Goal: Task Accomplishment & Management: Use online tool/utility

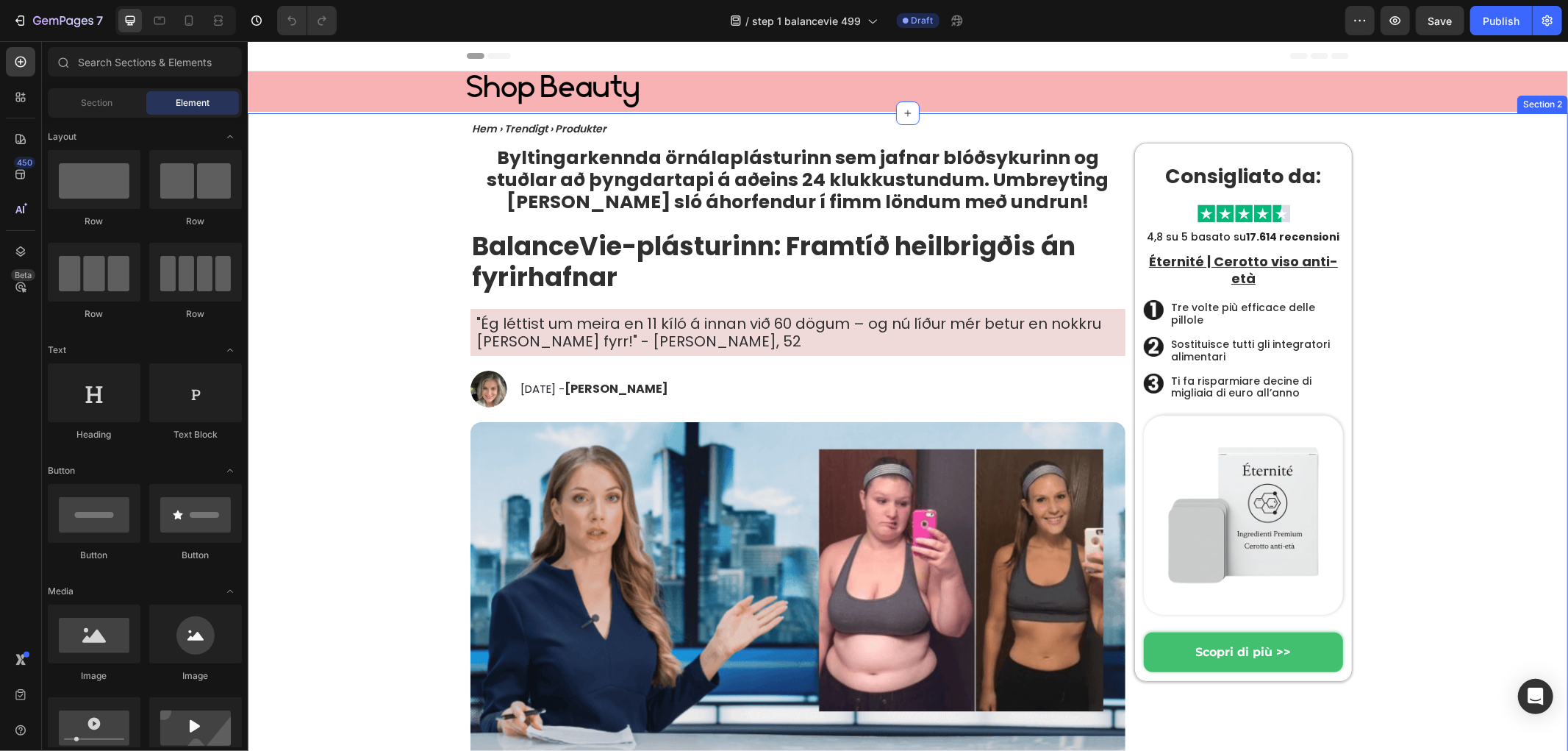
drag, startPoint x: 416, startPoint y: 402, endPoint x: 582, endPoint y: 380, distance: 167.5
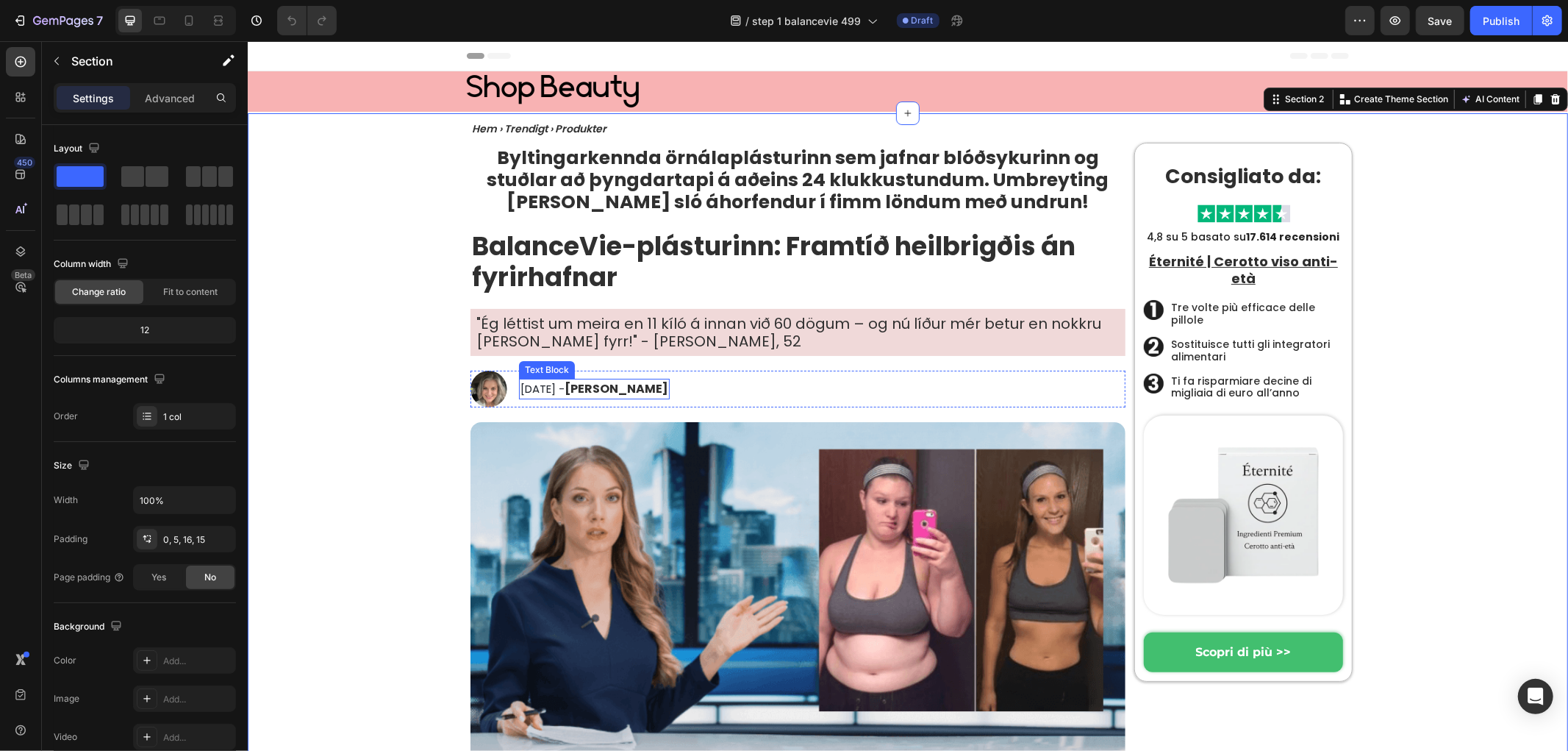
click at [476, 390] on img at bounding box center [488, 388] width 37 height 37
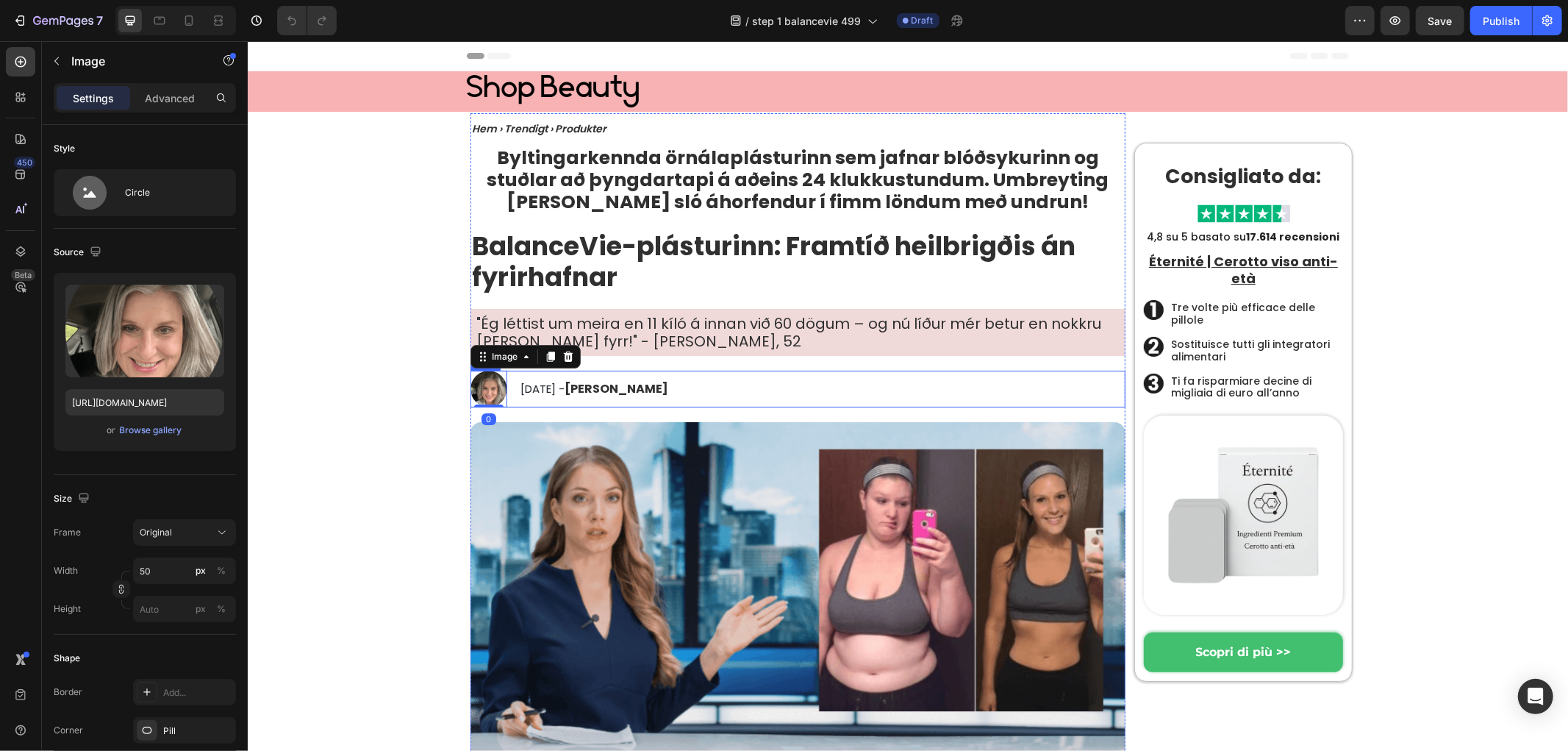
click at [812, 399] on div "Image 0 September 30th, 2024 - Karen Swanson Text Block Row" at bounding box center [797, 388] width 655 height 37
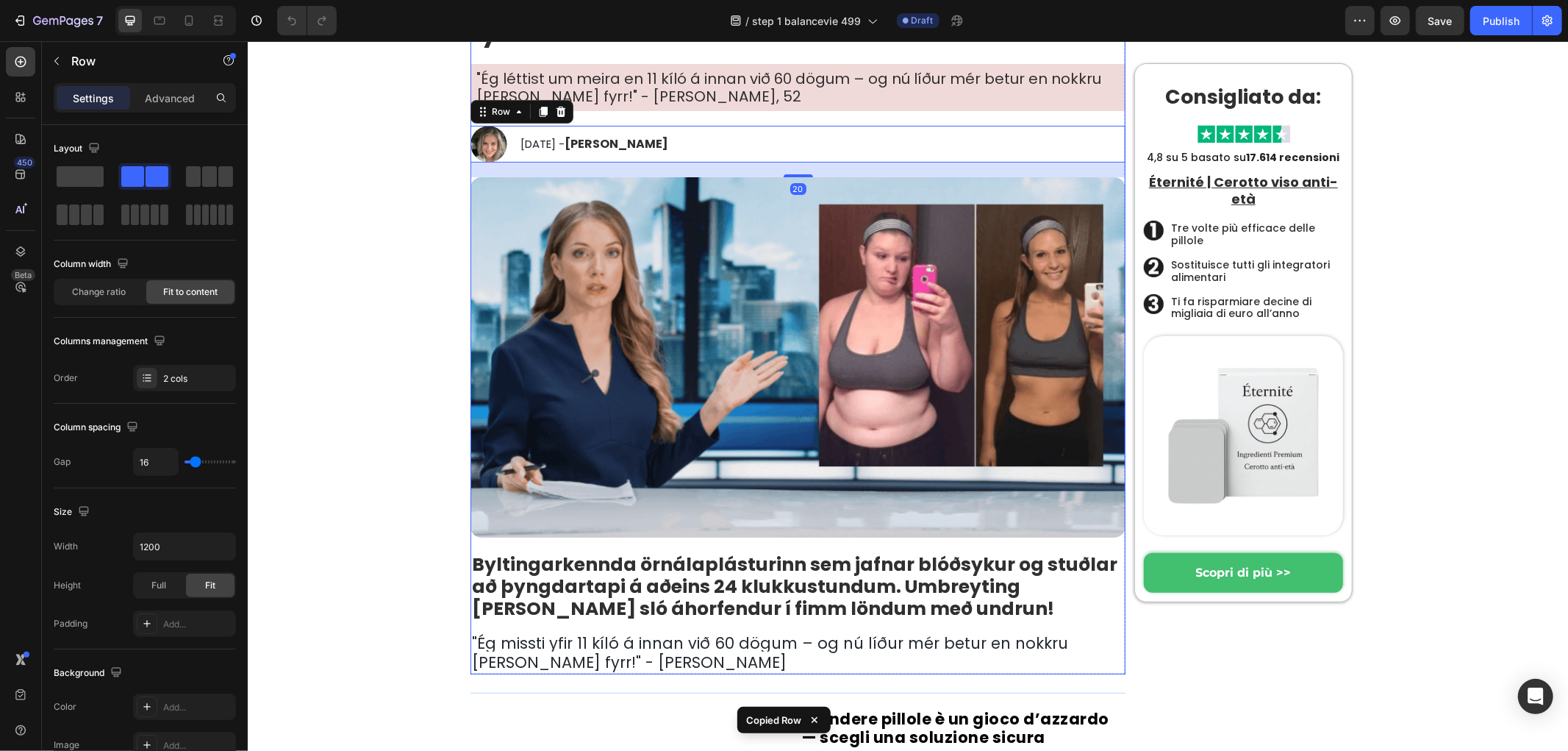
scroll to position [572, 0]
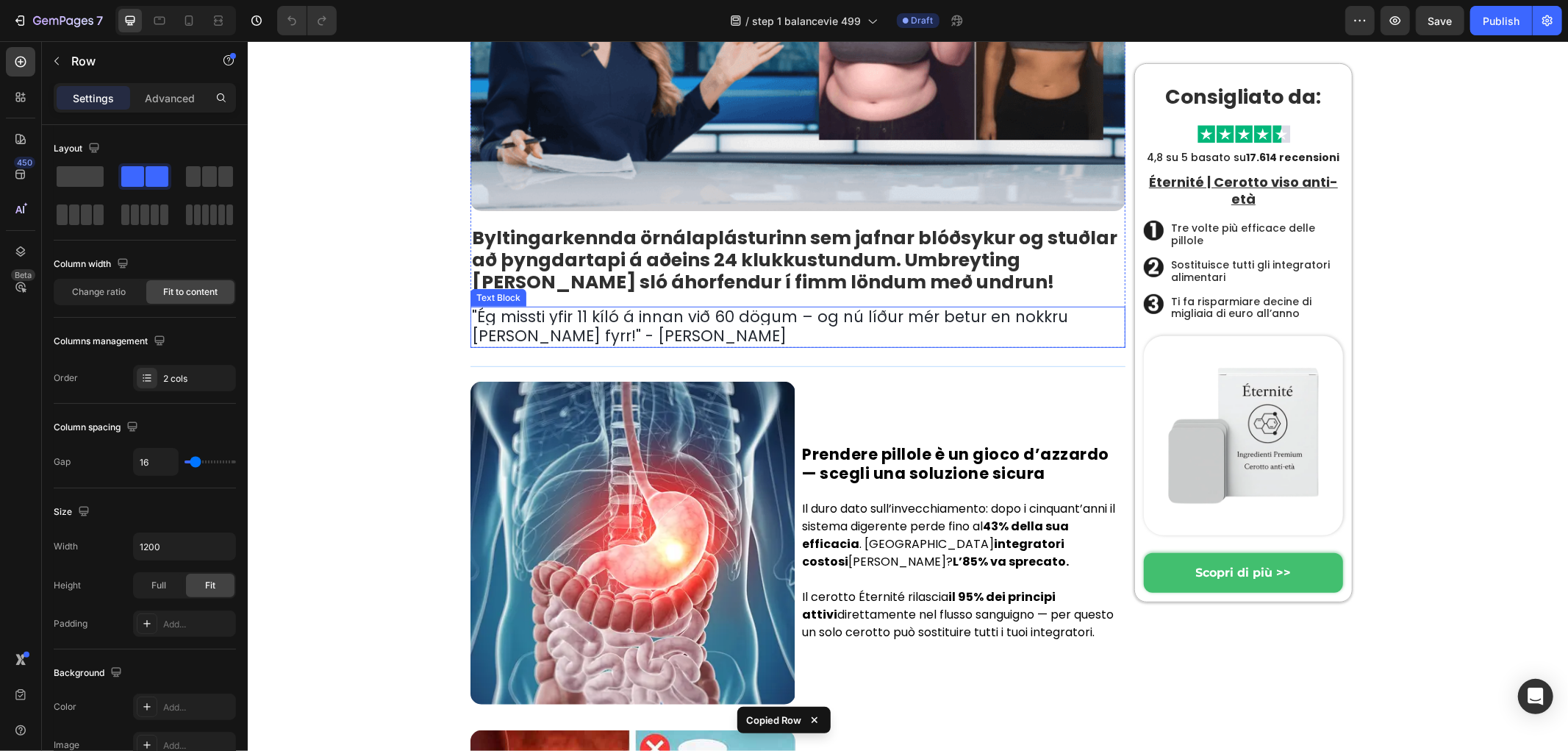
click at [572, 333] on p "" Ég missti yfir 11 kíló á innan við 60 dögum – og nú líður mér betur en nokkru…" at bounding box center [797, 326] width 652 height 38
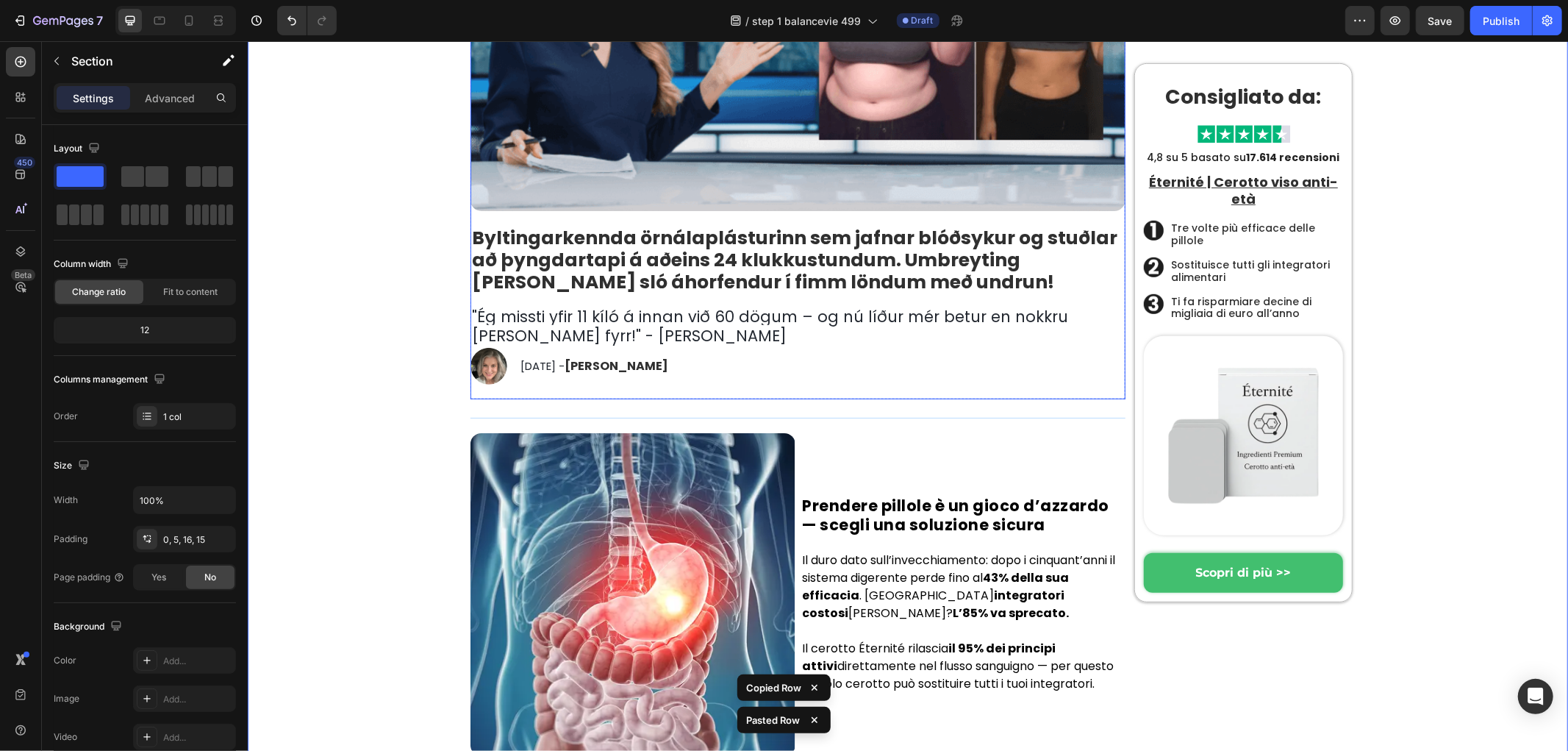
click at [558, 357] on span "September 30th, 2024 -" at bounding box center [542, 365] width 44 height 16
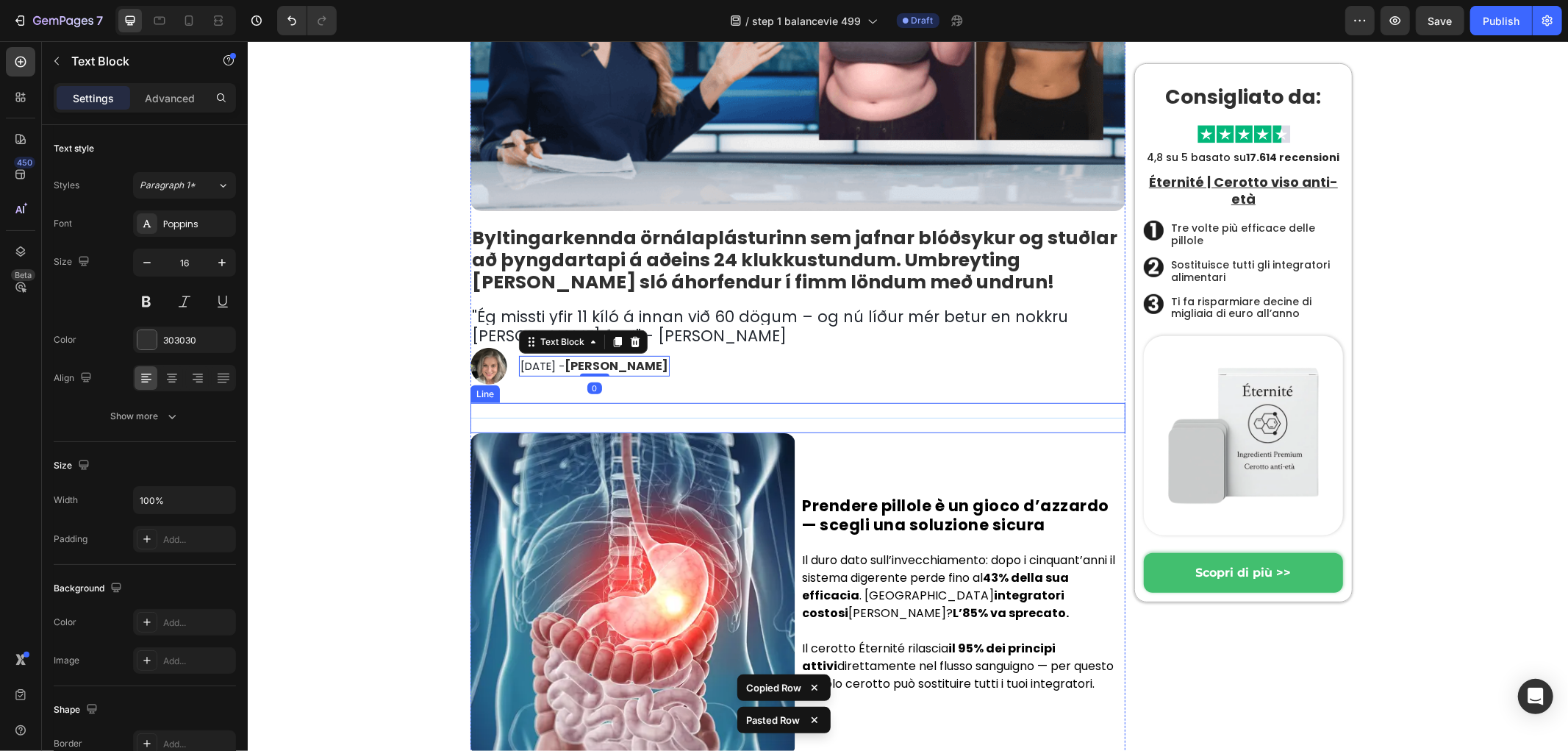
click at [469, 364] on img at bounding box center [488, 365] width 37 height 37
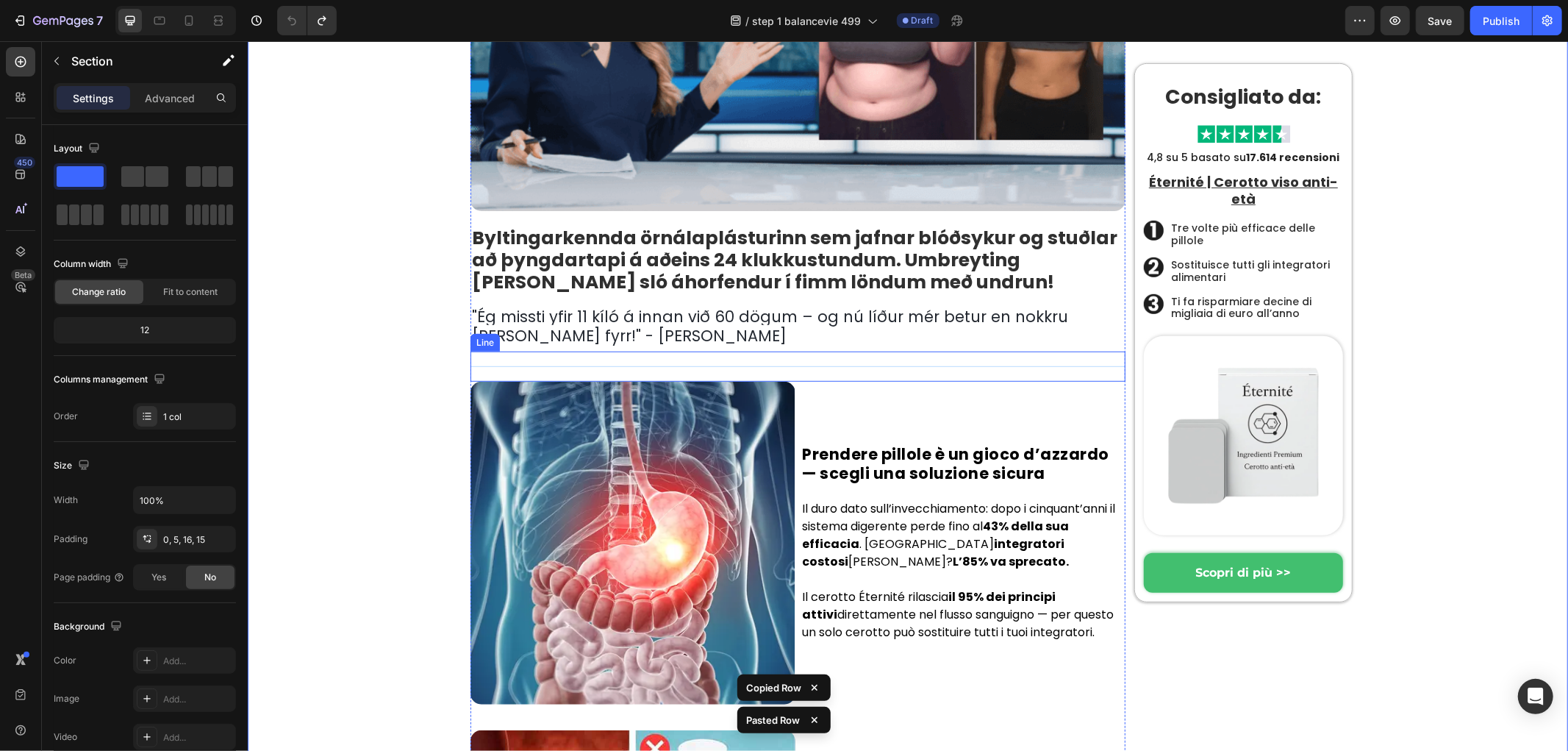
click at [545, 339] on span "Ég missti yfir 11 kíló á innan við 60 dögum – og nú líður mér betur en nokkru s…" at bounding box center [769, 325] width 596 height 40
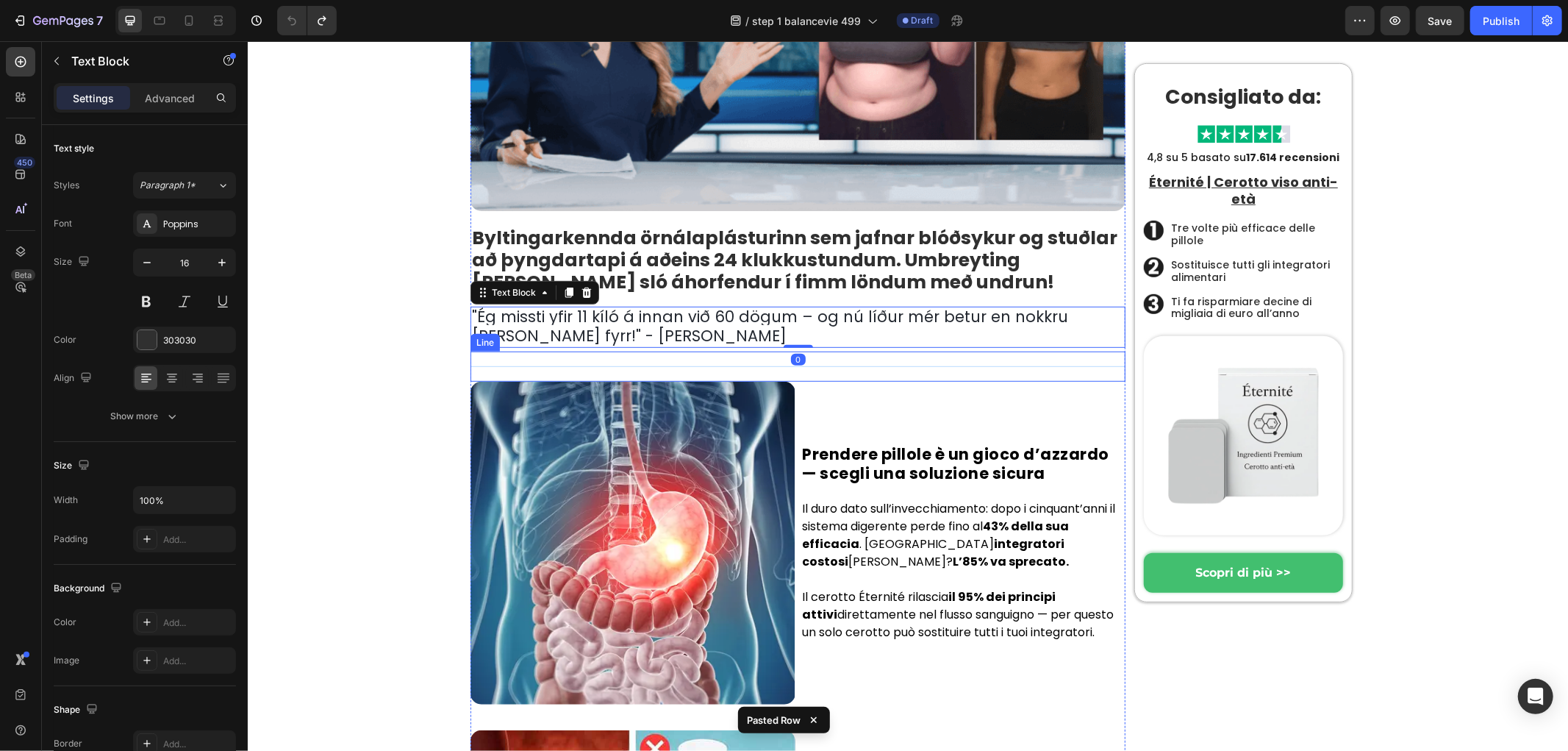
click at [541, 362] on div "Title Line" at bounding box center [797, 366] width 655 height 30
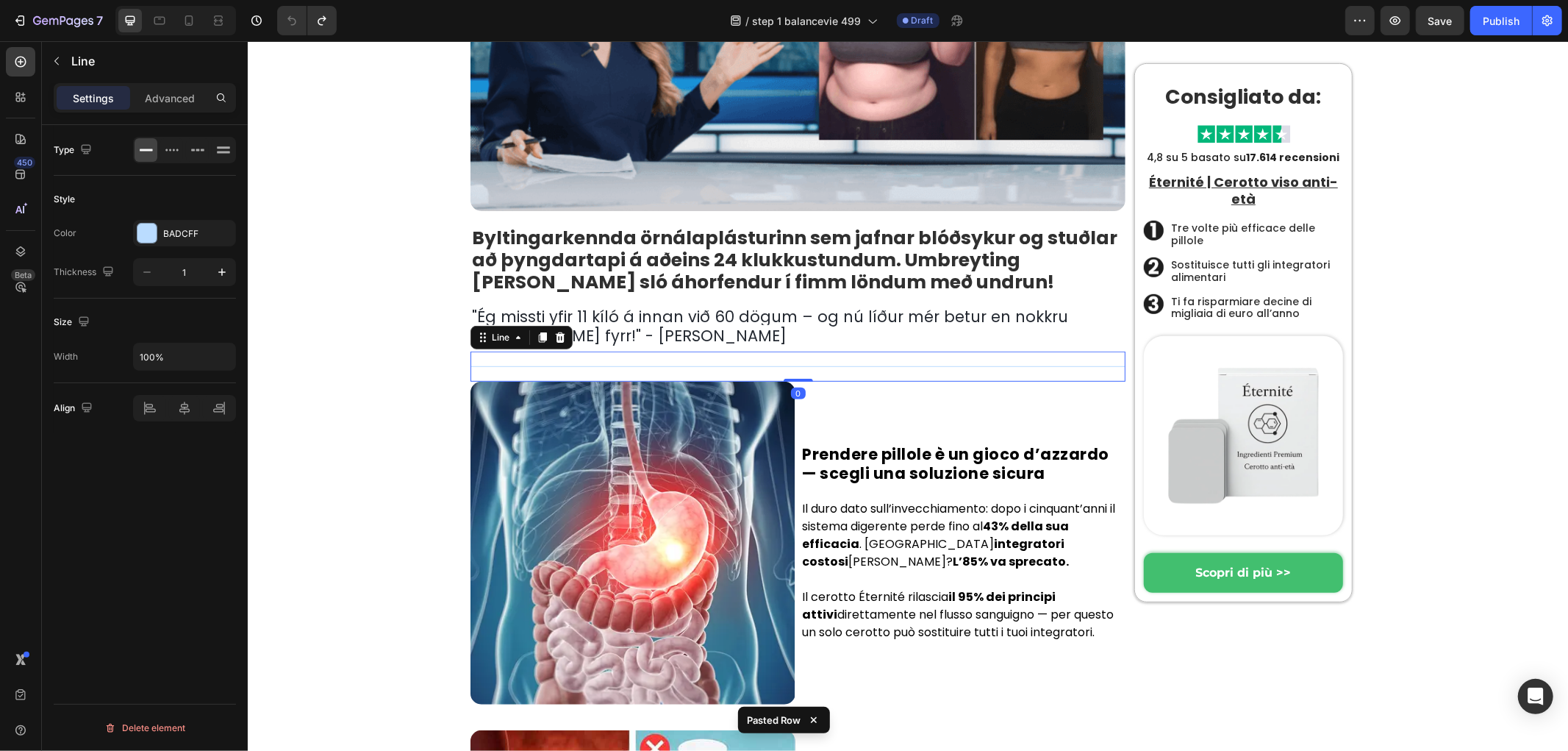
click at [548, 325] on div "Line" at bounding box center [520, 337] width 102 height 24
click at [760, 356] on div "Title Line 0" at bounding box center [797, 366] width 655 height 30
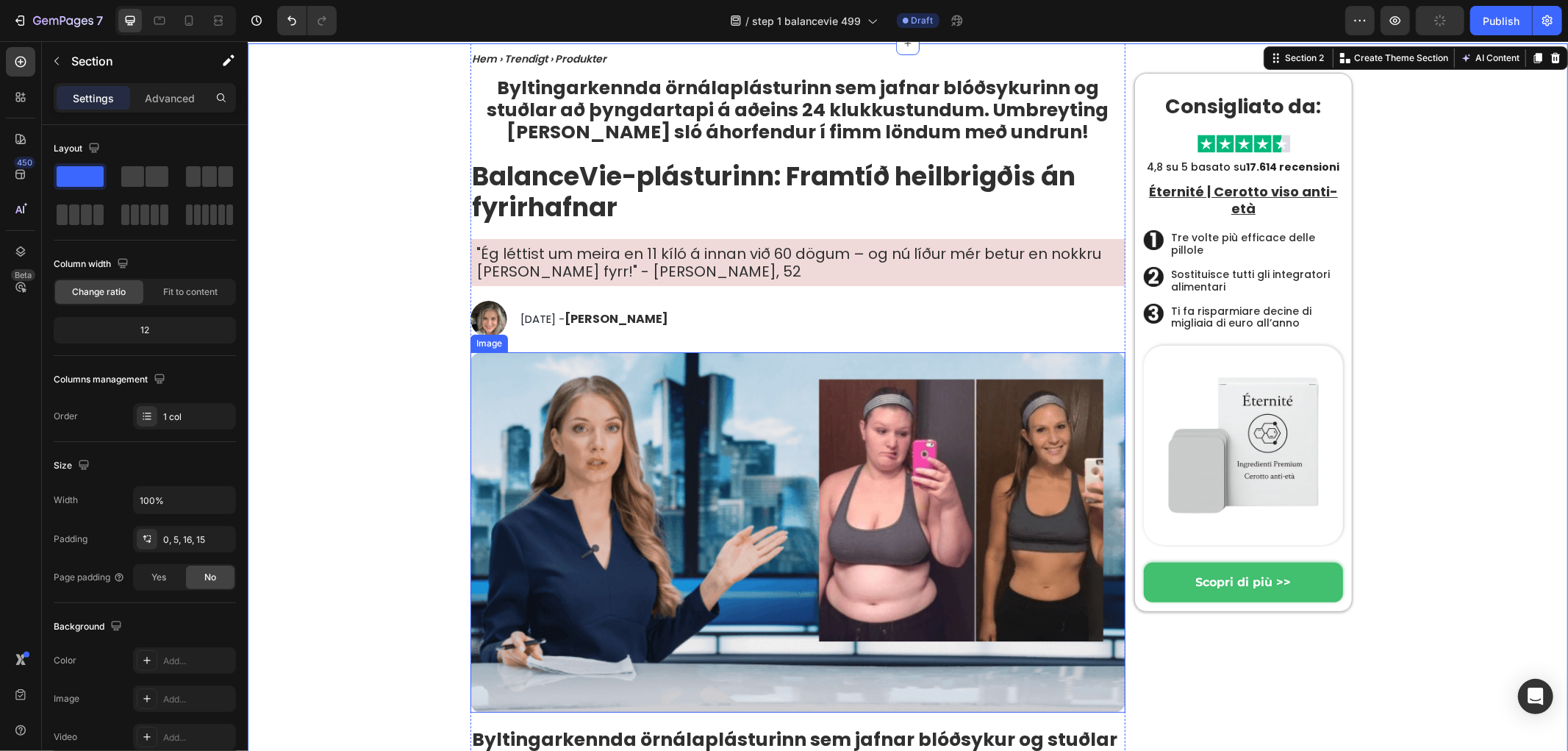
scroll to position [0, 0]
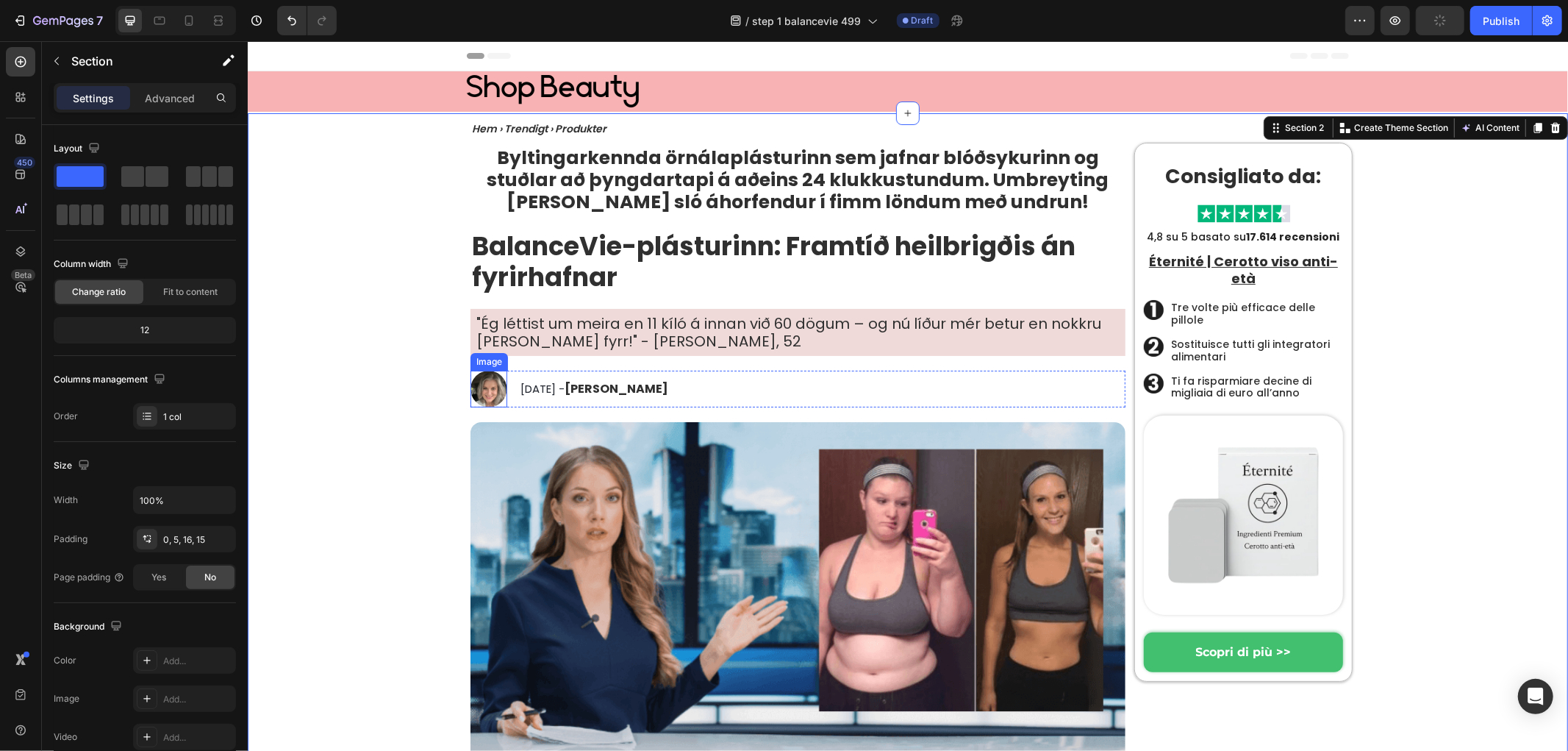
click at [473, 391] on img at bounding box center [488, 388] width 37 height 37
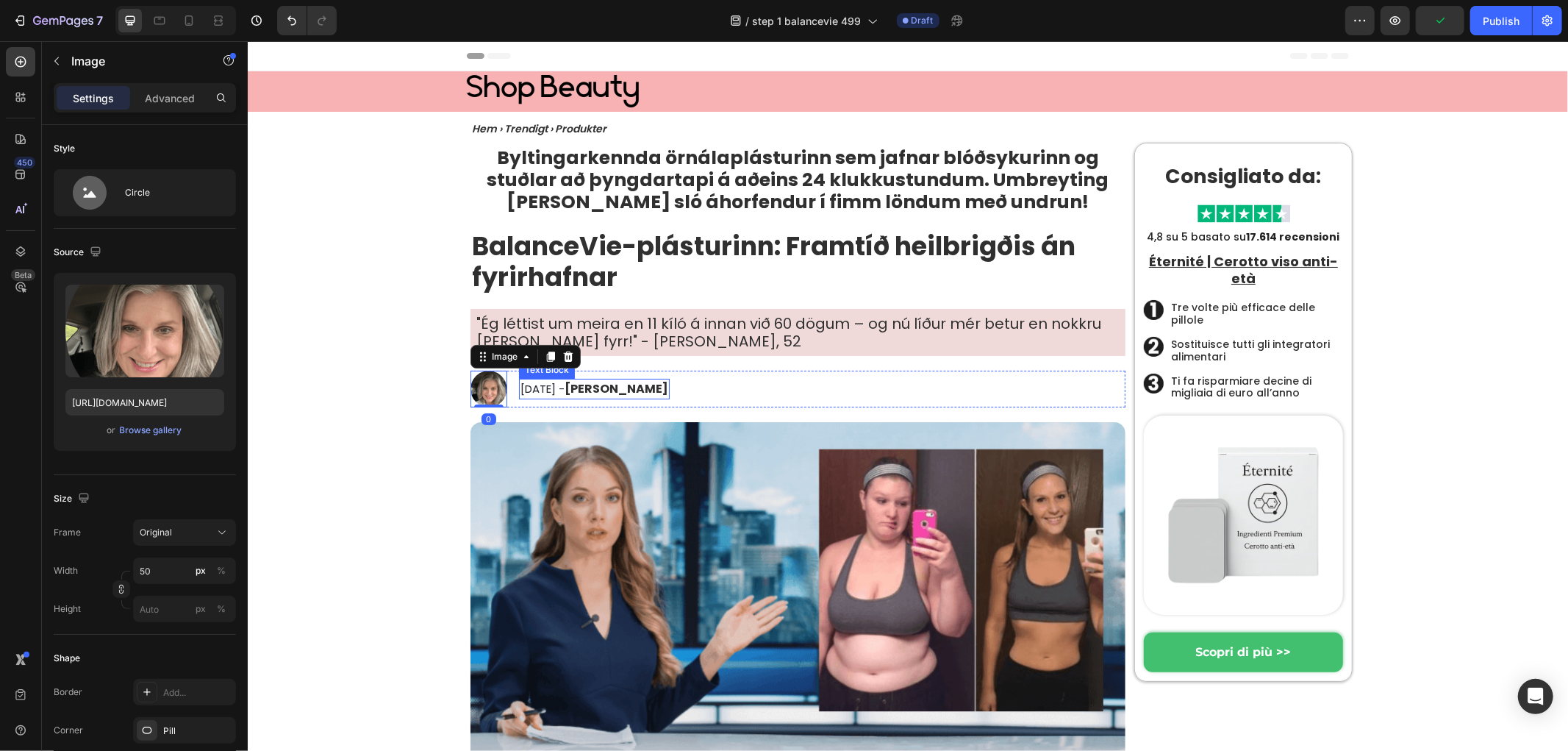
click at [564, 390] on span "September 30th, 2024 -" at bounding box center [542, 388] width 44 height 16
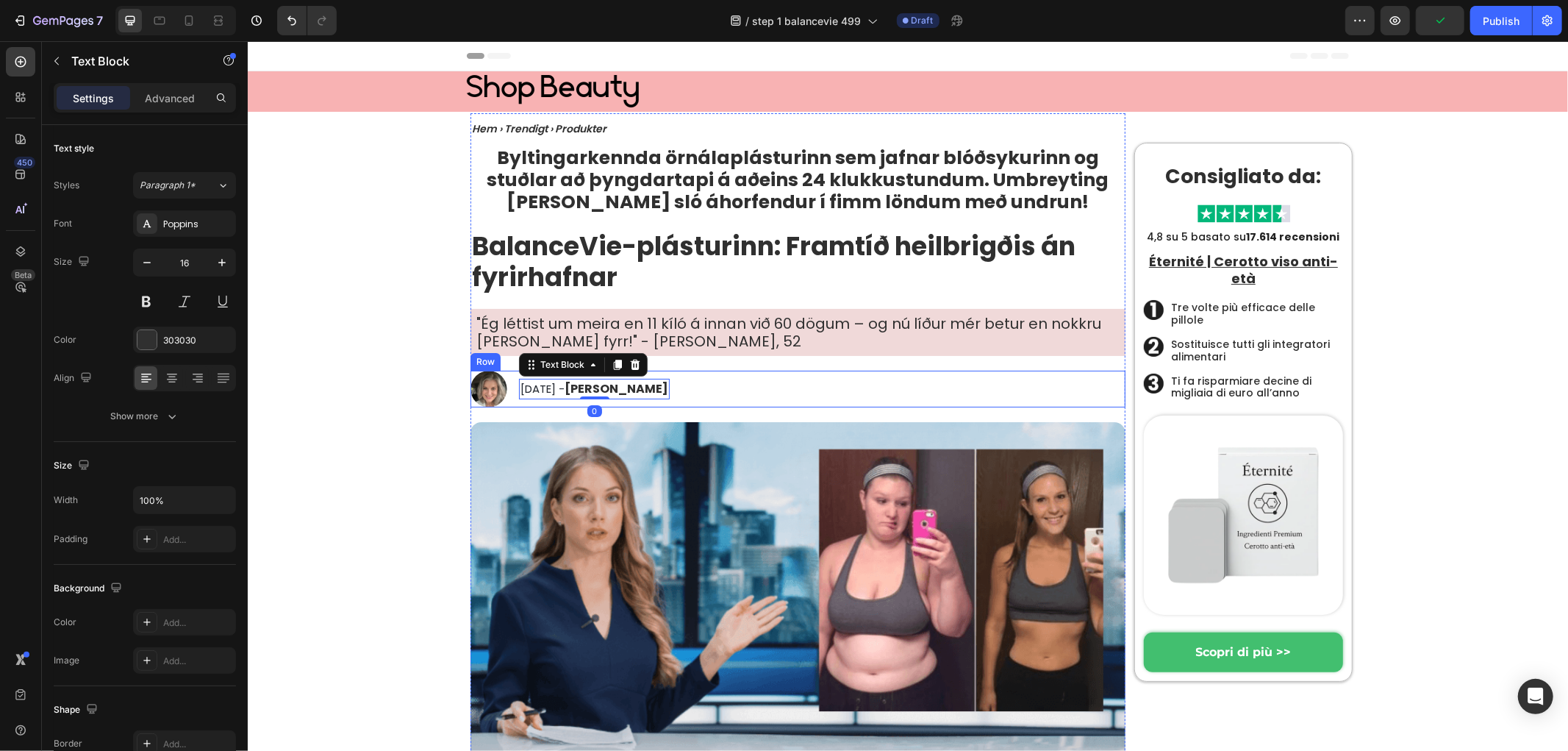
click at [820, 396] on div "Image September 30th, 2024 - Karen Swanson Text Block 0 Row" at bounding box center [797, 388] width 655 height 37
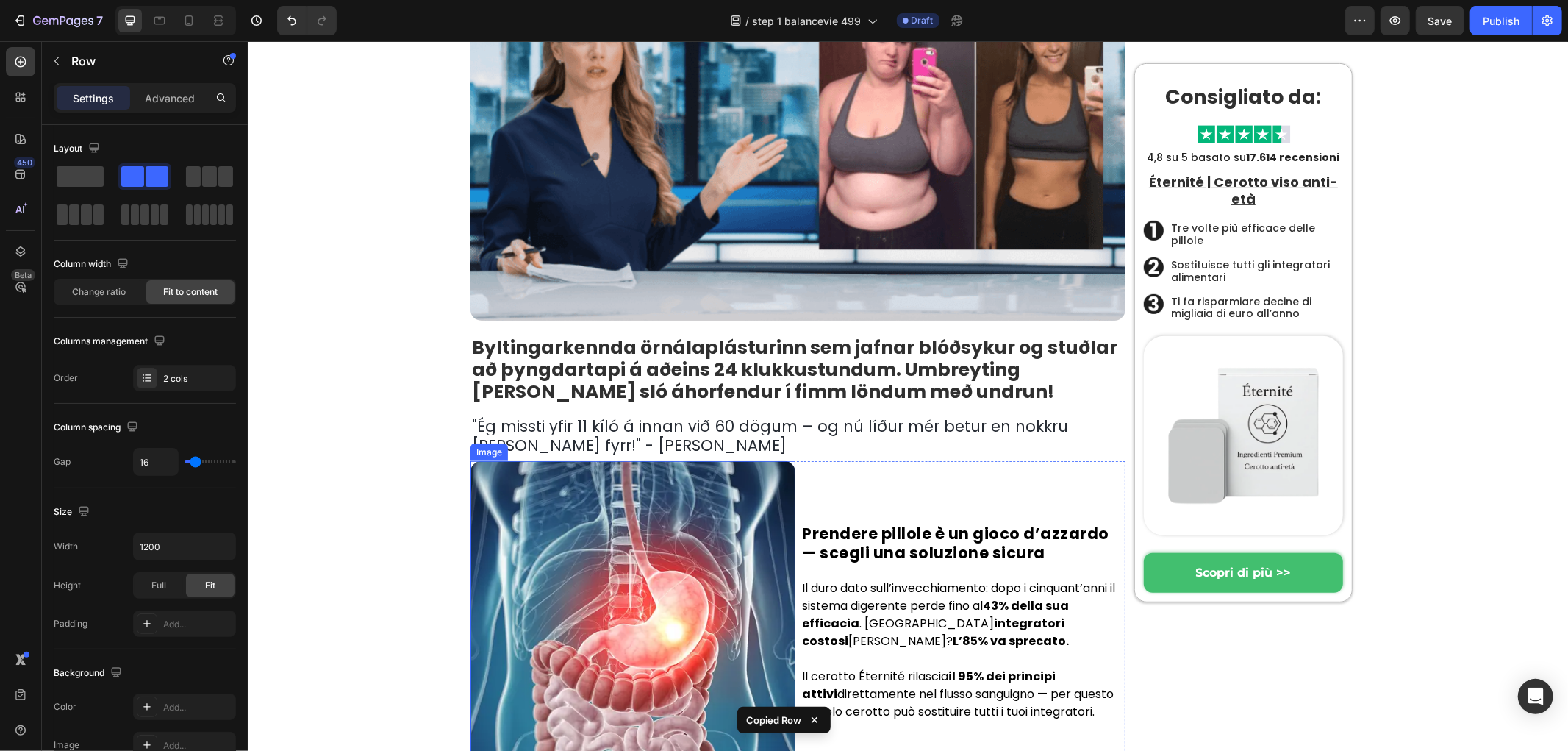
scroll to position [572, 0]
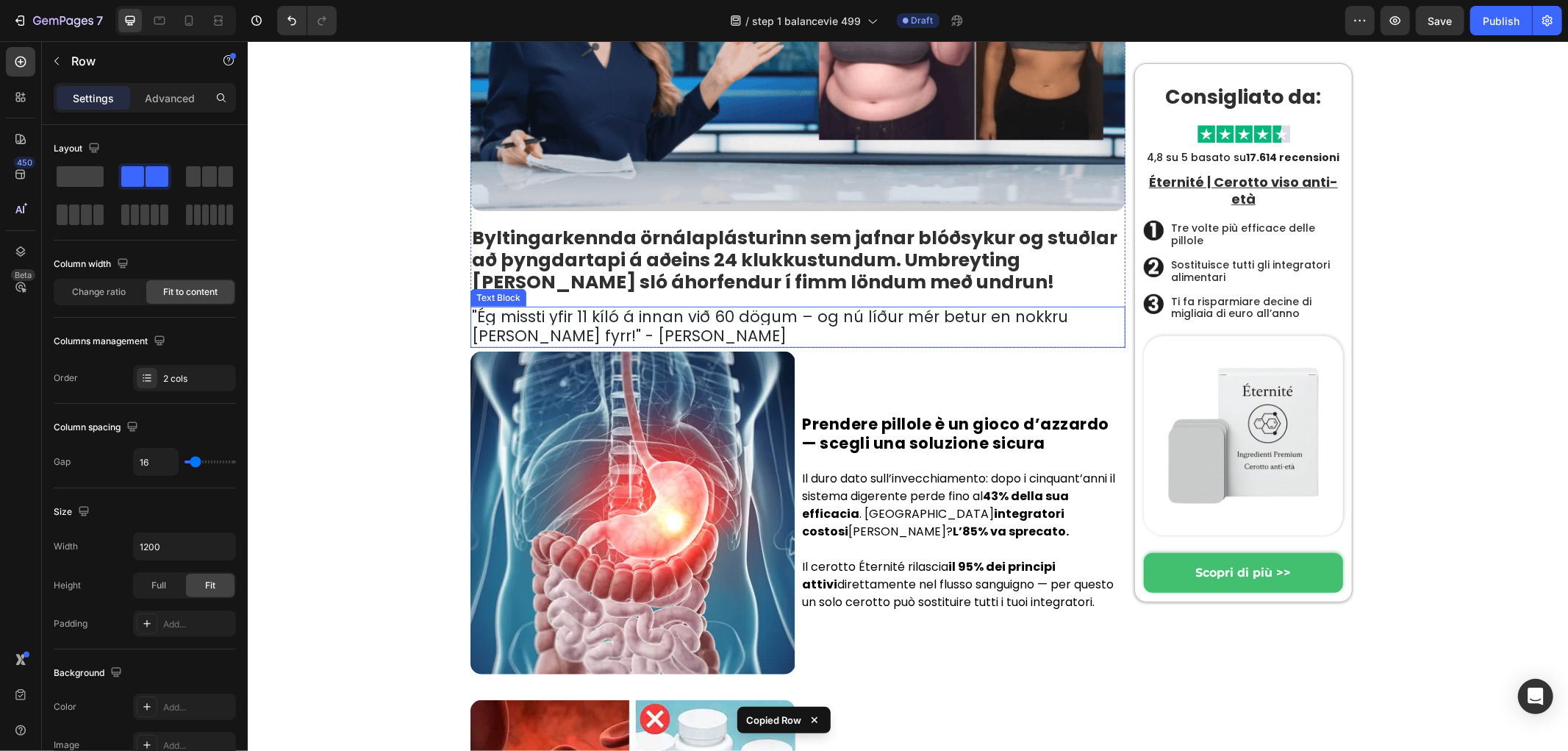
click at [605, 338] on p "" Ég missti yfir 11 kíló á innan við 60 dögum – og nú líður mér betur en nokkru…" at bounding box center [797, 326] width 652 height 38
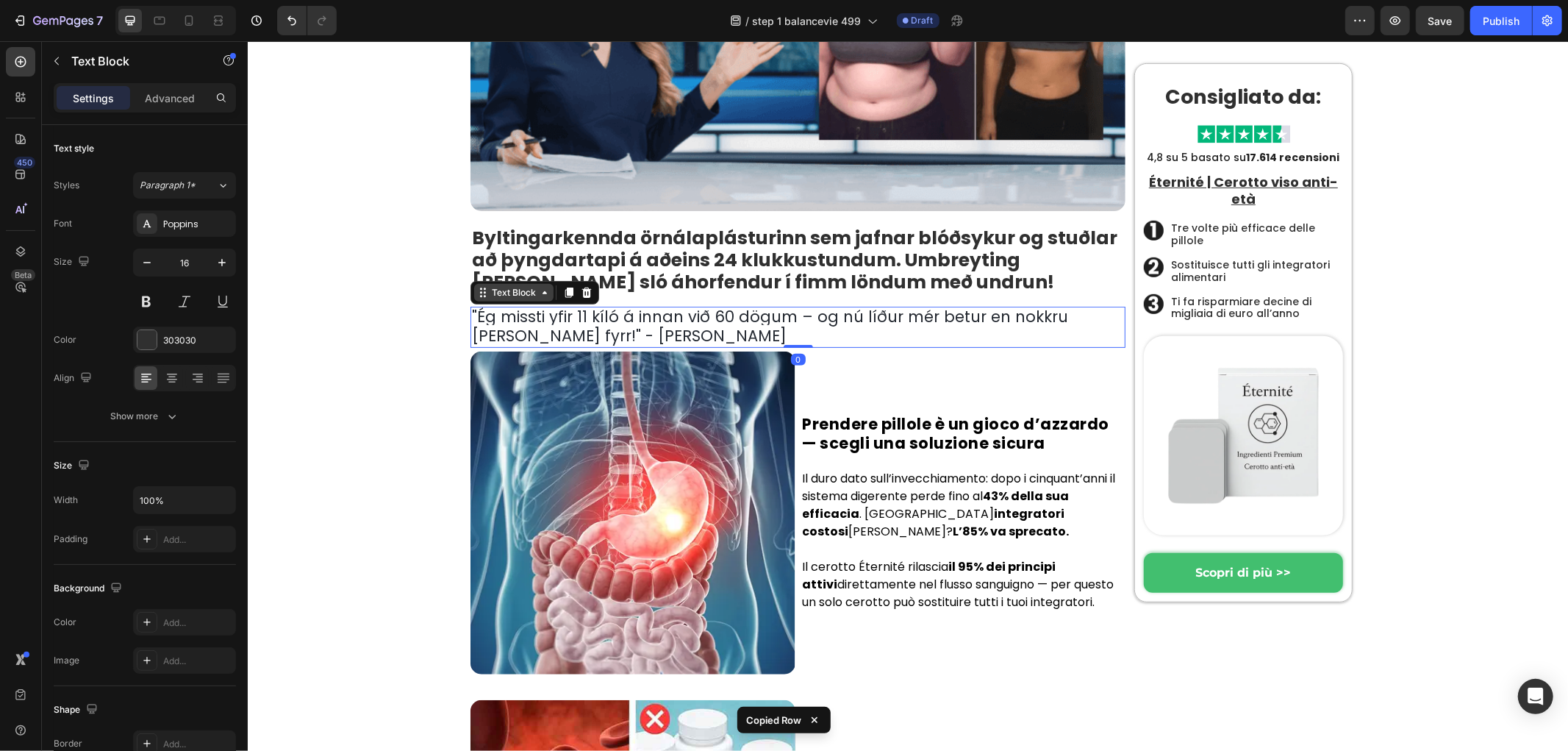
click at [509, 294] on div "Text Block" at bounding box center [513, 292] width 50 height 13
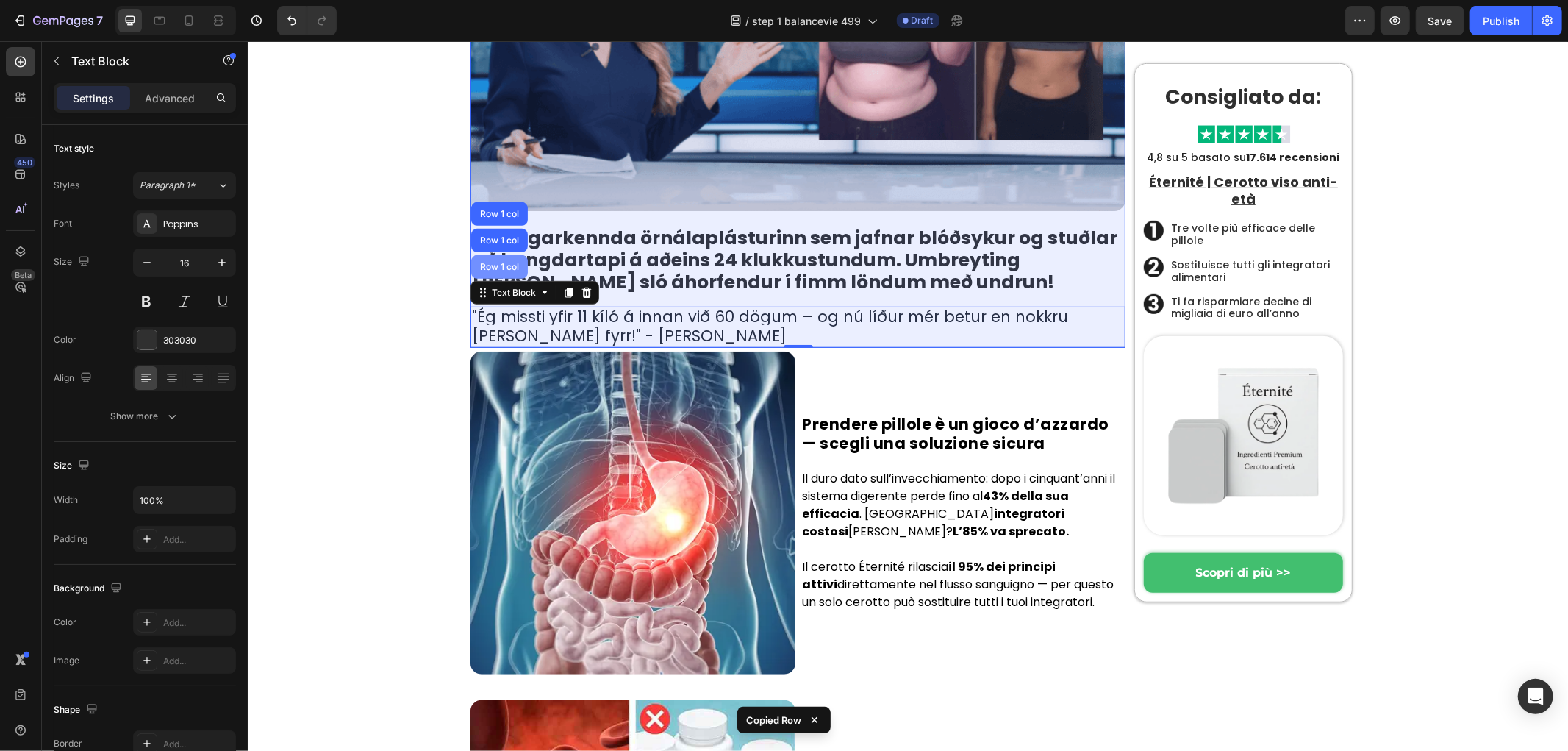
click at [499, 269] on div "Row 1 col" at bounding box center [499, 266] width 45 height 9
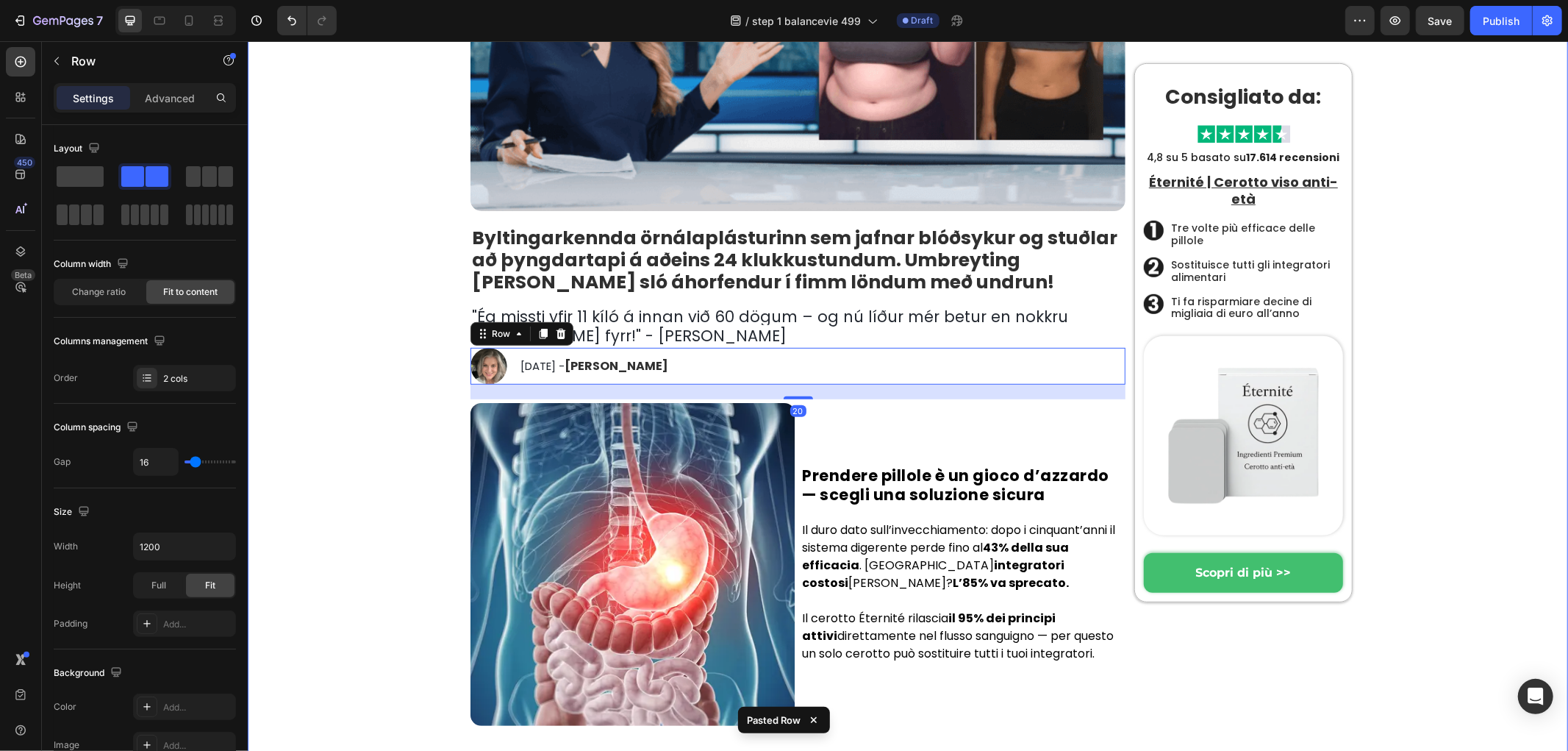
drag, startPoint x: 304, startPoint y: 409, endPoint x: 425, endPoint y: 384, distance: 123.6
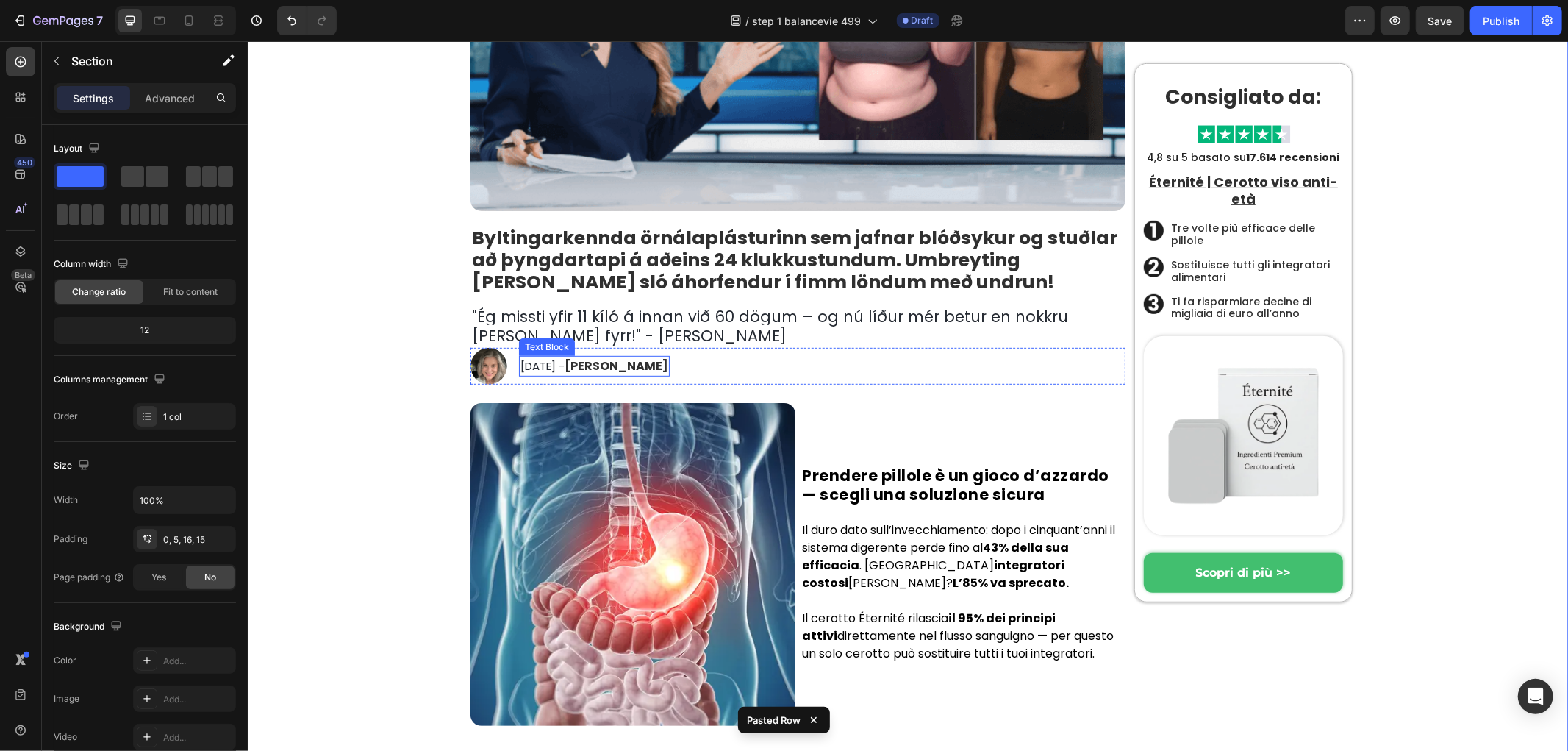
click at [480, 362] on img at bounding box center [488, 365] width 37 height 37
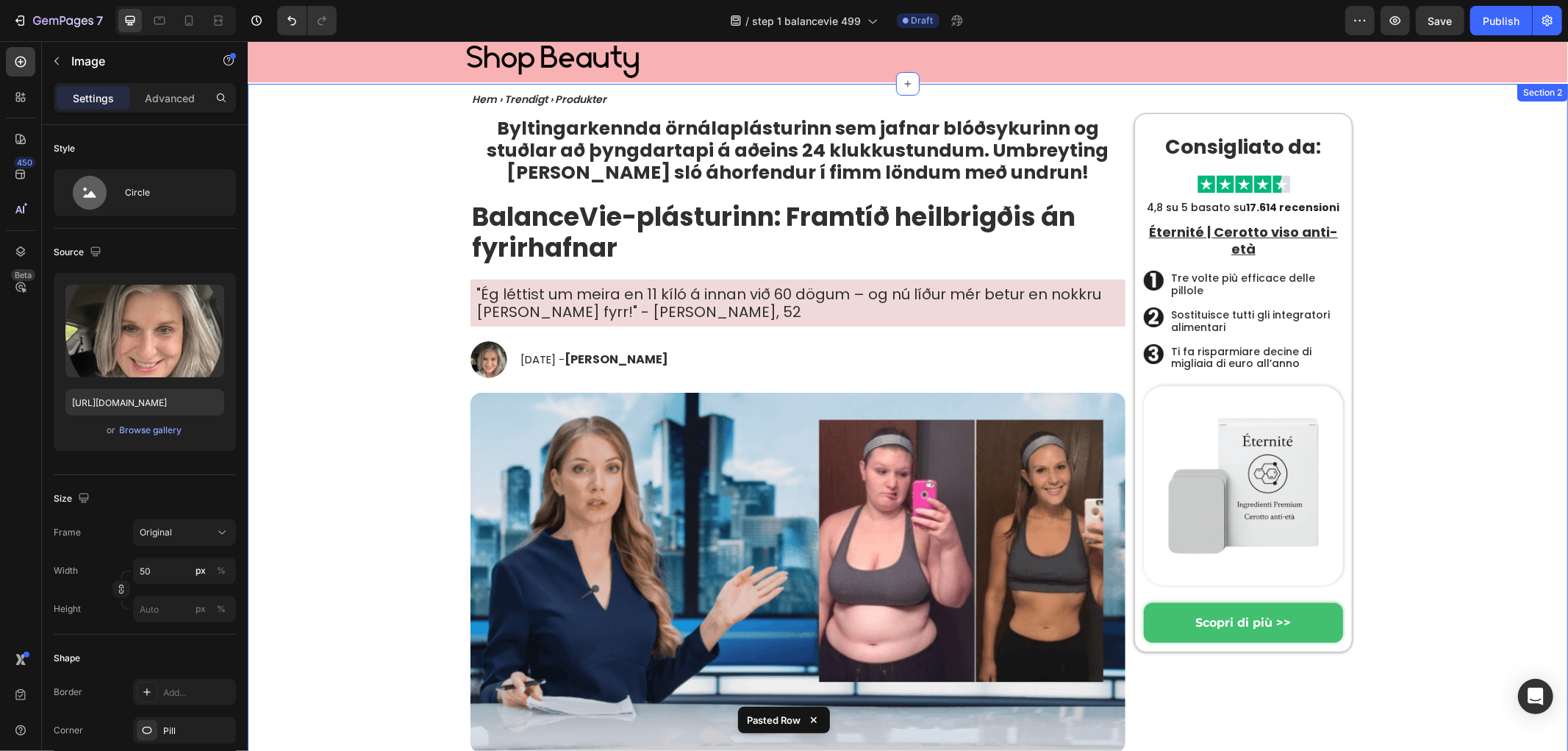
scroll to position [0, 0]
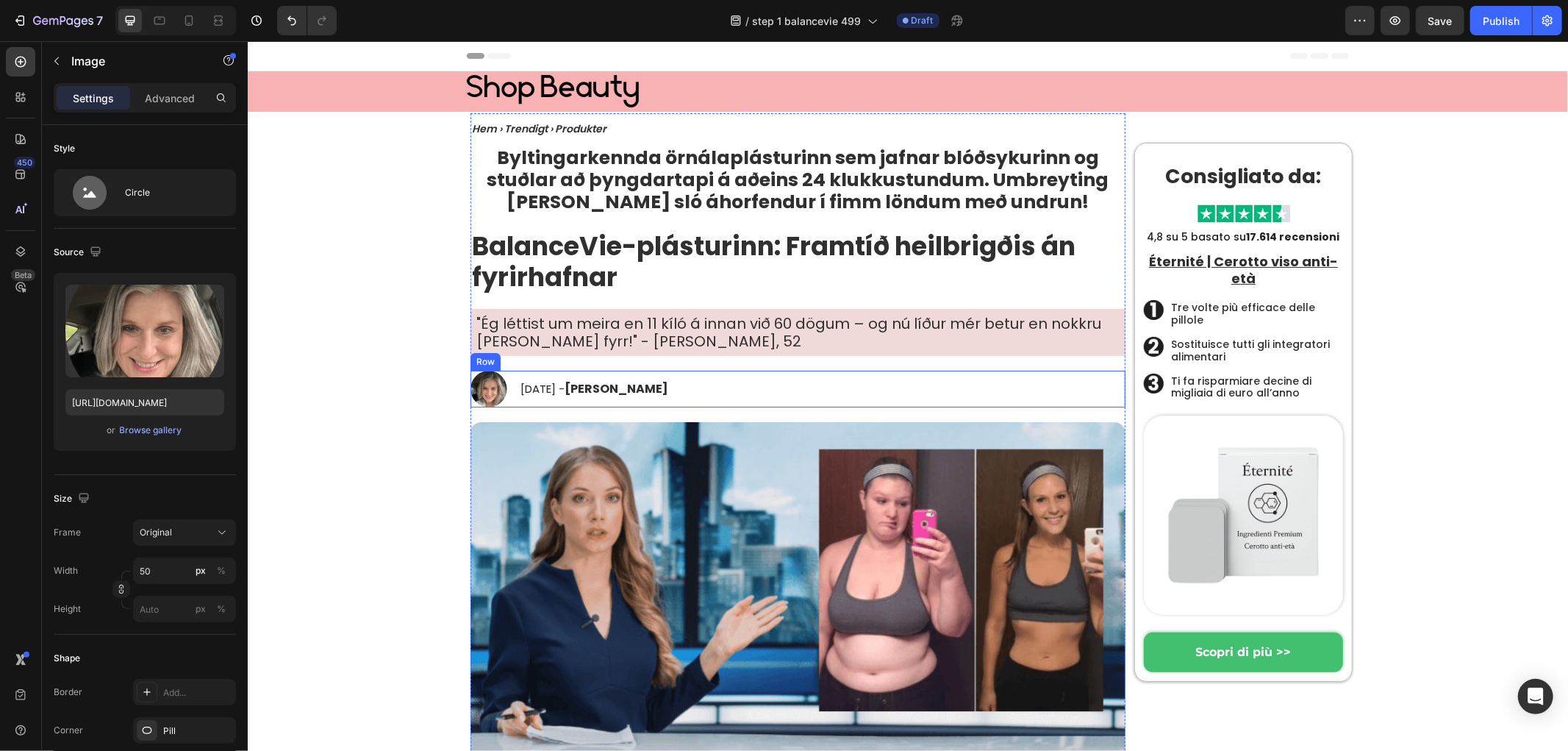
click at [486, 384] on img at bounding box center [488, 388] width 37 height 37
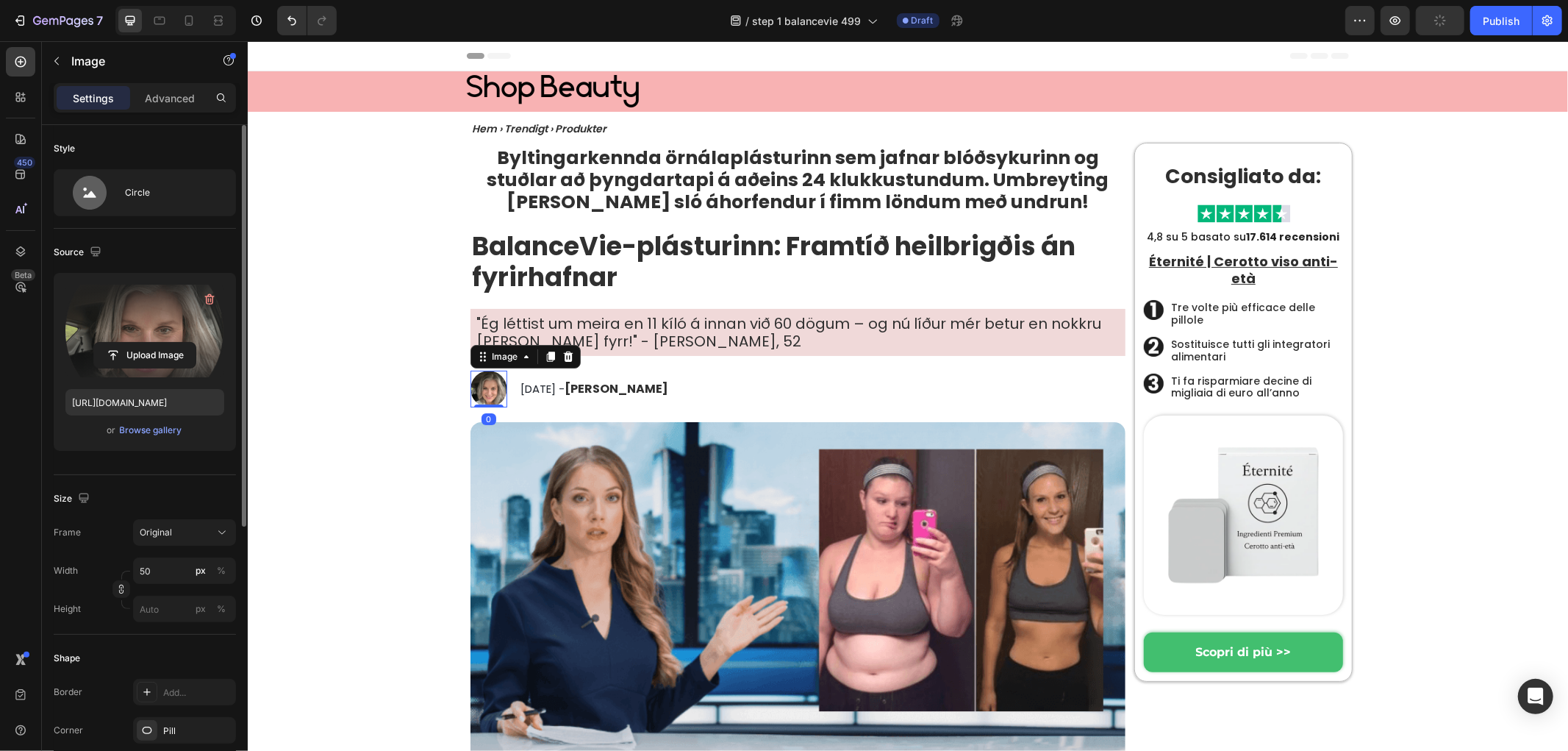
click at [181, 315] on label at bounding box center [145, 330] width 159 height 92
click at [181, 342] on input "file" at bounding box center [145, 355] width 101 height 25
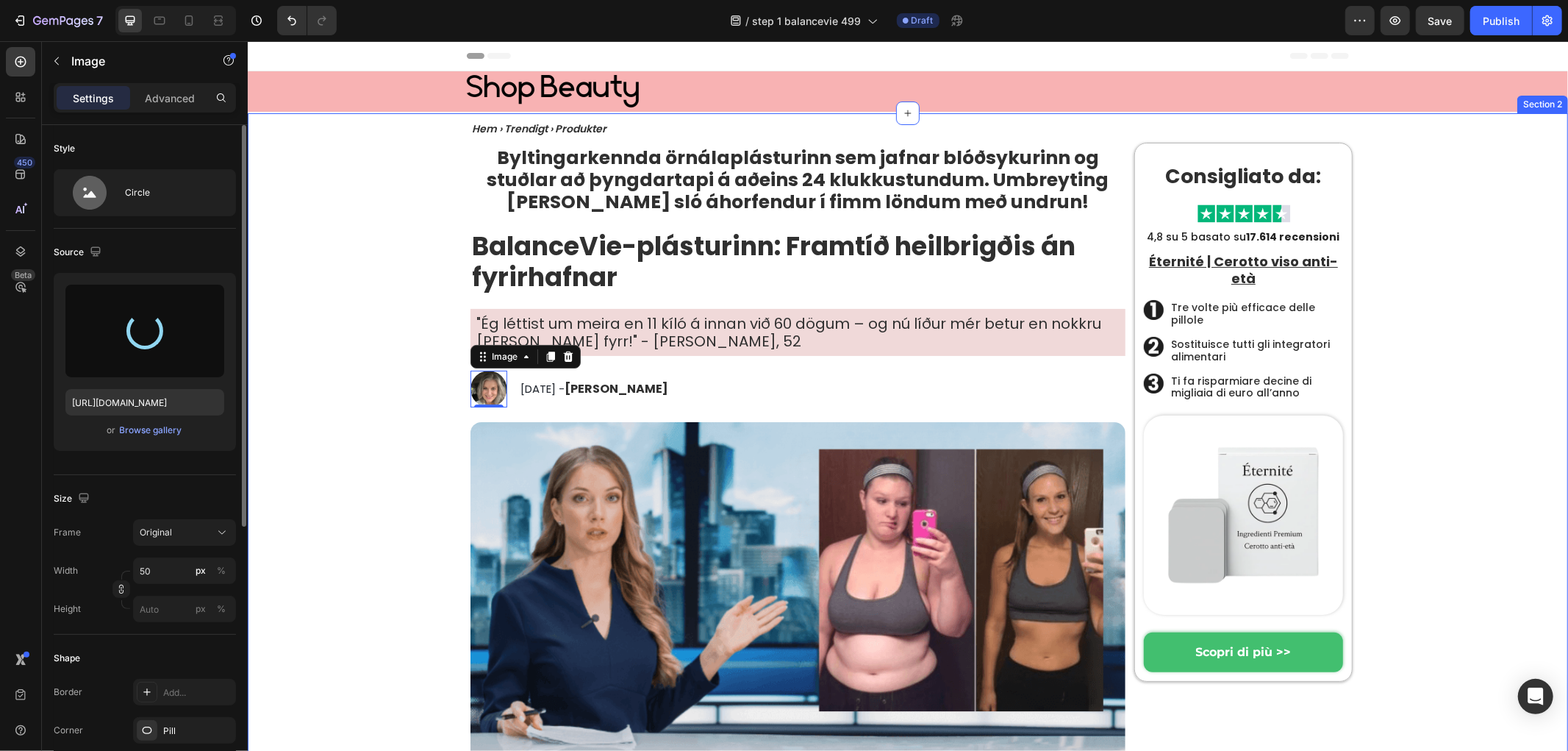
type input "https://cdn.shopify.com/s/files/1/0657/6783/3683/files/gempages_578032762192134…"
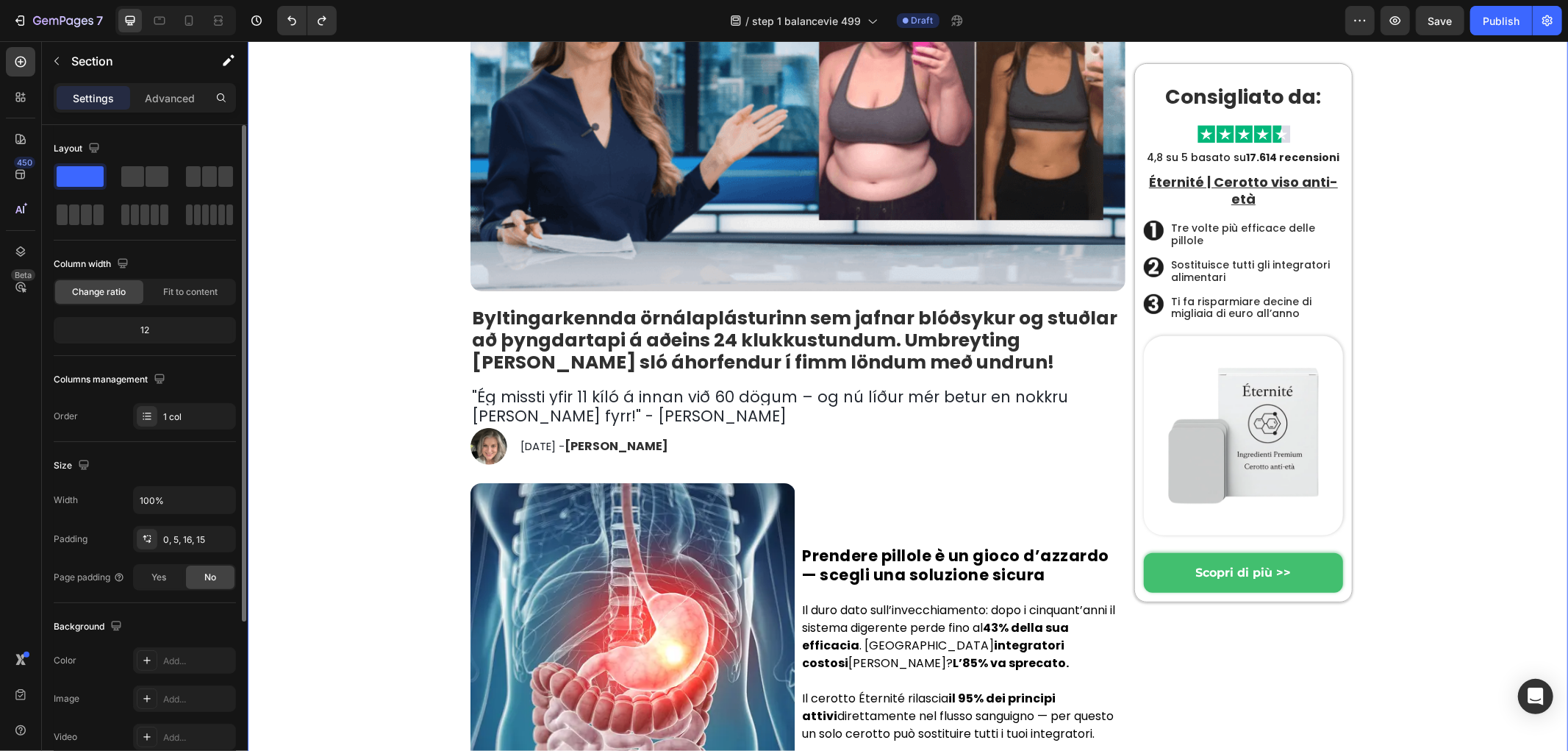
scroll to position [653, 0]
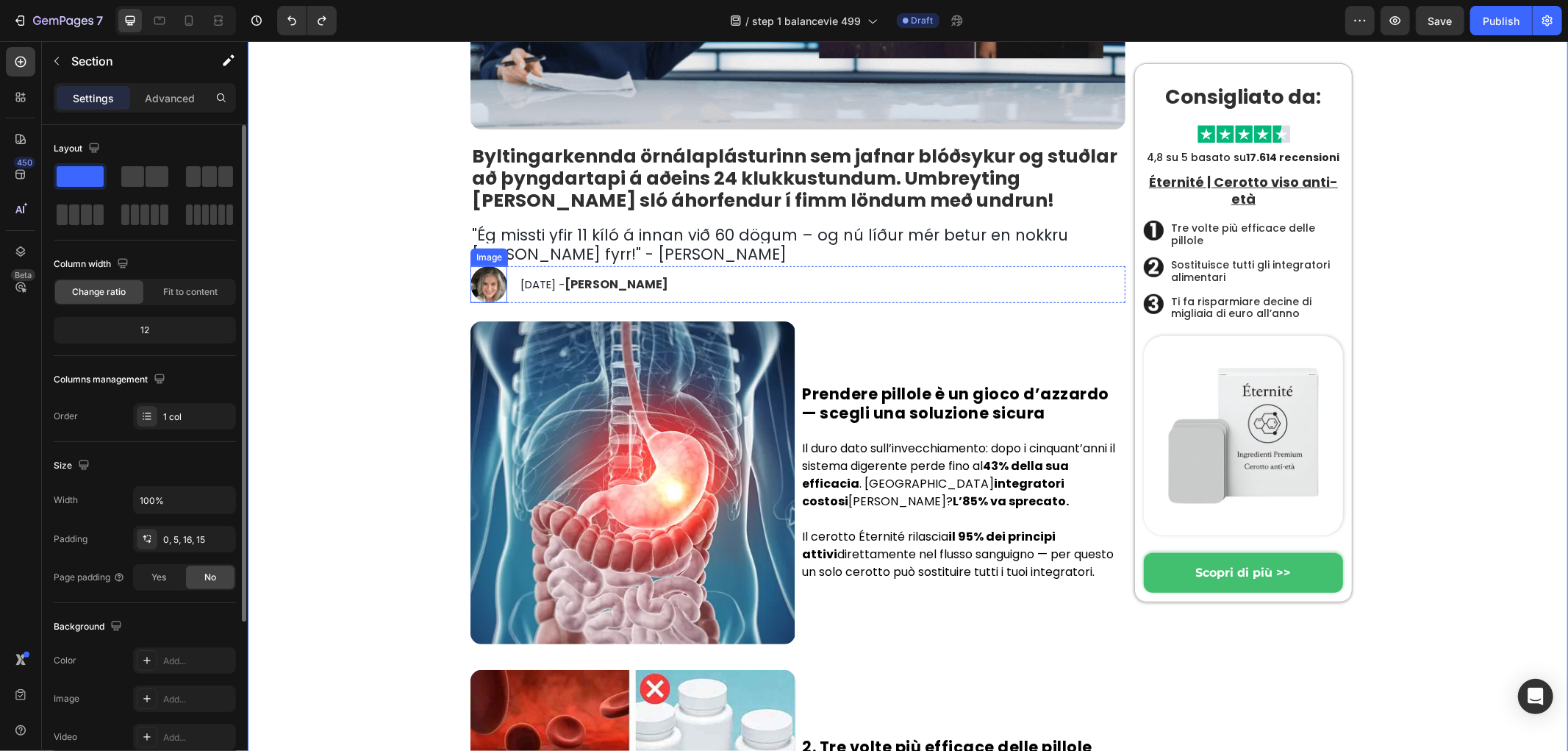
click at [475, 284] on img at bounding box center [488, 284] width 37 height 37
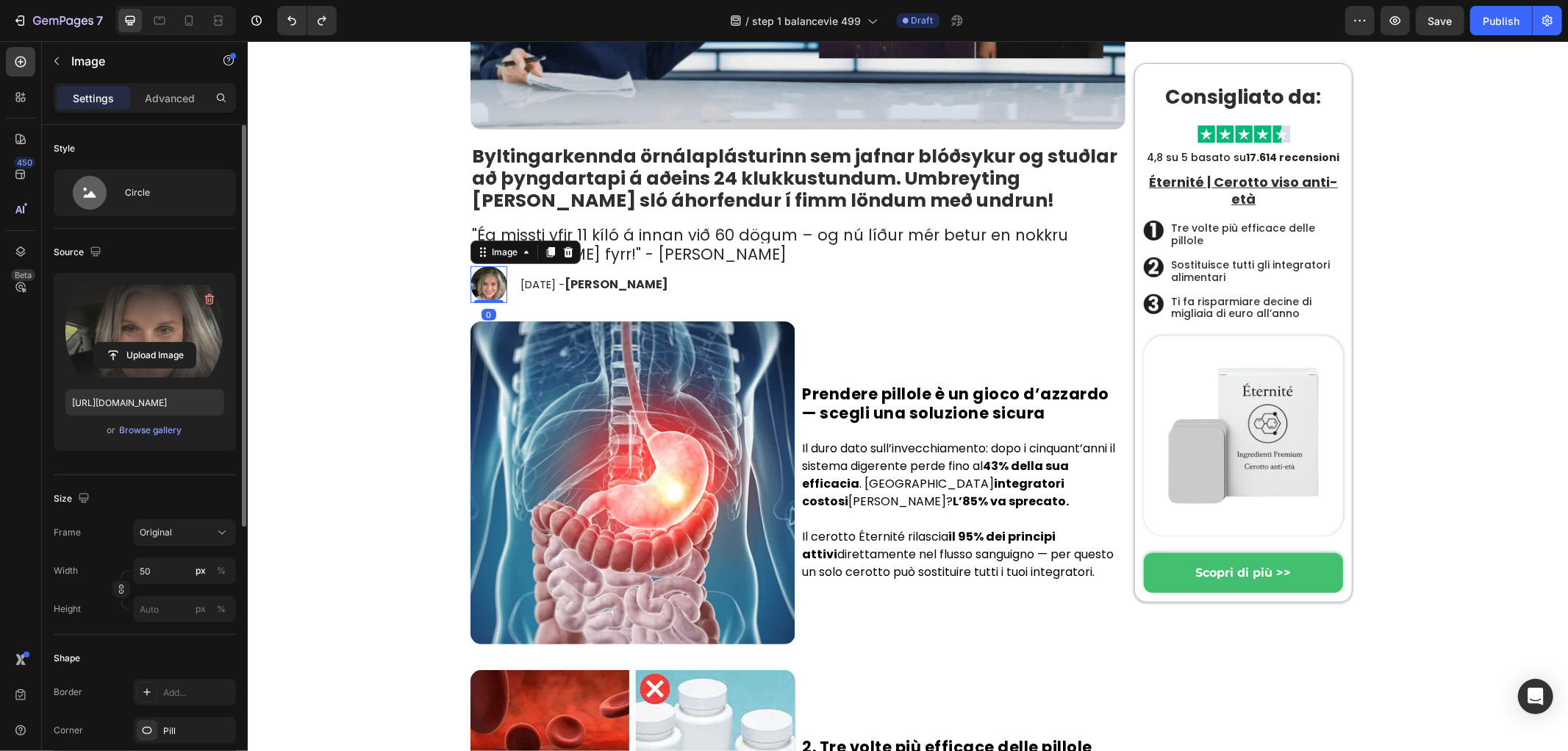
click at [118, 323] on label at bounding box center [145, 330] width 159 height 92
click at [118, 342] on input "file" at bounding box center [145, 355] width 101 height 25
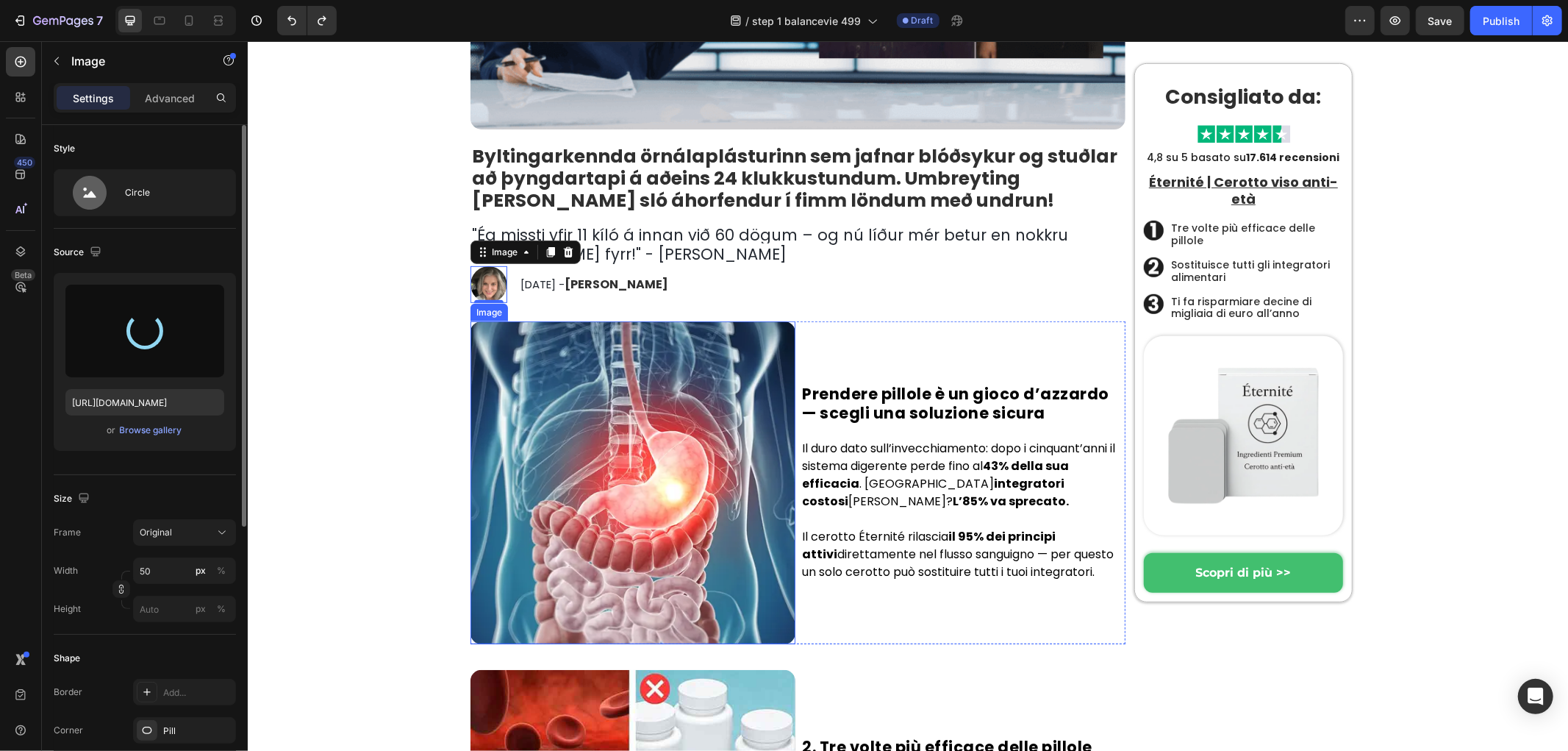
type input "https://cdn.shopify.com/s/files/1/0657/6783/3683/files/gempages_578032762192134…"
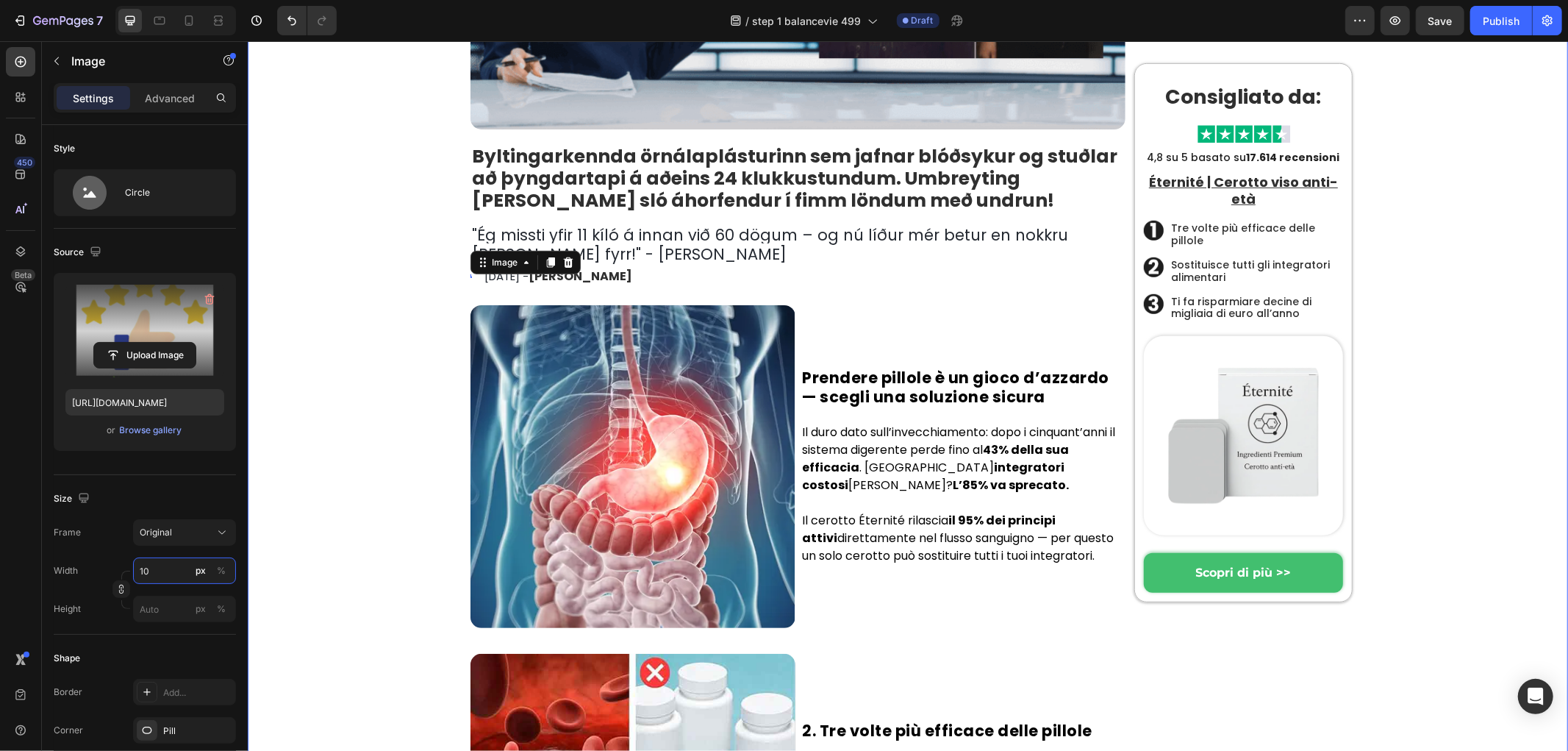
type input "100"
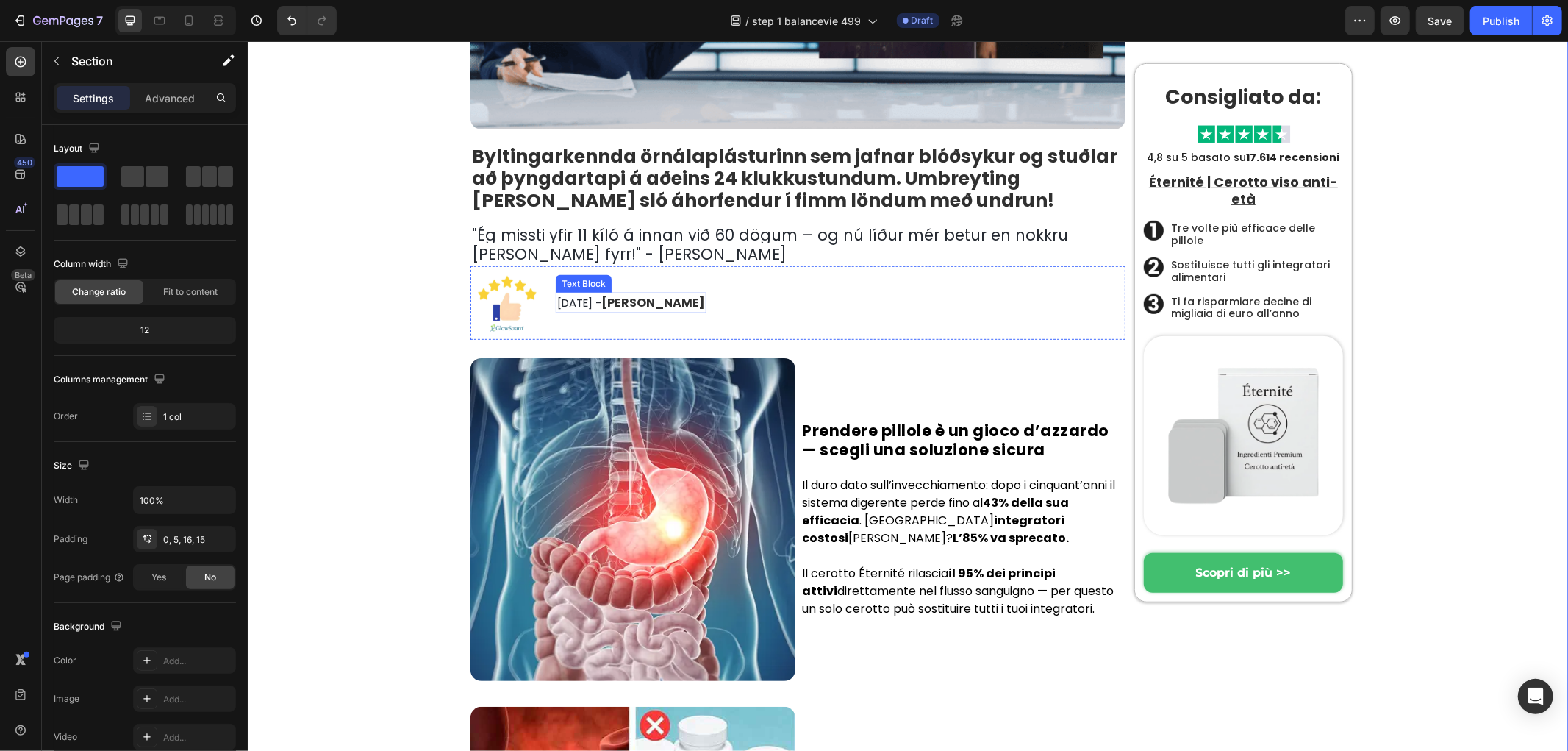
click at [601, 306] on span "September 30th, 2024 -" at bounding box center [579, 302] width 44 height 16
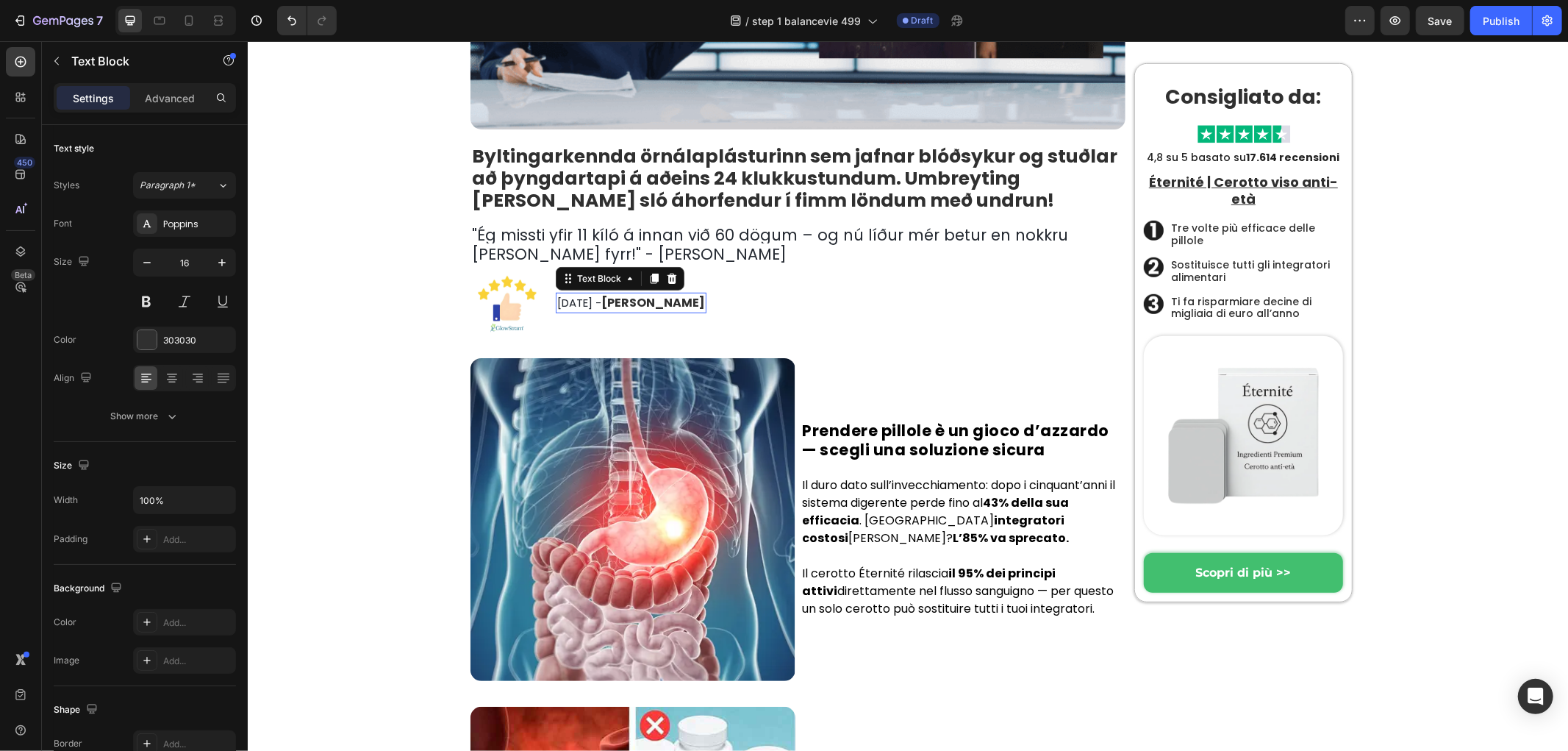
click at [601, 306] on span "September 30th, 2024 -" at bounding box center [579, 302] width 44 height 16
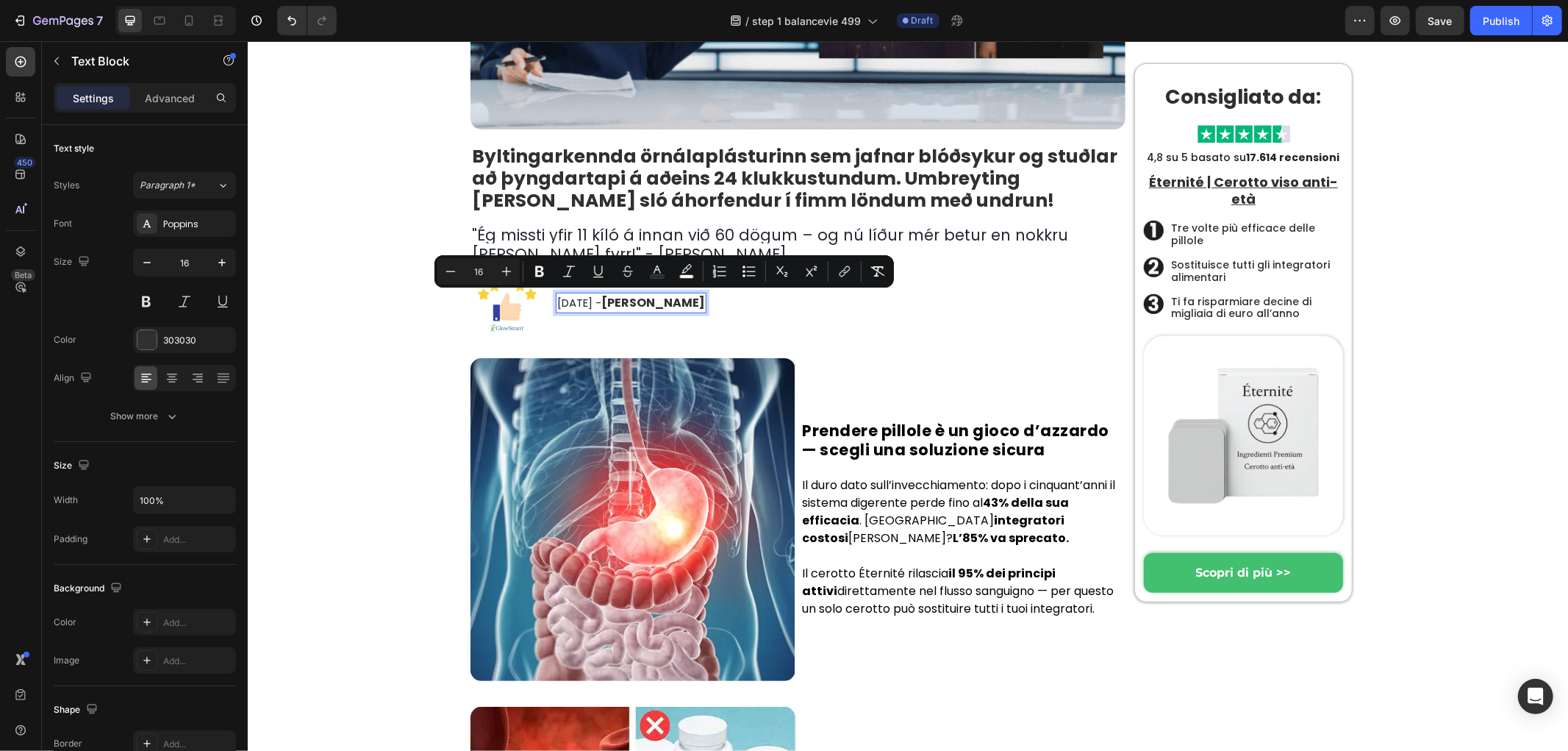
scroll to position [636, 0]
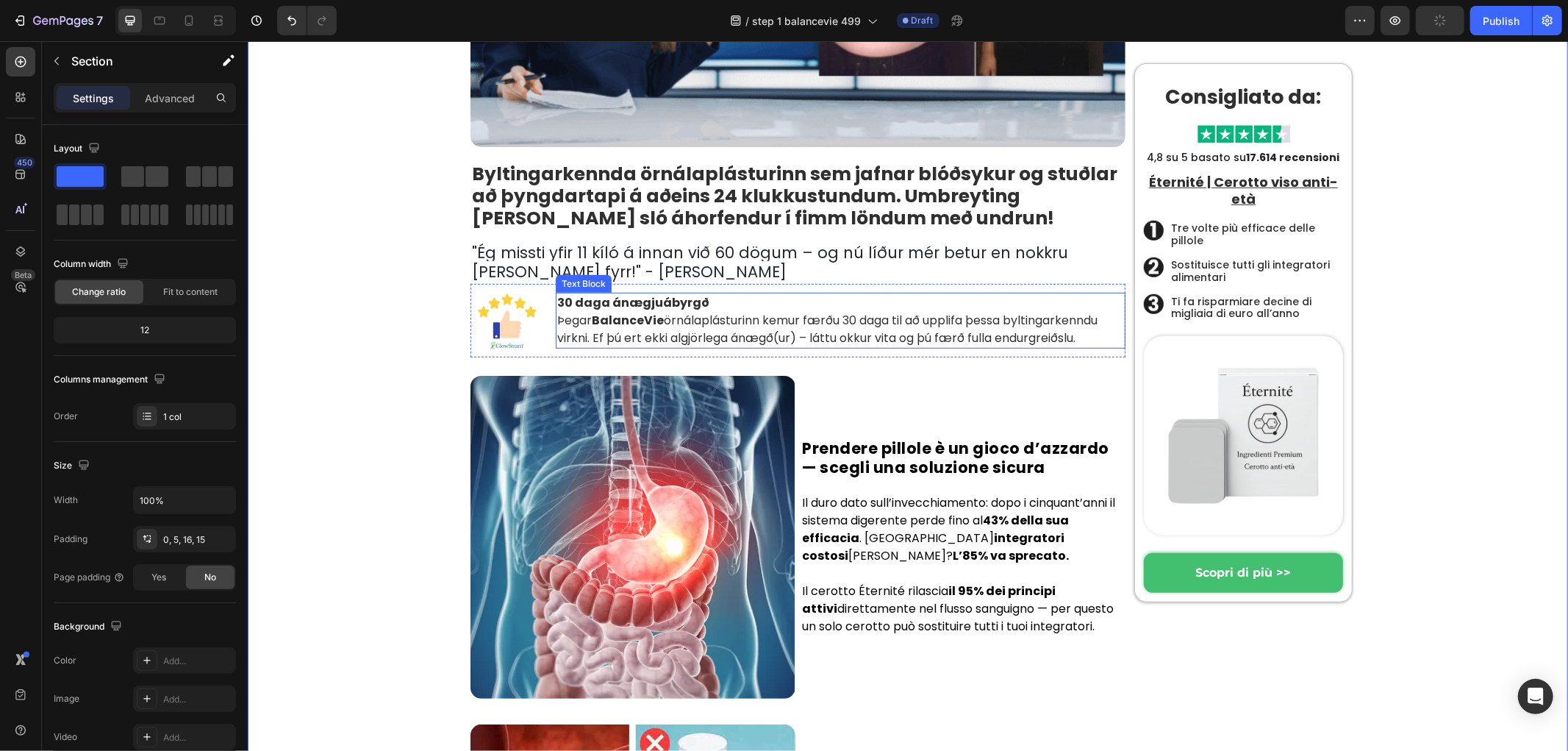
click at [606, 323] on strong "BalanceVie" at bounding box center [627, 319] width 72 height 17
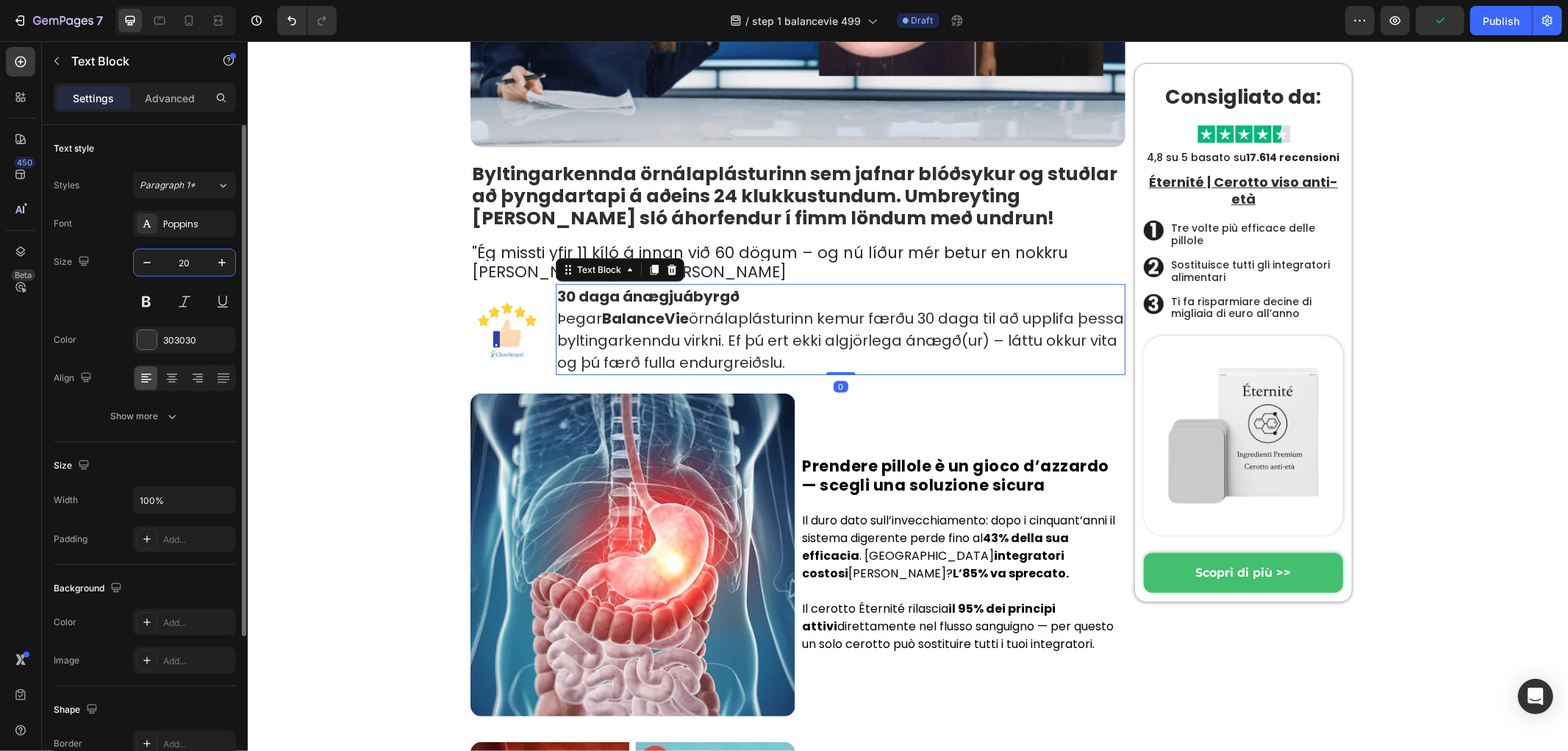
type input "20"
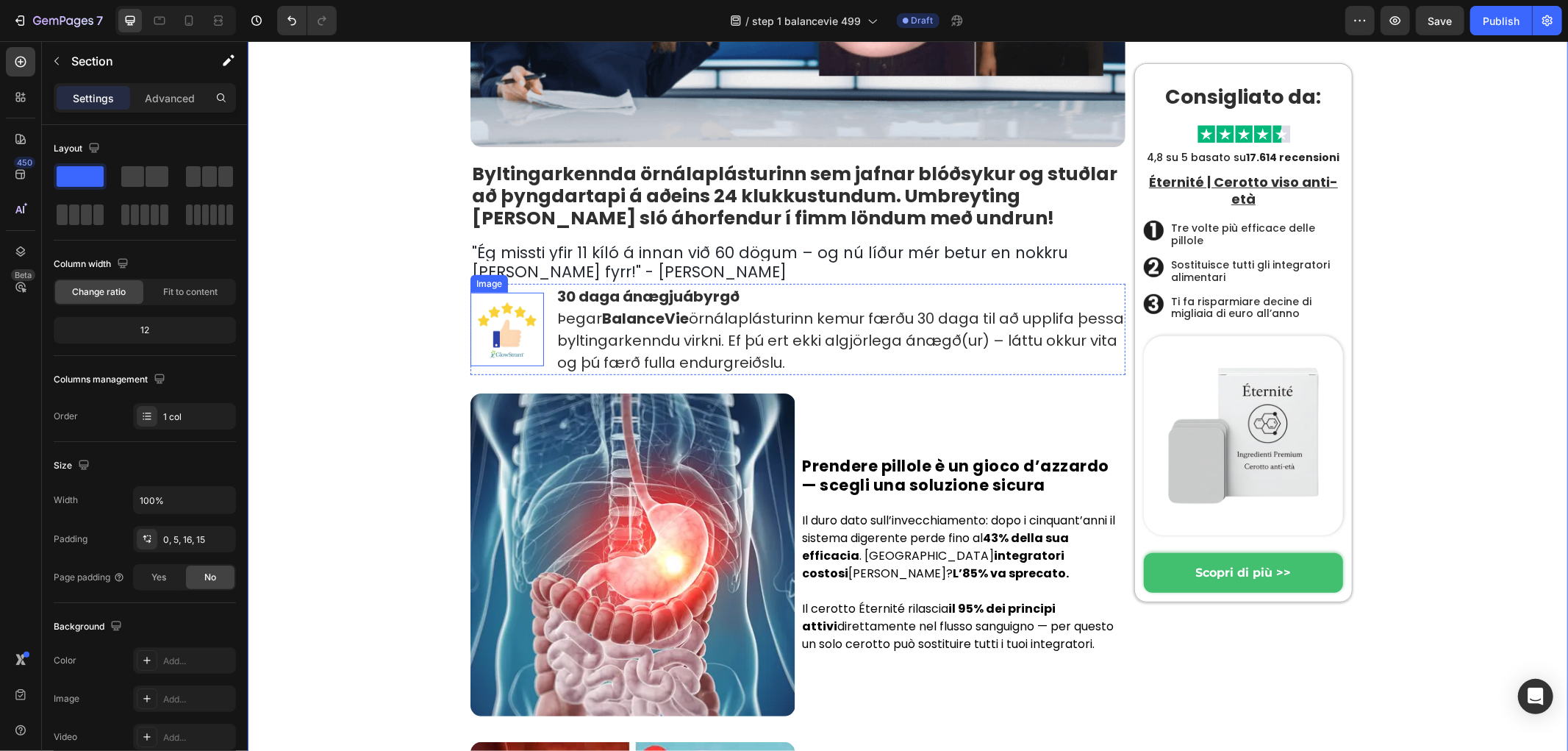
click at [523, 335] on img at bounding box center [506, 328] width 74 height 74
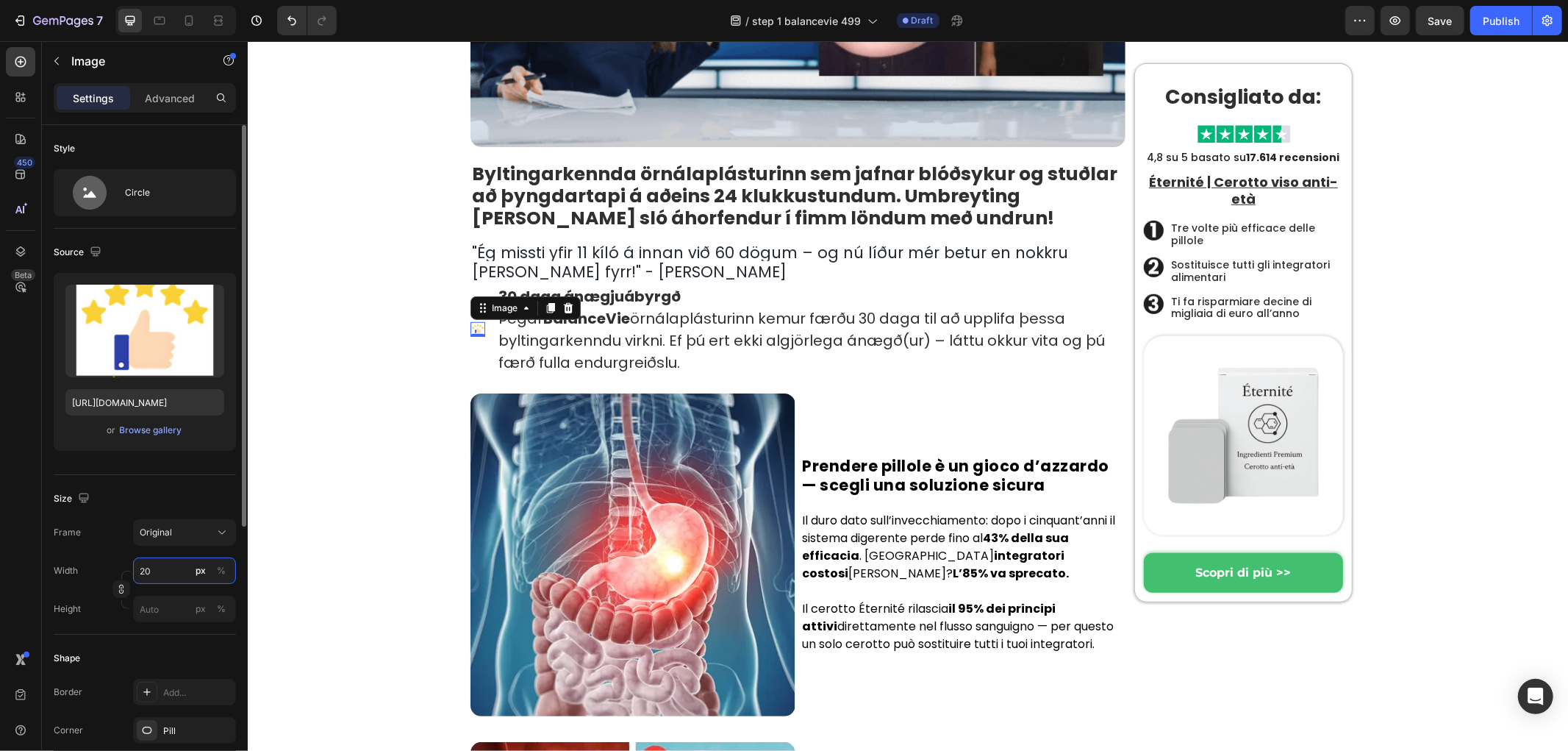
type input "200"
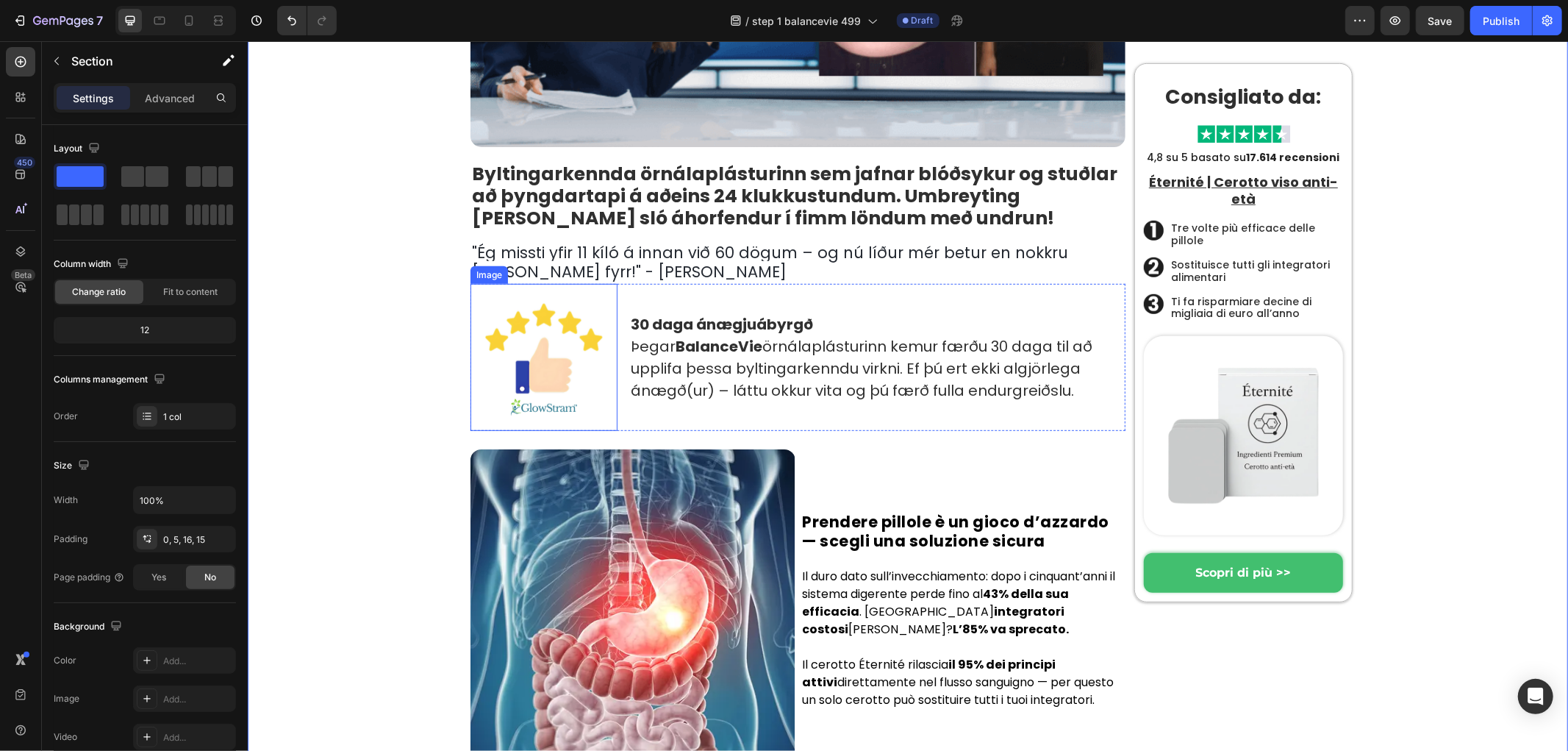
click at [682, 357] on p "Þegar BalanceVie örnálaplásturinn kemur færðu 30 daga til að upplifa þessa bylt…" at bounding box center [876, 368] width 493 height 66
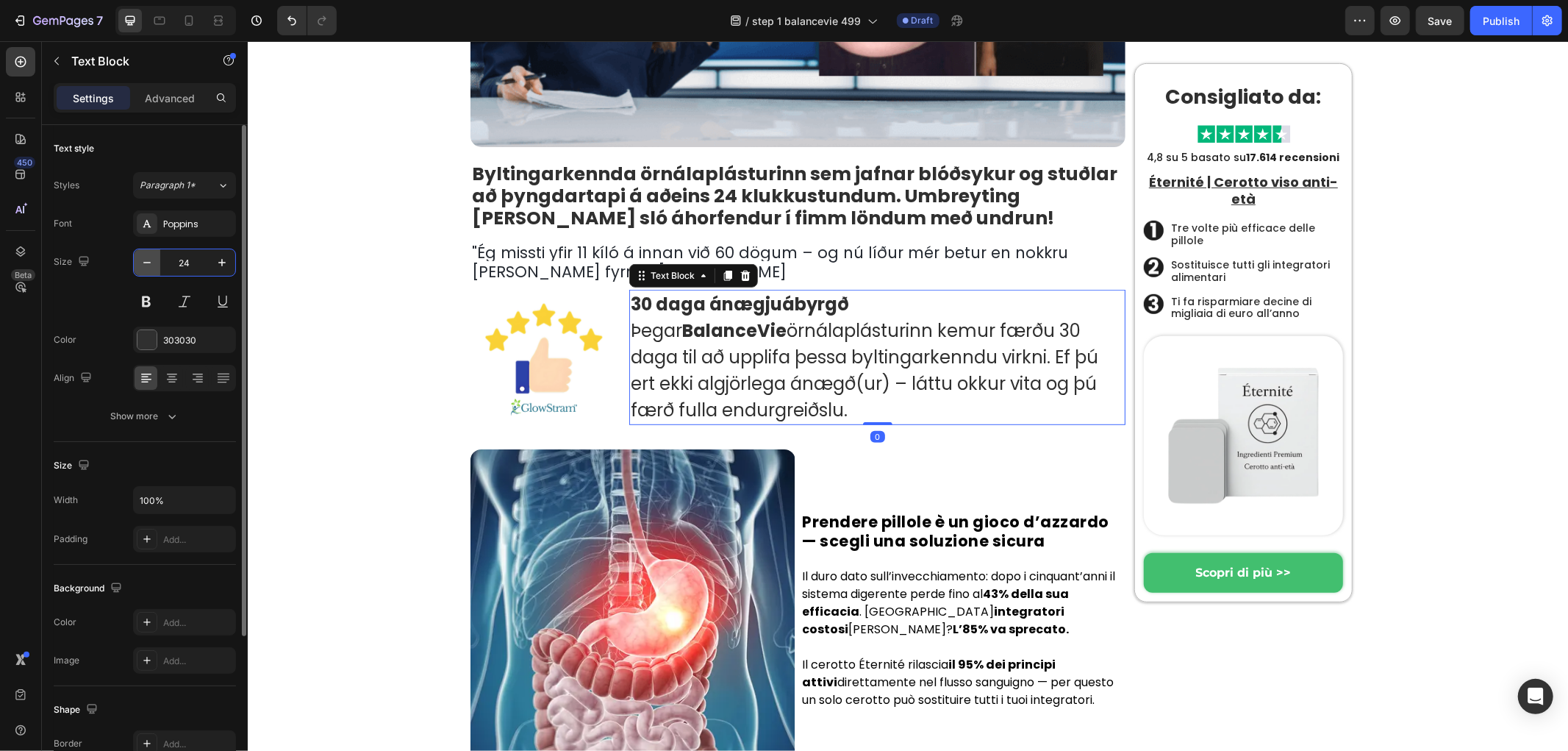
type input "24"
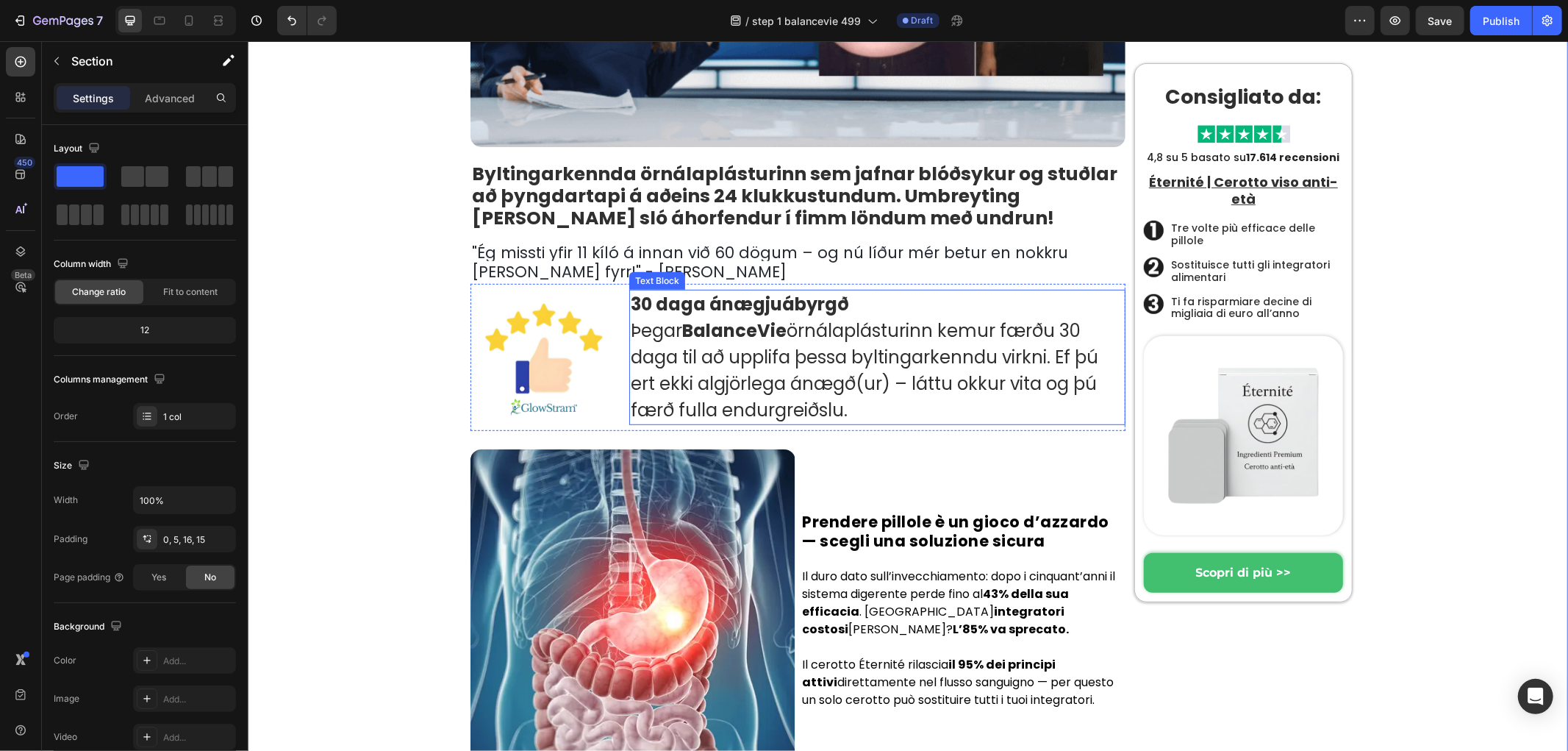
click at [748, 328] on strong "BalanceVie" at bounding box center [733, 330] width 104 height 25
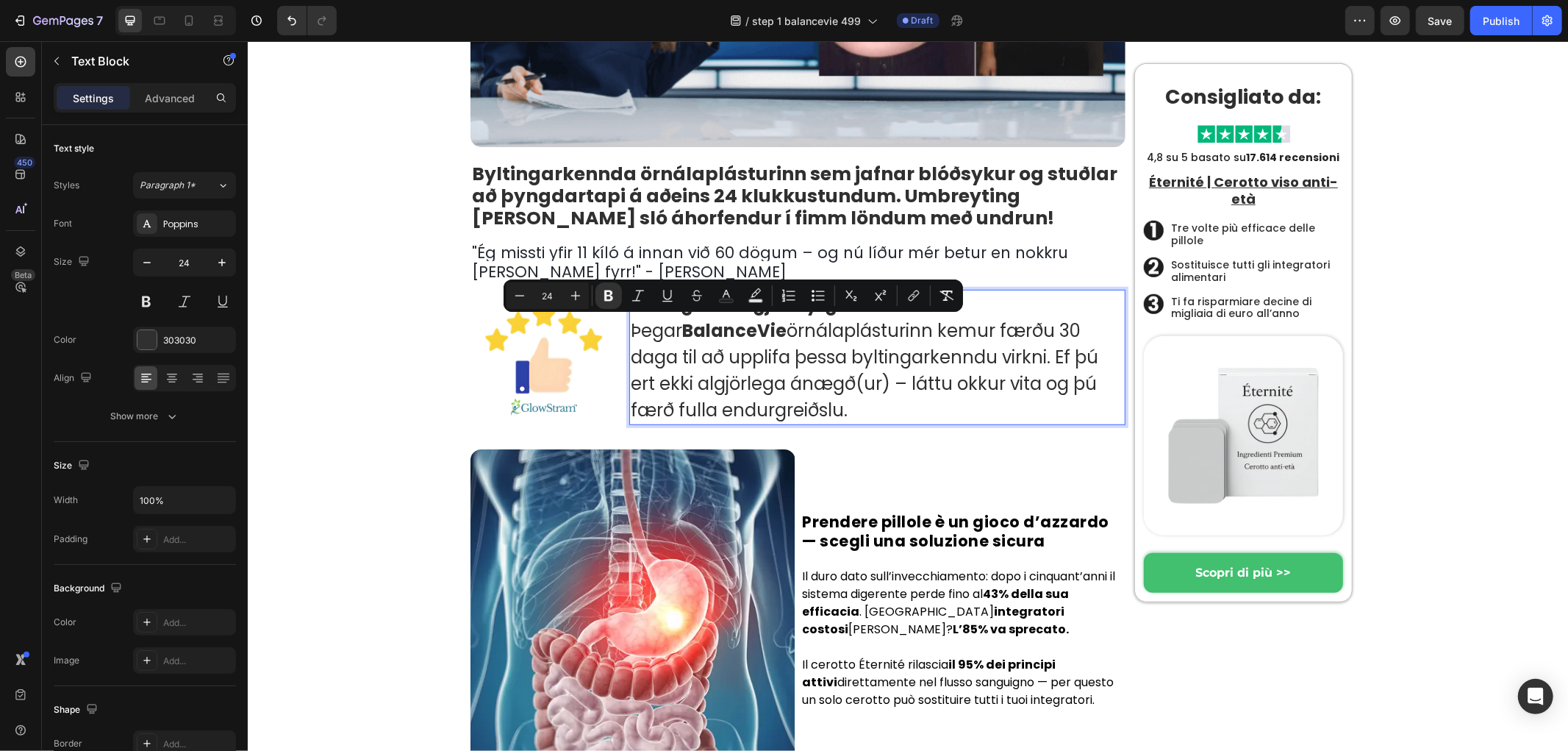
click at [778, 330] on strong "BalanceVie" at bounding box center [733, 330] width 104 height 25
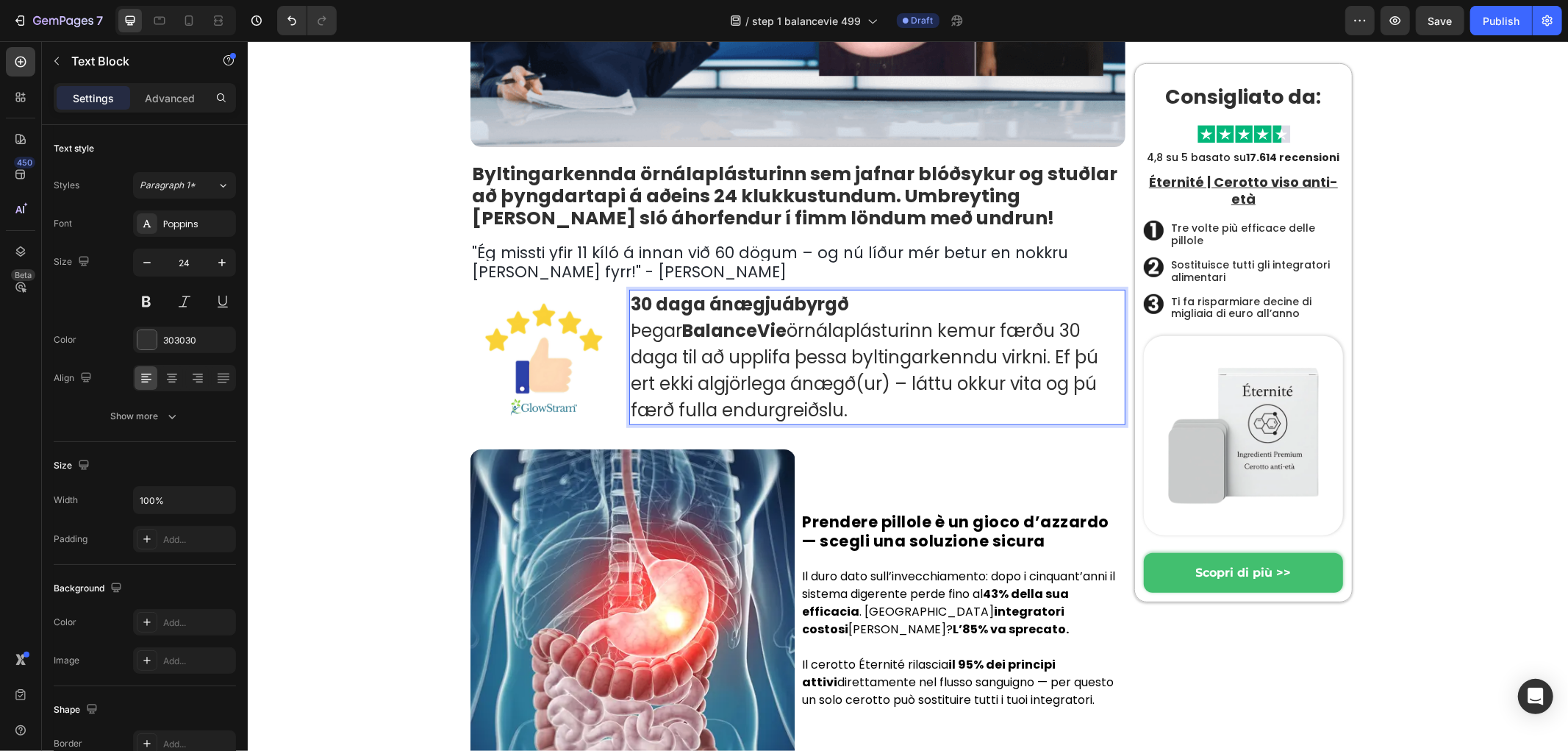
click at [743, 332] on strong "BalanceVie" at bounding box center [733, 330] width 104 height 25
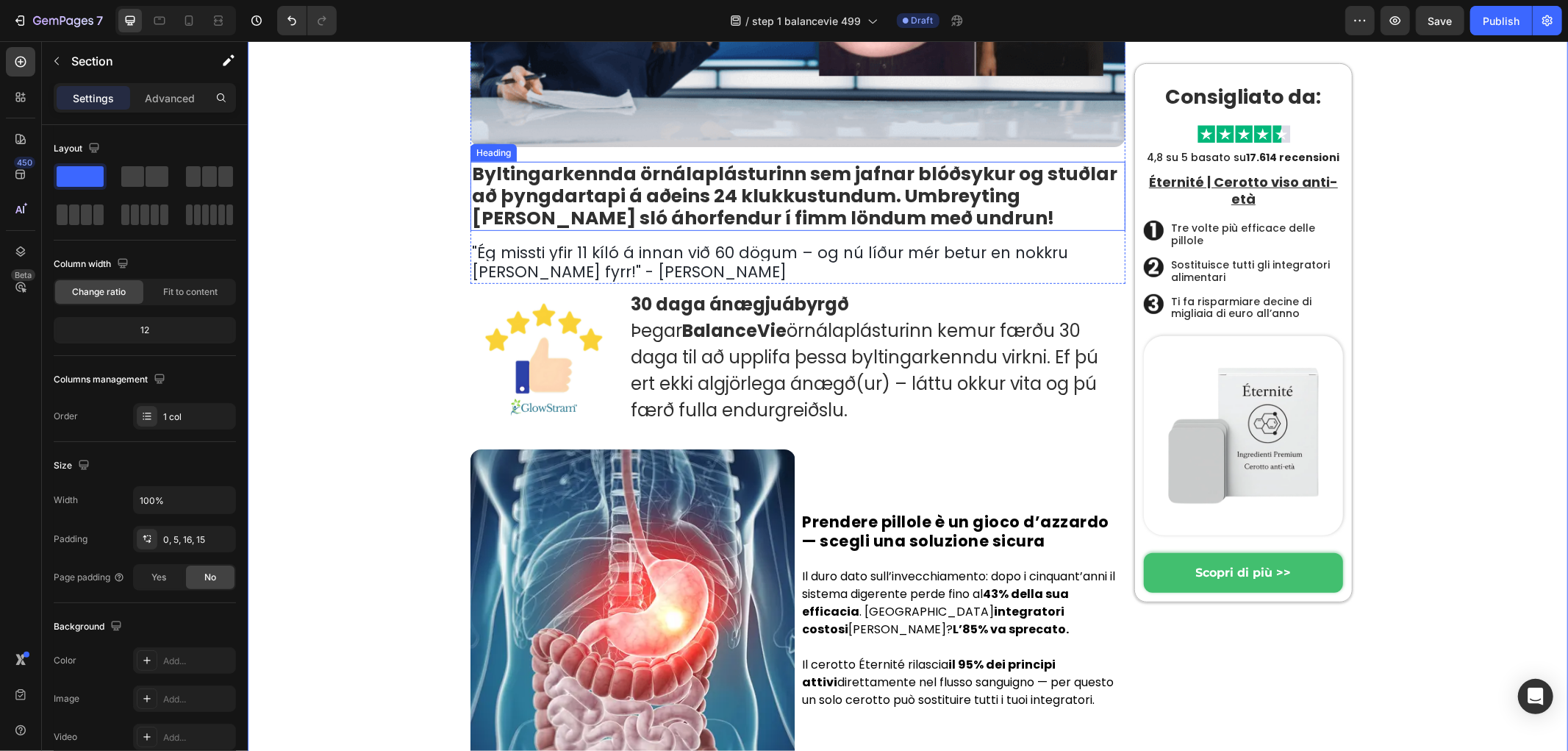
click at [677, 211] on strong "Byltingarkennda örnálaplásturinn sem jafnar blóðsykur og stuðlar að þyngdartapi…" at bounding box center [793, 195] width 646 height 70
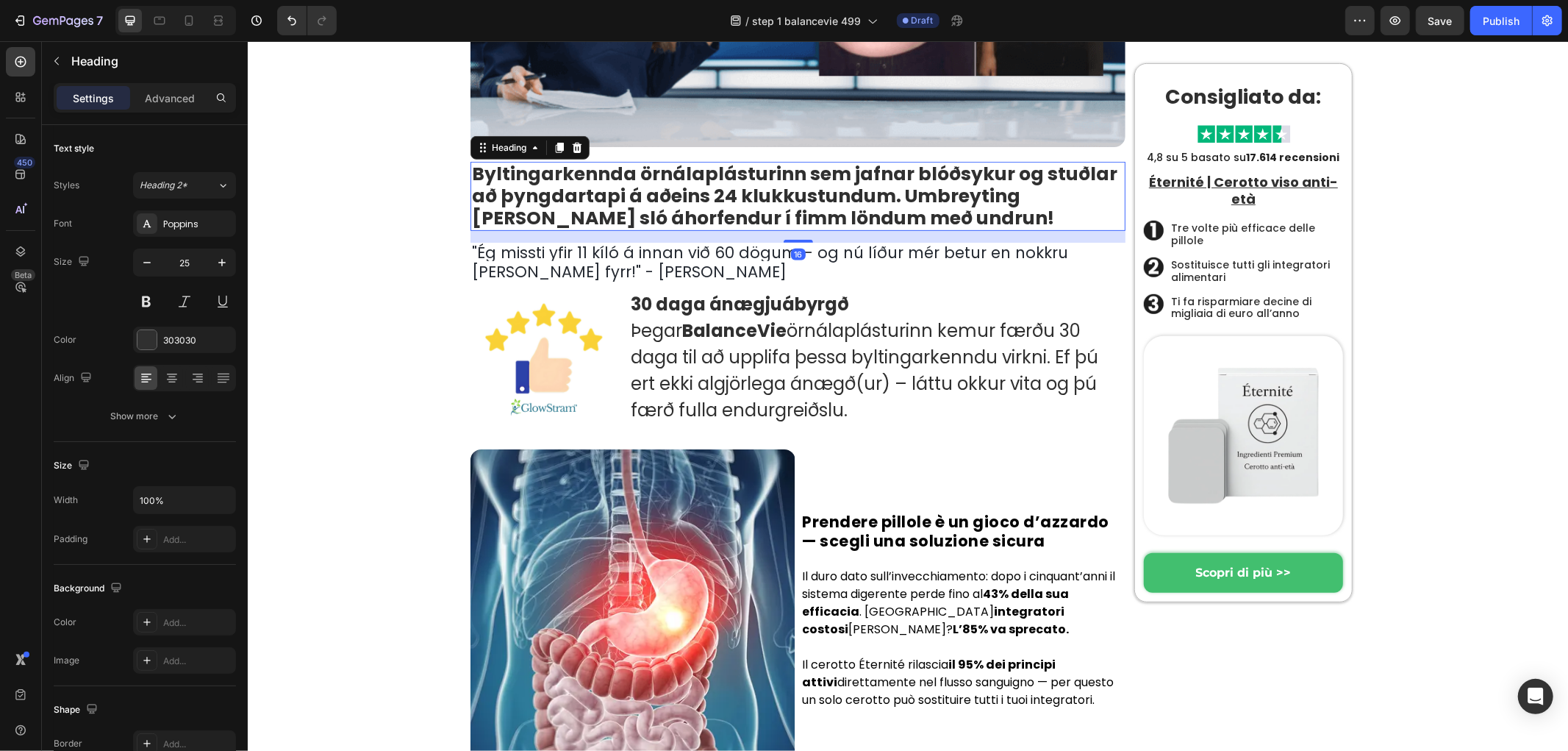
copy strong "BalanceVie"
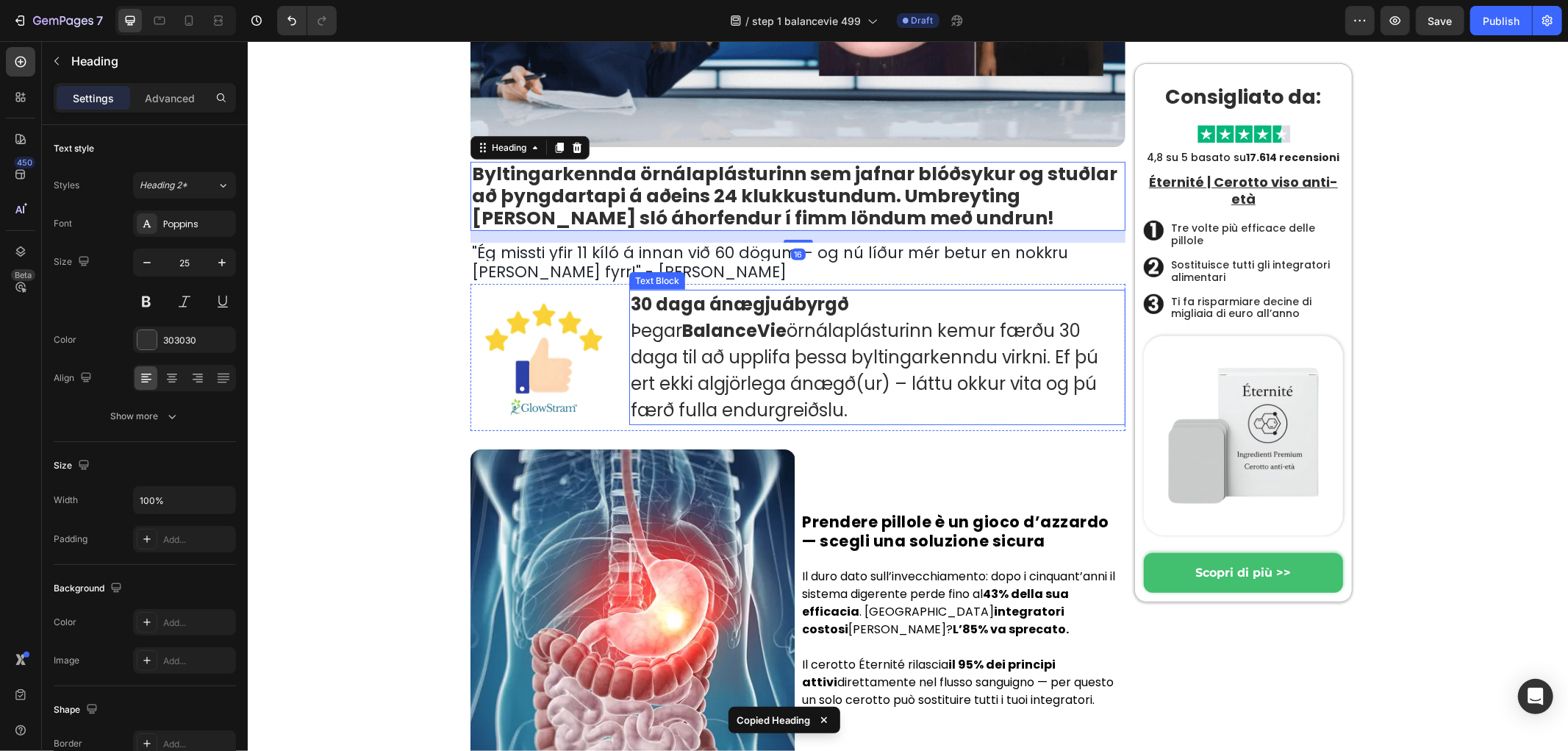
click at [689, 406] on p "Þegar BalanceVie örnálaplásturinn kemur færðu 30 daga til að upplifa þessa bylt…" at bounding box center [876, 370] width 493 height 106
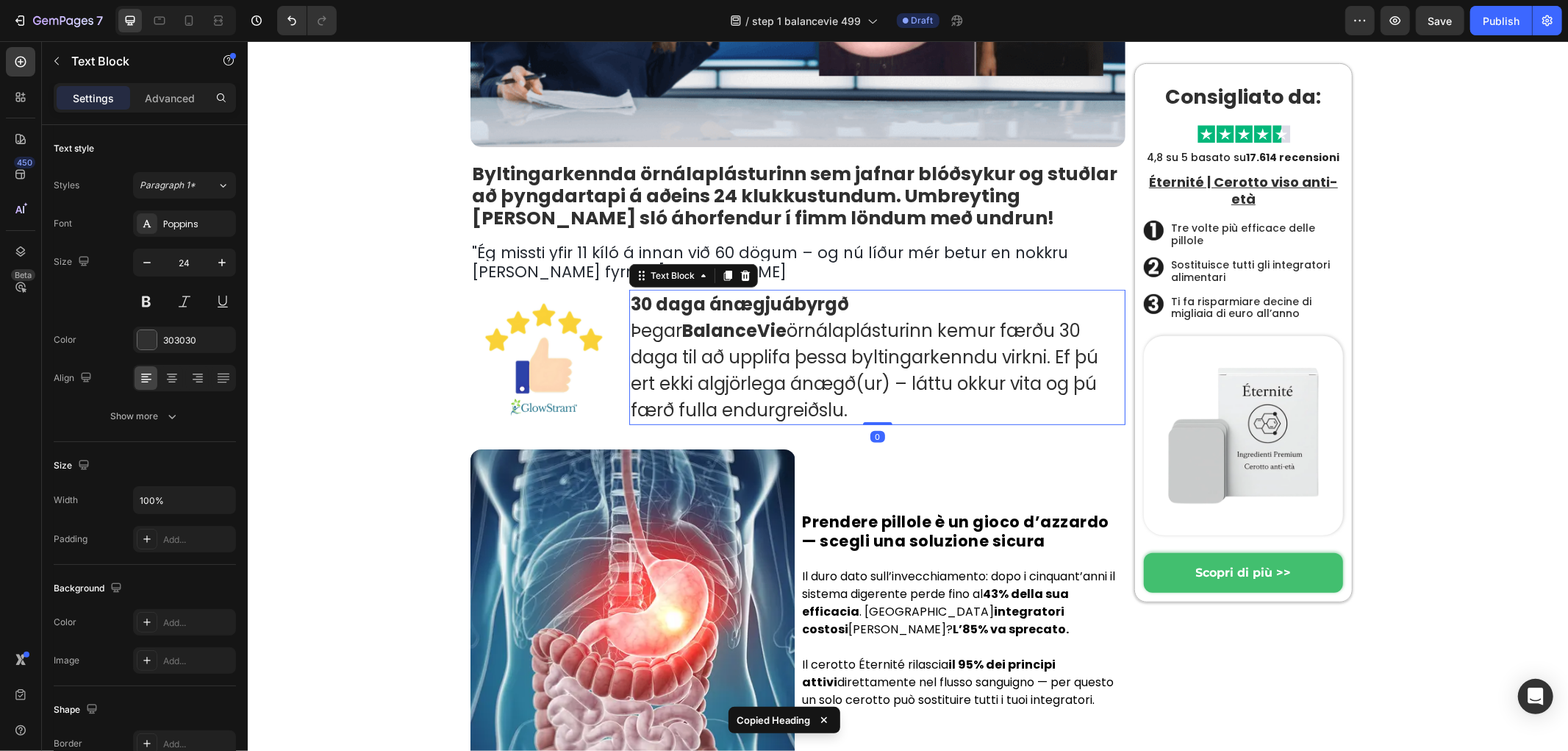
click at [528, 421] on img at bounding box center [543, 357] width 147 height 147
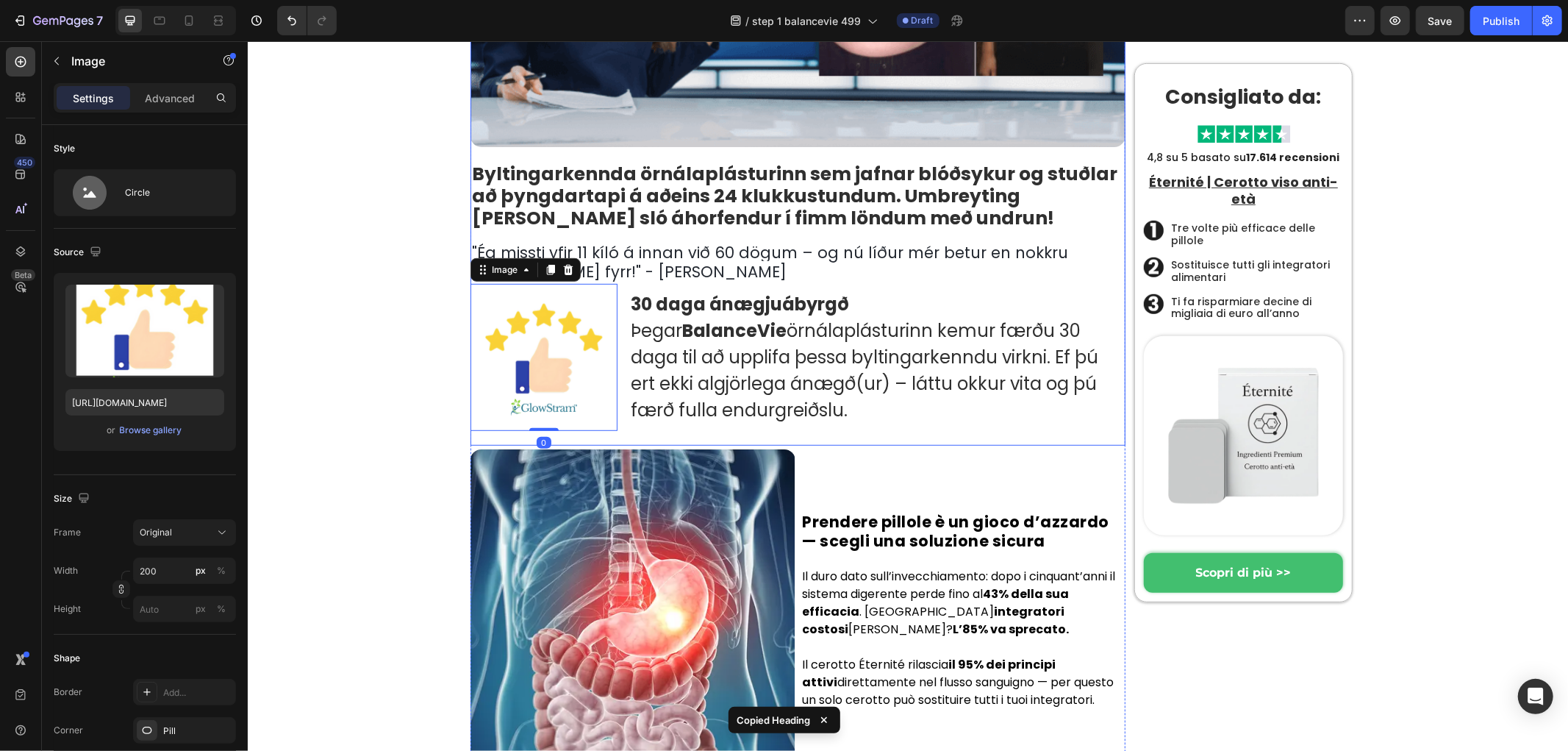
click at [664, 422] on p "Þegar BalanceVie örnálaplásturinn kemur færðu 30 daga til að upplifa þessa bylt…" at bounding box center [876, 370] width 493 height 106
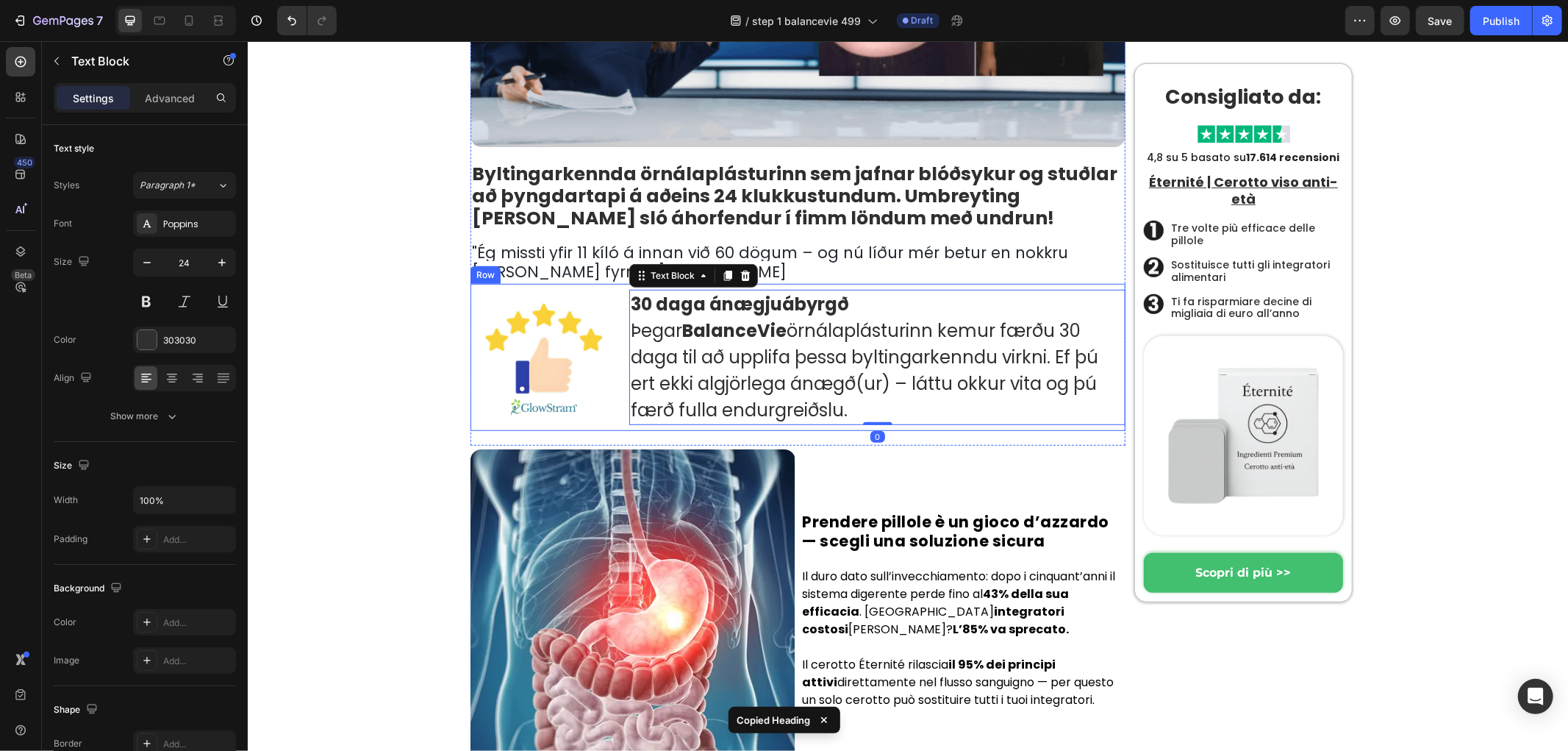
click at [648, 428] on div "30 daga ánægjuábyrgð Þegar BalanceVie örnálaplásturinn kemur færðu 30 daga til …" at bounding box center [876, 357] width 496 height 147
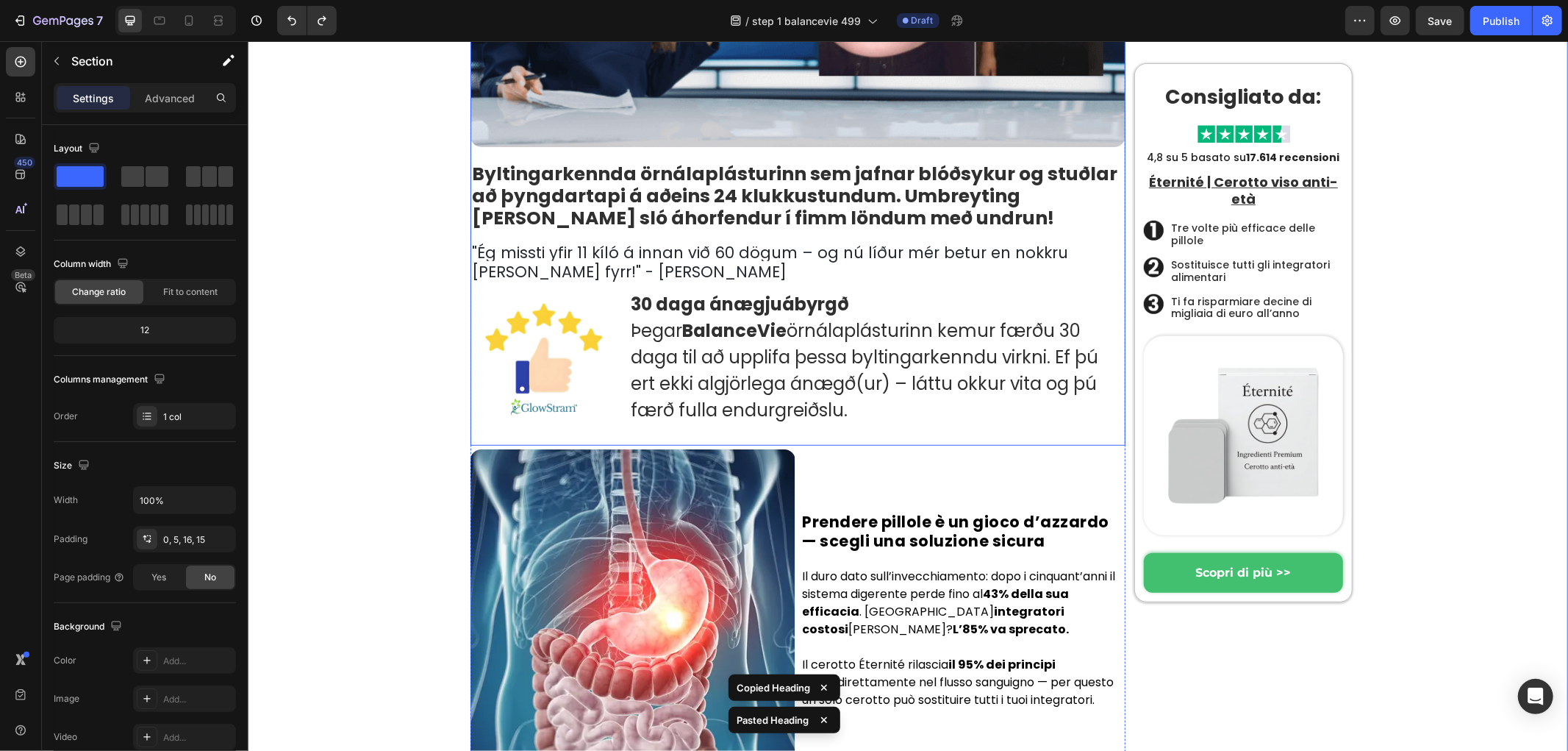
click at [595, 427] on div at bounding box center [543, 357] width 147 height 147
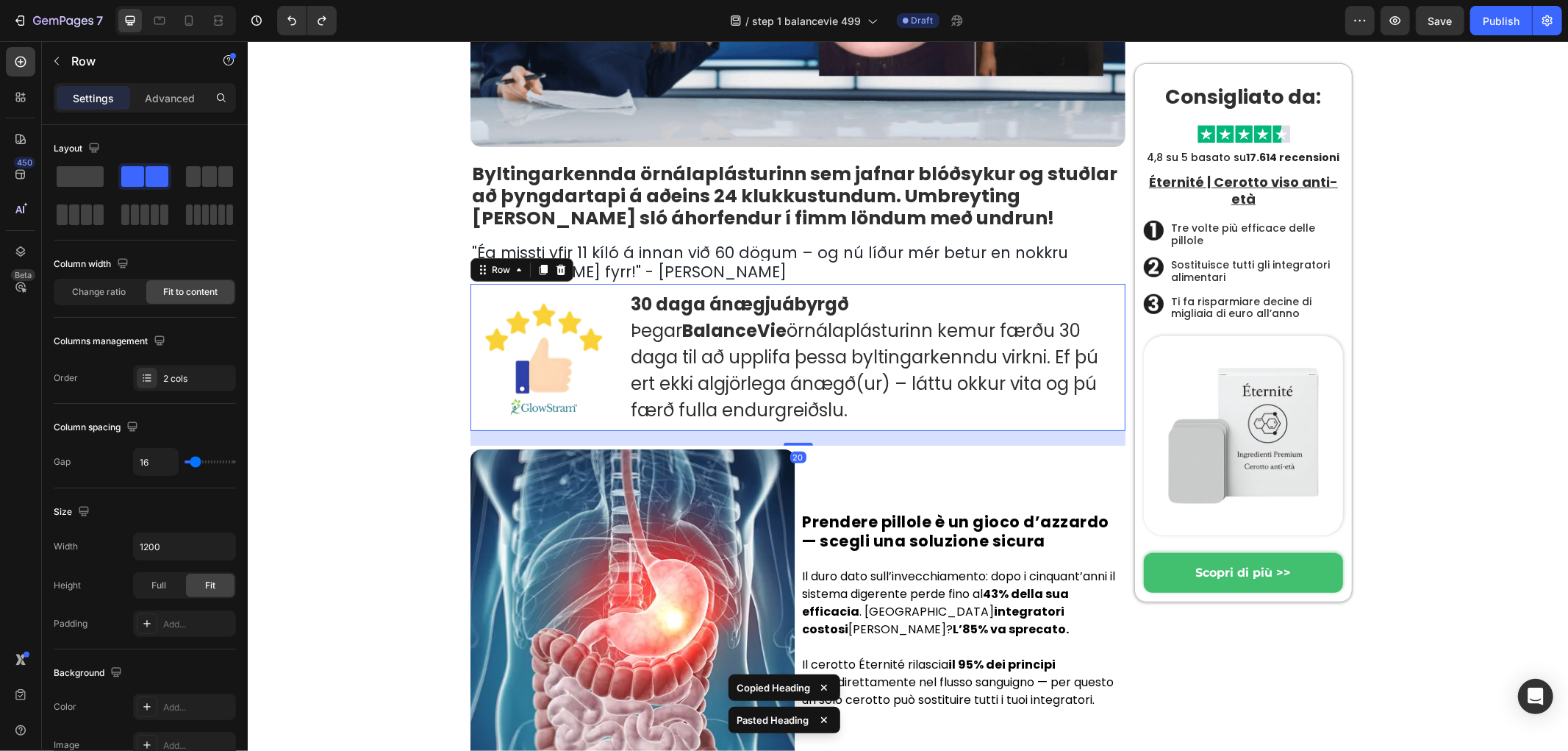
click at [622, 429] on div "Image 30 daga ánægjuábyrgð Þegar BalanceVie örnálaplásturinn kemur færðu 30 dag…" at bounding box center [797, 357] width 655 height 147
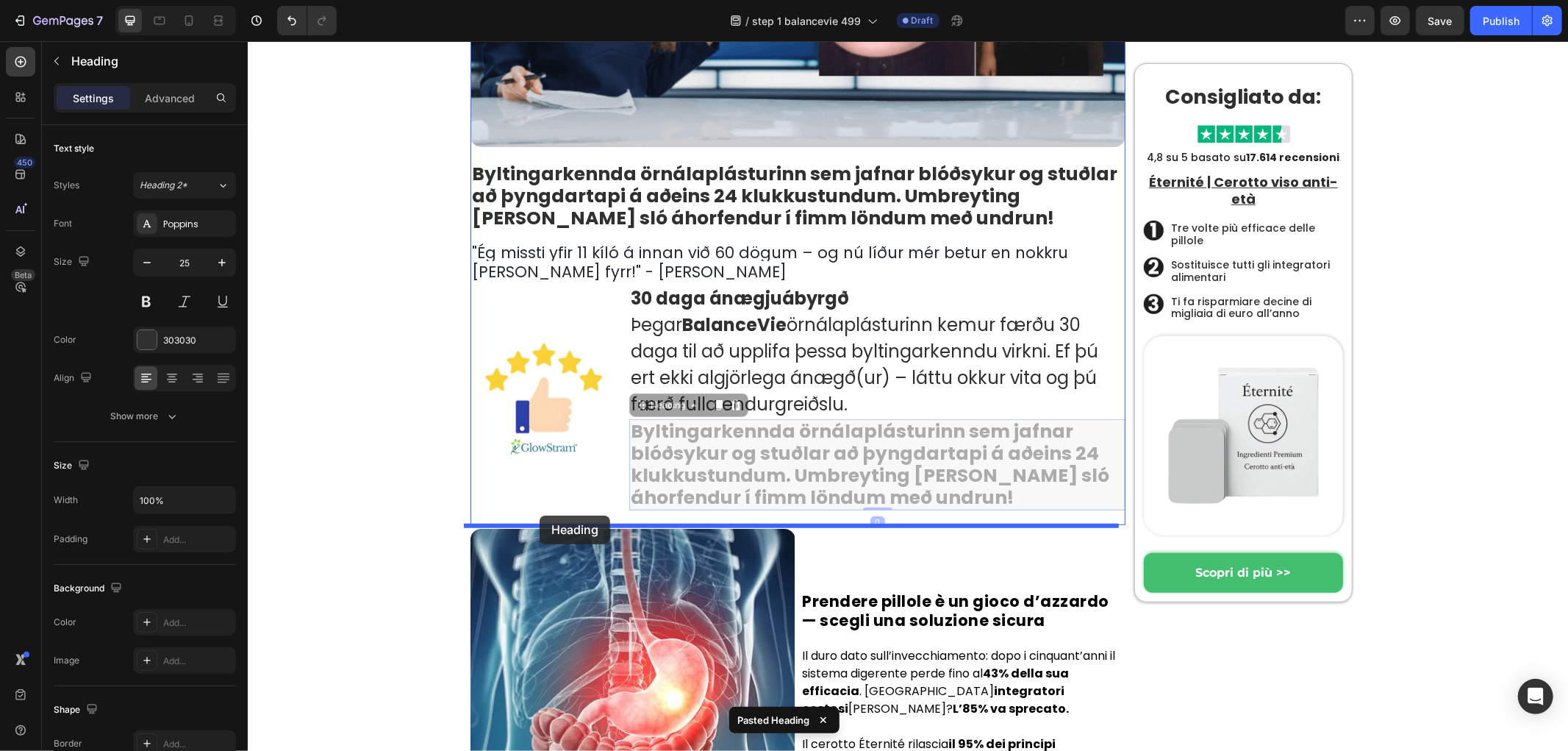
drag, startPoint x: 656, startPoint y: 406, endPoint x: 537, endPoint y: 515, distance: 161.4
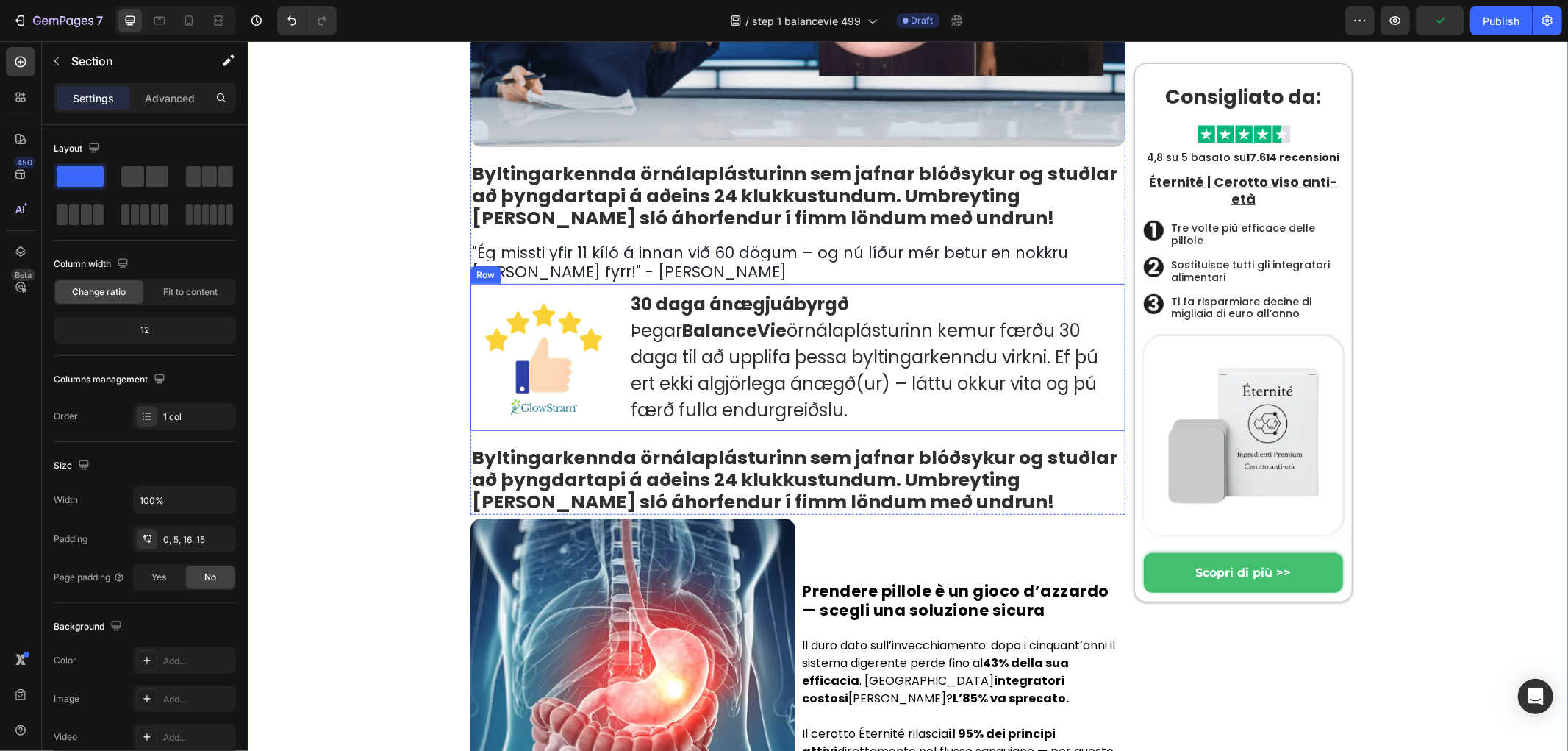
click at [724, 476] on strong "Byltingarkennda örnálaplásturinn sem jafnar blóðsykur og stuðlar að þyngdartapi…" at bounding box center [793, 479] width 646 height 70
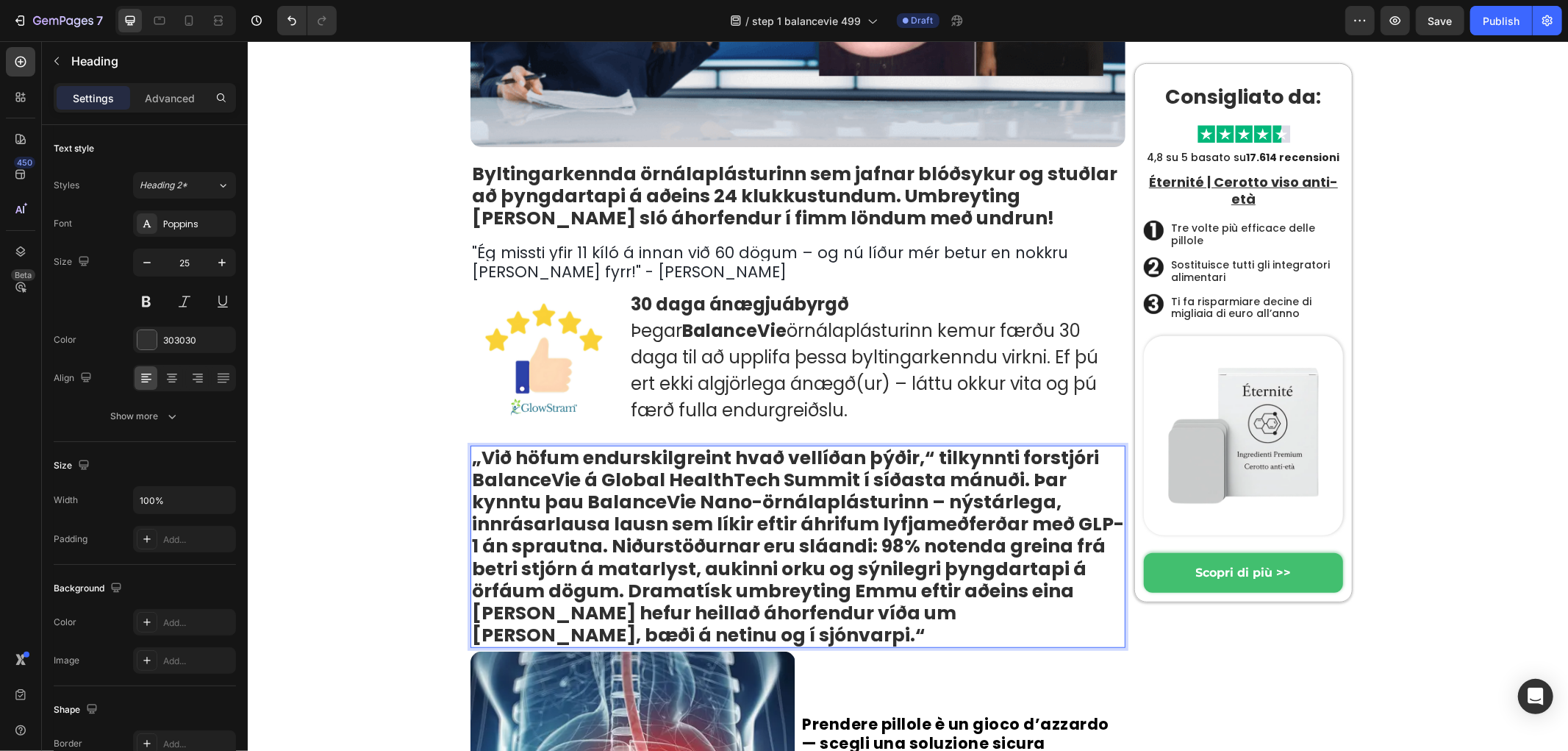
click at [667, 541] on strong "án sprautna. Niðurstöðurnar eru sláandi: 98% notenda greina frá betri stjórn á …" at bounding box center [788, 589] width 634 height 115
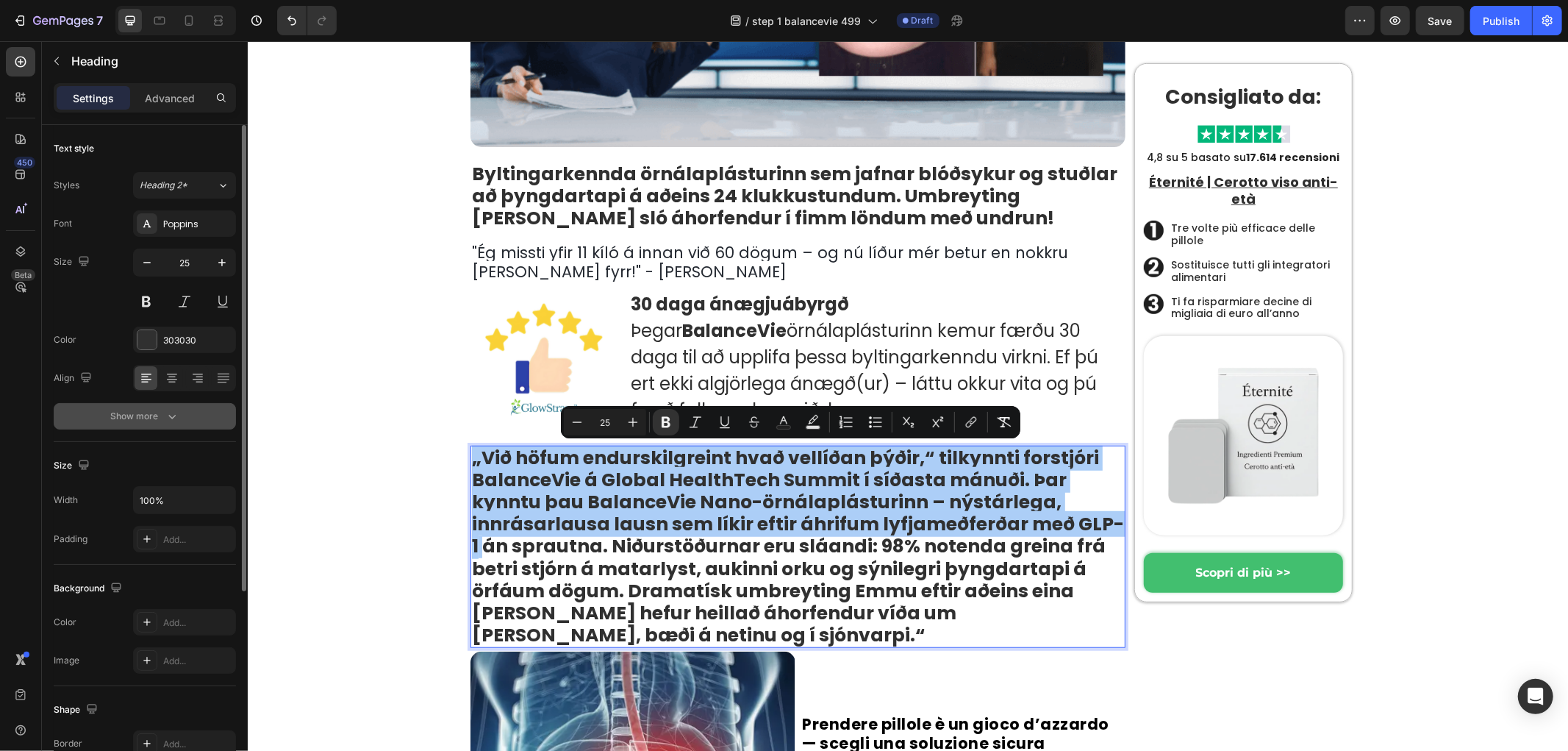
click at [157, 406] on button "Show more" at bounding box center [145, 416] width 183 height 26
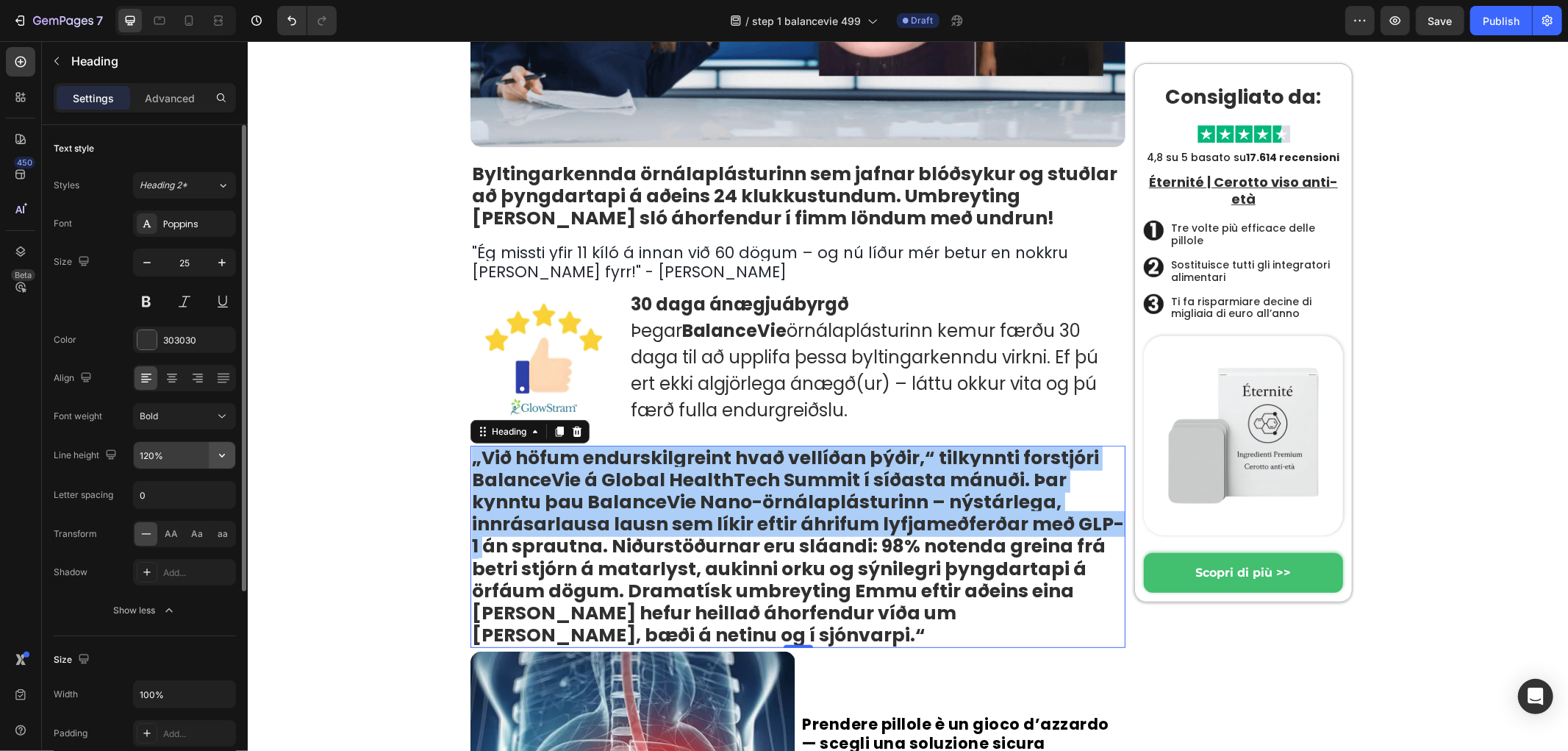
click at [217, 456] on icon "button" at bounding box center [222, 455] width 15 height 15
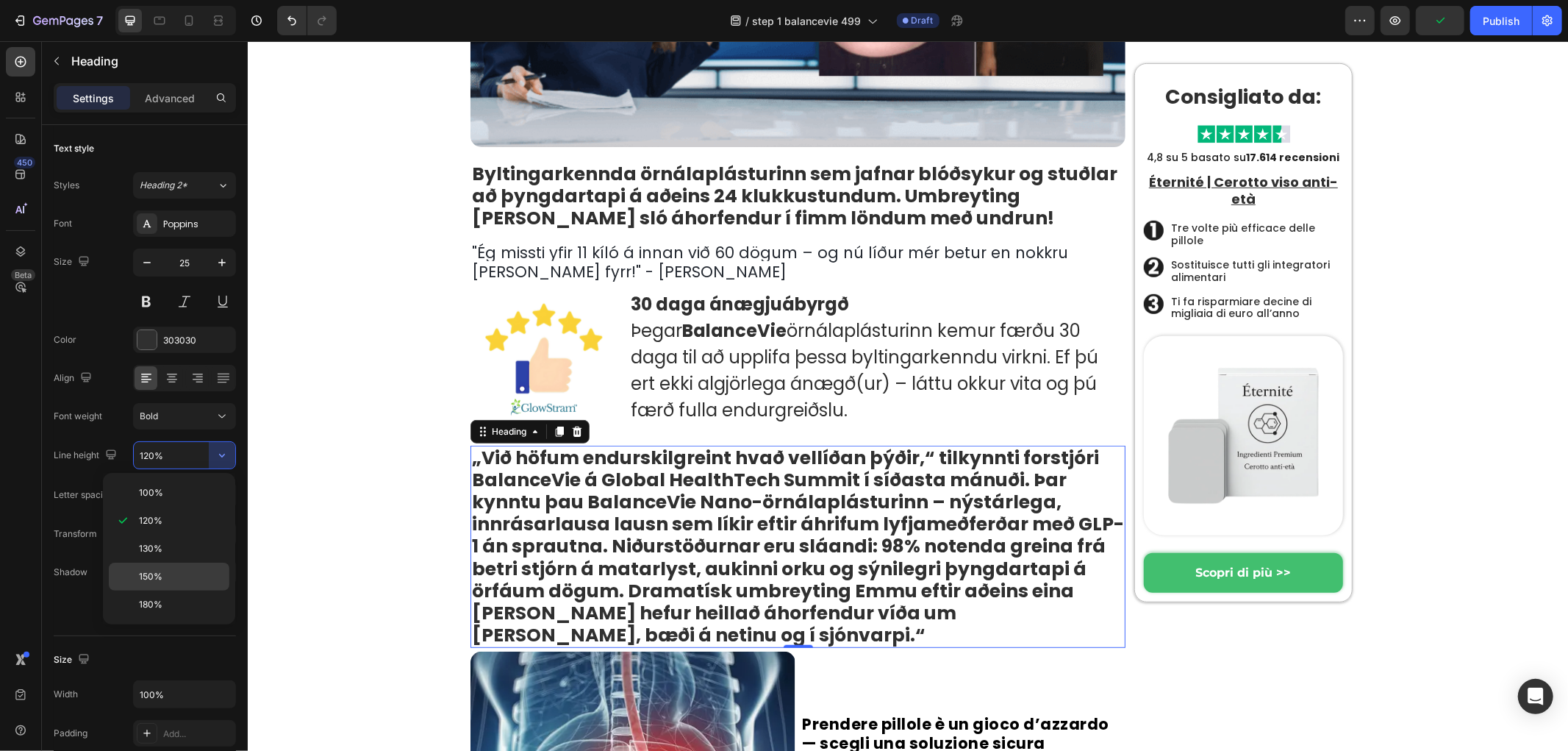
click at [157, 579] on span "150%" at bounding box center [151, 576] width 24 height 13
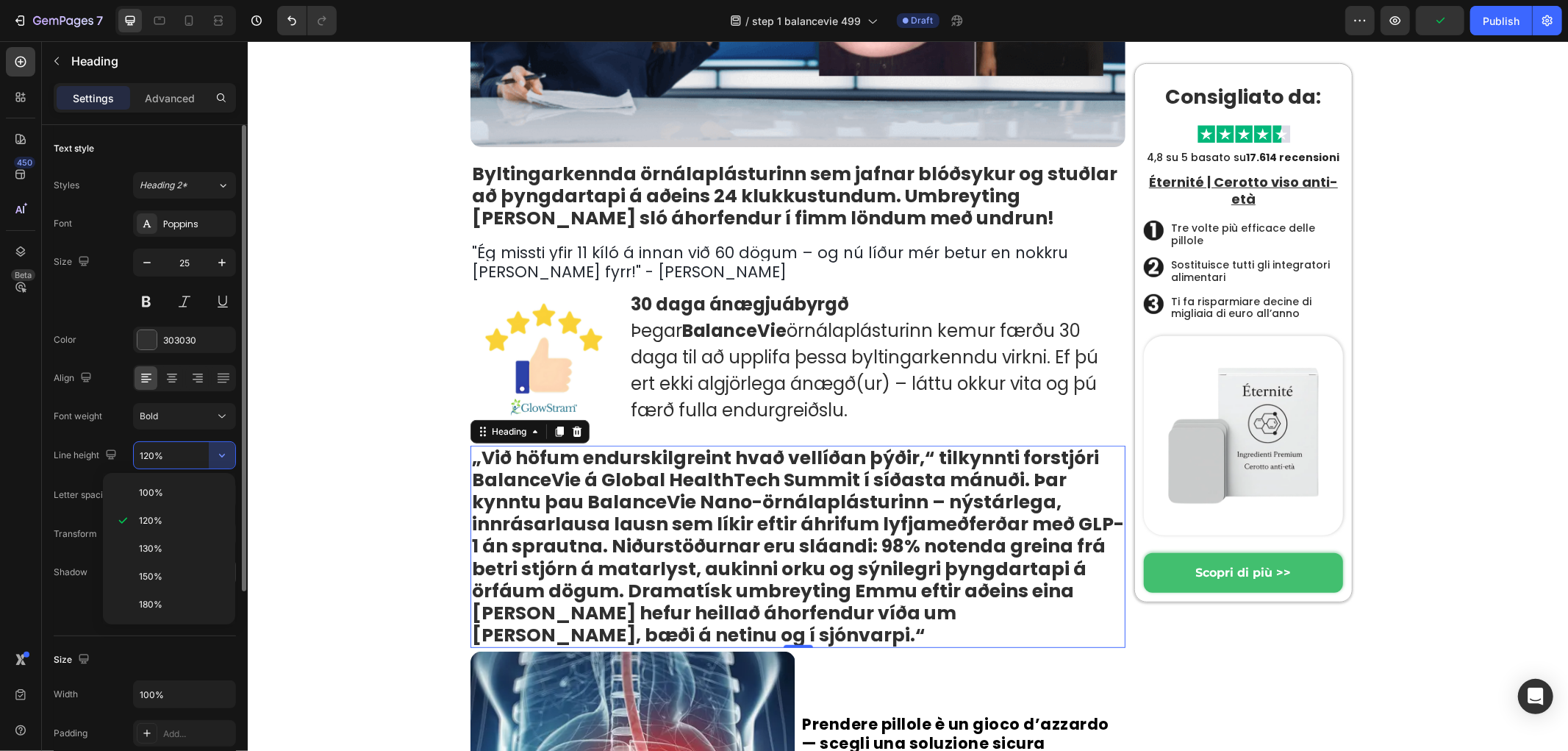
type input "150%"
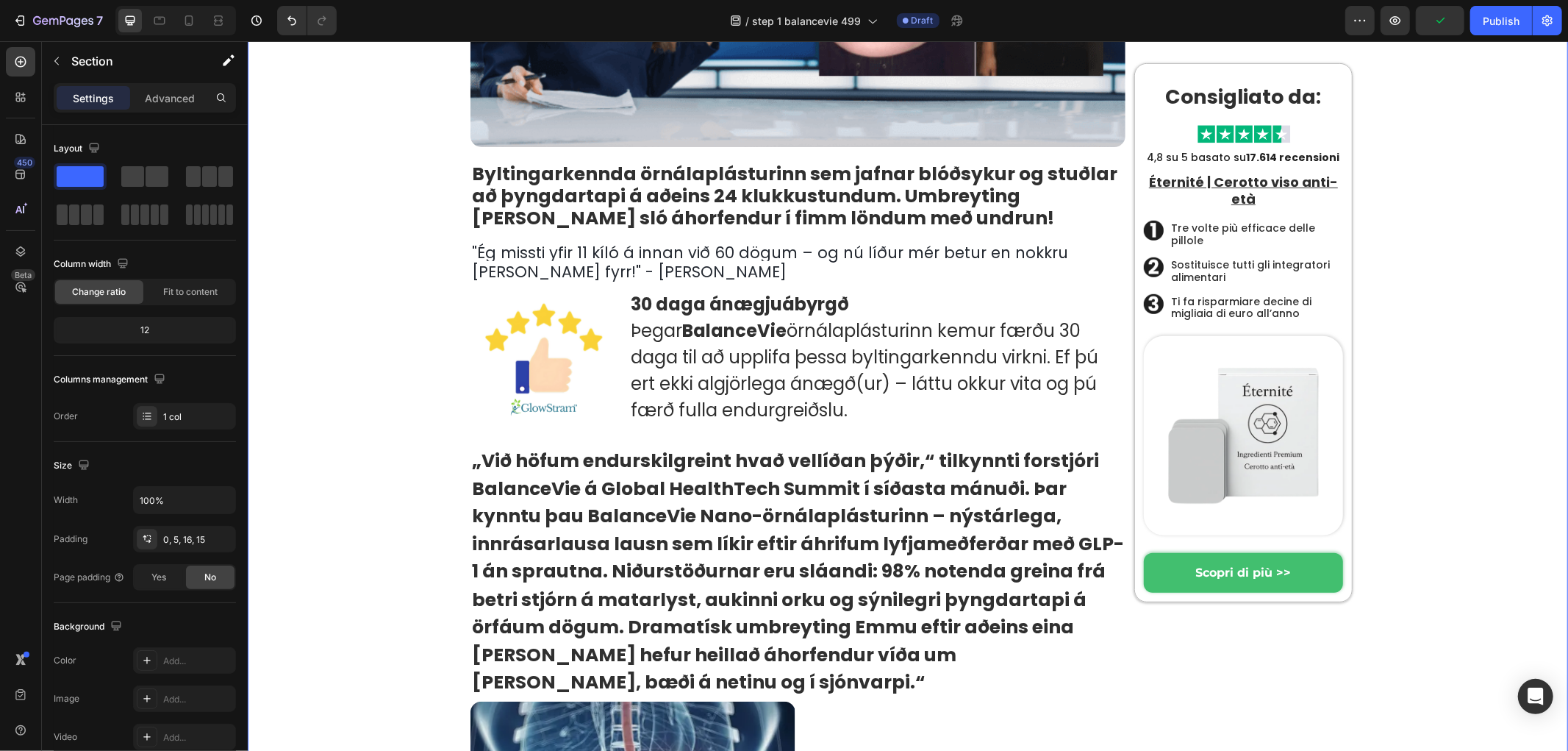
click at [590, 185] on strong "Byltingarkennda örnálaplásturinn sem jafnar blóðsykur og stuðlar að þyngdartapi…" at bounding box center [793, 195] width 646 height 70
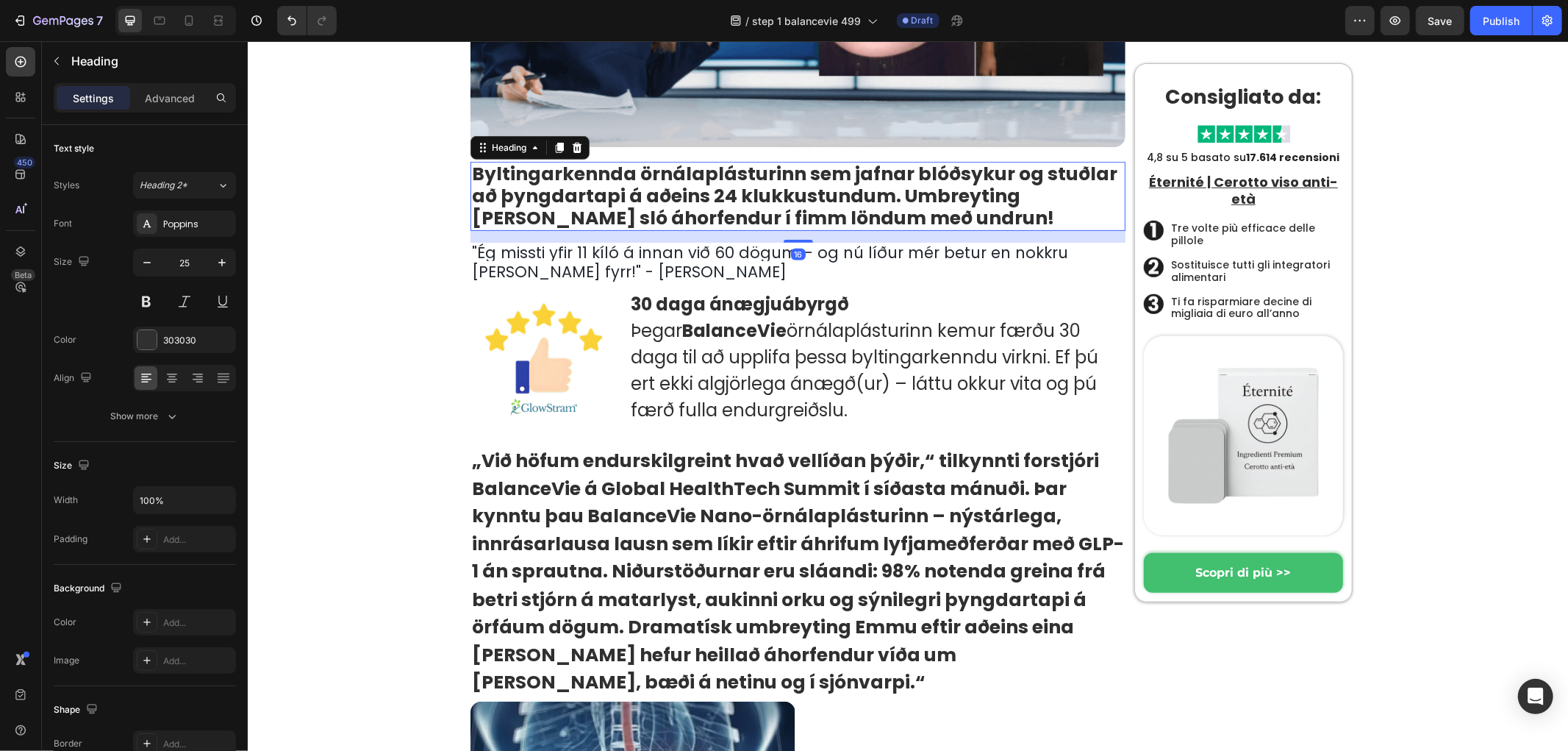
click at [637, 521] on strong "„Við höfum endurskilgreint hvað vellíðan þýðir,“ tilkynnti forstjóri BalanceVie…" at bounding box center [797, 515] width 652 height 136
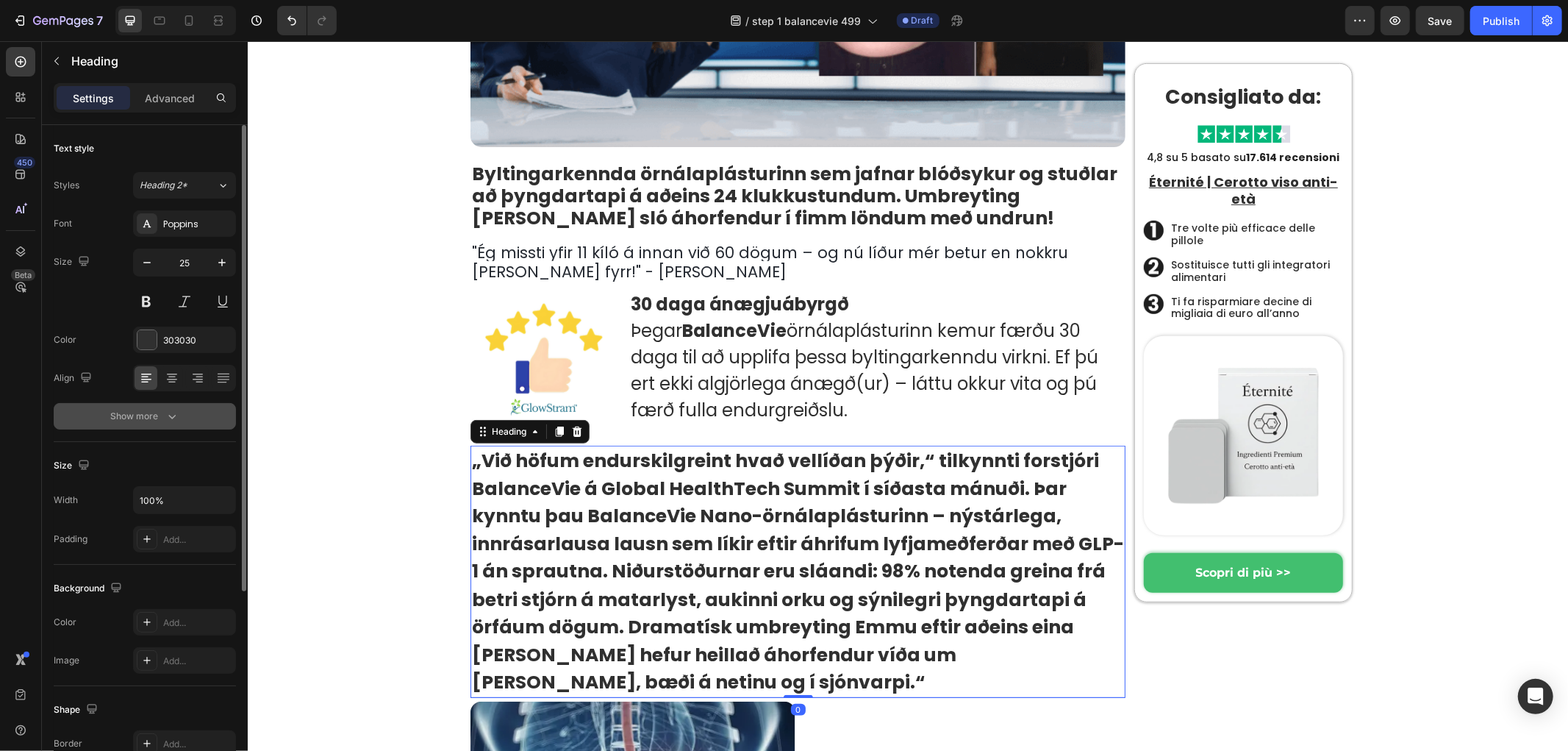
click at [172, 416] on icon "button" at bounding box center [172, 416] width 15 height 15
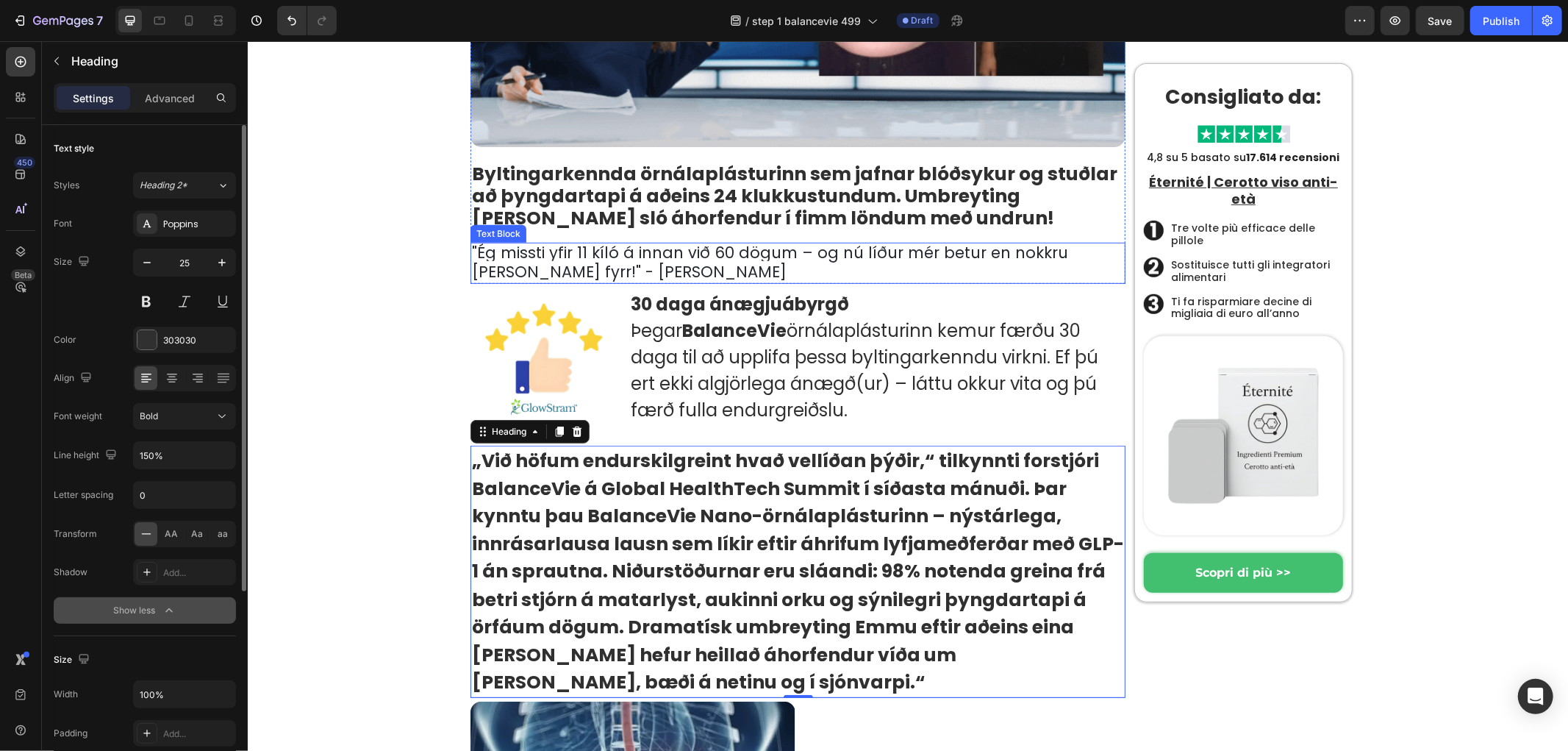
click at [579, 194] on strong "Byltingarkennda örnálaplásturinn sem jafnar blóðsykur og stuðlar að þyngdartapi…" at bounding box center [793, 195] width 646 height 70
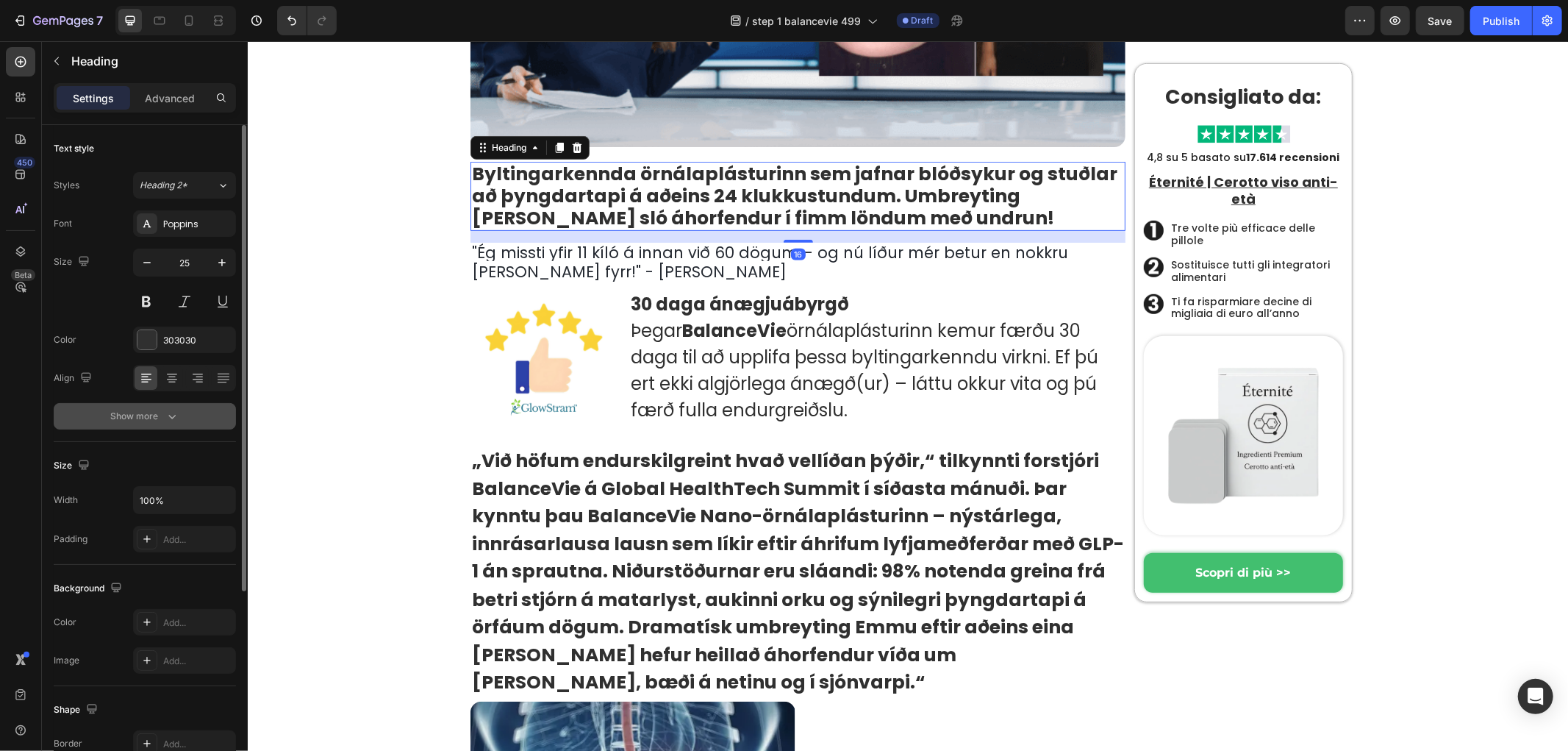
click at [145, 416] on div "Show more" at bounding box center [145, 416] width 69 height 15
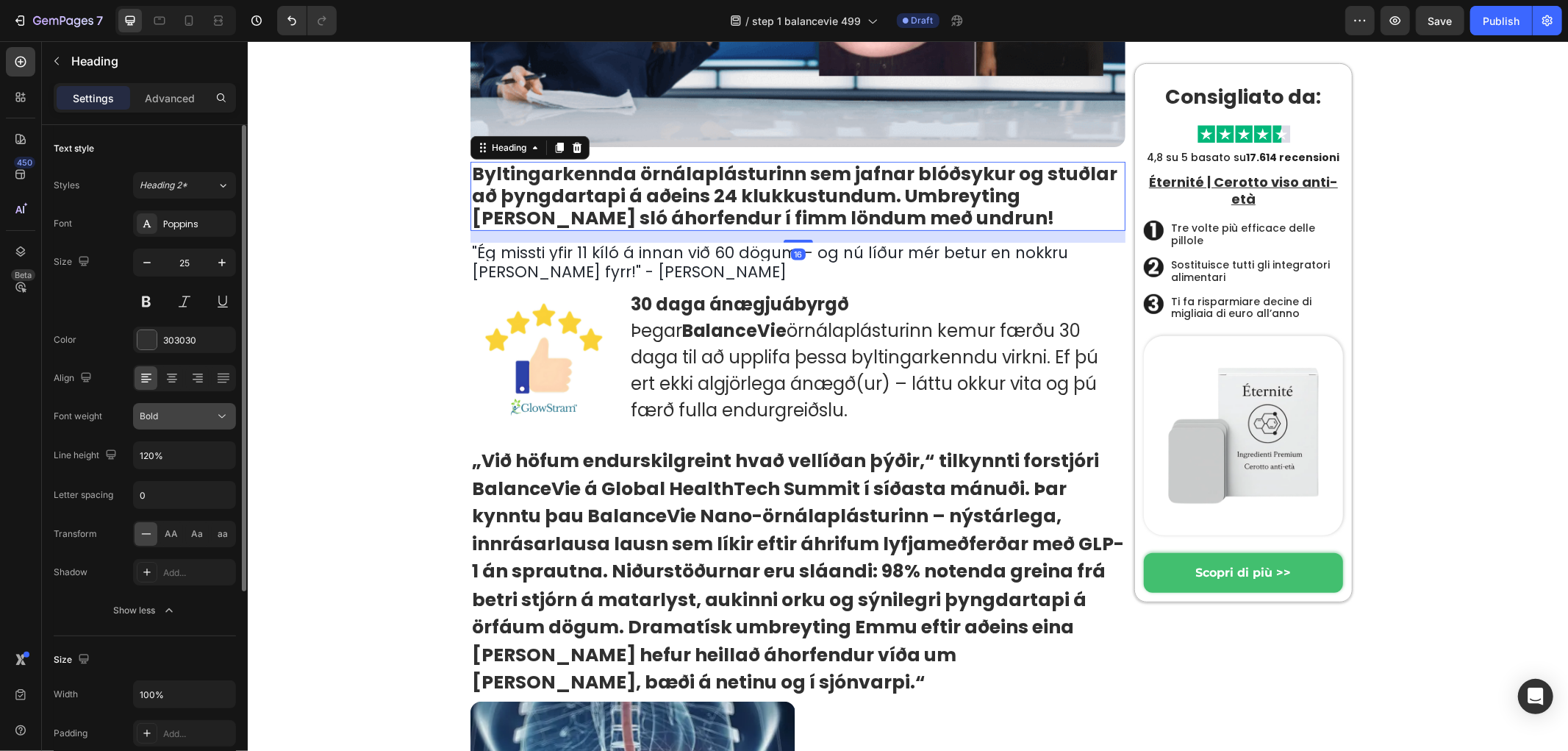
click at [222, 413] on icon at bounding box center [222, 416] width 15 height 15
click at [228, 420] on icon at bounding box center [222, 416] width 15 height 15
click at [215, 453] on icon "button" at bounding box center [222, 455] width 15 height 15
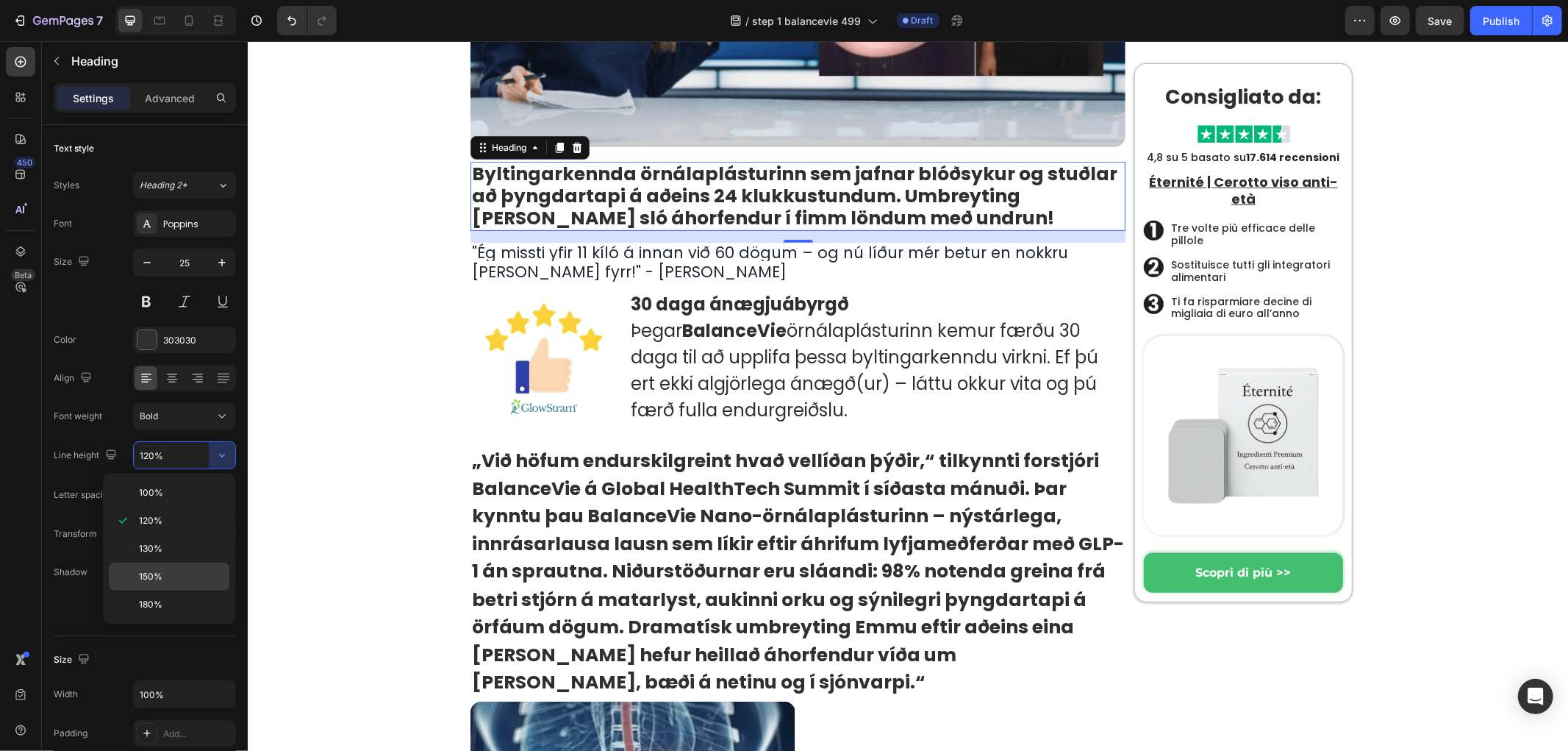
click at [152, 576] on span "150%" at bounding box center [151, 576] width 24 height 13
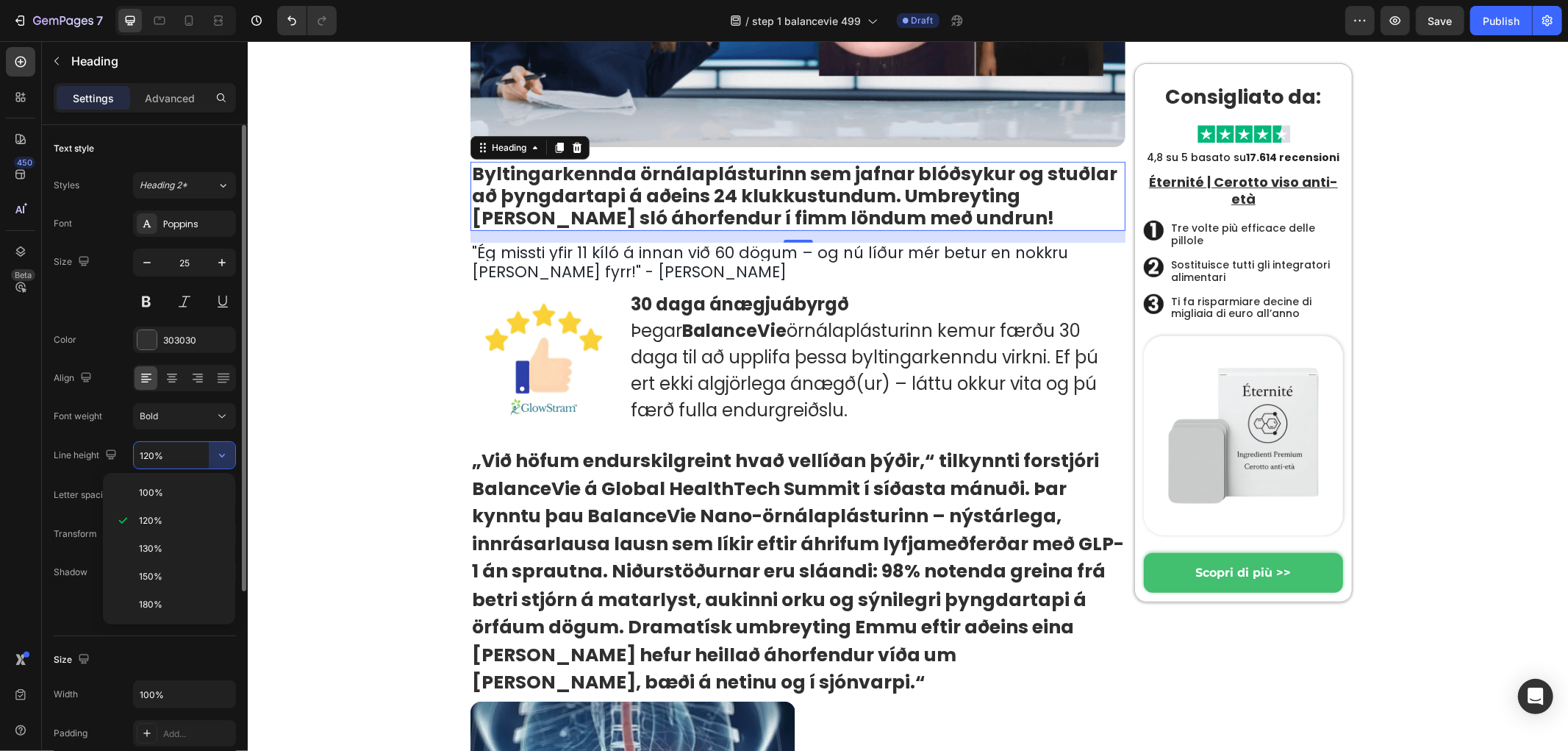
type input "150%"
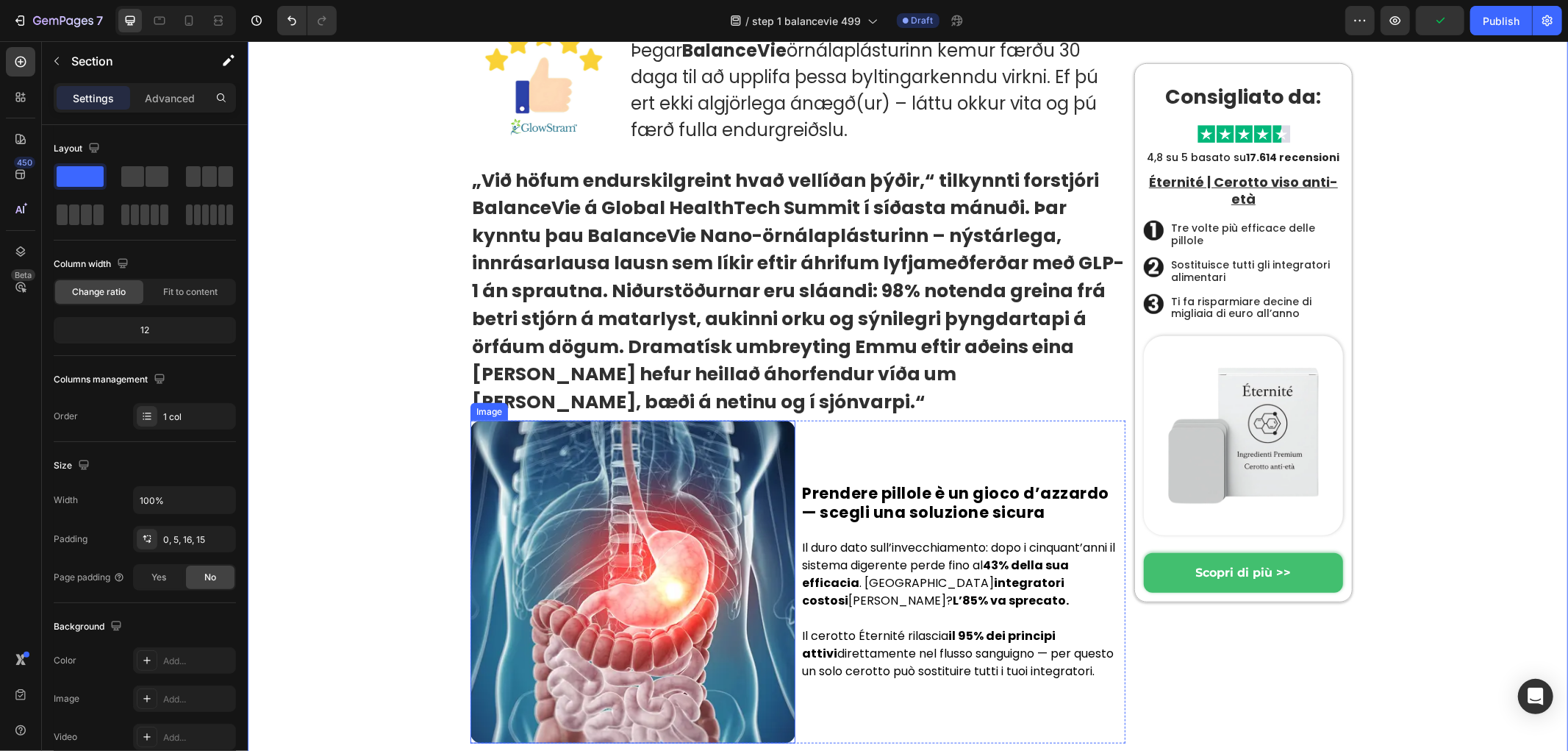
scroll to position [962, 0]
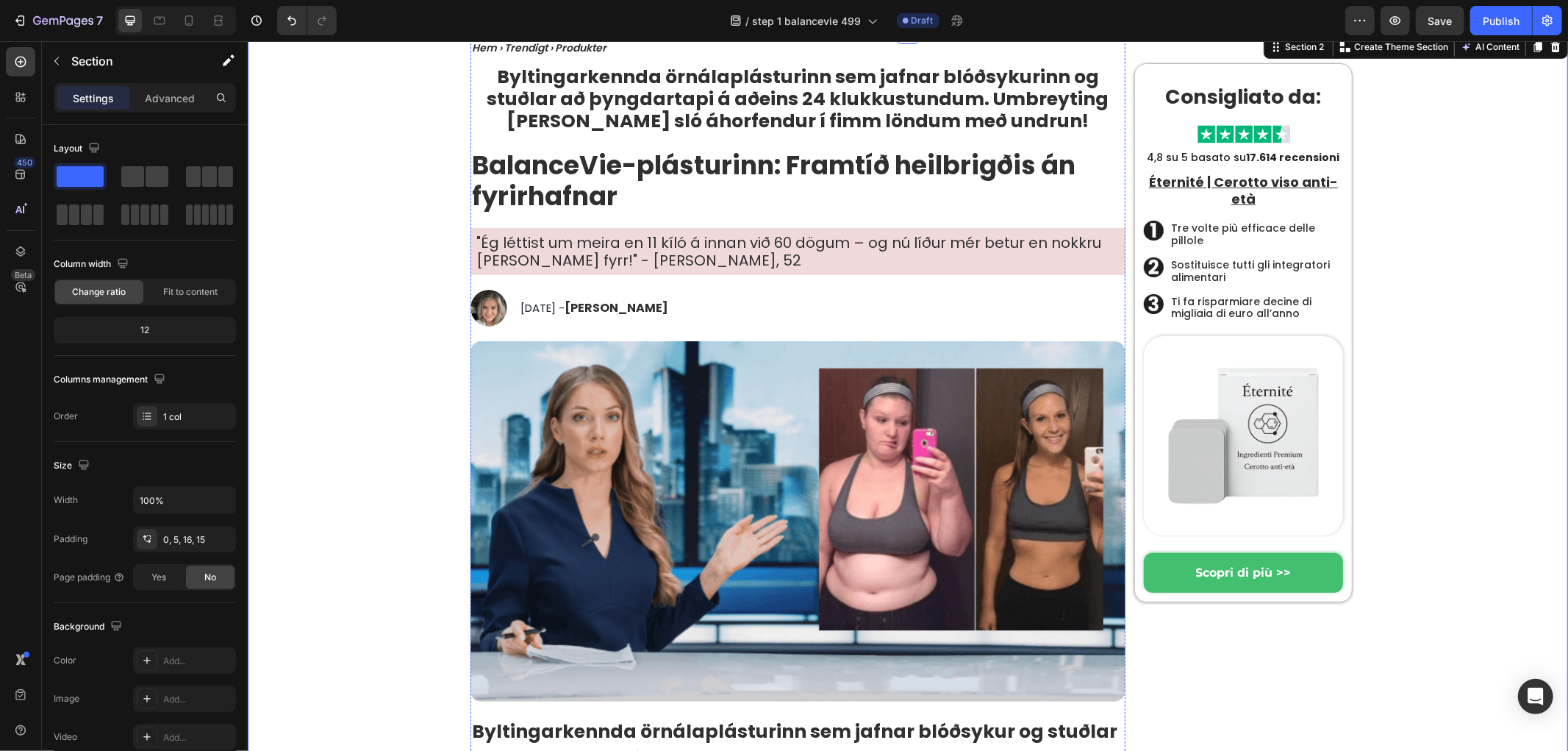
scroll to position [63, 0]
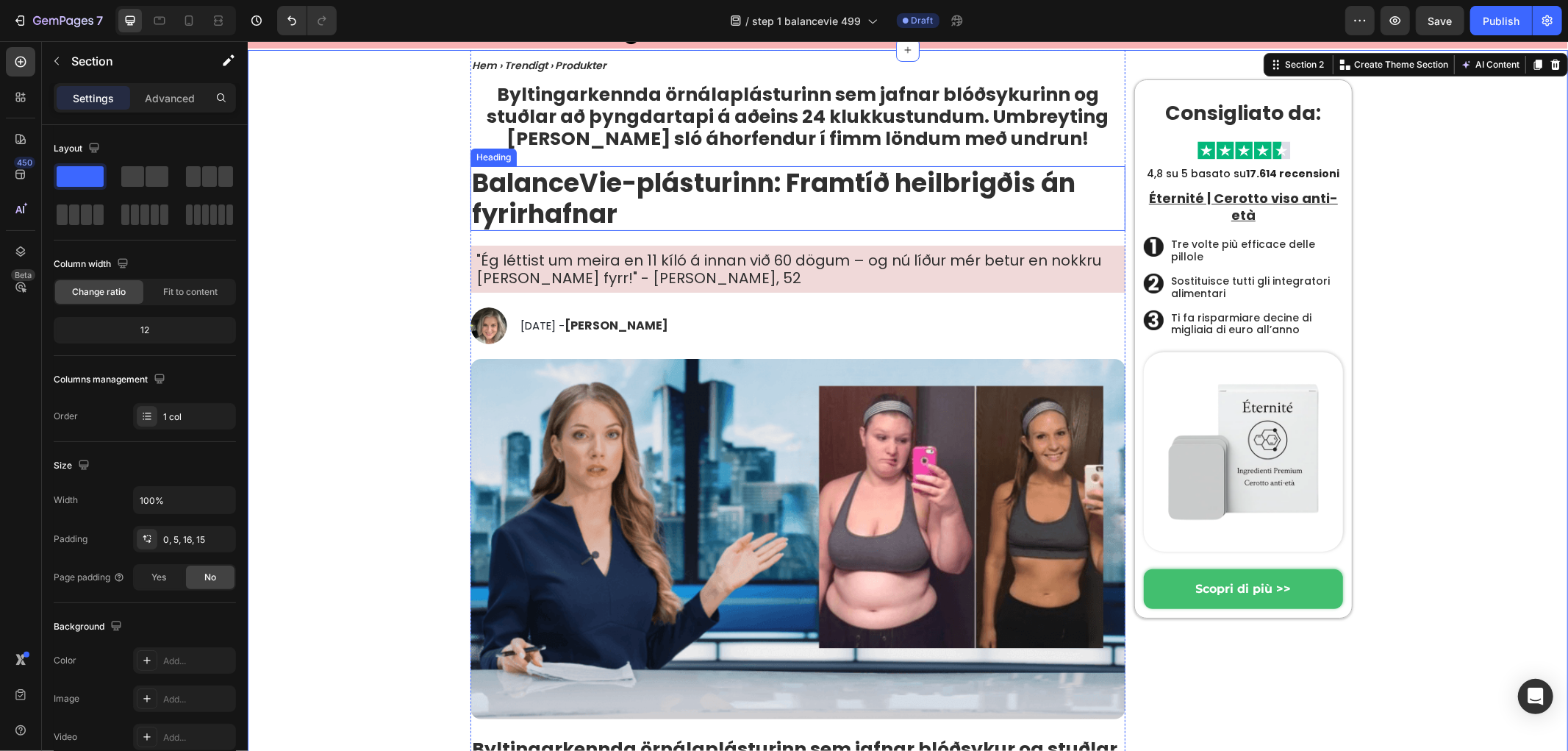
click at [626, 206] on h1 "BalanceVie-plásturinn: Framtíð heilbrigðis án fyrirhafnar" at bounding box center [797, 198] width 655 height 65
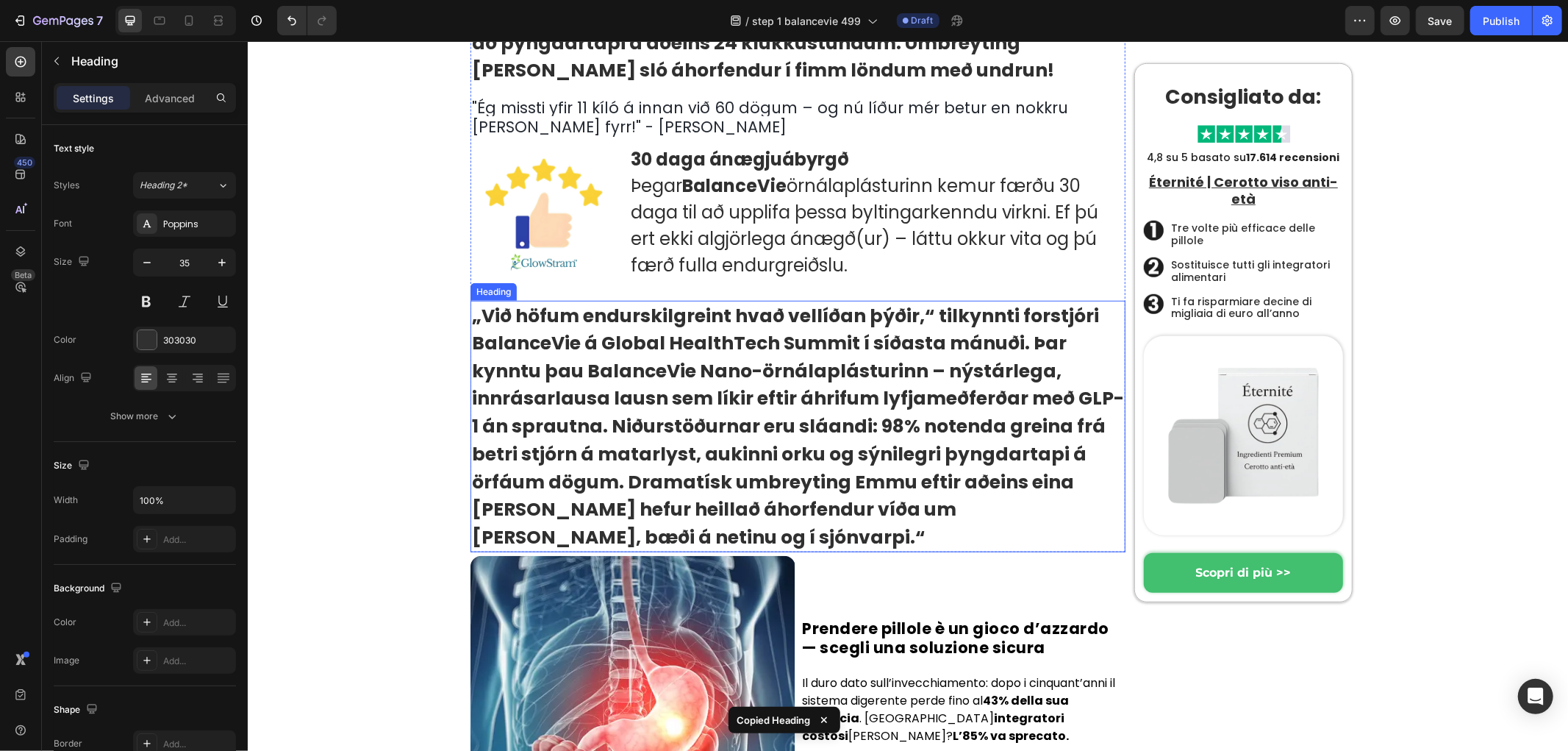
scroll to position [798, 0]
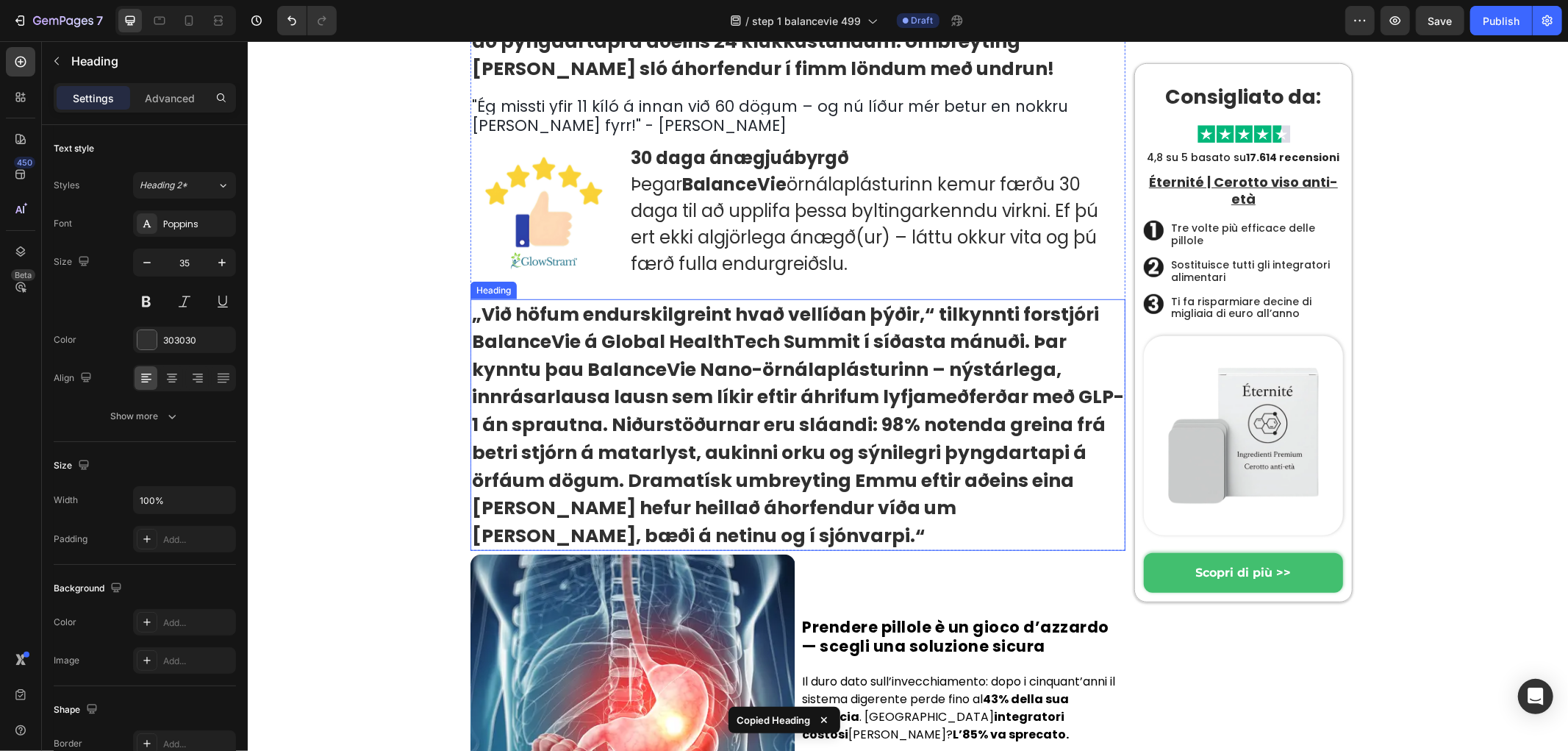
click at [683, 384] on strong "„Við höfum endurskilgreint hvað vellíðan þýðir,“ tilkynnti forstjóri BalanceVie…" at bounding box center [797, 368] width 652 height 136
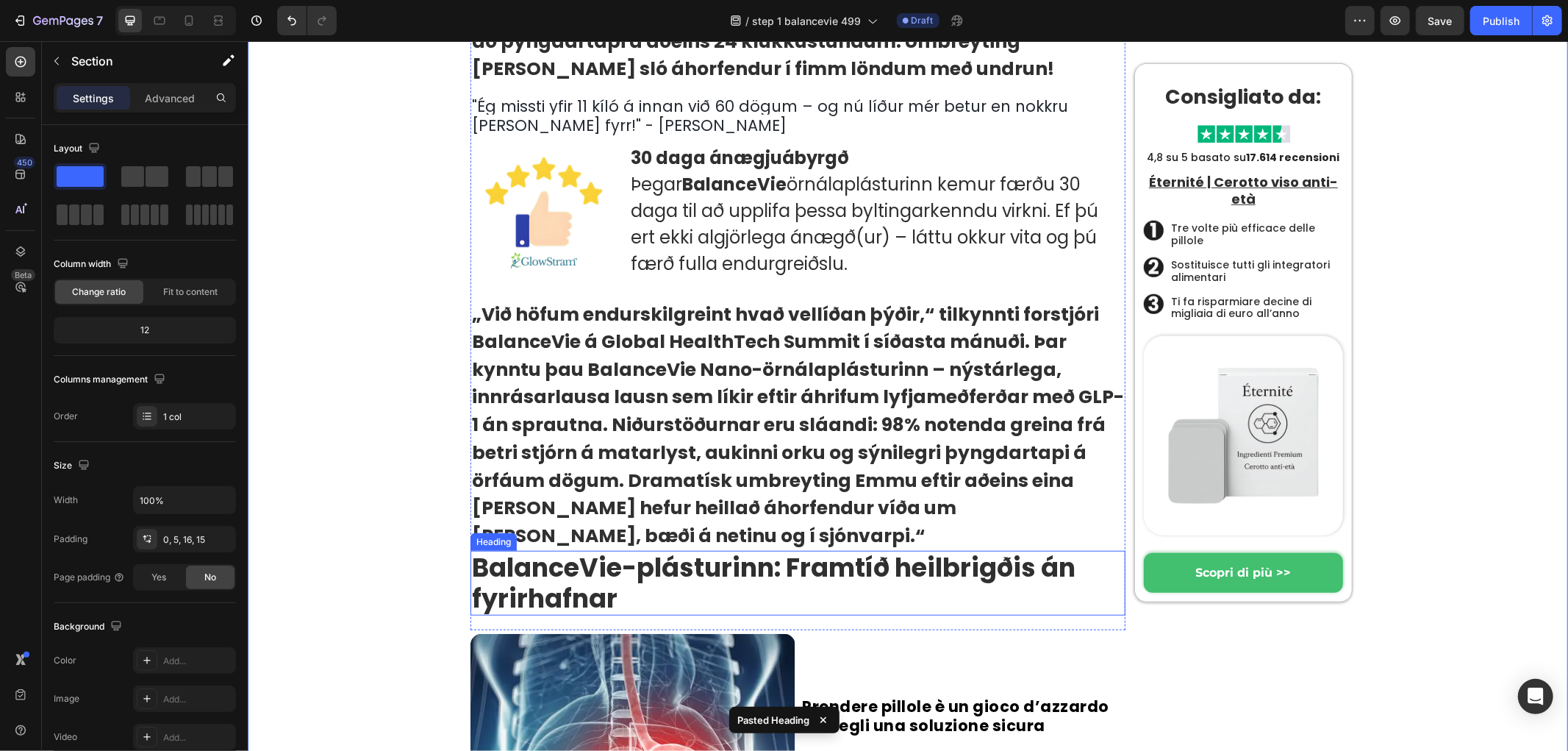
click at [525, 549] on strong "BalanceVie-plásturinn: Framtíð heilbrigðis án fyrirhafnar" at bounding box center [773, 582] width 604 height 67
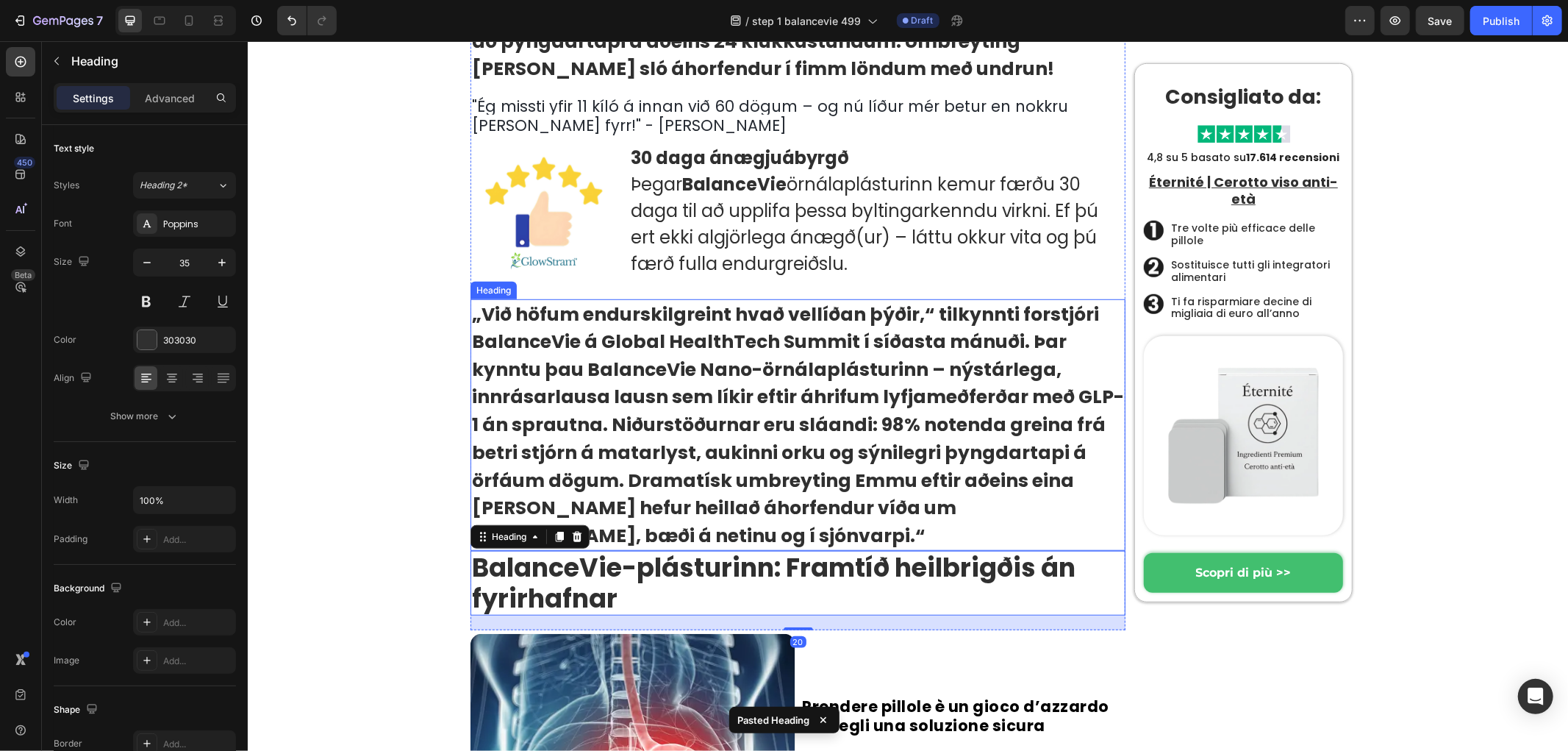
click at [661, 407] on strong "„Við höfum endurskilgreint hvað vellíðan þýðir,“ tilkynnti forstjóri BalanceVie…" at bounding box center [797, 368] width 652 height 136
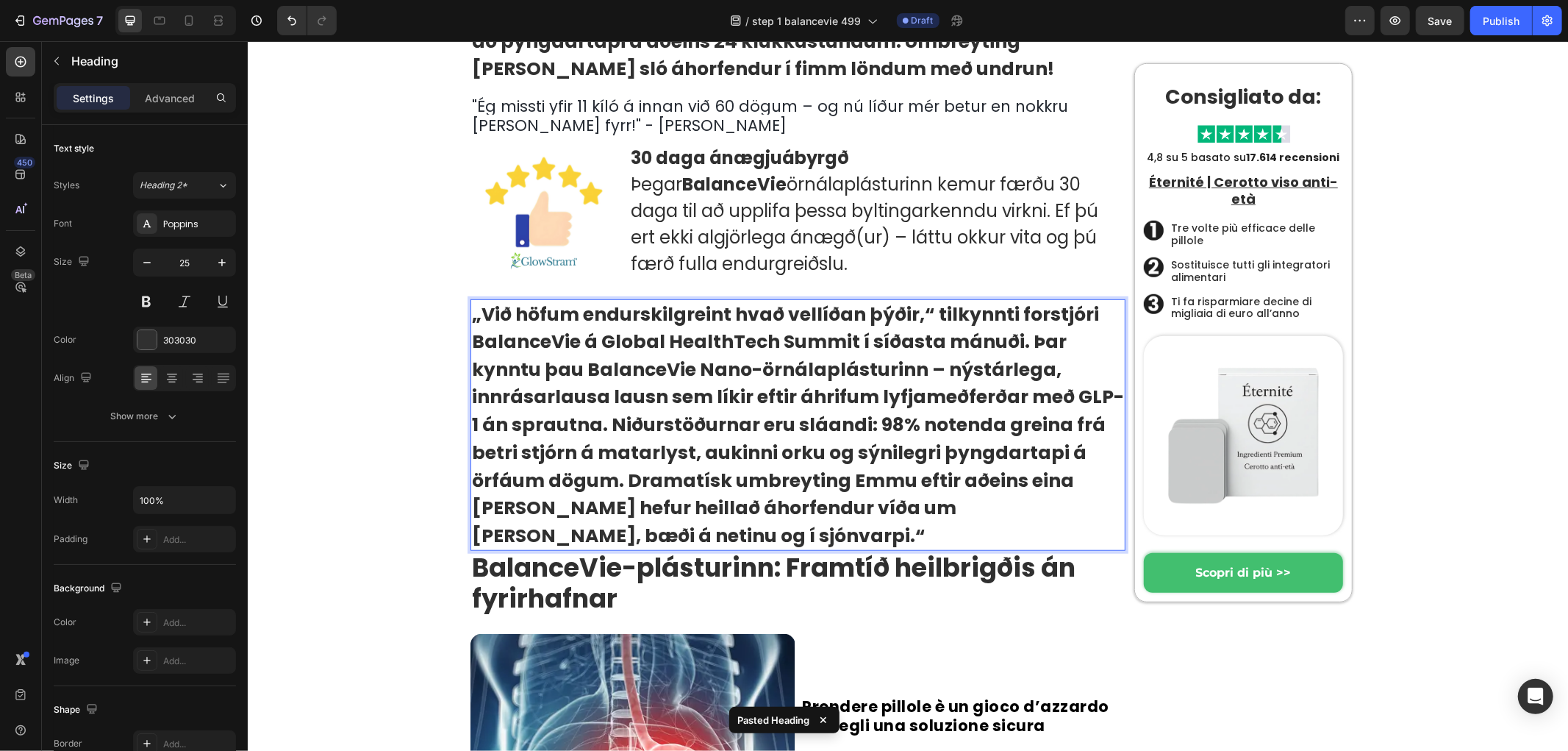
click at [646, 434] on strong "án sprautna. Niðurstöðurnar eru sláandi: 98% notenda greina frá betri stjórn á …" at bounding box center [788, 479] width 634 height 137
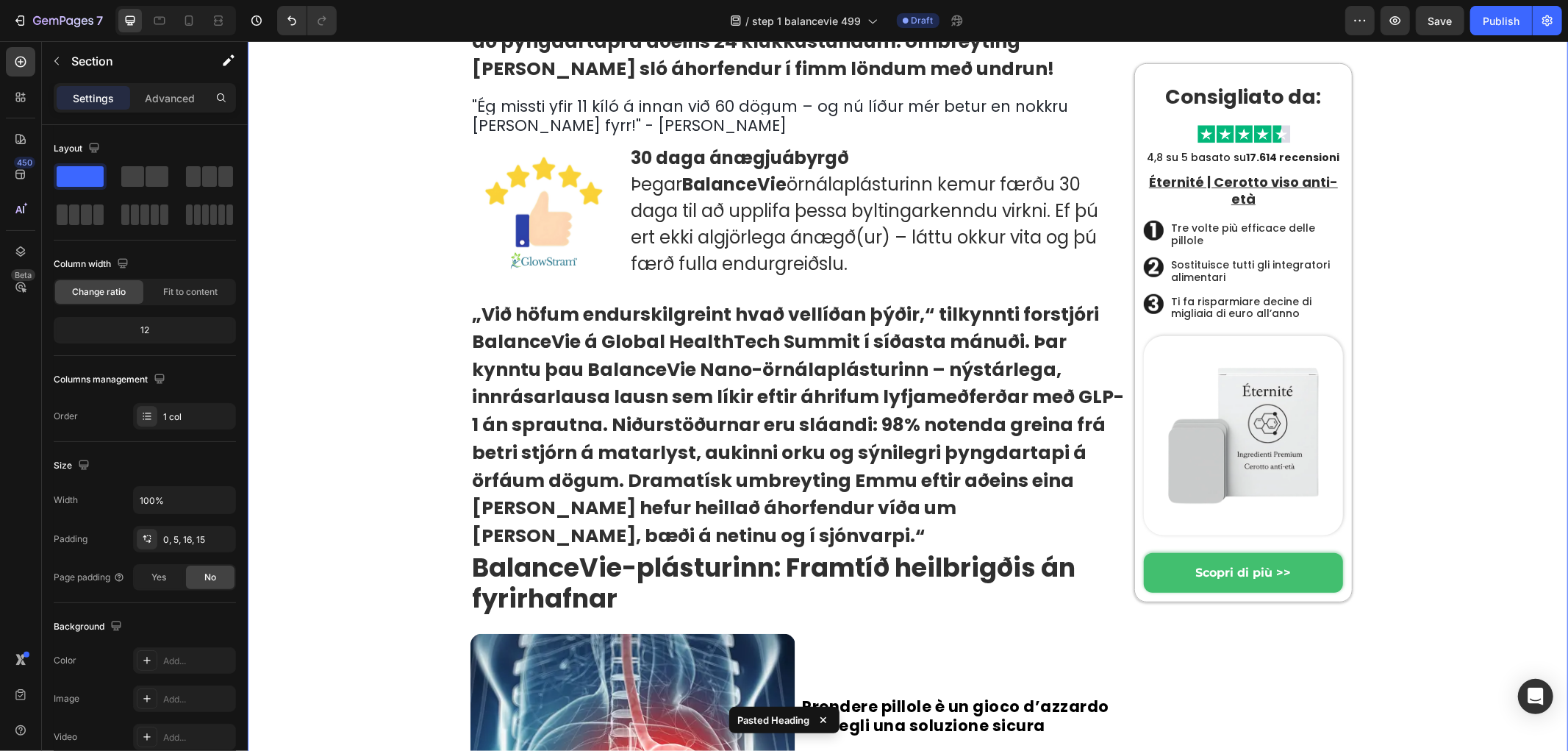
click at [758, 493] on strong "án sprautna. Niðurstöðurnar eru sláandi: 98% notenda greina frá betri stjórn á …" at bounding box center [788, 479] width 634 height 137
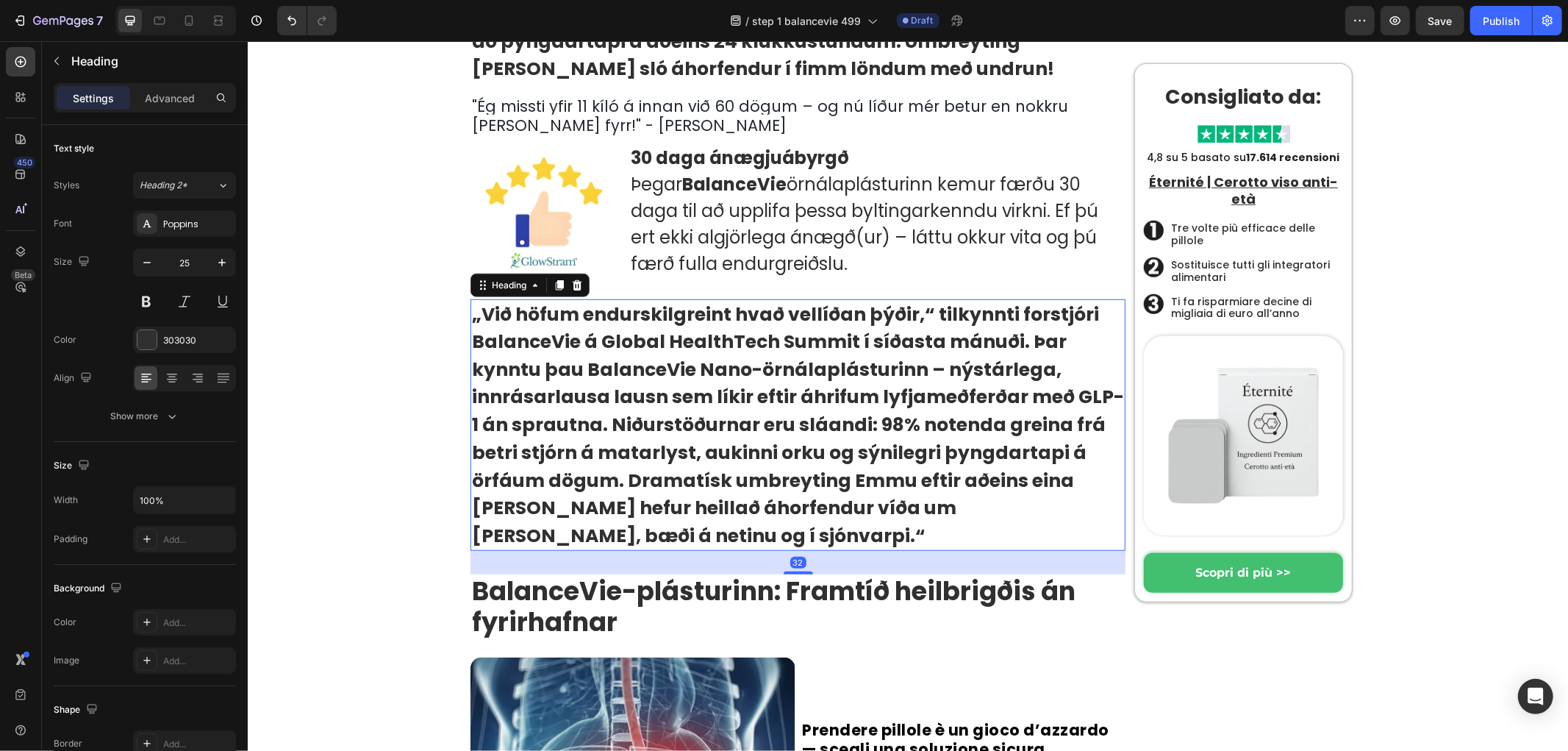
drag, startPoint x: 793, startPoint y: 521, endPoint x: 800, endPoint y: 545, distance: 25.0
click at [800, 571] on div at bounding box center [797, 572] width 29 height 3
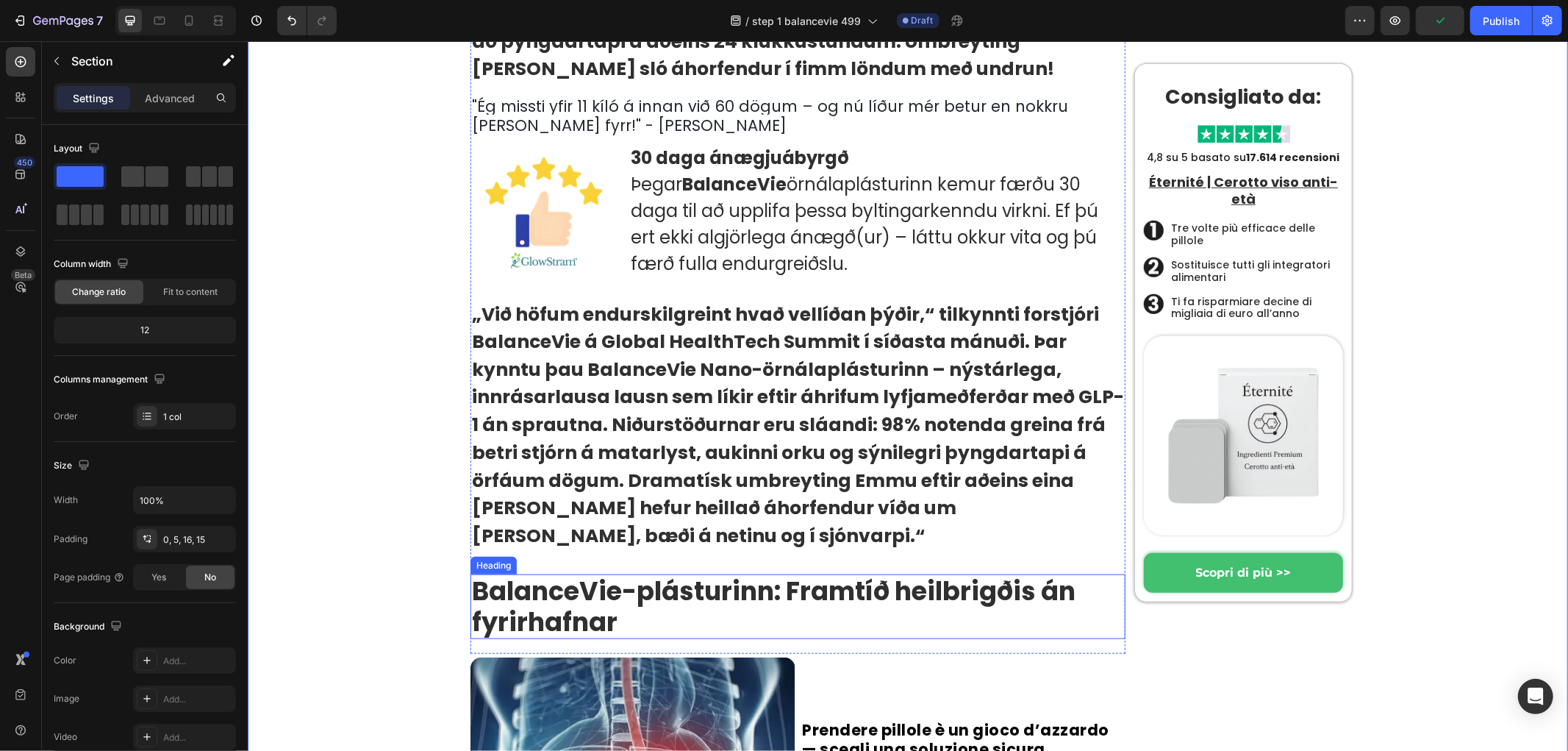
click at [692, 573] on strong "BalanceVie-plásturinn: Framtíð heilbrigðis án fyrirhafnar" at bounding box center [773, 606] width 604 height 67
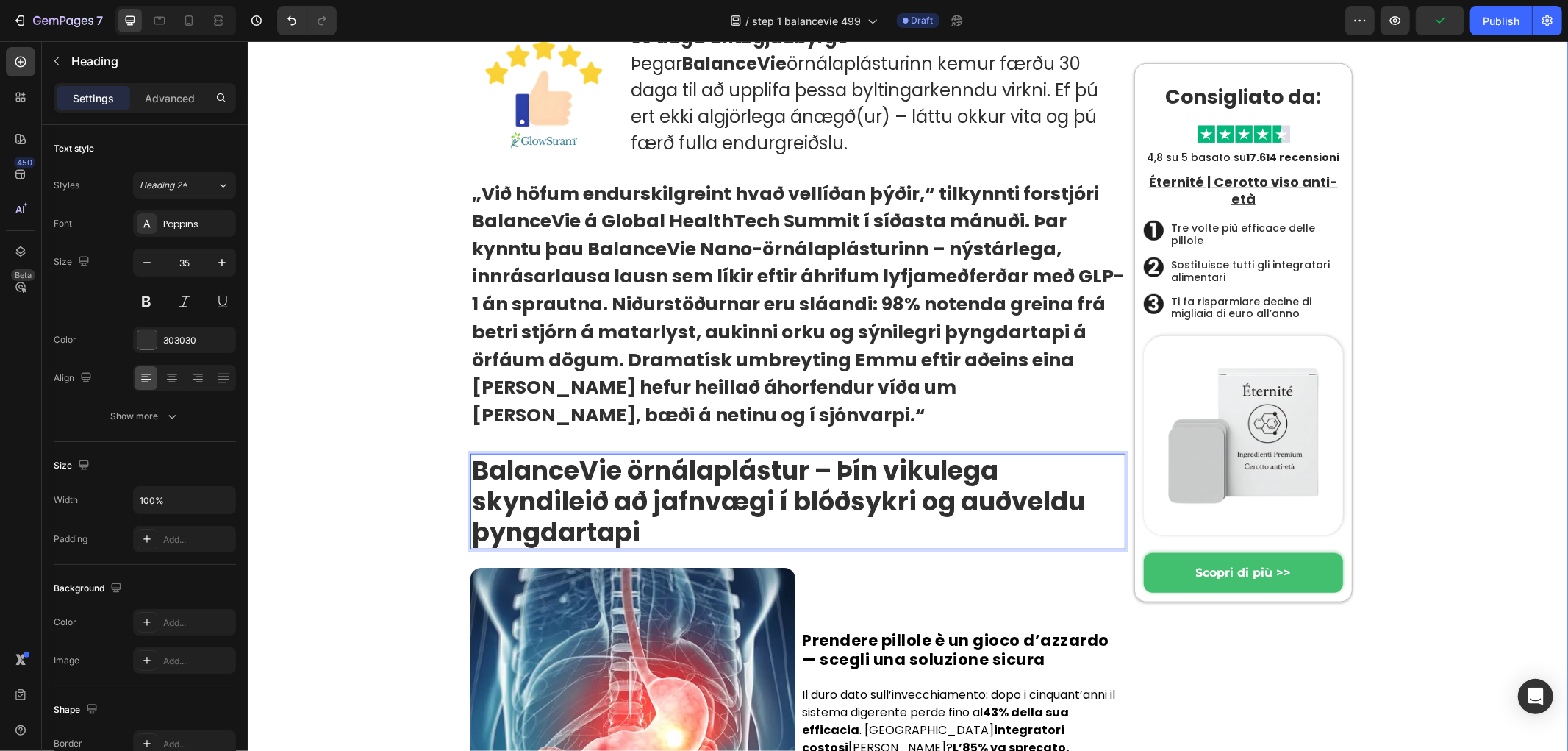
scroll to position [1044, 0]
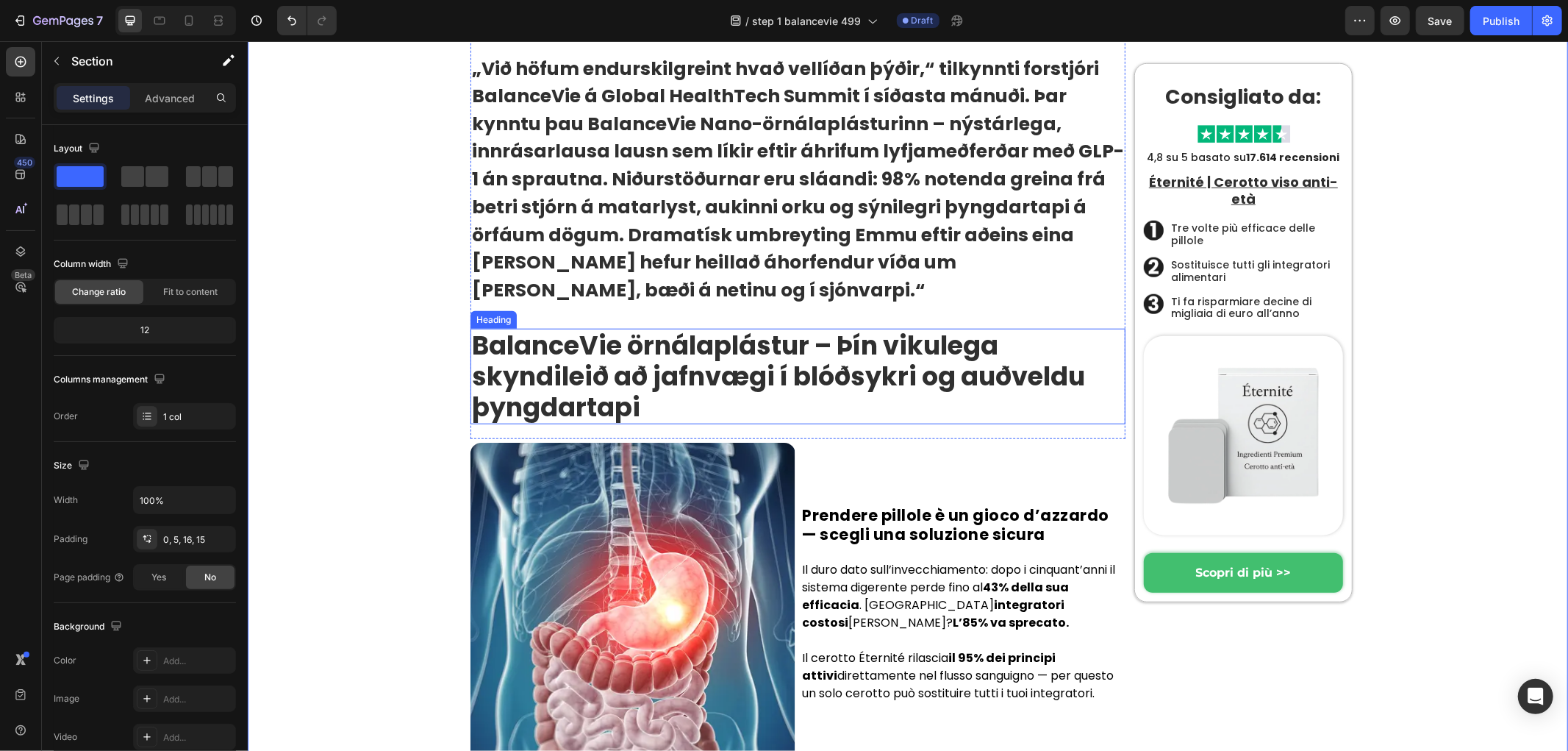
click at [584, 342] on strong "BalanceVie örnálaplástur – Þín vikulega skyndileið að jafnvægi í blóðsykri og a…" at bounding box center [778, 376] width 613 height 98
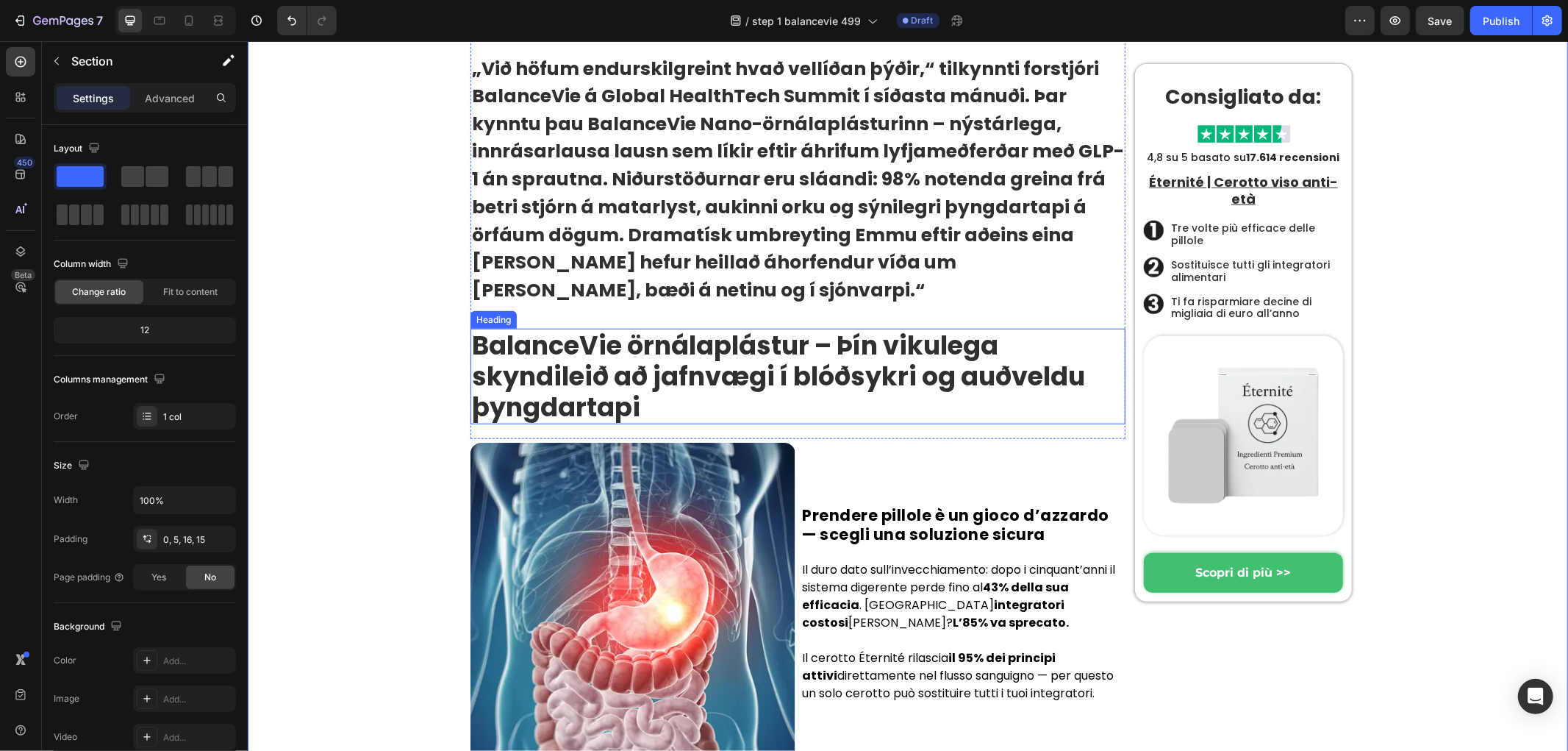
click at [621, 360] on strong "BalanceVie örnálaplástur – Þín vikulega skyndileið að jafnvægi í blóðsykri og a…" at bounding box center [778, 376] width 613 height 98
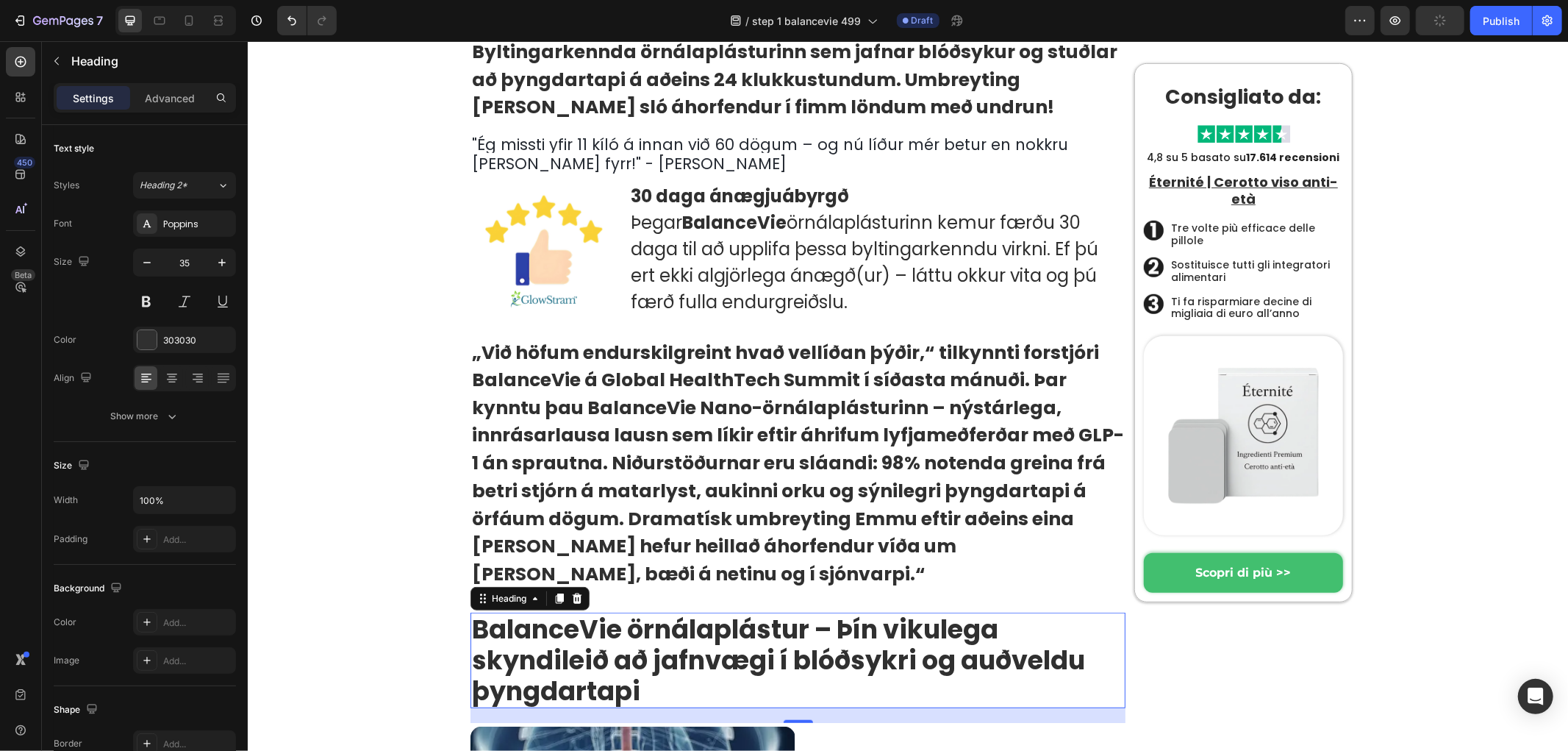
scroll to position [717, 0]
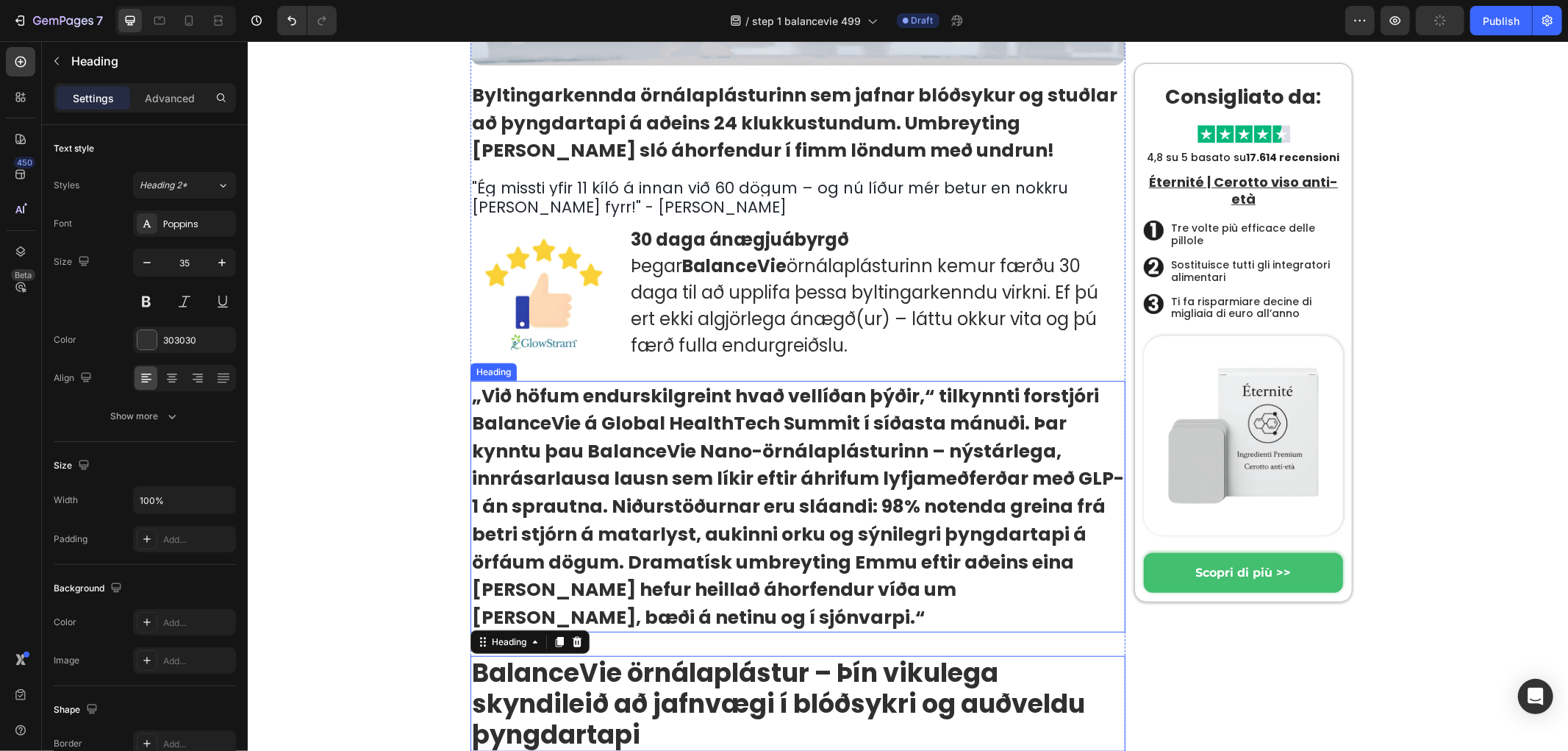
click at [683, 238] on strong "30 daga ánægjuábyrgð" at bounding box center [739, 238] width 218 height 25
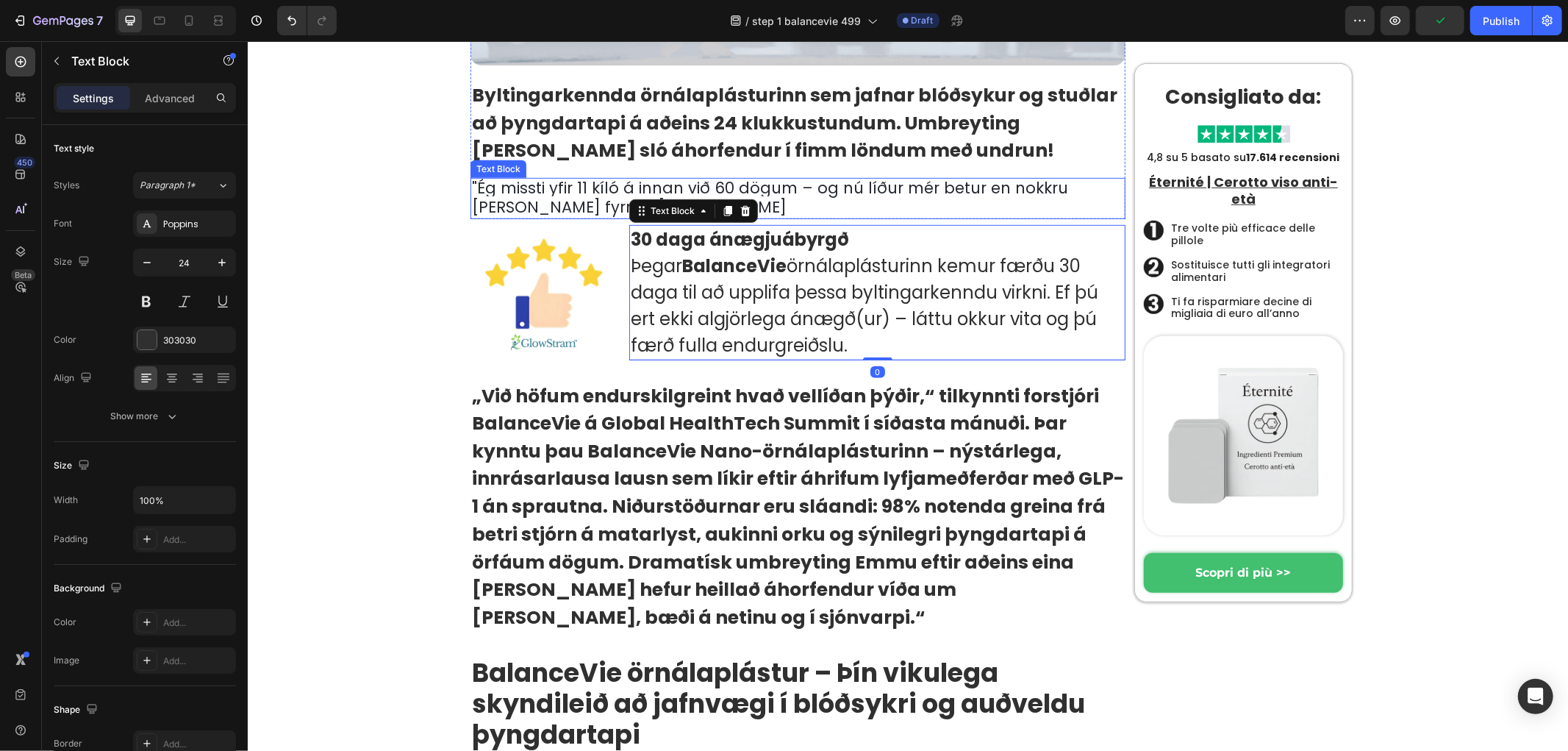
click at [545, 181] on span "Ég missti yfir 11 kíló á innan við 60 dögum – og nú líður mér betur en nokkru s…" at bounding box center [769, 196] width 596 height 40
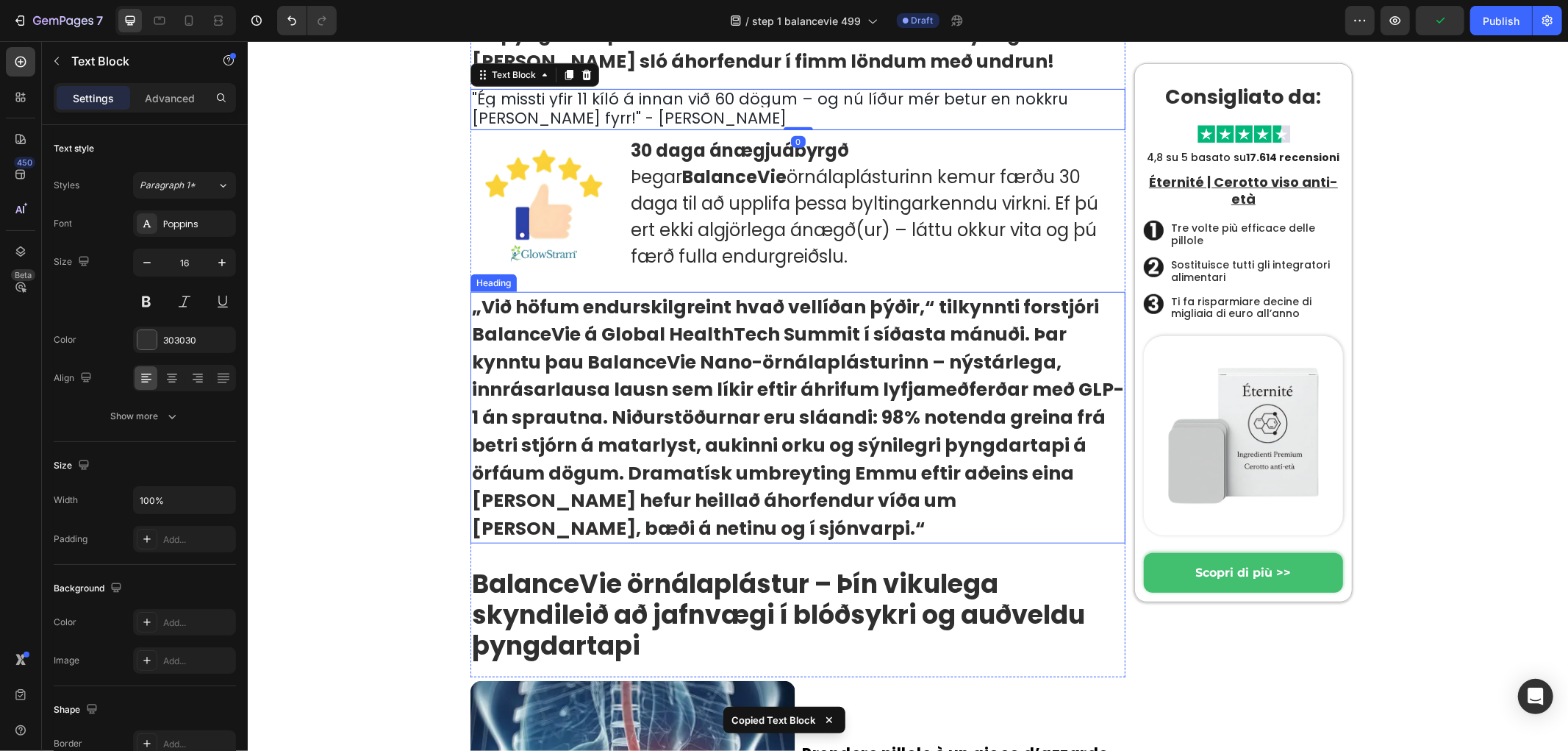
scroll to position [962, 0]
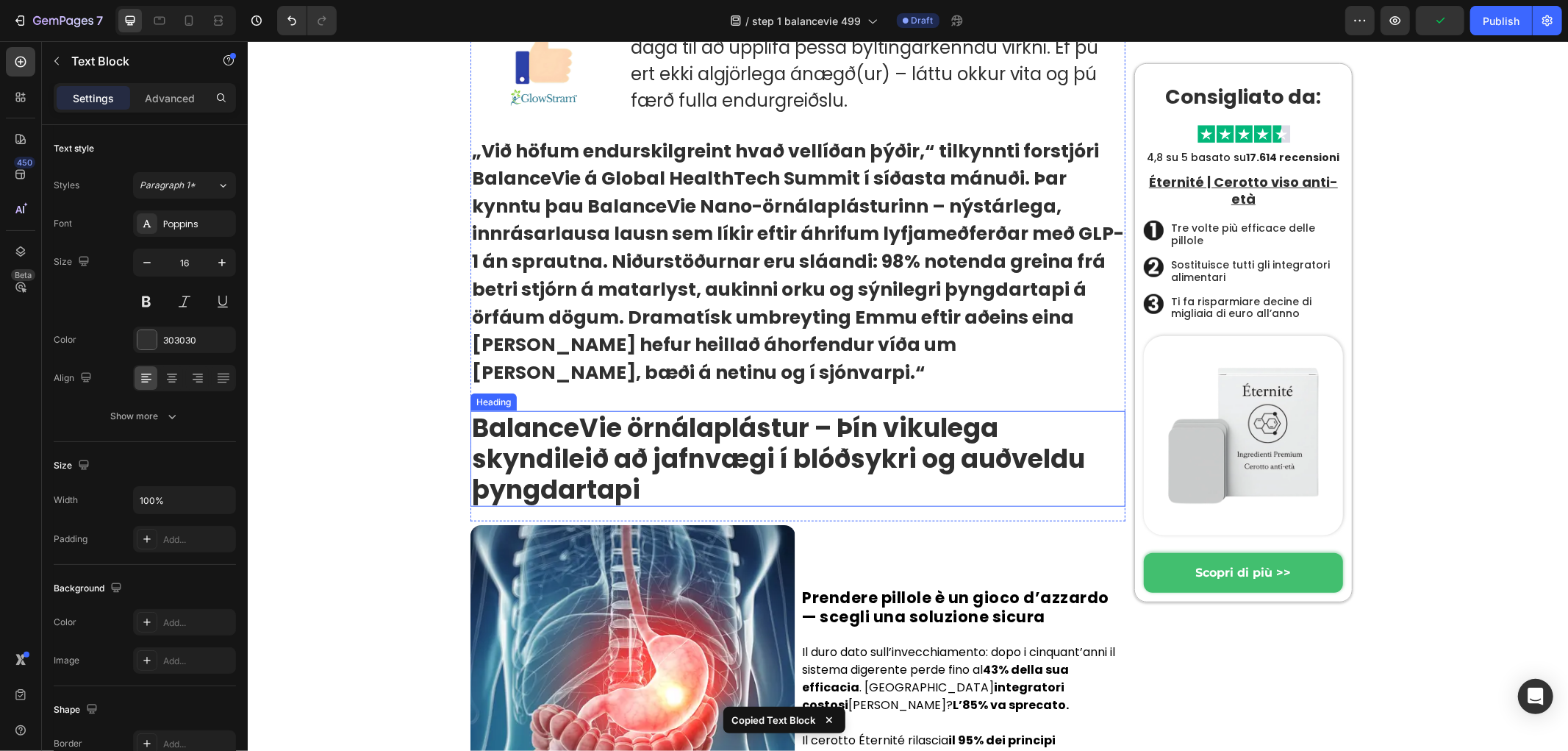
click at [628, 459] on strong "BalanceVie örnálaplástur – Þín vikulega skyndileið að jafnvægi í blóðsykri og a…" at bounding box center [778, 458] width 613 height 98
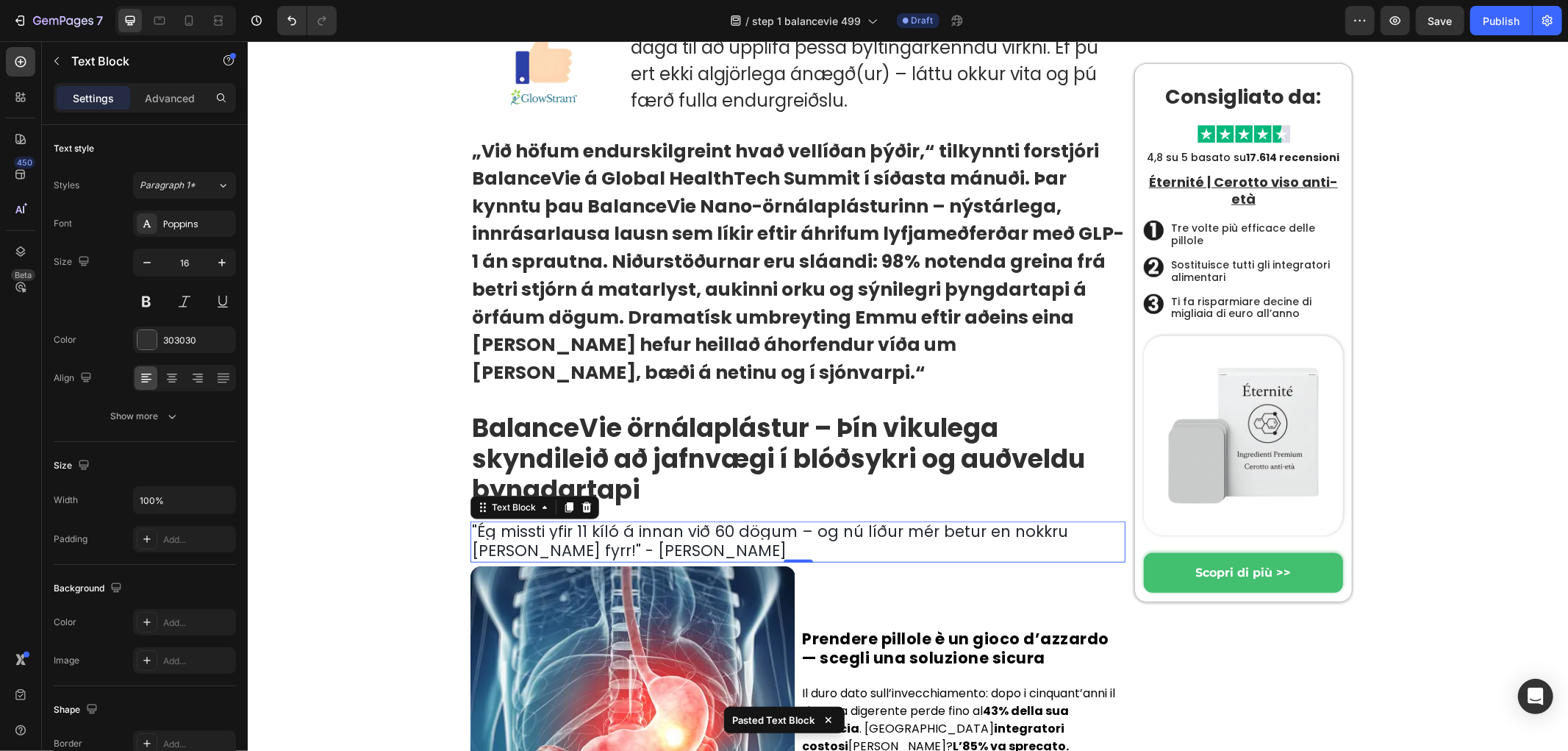
click at [692, 520] on span "Ég missti yfir 11 kíló á innan við 60 dögum – og nú líður mér betur en nokkru s…" at bounding box center [769, 540] width 596 height 40
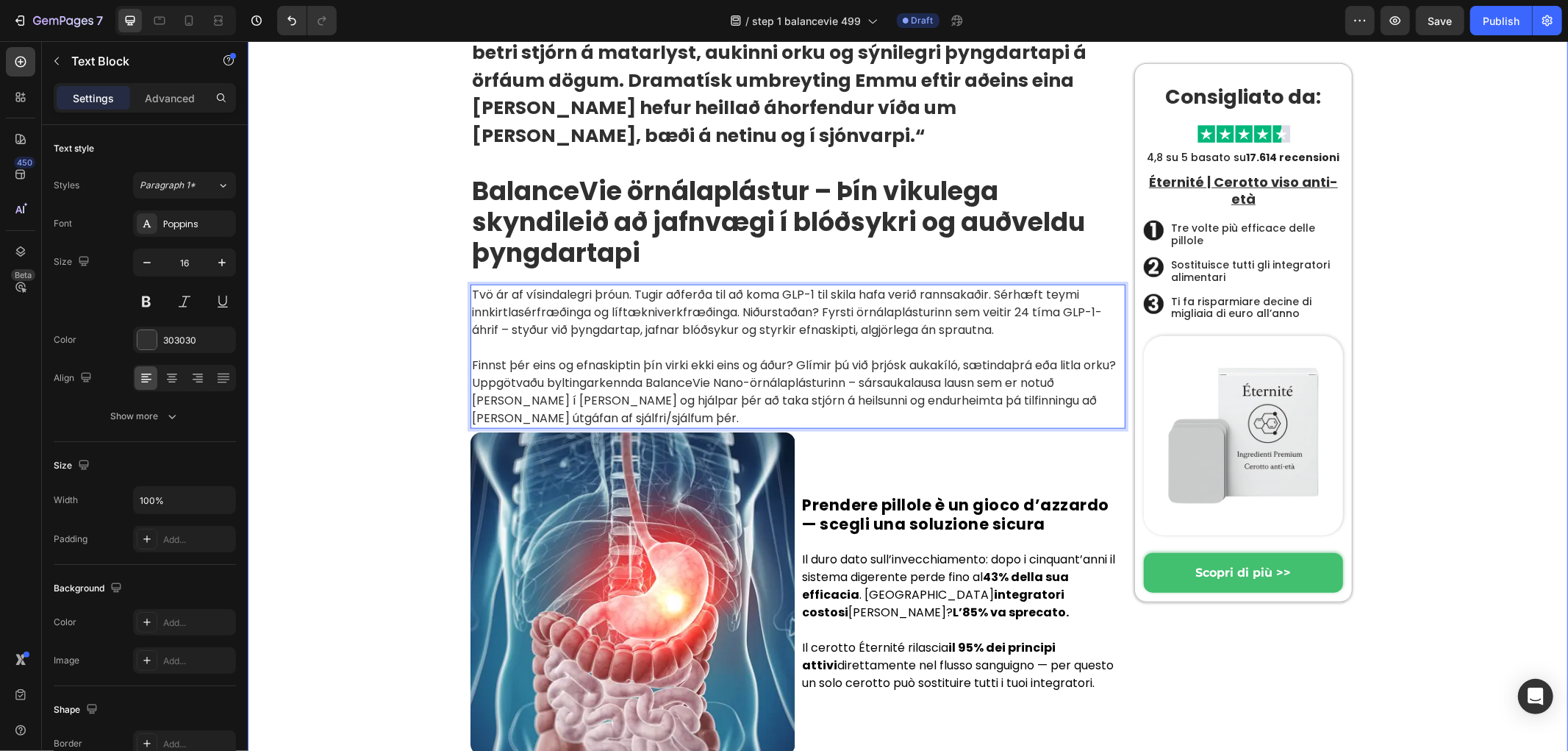
scroll to position [1207, 0]
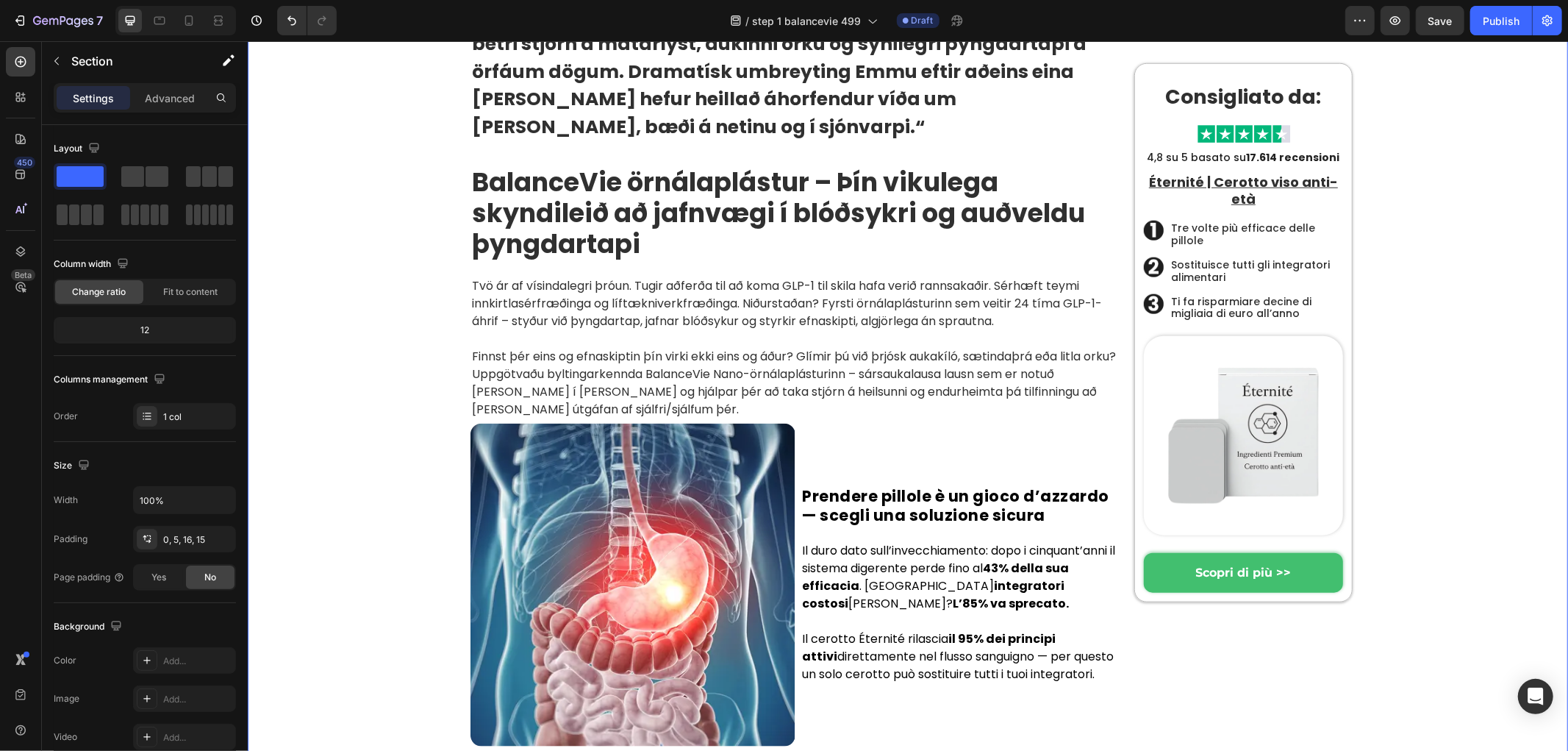
drag, startPoint x: 364, startPoint y: 392, endPoint x: 428, endPoint y: 413, distance: 67.4
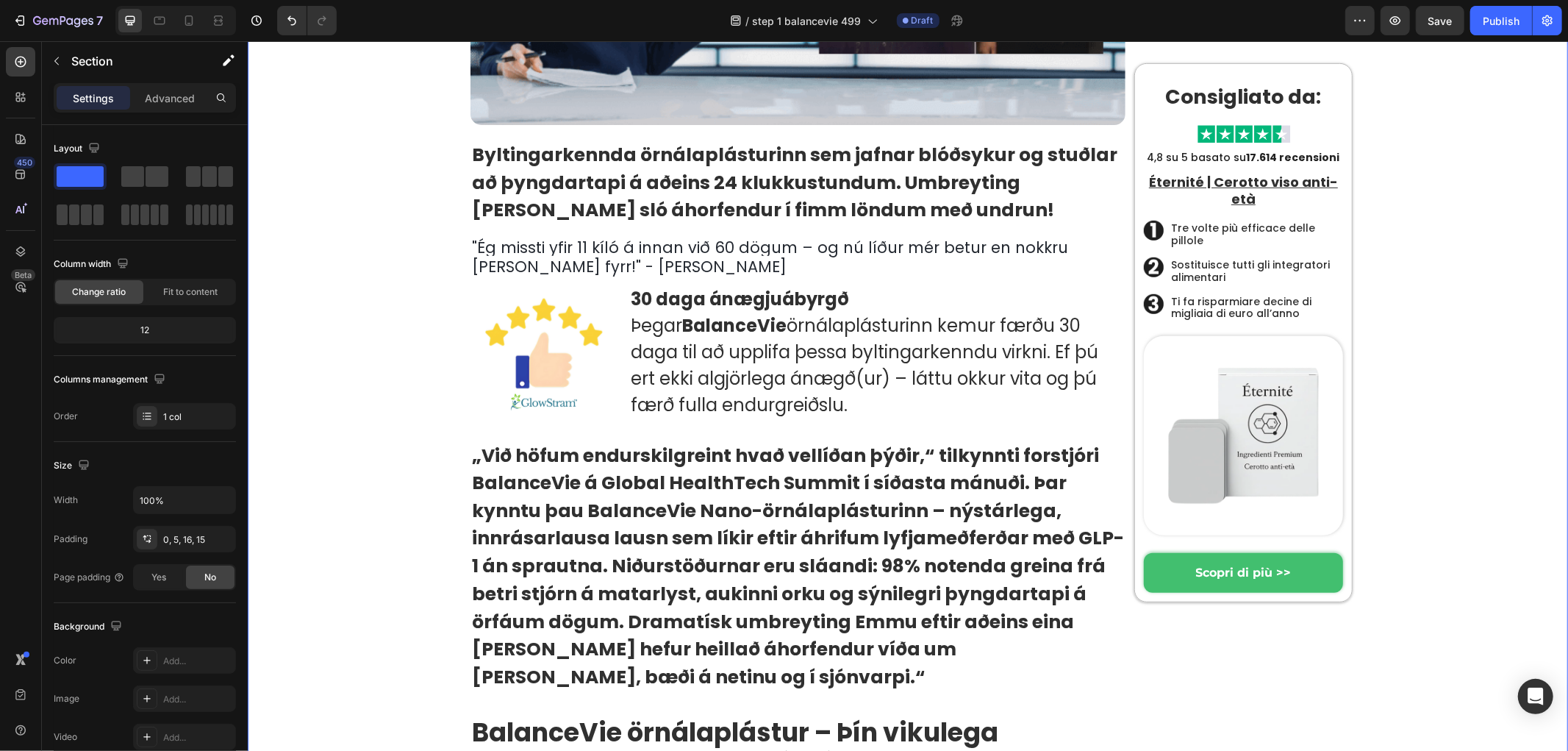
scroll to position [636, 0]
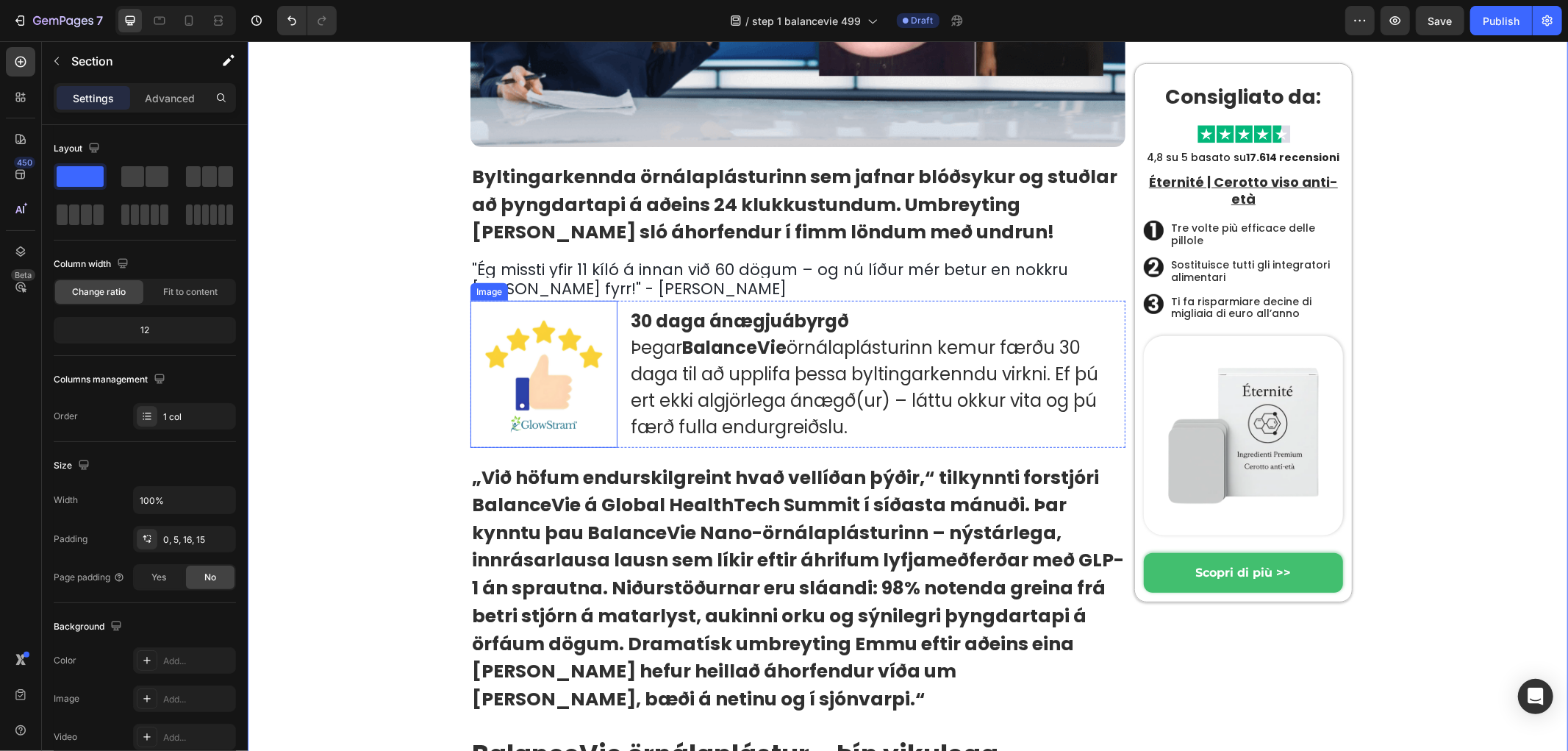
click at [520, 279] on span "Ég missti yfir 11 kíló á innan við 60 dögum – og nú líður mér betur en nokkru s…" at bounding box center [769, 277] width 596 height 40
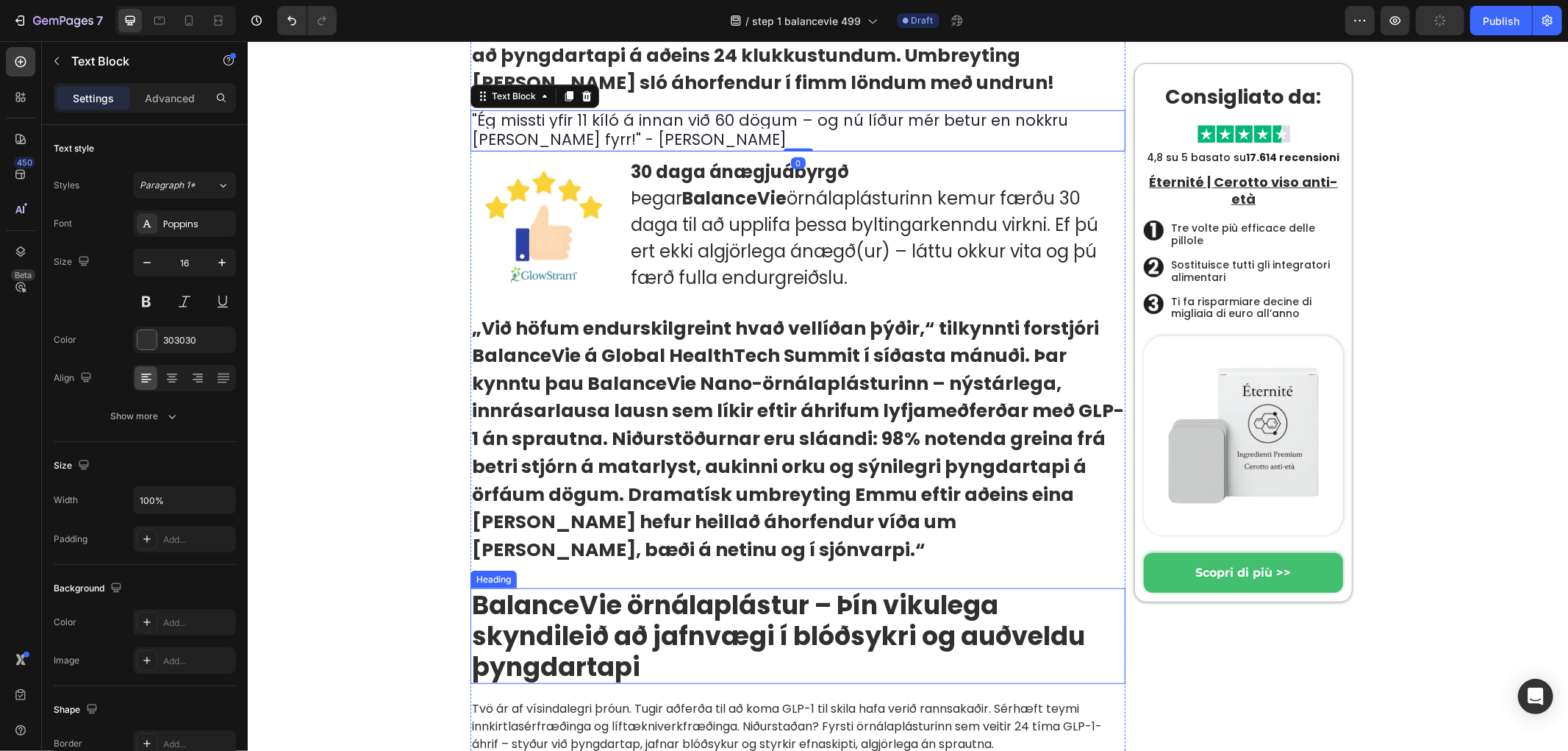
scroll to position [962, 0]
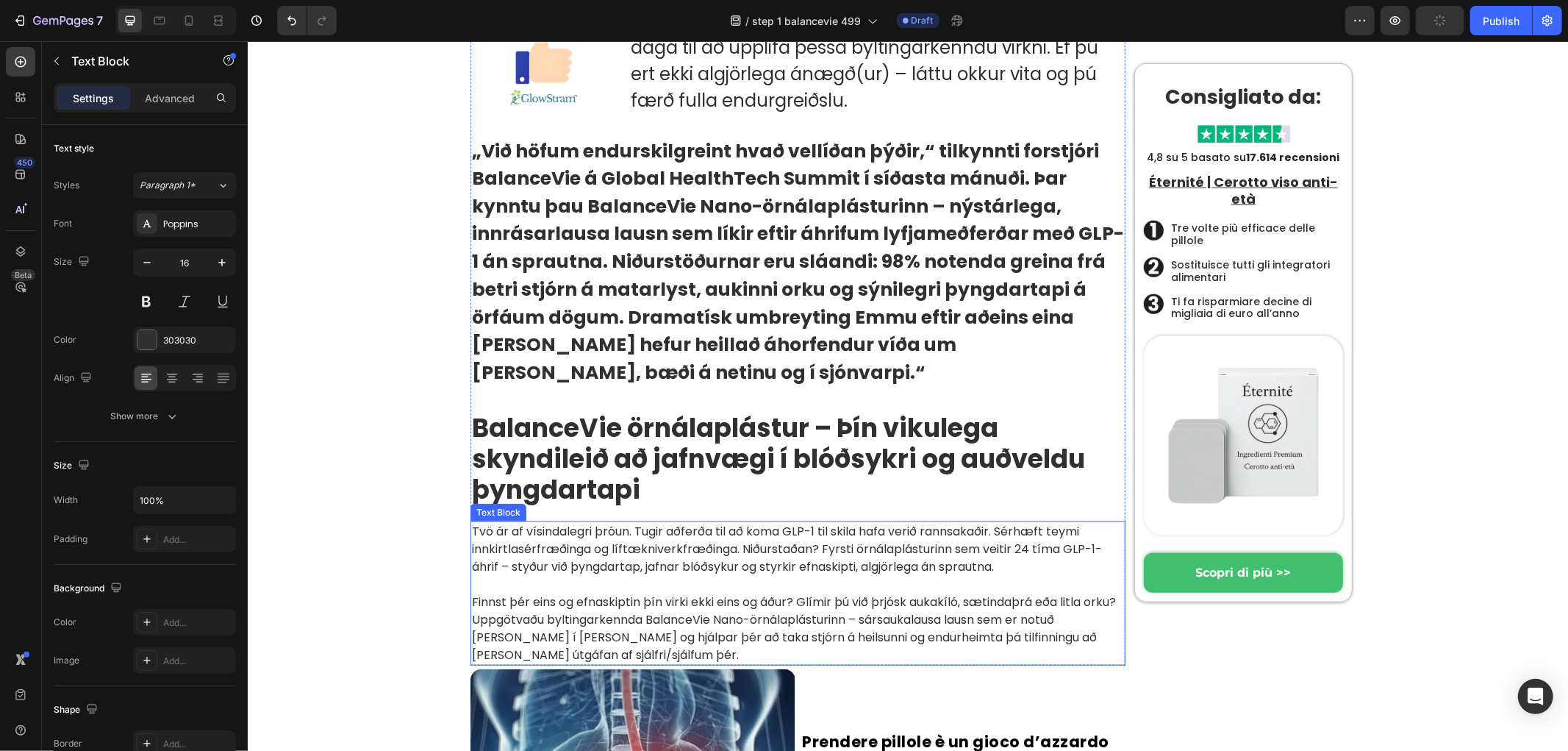
click at [570, 542] on p "Tvö ár af vísindalegri þróun. Tugir aðferða til að koma GLP-1 til skila hafa ve…" at bounding box center [797, 548] width 652 height 53
click at [582, 575] on p "Rich Text Editor. Editing area: main" at bounding box center [797, 583] width 652 height 17
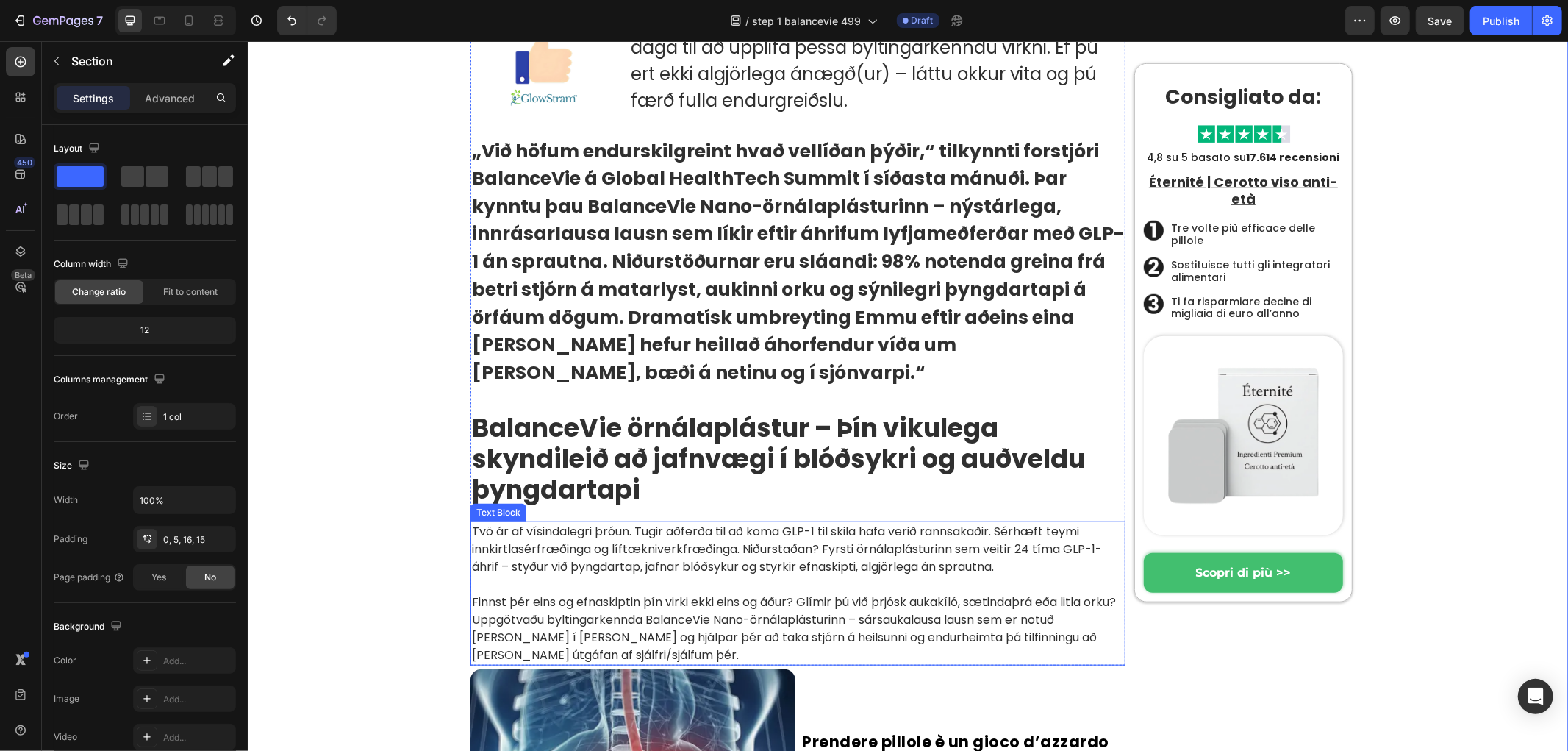
click at [542, 522] on p "Tvö ár af vísindalegri þróun. Tugir aðferða til að koma GLP-1 til skila hafa ve…" at bounding box center [797, 548] width 652 height 53
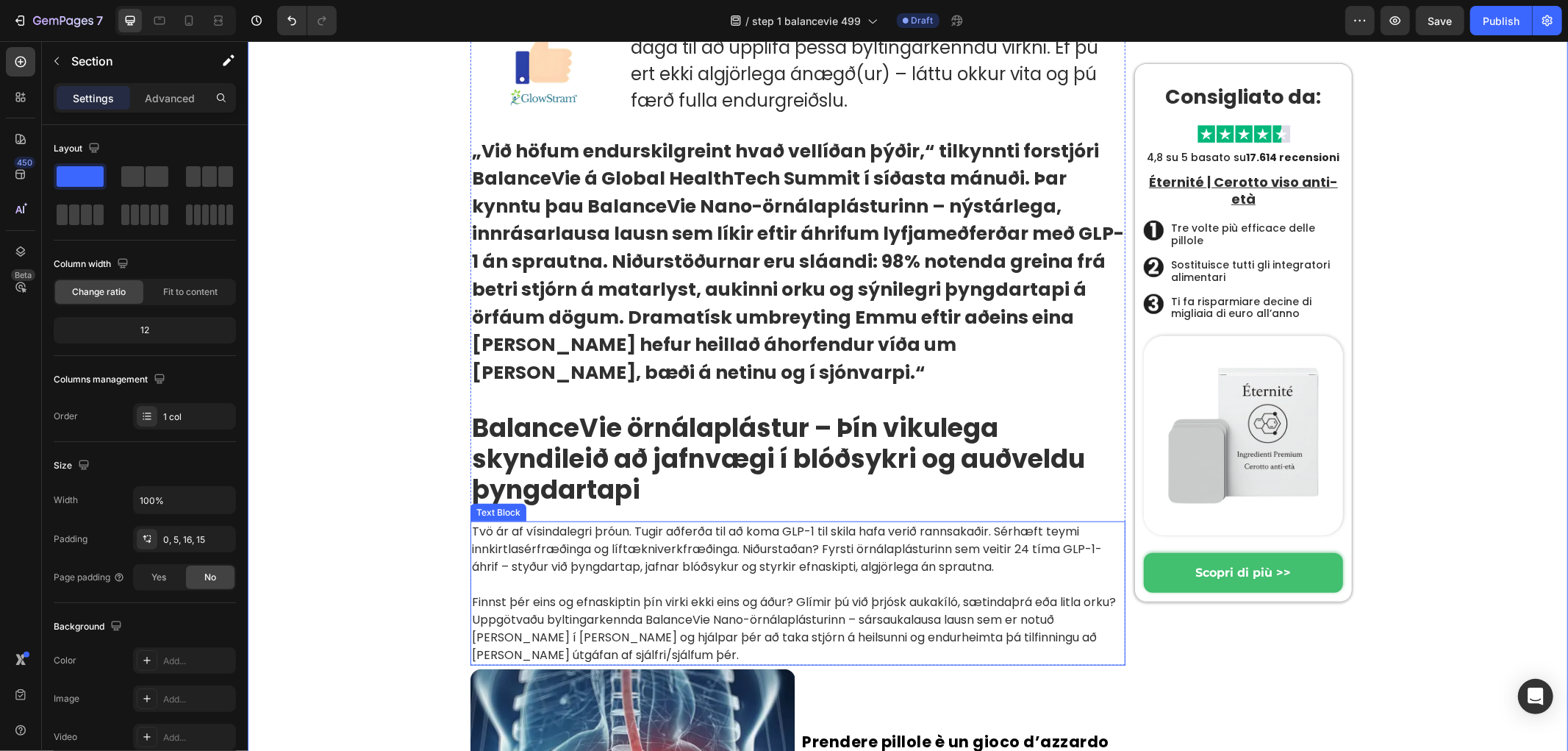
click at [635, 575] on p "Rich Text Editor. Editing area: main" at bounding box center [797, 583] width 652 height 17
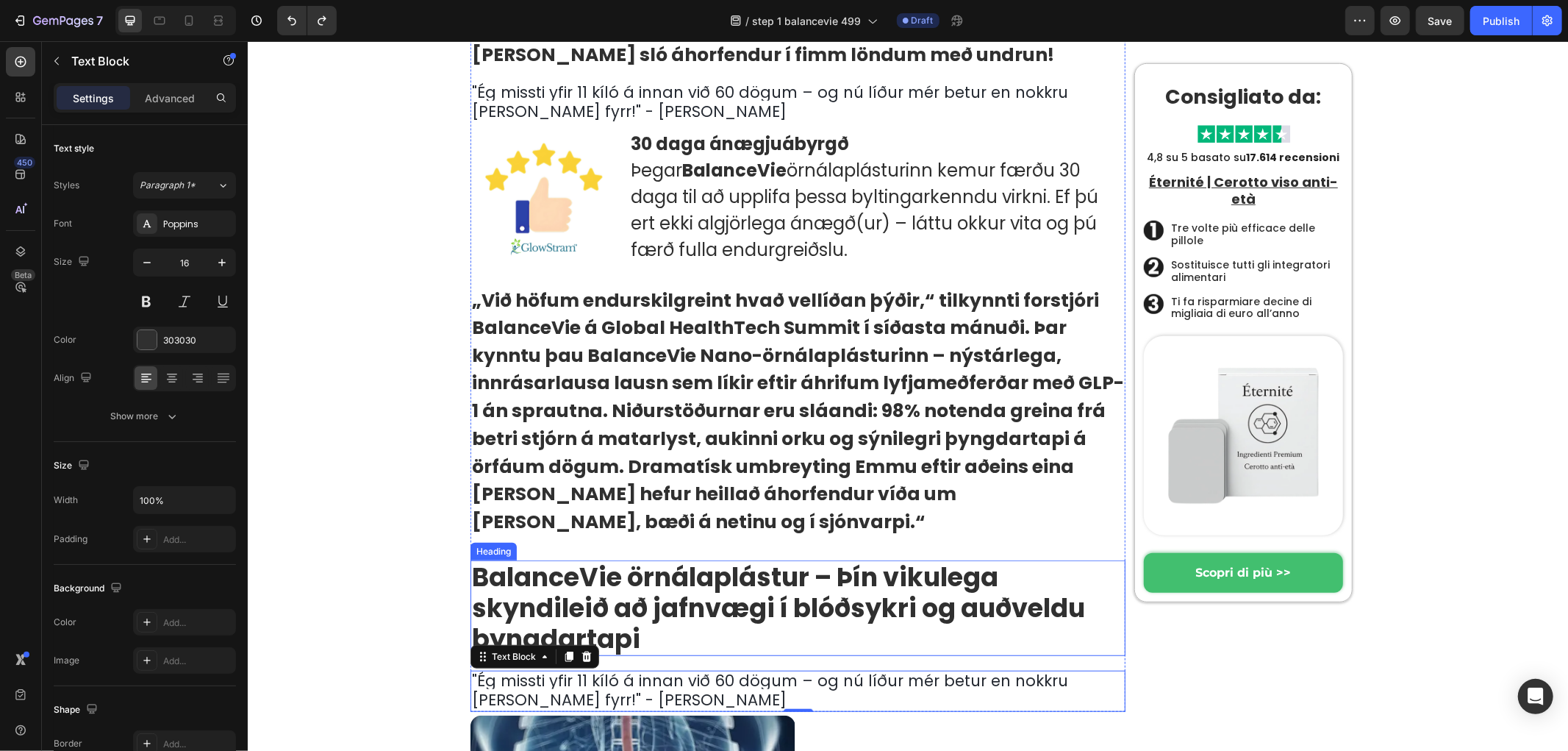
scroll to position [1044, 0]
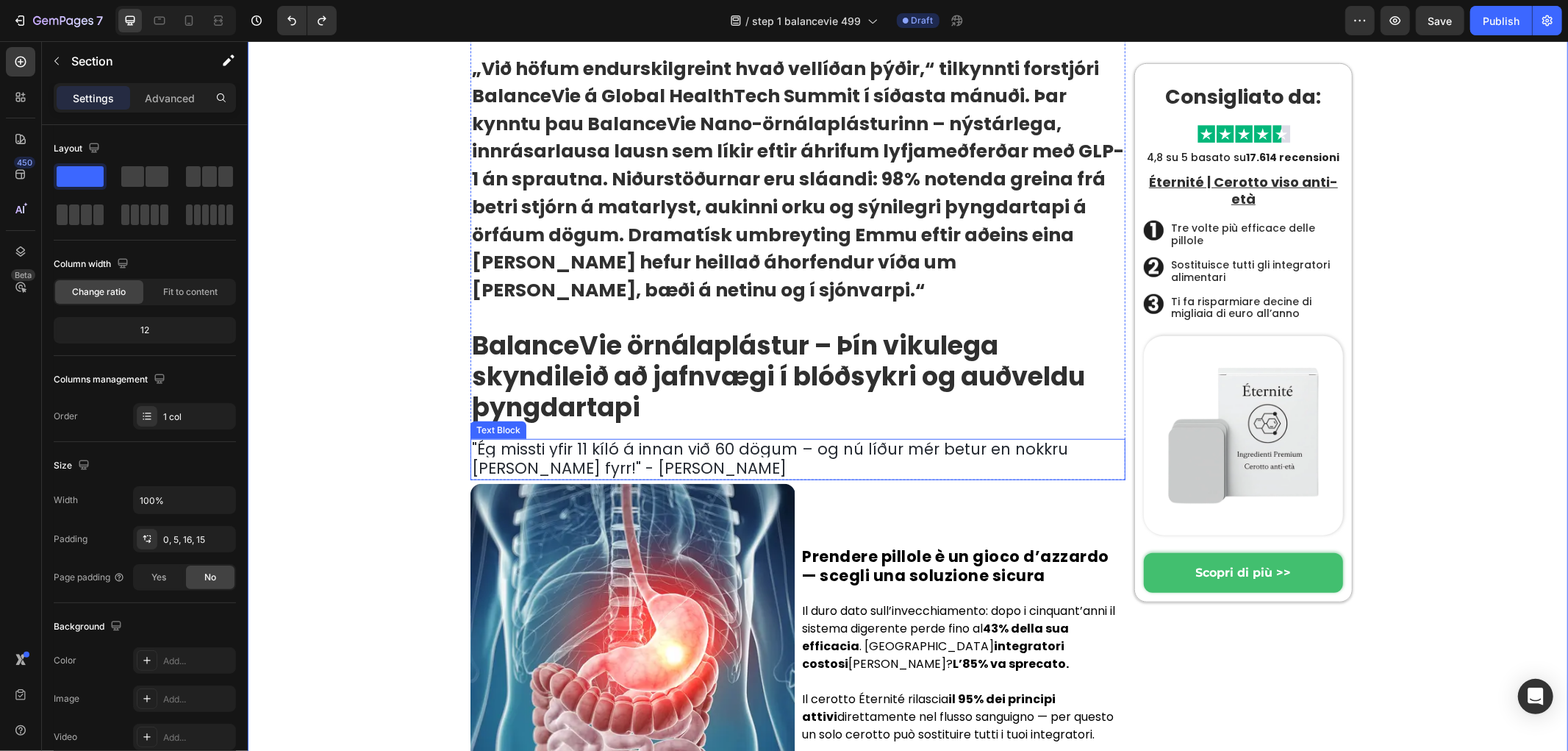
click at [550, 437] on span "Ég missti yfir 11 kíló á innan við 60 dögum – og nú líður mér betur en nokkru s…" at bounding box center [769, 457] width 596 height 40
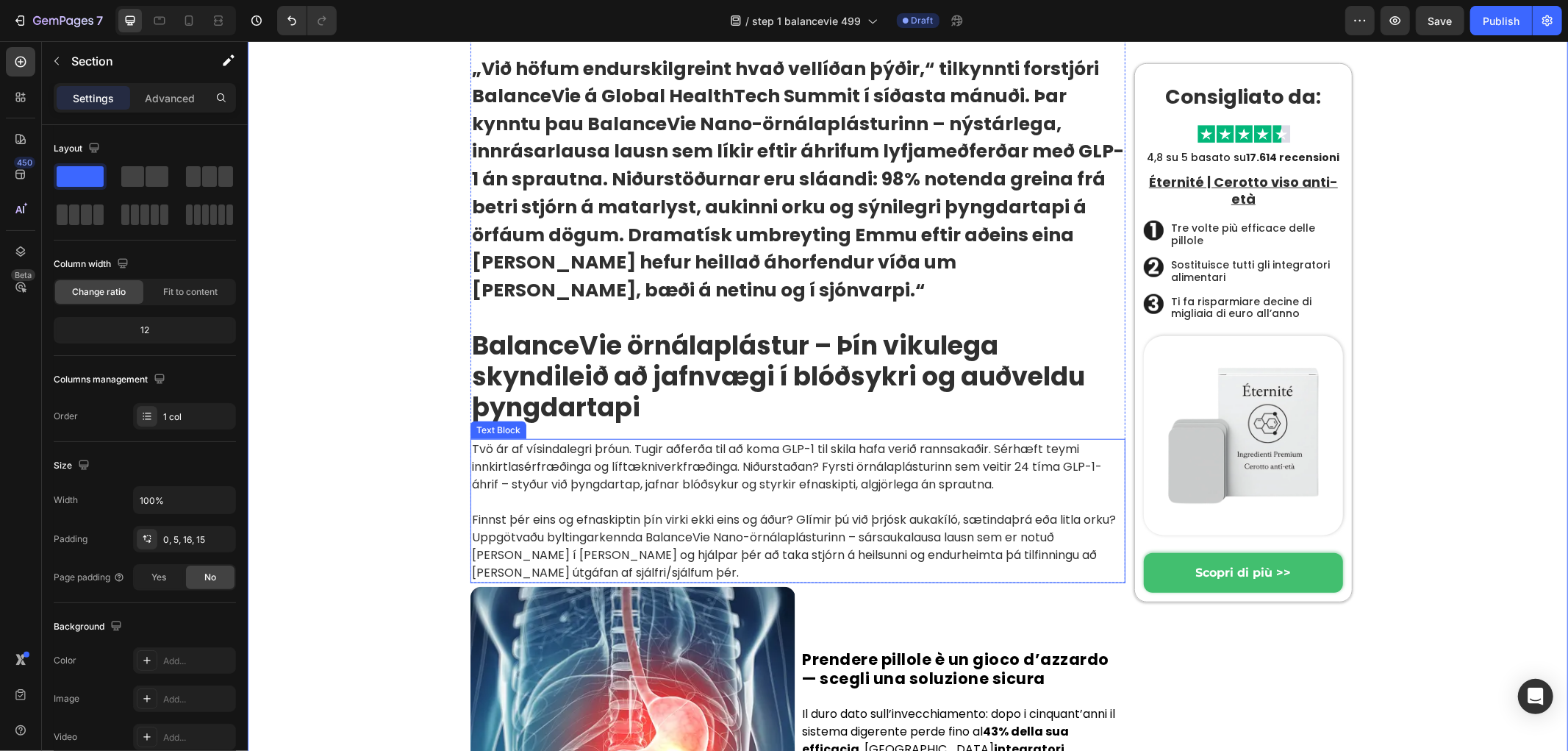
click at [547, 492] on p "Finnst þér eins og efnaskiptin þín virki ekki eins og áður? Glímir þú við þrjós…" at bounding box center [797, 537] width 652 height 89
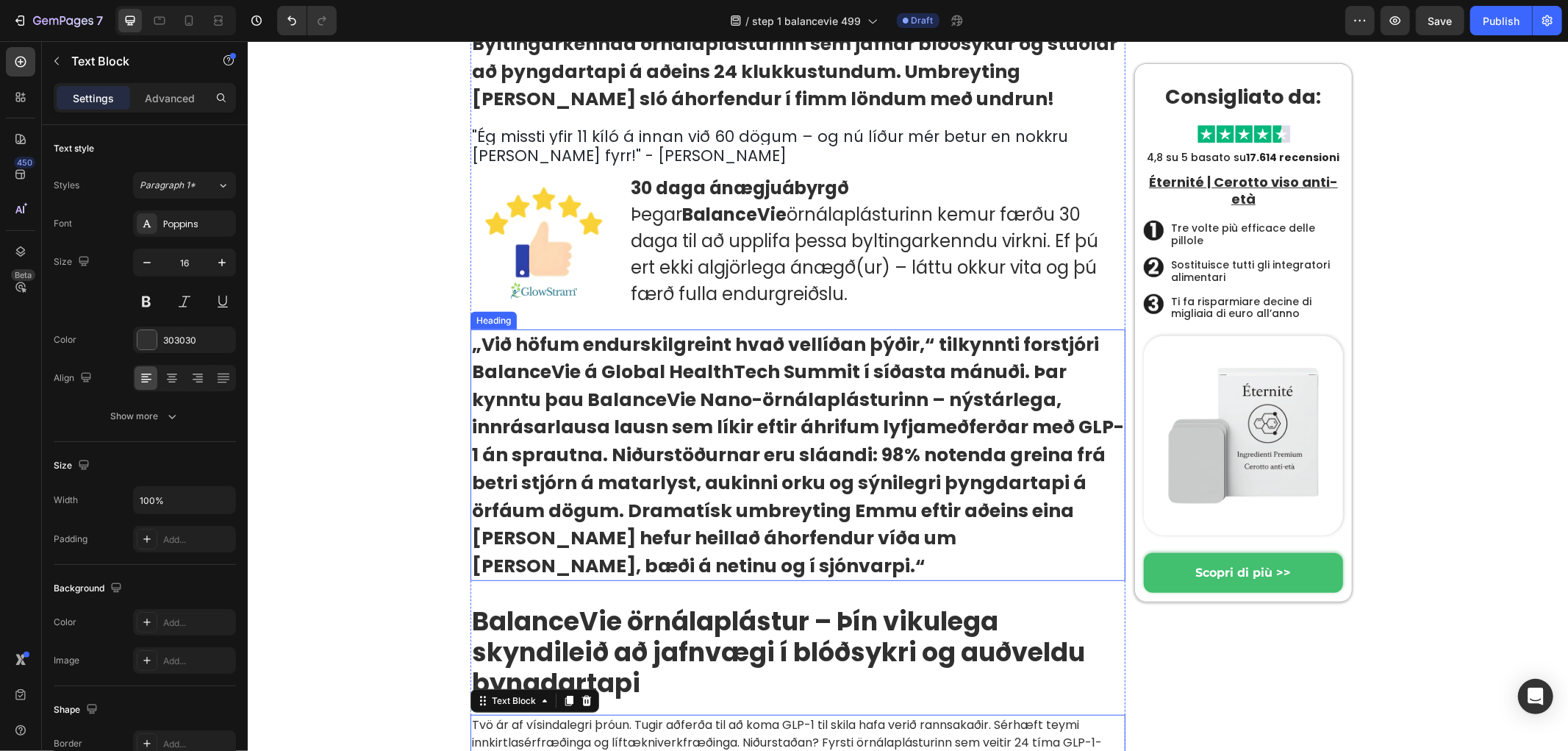
scroll to position [717, 0]
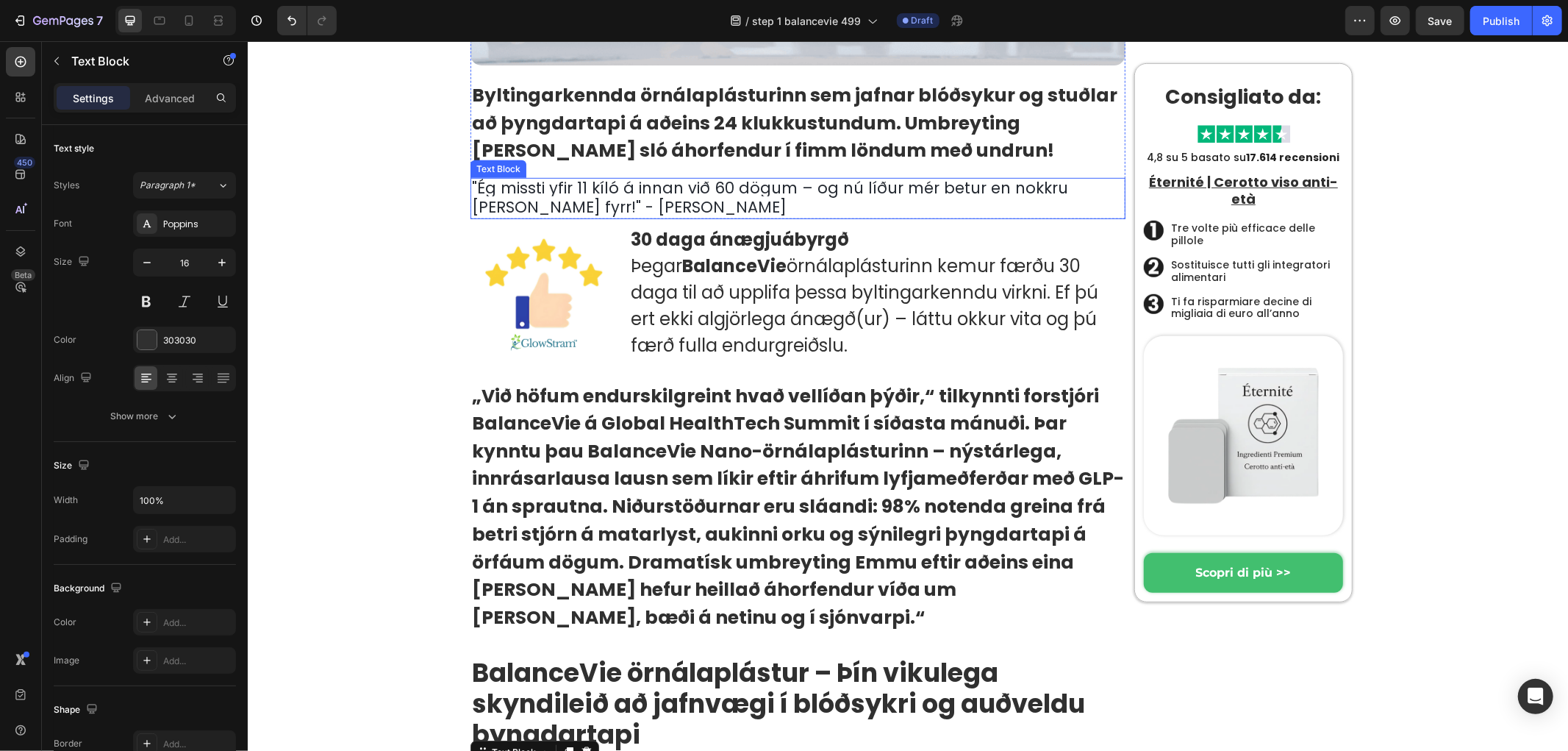
click at [547, 193] on span "Ég missti yfir 11 kíló á innan við 60 dögum – og nú líður mér betur en nokkru s…" at bounding box center [769, 196] width 596 height 40
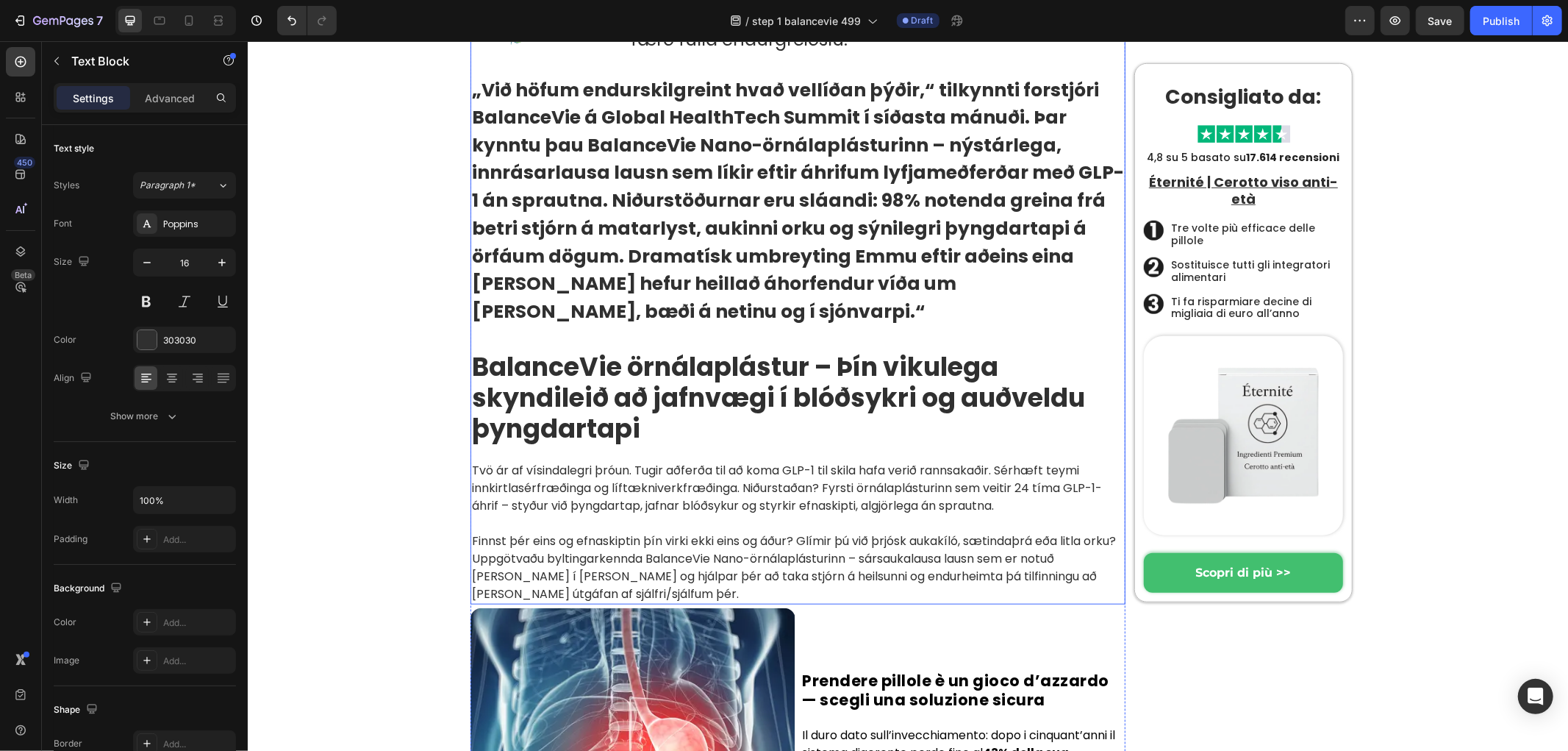
scroll to position [1126, 0]
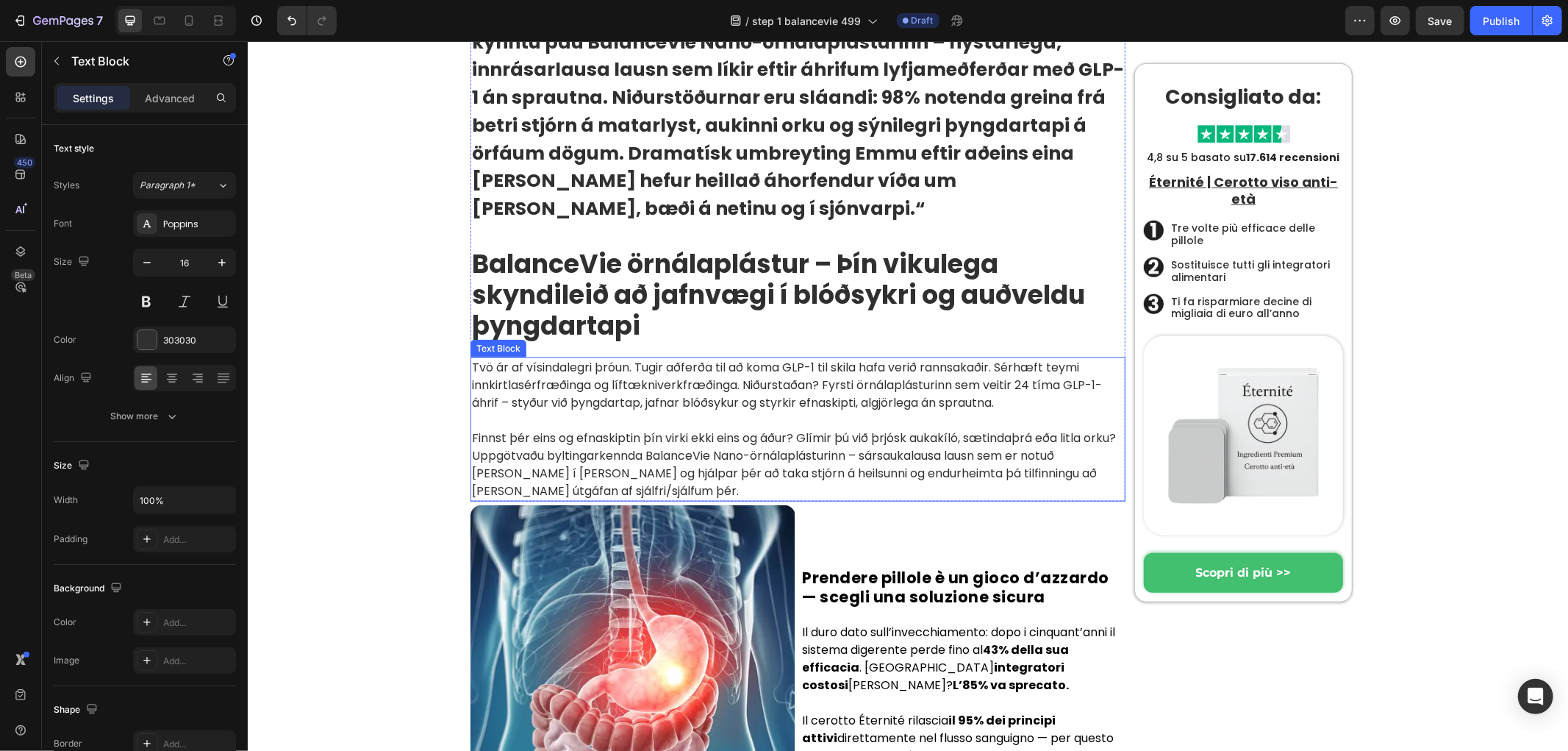
click at [560, 376] on p "Tvö ár af vísindalegri þróun. Tugir aðferða til að koma GLP-1 til skila hafa ve…" at bounding box center [797, 384] width 652 height 53
click at [562, 411] on p "⁠⁠⁠⁠⁠⁠⁠ Finnst þér eins og efnaskiptin þín virki ekki eins og áður? Glímir þú v…" at bounding box center [797, 455] width 652 height 89
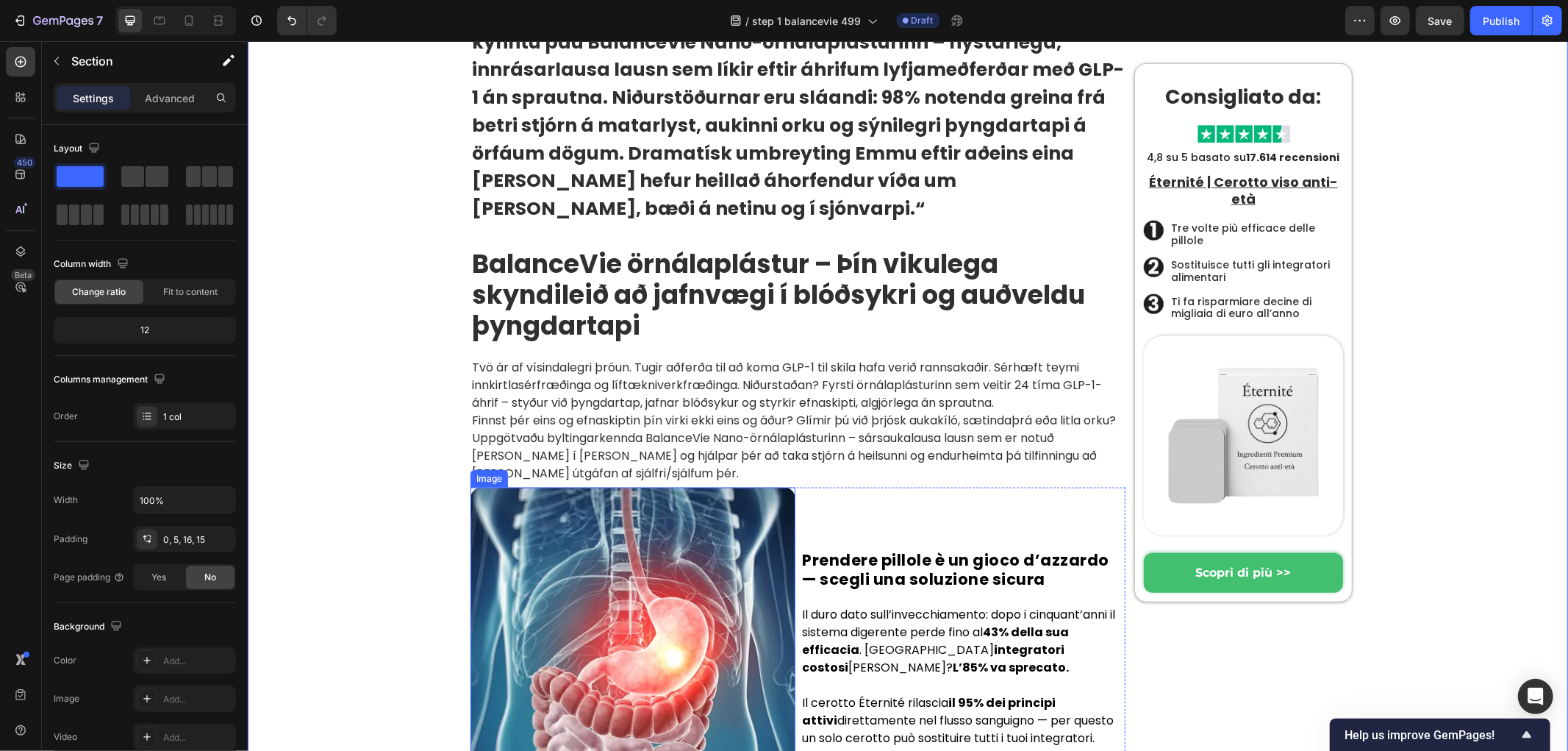
click at [899, 549] on strong "Prendere pillole è un gioco d’azzardo — scegli una soluzione sicura" at bounding box center [956, 568] width 307 height 40
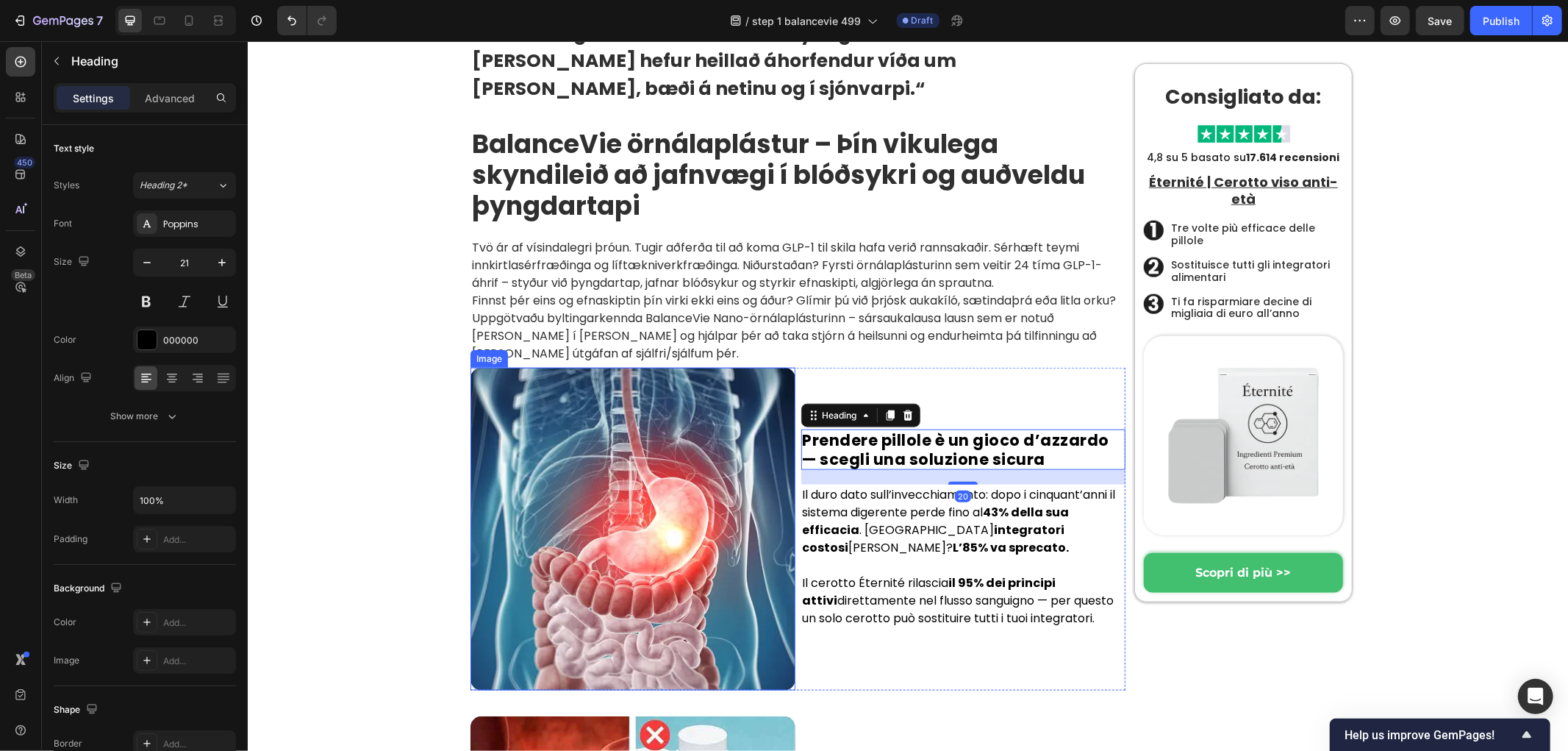
scroll to position [1371, 0]
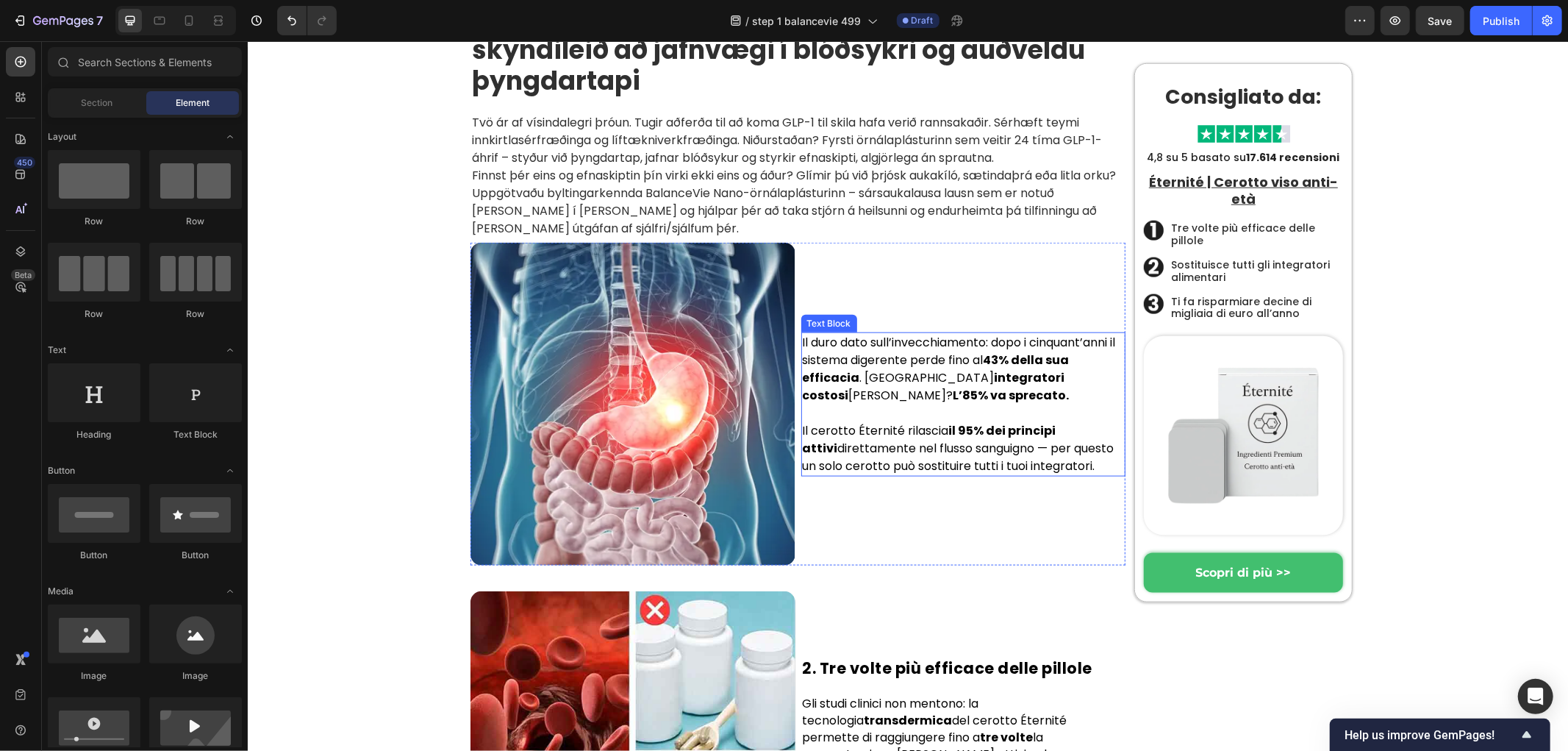
click at [891, 333] on p "Il duro dato sull’invecchiamento: dopo i cinquant’anni il sistema digerente per…" at bounding box center [963, 368] width 322 height 70
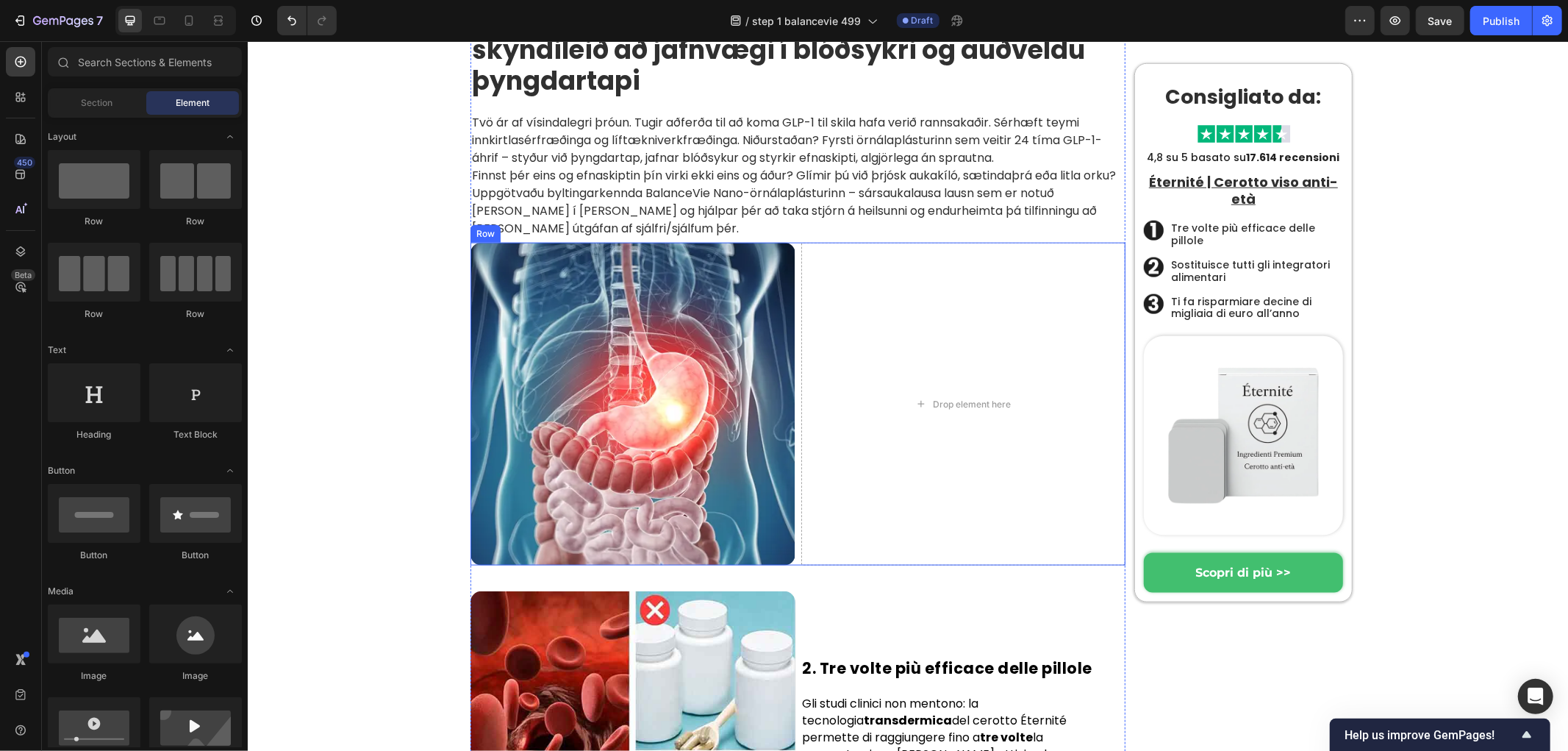
click at [901, 323] on div "Drop element here" at bounding box center [963, 403] width 325 height 323
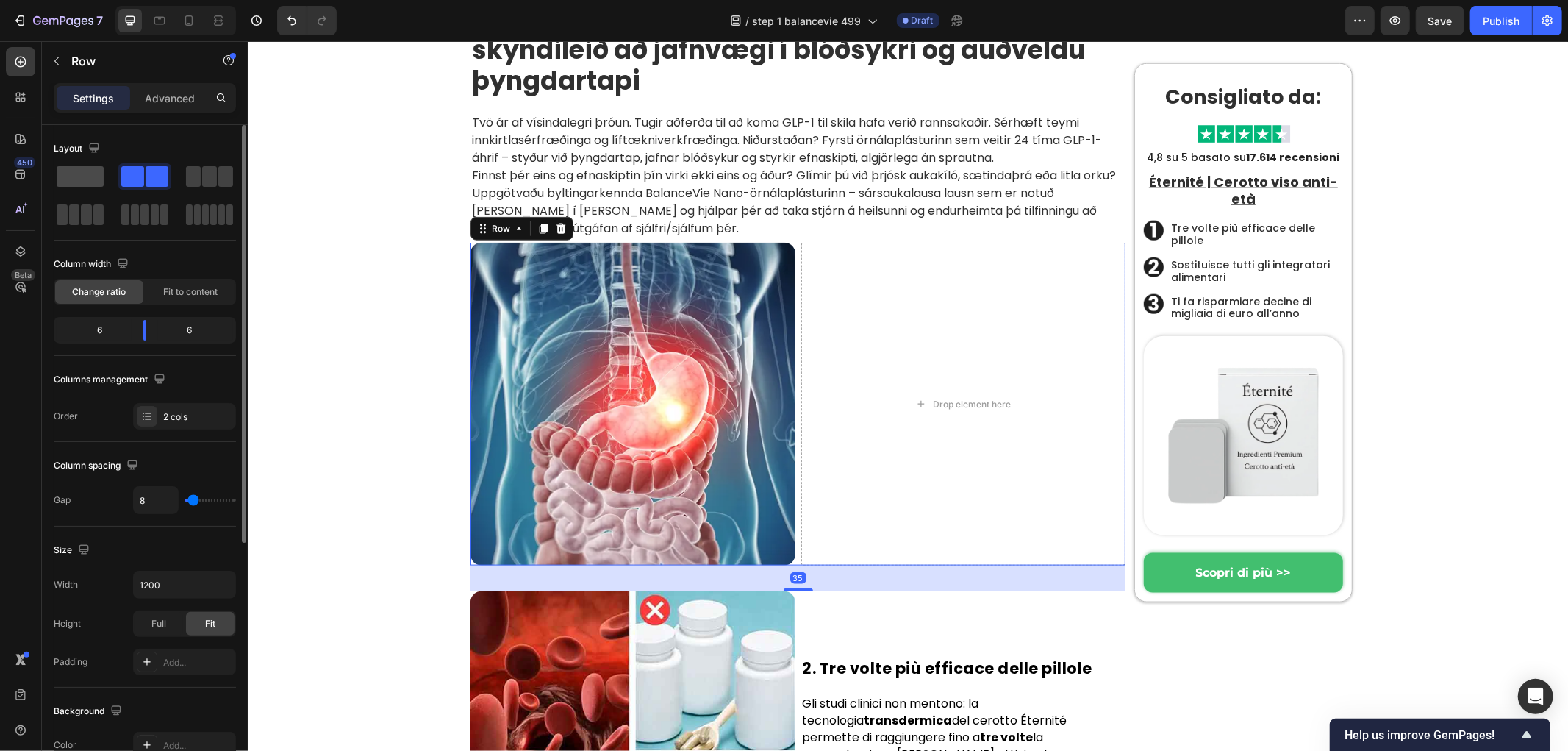
click at [79, 178] on span at bounding box center [81, 176] width 47 height 21
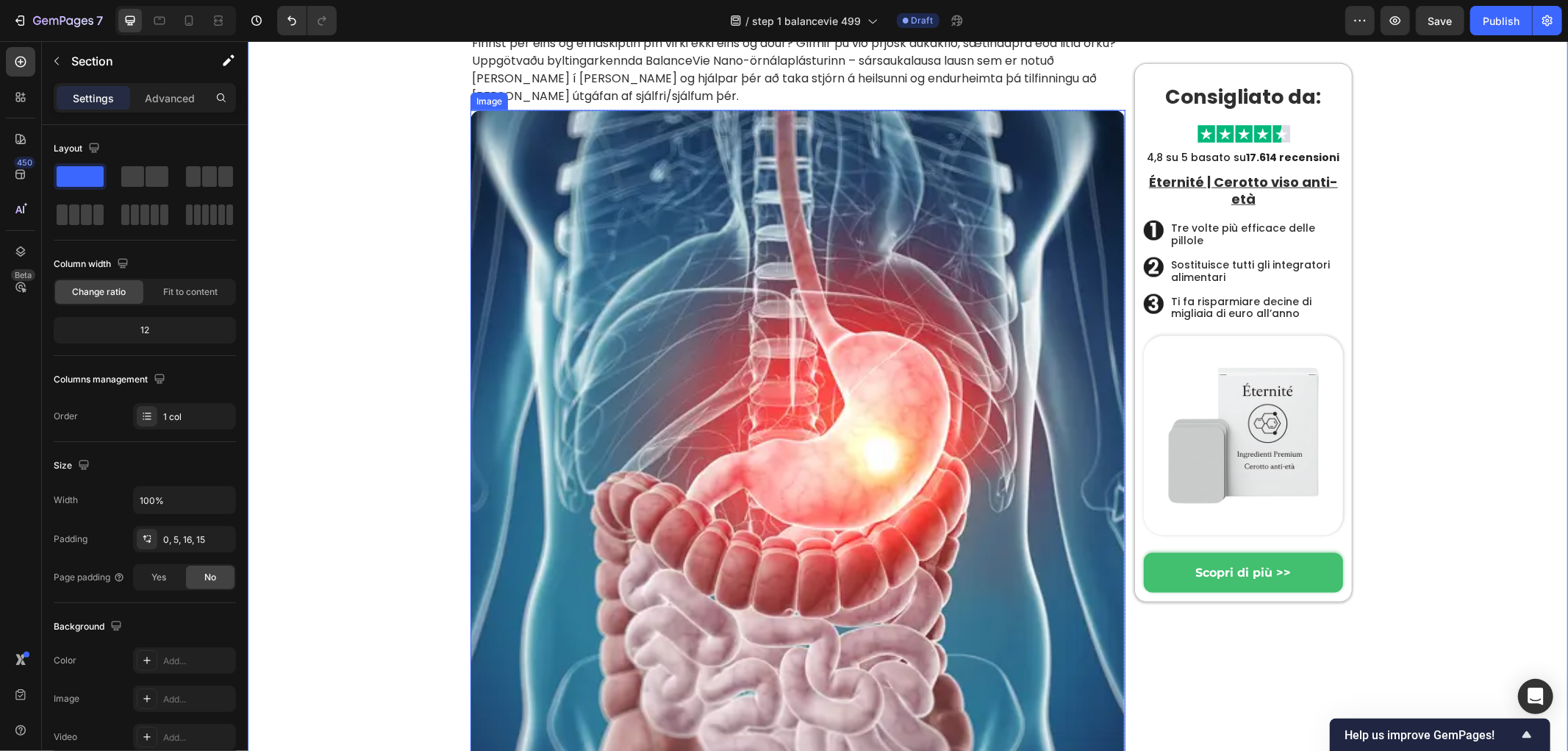
scroll to position [1616, 0]
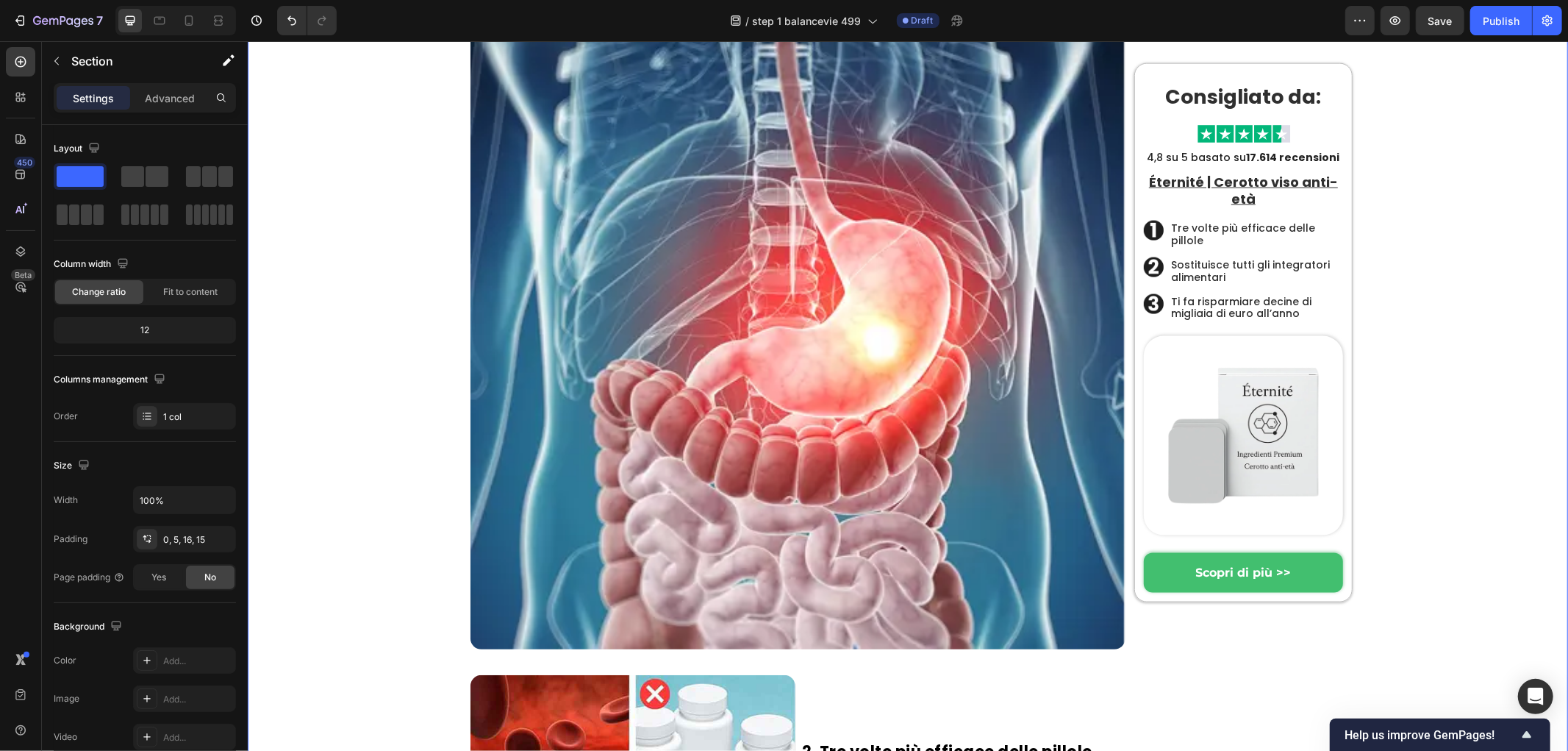
click at [384, 367] on div "Hem › Trendigt › Produkter Heading Byltingarkennda örnálaplásturinn sem jafnar …" at bounding box center [910, 746] width 1306 height 4499
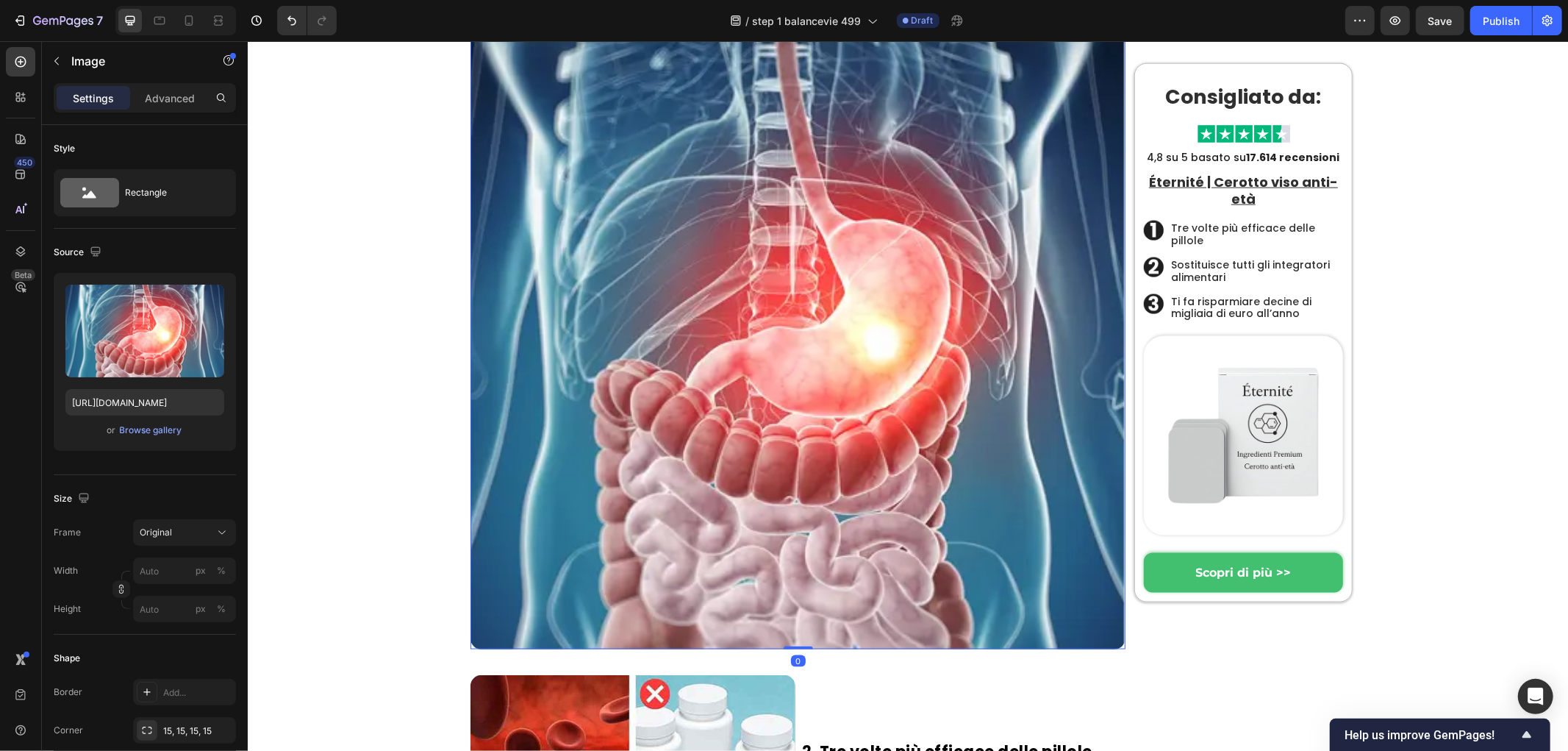
click at [567, 192] on img at bounding box center [797, 322] width 655 height 651
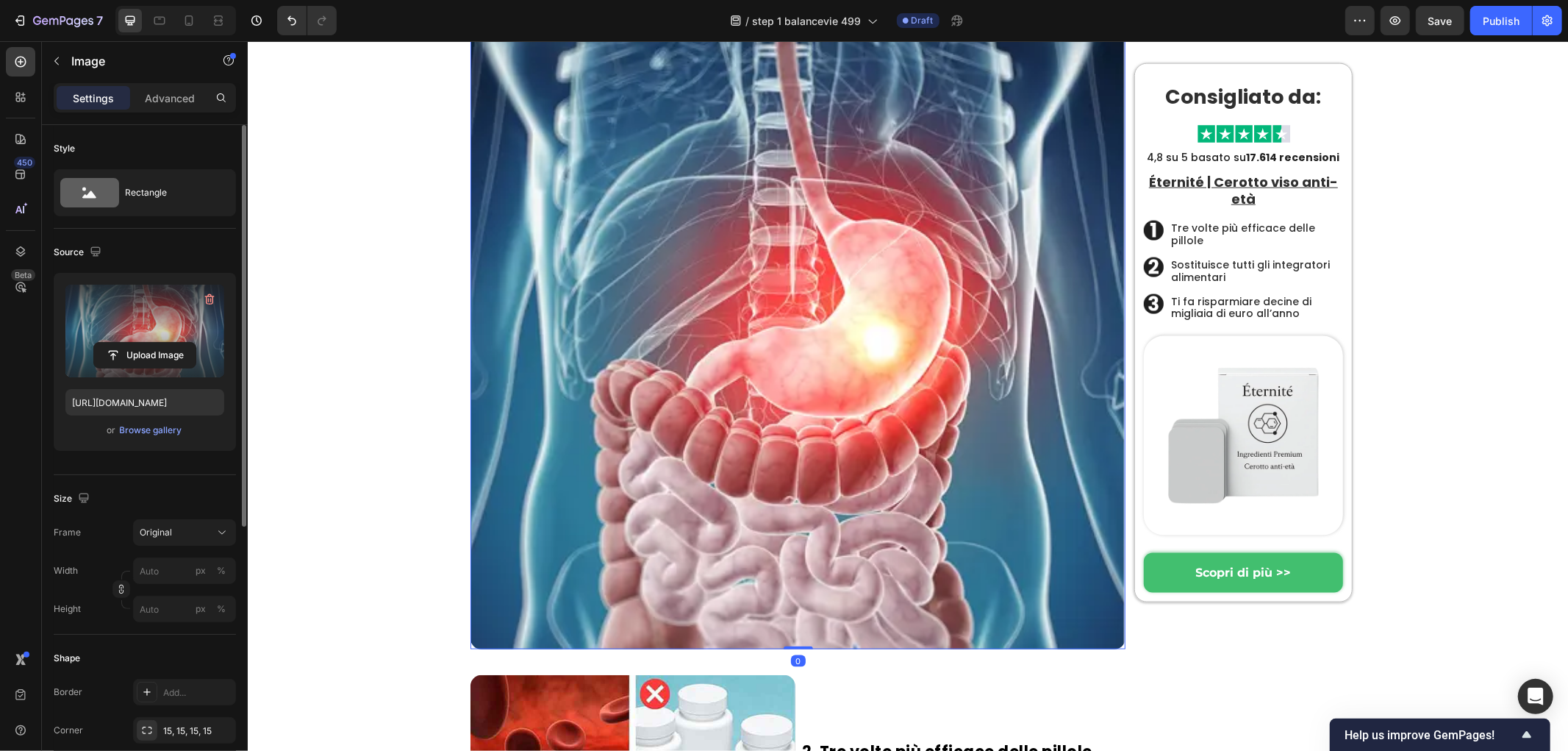
click at [144, 306] on label at bounding box center [145, 330] width 159 height 92
click at [144, 342] on input "file" at bounding box center [145, 355] width 101 height 25
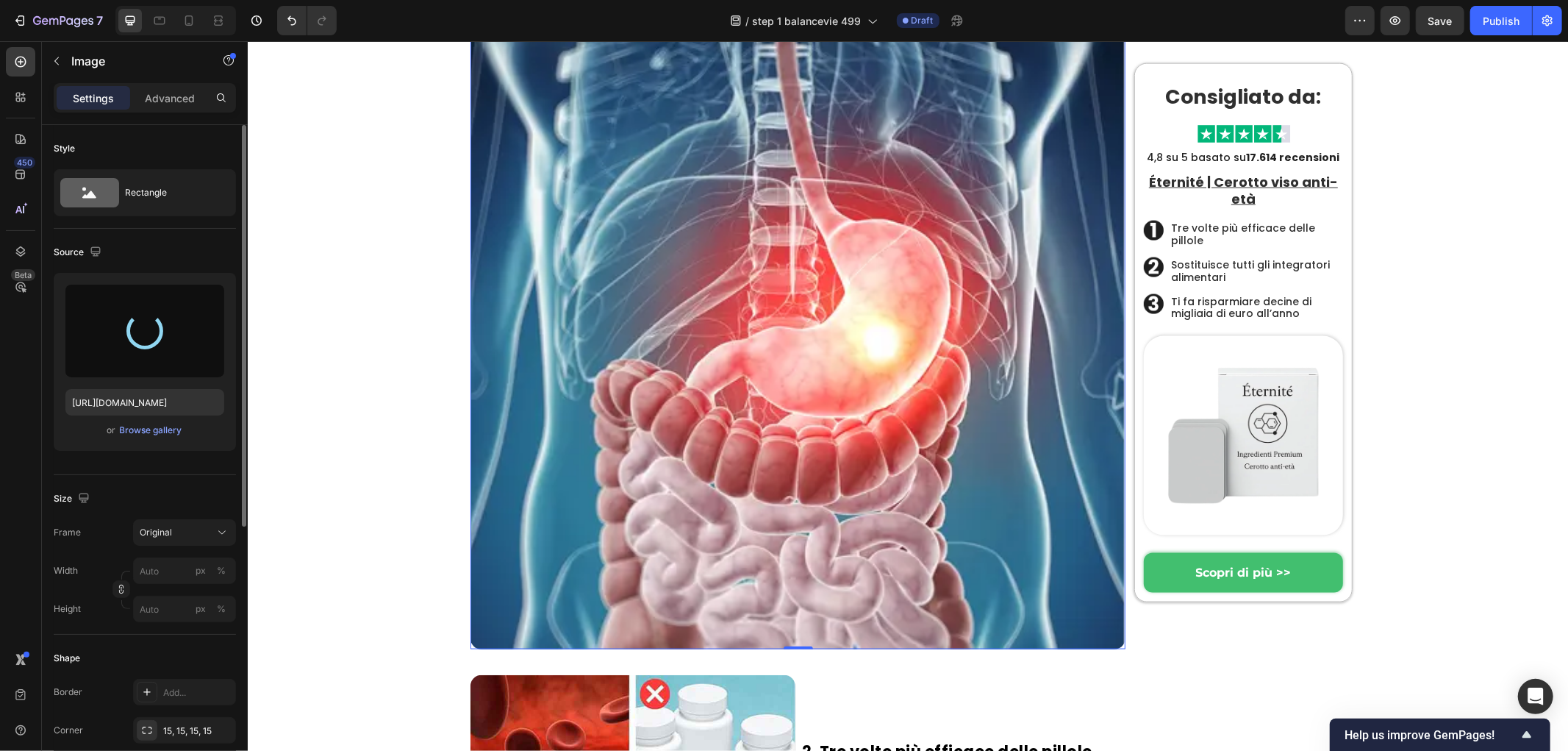
type input "https://cdn.shopify.com/s/files/1/0657/6783/3683/files/gempages_578032762192134…"
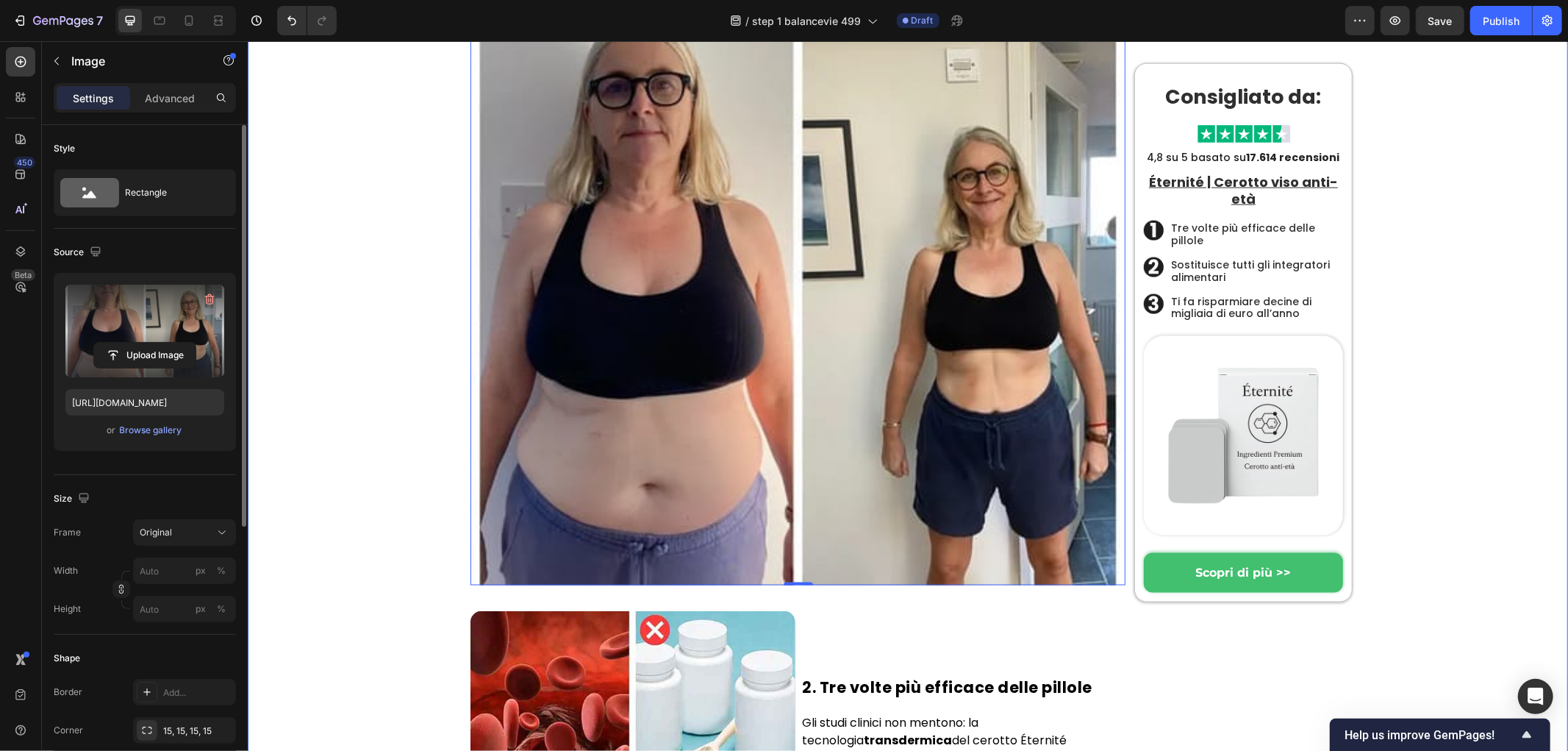
click at [337, 373] on div "Hem › Trendigt › Produkter Heading Byltingarkennda örnálaplásturinn sem jafnar …" at bounding box center [910, 714] width 1306 height 4434
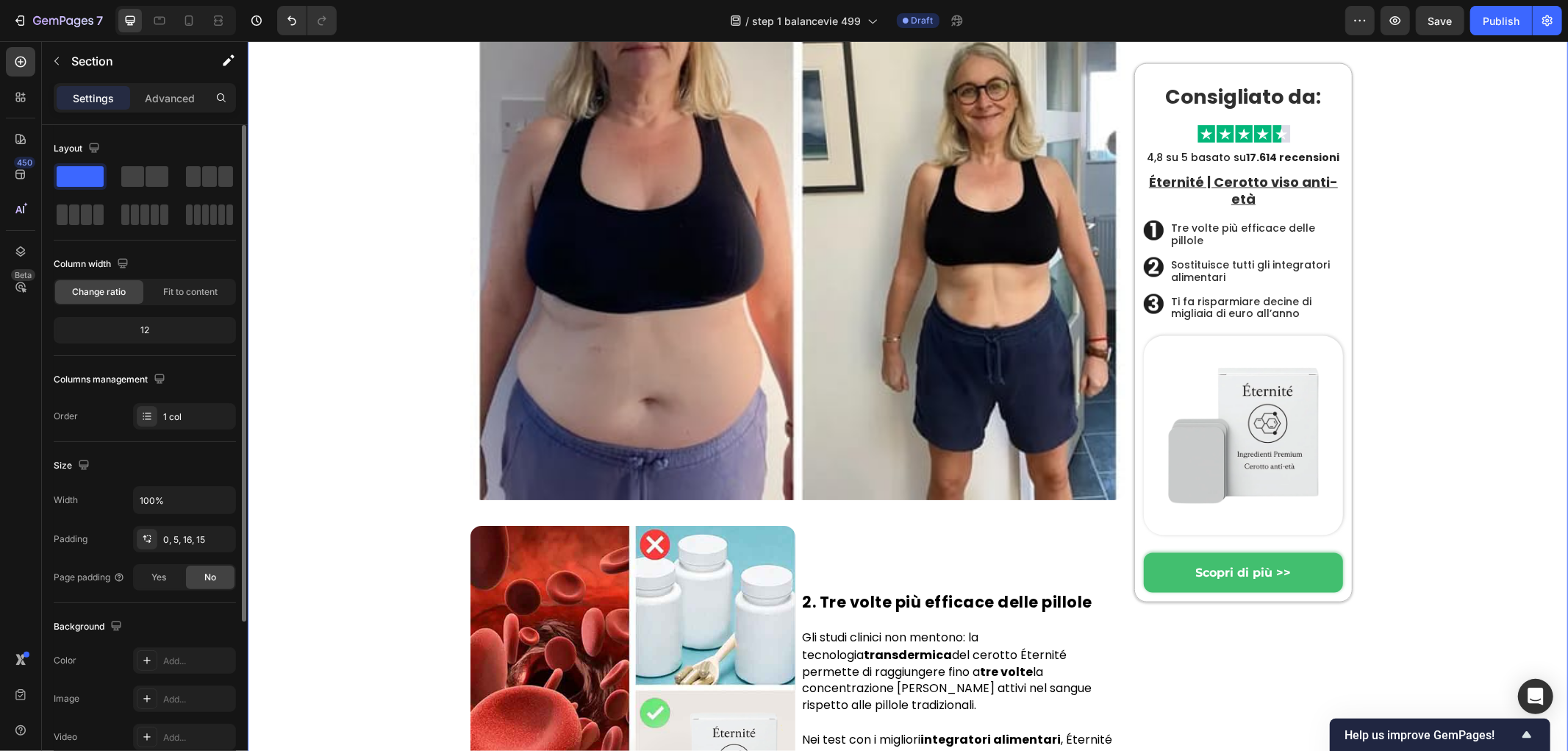
scroll to position [1943, 0]
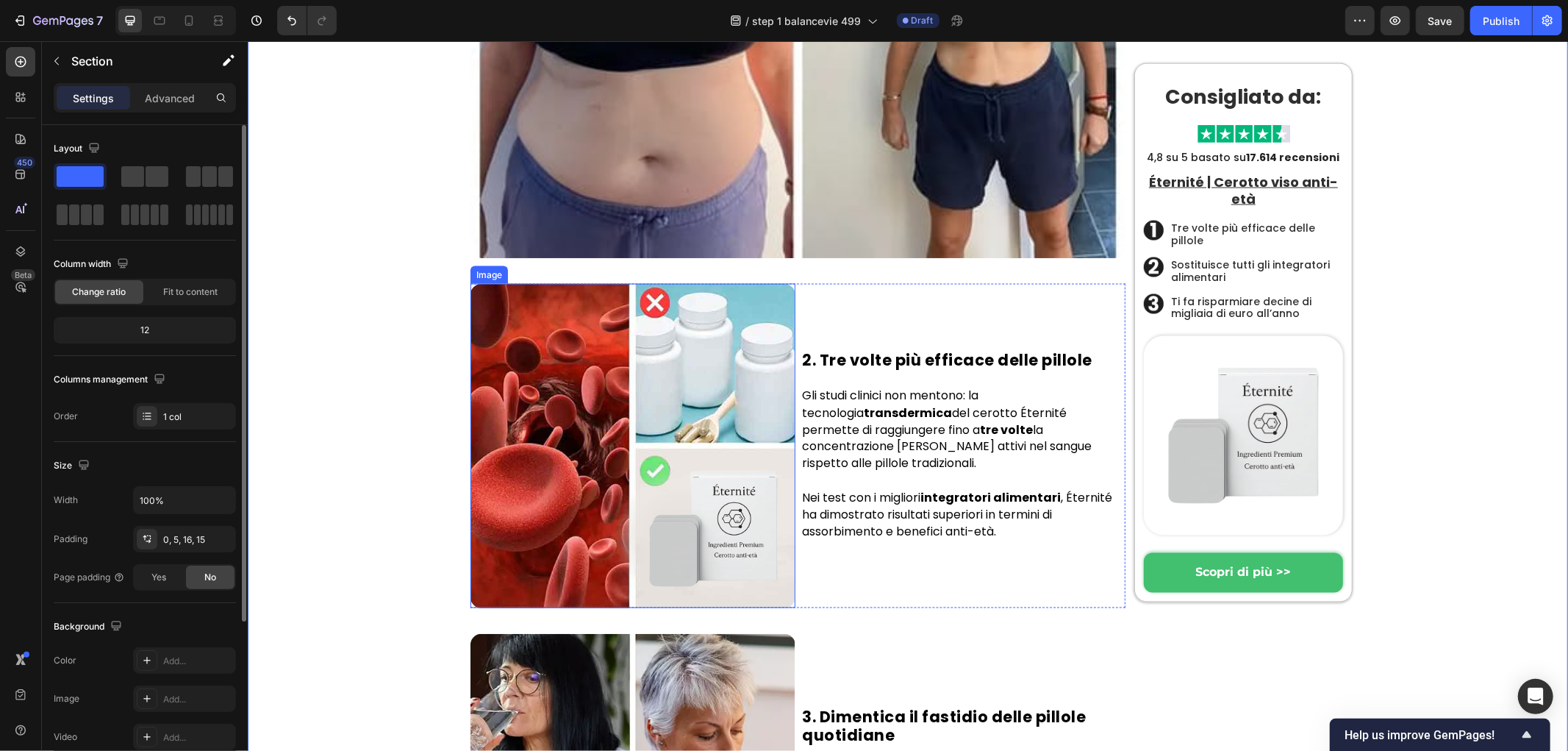
click at [673, 383] on img at bounding box center [631, 445] width 325 height 325
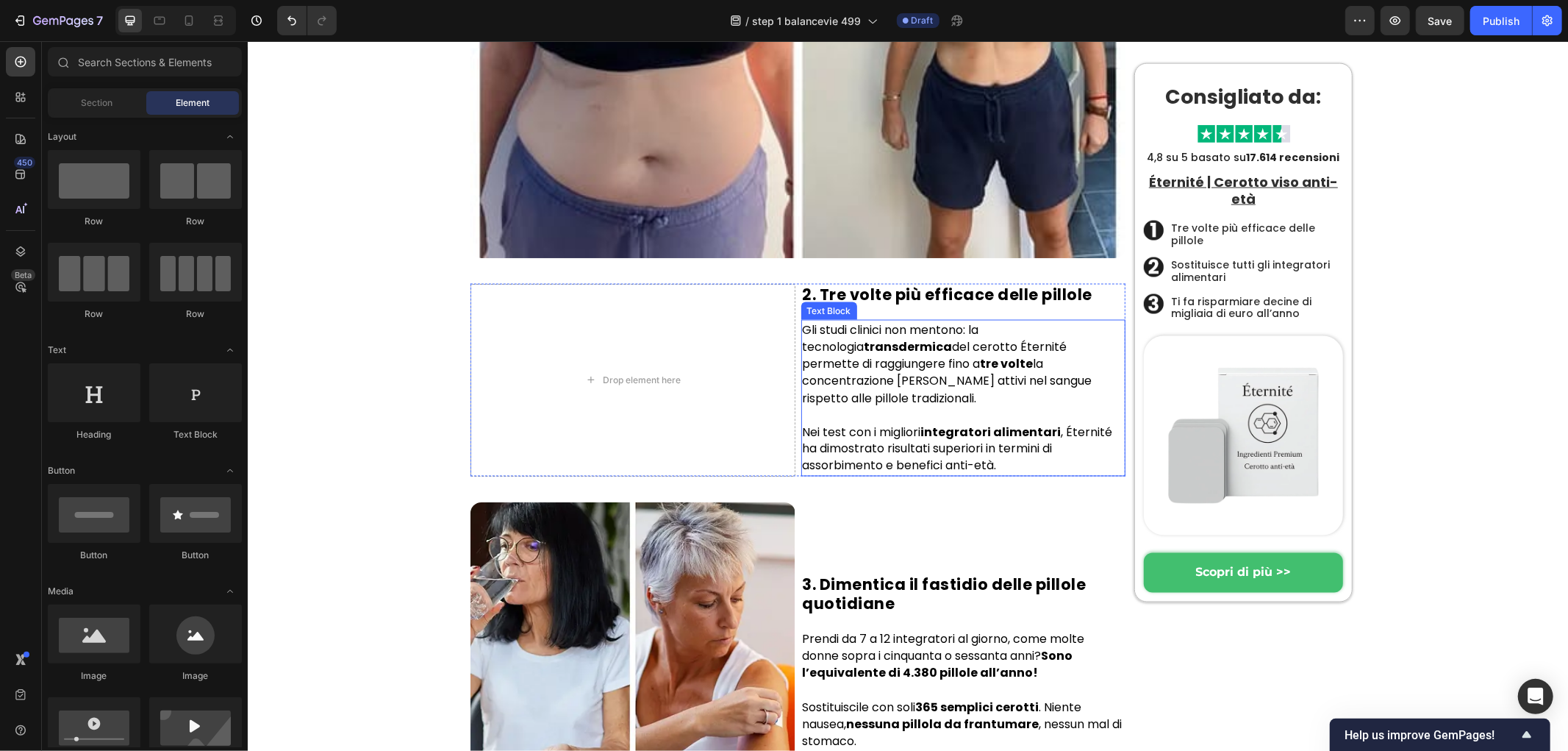
click at [870, 327] on p "Gli studi clinici non mentono: la tecnologia transdermica del cerotto Éternité …" at bounding box center [963, 364] width 322 height 85
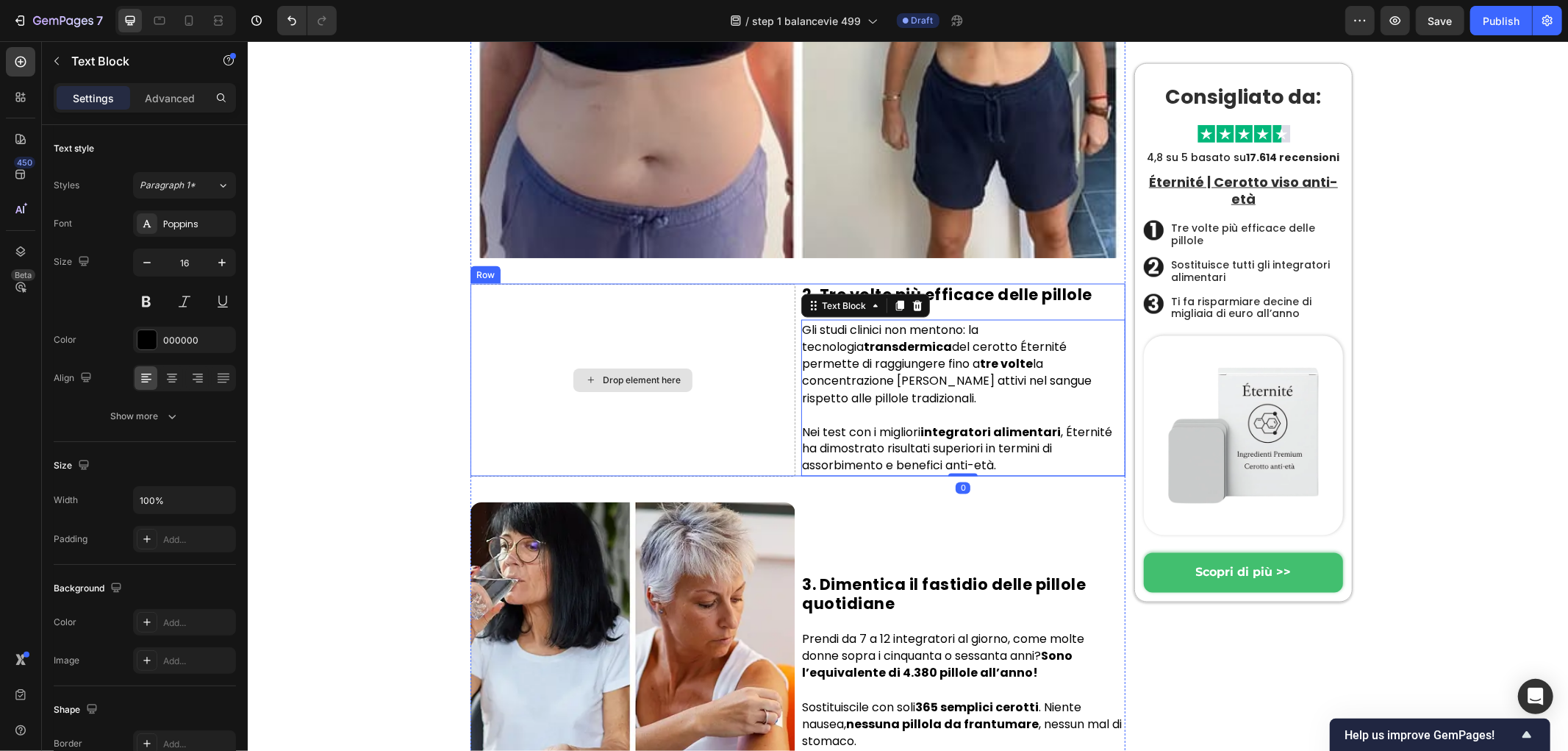
click at [673, 330] on div "Drop element here" at bounding box center [631, 379] width 325 height 193
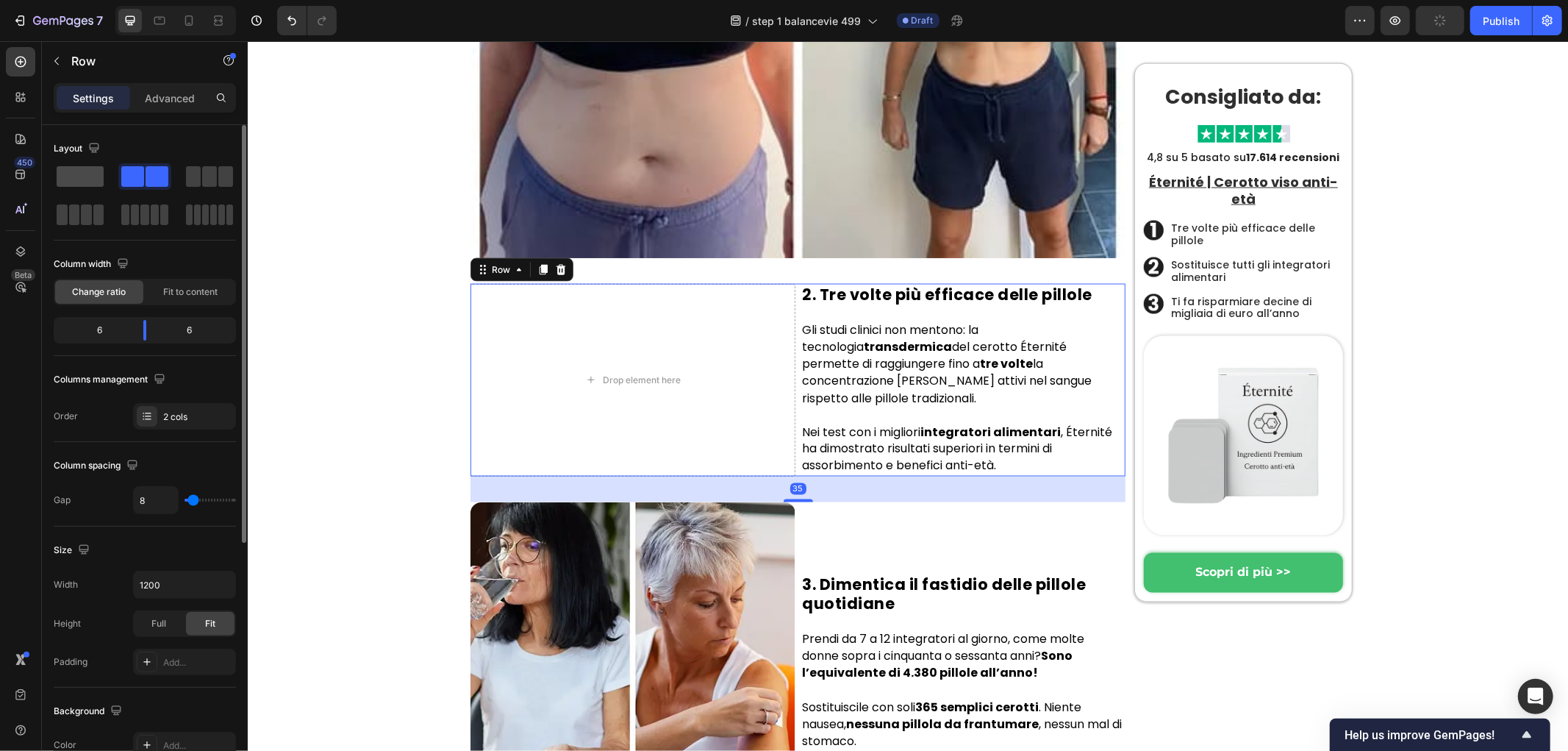
click at [79, 186] on span at bounding box center [81, 176] width 47 height 21
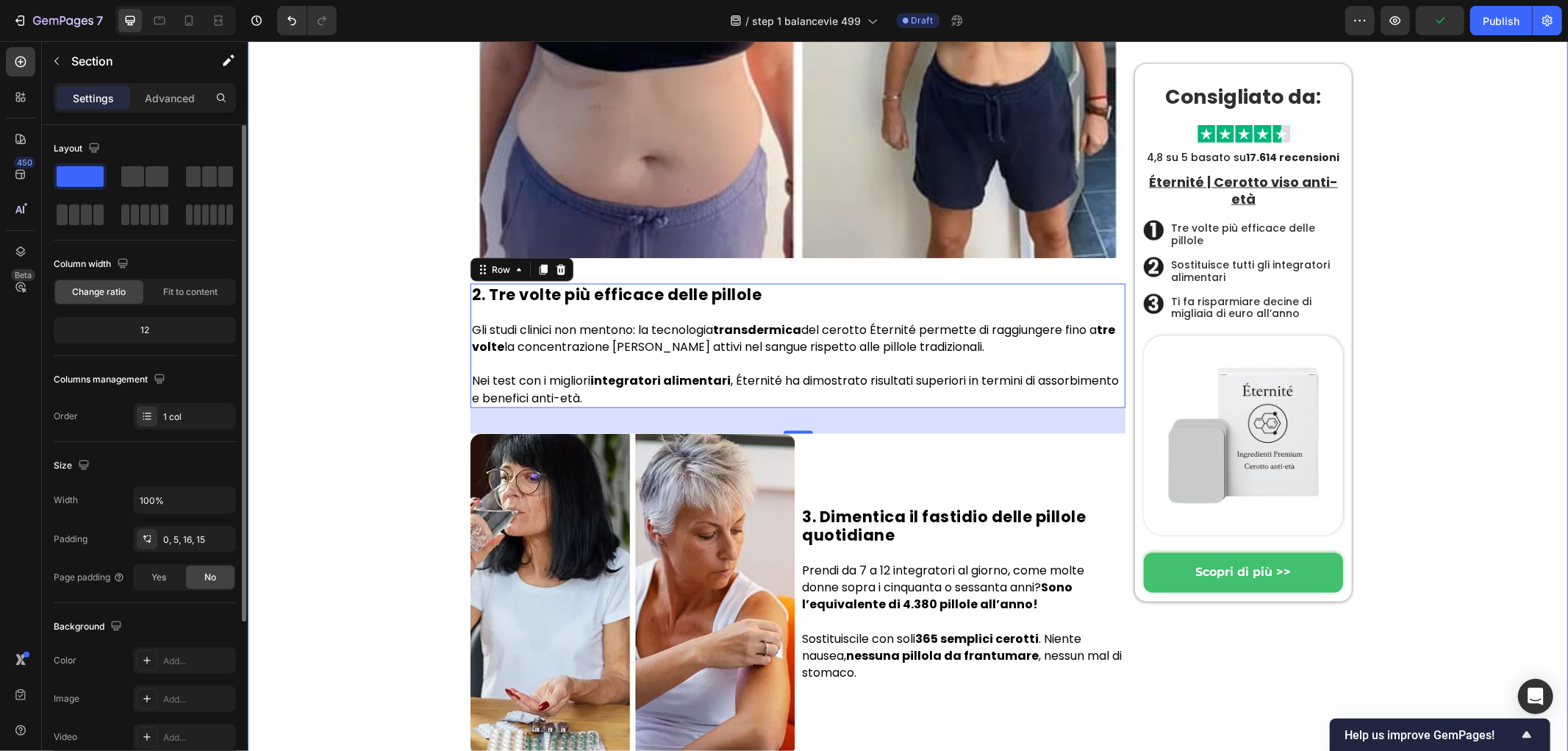
click at [306, 298] on div "Hem › Trendigt › Produkter Heading Byltingarkennda örnálaplásturinn sem jafnar …" at bounding box center [910, 360] width 1306 height 4380
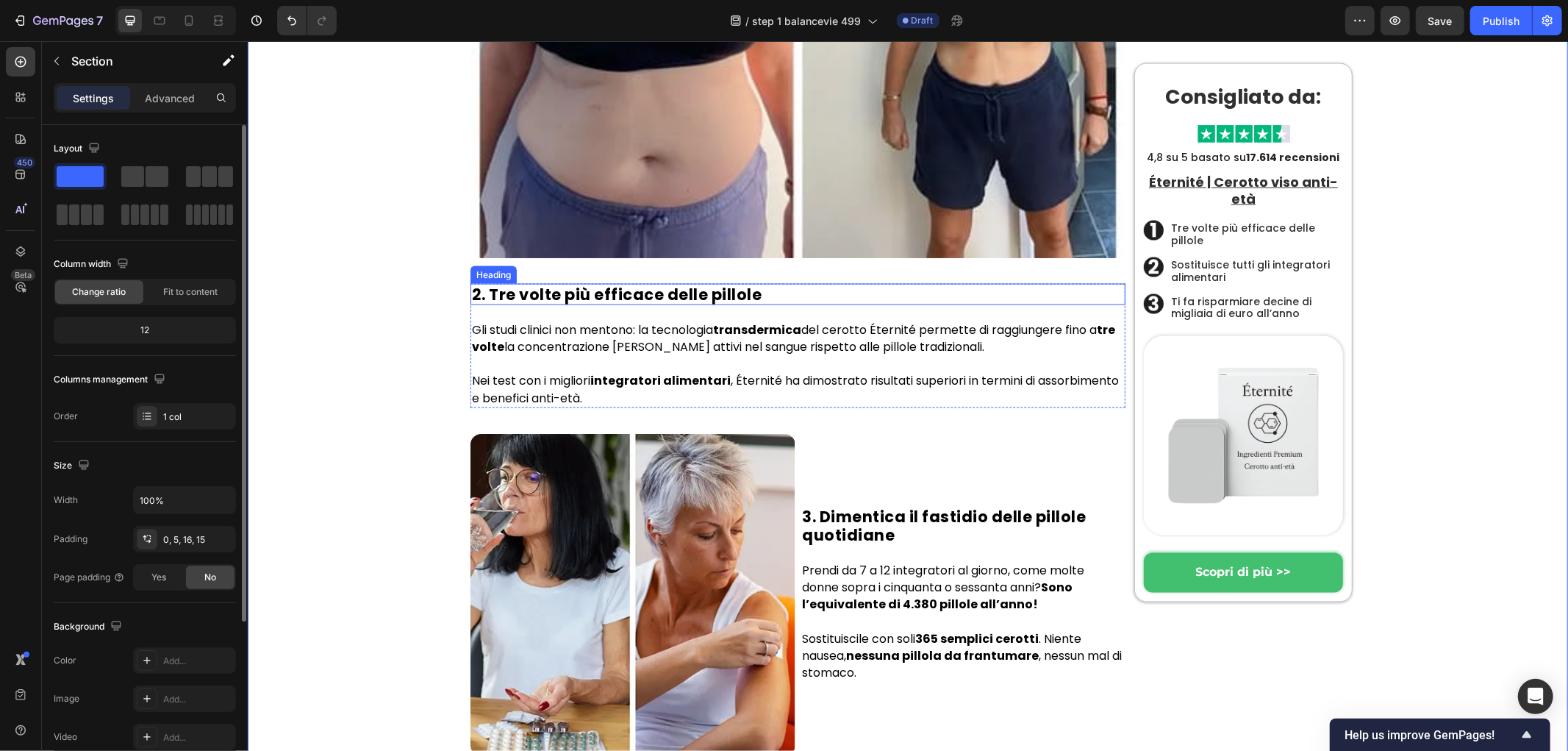
click at [806, 283] on h2 "2. Tre volte più efficace delle pillole" at bounding box center [797, 293] width 655 height 21
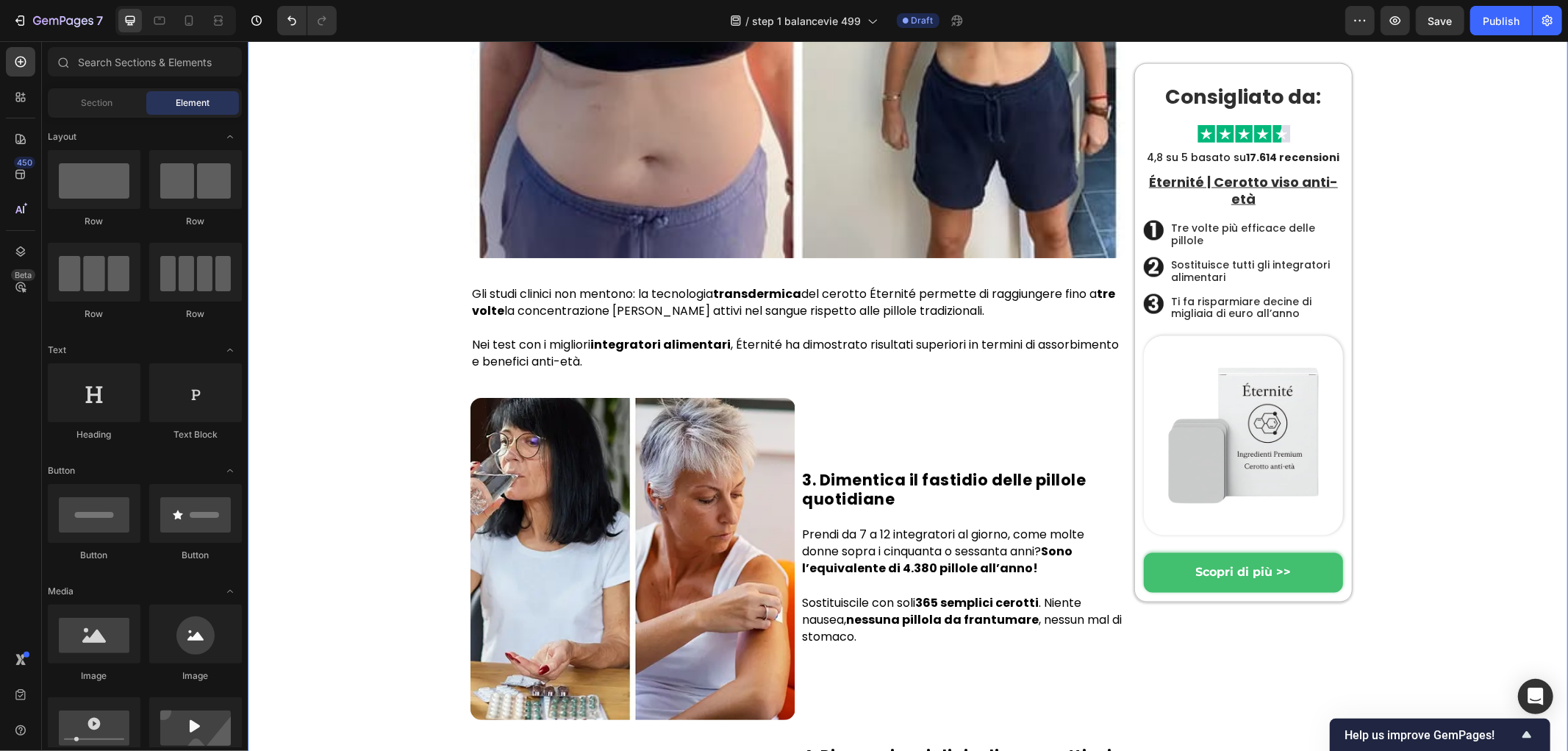
click at [382, 282] on div "Hem › Trendigt › Produkter Heading Byltingarkennda örnálaplásturinn sem jafnar …" at bounding box center [910, 342] width 1306 height 4344
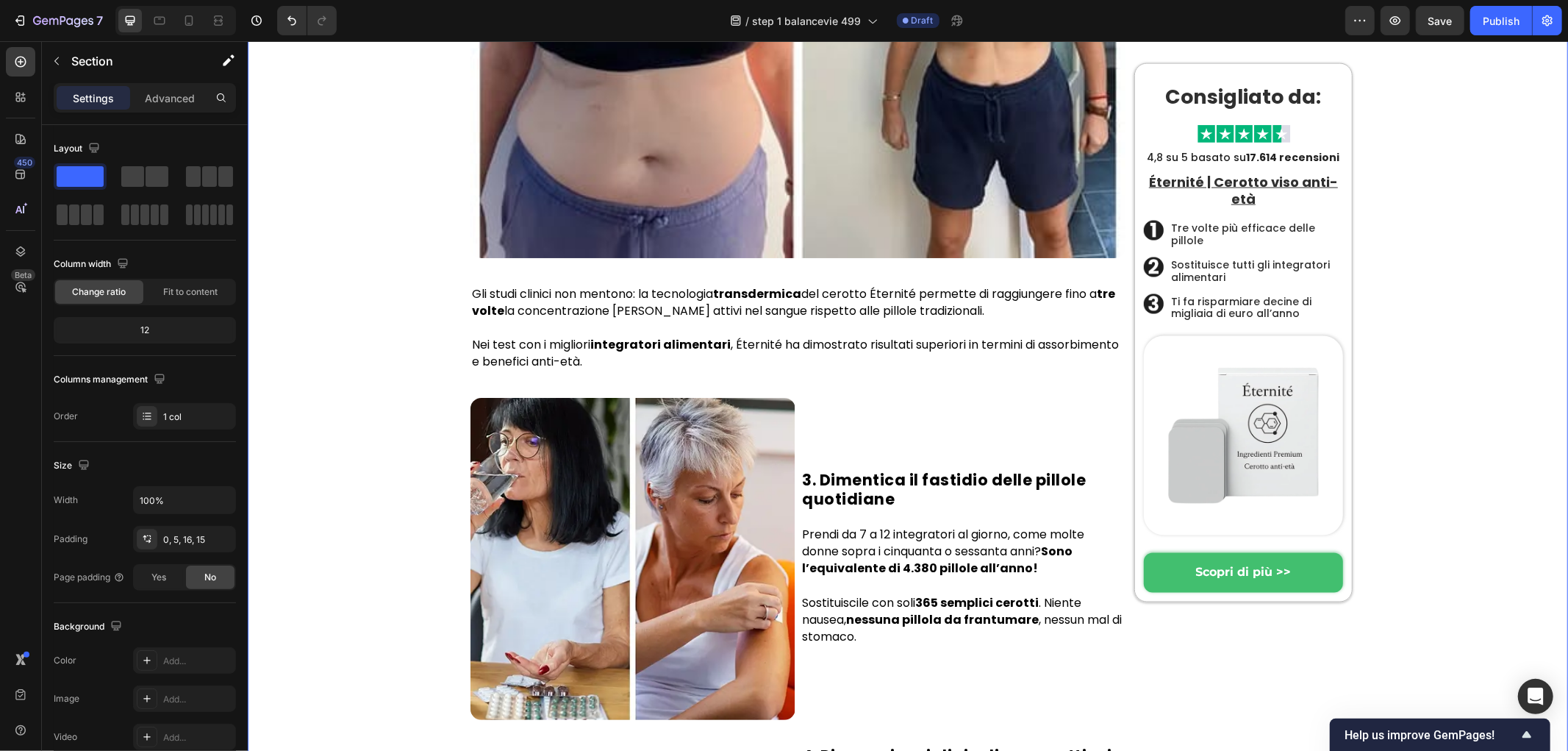
click at [771, 285] on strong "transdermica" at bounding box center [756, 292] width 89 height 17
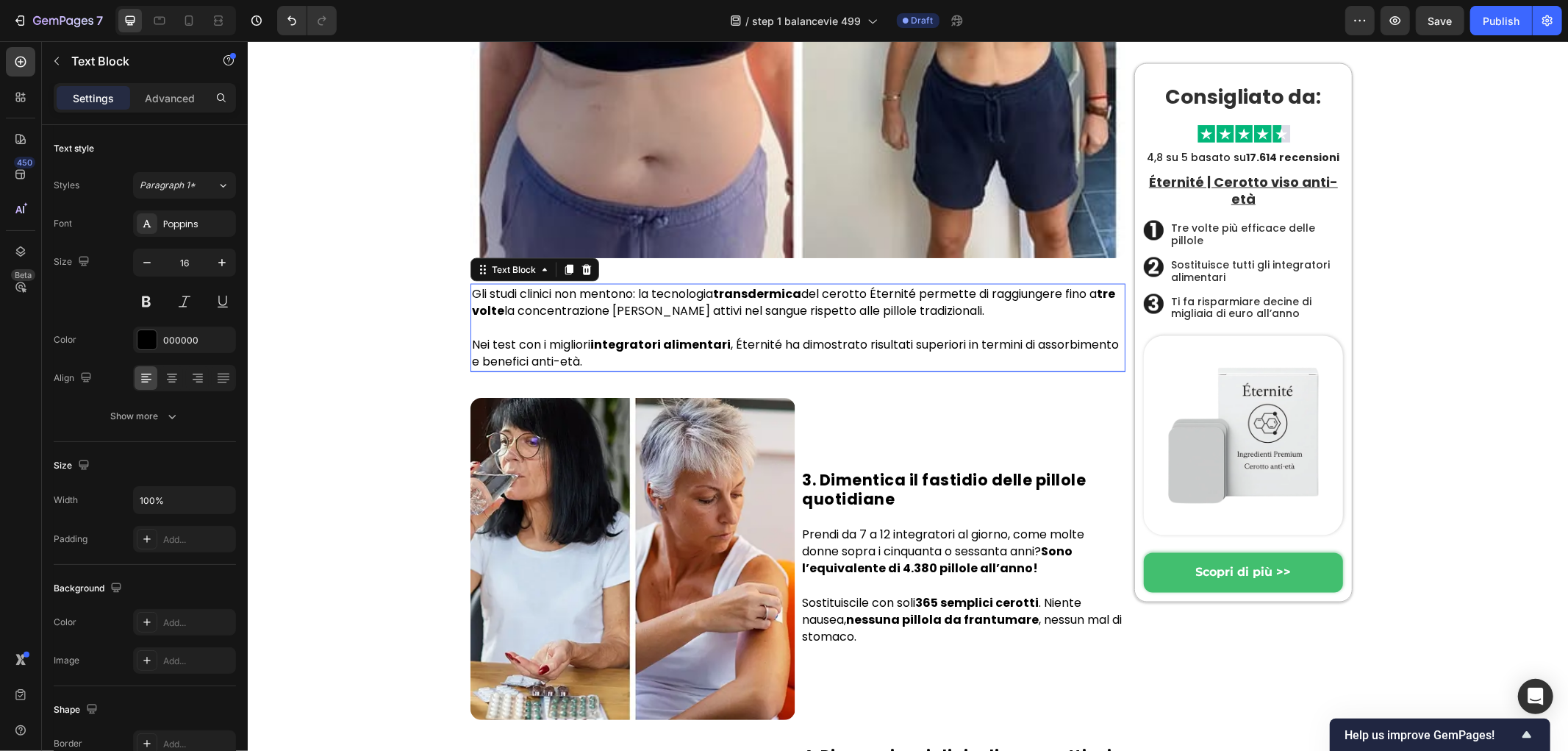
click at [771, 285] on strong "transdermica" at bounding box center [756, 292] width 89 height 17
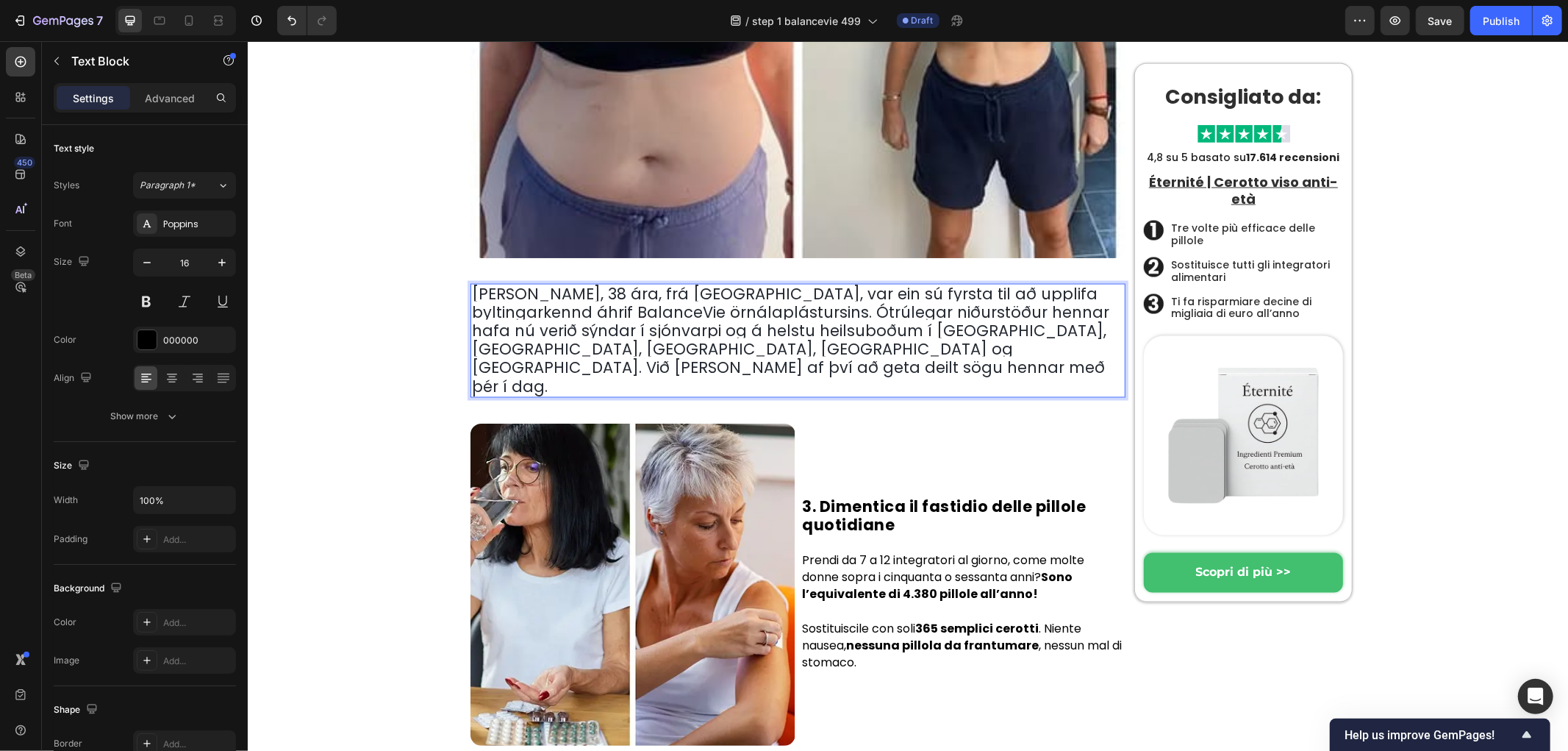
click at [355, 319] on div "Hem › Trendigt › Produkter Heading Byltingarkennda örnálaplásturinn sem jafnar …" at bounding box center [910, 354] width 1306 height 4369
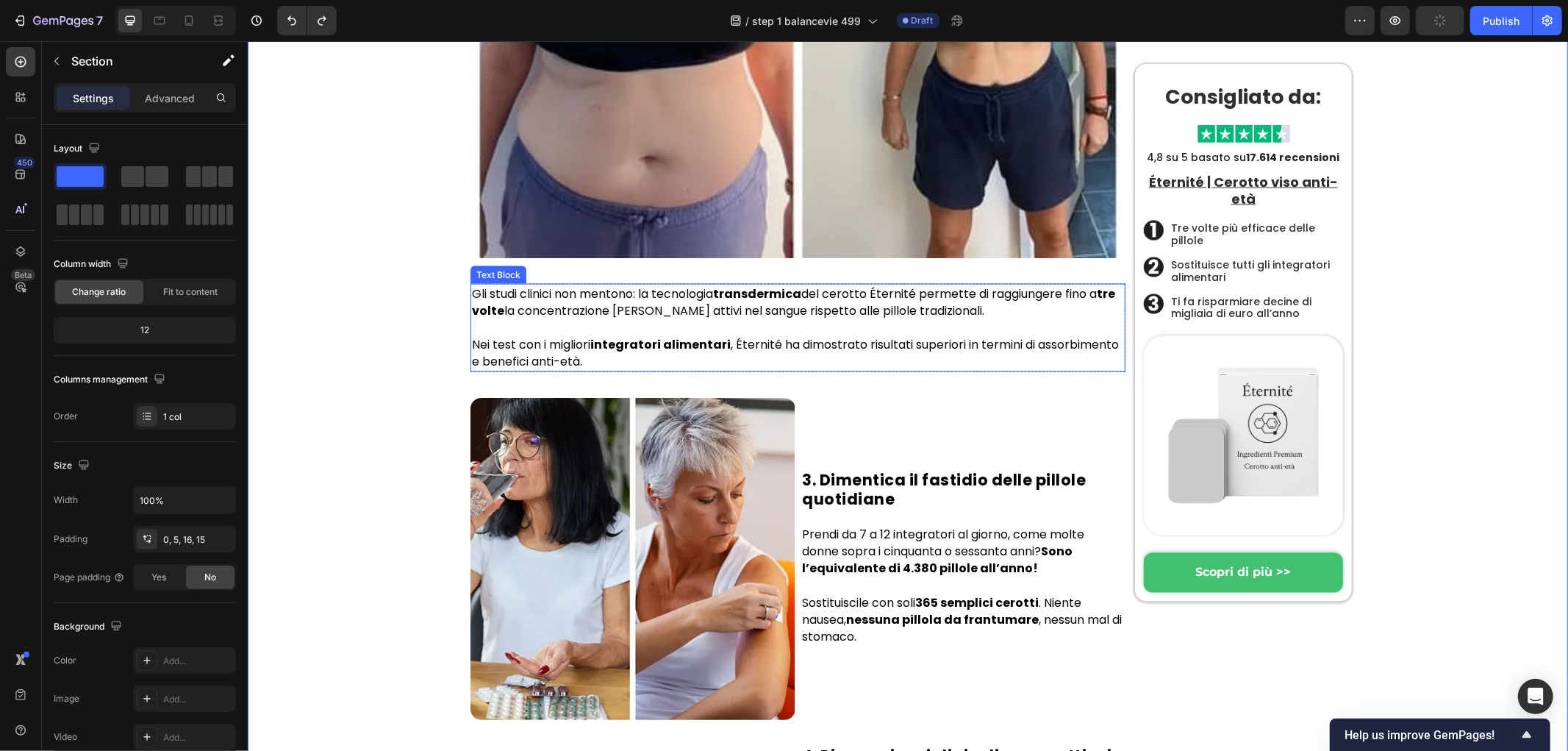
click at [587, 335] on p "Nei test con i migliori integratori alimentari , Éternité ha dimostrato risulta…" at bounding box center [797, 352] width 652 height 34
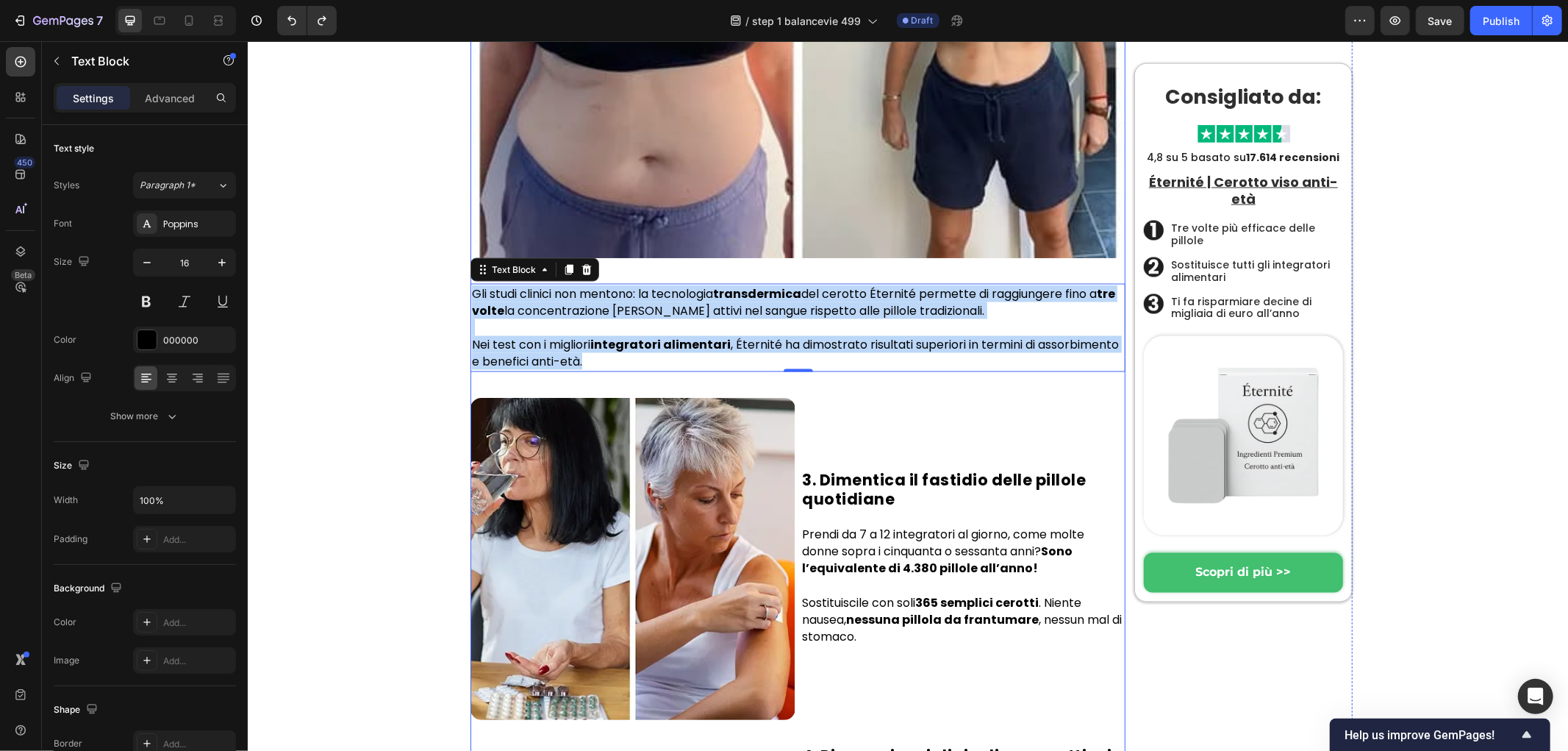
click at [585, 342] on div "Gli studi clinici non mentono: la tecnologia transdermica del cerotto Éternité …" at bounding box center [797, 327] width 655 height 89
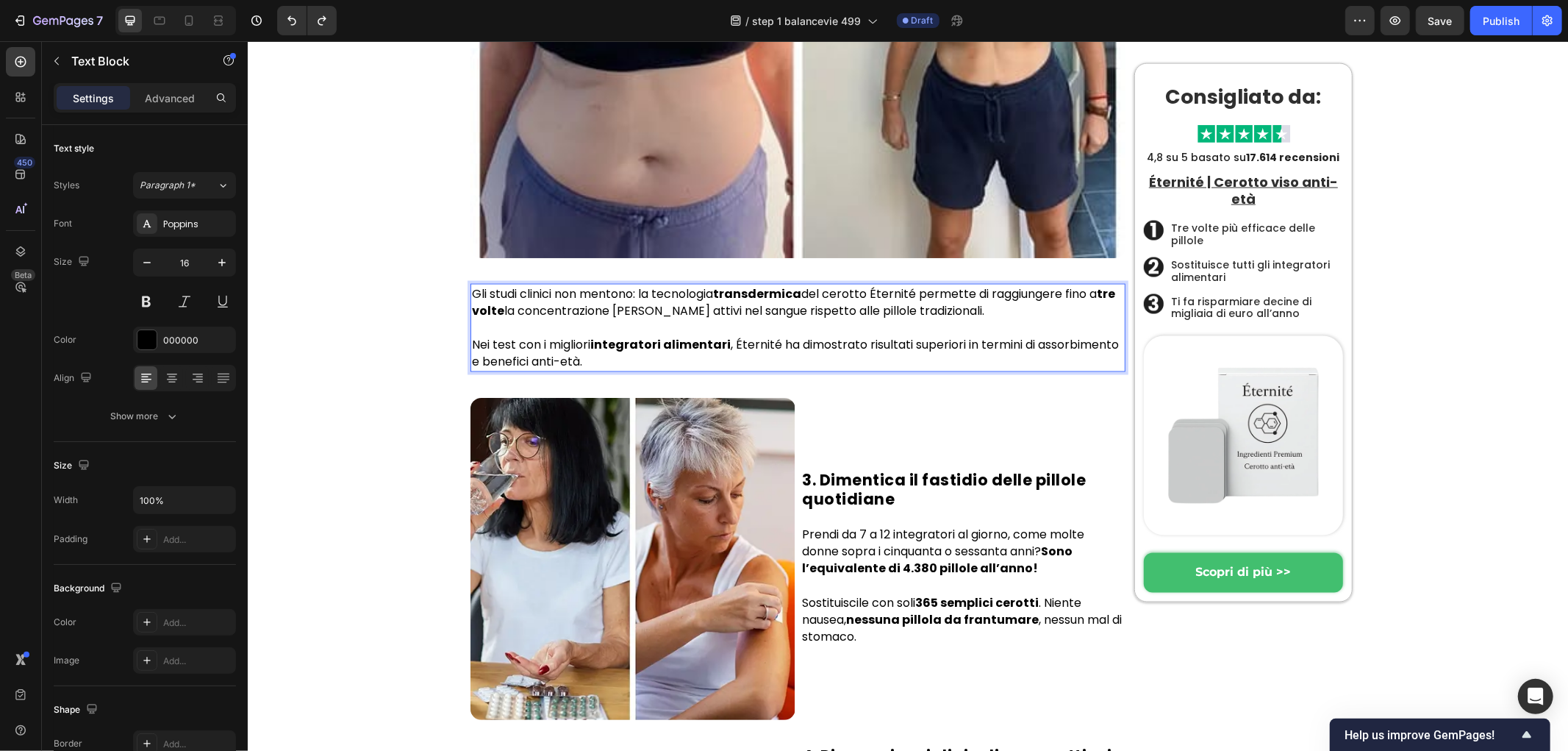
click at [585, 342] on div "Gli studi clinici non mentono: la tecnologia transdermica del cerotto Éternité …" at bounding box center [797, 327] width 655 height 89
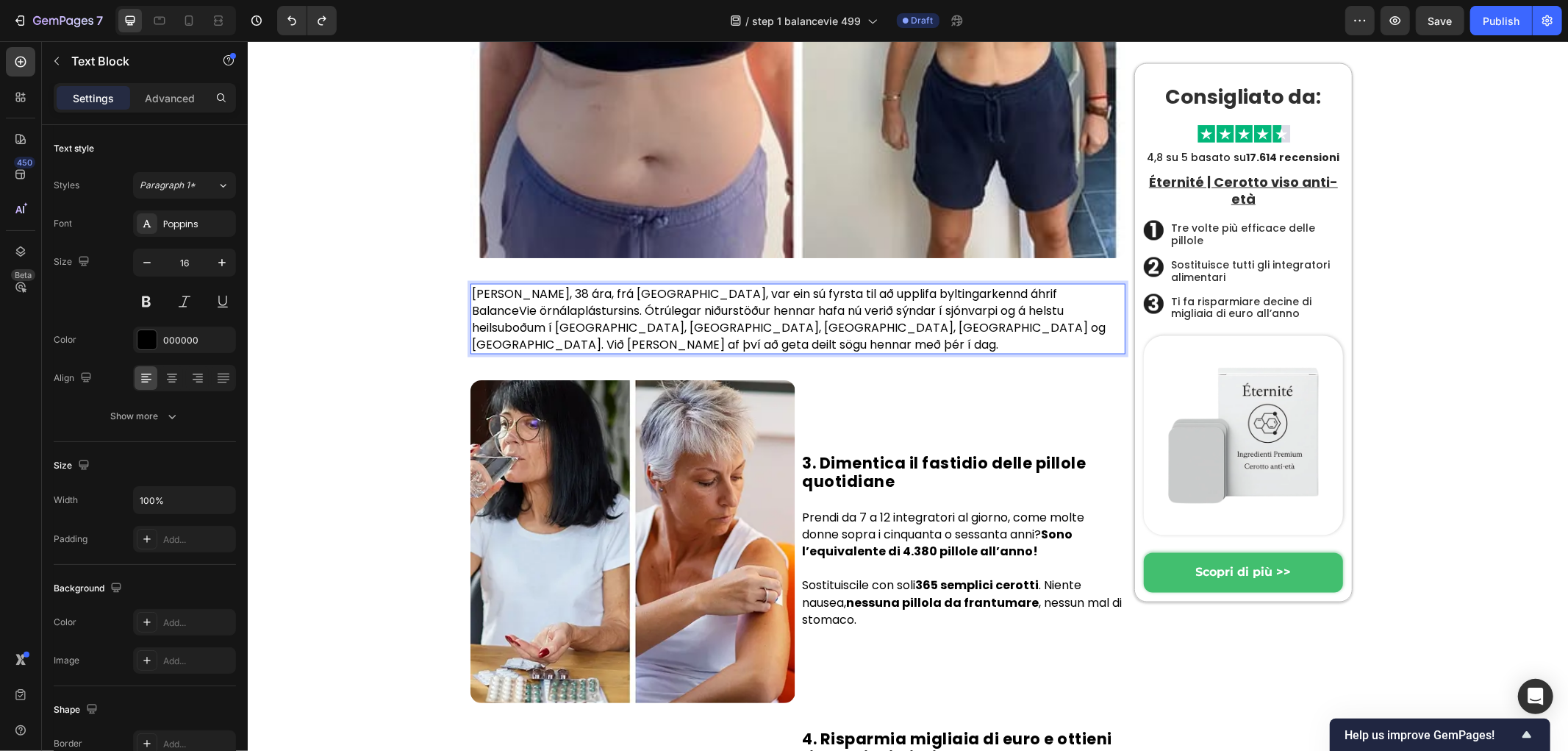
click at [349, 311] on div "Hem › Trendigt › Produkter Heading Byltingarkennda örnálaplásturinn sem jafnar …" at bounding box center [910, 333] width 1306 height 4327
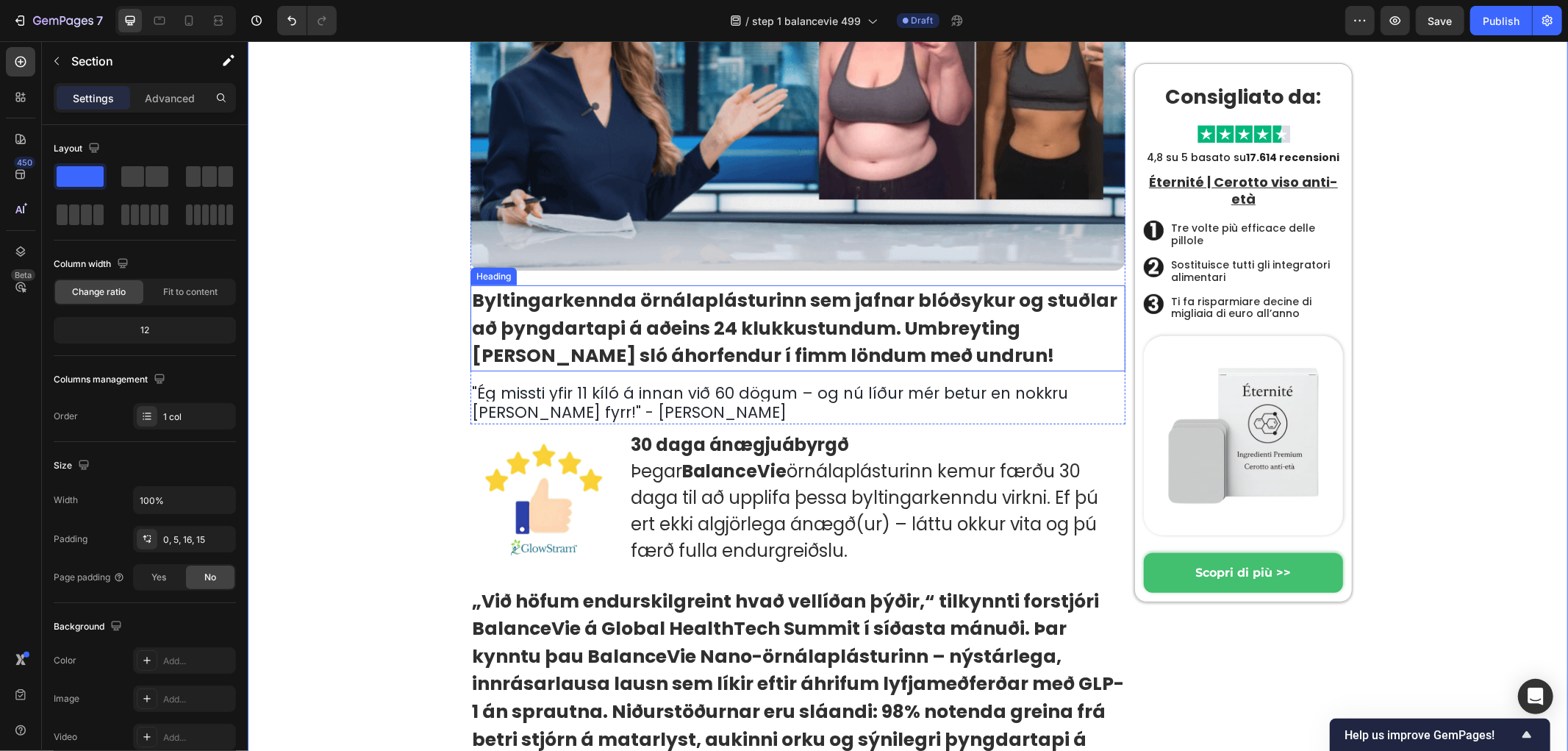
scroll to position [653, 0]
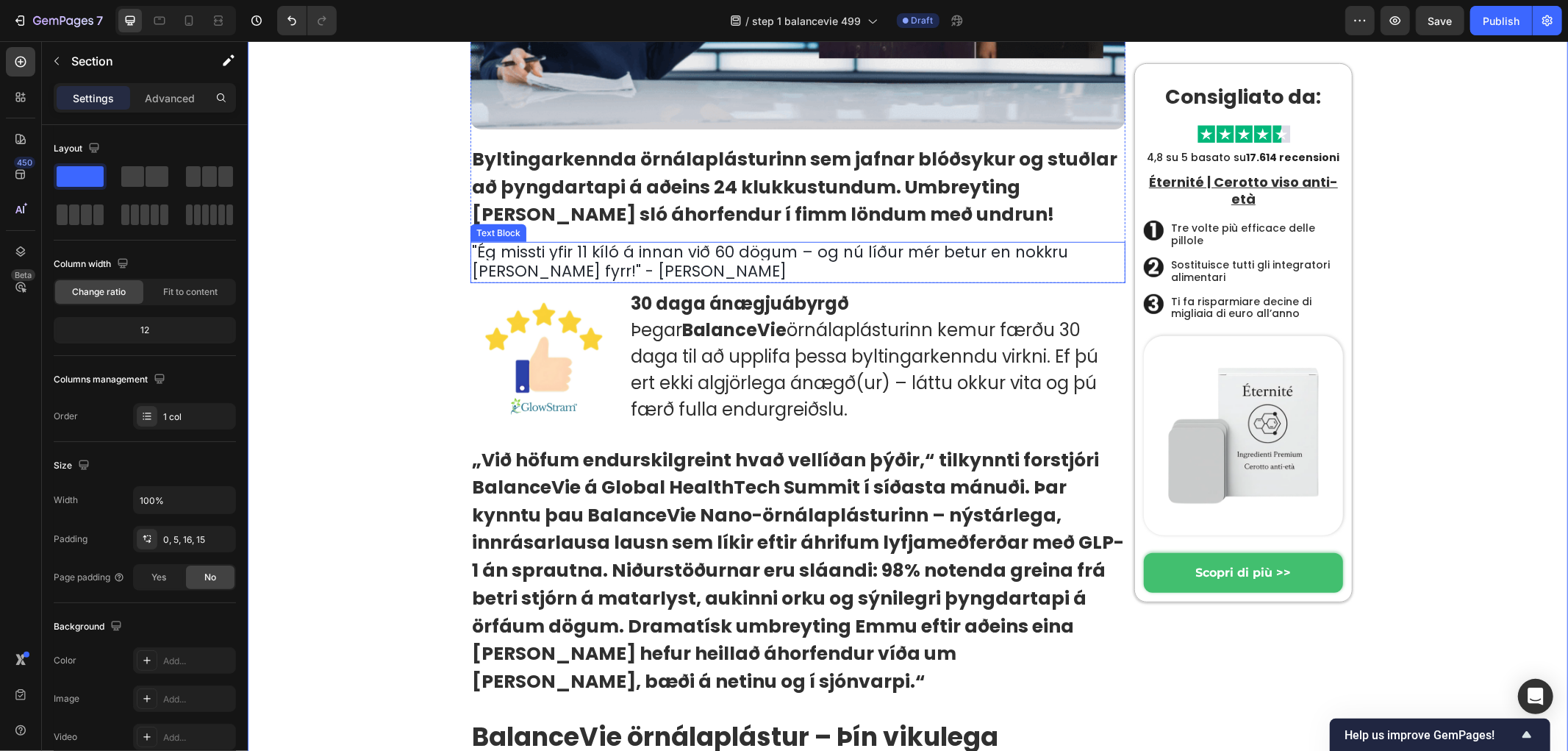
click at [570, 251] on span "Ég missti yfir 11 kíló á innan við 60 dögum – og nú líður mér betur en nokkru s…" at bounding box center [769, 260] width 596 height 40
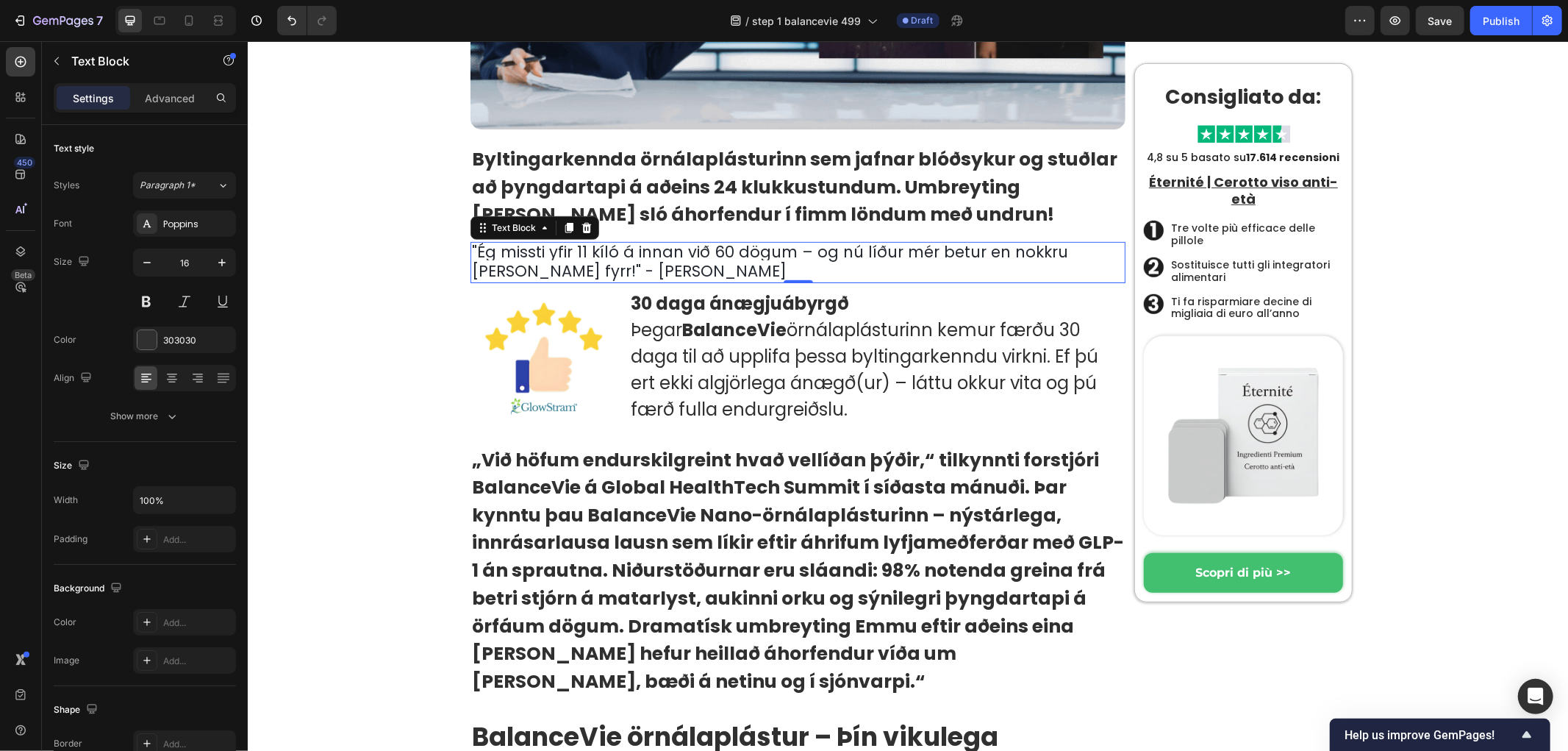
click at [558, 243] on span "Ég missti yfir 11 kíló á innan við 60 dögum – og nú líður mér betur en nokkru s…" at bounding box center [769, 260] width 596 height 40
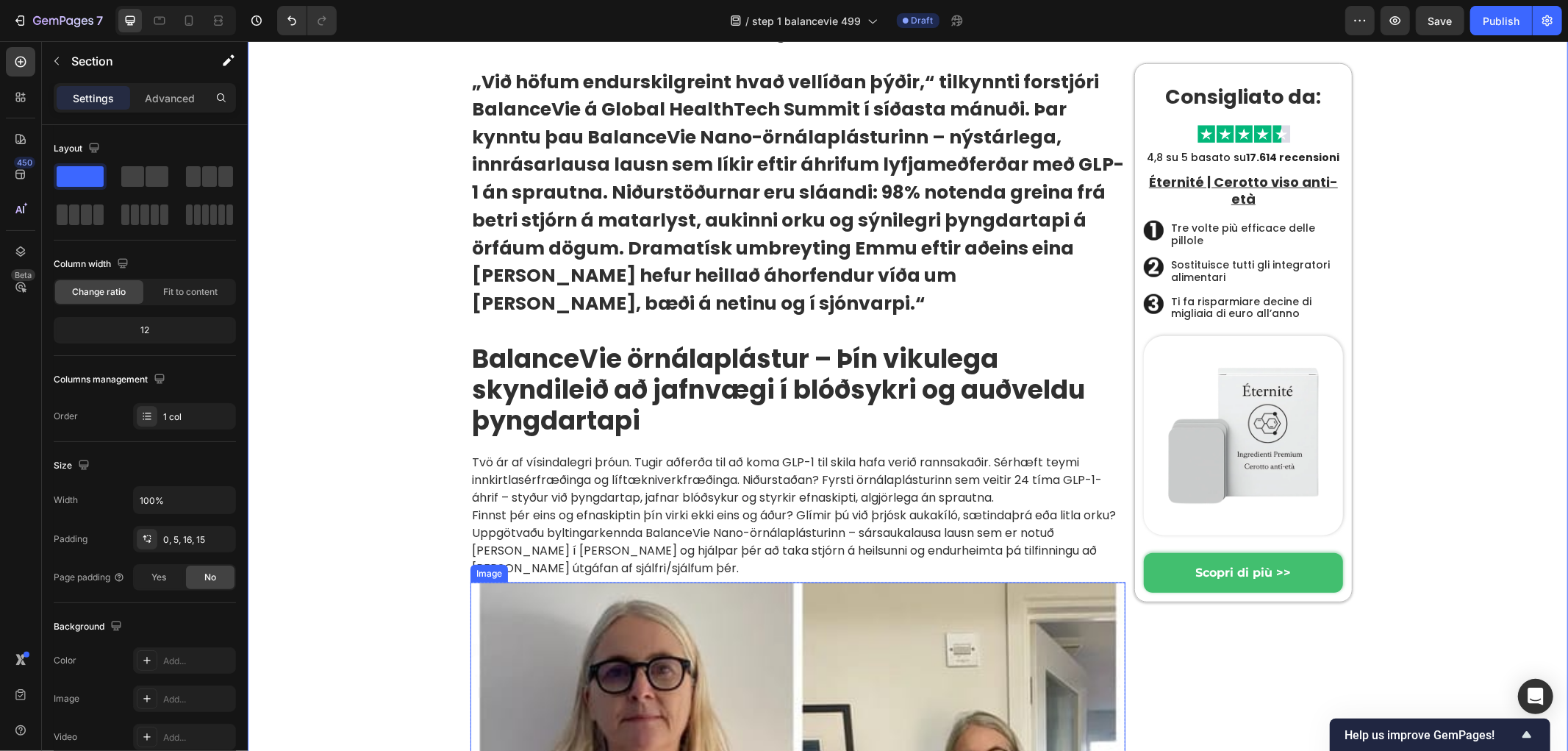
scroll to position [1143, 0]
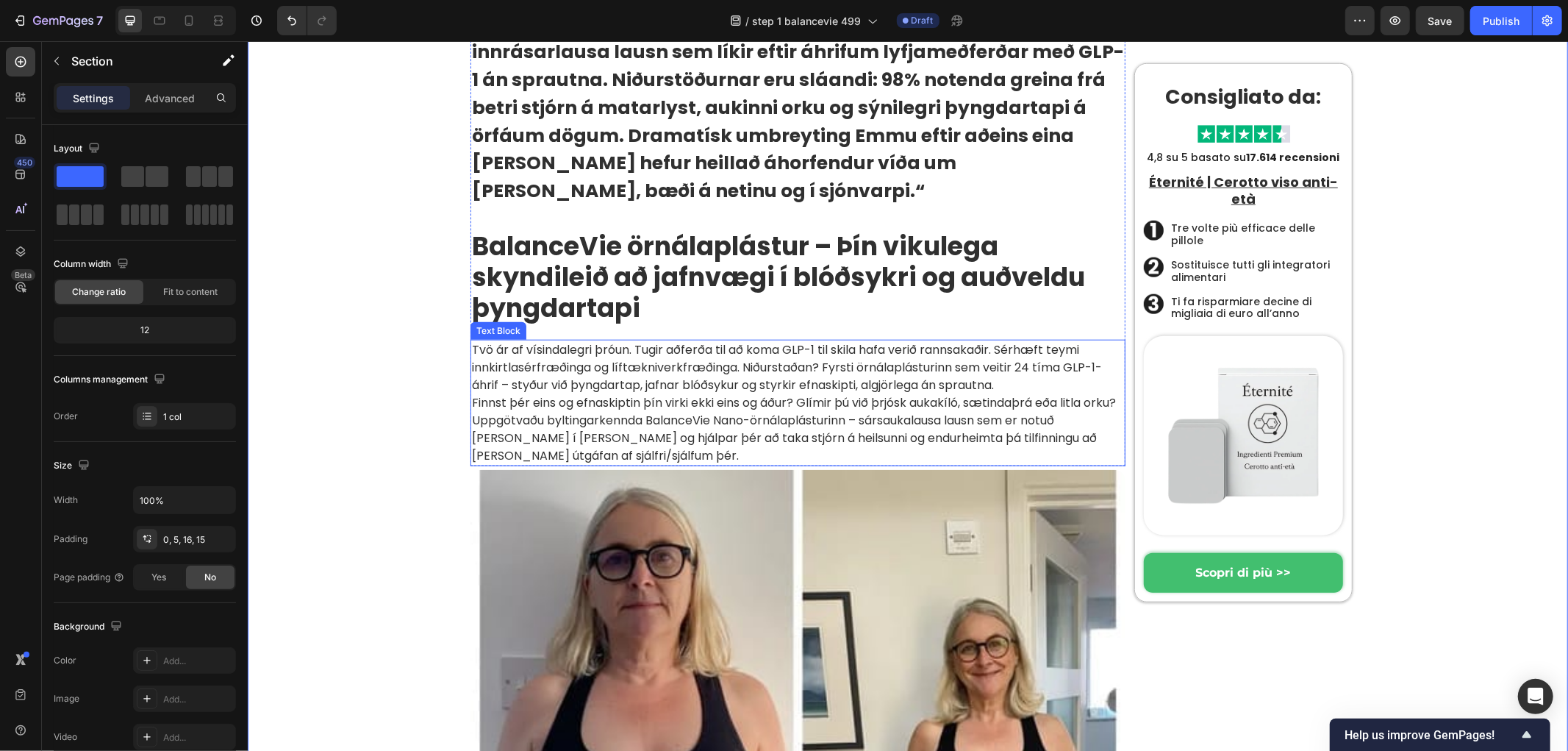
click at [597, 353] on p "Tvö ár af vísindalegri þróun. Tugir aðferða til að koma GLP-1 til skila hafa ve…" at bounding box center [797, 402] width 652 height 123
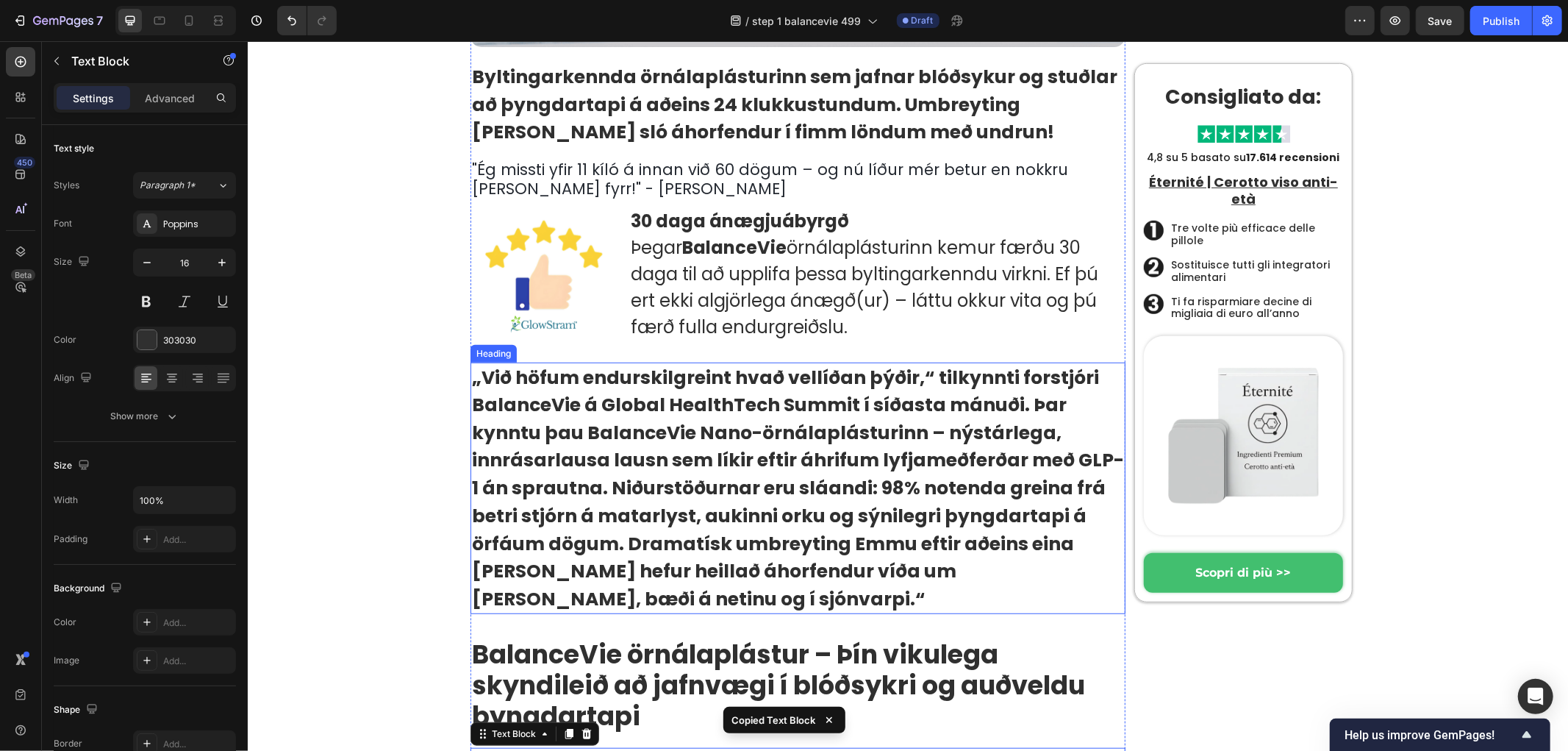
scroll to position [653, 0]
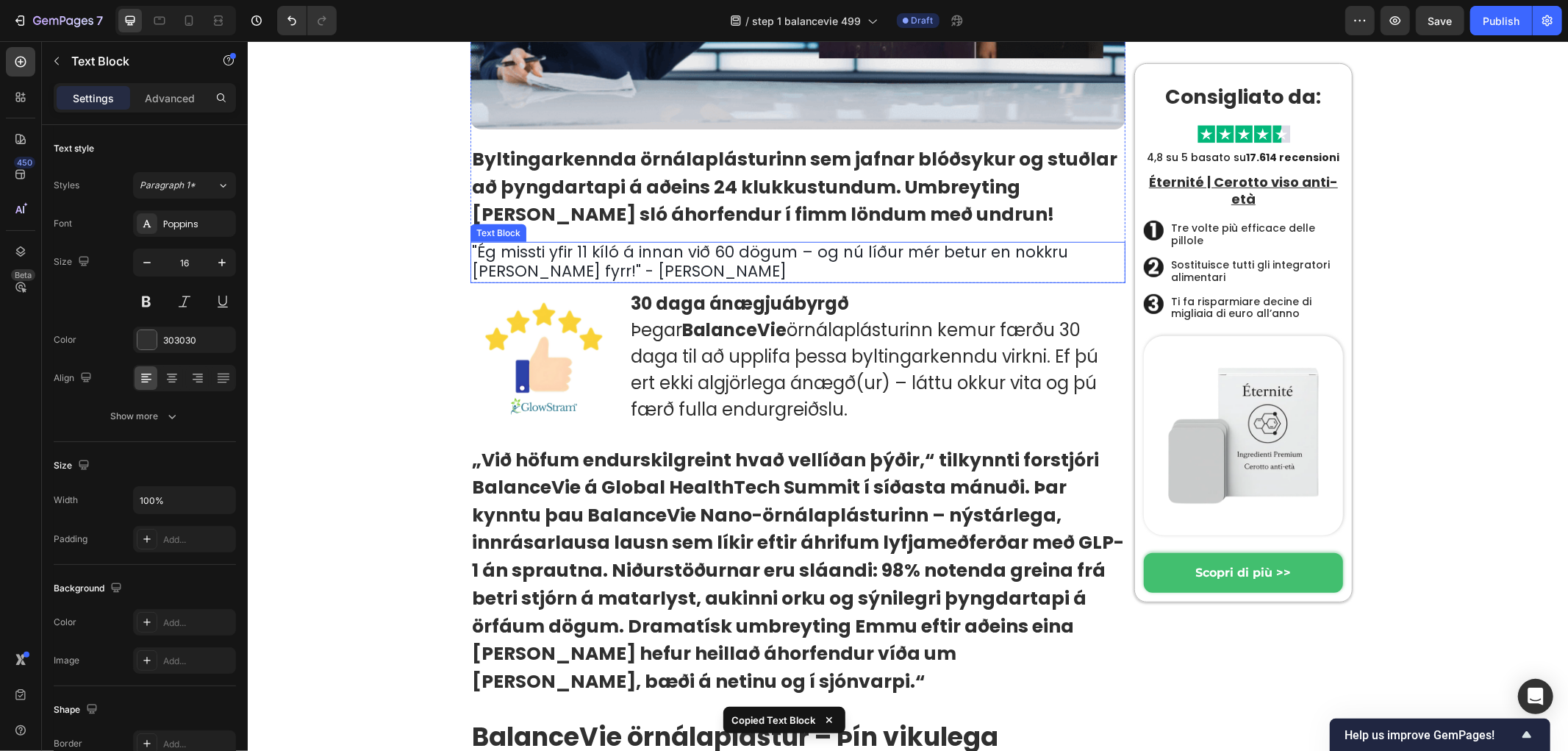
click at [571, 250] on span ""Ég missti yfir 11 kíló á innan við 60 dögum – og nú líður mér betur en nokkru …" at bounding box center [769, 260] width 596 height 40
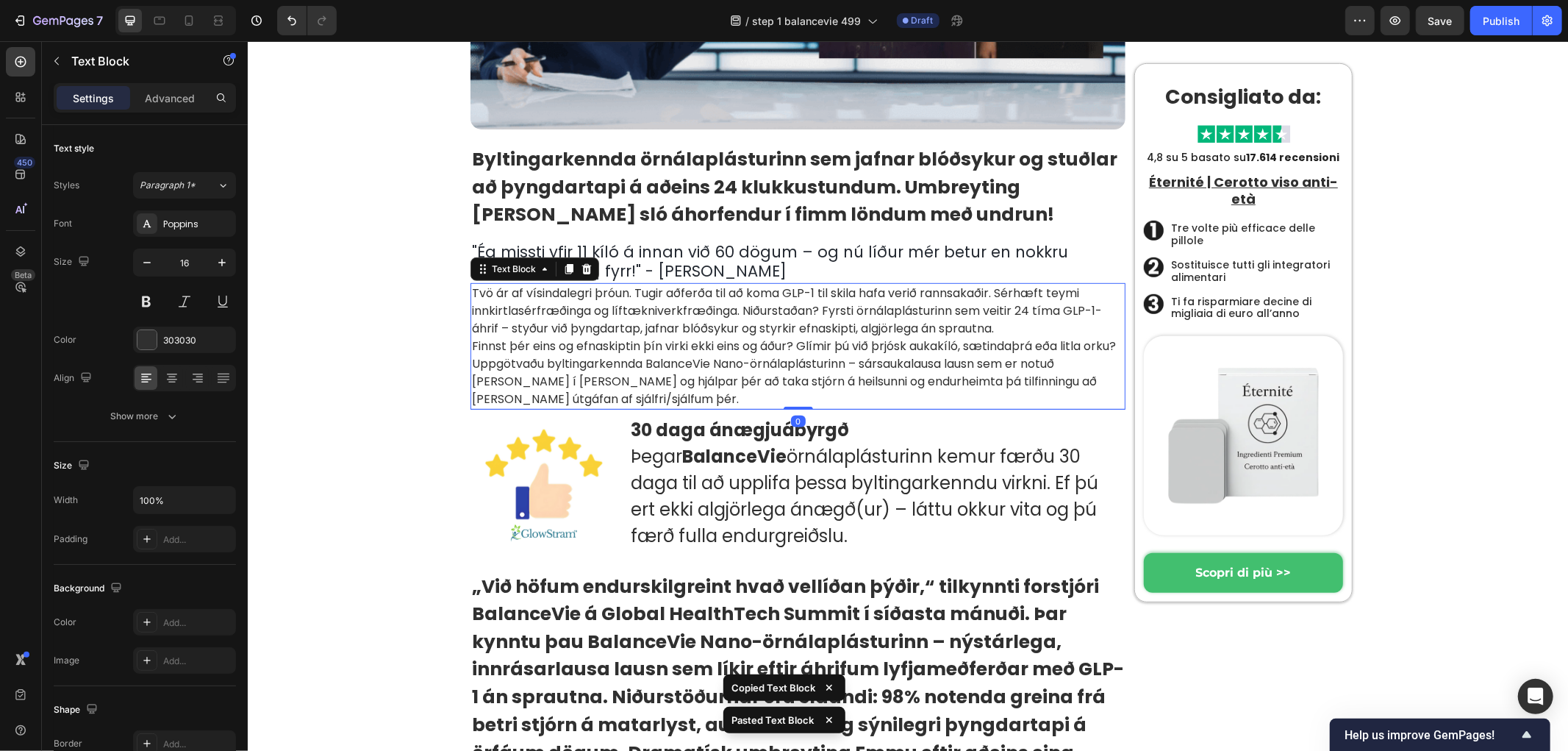
click at [616, 333] on p "Tvö ár af vísindalegri þróun. Tugir aðferða til að koma GLP-1 til skila hafa ve…" at bounding box center [797, 345] width 652 height 123
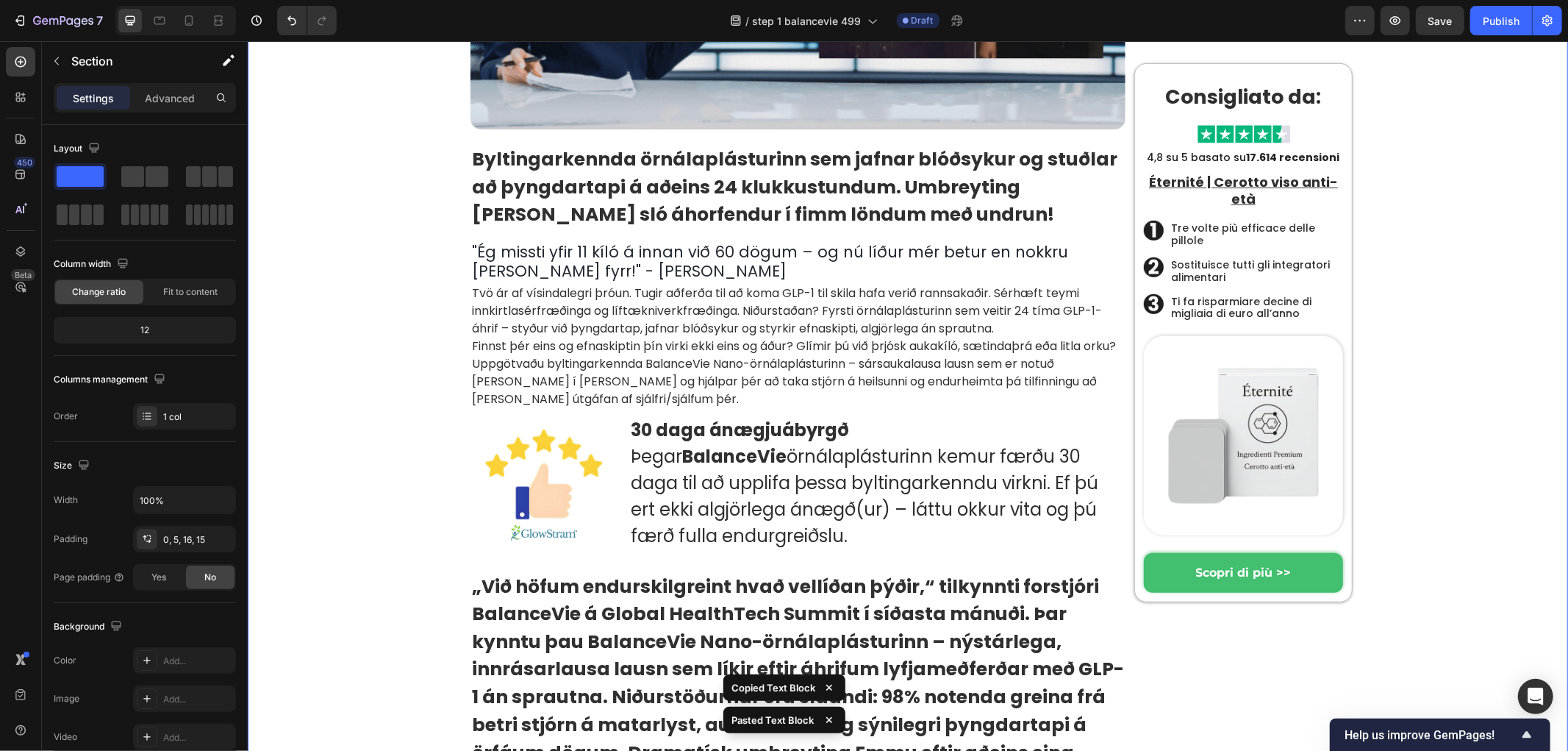
click at [520, 328] on p "Tvö ár af vísindalegri þróun. Tugir aðferða til að koma GLP-1 til skila hafa ve…" at bounding box center [797, 345] width 652 height 123
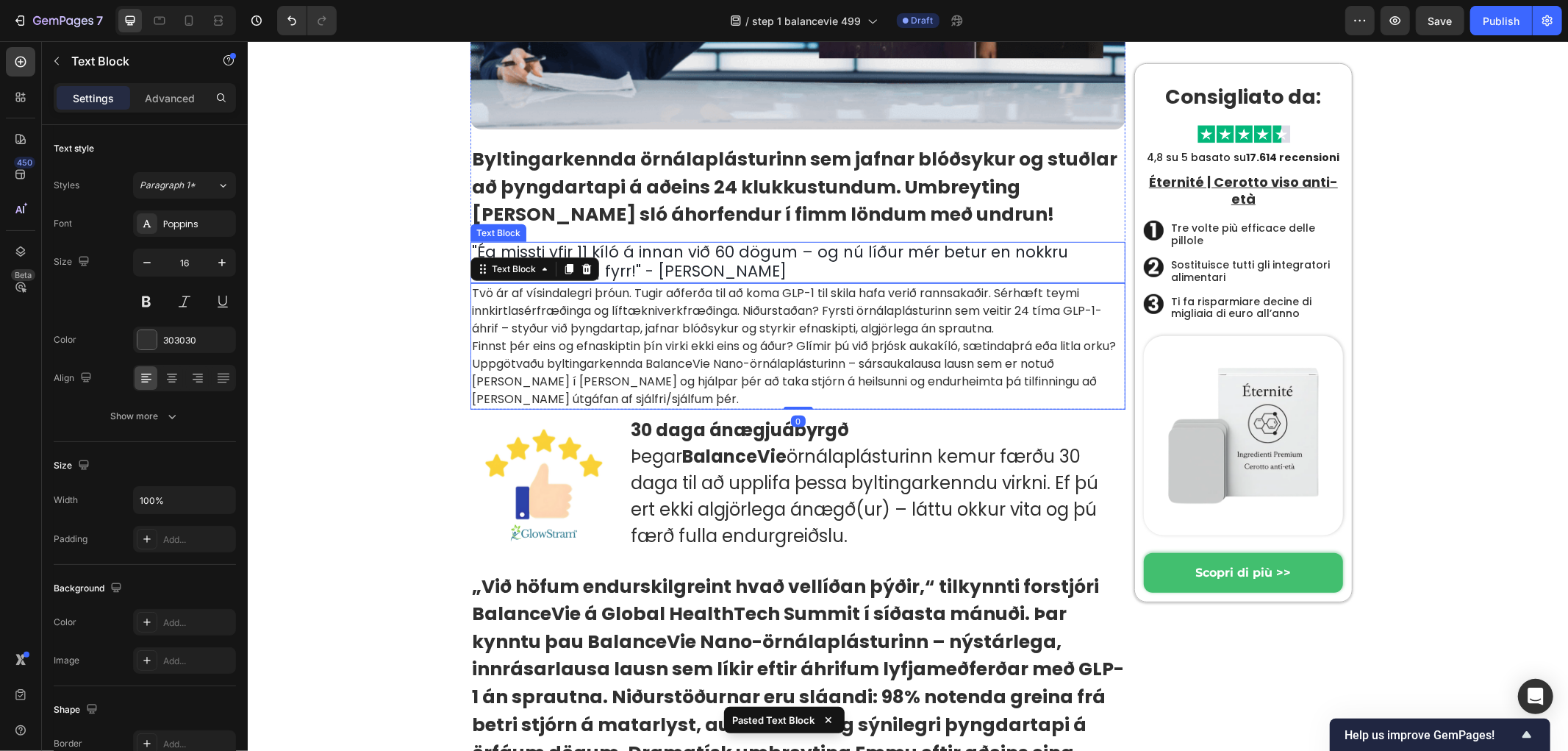
click at [616, 255] on span ""Ég missti yfir 11 kíló á innan við 60 dögum – og nú líður mér betur en nokkru …" at bounding box center [769, 260] width 596 height 40
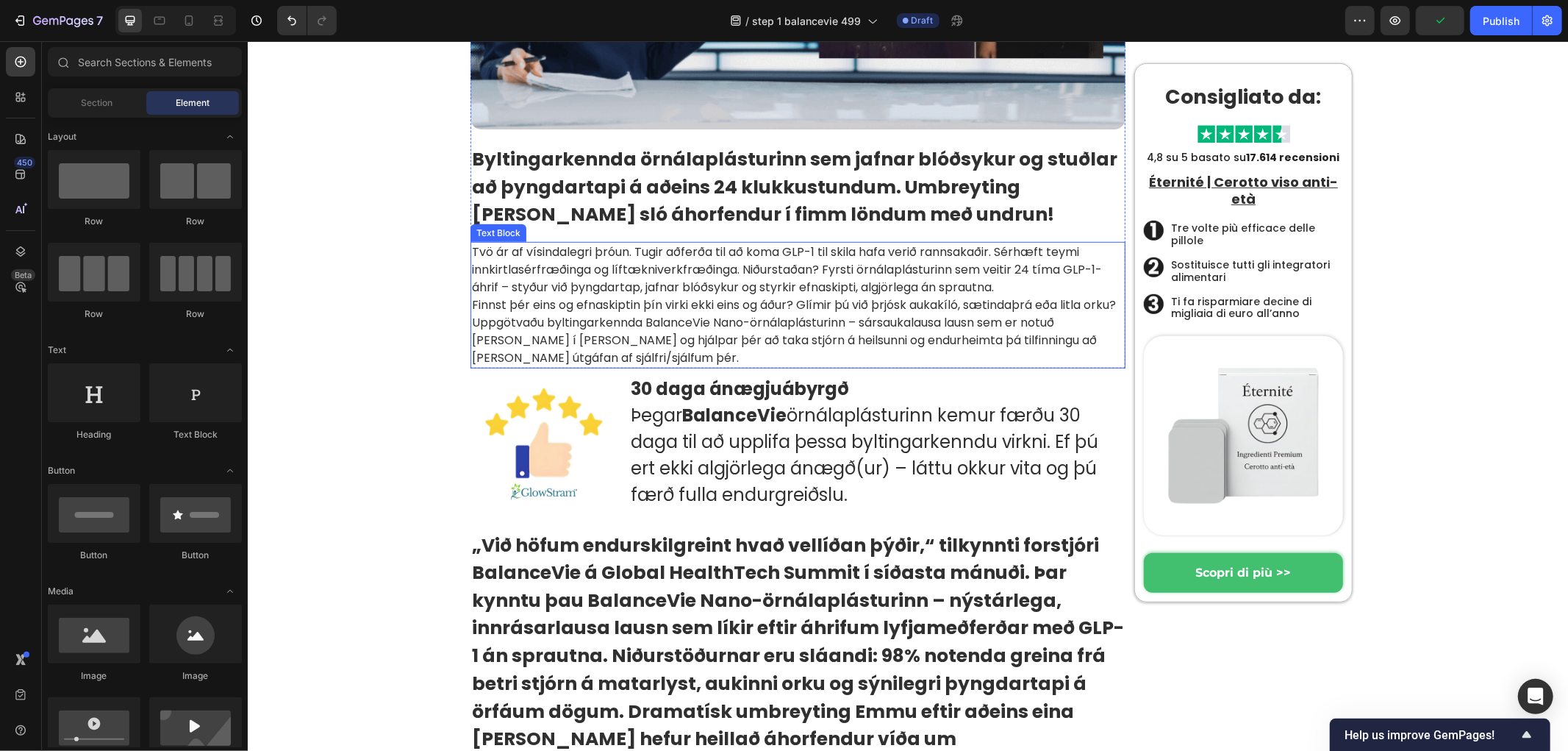
click at [614, 275] on p "Tvö ár af vísindalegri þróun. Tugir aðferða til að koma GLP-1 til skila hafa ve…" at bounding box center [797, 304] width 652 height 123
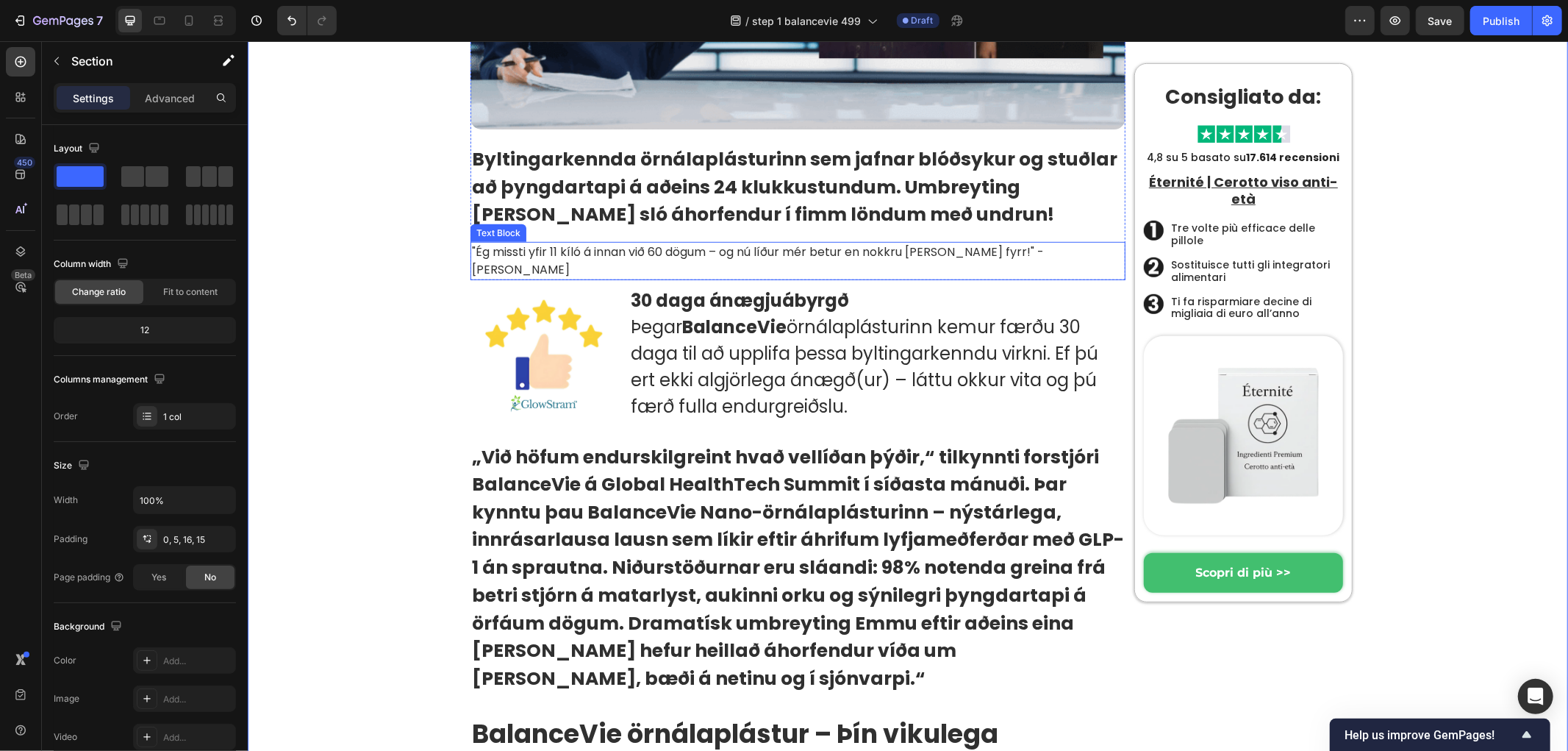
click at [557, 251] on p ""Ég missti yfir 11 kíló á innan við 60 dögum – og nú líður mér betur en nokkru …" at bounding box center [797, 260] width 652 height 36
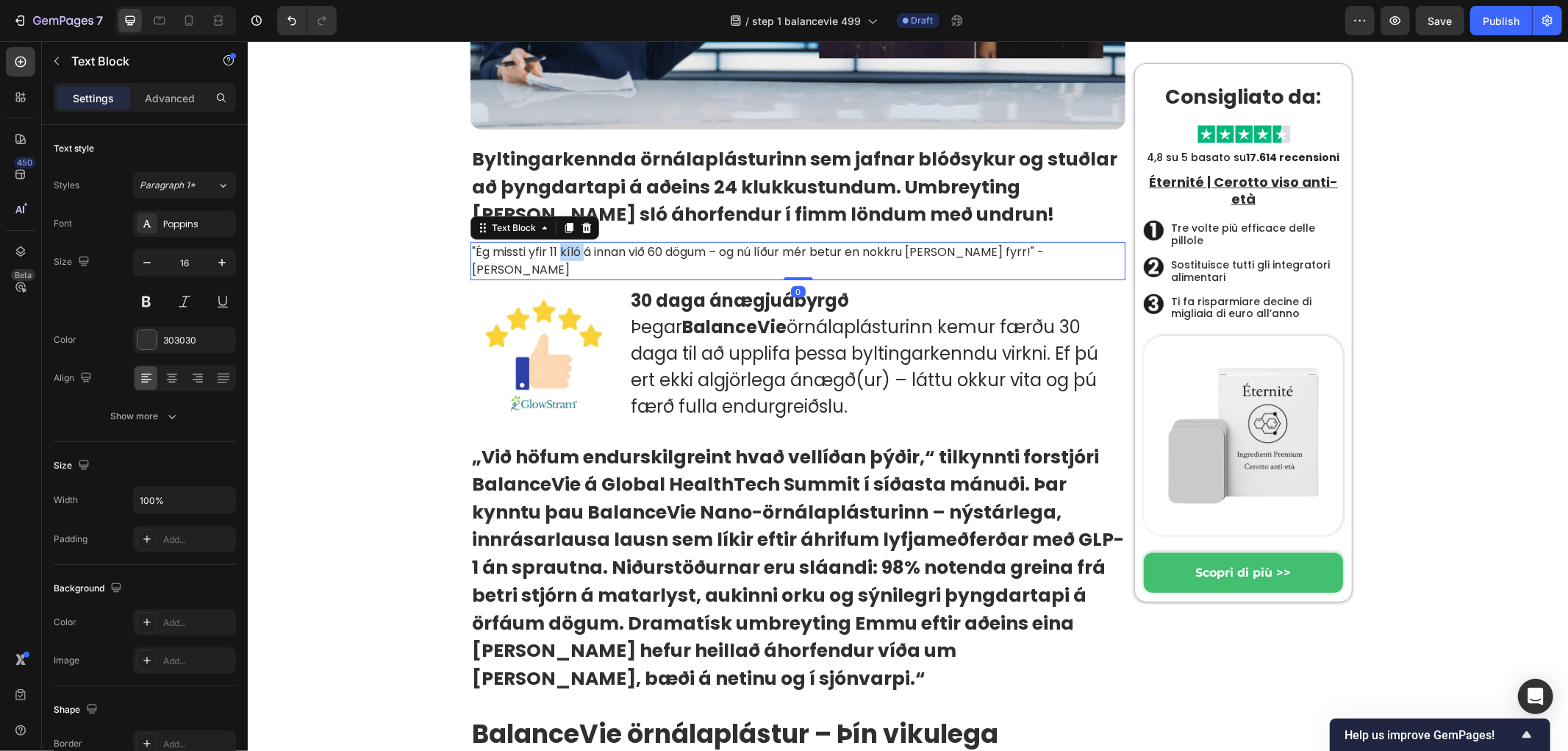
click at [560, 247] on p ""Ég missti yfir 11 kíló á innan við 60 dögum – og nú líður mér betur en nokkru …" at bounding box center [797, 260] width 652 height 36
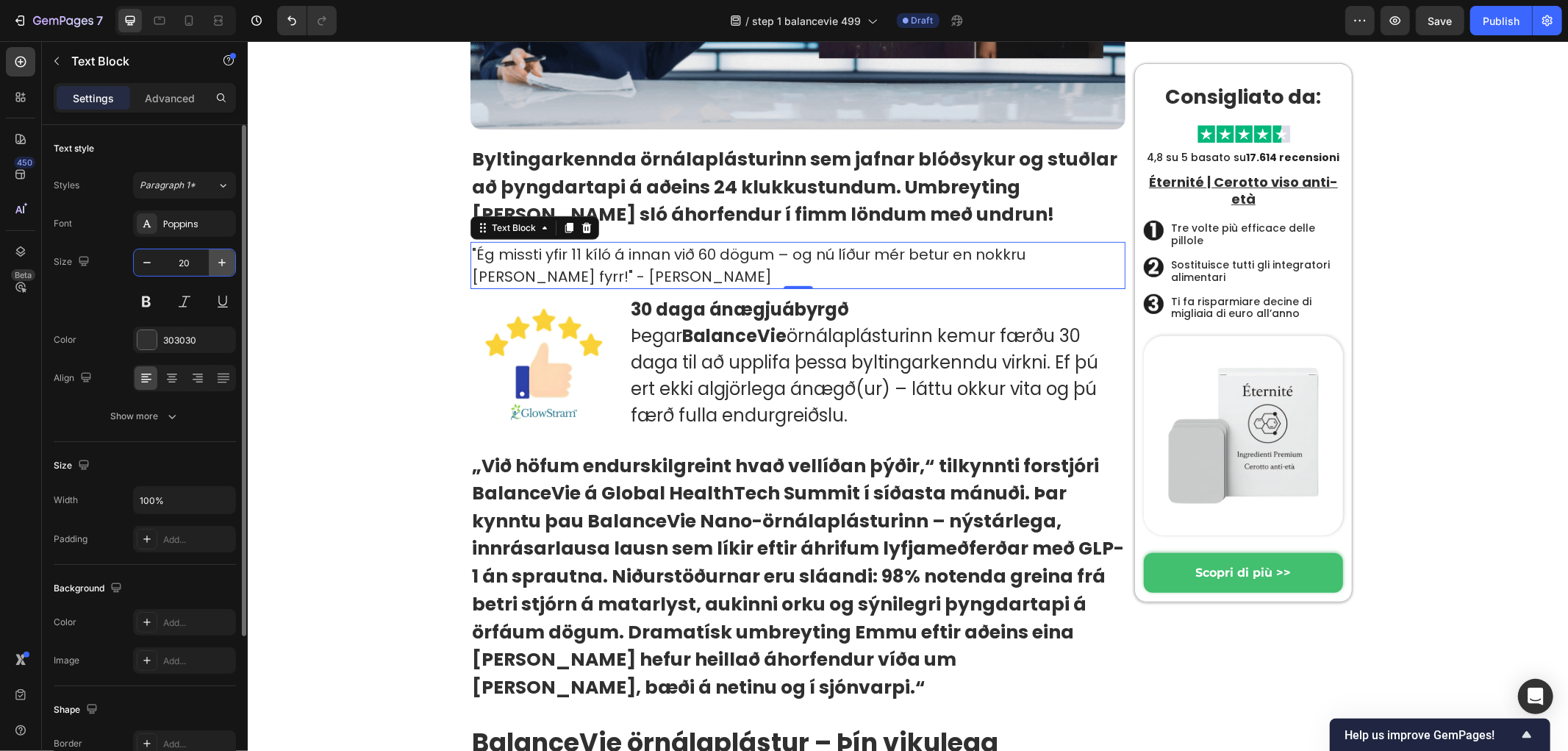
type input "20"
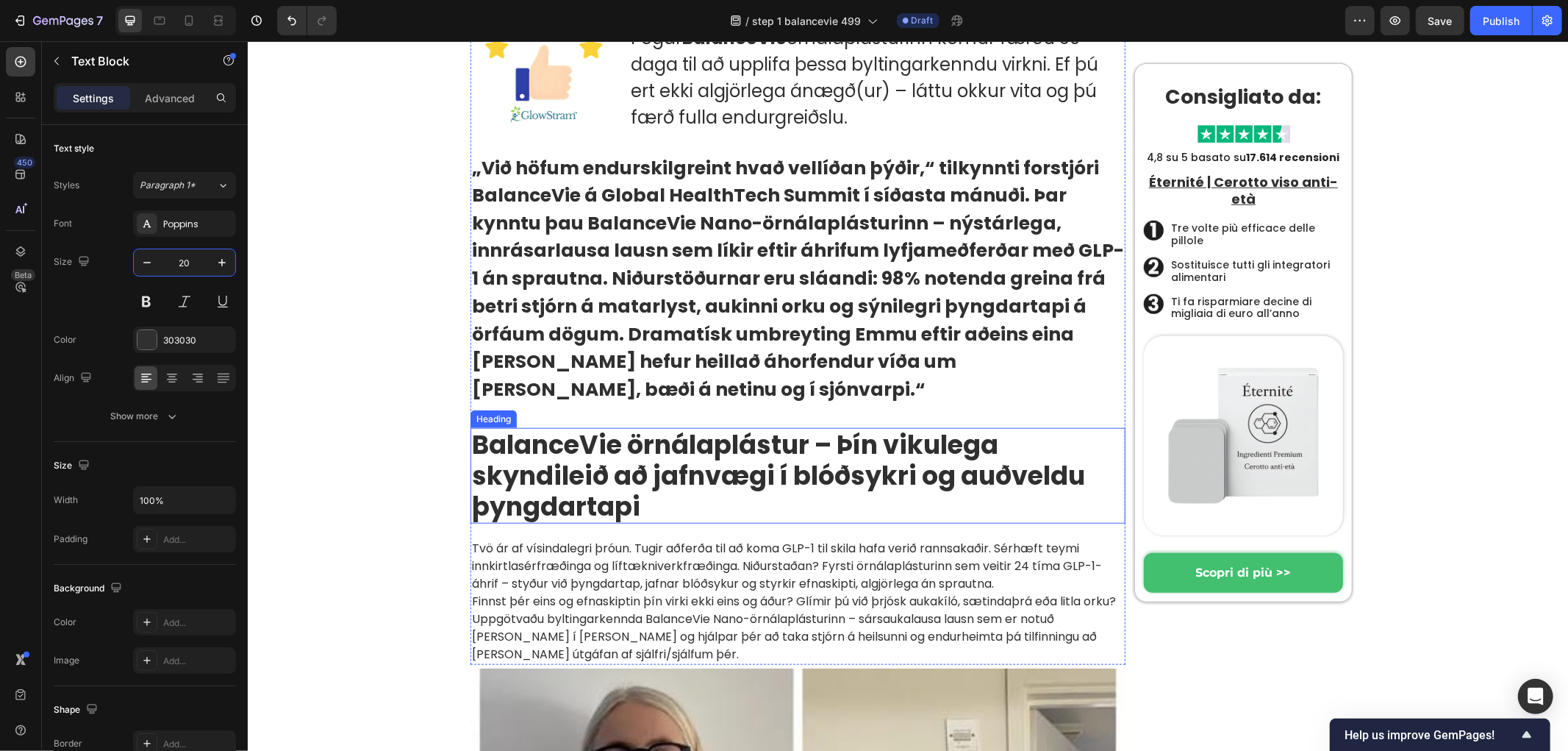
scroll to position [980, 0]
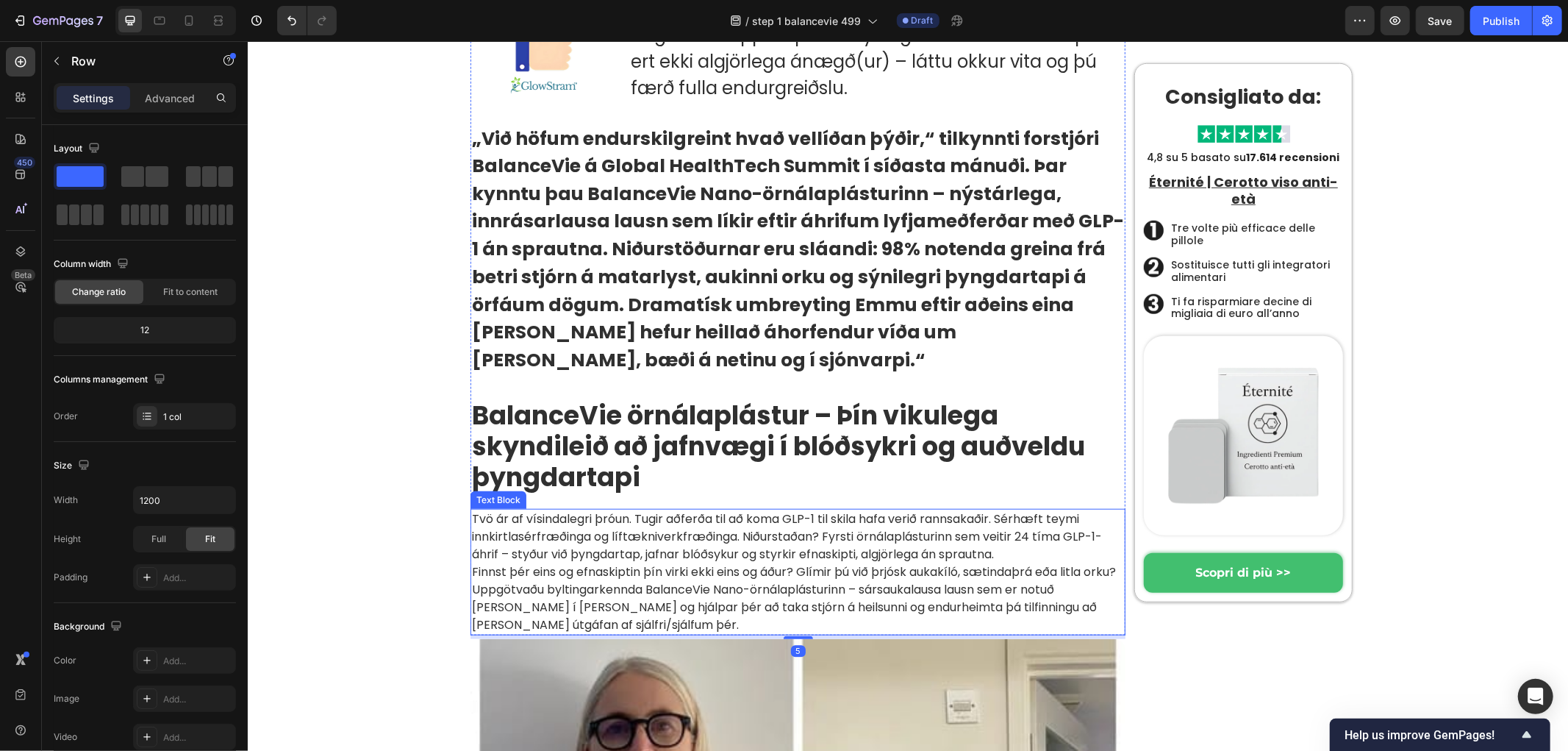
click at [579, 510] on p "Tvö ár af vísindalegri þróun. Tugir aðferða til að koma GLP-1 til skila hafa ve…" at bounding box center [797, 572] width 652 height 123
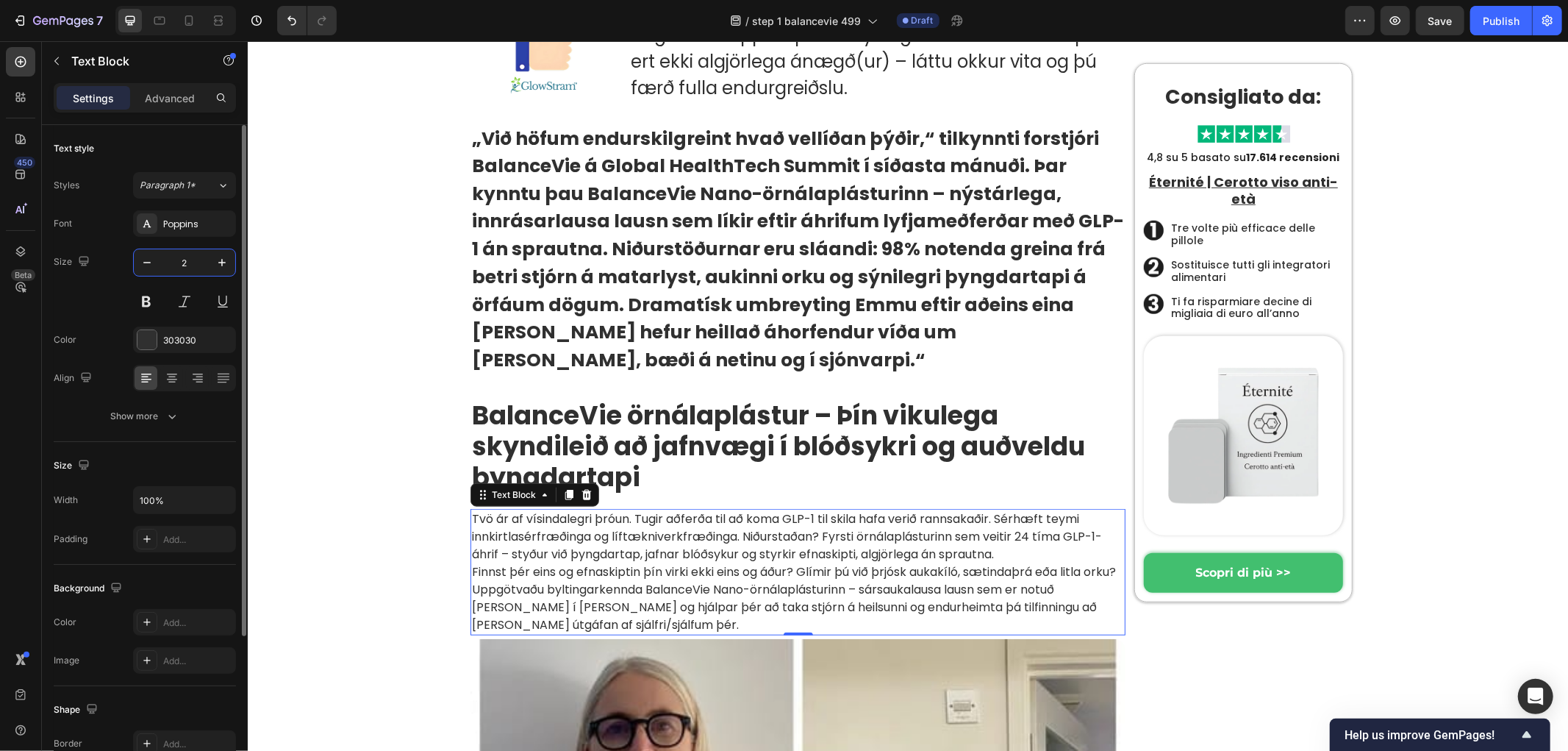
type input "20"
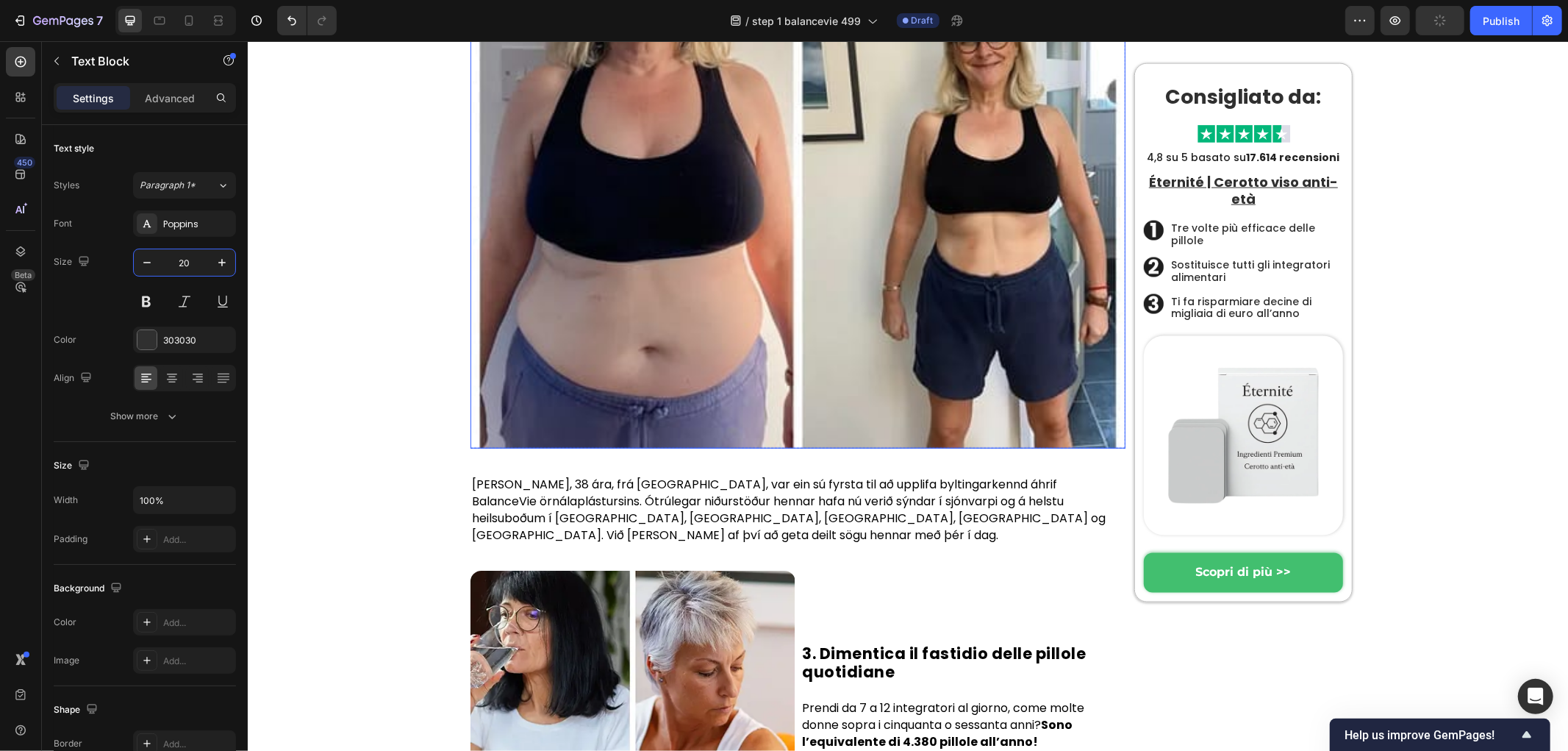
scroll to position [2042, 0]
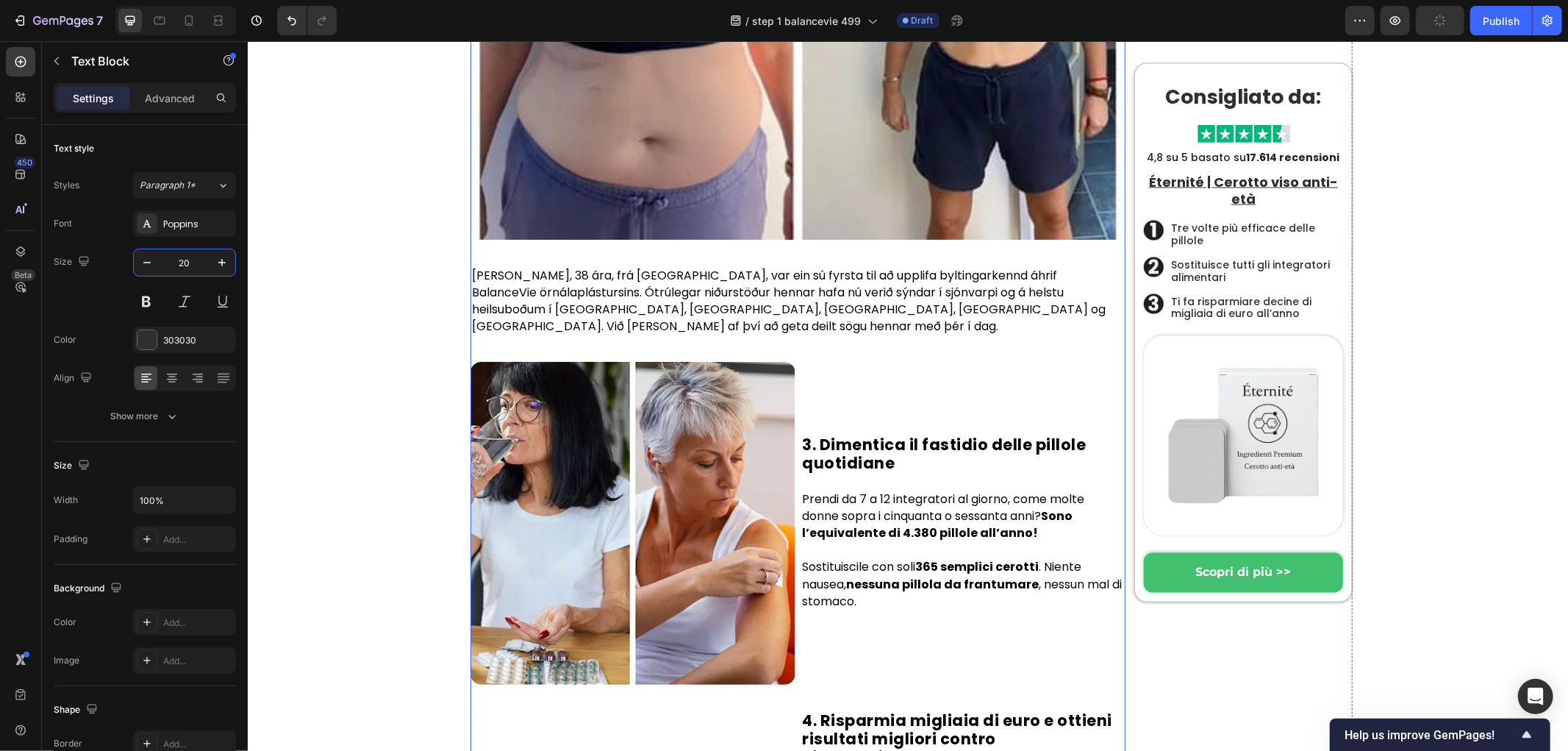
click at [528, 266] on p "[PERSON_NAME], 38 ára, frá [GEOGRAPHIC_DATA], var ein sú fyrsta til að upplifa …" at bounding box center [797, 300] width 652 height 69
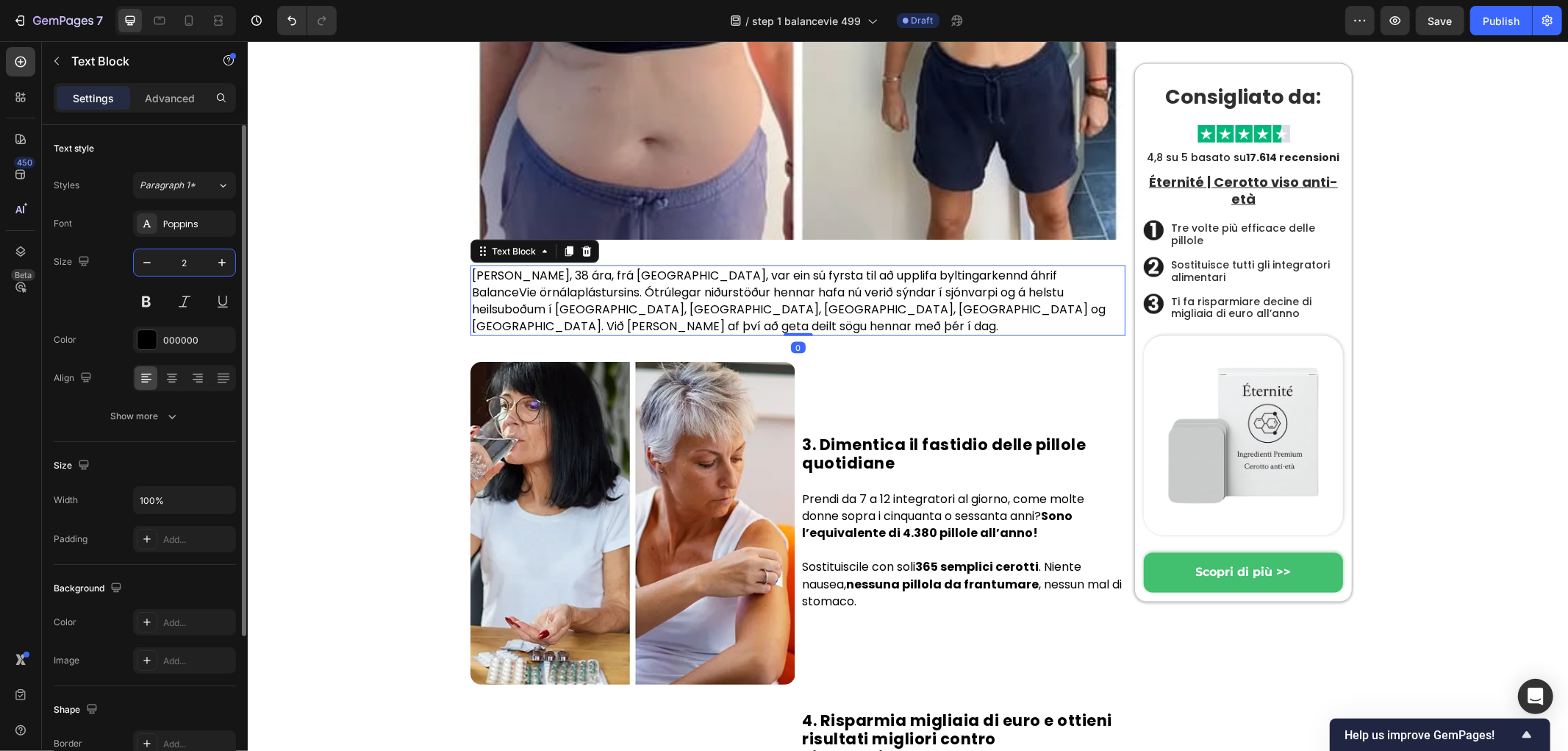
type input "20"
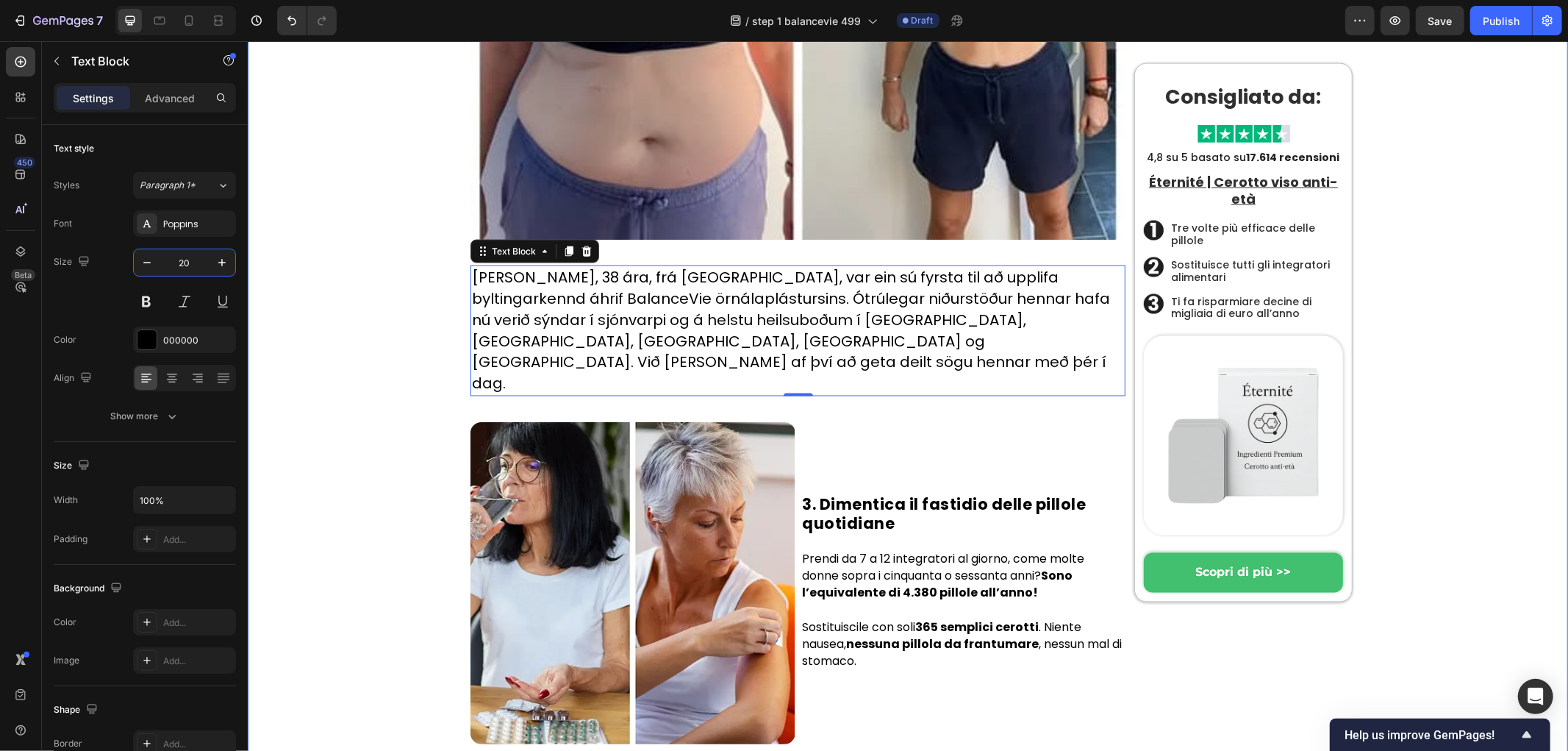
click at [364, 454] on div "Hem › Trendigt › Produkter Heading Byltingarkennda örnálaplásturinn sem jafnar …" at bounding box center [910, 304] width 1306 height 4467
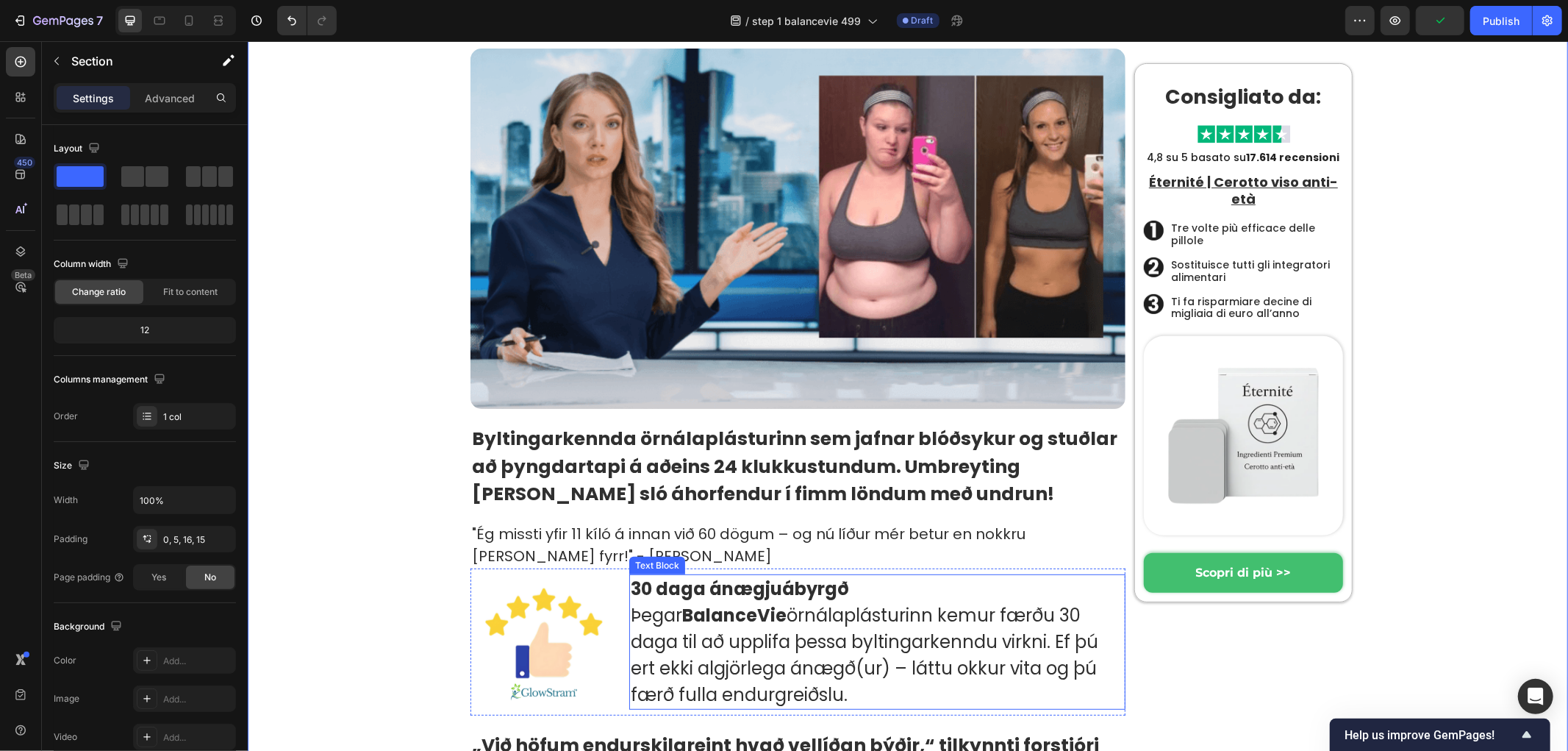
scroll to position [245, 0]
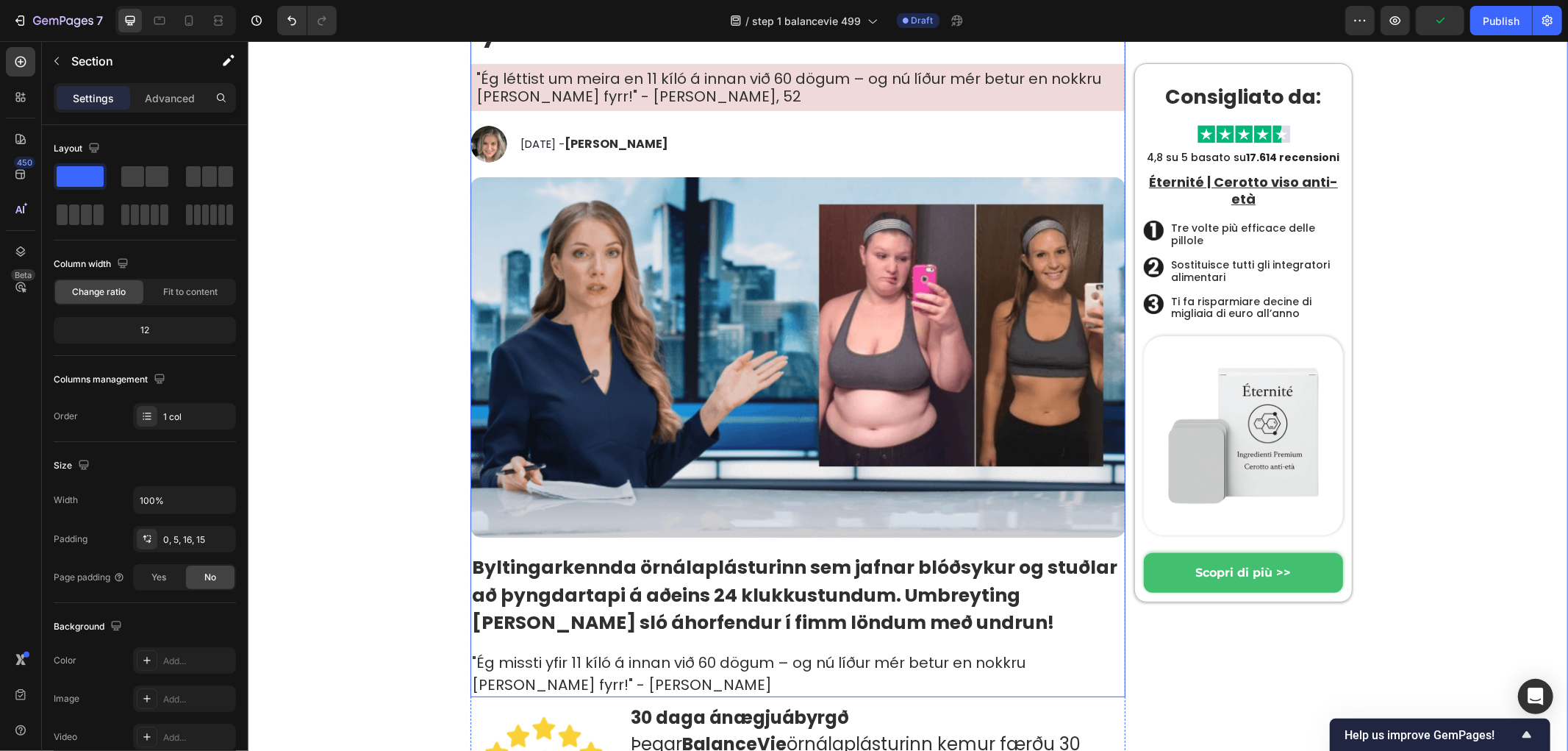
click at [694, 104] on h1 ""Ég léttist um meira en 11 kíló á innan við 60 dögum – og nú líður mér betur en…" at bounding box center [797, 87] width 655 height 47
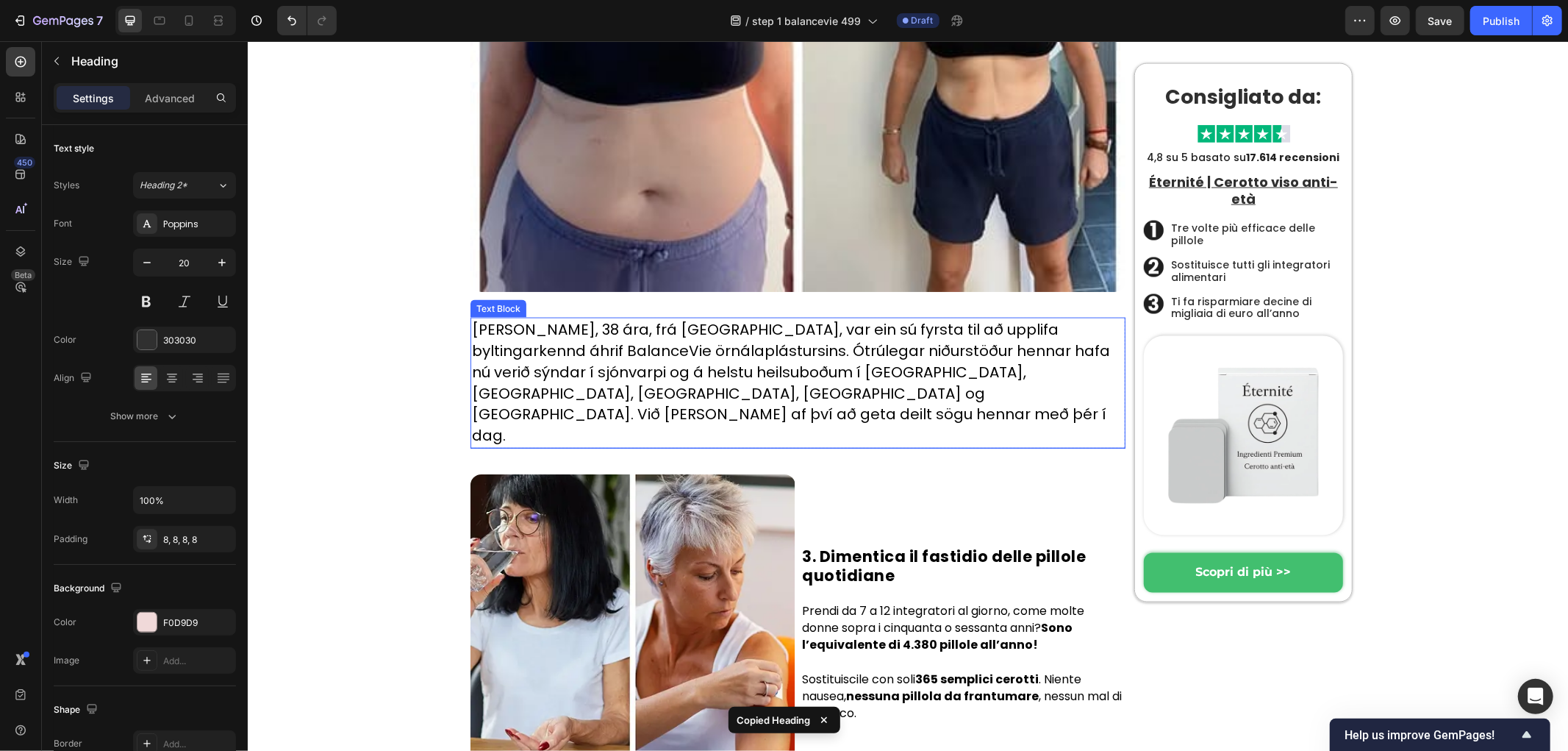
scroll to position [1961, 0]
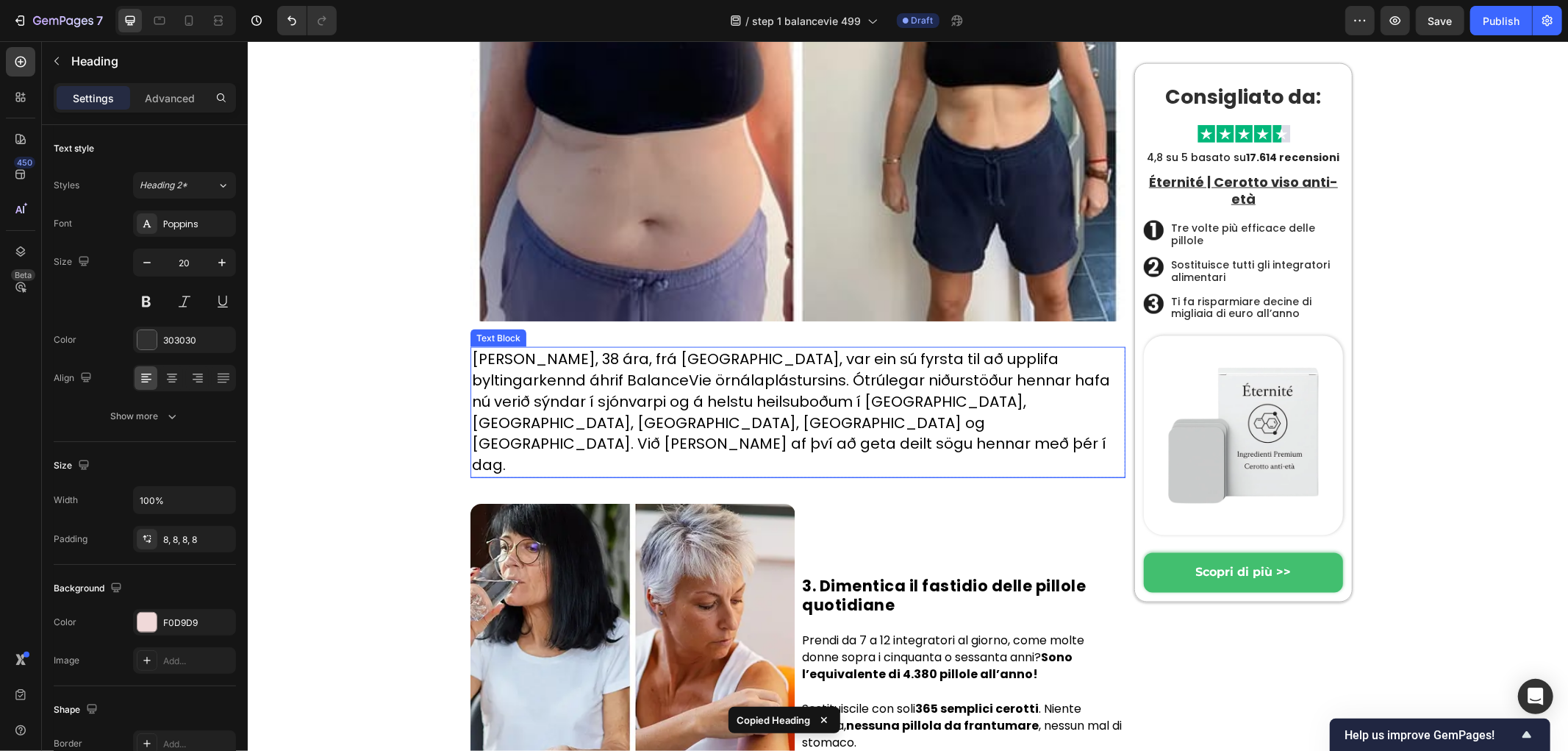
click at [597, 373] on p "[PERSON_NAME], 38 ára, frá [GEOGRAPHIC_DATA], var ein sú fyrsta til að upplifa …" at bounding box center [797, 412] width 652 height 128
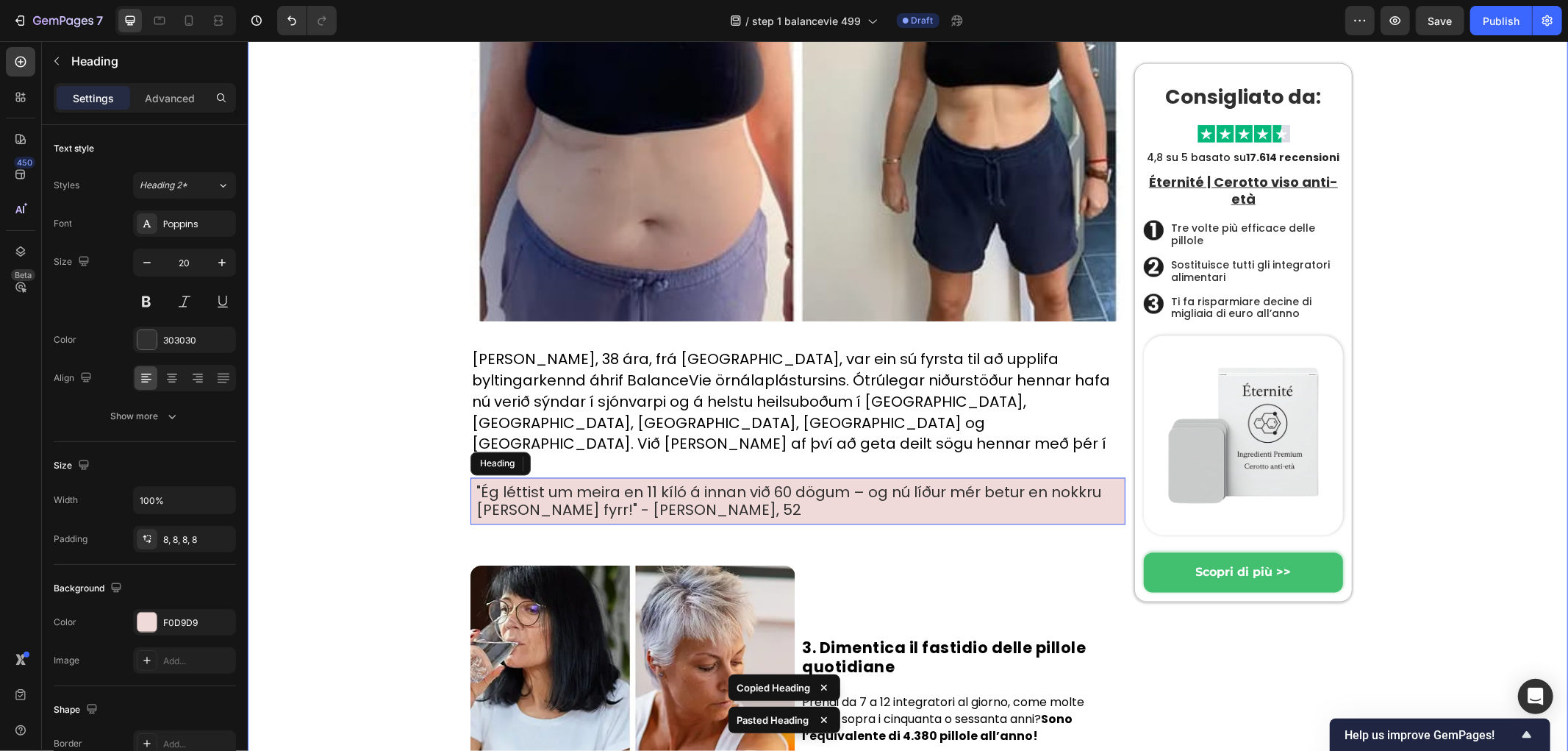
click at [351, 411] on div "Hem › Trendigt › Produkter Heading Byltingarkennda örnálaplásturinn sem jafnar …" at bounding box center [910, 416] width 1306 height 4529
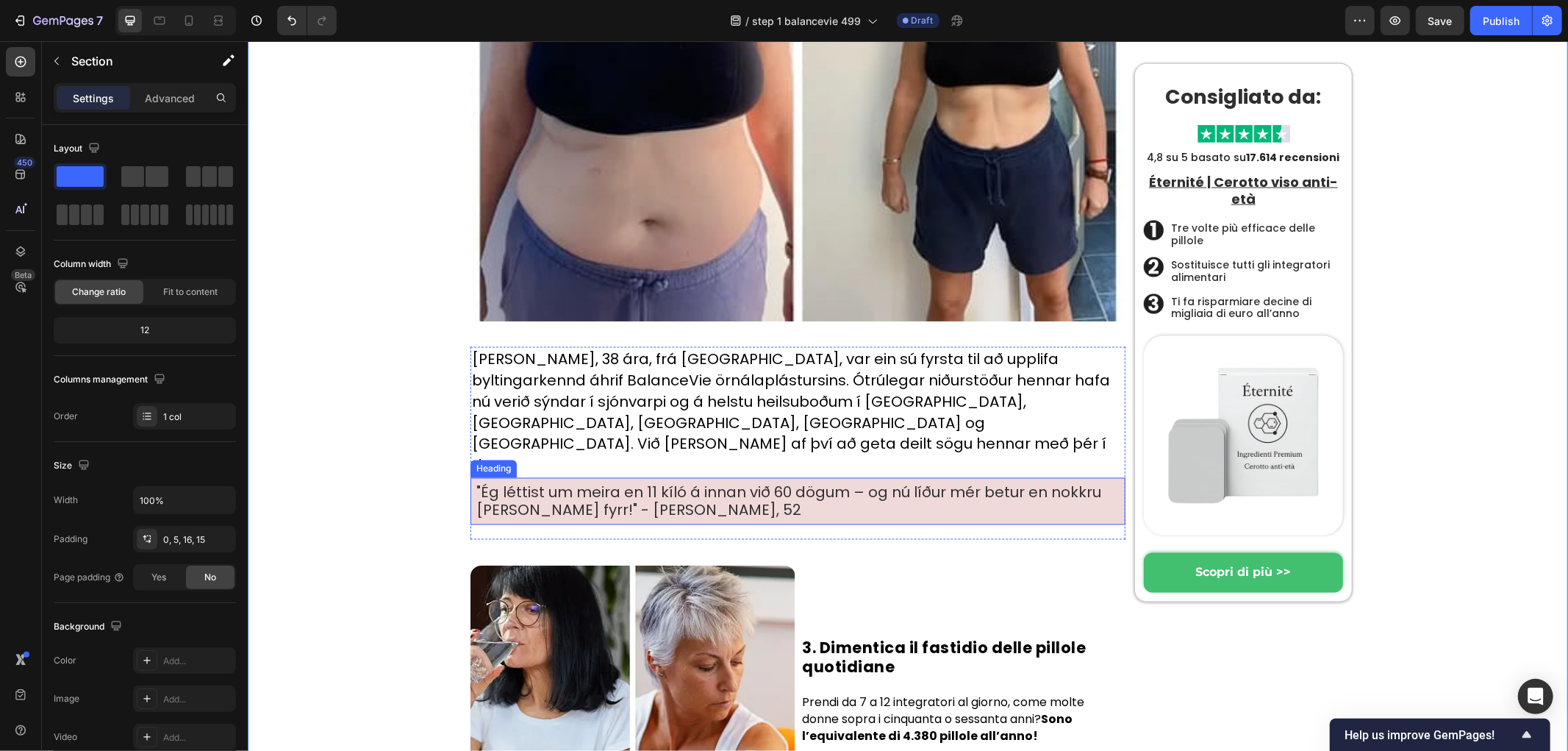
click at [590, 477] on h1 ""Ég léttist um meira en 11 kíló á innan við 60 dögum – og nú líður mér betur en…" at bounding box center [797, 501] width 655 height 47
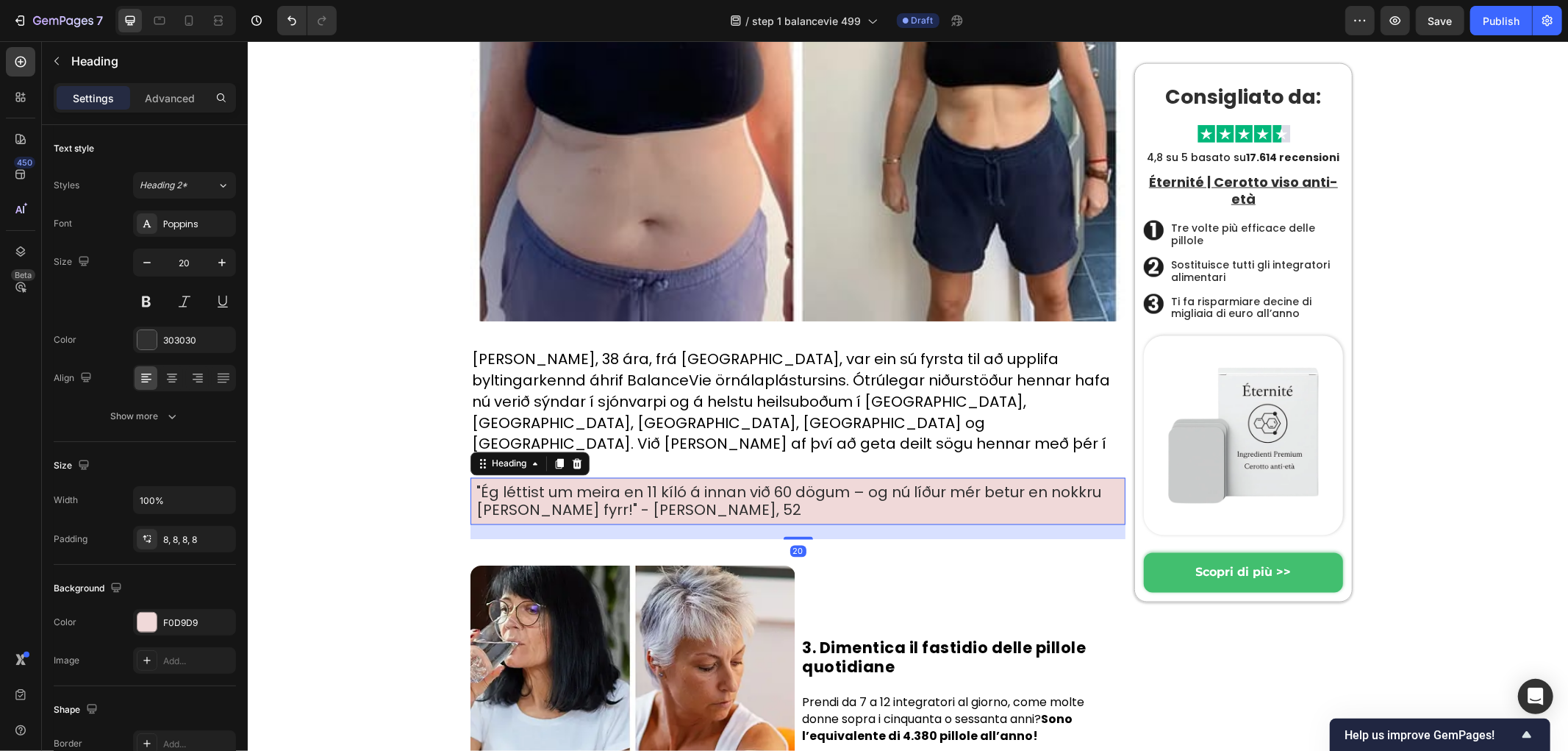
click at [590, 477] on h1 ""Ég léttist um meira en 11 kíló á innan við 60 dögum – og nú líður mér betur en…" at bounding box center [797, 501] width 655 height 47
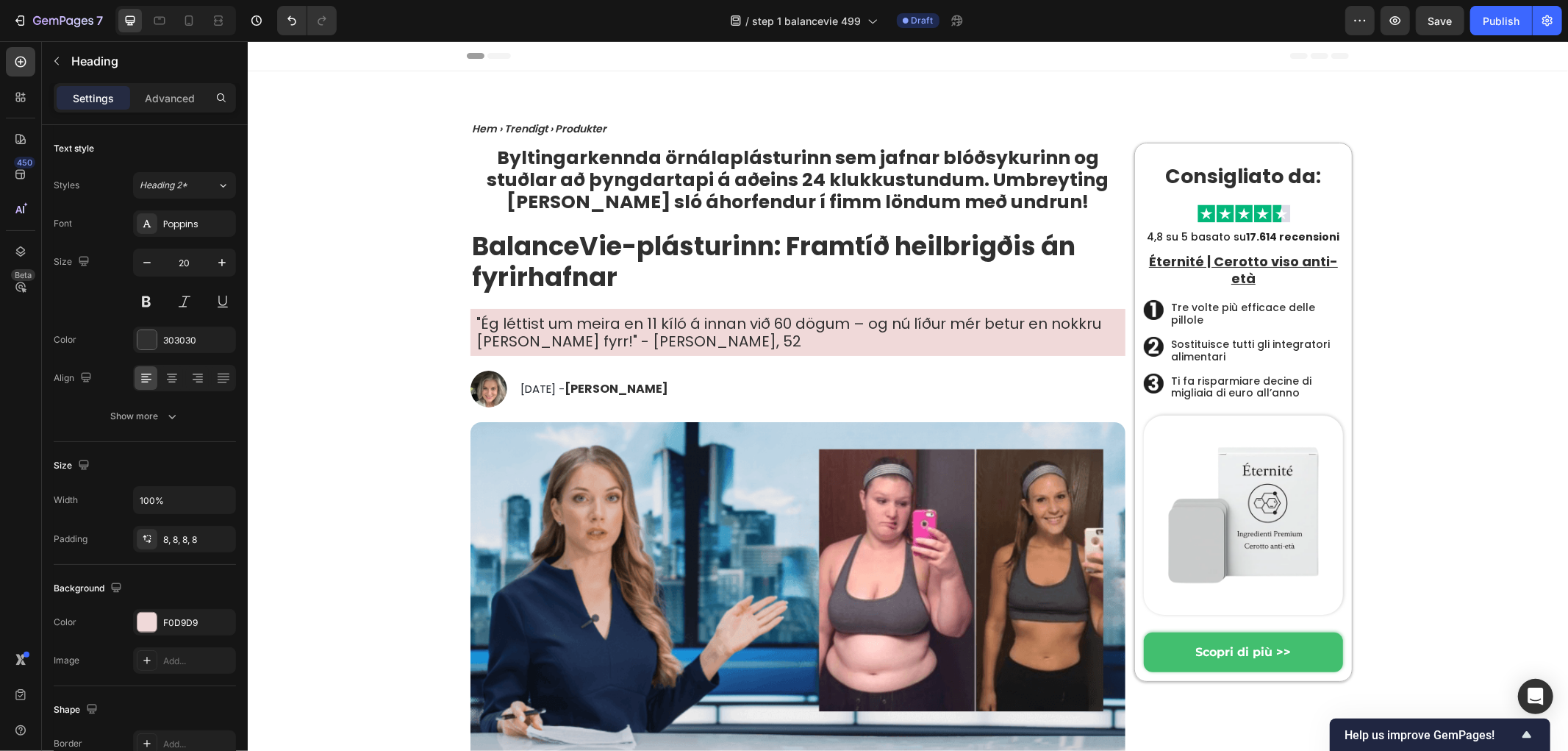
scroll to position [1961, 0]
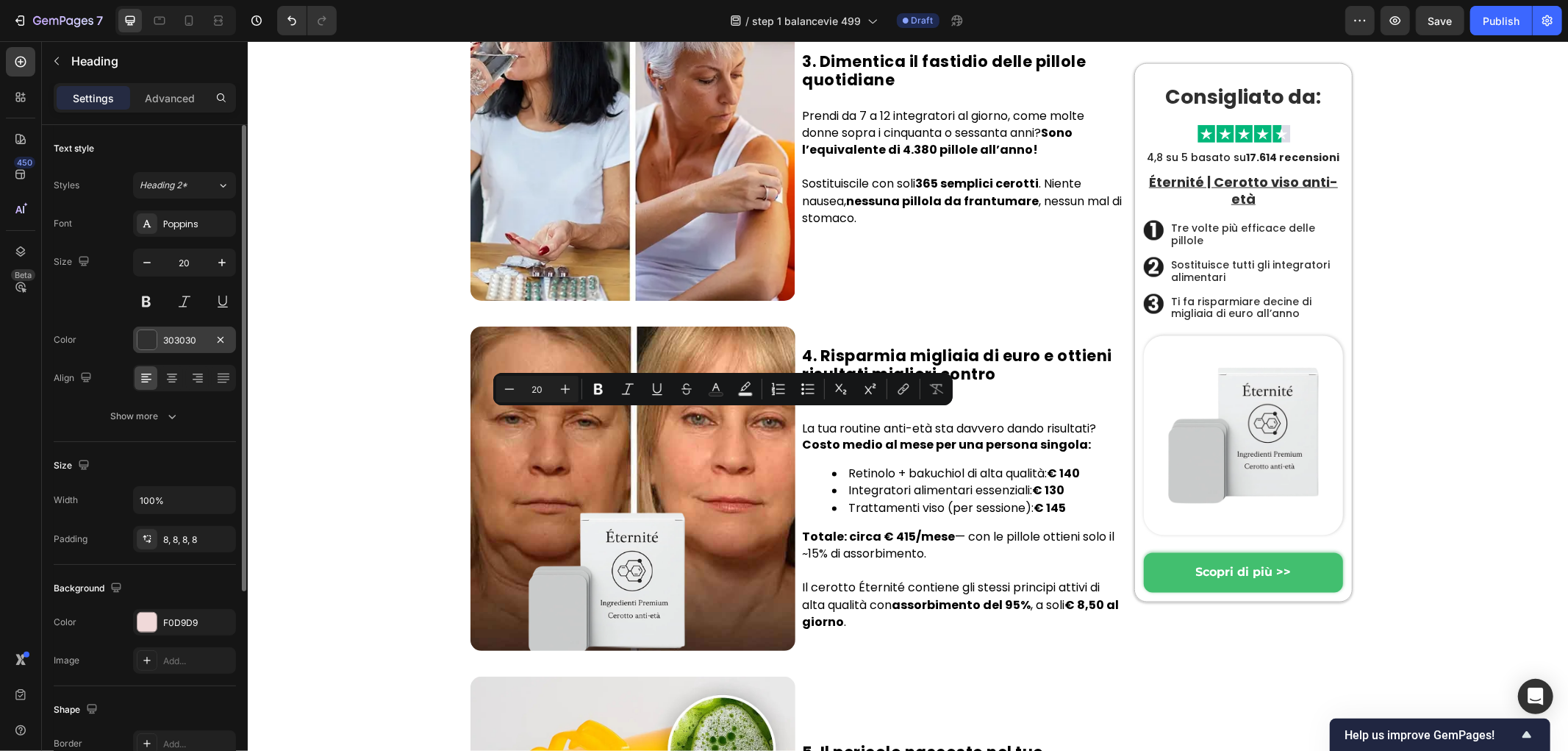
click at [150, 303] on button at bounding box center [145, 301] width 26 height 26
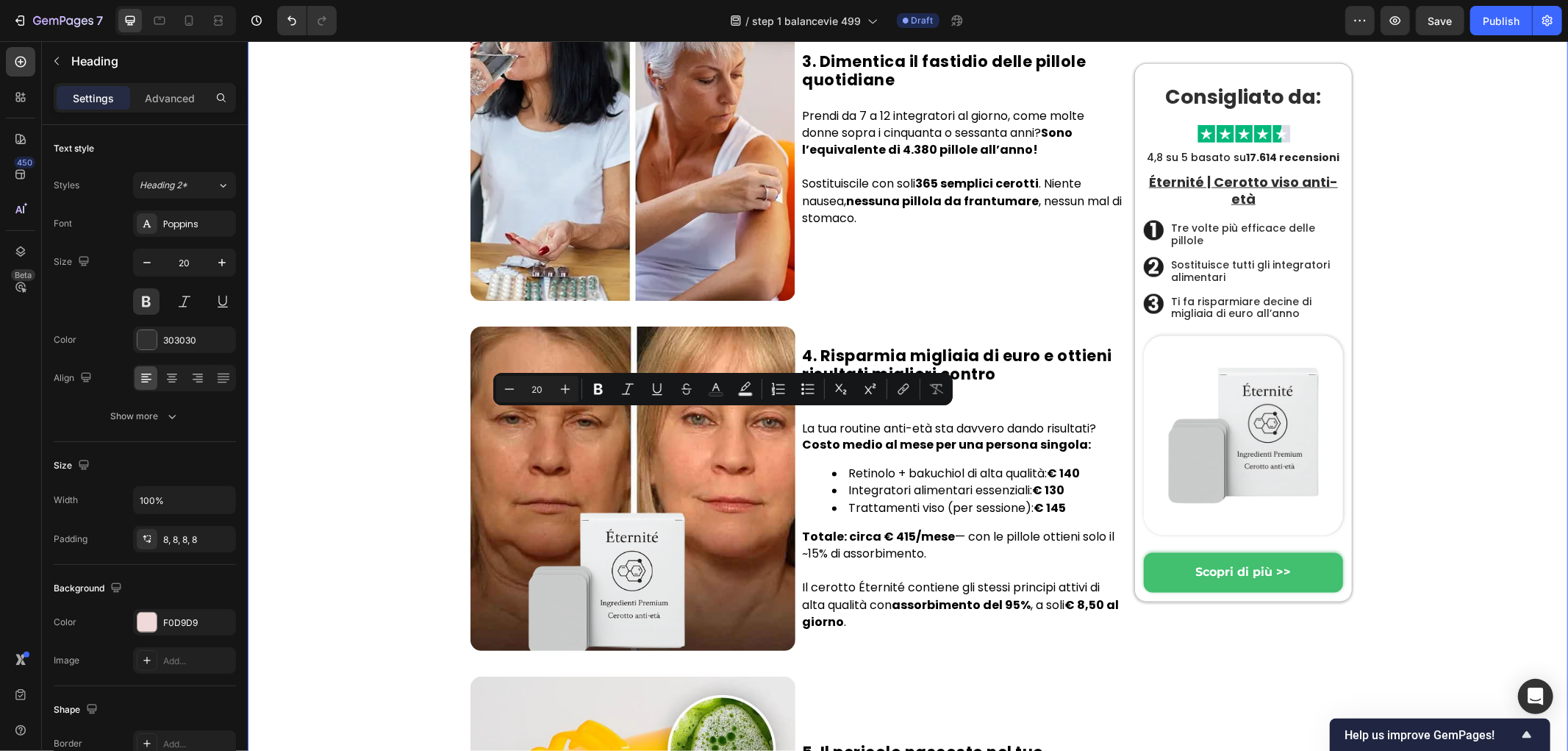
click at [305, 394] on div "Hem › Trendigt › Produkter Heading Byltingarkennda örnálaplásturinn sem jafnar …" at bounding box center [910, 206] width 1306 height 4110
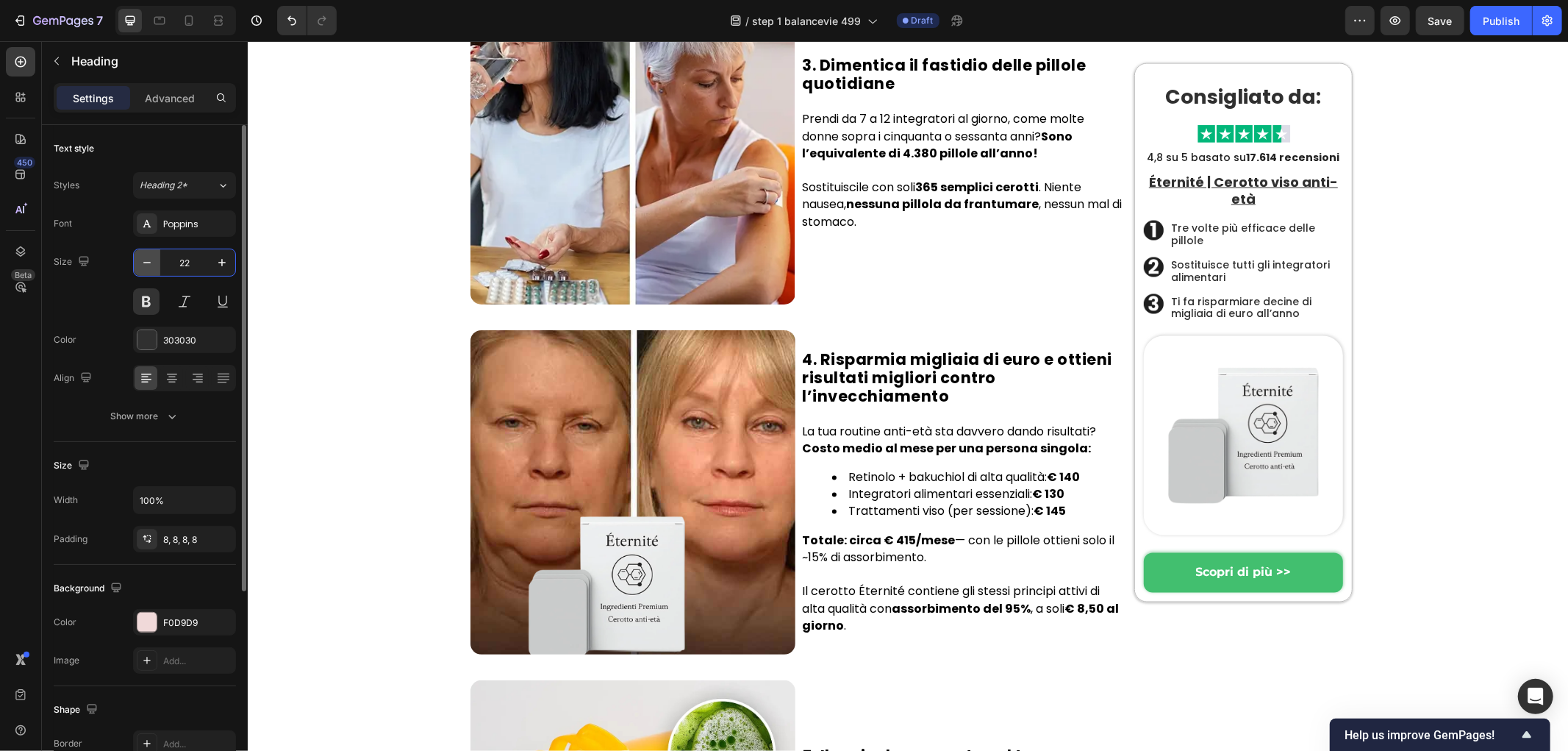
drag, startPoint x: 195, startPoint y: 255, endPoint x: 145, endPoint y: 253, distance: 50.0
click at [145, 255] on div "22" at bounding box center [184, 262] width 101 height 26
type input "24"
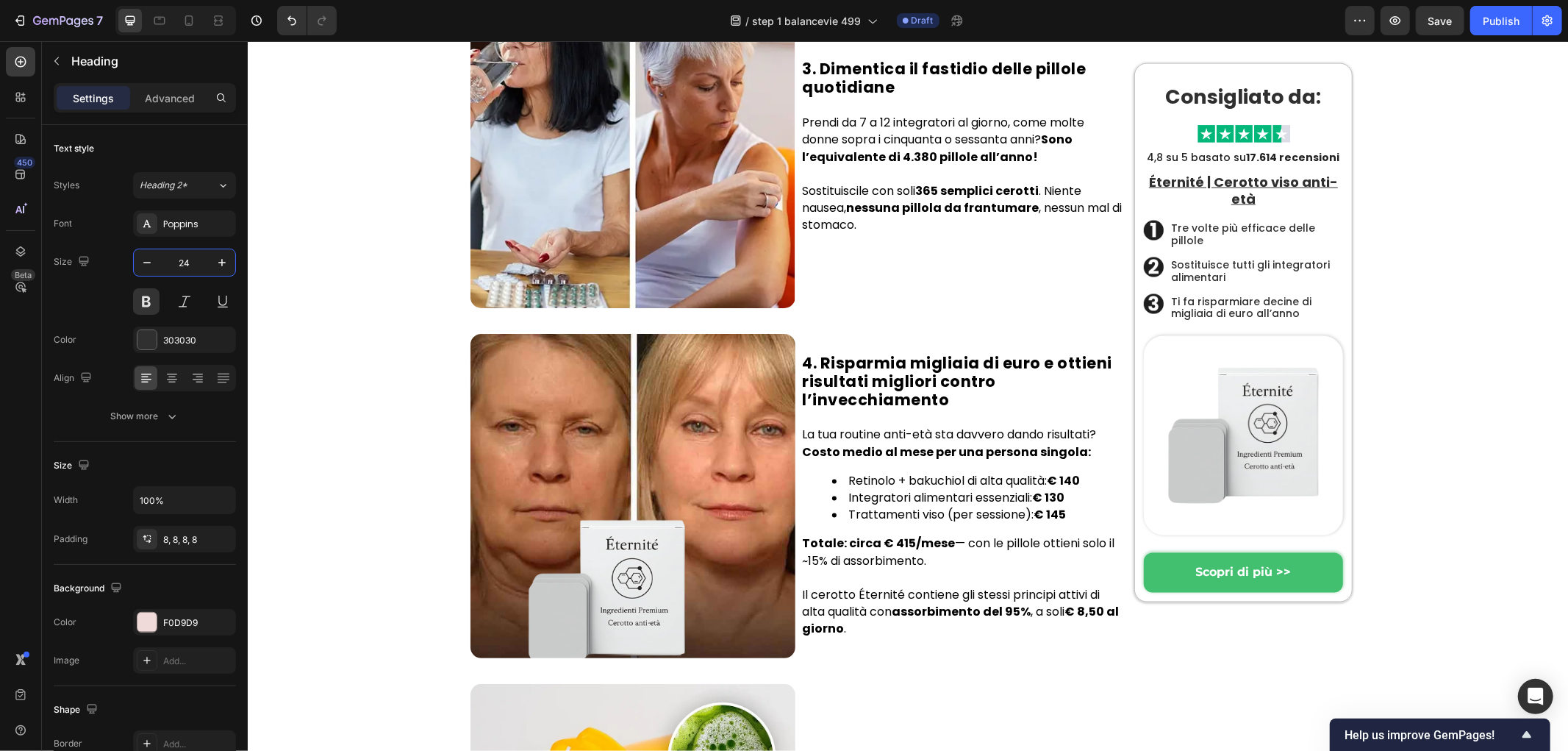
click at [386, 421] on div "Hem › Trendigt › Produkter Heading Byltingarkennda örnálaplásturinn sem jafnar …" at bounding box center [910, 209] width 1306 height 4116
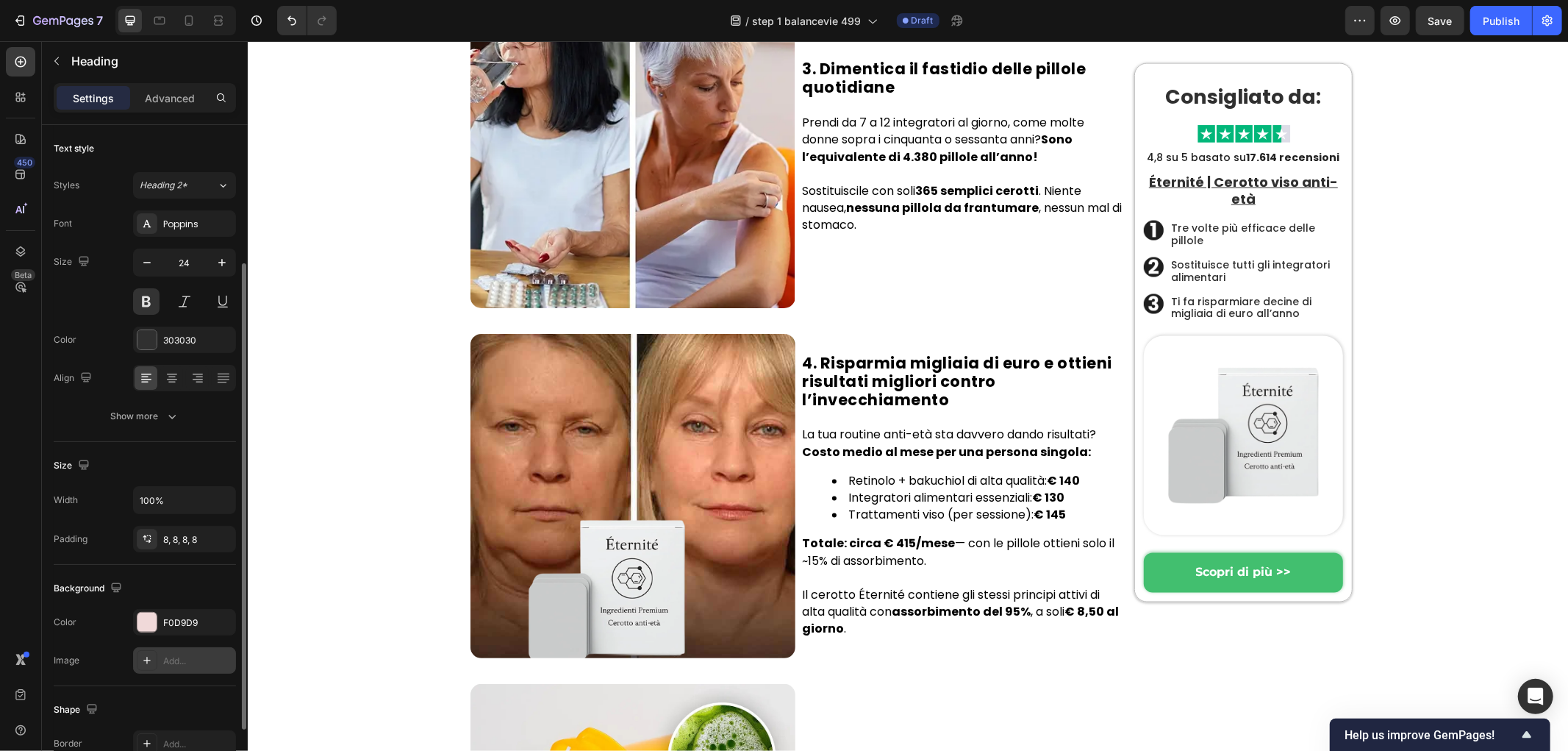
scroll to position [81, 0]
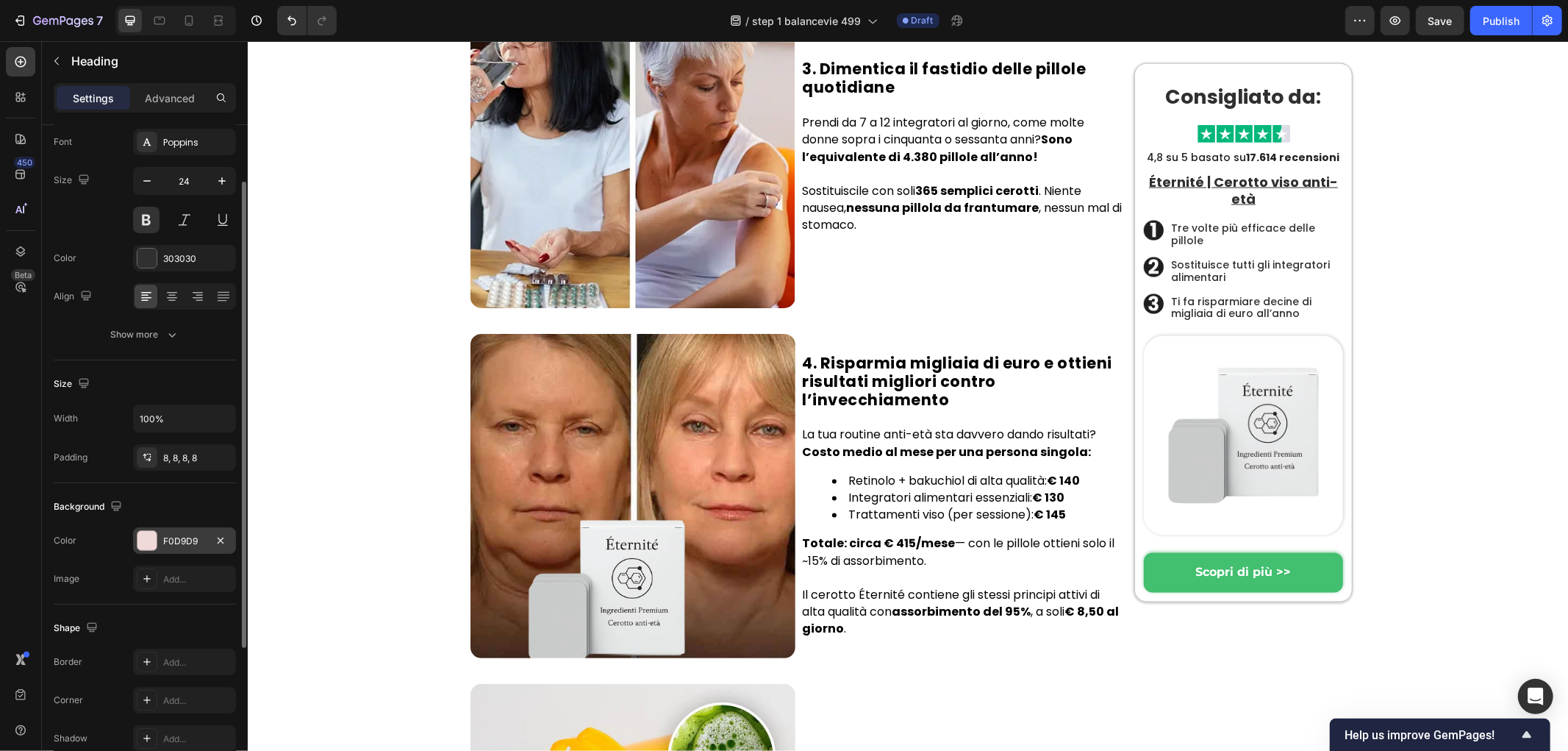
click at [143, 542] on div at bounding box center [147, 541] width 19 height 19
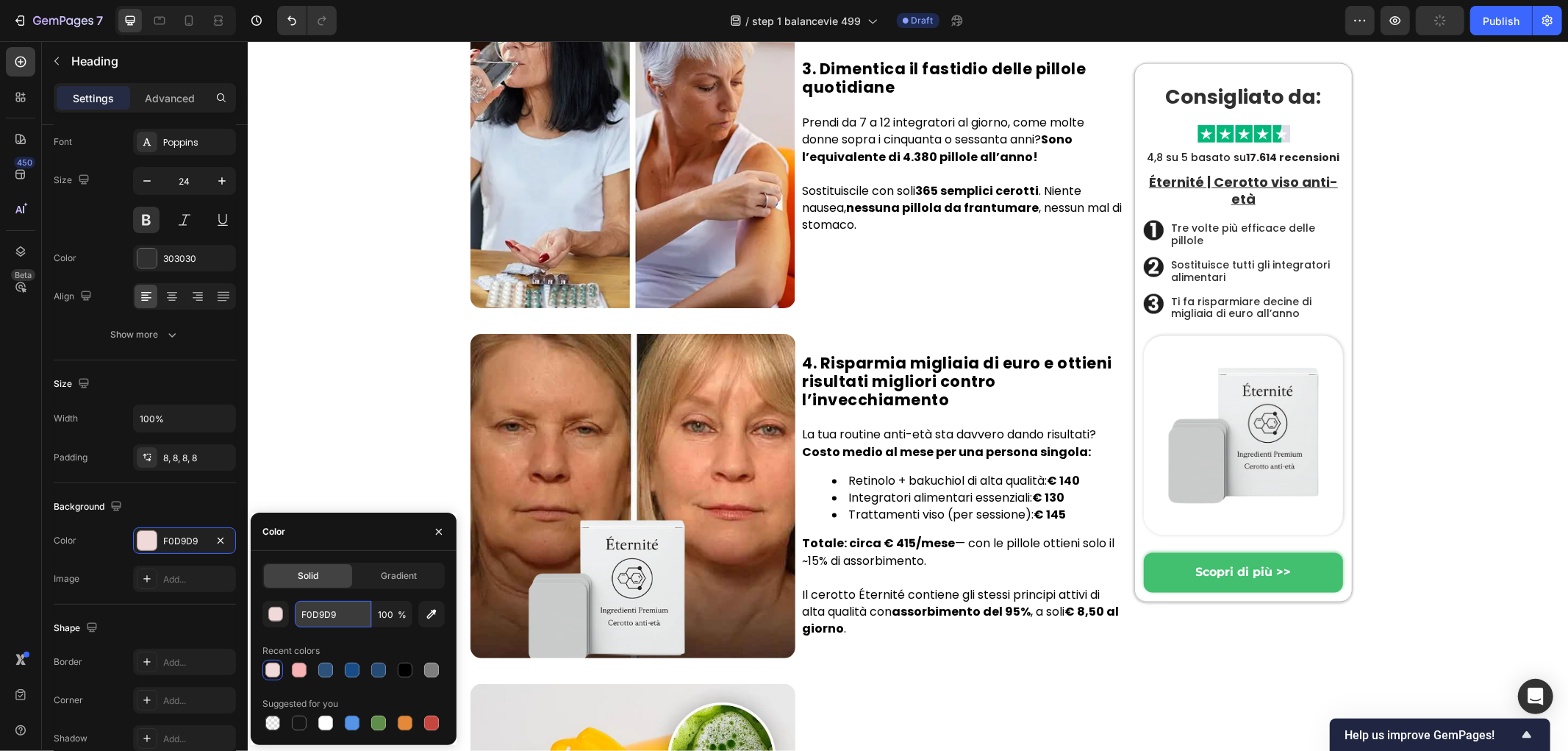
click at [333, 612] on input "F0D9D9" at bounding box center [333, 613] width 77 height 26
paste input "#F0645C"
type input "#F0645C"
click at [401, 447] on div "Hem › Trendigt › Produkter Heading Byltingarkennda örnálaplásturinn sem jafnar …" at bounding box center [910, 209] width 1306 height 4116
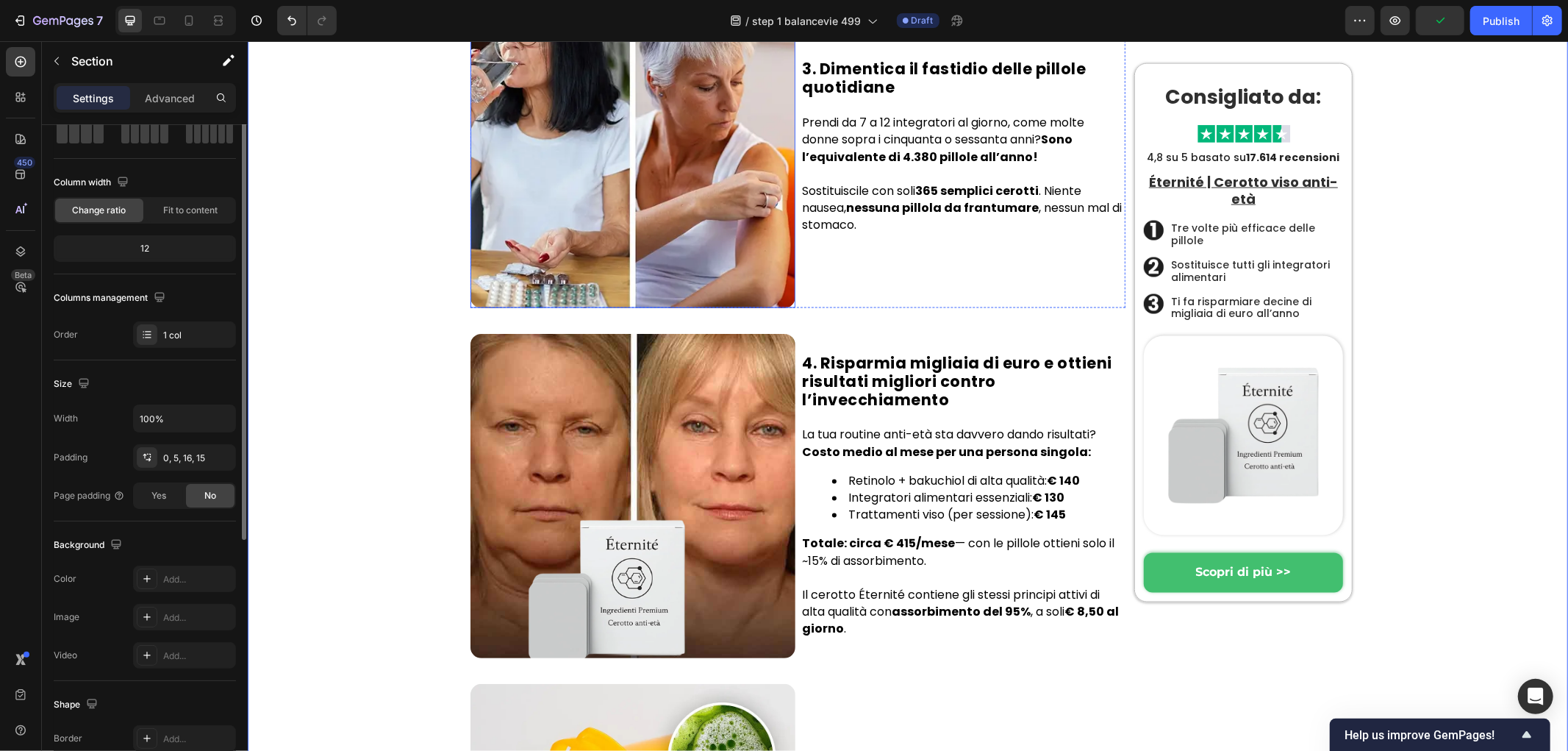
scroll to position [0, 0]
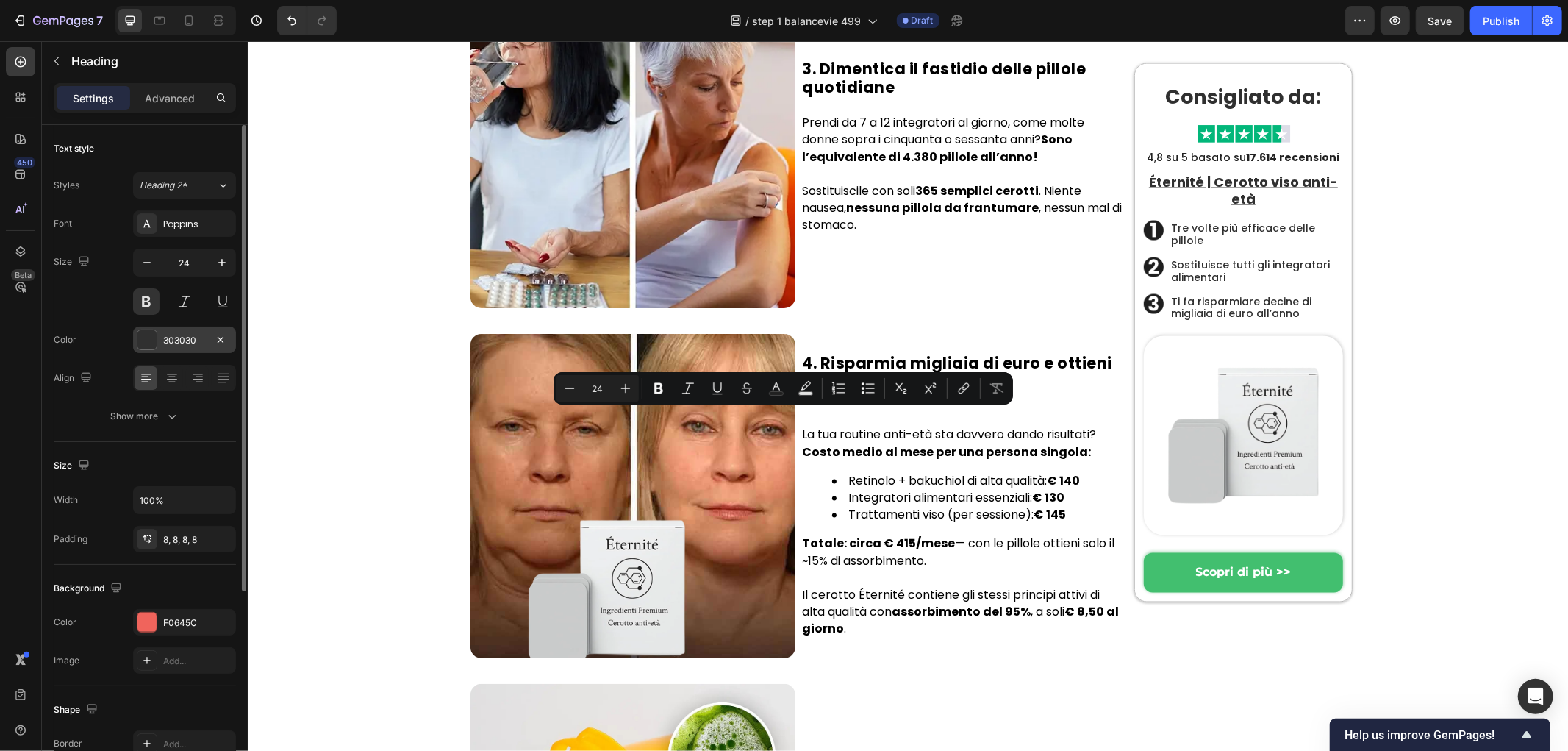
click at [153, 342] on div at bounding box center [147, 340] width 19 height 19
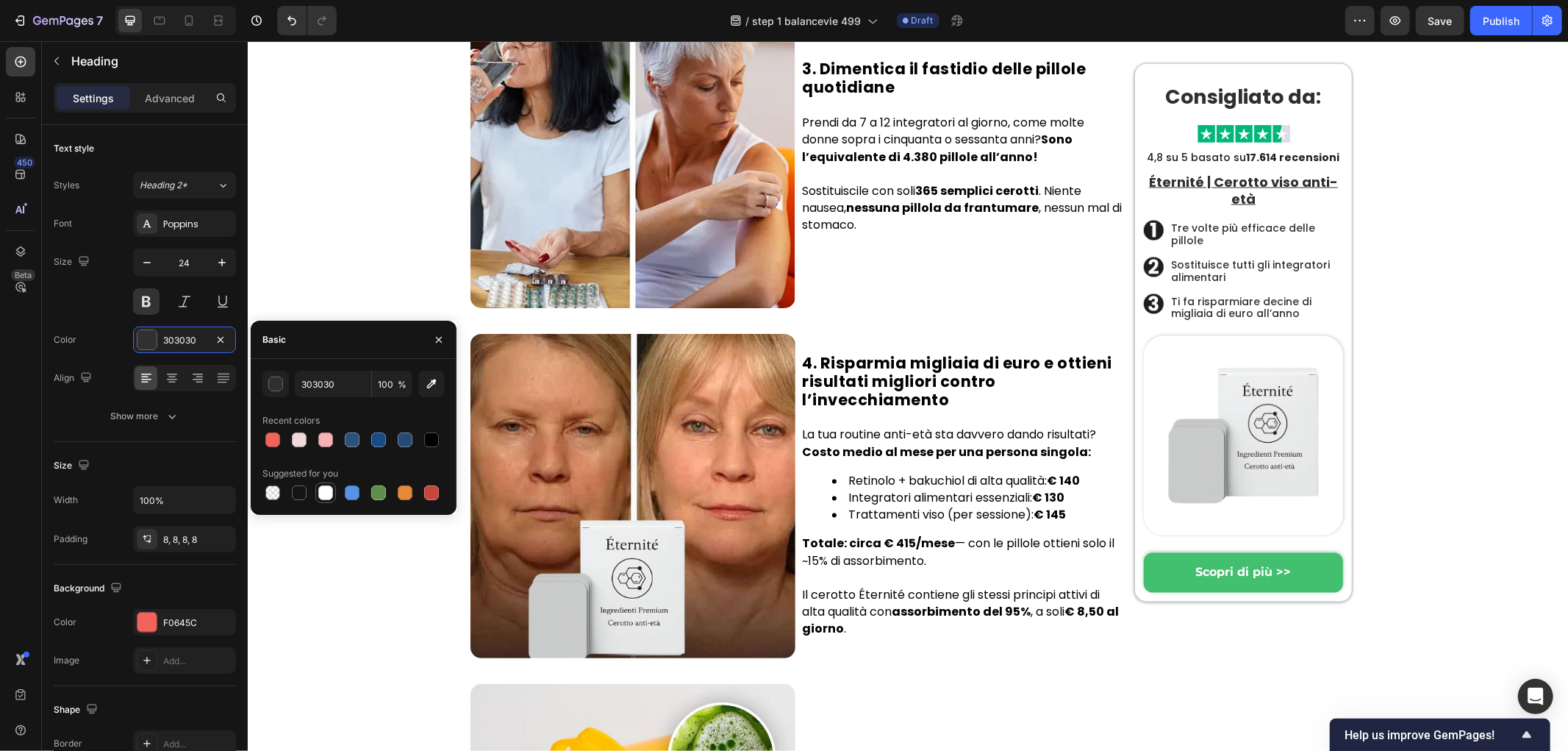
click at [326, 493] on div at bounding box center [326, 492] width 15 height 15
type input "FFFFFF"
click at [349, 262] on div "Hem › Trendigt › Produkter Heading Byltingarkennda örnálaplásturinn sem jafnar …" at bounding box center [910, 209] width 1306 height 4116
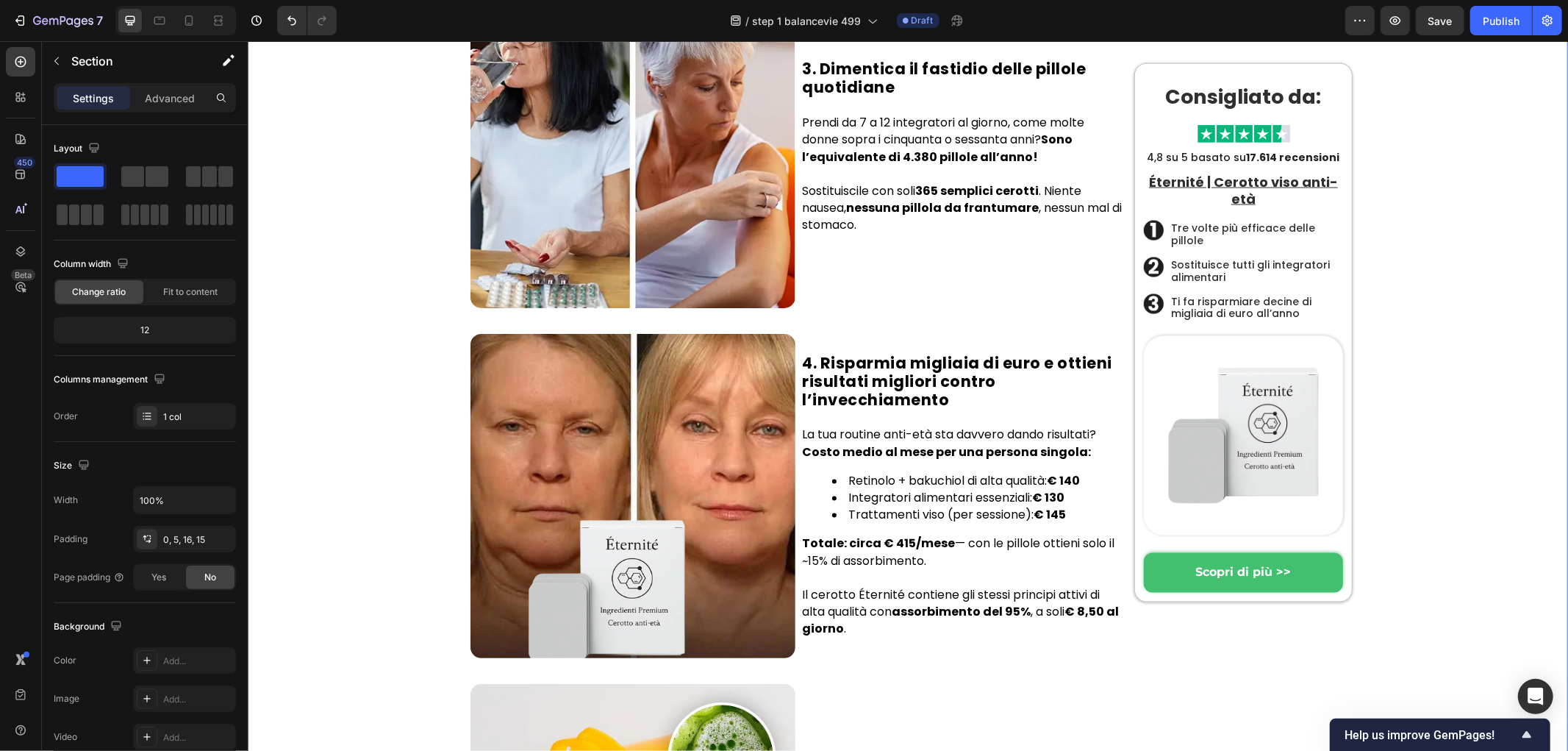
click at [395, 412] on div "Hem › Trendigt › Produkter Heading Byltingarkennda örnálaplásturinn sem jafnar …" at bounding box center [910, 209] width 1306 height 4116
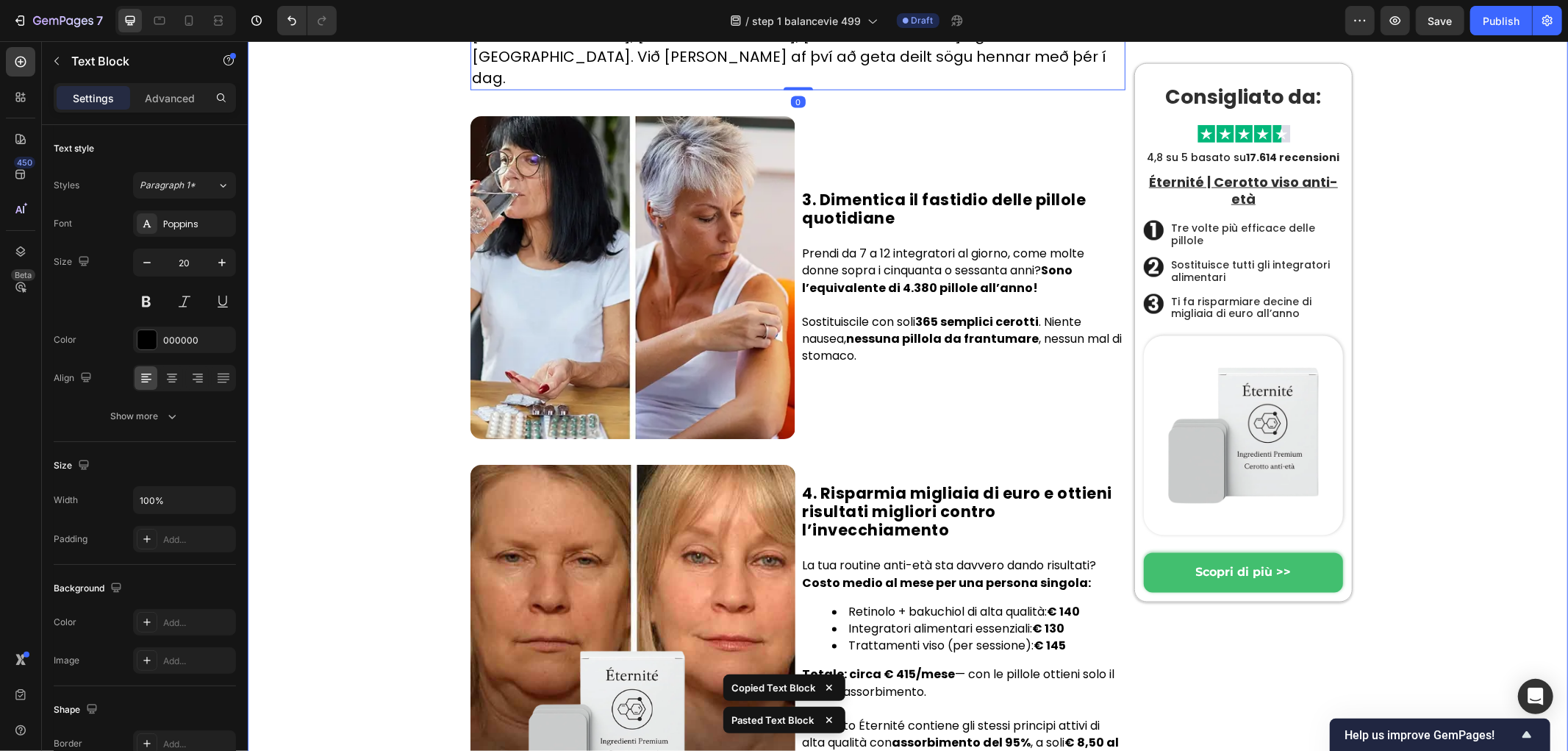
drag, startPoint x: 365, startPoint y: 468, endPoint x: 447, endPoint y: 487, distance: 84.2
click at [368, 468] on div "Hem › Trendigt › Produkter Heading Byltingarkennda örnálaplásturinn sem jafnar …" at bounding box center [910, 275] width 1306 height 4247
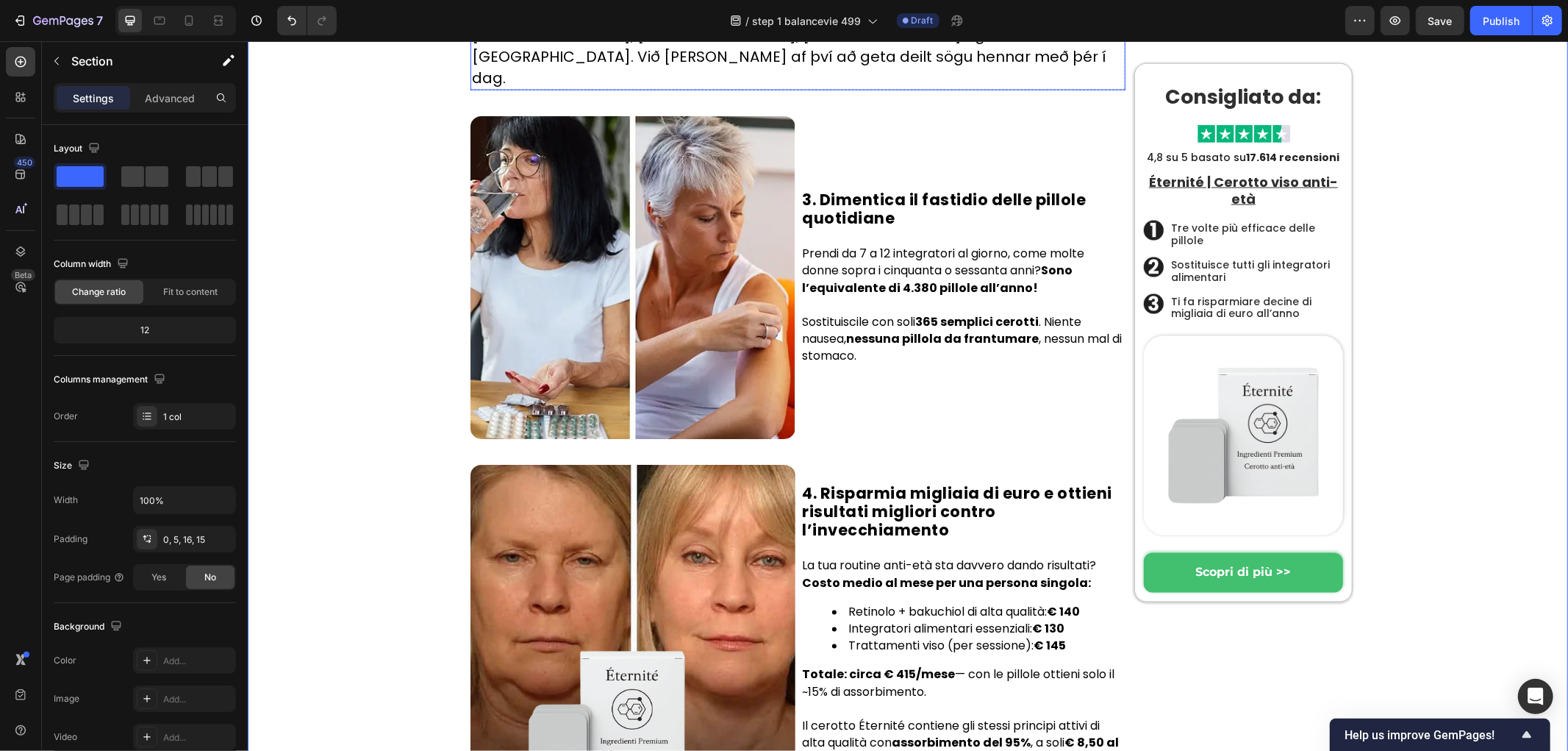
click at [729, 89] on p "Emma, 38 ára, frá Ísland, var ein sú fyrsta til að upplifa byltingarkennd áhrif…" at bounding box center [797, 25] width 652 height 128
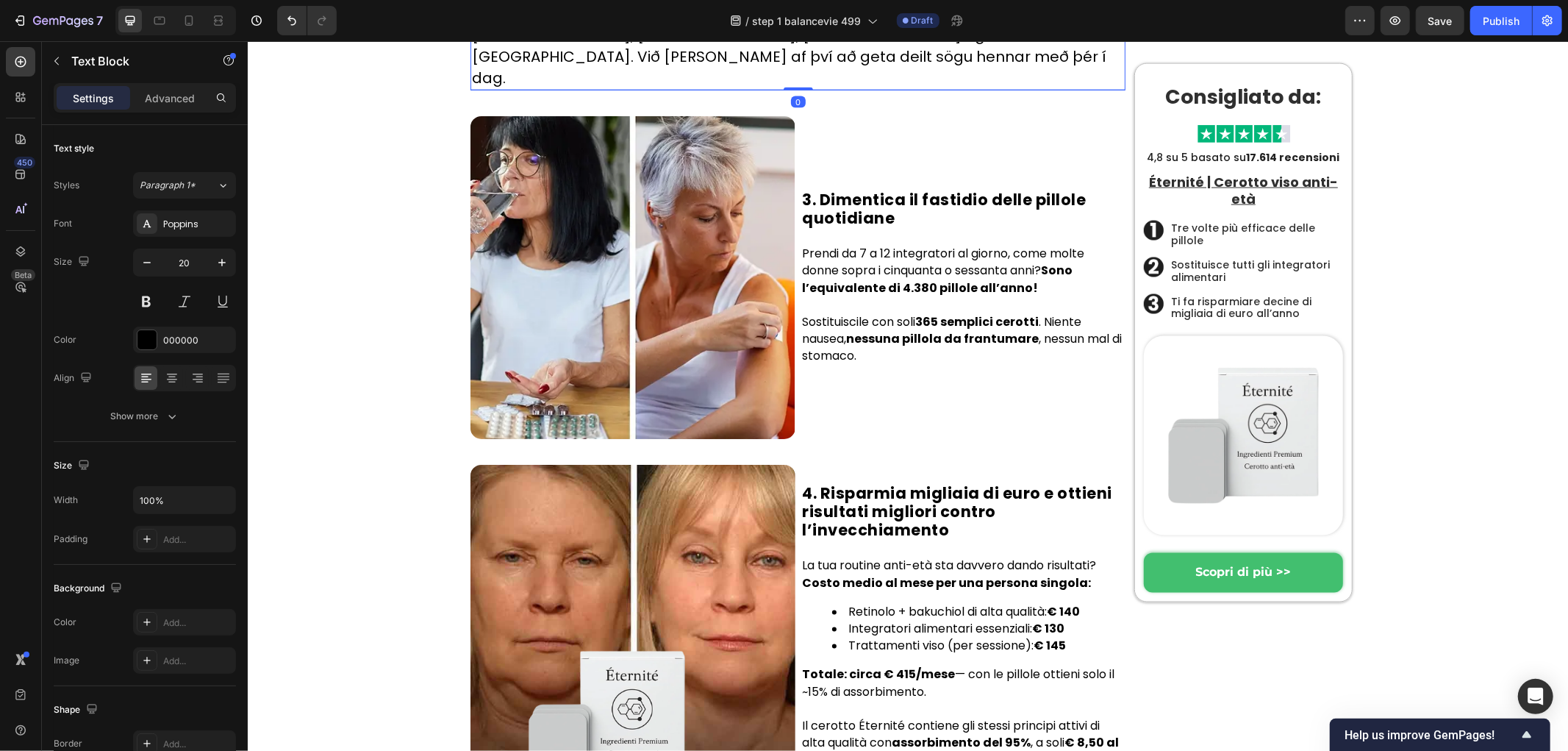
click at [719, 89] on p "Emma, 38 ára, frá Ísland, var ein sú fyrsta til að upplifa byltingarkennd áhrif…" at bounding box center [797, 25] width 652 height 128
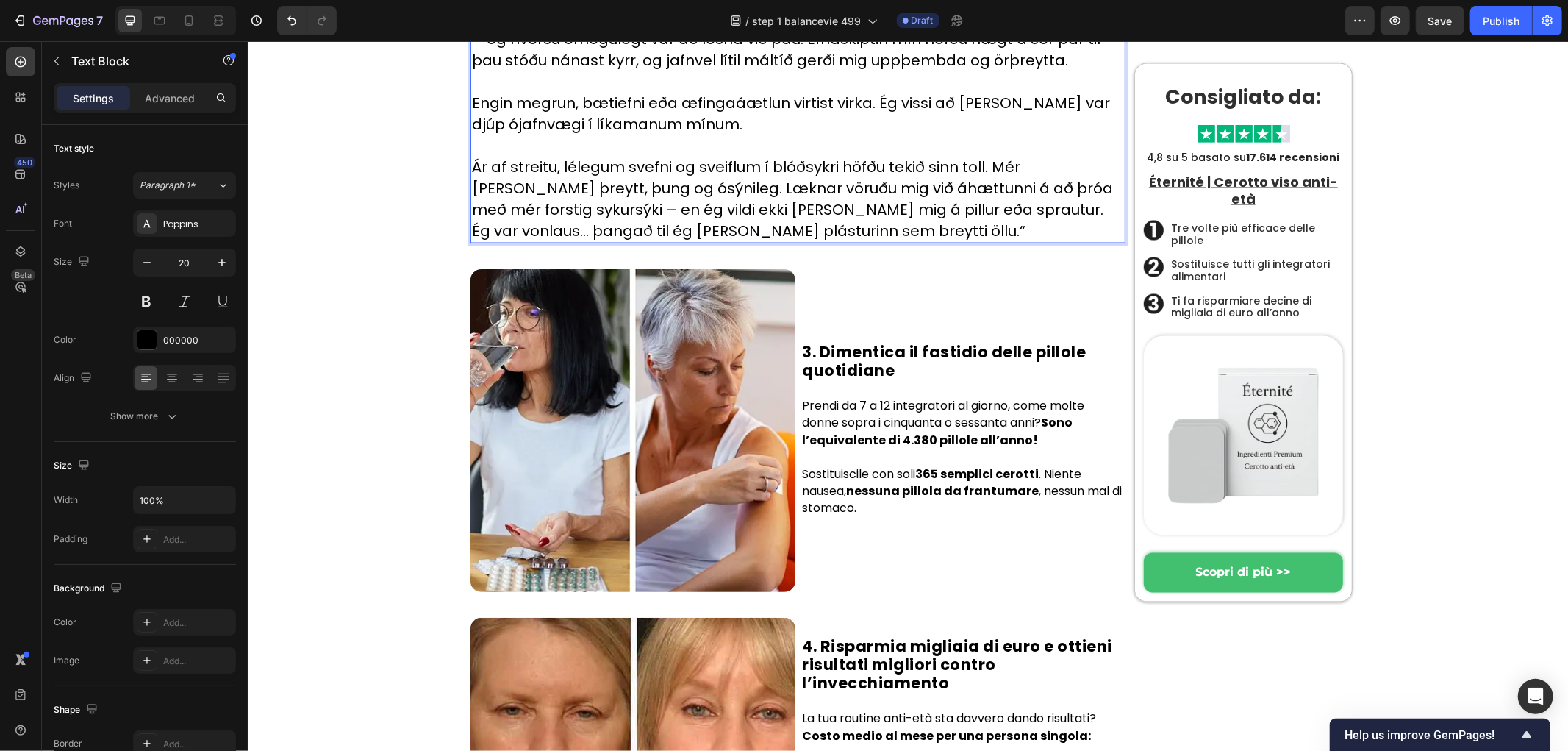
click at [360, 447] on div "Hem › Trendigt › Produkter Heading Byltingarkennda örnálaplásturinn sem jafnar …" at bounding box center [910, 268] width 1306 height 4567
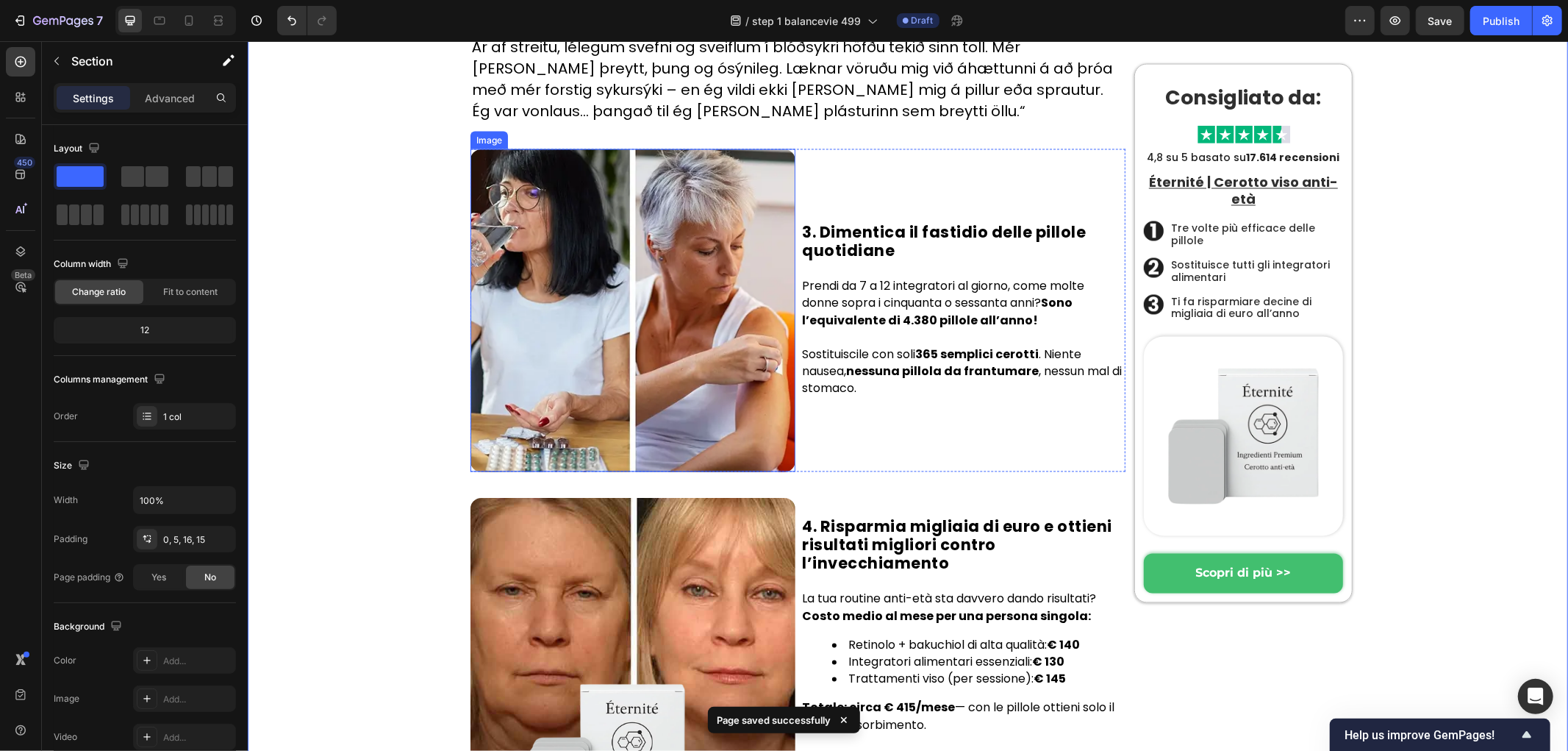
scroll to position [2209, 0]
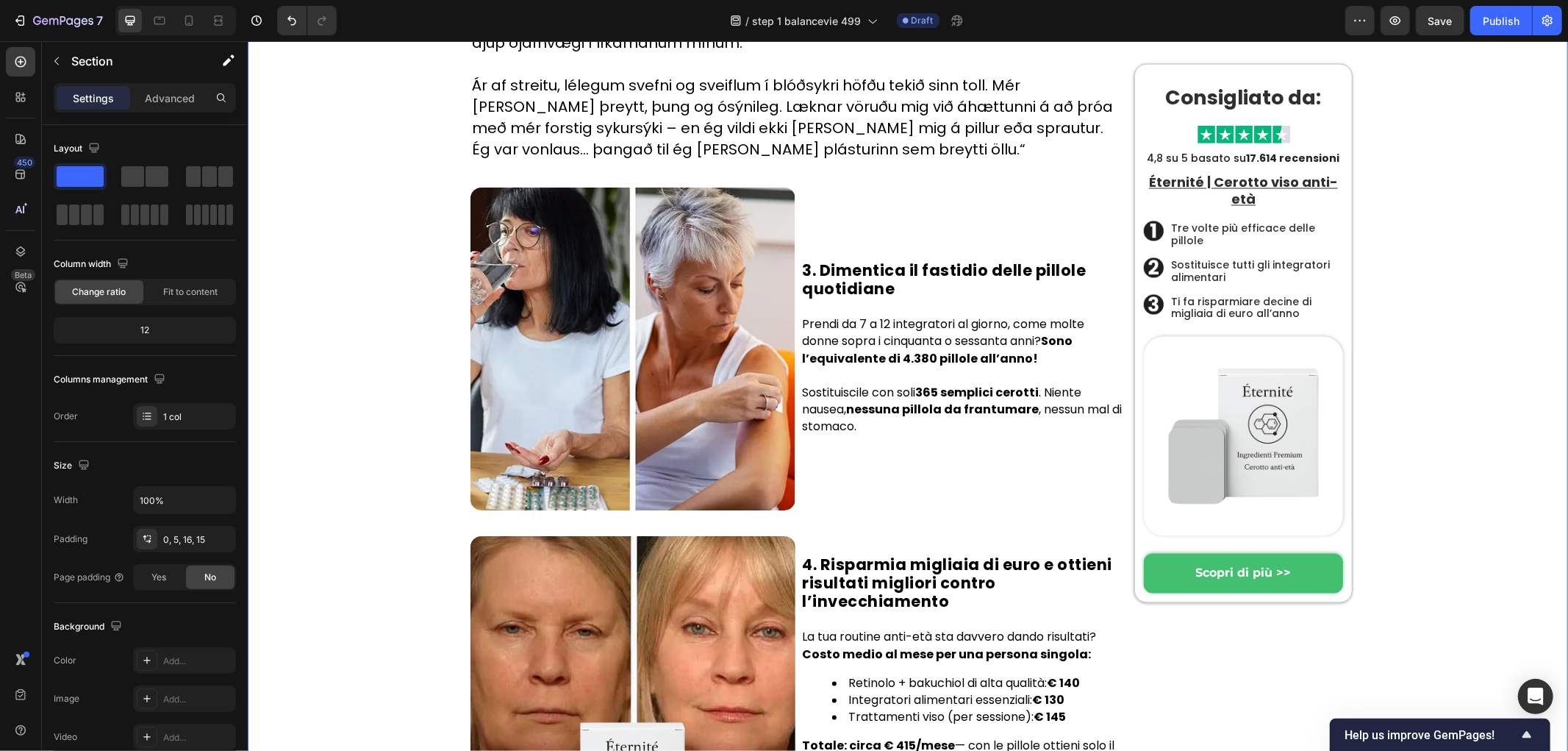
click at [322, 293] on div "Hem › Trendigt › Produkter Heading Byltingarkennda örnálaplásturinn sem jafnar …" at bounding box center [910, 187] width 1306 height 4567
click at [404, 324] on div "Hem › Trendigt › Produkter Heading Byltingarkennda örnálaplásturinn sem jafnar …" at bounding box center [910, 187] width 1306 height 4567
click at [405, 324] on div "Hem › Trendigt › Produkter Heading Byltingarkennda örnálaplásturinn sem jafnar …" at bounding box center [910, 187] width 1306 height 4567
click at [330, 269] on div "Hem › Trendigt › Produkter Heading Byltingarkennda örnálaplásturinn sem jafnar …" at bounding box center [910, 187] width 1306 height 4567
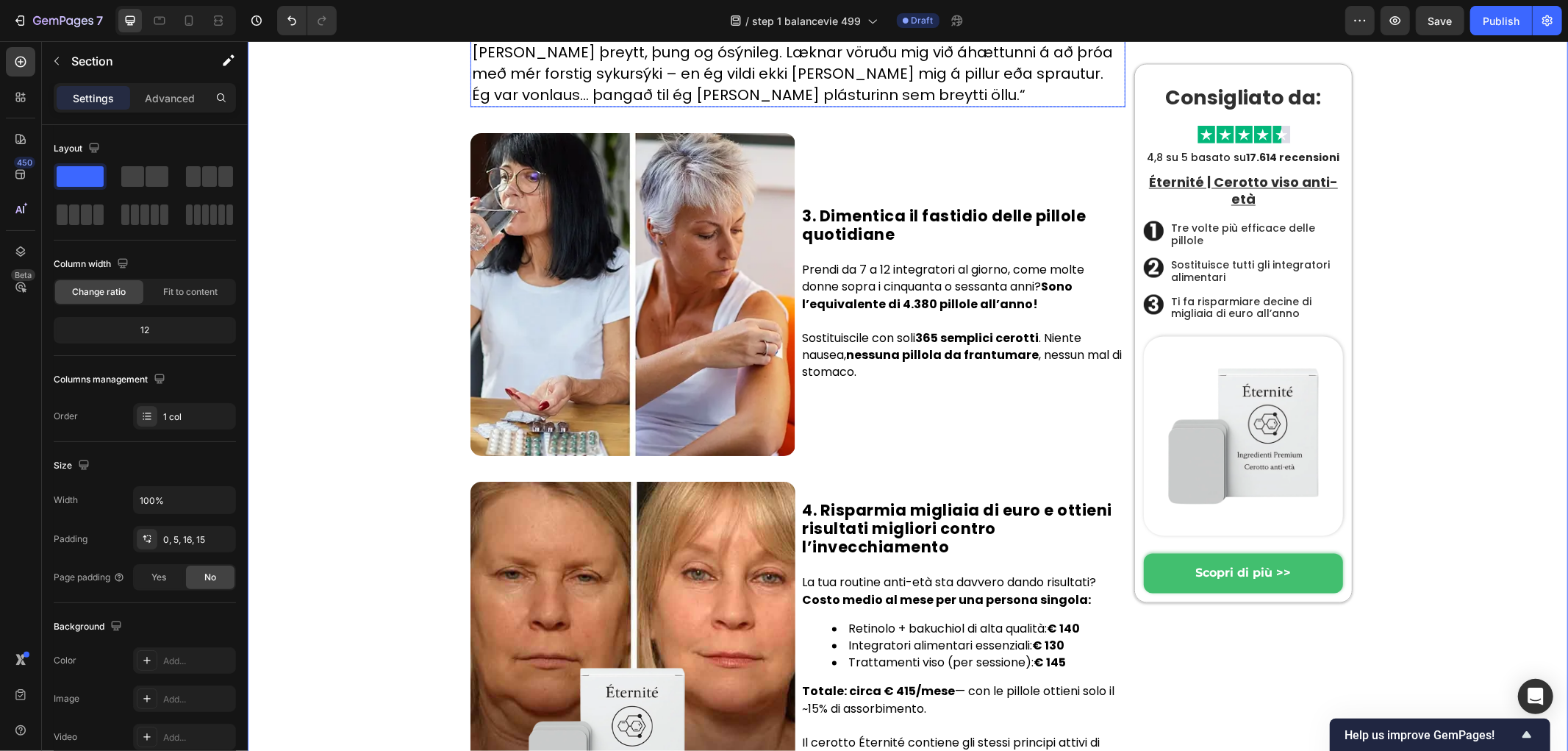
scroll to position [2290, 0]
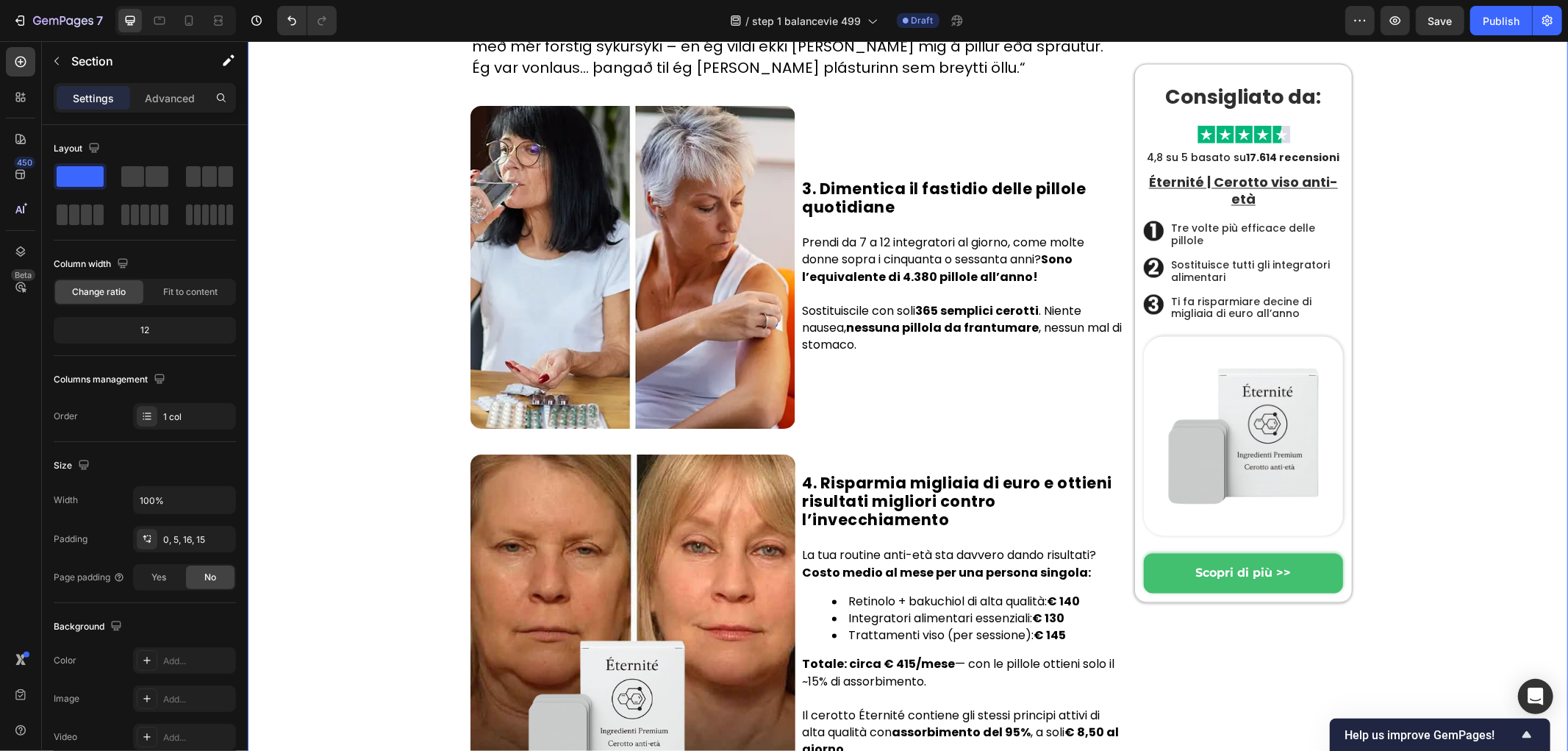
click at [424, 279] on div "Hem › Trendigt › Produkter Heading Byltingarkennda örnálaplásturinn sem jafnar …" at bounding box center [910, 105] width 1306 height 4567
click at [390, 240] on div "Hem › Trendigt › Produkter Heading Byltingarkennda örnálaplásturinn sem jafnar …" at bounding box center [910, 105] width 1306 height 4567
click at [438, 253] on div "Hem › Trendigt › Produkter Heading Byltingarkennda örnálaplásturinn sem jafnar …" at bounding box center [910, 105] width 1306 height 4567
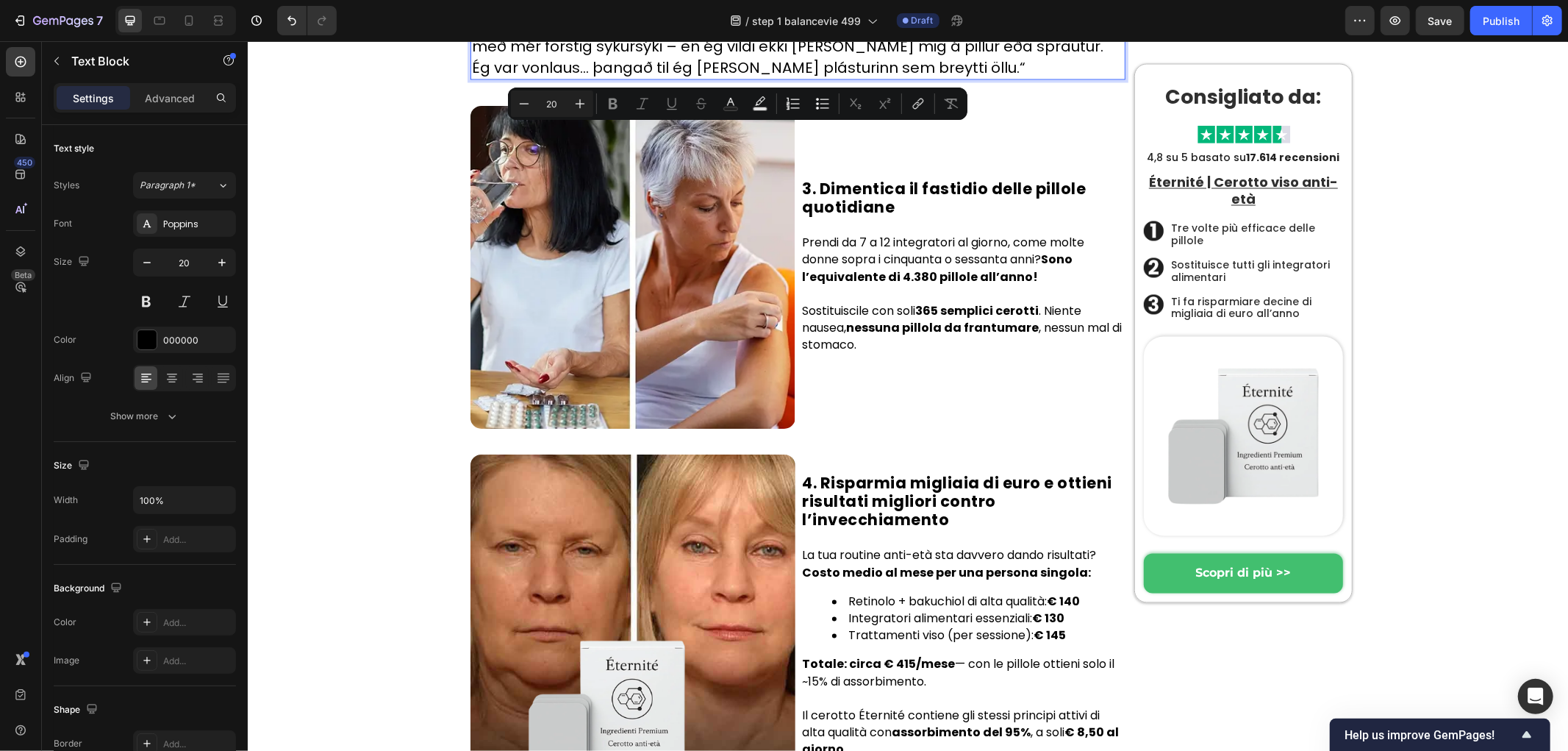
click at [370, 166] on div "Hem › Trendigt › Produkter Heading Byltingarkennda örnálaplásturinn sem jafnar …" at bounding box center [910, 105] width 1306 height 4567
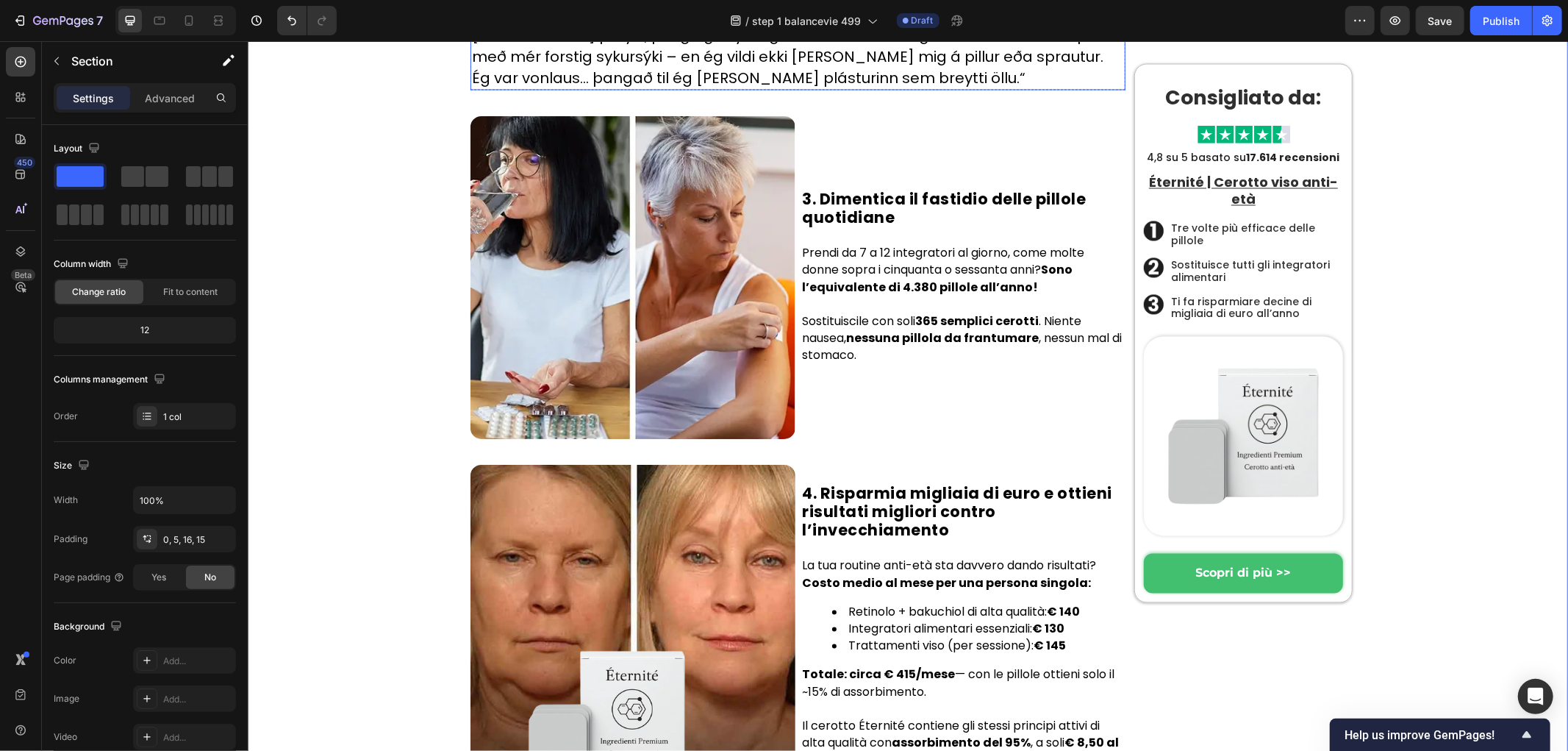
scroll to position [2127, 0]
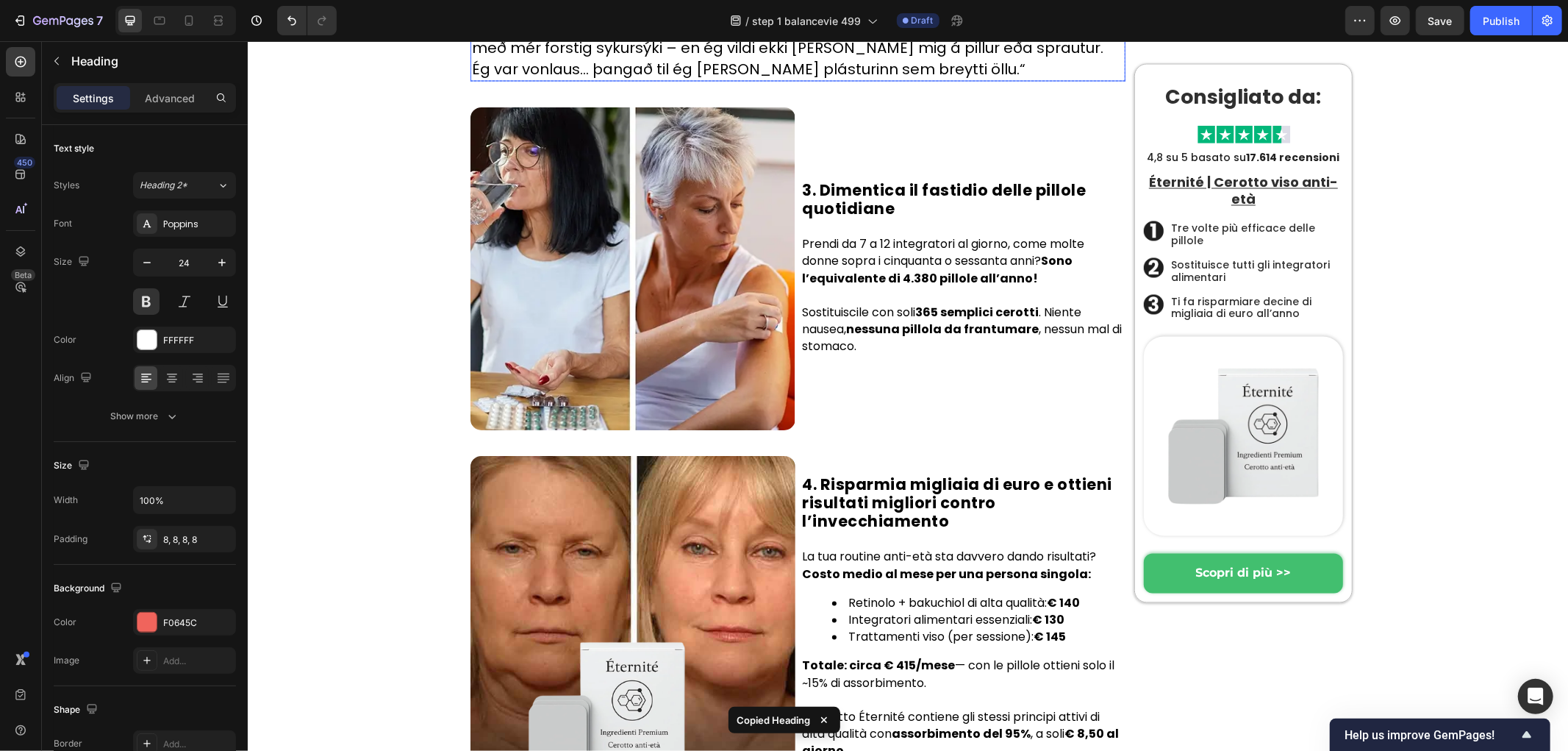
scroll to position [2290, 0]
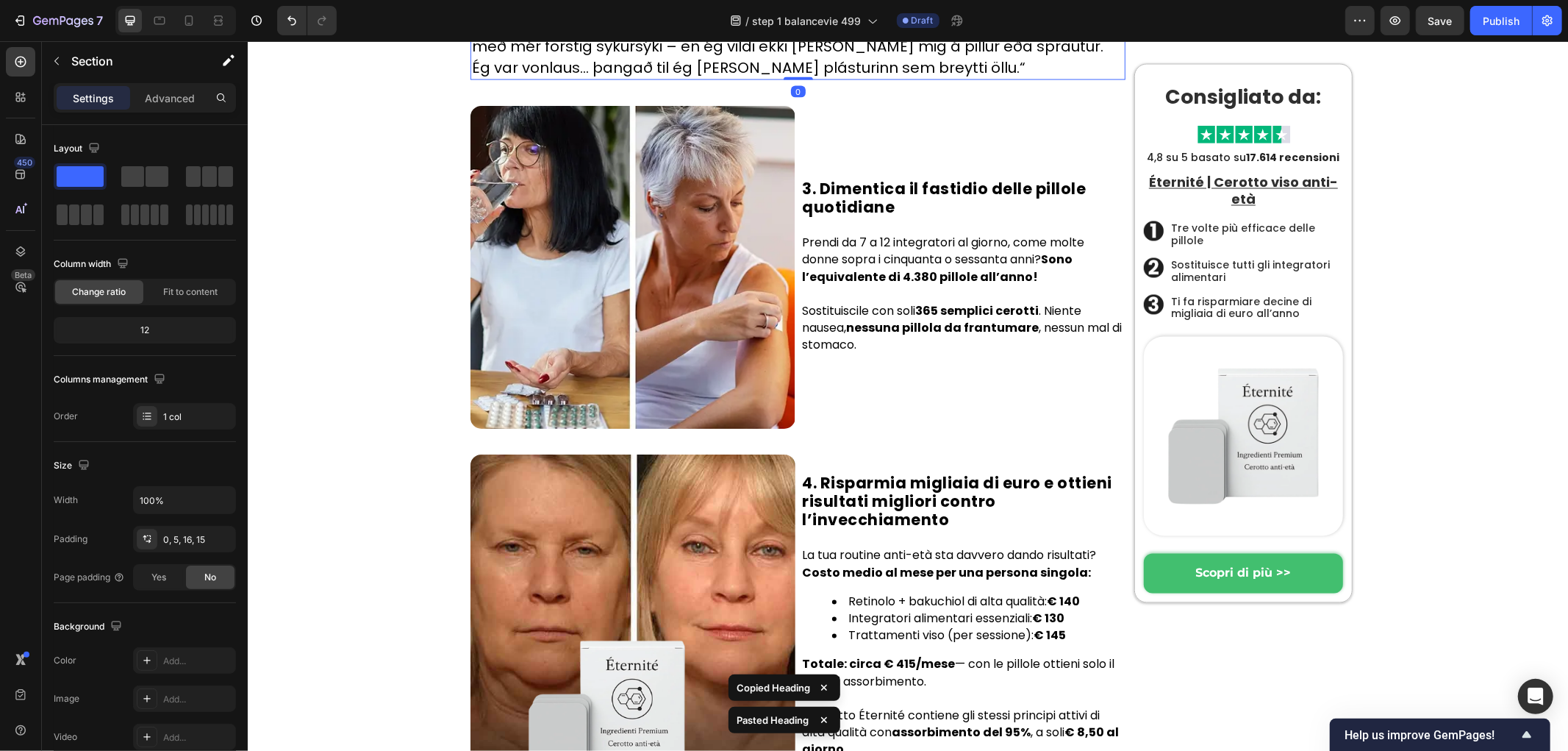
click at [332, 415] on div "Hem › Trendigt › Produkter Heading Byltingarkennda örnálaplásturinn sem jafnar …" at bounding box center [910, 105] width 1306 height 4567
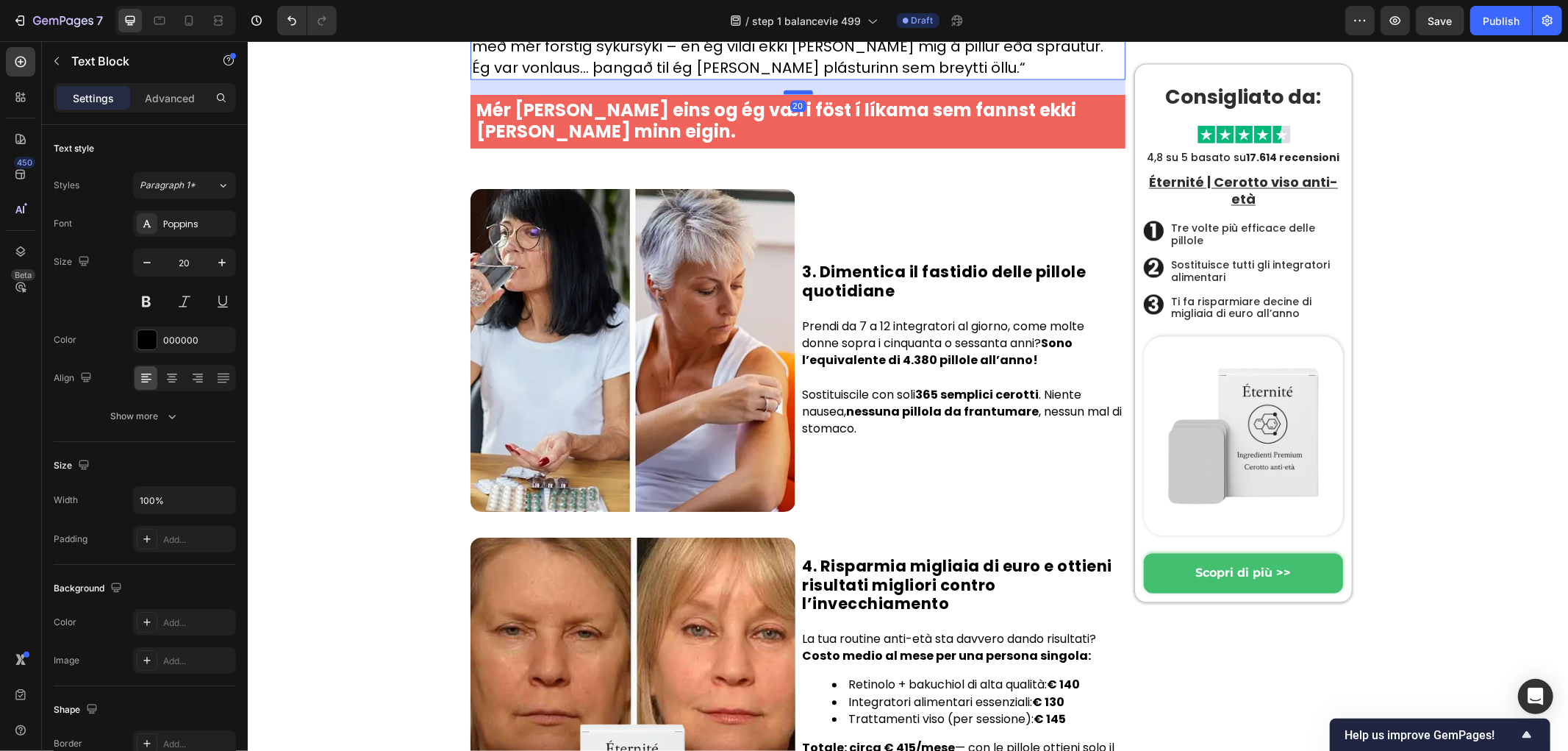
drag, startPoint x: 788, startPoint y: 574, endPoint x: 791, endPoint y: 588, distance: 14.3
click at [791, 94] on div at bounding box center [797, 92] width 29 height 5
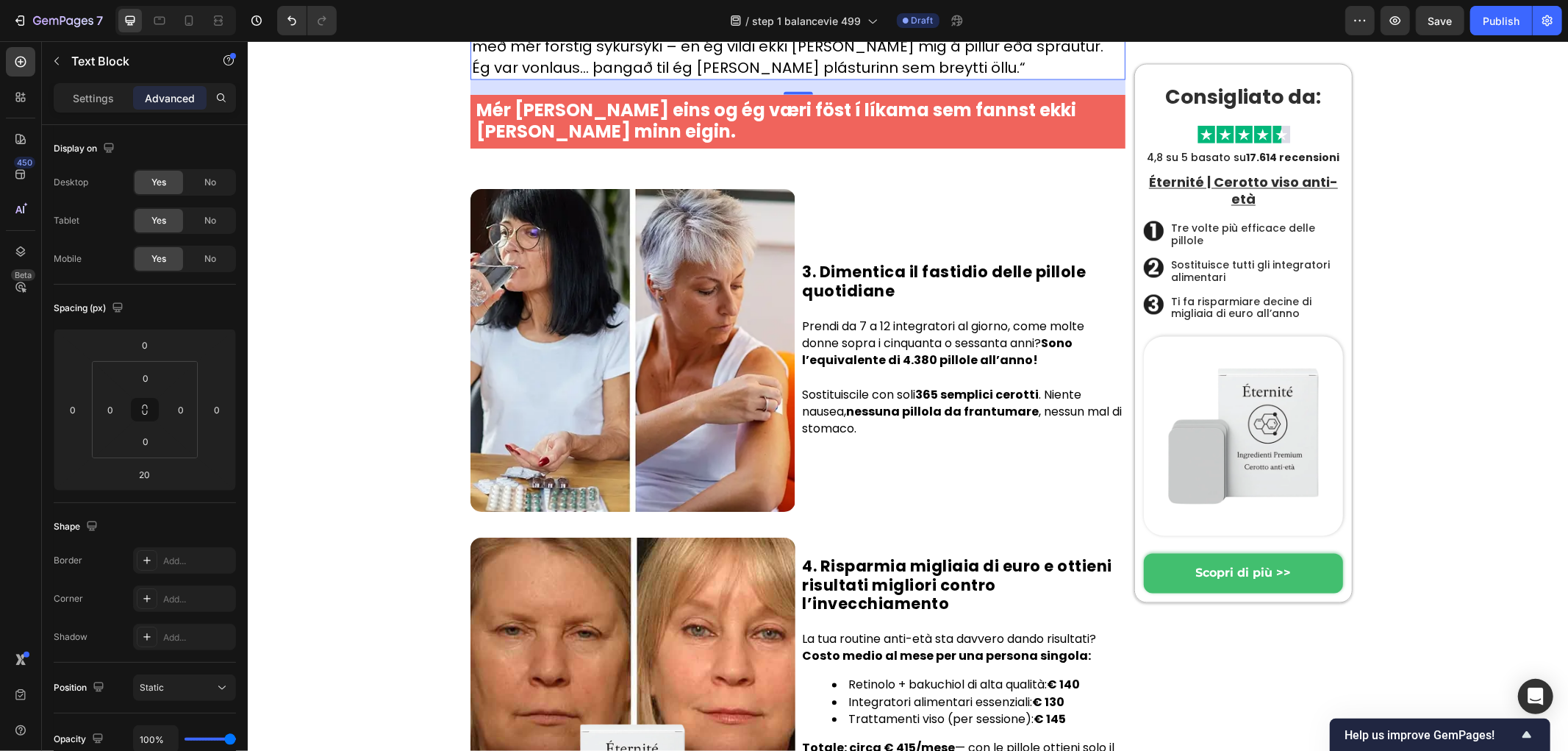
click at [732, 149] on h1 "Mér [PERSON_NAME] eins og ég væri föst í líkama sem fannst ekki [PERSON_NAME] m…" at bounding box center [797, 121] width 655 height 55
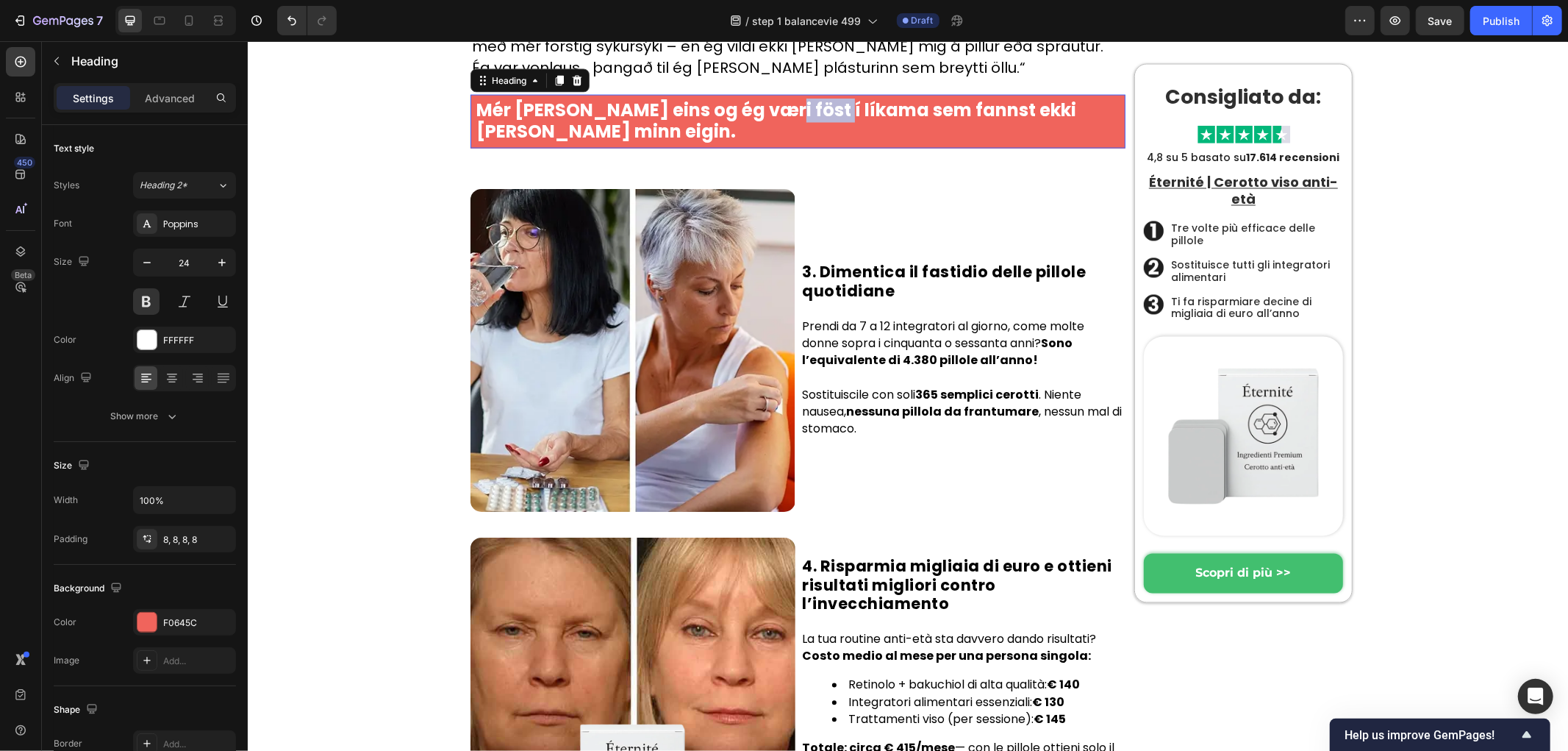
click at [732, 149] on h1 "Mér [PERSON_NAME] eins og ég væri föst í líkama sem fannst ekki [PERSON_NAME] m…" at bounding box center [797, 121] width 655 height 55
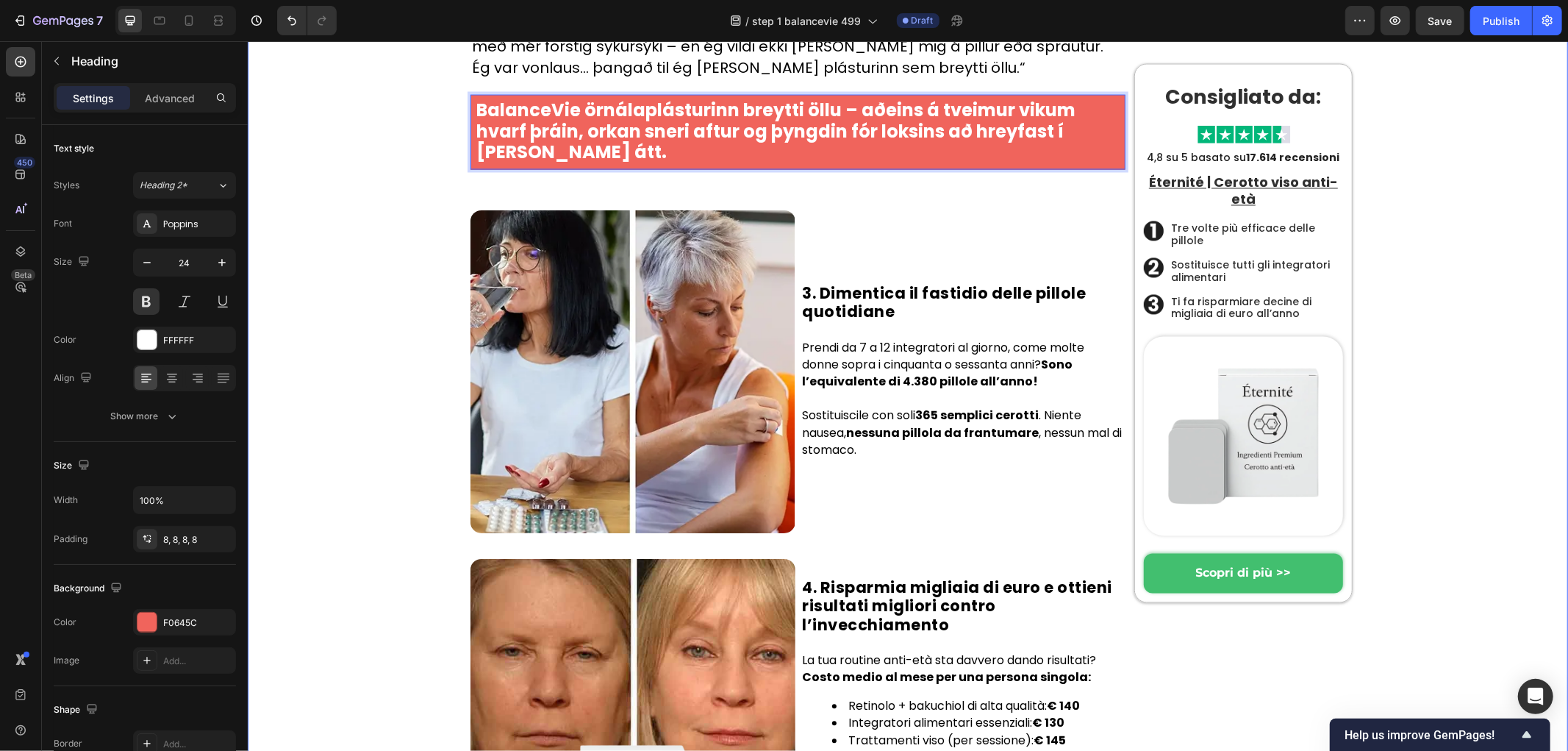
click at [379, 525] on div "Hem › Trendigt › Produkter Heading Byltingarkennda örnálaplásturinn sem jafnar …" at bounding box center [910, 158] width 1306 height 4672
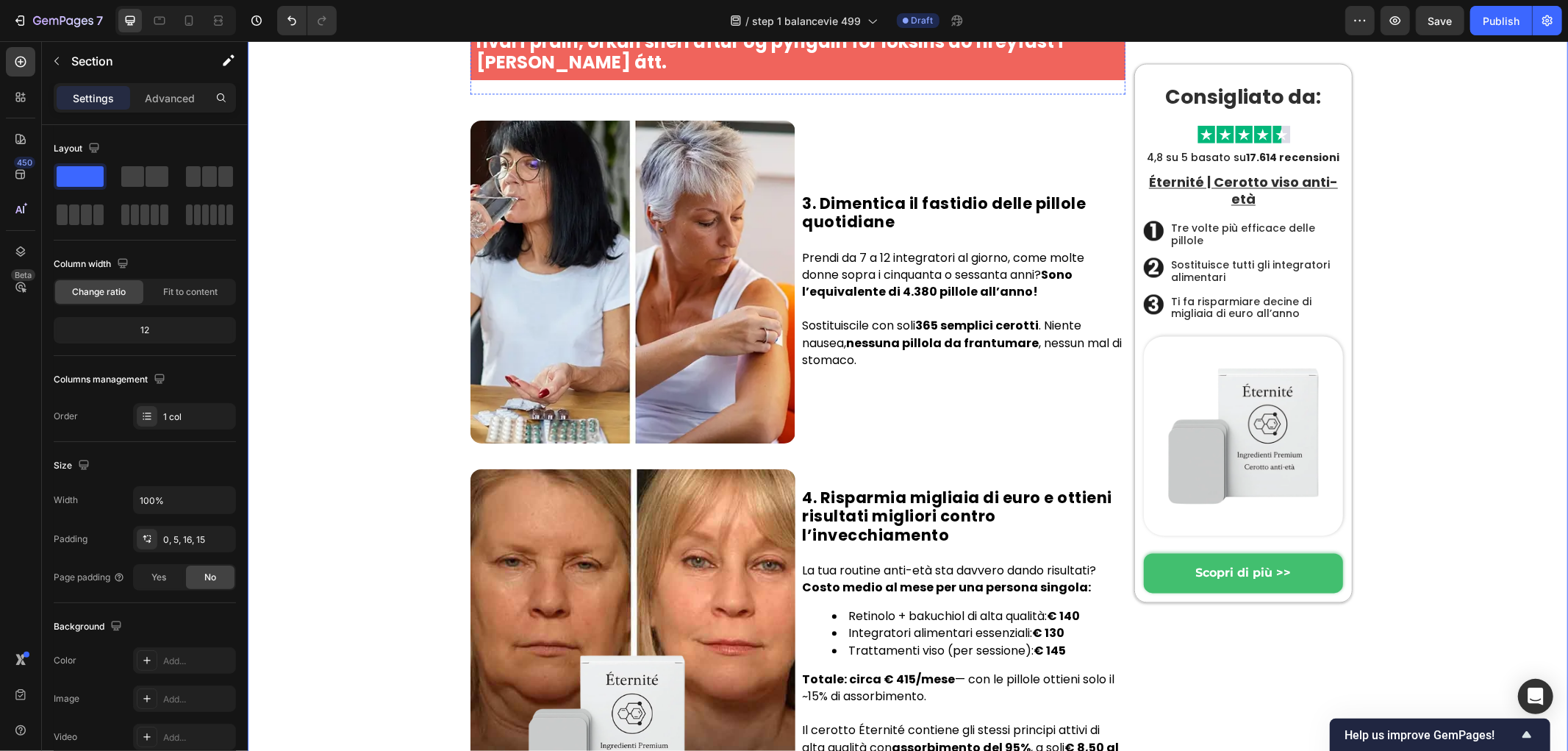
scroll to position [2372, 0]
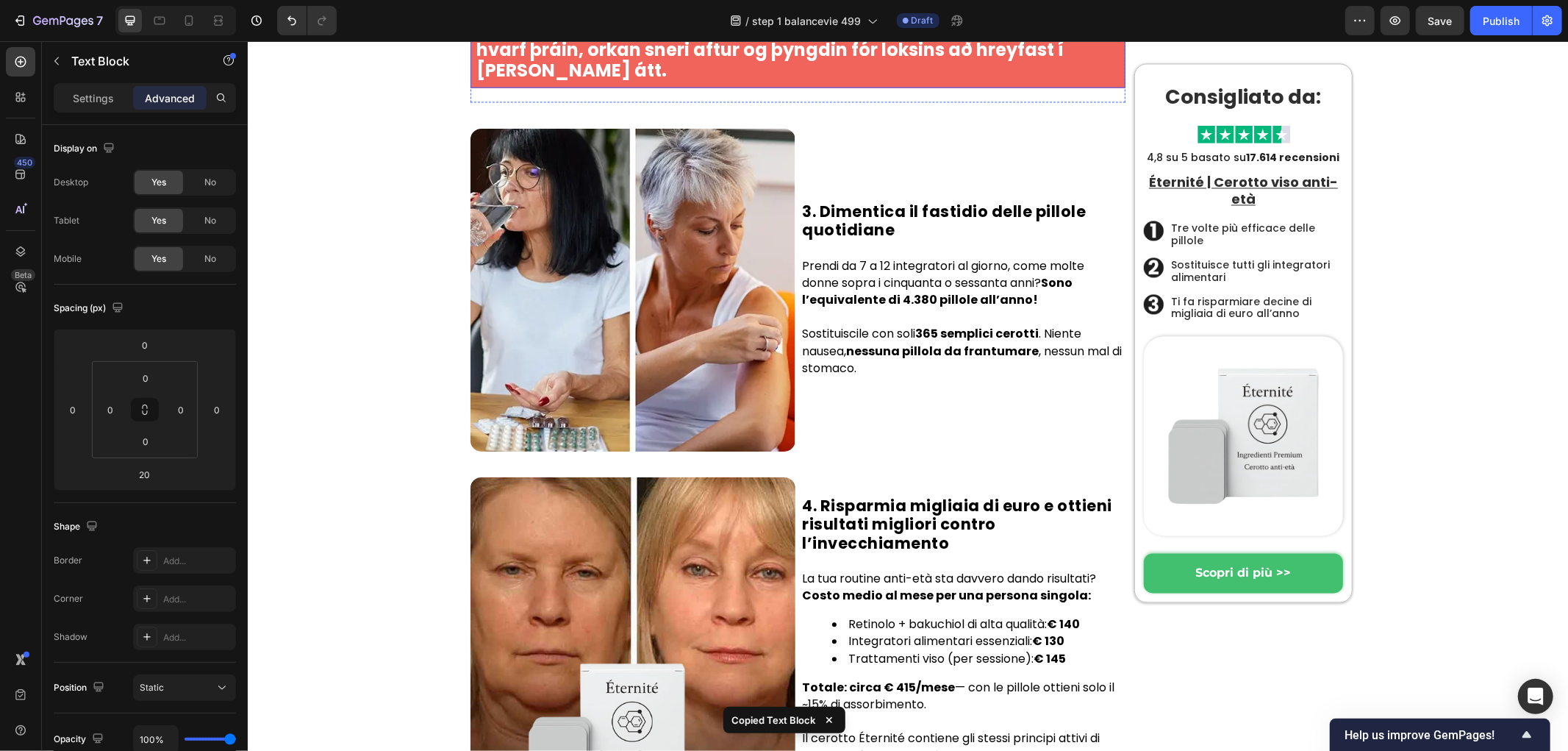
click at [662, 81] on p "BalanceVie örnálaplásturinn breytti öllu – aðeins á tveimur vikum hvarf þráin, …" at bounding box center [797, 50] width 643 height 63
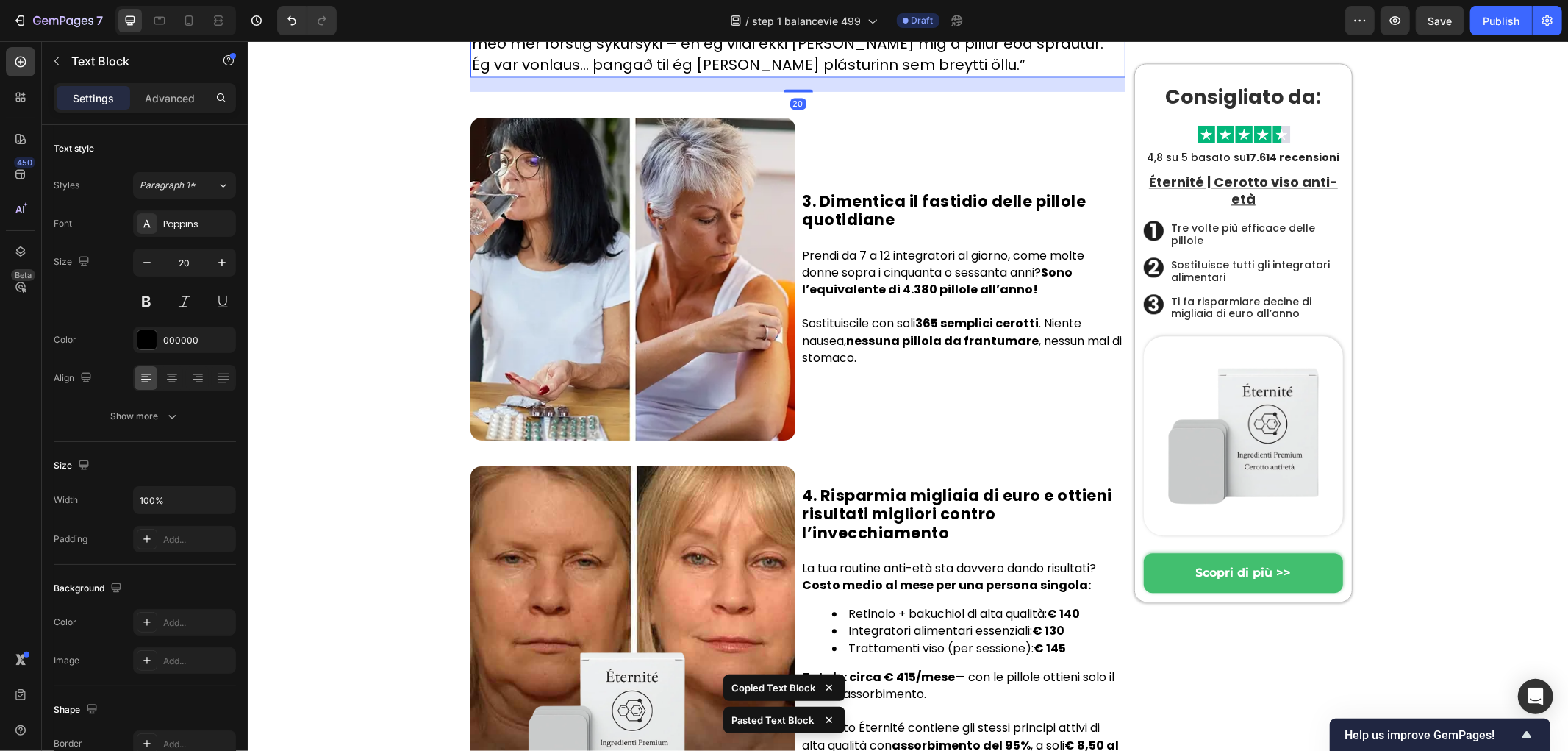
scroll to position [2878, 0]
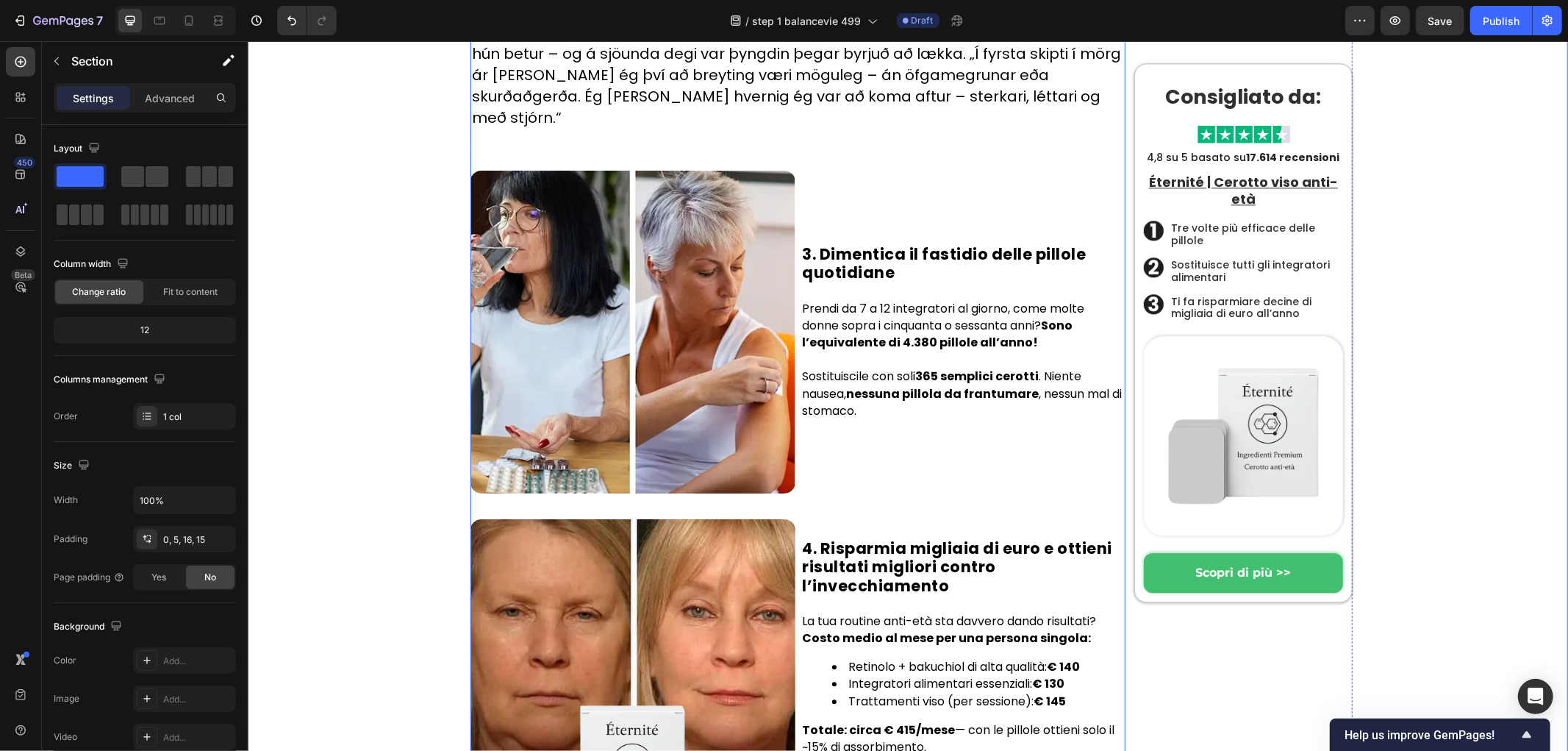
scroll to position [2796, 0]
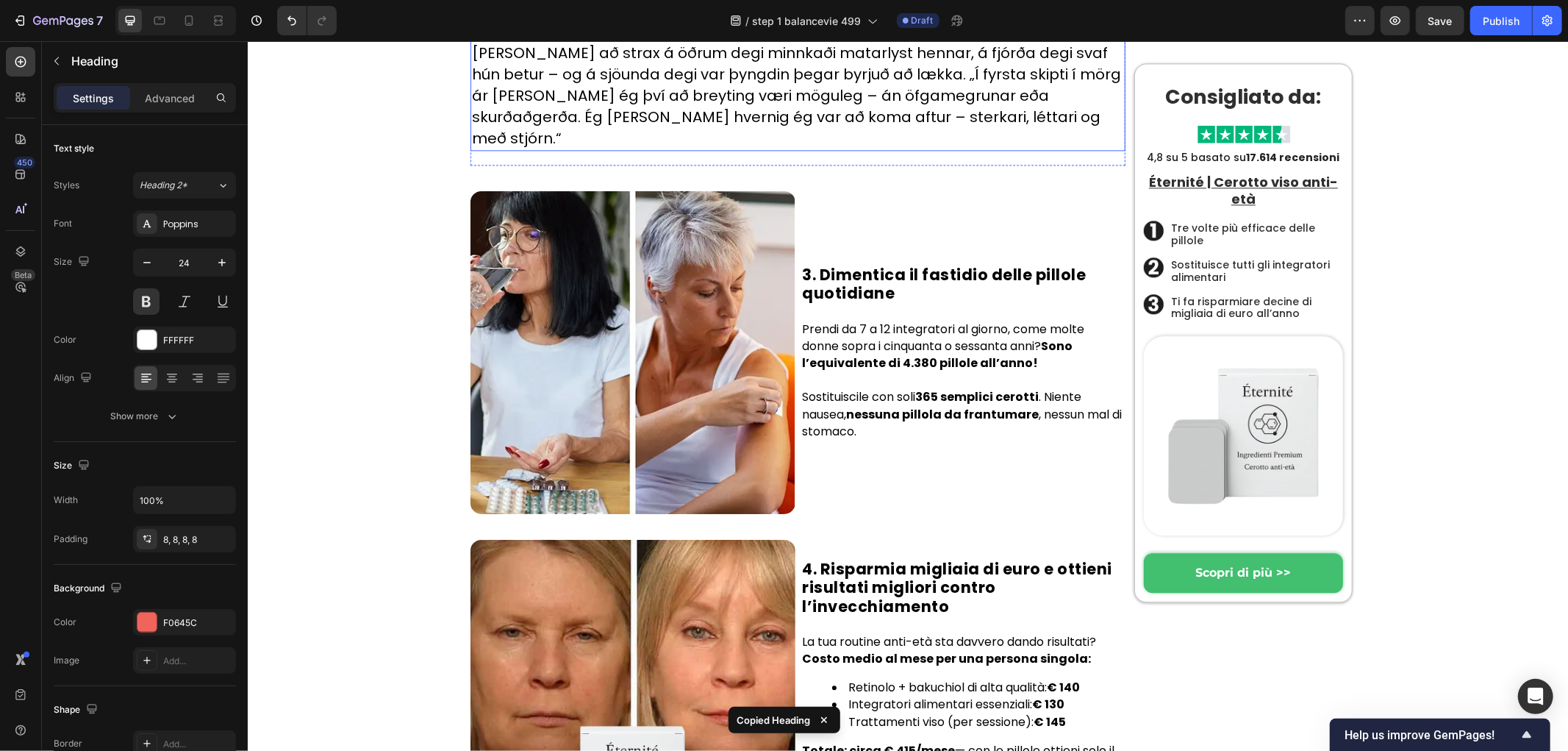
click at [700, 149] on p "[PERSON_NAME] að strax á öðrum degi minnkaði matarlyst hennar, á fjórða degi sv…" at bounding box center [797, 95] width 652 height 107
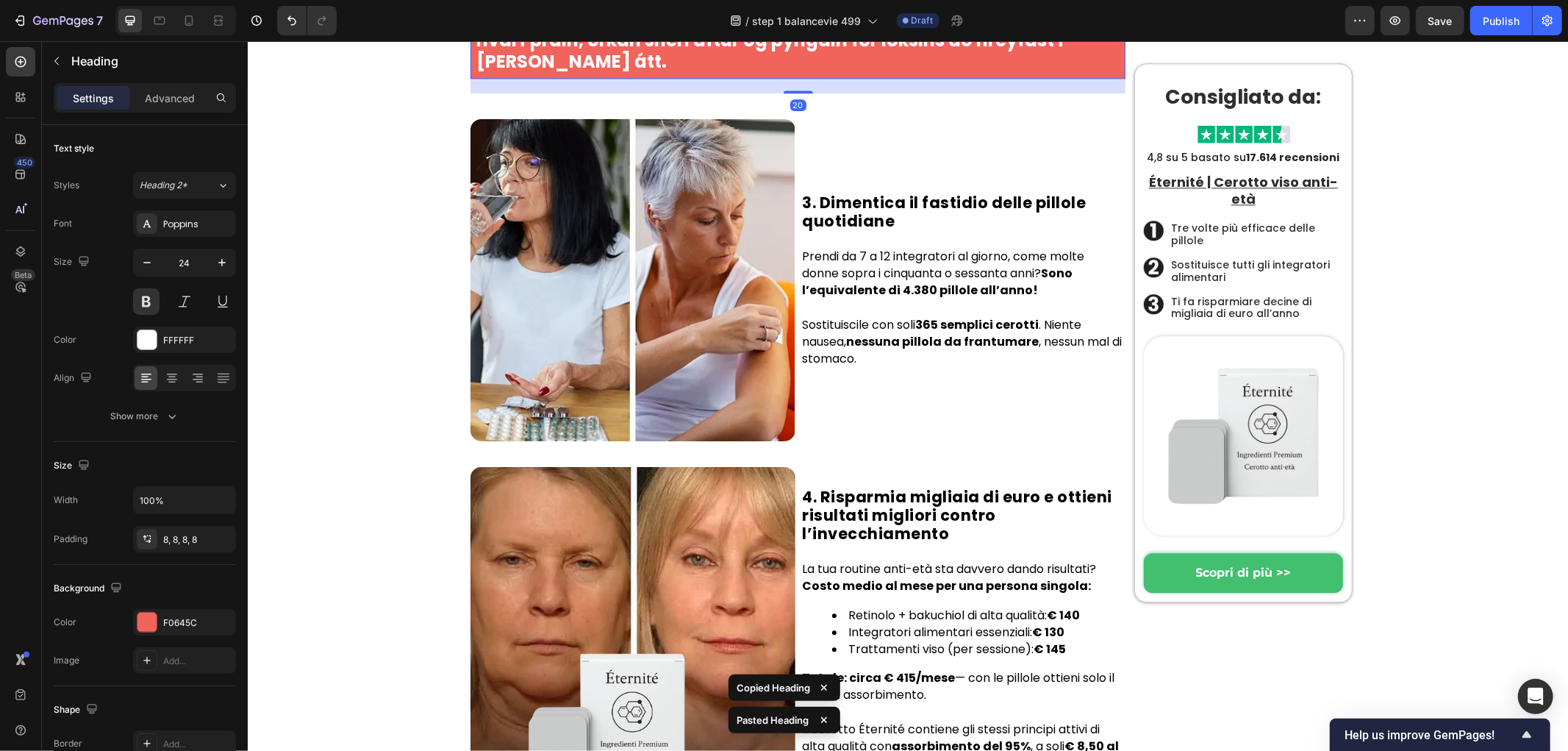
scroll to position [2960, 0]
click at [692, 77] on h1 "BalanceVie örnálaplásturinn breytti öllu – aðeins á tveimur vikum hvarf þráin, …" at bounding box center [797, 39] width 655 height 75
click at [692, 70] on p "BalanceVie örnálaplásturinn breytti öllu – aðeins á tveimur vikum hvarf þráin, …" at bounding box center [797, 39] width 643 height 63
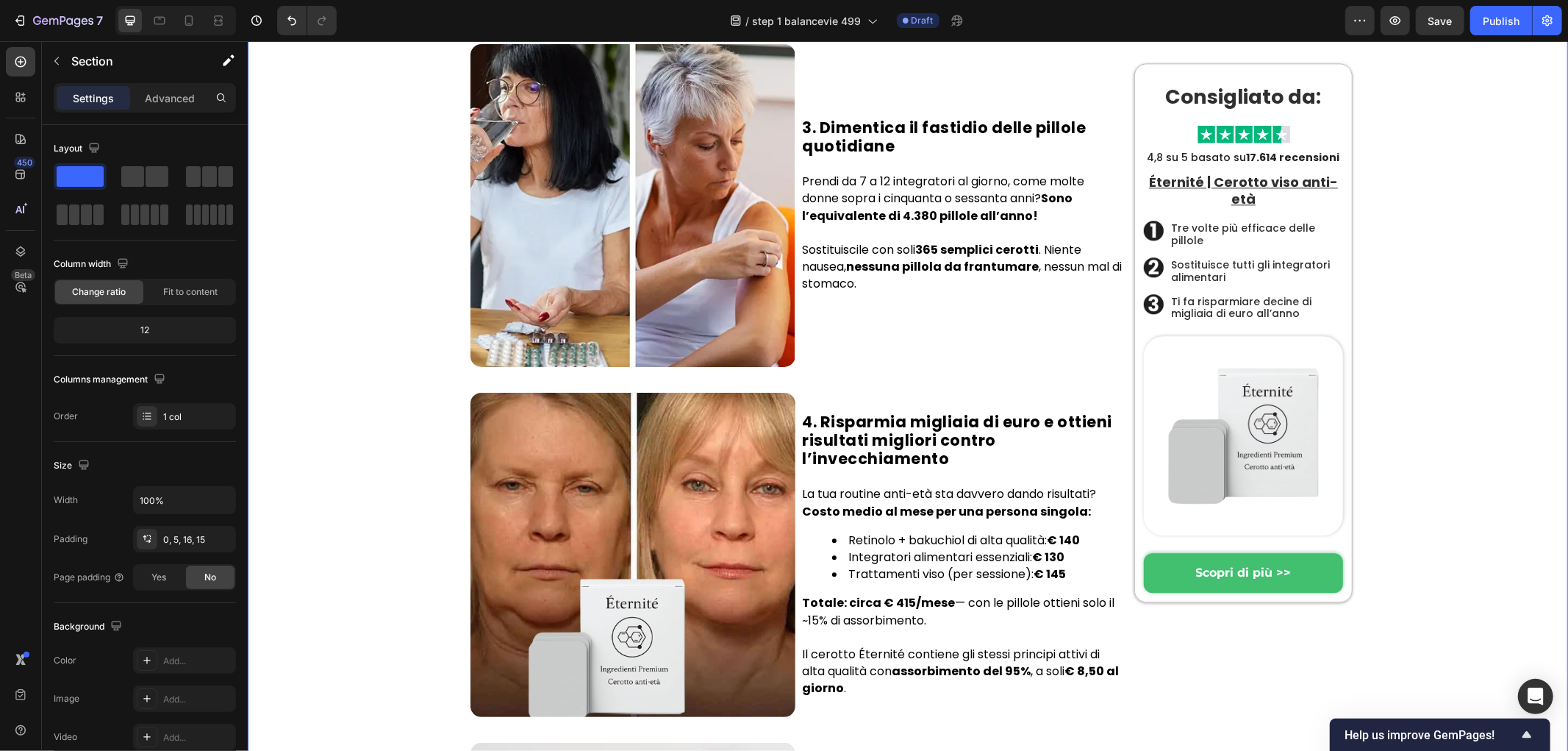
scroll to position [3041, 0]
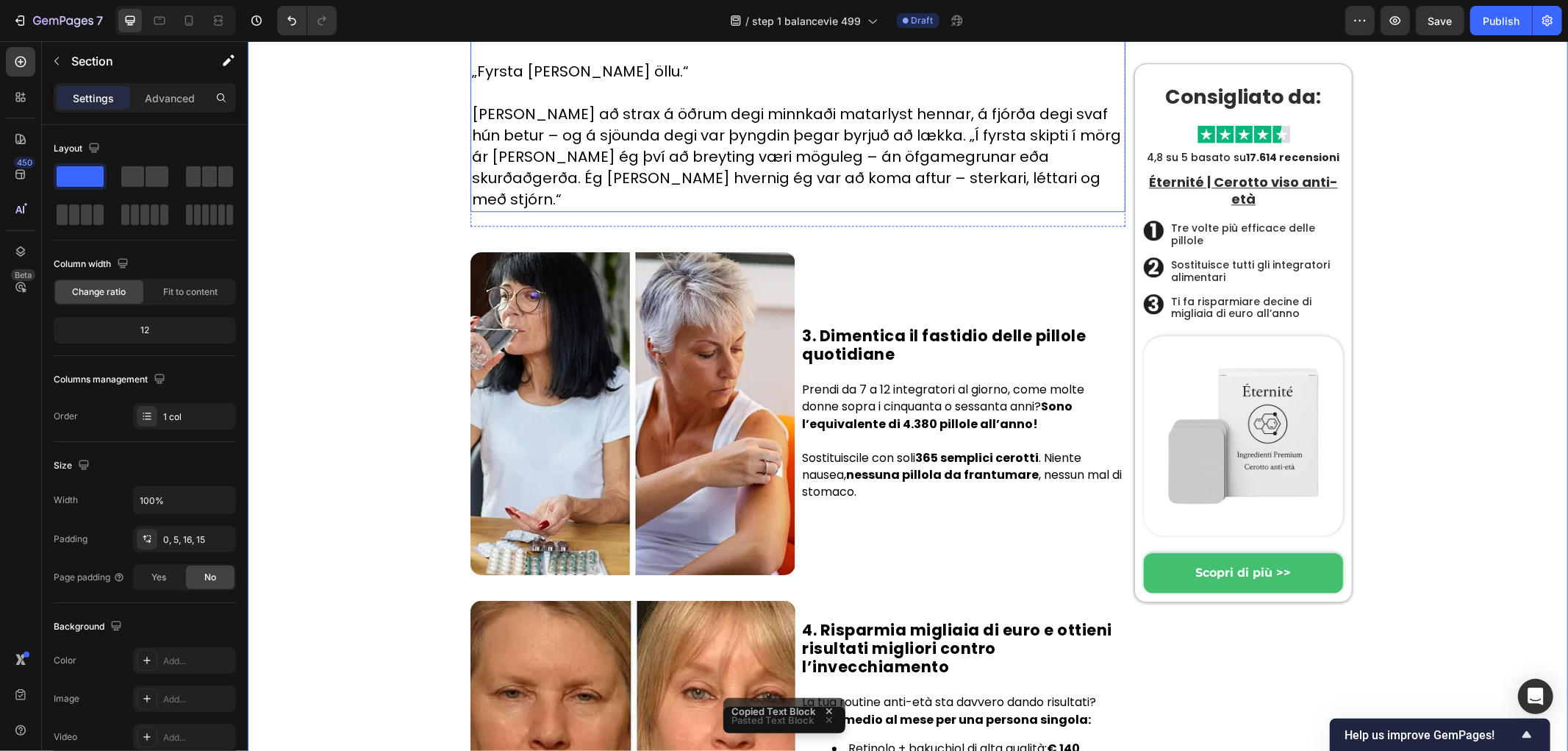
scroll to position [3146, 0]
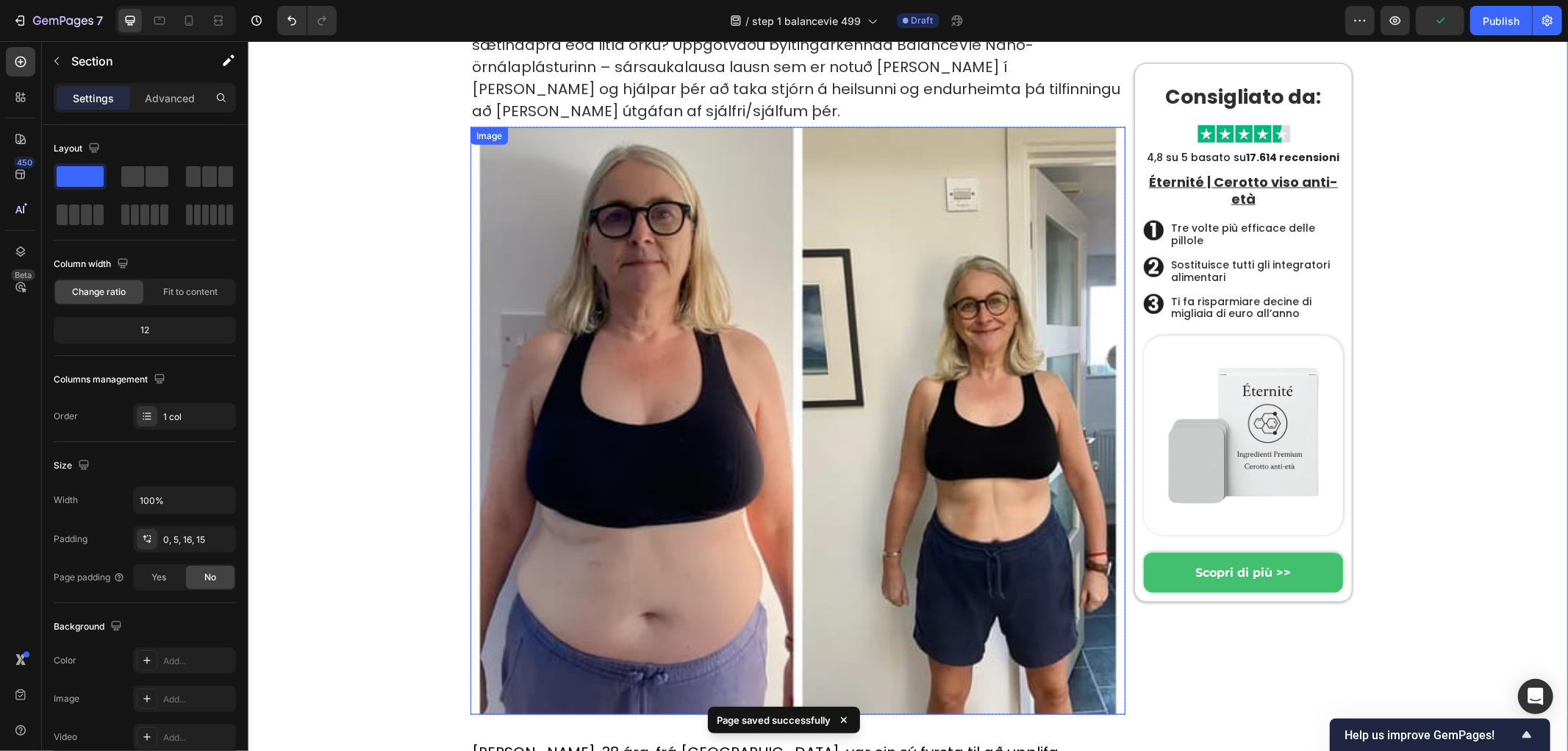
click at [622, 367] on img at bounding box center [797, 420] width 655 height 587
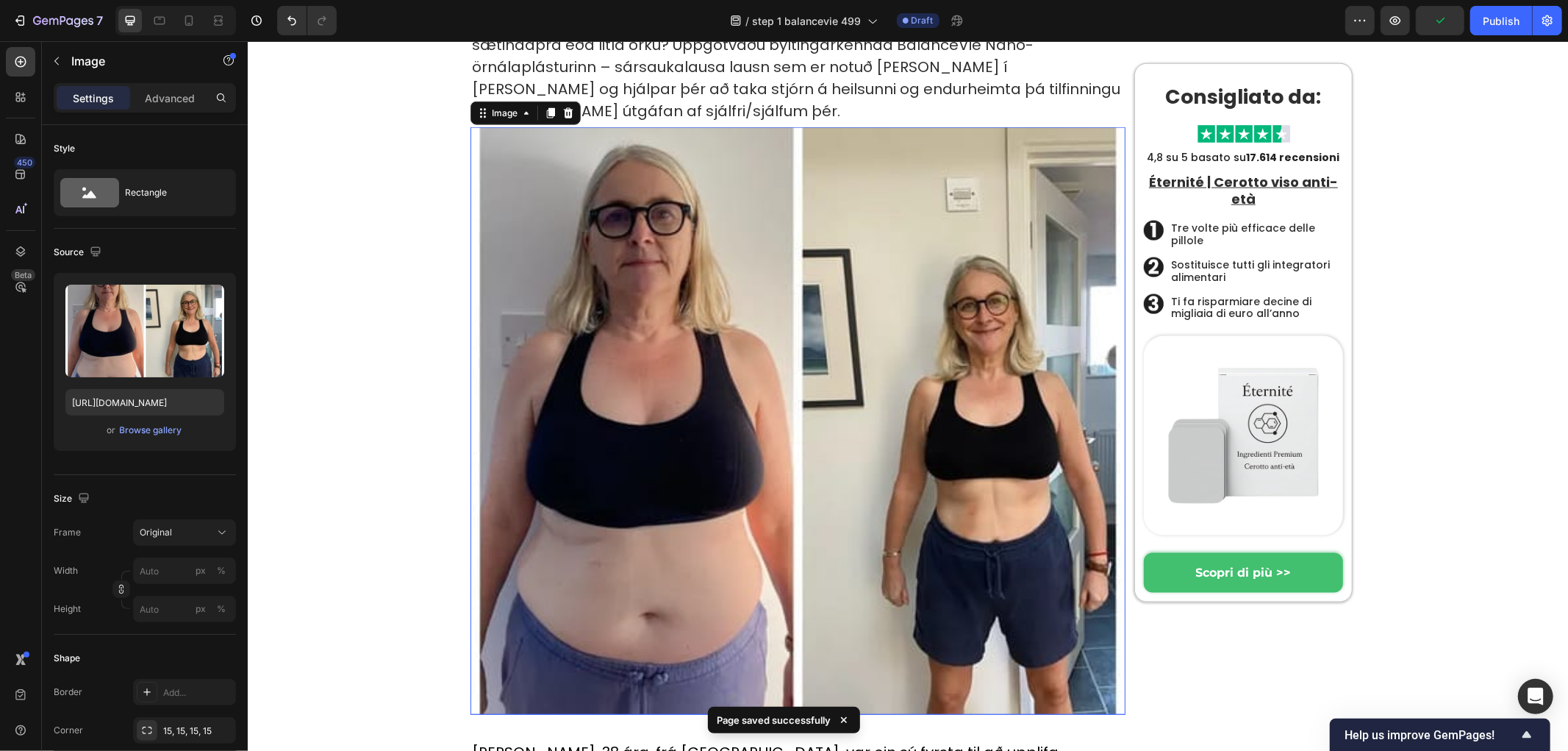
scroll to position [1566, 0]
click at [193, 20] on icon at bounding box center [189, 21] width 8 height 10
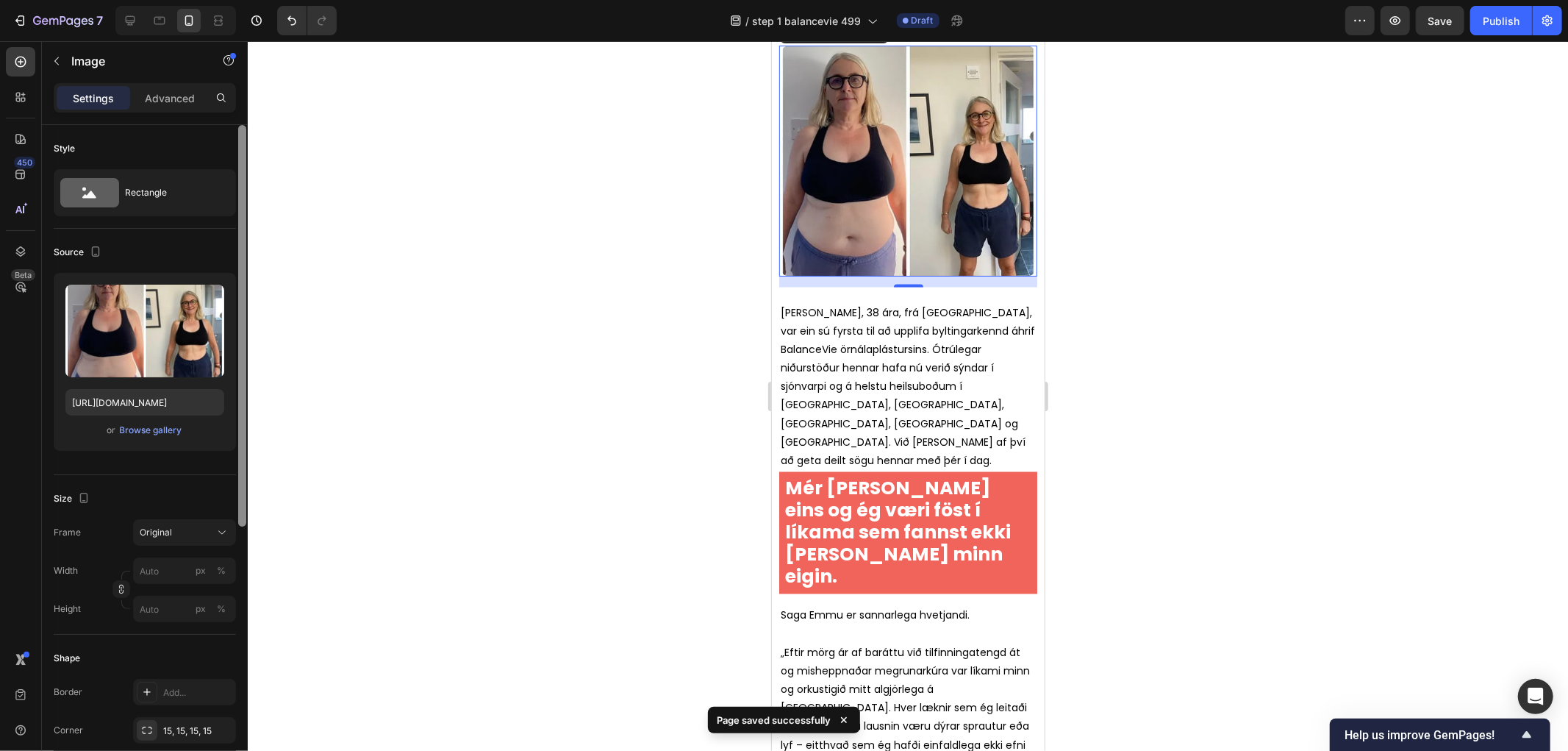
scroll to position [2005, 0]
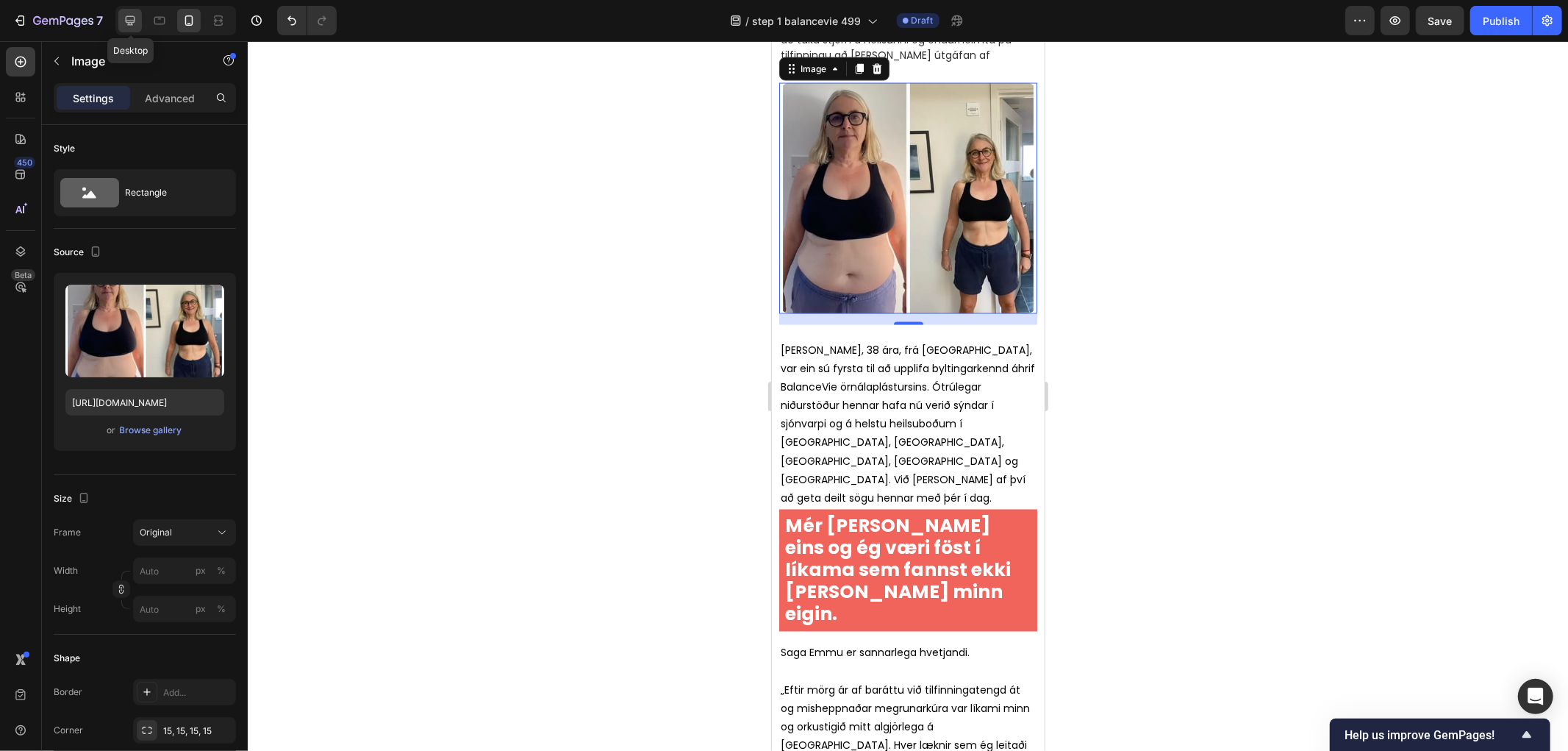
click at [130, 21] on icon at bounding box center [130, 21] width 9 height 9
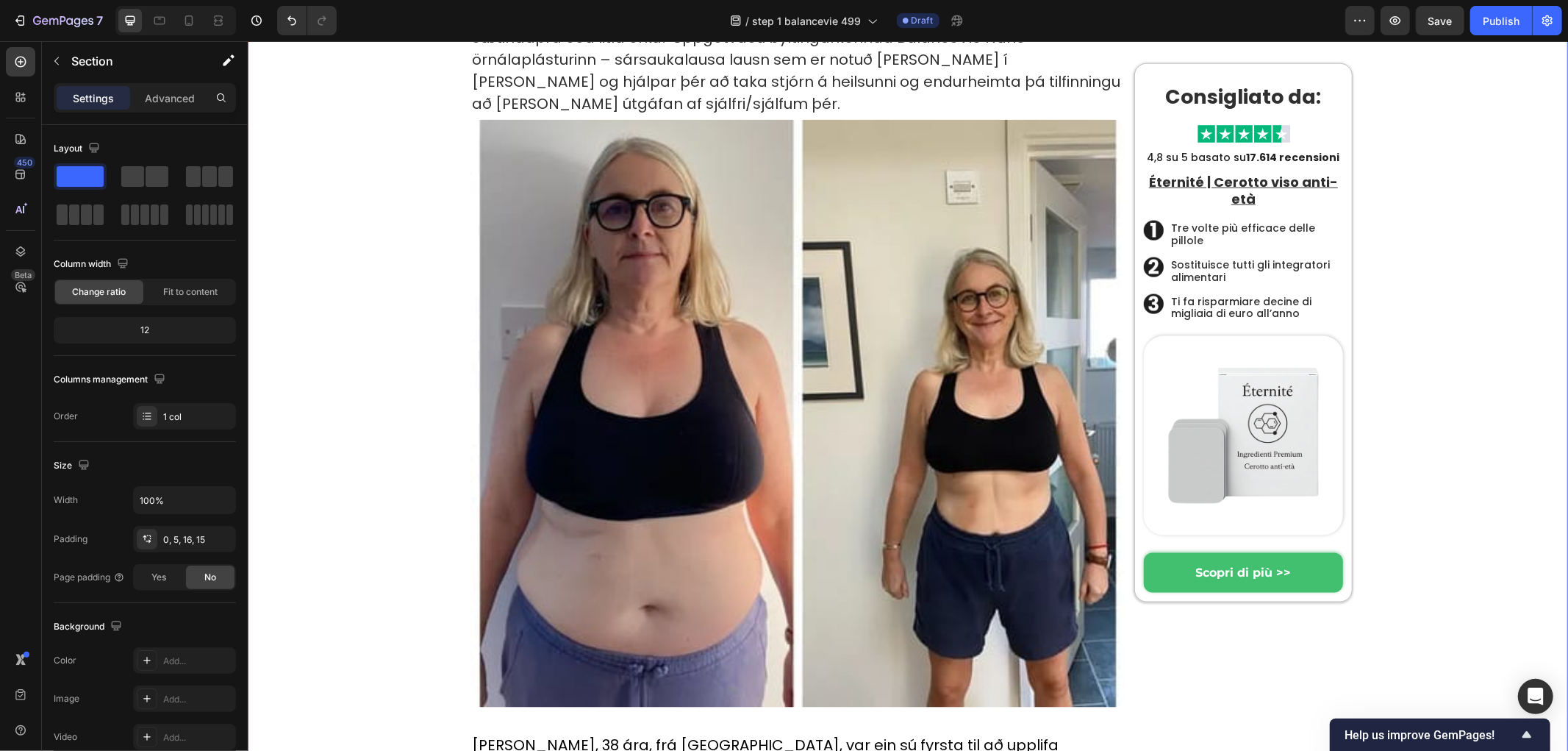
scroll to position [1819, 0]
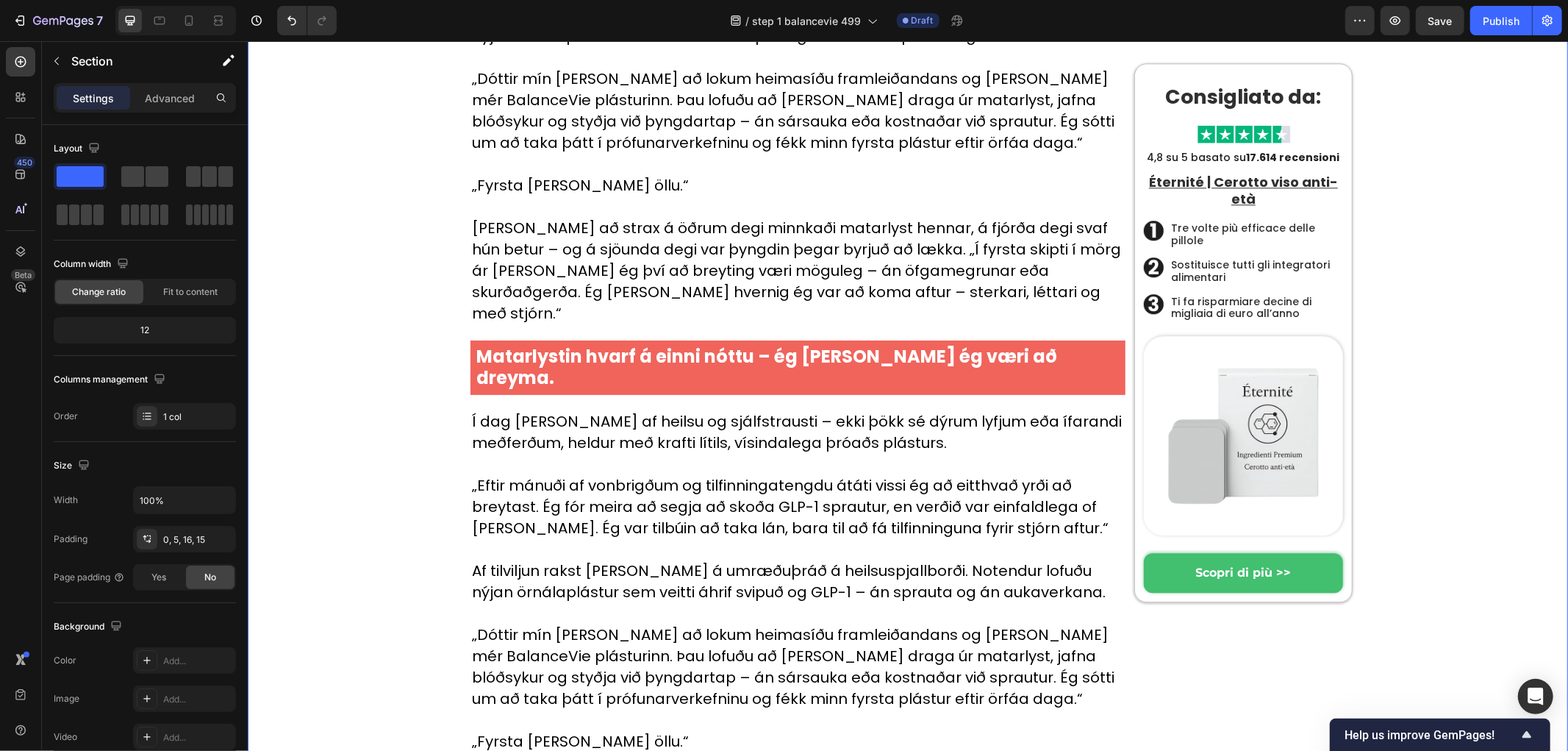
scroll to position [3372, 0]
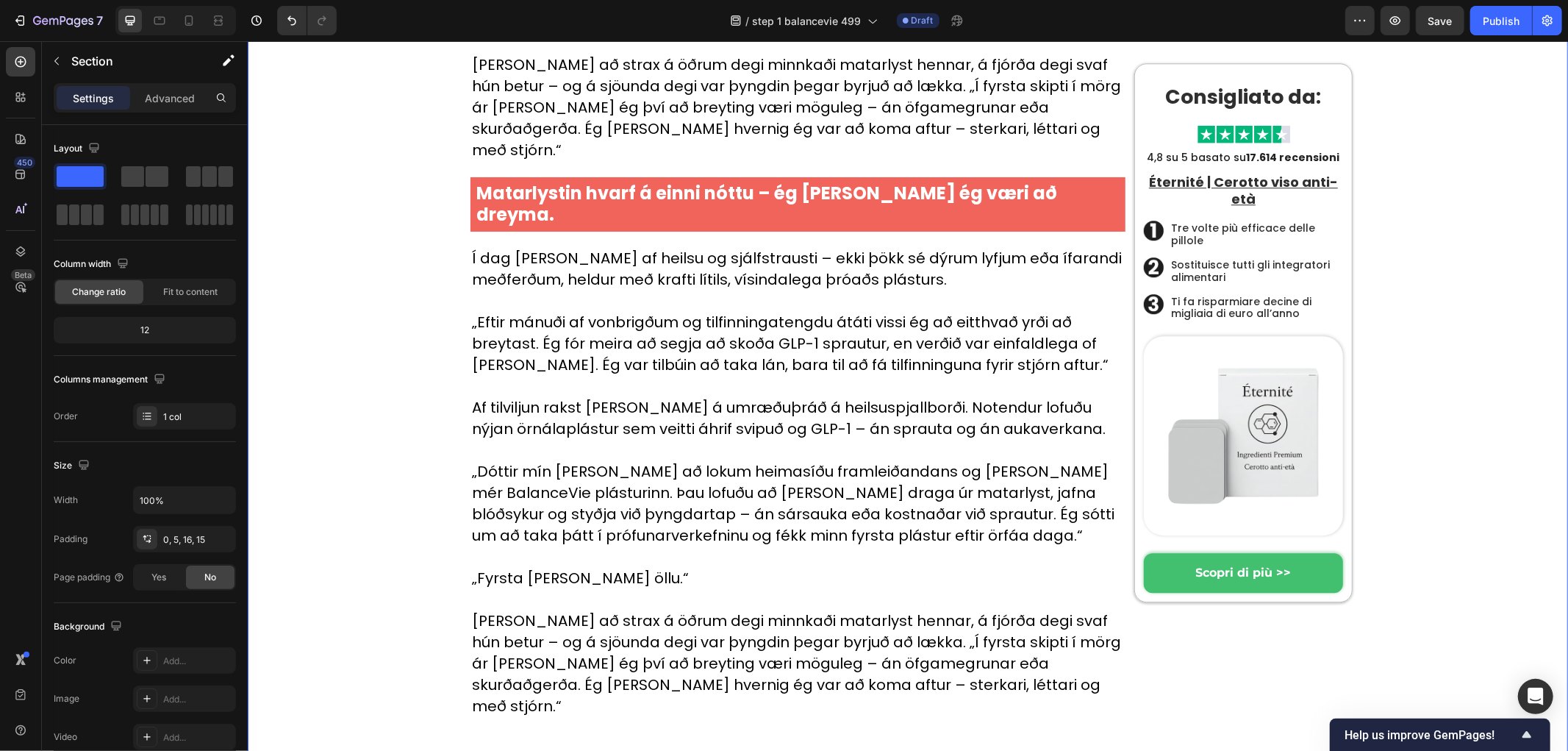
click at [542, 180] on strong "Matarlystin hvarf á einni nóttu – ég [PERSON_NAME] ég væri að dreyma." at bounding box center [766, 203] width 581 height 46
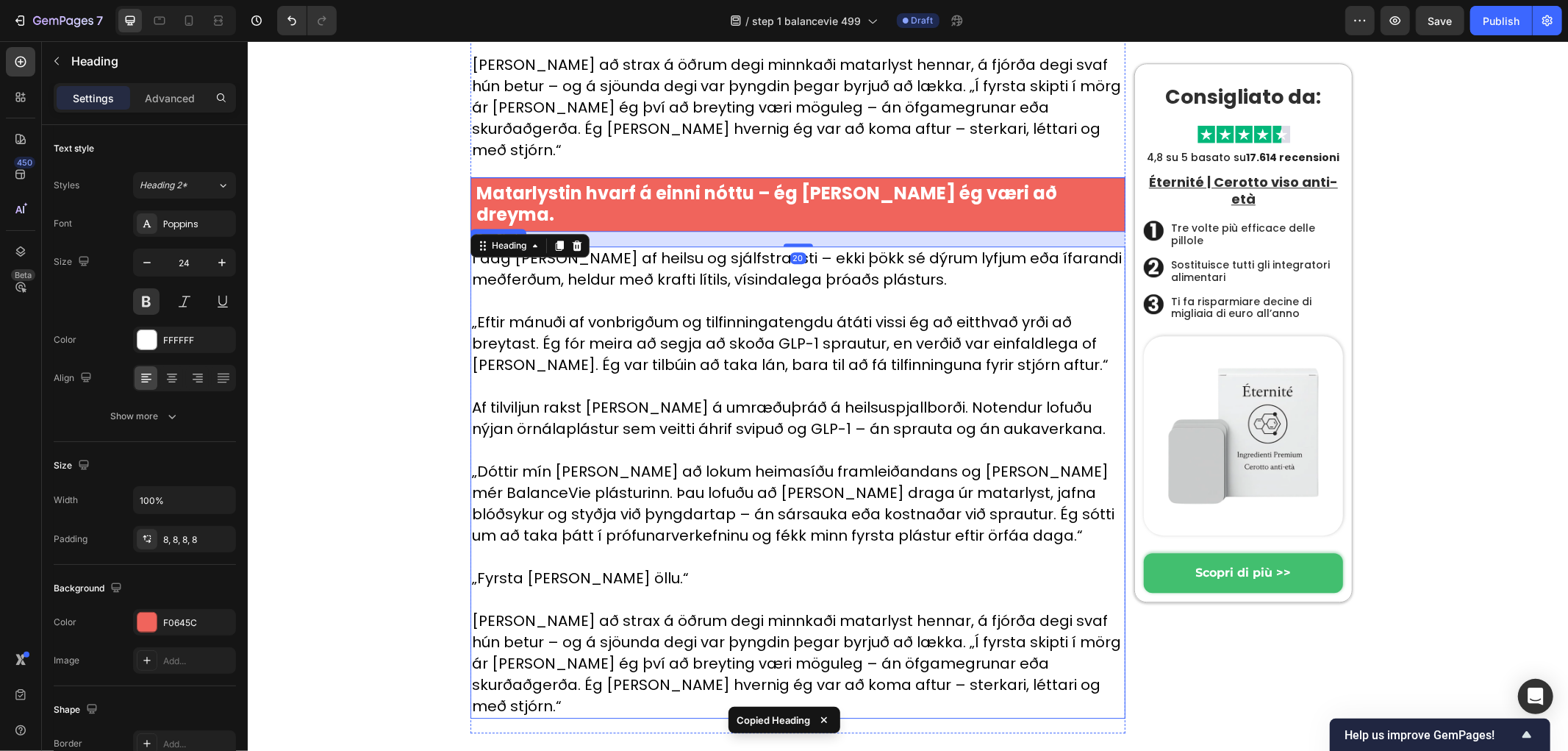
click at [680, 609] on p "[PERSON_NAME] að strax á öðrum degi minnkaði matarlyst hennar, á fjórða degi sv…" at bounding box center [797, 662] width 652 height 107
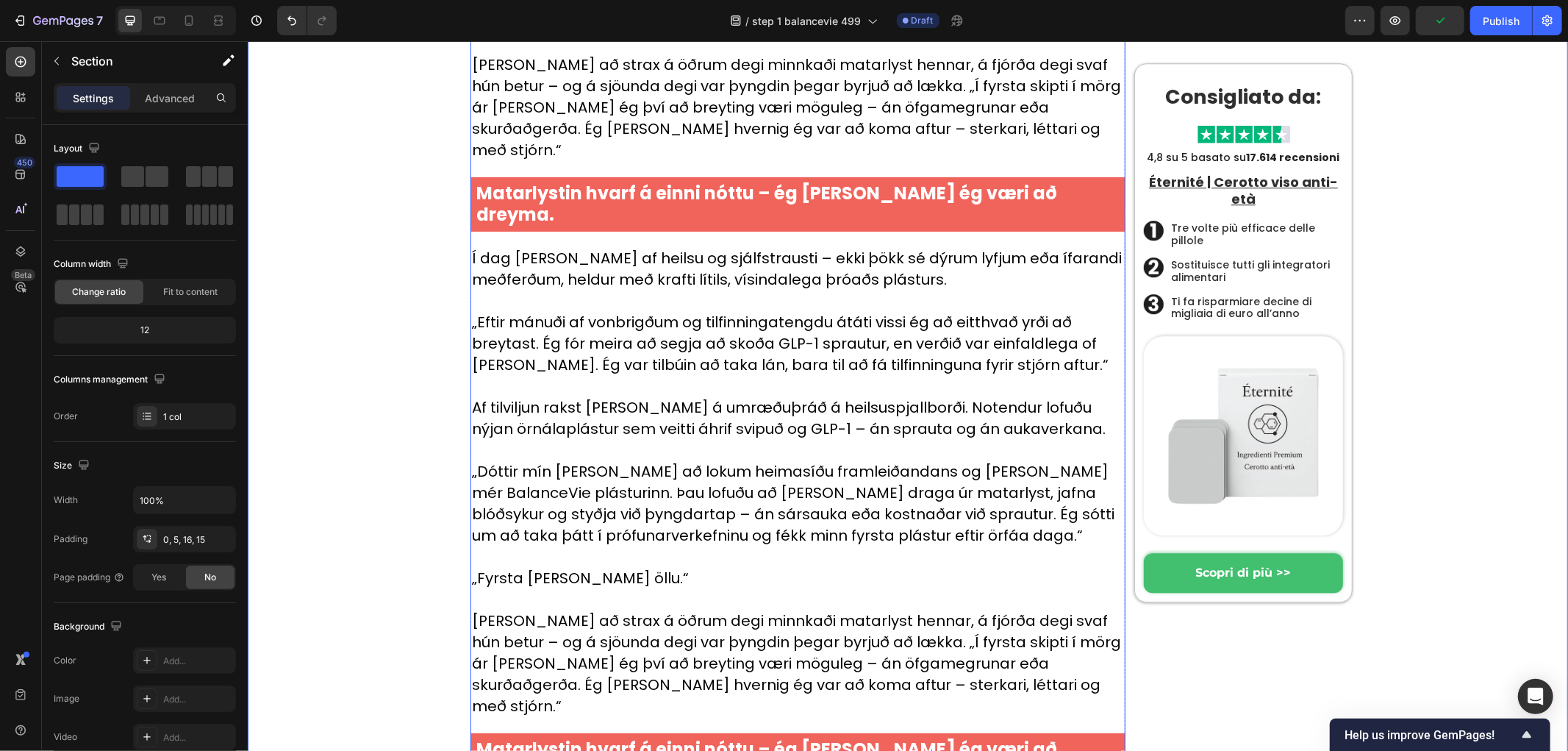
click at [1089, 738] on p "⁠⁠⁠⁠⁠⁠⁠ Matarlystin hvarf á einni nóttu – ég hélt ég væri að dreyma." at bounding box center [797, 760] width 643 height 43
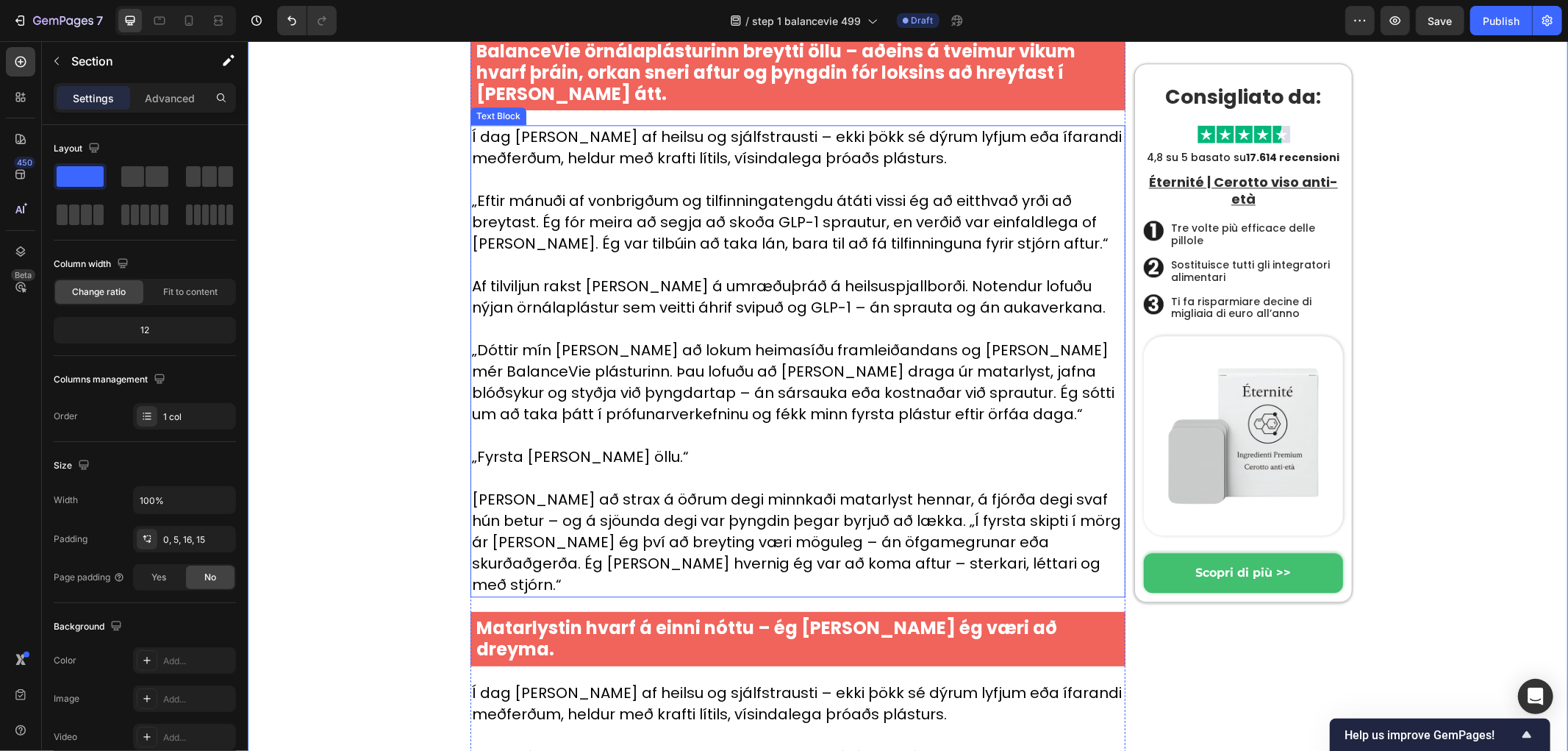
scroll to position [3045, 0]
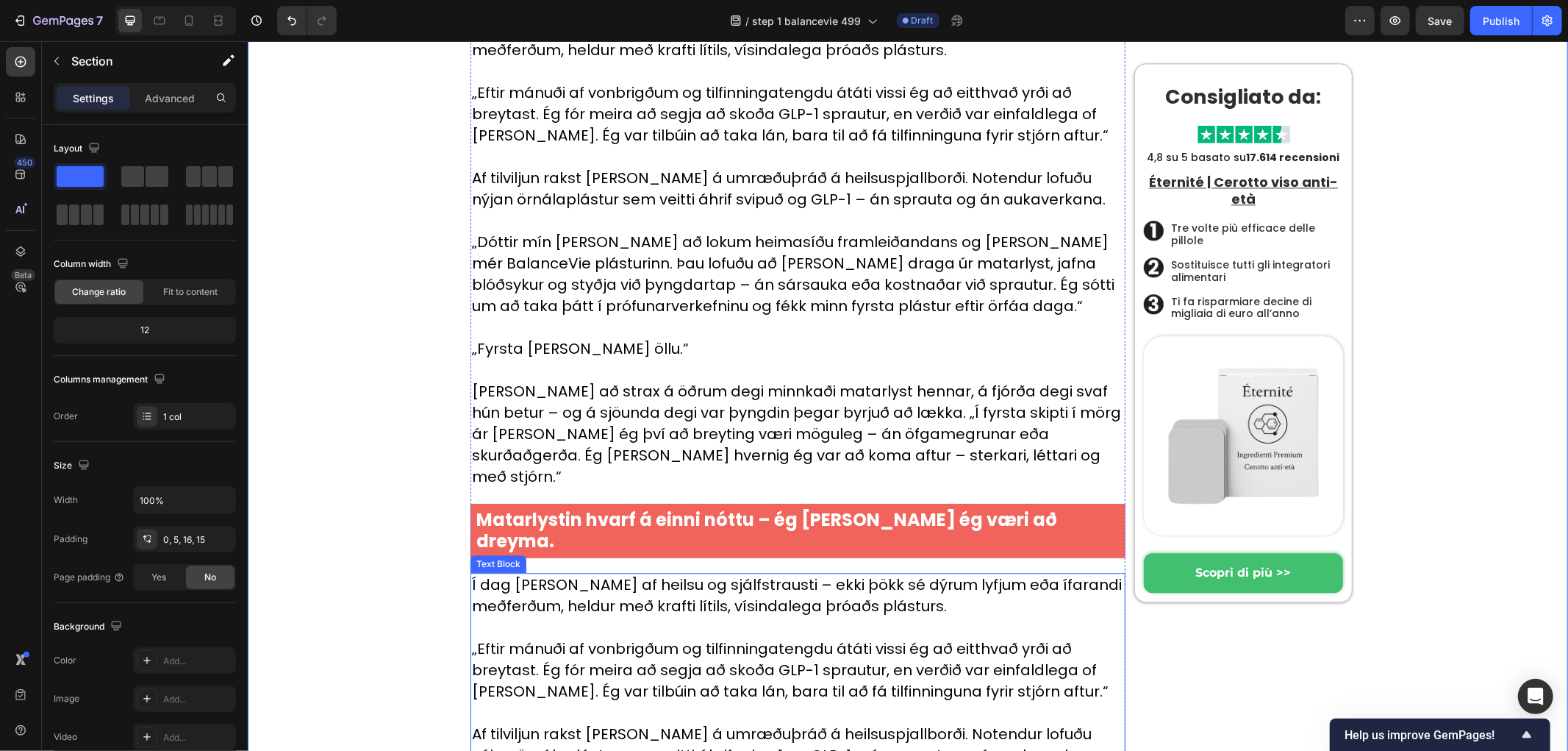
click at [654, 574] on p "Í dag [PERSON_NAME] af heilsu og sjálfstrausti – ekki þökk sé dýrum lyfjum eða …" at bounding box center [797, 595] width 652 height 43
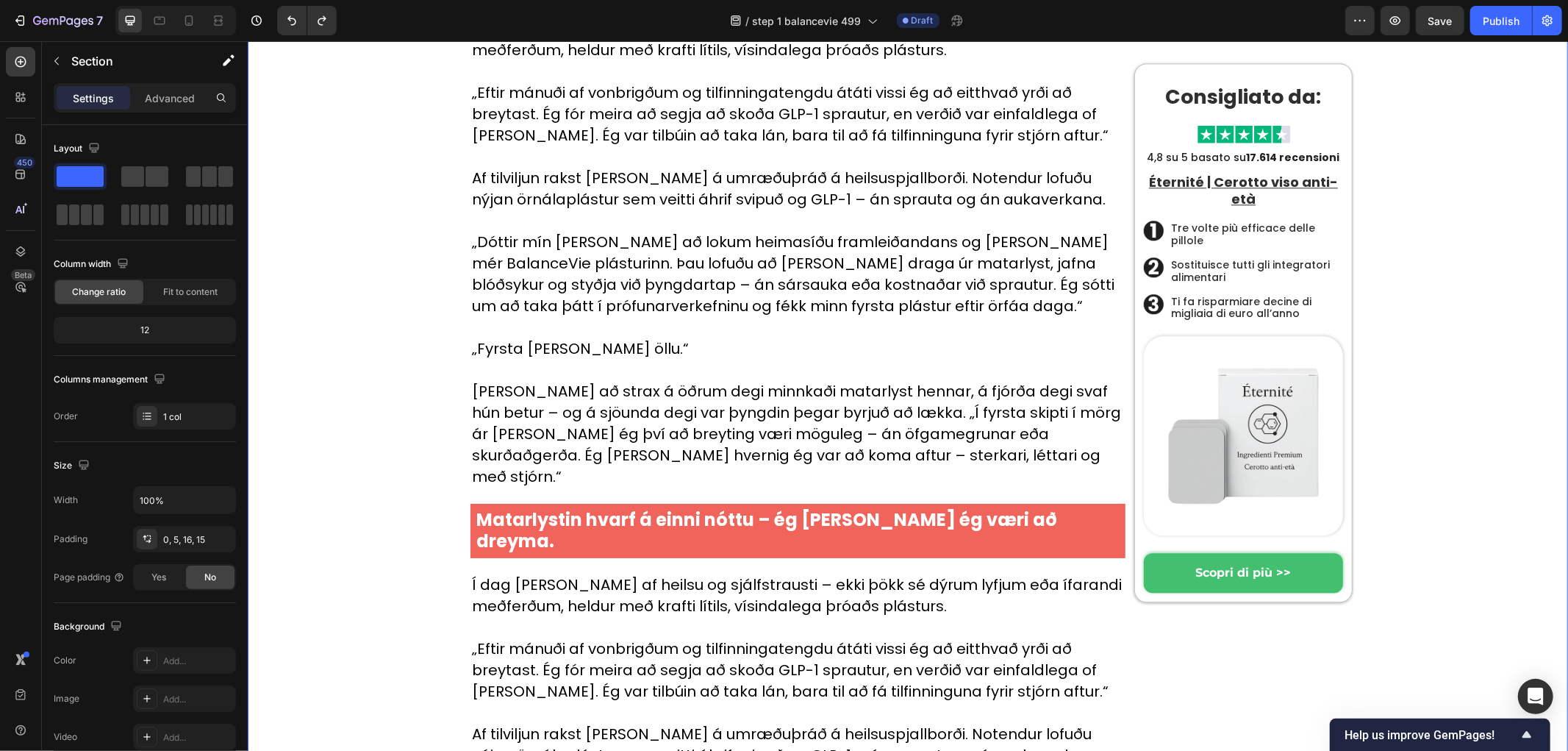
drag, startPoint x: 343, startPoint y: 443, endPoint x: 477, endPoint y: 470, distance: 136.7
click at [345, 443] on div "Hem › Trendigt › Produkter Heading Byltingarkennda örnálaplásturinn sem jafnar …" at bounding box center [910, 218] width 1306 height 6302
click at [539, 574] on p "Í dag [PERSON_NAME] af heilsu og sjálfstrausti – ekki þökk sé dýrum lyfjum eða …" at bounding box center [797, 595] width 652 height 43
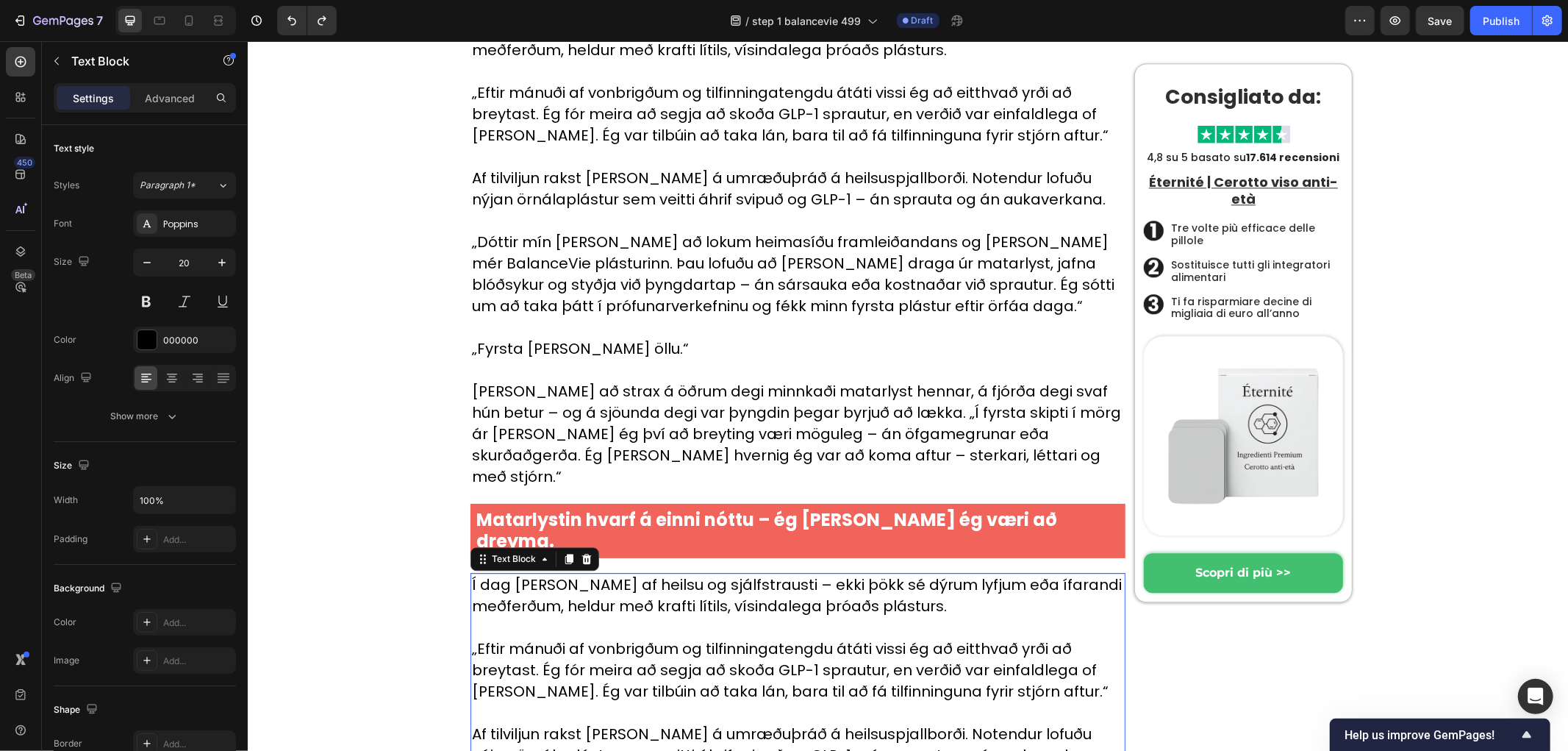
click at [564, 574] on p "Í dag [PERSON_NAME] af heilsu og sjálfstrausti – ekki þökk sé dýrum lyfjum eða …" at bounding box center [797, 595] width 652 height 43
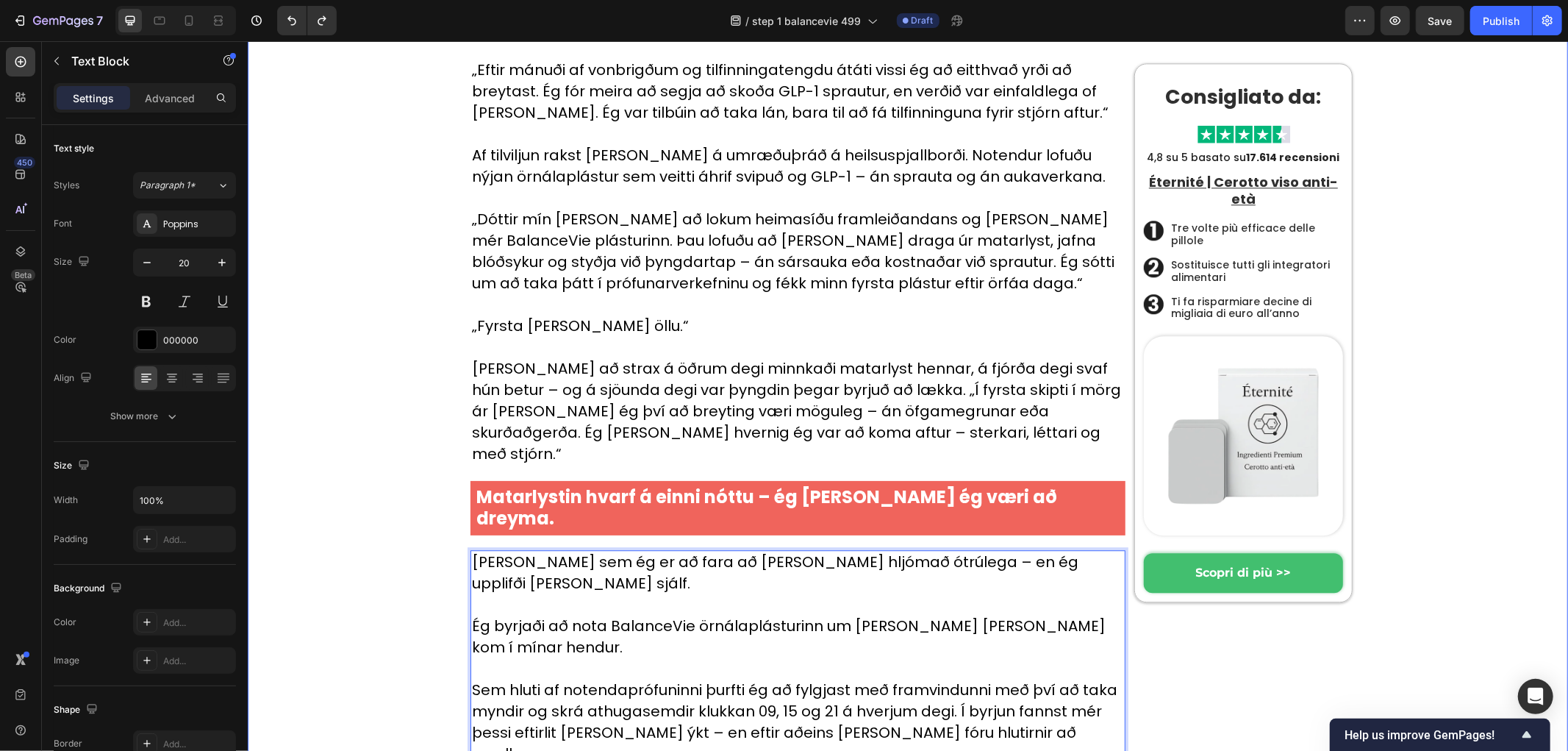
click at [300, 422] on div "Hem › Trendigt › Produkter Heading Byltingarkennda örnálaplásturinn sem jafnar …" at bounding box center [910, 164] width 1306 height 6238
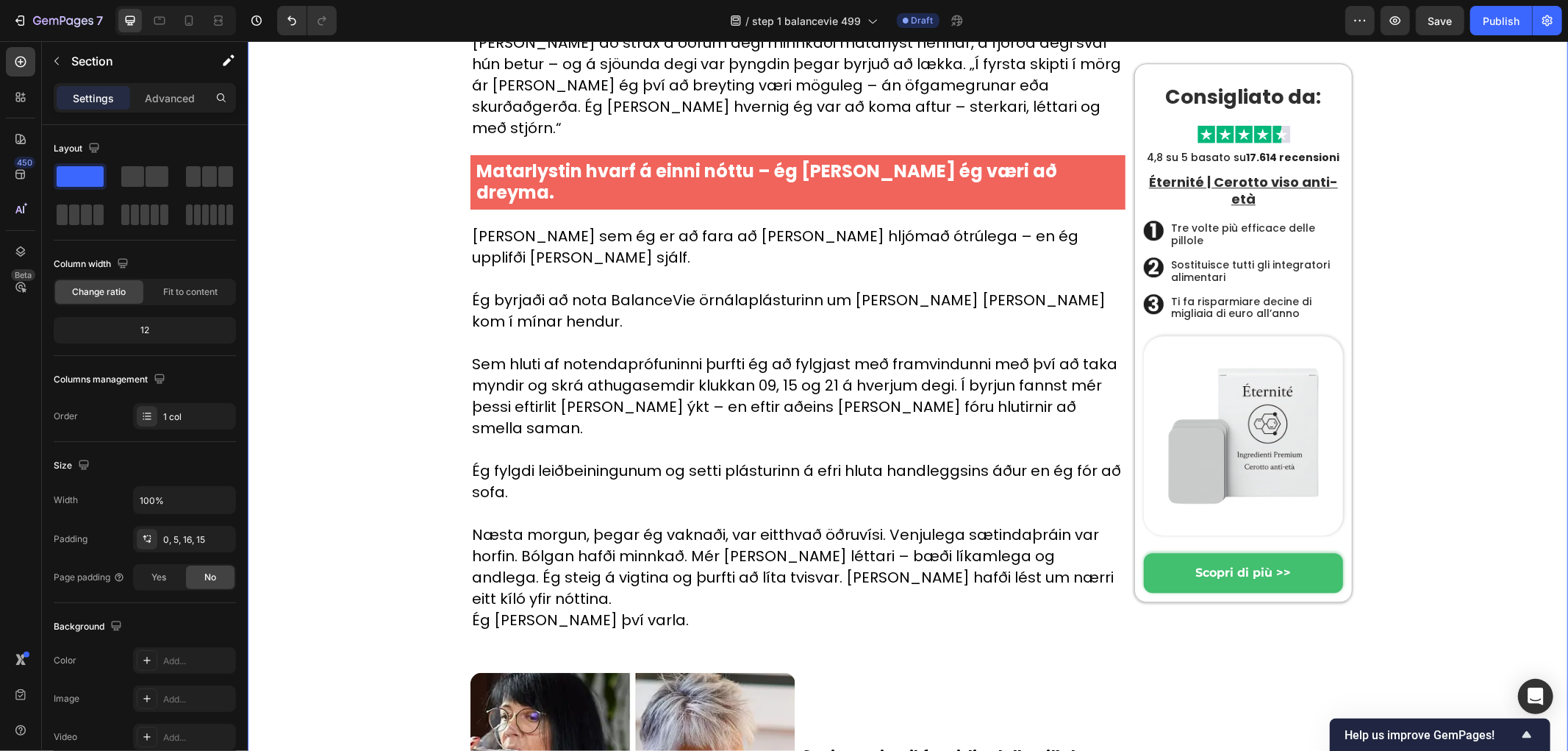
scroll to position [3476, 0]
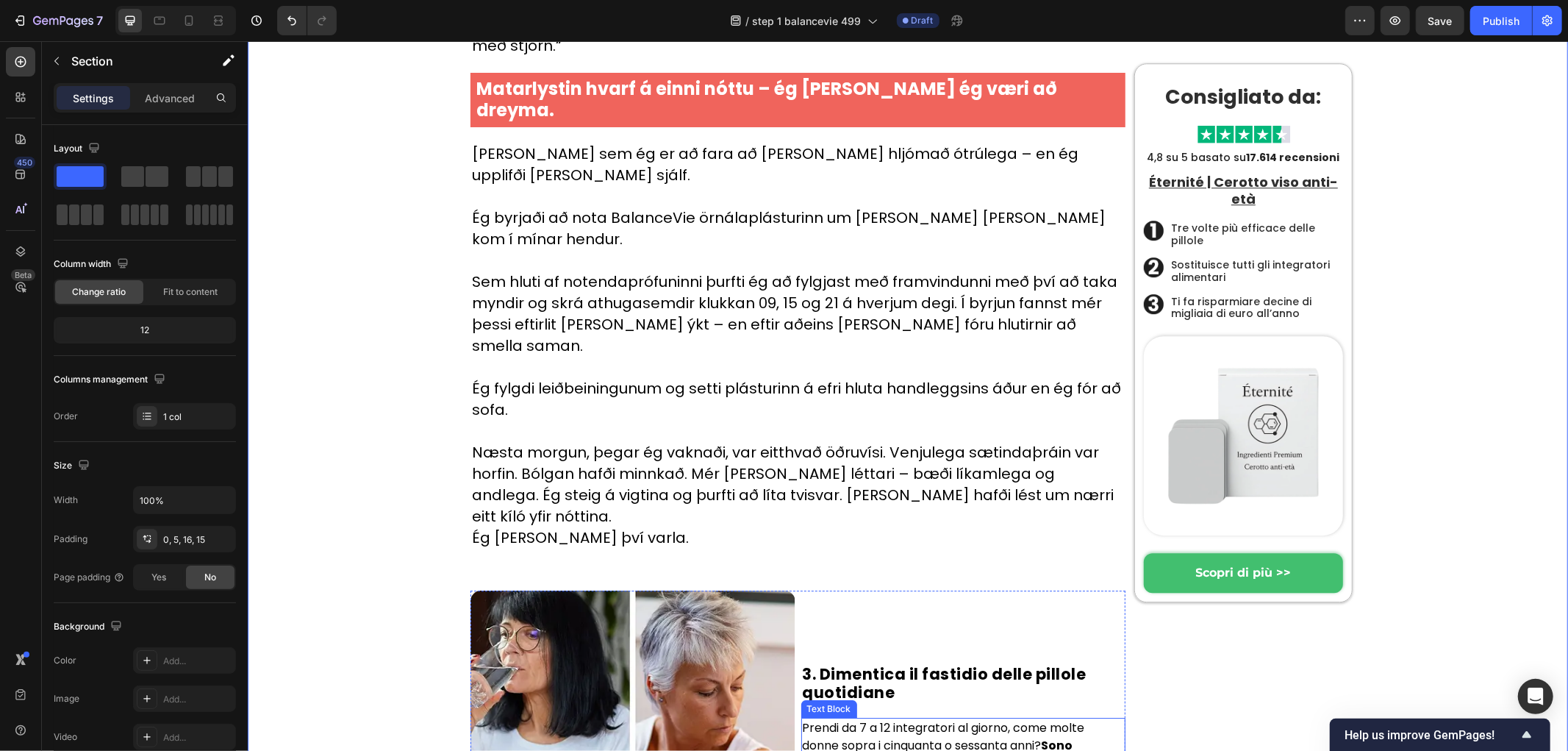
click at [894, 719] on p "Prendi da 7 a 12 integratori al giorno, come molte donne sopra i cinquanta o se…" at bounding box center [963, 744] width 322 height 51
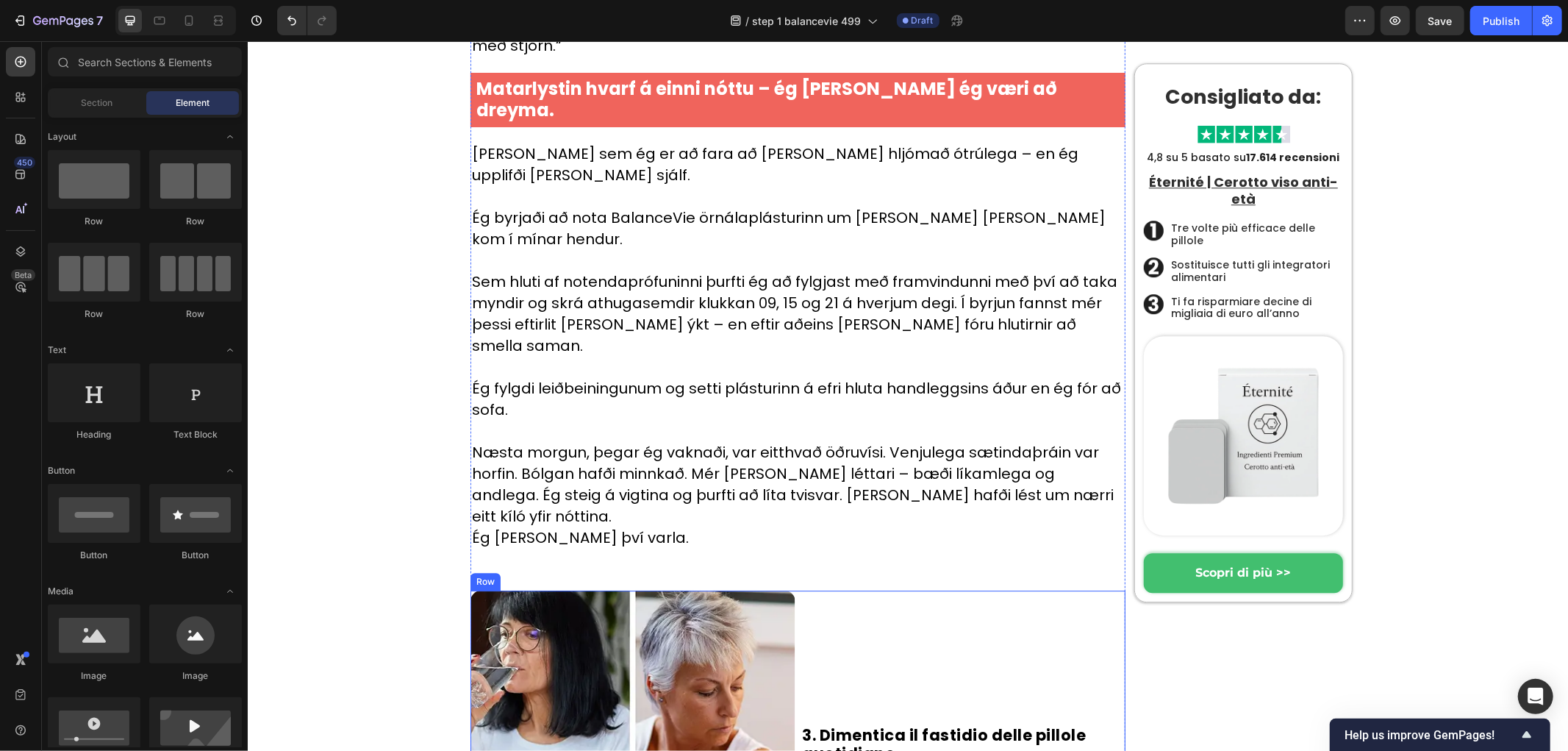
click at [921, 723] on h2 "3. Dimentica il fastidio delle pillole quotidiane" at bounding box center [963, 743] width 325 height 40
click at [950, 590] on div "Drop element here" at bounding box center [963, 751] width 325 height 323
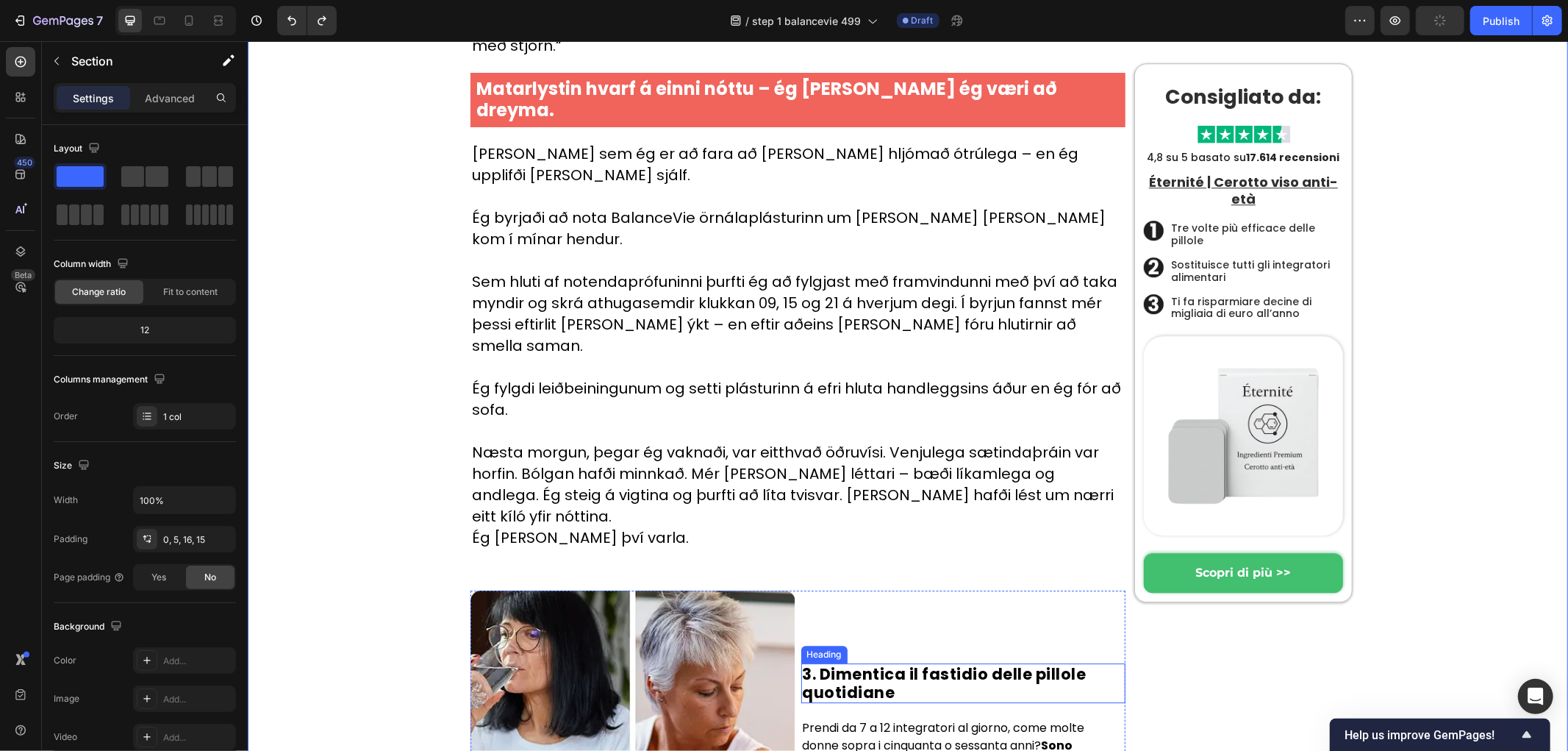
click at [920, 590] on div "3. Dimentica il fastidio delle pillole quotidiane Heading Prendi da 7 a 12 inte…" at bounding box center [963, 751] width 325 height 323
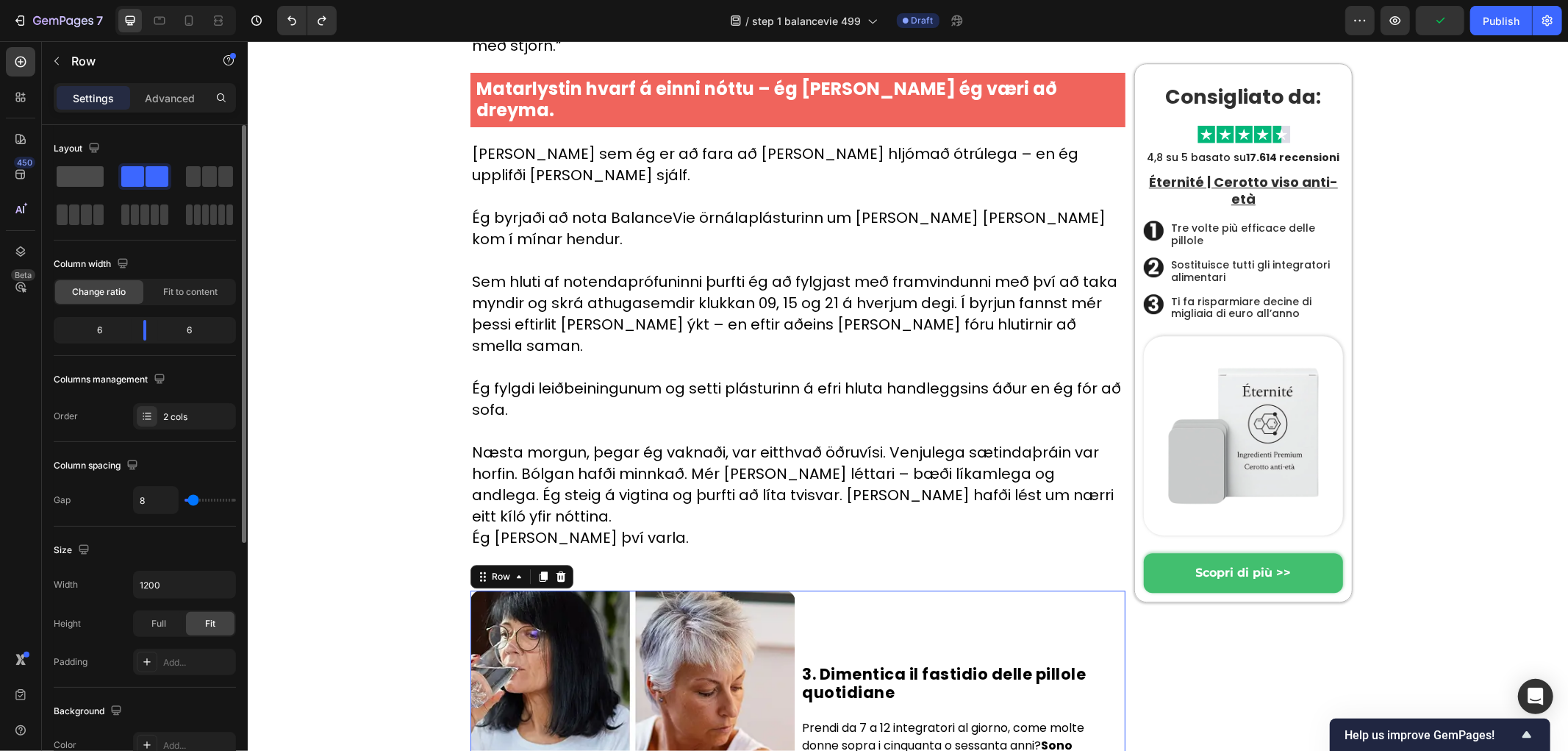
click at [85, 184] on span at bounding box center [81, 176] width 47 height 21
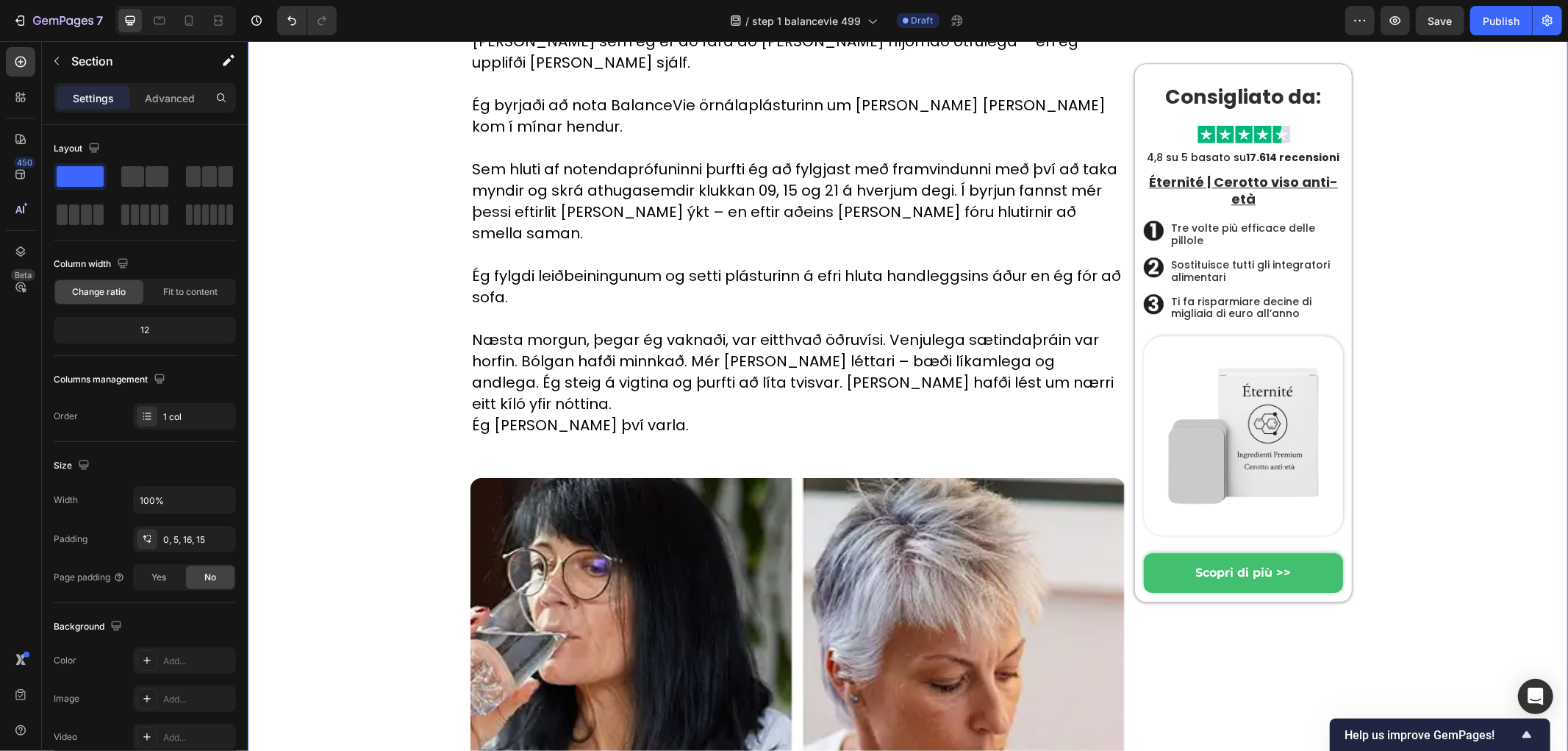
scroll to position [3722, 0]
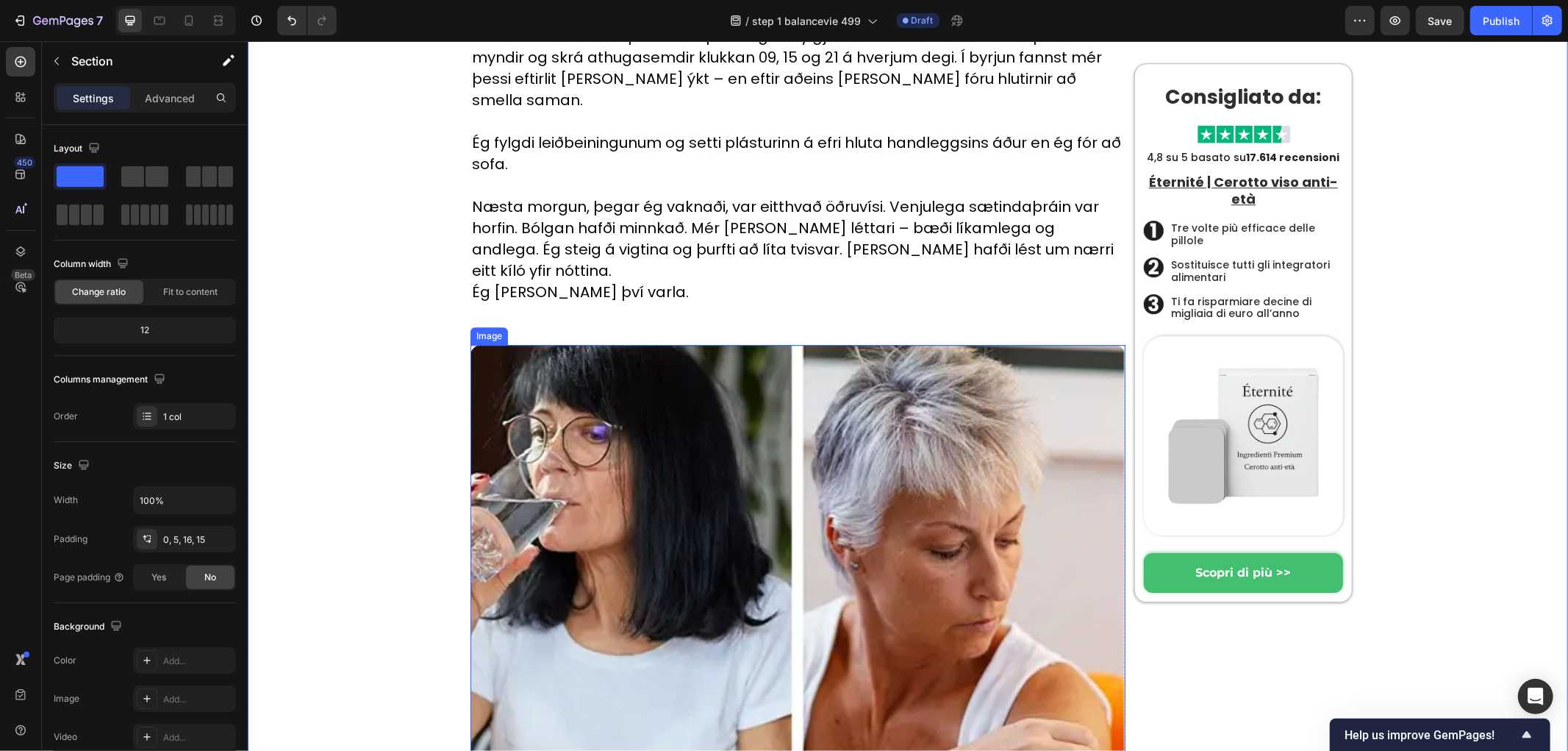
click at [714, 353] on img at bounding box center [797, 669] width 655 height 651
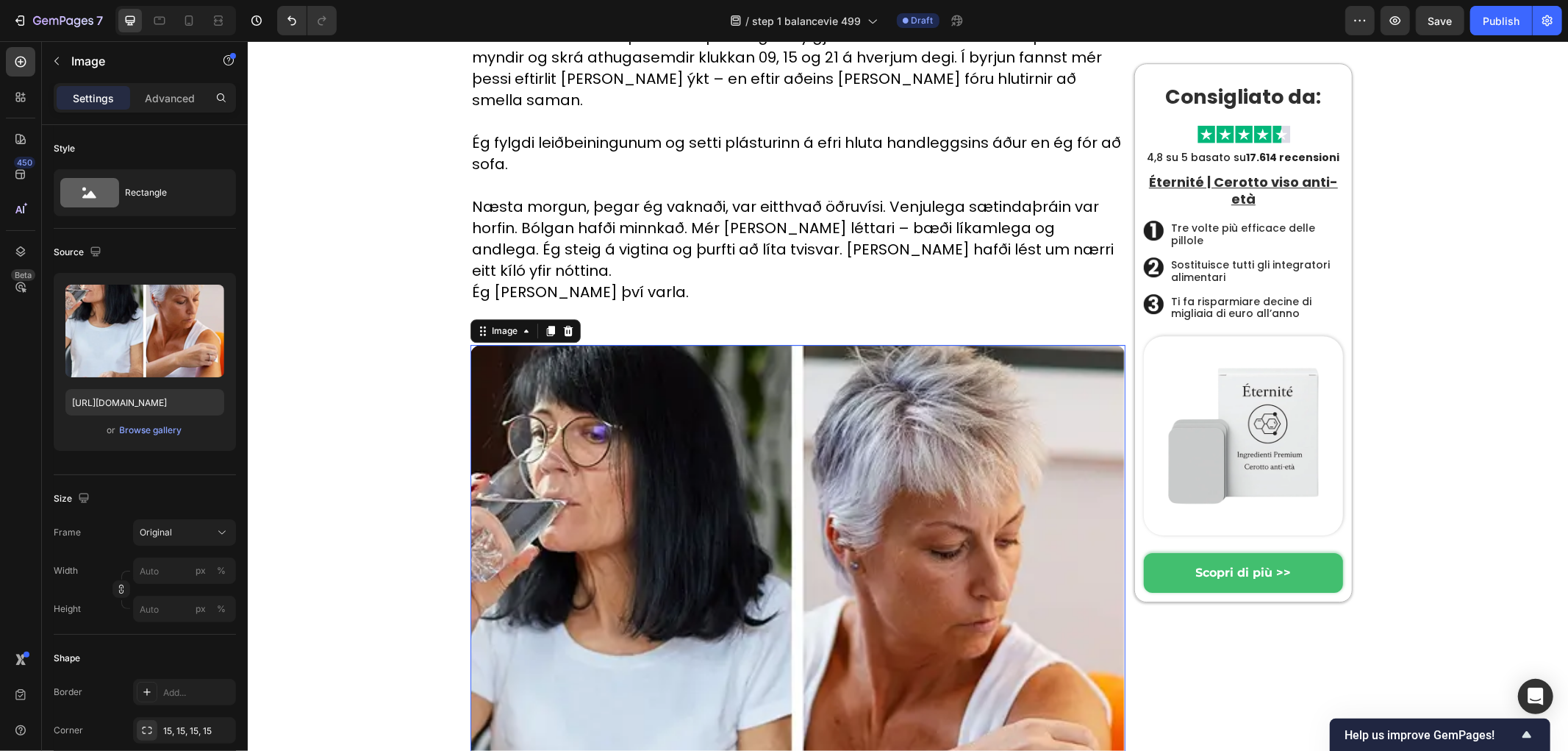
click at [647, 391] on img at bounding box center [797, 669] width 655 height 651
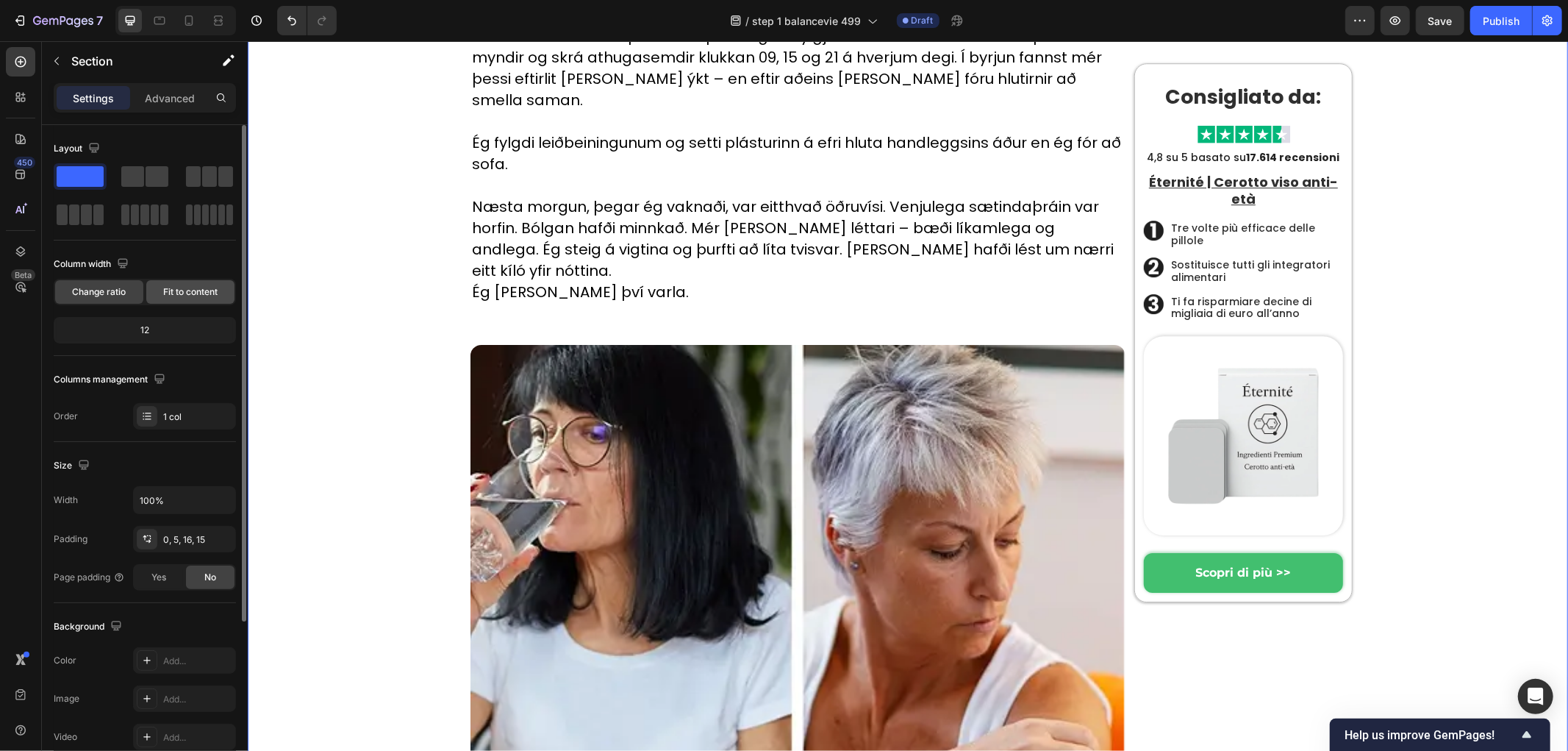
drag, startPoint x: 149, startPoint y: 303, endPoint x: 93, endPoint y: 289, distance: 57.7
click at [149, 303] on div "Fit to content" at bounding box center [190, 292] width 89 height 24
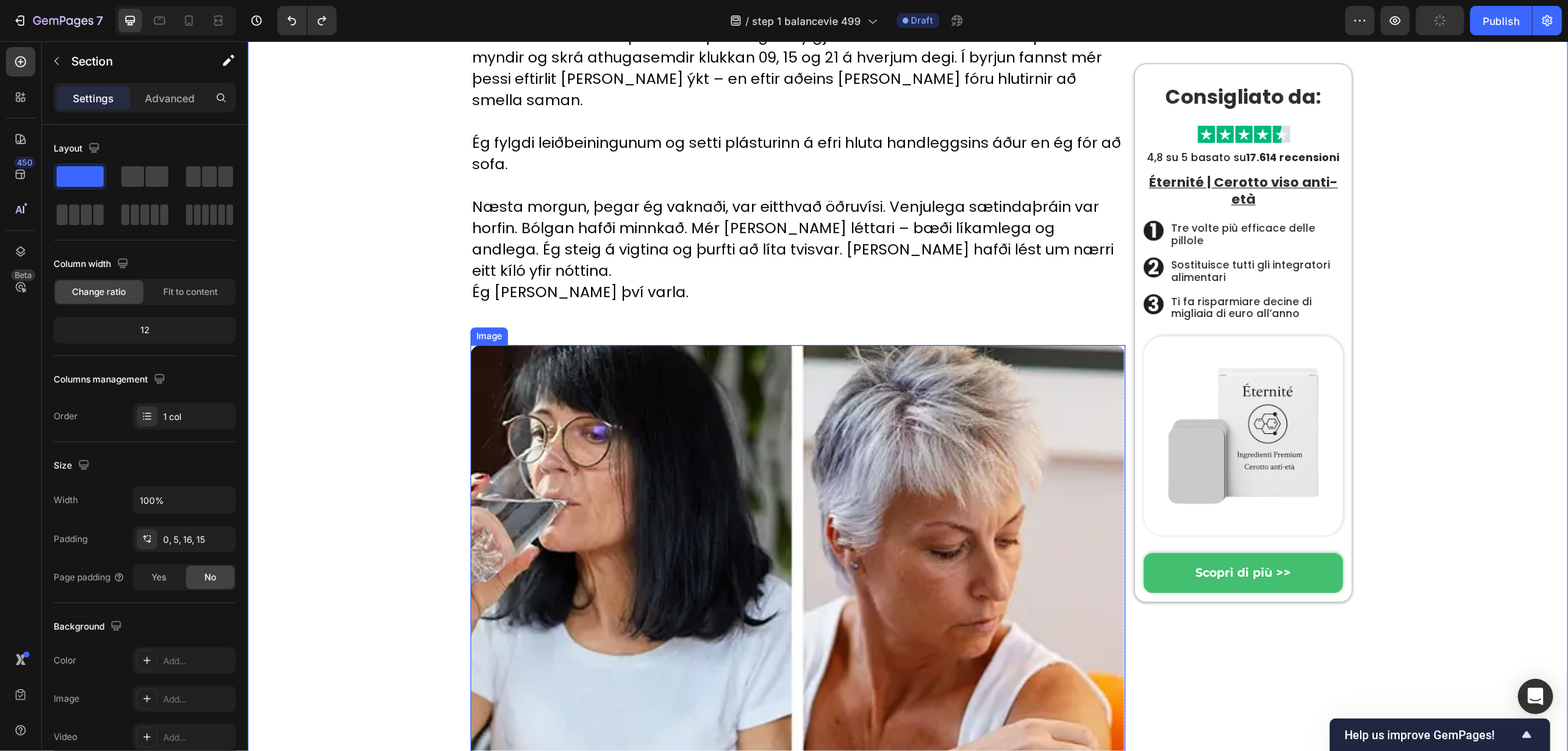
click at [570, 344] on img at bounding box center [797, 669] width 655 height 651
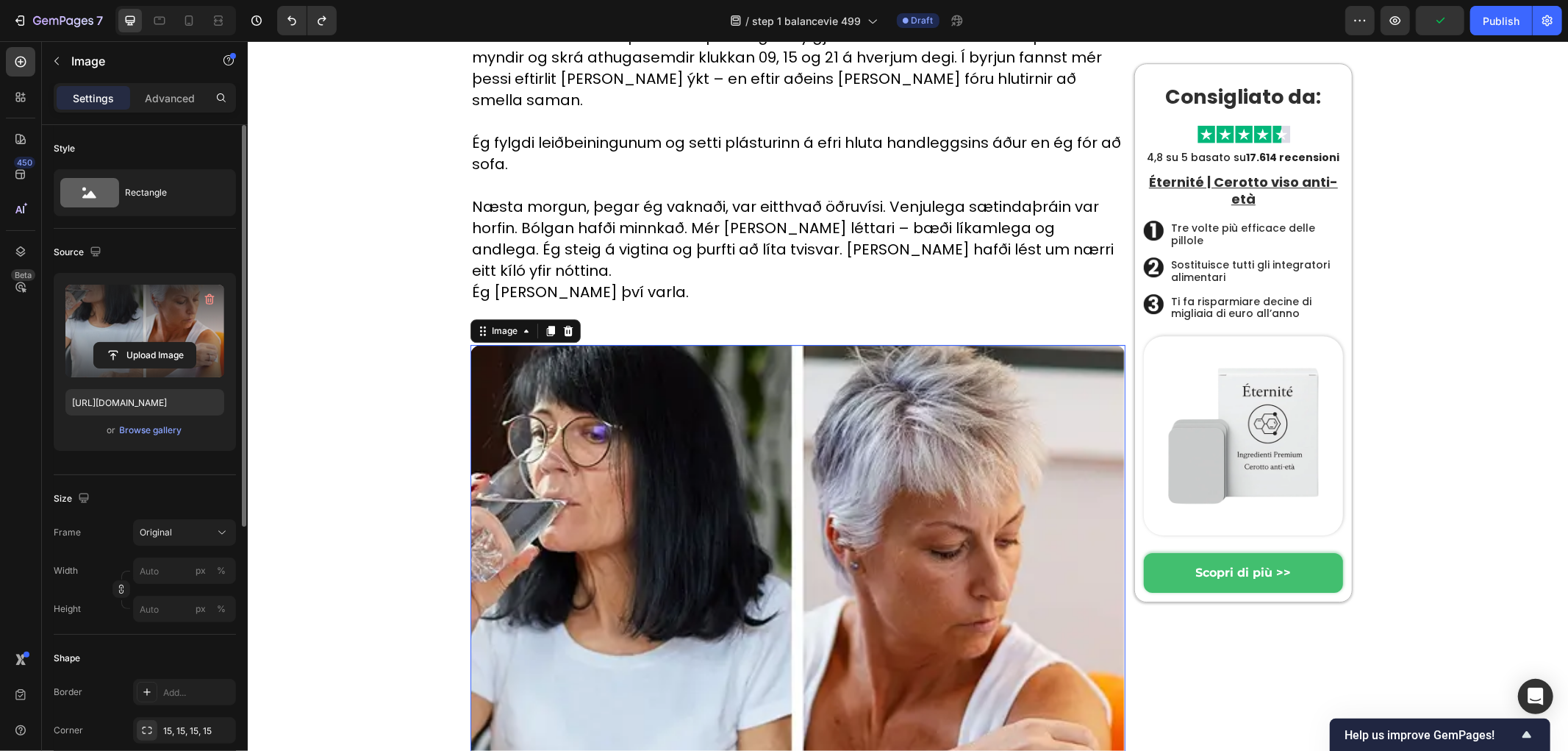
click at [119, 311] on label at bounding box center [145, 330] width 159 height 92
click at [119, 342] on input "file" at bounding box center [145, 355] width 101 height 25
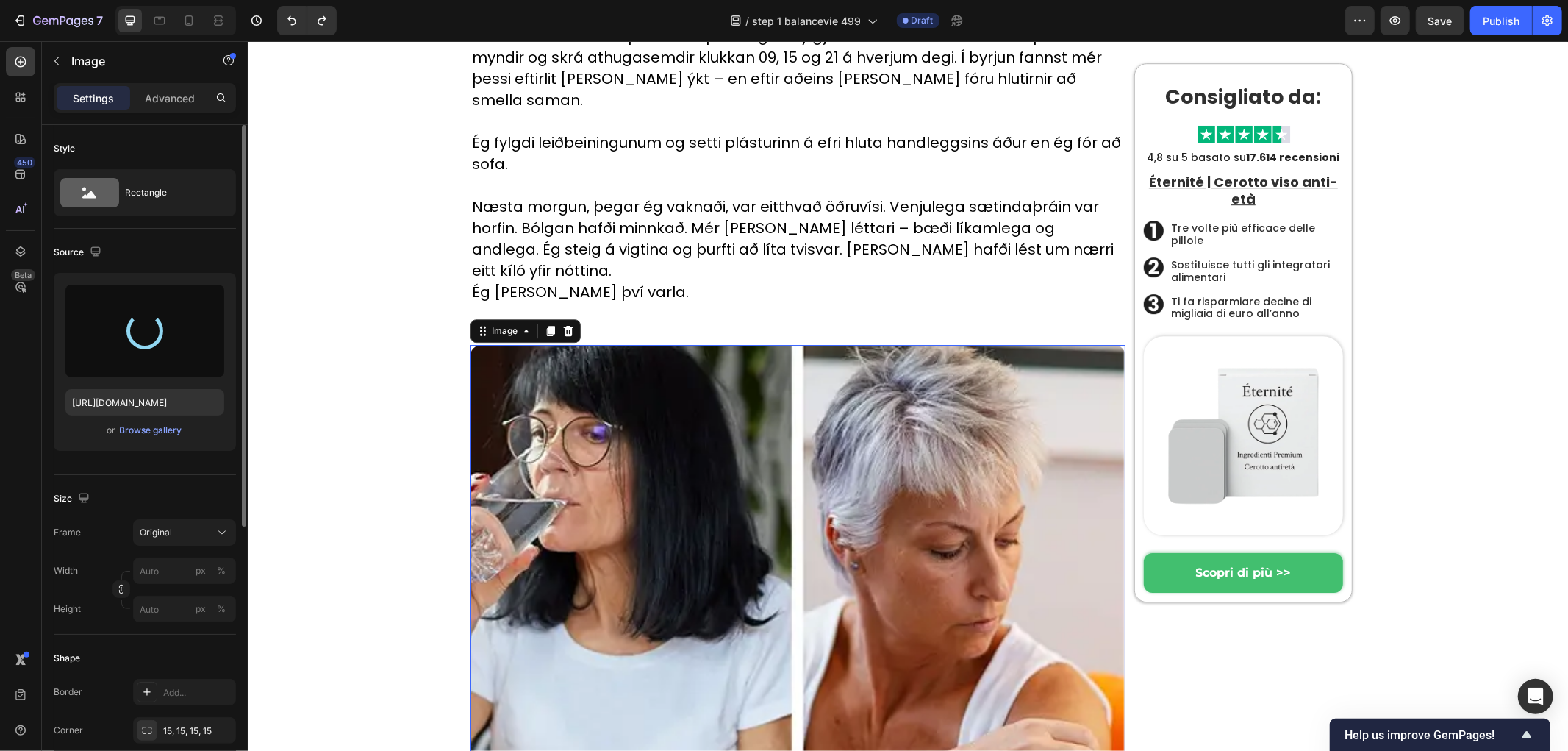
type input "https://cdn.shopify.com/s/files/1/0657/6783/3683/files/gempages_578032762192134…"
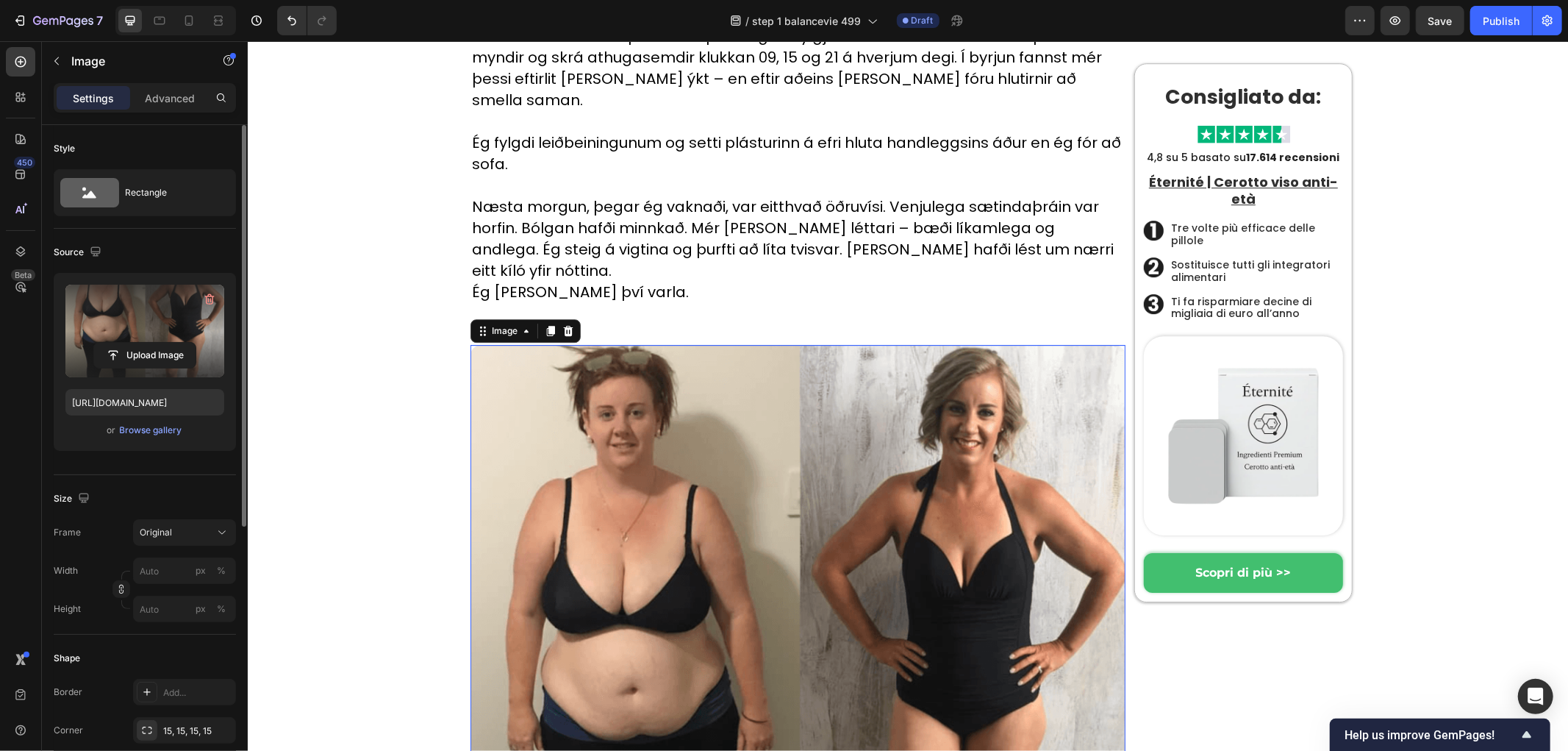
scroll to position [81, 0]
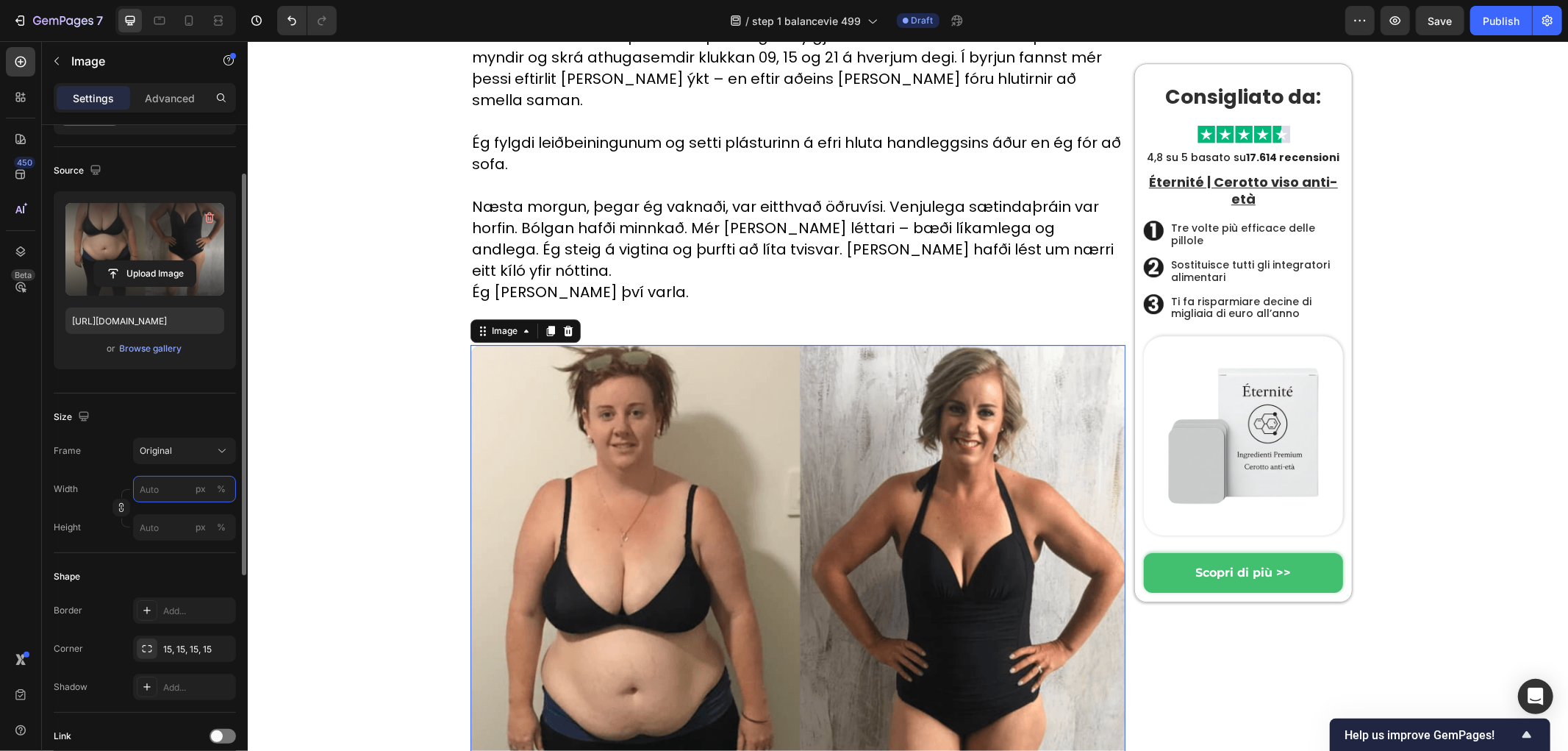
click at [165, 489] on input "px %" at bounding box center [184, 489] width 103 height 26
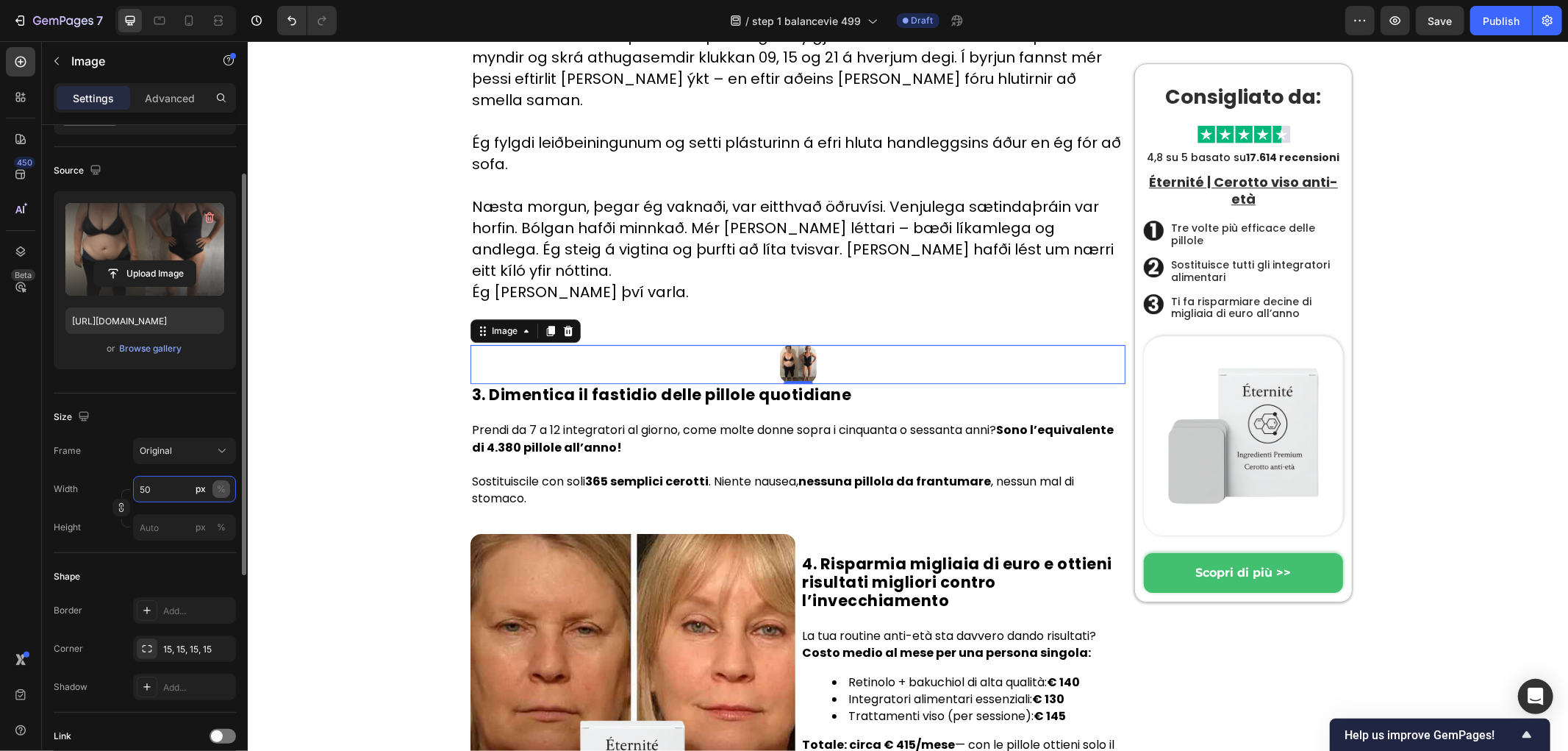
type input "50"
click at [217, 484] on div "%" at bounding box center [220, 489] width 9 height 13
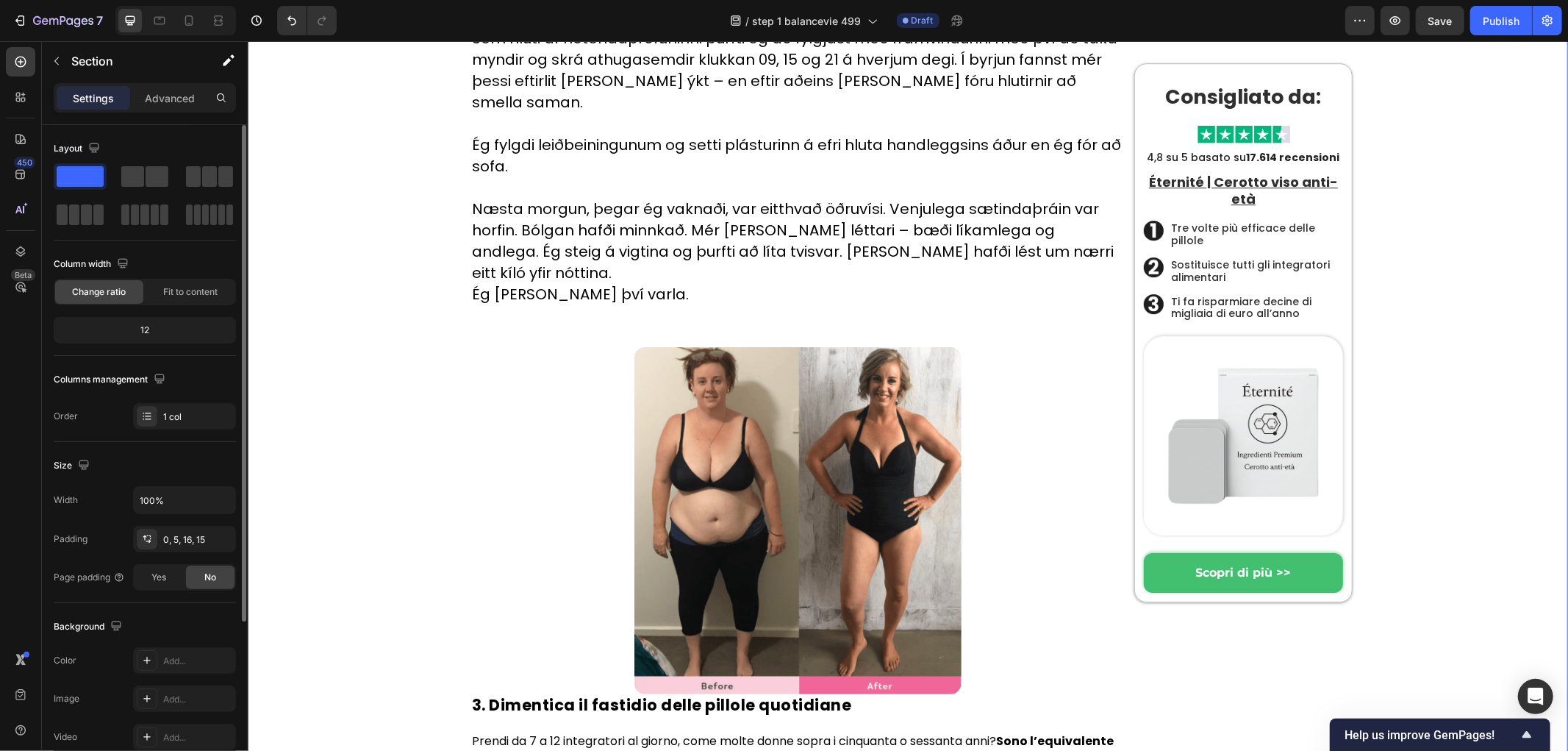
scroll to position [3722, 0]
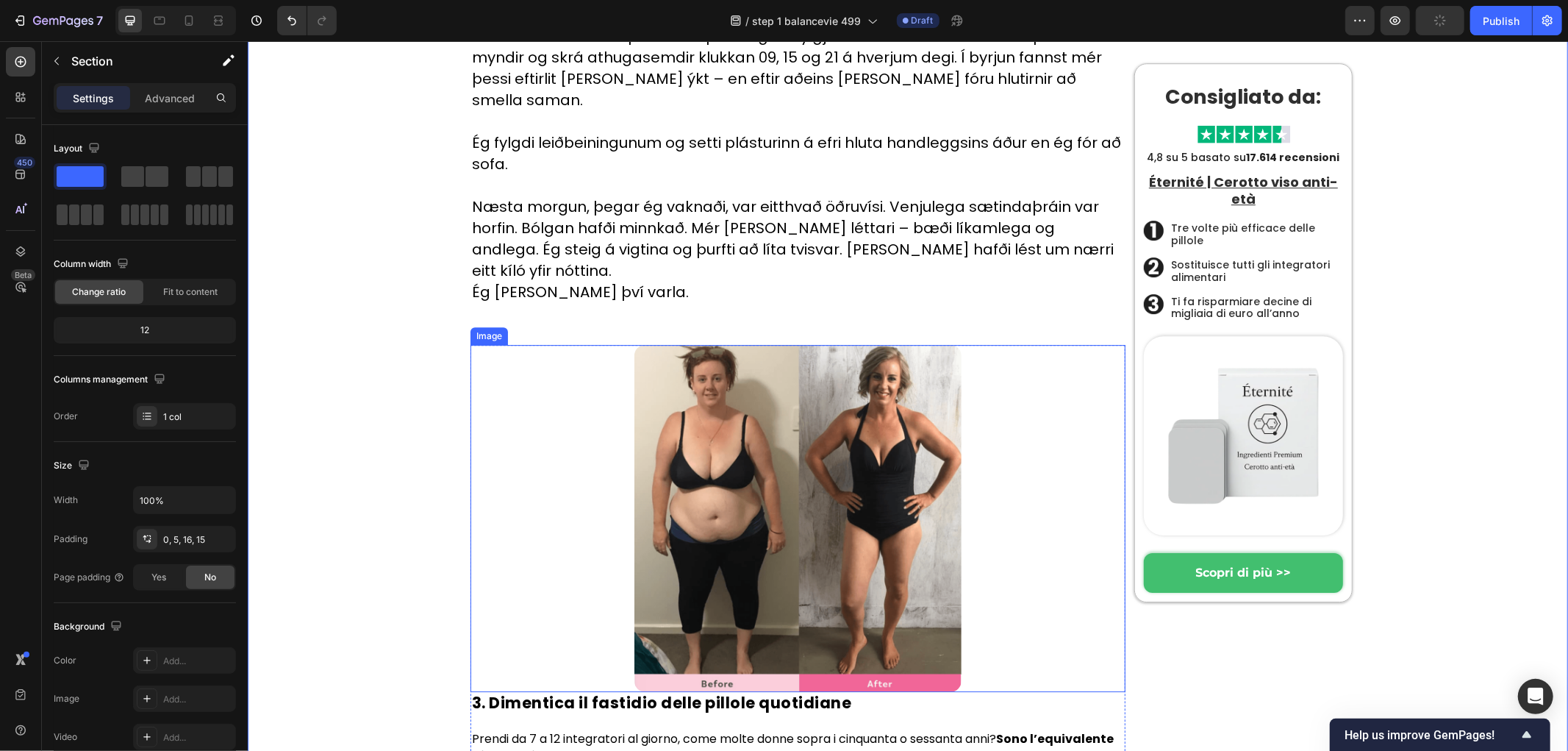
click at [784, 344] on img at bounding box center [797, 517] width 328 height 347
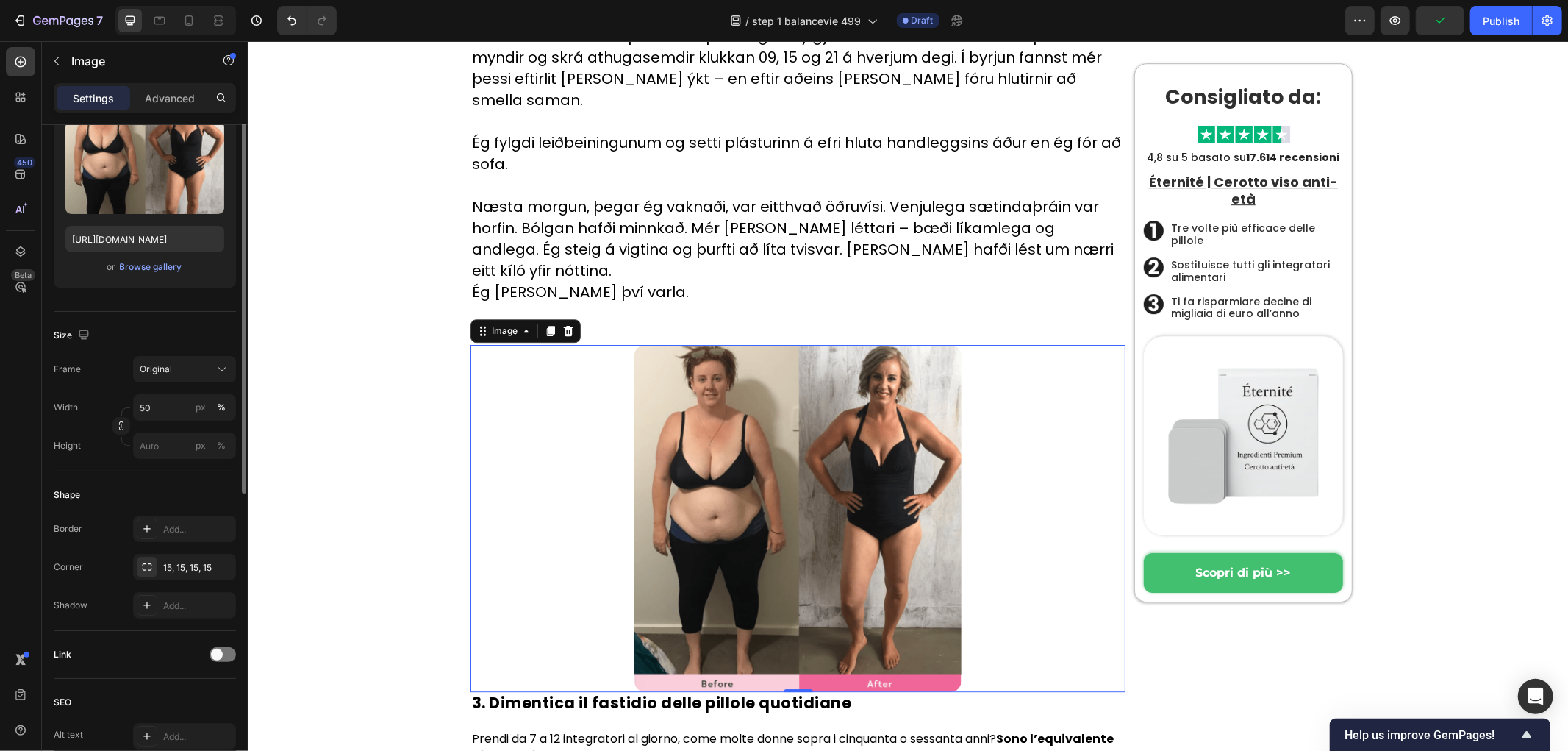
scroll to position [0, 0]
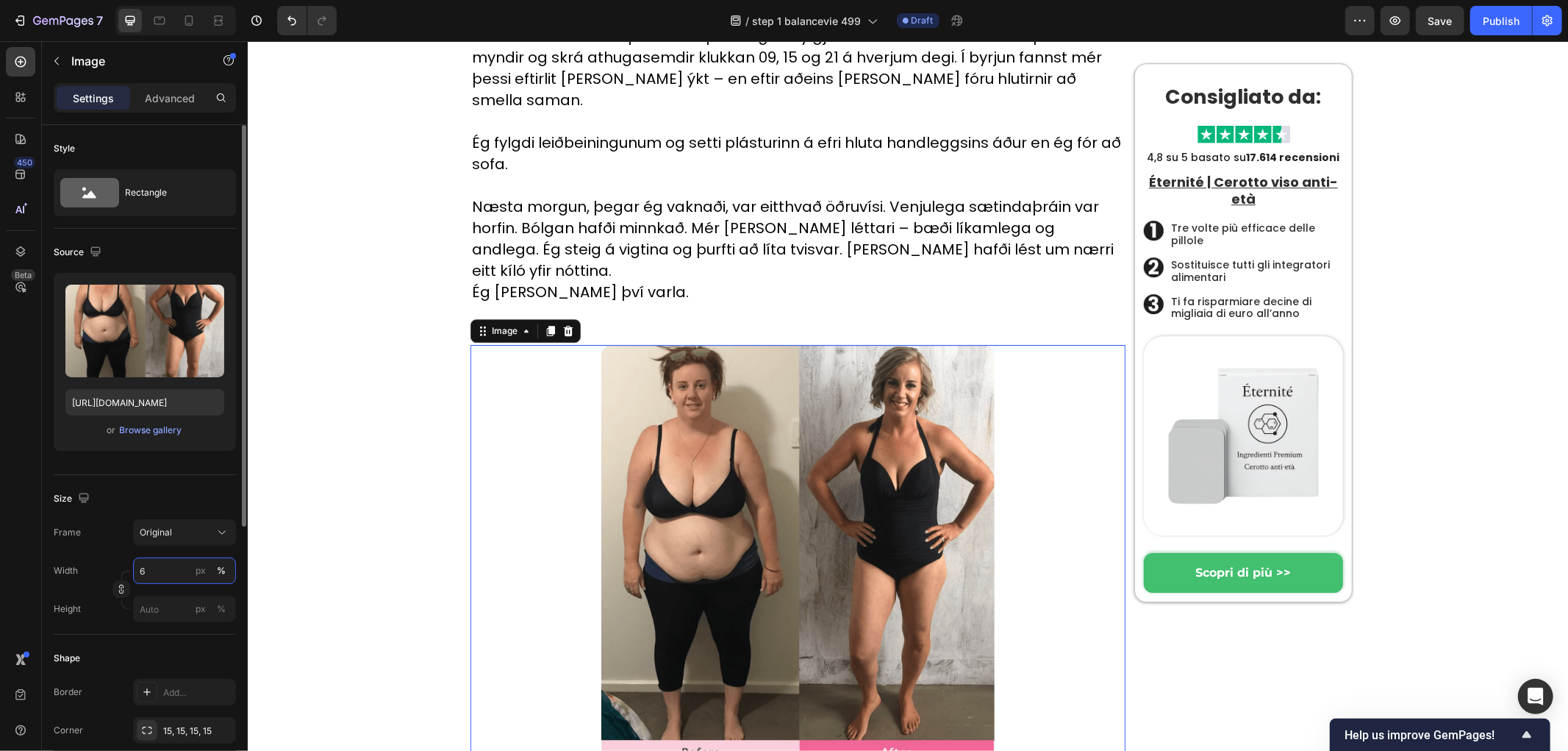
type input "60"
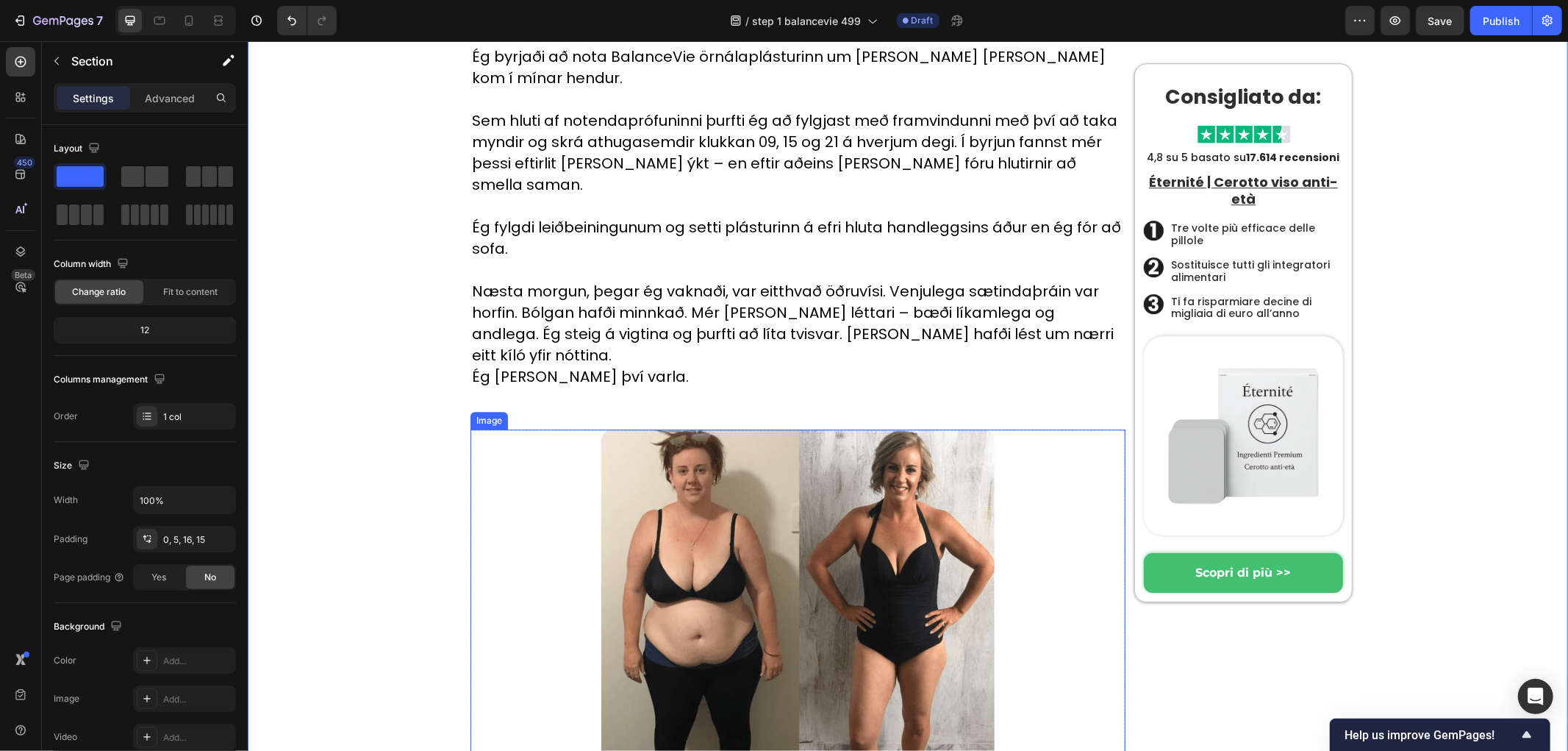
scroll to position [3803, 0]
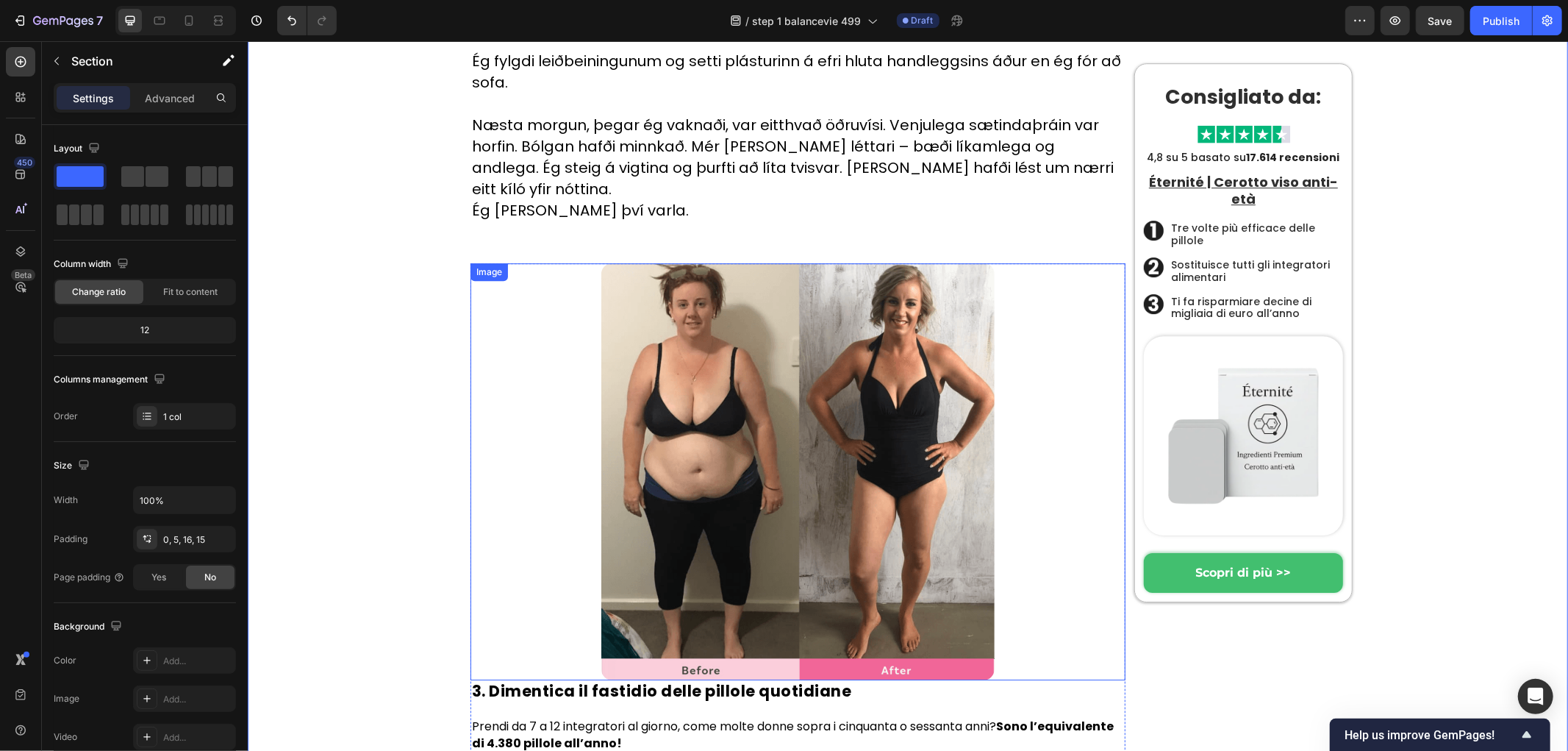
click at [748, 262] on img at bounding box center [797, 470] width 394 height 417
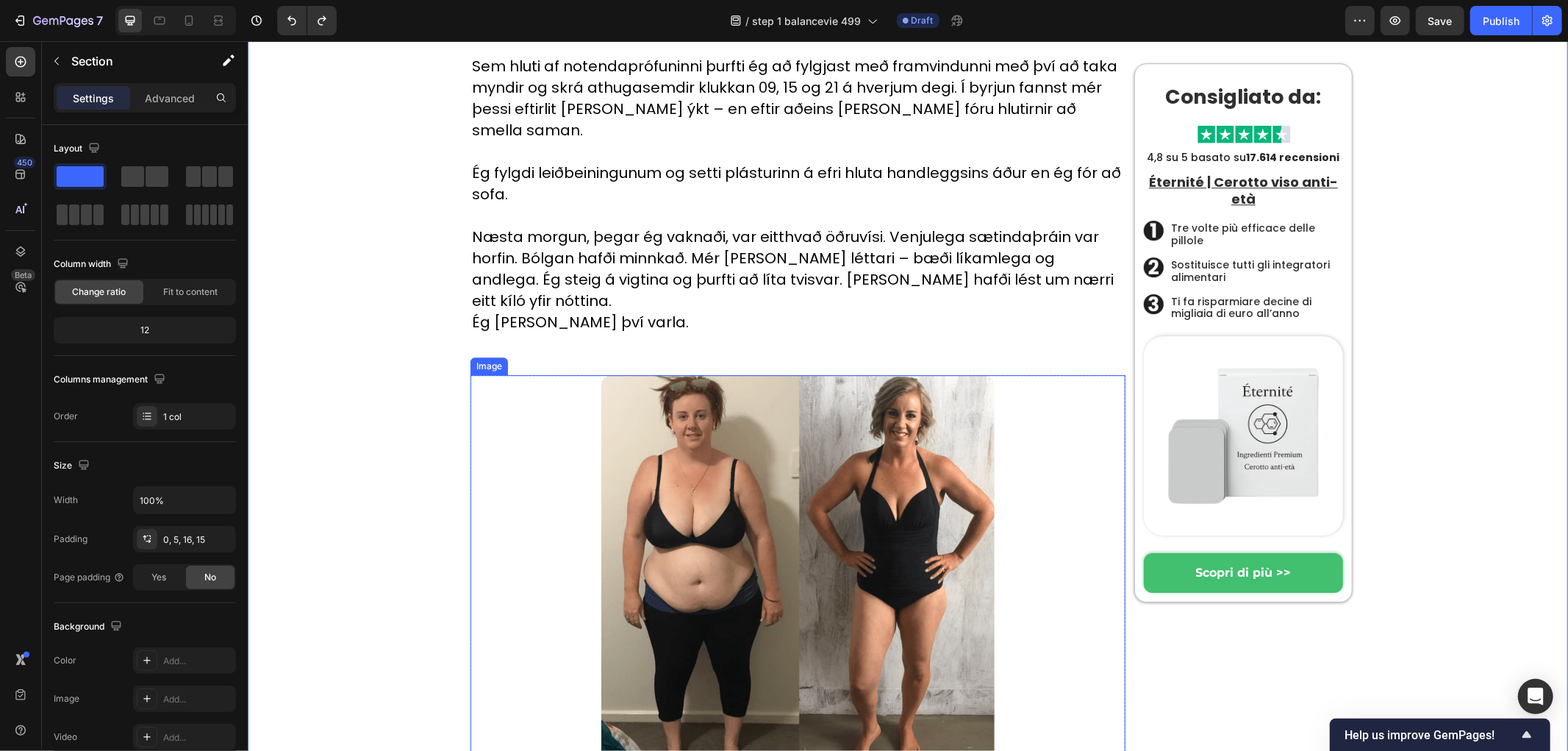
click at [763, 374] on img at bounding box center [797, 582] width 394 height 417
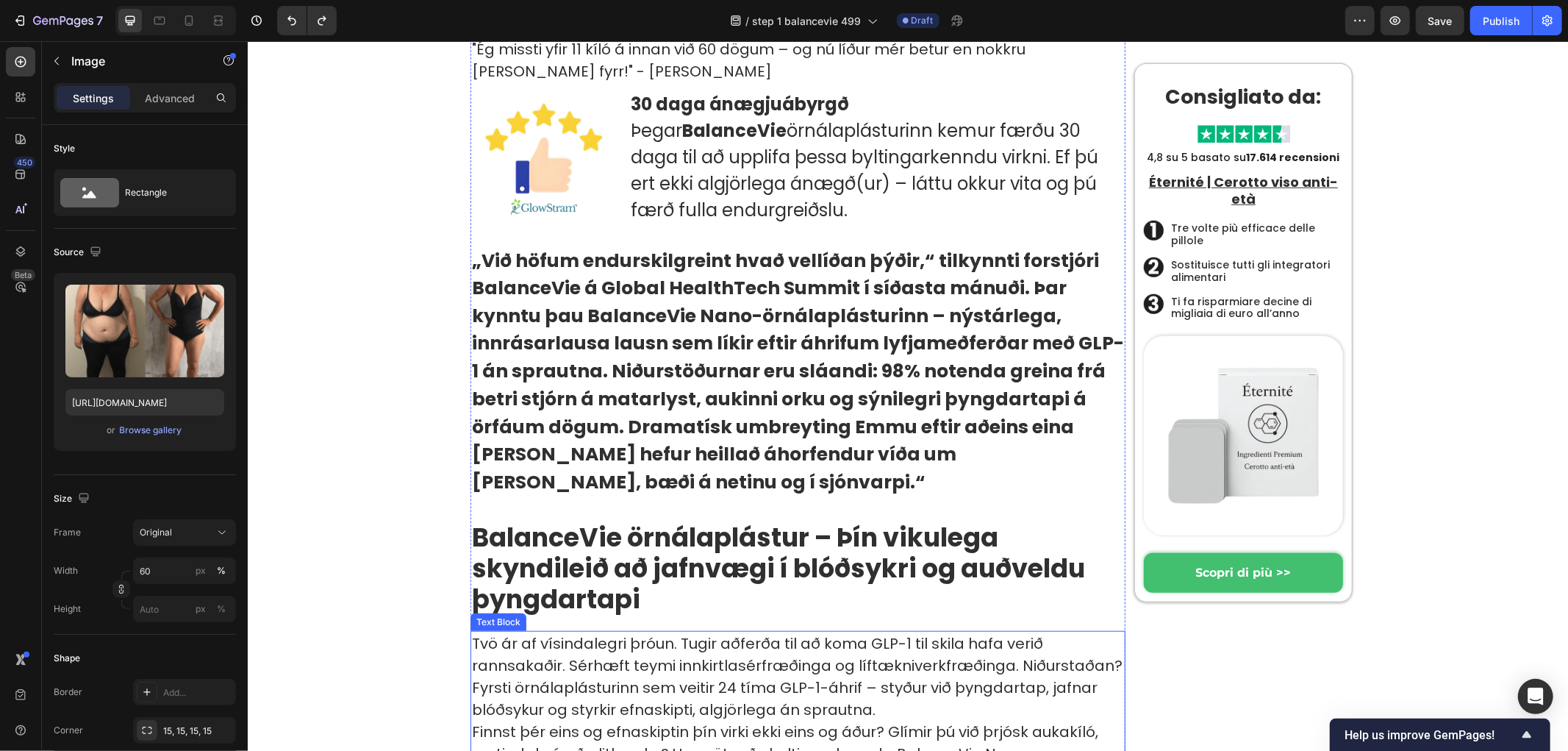
scroll to position [832, 0]
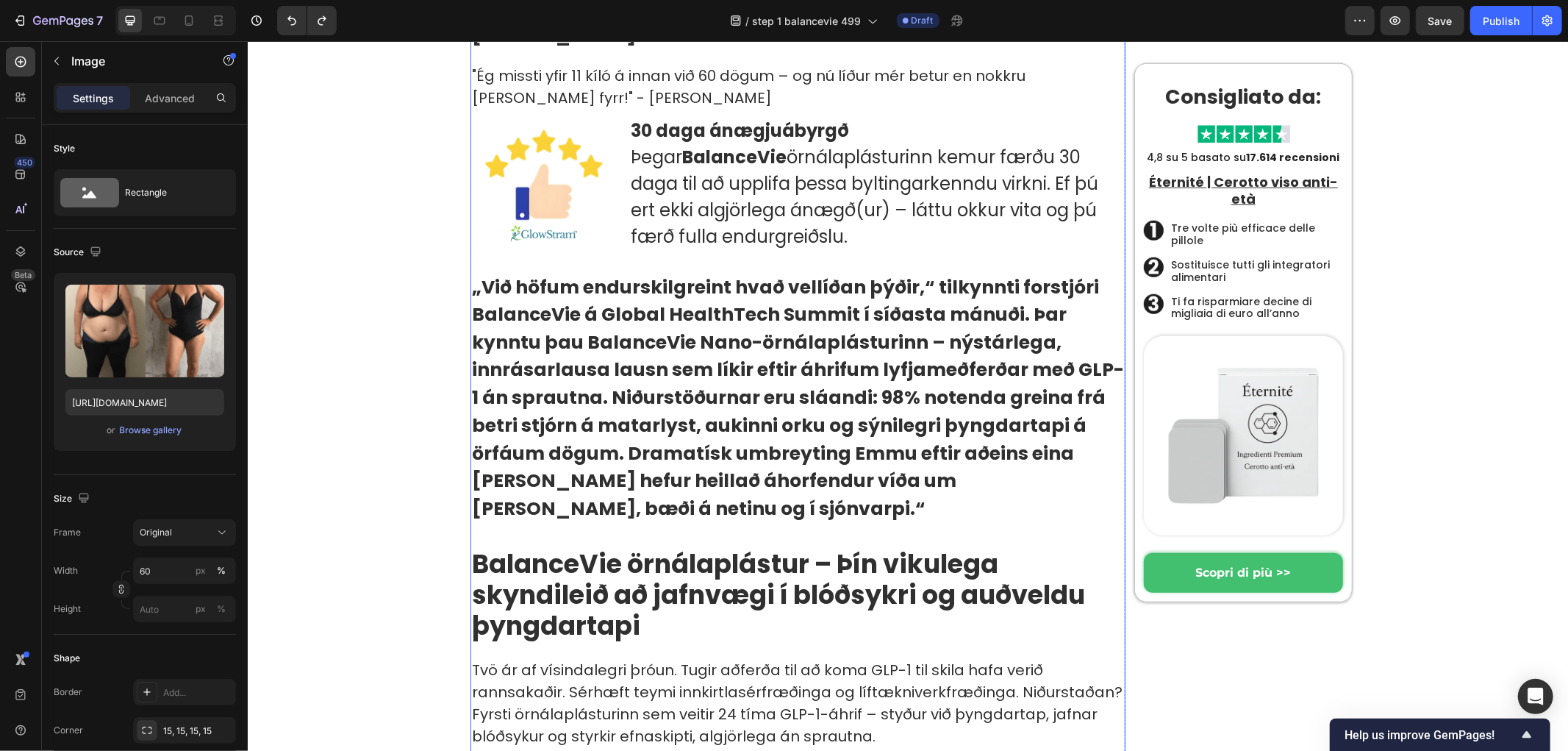
click at [614, 564] on strong "BalanceVie örnálaplástur – Þín vikulega skyndileið að jafnvægi í blóðsykri og a…" at bounding box center [778, 594] width 613 height 98
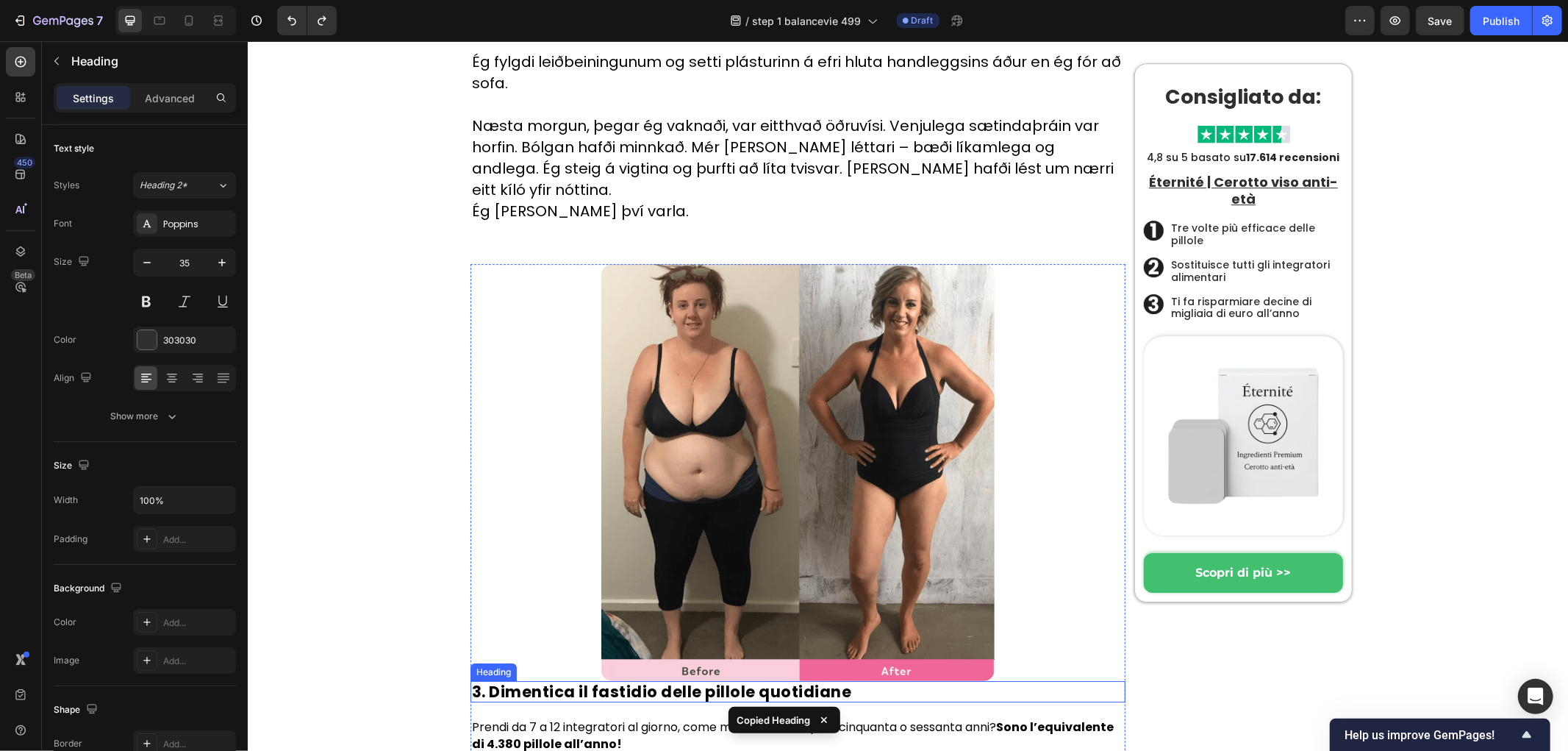
scroll to position [3691, 0]
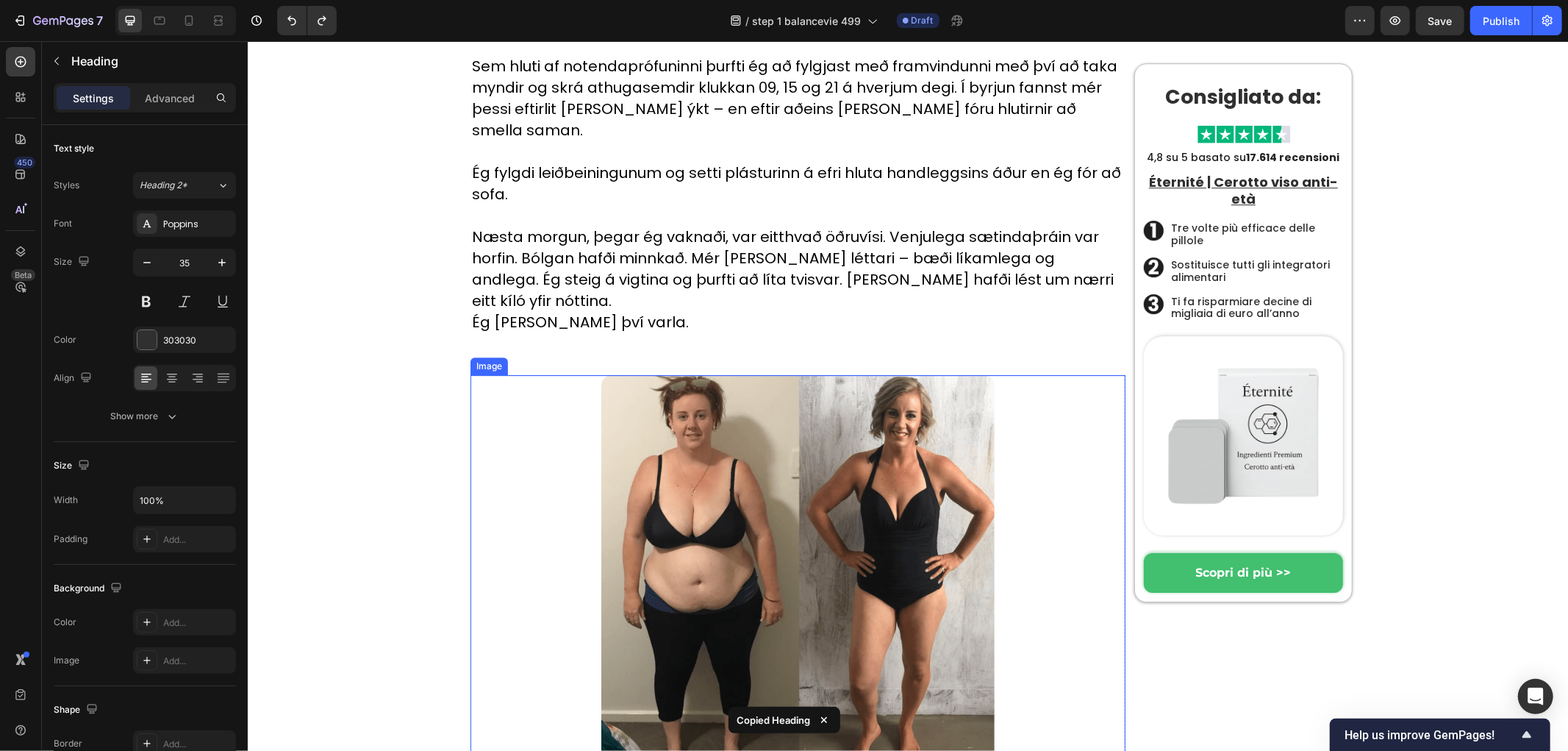
click at [726, 417] on img at bounding box center [797, 582] width 394 height 417
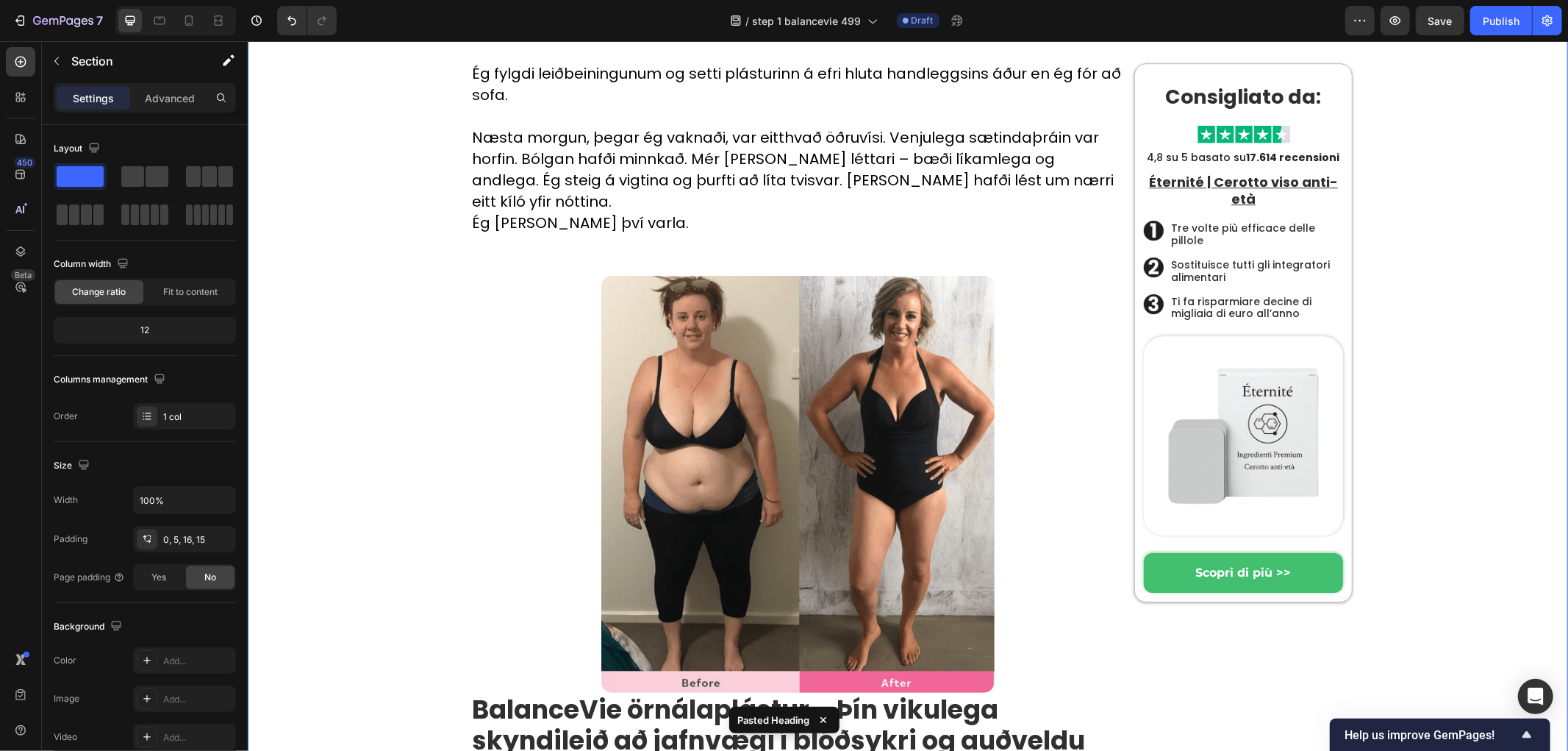
scroll to position [3936, 0]
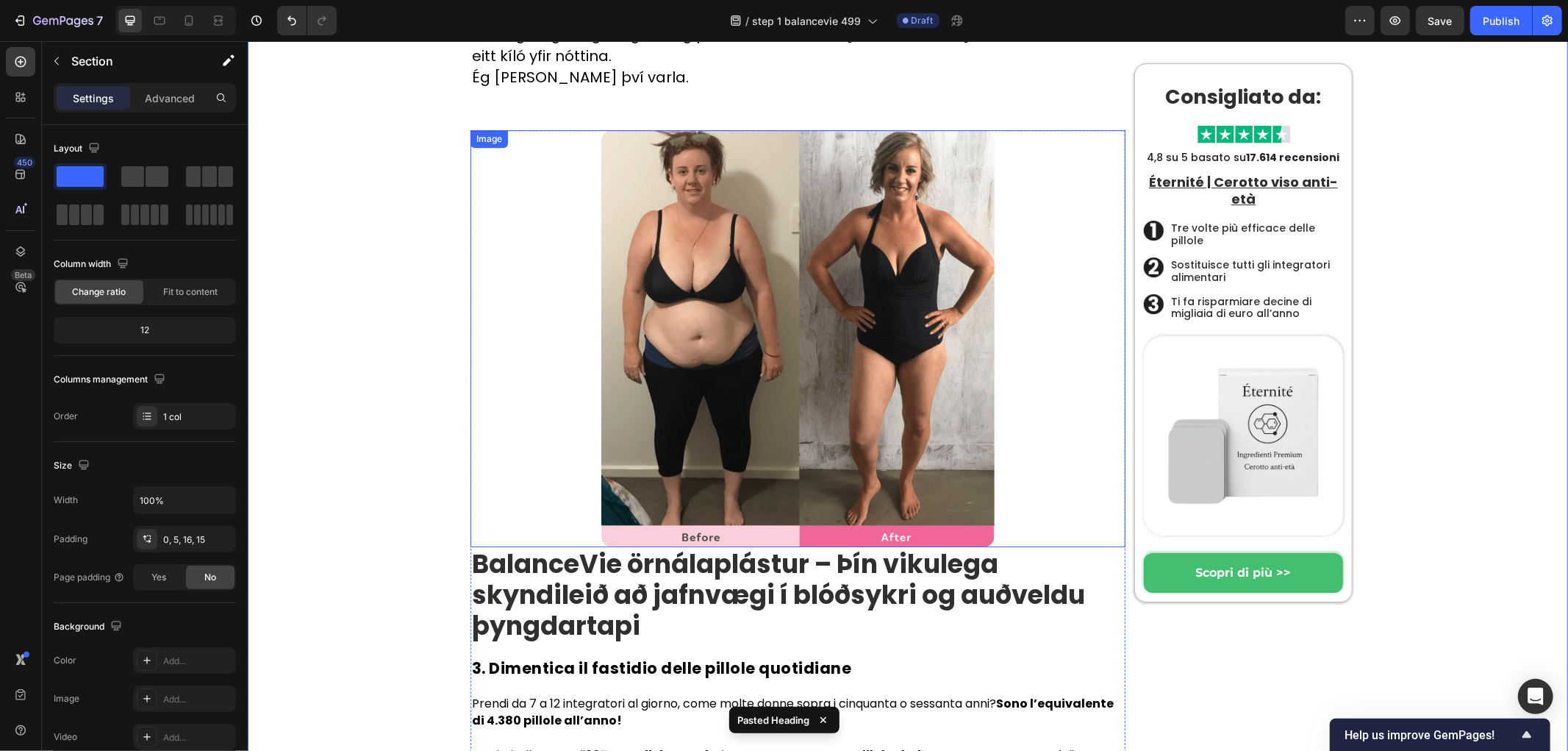
click at [760, 275] on img at bounding box center [797, 338] width 394 height 417
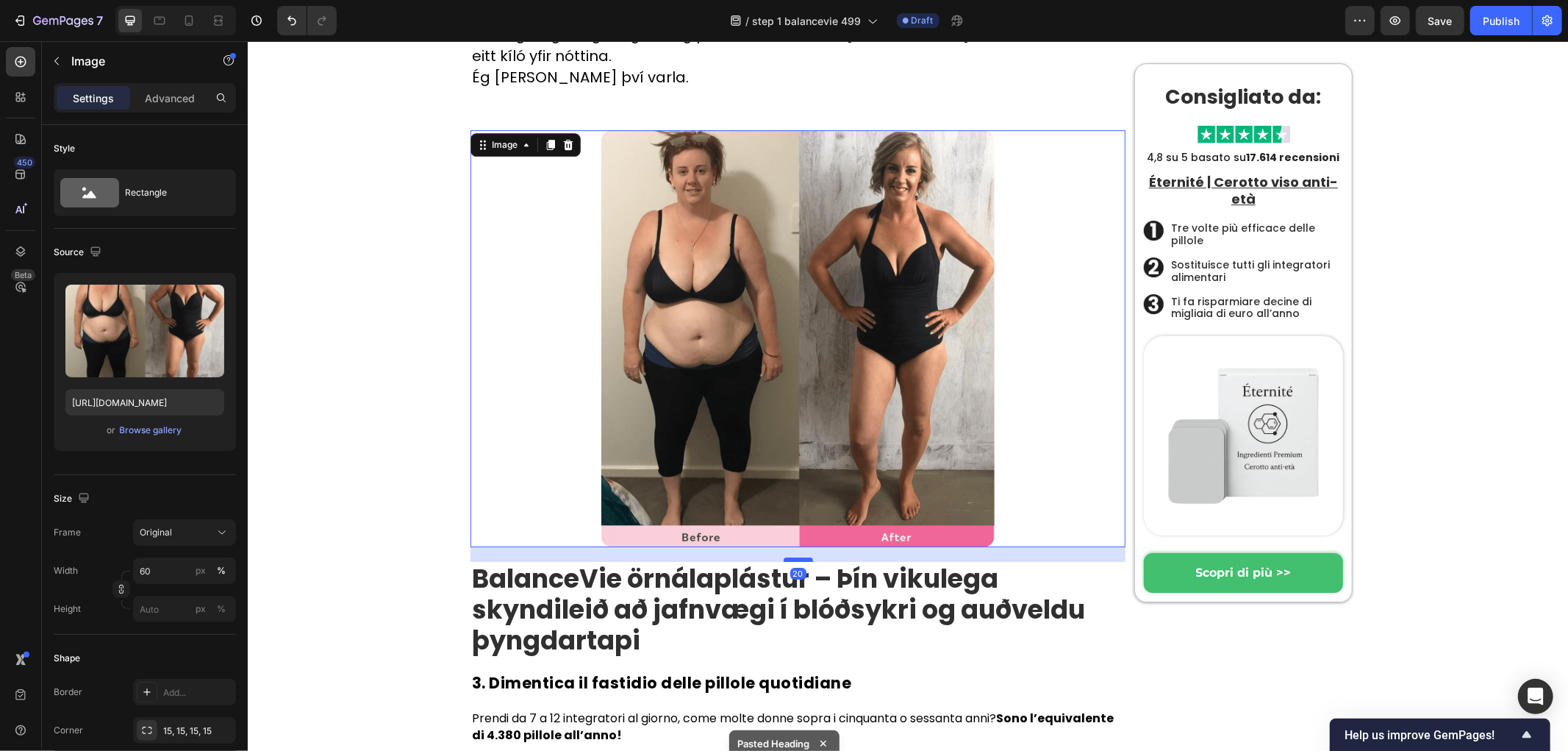
drag, startPoint x: 788, startPoint y: 323, endPoint x: 791, endPoint y: 338, distance: 15.3
click at [791, 557] on div at bounding box center [797, 559] width 29 height 5
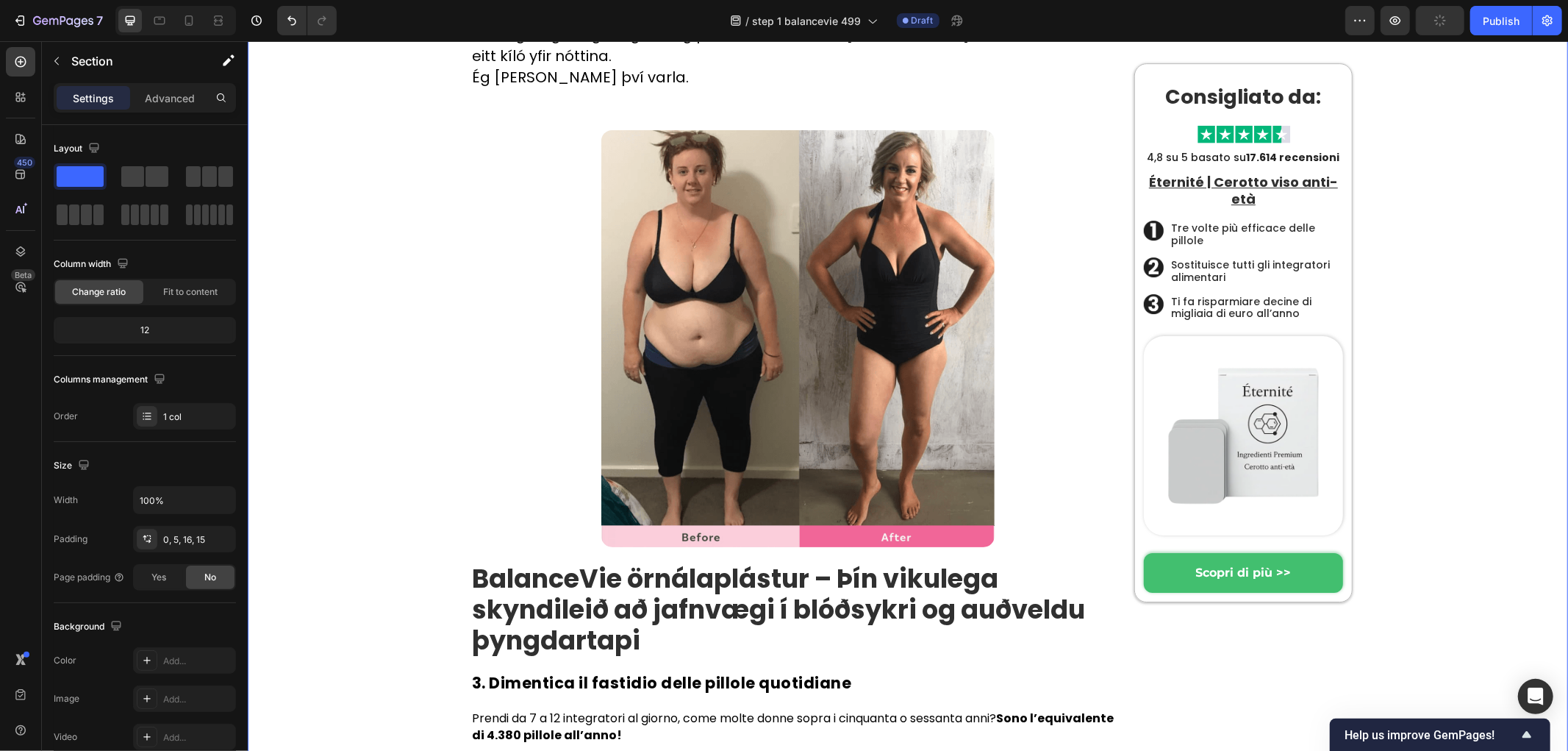
click at [495, 560] on strong "BalanceVie örnálaplástur – Þín vikulega skyndileið að jafnvægi í blóðsykri og a…" at bounding box center [778, 609] width 613 height 98
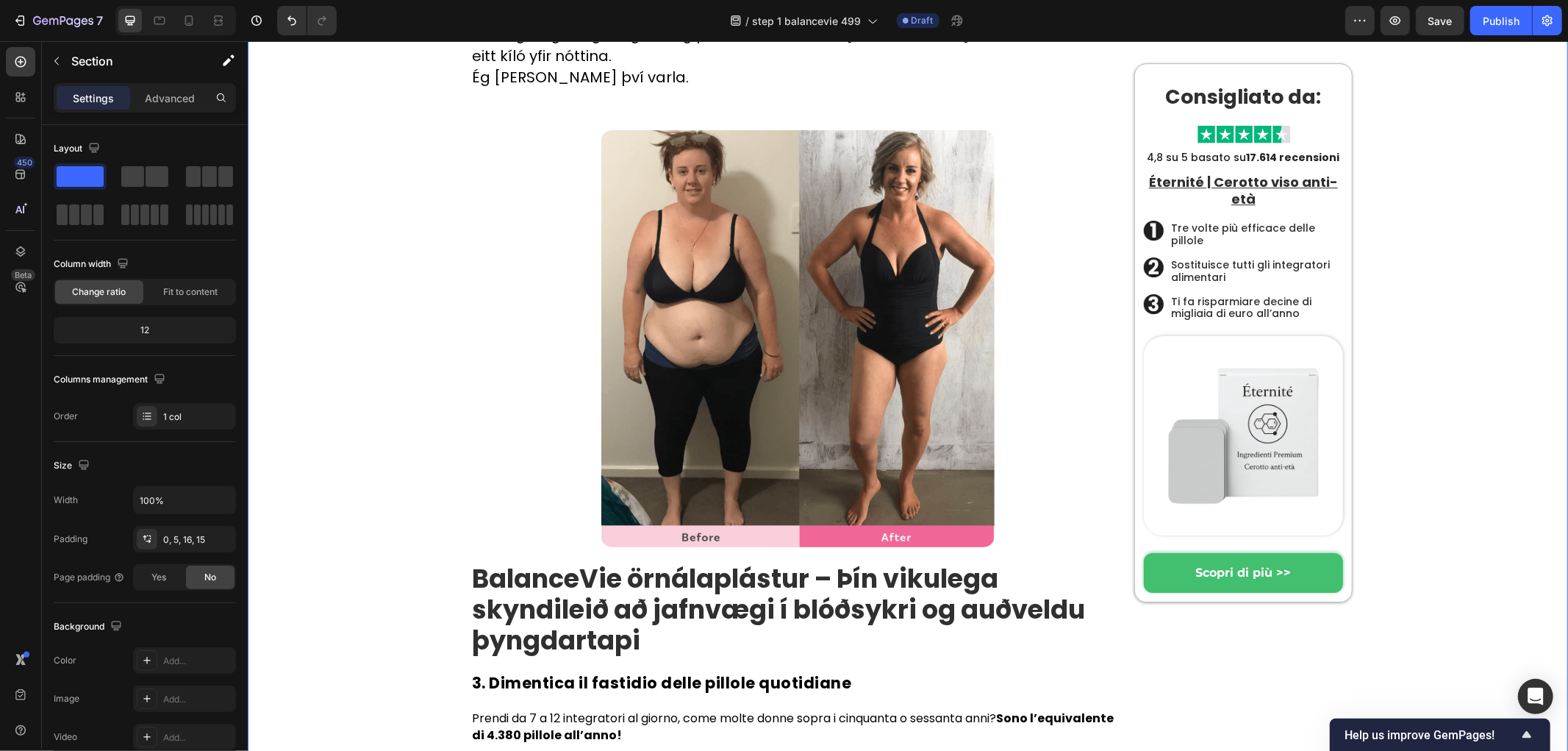
click at [626, 560] on strong "BalanceVie örnálaplástur – Þín vikulega skyndileið að jafnvægi í blóðsykri og a…" at bounding box center [778, 609] width 613 height 98
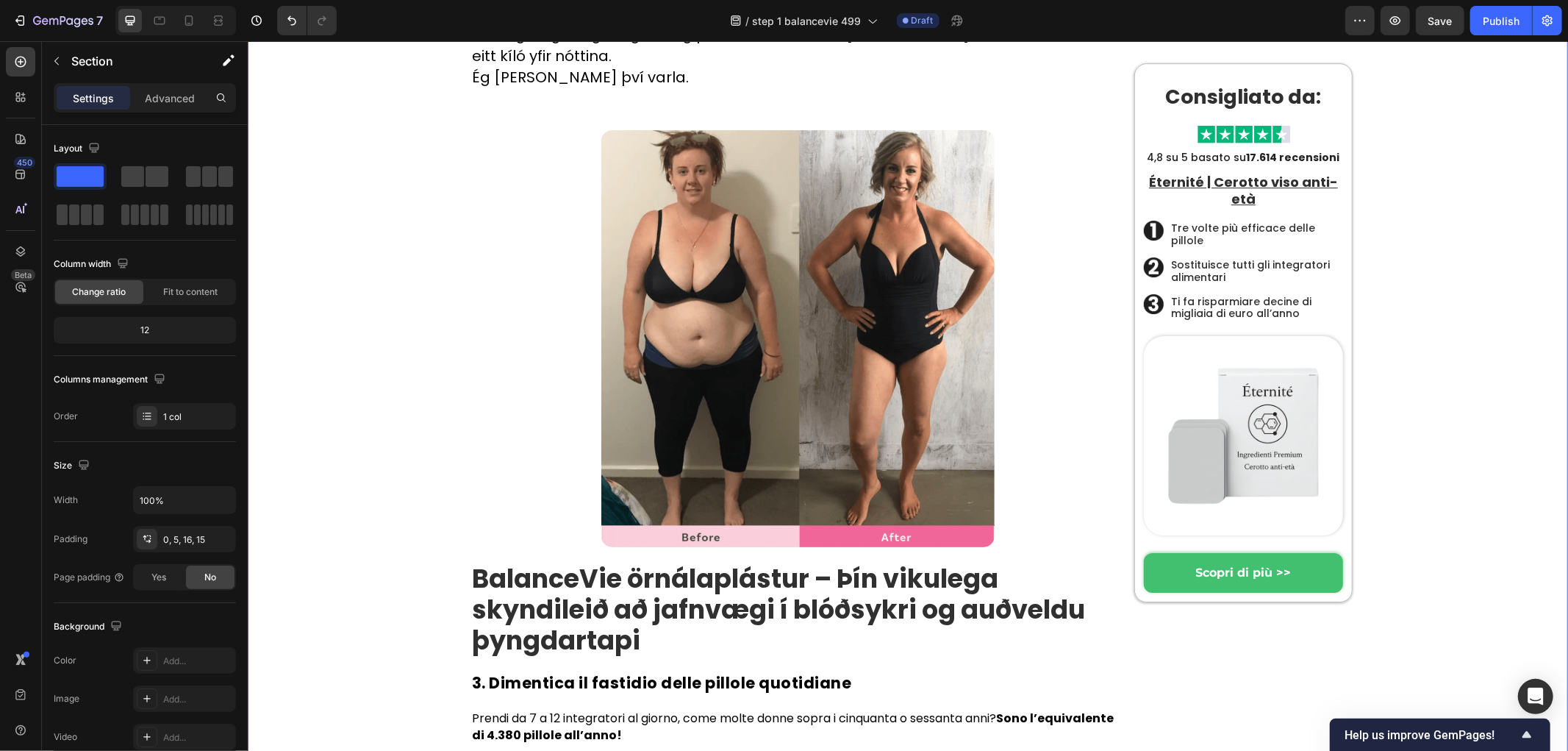
click at [823, 561] on h1 "BalanceVie örnálaplástur – Þín vikulega skyndileið að jafnvægi í blóðsykri og a…" at bounding box center [797, 609] width 655 height 96
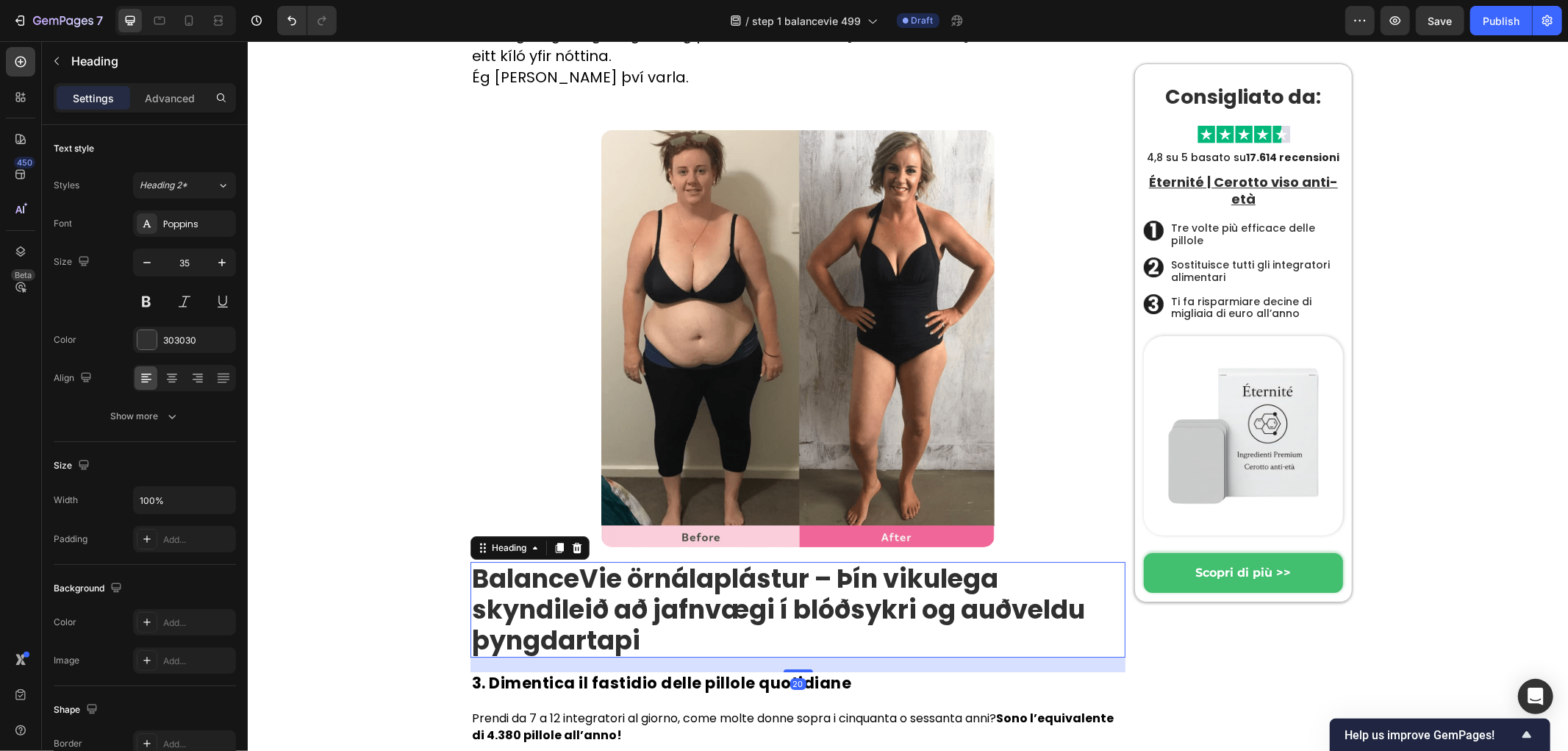
click at [758, 560] on strong "BalanceVie örnálaplástur – Þín vikulega skyndileið að jafnvægi í blóðsykri og a…" at bounding box center [778, 609] width 613 height 98
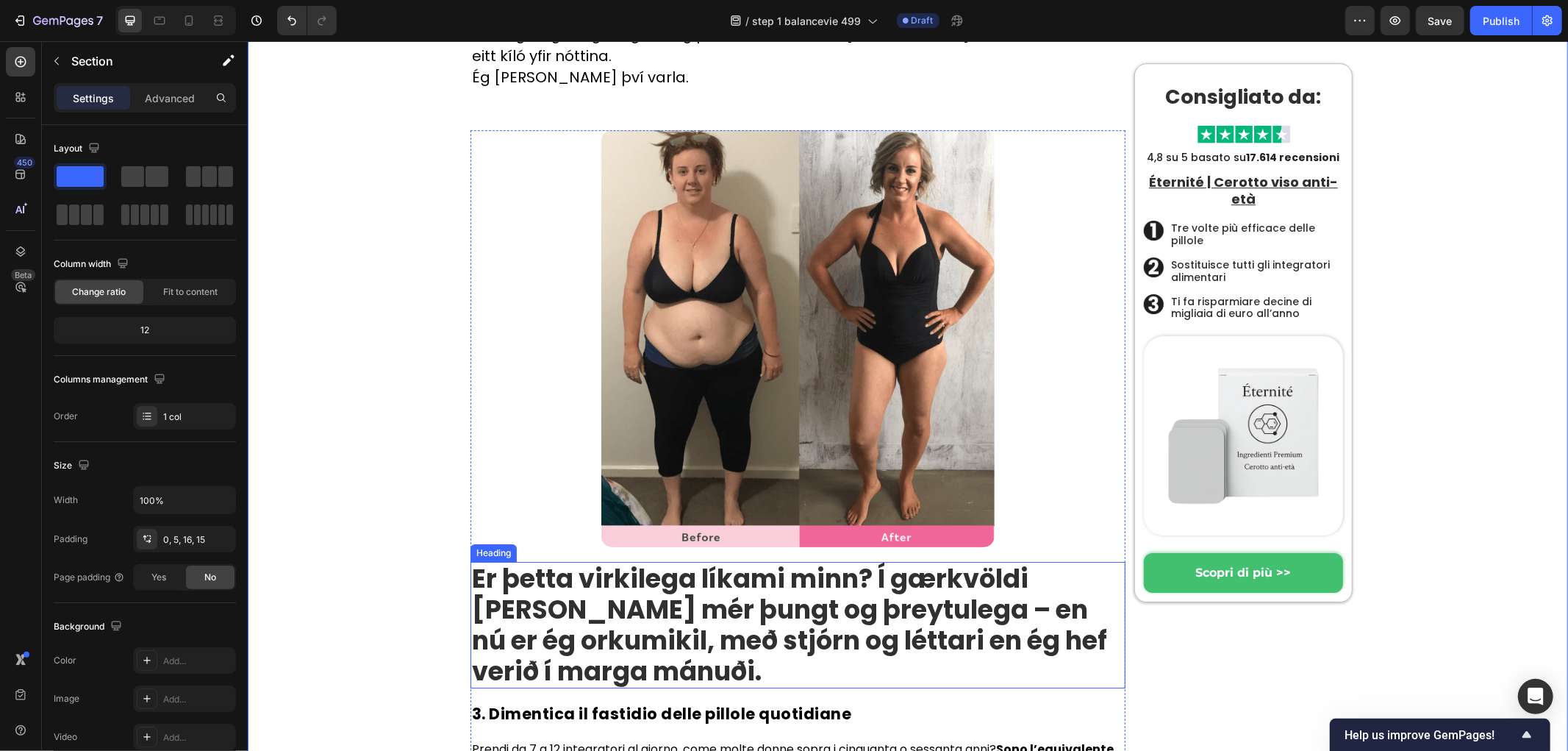
click at [599, 560] on strong "Er þetta virkilega líkami minn? Í gærkvöldi [PERSON_NAME] mér þungt og þreytule…" at bounding box center [789, 624] width 635 height 129
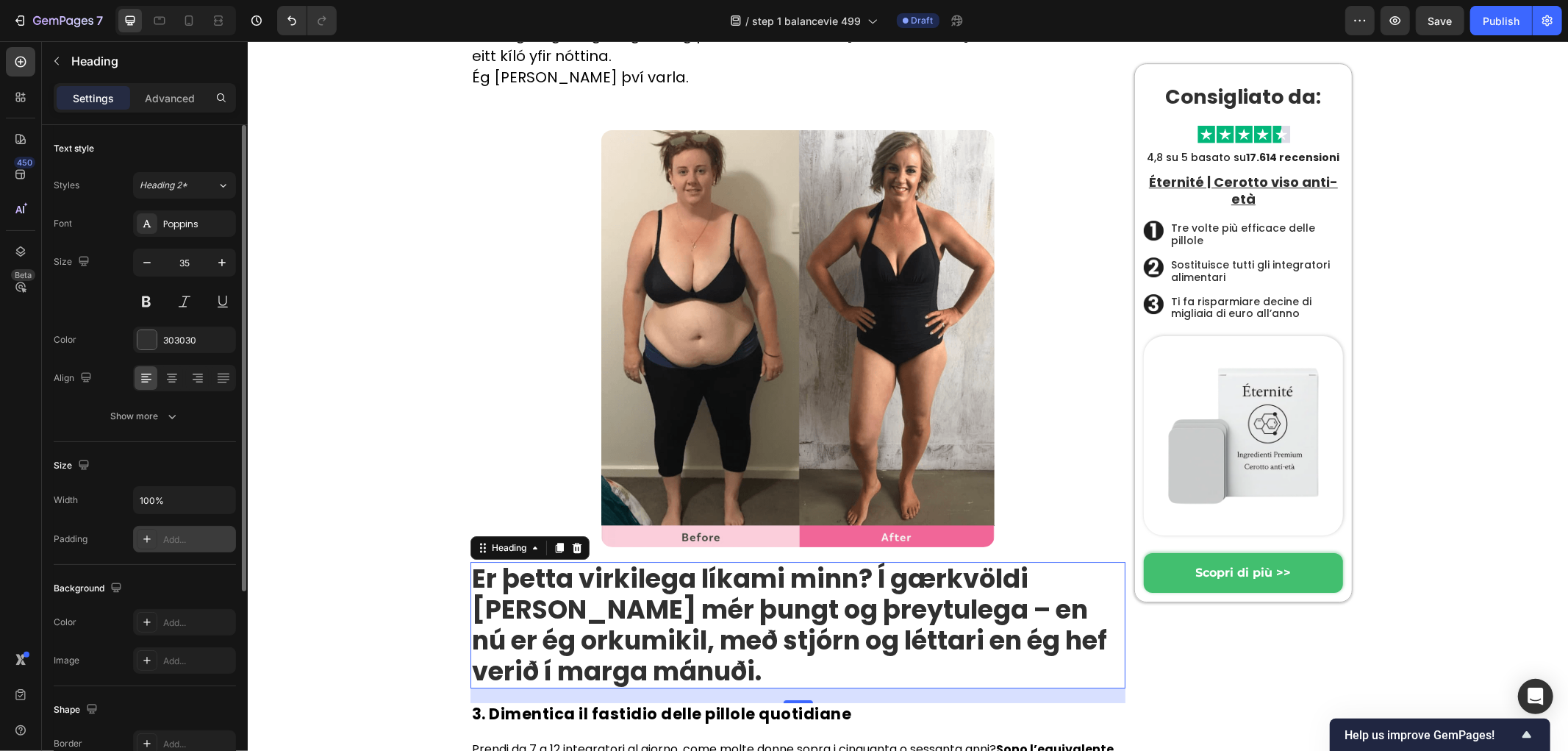
click at [140, 537] on div at bounding box center [147, 539] width 21 height 21
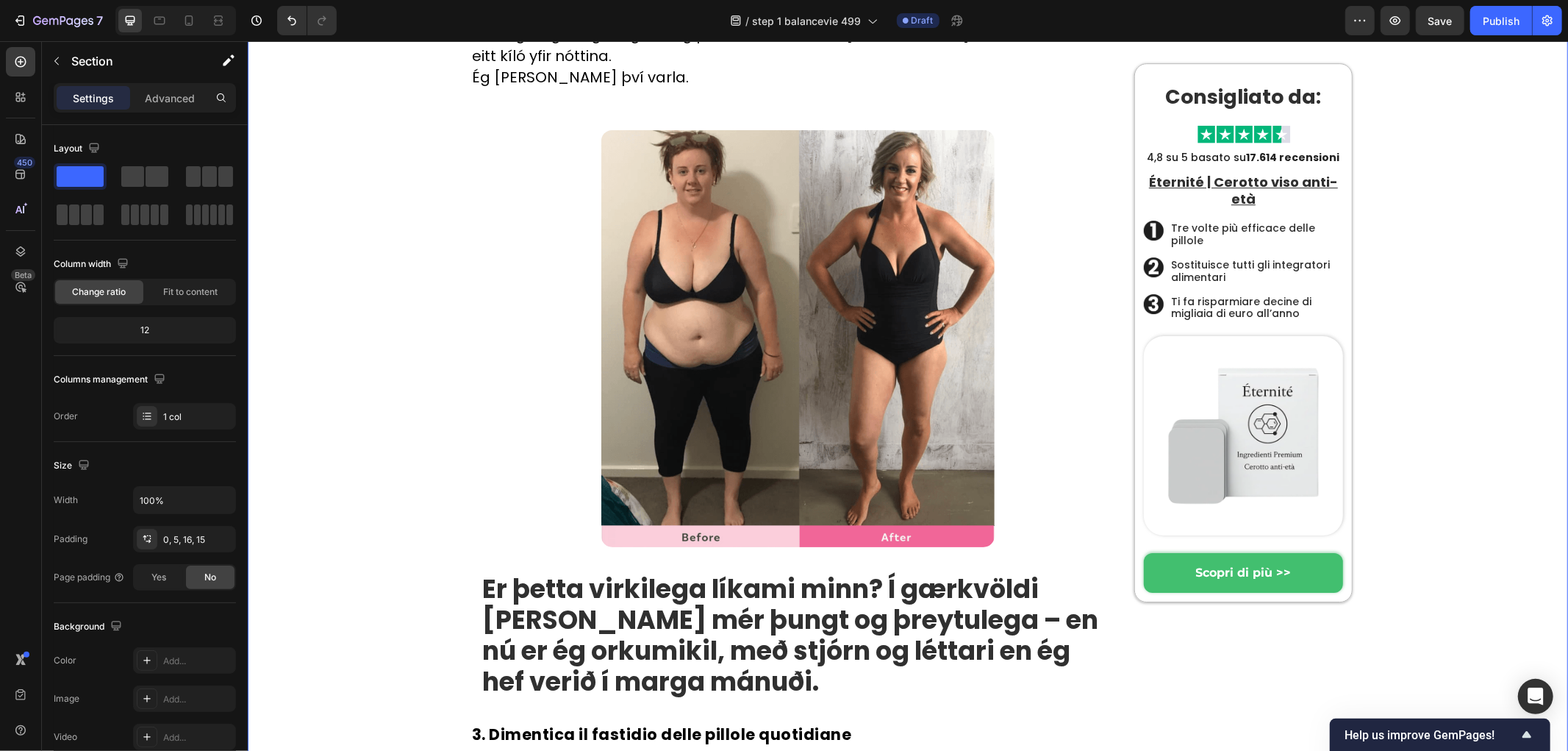
click at [609, 531] on div "Image ⁠⁠⁠⁠⁠⁠⁠ Er þetta virkilega líkami minn? Í gærkvöldi leið mér þungt og þre…" at bounding box center [797, 489] width 655 height 718
click at [692, 723] on h2 "3. Dimentica il fastidio delle pillole quotidiane" at bounding box center [797, 733] width 655 height 21
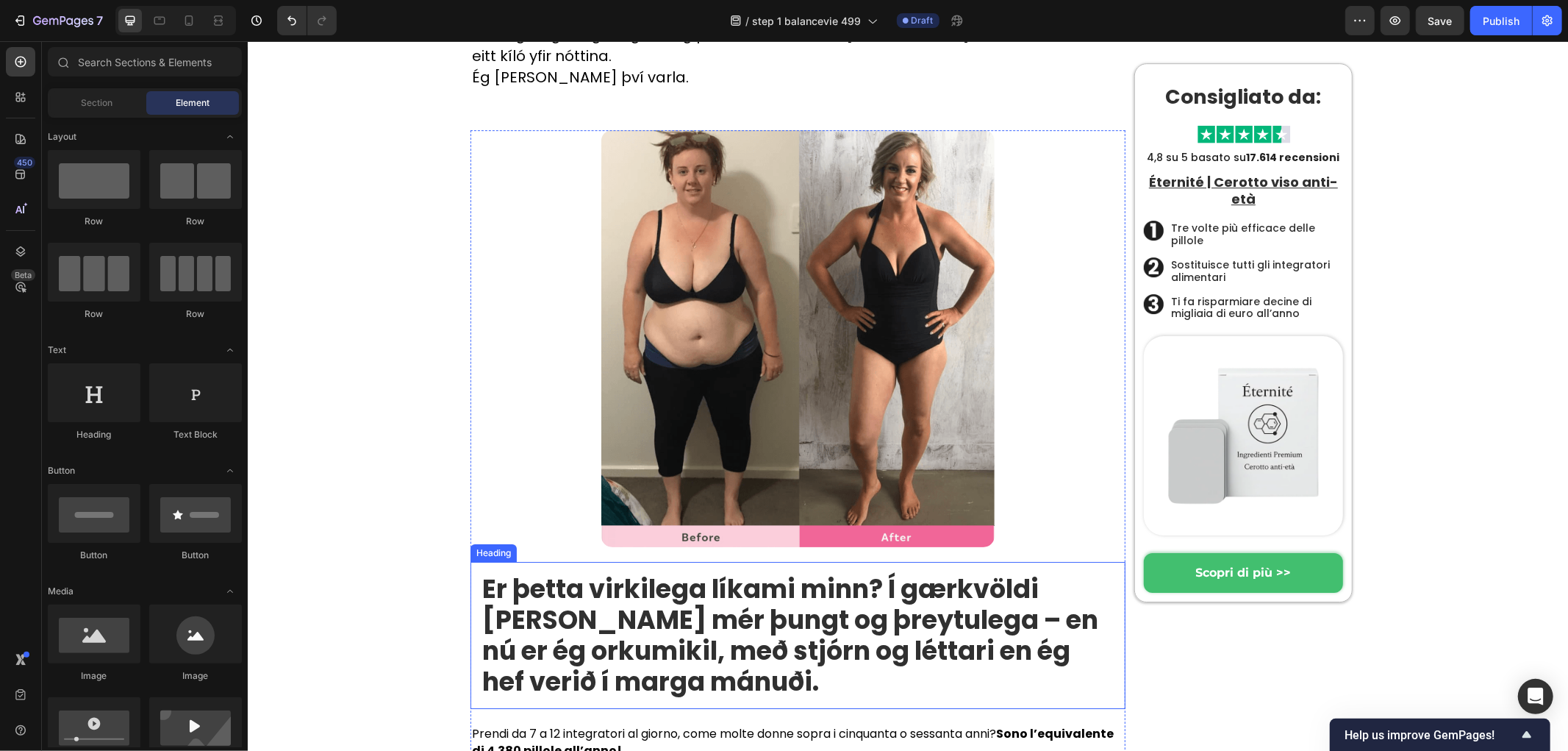
click at [740, 573] on p "⁠⁠⁠⁠⁠⁠⁠ Er þetta virkilega líkami minn? Í gærkvöldi leið mér þungt og þreytuleg…" at bounding box center [797, 635] width 631 height 123
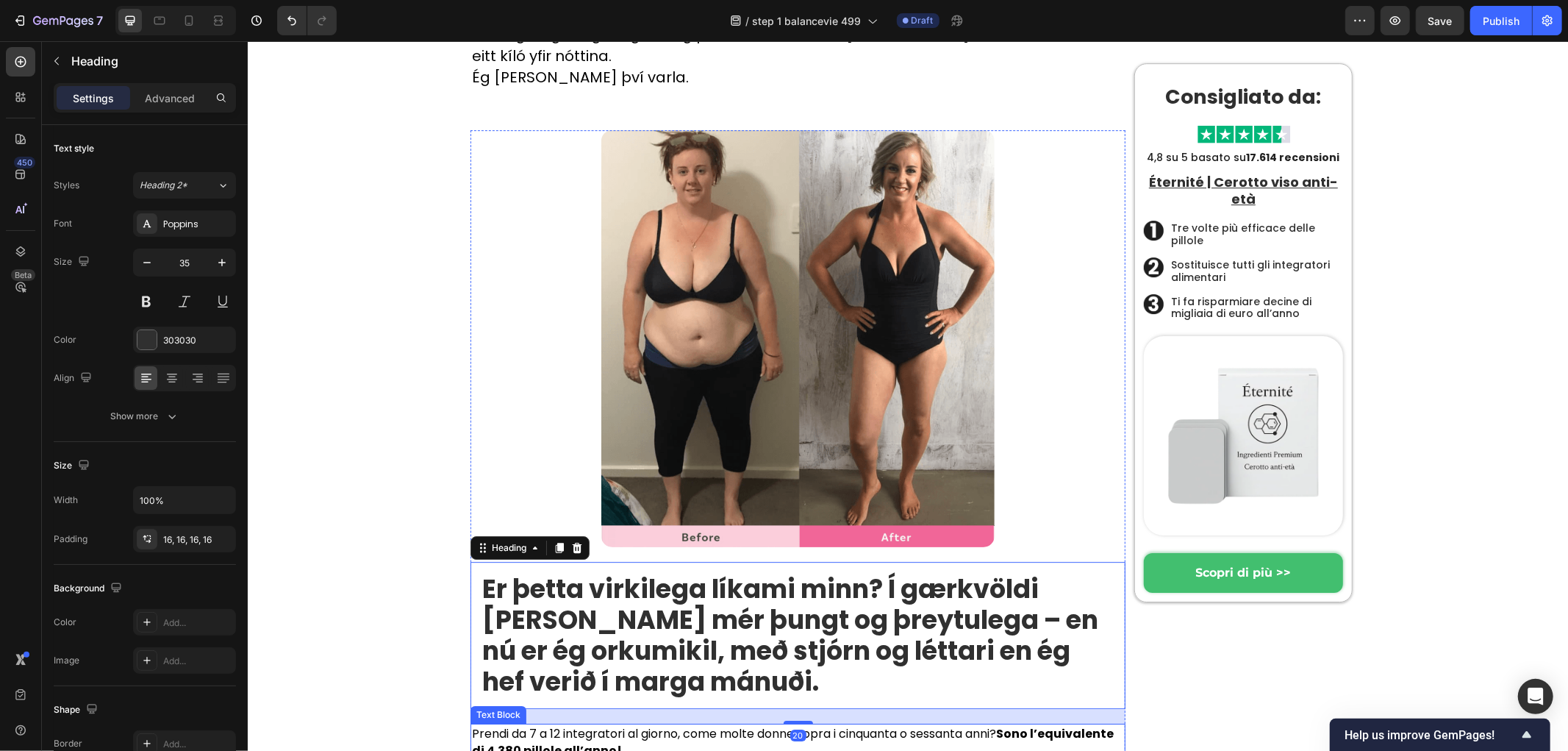
click at [729, 724] on p "Prendi da 7 a 12 integratori al giorno, come molte donne sopra i cinquanta o se…" at bounding box center [797, 741] width 652 height 34
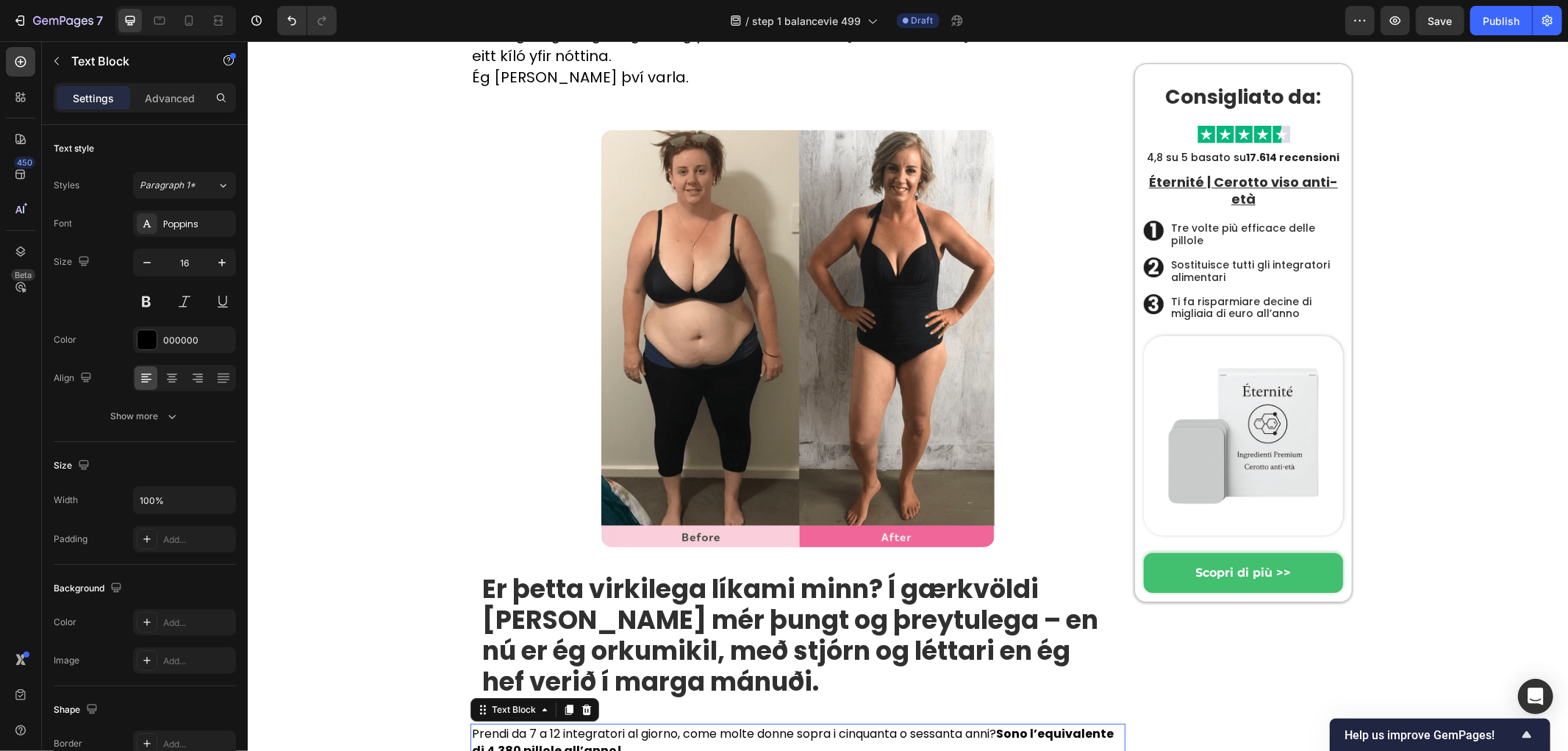
click at [729, 724] on p "Prendi da 7 a 12 integratori al giorno, come molte donne sopra i cinquanta o se…" at bounding box center [797, 741] width 652 height 34
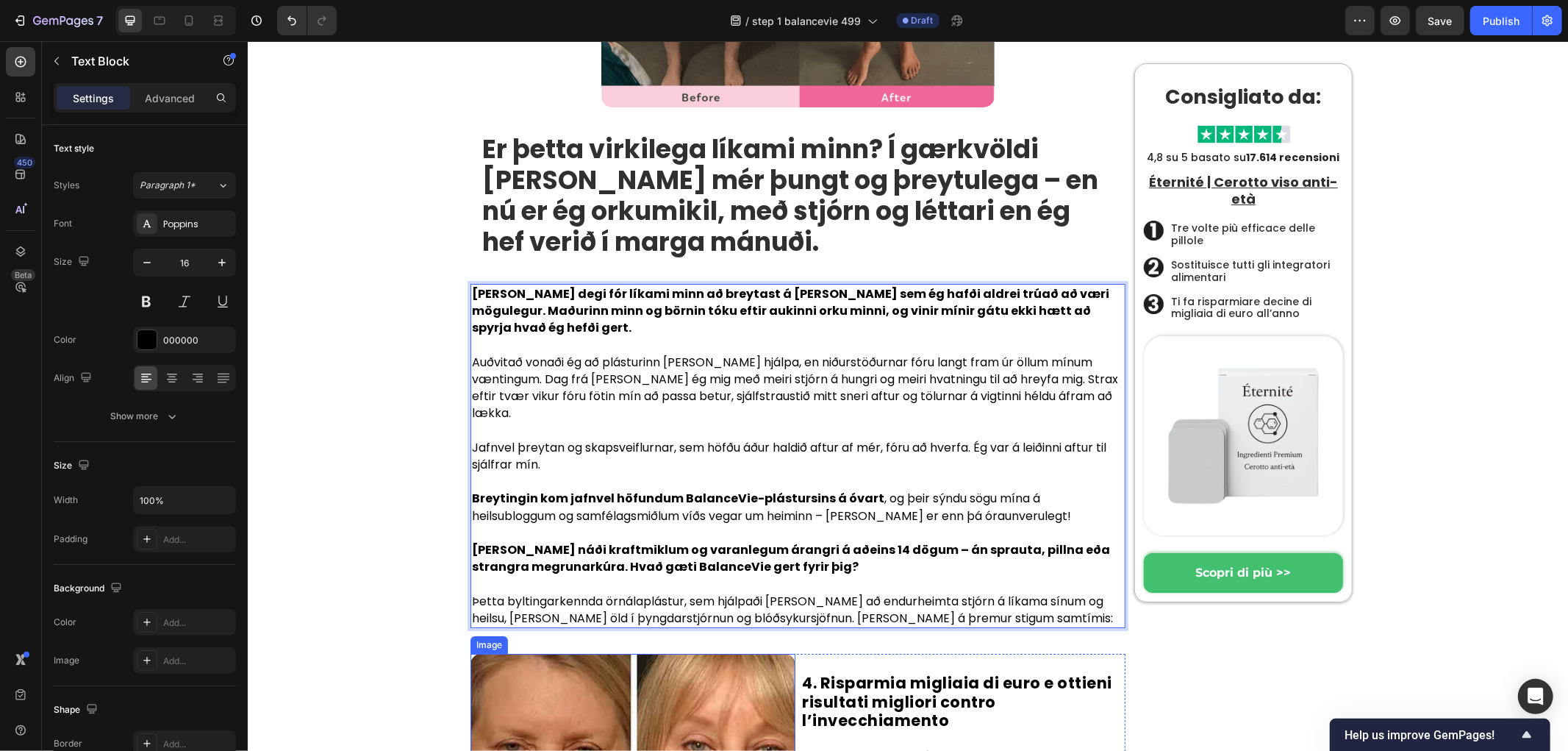
scroll to position [4274, 0]
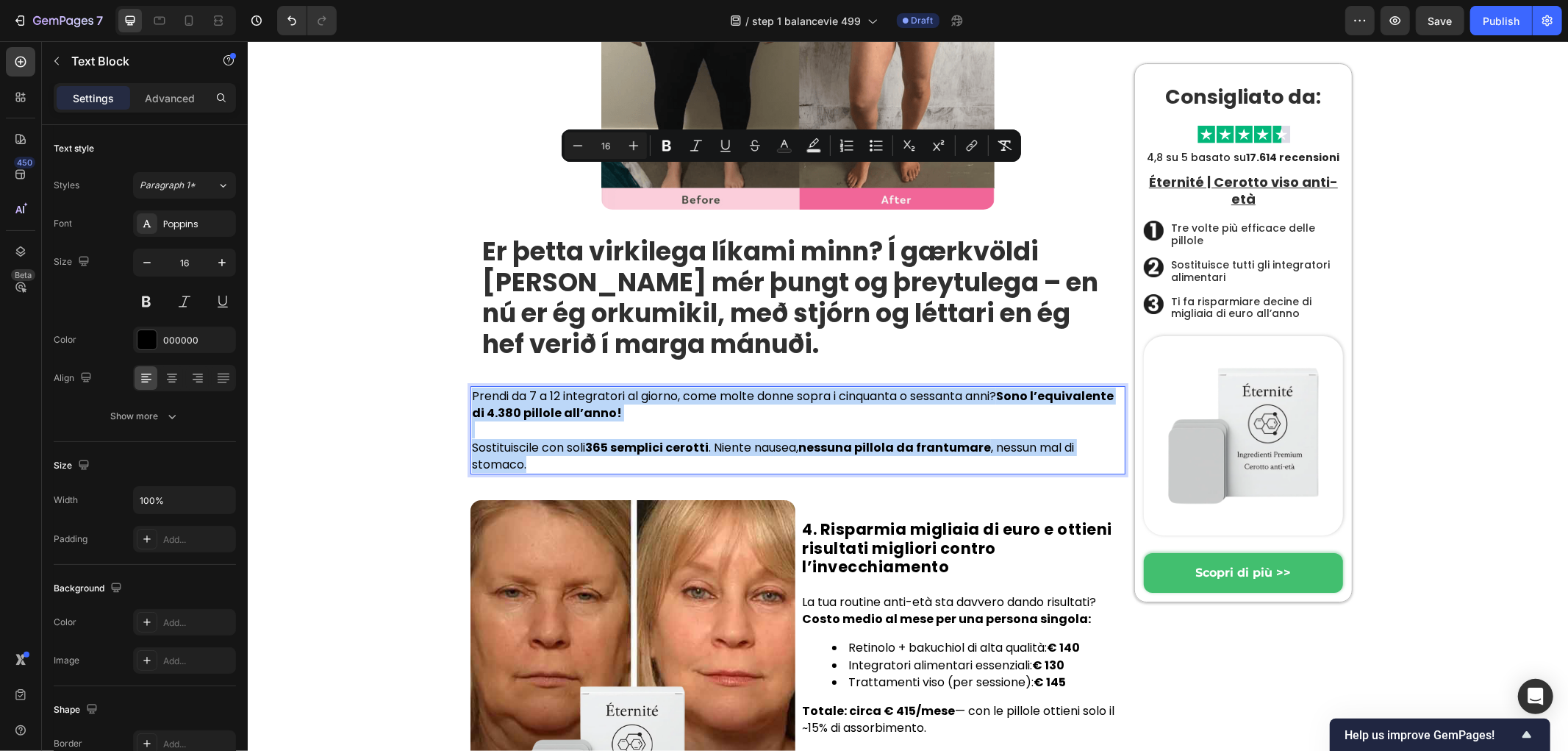
click at [578, 438] on p "Sostituiscile con soli 365 semplici cerotti . Niente nausea, nessuna pillola da…" at bounding box center [797, 455] width 652 height 34
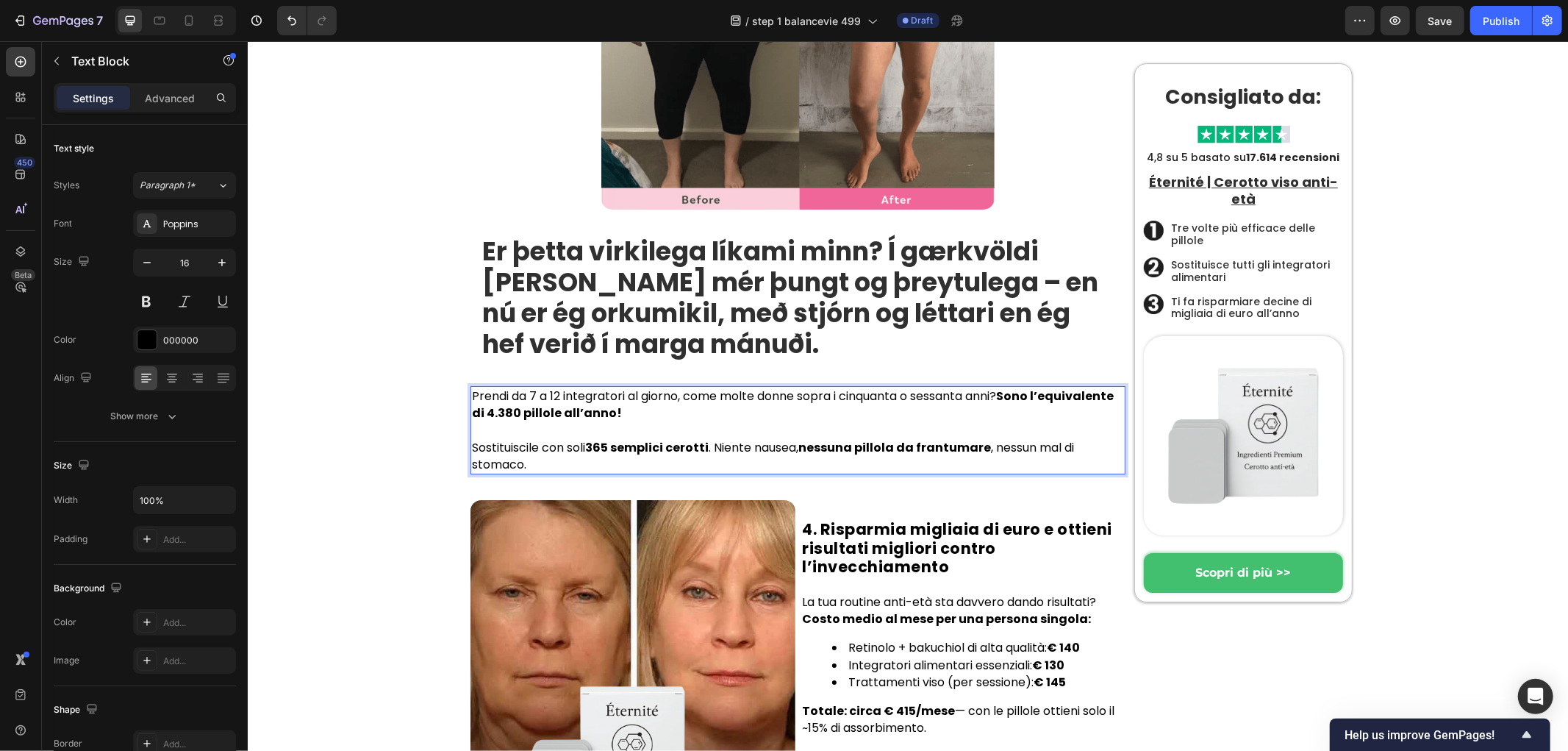
click at [578, 438] on p "Sostituiscile con soli 365 semplici cerotti . Niente nausea, nessuna pillola da…" at bounding box center [797, 455] width 652 height 34
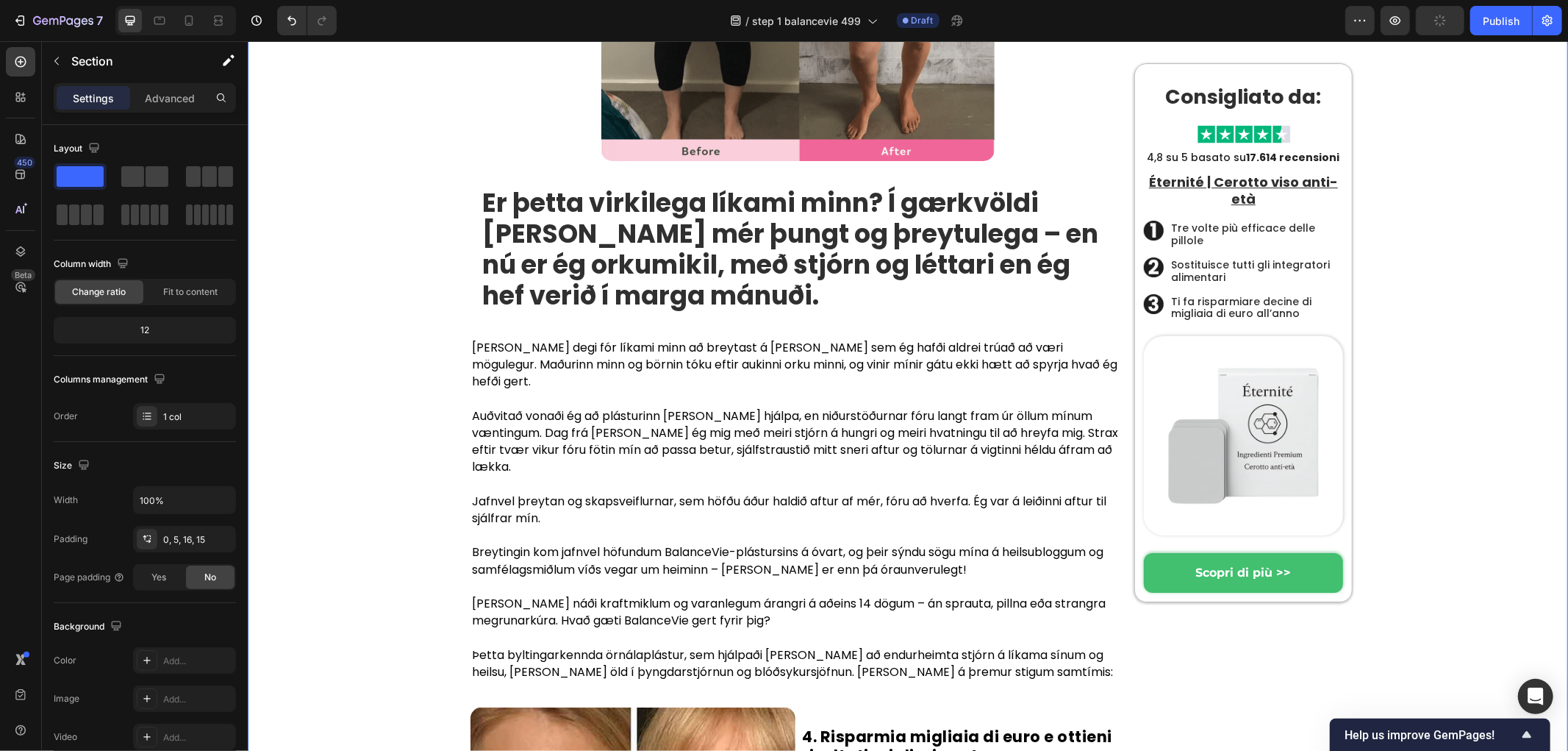
scroll to position [4355, 0]
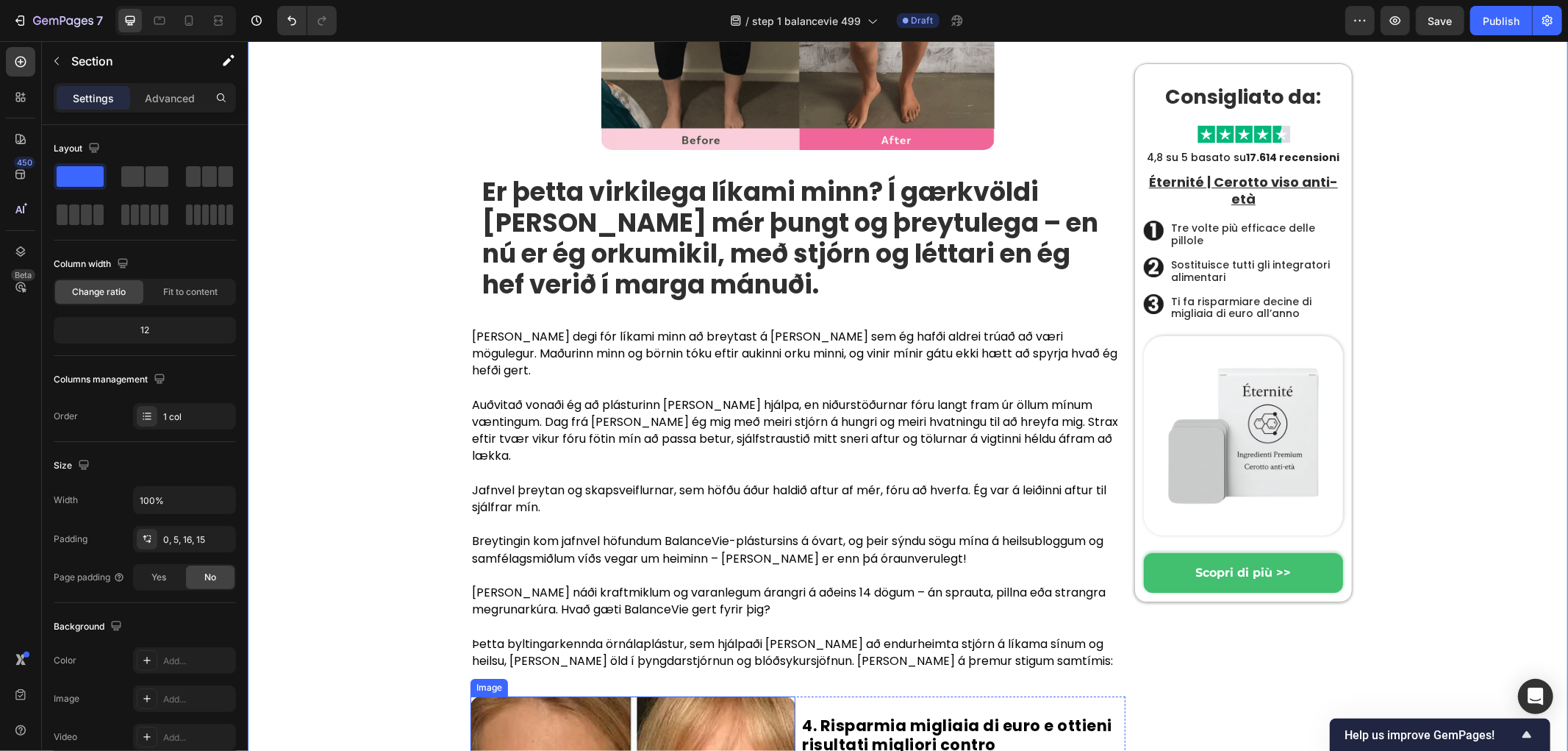
scroll to position [4192, 0]
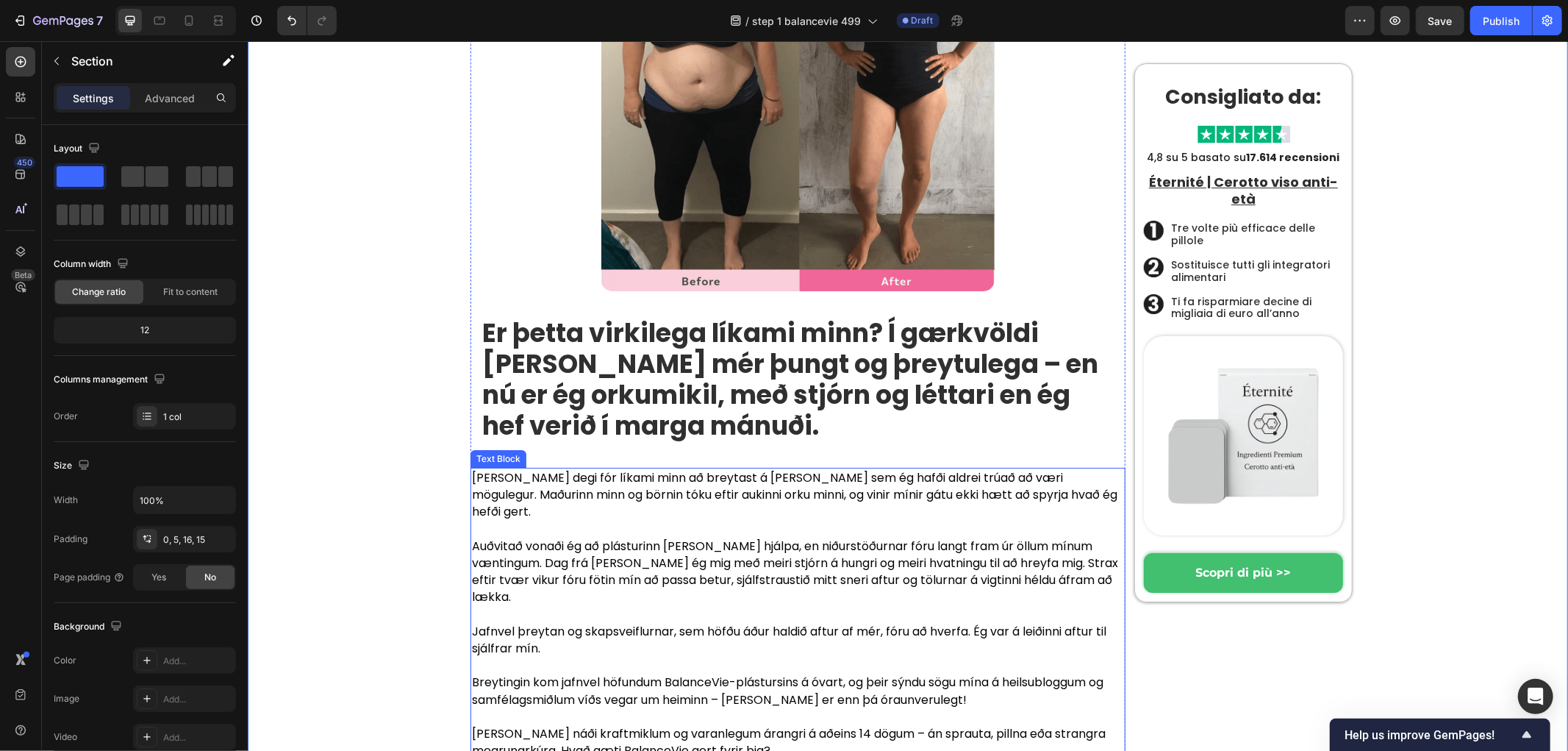
click at [652, 537] on p "Auðvitað vonaði ég að plásturinn [PERSON_NAME] hjálpa, en niðurstöðurnar fóru l…" at bounding box center [797, 571] width 652 height 69
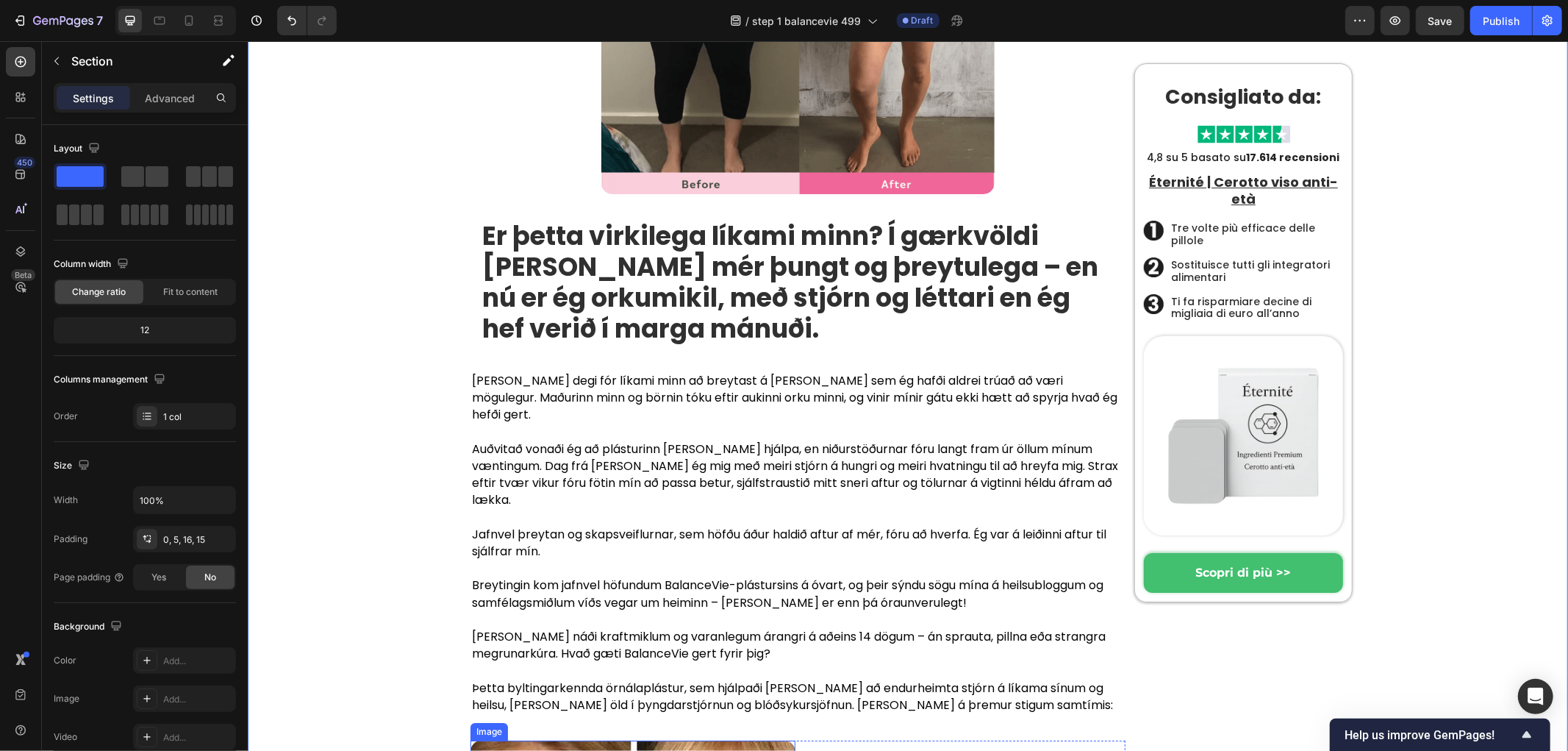
scroll to position [4437, 0]
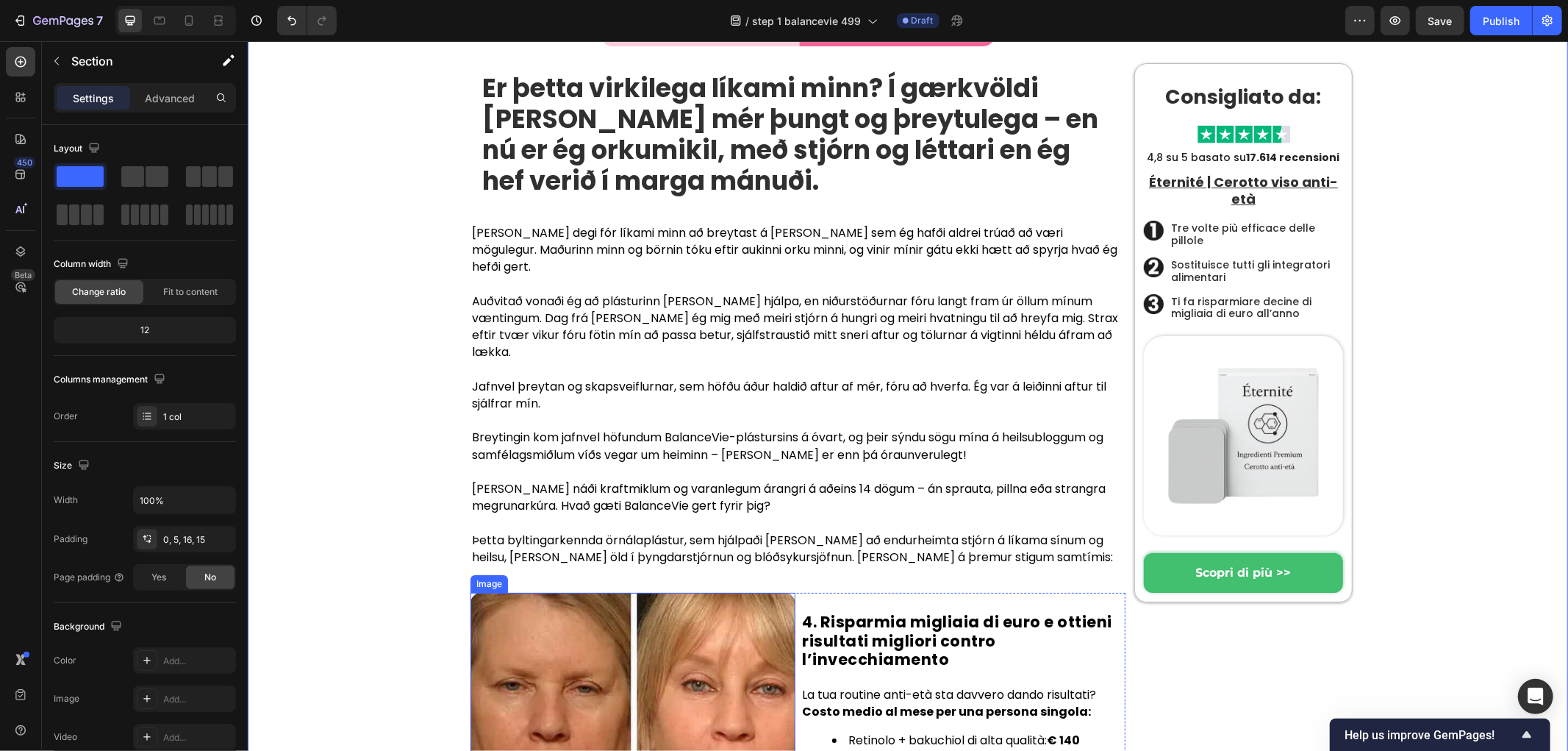
click at [700, 592] on img at bounding box center [631, 754] width 325 height 325
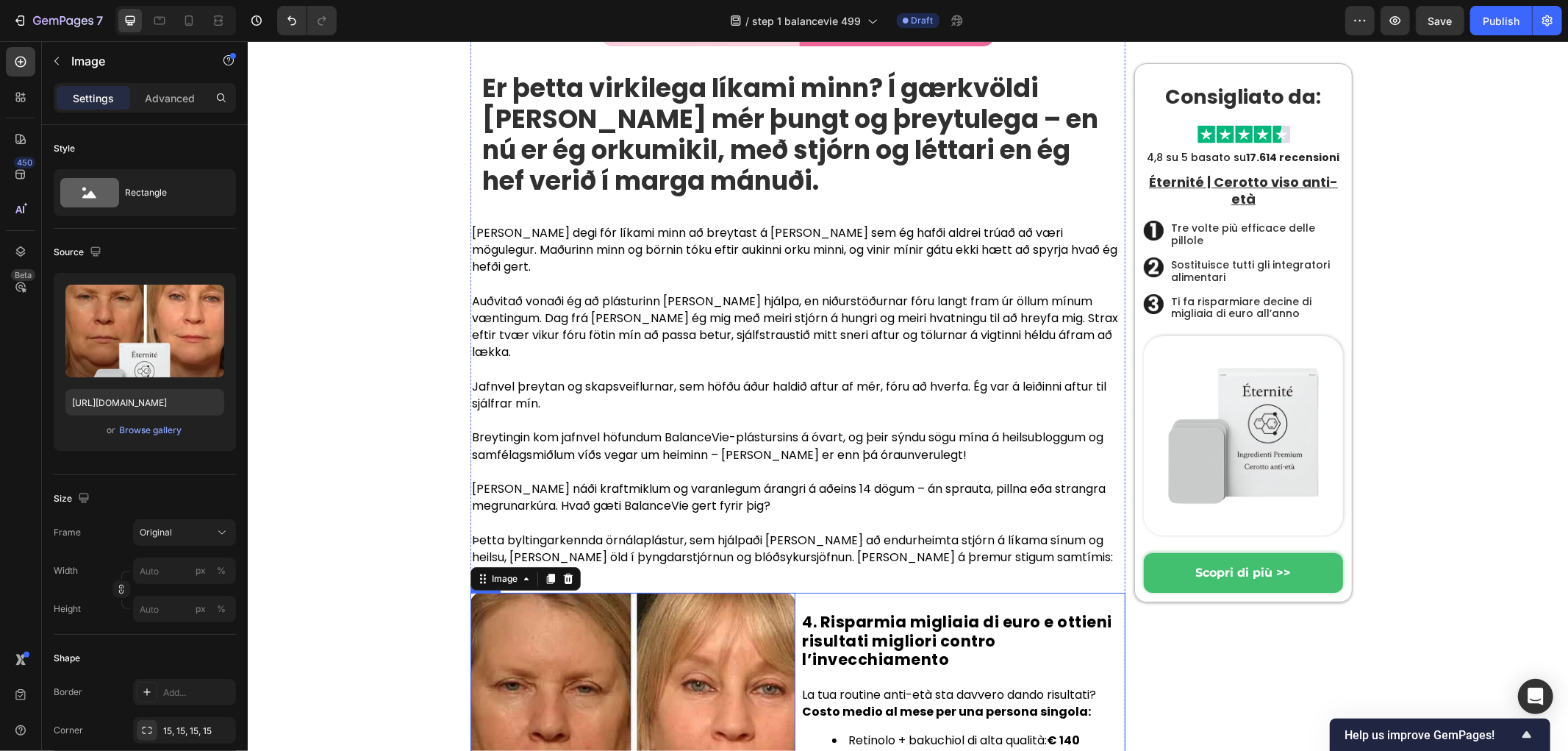
click at [892, 657] on div "4. Risparmia migliaia di euro e ottieni risultati migliori contro l’invecchiame…" at bounding box center [963, 754] width 325 height 325
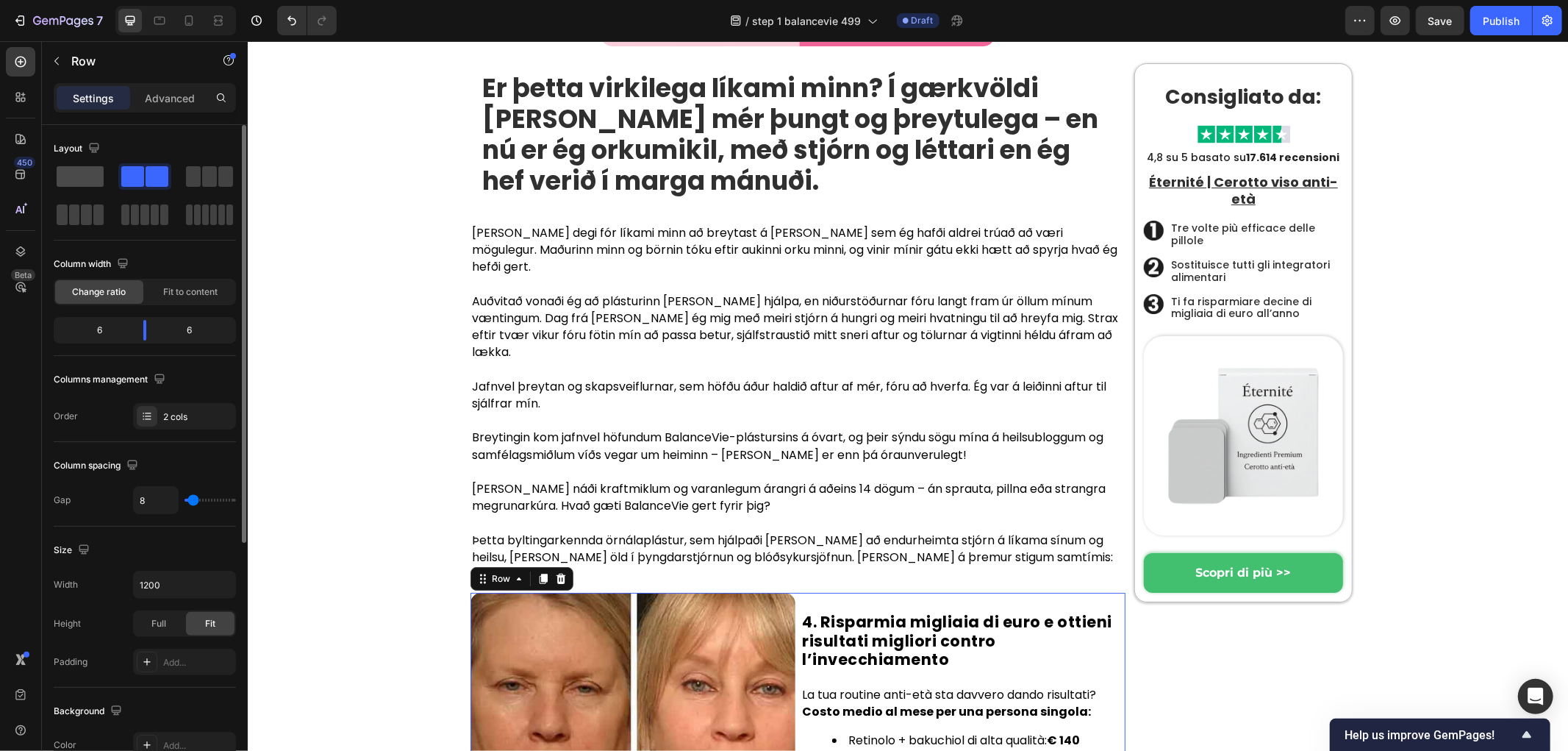
drag, startPoint x: 105, startPoint y: 170, endPoint x: 120, endPoint y: 270, distance: 101.1
click at [105, 170] on div at bounding box center [80, 175] width 53 height 26
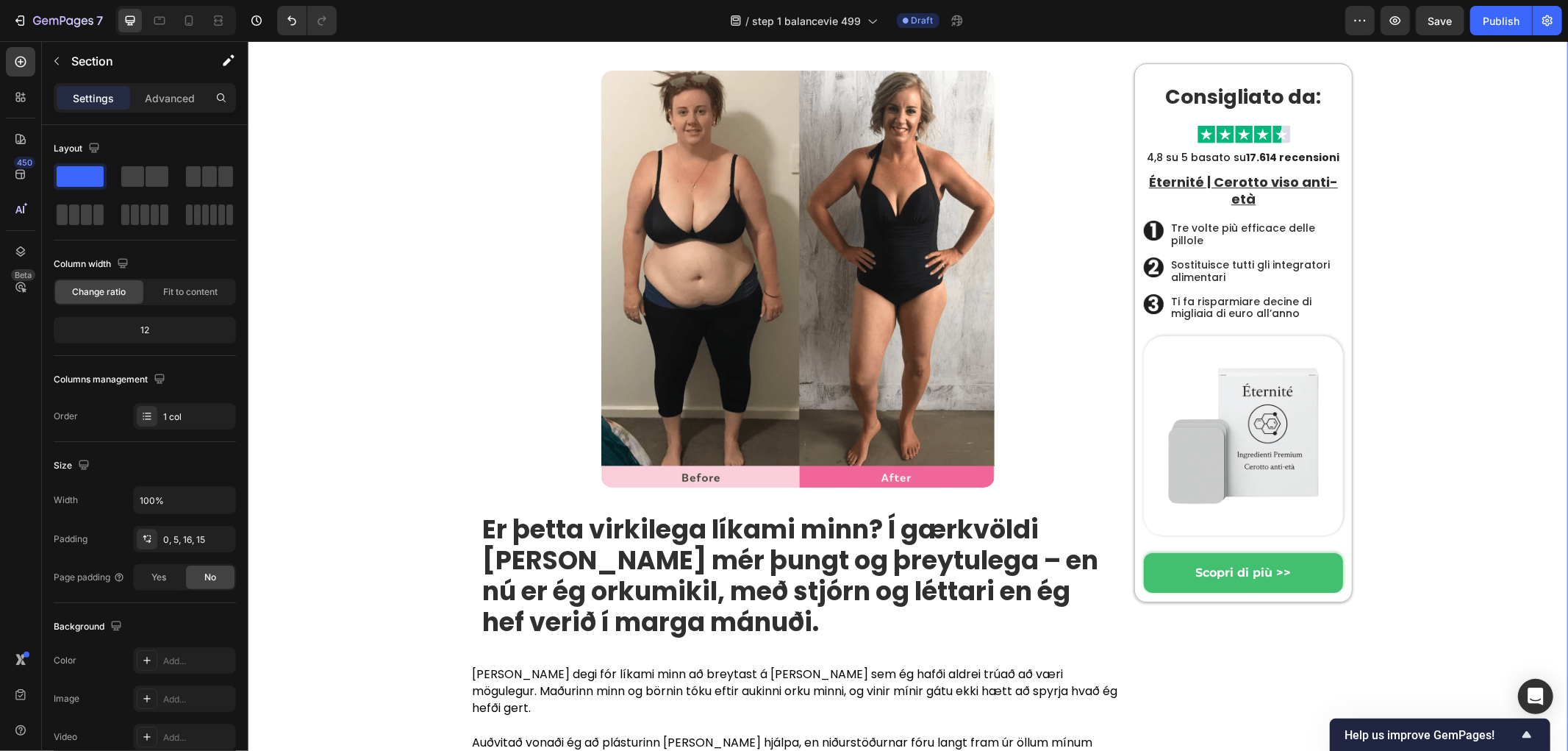
scroll to position [4192, 0]
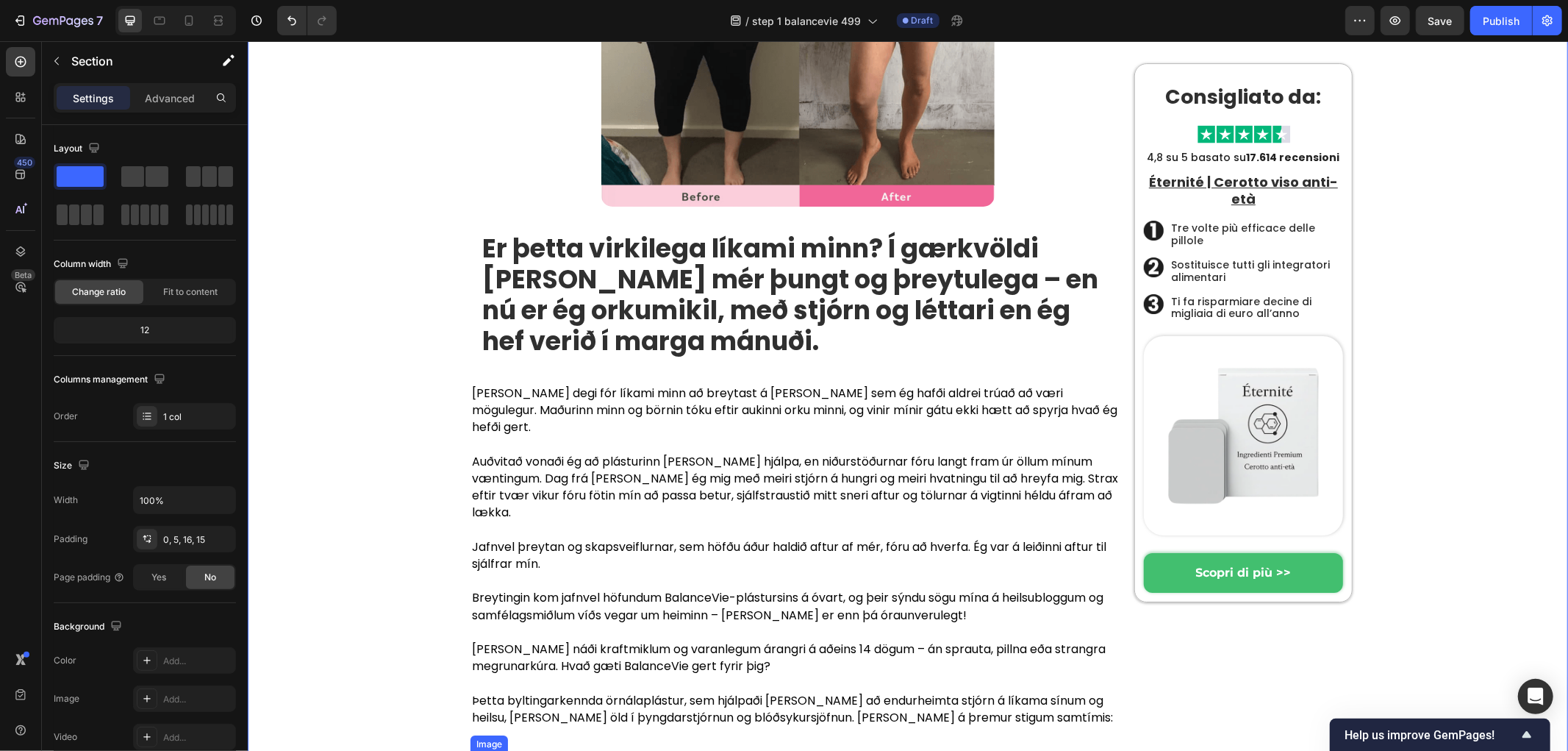
scroll to position [4437, 0]
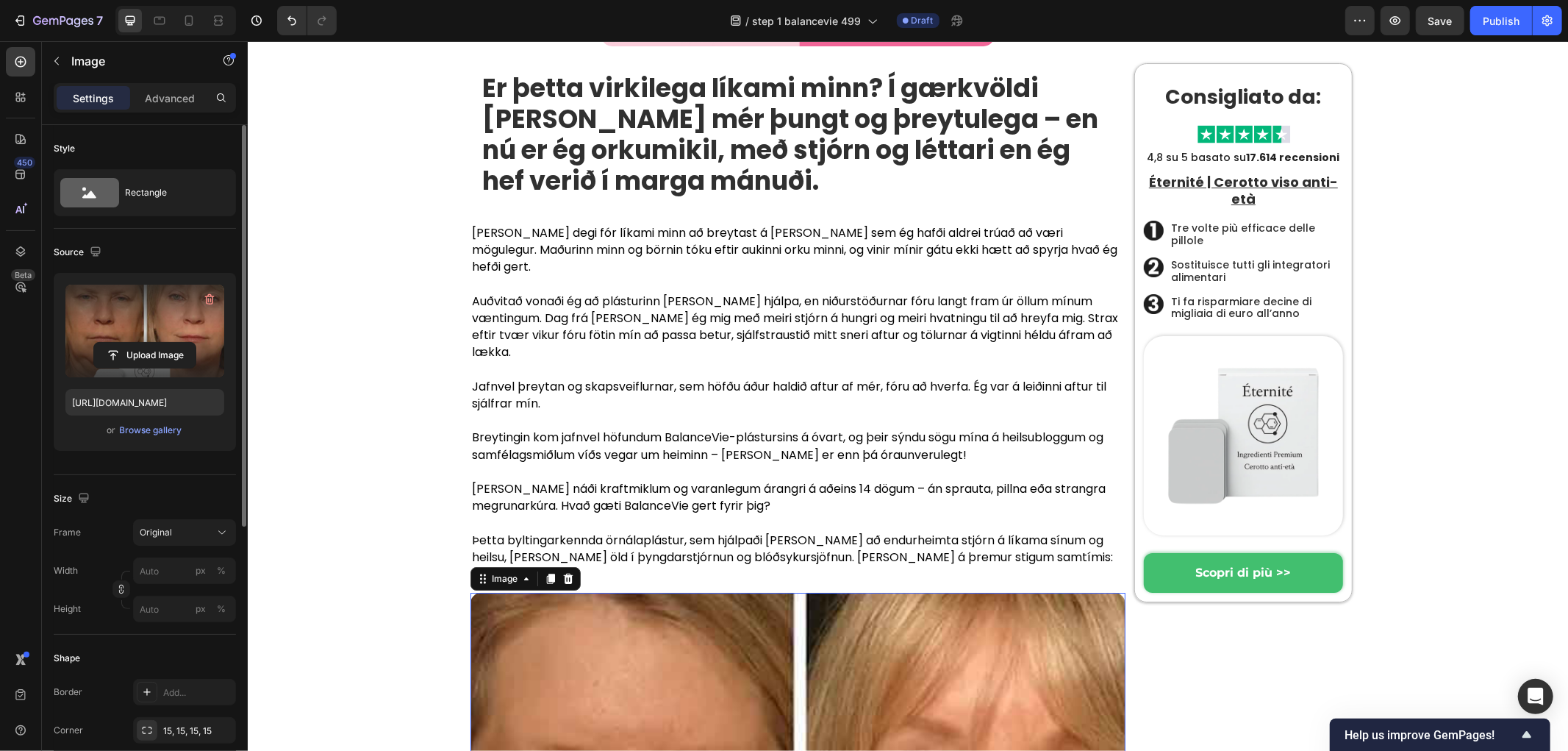
click at [170, 305] on label at bounding box center [145, 330] width 159 height 92
click at [170, 342] on input "file" at bounding box center [145, 355] width 101 height 25
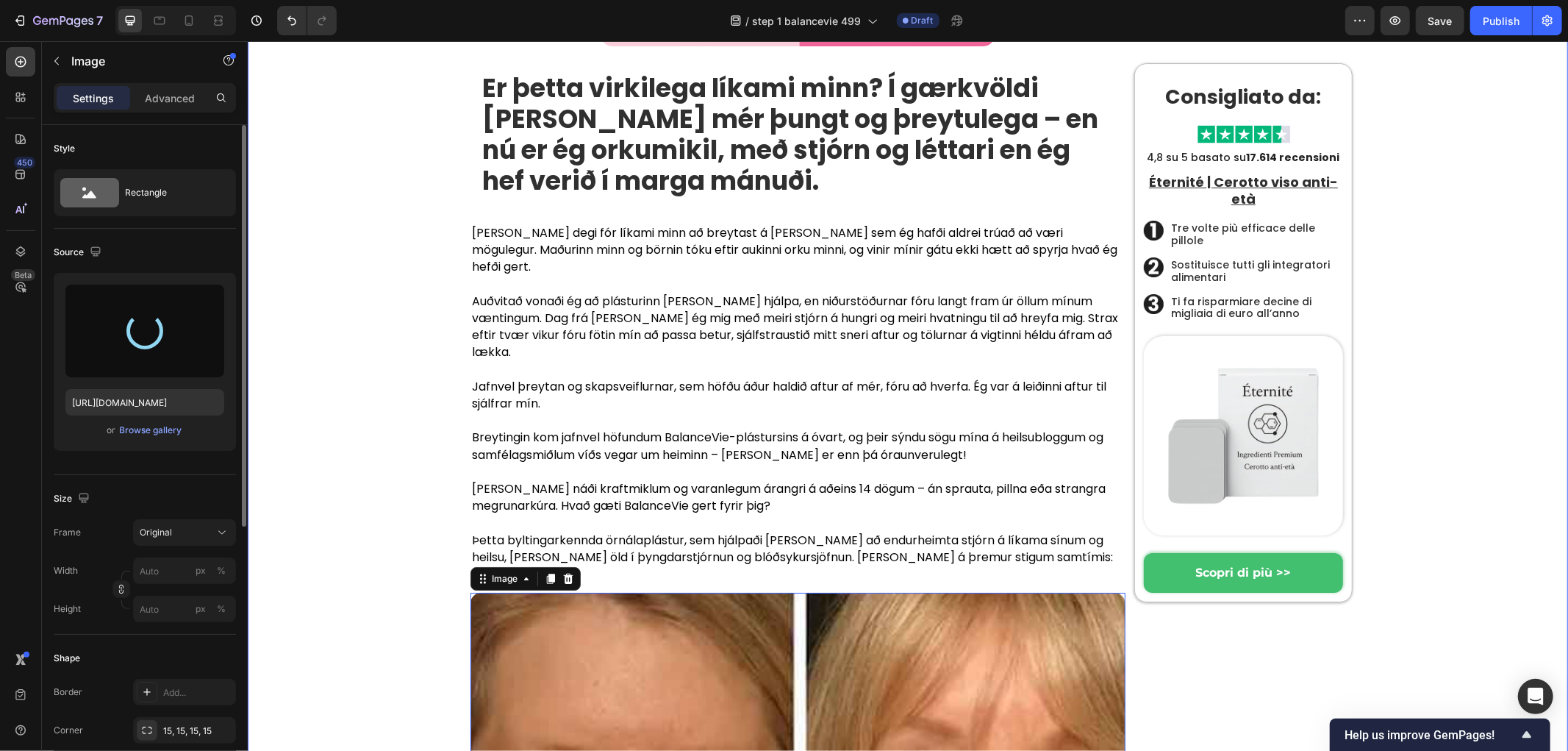
type input "https://cdn.shopify.com/s/files/1/0657/6783/3683/files/gempages_578032762192134…"
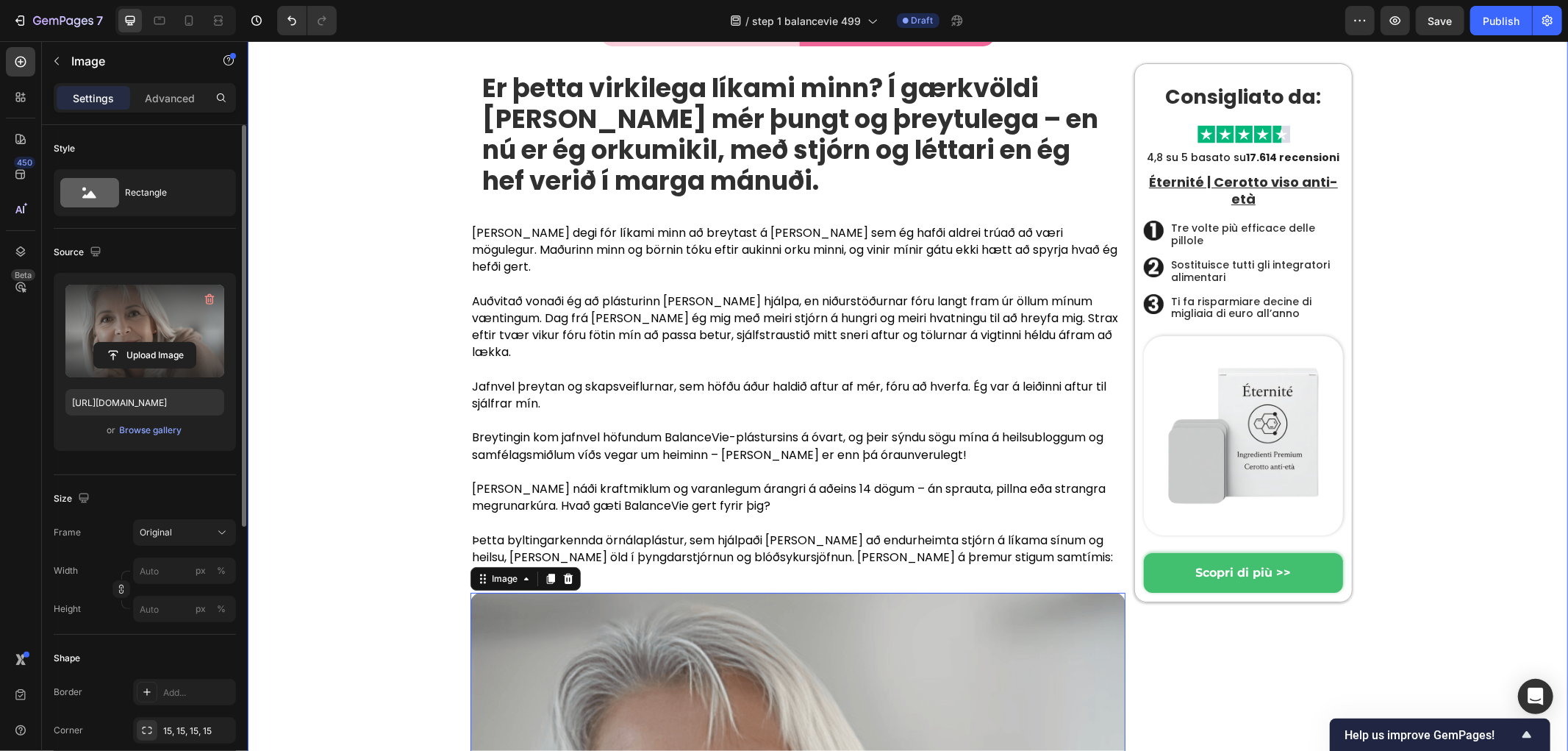
scroll to position [4764, 0]
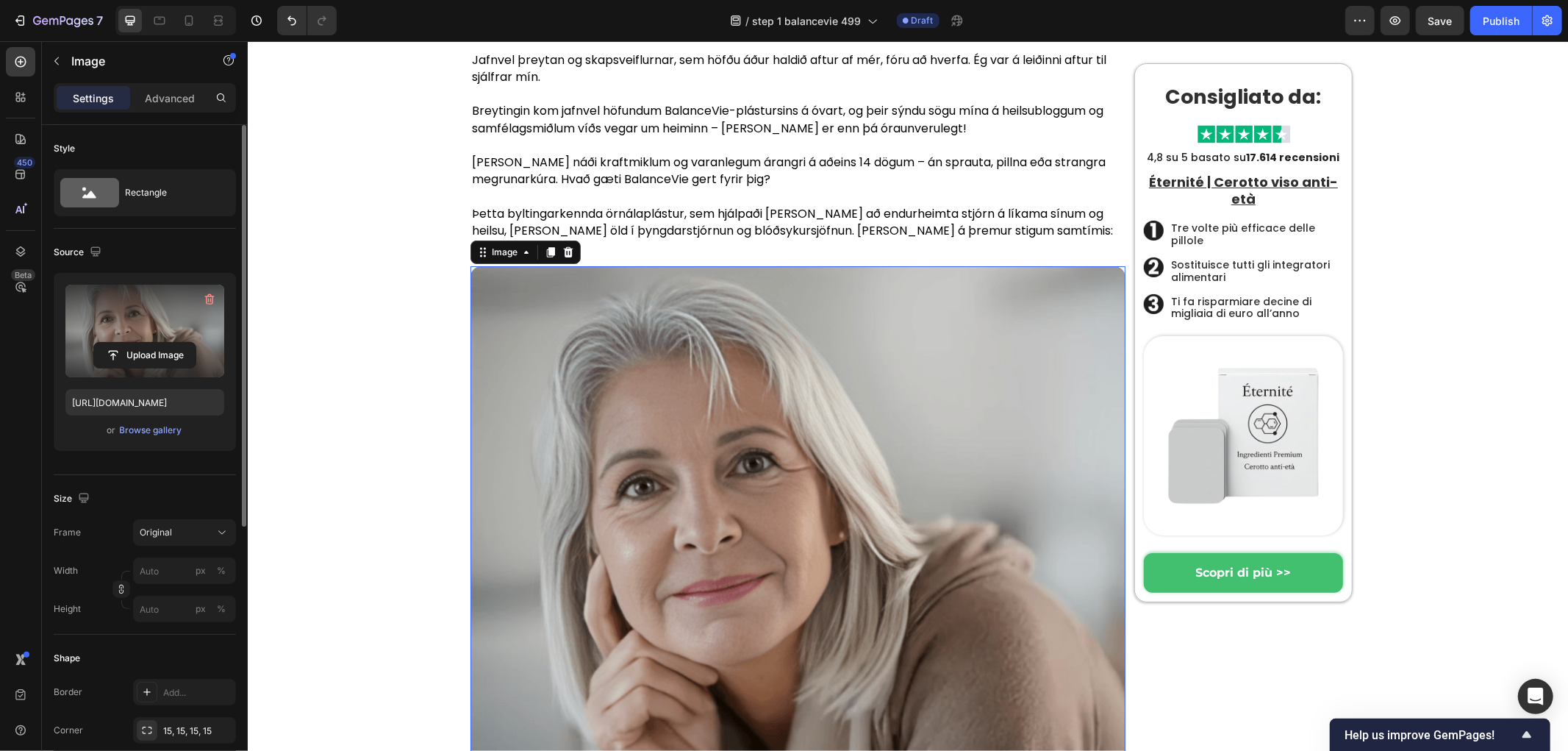
click at [689, 424] on img at bounding box center [797, 534] width 655 height 537
click at [169, 571] on input "px %" at bounding box center [184, 570] width 103 height 26
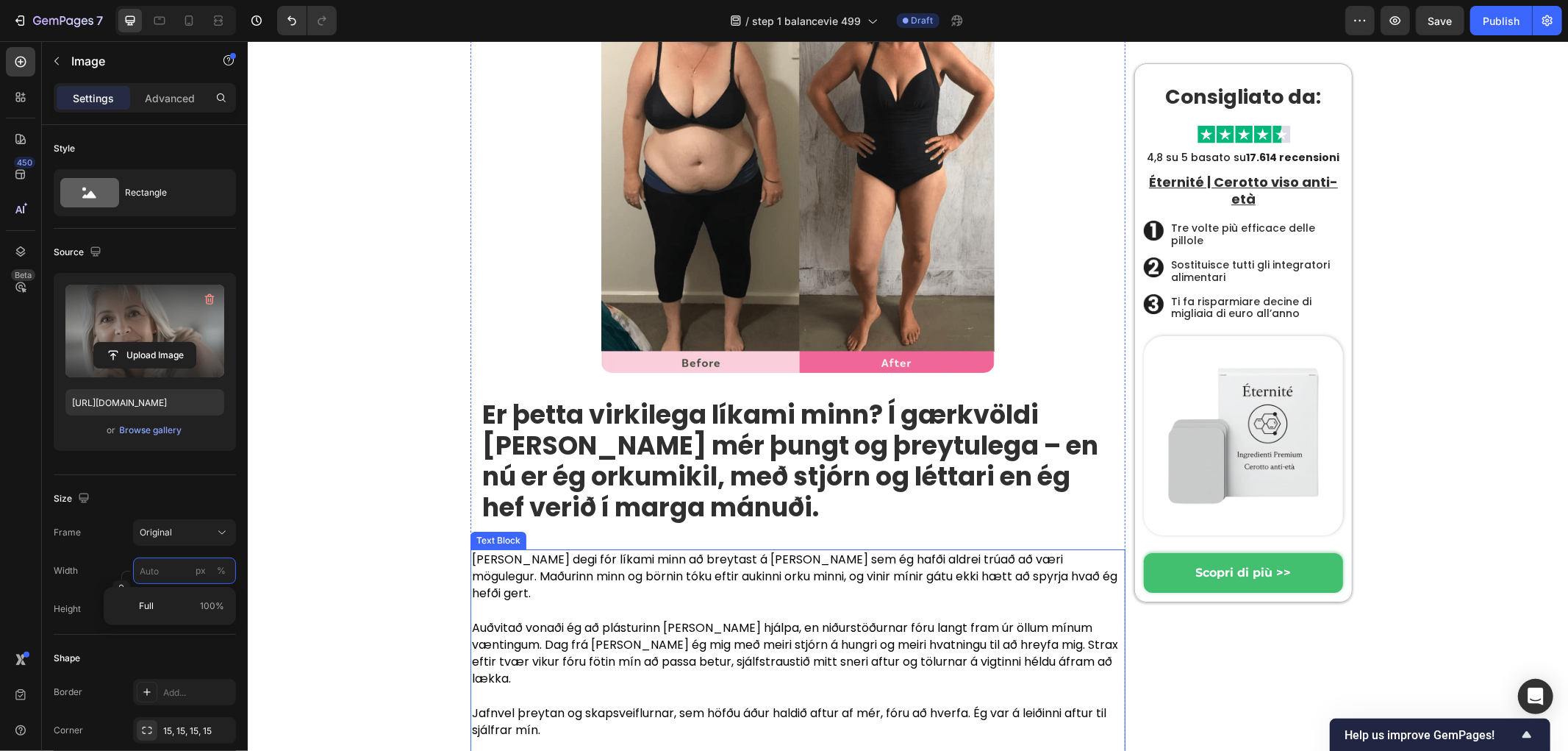
scroll to position [3783, 0]
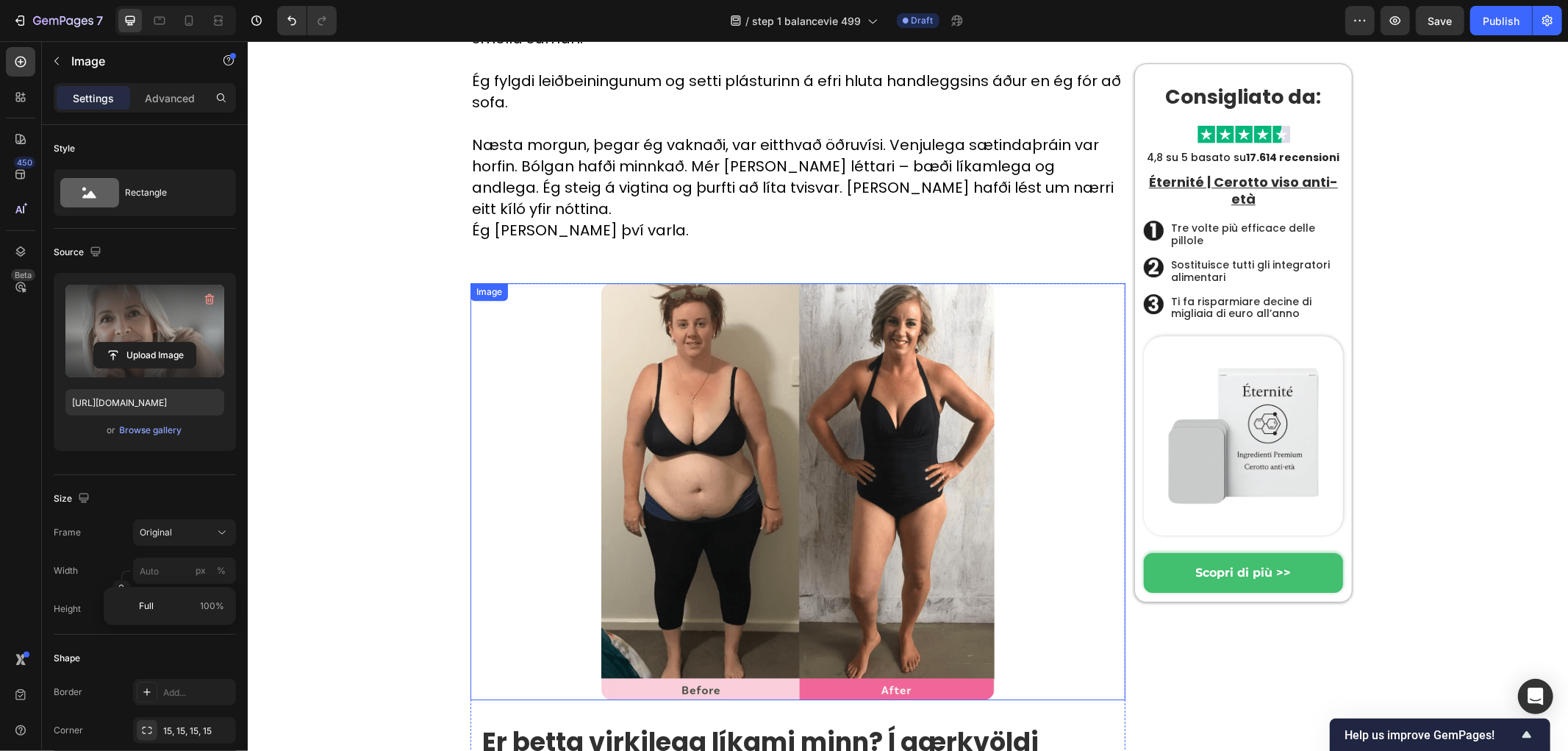
click at [665, 282] on img at bounding box center [797, 490] width 394 height 417
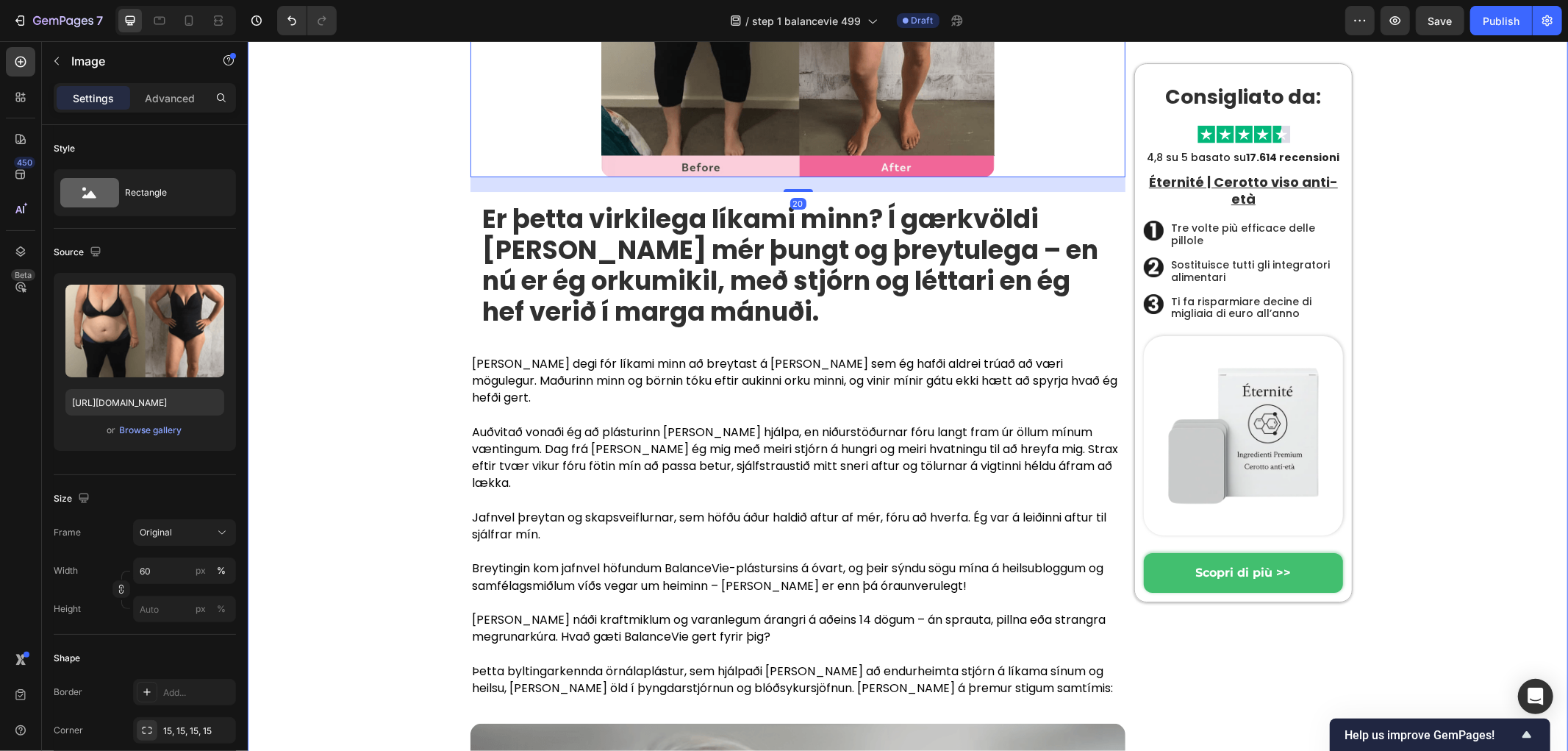
scroll to position [4437, 0]
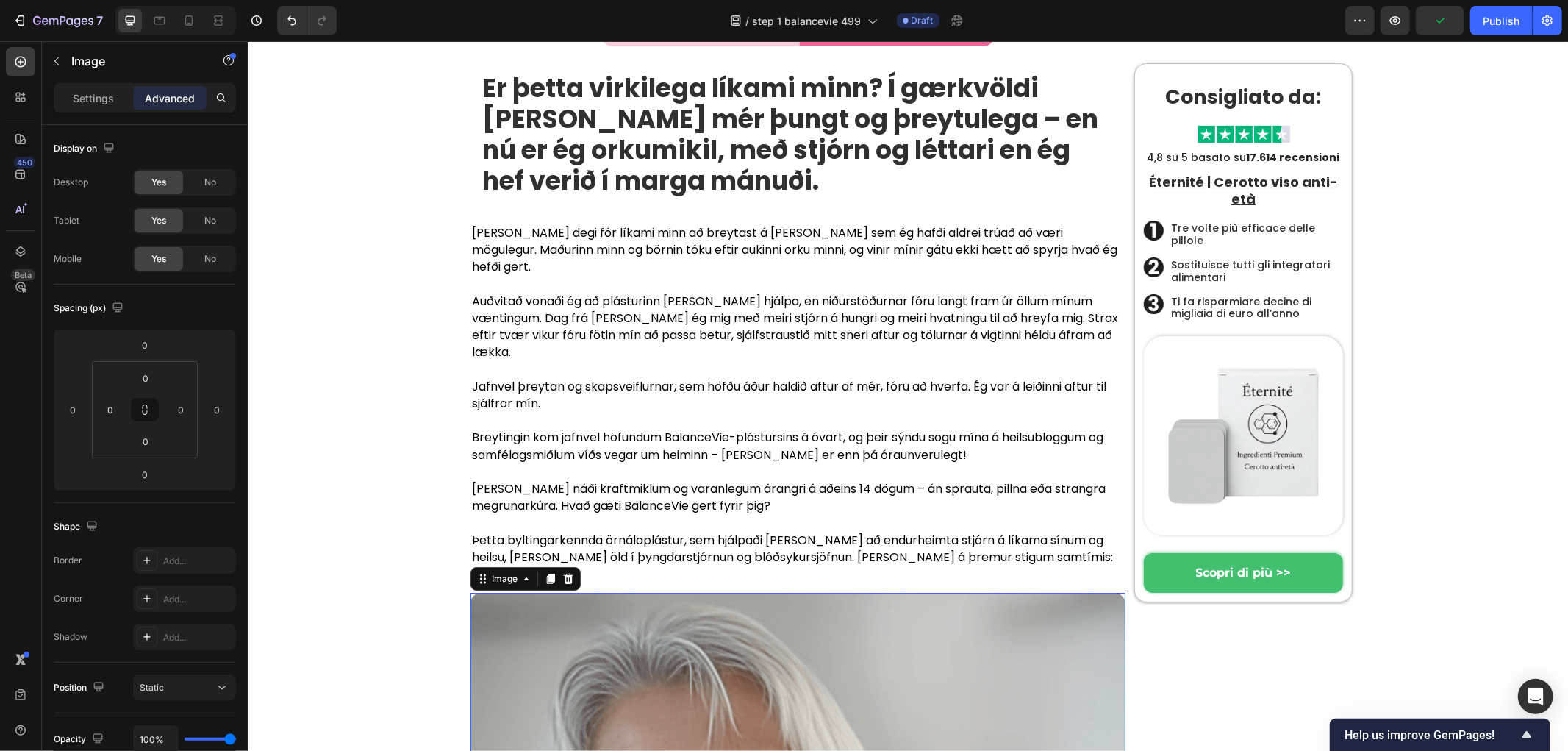
click at [92, 89] on div "Settings" at bounding box center [93, 98] width 74 height 24
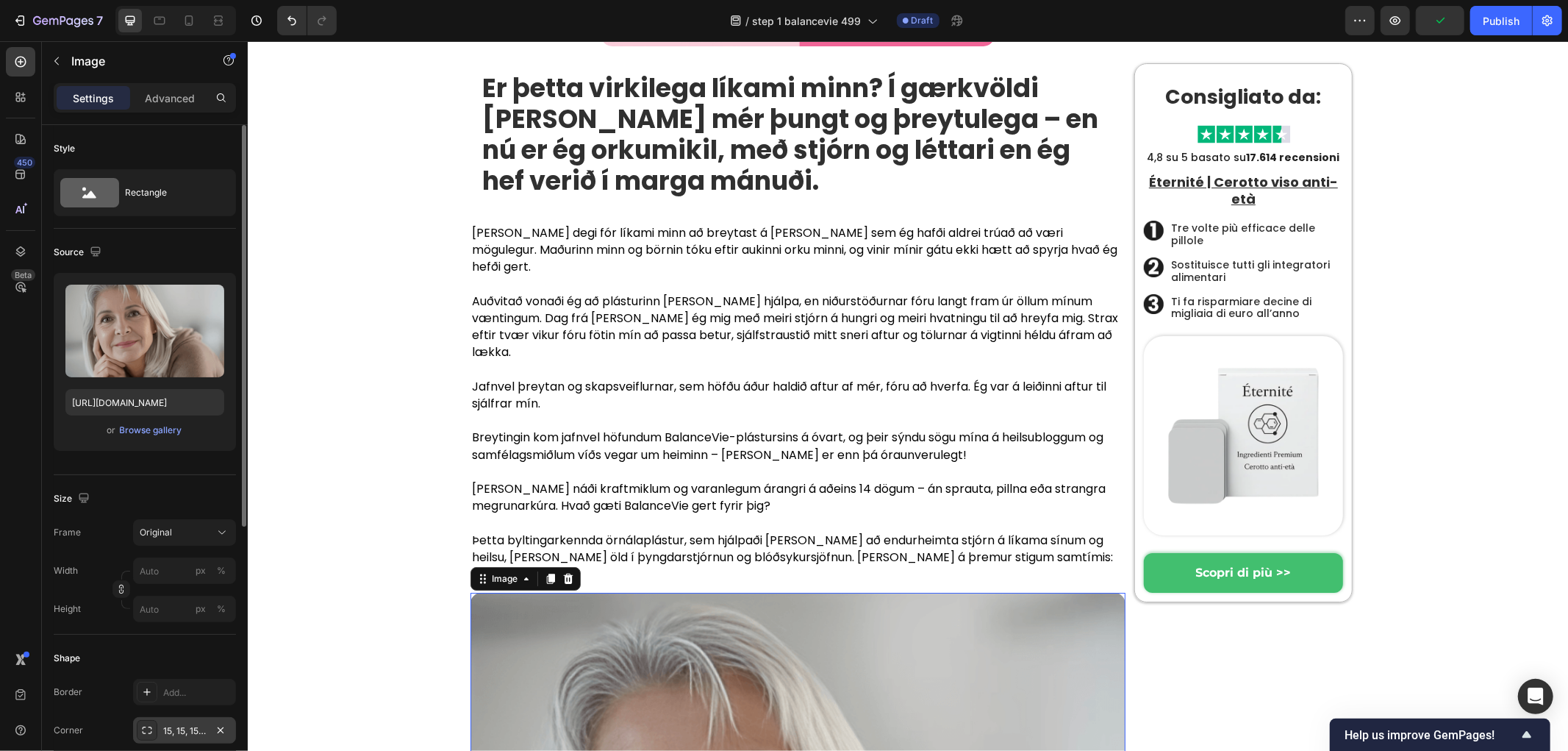
scroll to position [245, 0]
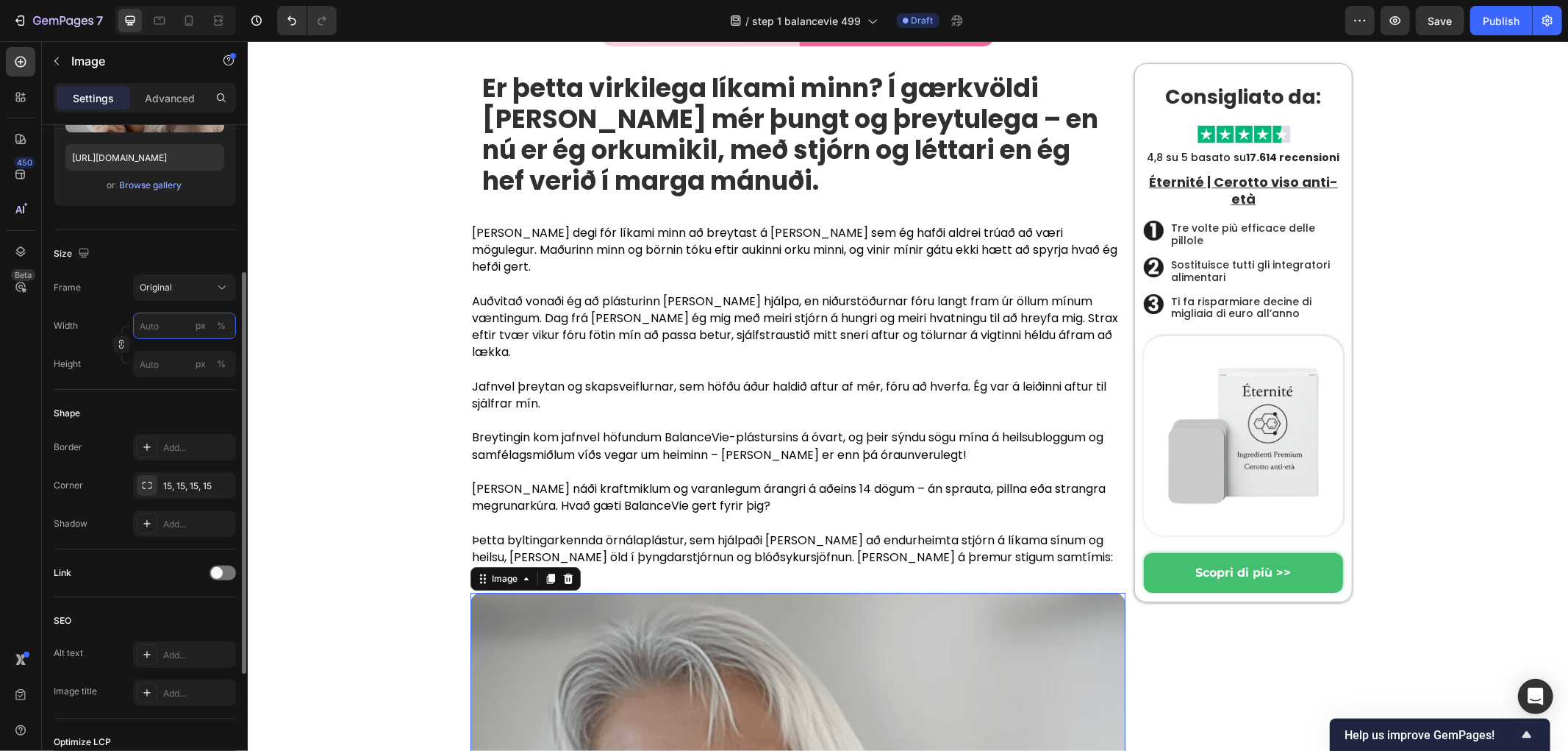
click at [164, 328] on input "px %" at bounding box center [184, 325] width 103 height 26
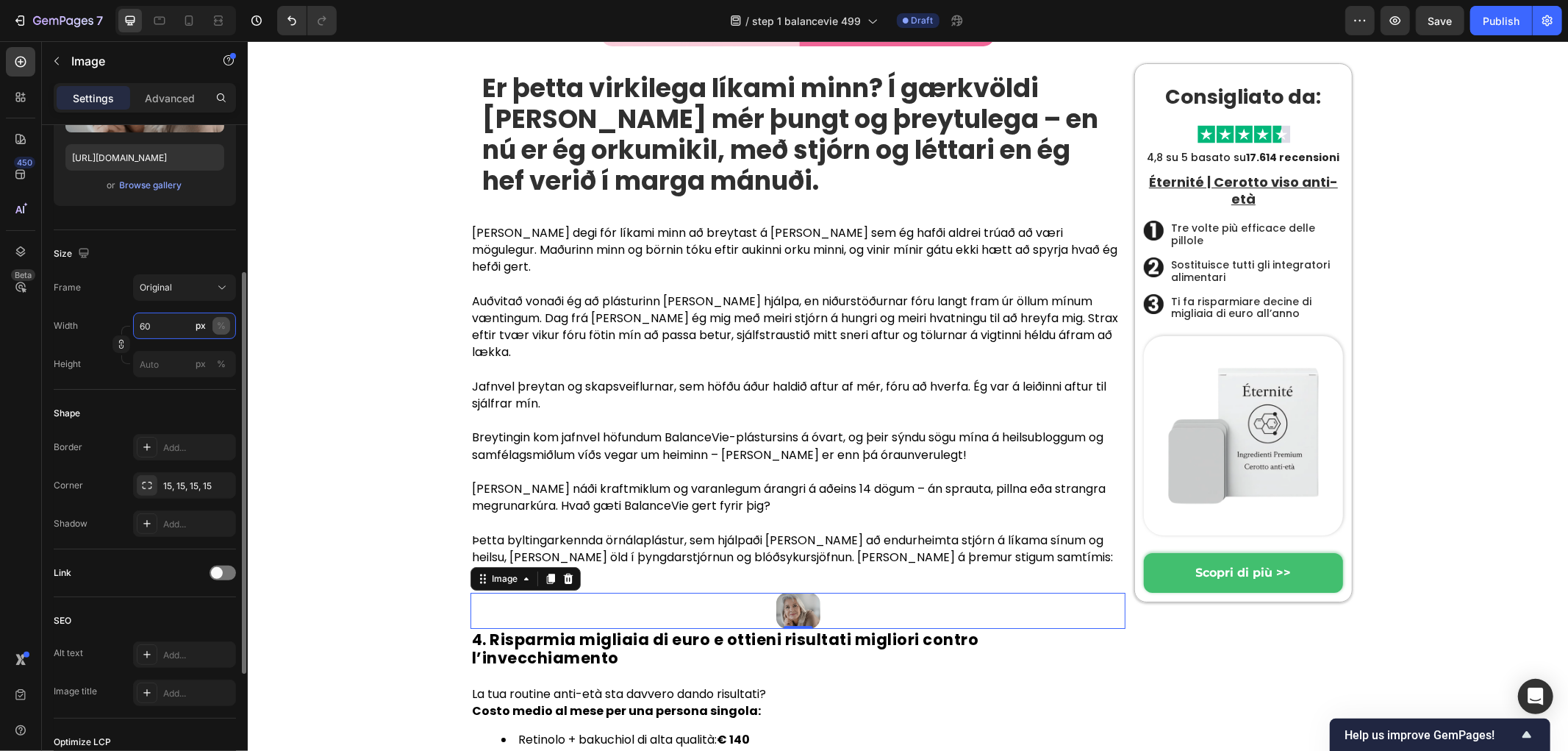
type input "60"
click at [228, 329] on button "%" at bounding box center [221, 326] width 17 height 17
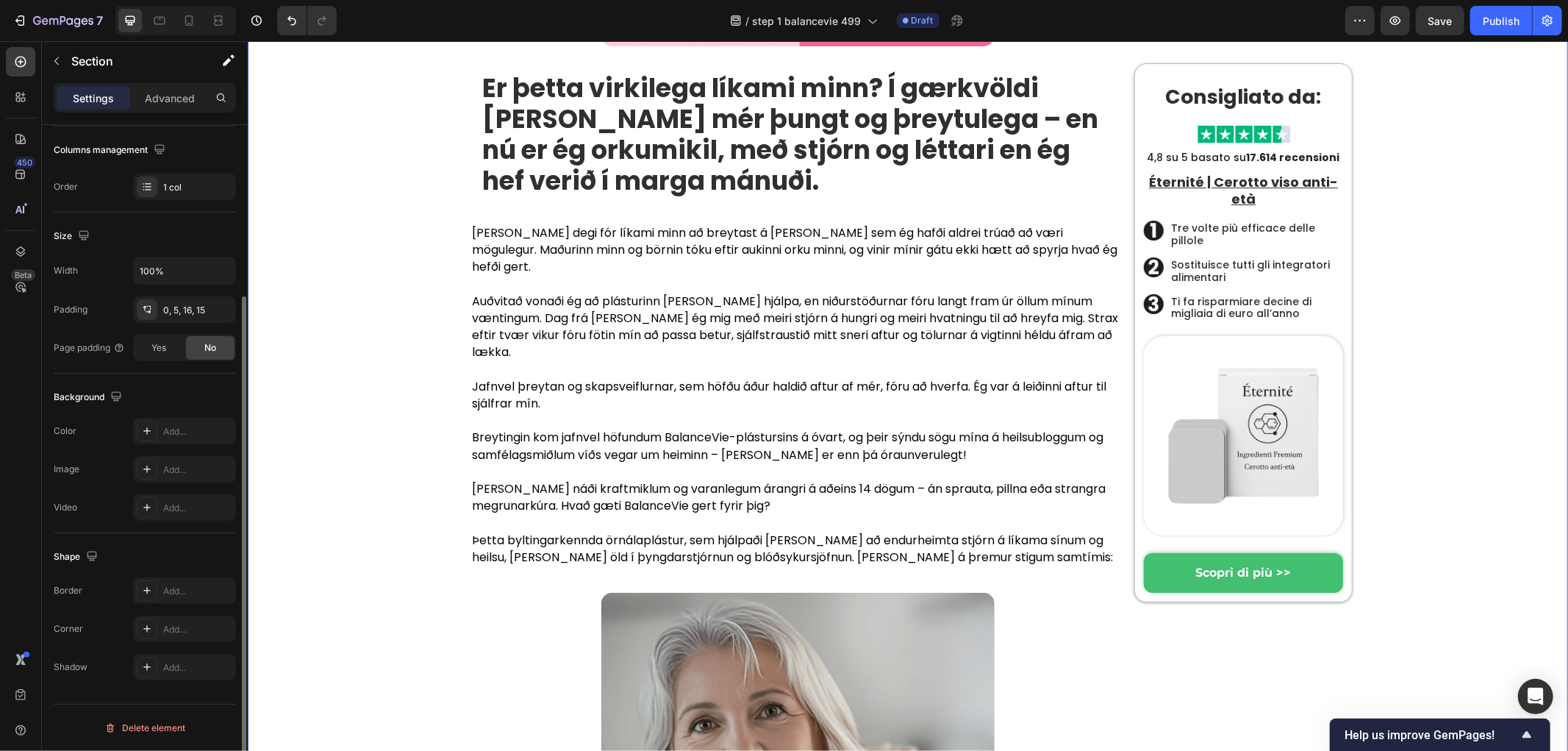
scroll to position [0, 0]
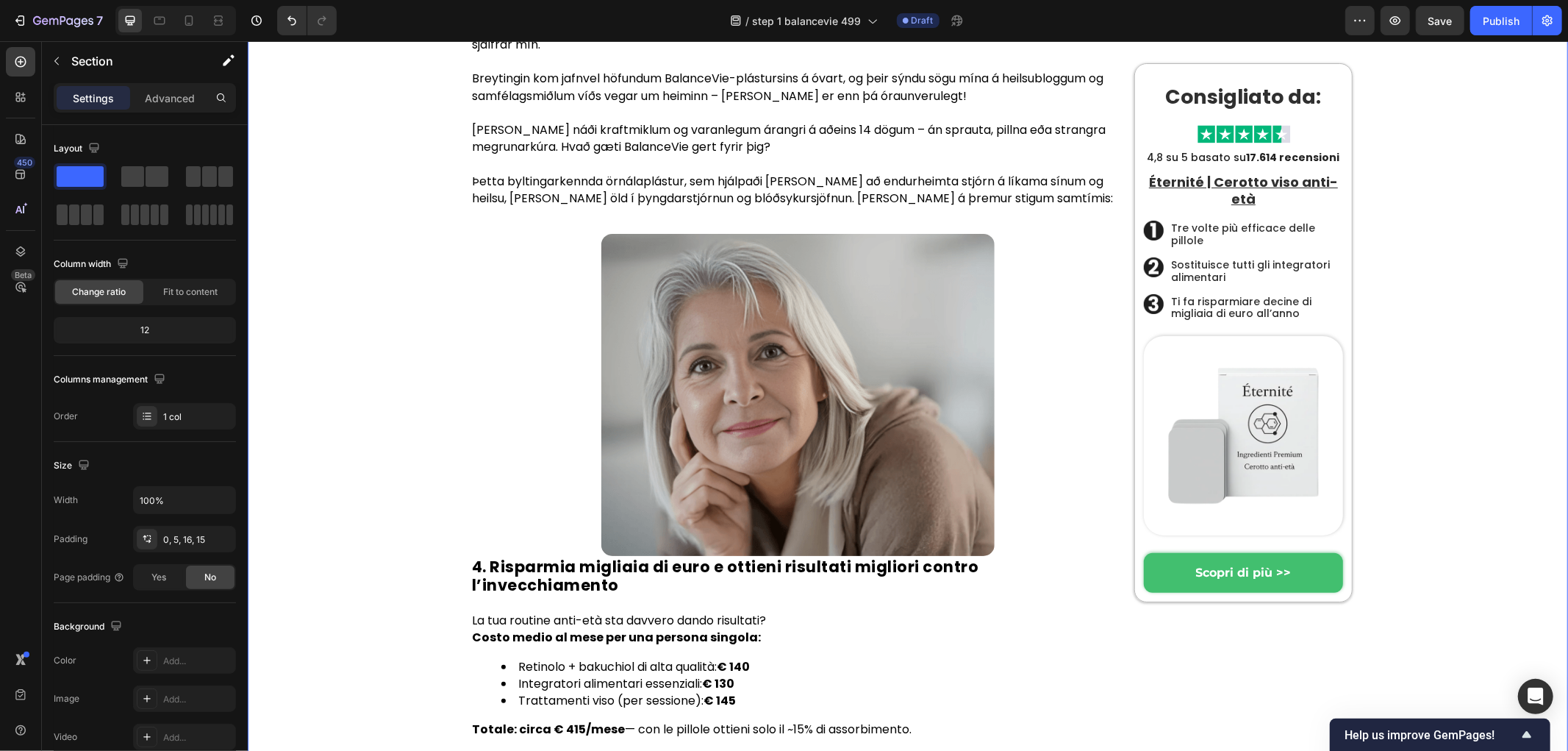
scroll to position [4927, 0]
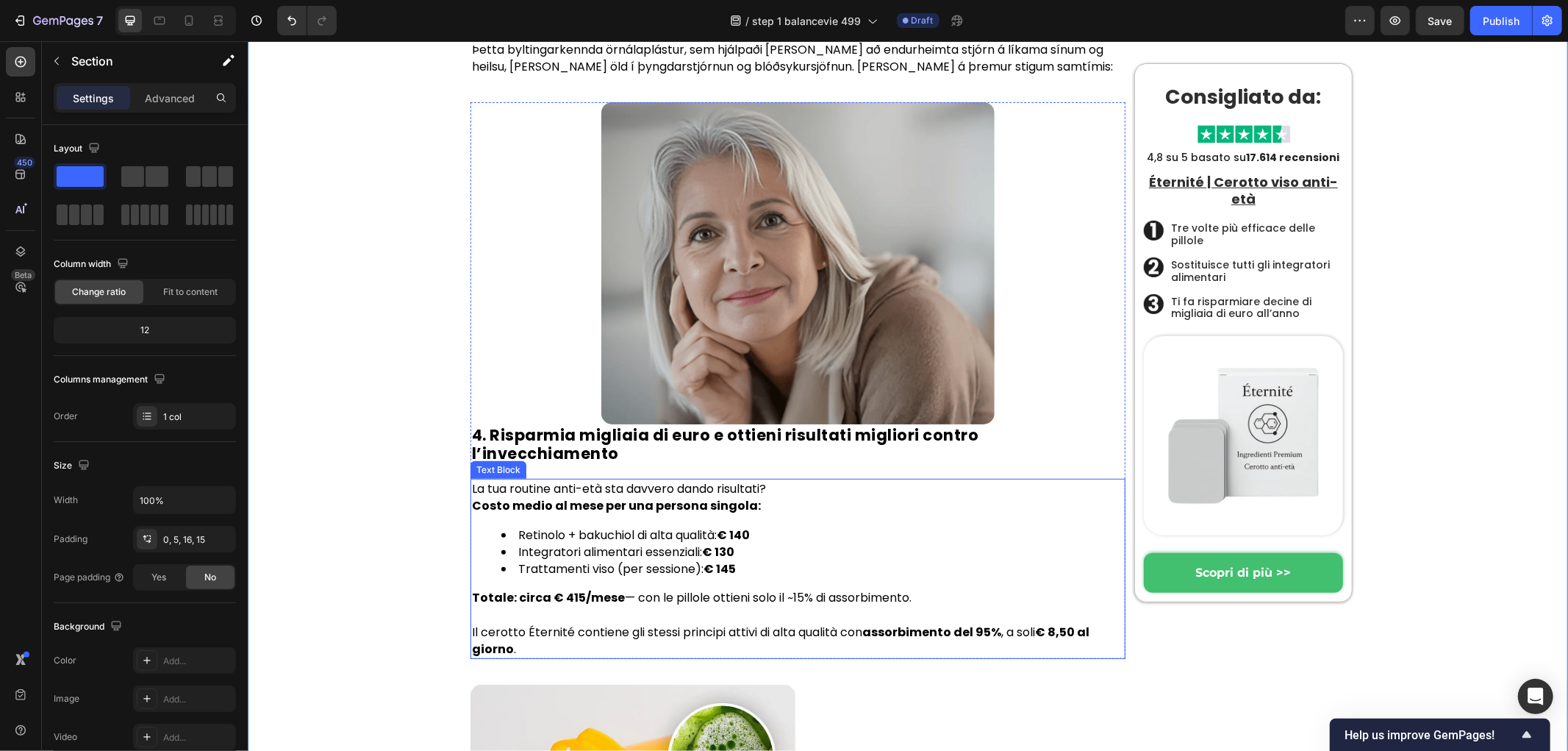
click at [595, 560] on li "Trattamenti viso (per sessione): € 145" at bounding box center [812, 568] width 623 height 17
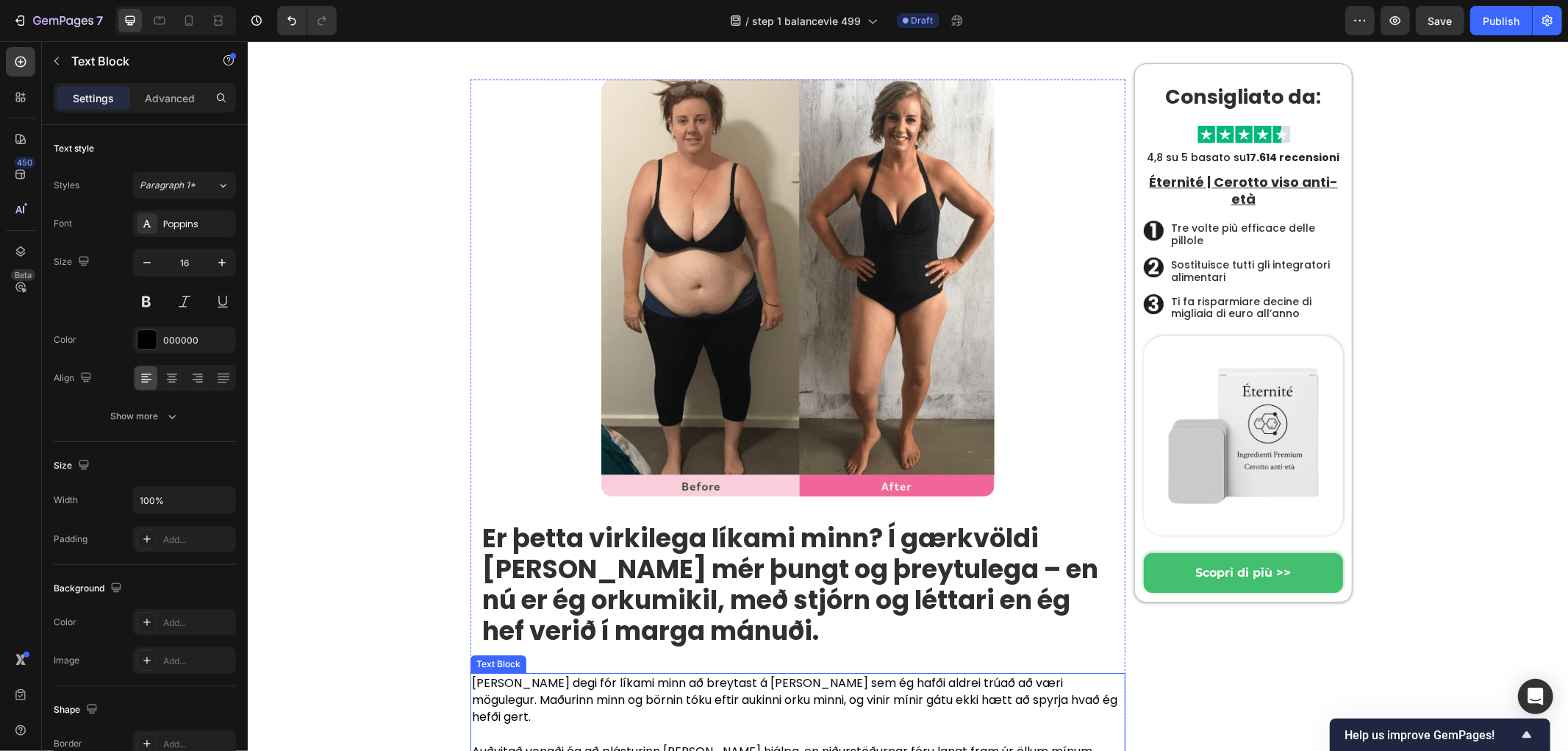
scroll to position [3946, 0]
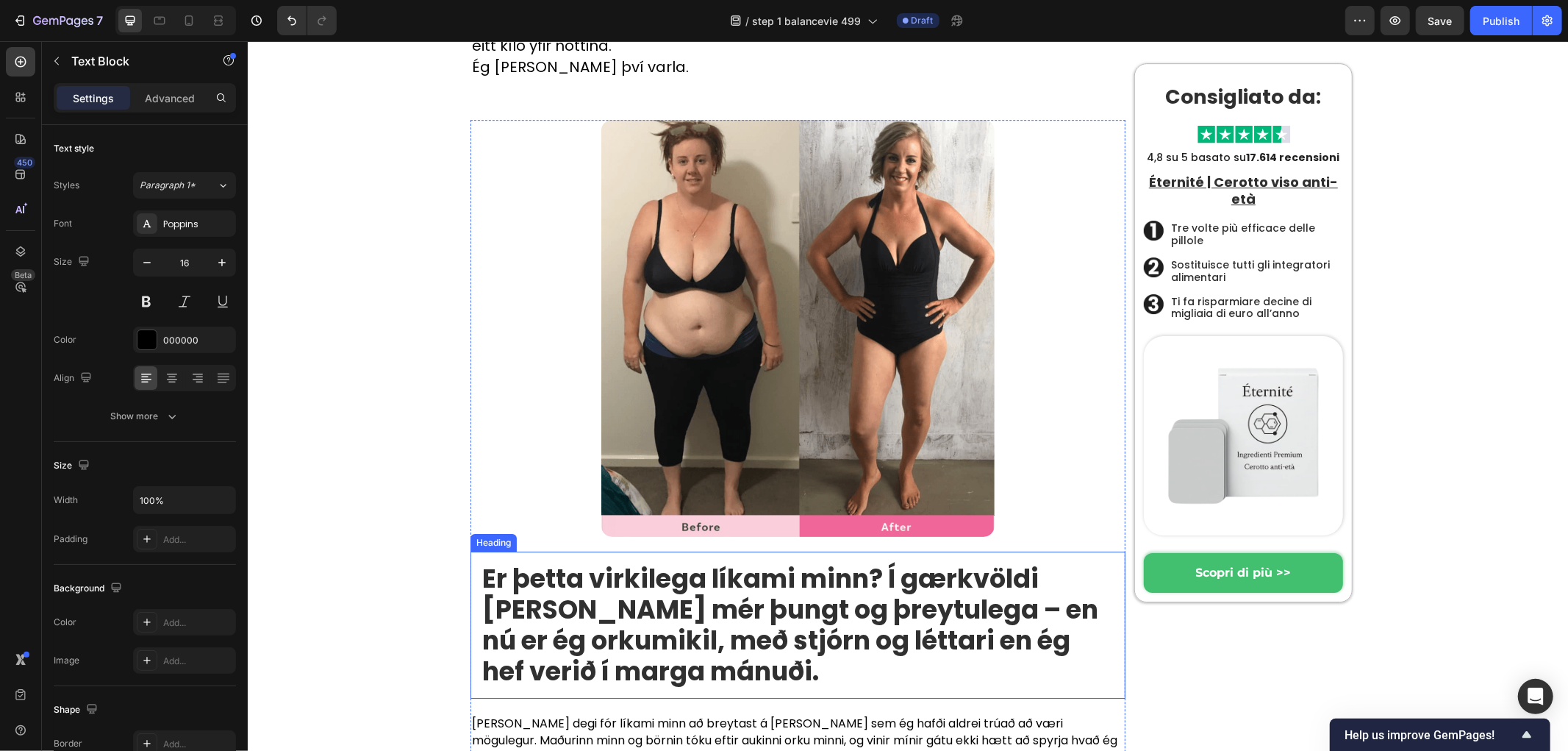
drag, startPoint x: 628, startPoint y: 370, endPoint x: 605, endPoint y: 451, distance: 84.2
click at [628, 560] on strong "Er þetta virkilega líkami minn? Í gærkvöldi [PERSON_NAME] mér þungt og þreytule…" at bounding box center [789, 624] width 616 height 129
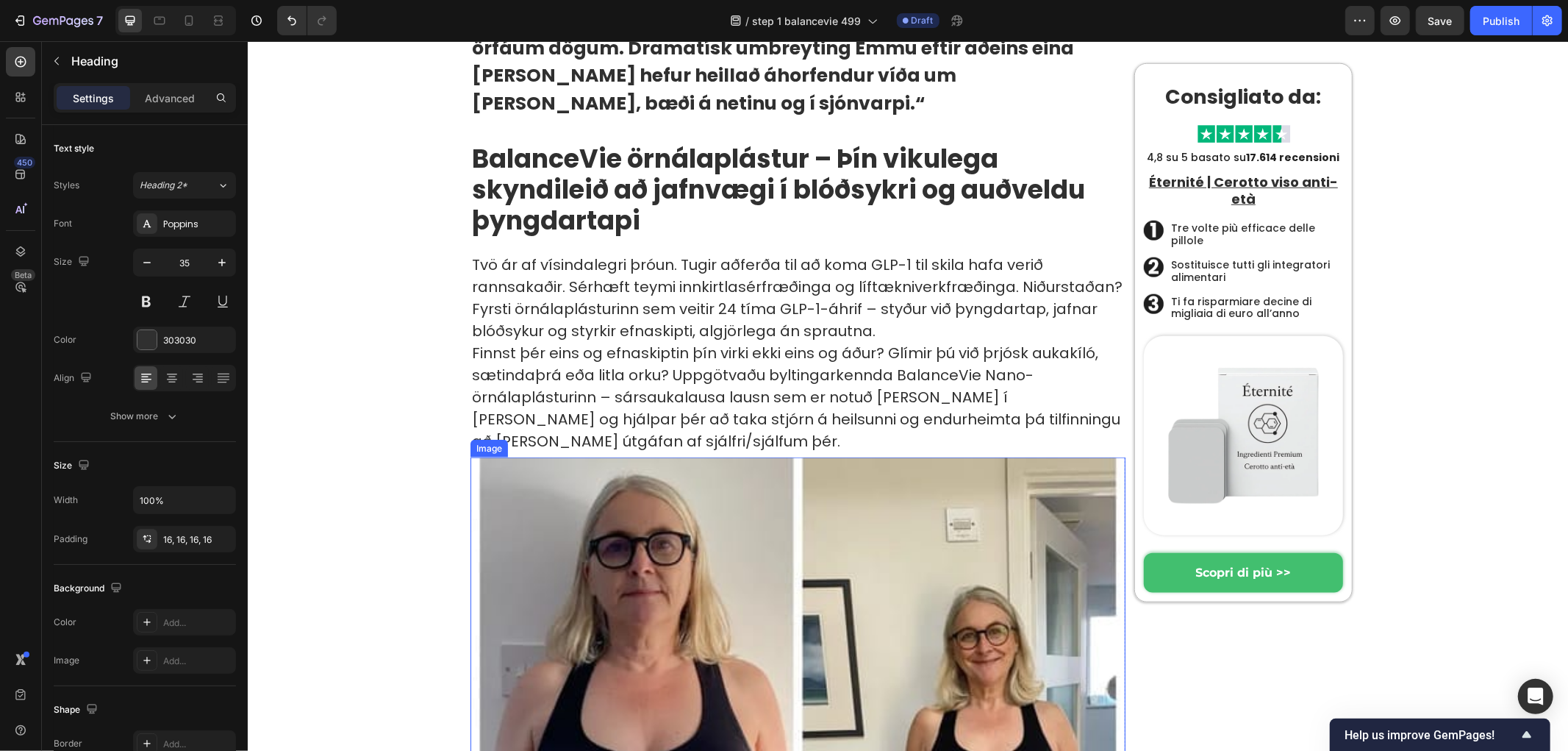
scroll to position [1087, 0]
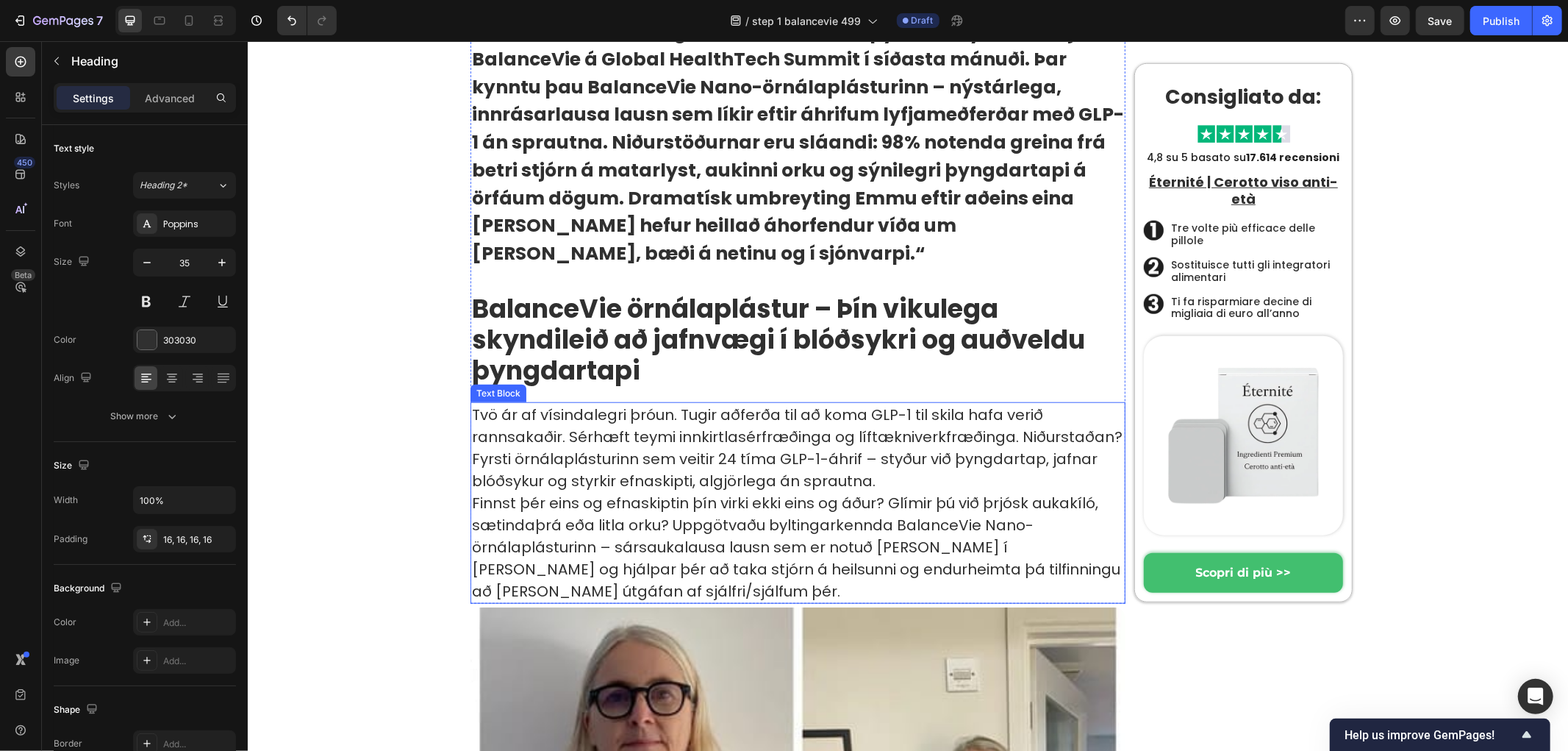
click at [577, 311] on strong "BalanceVie örnálaplástur – Þín vikulega skyndileið að jafnvægi í blóðsykri og a…" at bounding box center [778, 338] width 613 height 98
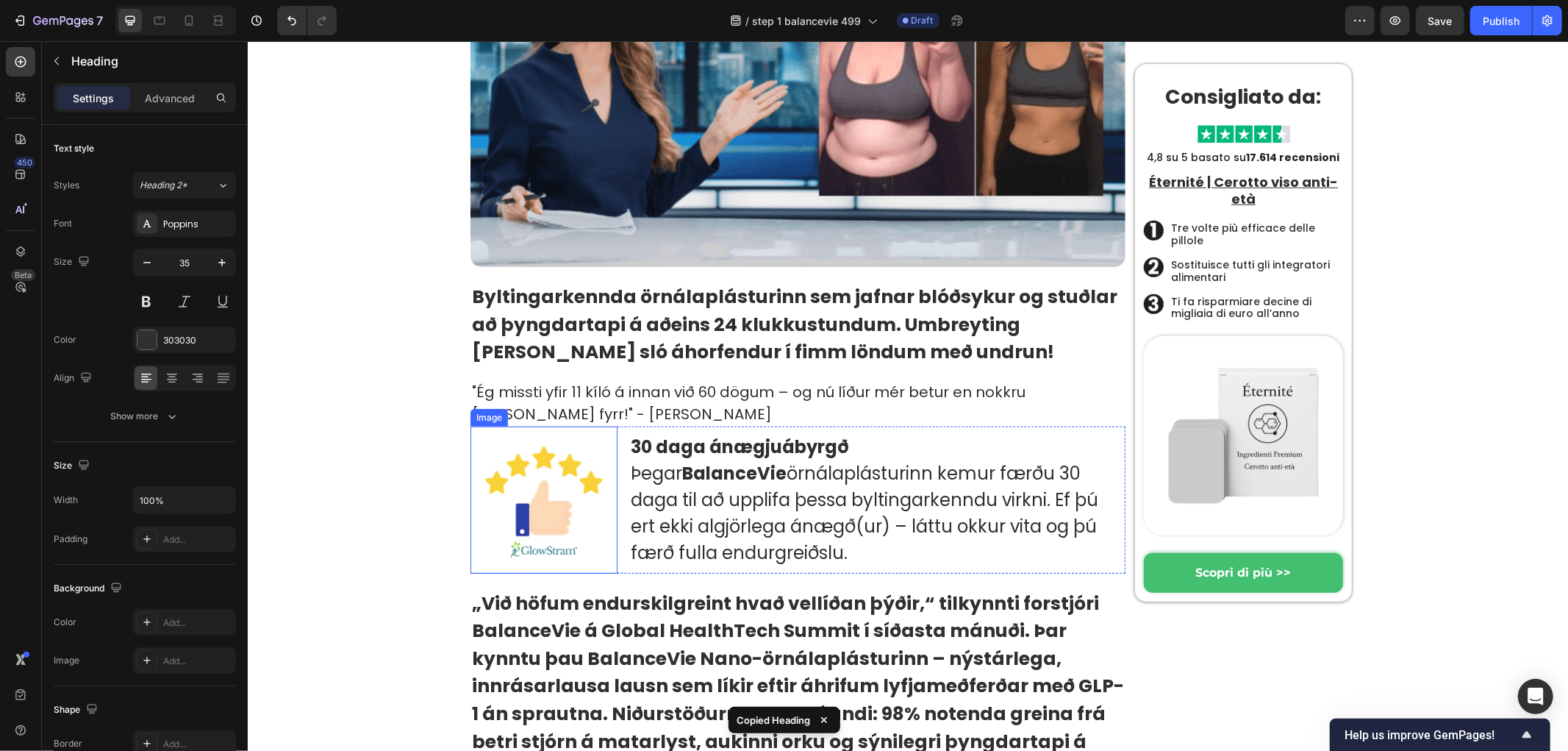
click at [576, 314] on strong "Byltingarkennda örnálaplásturinn sem jafnar blóðsykur og stuðlar að þyngdartapi…" at bounding box center [793, 323] width 646 height 81
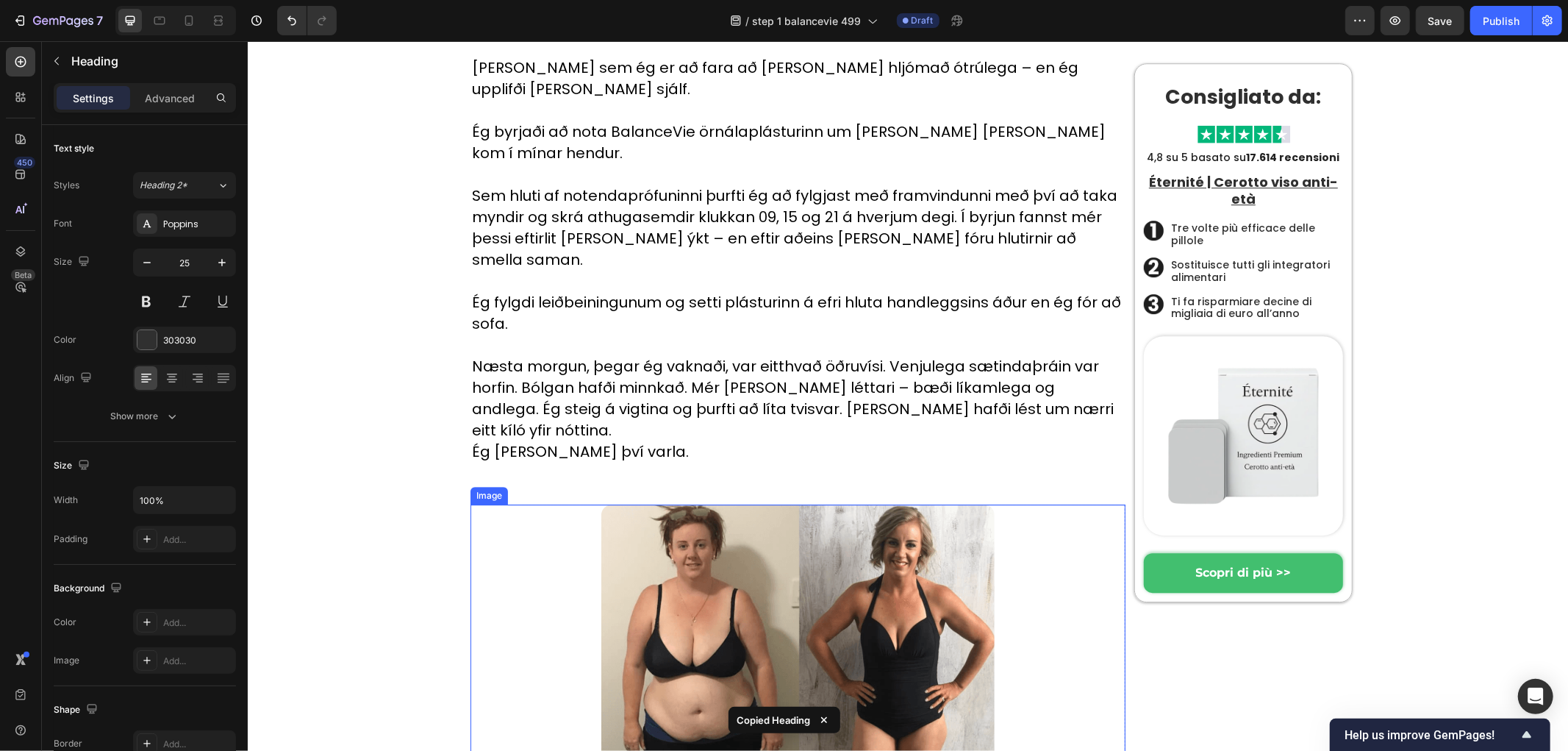
scroll to position [3701, 0]
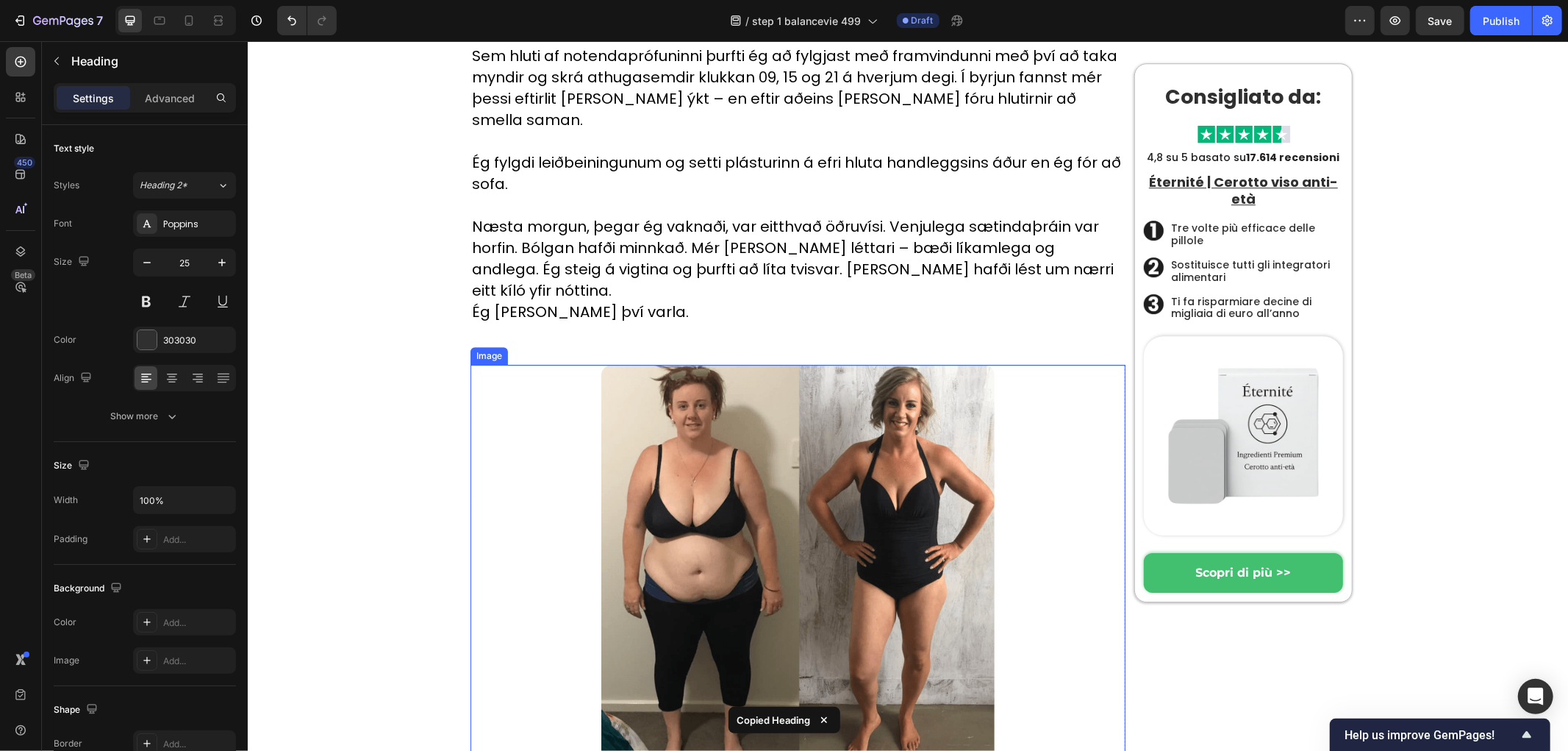
click at [710, 413] on img at bounding box center [797, 572] width 394 height 417
click at [352, 473] on div "Hem › Trendigt › Produkter Heading Byltingarkennda örnálaplásturinn sem jafnar …" at bounding box center [910, 3] width 1306 height 7185
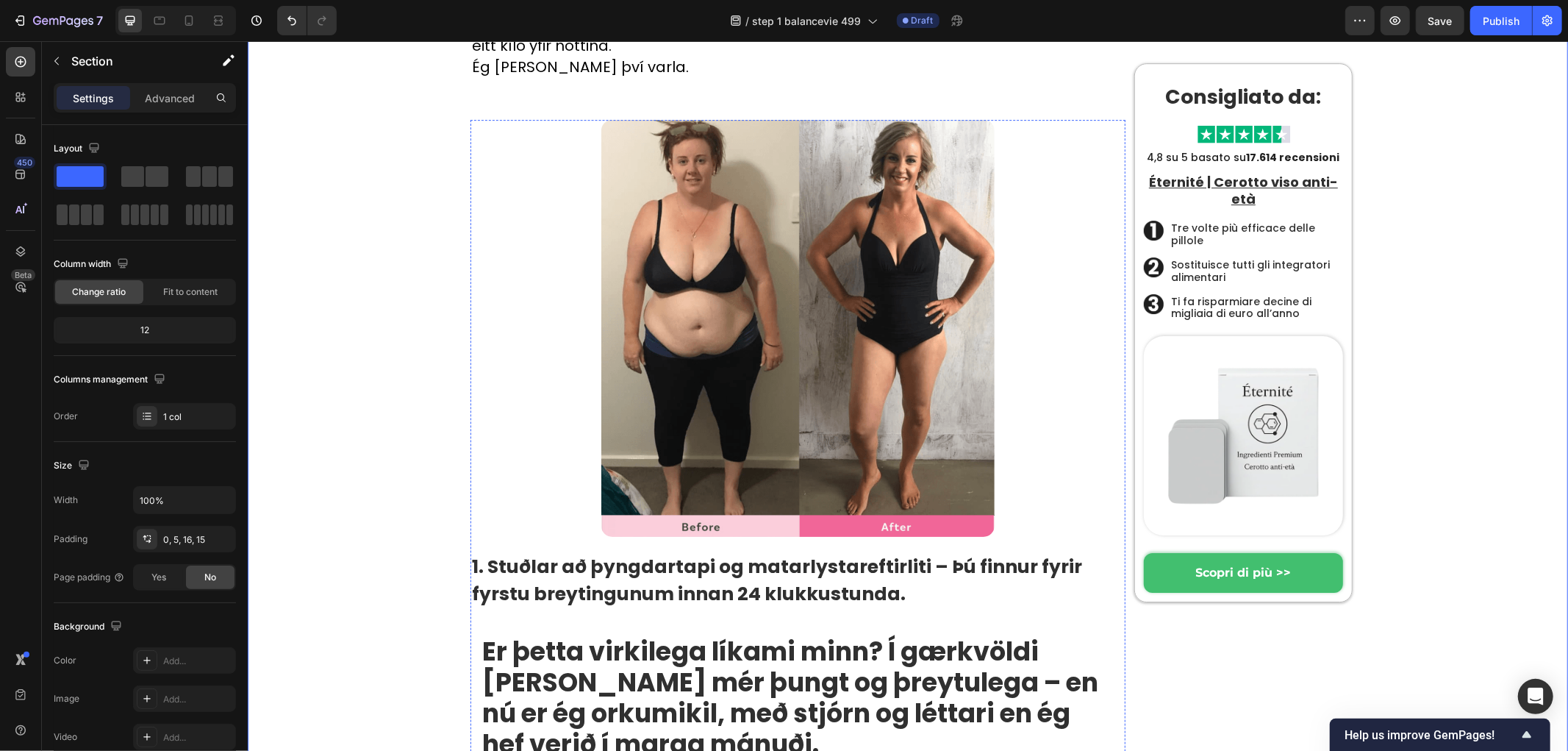
scroll to position [4111, 0]
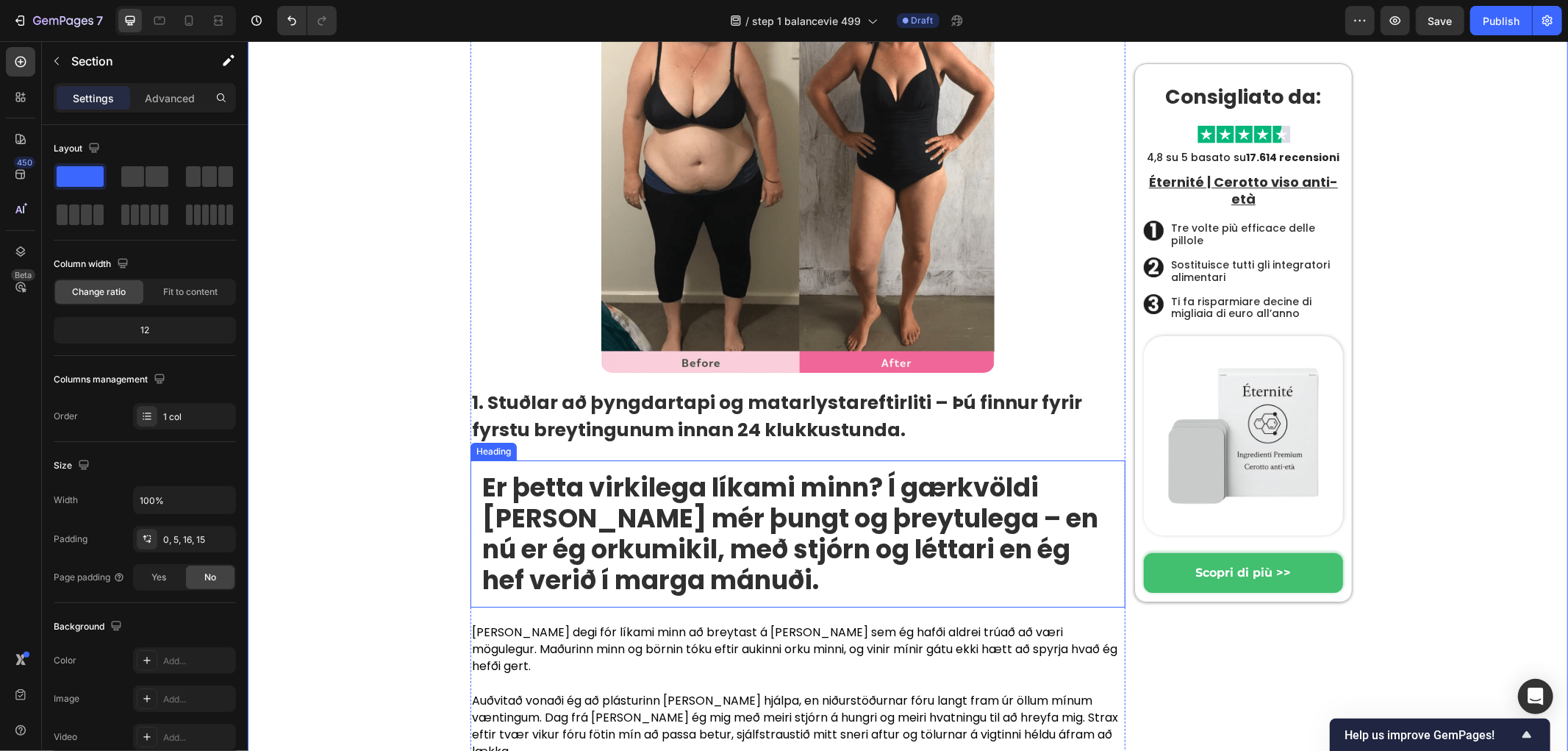
click at [560, 469] on strong "Er þetta virkilega líkami minn? Í gærkvöldi [PERSON_NAME] mér þungt og þreytule…" at bounding box center [789, 533] width 616 height 129
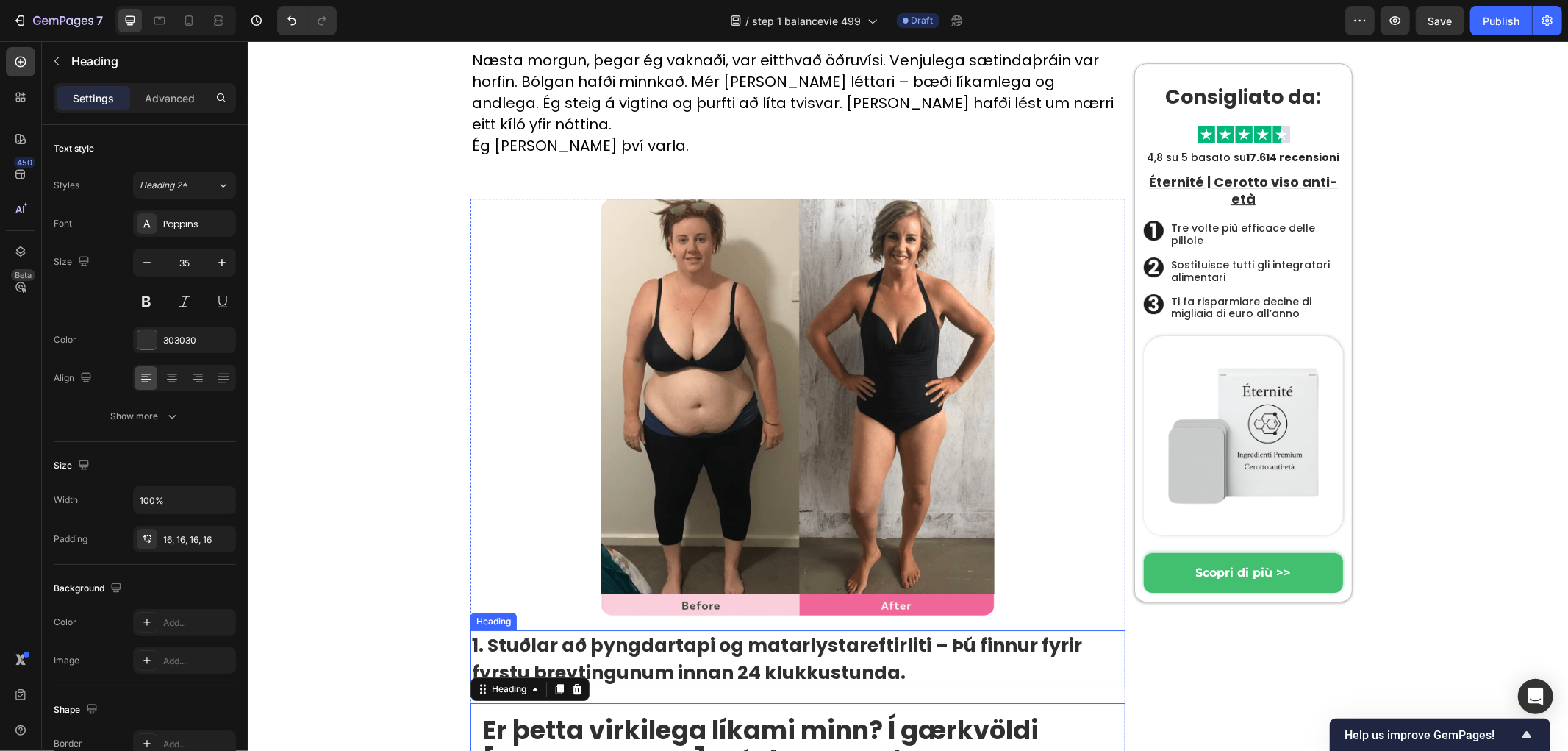
scroll to position [3865, 0]
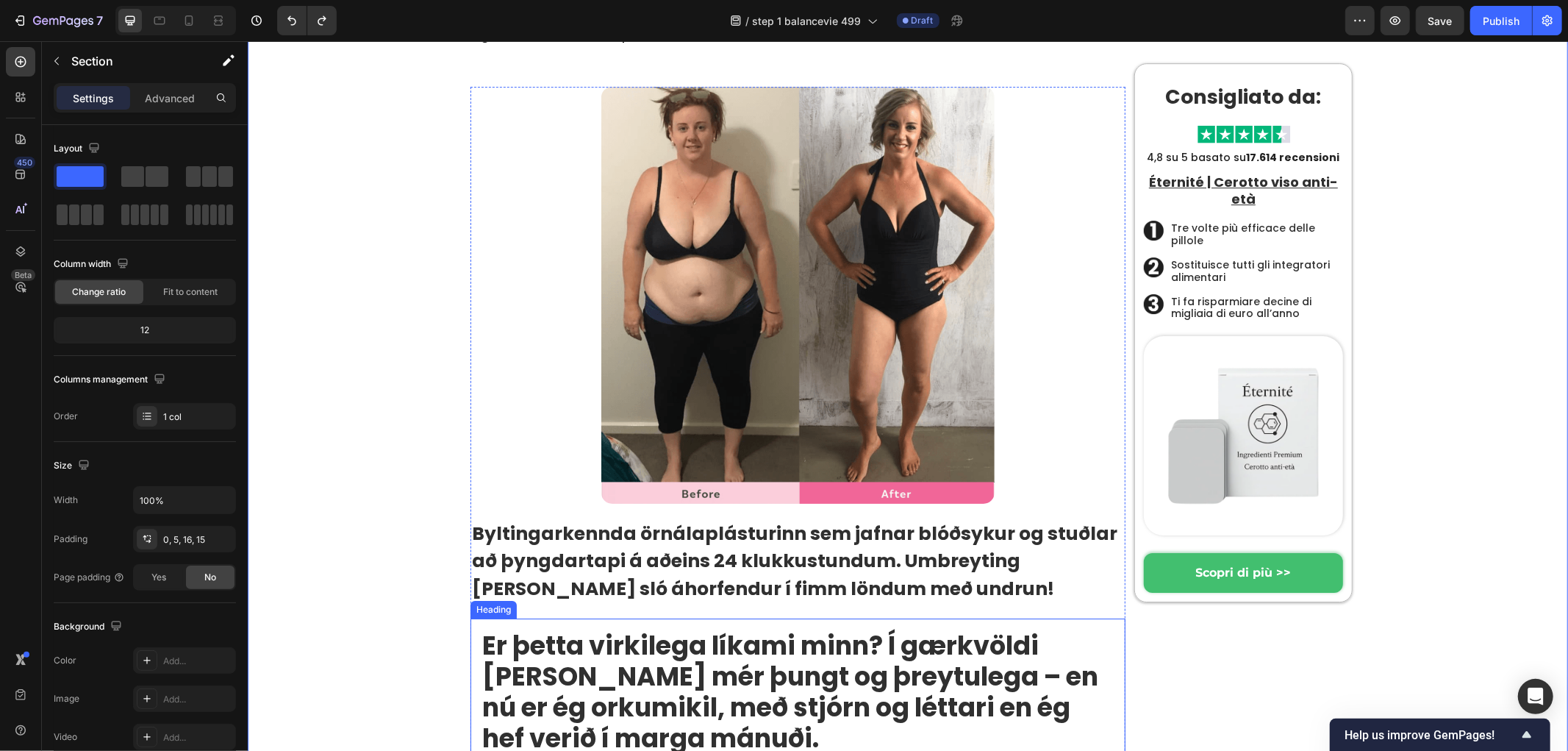
scroll to position [3946, 0]
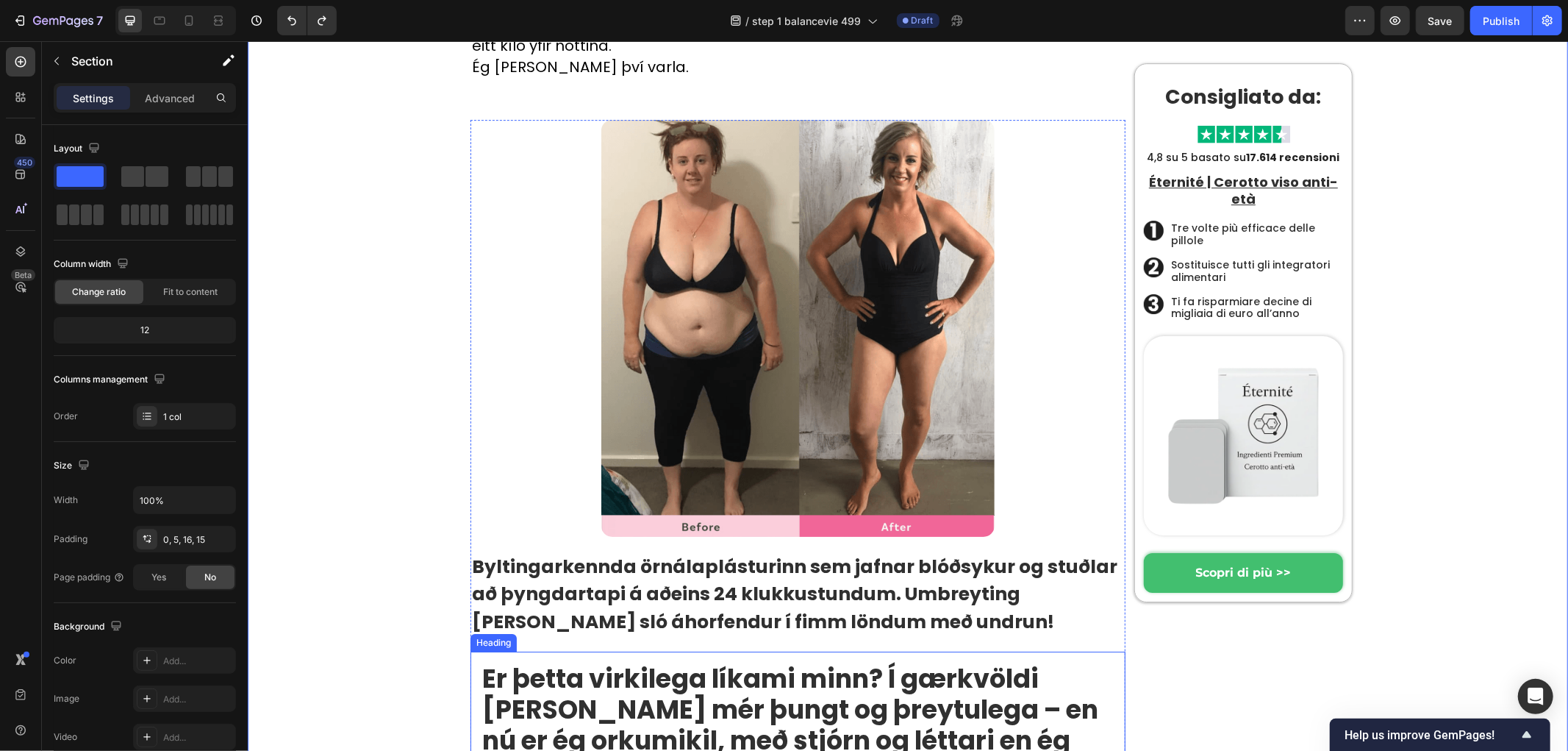
click at [605, 553] on strong "Byltingarkennda örnálaplásturinn sem jafnar blóðsykur og stuðlar að þyngdartapi…" at bounding box center [793, 593] width 646 height 81
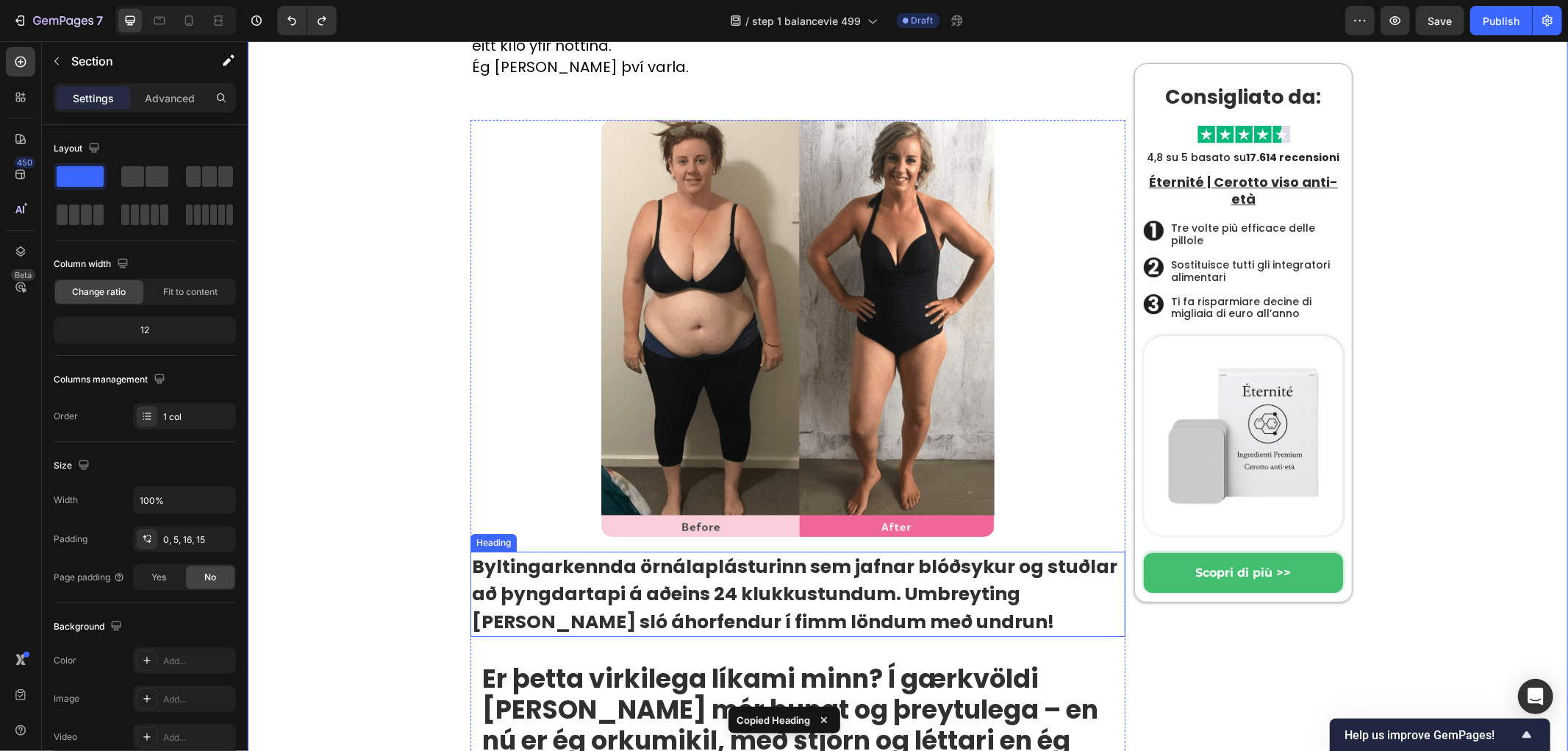
click at [662, 553] on strong "Byltingarkennda örnálaplásturinn sem jafnar blóðsykur og stuðlar að þyngdartapi…" at bounding box center [793, 593] width 646 height 81
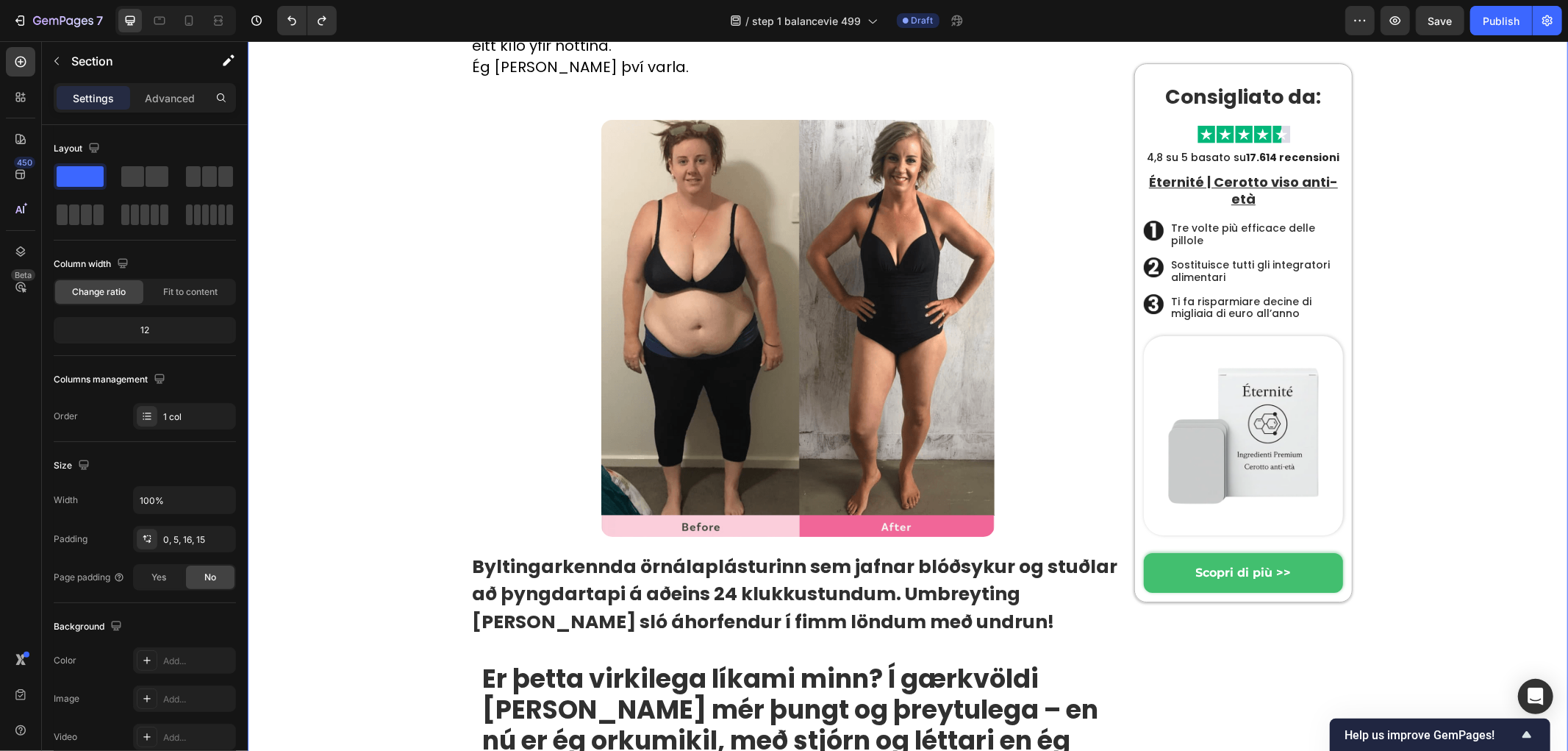
drag, startPoint x: 377, startPoint y: 373, endPoint x: 406, endPoint y: 377, distance: 29.3
click at [1032, 553] on p "⁠⁠⁠⁠⁠⁠⁠ Byltingarkennda örnálaplásturinn sem jafnar blóðsykur og stuðlar að þyn…" at bounding box center [797, 594] width 652 height 83
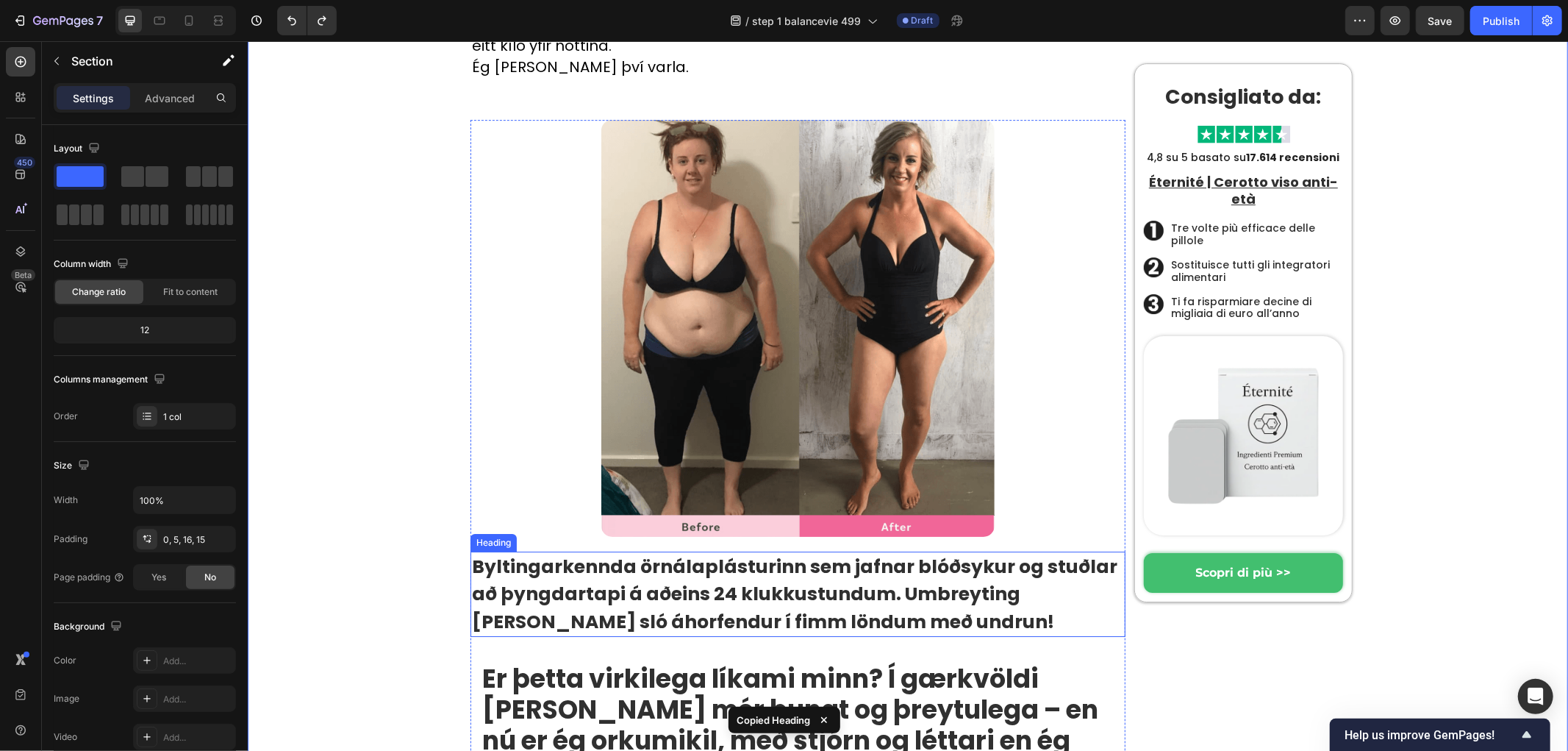
click at [940, 553] on p "⁠⁠⁠⁠⁠⁠⁠ Byltingarkennda örnálaplásturinn sem jafnar blóðsykur og stuðlar að þyn…" at bounding box center [797, 594] width 652 height 83
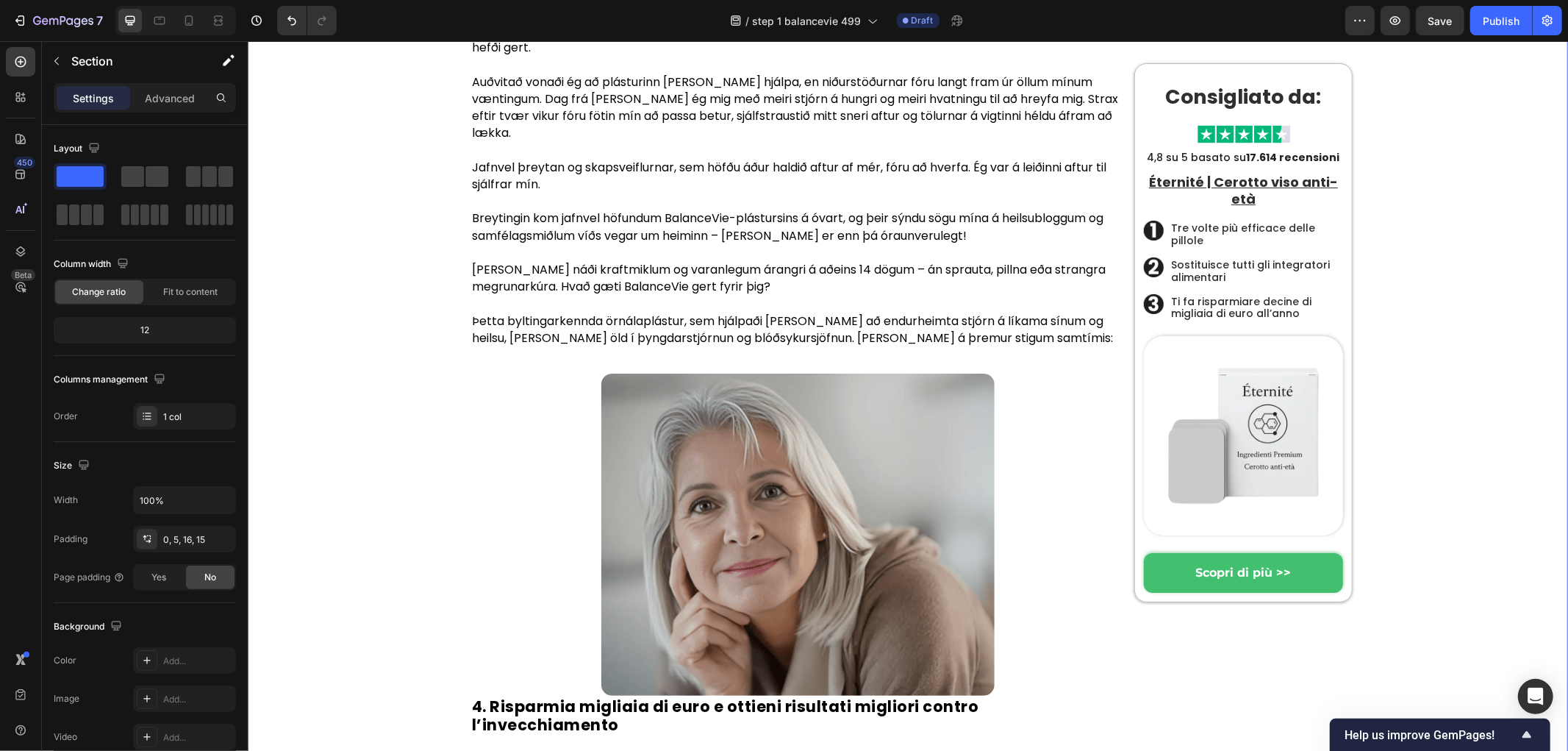
scroll to position [4764, 0]
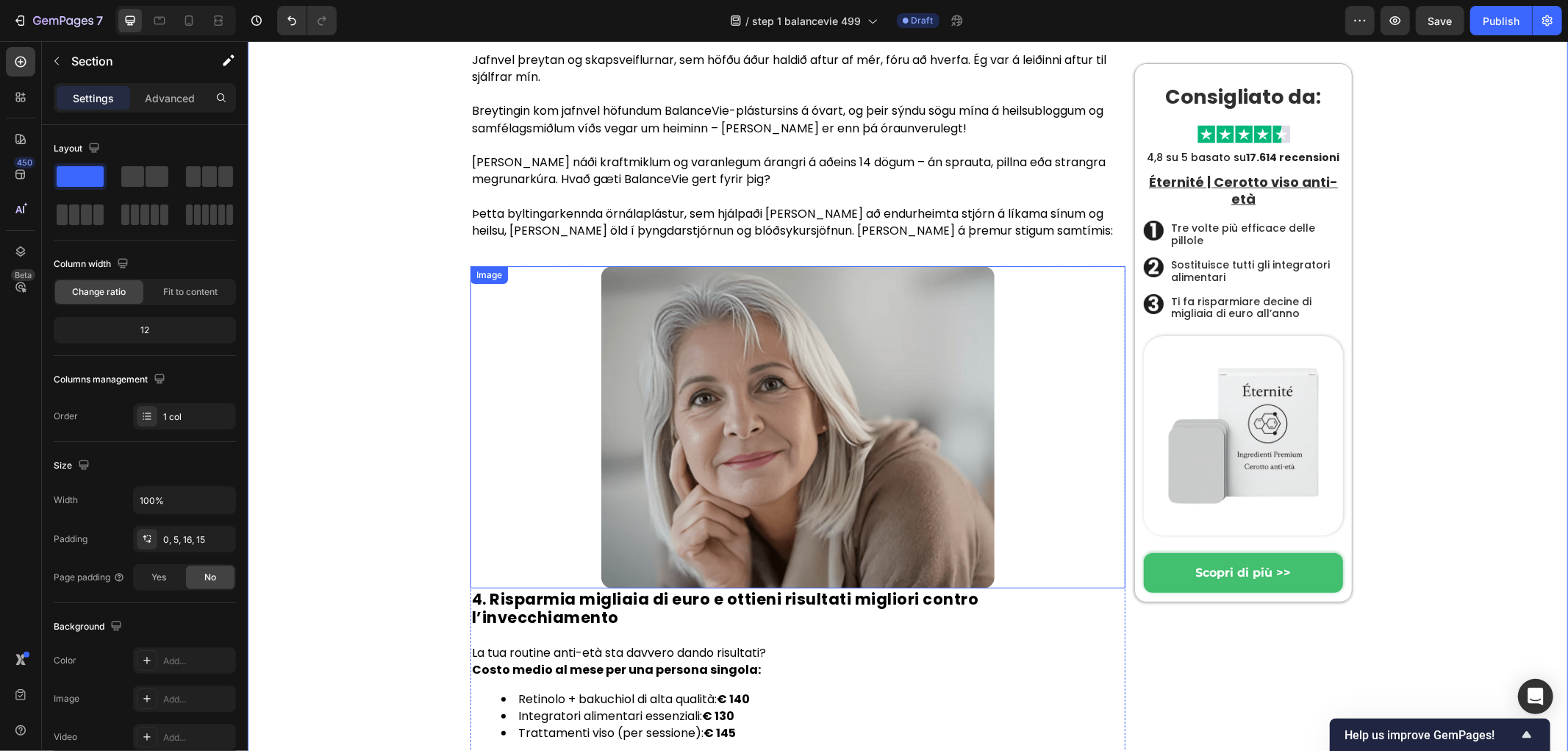
click at [731, 266] on img at bounding box center [797, 426] width 394 height 322
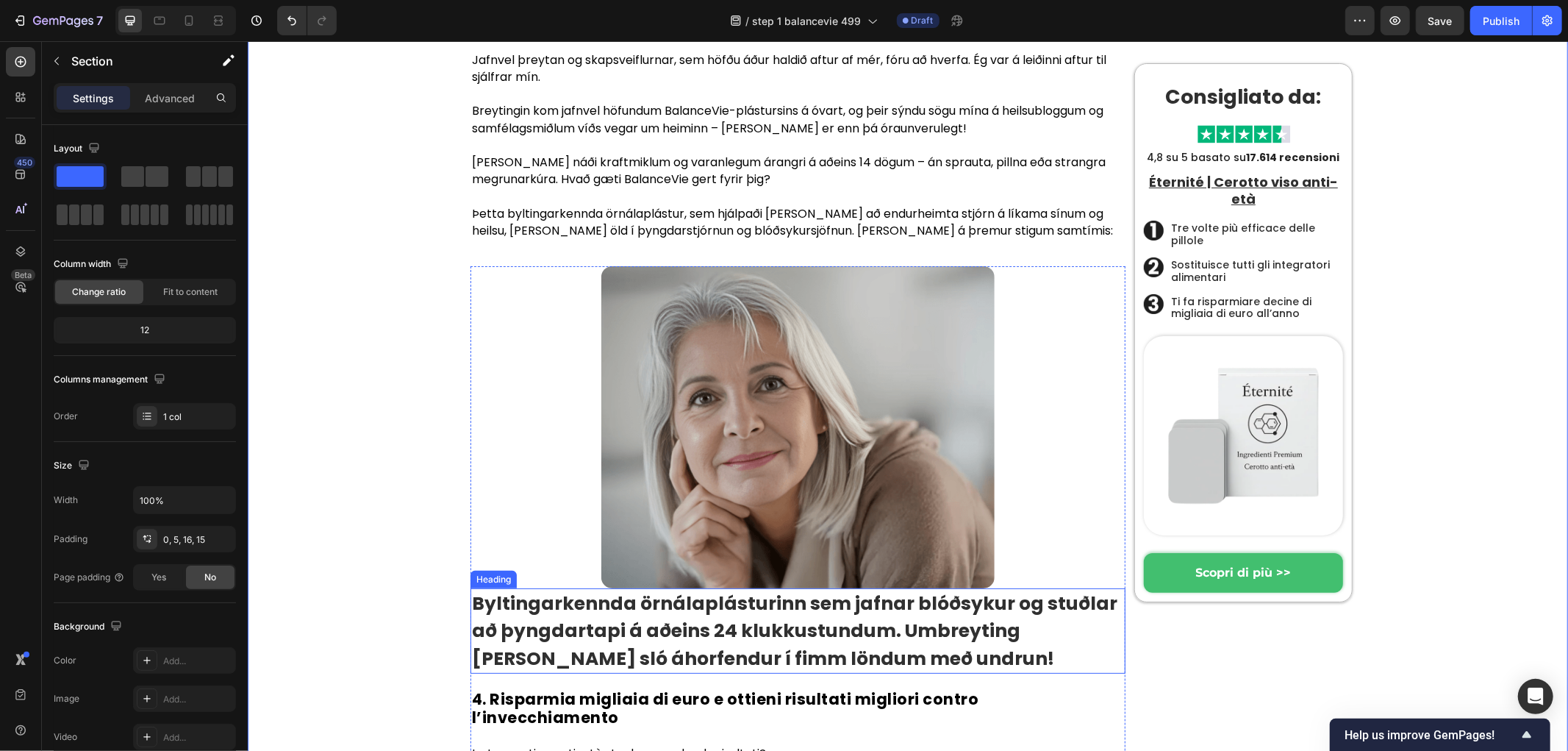
click at [612, 590] on strong "Byltingarkennda örnálaplásturinn sem jafnar blóðsykur og stuðlar að þyngdartapi…" at bounding box center [793, 630] width 646 height 81
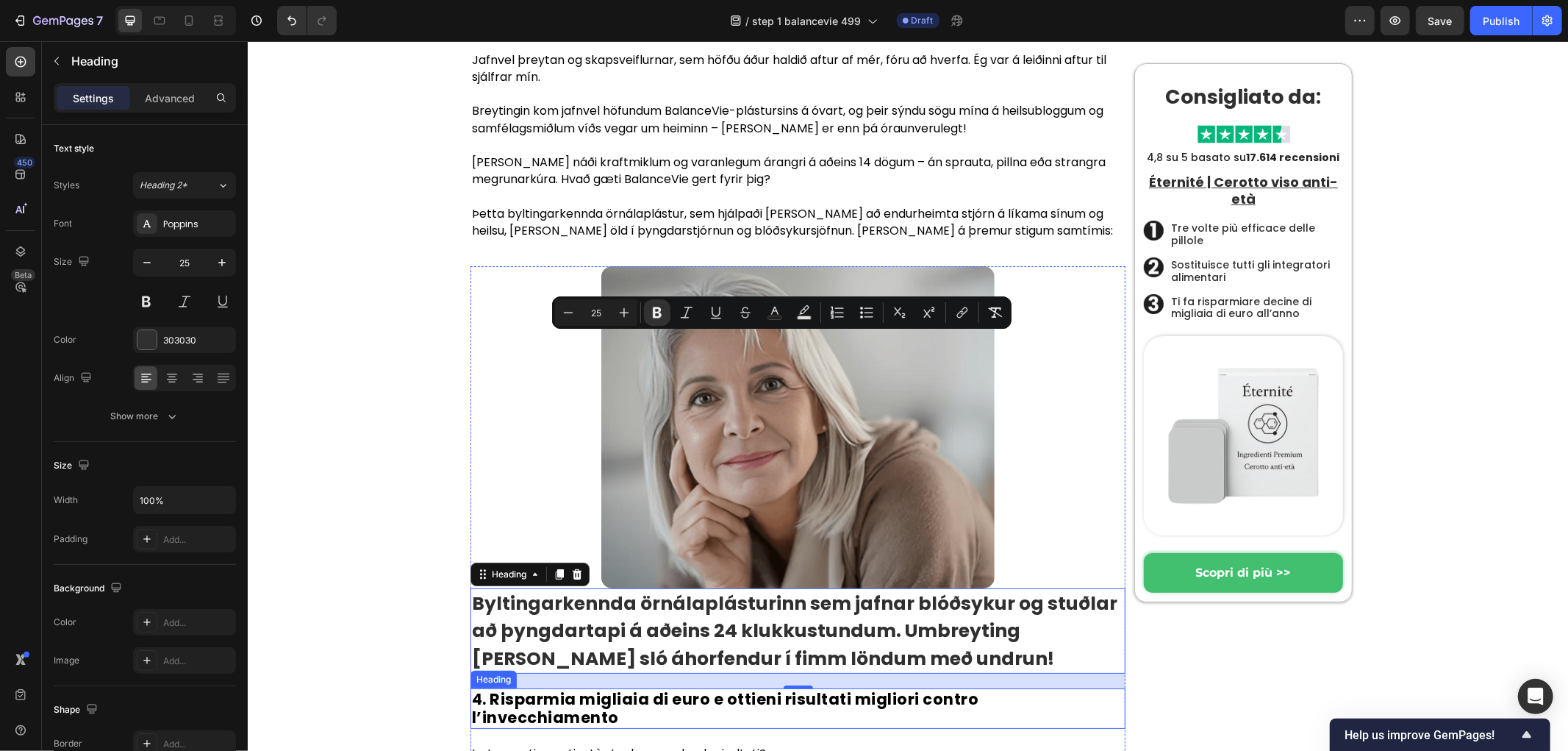
click at [565, 590] on strong "Byltingarkennda örnálaplásturinn sem jafnar blóðsykur og stuðlar að þyngdartapi…" at bounding box center [793, 630] width 646 height 81
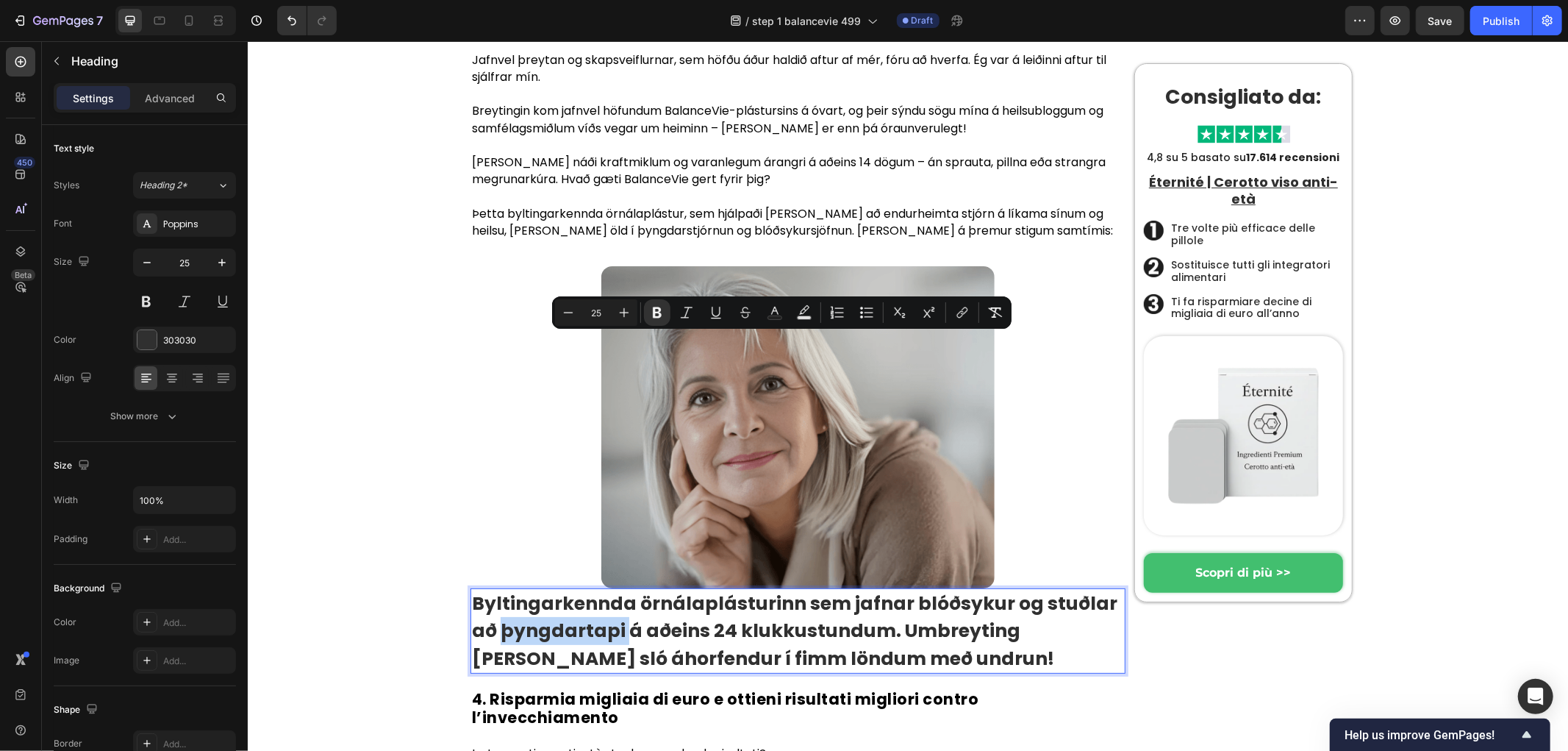
click at [565, 590] on strong "Byltingarkennda örnálaplásturinn sem jafnar blóðsykur og stuðlar að þyngdartapi…" at bounding box center [793, 630] width 646 height 81
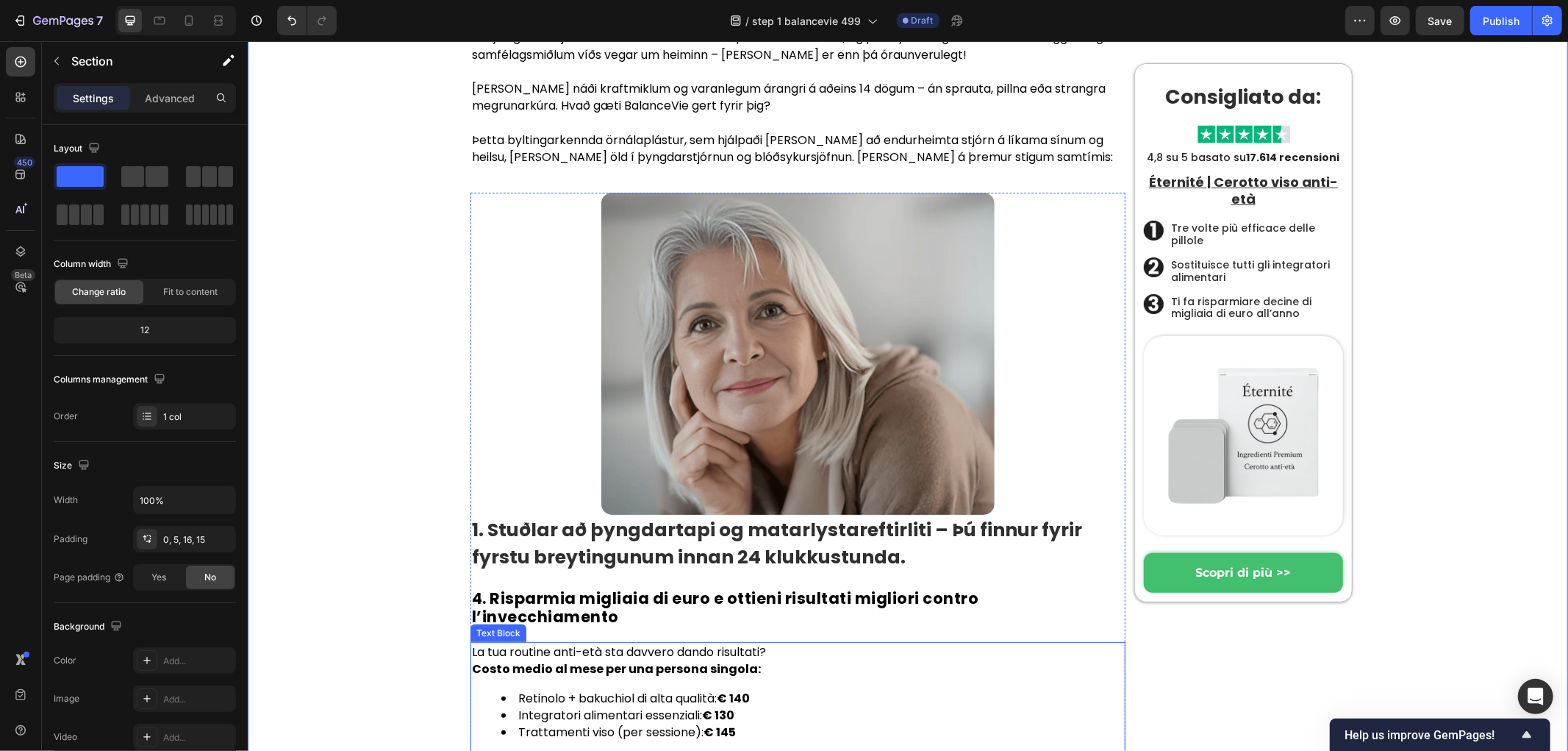
scroll to position [4927, 0]
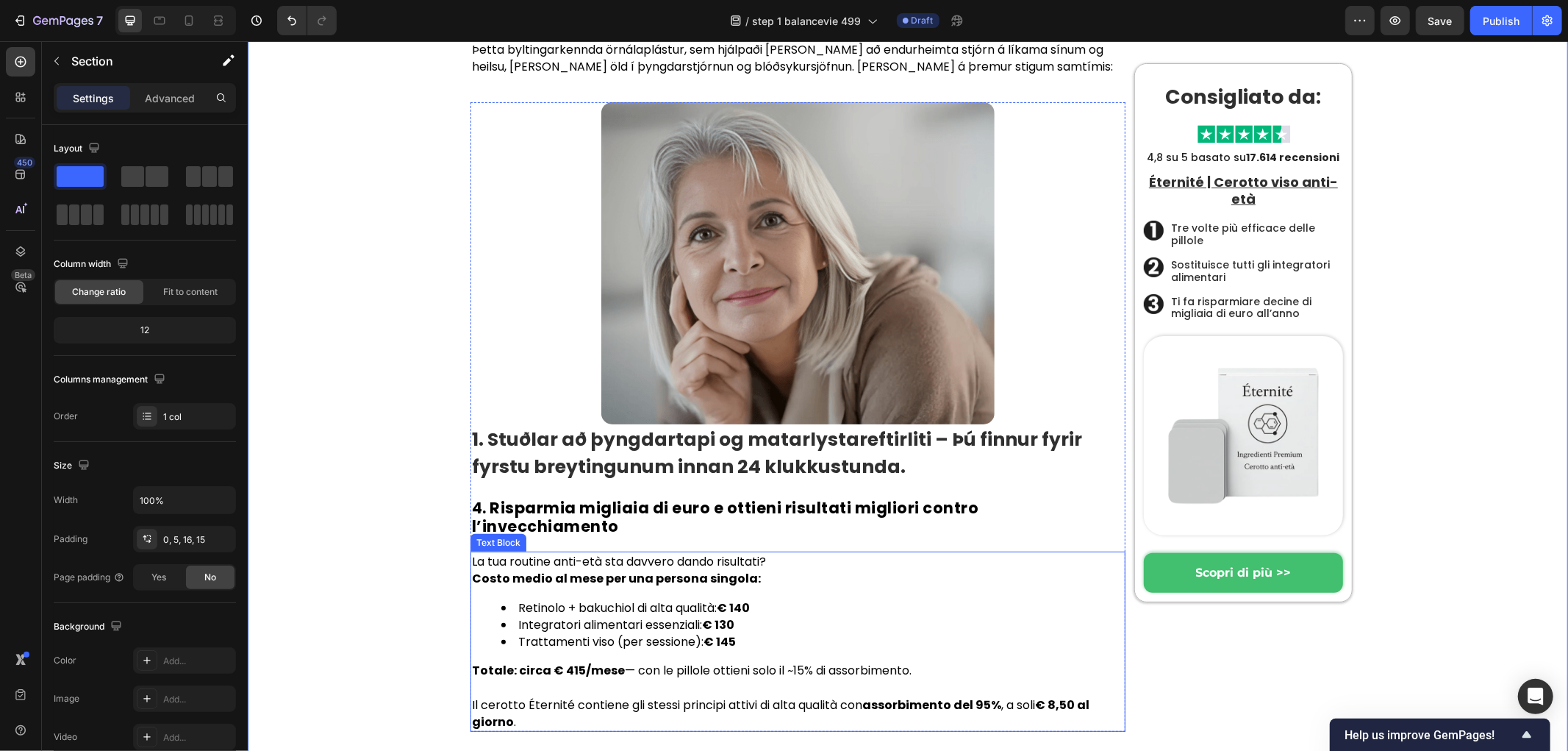
click at [568, 553] on p "La tua routine anti-età sta davvero dando risultati? Costo medio al mese per un…" at bounding box center [797, 569] width 652 height 34
click at [569, 553] on p "La tua routine anti-età sta davvero dando risultati? Costo medio al mese per un…" at bounding box center [797, 569] width 652 height 34
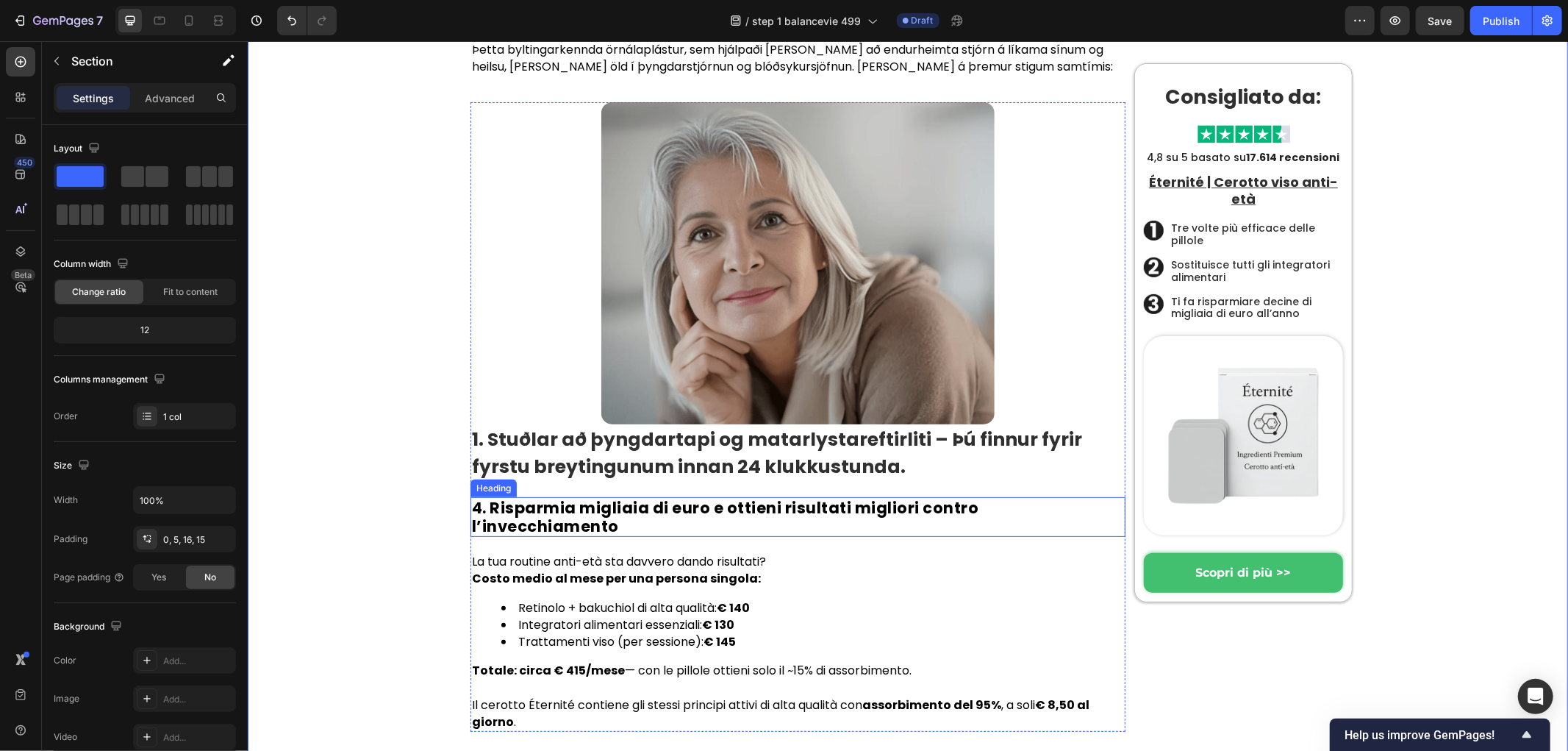
click at [521, 496] on h2 "4. Risparmia migliaia di euro e ottieni risultati migliori contro l’invecchiame…" at bounding box center [797, 516] width 655 height 40
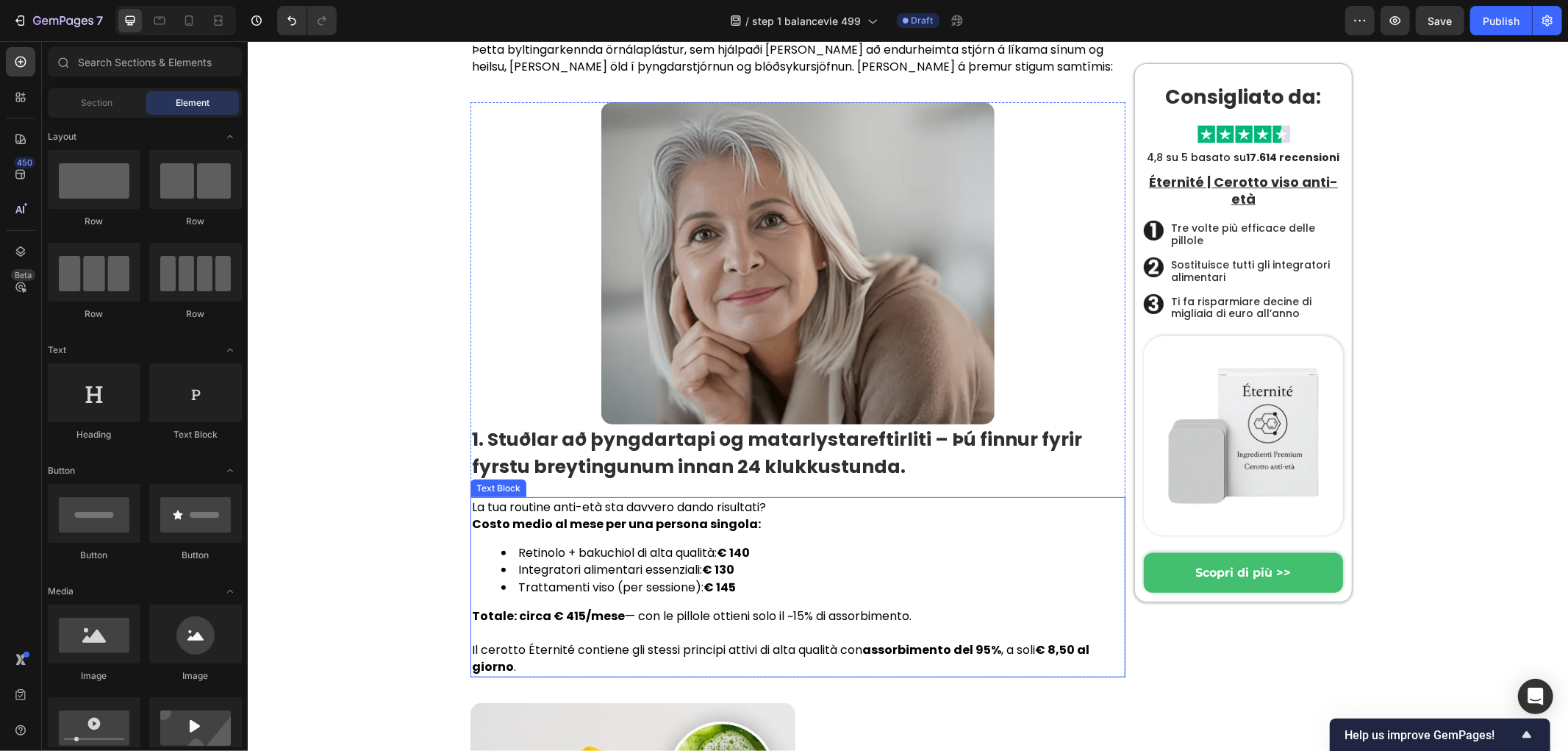
click at [543, 578] on li "Trattamenti viso (per sessione): € 145" at bounding box center [812, 586] width 623 height 17
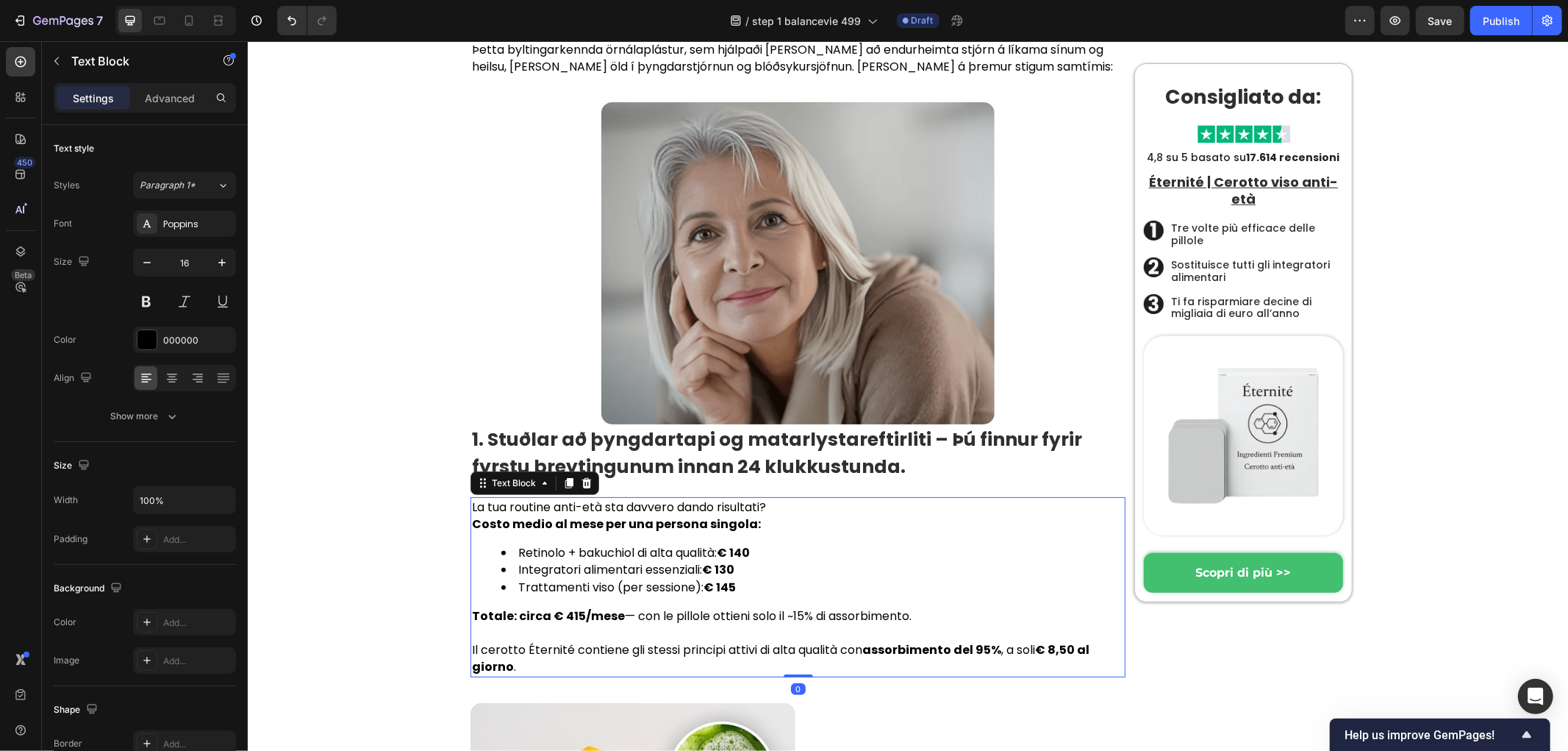
click at [539, 496] on div "La tua routine anti-età sta davvero dando risultati? Costo medio al mese per un…" at bounding box center [797, 587] width 655 height 180
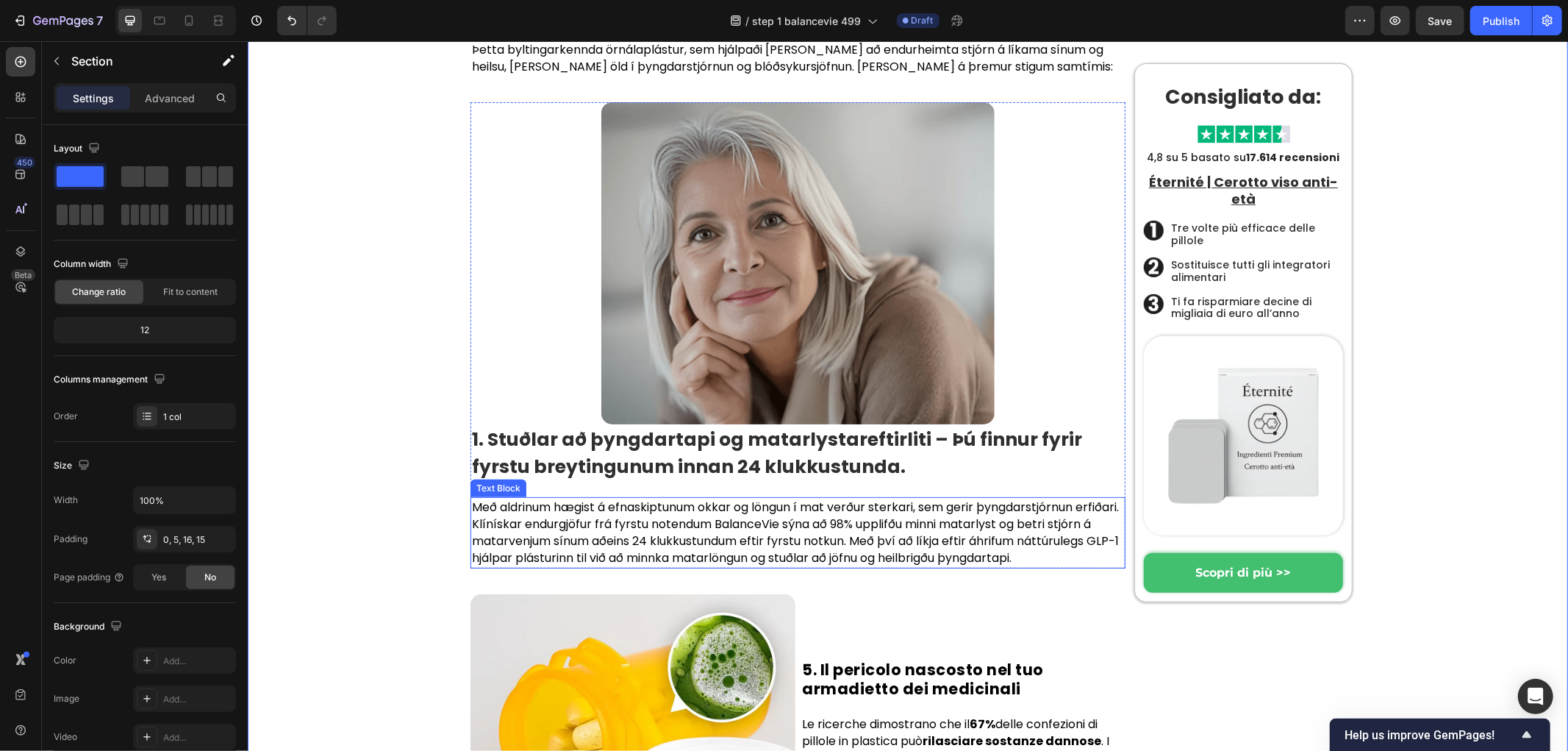
click at [498, 498] on p "Með aldrinum hægist á efnaskiptunum okkar og löngun í mat verður sterkari, sem …" at bounding box center [797, 532] width 652 height 69
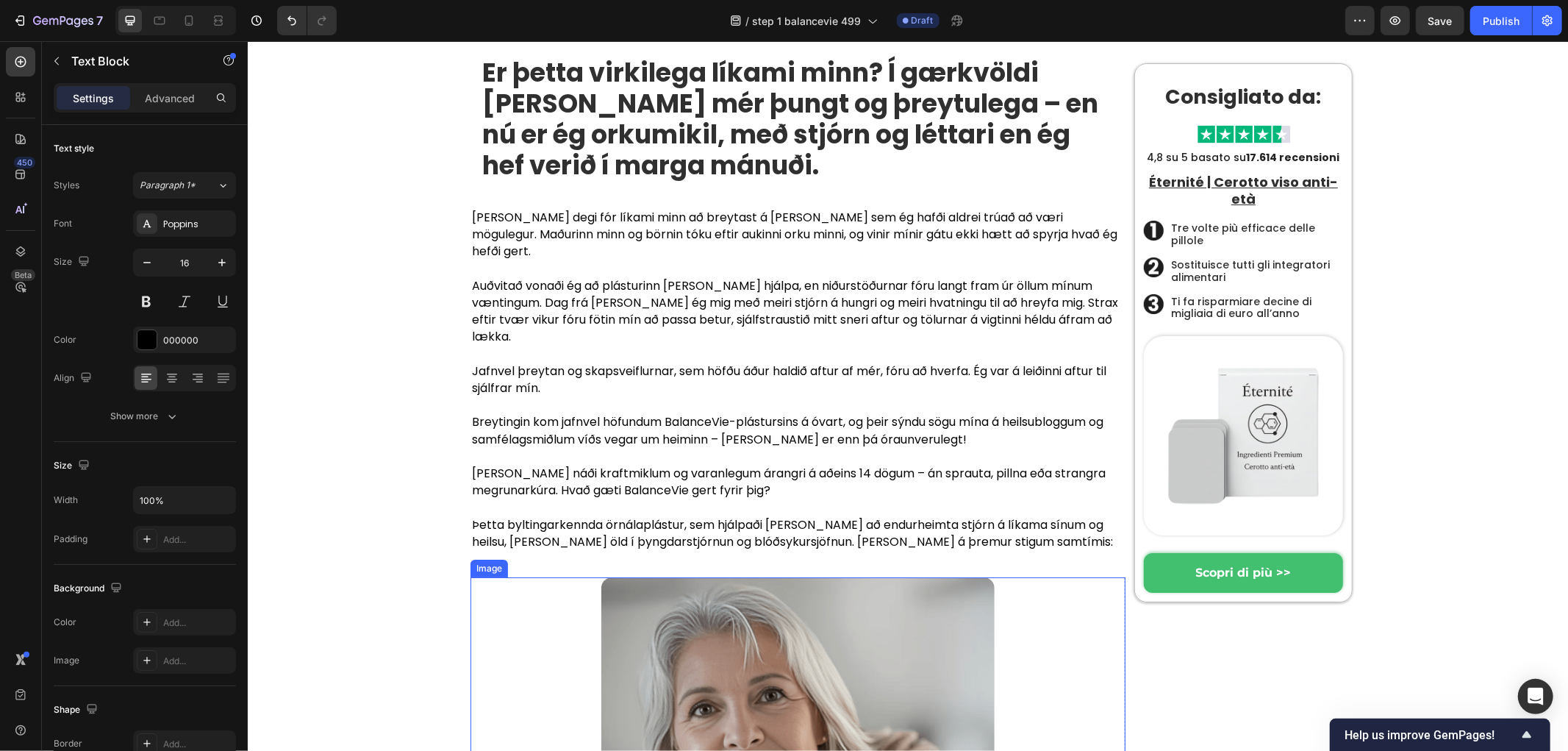
scroll to position [4274, 0]
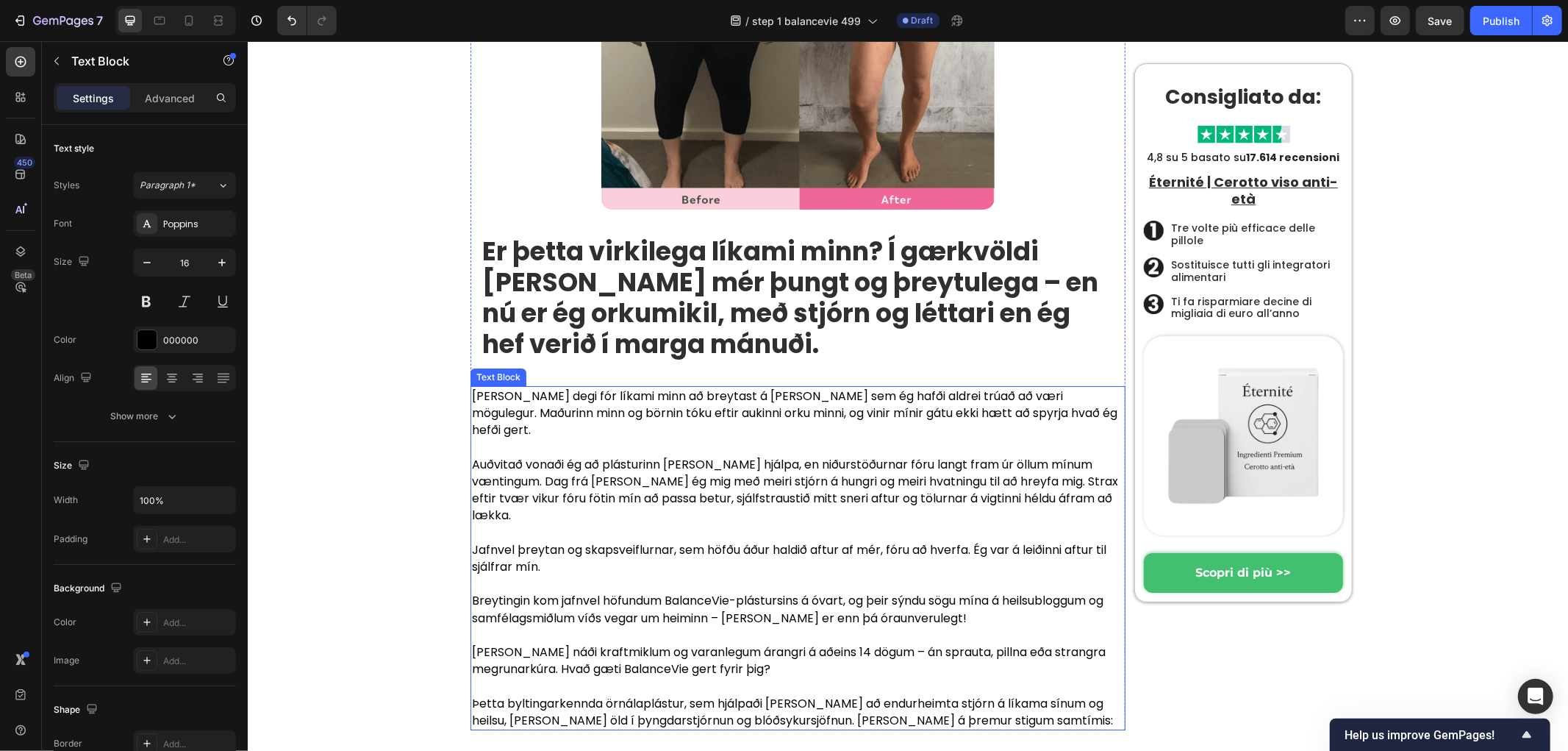
click at [555, 591] on p "Breytingin kom jafnvel höfundum BalanceVie-plástursins á óvart, og þeir sýndu s…" at bounding box center [797, 608] width 652 height 34
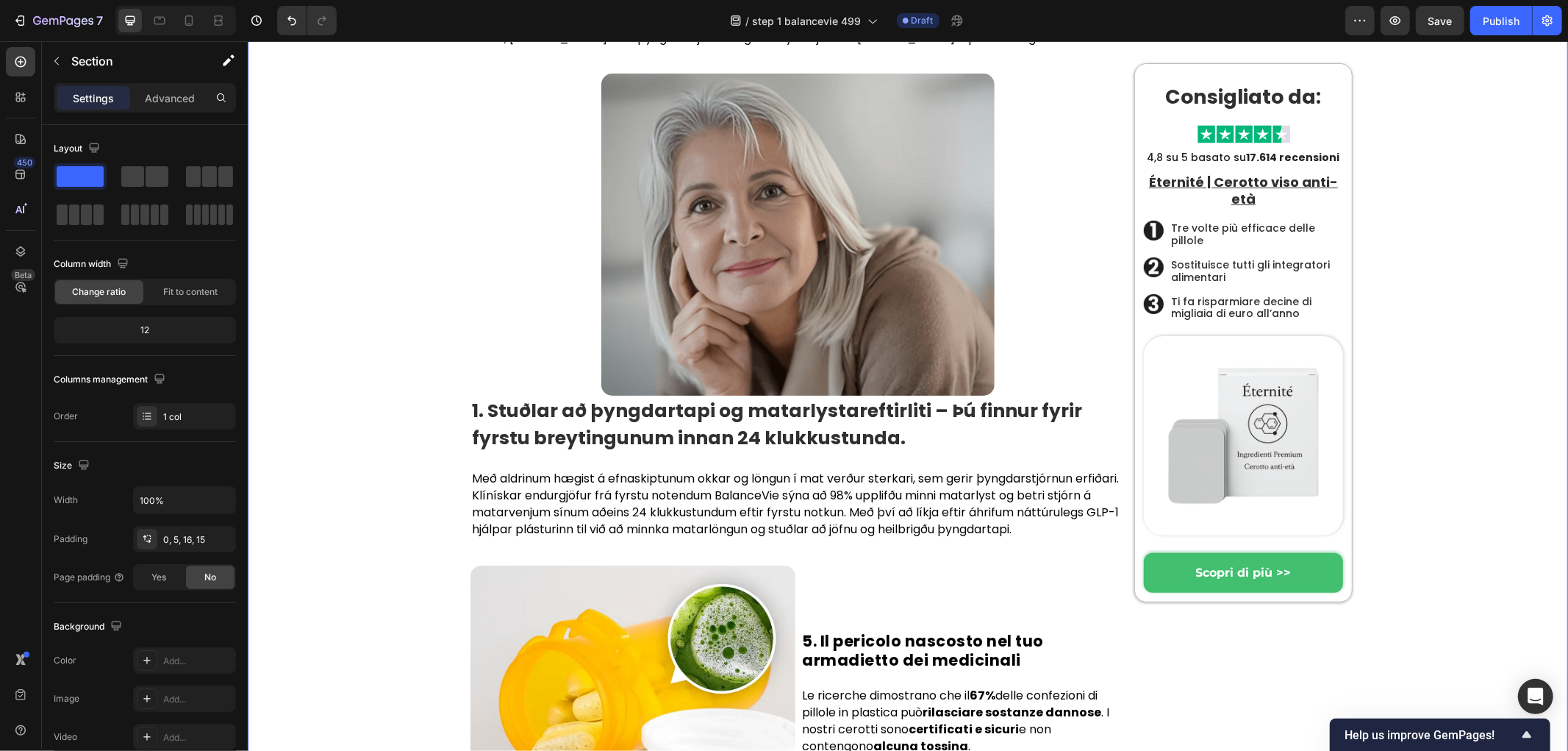
scroll to position [4846, 0]
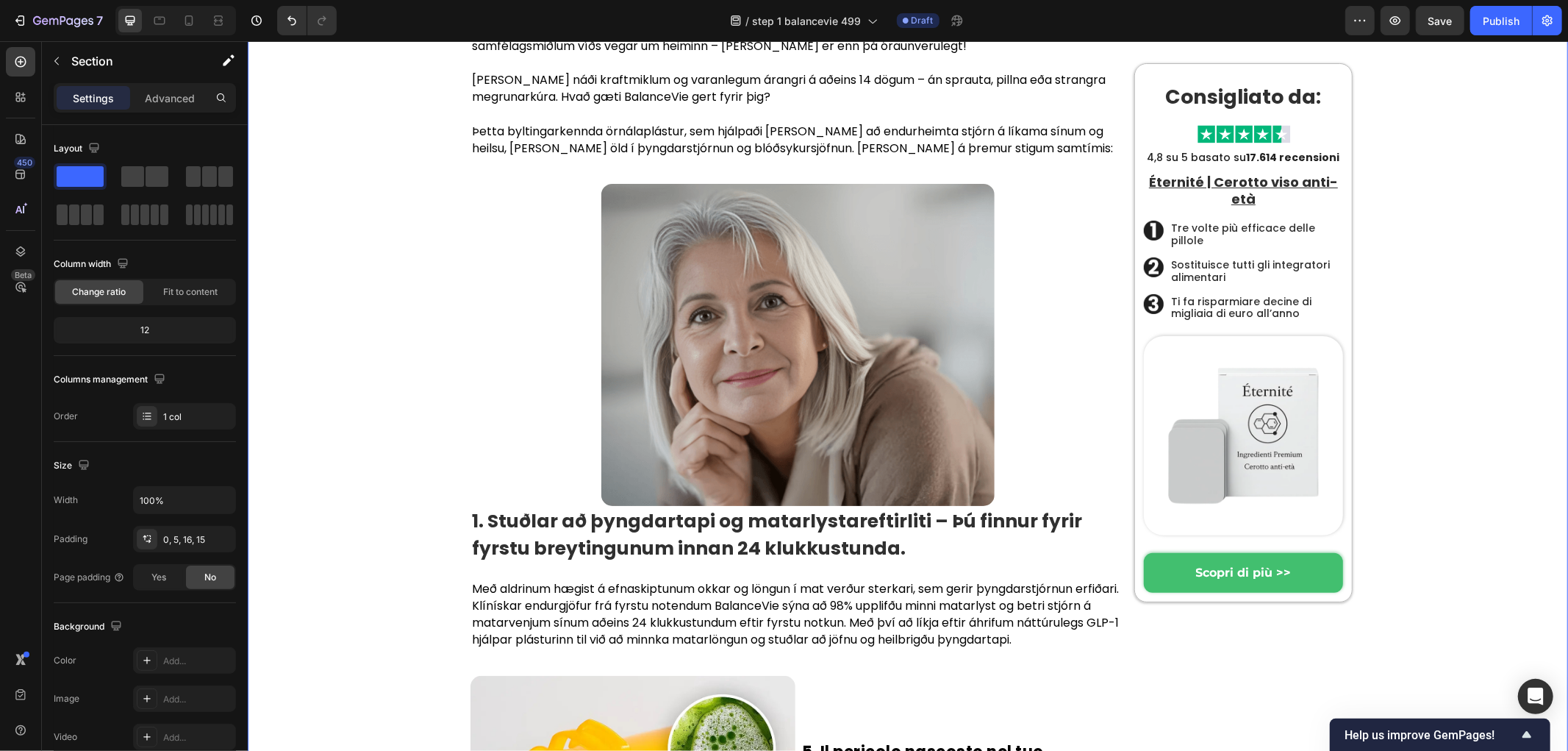
drag, startPoint x: 312, startPoint y: 360, endPoint x: 343, endPoint y: 373, distance: 33.6
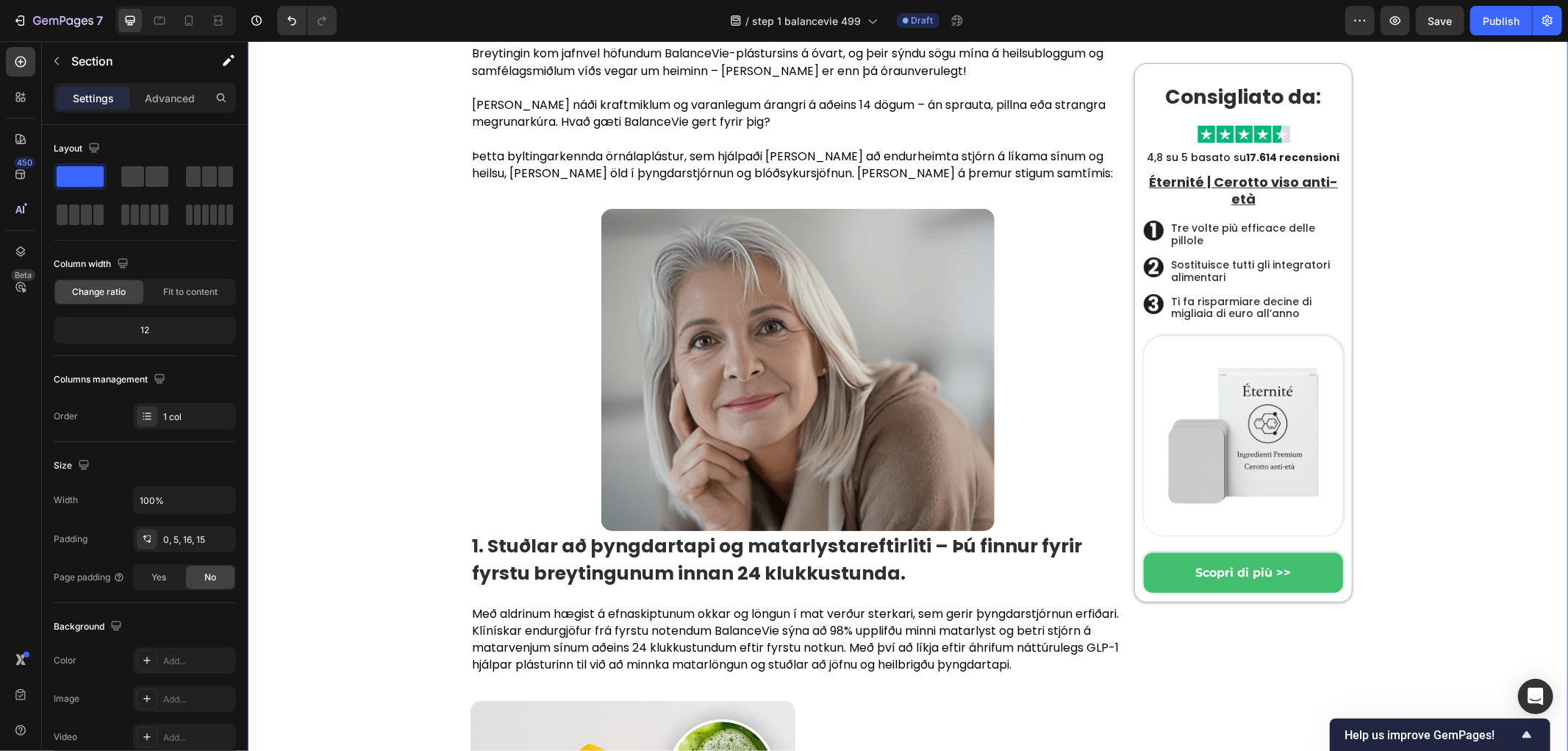
scroll to position [4600, 0]
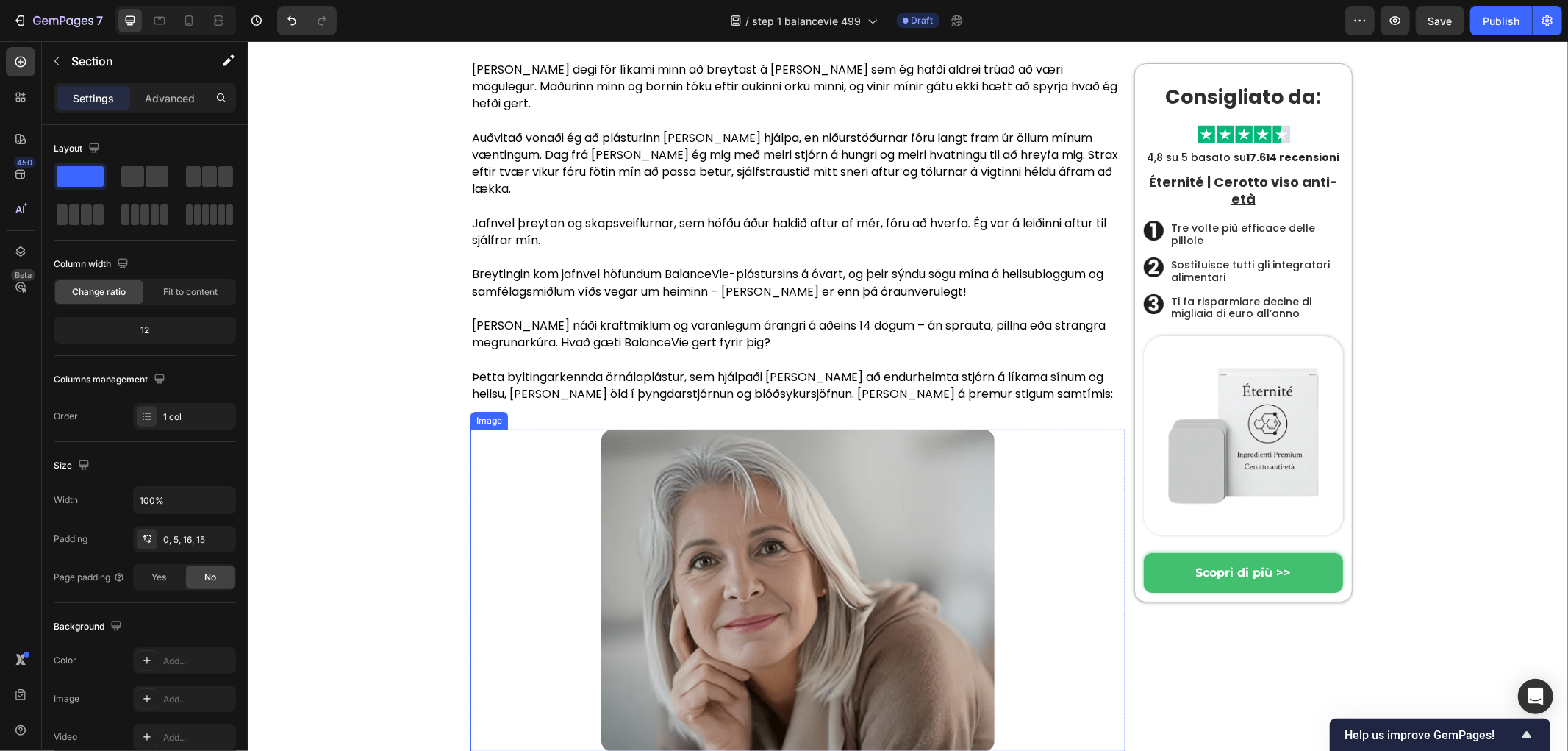
click at [808, 428] on img at bounding box center [797, 589] width 394 height 322
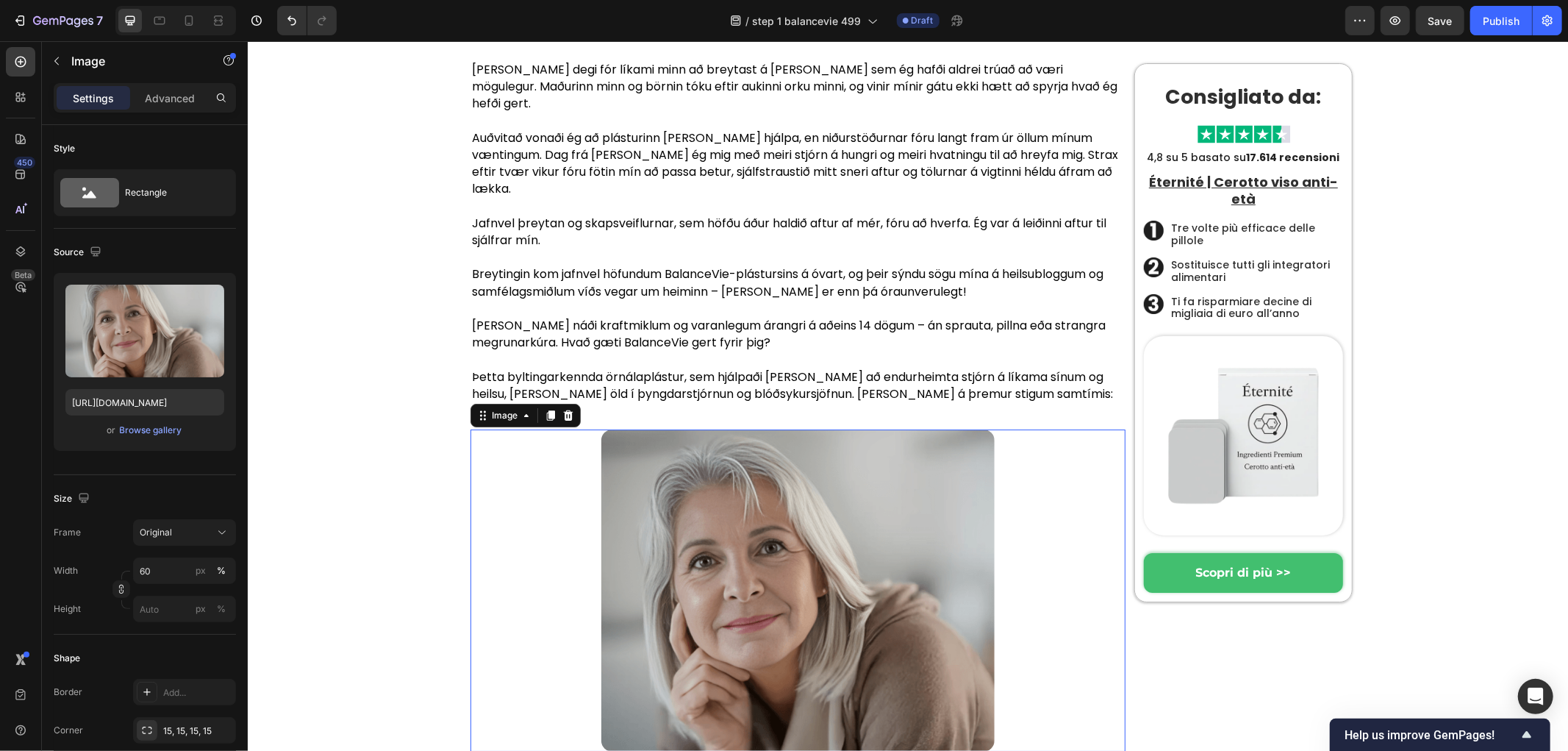
drag, startPoint x: 790, startPoint y: 496, endPoint x: 795, endPoint y: 508, distance: 13.0
click at [795, 750] on div at bounding box center [797, 760] width 29 height 5
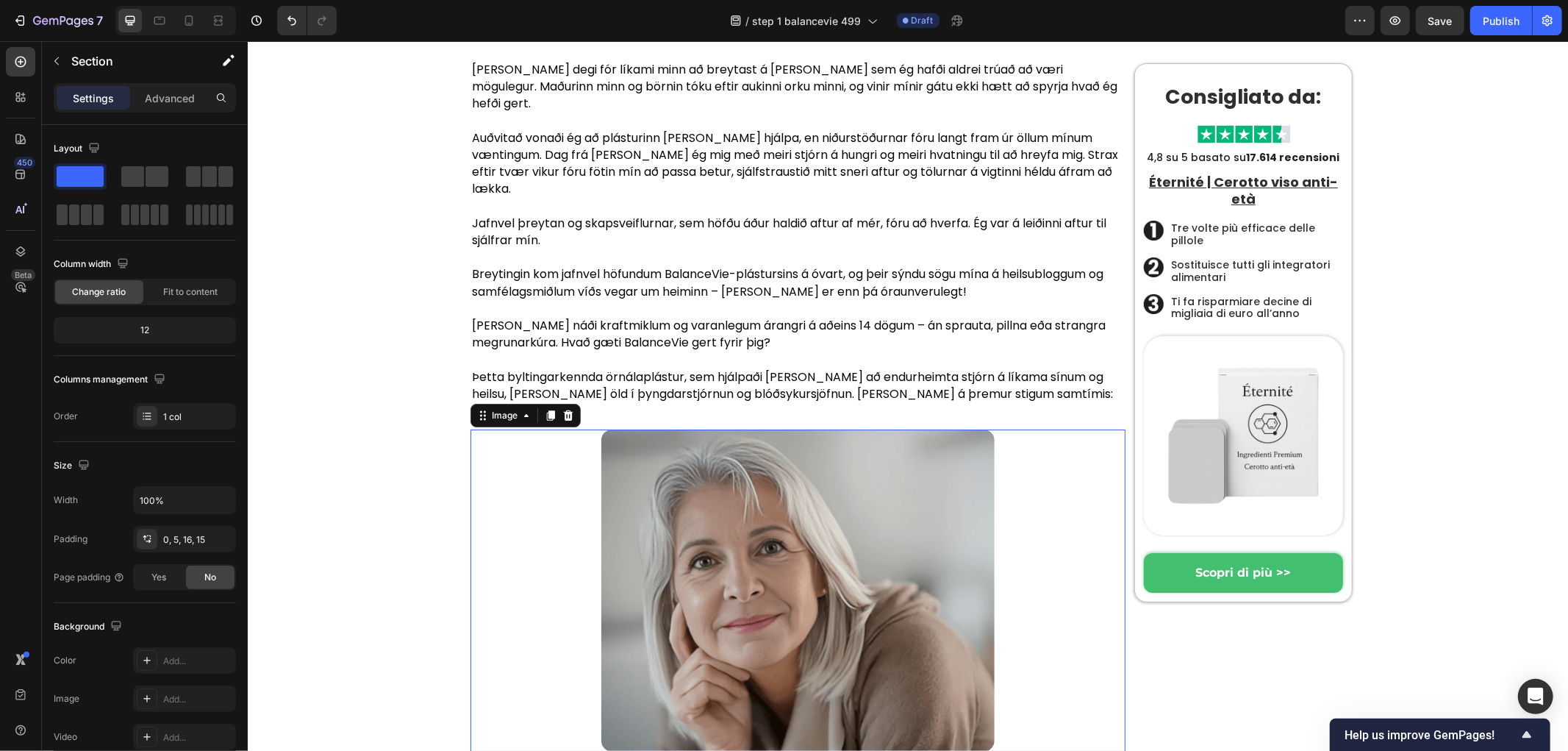
click at [758, 428] on img at bounding box center [797, 589] width 394 height 322
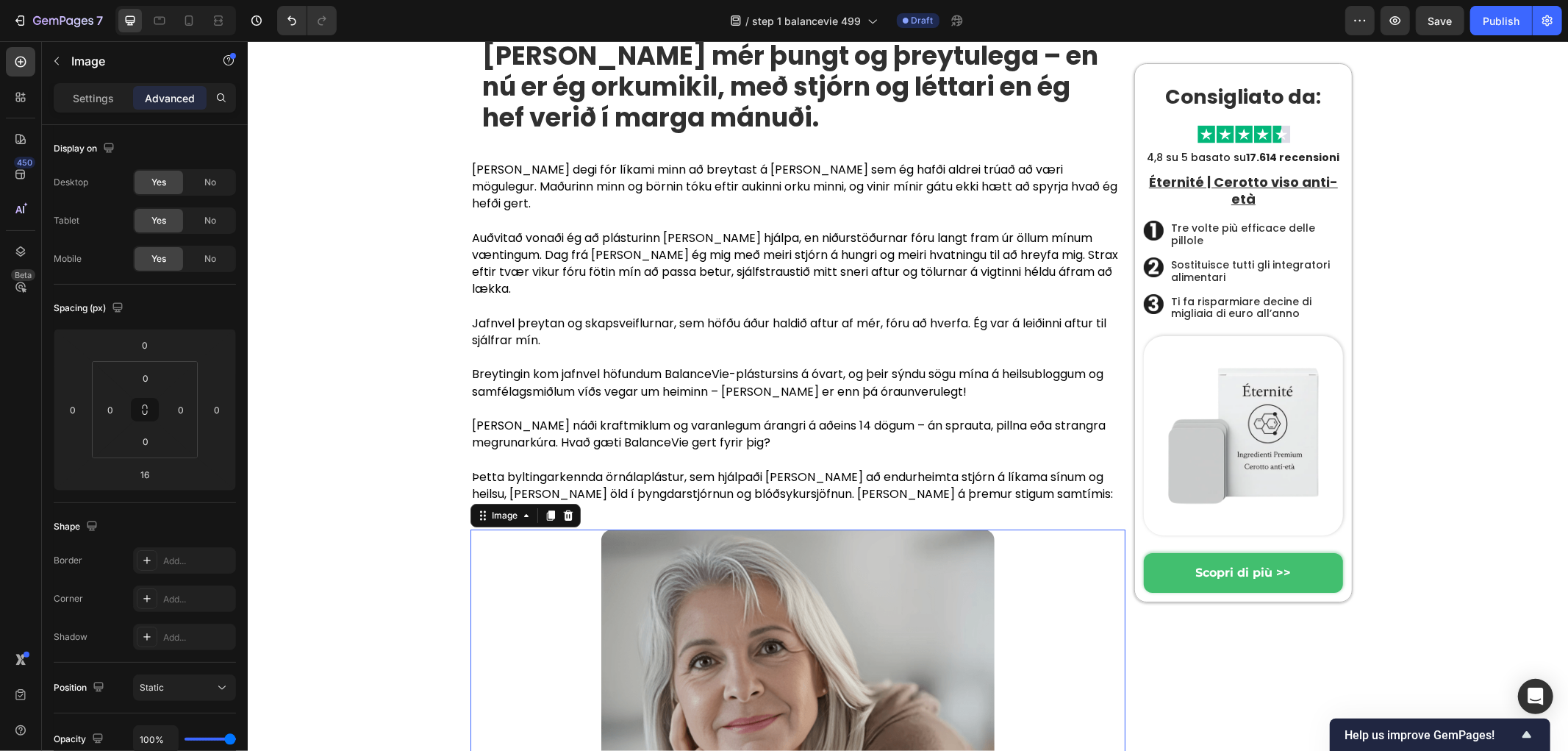
scroll to position [4519, 0]
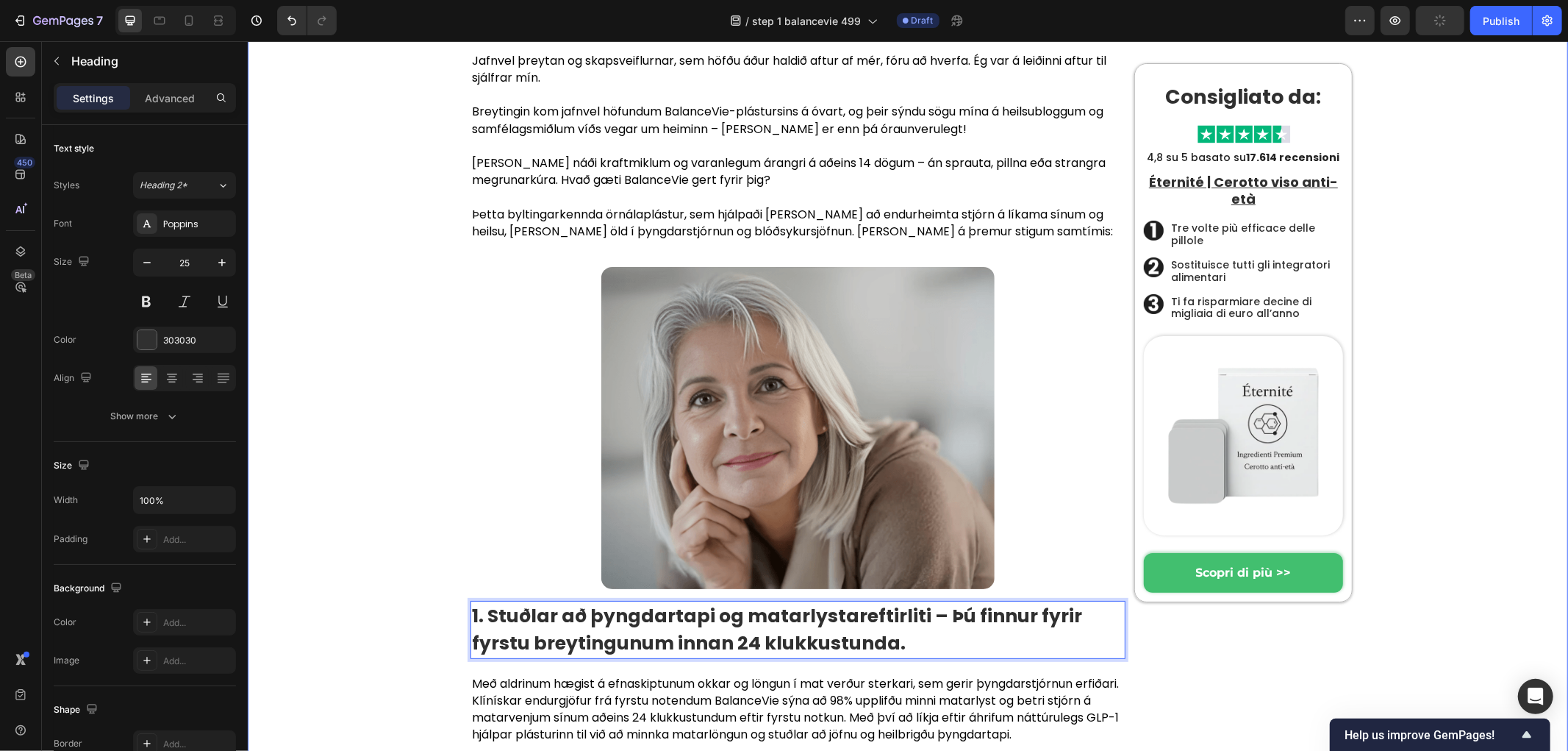
scroll to position [4764, 0]
drag, startPoint x: 394, startPoint y: 456, endPoint x: 548, endPoint y: 508, distance: 162.5
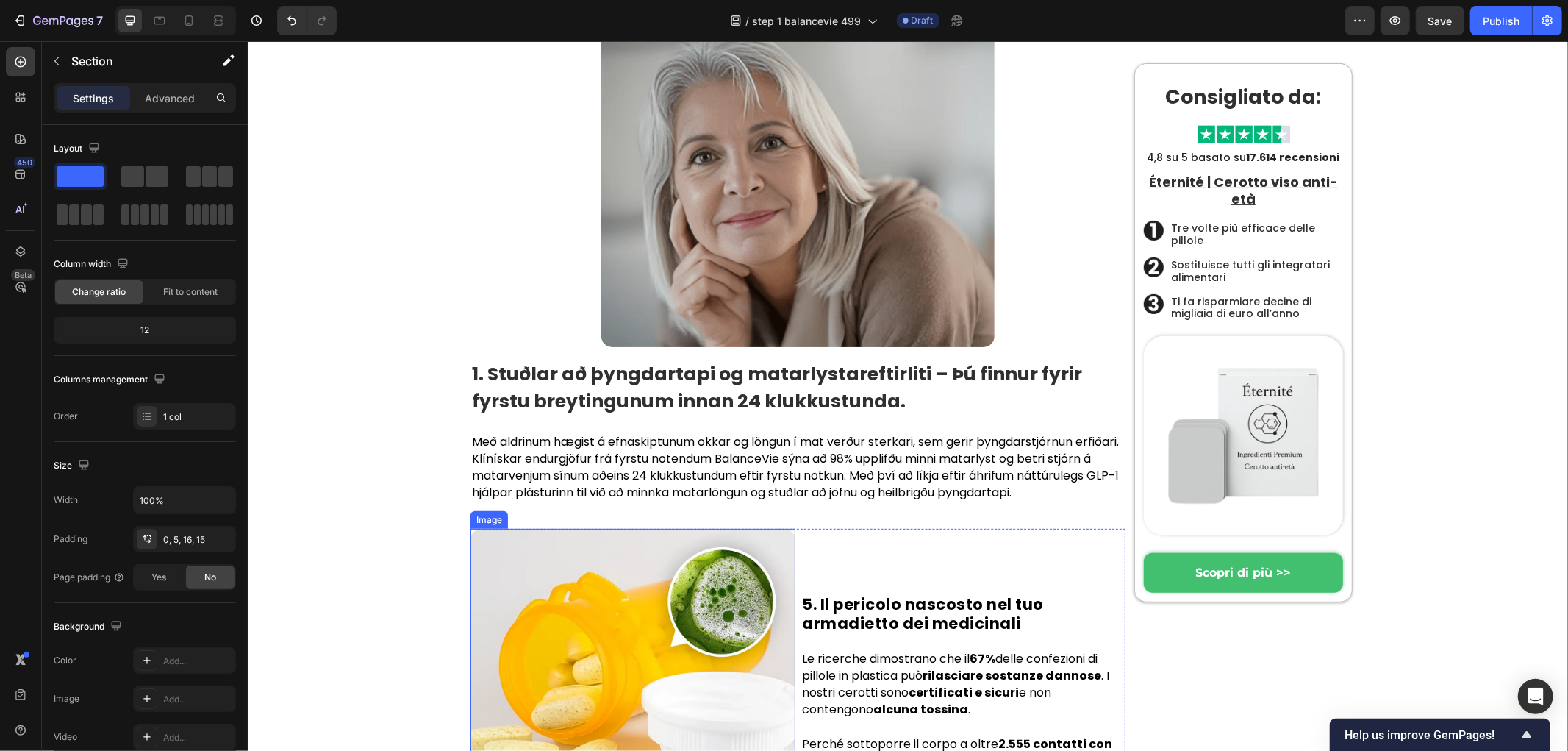
scroll to position [5009, 0]
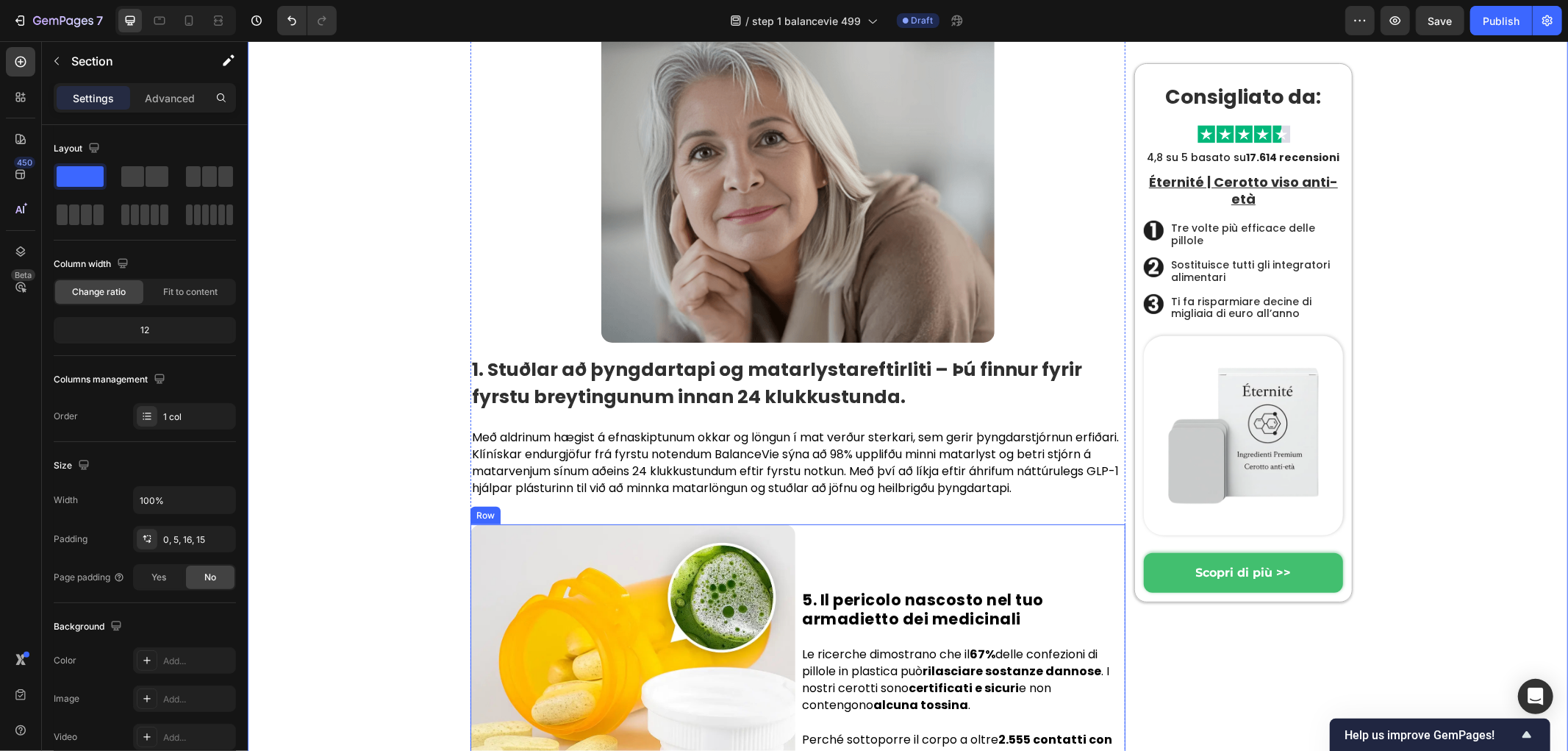
click at [869, 523] on div "5. Il pericolo nascosto nel tuo armadietto dei medicinali Heading Le ricerche d…" at bounding box center [963, 685] width 325 height 325
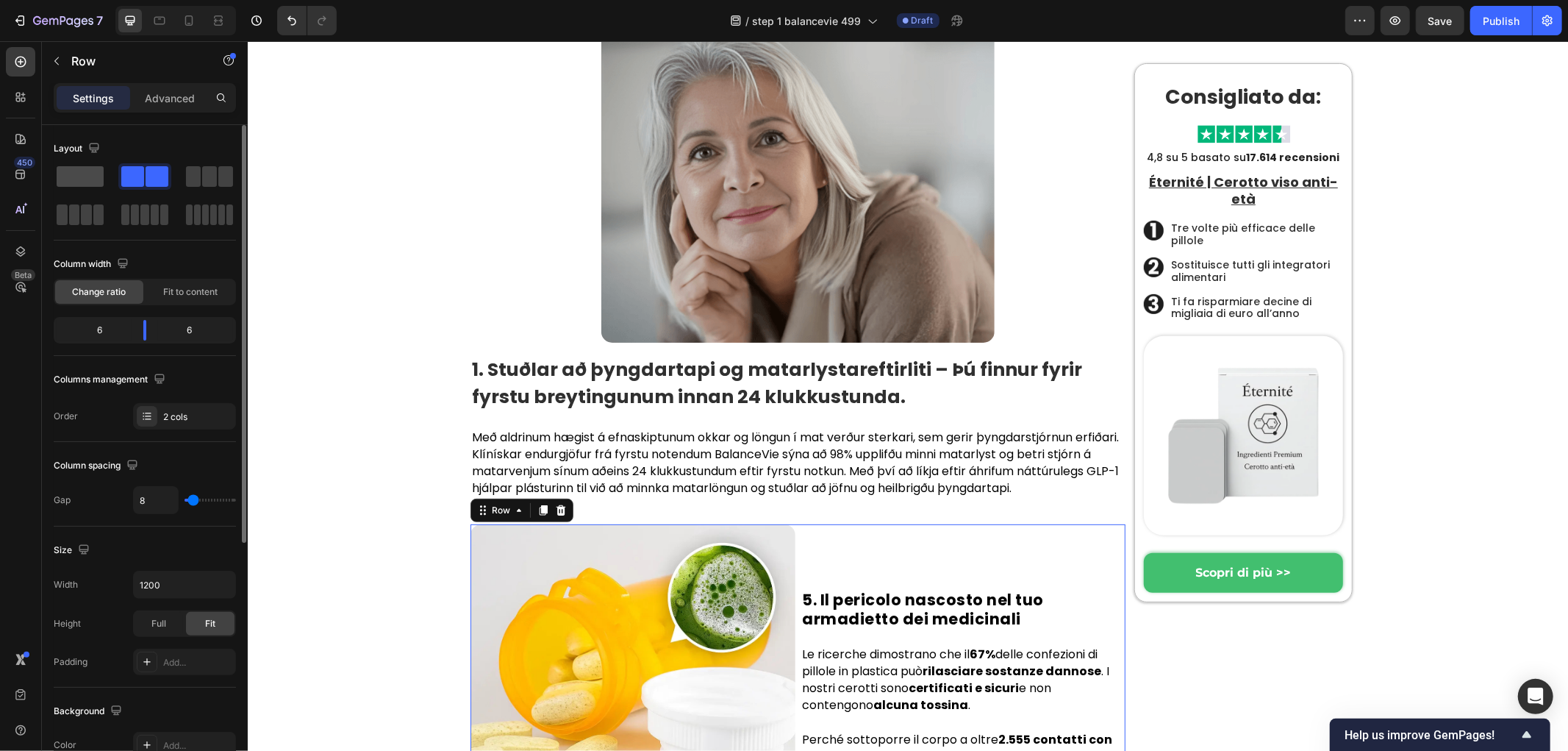
click at [79, 178] on span at bounding box center [81, 176] width 47 height 21
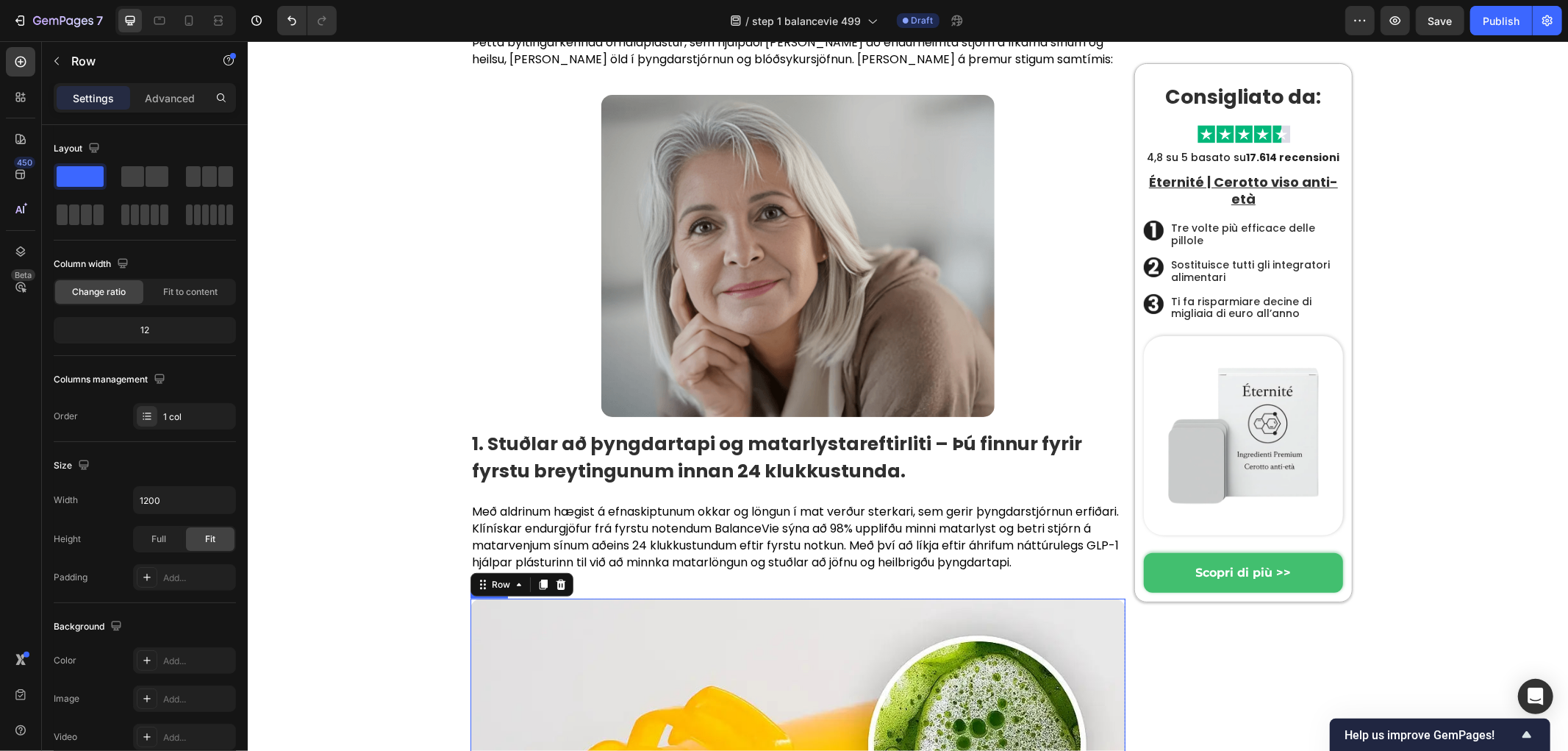
scroll to position [4846, 0]
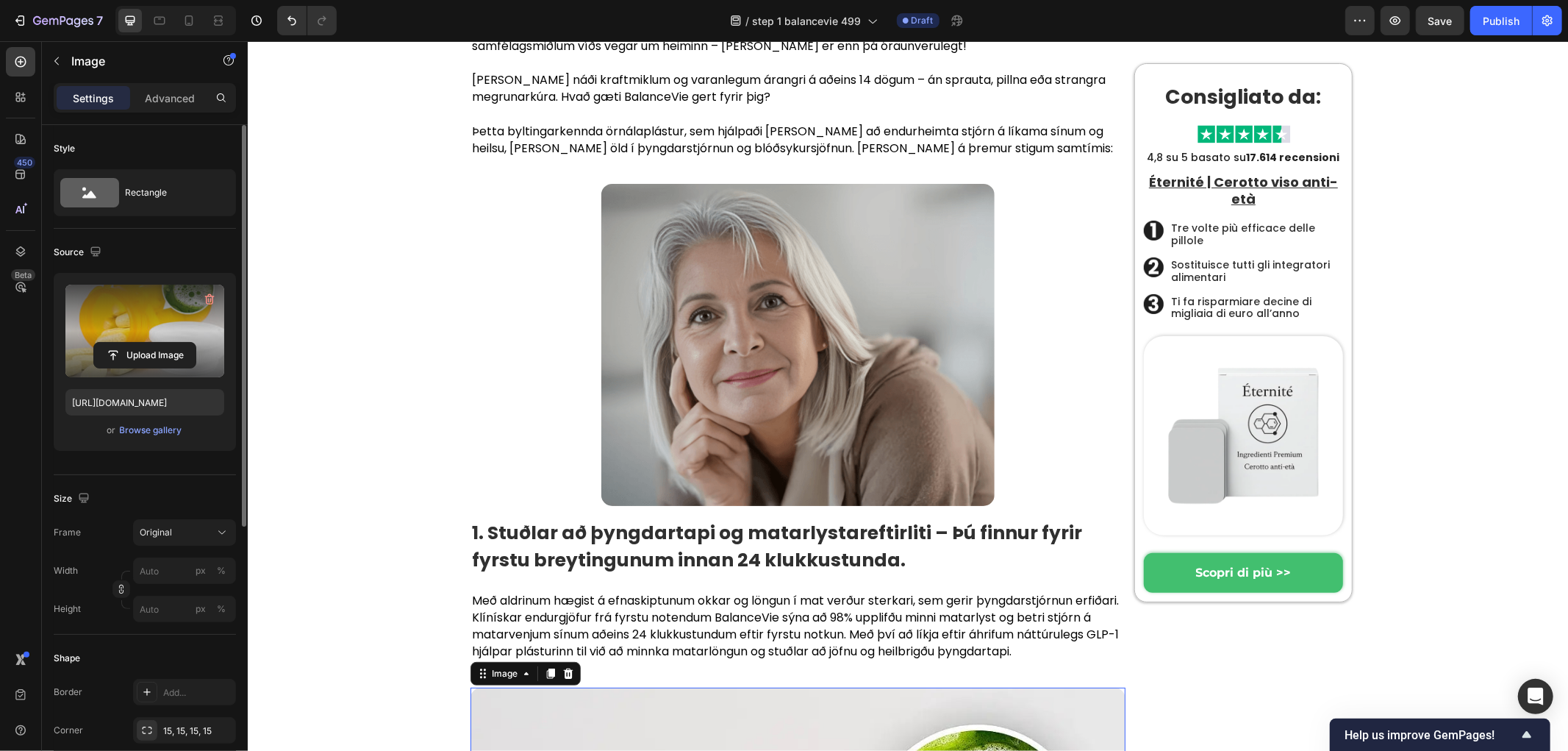
click at [138, 324] on label at bounding box center [145, 330] width 159 height 92
click at [138, 342] on input "file" at bounding box center [145, 355] width 101 height 25
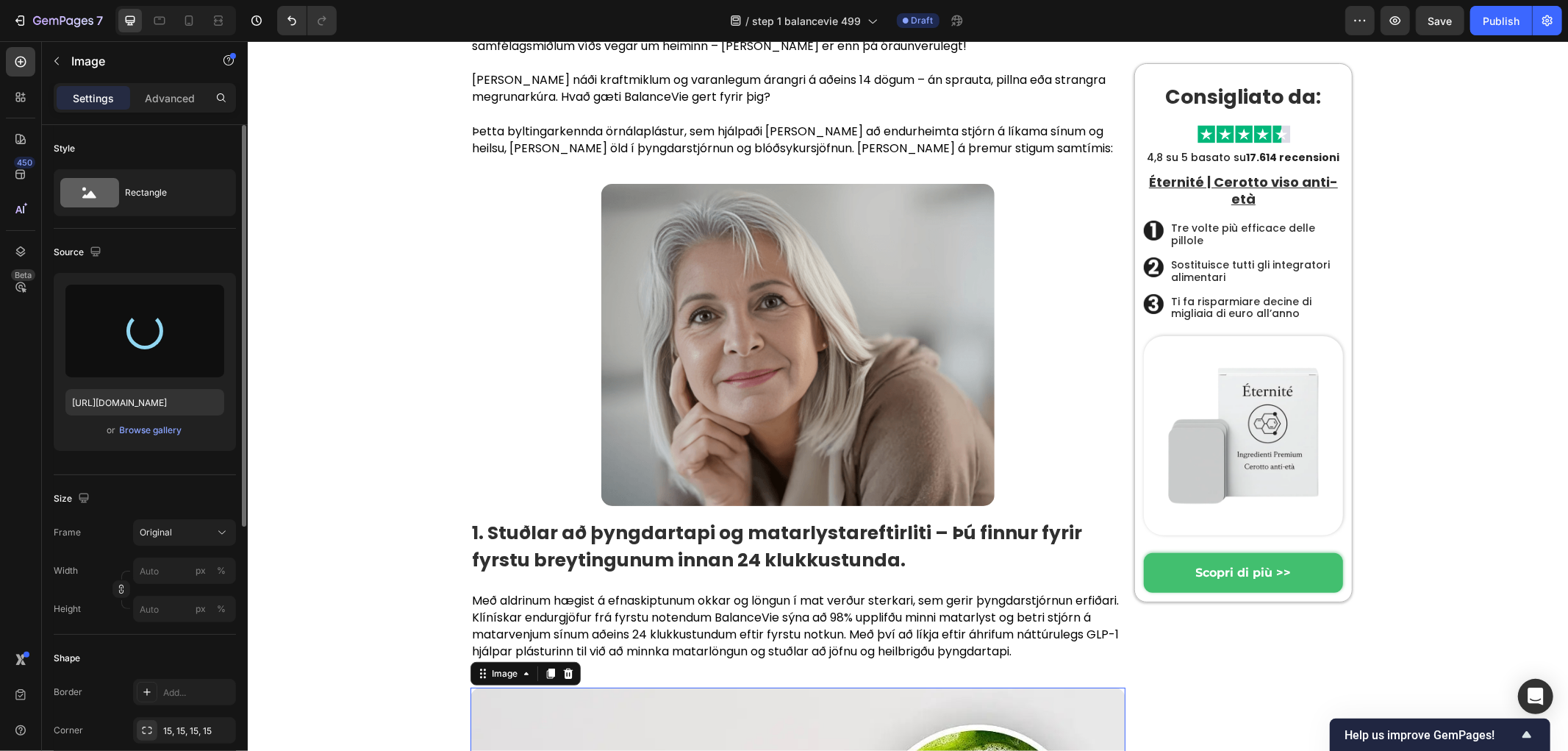
type input "https://cdn.shopify.com/s/files/1/0657/6783/3683/files/gempages_578032762192134…"
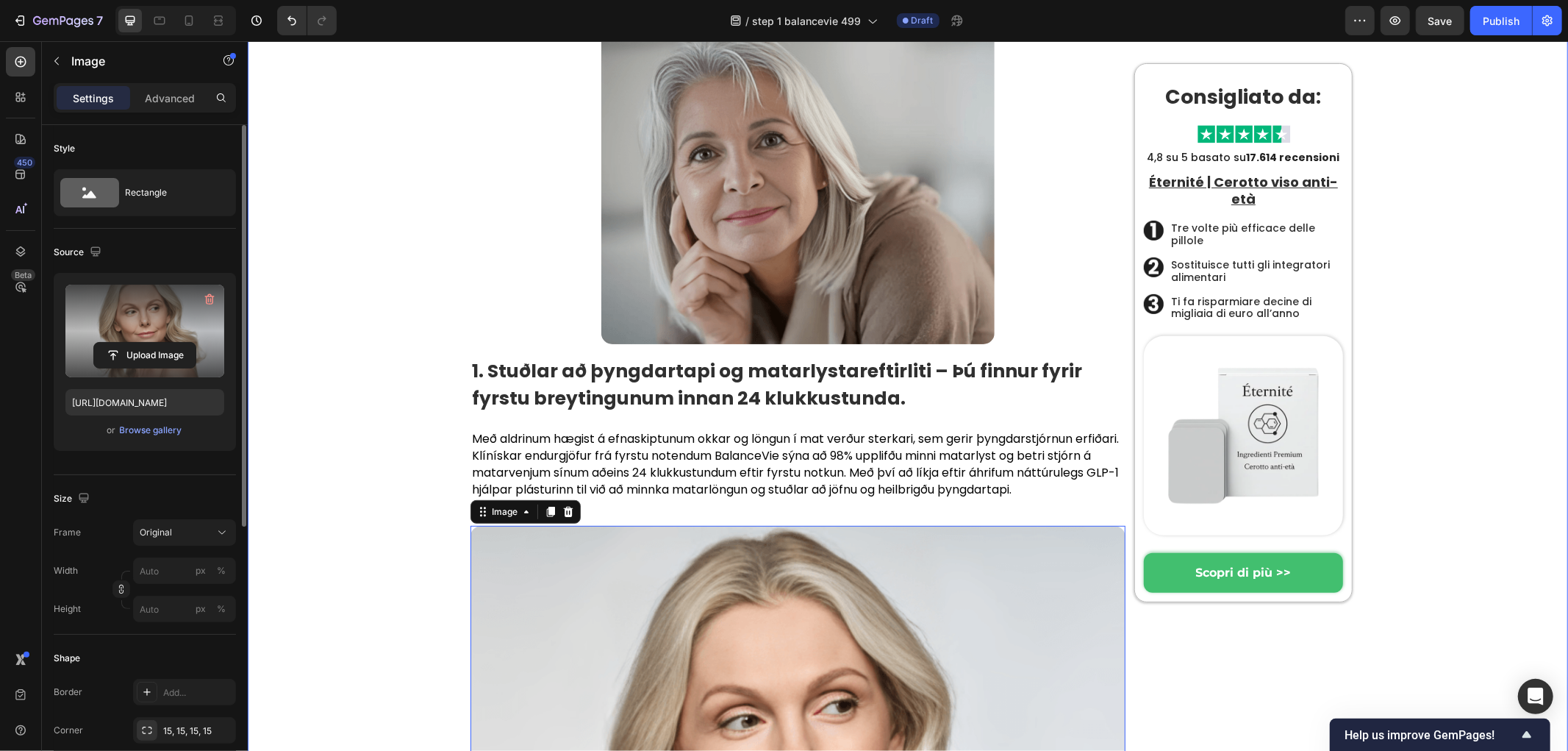
scroll to position [5009, 0]
click at [155, 564] on input "px %" at bounding box center [184, 570] width 103 height 26
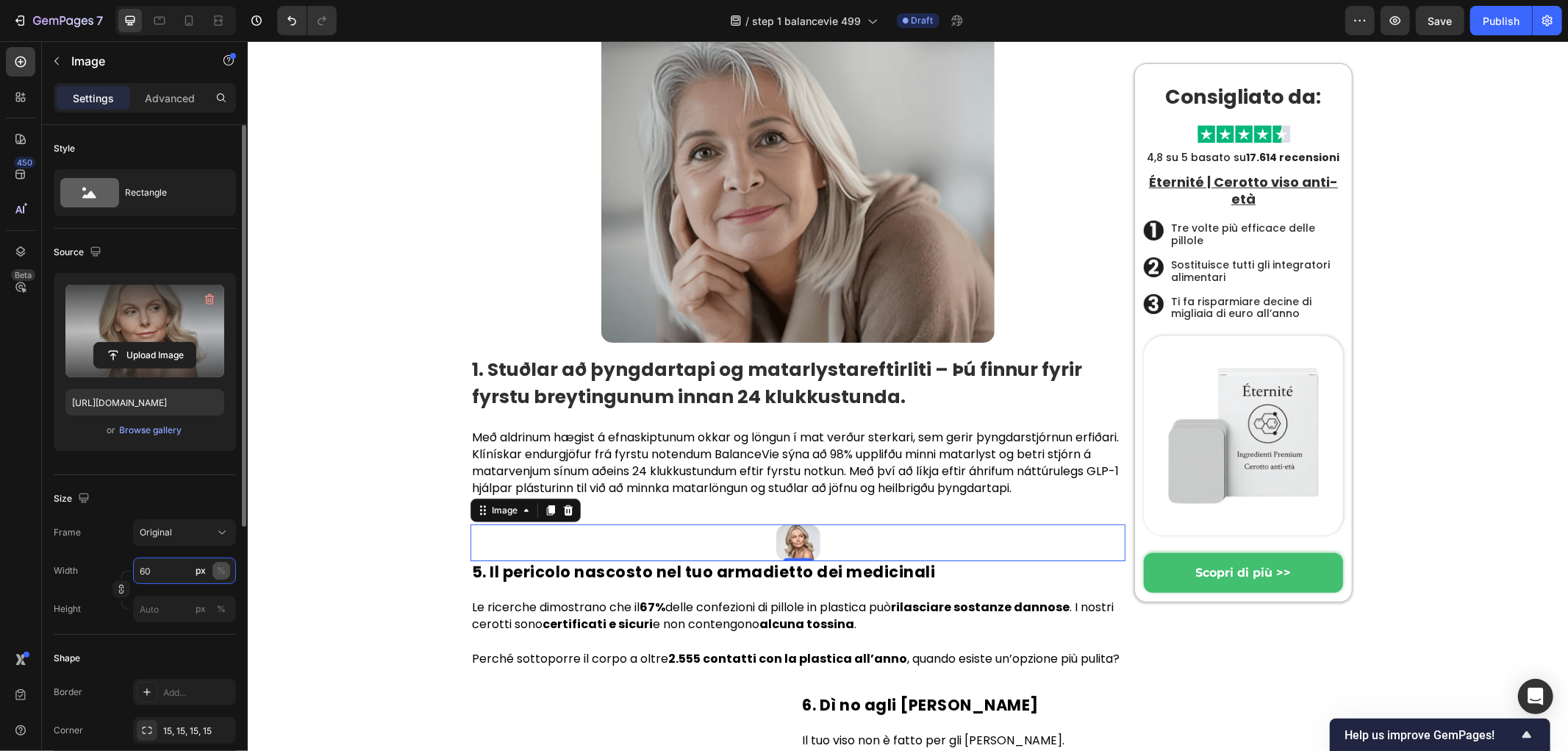
type input "60"
click at [220, 566] on div "%" at bounding box center [220, 570] width 9 height 13
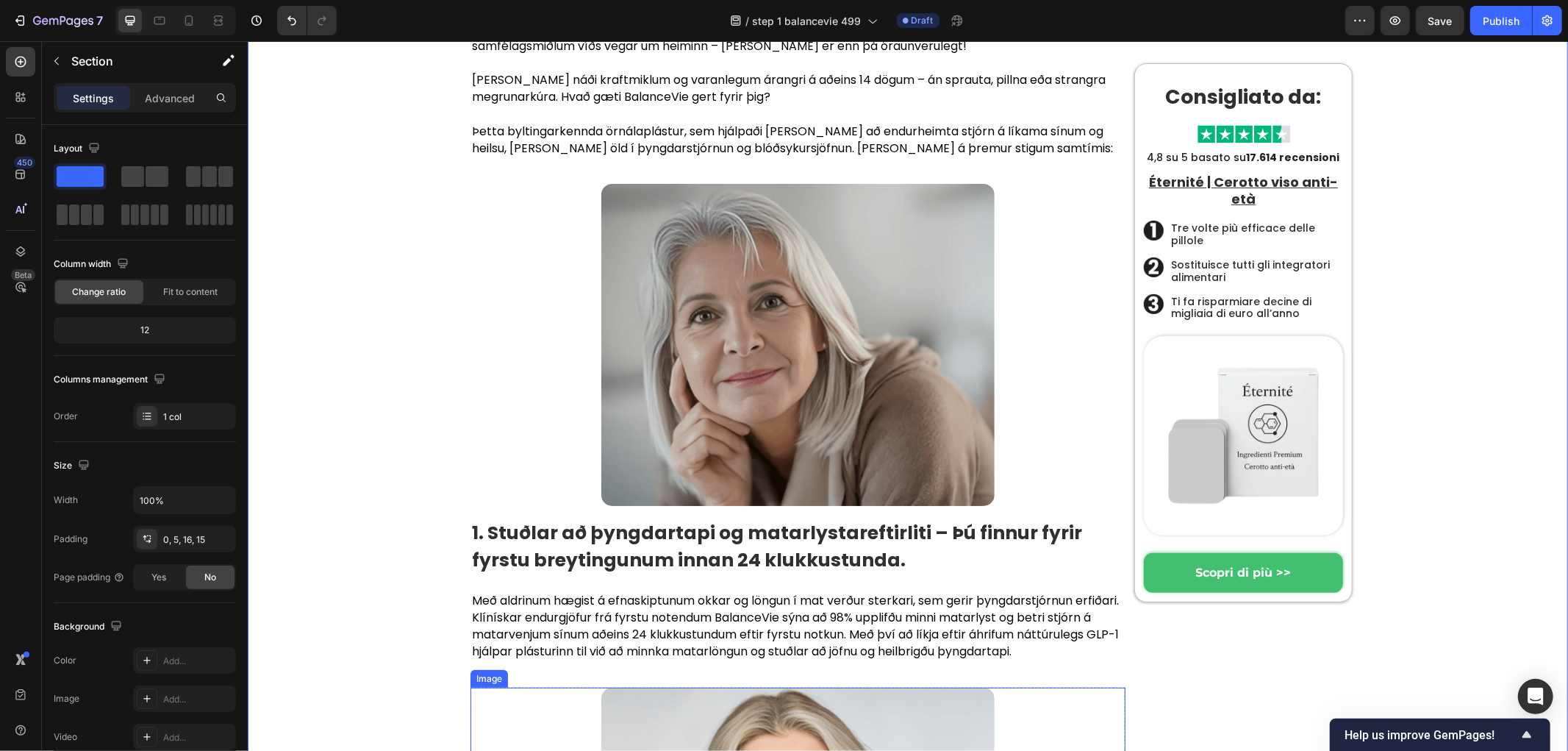
scroll to position [5091, 0]
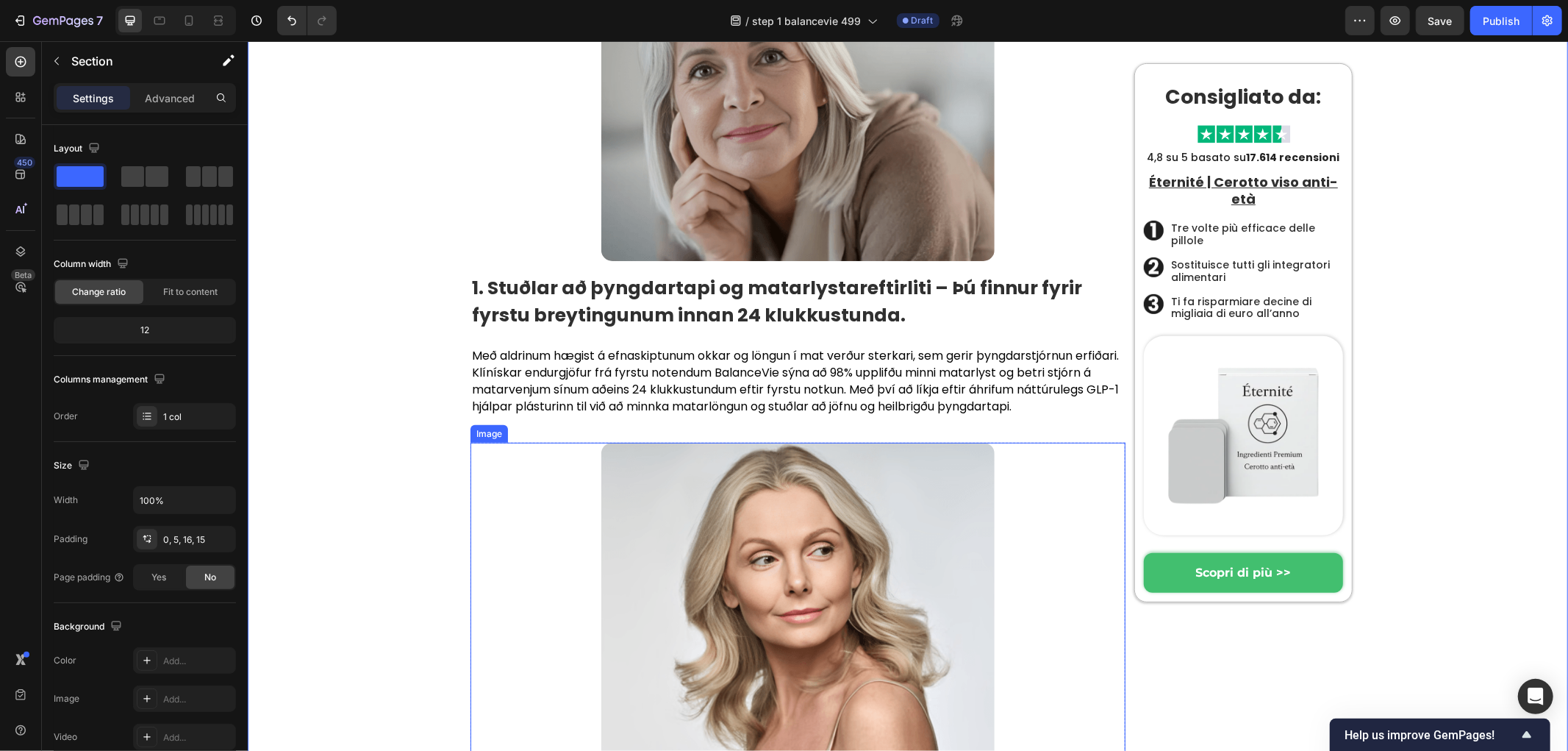
click at [749, 477] on img at bounding box center [797, 606] width 394 height 329
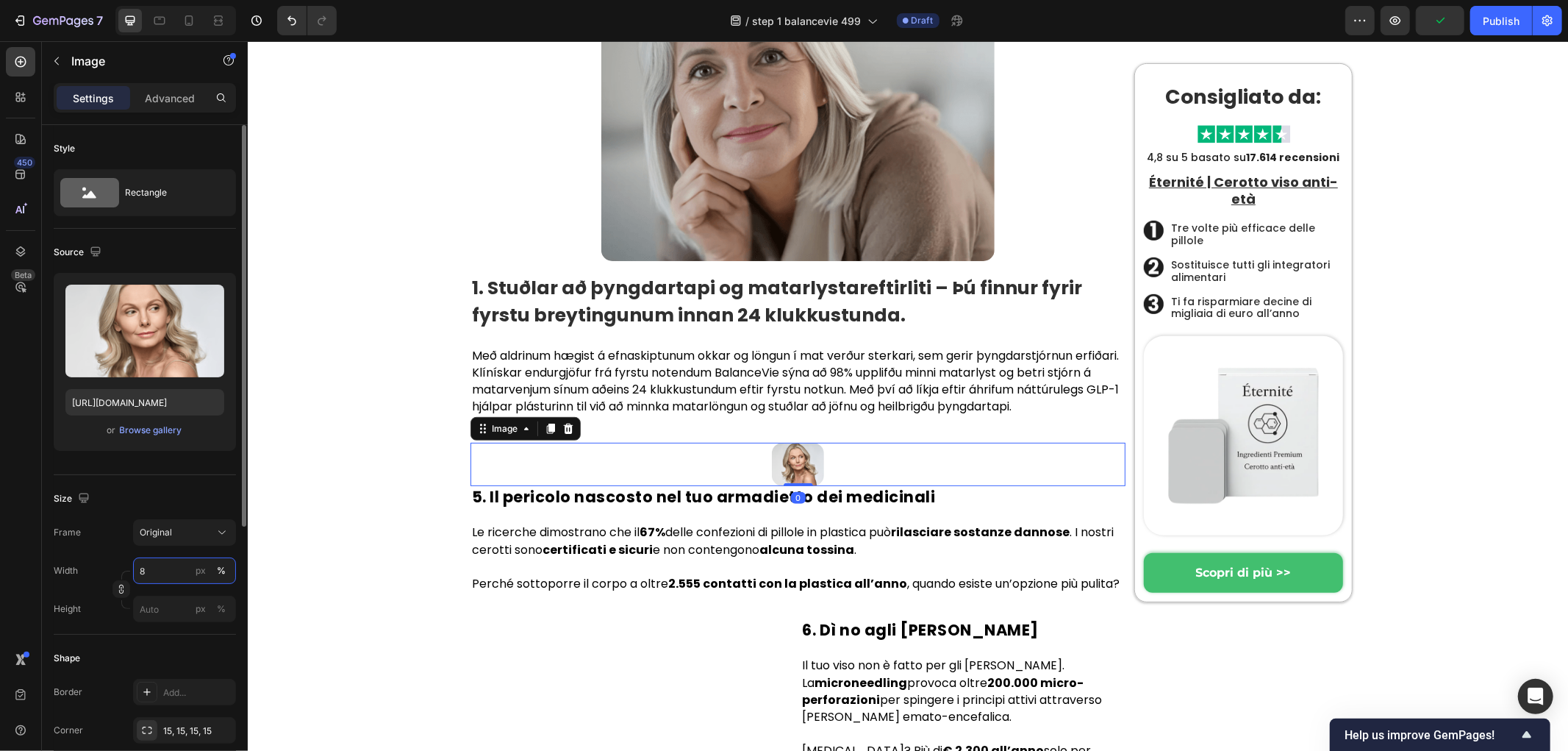
type input "80"
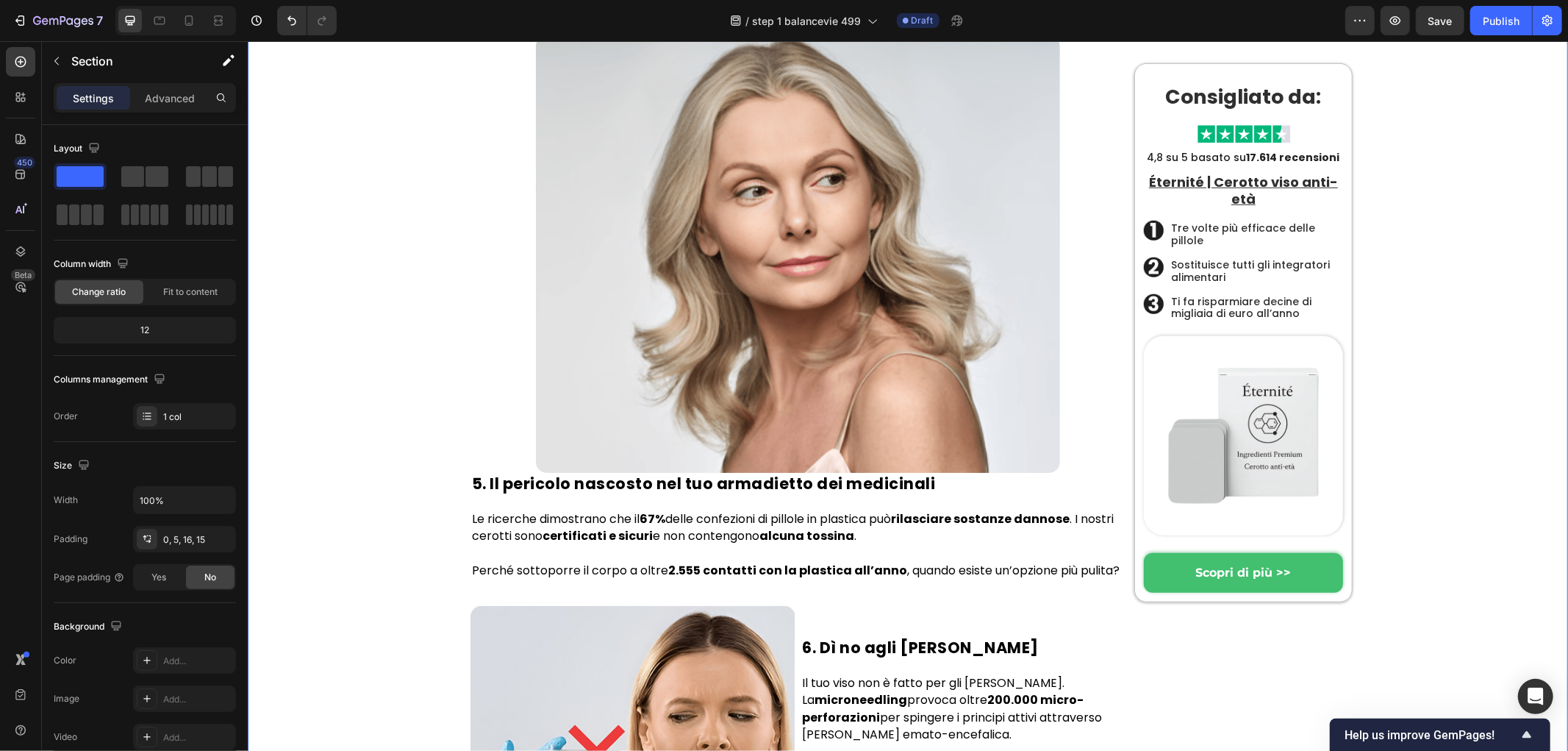
scroll to position [5499, 0]
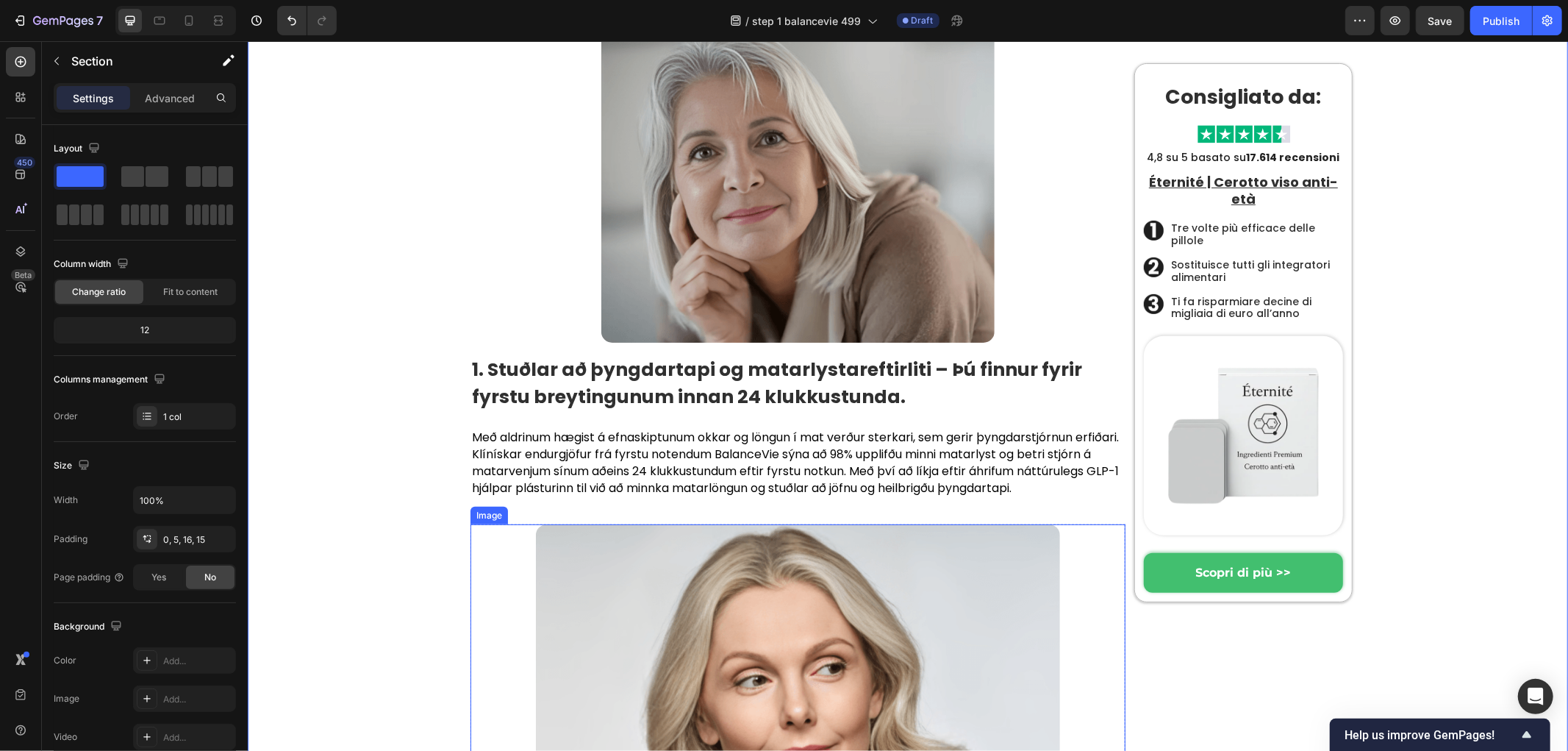
scroll to position [4927, 0]
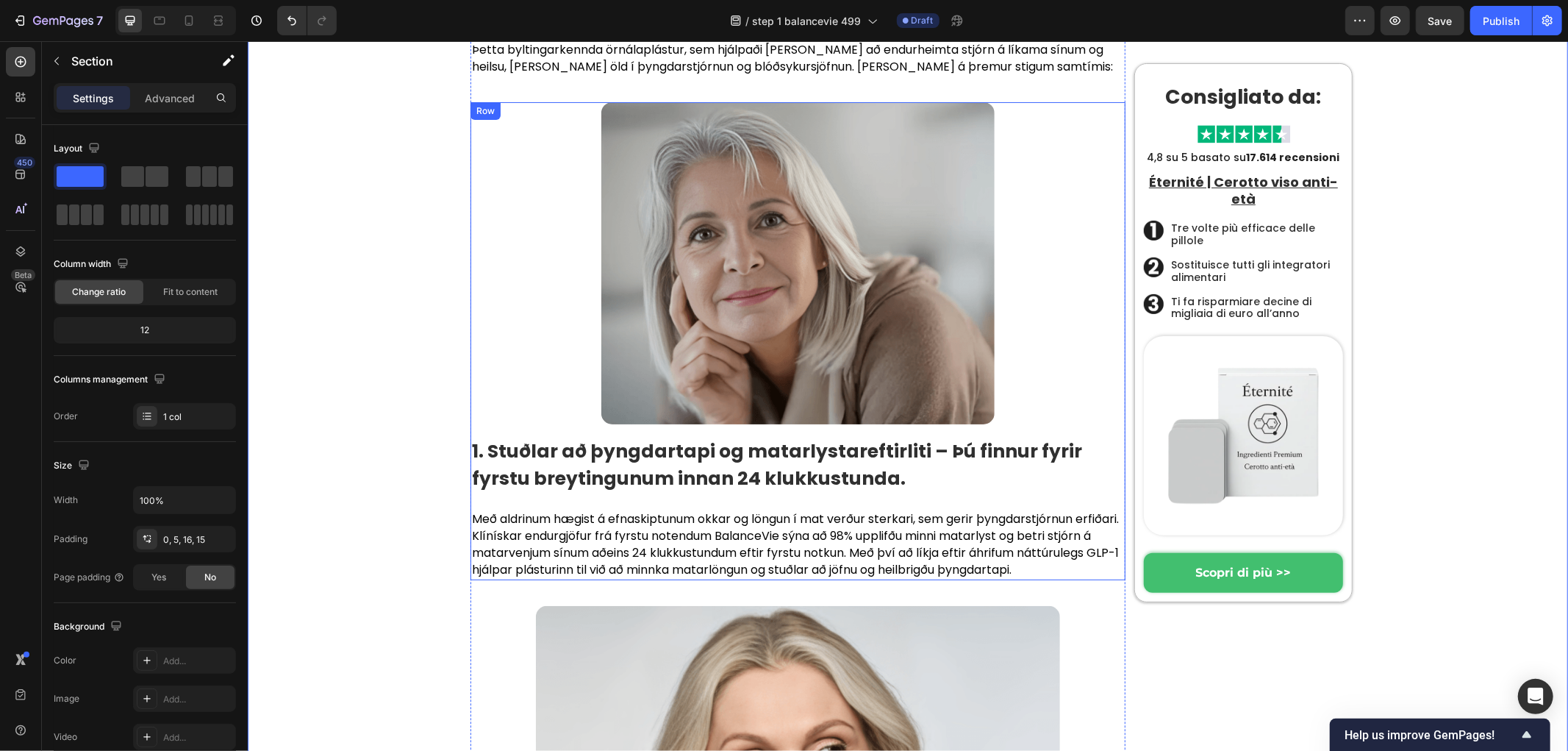
click at [584, 437] on strong "1. Stuðlar að þyngdartapi og matarlystareftirliti – Þú finnur fyrir fyrstu brey…" at bounding box center [776, 464] width 610 height 54
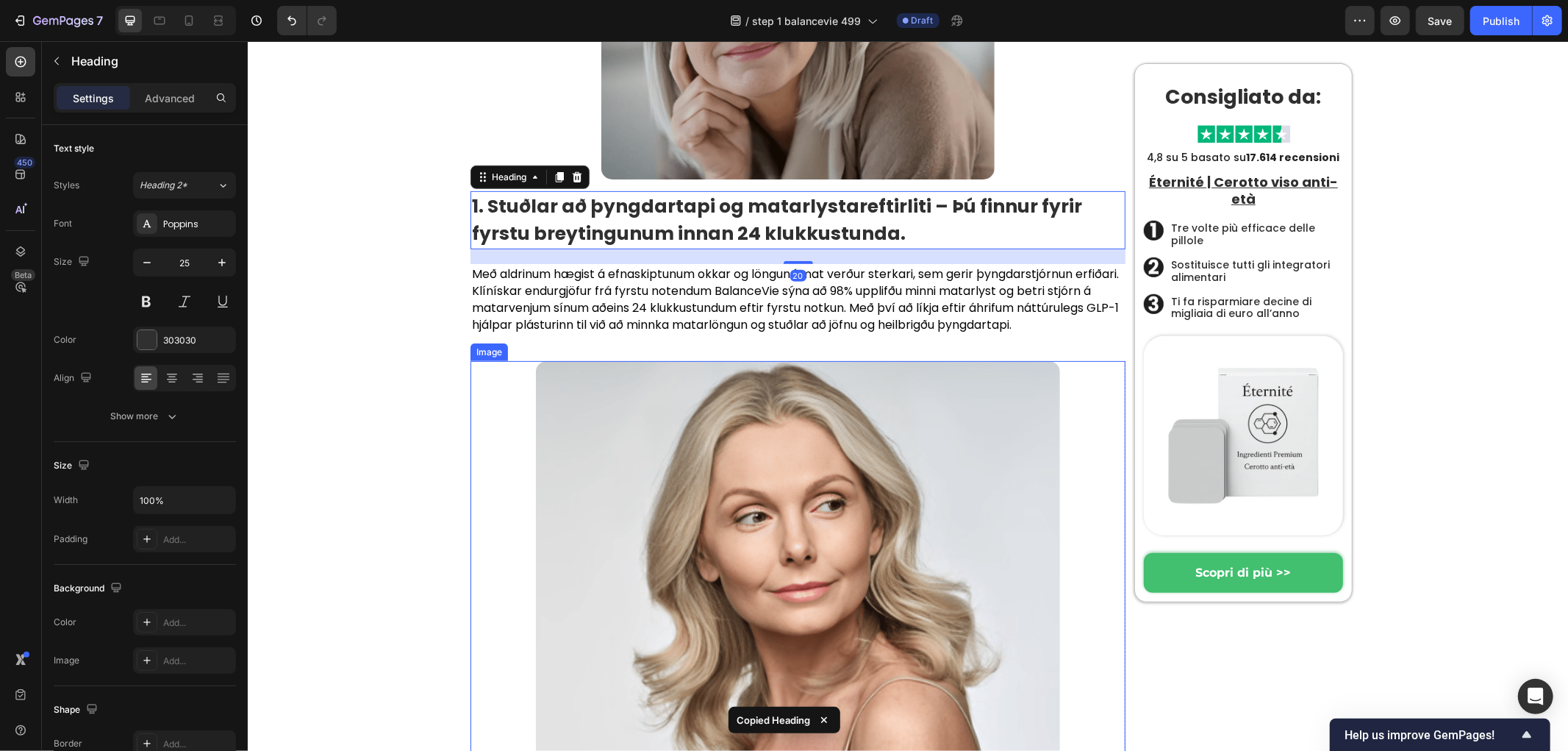
click at [692, 360] on img at bounding box center [797, 579] width 524 height 437
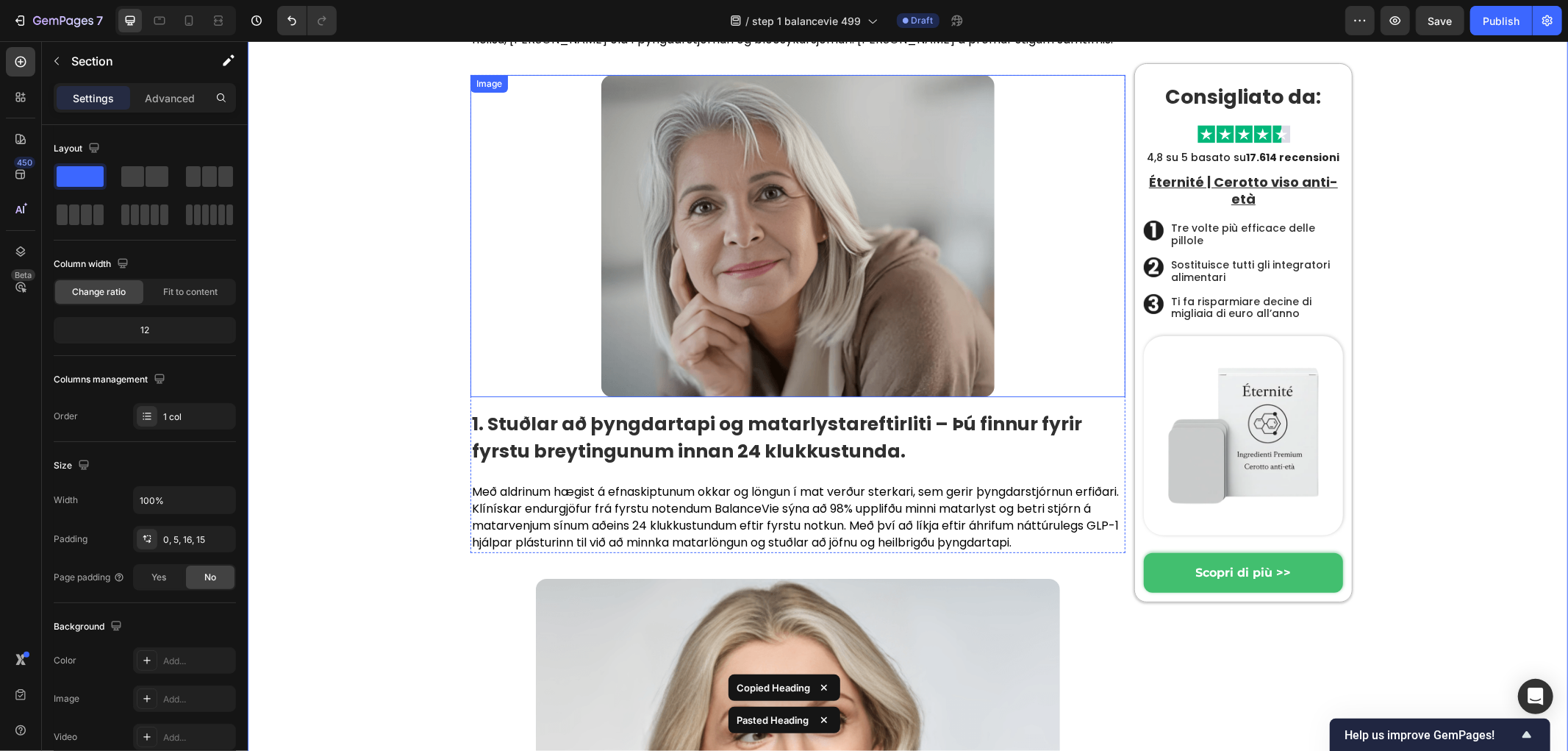
scroll to position [4764, 0]
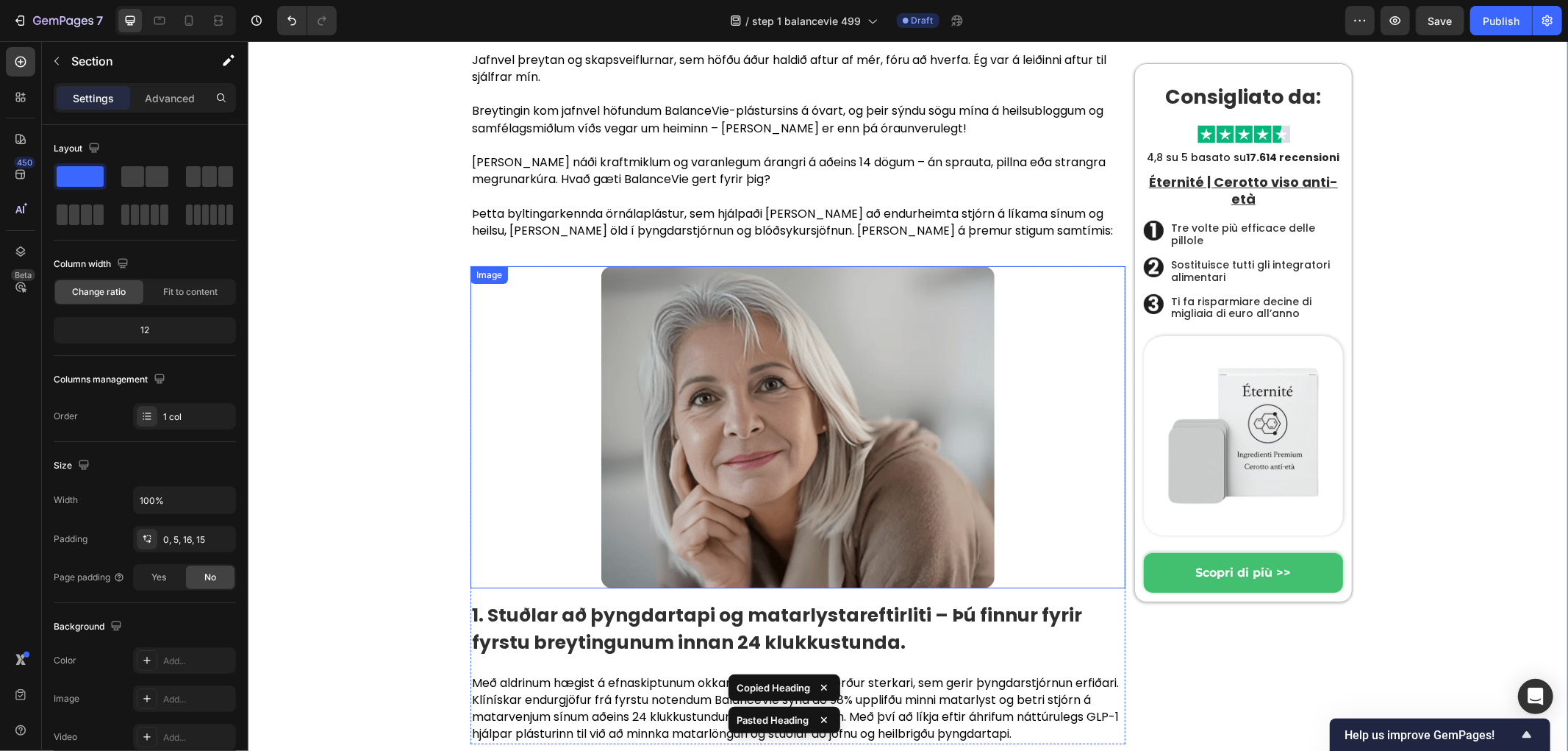
click at [792, 266] on img at bounding box center [797, 426] width 394 height 322
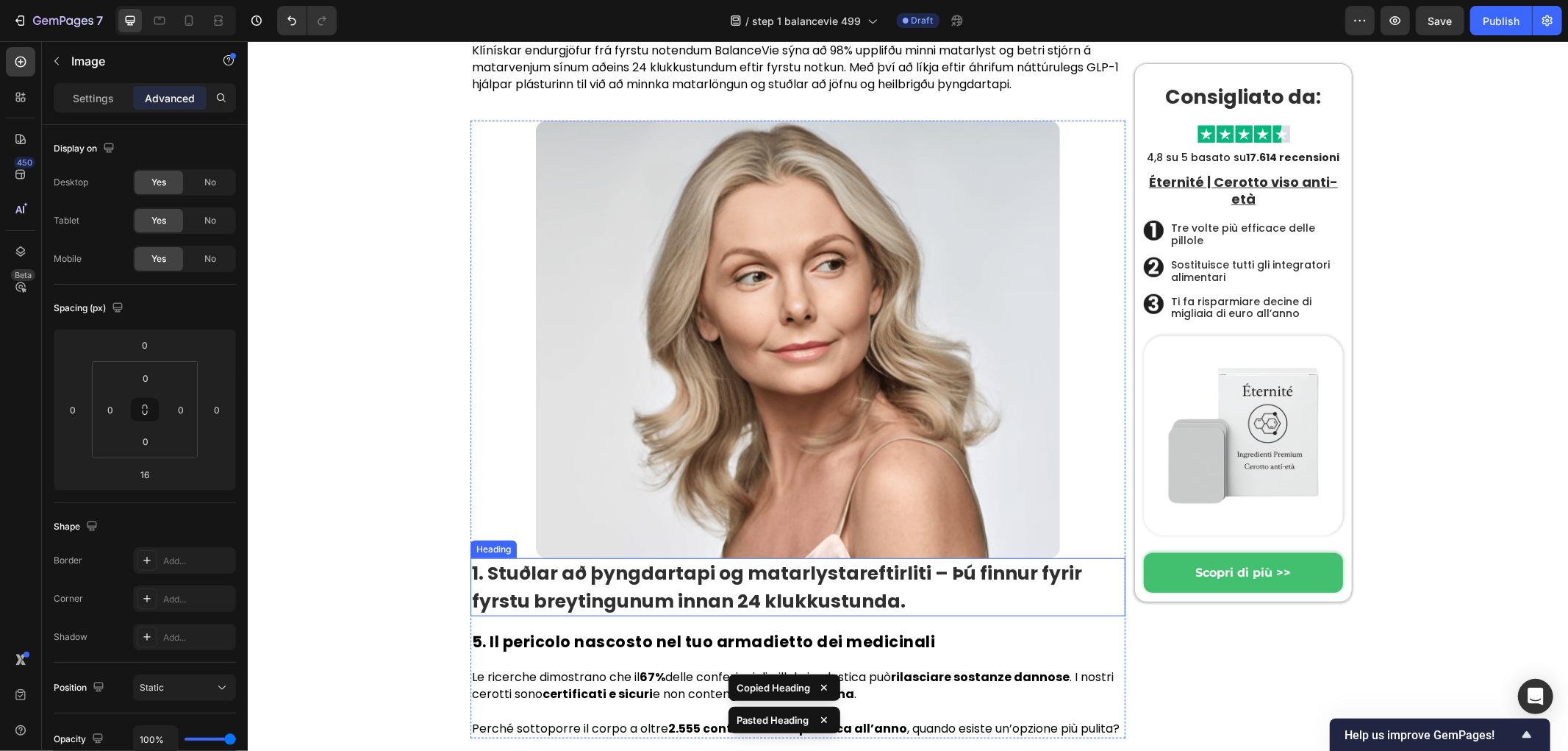
scroll to position [5417, 0]
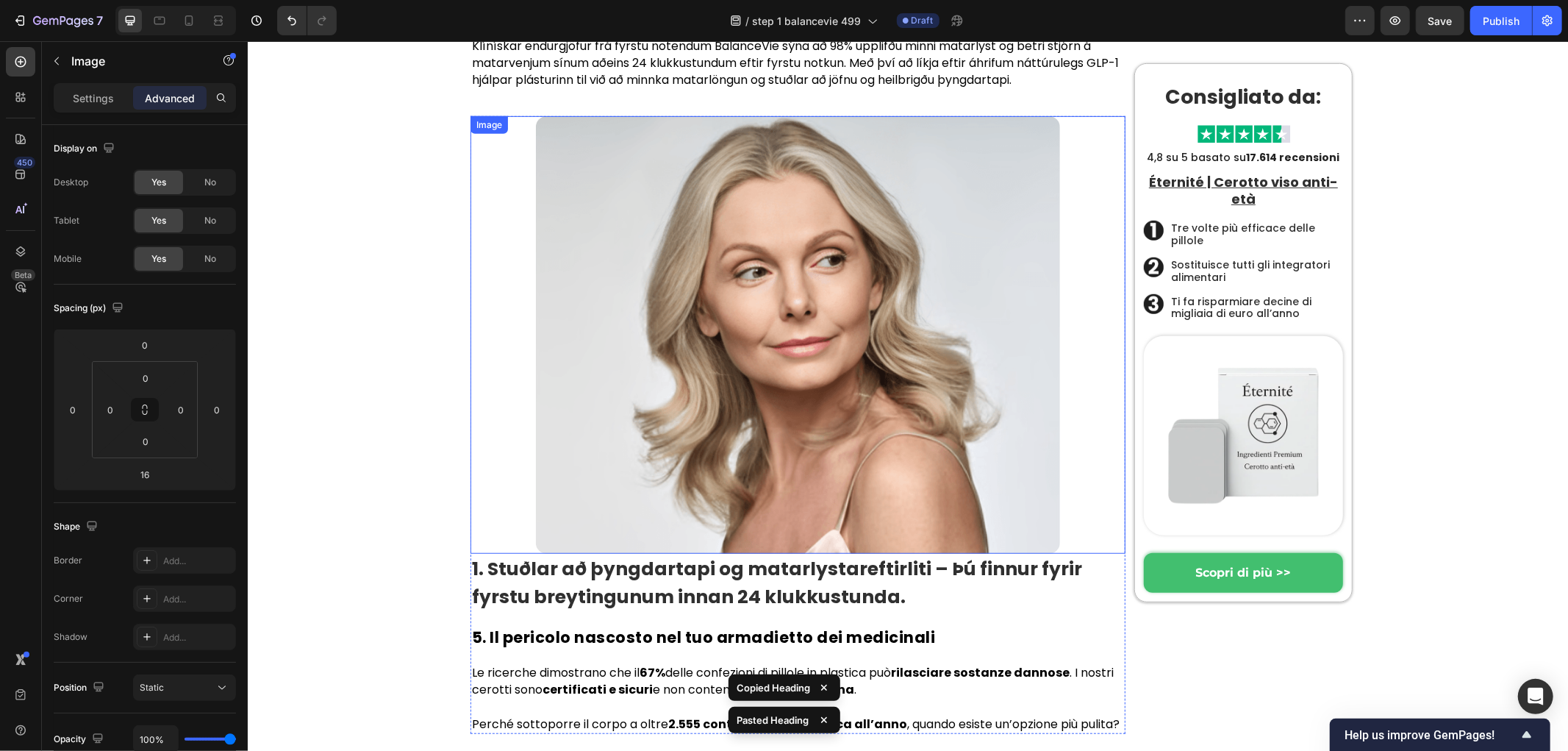
click at [684, 231] on img at bounding box center [797, 334] width 524 height 437
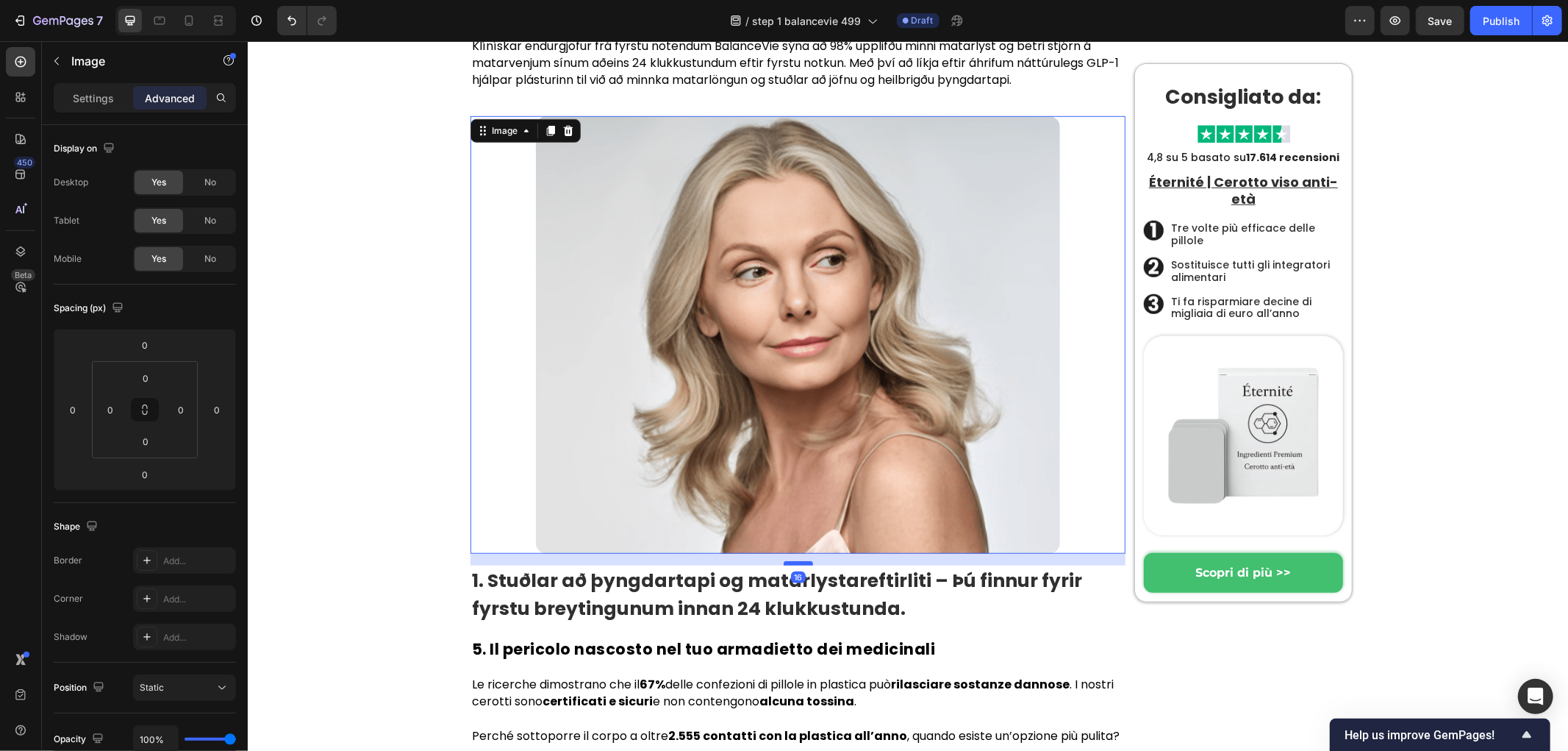
drag, startPoint x: 785, startPoint y: 314, endPoint x: 790, endPoint y: 326, distance: 13.0
click at [790, 560] on div at bounding box center [797, 563] width 29 height 5
type input "16"
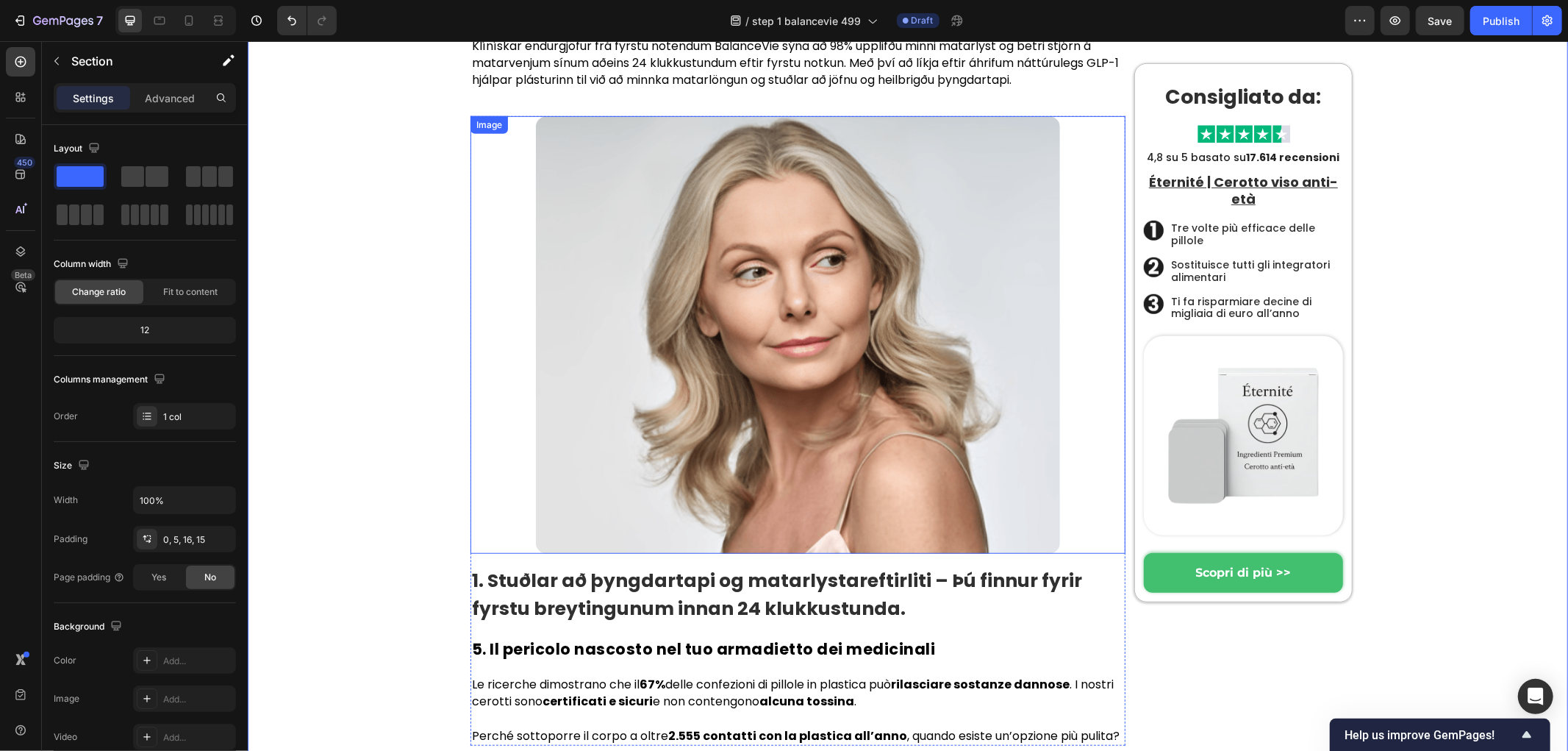
click at [613, 567] on strong "1. Stuðlar að þyngdartapi og matarlystareftirliti – Þú finnur fyrir fyrstu brey…" at bounding box center [776, 594] width 610 height 54
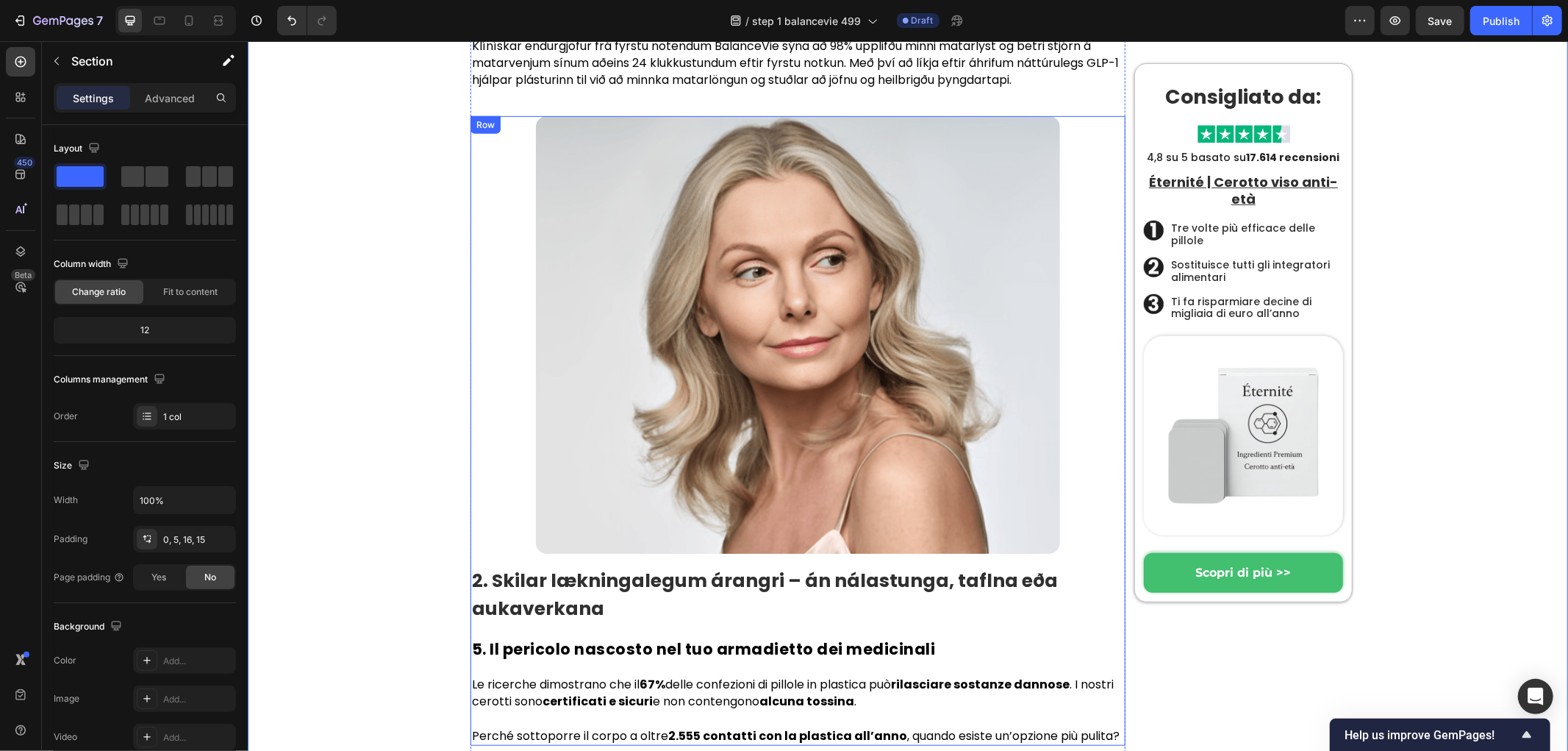
click at [729, 637] on h2 "5. Il pericolo nascosto nel tuo armadietto dei medicinali" at bounding box center [797, 647] width 655 height 21
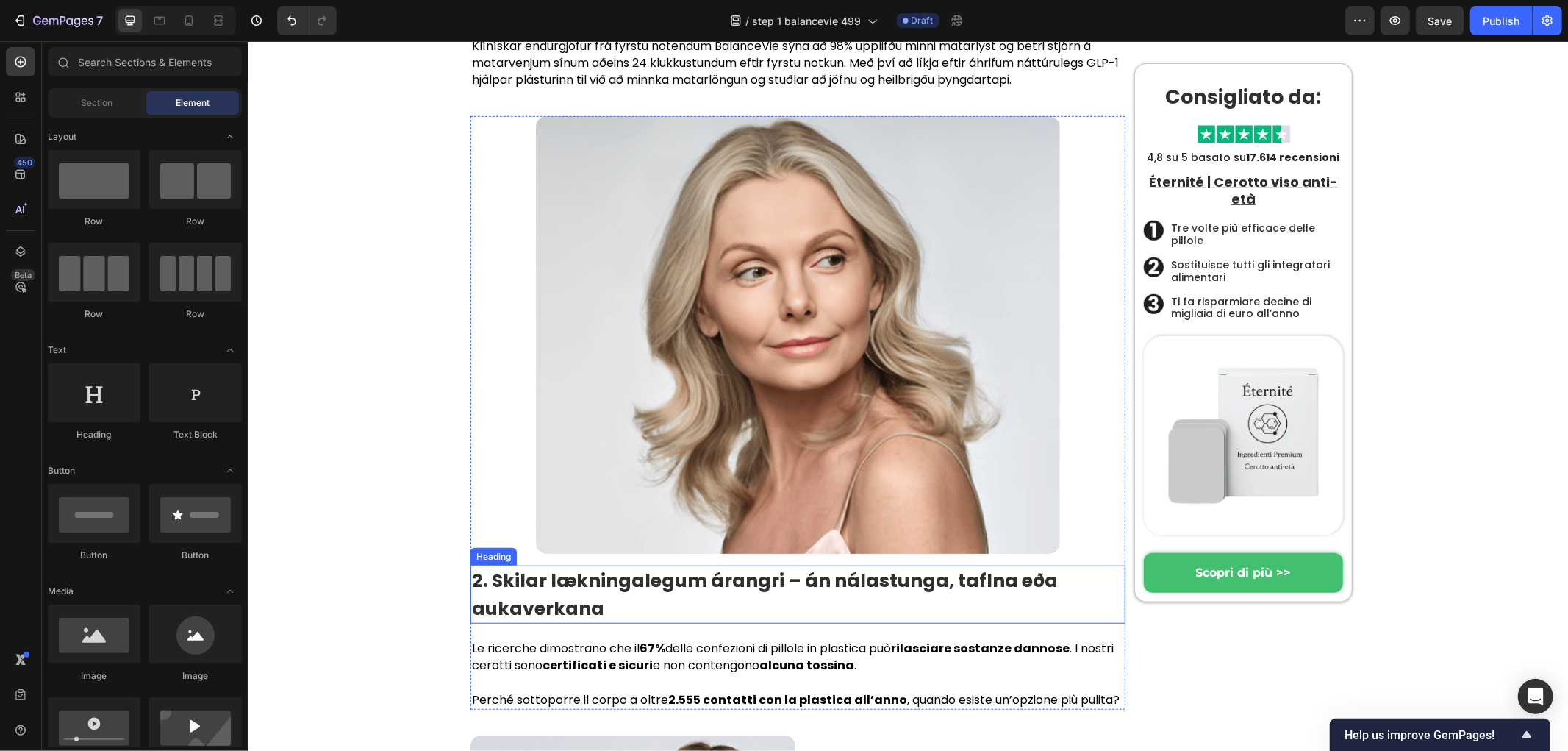
click at [618, 566] on p "⁠⁠⁠⁠⁠⁠⁠ 2. Skilar lækningalegum árangri – án nálastunga, taflna eða aukaverkana" at bounding box center [797, 594] width 652 height 55
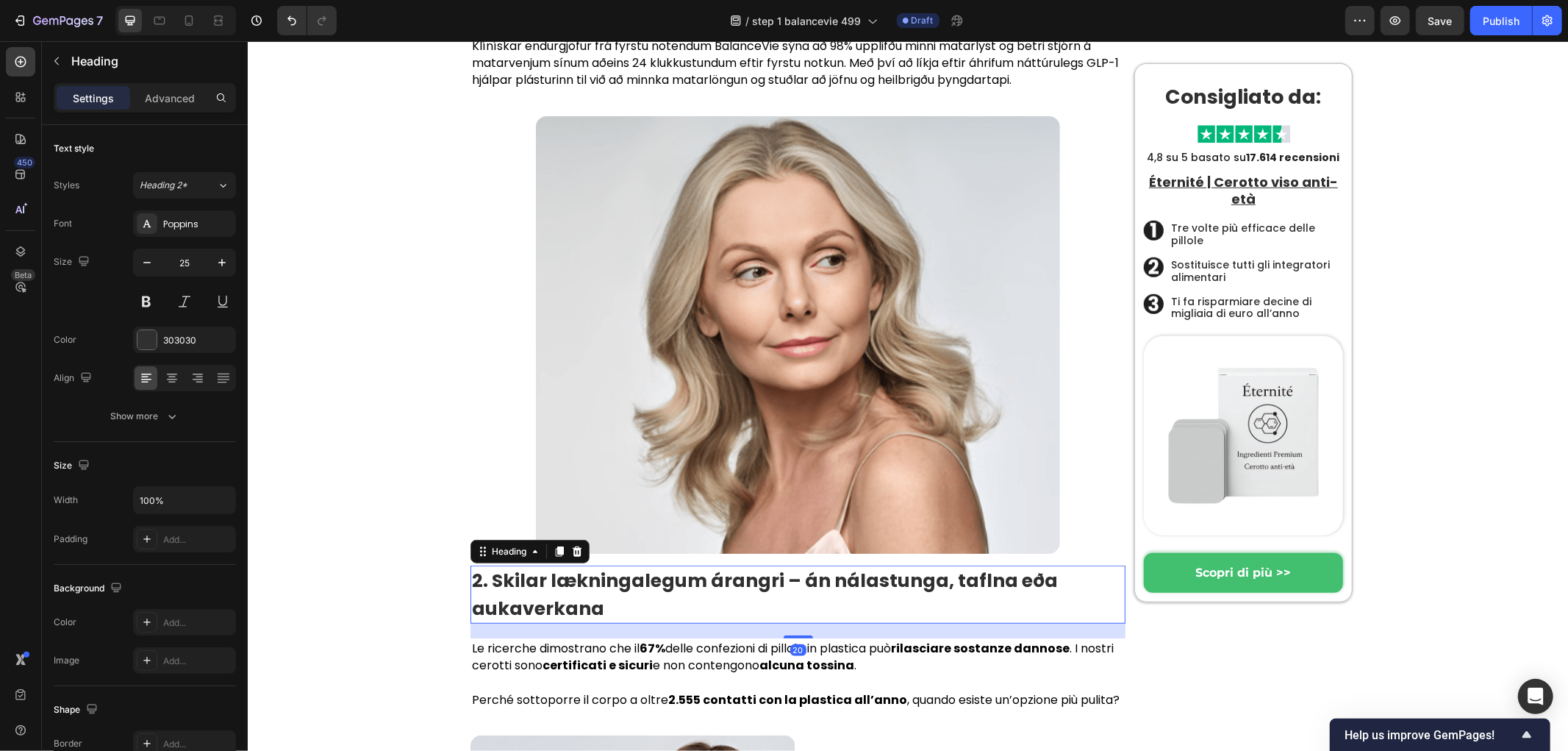
drag, startPoint x: 374, startPoint y: 358, endPoint x: 473, endPoint y: 365, distance: 99.2
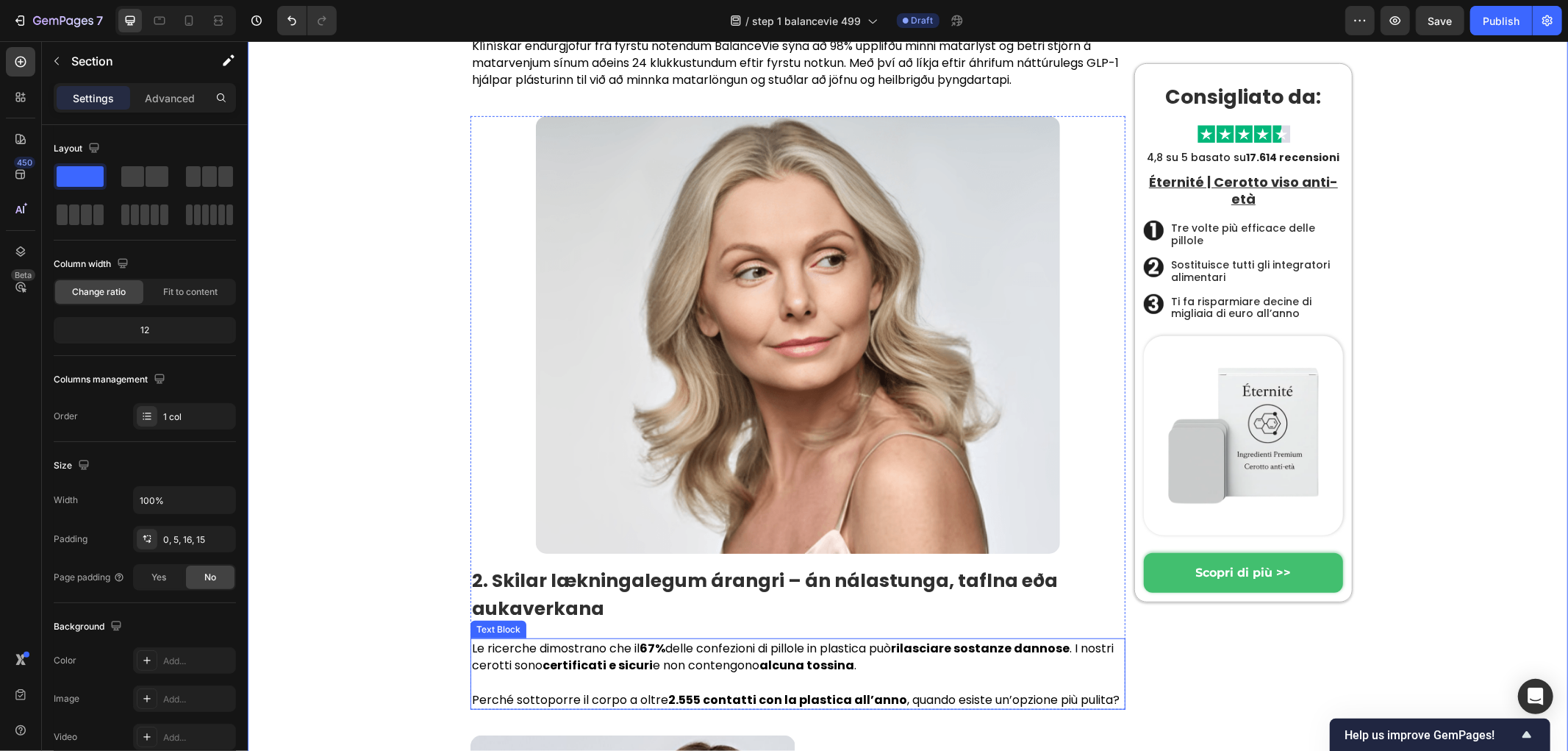
click at [558, 639] on p "Le ricerche dimostrano che il 67% delle confezioni di pillole in plastica può r…" at bounding box center [797, 655] width 652 height 34
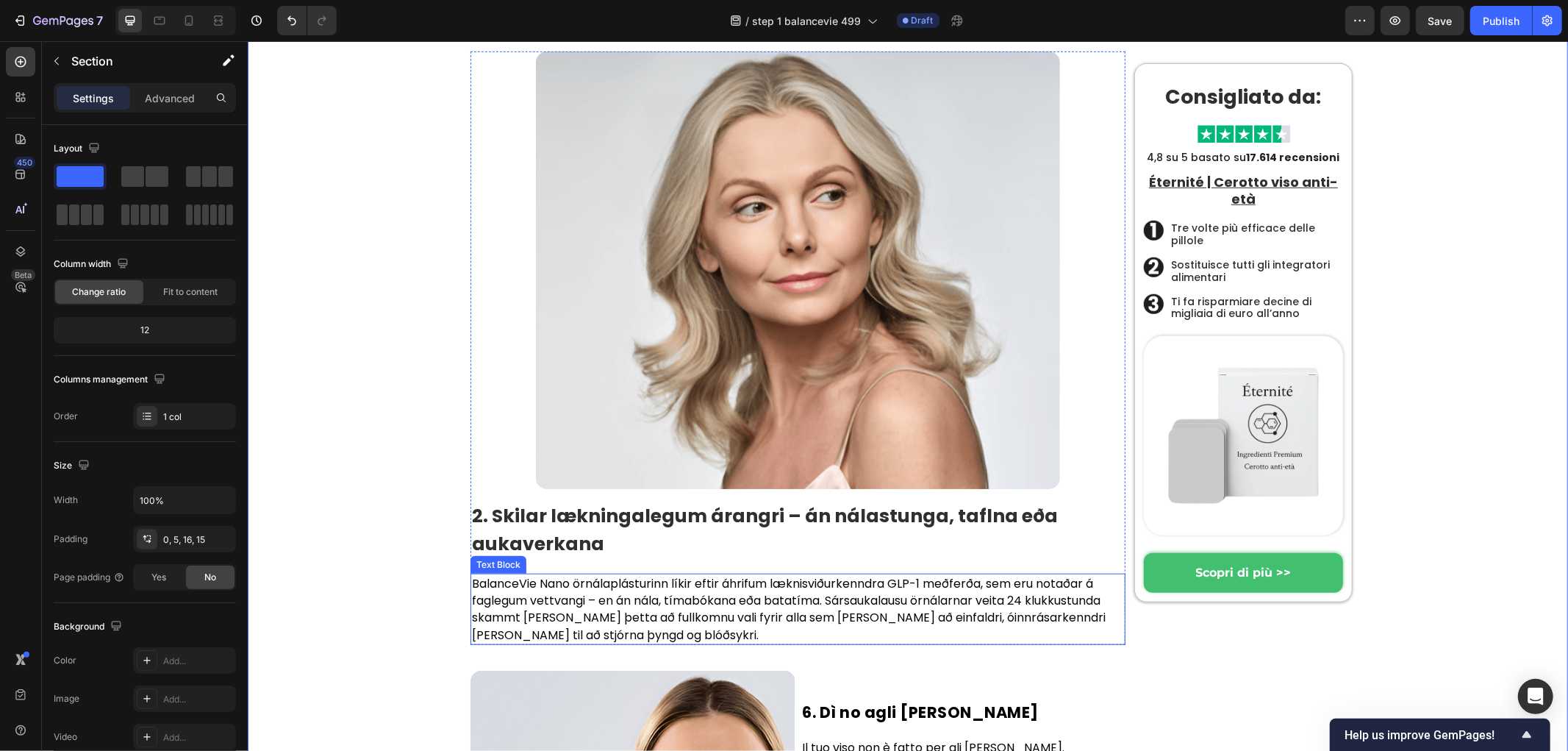
scroll to position [5663, 0]
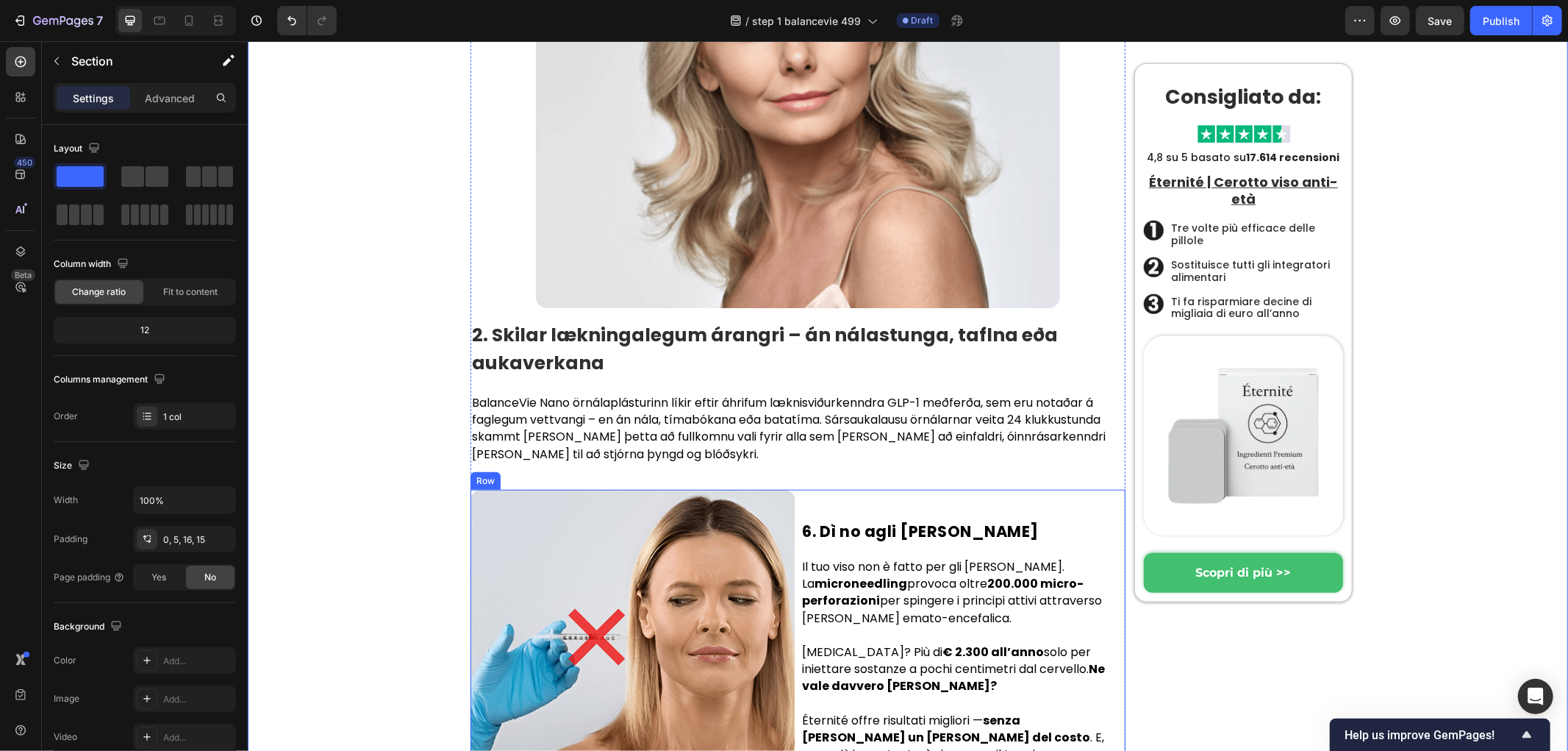
click at [895, 489] on div "6. Dì no agli aghi Heading Il tuo viso non è fatto per gli aghi. La microneedli…" at bounding box center [963, 651] width 325 height 323
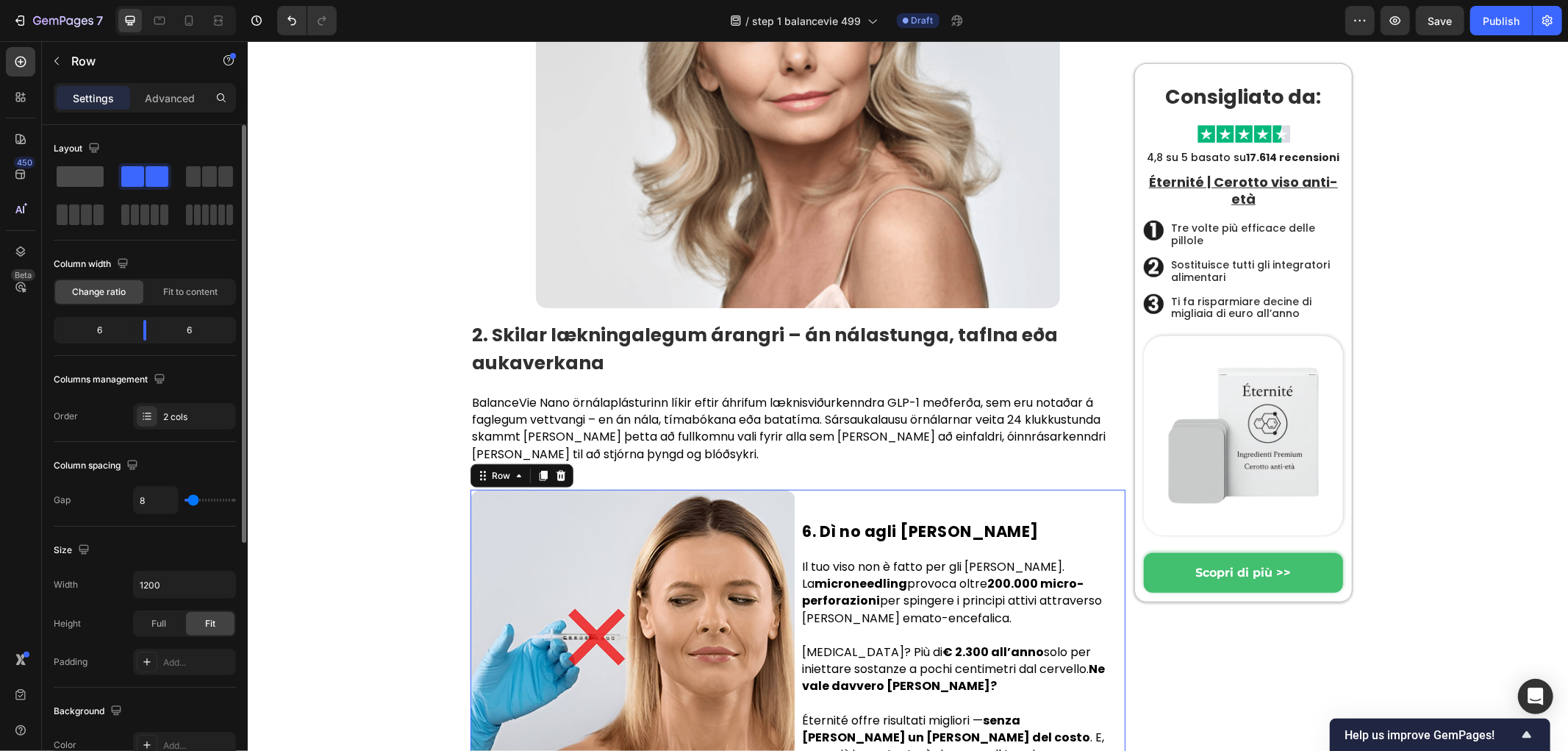
drag, startPoint x: 74, startPoint y: 179, endPoint x: 78, endPoint y: 294, distance: 115.1
click at [74, 179] on span at bounding box center [81, 176] width 47 height 21
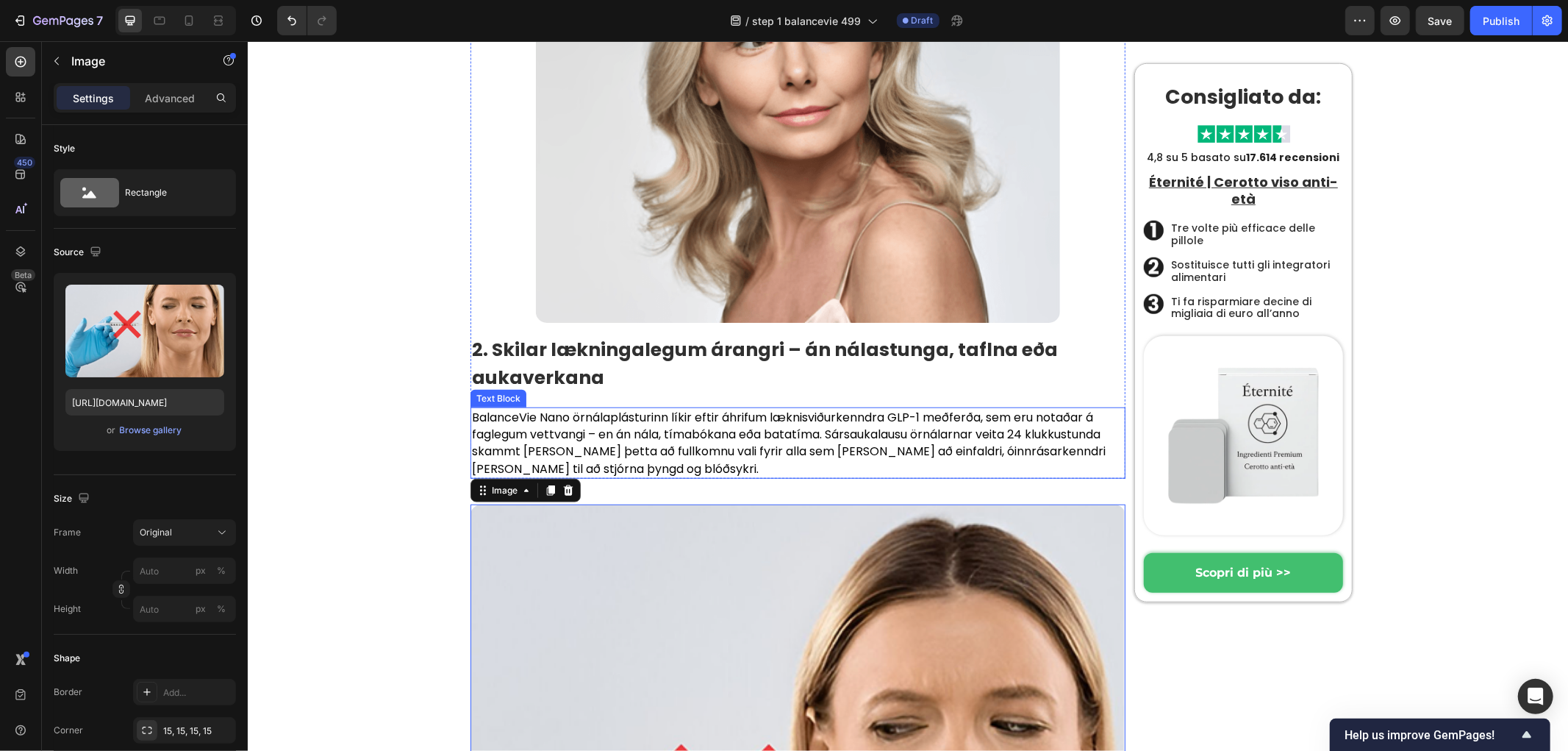
scroll to position [5745, 0]
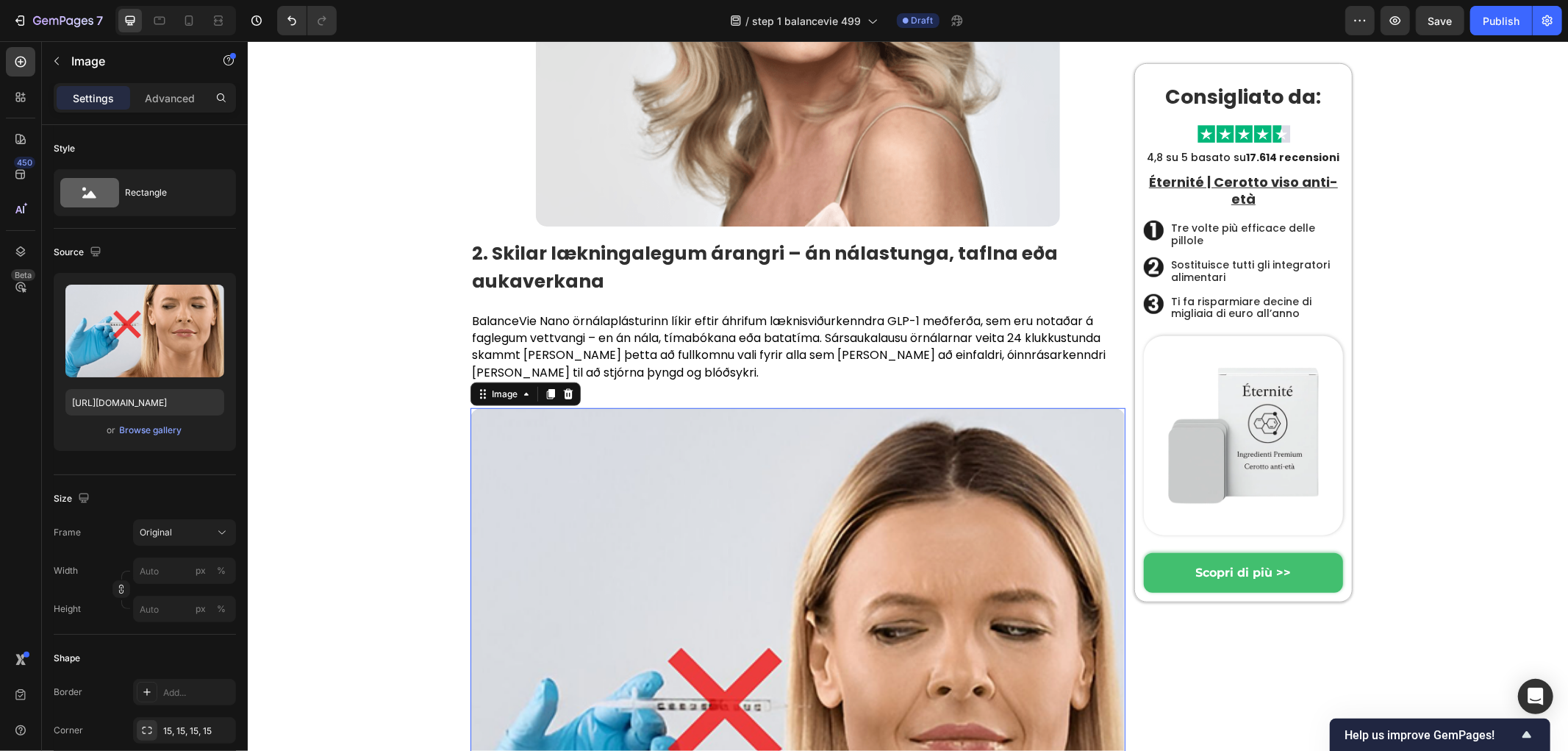
click at [763, 427] on img at bounding box center [797, 732] width 655 height 651
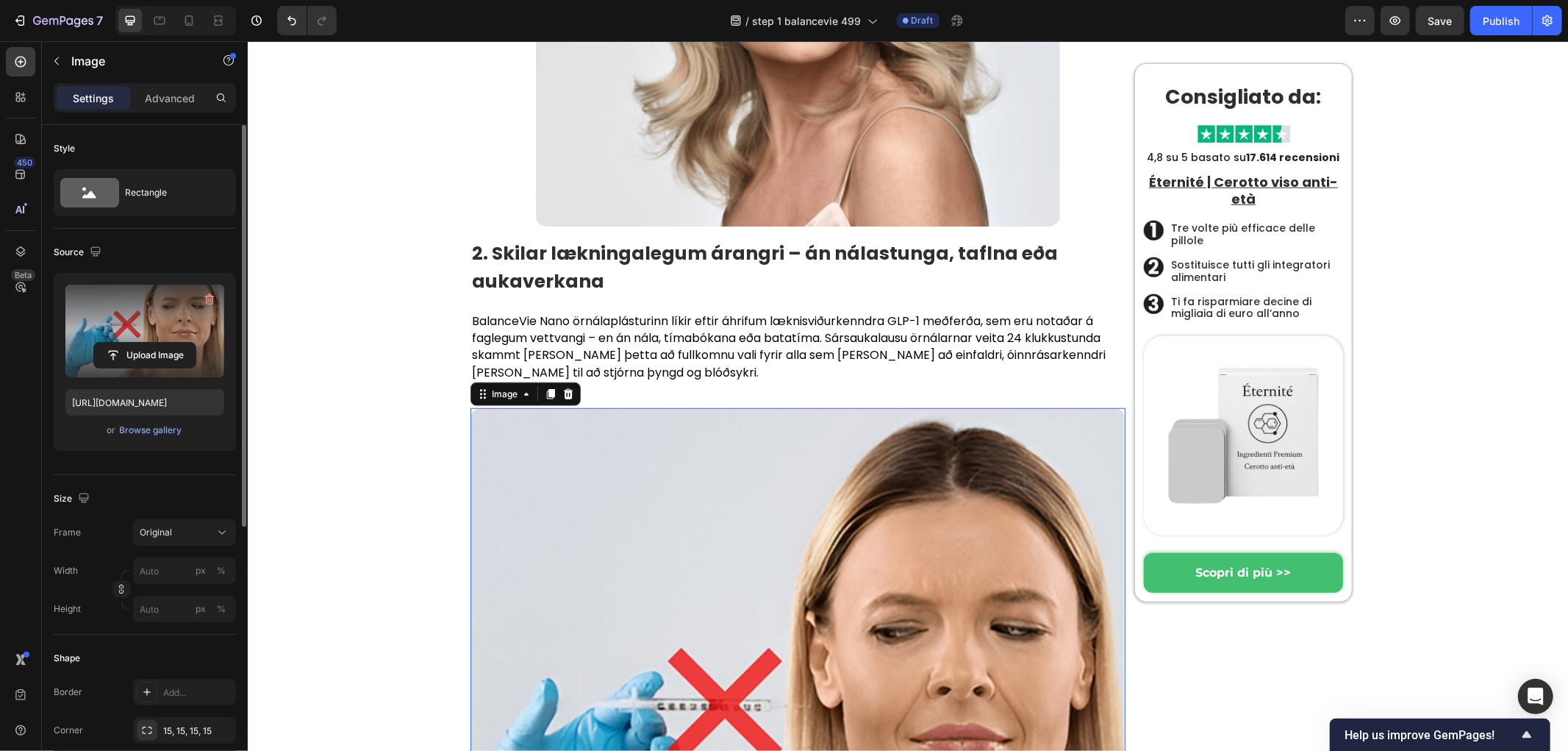
click at [143, 309] on label at bounding box center [145, 330] width 159 height 92
click at [143, 342] on input "file" at bounding box center [145, 355] width 101 height 25
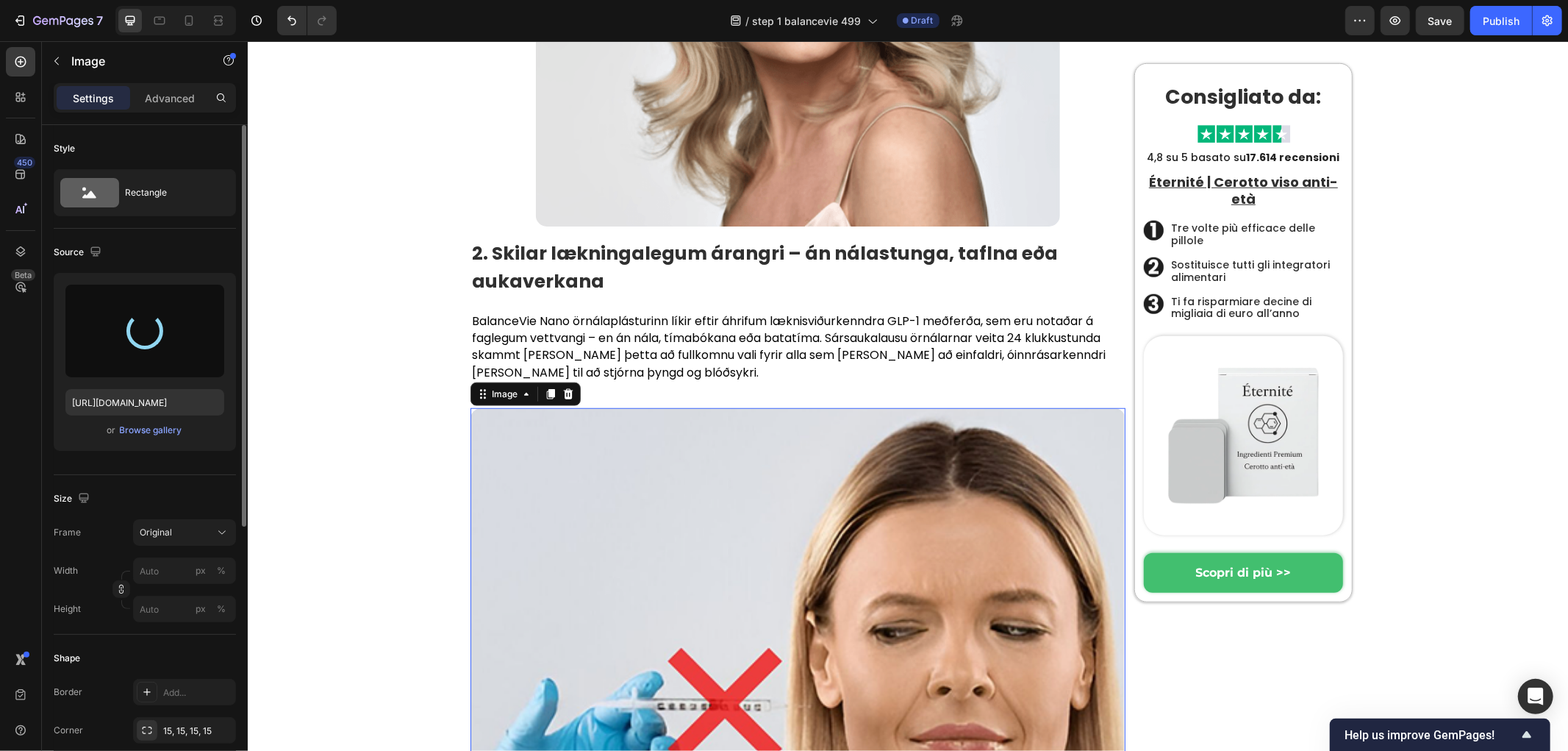
type input "https://cdn.shopify.com/s/files/1/0657/6783/3683/files/gempages_578032762192134…"
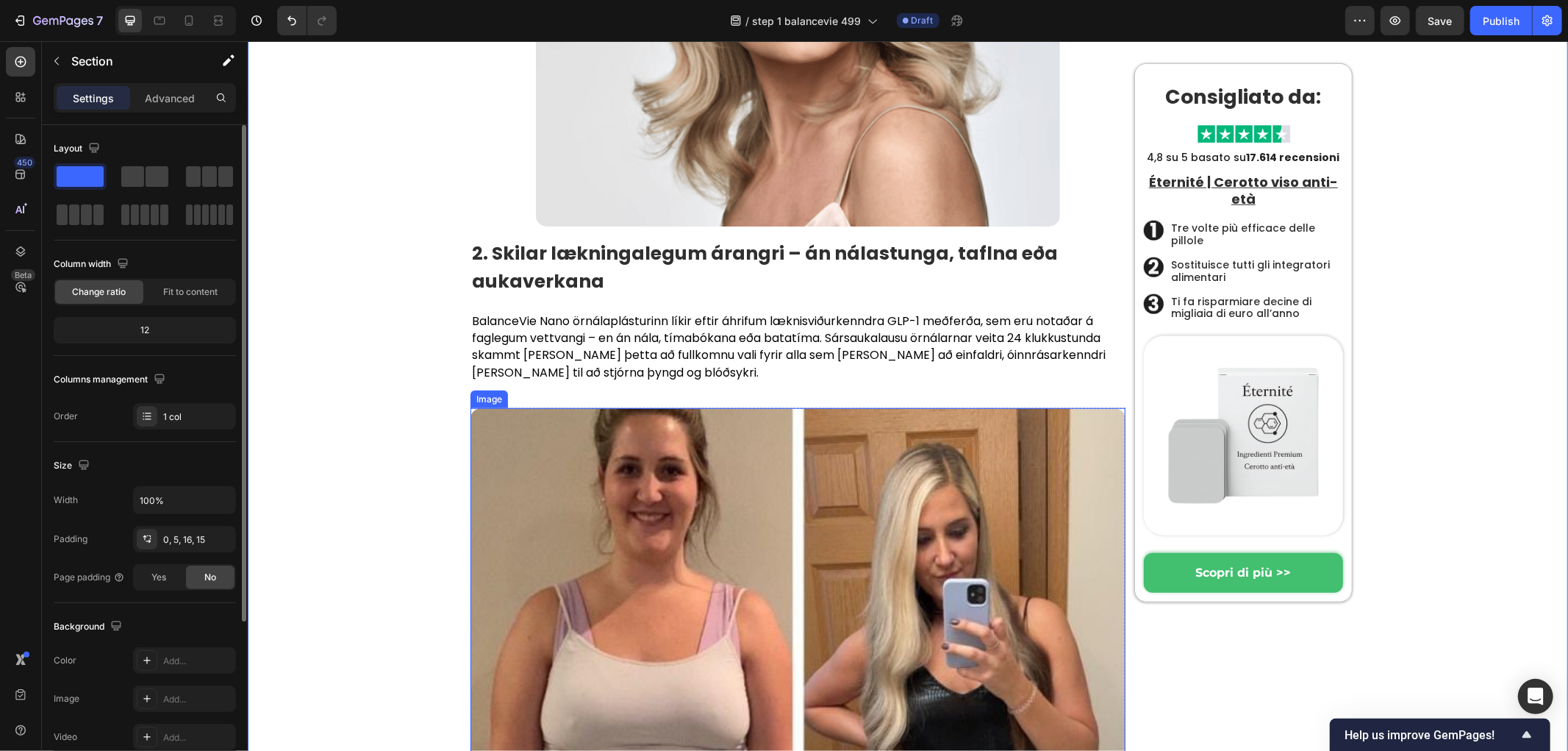
click at [609, 407] on img at bounding box center [797, 734] width 655 height 655
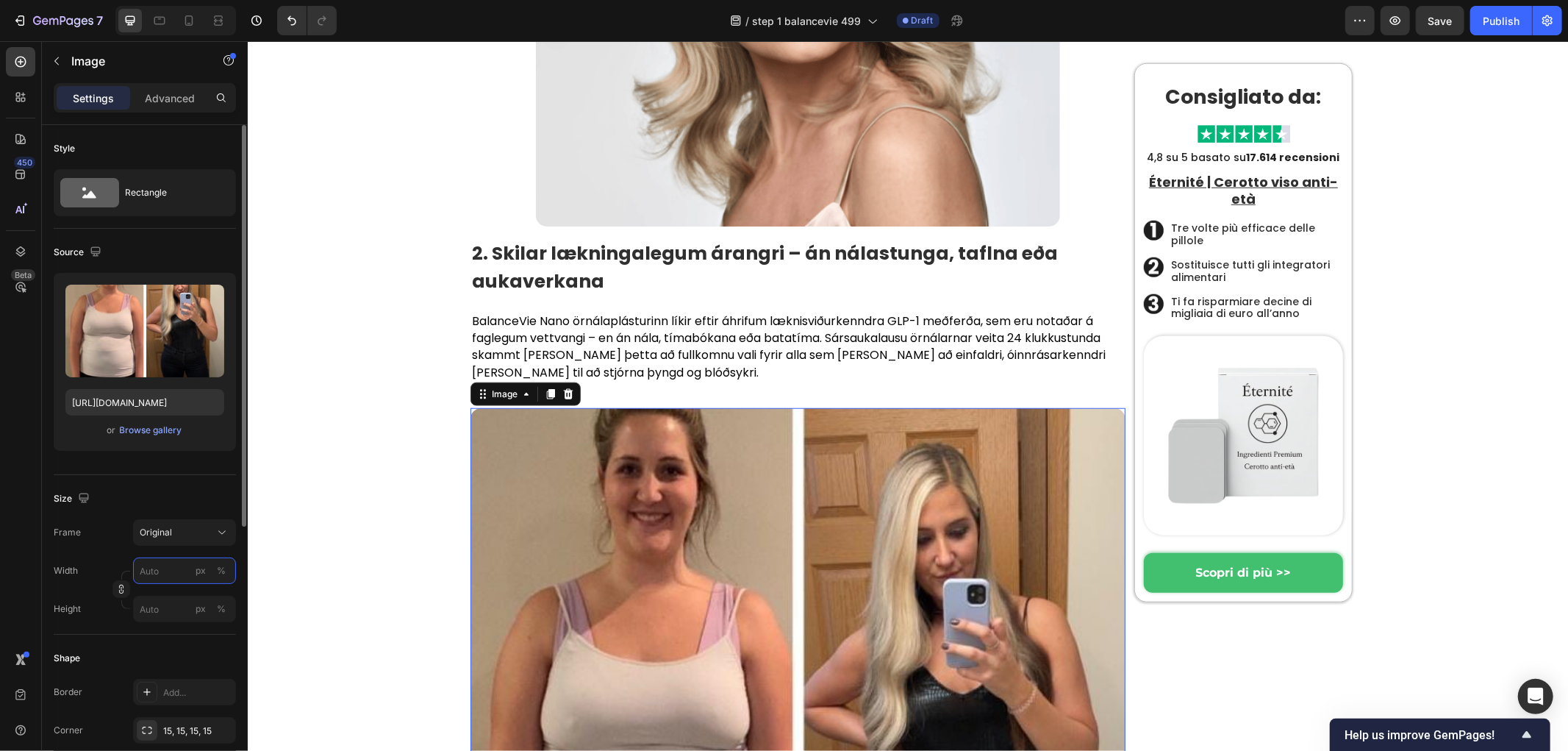
click at [164, 570] on input "px %" at bounding box center [184, 570] width 103 height 26
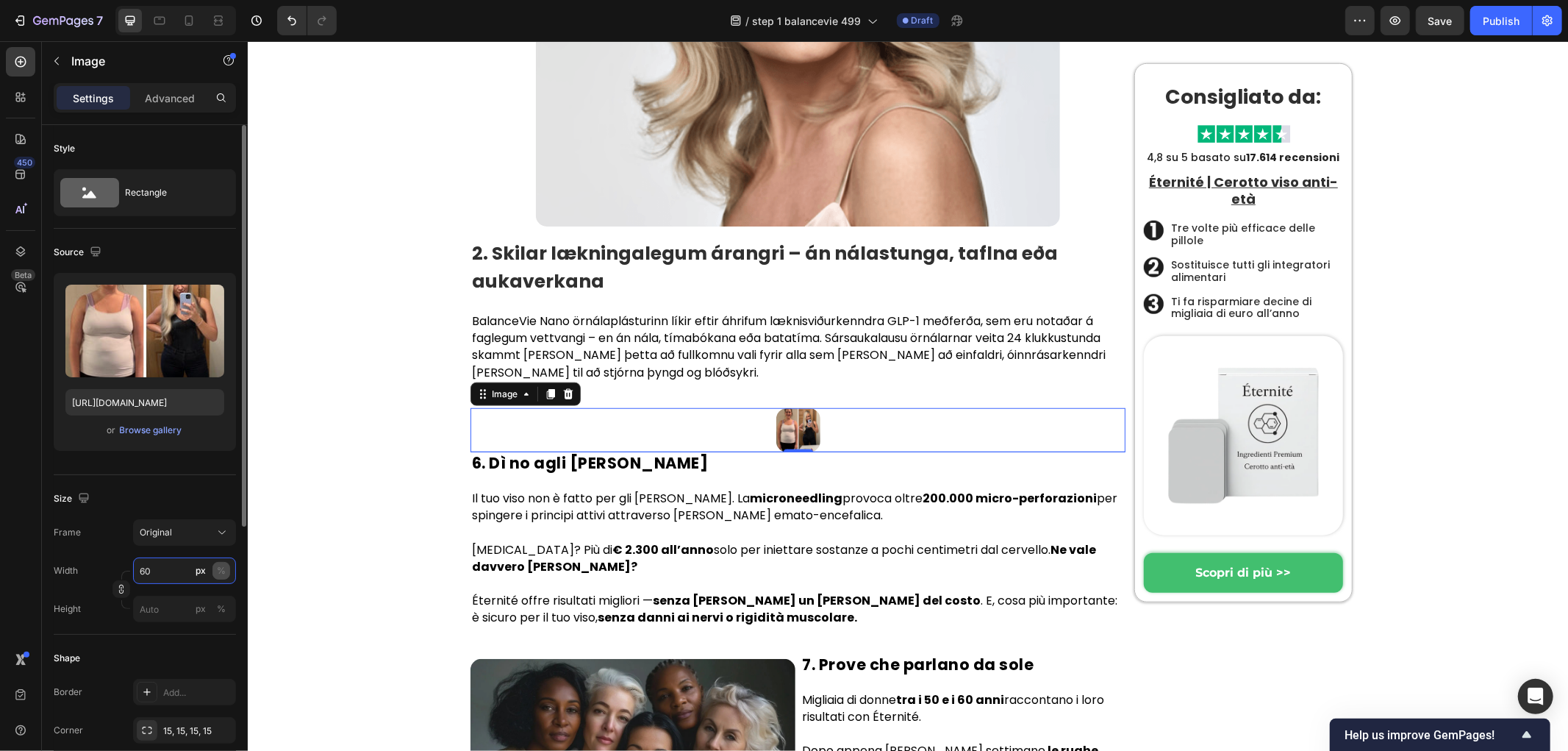
type input "60"
click at [214, 564] on button "%" at bounding box center [221, 571] width 17 height 17
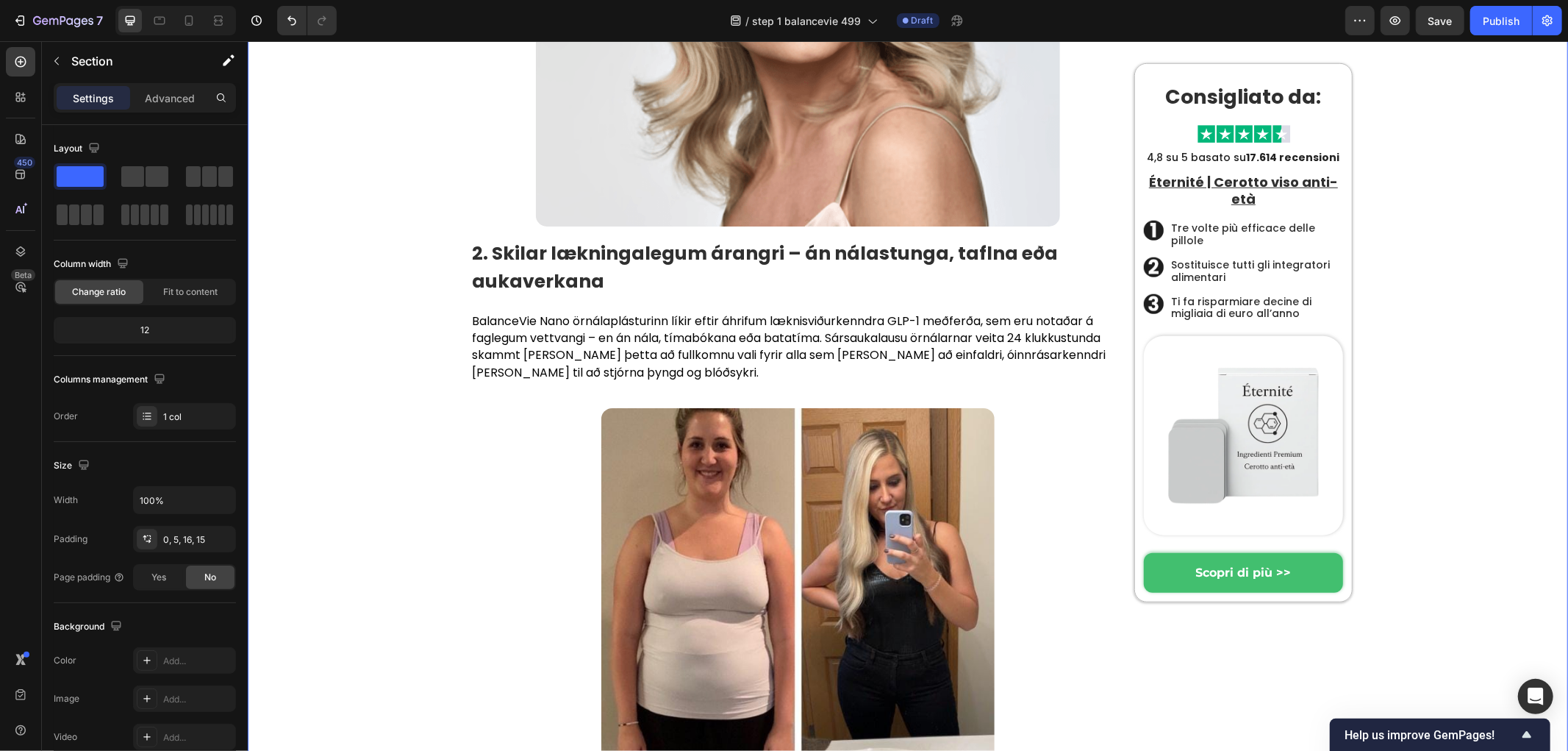
click at [734, 407] on img at bounding box center [797, 604] width 394 height 394
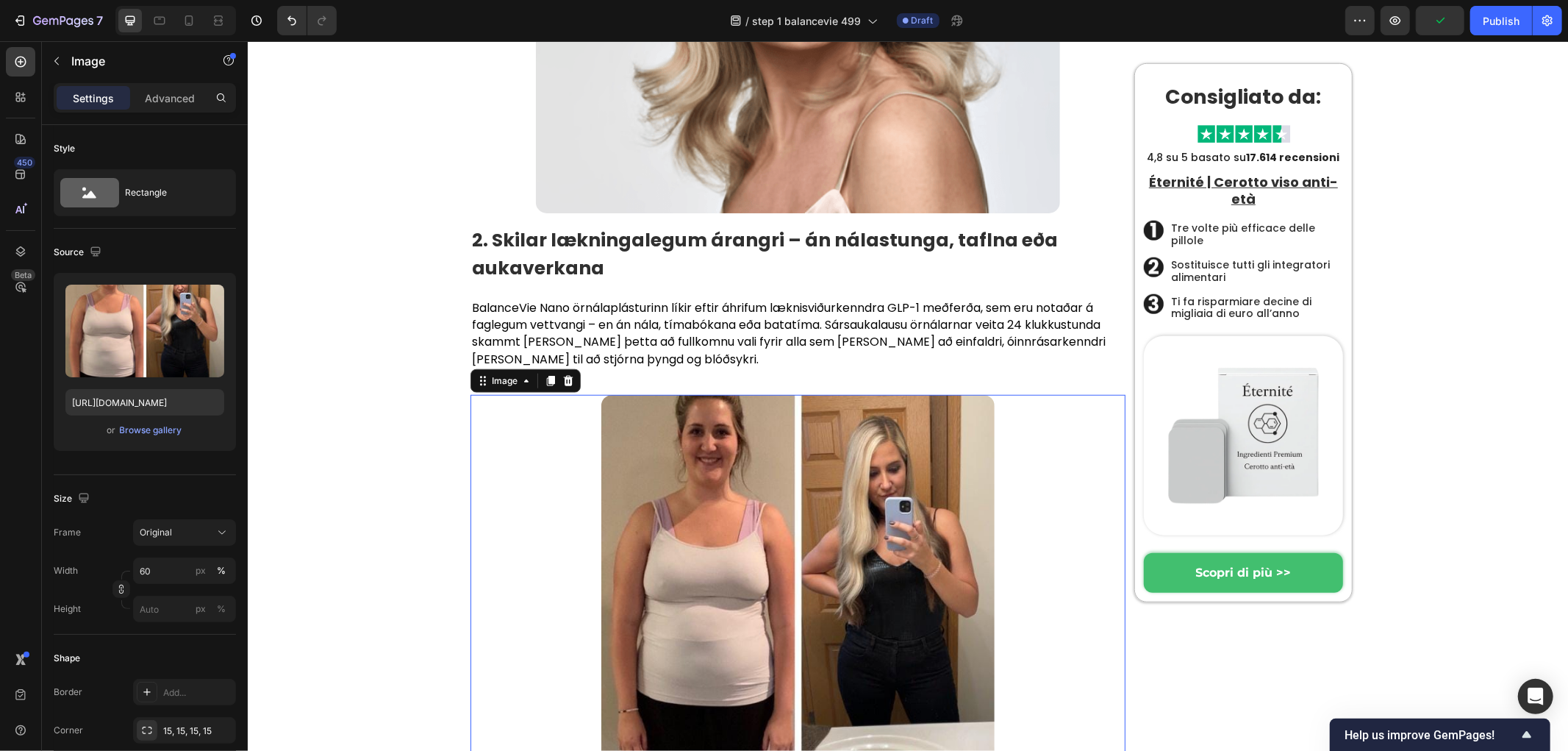
scroll to position [5663, 0]
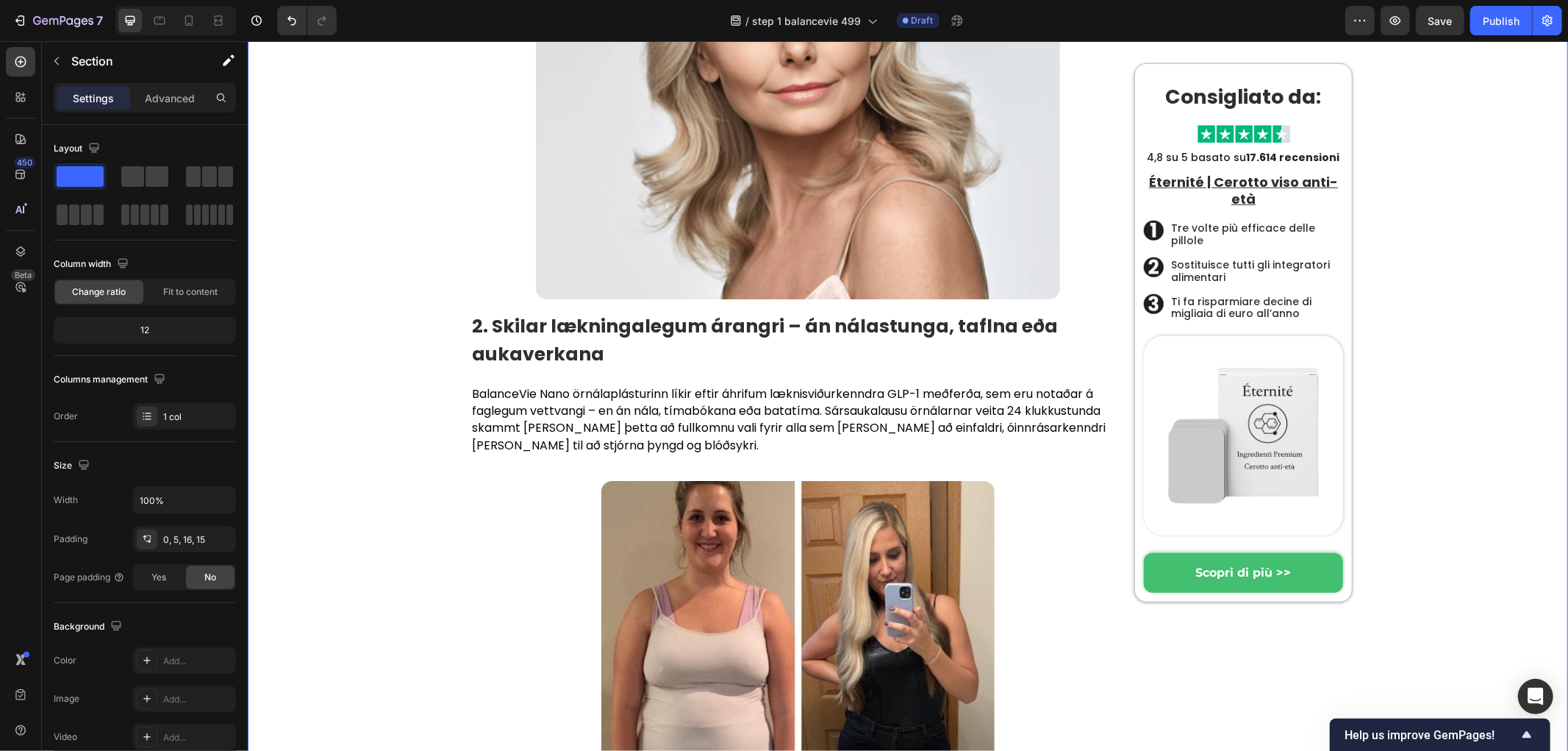
scroll to position [5581, 0]
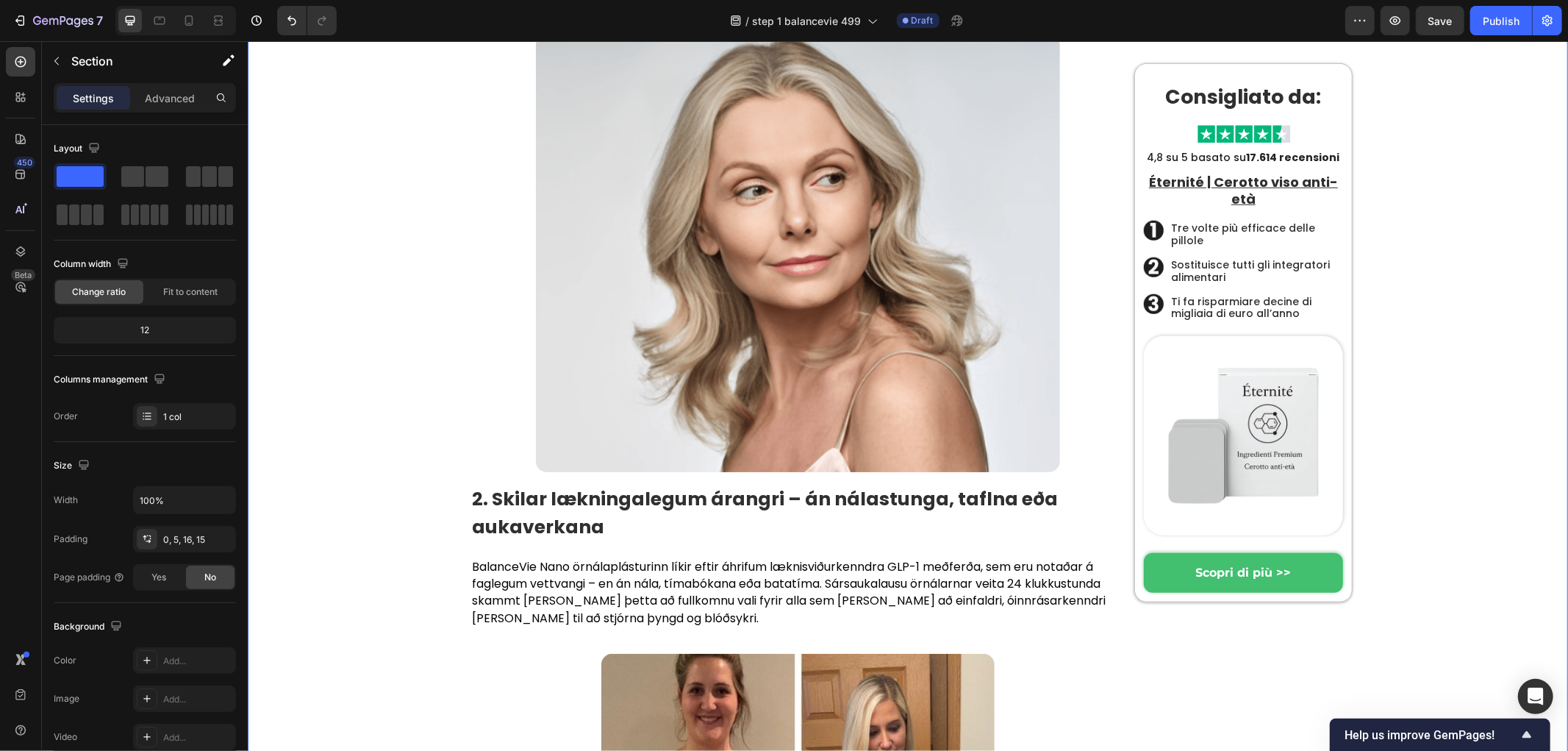
scroll to position [5745, 0]
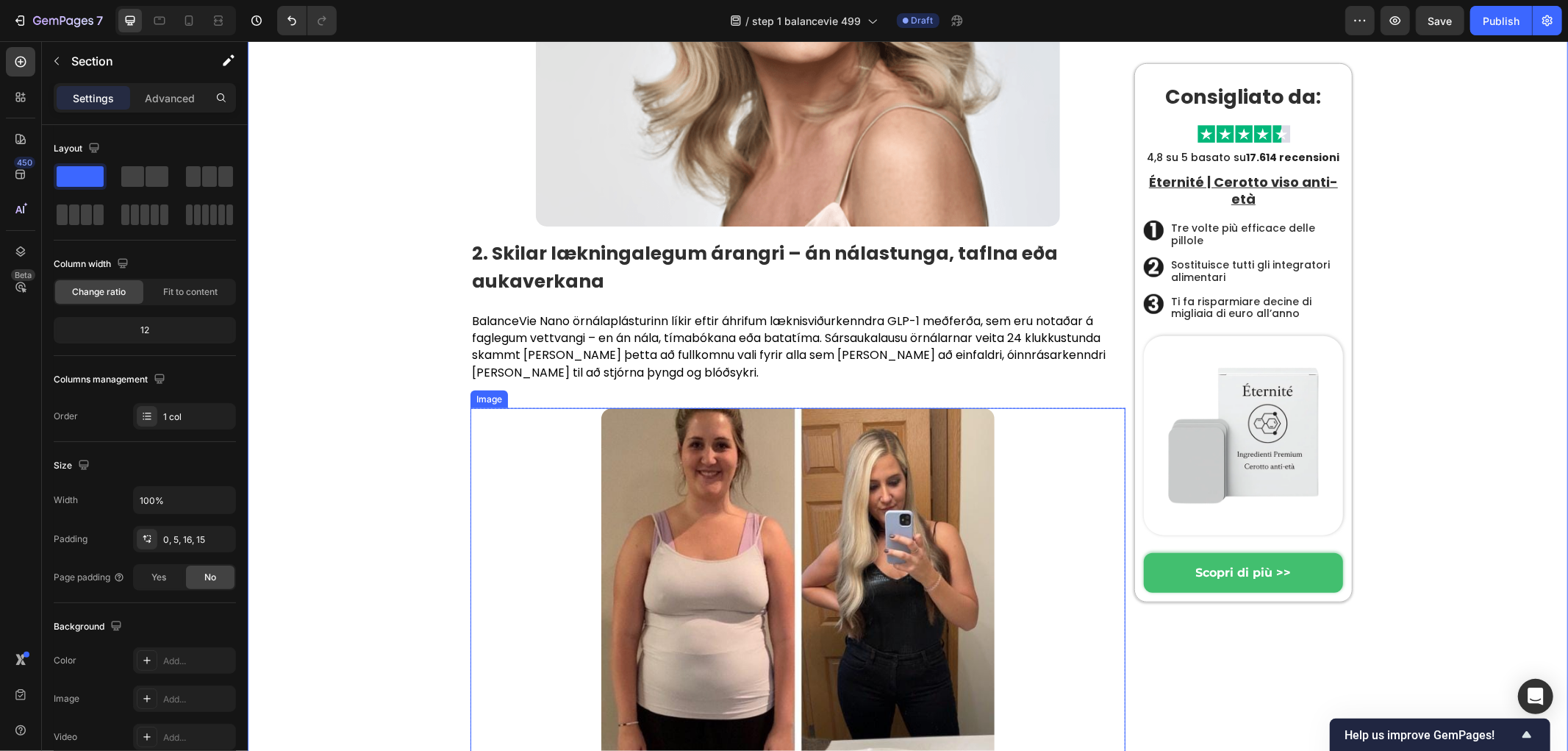
click at [670, 407] on img at bounding box center [797, 604] width 394 height 394
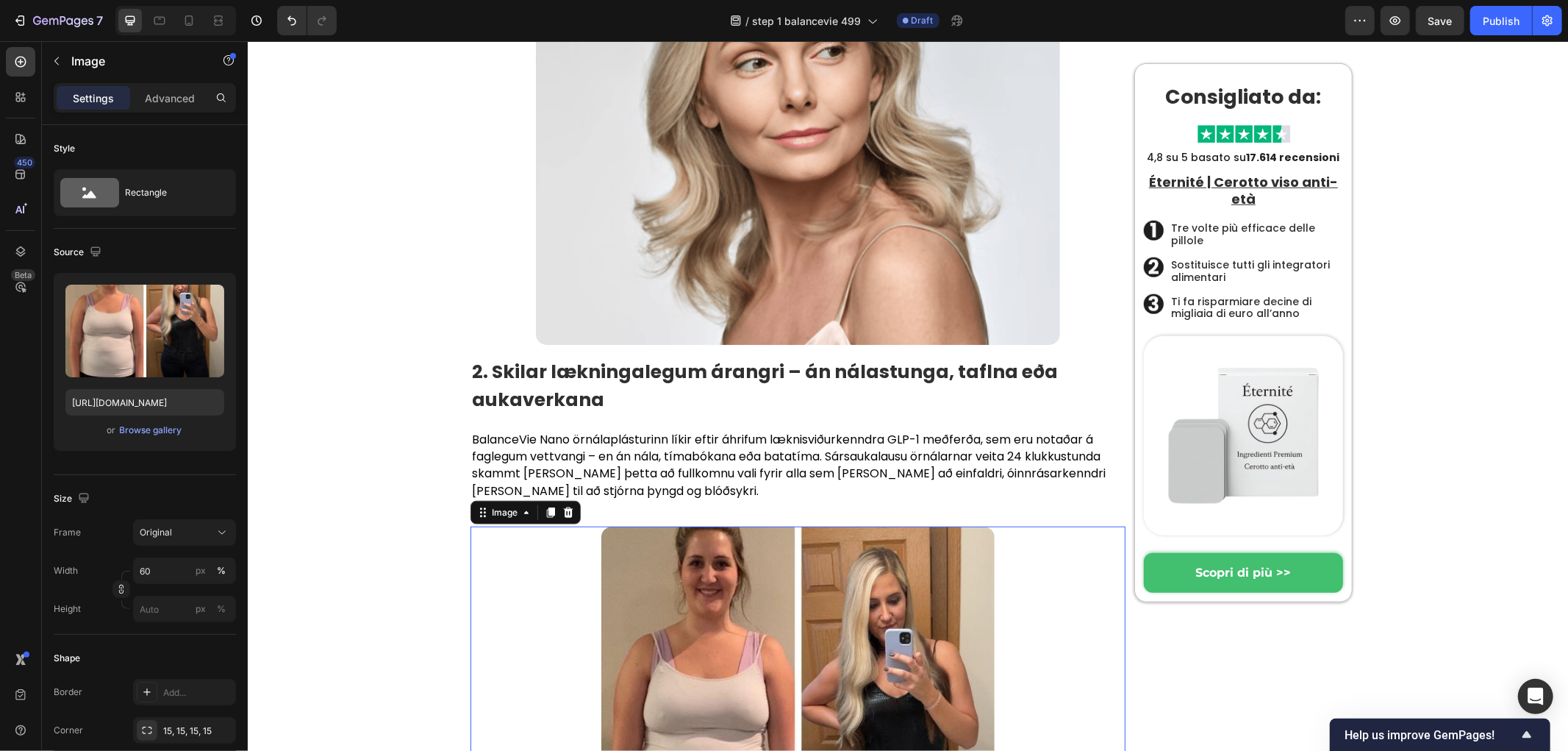
scroll to position [5499, 0]
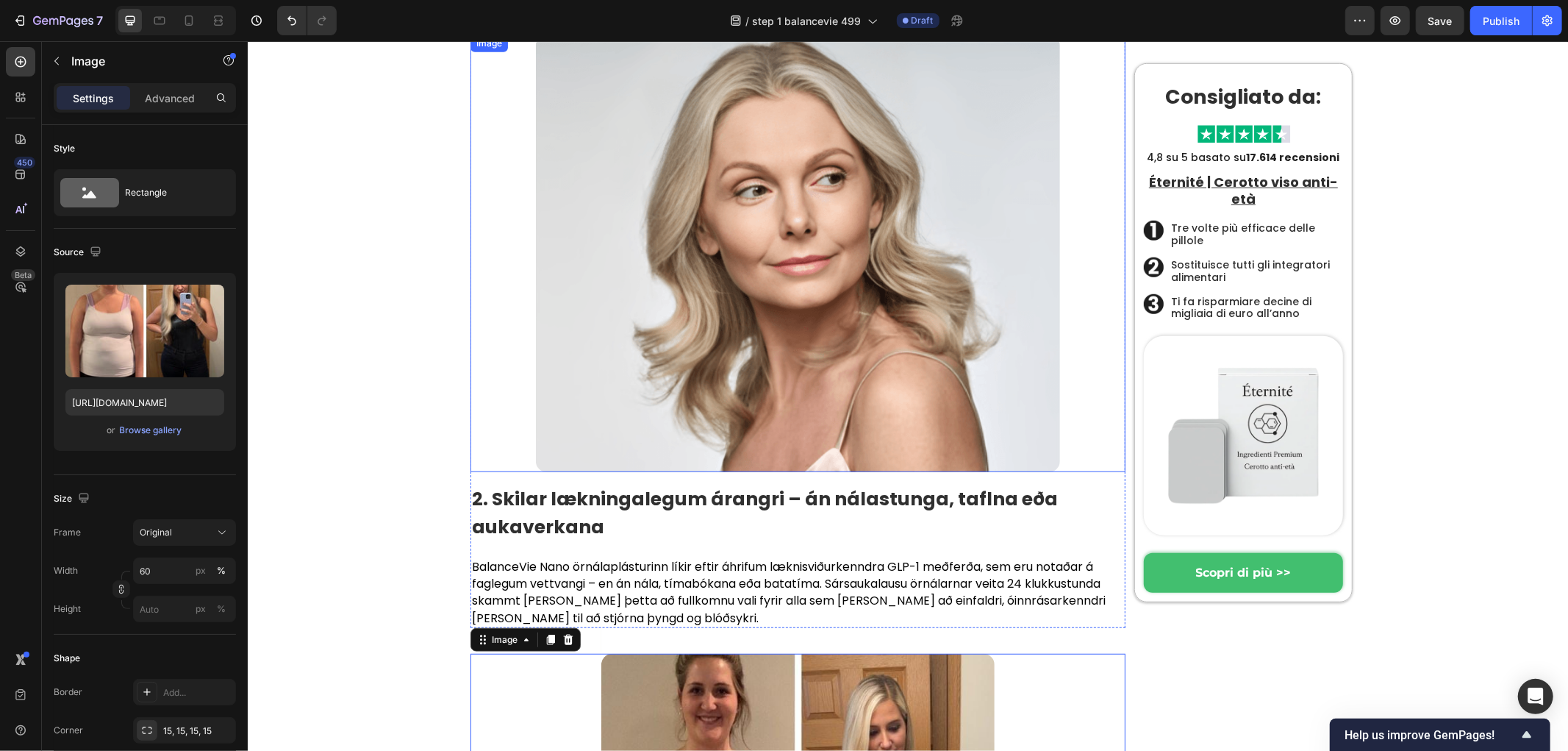
click at [687, 164] on img at bounding box center [797, 252] width 524 height 437
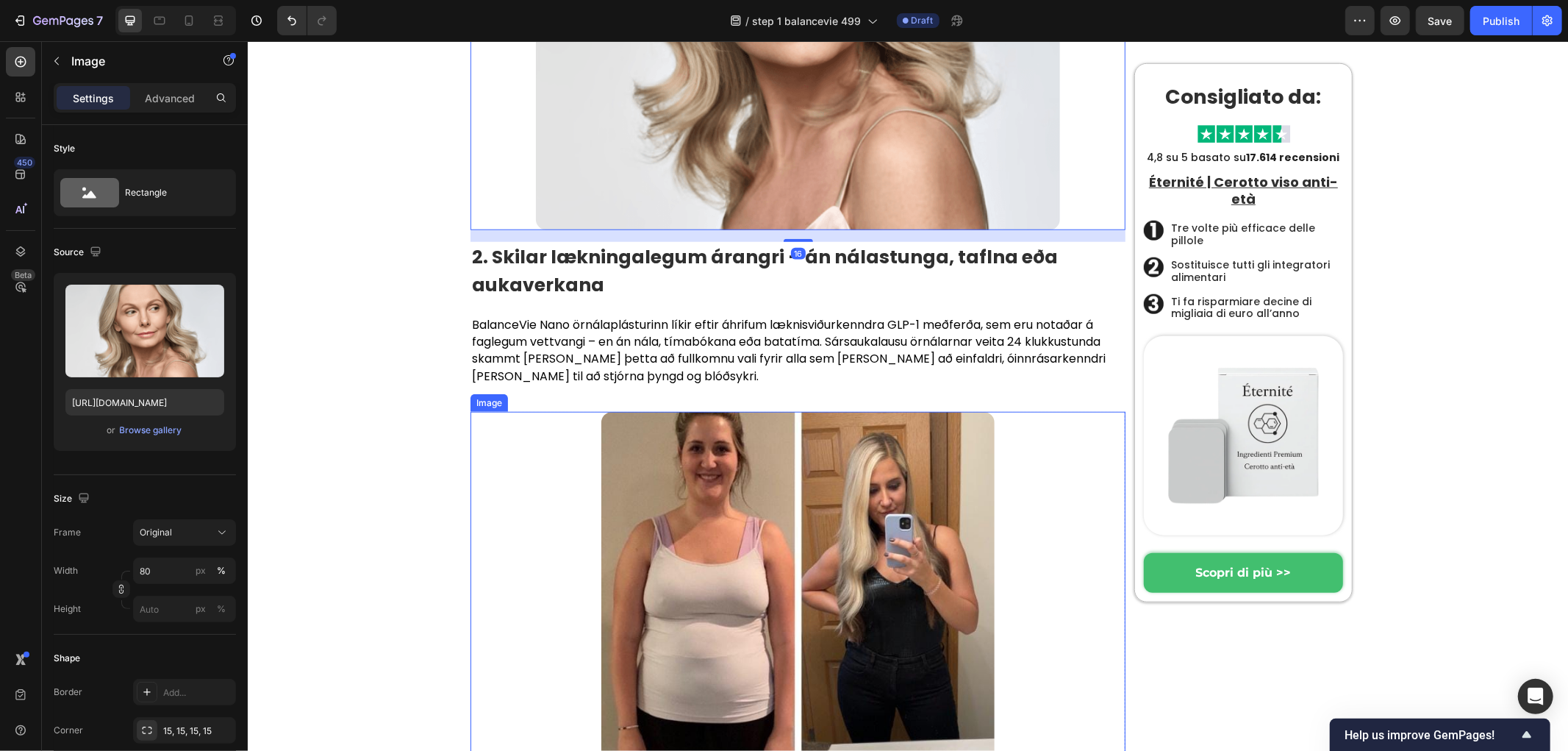
scroll to position [5745, 0]
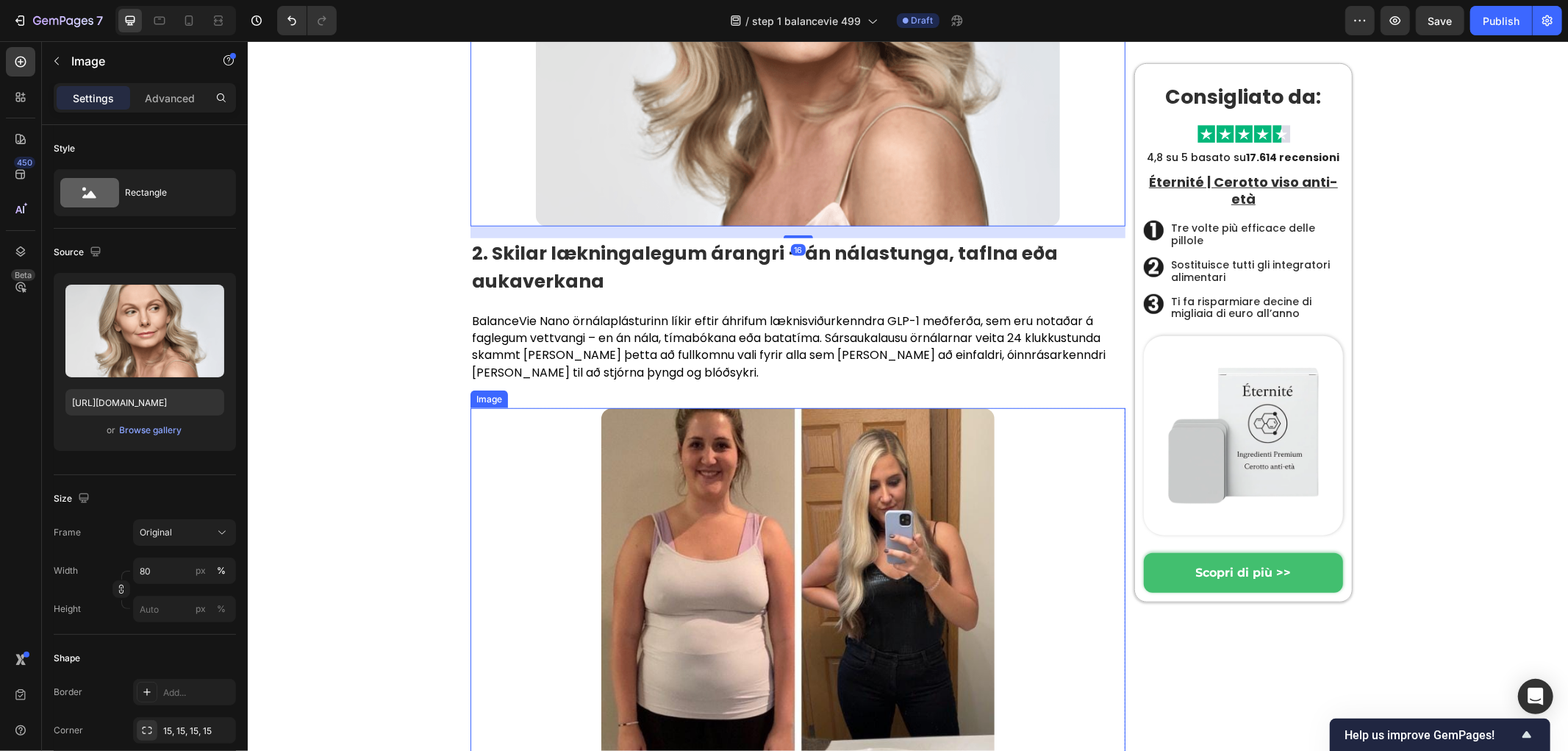
click at [767, 407] on img at bounding box center [797, 604] width 394 height 394
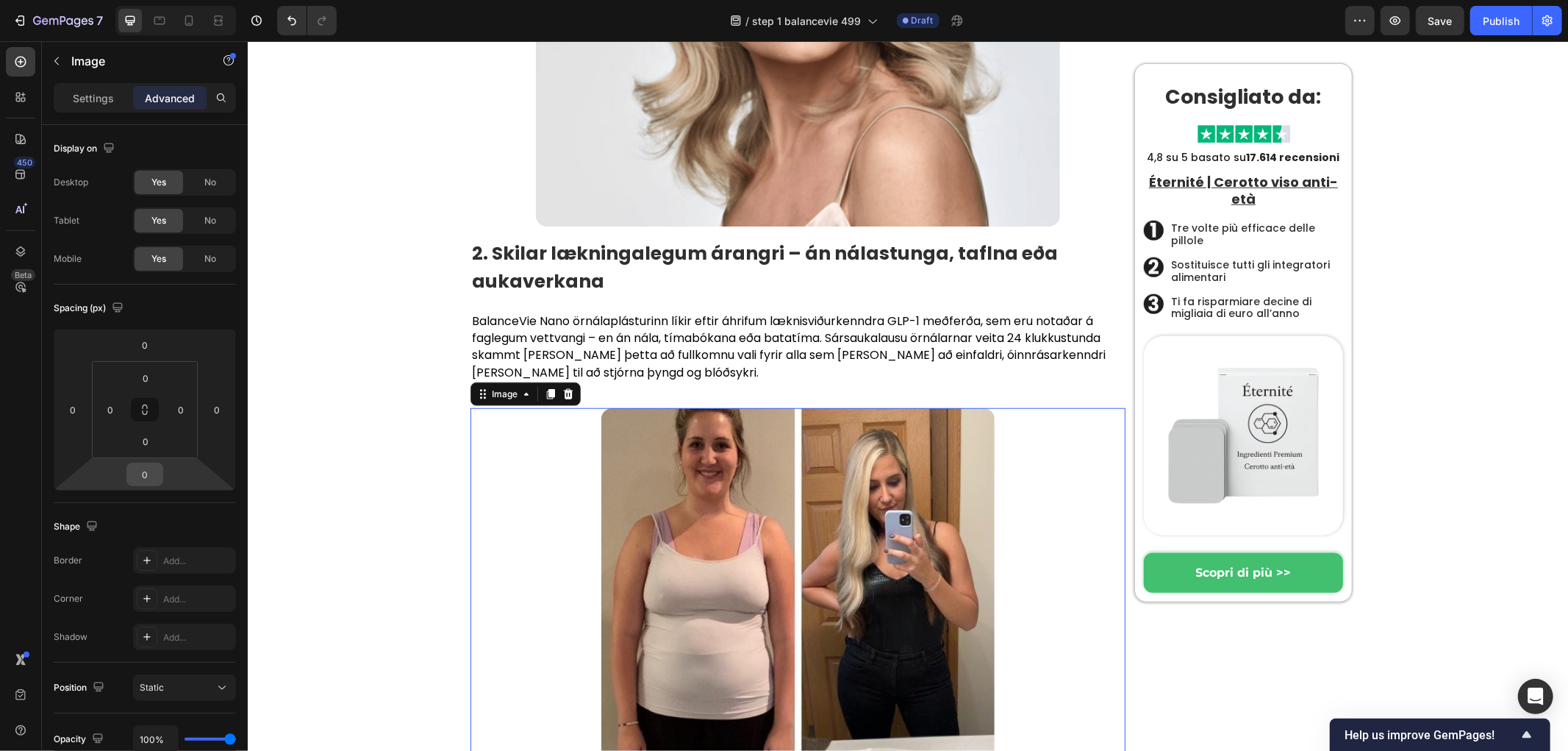
click at [135, 470] on input "0" at bounding box center [145, 474] width 29 height 22
type input "16"
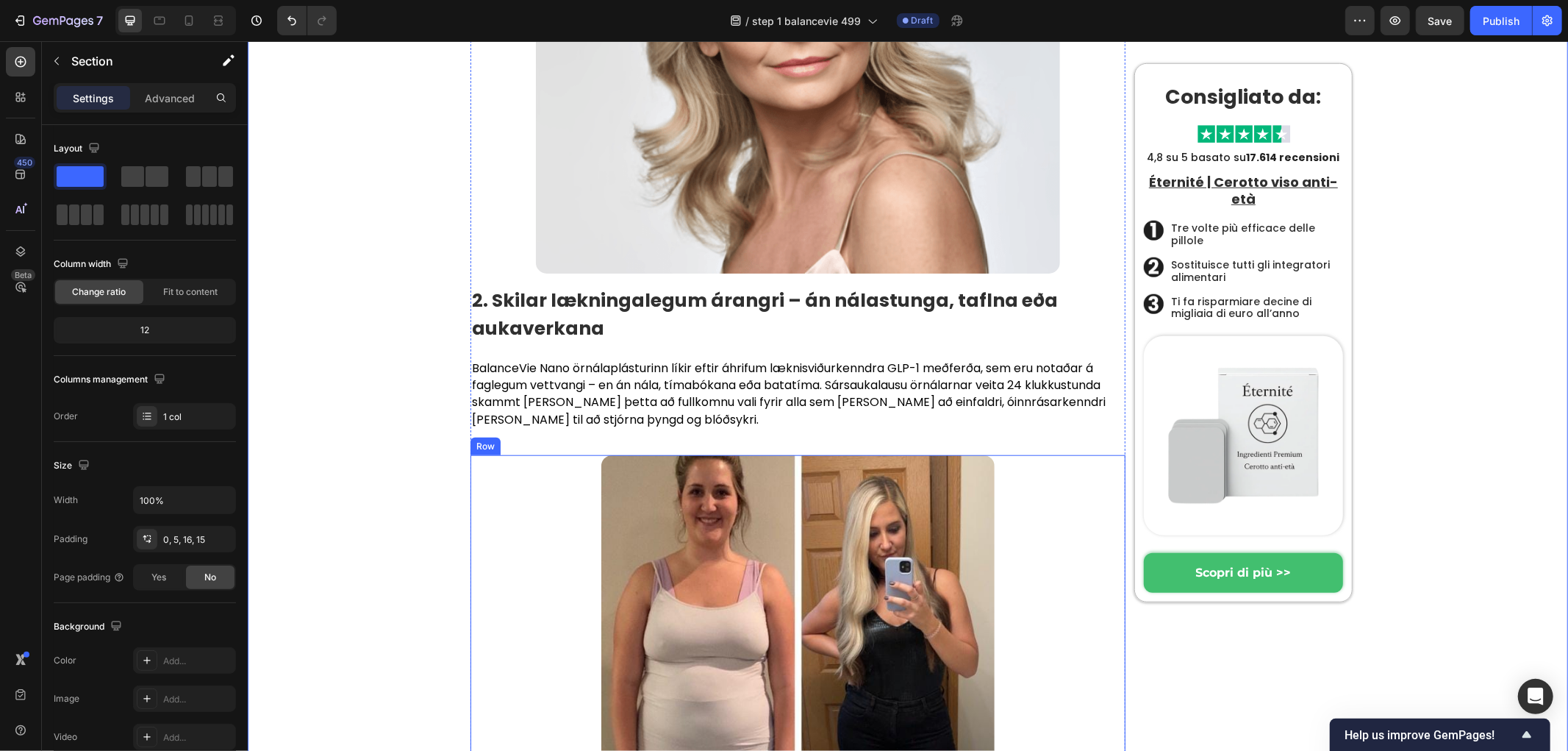
scroll to position [5581, 0]
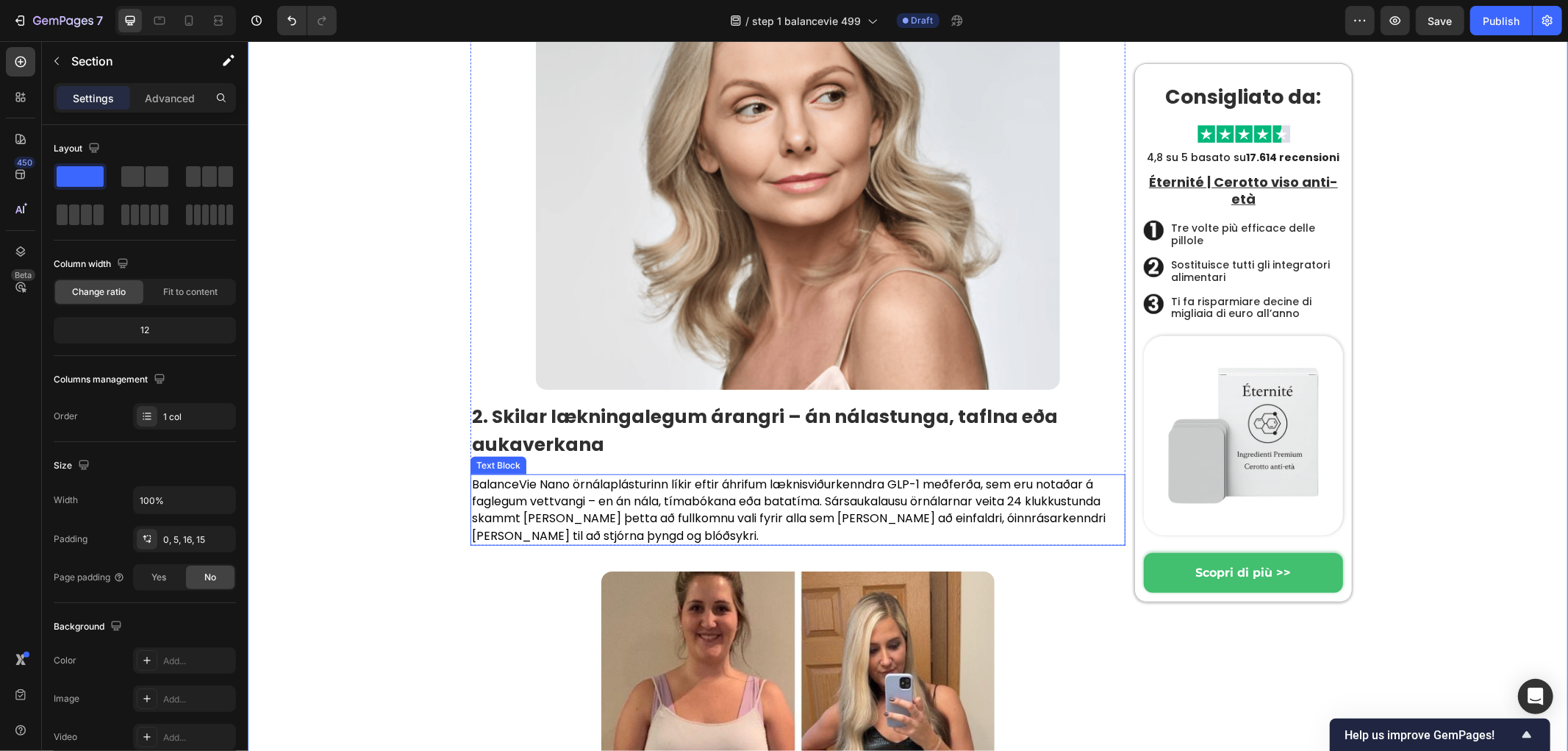
click at [594, 402] on p "⁠⁠⁠⁠⁠⁠⁠ 2. Skilar lækningalegum árangri – án nálastunga, taflna eða aukaverkana" at bounding box center [797, 430] width 652 height 55
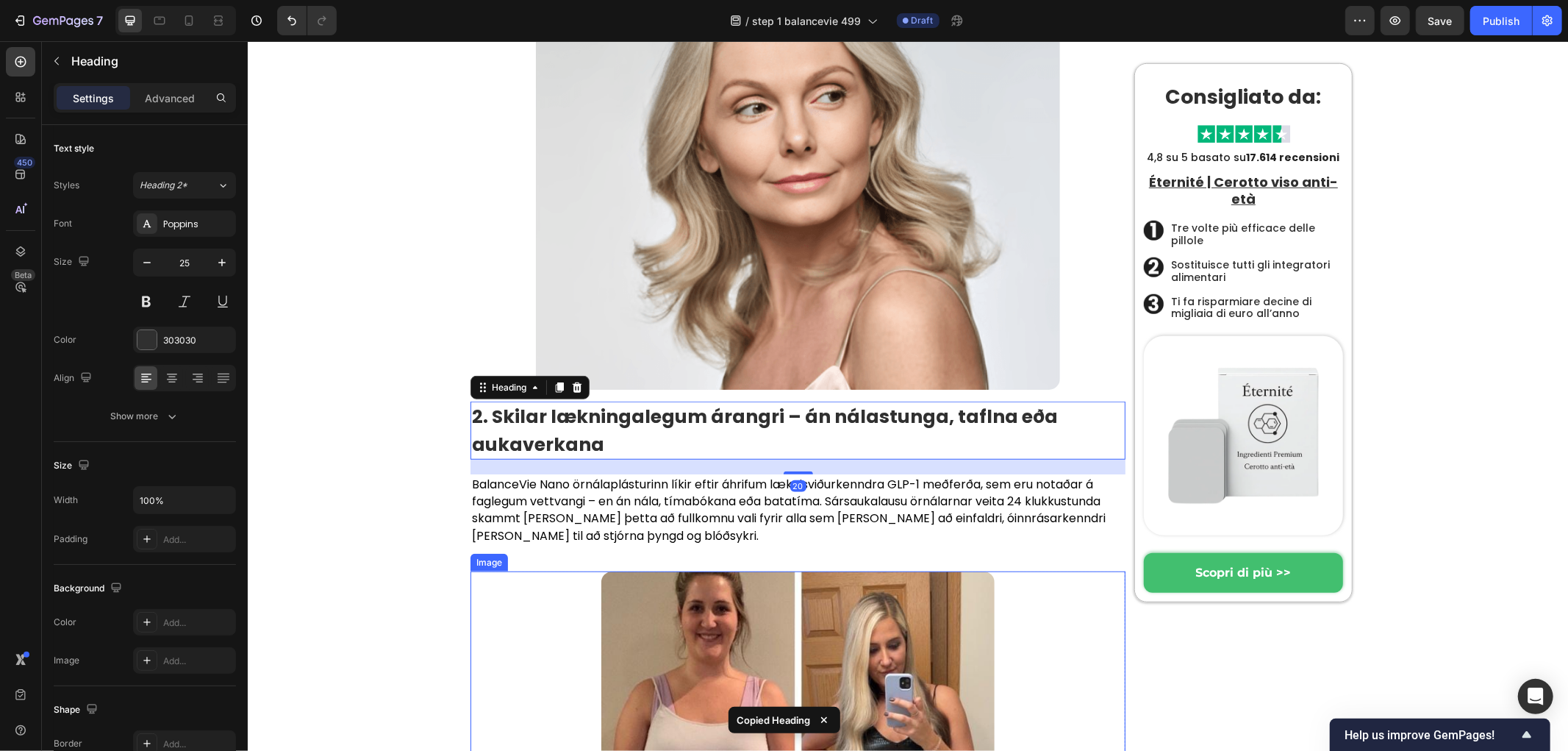
scroll to position [5826, 0]
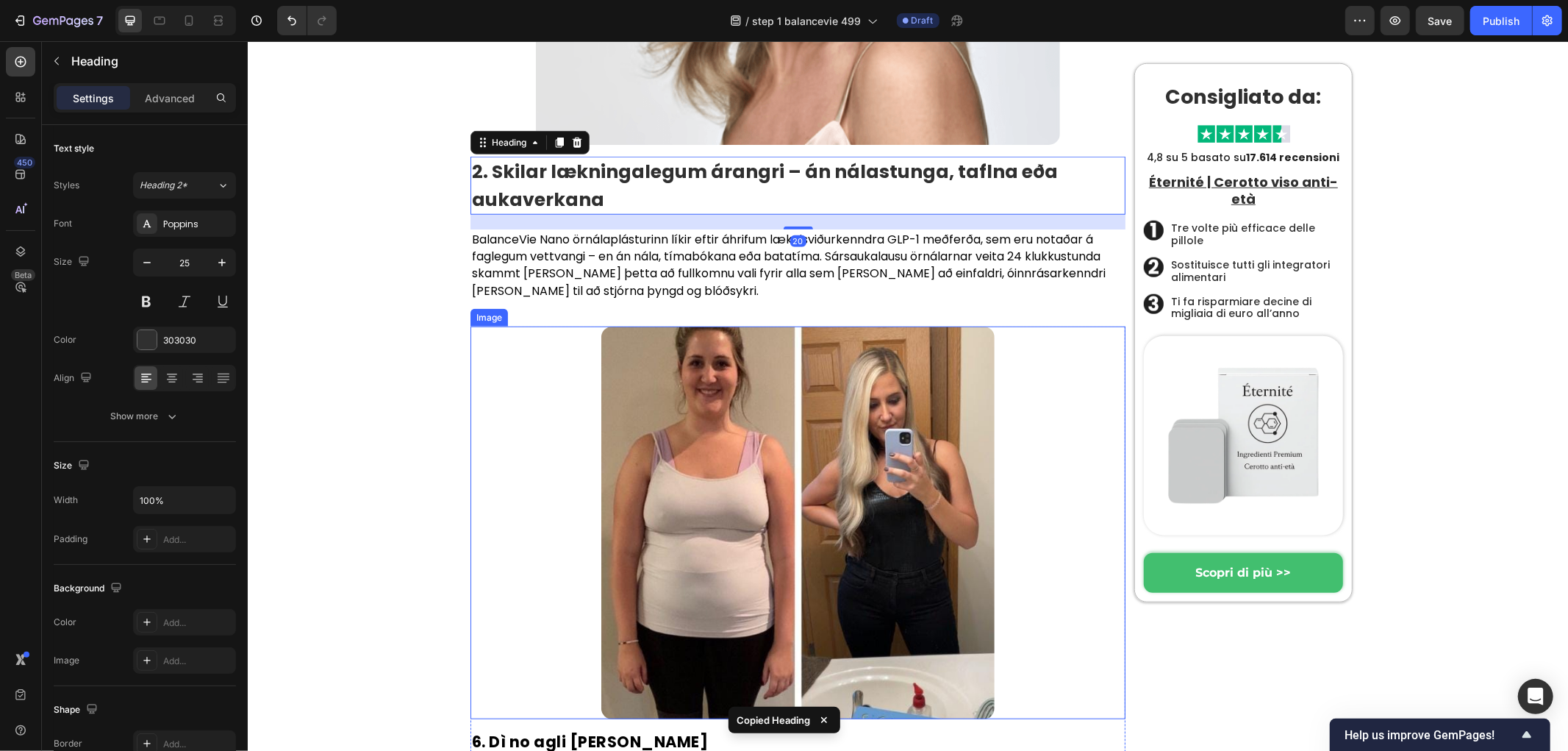
click at [718, 379] on img at bounding box center [797, 523] width 394 height 394
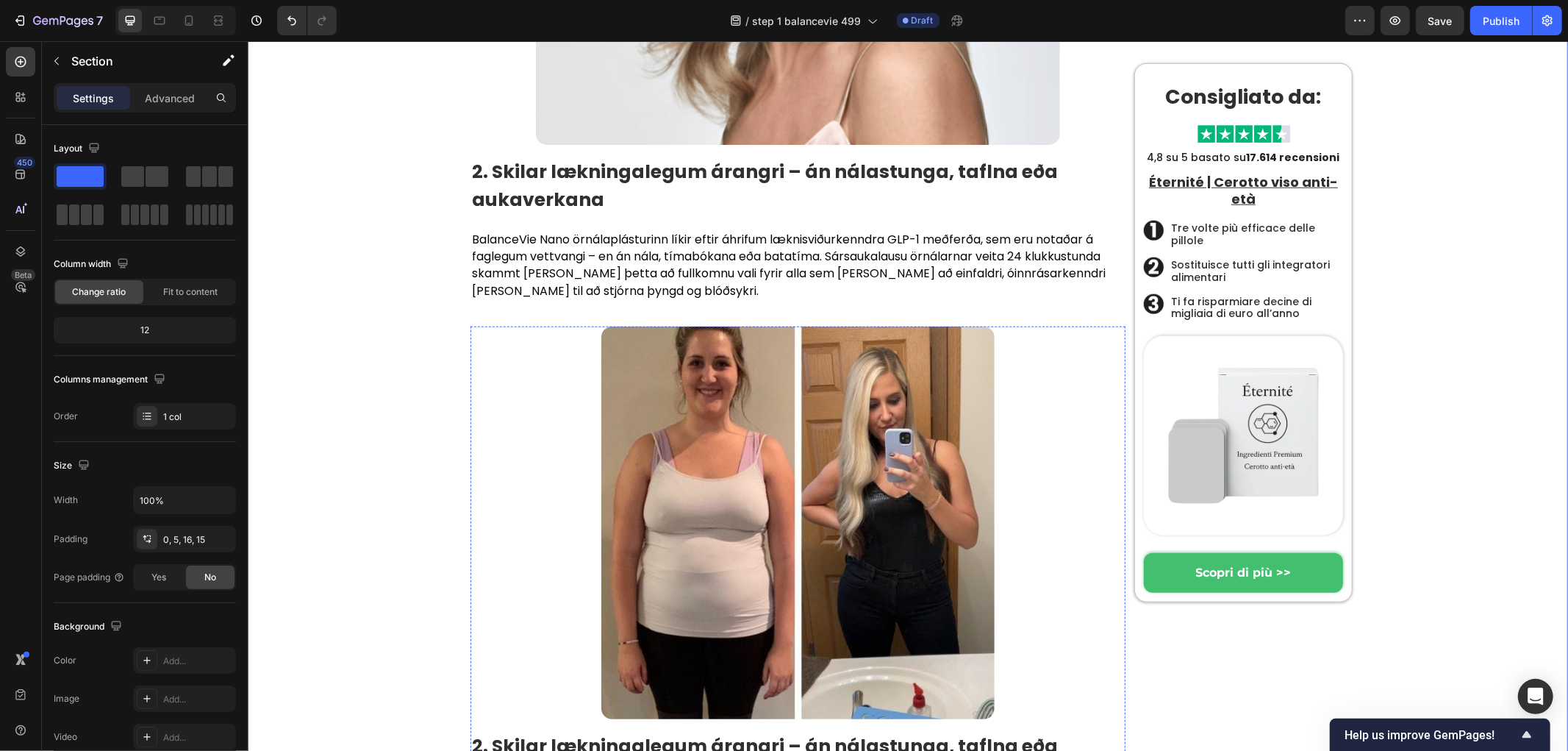
click at [537, 732] on strong "2. Skilar lækningalegum árangri – án nálastunga, taflna eða aukaverkana" at bounding box center [763, 759] width 586 height 54
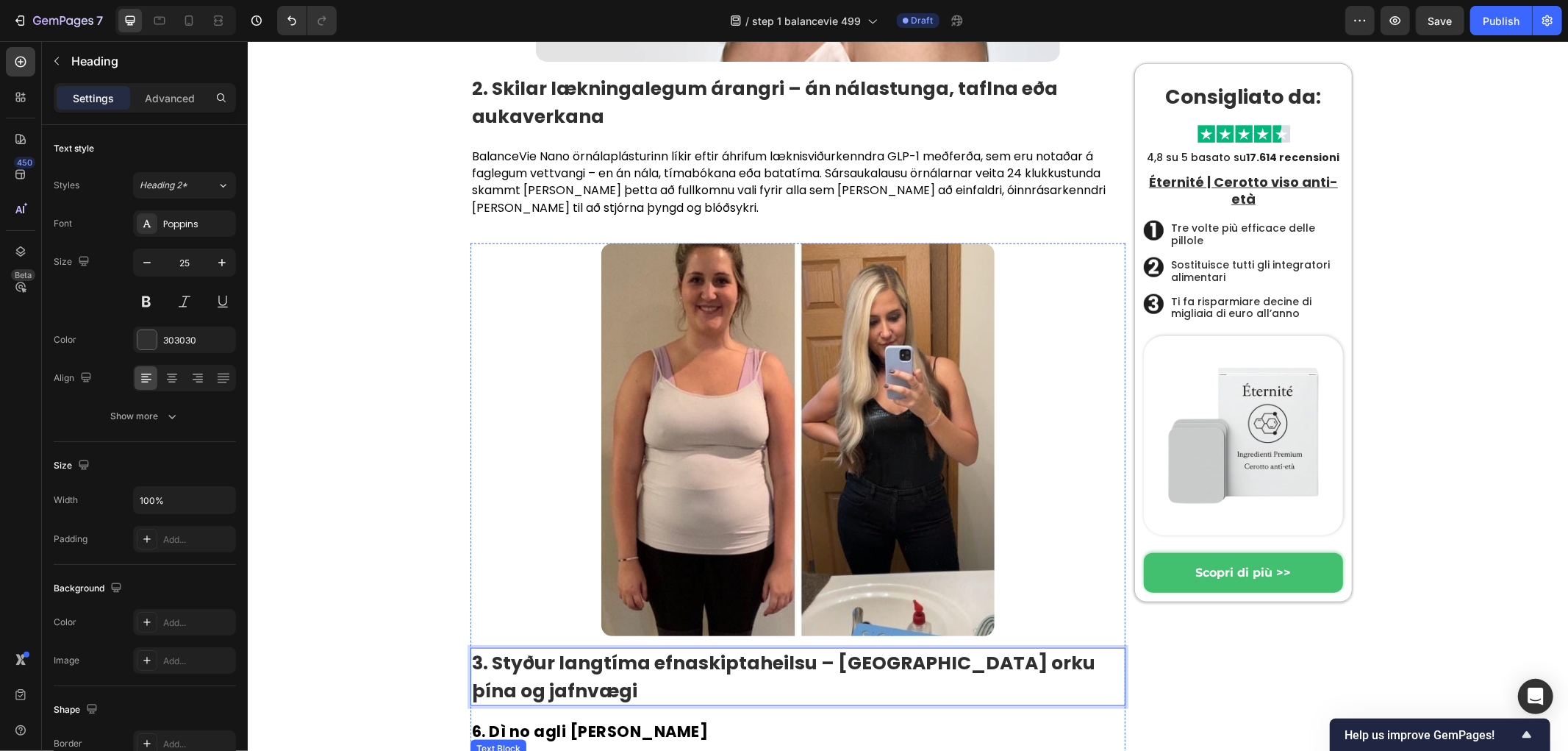
scroll to position [5989, 0]
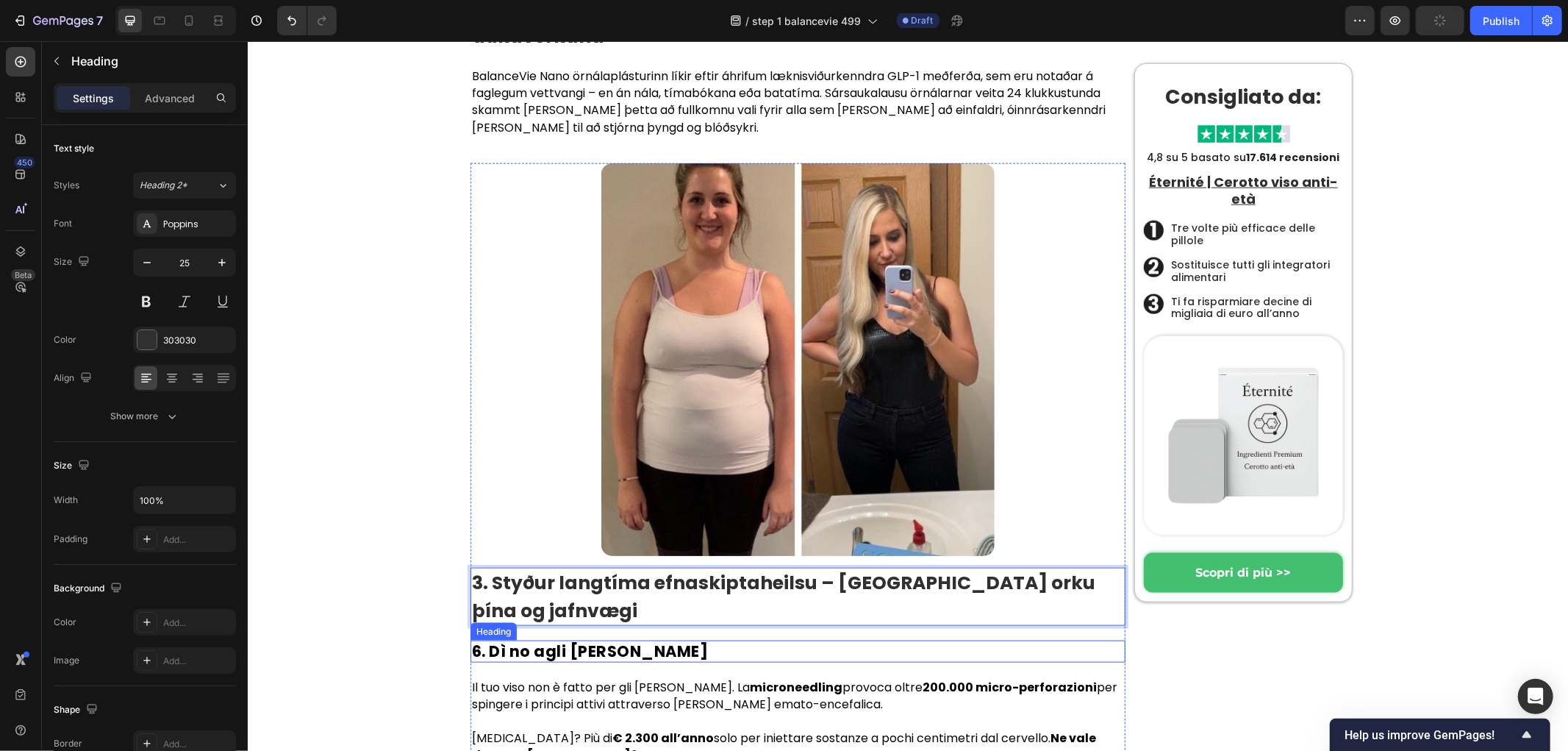
drag, startPoint x: 549, startPoint y: 414, endPoint x: 546, endPoint y: 451, distance: 37.1
click at [549, 640] on h2 "6. Dì no agli aghi" at bounding box center [797, 650] width 655 height 21
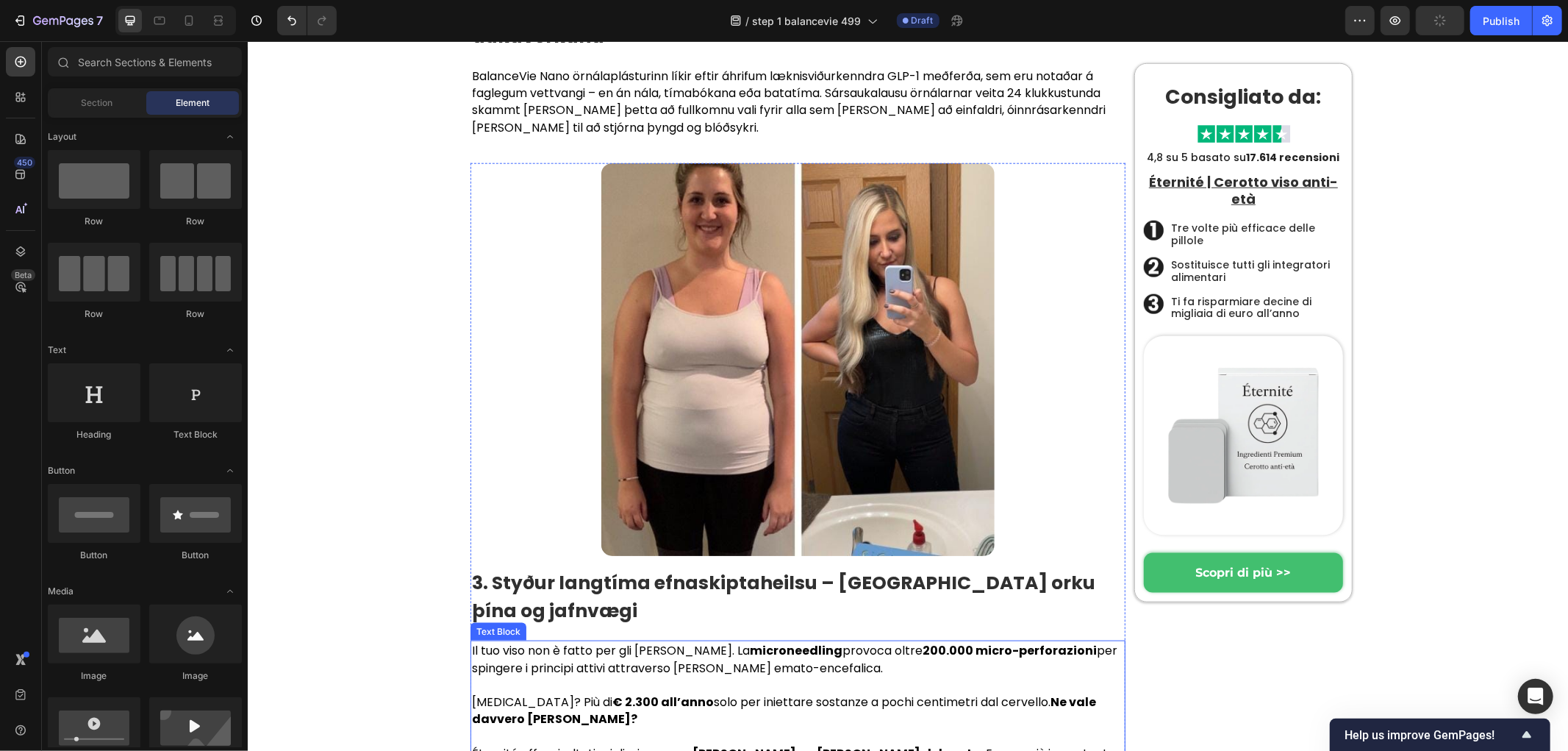
click at [614, 676] on p at bounding box center [797, 684] width 652 height 17
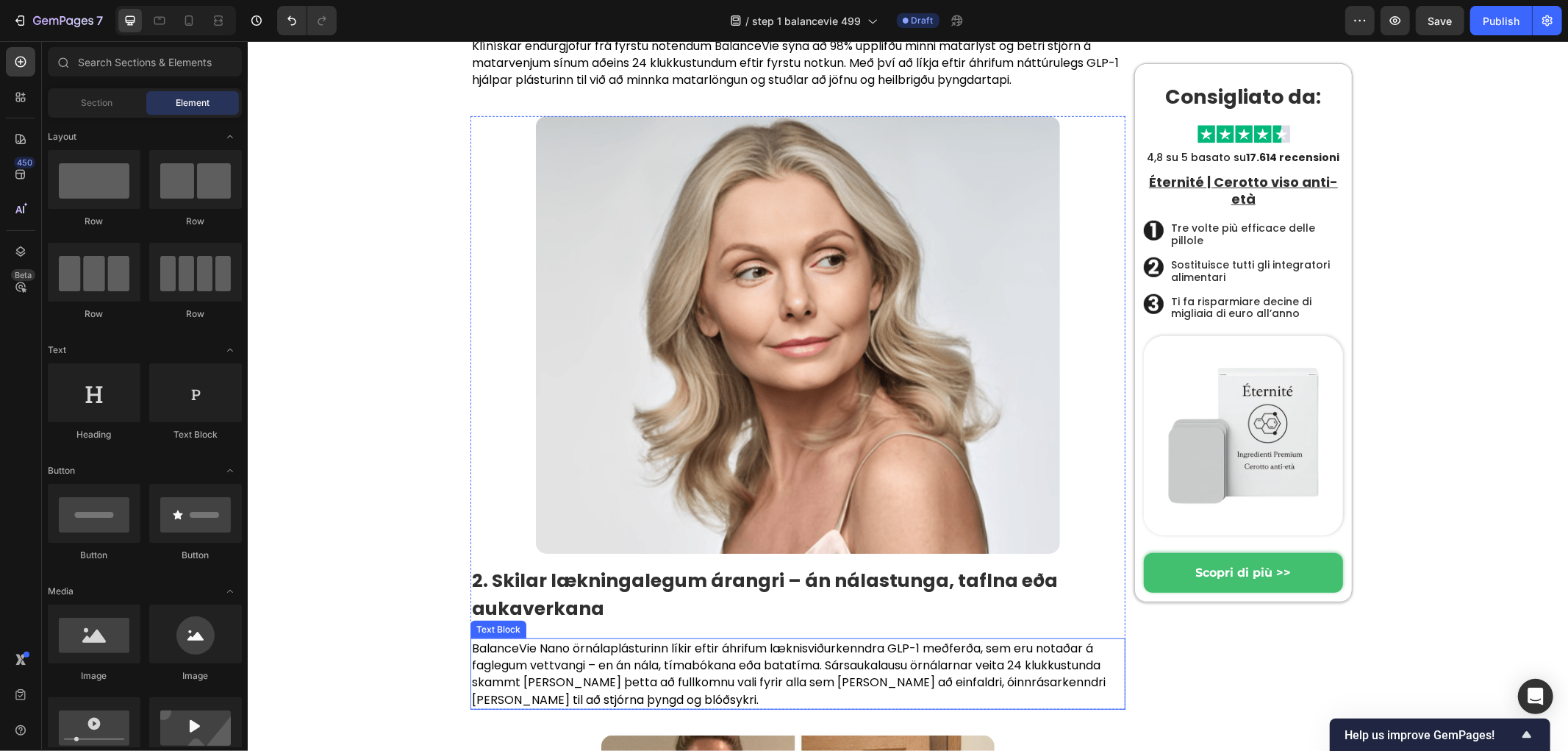
click at [620, 639] on p "BalanceVie Nano örnálaplásturinn líkir eftir áhrifum læknisviðurkenndra GLP-1 m…" at bounding box center [797, 673] width 652 height 69
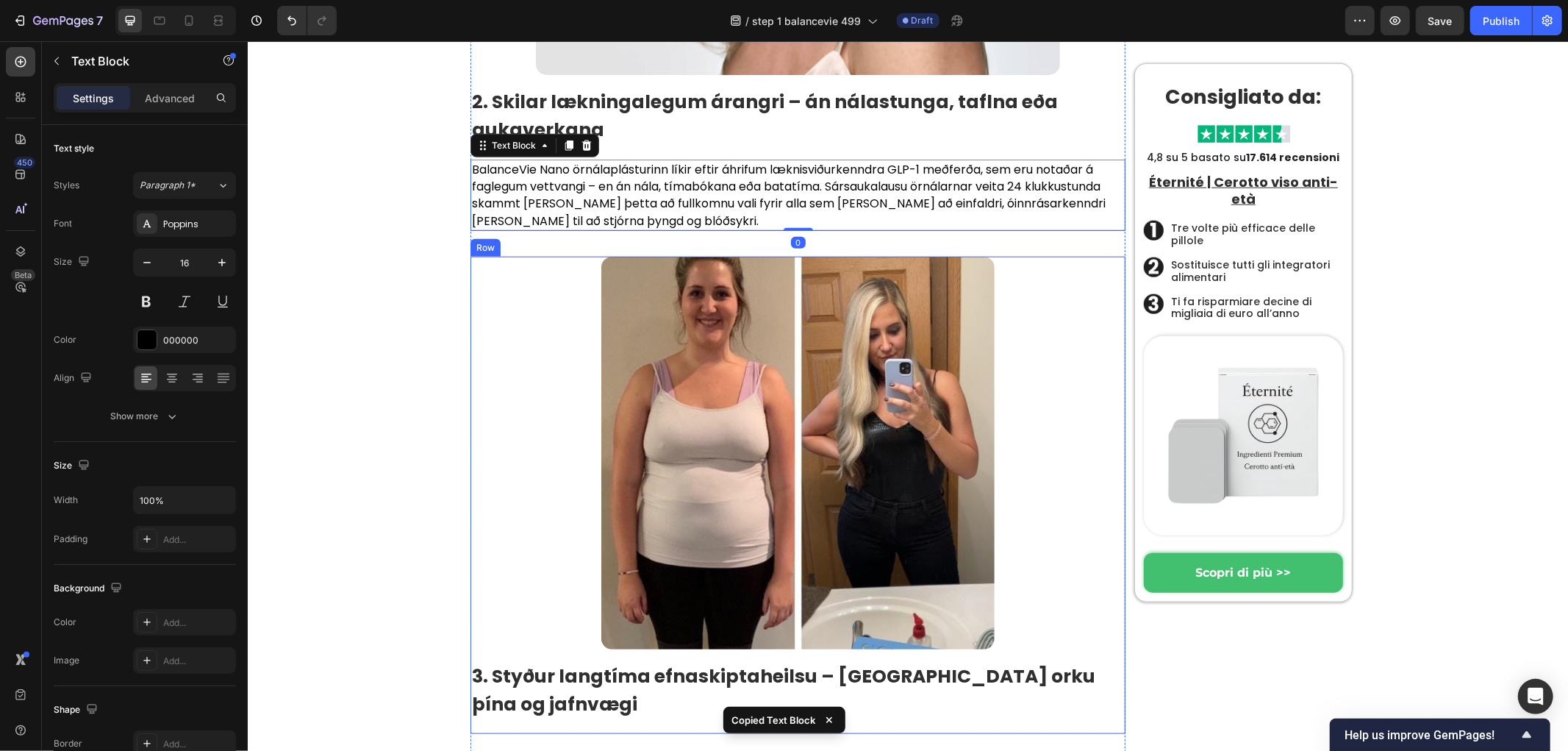
scroll to position [5908, 0]
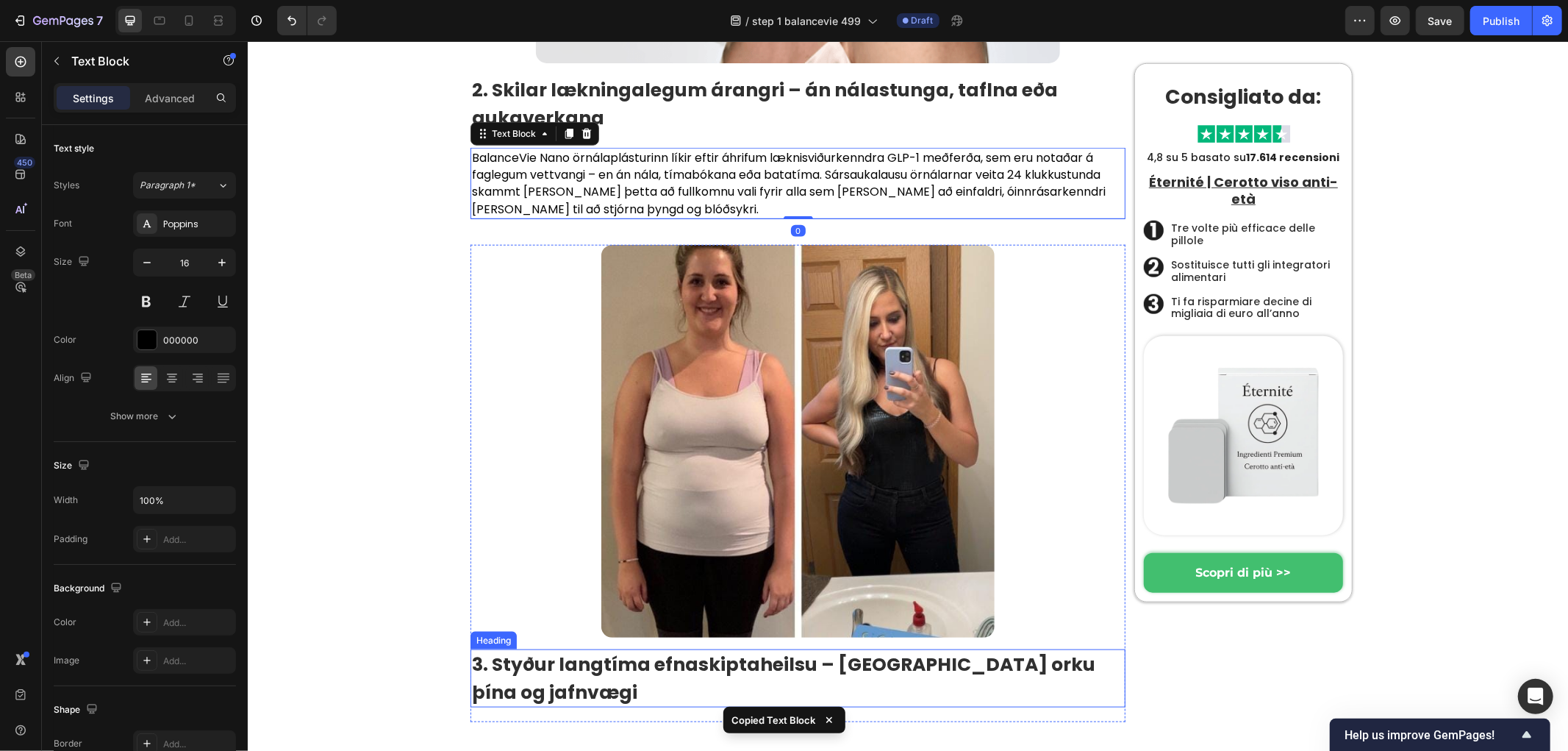
click at [556, 651] on strong "3. Styður langtíma efnaskiptaheilsu – [GEOGRAPHIC_DATA] orku þína og jafnvægi" at bounding box center [782, 677] width 624 height 54
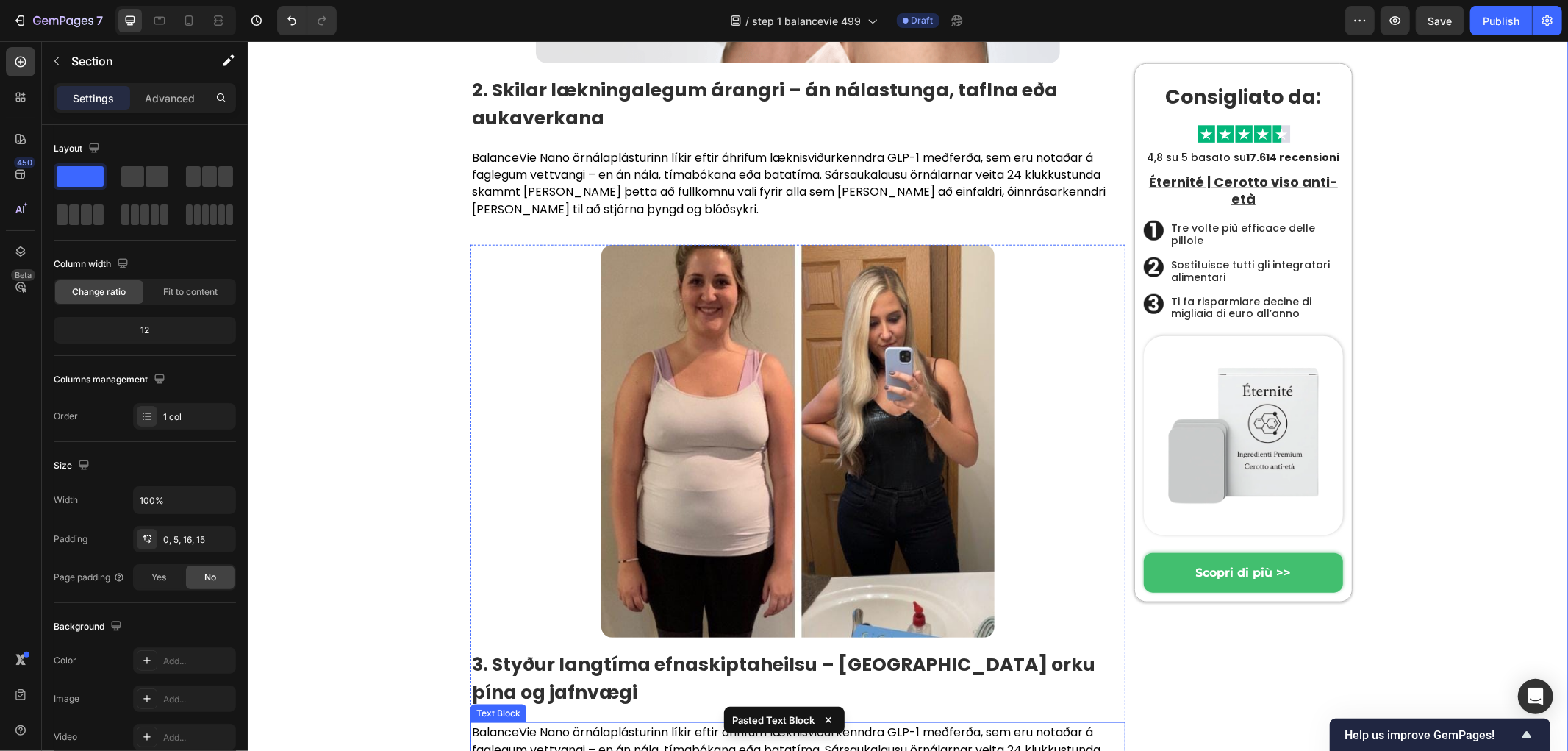
click at [620, 723] on p "BalanceVie Nano örnálaplásturinn líkir eftir áhrifum læknisviðurkenndra GLP-1 m…" at bounding box center [797, 757] width 652 height 69
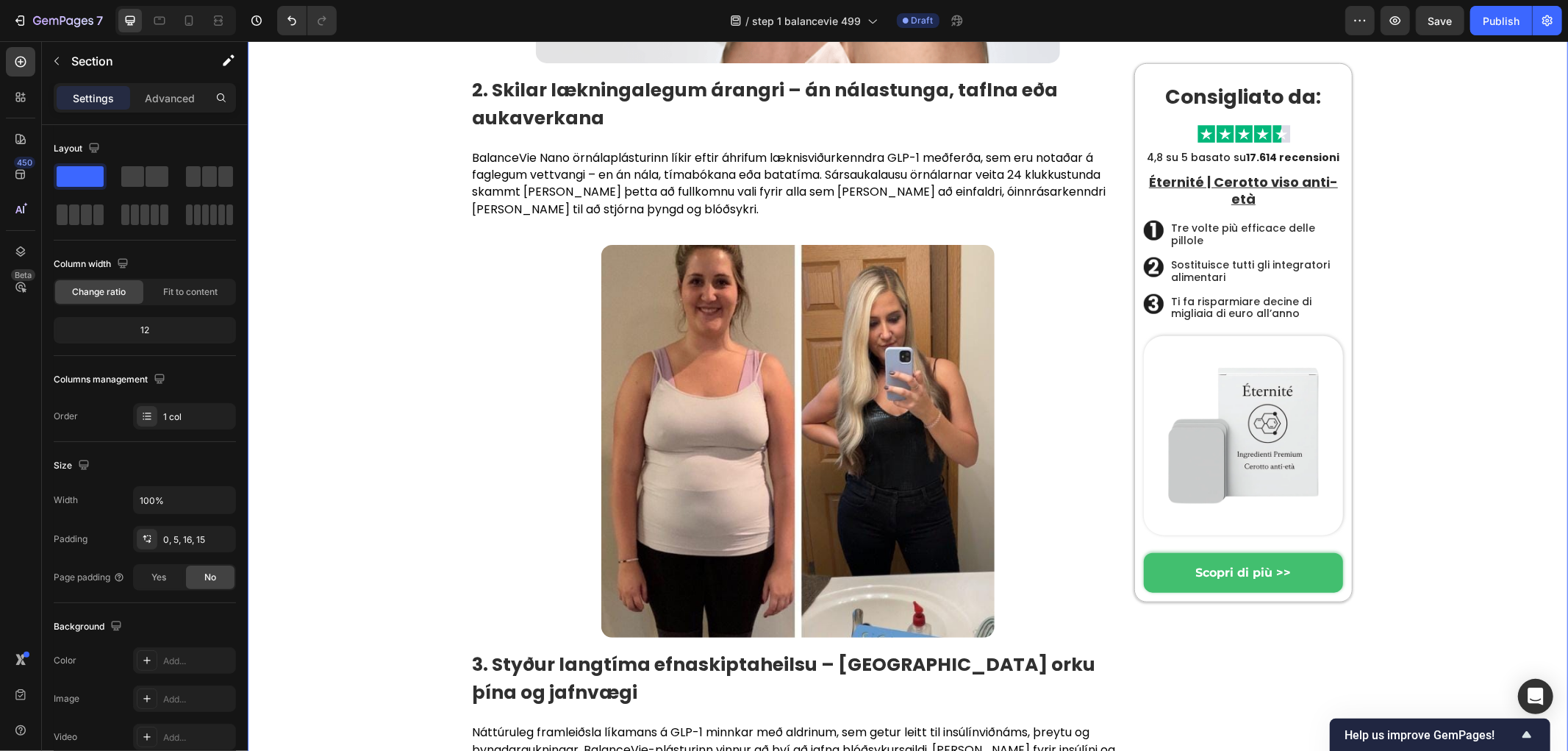
drag, startPoint x: 384, startPoint y: 500, endPoint x: 467, endPoint y: 538, distance: 91.3
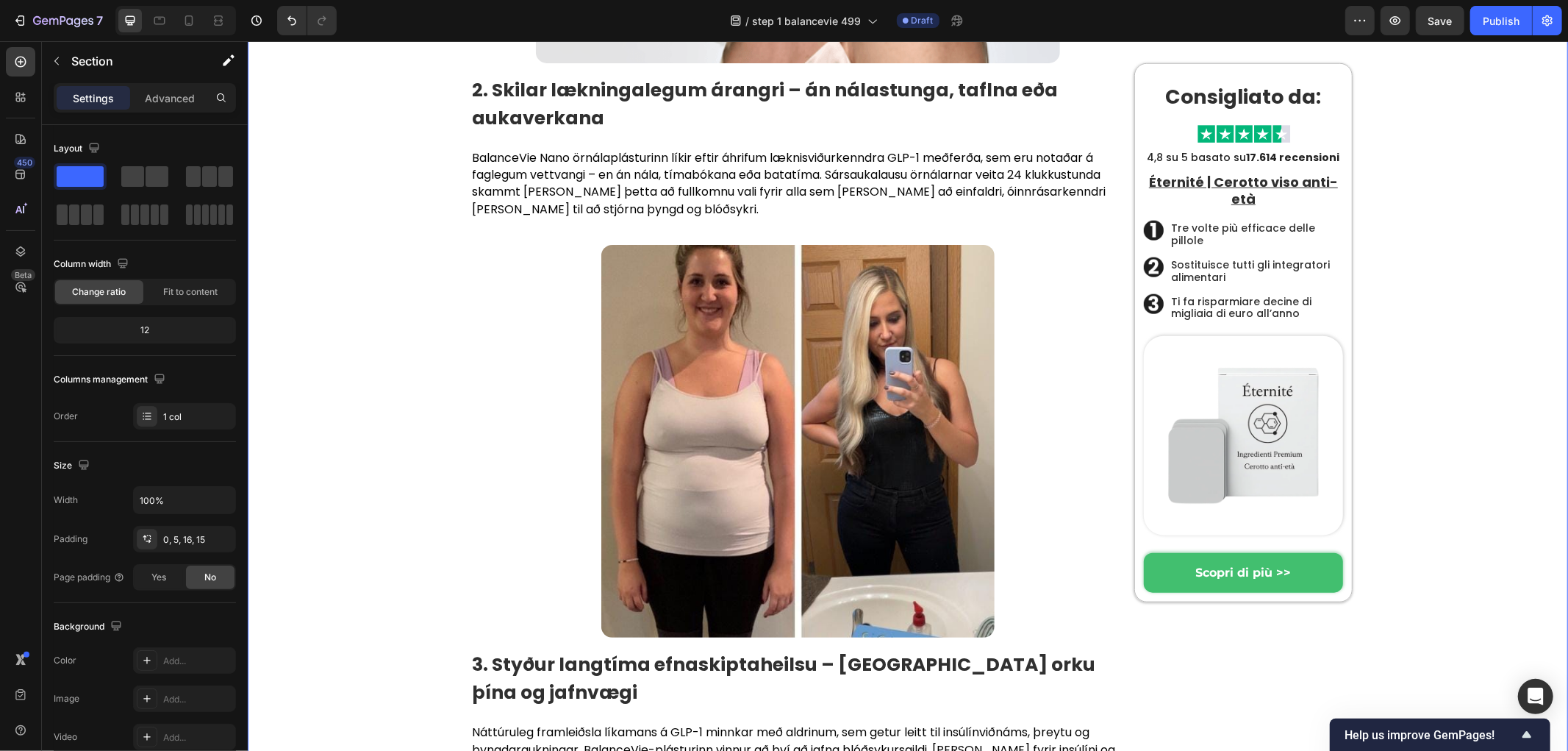
click at [531, 651] on strong "3. Styður langtíma efnaskiptaheilsu – [GEOGRAPHIC_DATA] orku þína og jafnvægi" at bounding box center [782, 677] width 624 height 54
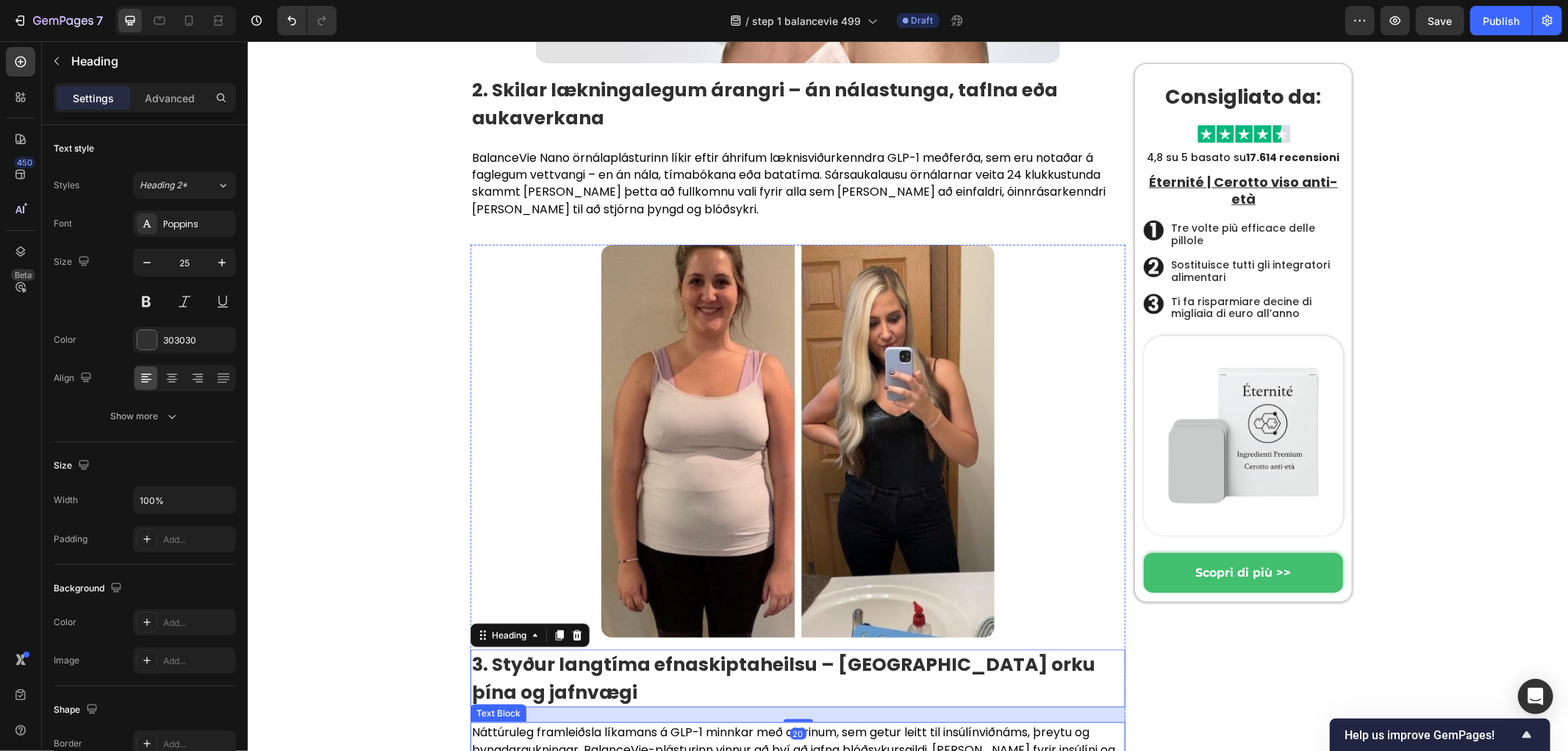
click at [622, 723] on p "Náttúruleg framleiðsla líkamans á GLP-1 minnkar með aldrinum, sem getur leitt t…" at bounding box center [797, 748] width 652 height 51
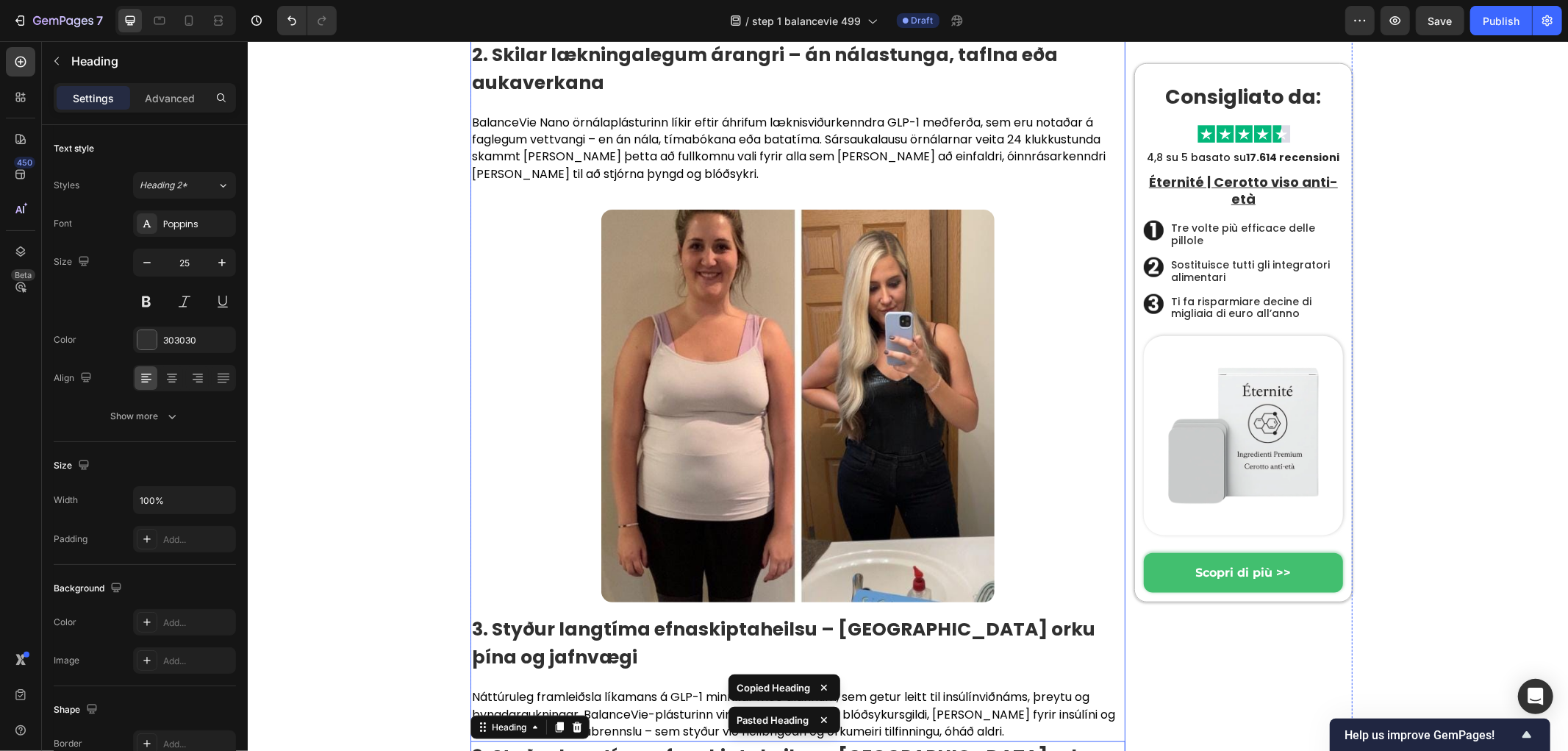
scroll to position [6070, 0]
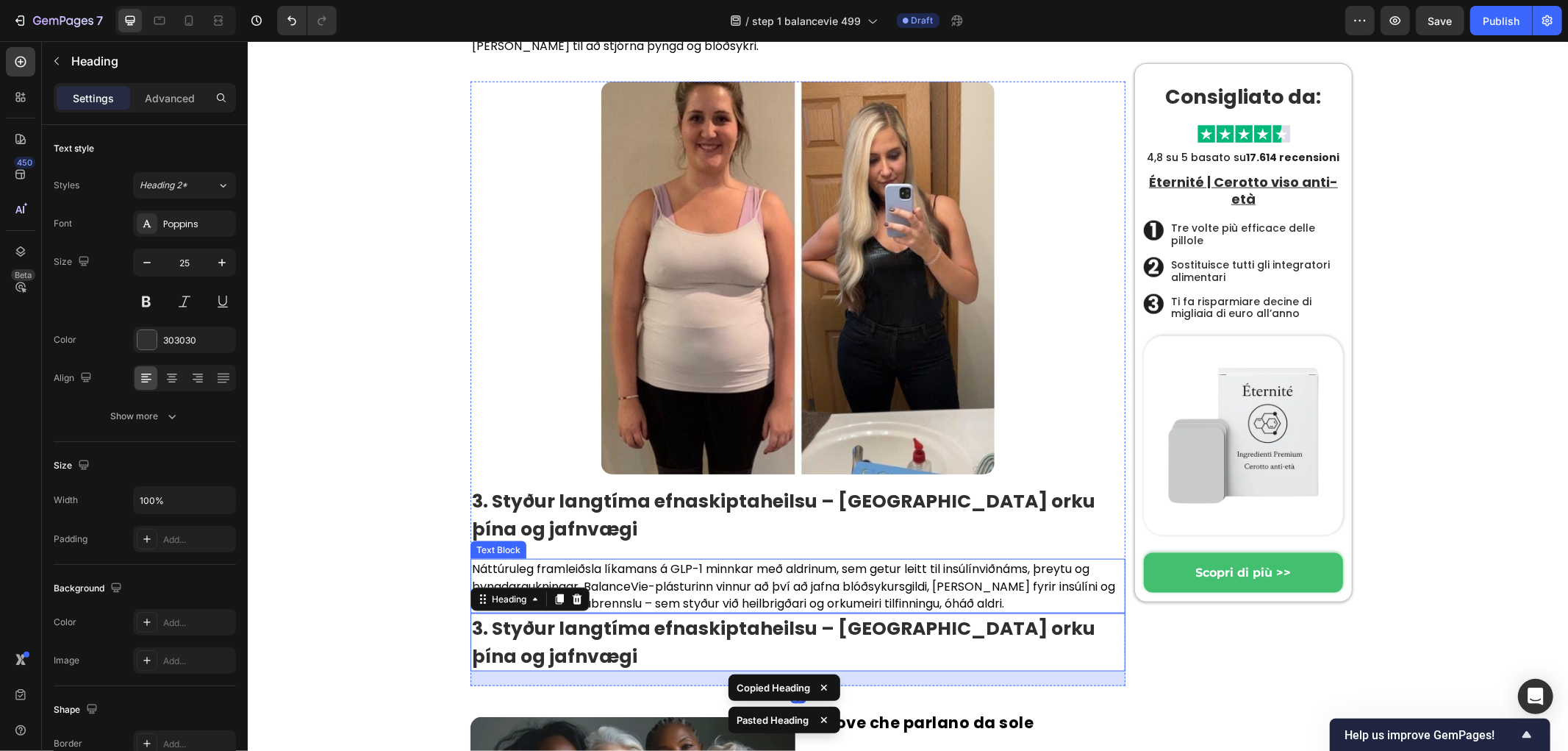
click at [762, 560] on p "Náttúruleg framleiðsla líkamans á GLP-1 minnkar með aldrinum, sem getur leitt t…" at bounding box center [797, 585] width 652 height 51
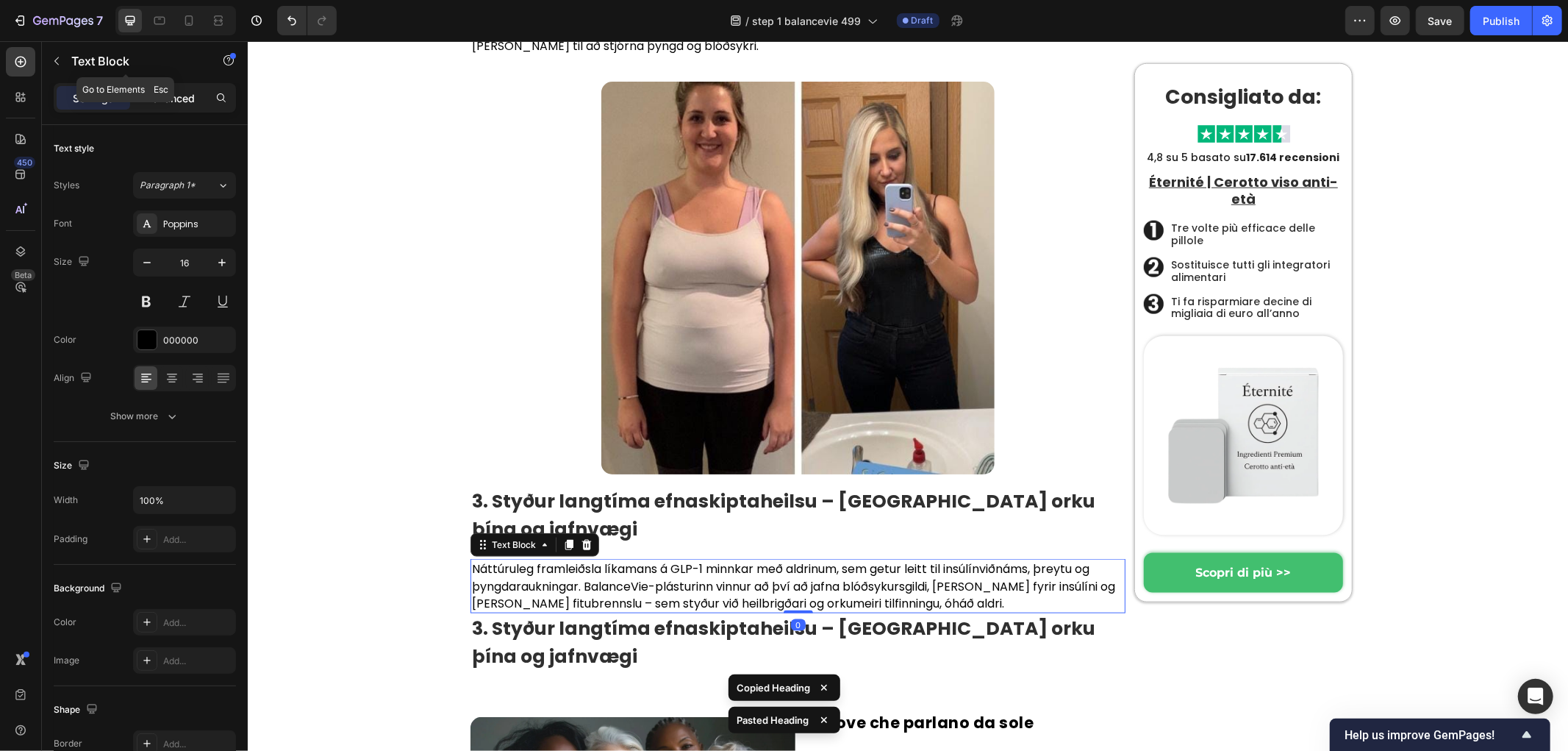
click at [184, 99] on p "Advanced" at bounding box center [169, 98] width 50 height 16
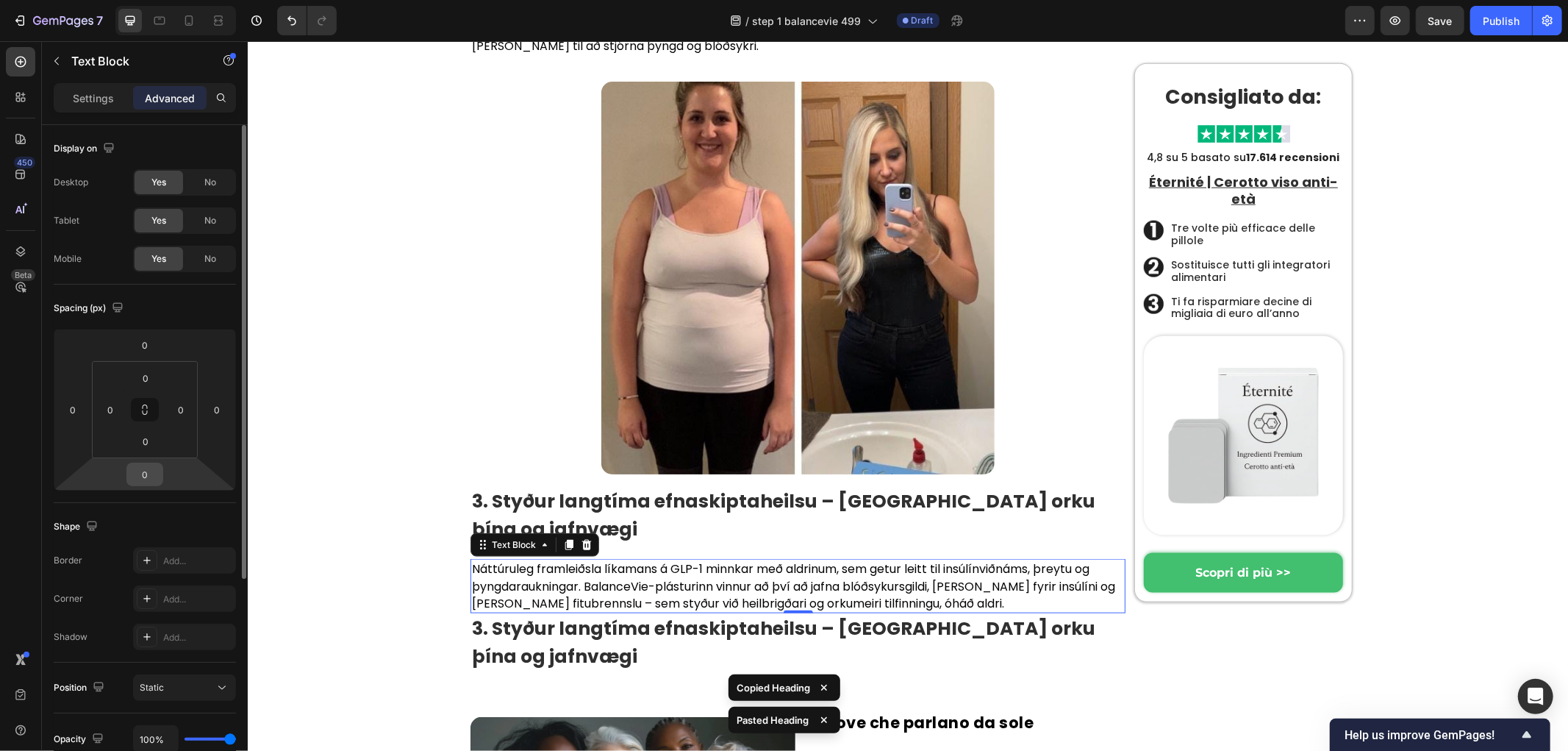
click at [111, 471] on div "0 0 0 0" at bounding box center [145, 409] width 183 height 162
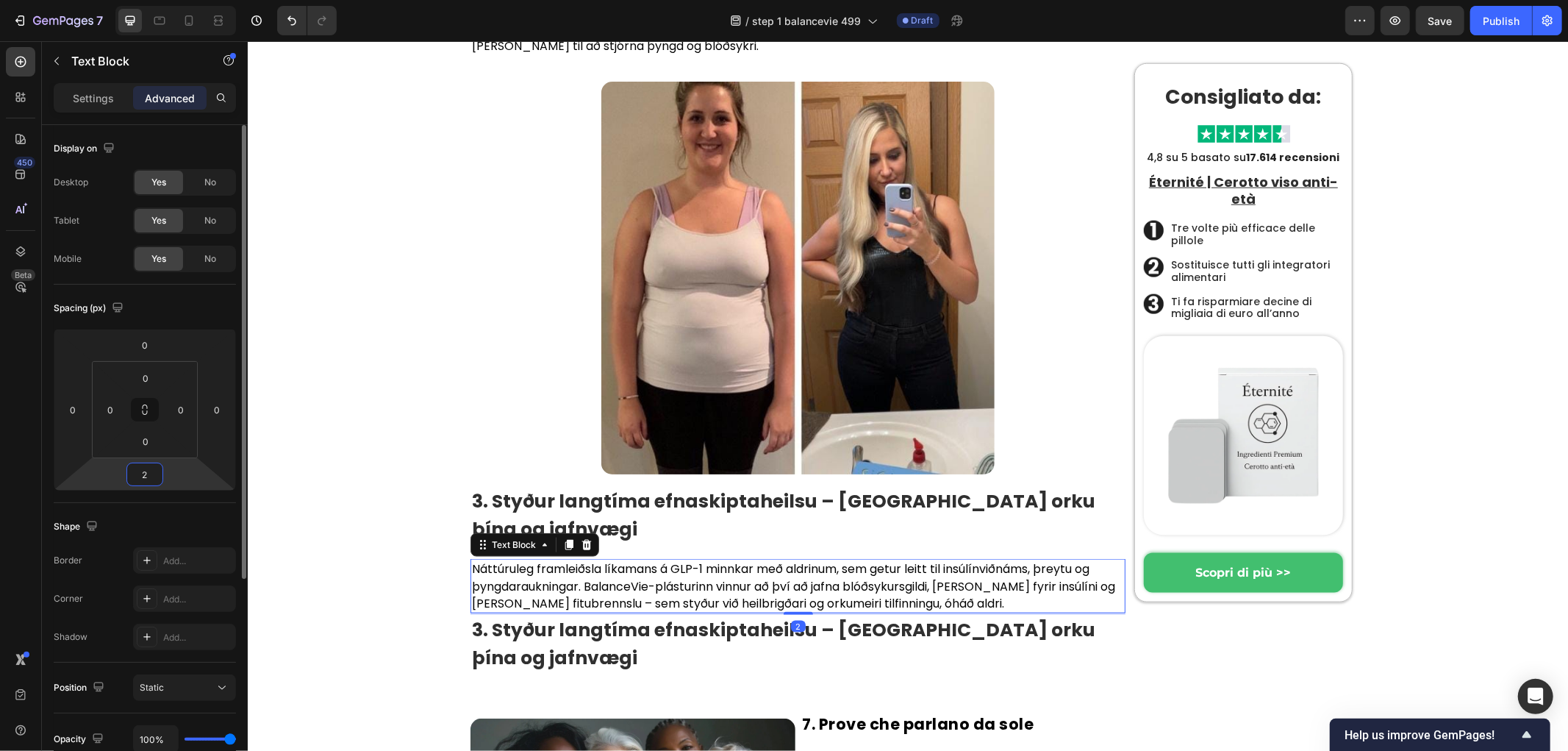
type input "20"
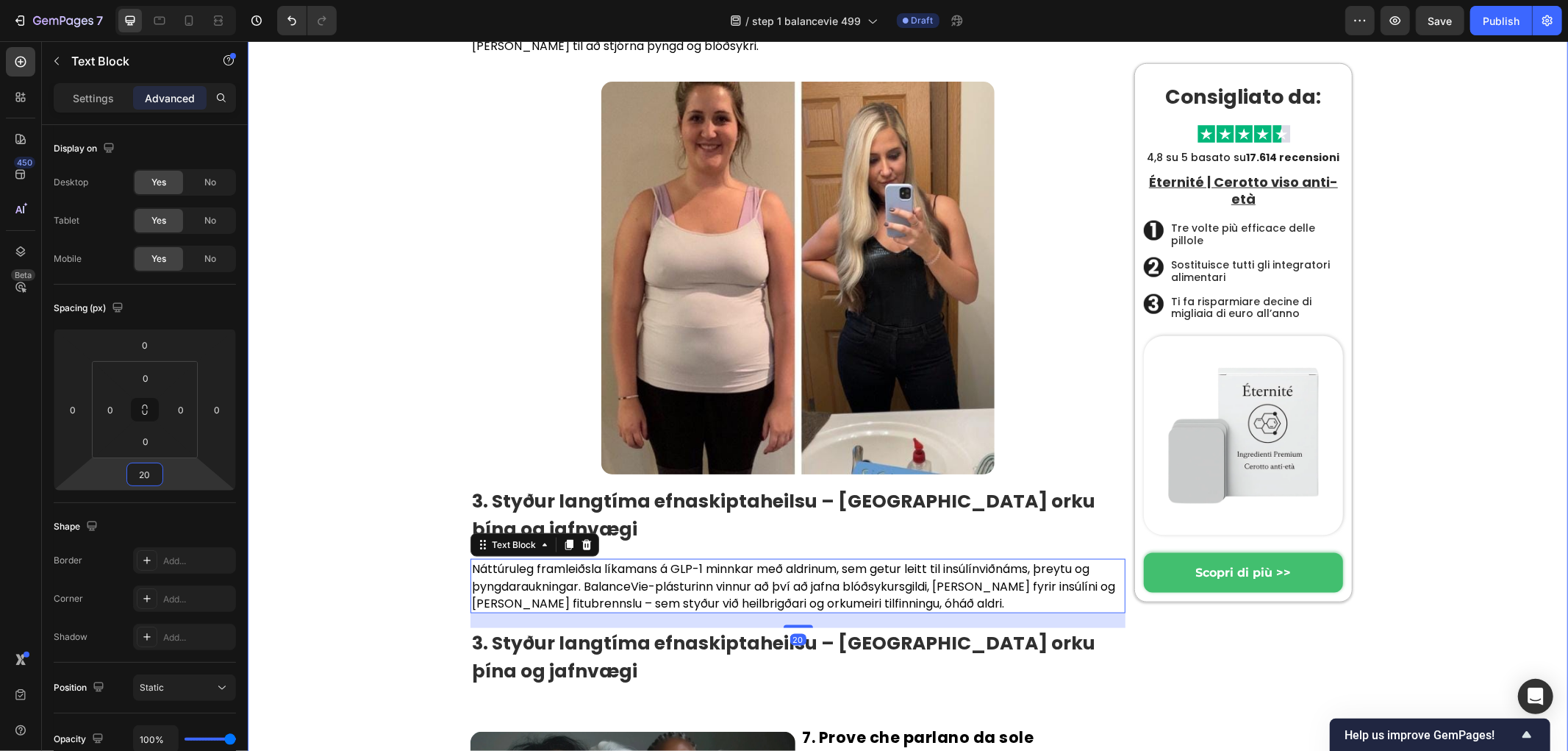
click at [589, 629] on strong "3. Styður langtíma efnaskiptaheilsu – [GEOGRAPHIC_DATA] orku þína og jafnvægi" at bounding box center [782, 656] width 624 height 54
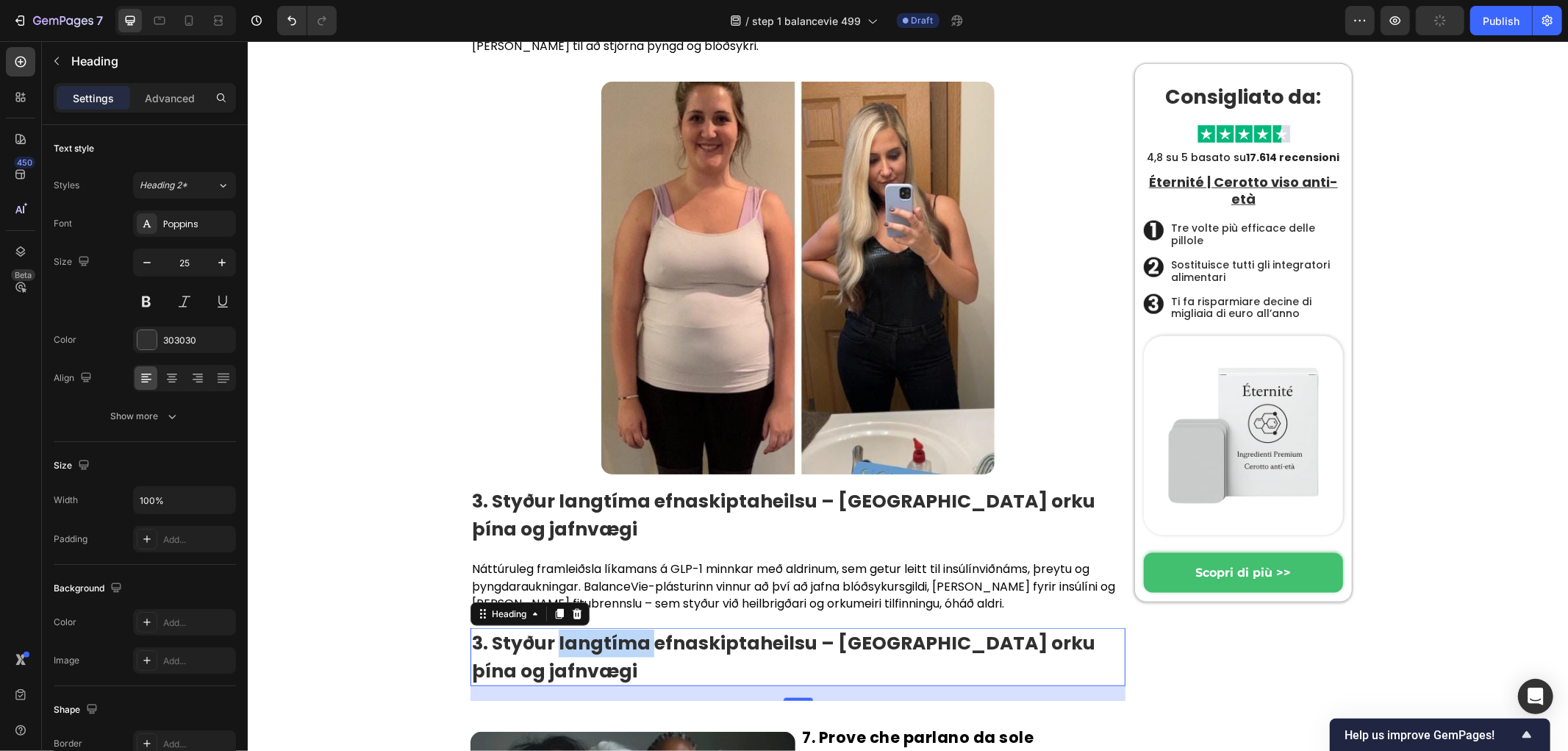
click at [579, 629] on strong "3. Styður langtíma efnaskiptaheilsu – [GEOGRAPHIC_DATA] orku þína og jafnvægi" at bounding box center [782, 656] width 624 height 54
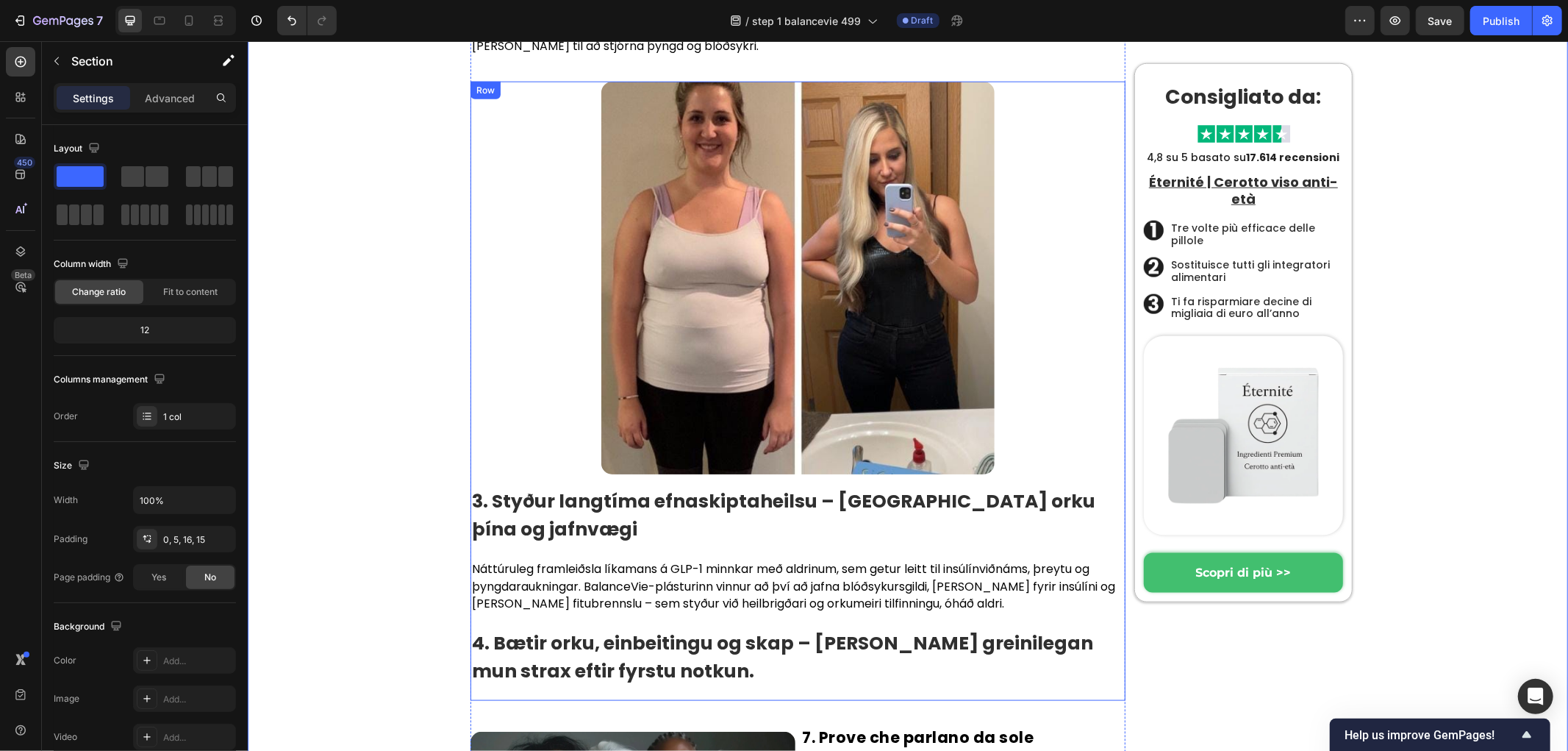
click at [637, 560] on p "Náttúruleg framleiðsla líkamans á GLP-1 minnkar með aldrinum, sem getur leitt t…" at bounding box center [797, 585] width 652 height 51
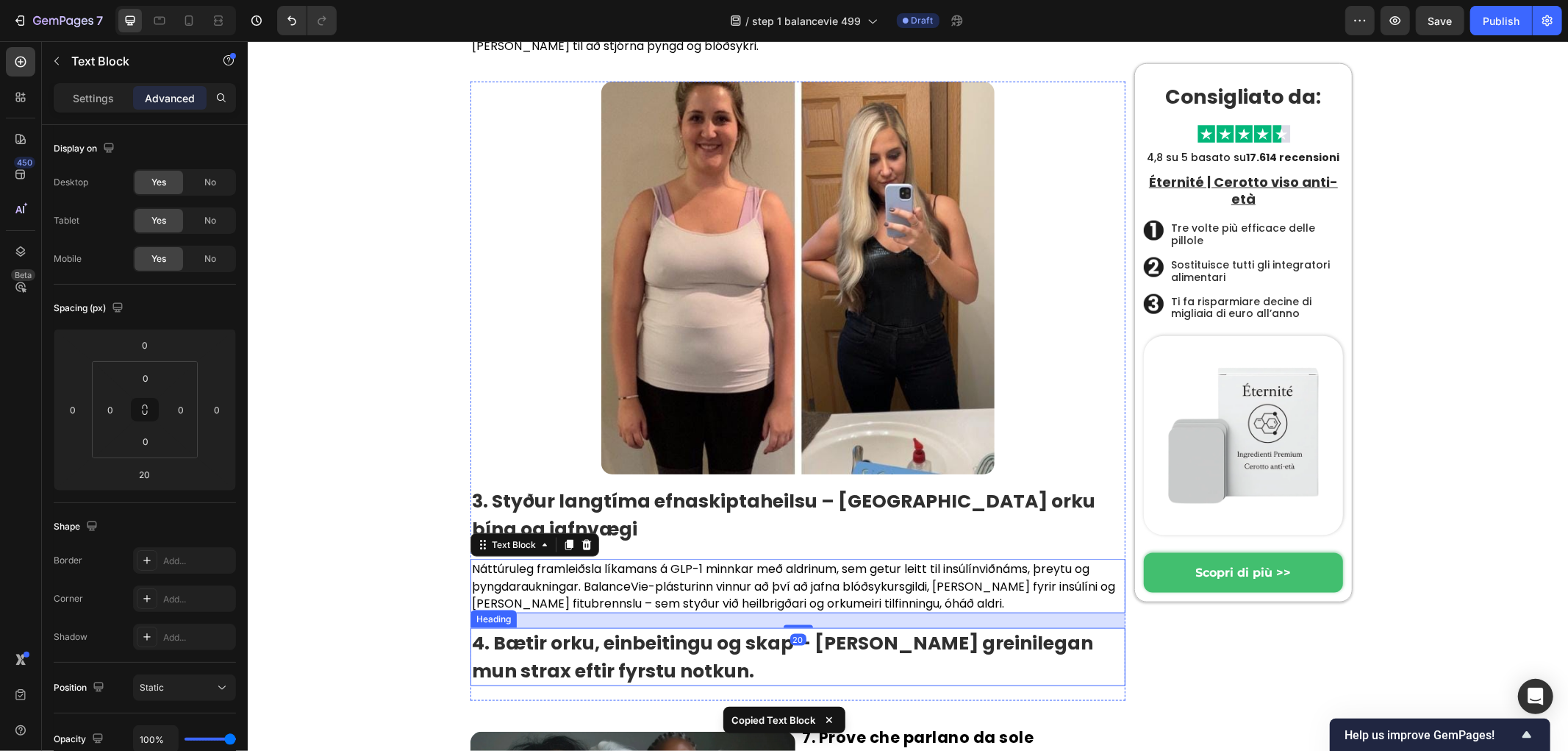
click at [635, 628] on p "⁠⁠⁠⁠⁠⁠⁠ 4. Bætir orku, einbeitingu og skap – Finn greinilegan mun strax eftir f…" at bounding box center [797, 656] width 652 height 55
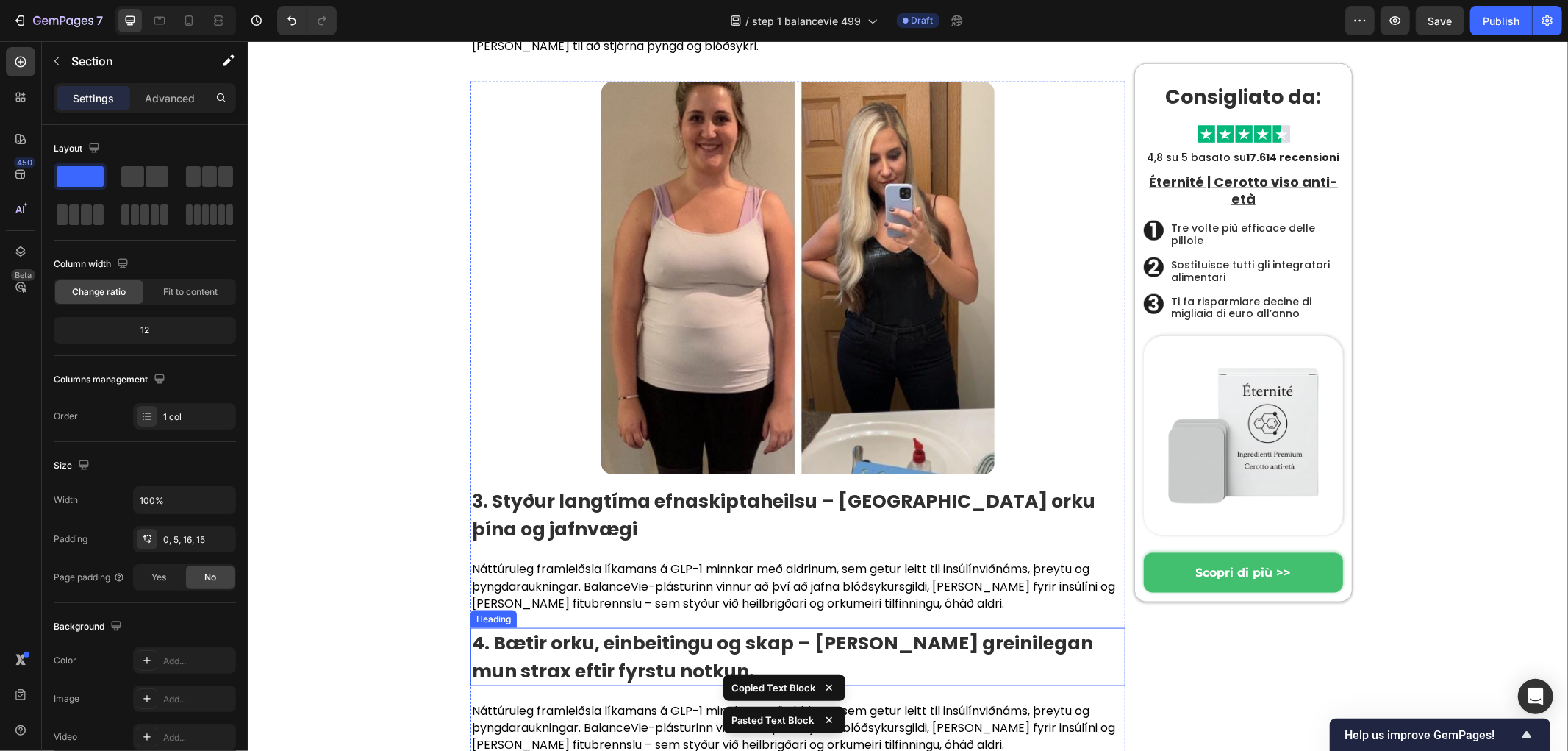
click at [630, 628] on p "⁠⁠⁠⁠⁠⁠⁠ 4. Bætir orku, einbeitingu og skap – Finn greinilegan mun strax eftir f…" at bounding box center [797, 656] width 652 height 55
click at [621, 701] on p "Náttúruleg framleiðsla líkamans á GLP-1 minnkar með aldrinum, sem getur leitt t…" at bounding box center [797, 726] width 652 height 51
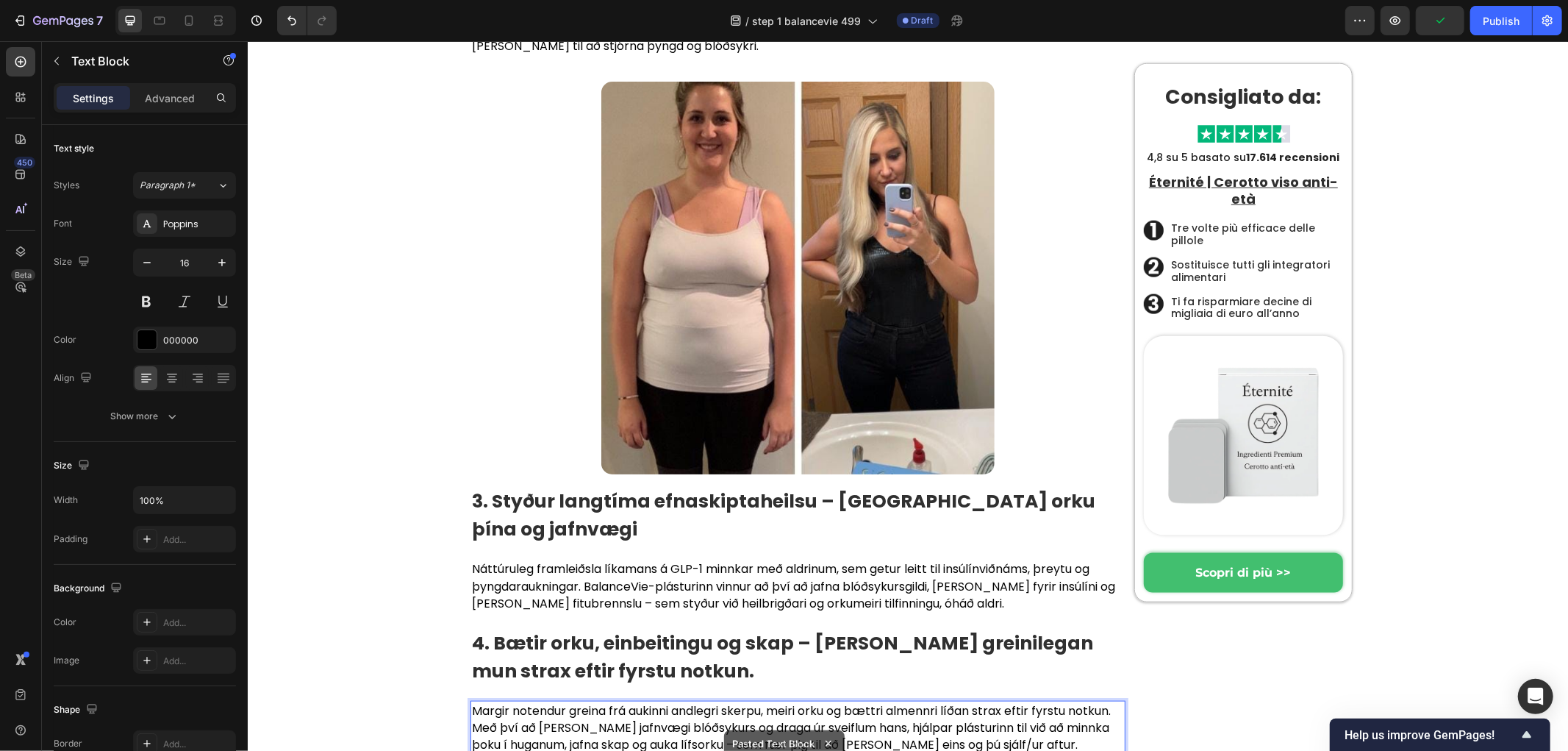
click at [982, 701] on p "Margir notendur greina frá aukinni andlegri skerpu, meiri orku og bættri almenn…" at bounding box center [797, 726] width 652 height 51
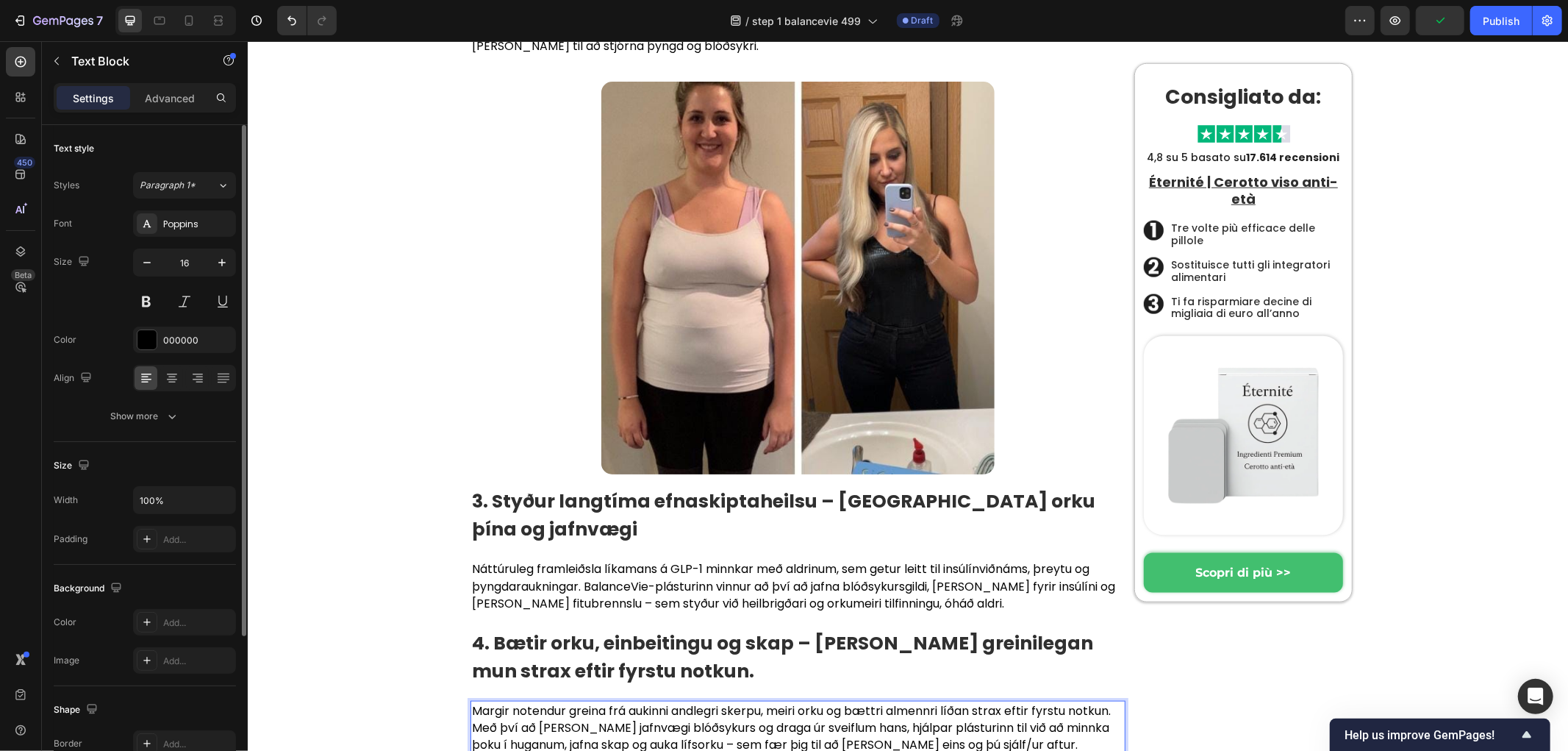
drag, startPoint x: 233, startPoint y: 440, endPoint x: 505, endPoint y: 450, distance: 272.2
click at [233, 440] on div "Text style Styles Paragraph 1* Font Poppins Size 16 Color 000000 Align Show more" at bounding box center [145, 283] width 183 height 317
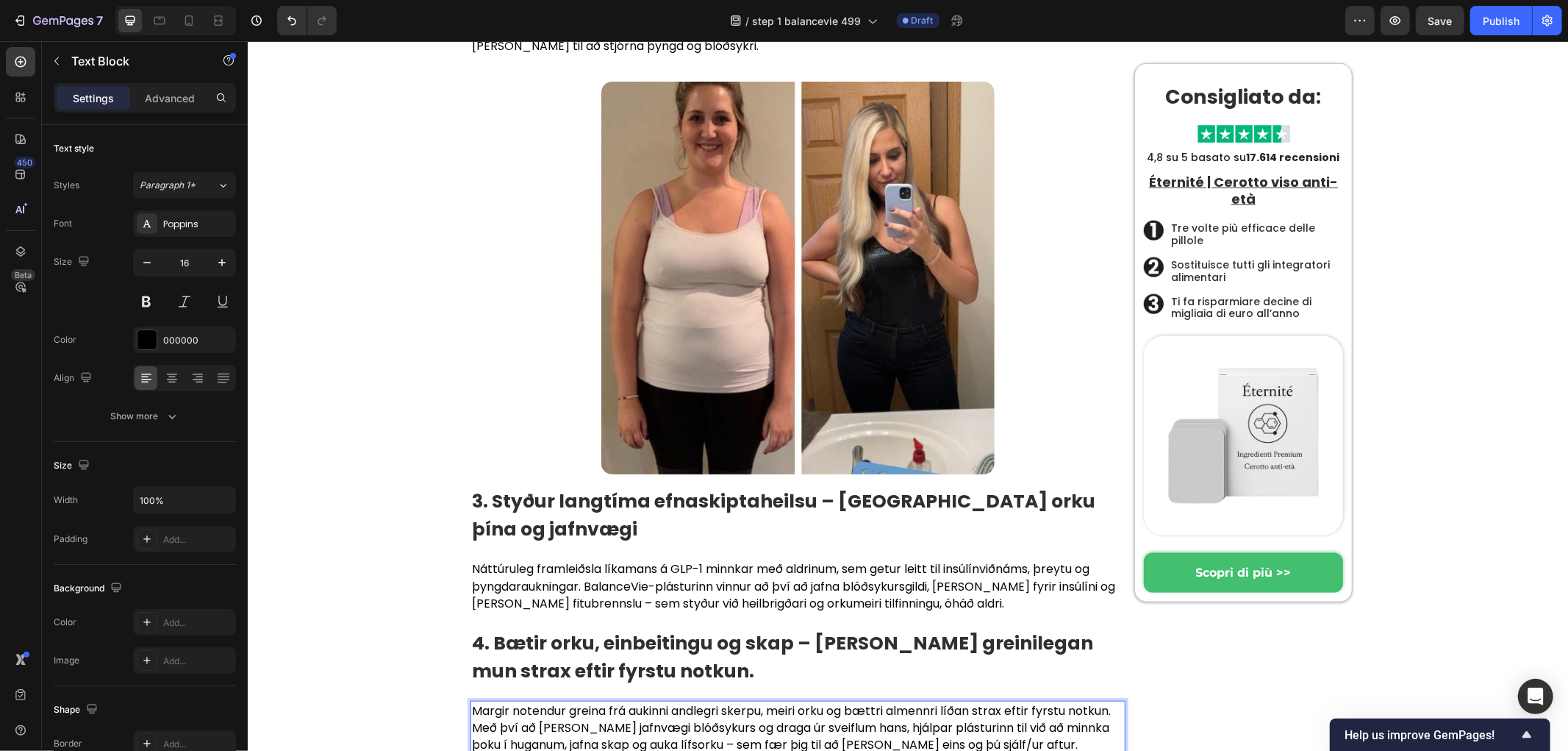
drag, startPoint x: 1011, startPoint y: 539, endPoint x: 607, endPoint y: 527, distance: 404.2
click at [503, 750] on p "Rich Text Editor. Editing area: main" at bounding box center [797, 760] width 652 height 17
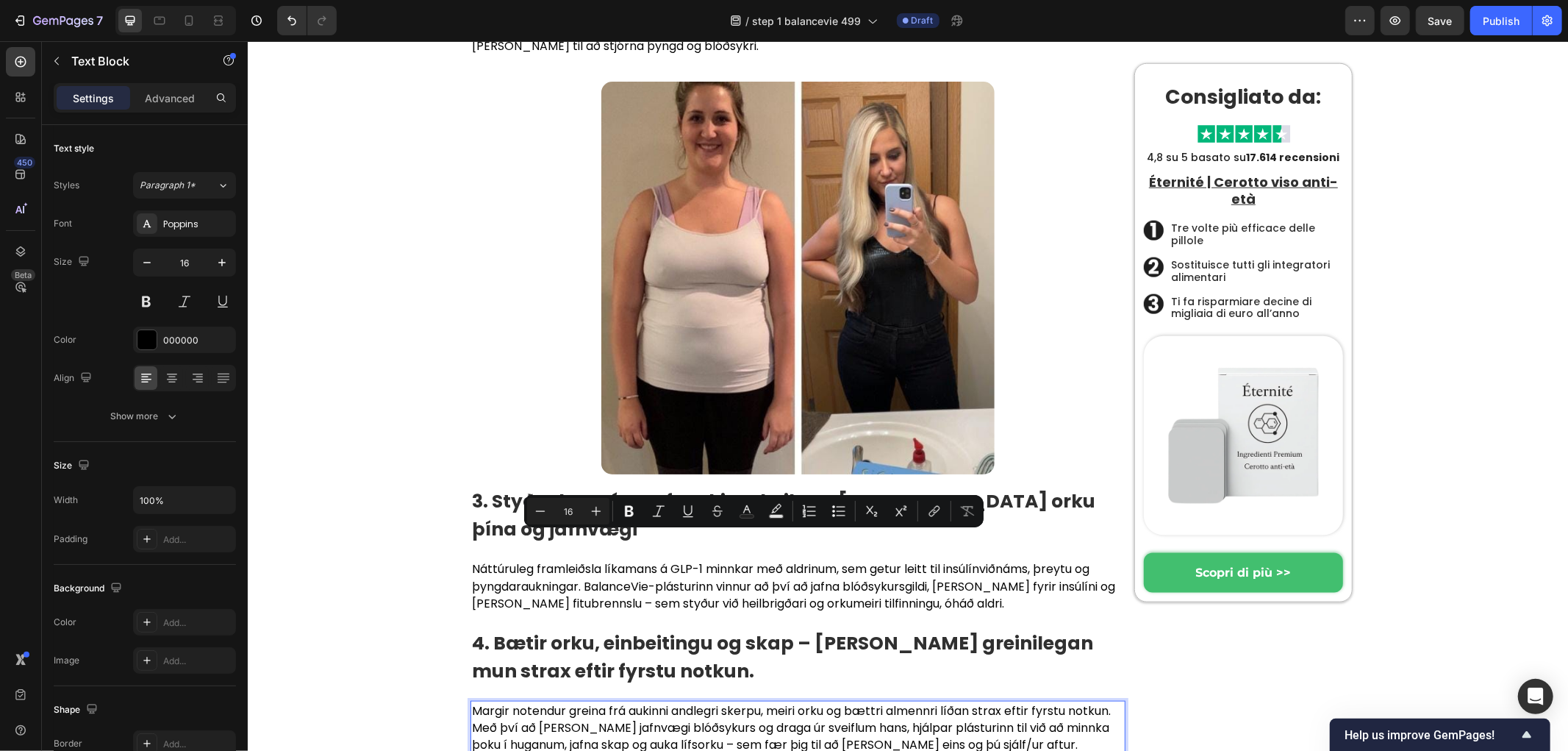
drag, startPoint x: 858, startPoint y: 538, endPoint x: 473, endPoint y: 524, distance: 385.3
click at [473, 700] on div "Margir notendur greina frá aukinni andlegri skerpu, meiri orku og bættri almenn…" at bounding box center [797, 745] width 655 height 89
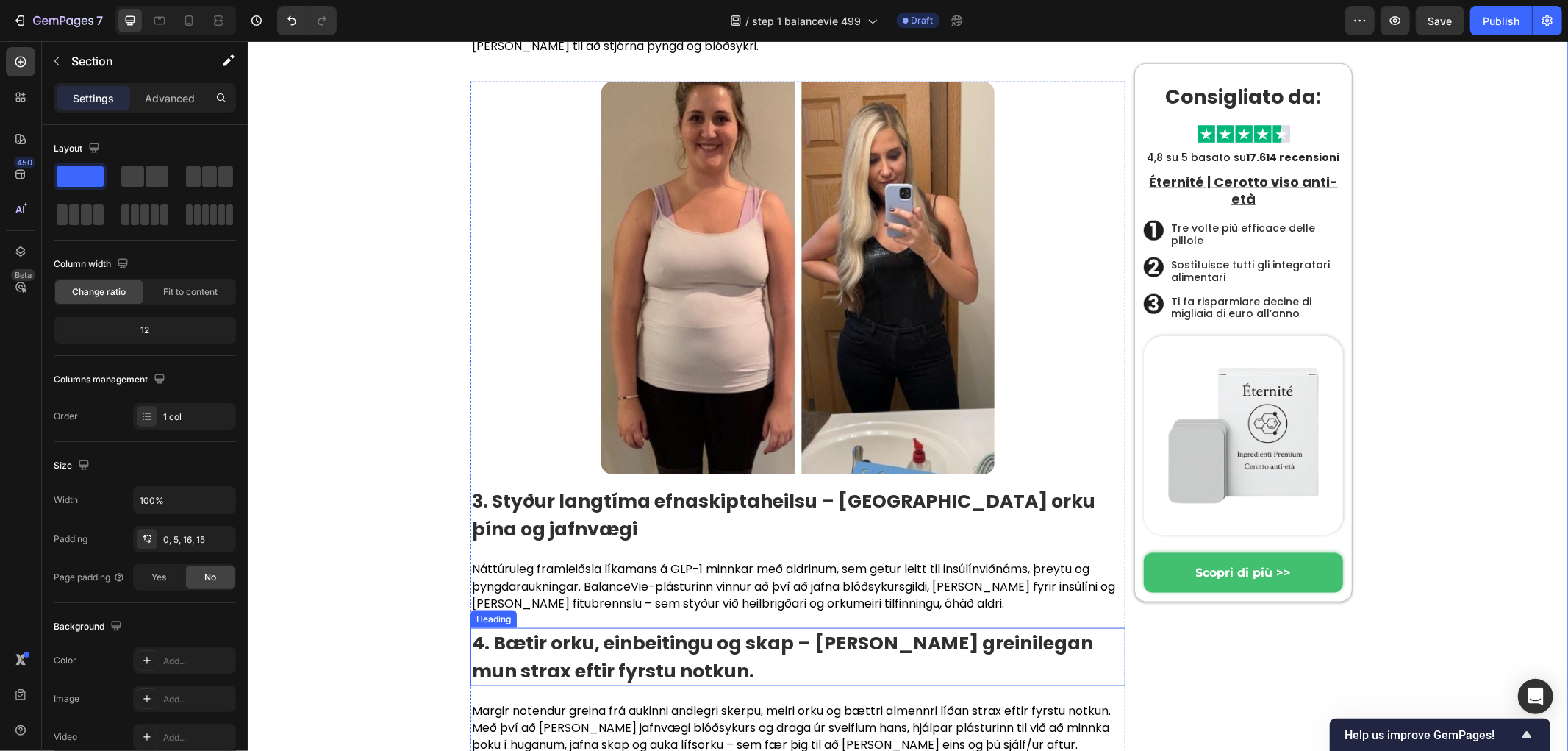
click at [551, 629] on strong "4. Bætir orku, einbeitingu og skap – [PERSON_NAME] greinilegan mun strax eftir …" at bounding box center [782, 656] width 621 height 54
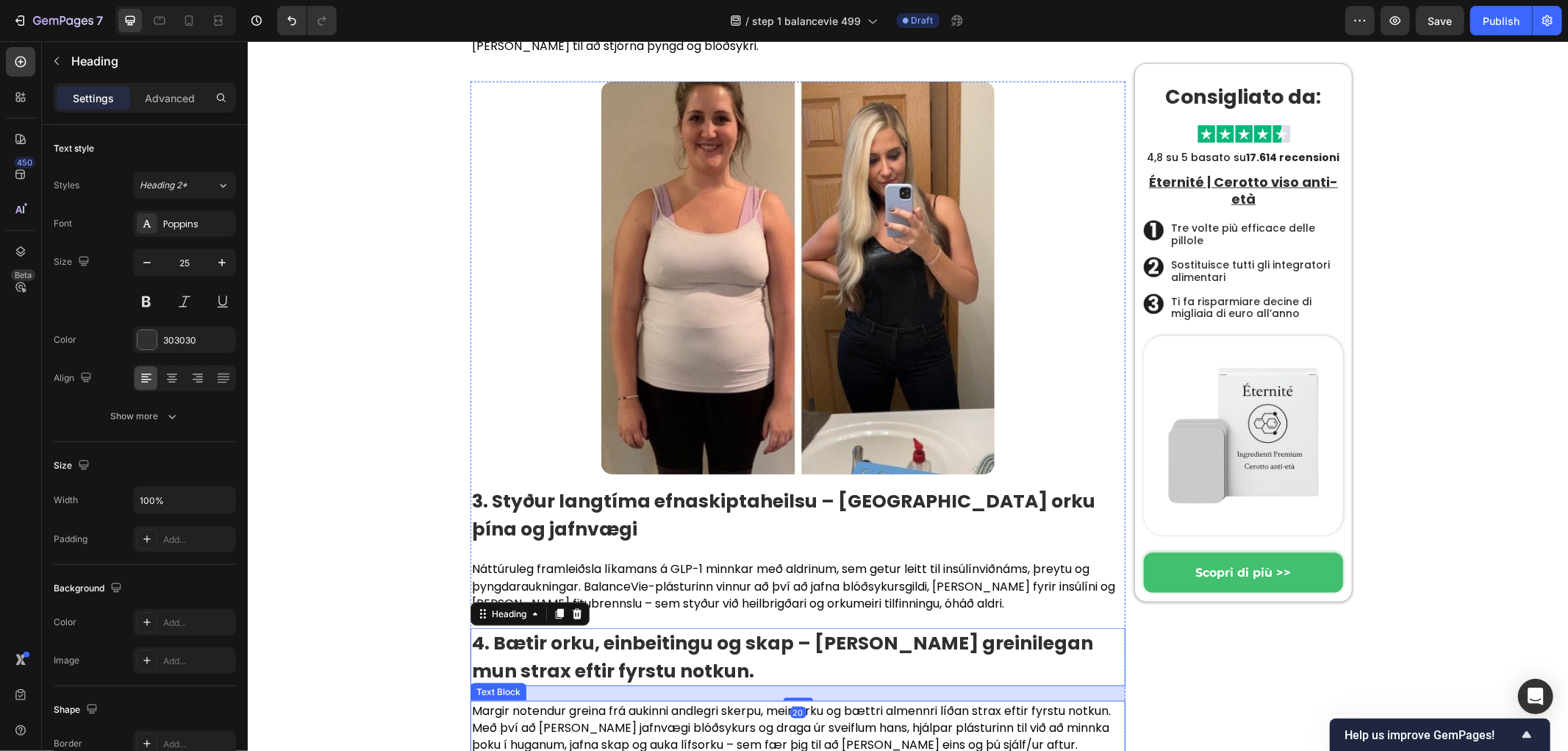
click at [589, 701] on p "Margir notendur greina frá aukinni andlegri skerpu, meiri orku og bættri almenn…" at bounding box center [797, 726] width 652 height 51
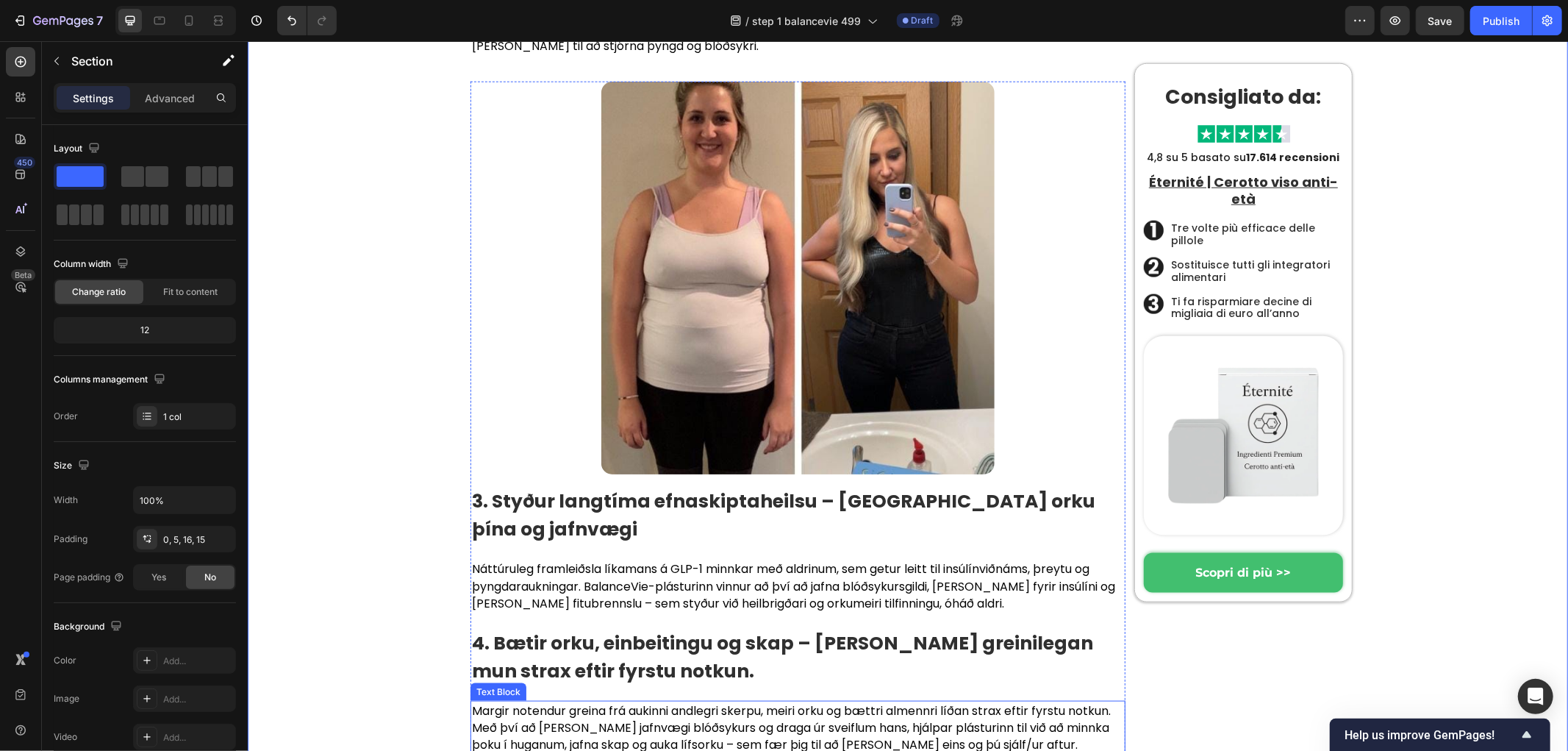
drag, startPoint x: 384, startPoint y: 500, endPoint x: 420, endPoint y: 479, distance: 41.7
click at [535, 629] on strong "4. Bætir orku, einbeitingu og skap – [PERSON_NAME] greinilegan mun strax eftir …" at bounding box center [782, 656] width 621 height 54
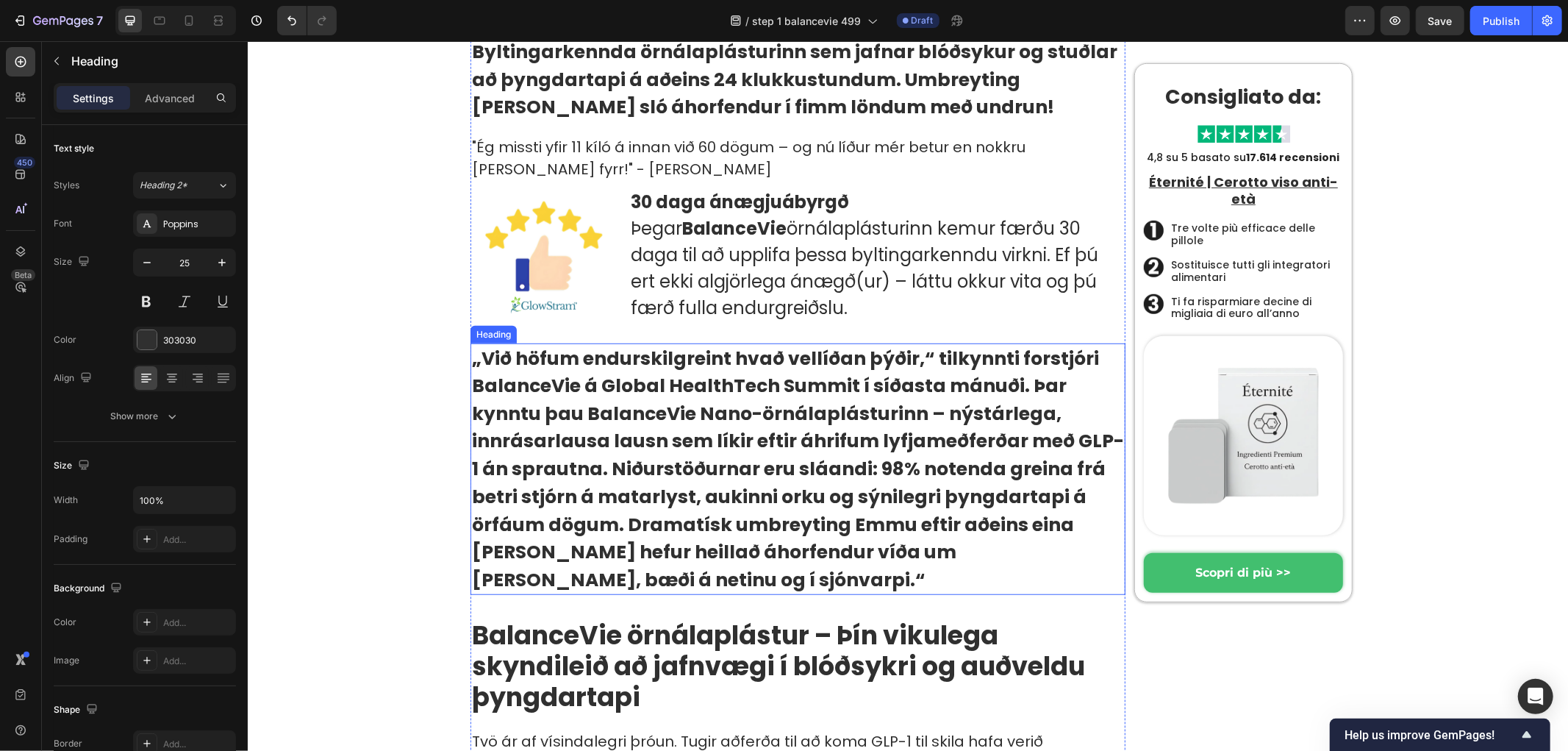
click at [646, 424] on strong "„Við höfum endurskilgreint hvað vellíðan þýðir,“ tilkynnti forstjóri BalanceVie…" at bounding box center [797, 413] width 652 height 136
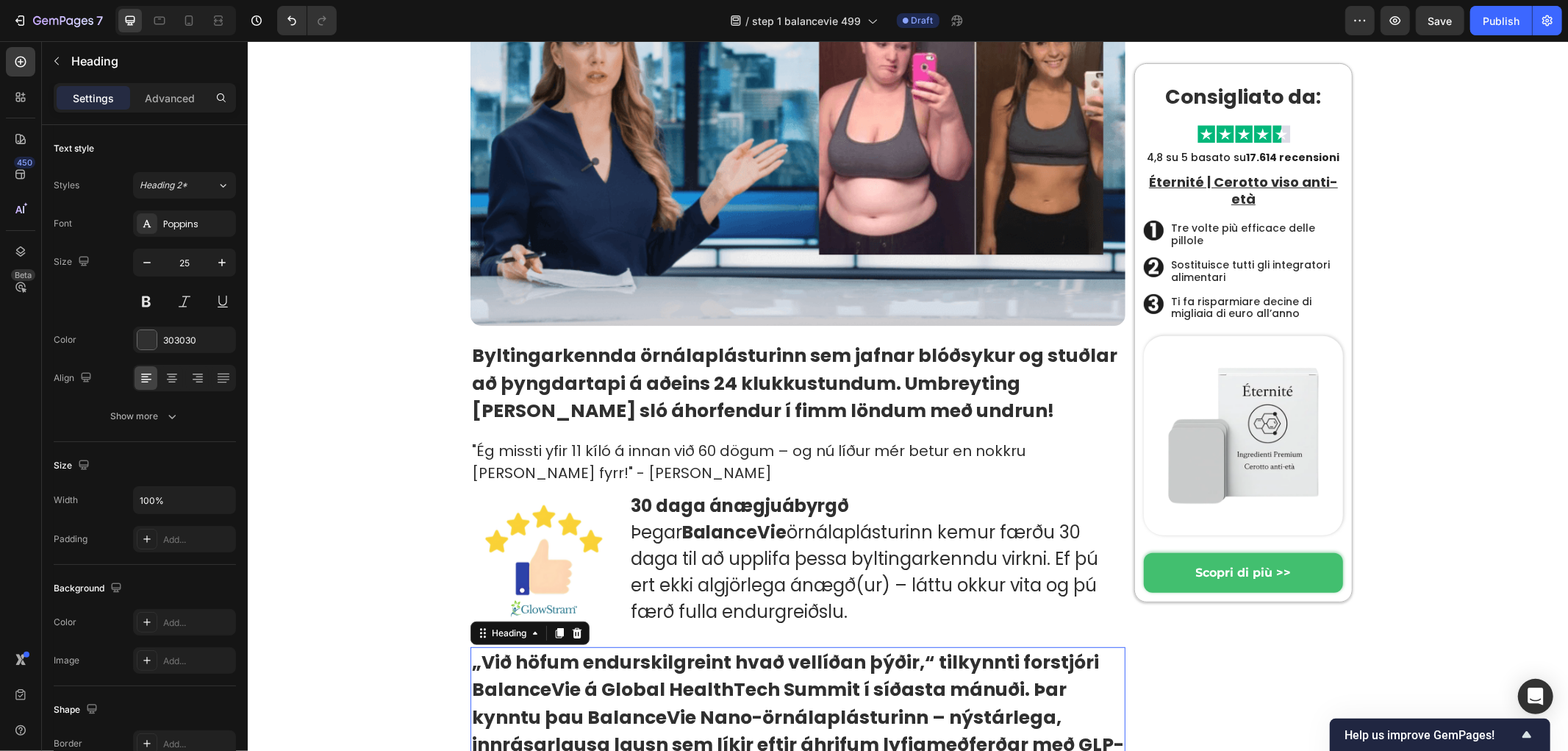
scroll to position [434, 0]
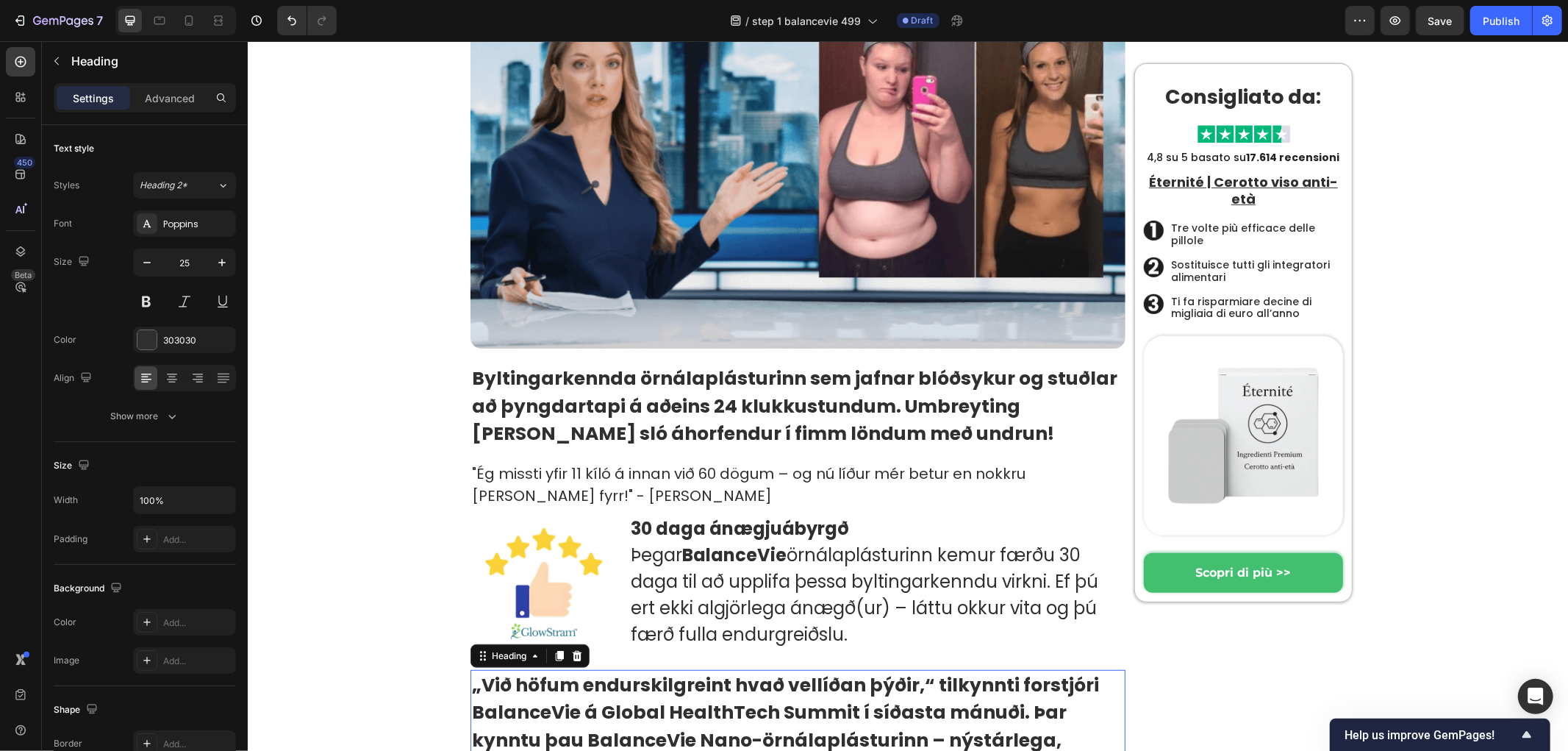
click at [616, 422] on strong "Byltingarkennda örnálaplásturinn sem jafnar blóðsykur og stuðlar að þyngdartapi…" at bounding box center [793, 405] width 646 height 81
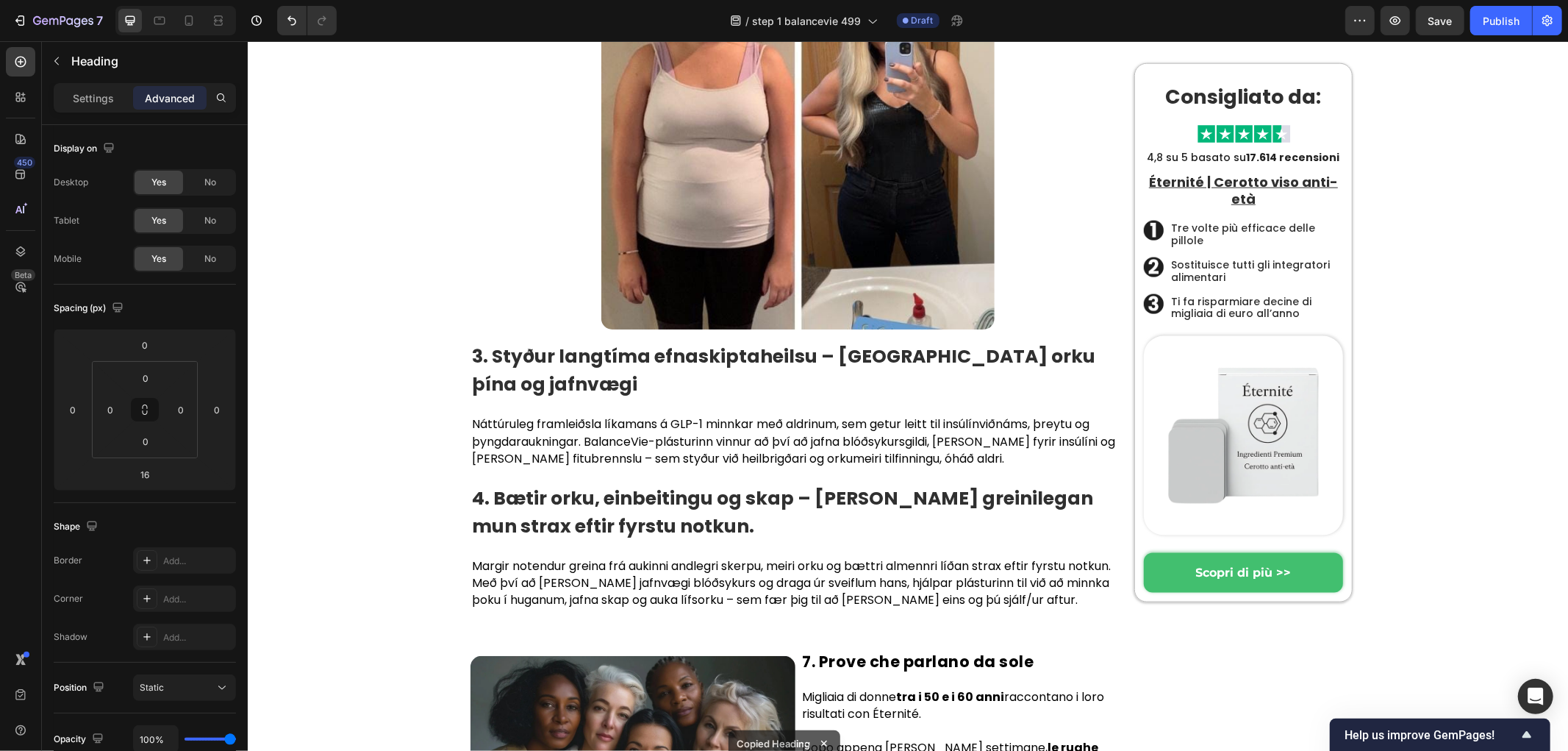
scroll to position [6234, 0]
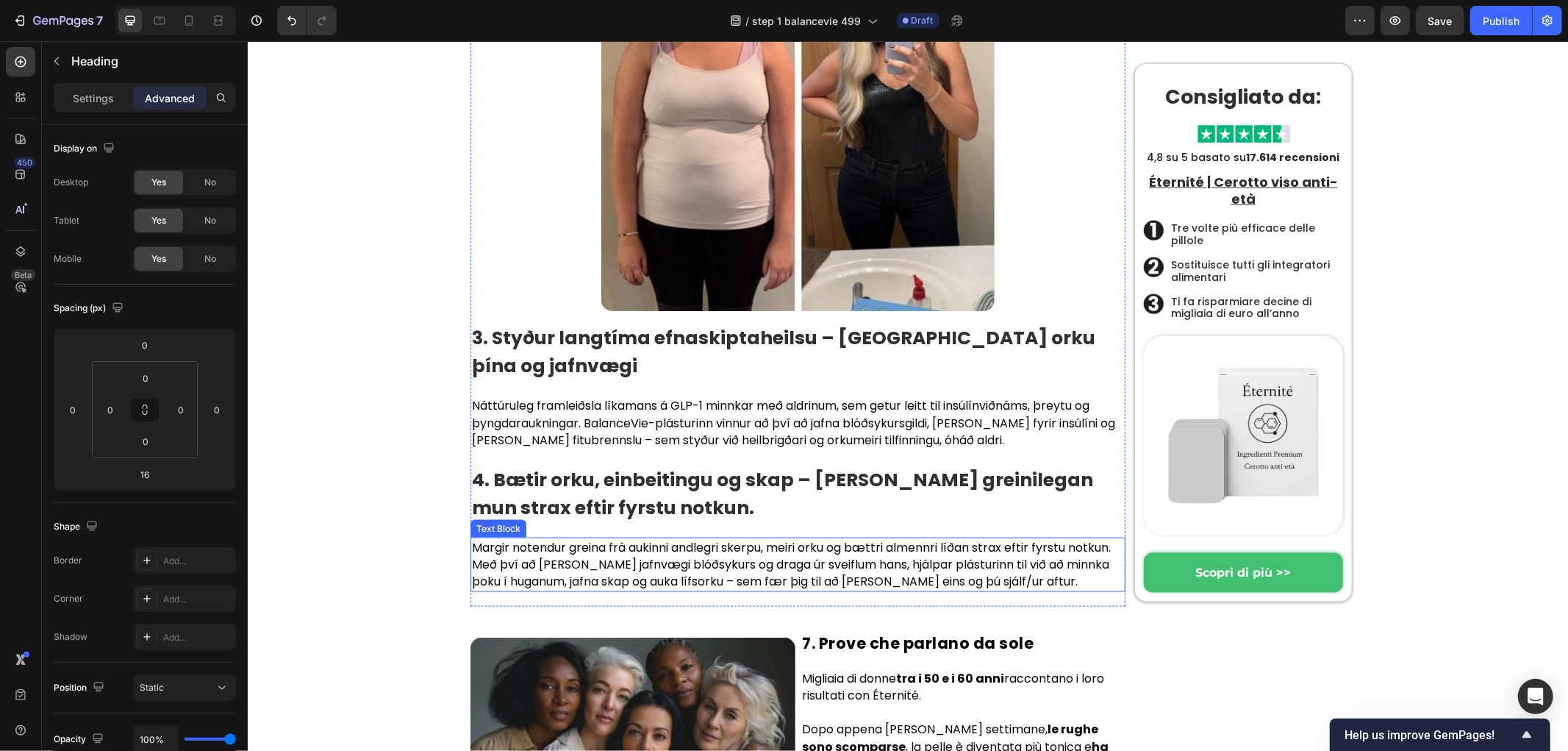
click at [628, 538] on p "Margir notendur greina frá aukinni andlegri skerpu, meiri orku og bættri almenn…" at bounding box center [797, 564] width 652 height 51
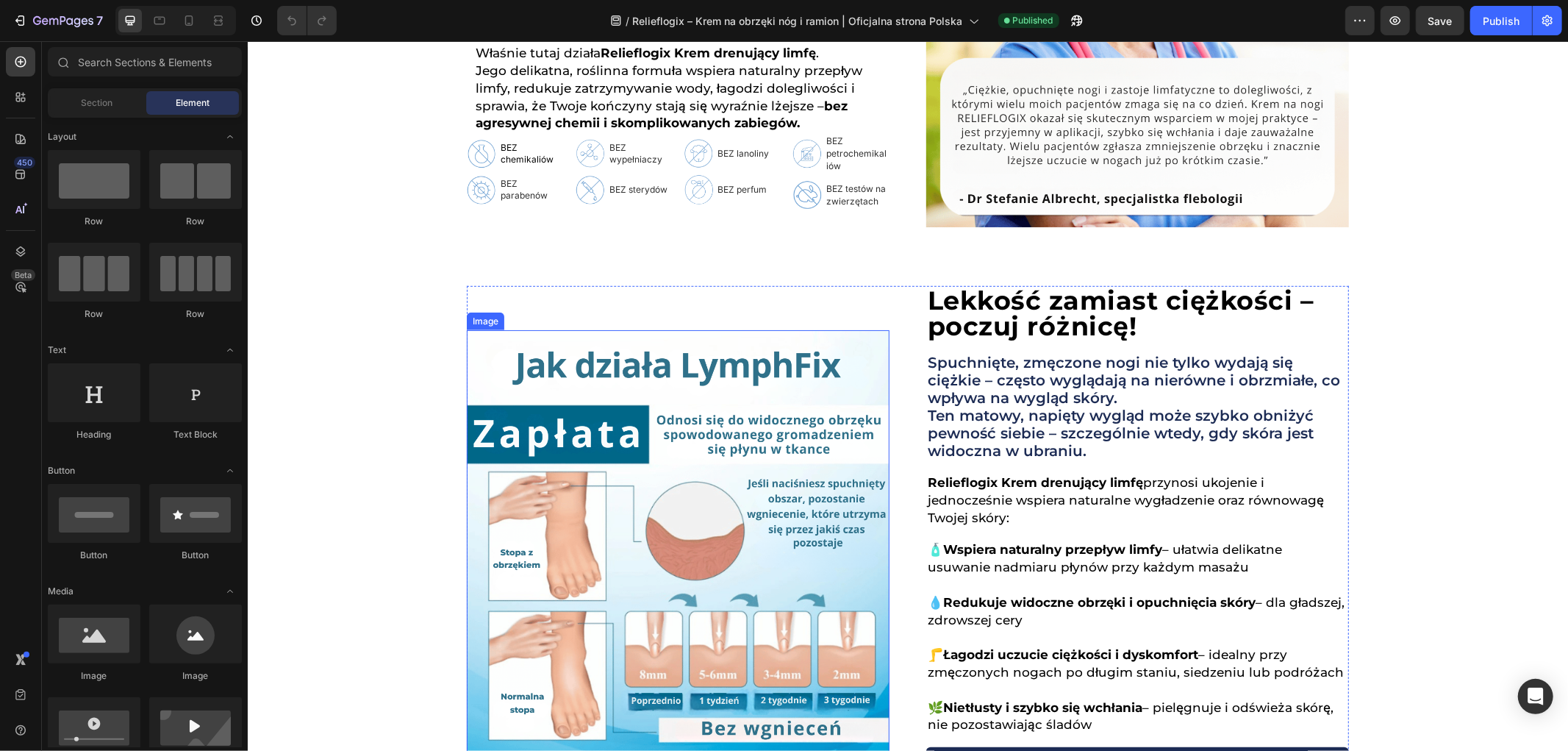
scroll to position [653, 0]
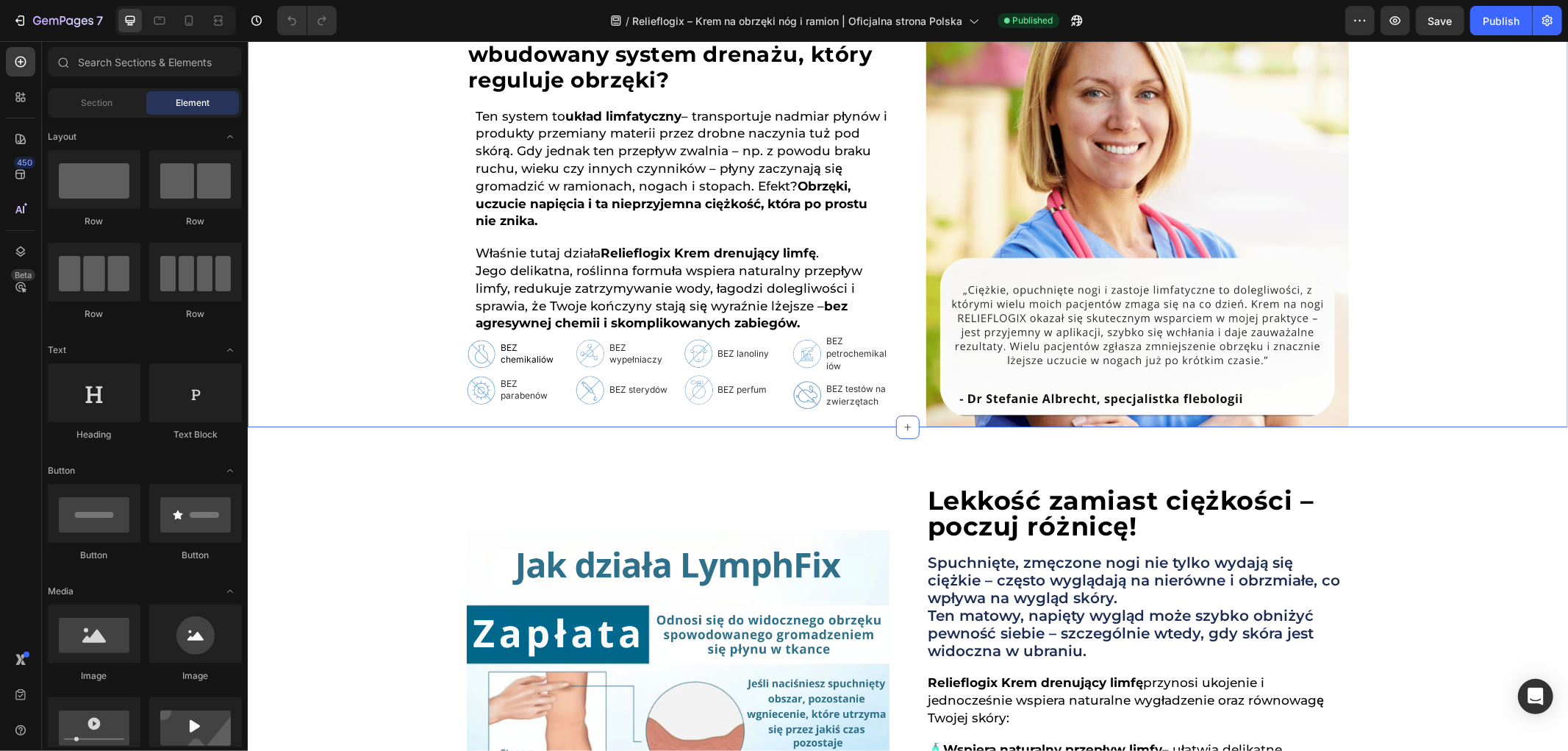
click at [364, 319] on div "Czy wiesz, że ludzki organizm ma wbudowany system drenażu, który reguluje obrzę…" at bounding box center [907, 215] width 1321 height 423
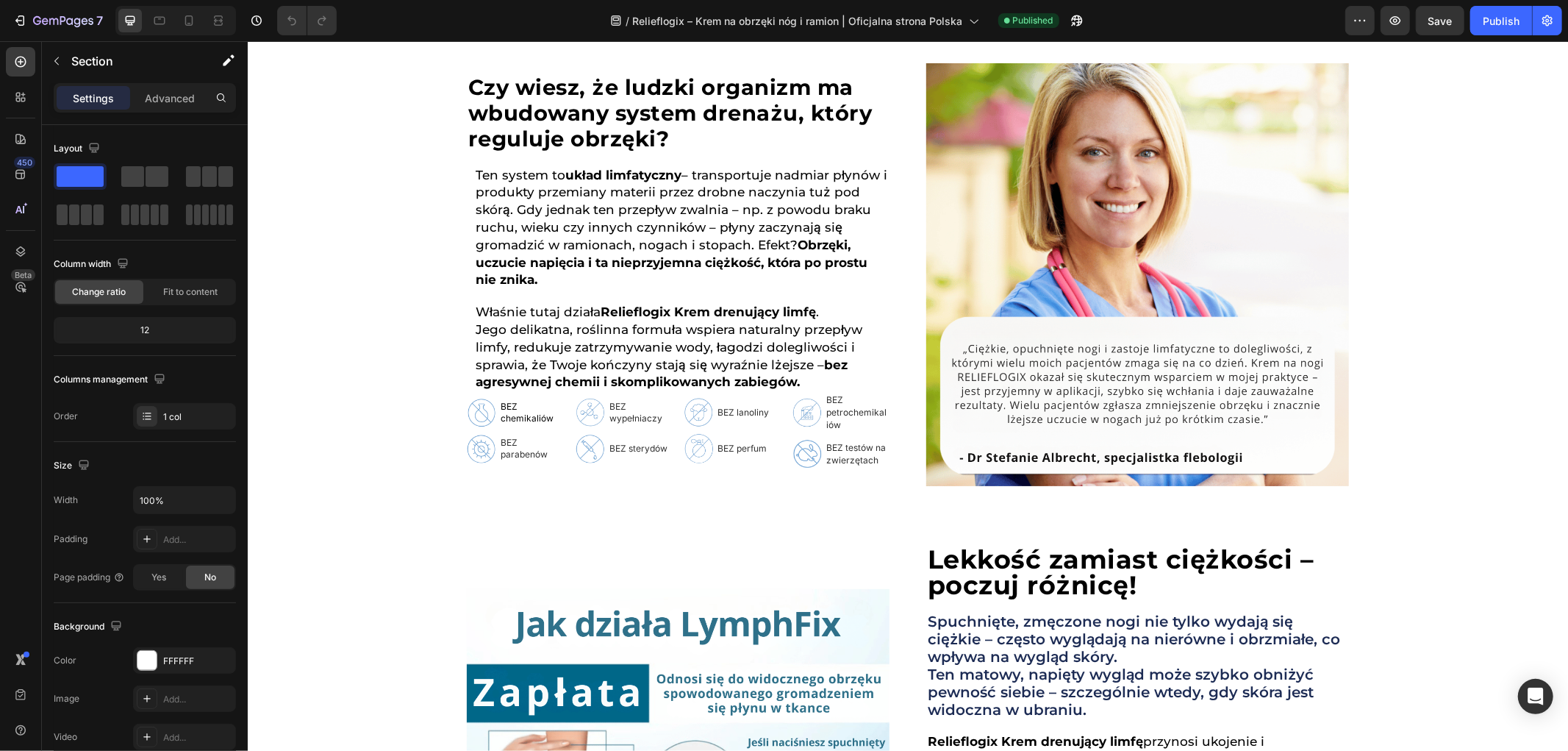
scroll to position [572, 0]
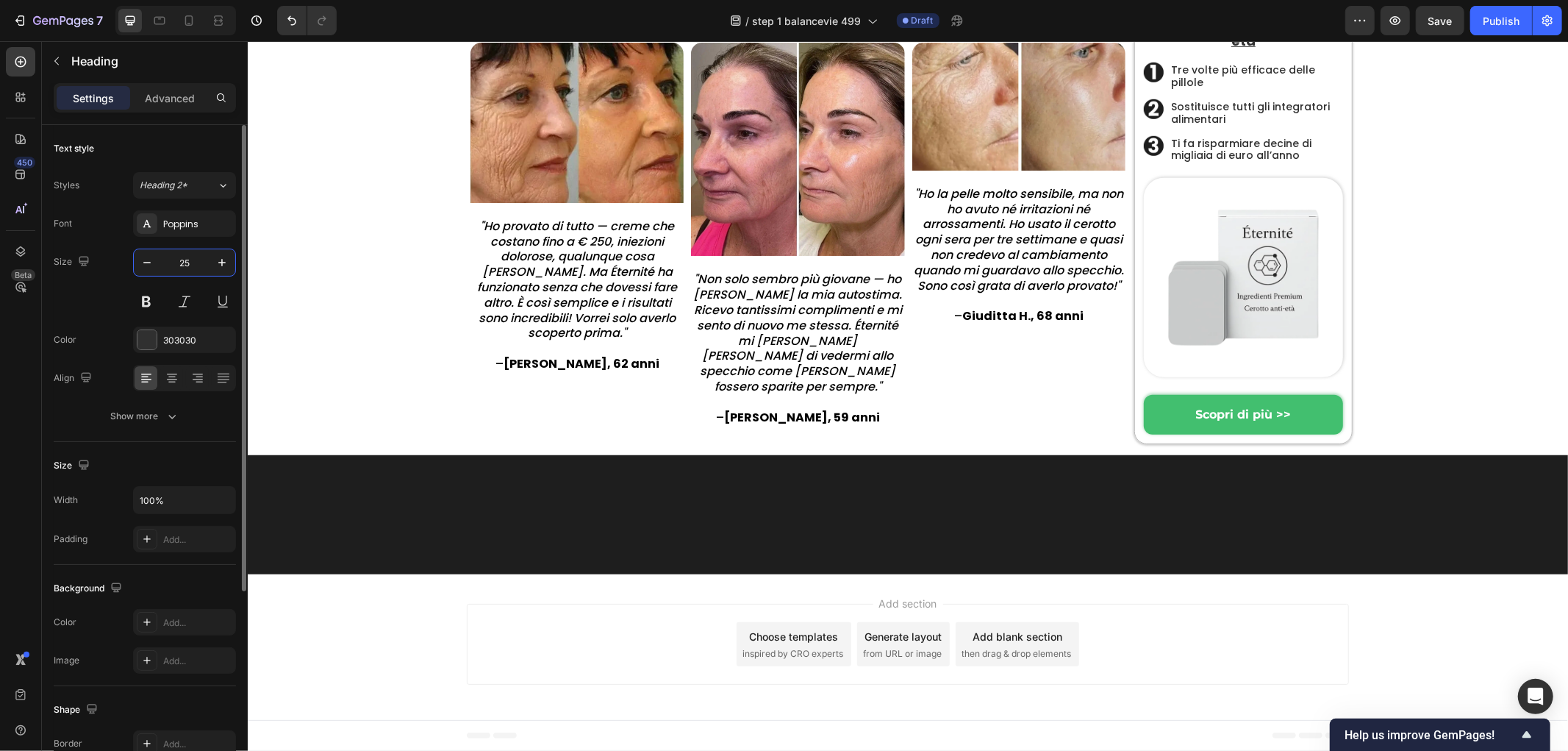
click at [190, 259] on input "25" at bounding box center [184, 262] width 48 height 26
type input "18"
drag, startPoint x: 420, startPoint y: 458, endPoint x: 512, endPoint y: 490, distance: 97.4
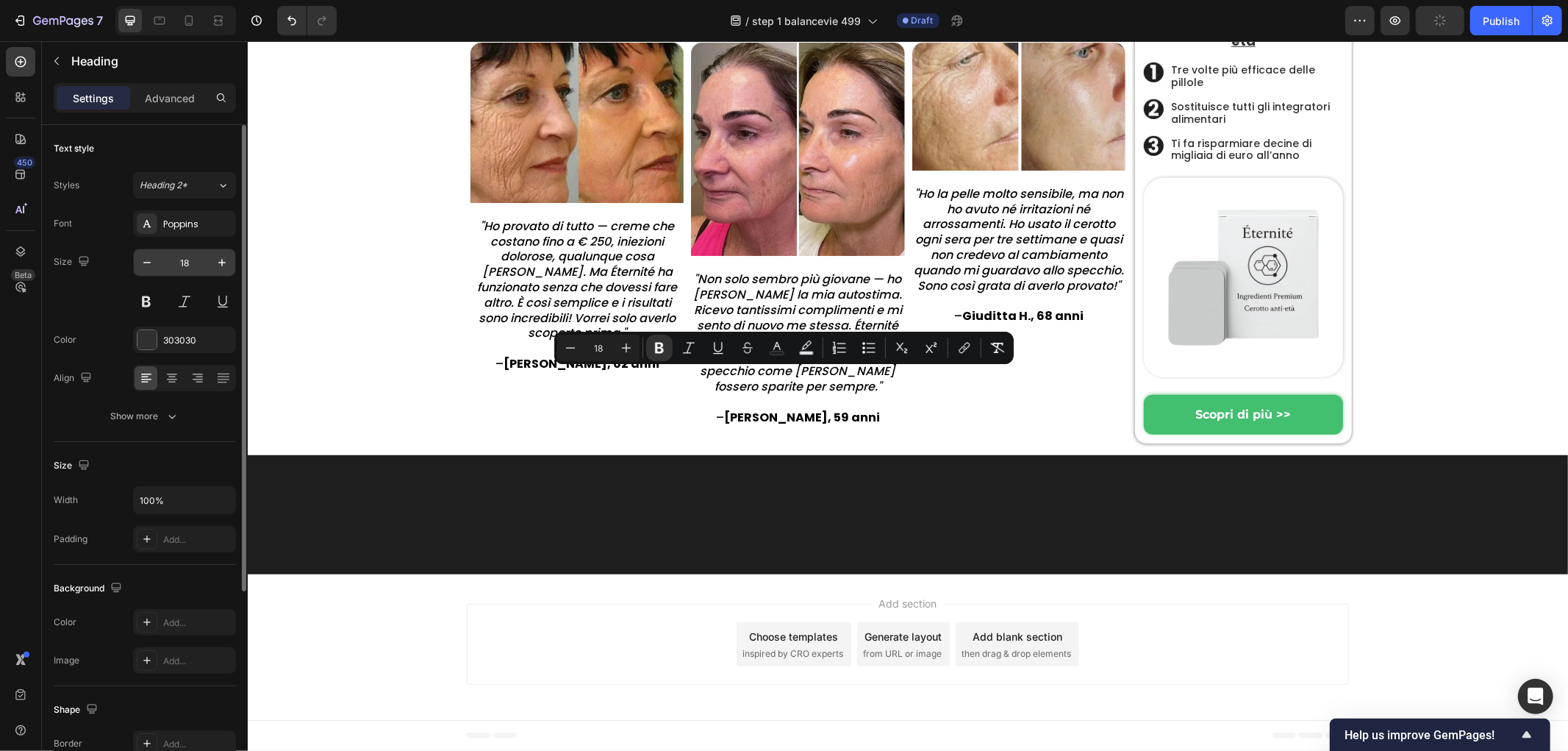
click at [187, 258] on input "18" at bounding box center [184, 262] width 48 height 26
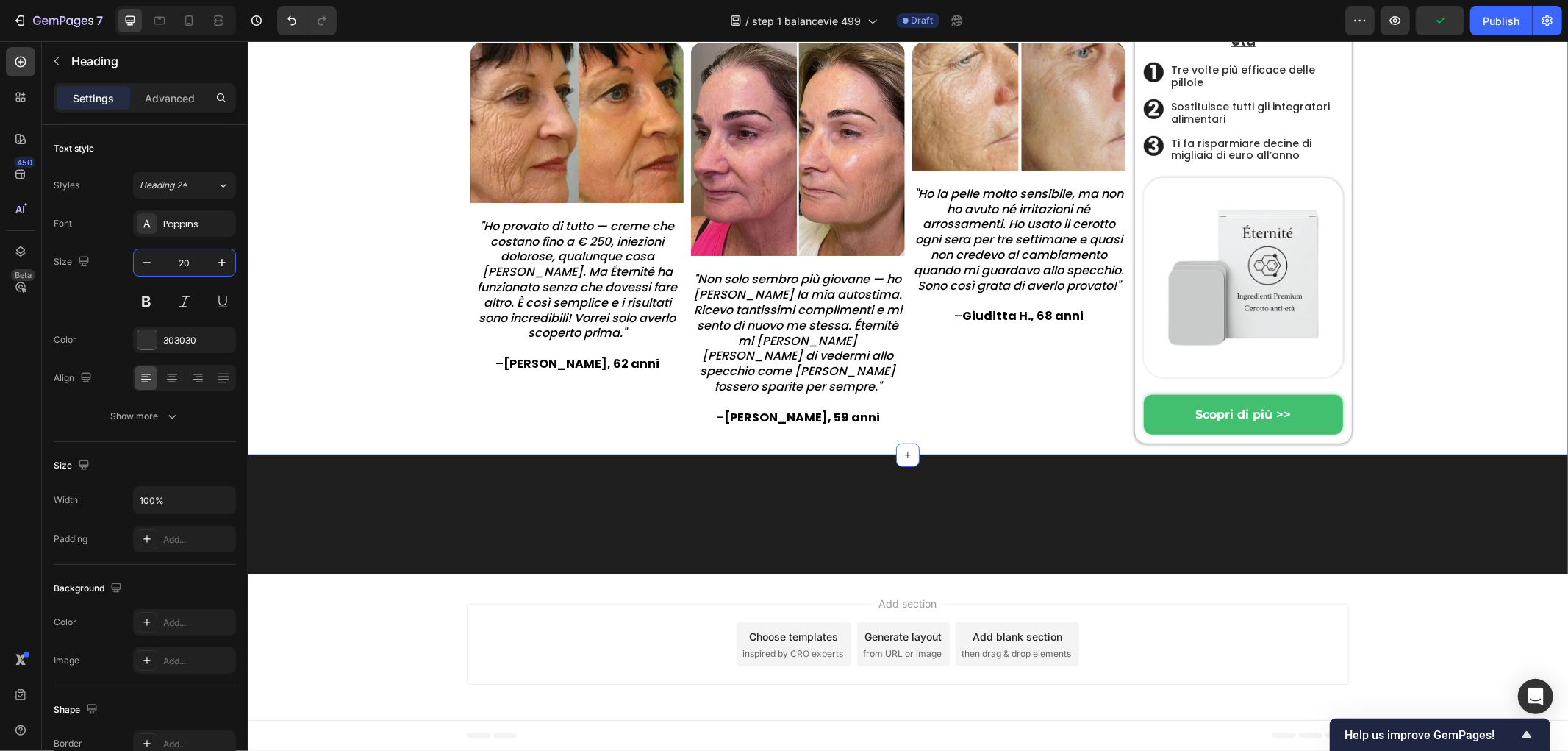
type input "20"
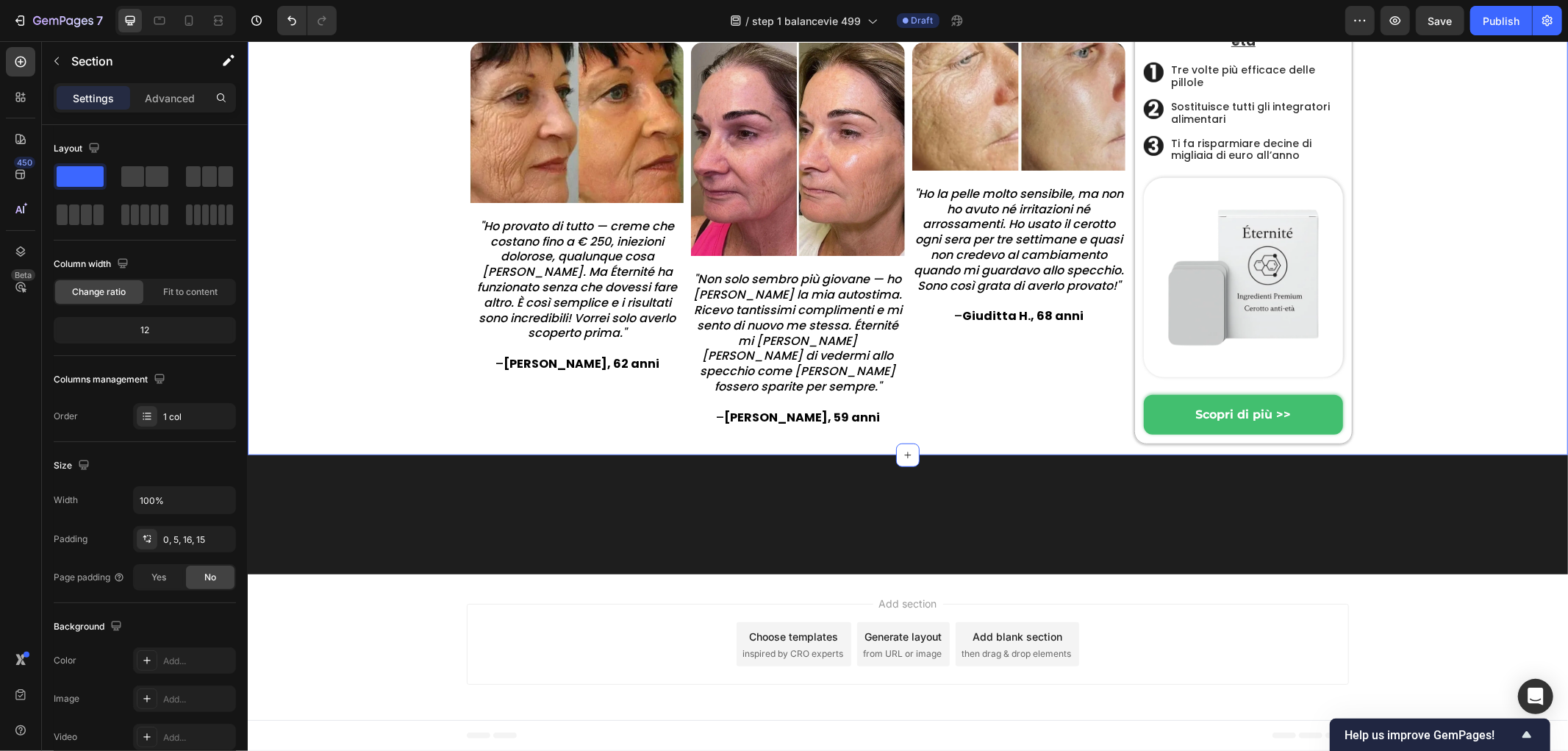
drag, startPoint x: 381, startPoint y: 463, endPoint x: 427, endPoint y: 508, distance: 64.4
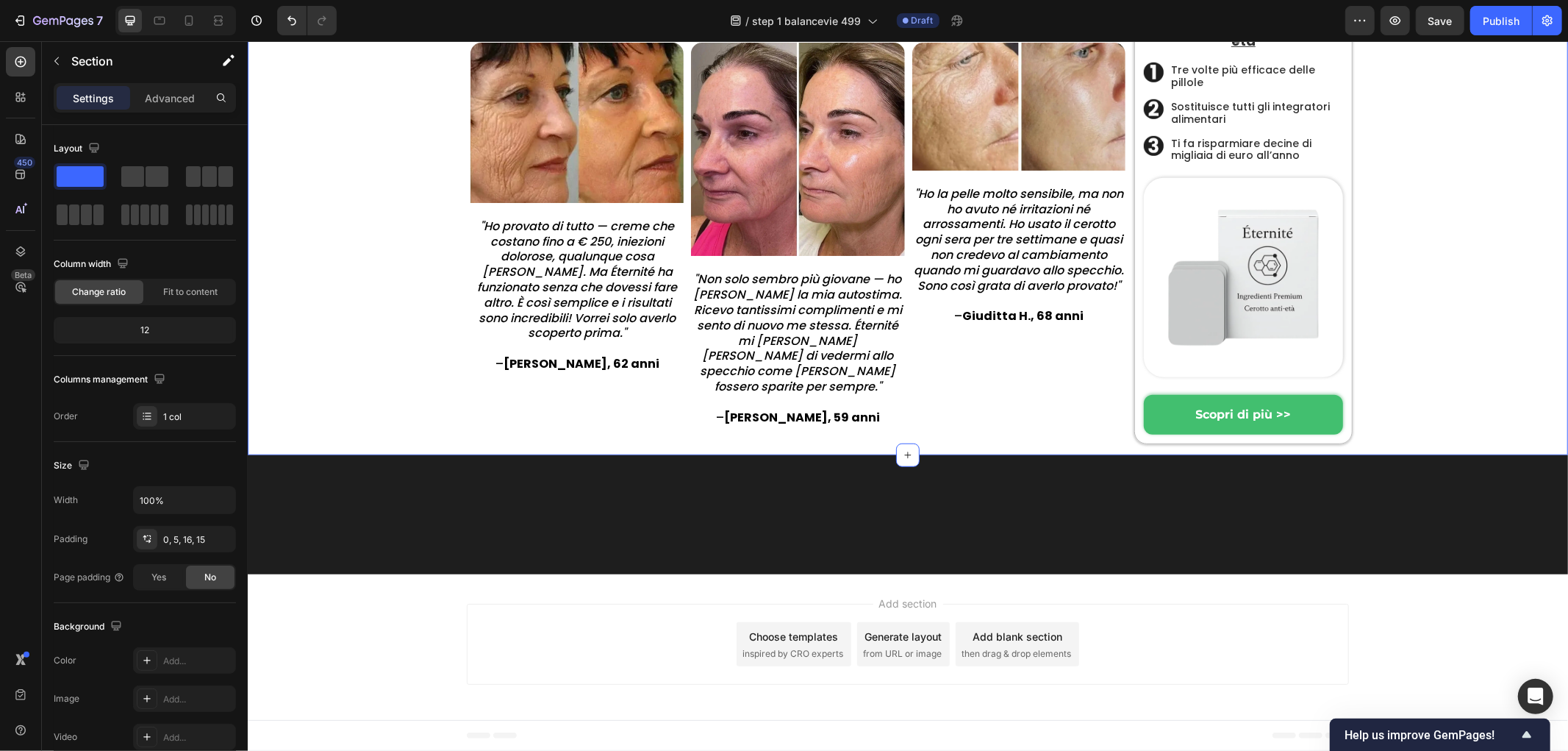
drag, startPoint x: 422, startPoint y: 385, endPoint x: 793, endPoint y: 461, distance: 378.7
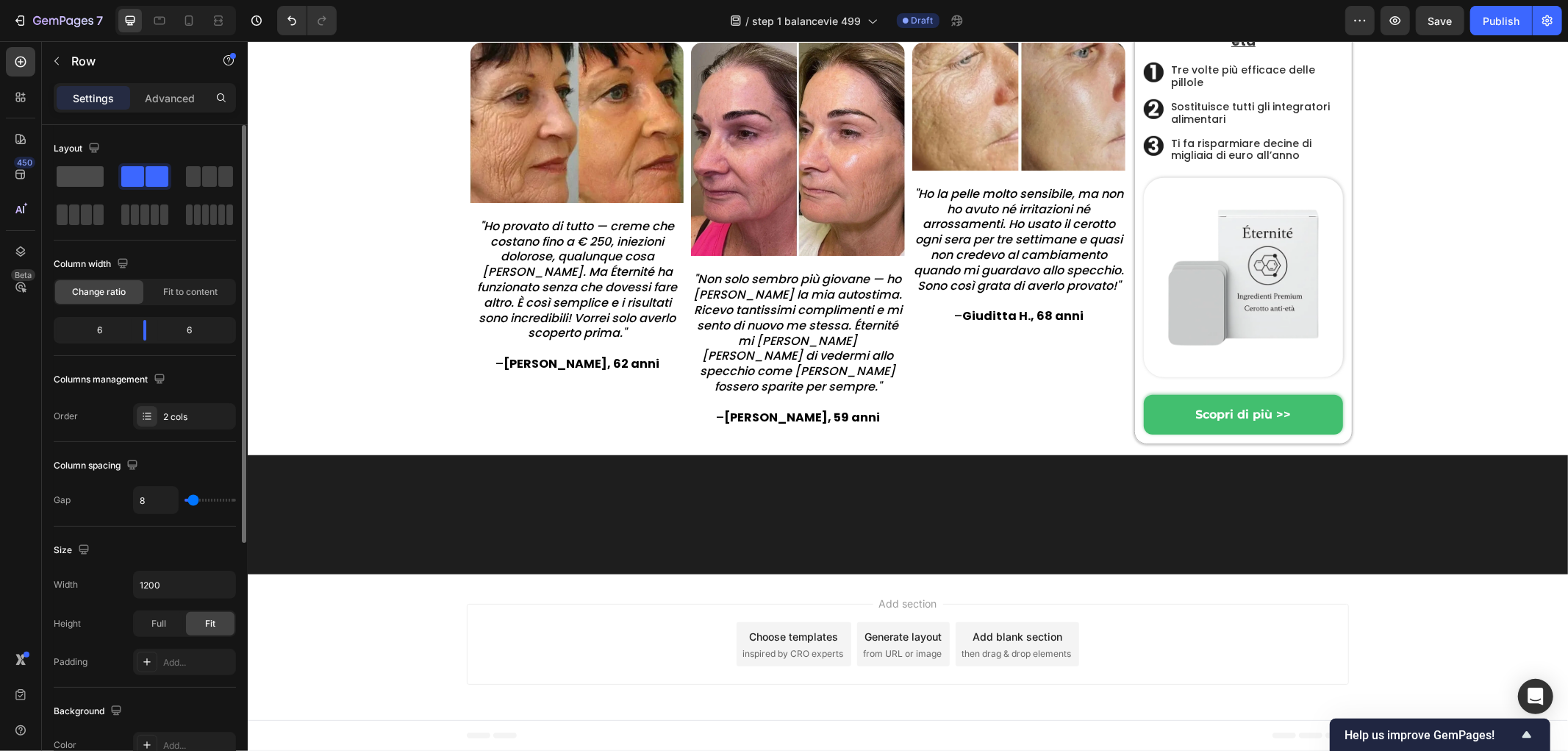
click at [81, 170] on span at bounding box center [81, 176] width 47 height 21
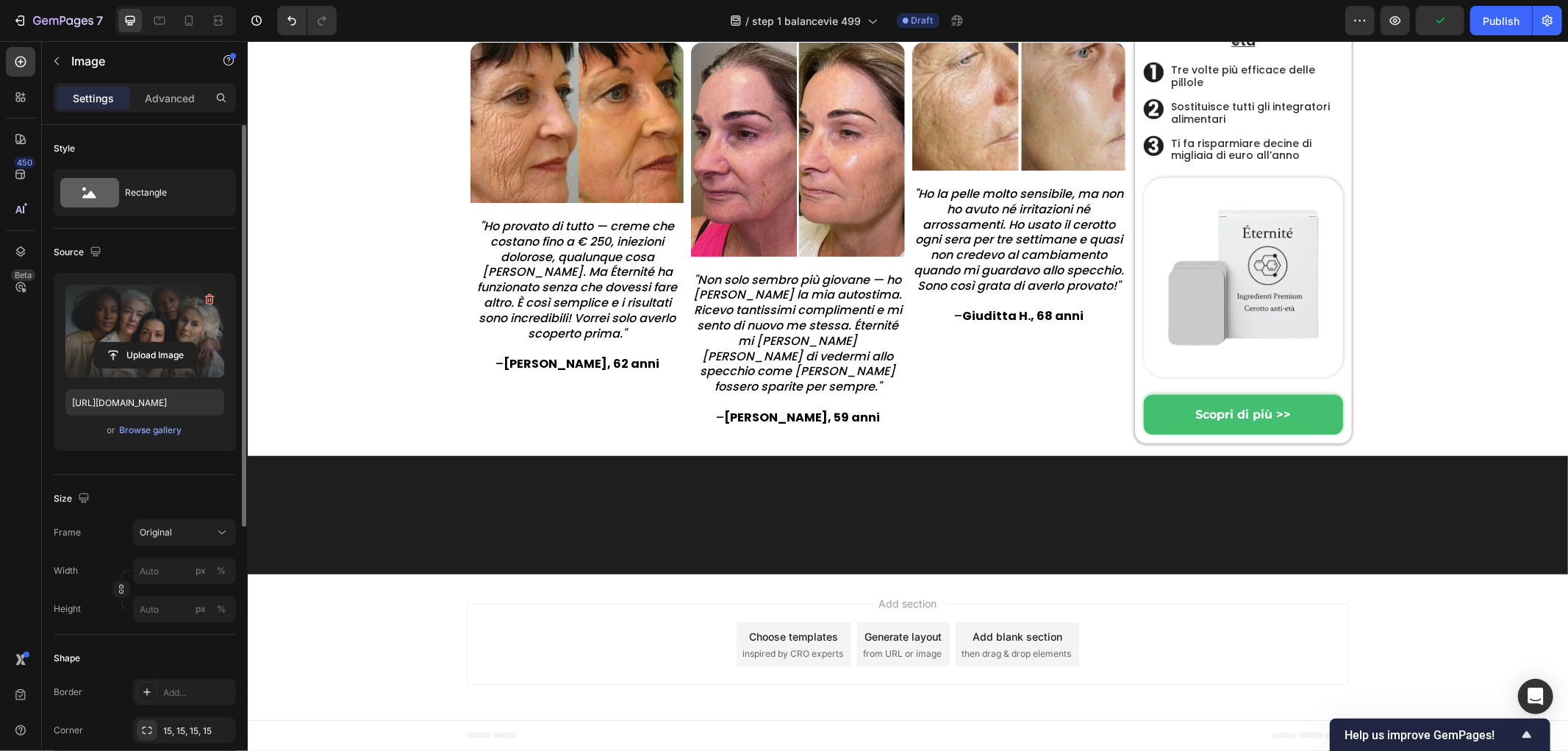
click at [158, 327] on label at bounding box center [145, 330] width 159 height 92
click at [158, 342] on input "file" at bounding box center [145, 355] width 101 height 25
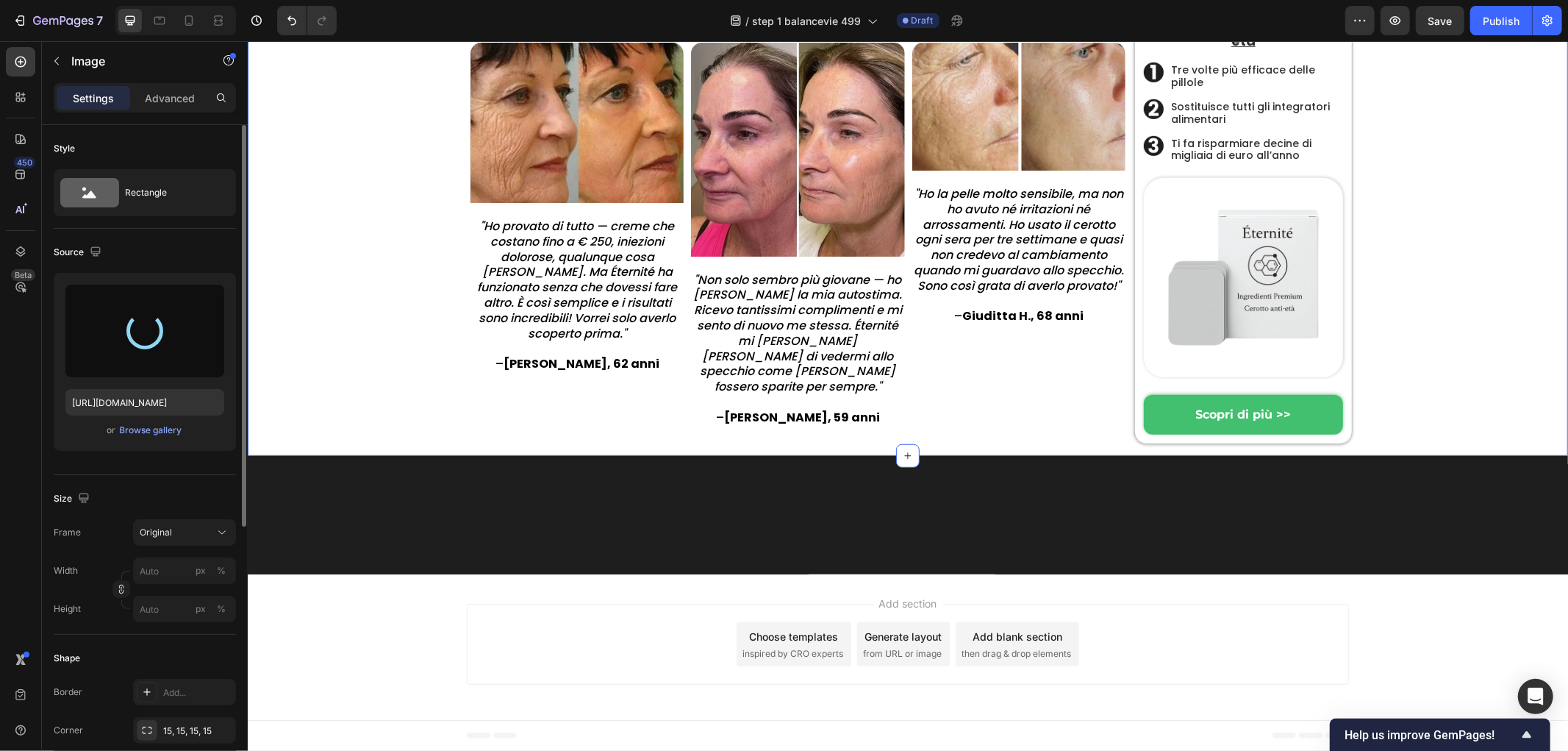
type input "https://cdn.shopify.com/s/files/1/0657/6783/3683/files/gempages_578032762192134…"
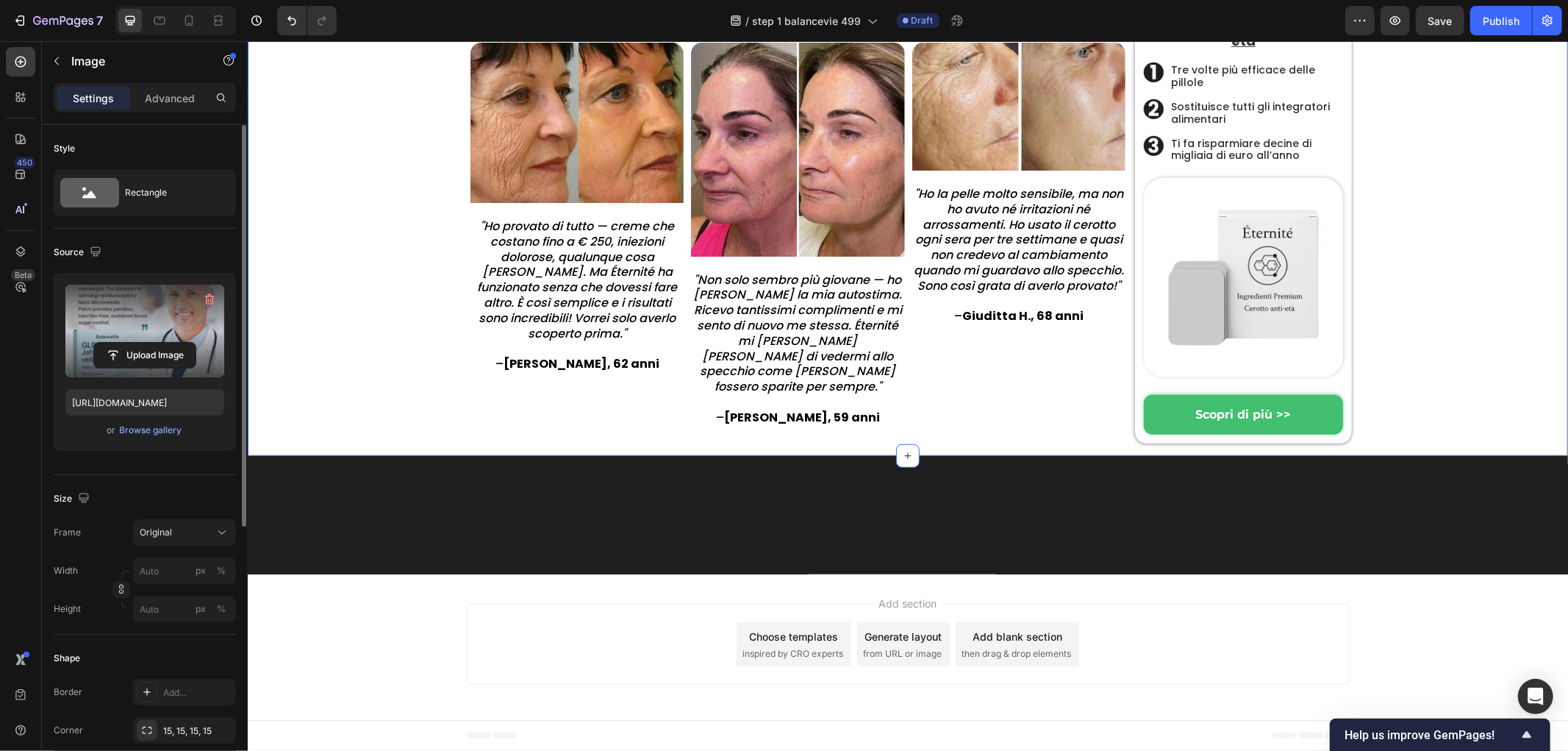
scroll to position [6316, 0]
click at [165, 567] on input "px %" at bounding box center [184, 570] width 103 height 26
type input "60"
click at [224, 567] on div "%" at bounding box center [220, 570] width 9 height 13
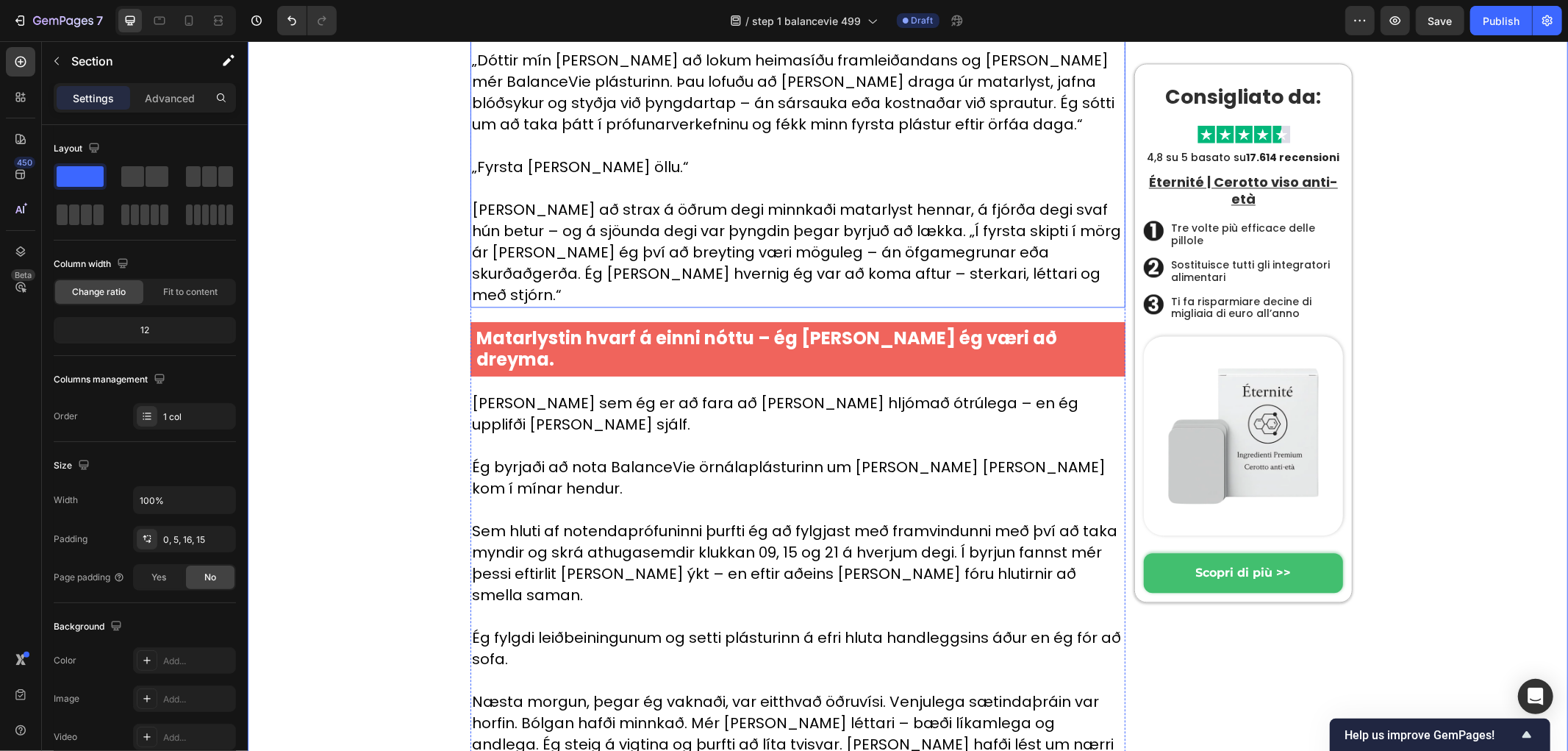
scroll to position [2395, 0]
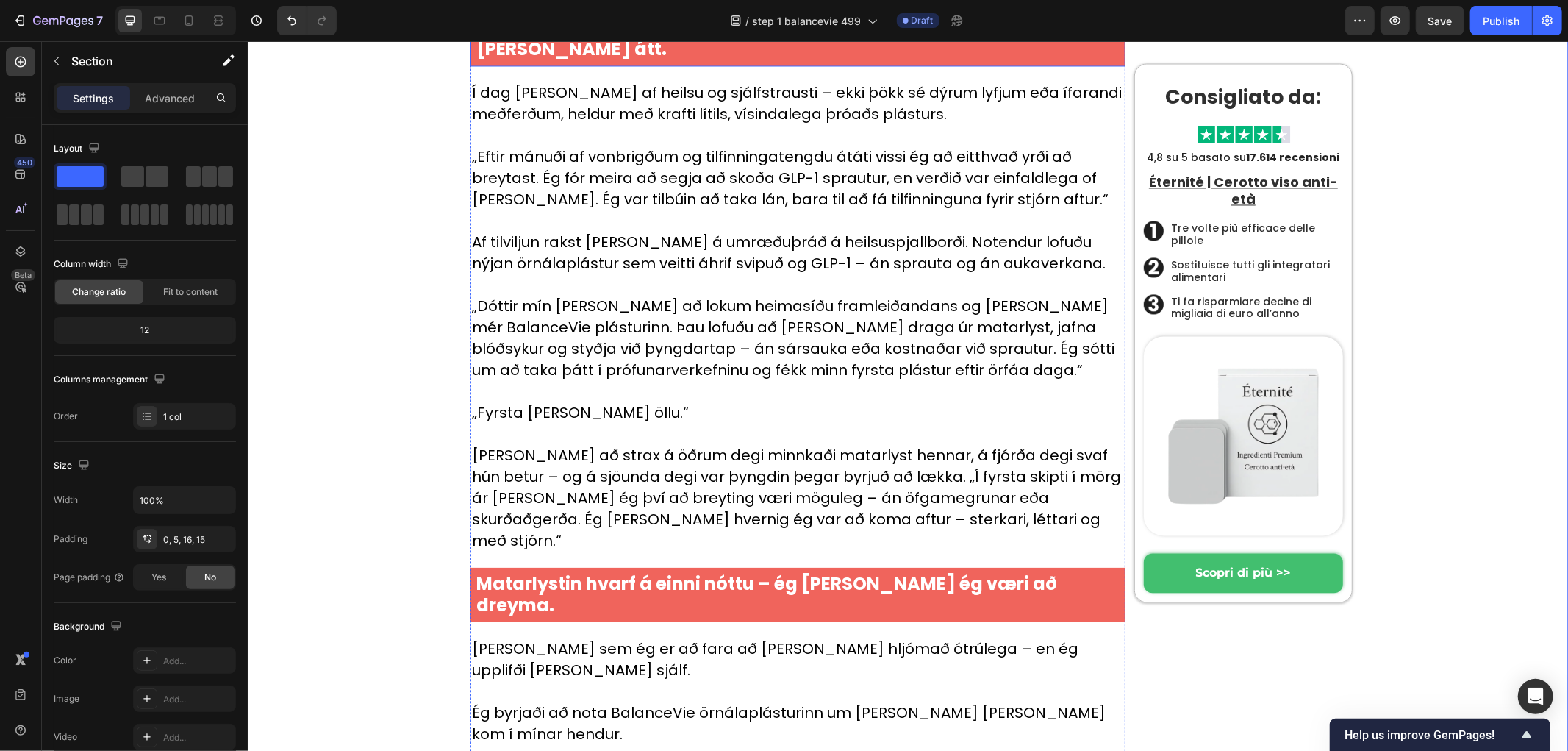
click at [681, 59] on p "BalanceVie örnálaplásturinn breytti öllu – aðeins á tveimur vikum hvarf þráin, …" at bounding box center [797, 28] width 643 height 63
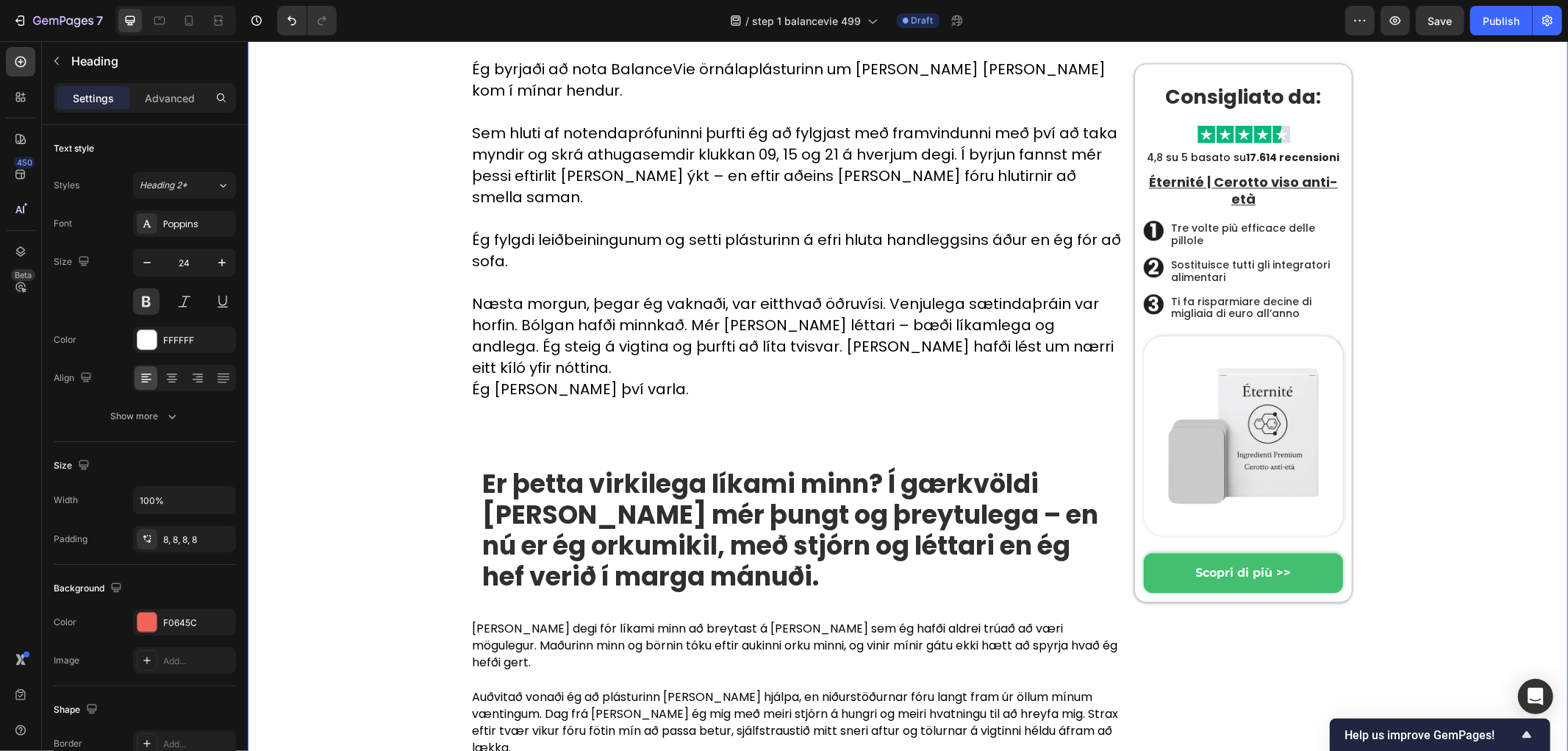
scroll to position [2885, 0]
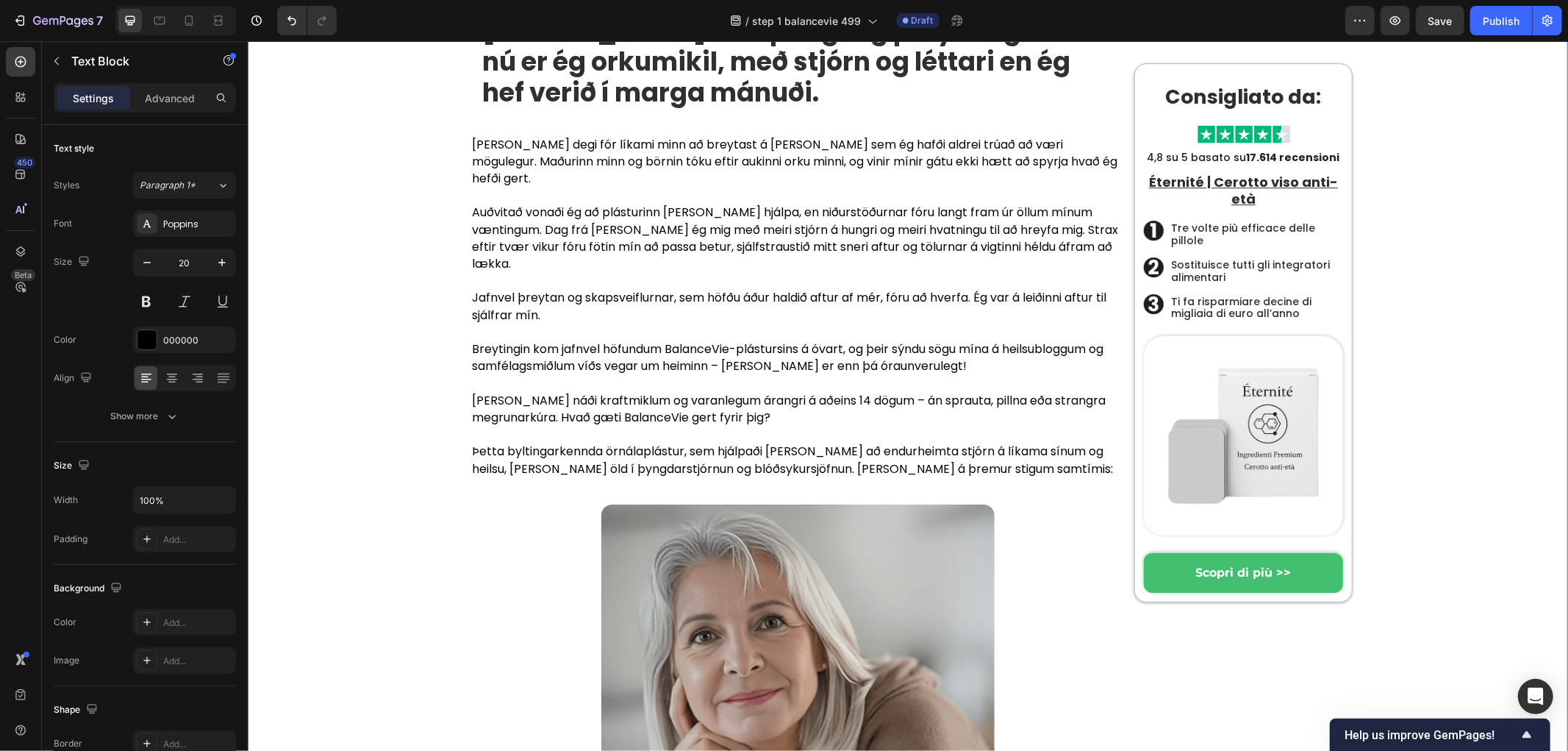
scroll to position [4111, 0]
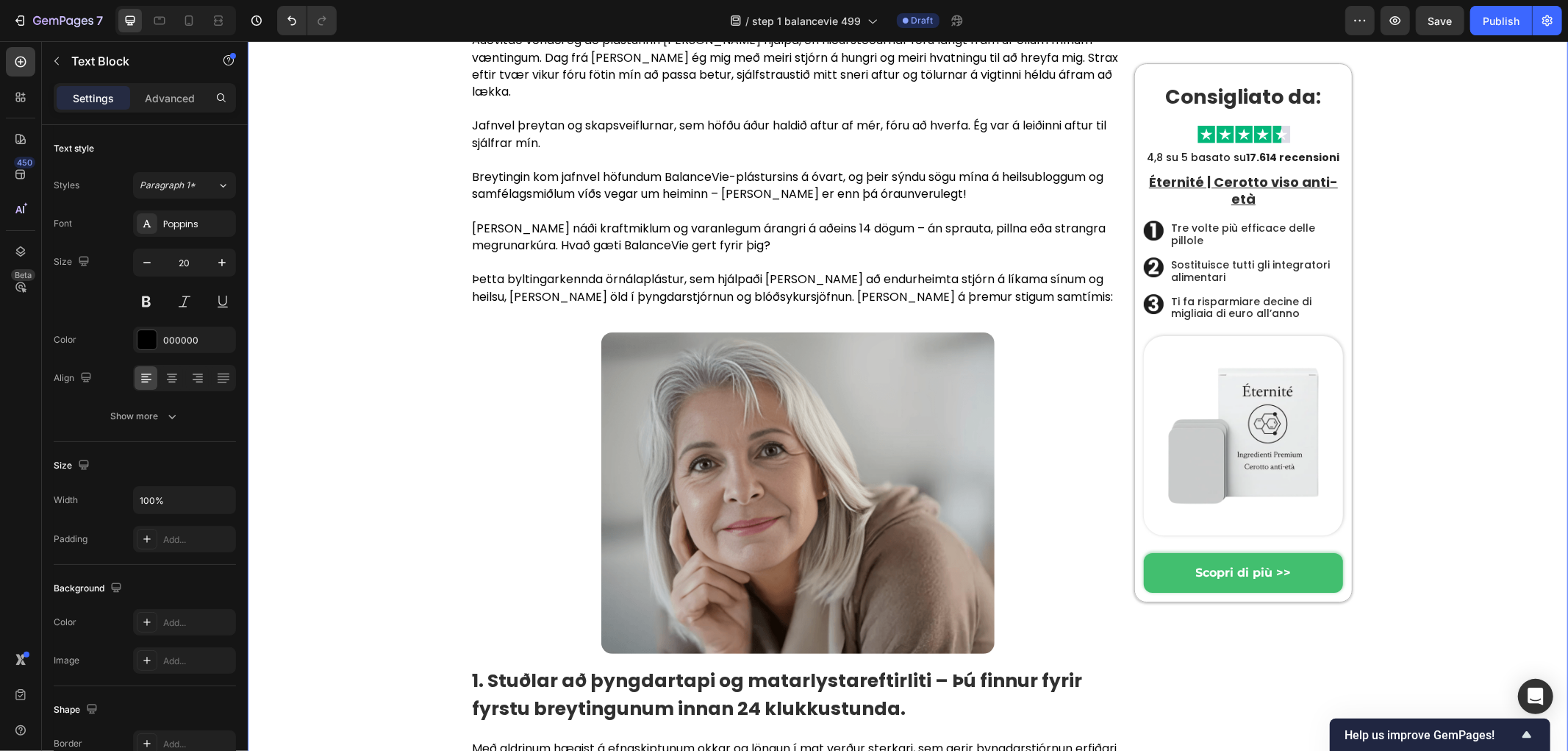
click at [542, 116] on p "Rich Text Editor. Editing area: main" at bounding box center [797, 108] width 652 height 17
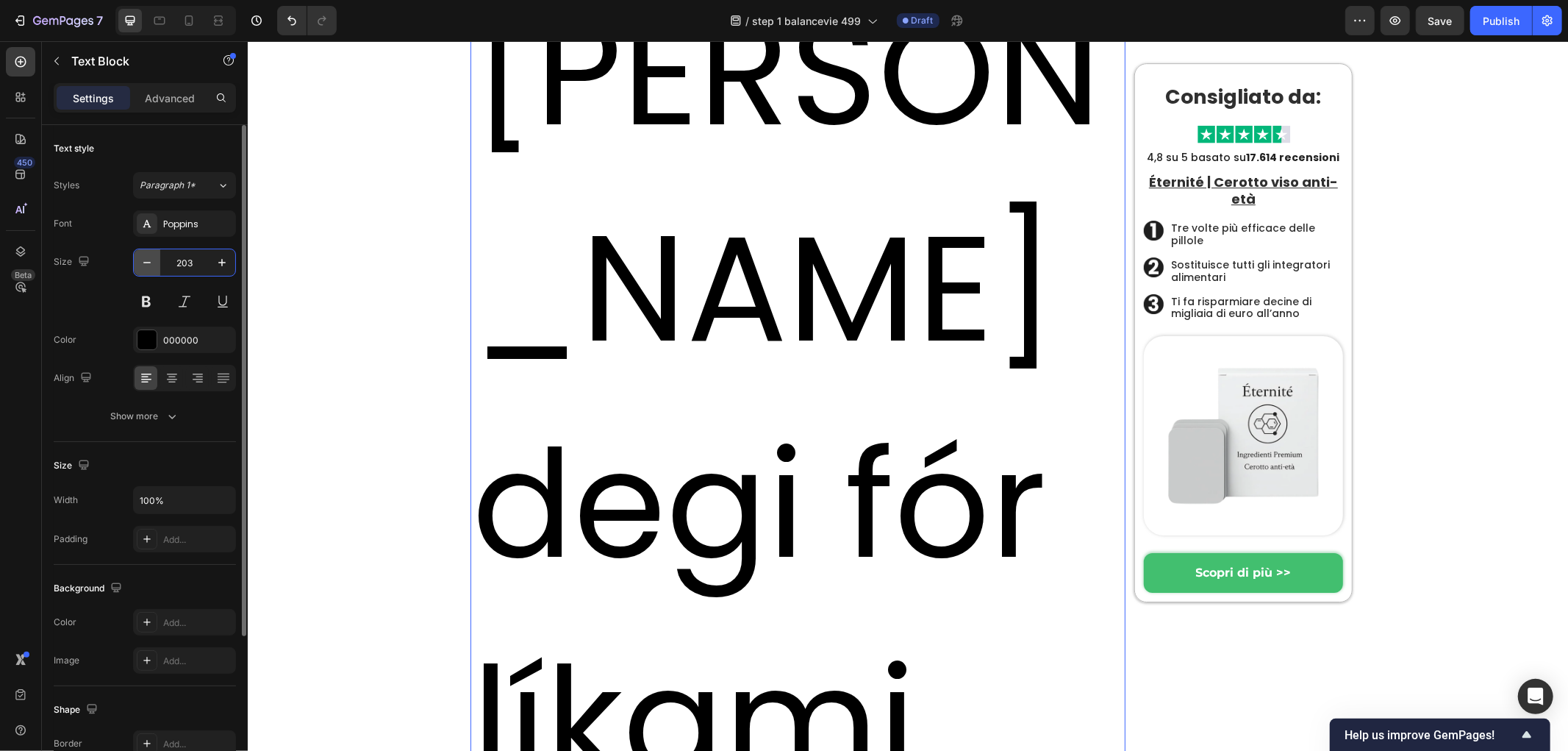
click at [142, 255] on div "203" at bounding box center [184, 262] width 101 height 26
type input "20"
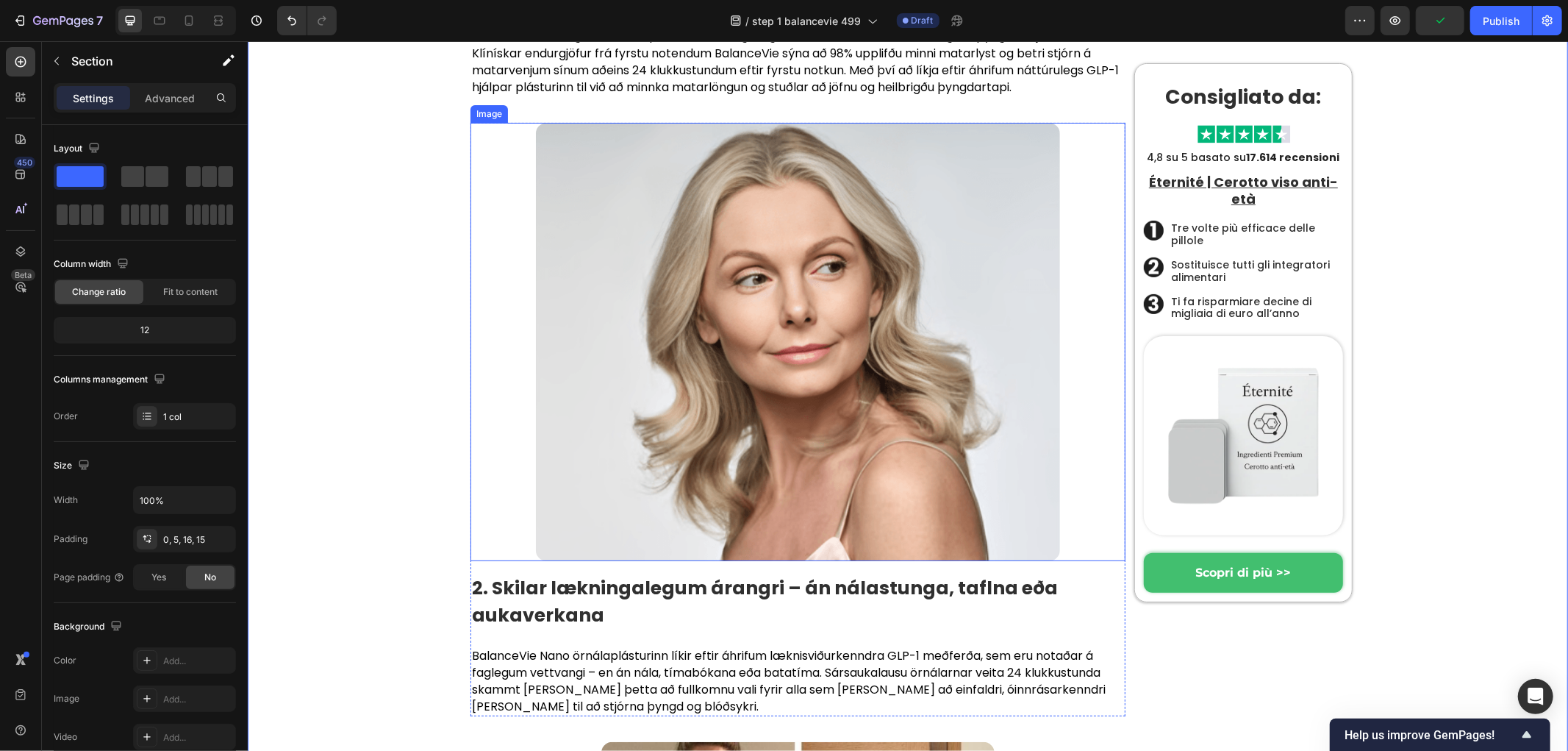
scroll to position [5091, 0]
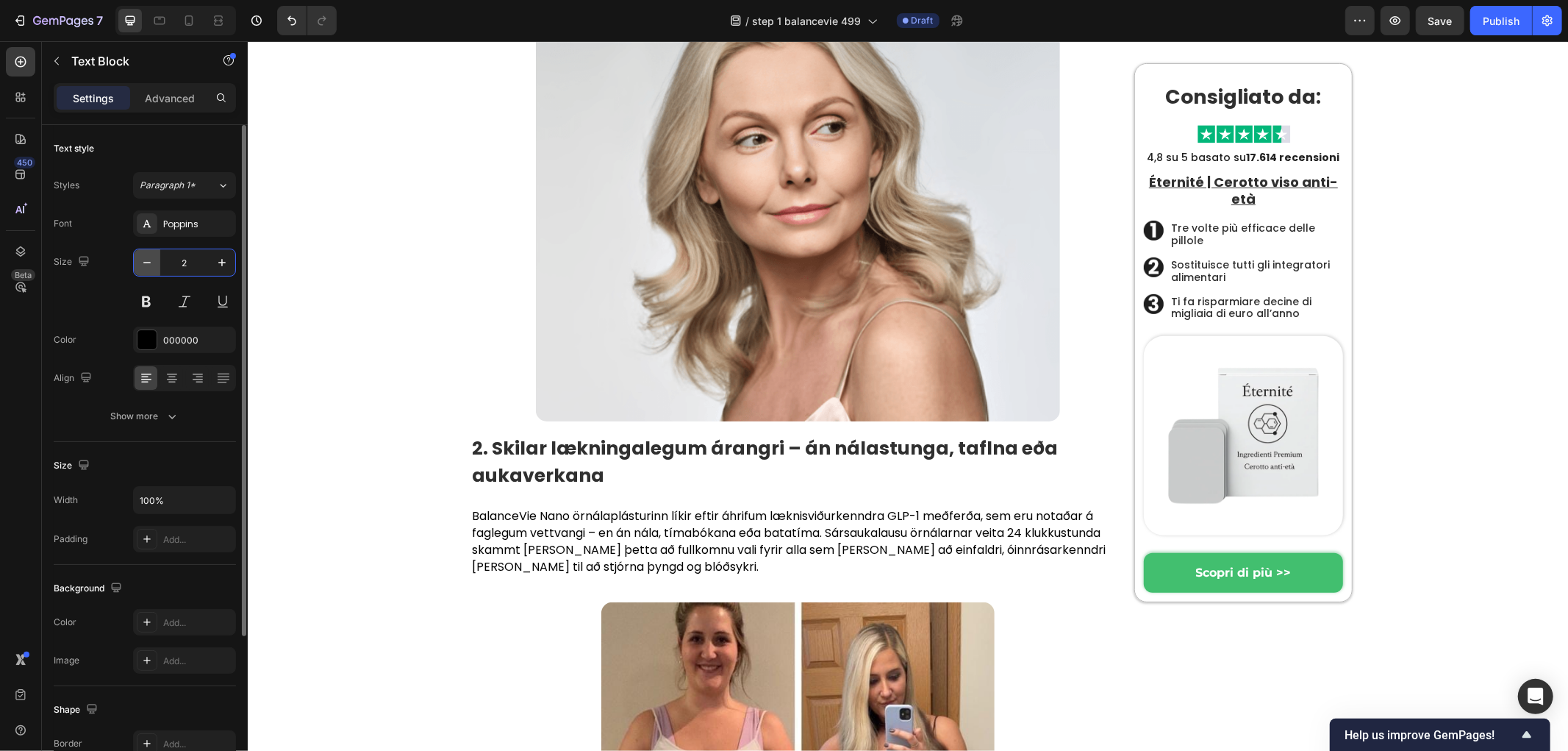
type input "20"
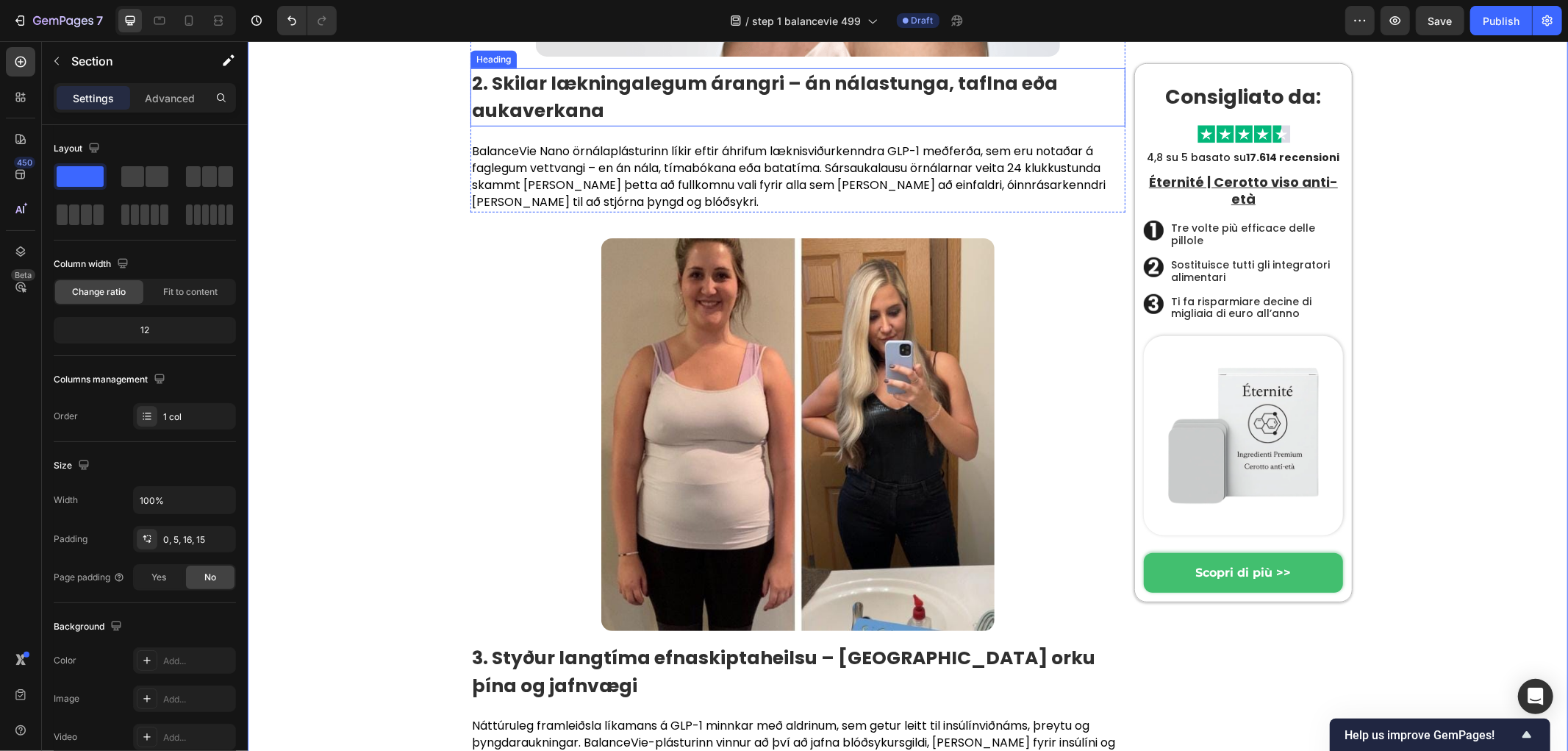
scroll to position [5581, 0]
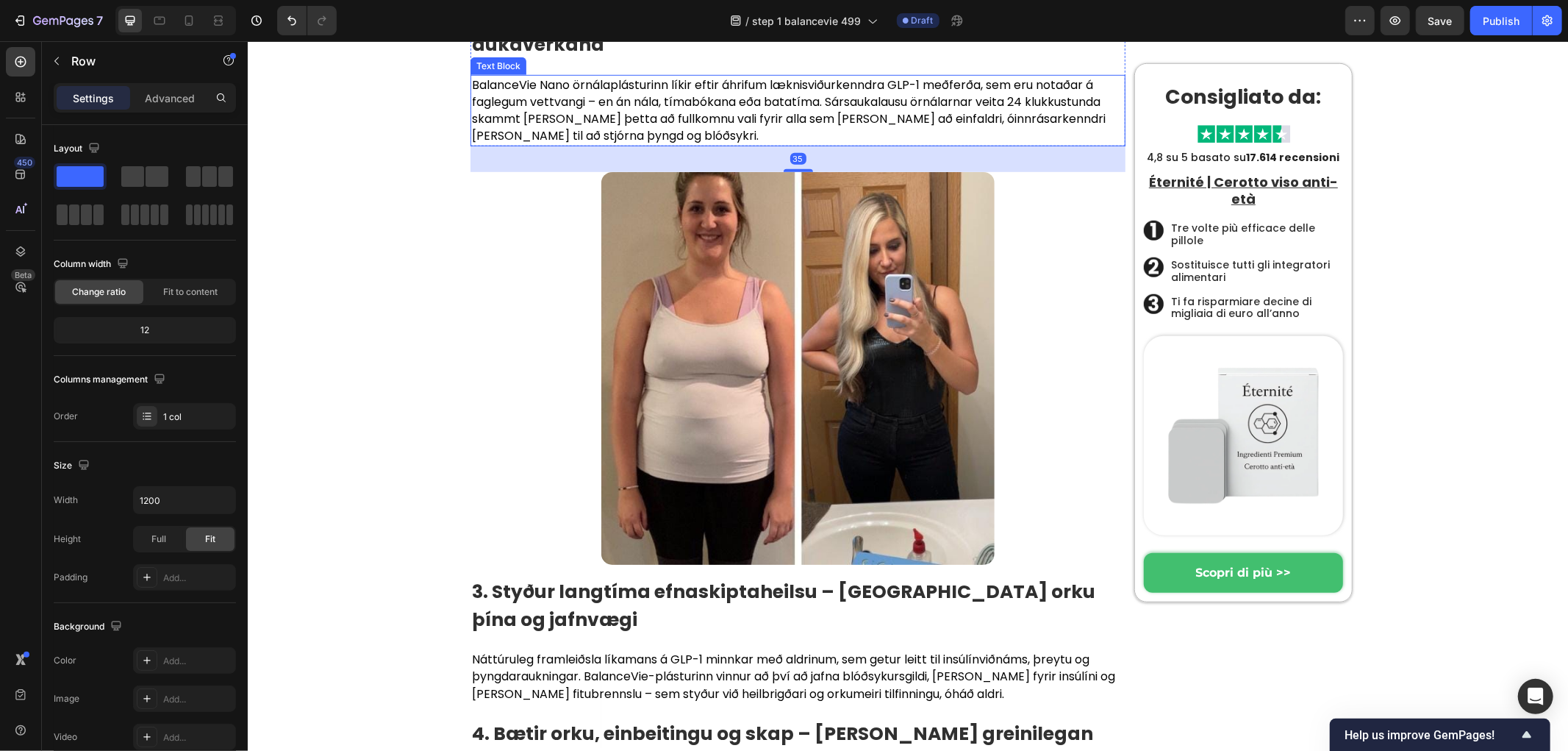
click at [521, 144] on p "BalanceVie Nano örnálaplásturinn líkir eftir áhrifum læknisviðurkenndra GLP-1 m…" at bounding box center [797, 110] width 652 height 69
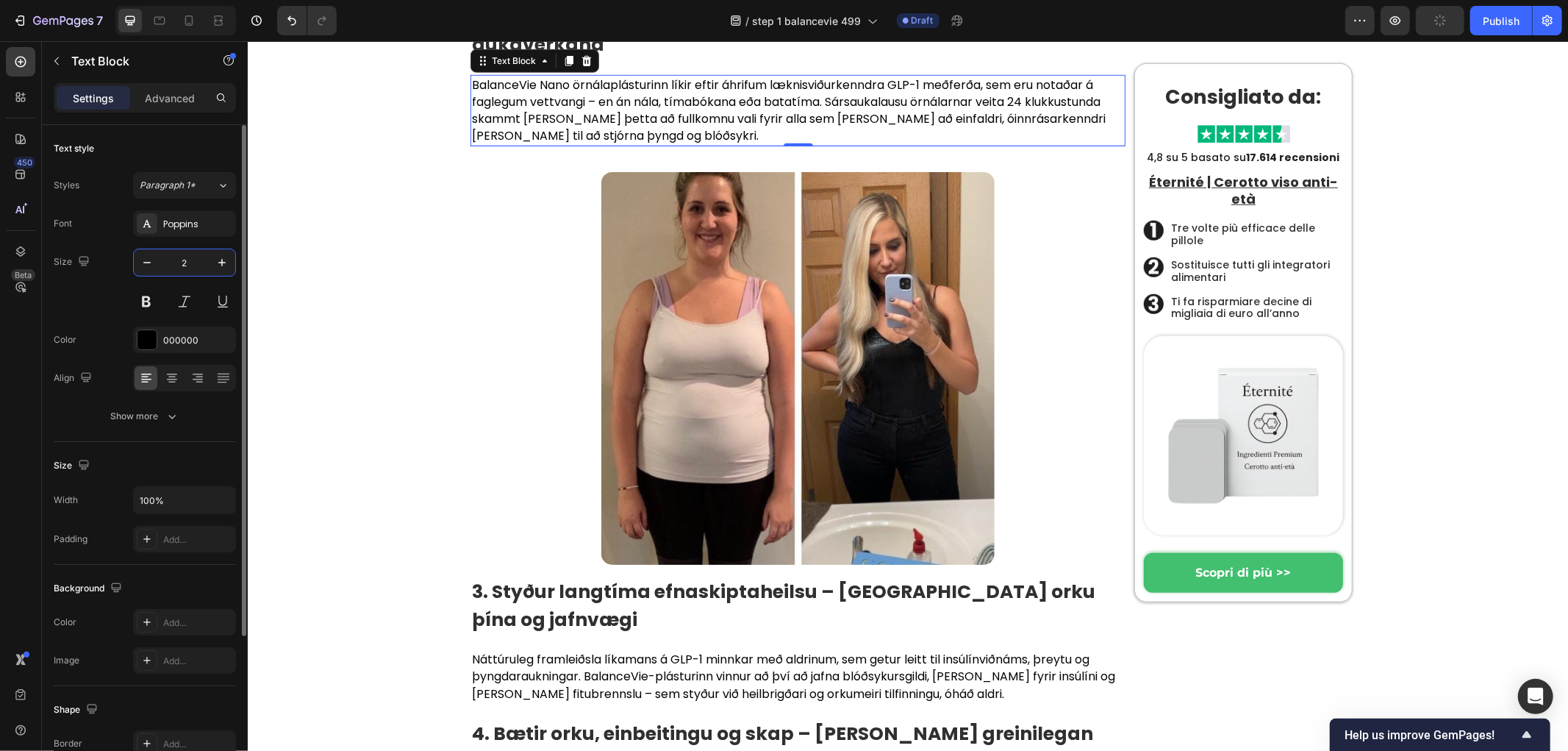
type input "20"
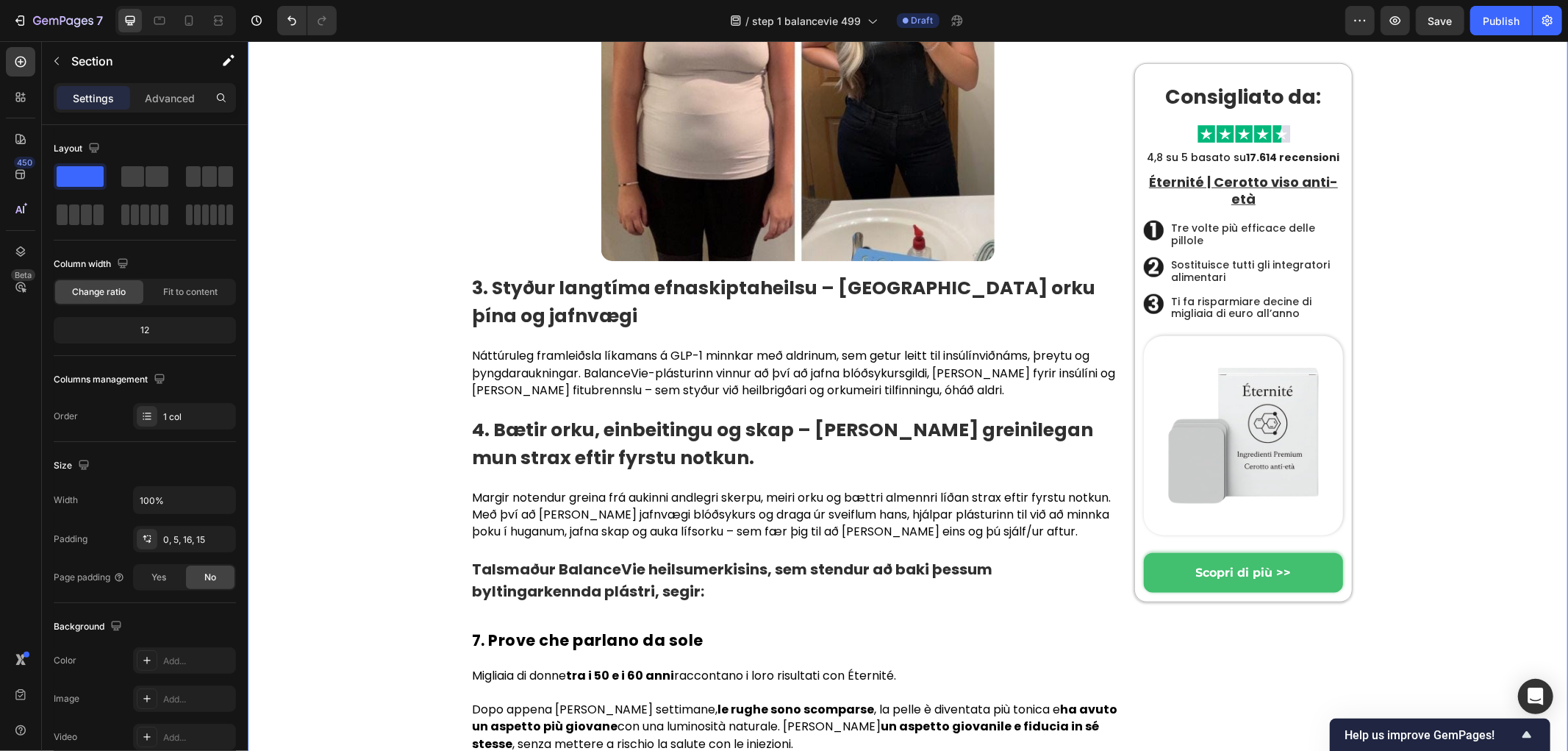
scroll to position [6153, 0]
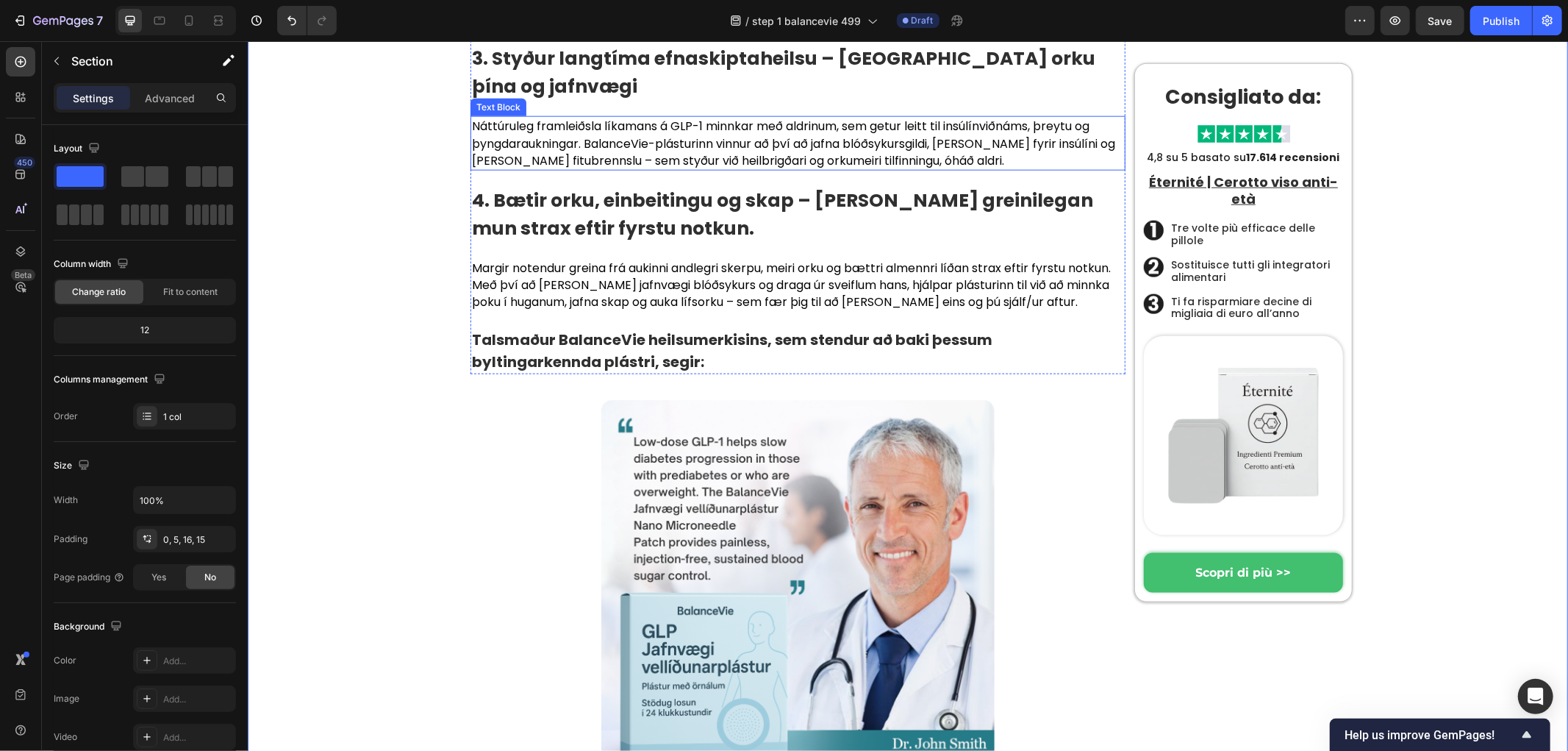
click at [525, 168] on p "Náttúruleg framleiðsla líkamans á GLP-1 minnkar með aldrinum, sem getur leitt t…" at bounding box center [797, 142] width 652 height 51
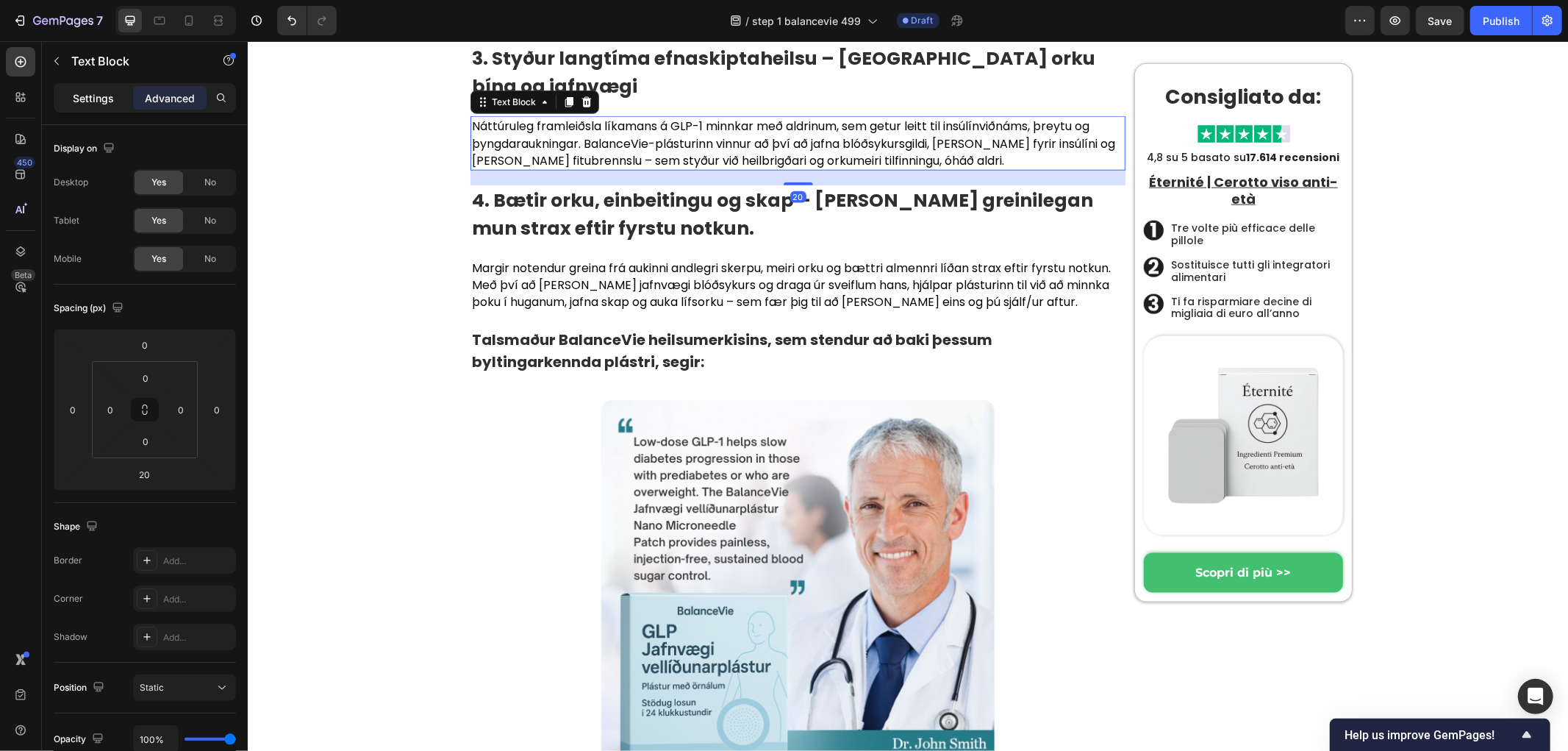
click at [87, 98] on p "Settings" at bounding box center [93, 98] width 41 height 16
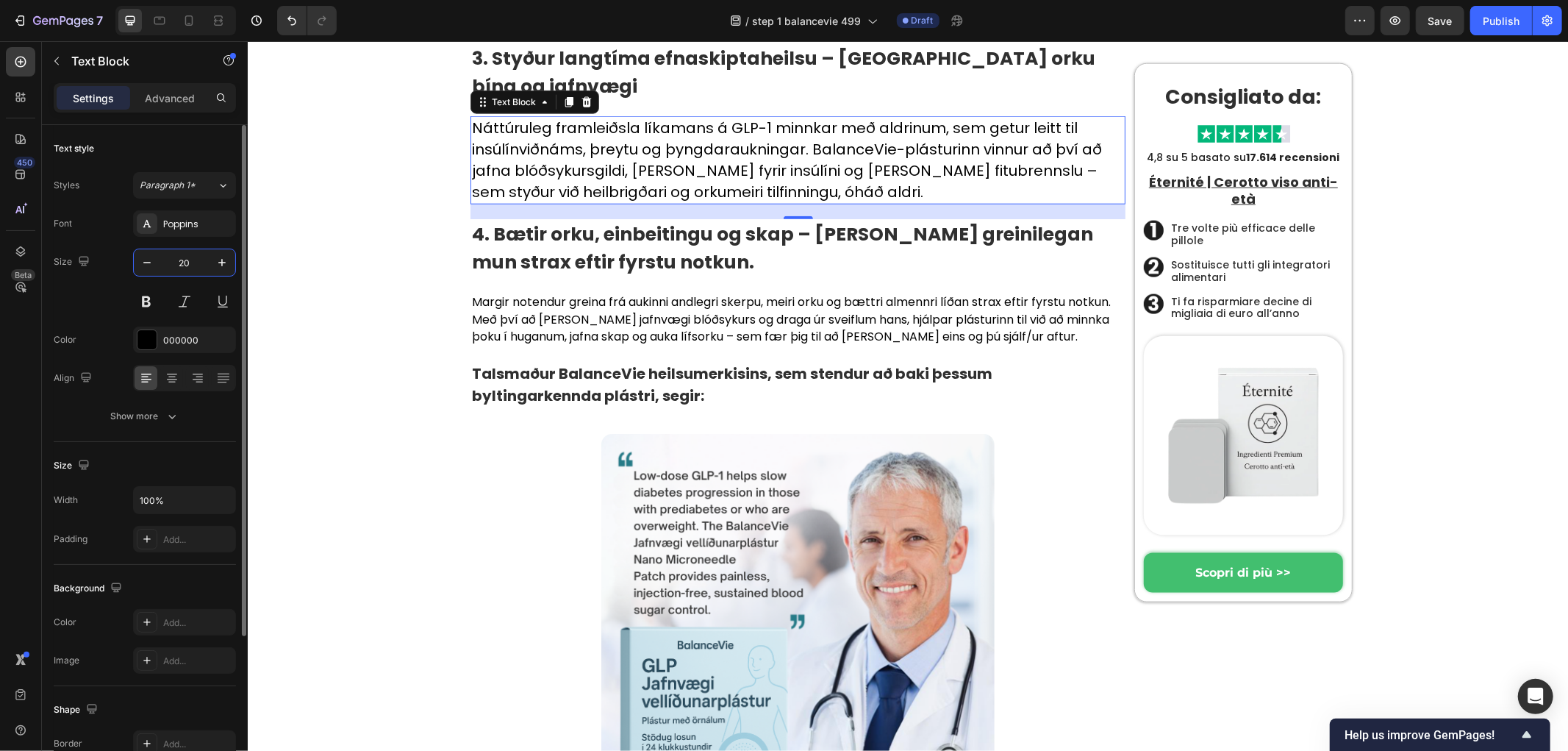
type input "20"
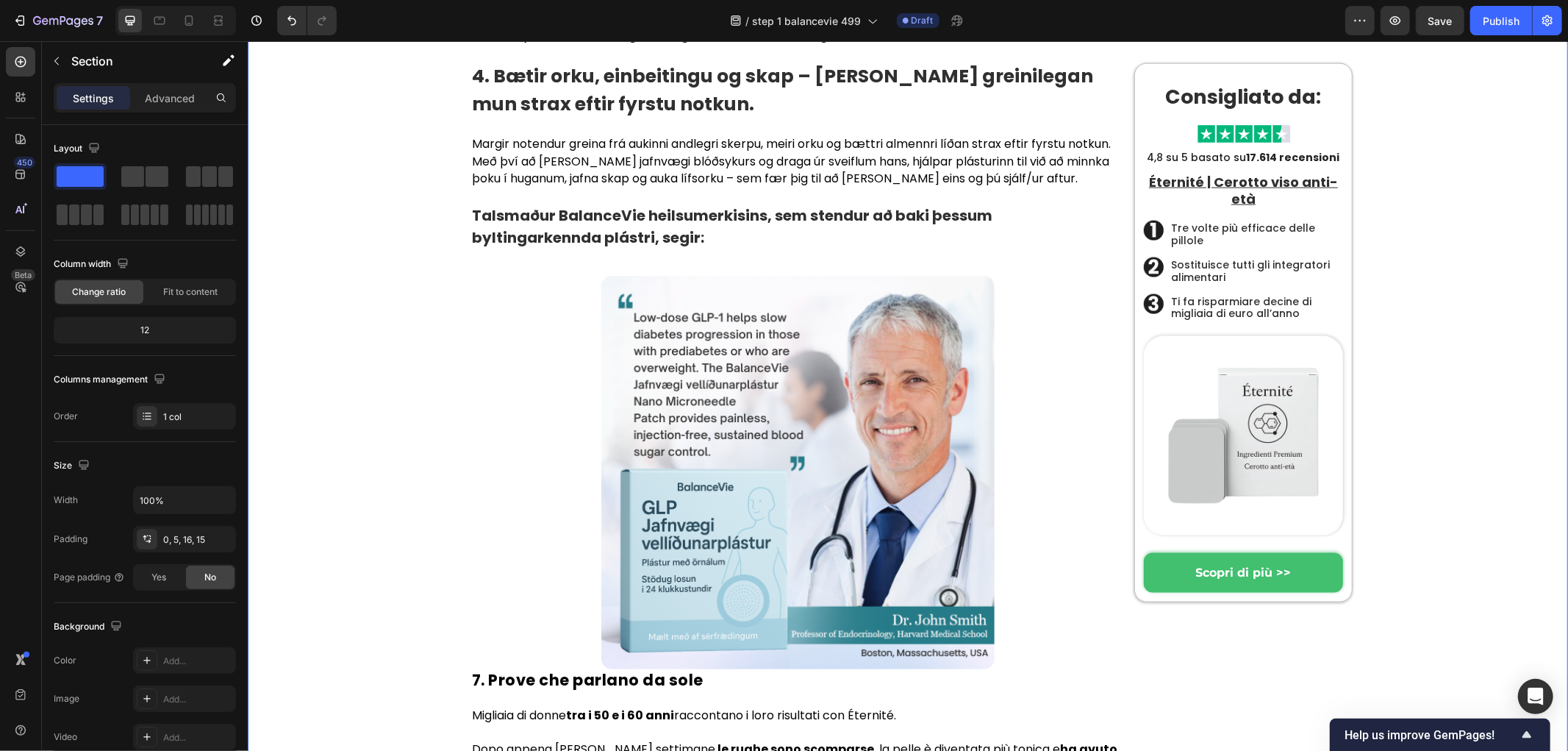
scroll to position [6398, 0]
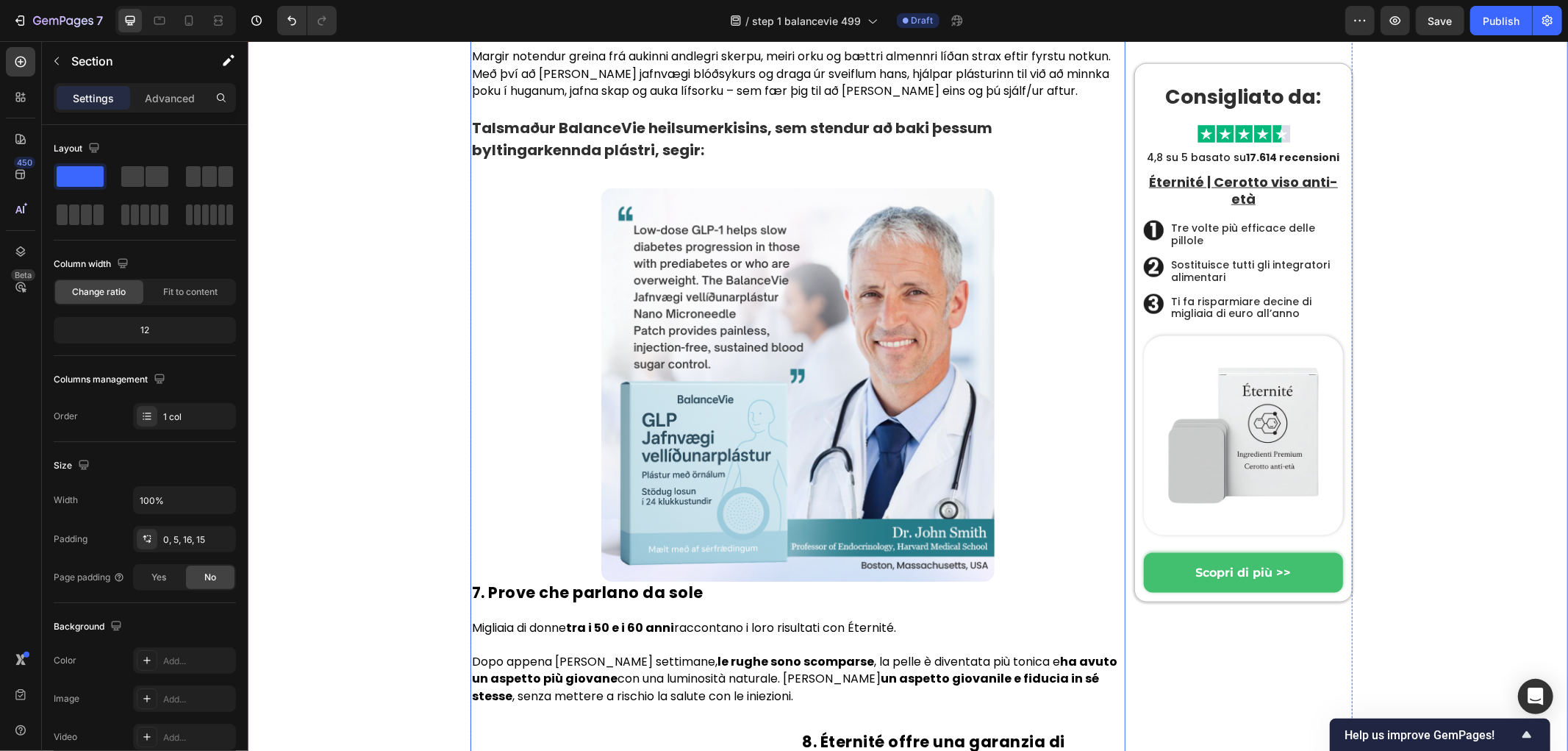
click at [516, 99] on p "Margir notendur greina frá aukinni andlegri skerpu, meiri orku og bættri almenn…" at bounding box center [797, 73] width 652 height 51
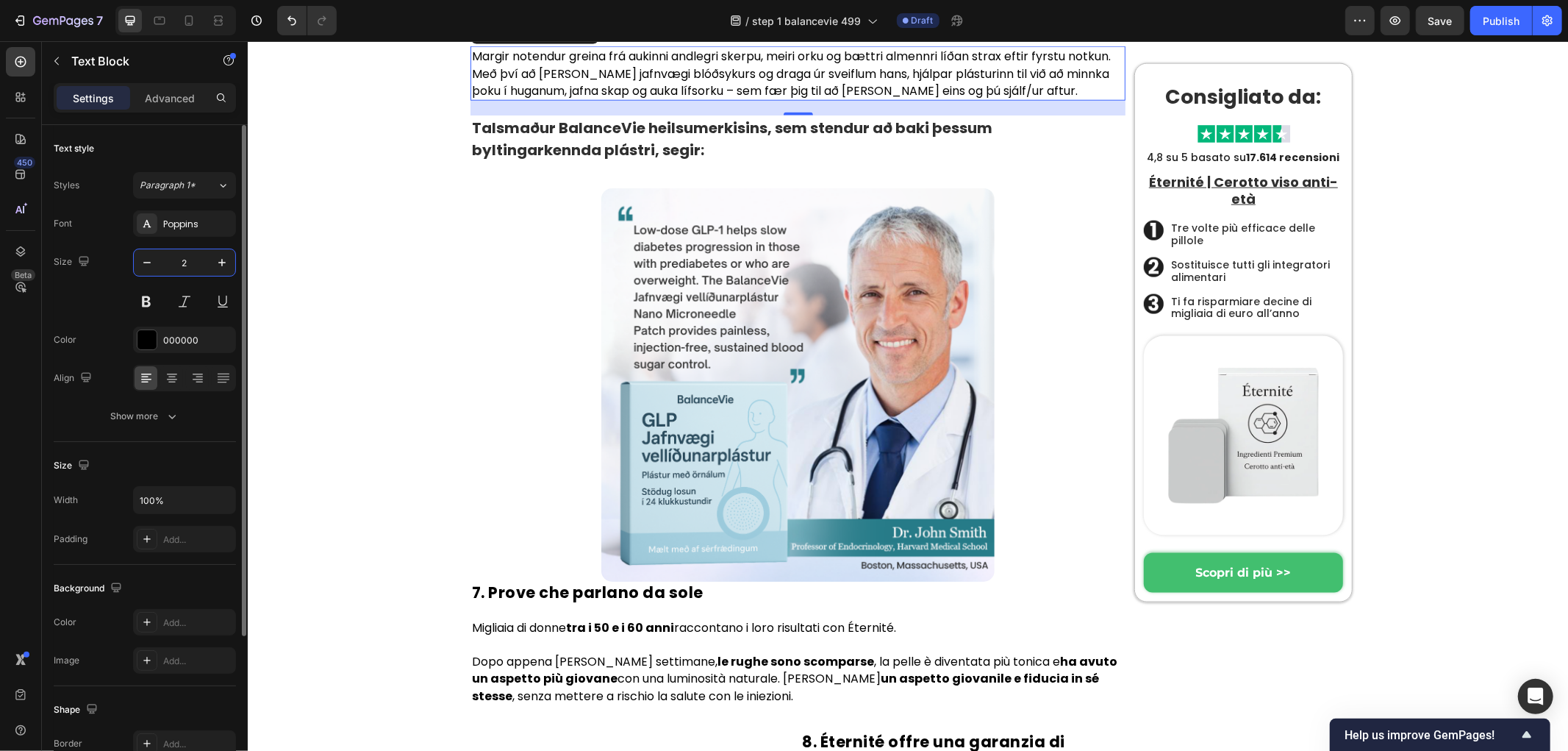
type input "20"
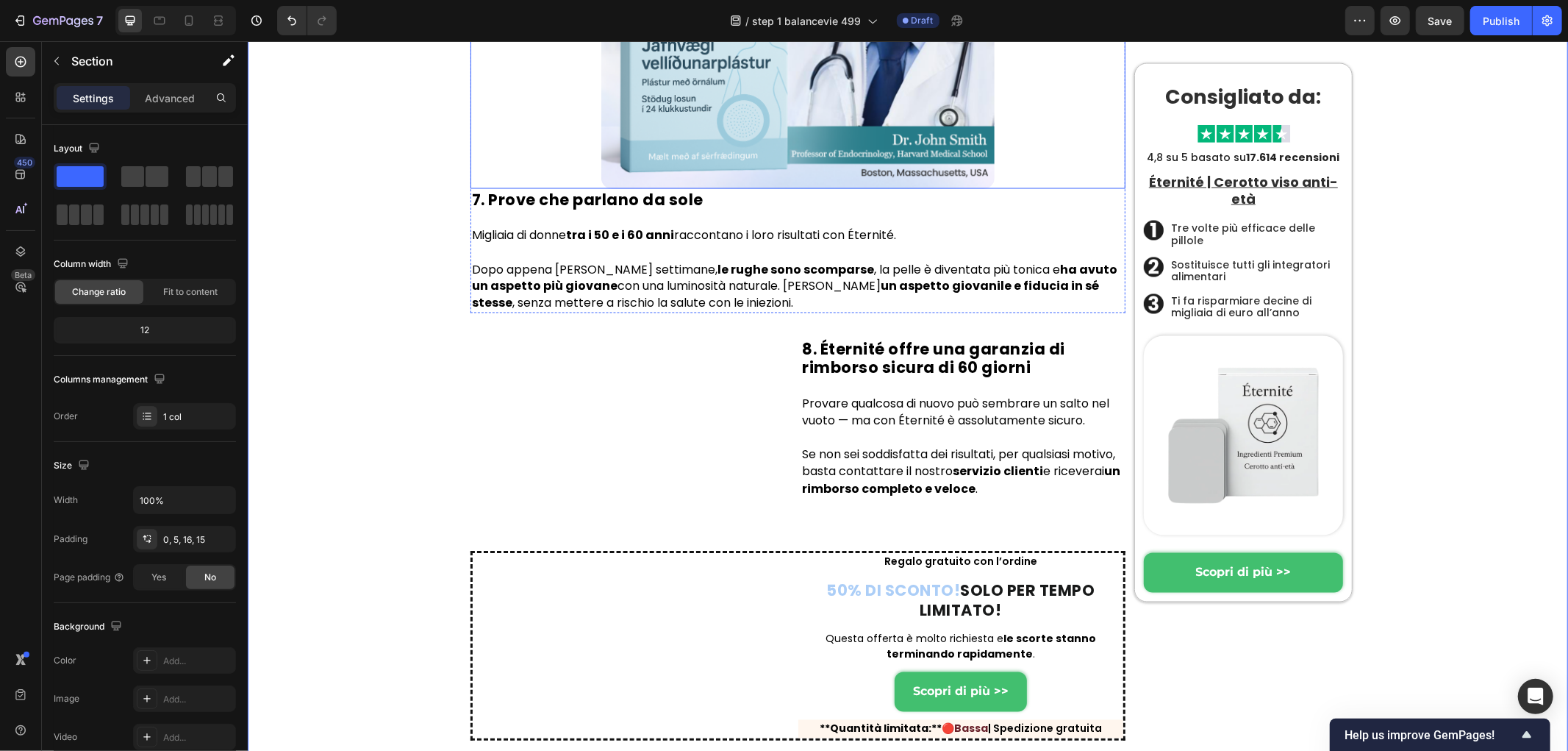
scroll to position [6643, 0]
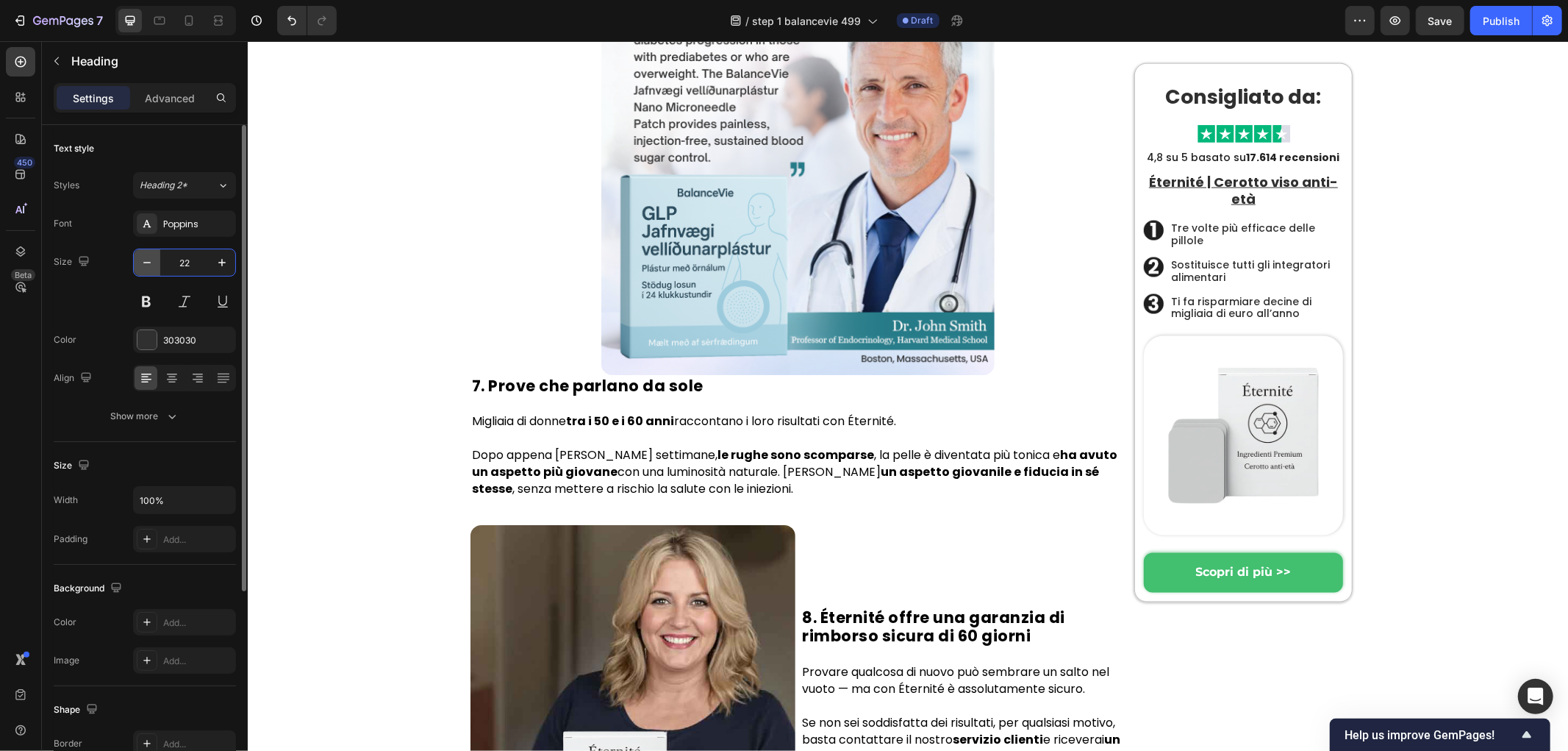
type input "22"
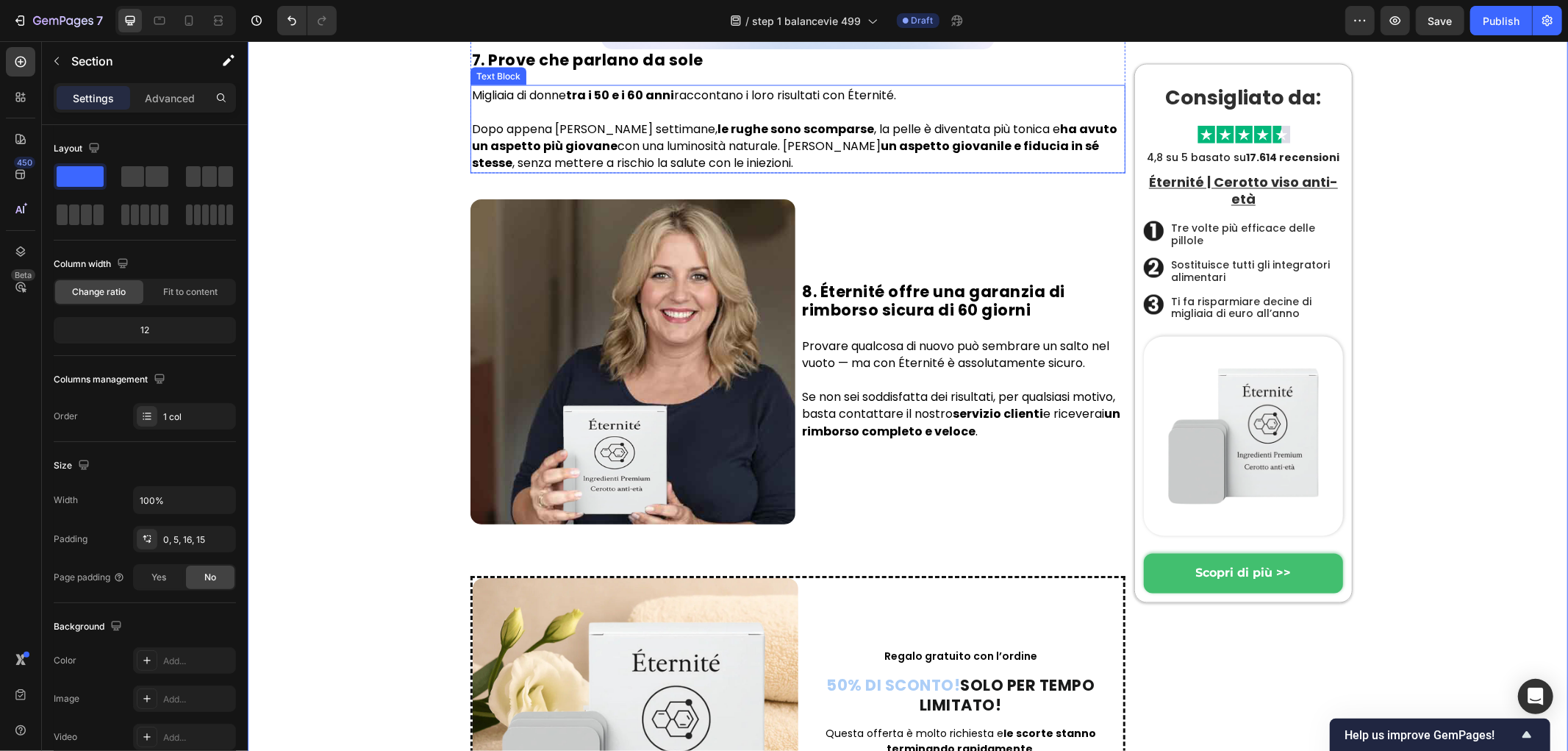
scroll to position [6969, 0]
click at [564, 69] on h2 "7. Prove che parlano da sole" at bounding box center [797, 58] width 655 height 21
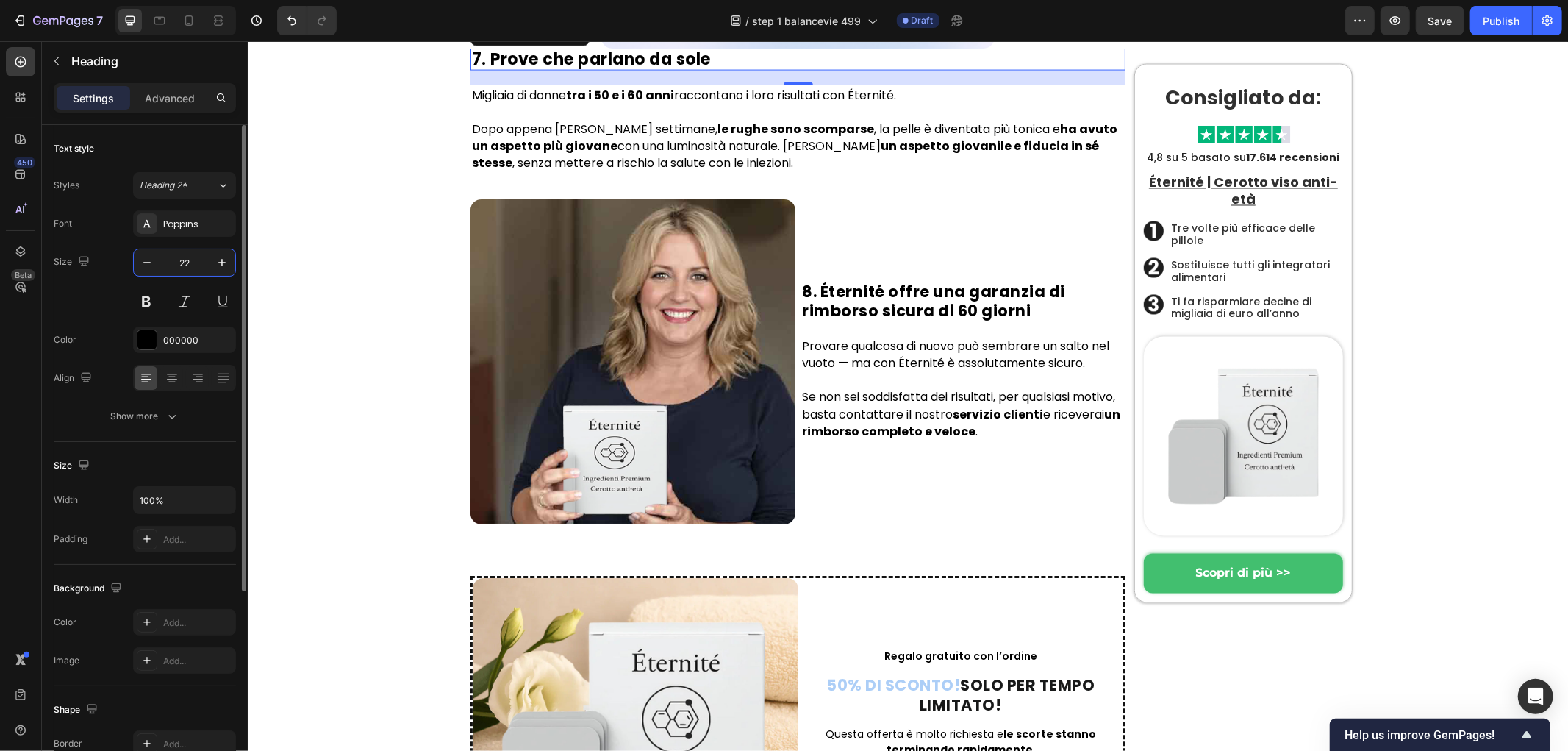
type input "22"
click at [545, 154] on strong "ha avuto un aspetto più giovane" at bounding box center [793, 138] width 646 height 34
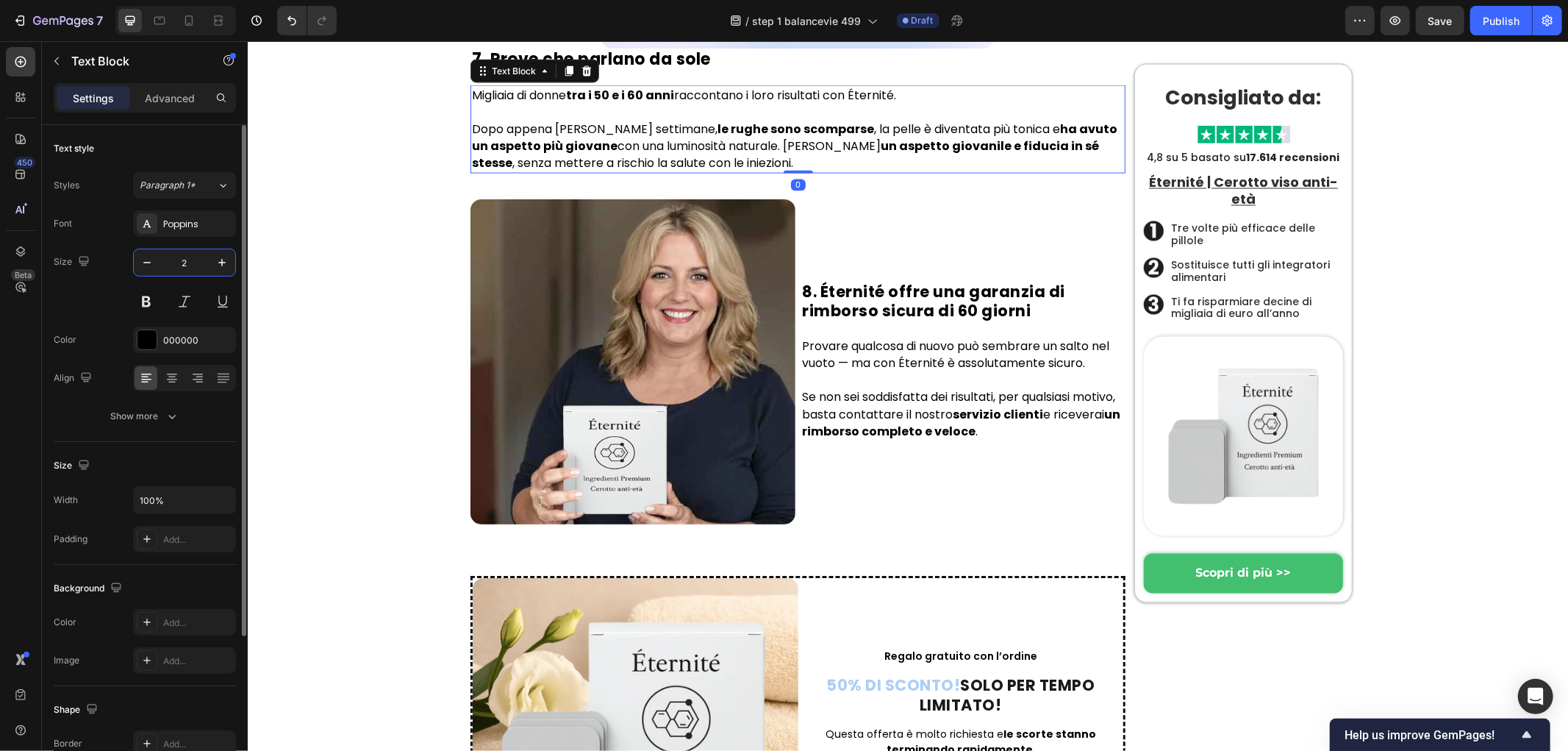
type input "20"
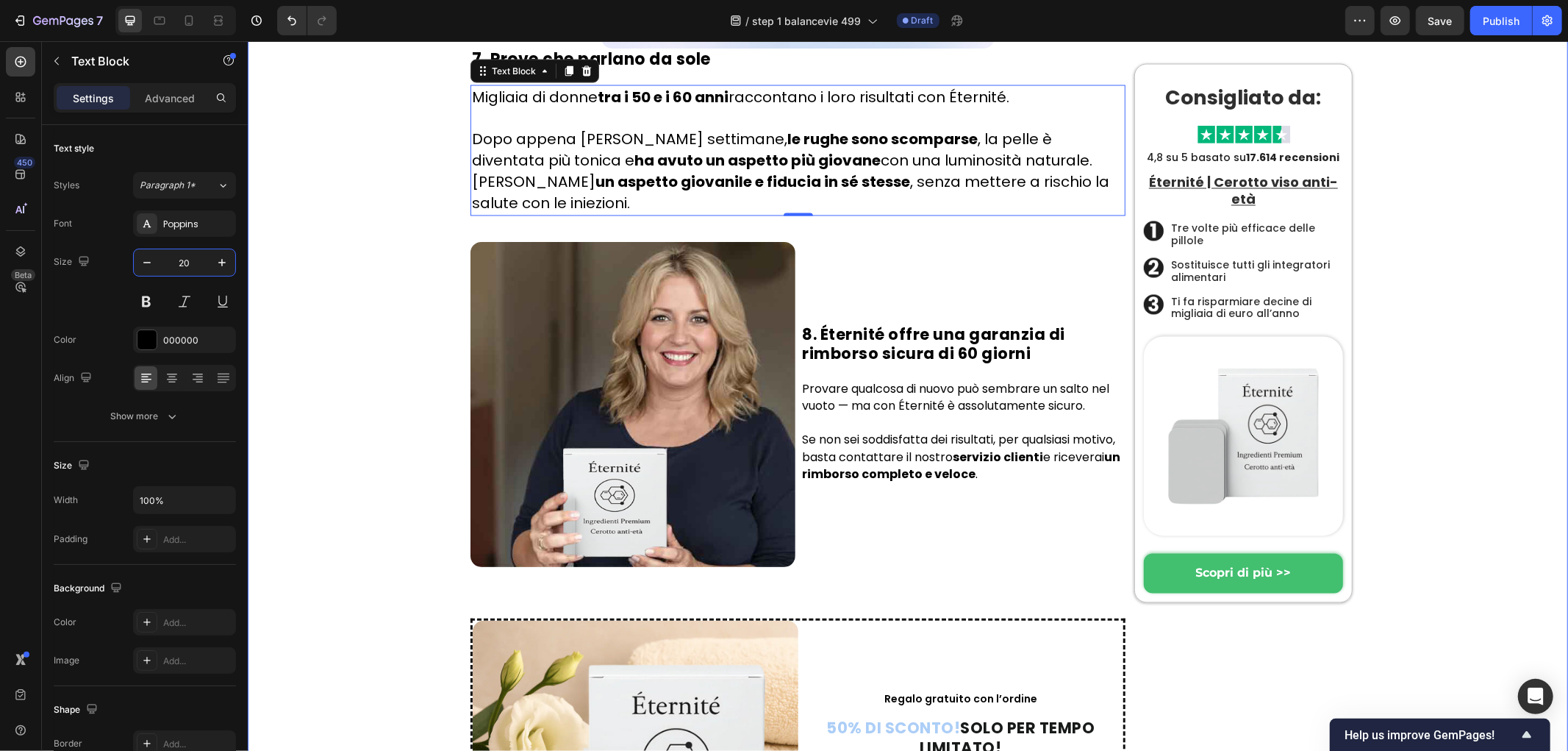
drag, startPoint x: 311, startPoint y: 443, endPoint x: 450, endPoint y: 489, distance: 146.4
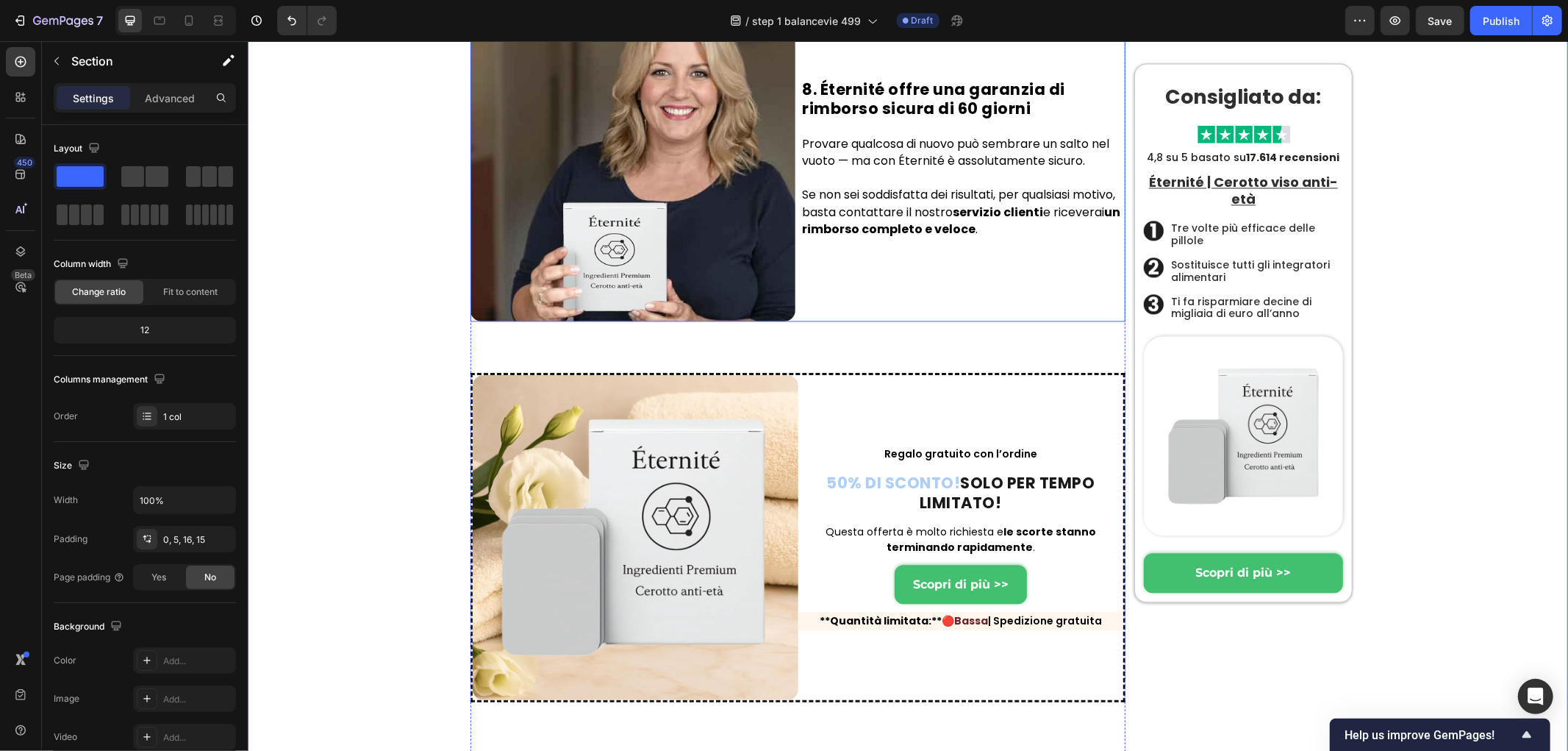
click at [934, 321] on div "8. Éternité offre una garanzia di rimborso sicura di 60 giorni Heading Provare …" at bounding box center [963, 157] width 325 height 325
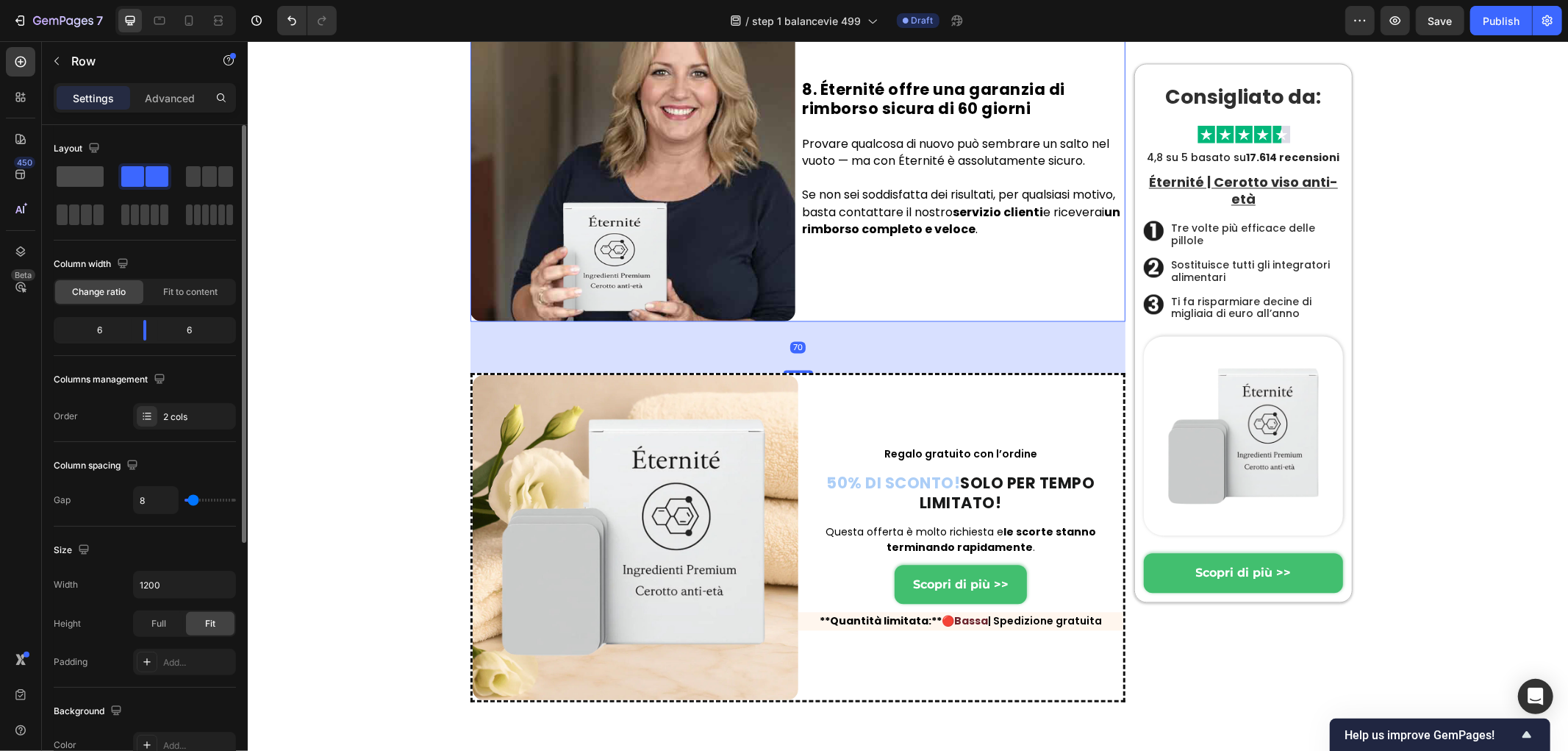
drag, startPoint x: 85, startPoint y: 179, endPoint x: 182, endPoint y: 327, distance: 177.0
click at [85, 179] on span at bounding box center [81, 176] width 47 height 21
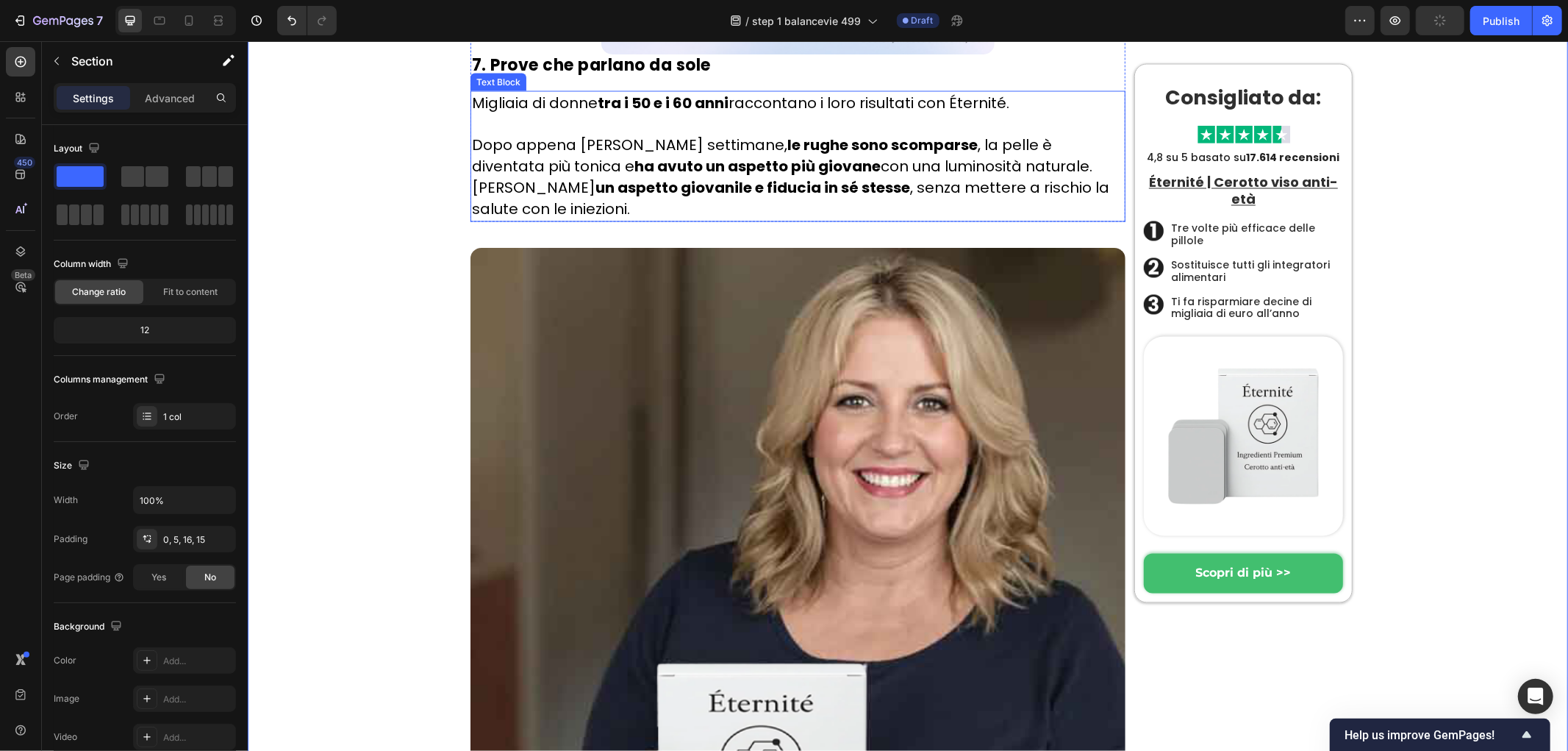
scroll to position [6969, 0]
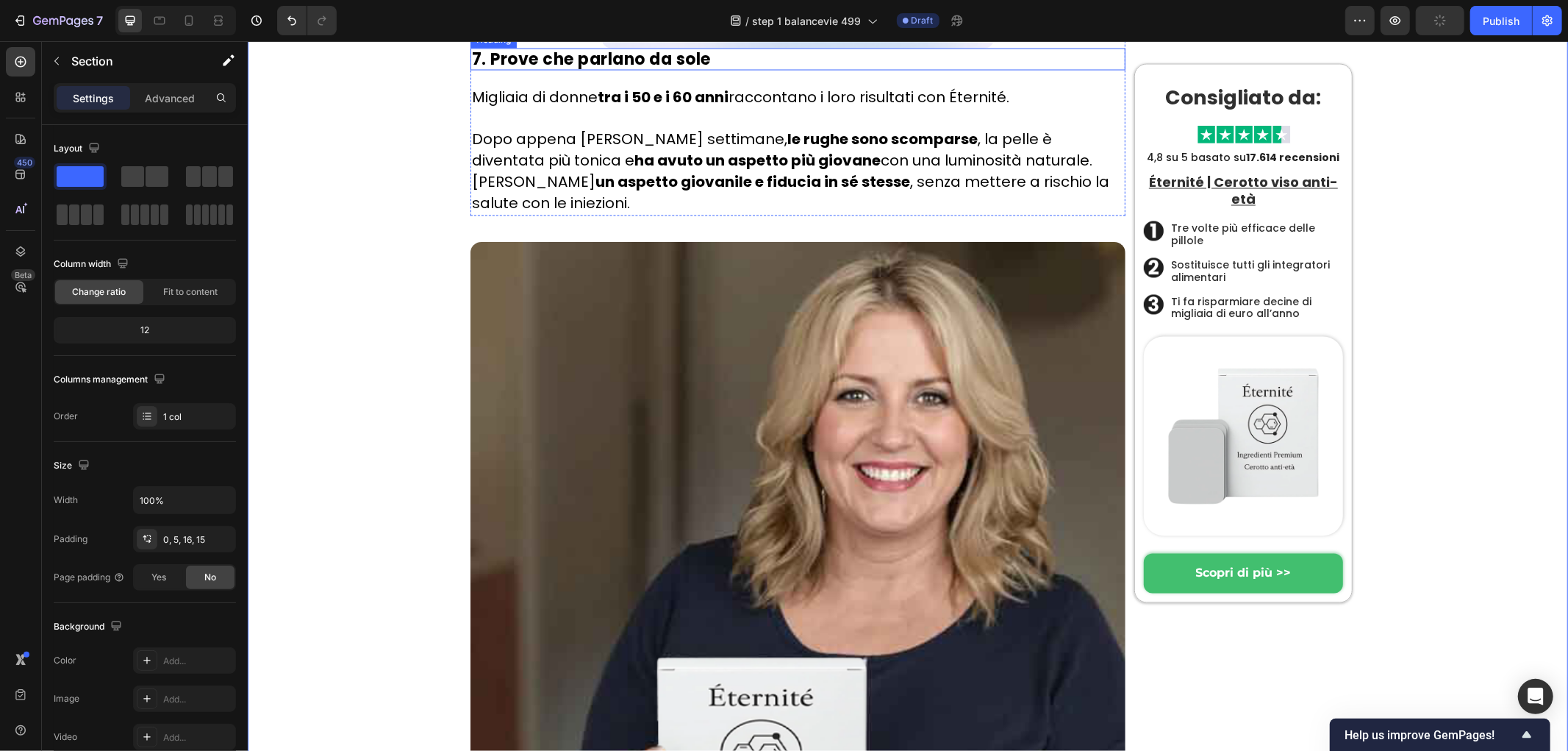
click at [696, 70] on h2 "7. Prove che parlano da sole" at bounding box center [797, 58] width 655 height 22
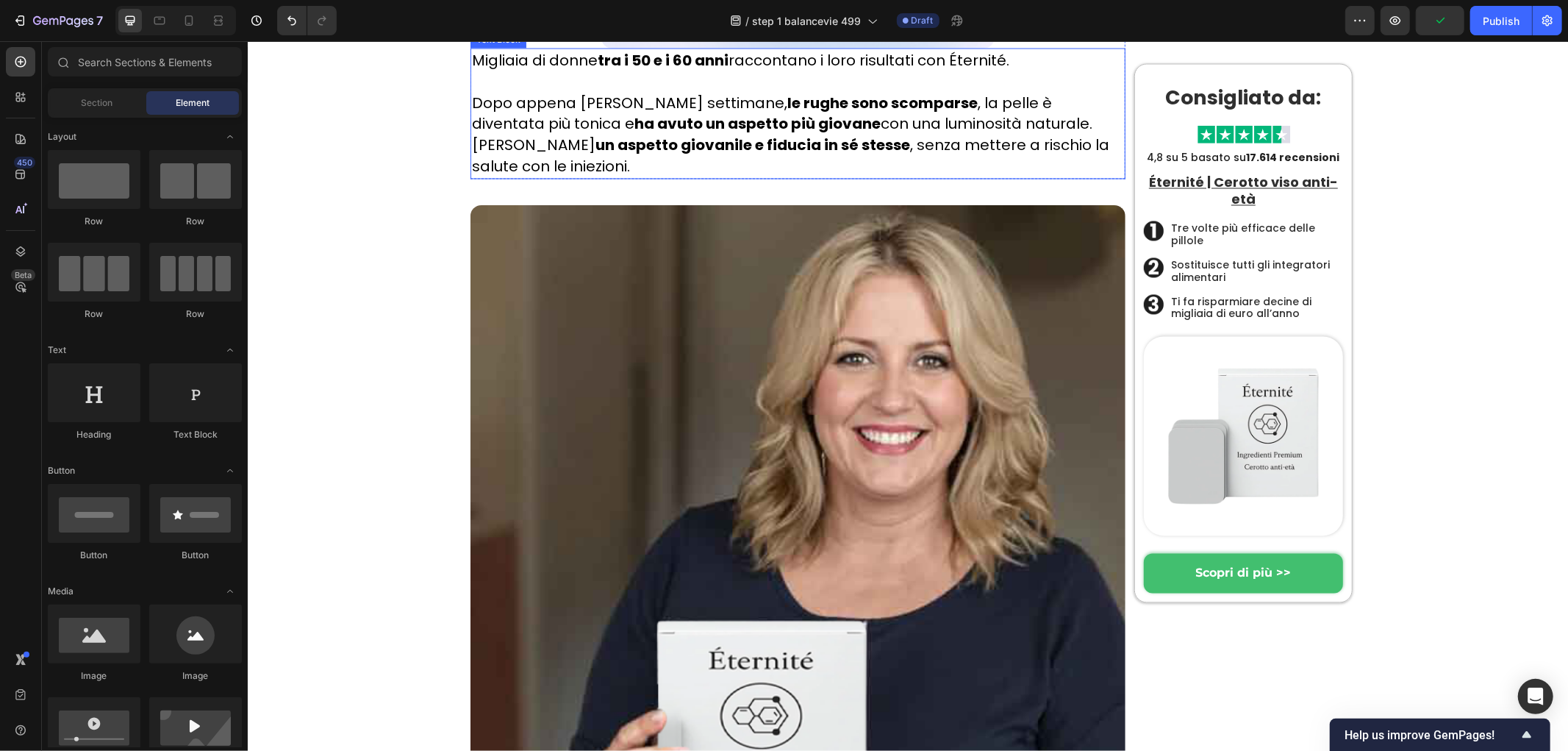
click at [623, 177] on p "Dopo appena poche settimane, le rughe sono scomparse , la pelle è diventata più…" at bounding box center [797, 134] width 652 height 85
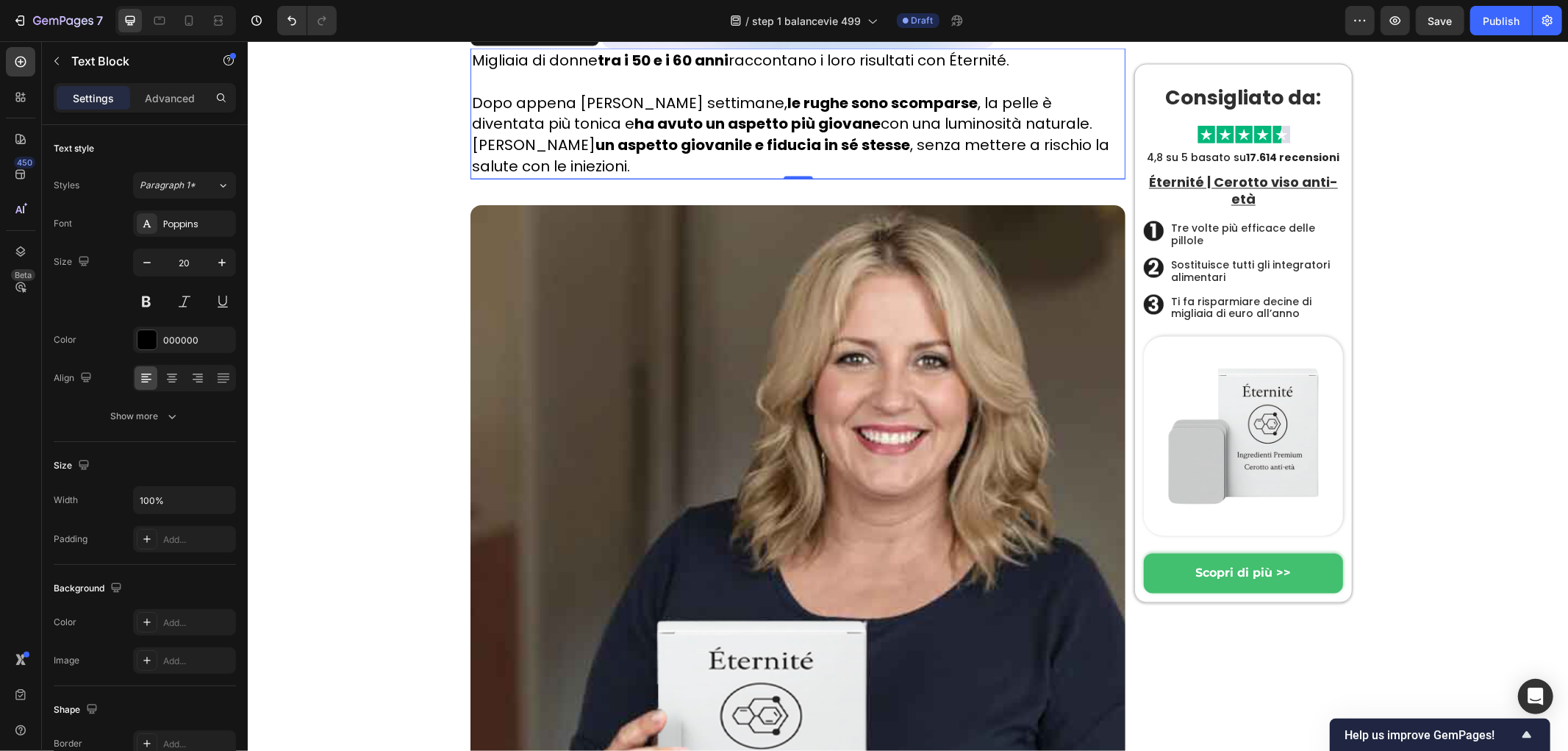
click at [681, 177] on p "Dopo appena poche settimane, le rughe sono scomparse , la pelle è diventata più…" at bounding box center [797, 134] width 652 height 85
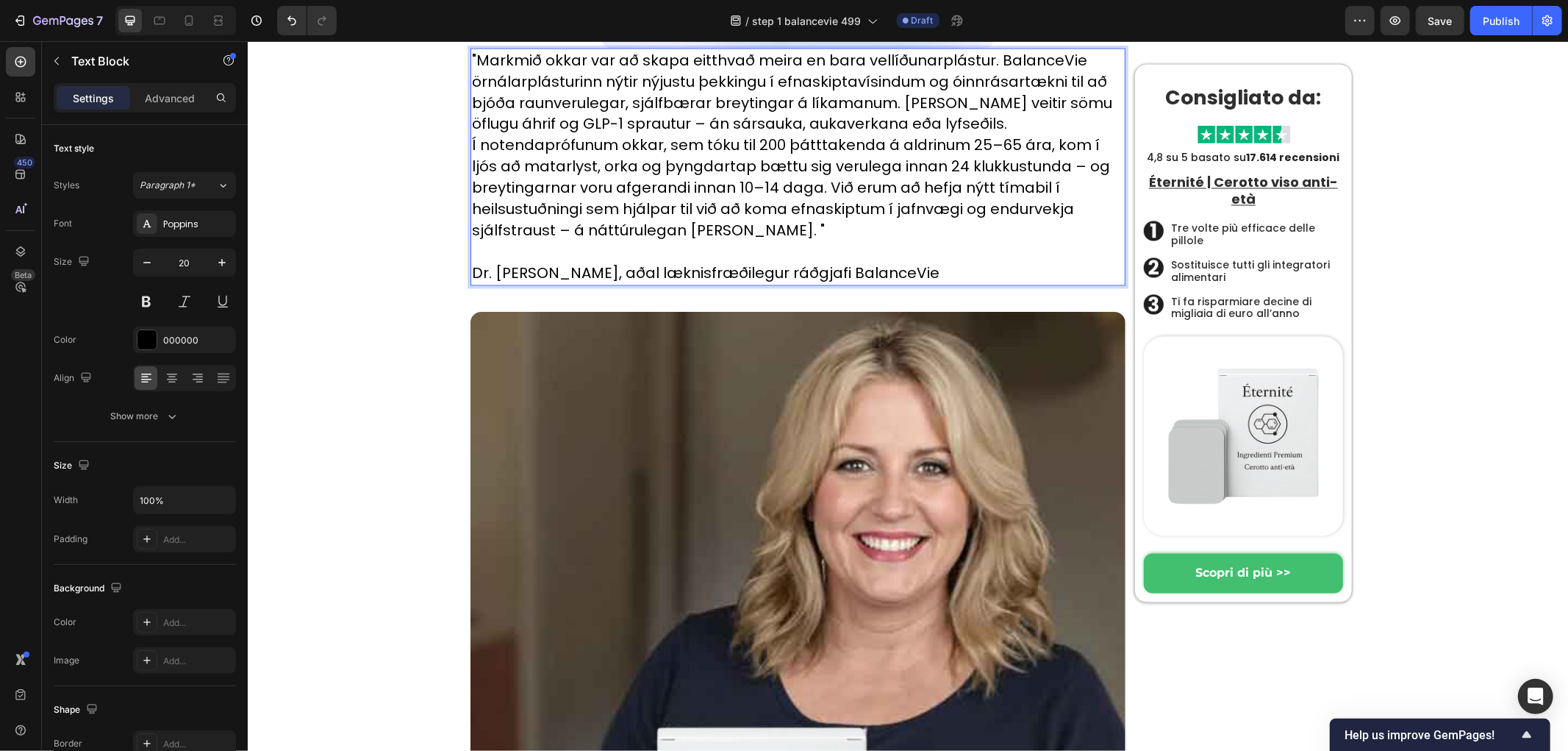
click at [959, 262] on p "Rich Text Editor. Editing area: main" at bounding box center [797, 251] width 652 height 21
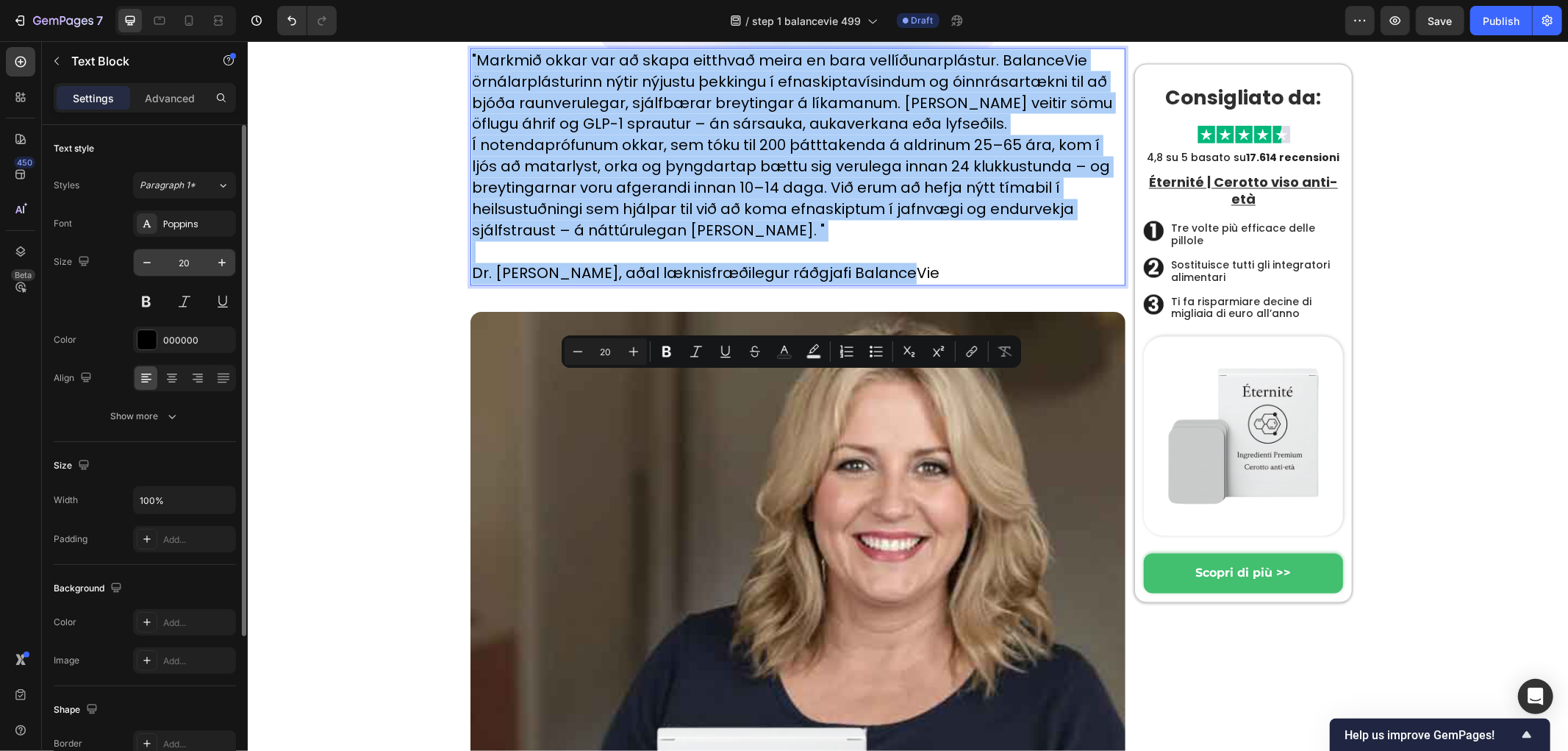
click at [187, 255] on input "20" at bounding box center [184, 262] width 48 height 26
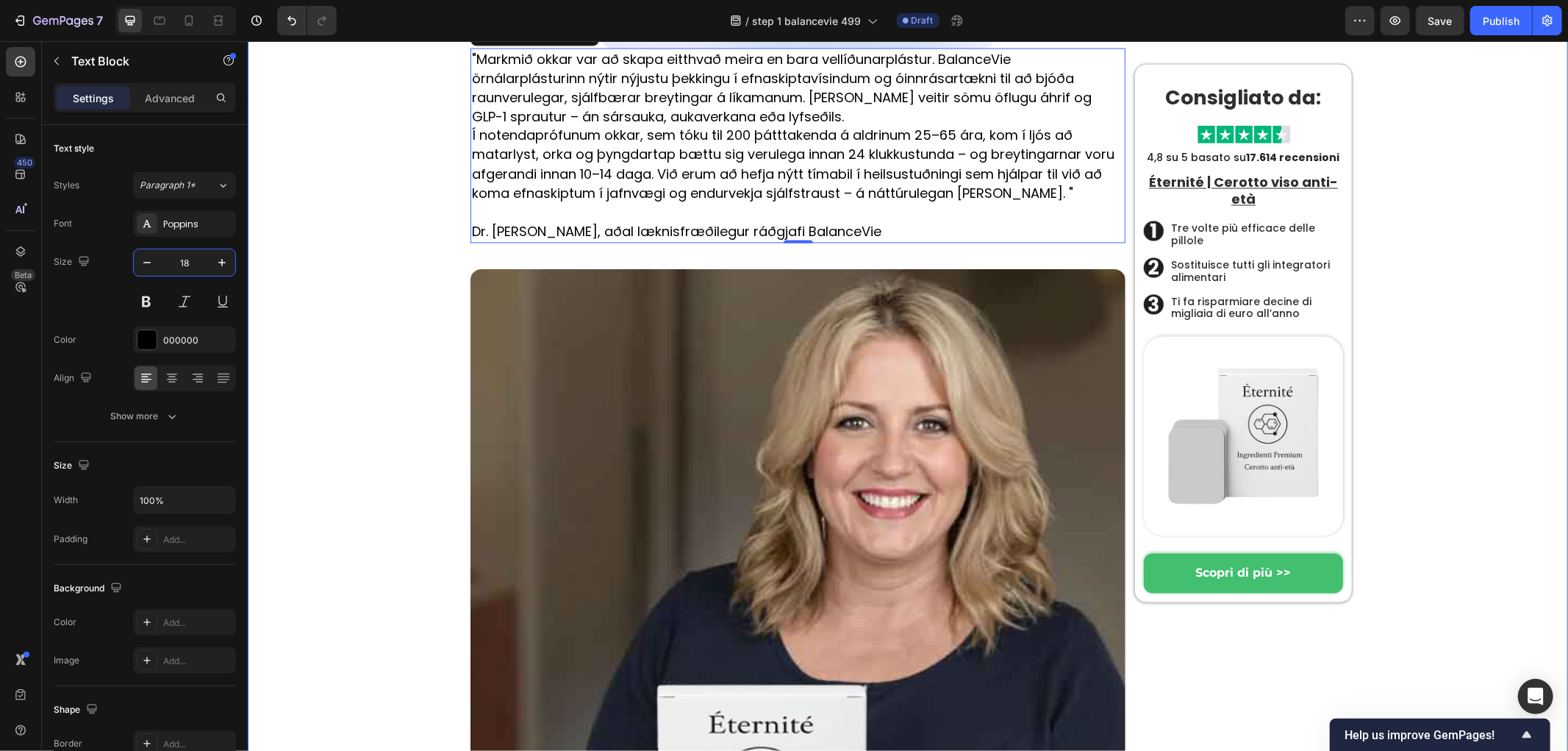
type input "18"
click at [667, 202] on p "Í notendaprófunum okkar, sem tóku til 200 þátttakenda á aldrinum 25–65 ára, kom…" at bounding box center [797, 164] width 652 height 77
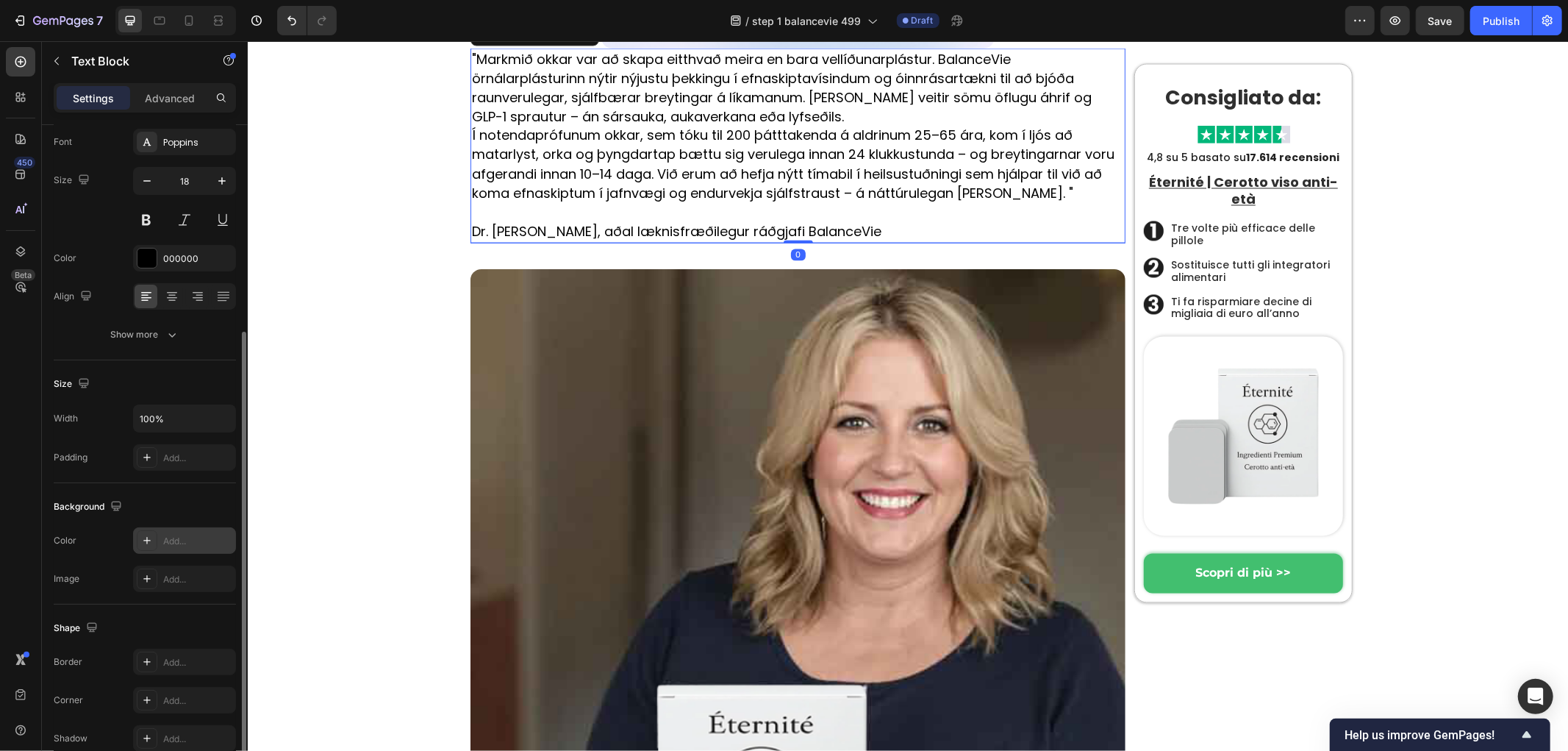
scroll to position [163, 0]
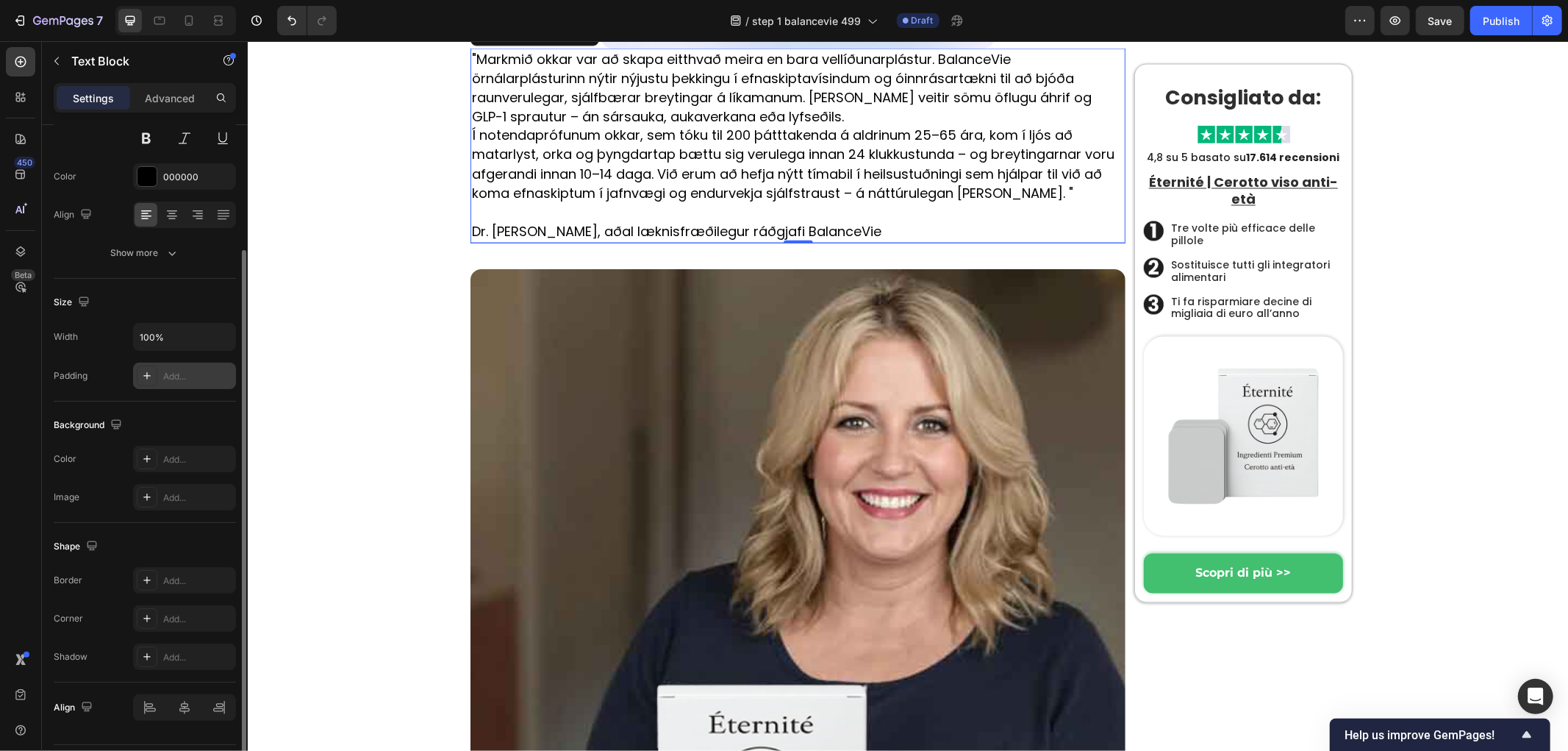
drag, startPoint x: 149, startPoint y: 373, endPoint x: 228, endPoint y: 386, distance: 80.1
click at [149, 374] on icon at bounding box center [147, 376] width 12 height 12
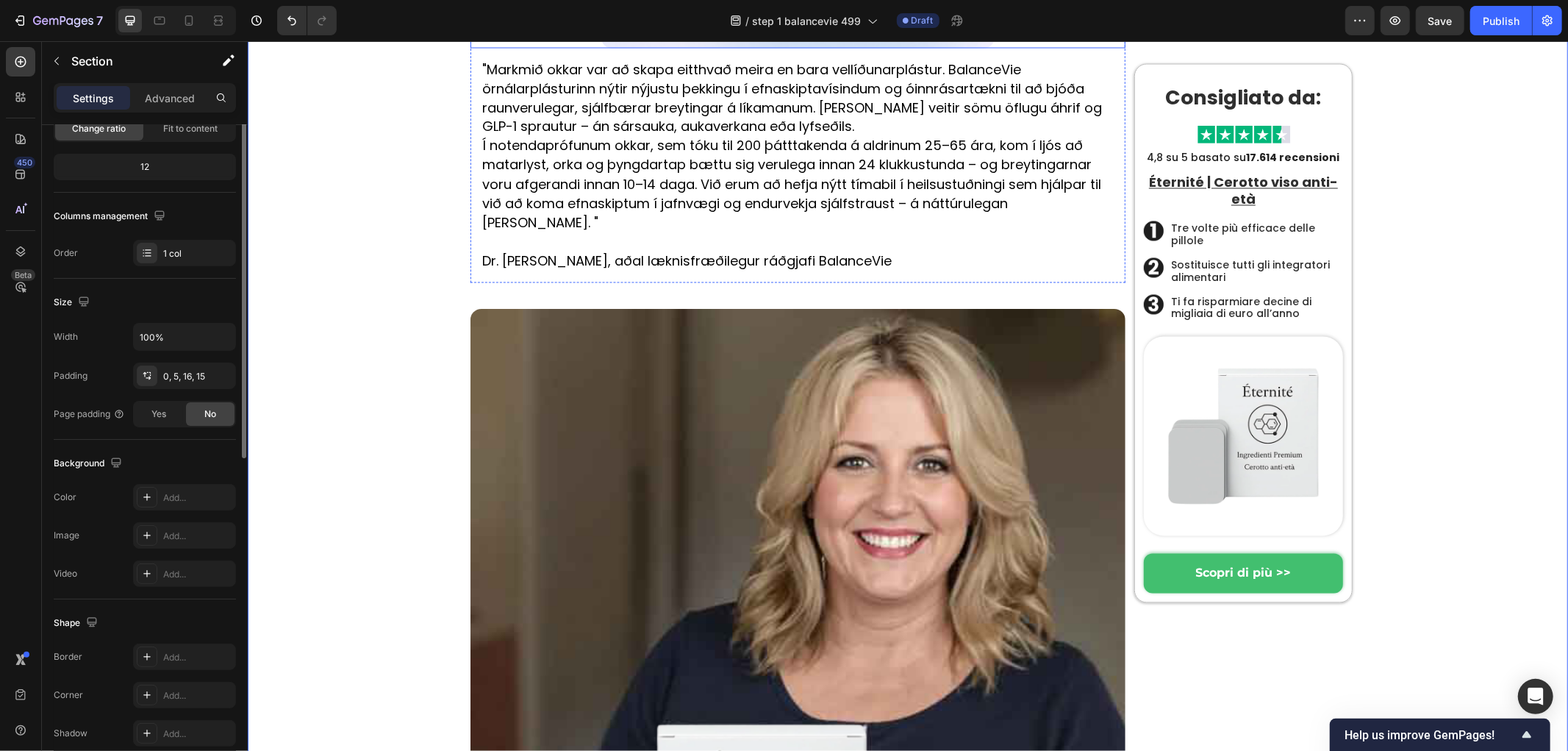
scroll to position [0, 0]
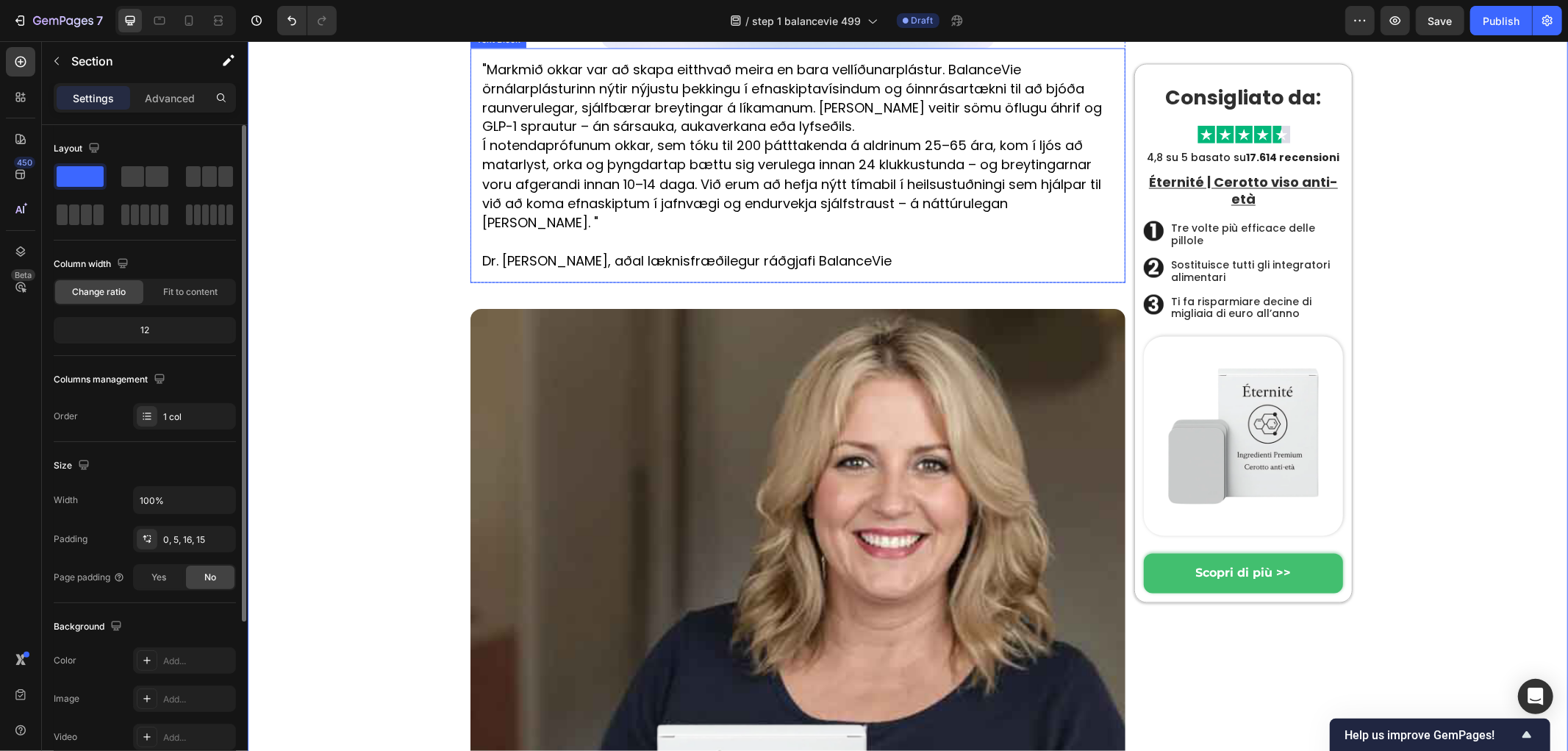
click at [481, 282] on div ""Markmið okkar var að skapa eitthvað meira en bara vellíðunarplástur. BalanceVi…" at bounding box center [797, 164] width 655 height 235
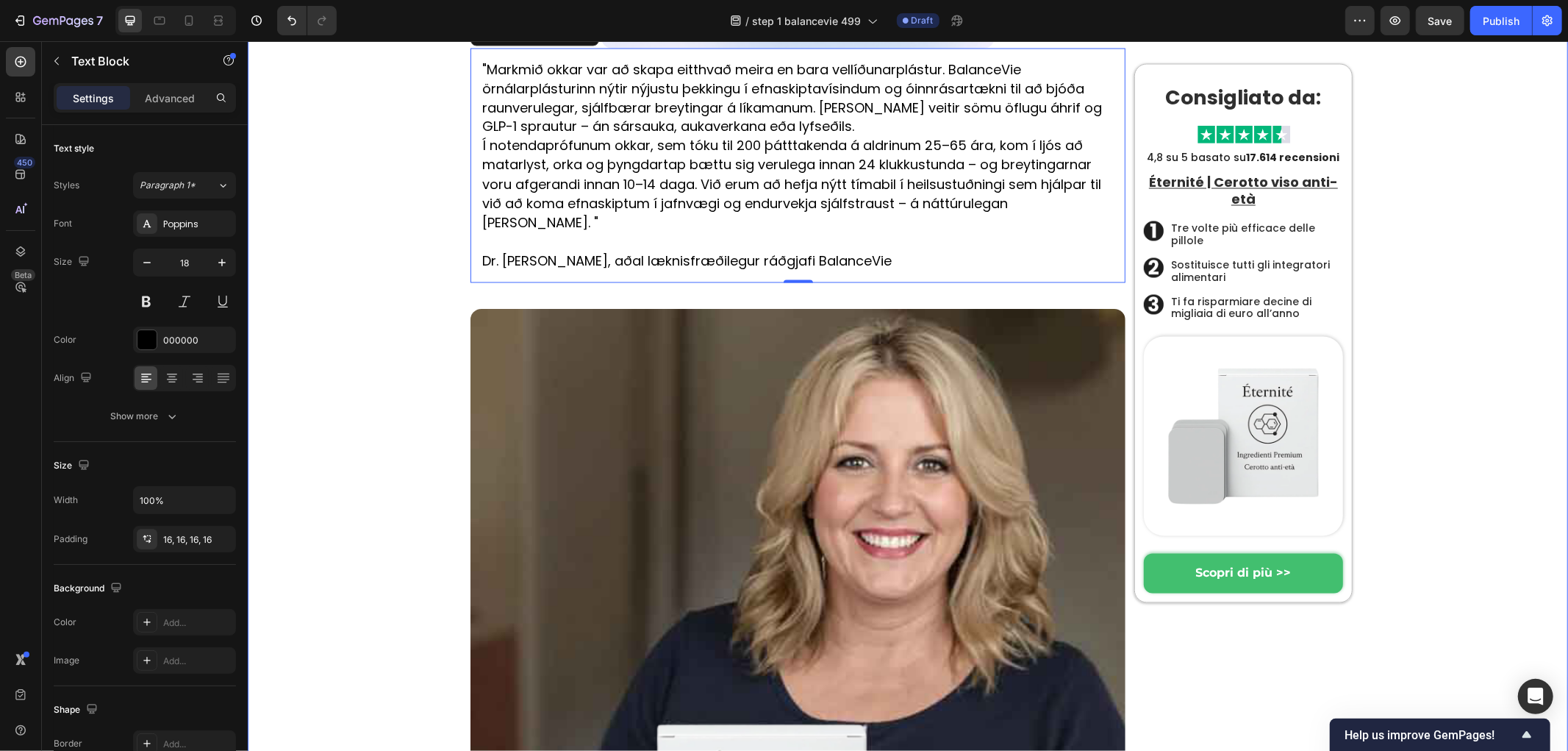
drag, startPoint x: 346, startPoint y: 456, endPoint x: 813, endPoint y: 525, distance: 472.1
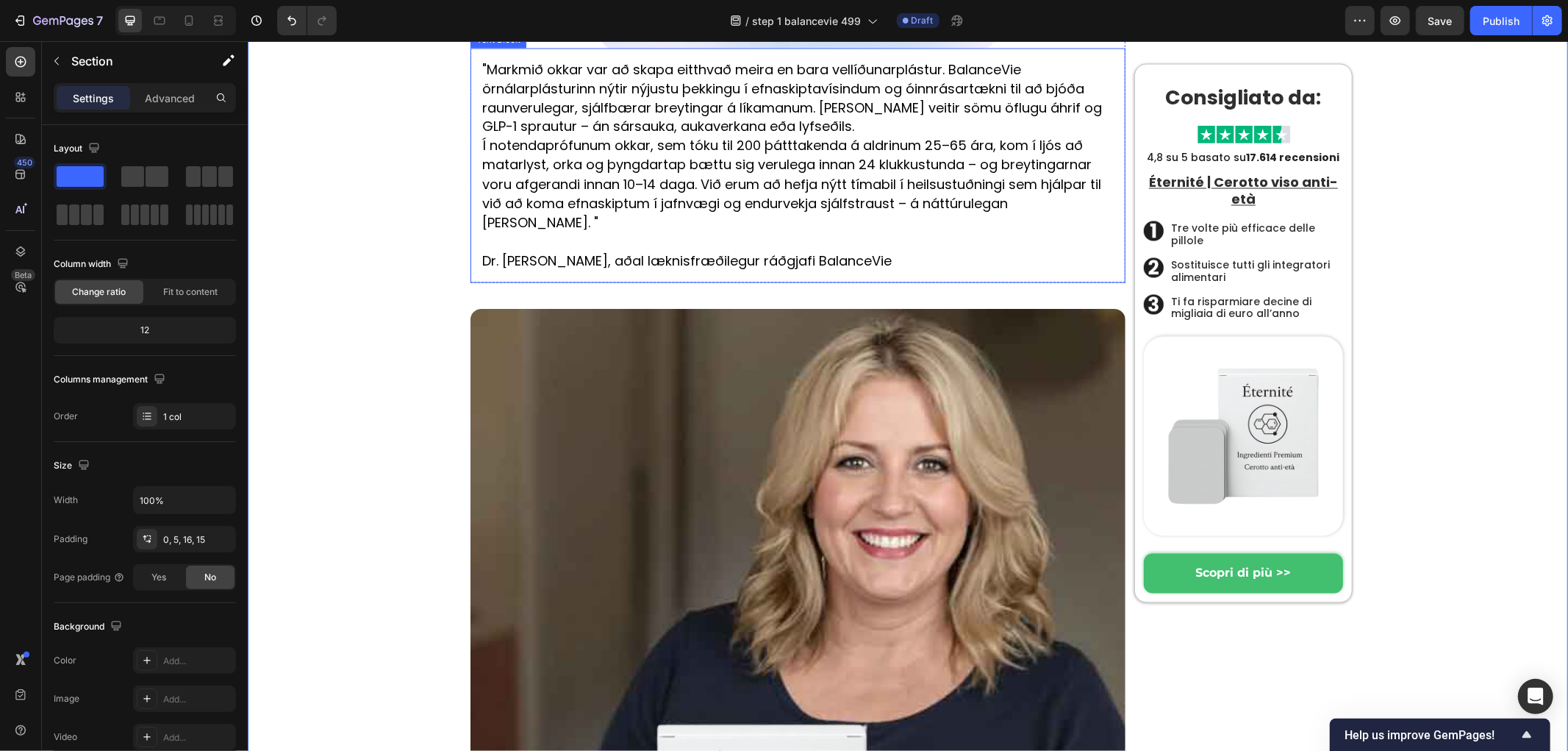
click at [959, 270] on p "Dr. [PERSON_NAME], aðal læknisfræðilegur ráðgjafi BalanceVie" at bounding box center [797, 261] width 631 height 19
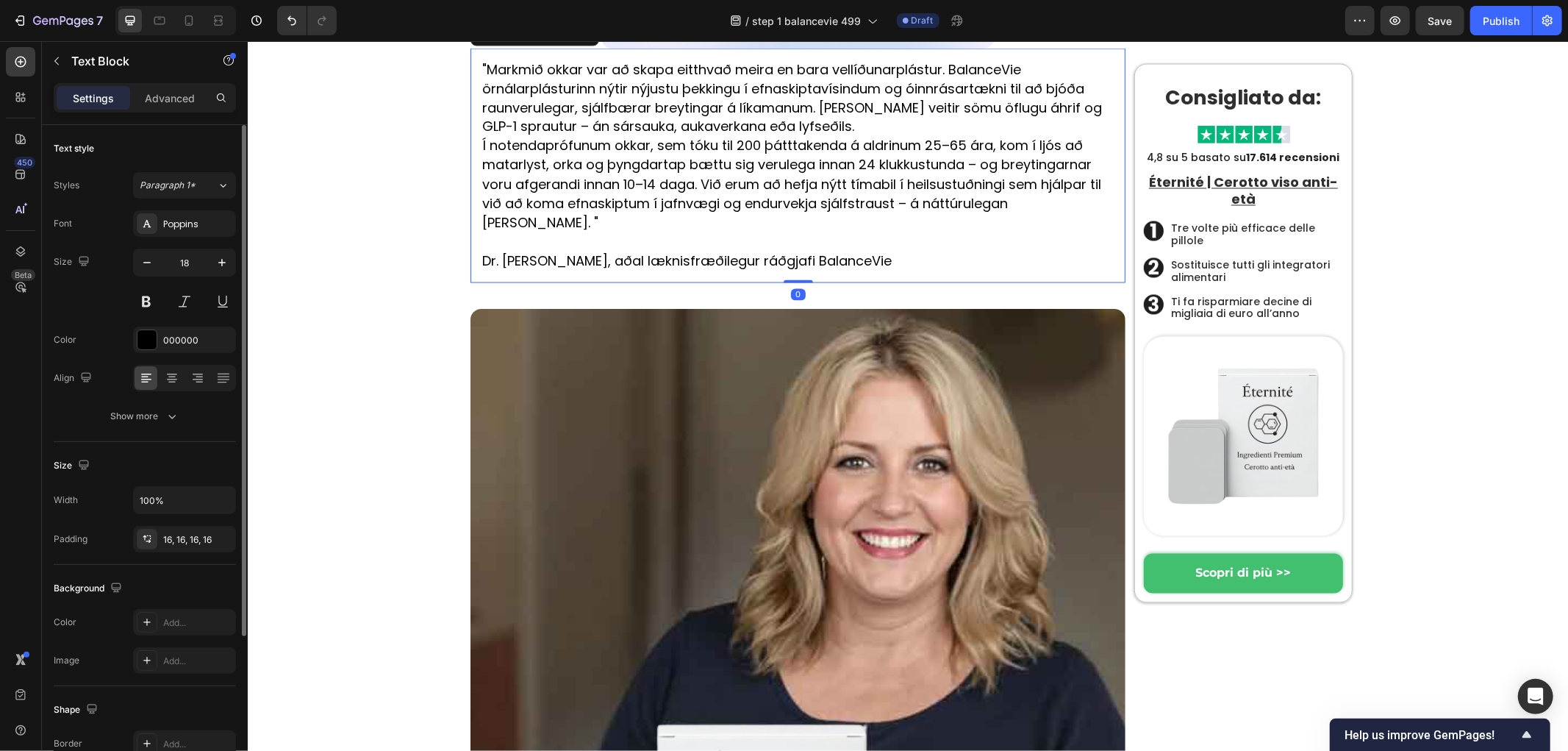
scroll to position [204, 0]
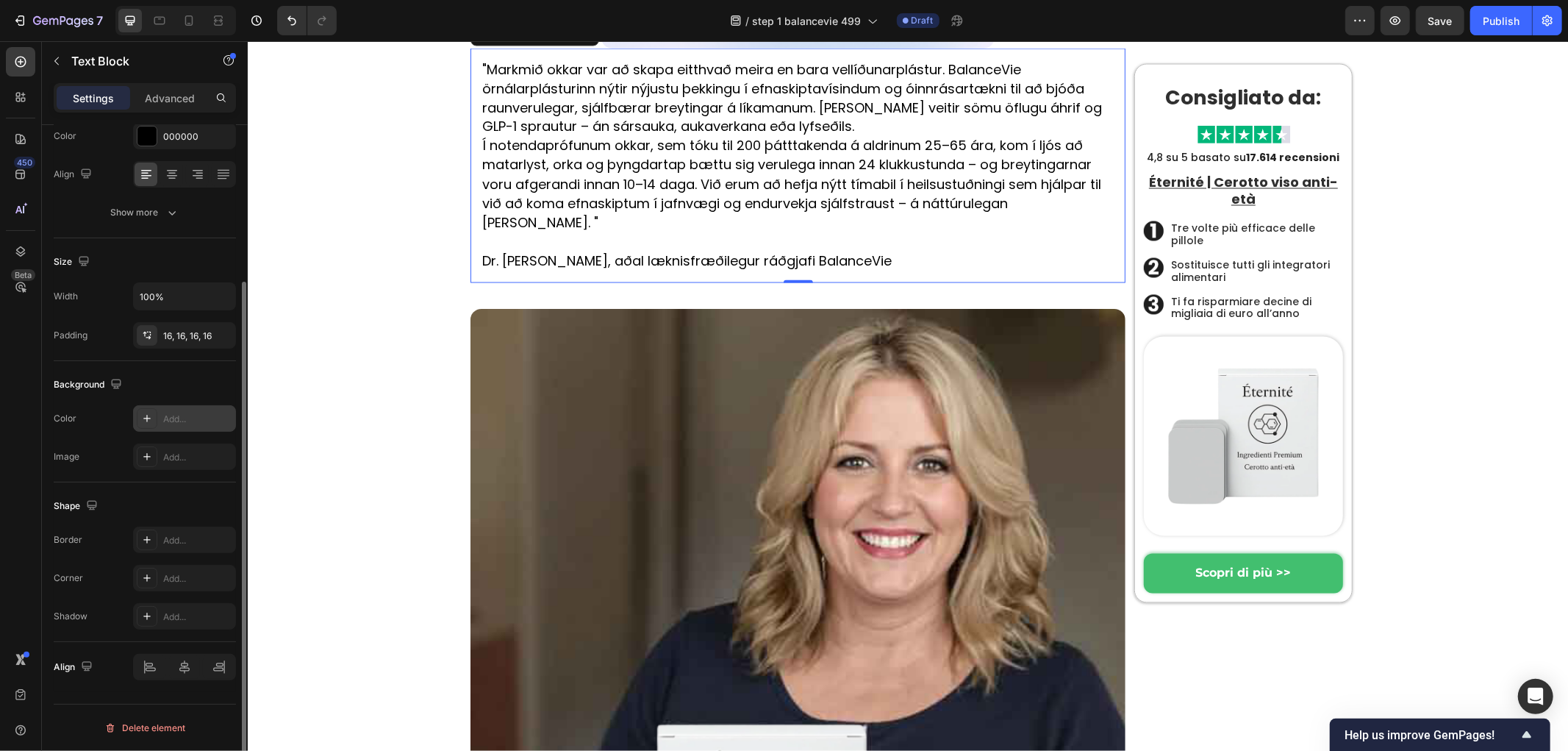
click at [207, 416] on div "Add..." at bounding box center [197, 419] width 69 height 13
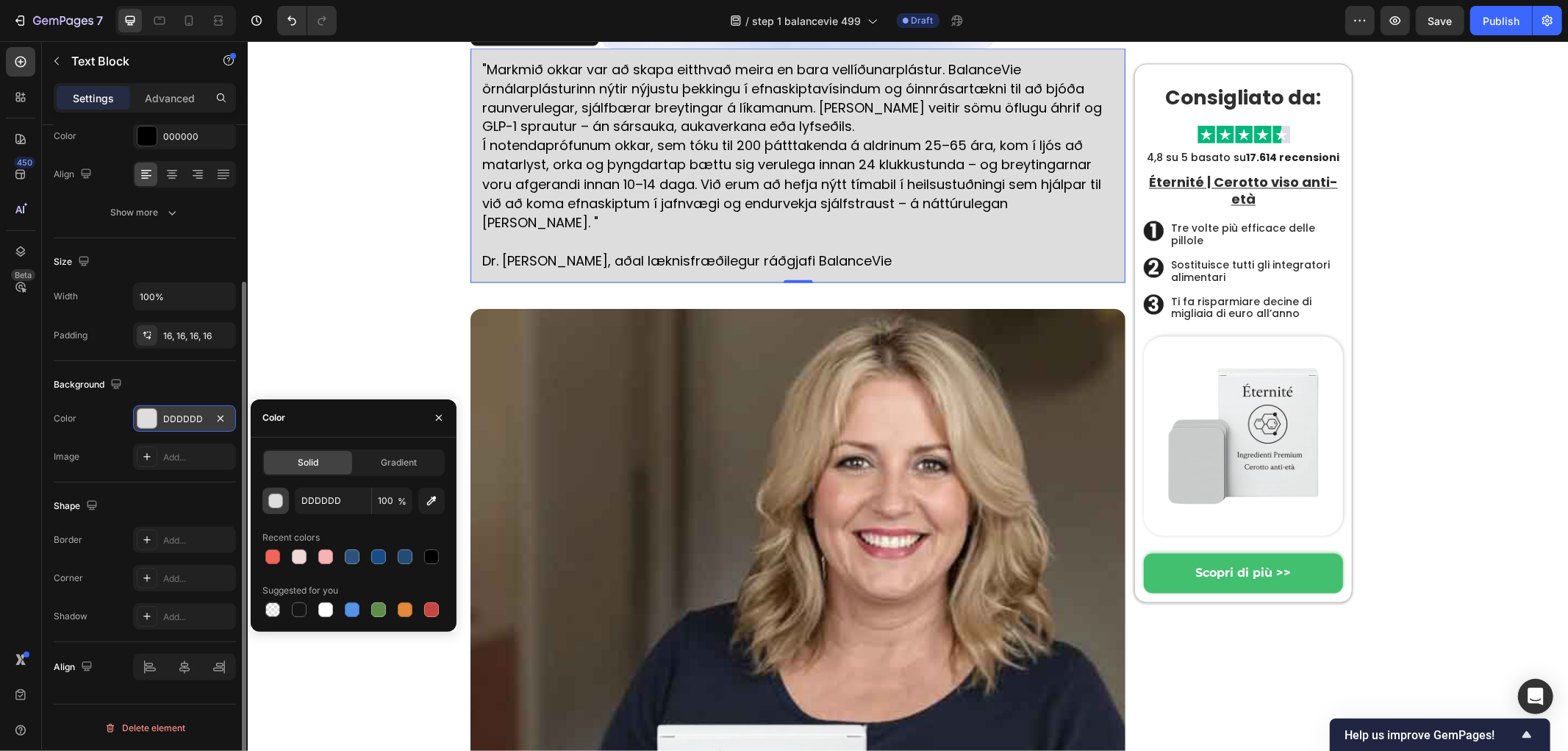
click at [277, 502] on div "button" at bounding box center [276, 501] width 15 height 15
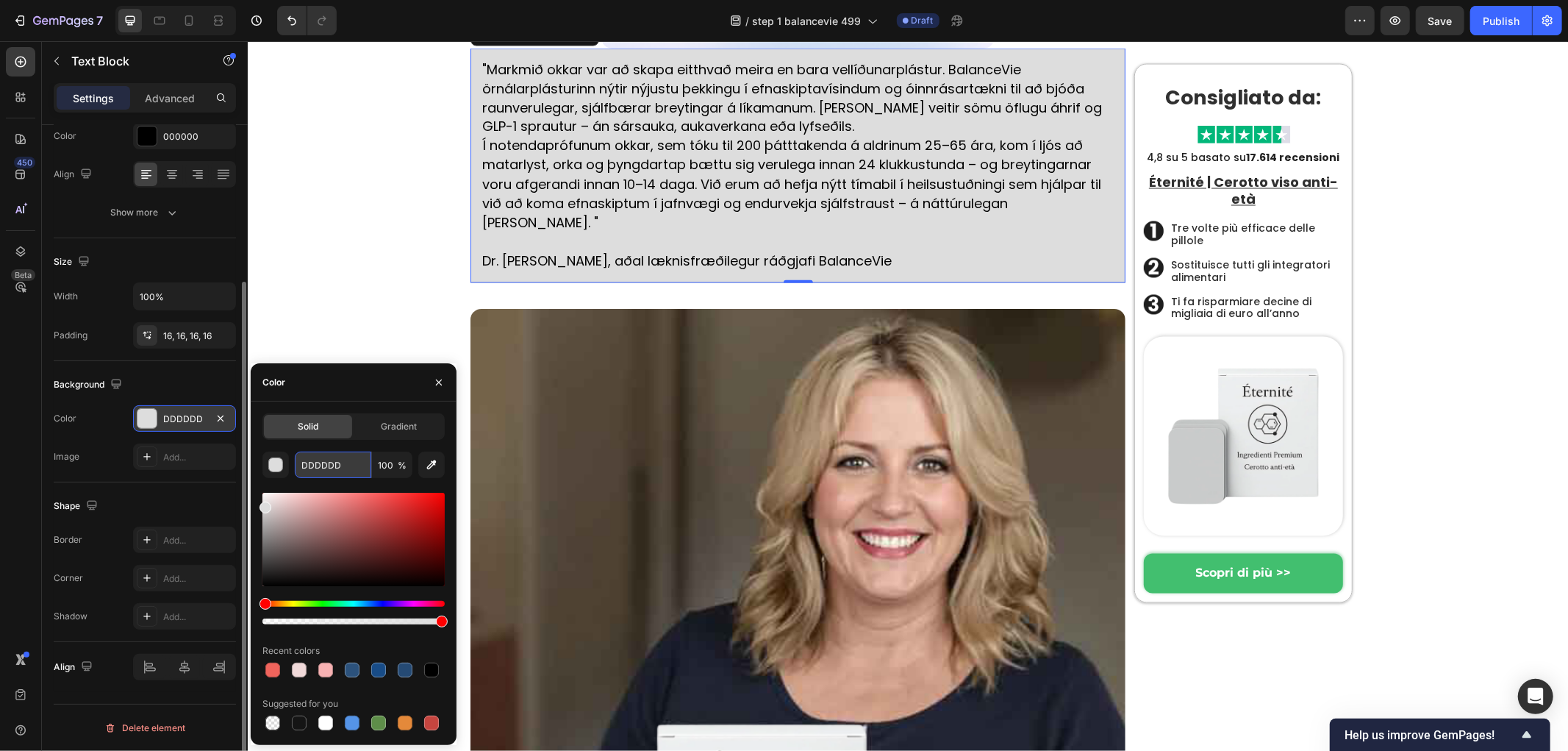
click at [347, 469] on input "DDDDDD" at bounding box center [333, 464] width 77 height 26
paste input "#F0ECEC"
type input "#F0ECEC"
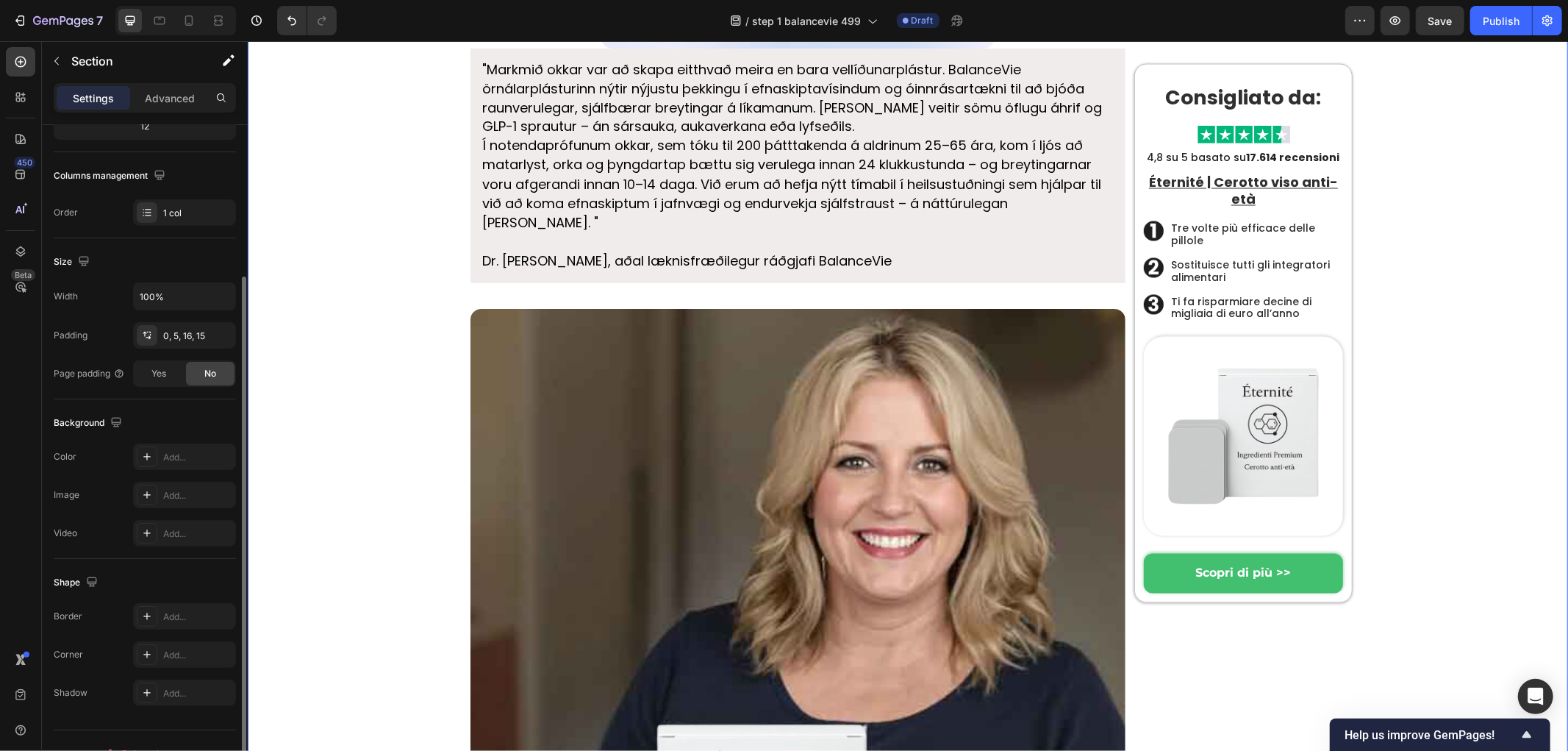
scroll to position [0, 0]
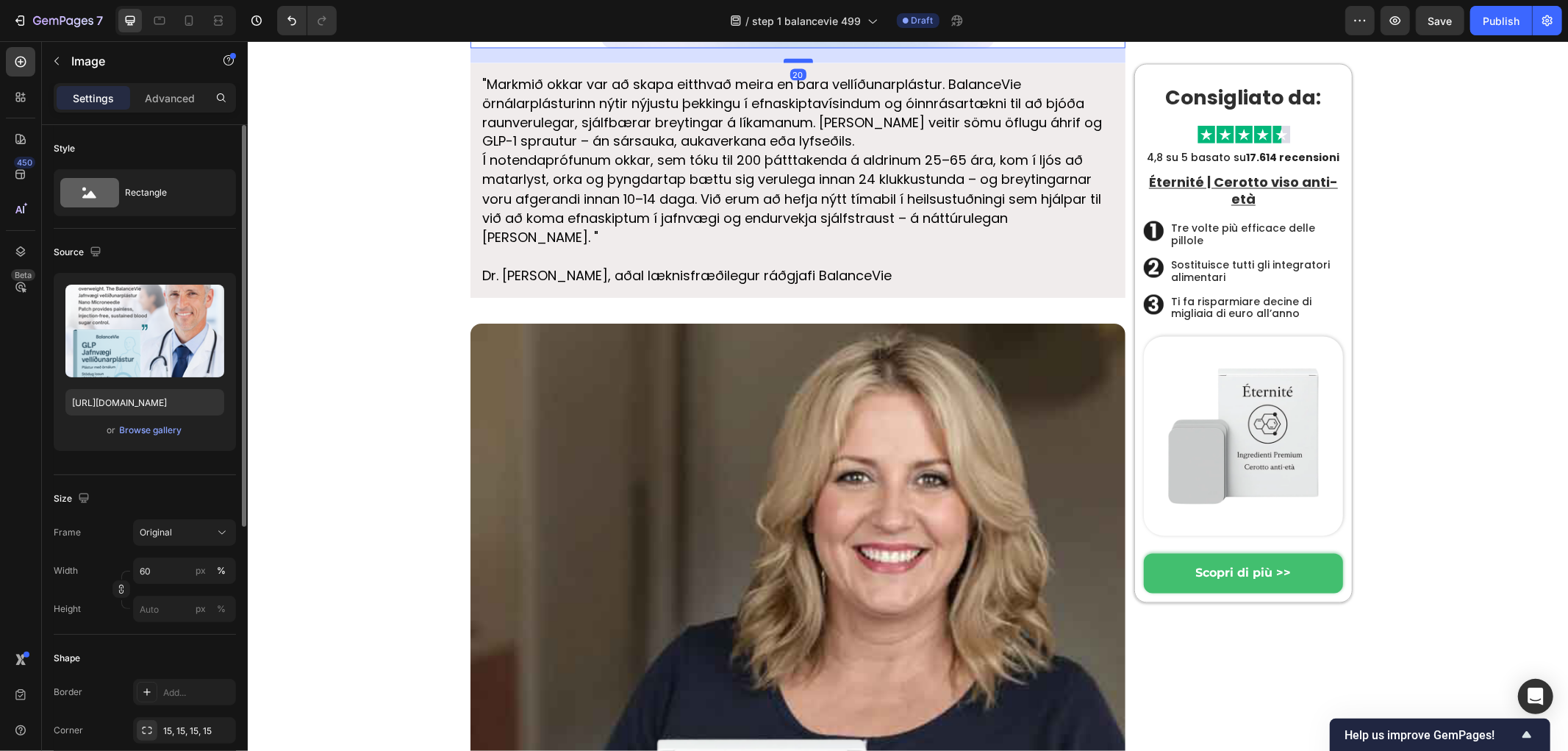
drag, startPoint x: 796, startPoint y: 369, endPoint x: 797, endPoint y: 384, distance: 15.0
click at [797, 62] on div at bounding box center [797, 60] width 29 height 5
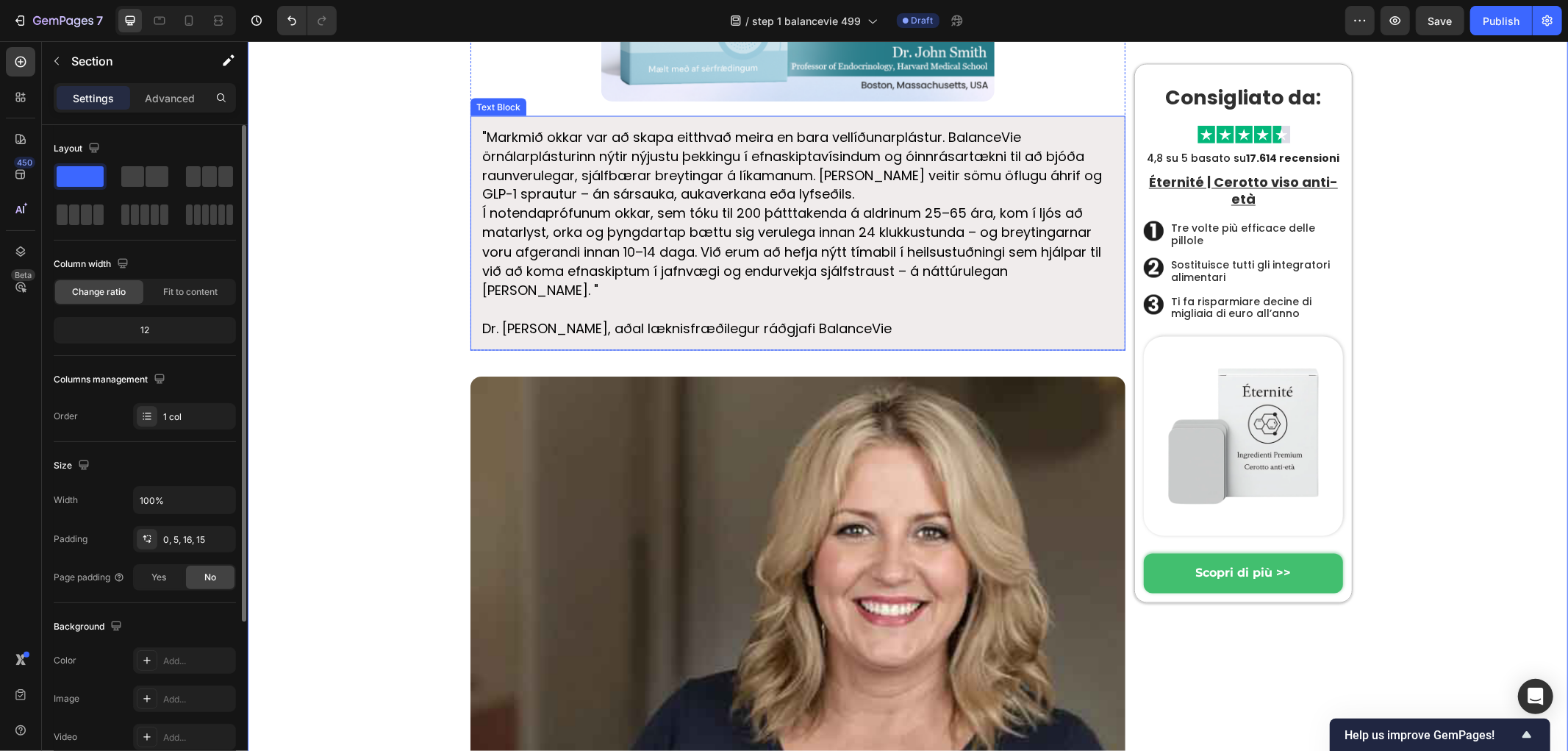
scroll to position [6724, 0]
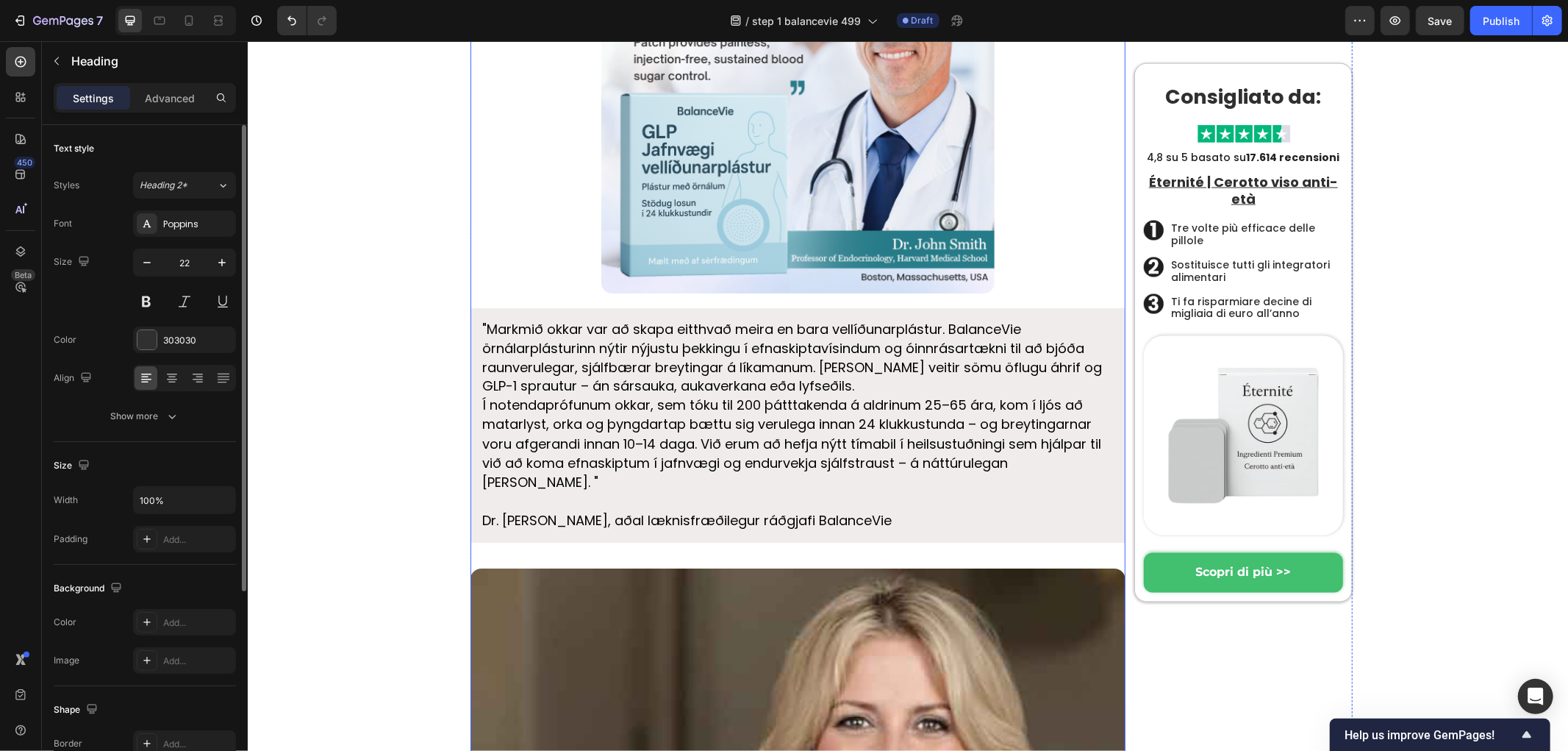
click at [584, 271] on div at bounding box center [797, 96] width 655 height 394
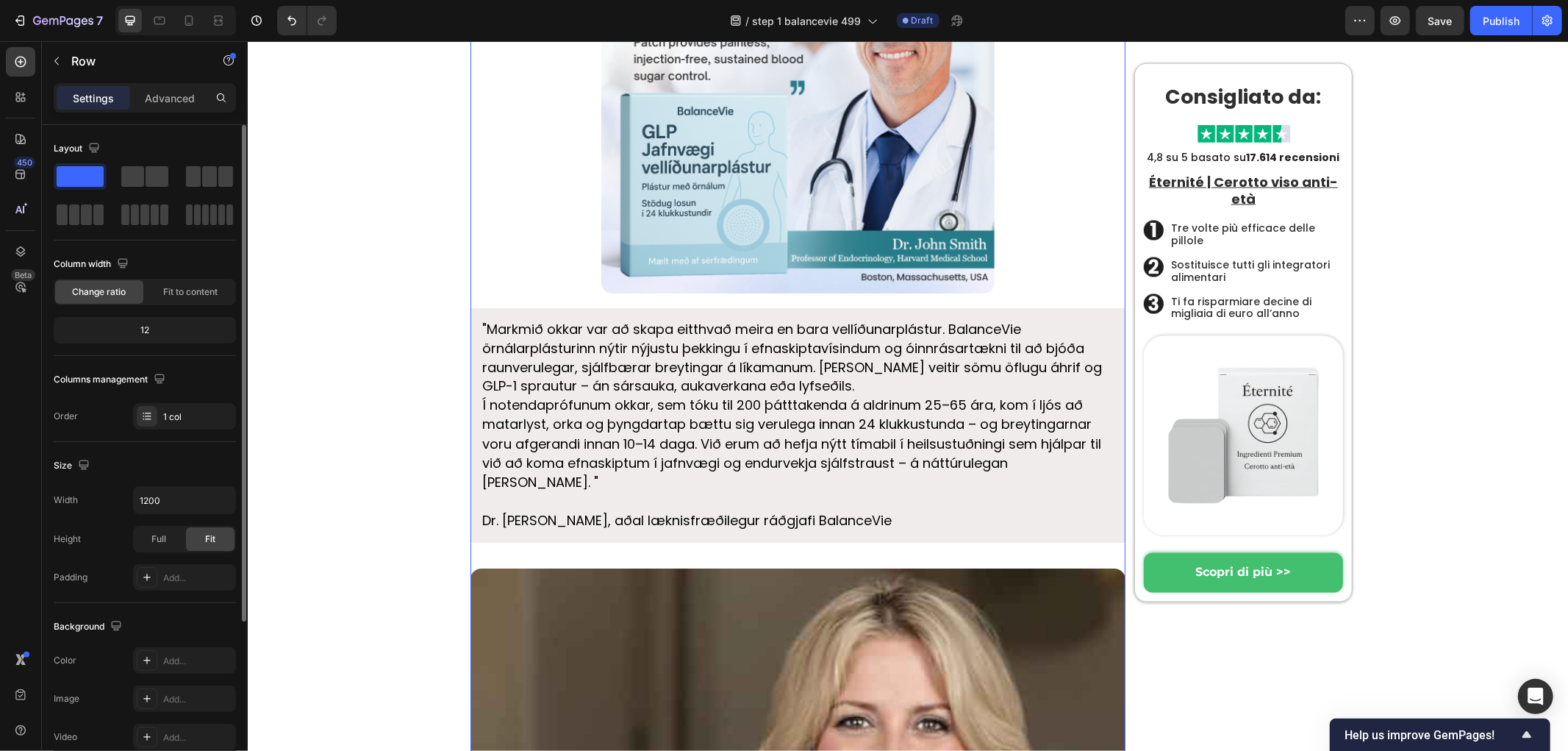
drag, startPoint x: 348, startPoint y: 333, endPoint x: 406, endPoint y: 342, distance: 58.7
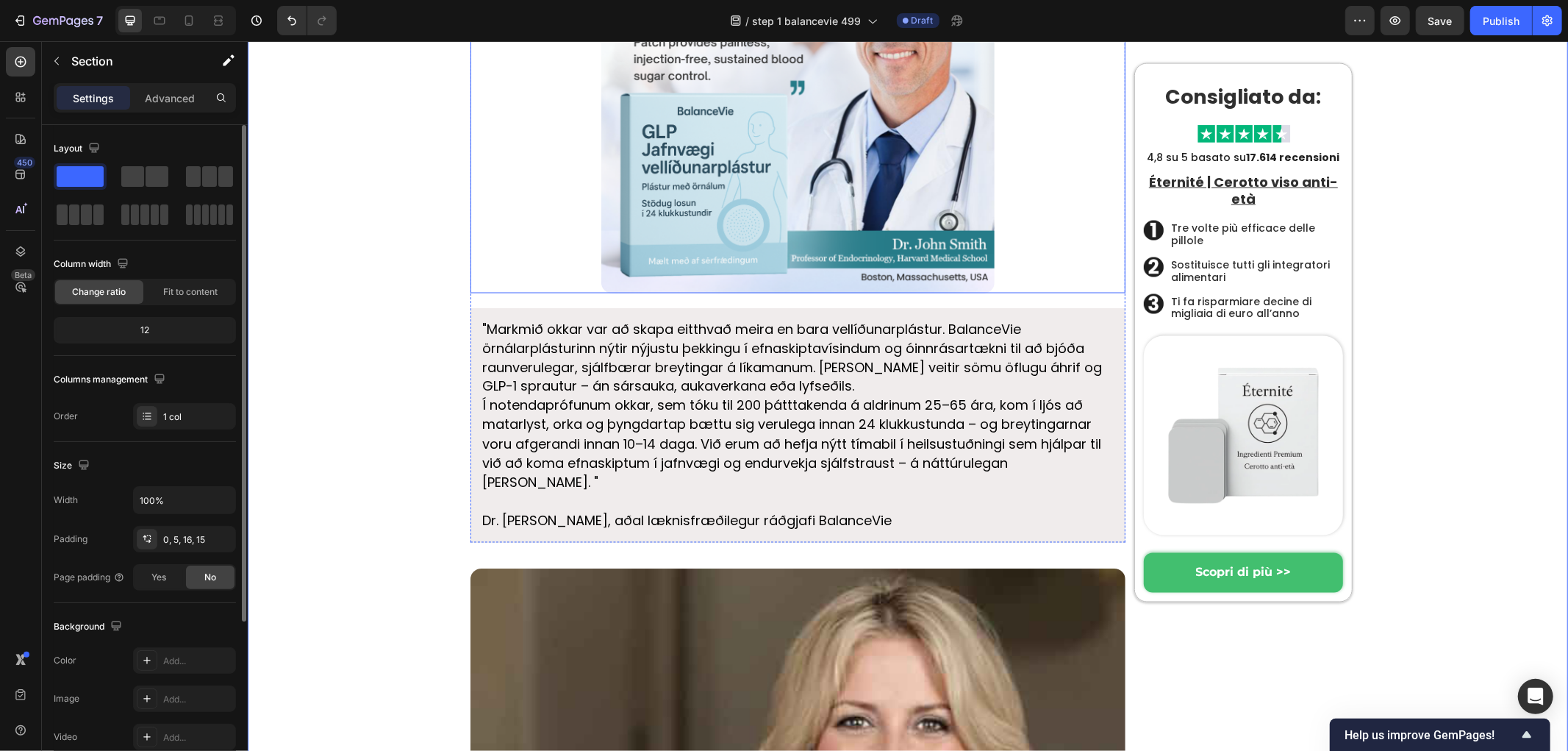
click at [732, 292] on img at bounding box center [797, 96] width 394 height 394
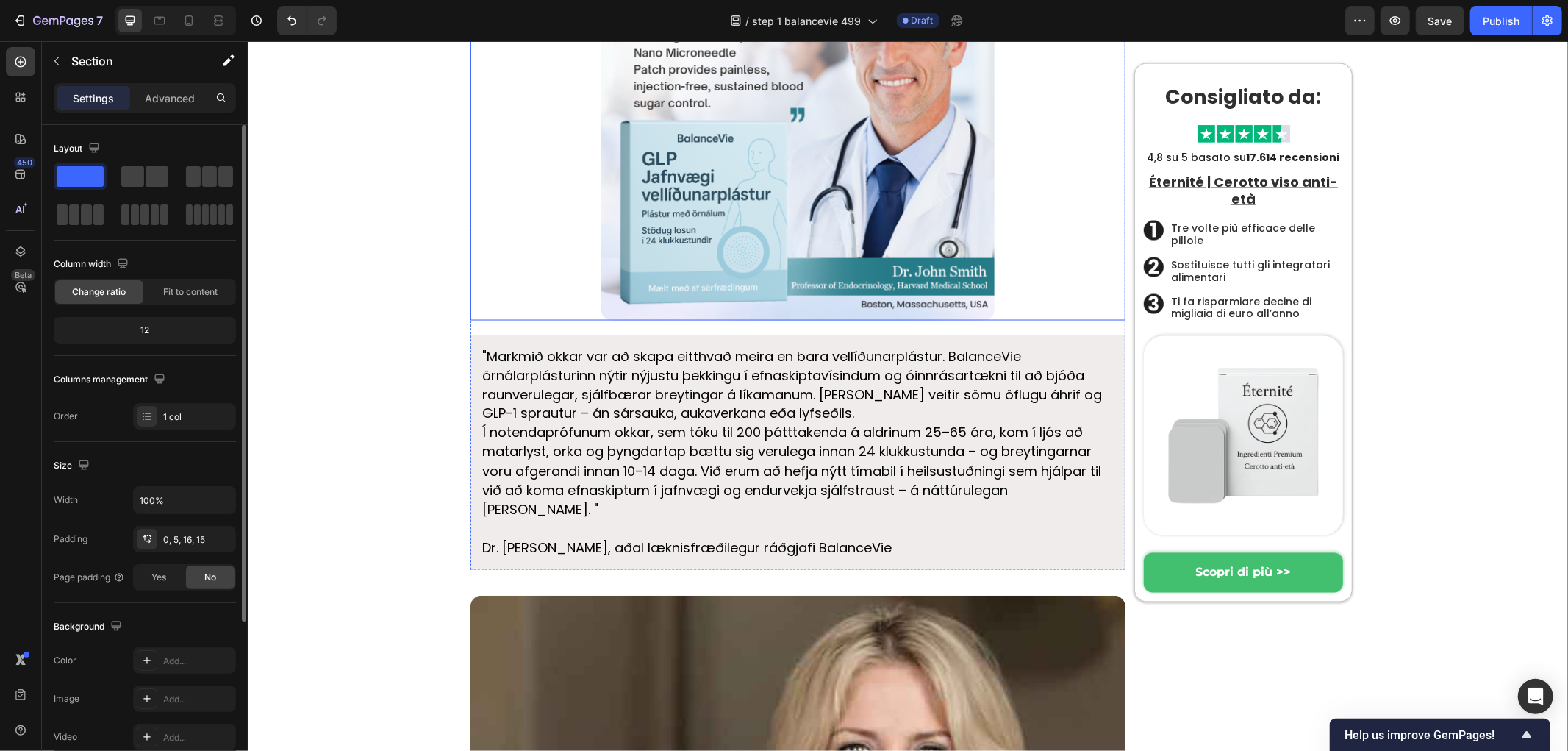
scroll to position [6561, 0]
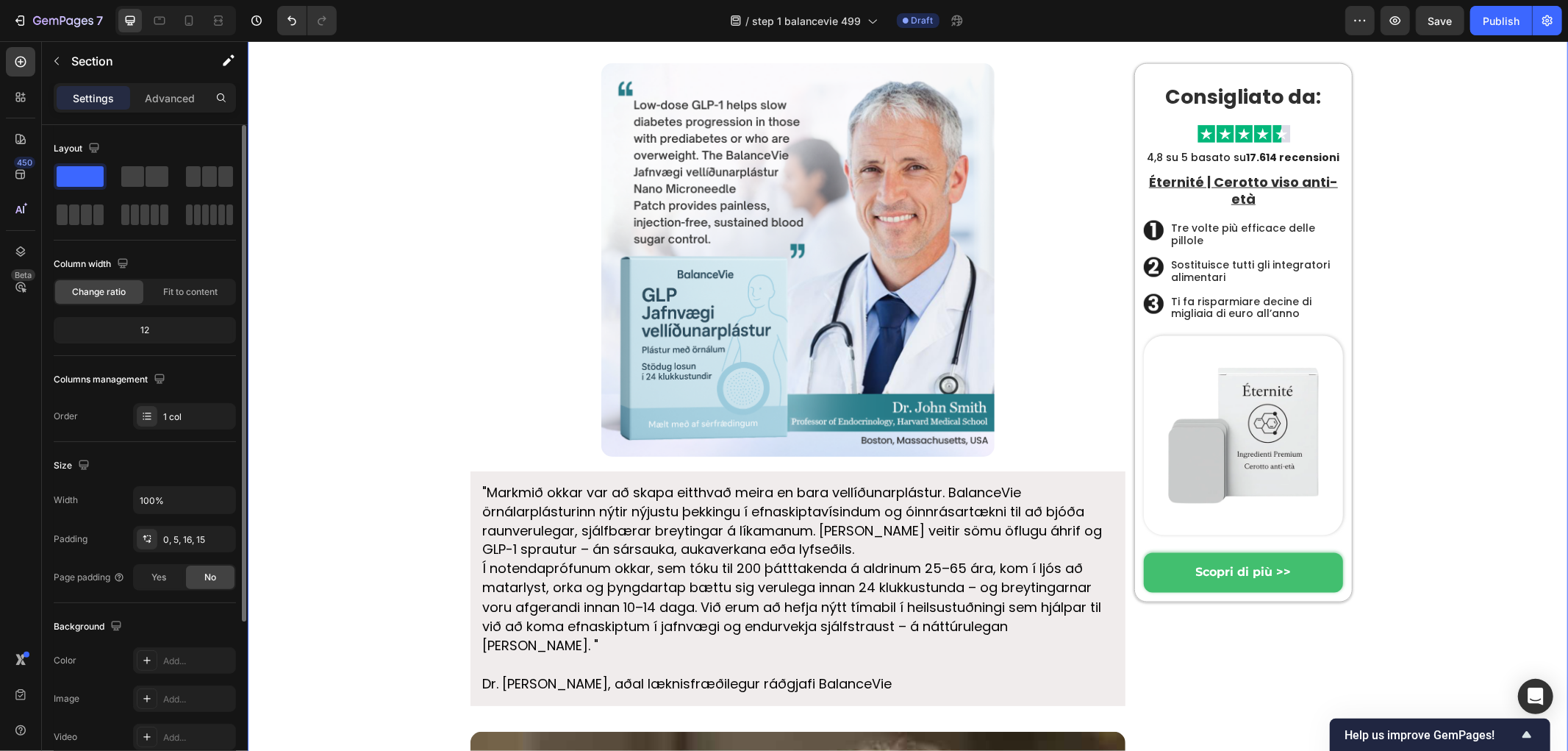
click at [591, 35] on strong "Talsmaður BalanceVie heilsumerkisins, sem stendur að baki þessum byltingarkennd…" at bounding box center [750, 11] width 559 height 47
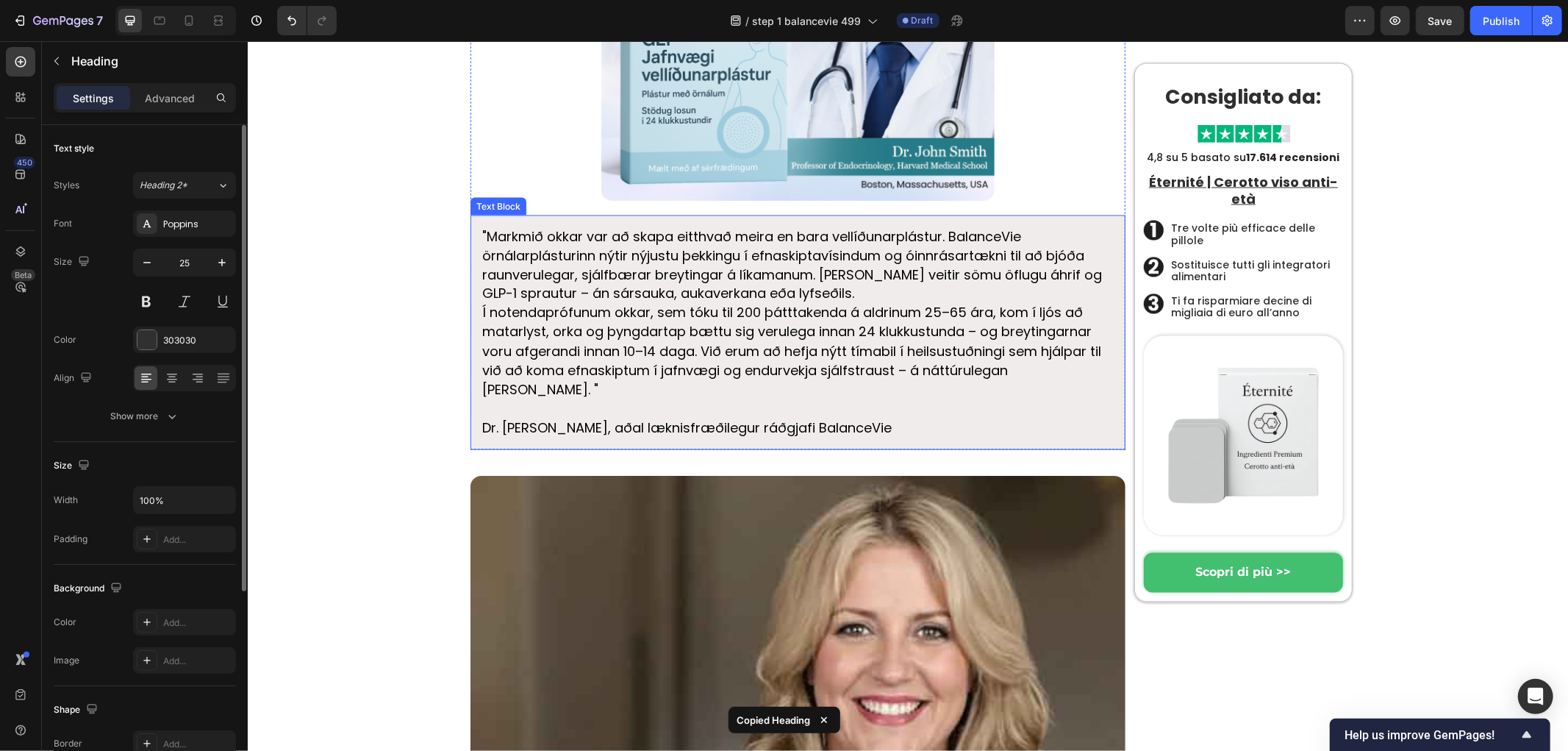
scroll to position [7051, 0]
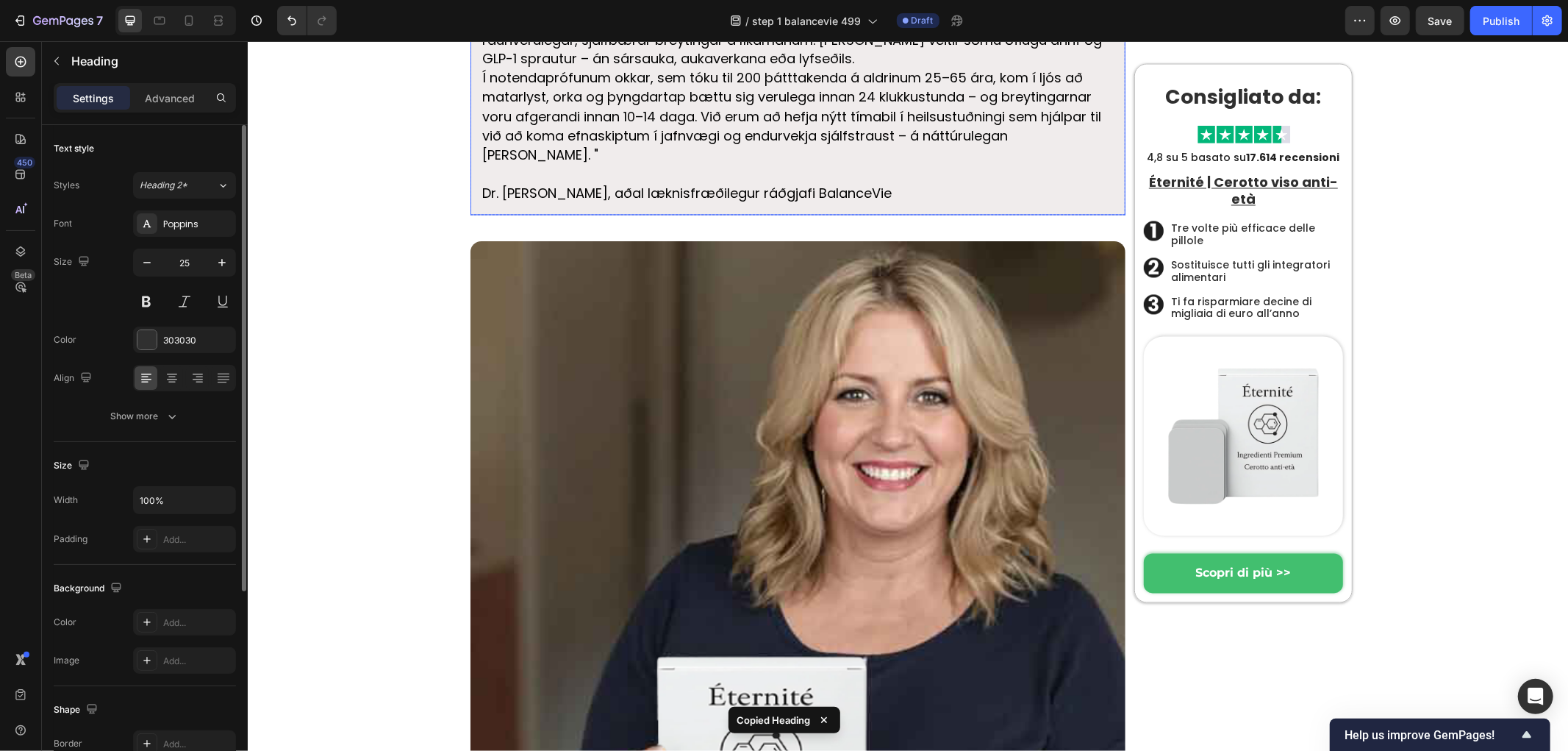
click at [571, 164] on p "Í notendaprófunum okkar, sem tóku til 200 þátttakenda á aldrinum 25–65 ára, kom…" at bounding box center [797, 116] width 631 height 96
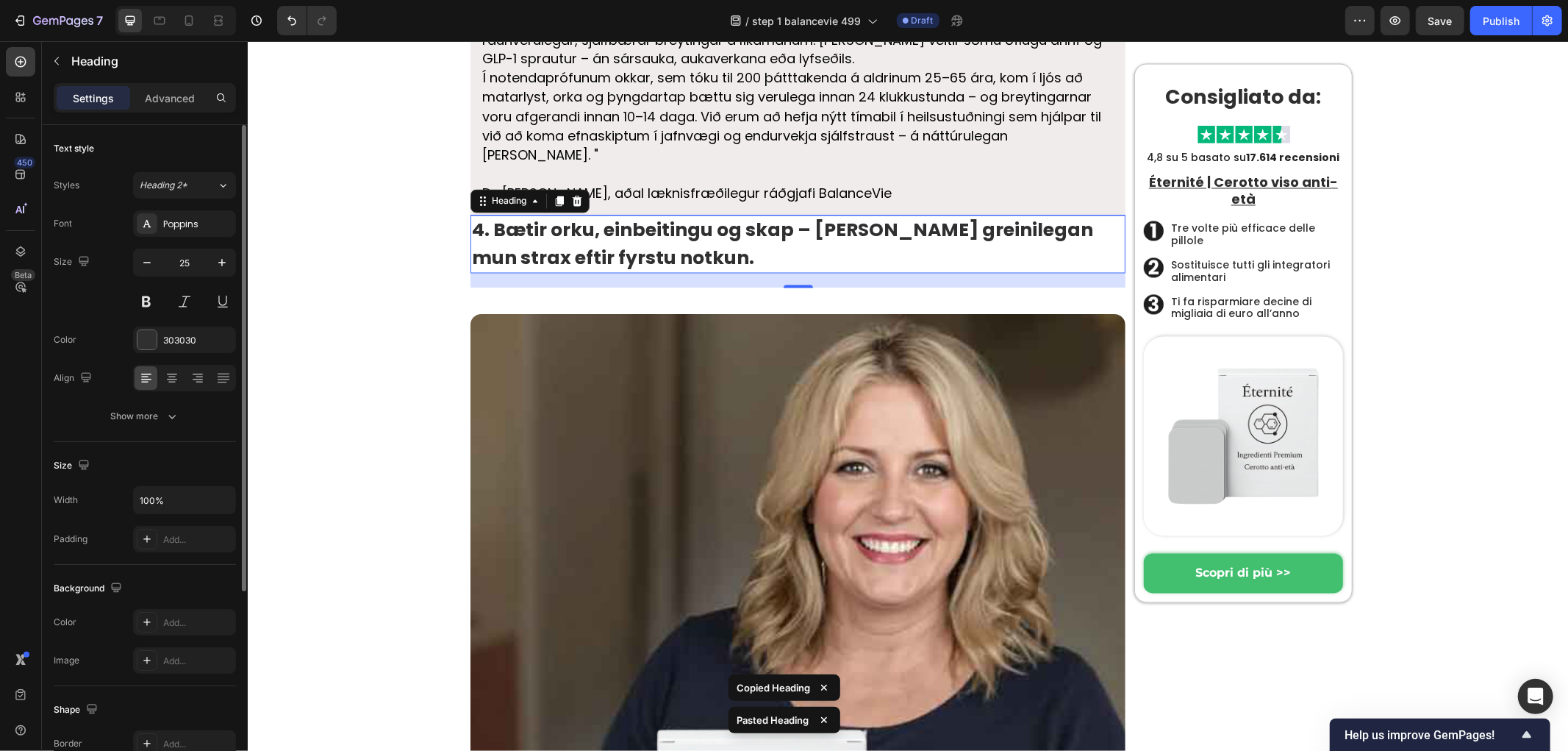
click at [564, 270] on strong "4. Bætir orku, einbeitingu og skap – [PERSON_NAME] greinilegan mun strax eftir …" at bounding box center [782, 243] width 621 height 54
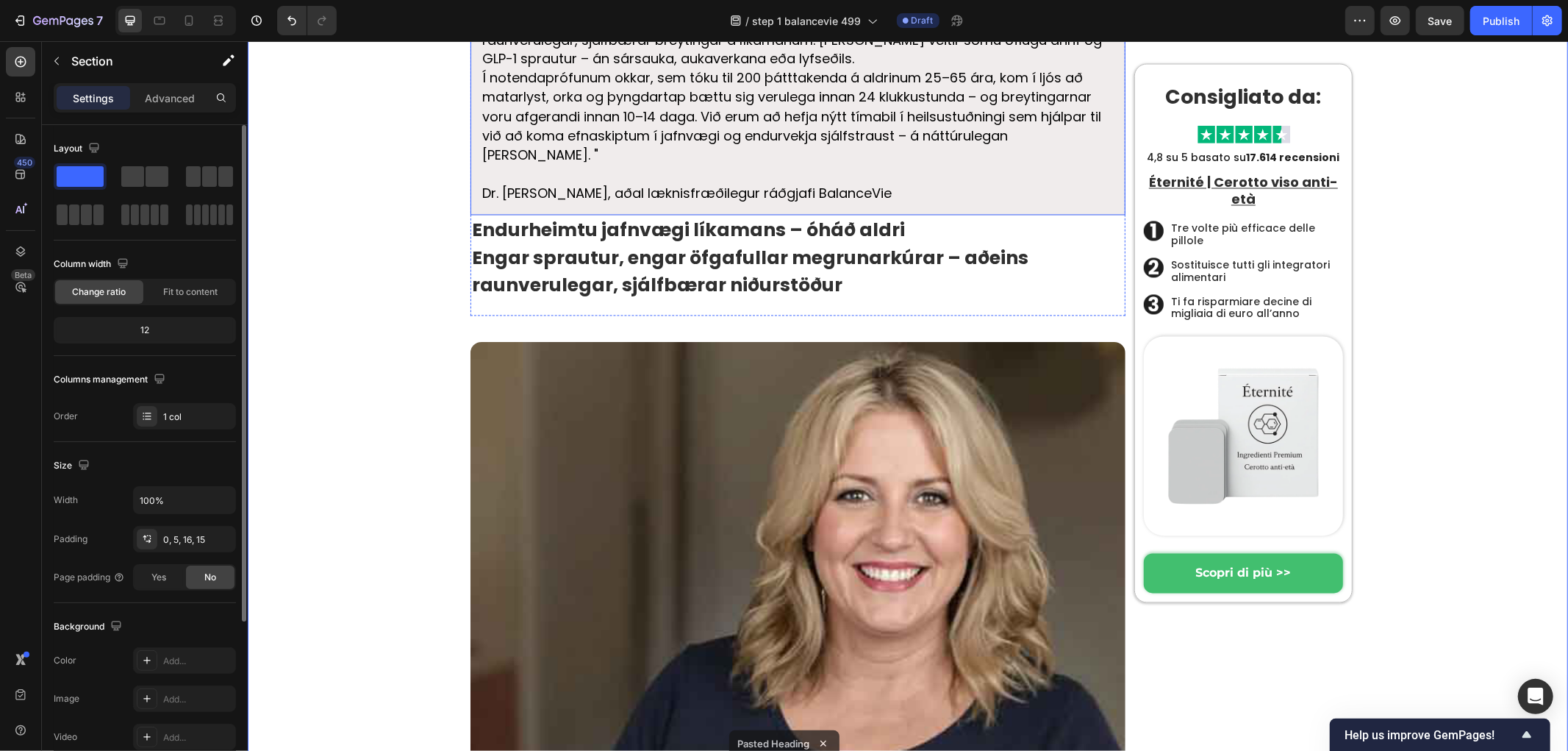
click at [573, 69] on p ""Markmið okkar var að skapa eitthvað meira en bara vellíðunarplástur. BalanceVi…" at bounding box center [797, 30] width 631 height 77
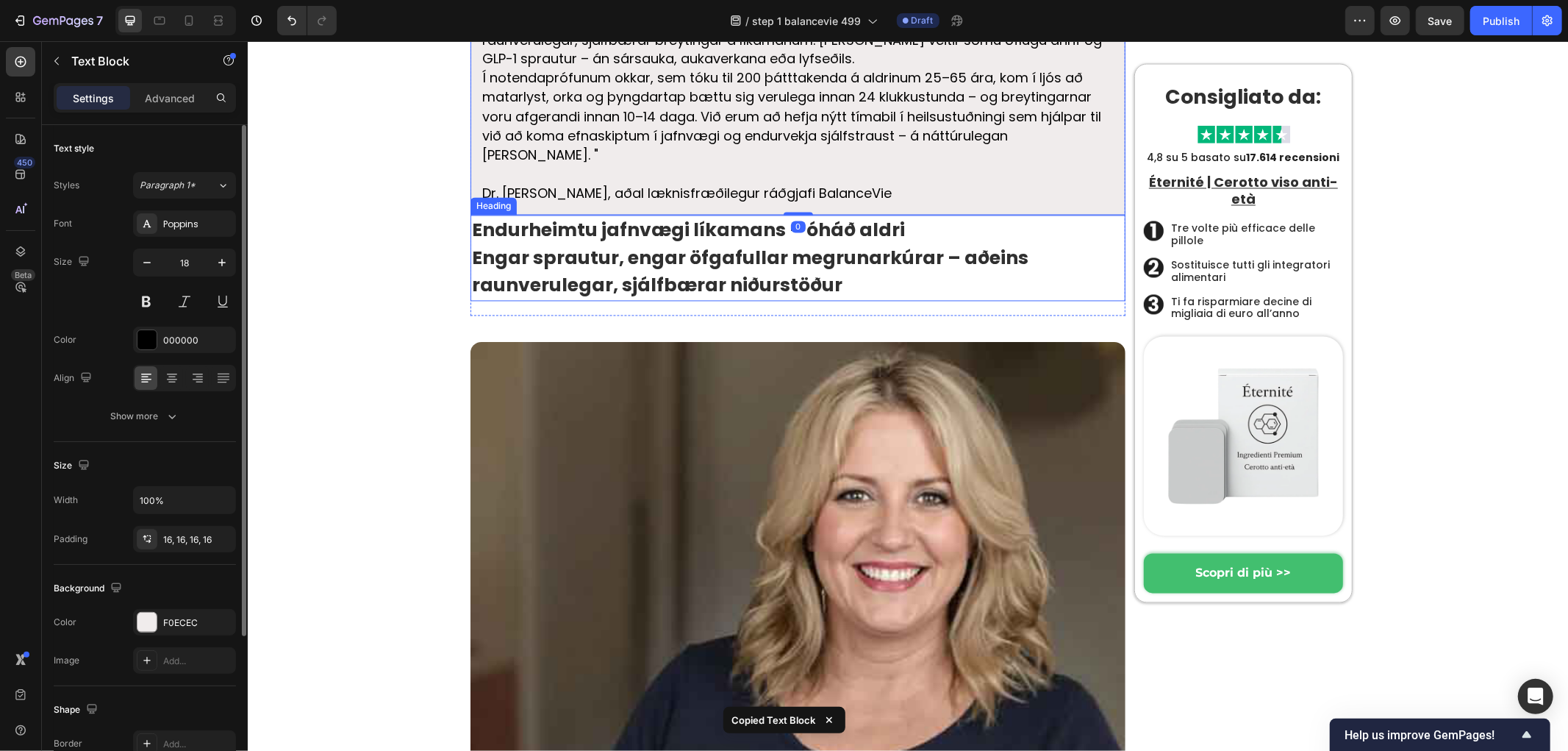
click at [551, 299] on strong "Engar sprautur, engar öfgafullar megrunarkúrar – aðeins raunverulegar, sjálfbær…" at bounding box center [749, 272] width 556 height 54
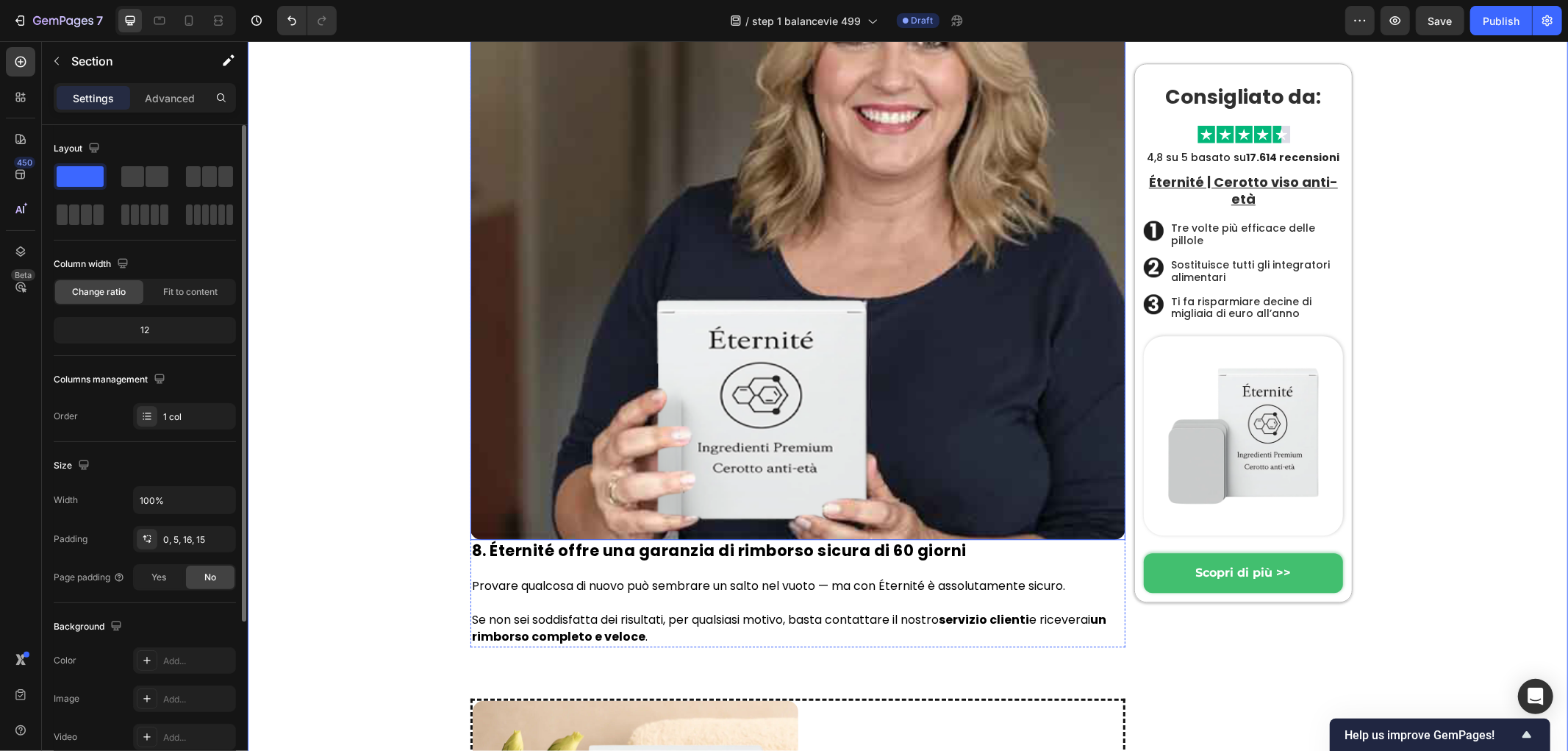
scroll to position [7417, 0]
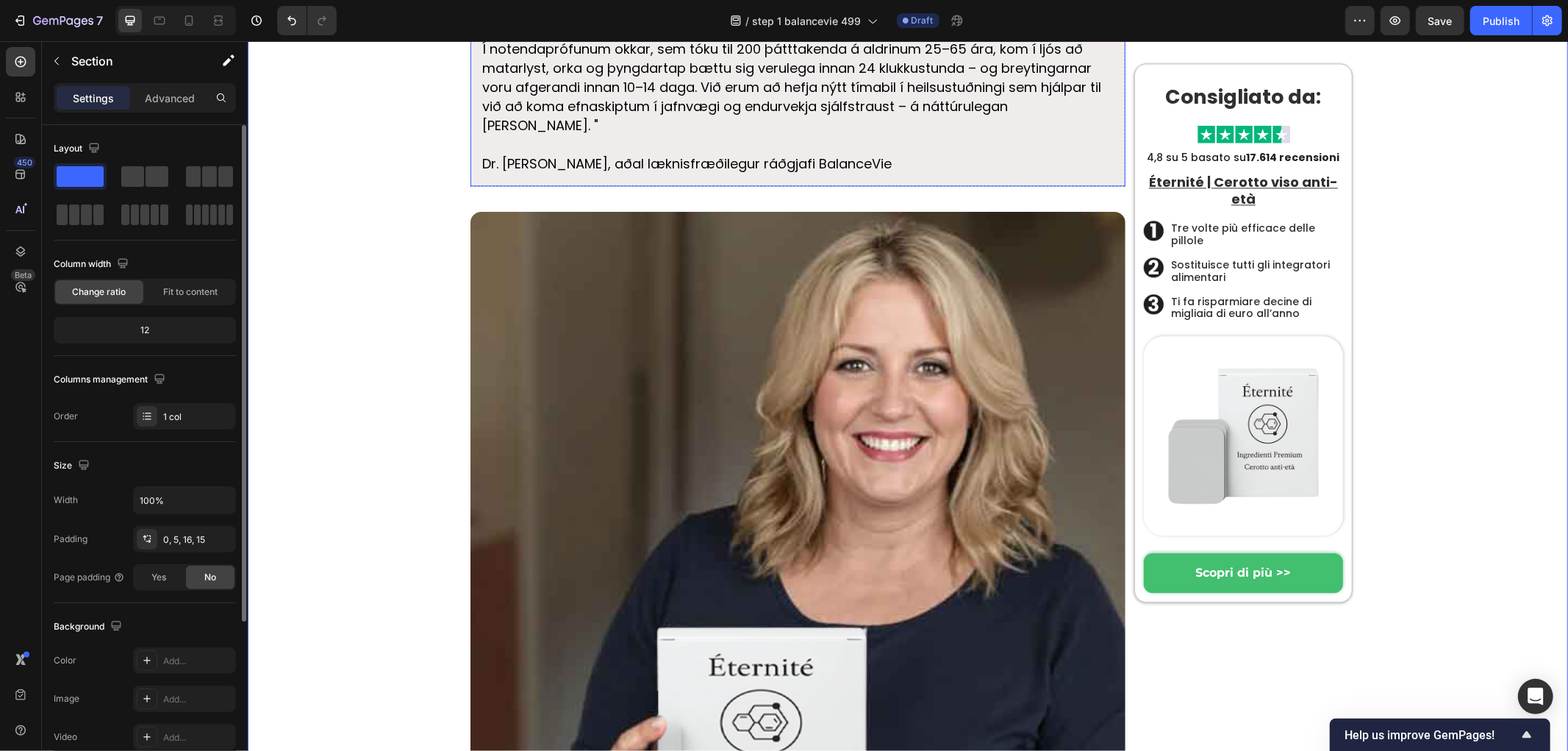
click at [1072, 134] on p "Í notendaprófunum okkar, sem tóku til 200 þátttakenda á aldrinum 25–65 ára, kom…" at bounding box center [797, 86] width 631 height 96
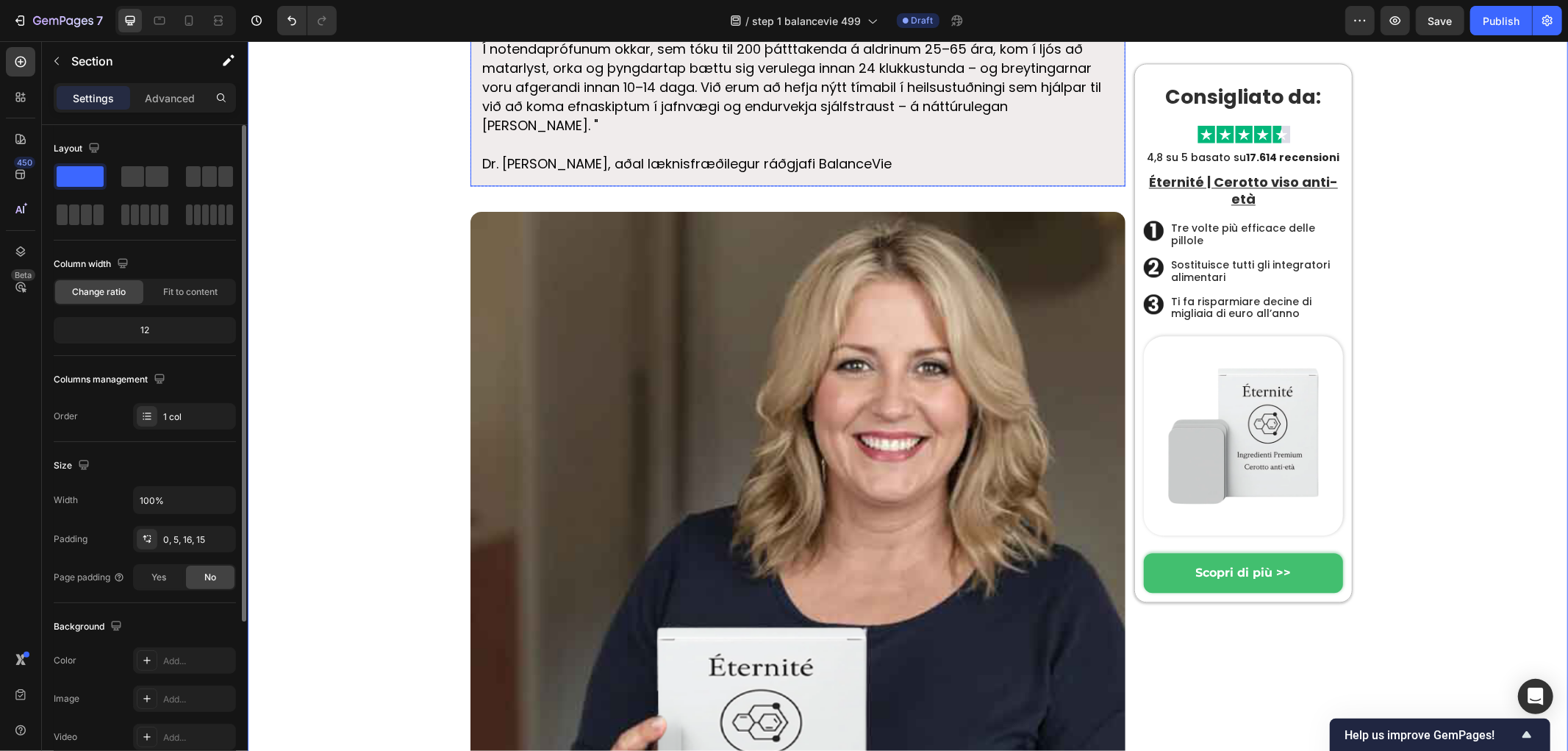
click at [700, 134] on p "Í notendaprófunum okkar, sem tóku til 200 þátttakenda á aldrinum 25–65 ára, kom…" at bounding box center [797, 86] width 631 height 96
click at [701, 134] on p "Í notendaprófunum okkar, sem tóku til 200 þátttakenda á aldrinum 25–65 ára, kom…" at bounding box center [797, 86] width 631 height 96
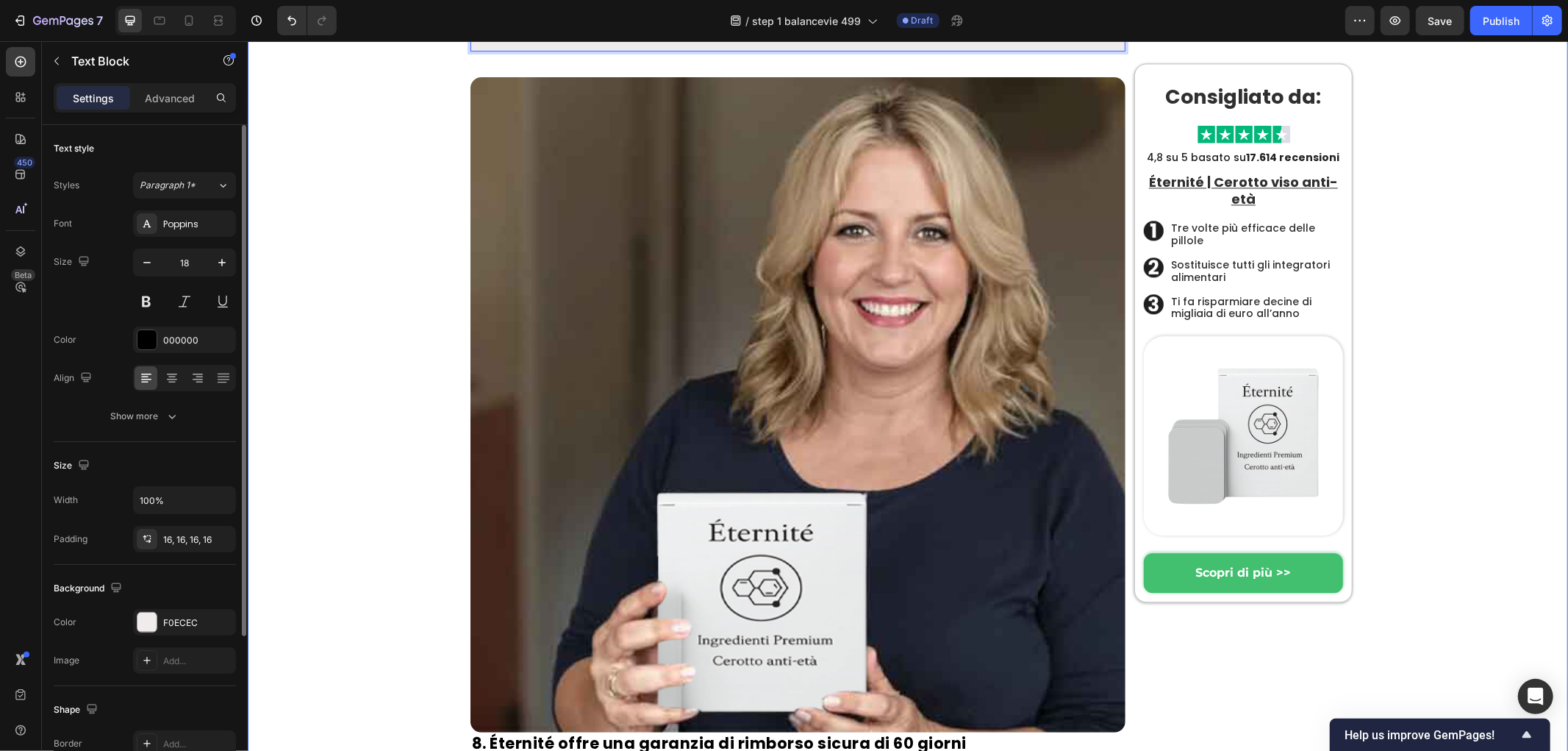
drag, startPoint x: 360, startPoint y: 342, endPoint x: 541, endPoint y: 312, distance: 183.5
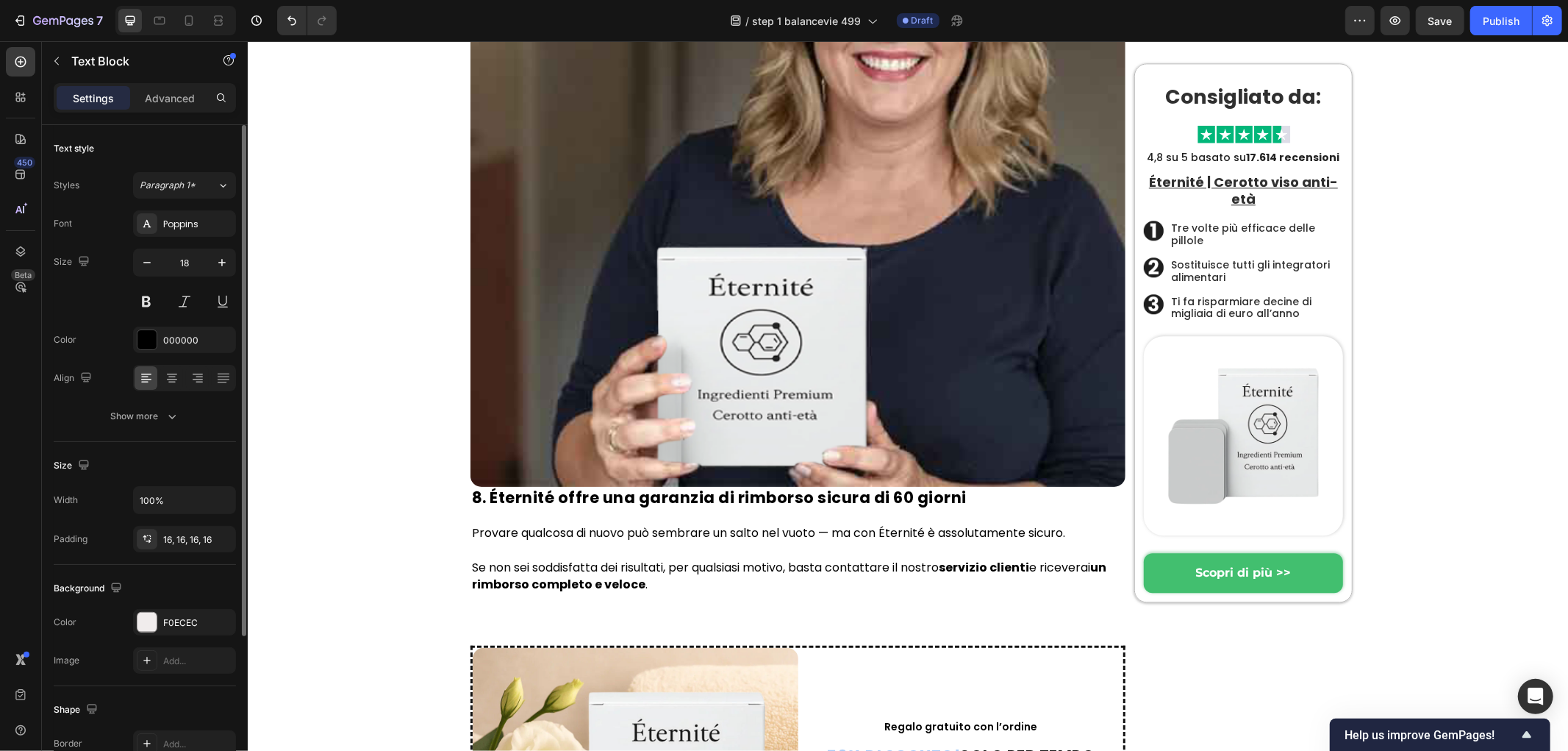
scroll to position [163, 0]
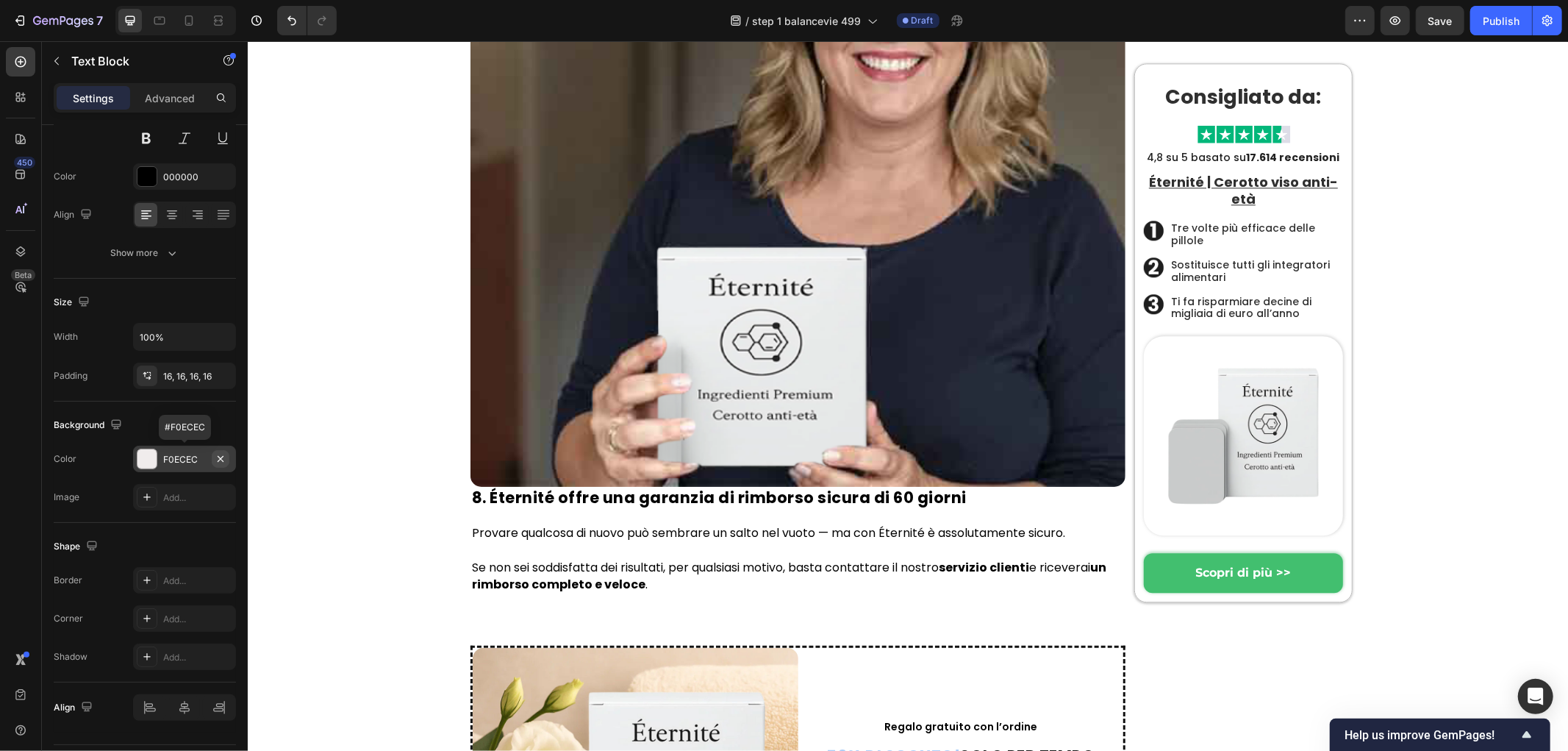
click at [212, 457] on button "button" at bounding box center [220, 459] width 17 height 17
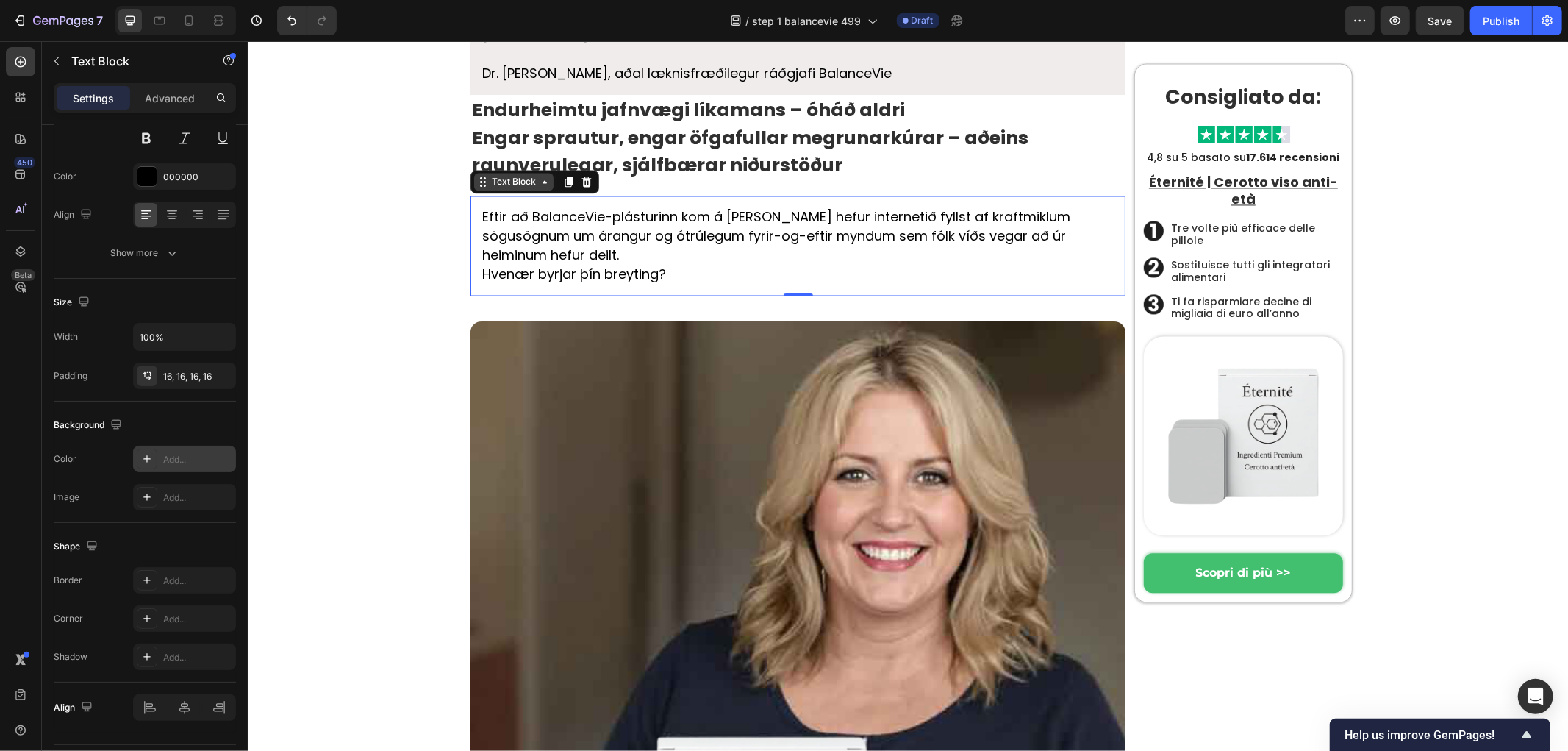
scroll to position [7172, 0]
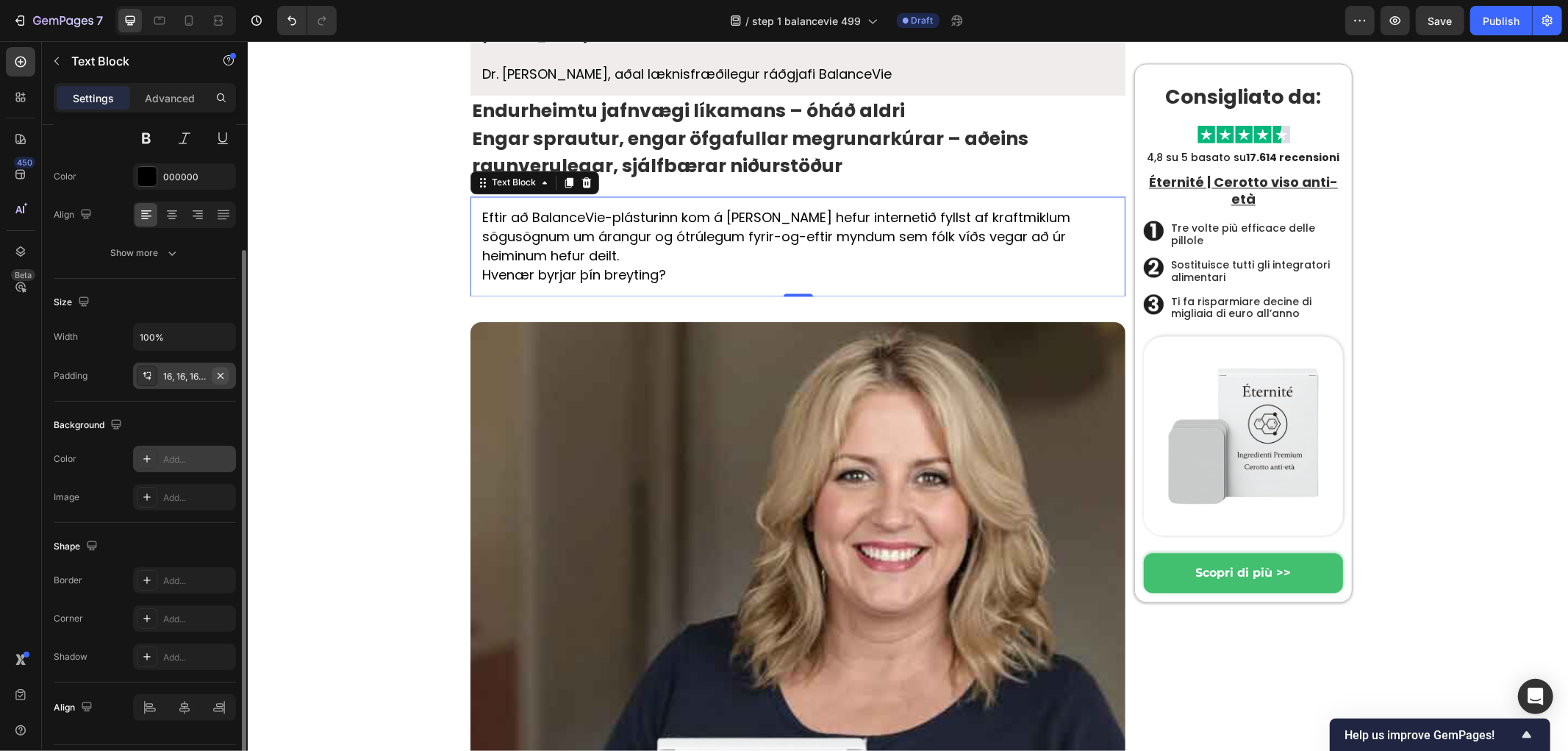
click at [225, 376] on icon "button" at bounding box center [220, 376] width 12 height 12
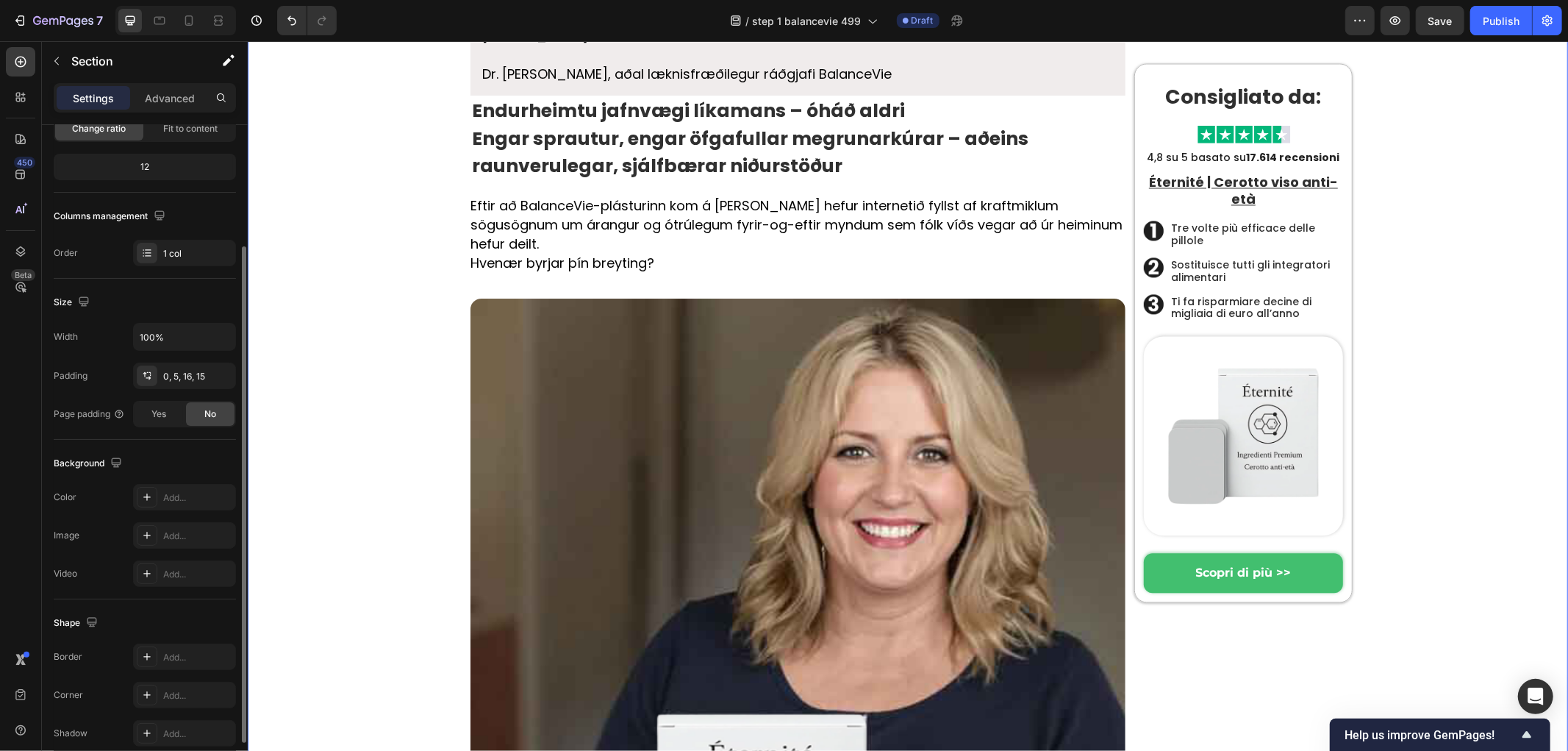
scroll to position [0, 0]
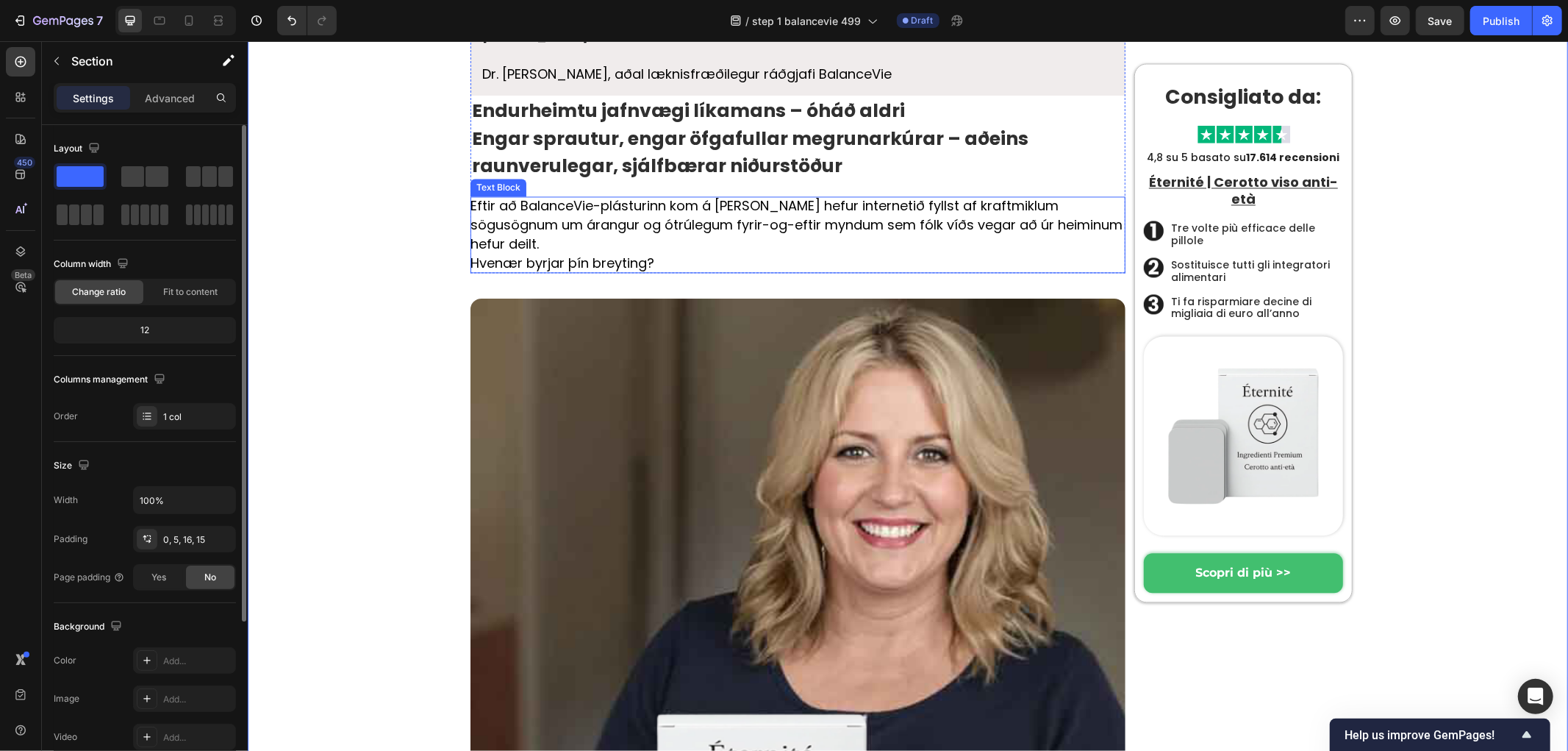
click at [1079, 253] on p "Eftir að BalanceVie-plásturinn kom á [PERSON_NAME] hefur internetið fyllst af k…" at bounding box center [797, 224] width 655 height 58
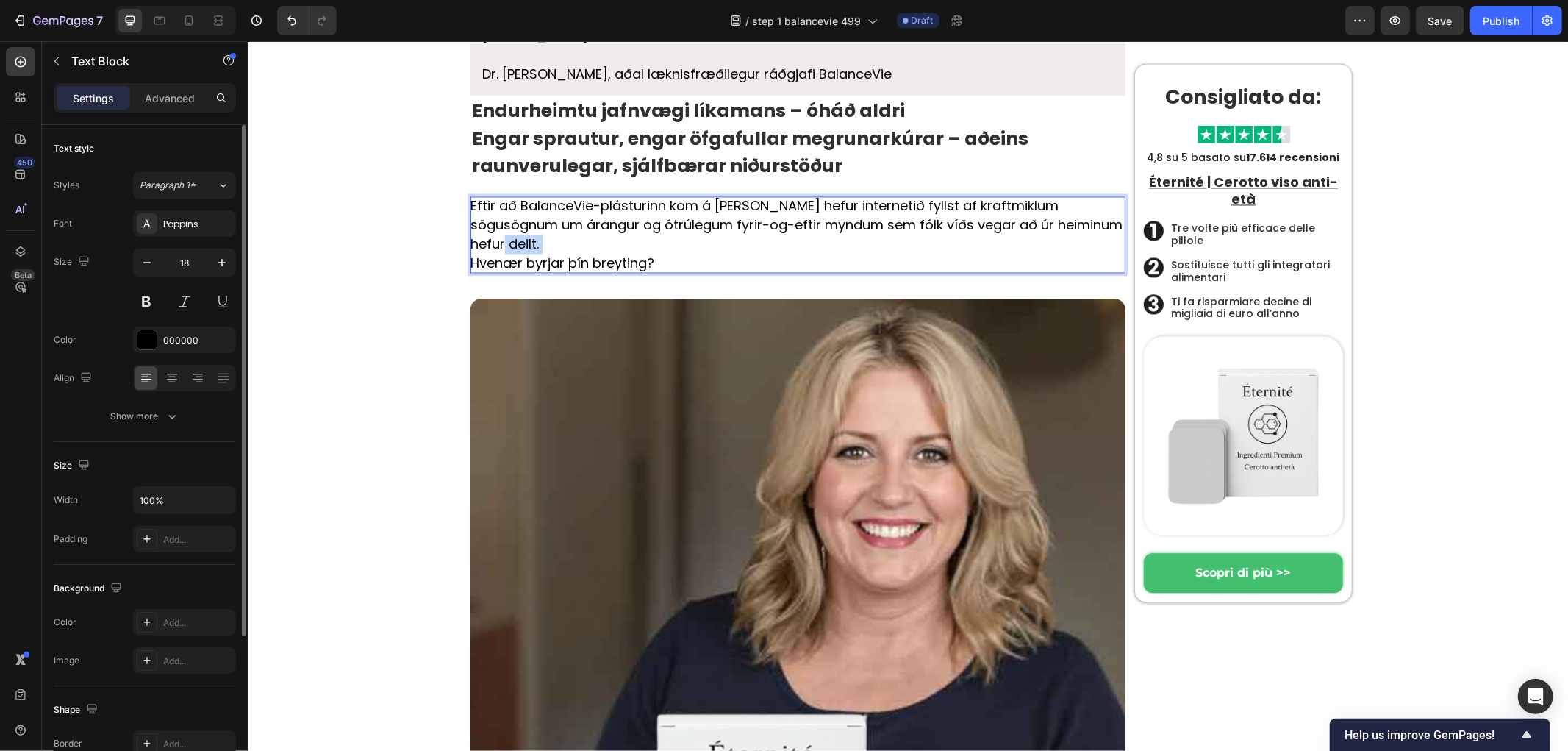
click at [1089, 253] on p "Eftir að BalanceVie-plásturinn kom á [PERSON_NAME] hefur internetið fyllst af k…" at bounding box center [797, 224] width 655 height 58
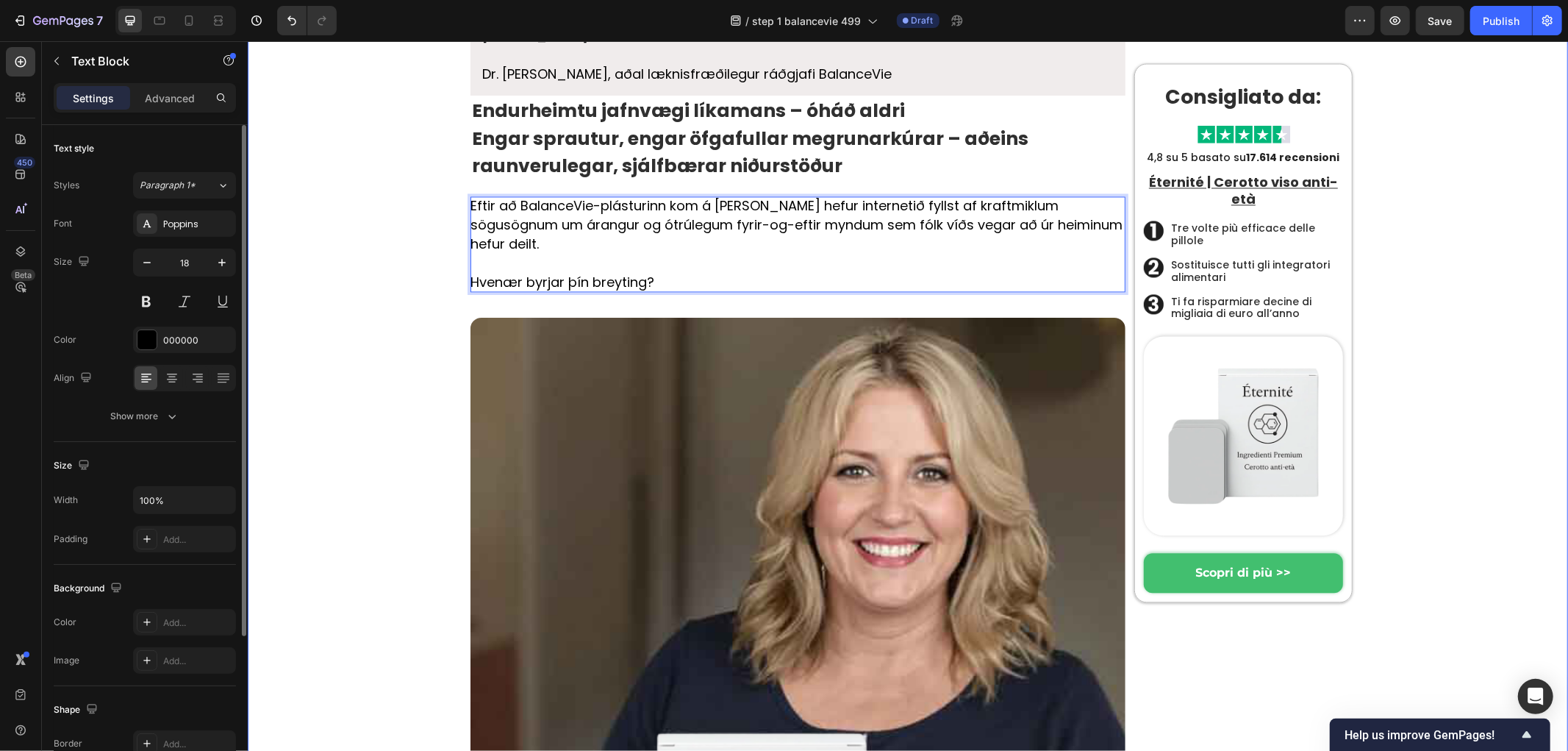
drag, startPoint x: 398, startPoint y: 515, endPoint x: 424, endPoint y: 512, distance: 26.2
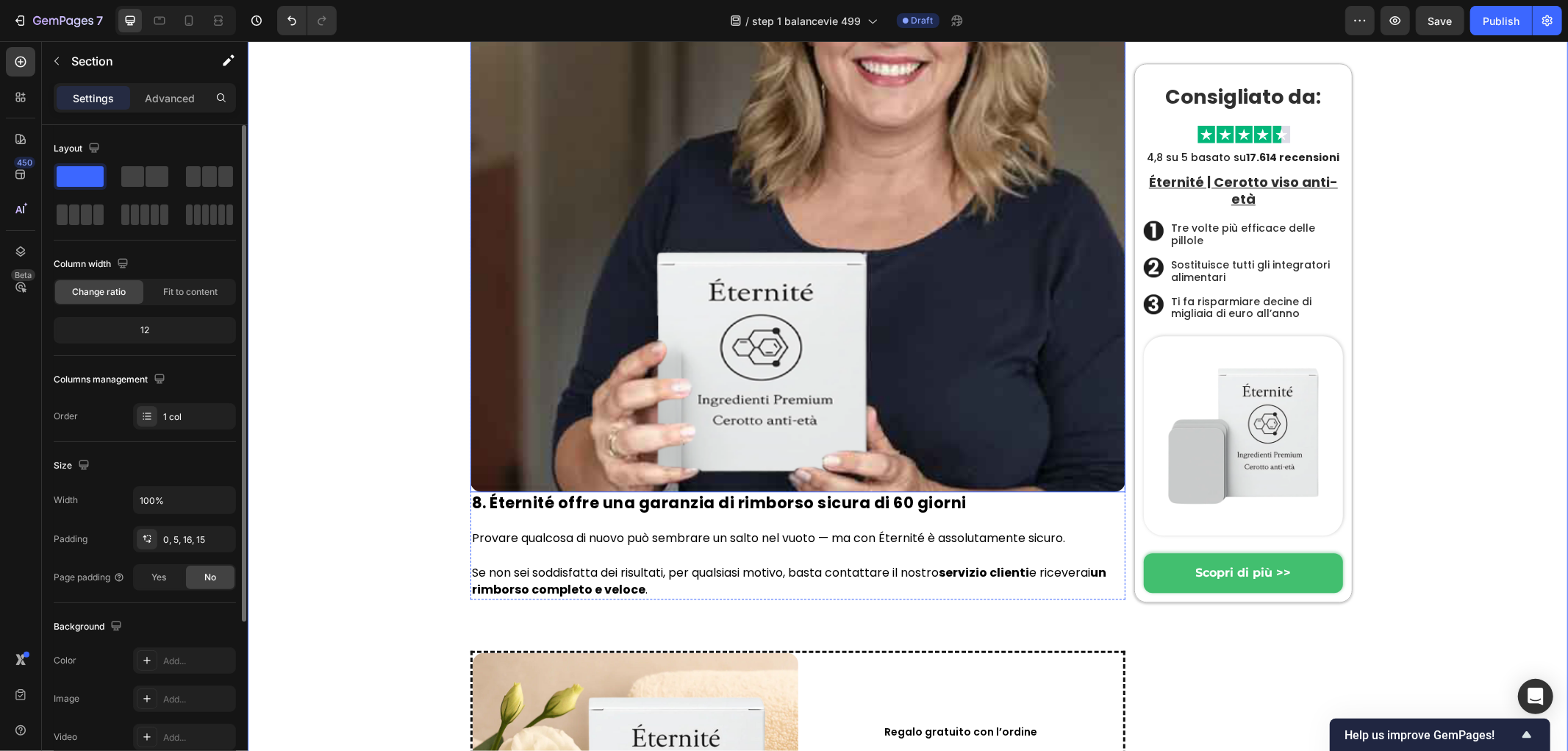
scroll to position [7662, 0]
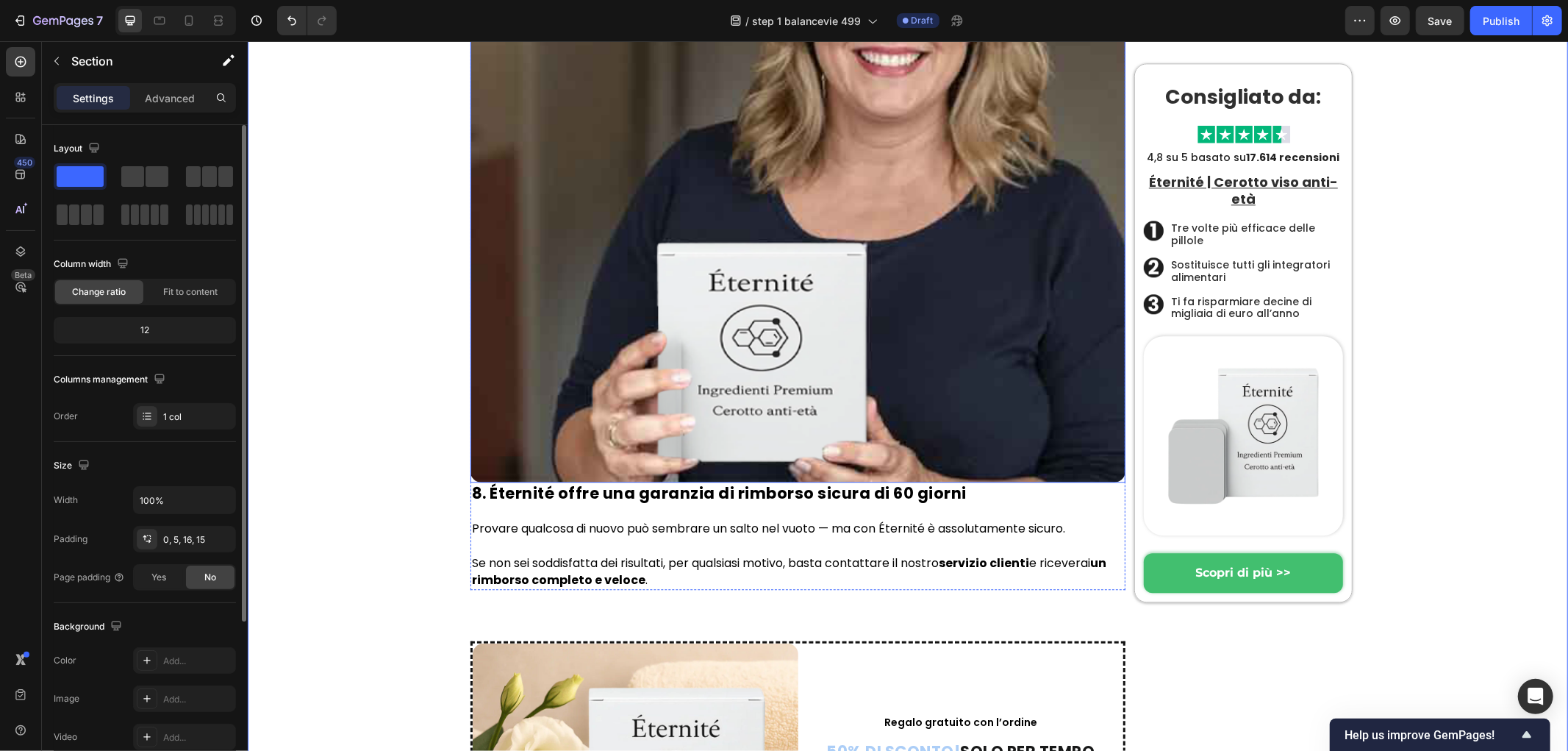
click at [760, 275] on img at bounding box center [797, 153] width 655 height 655
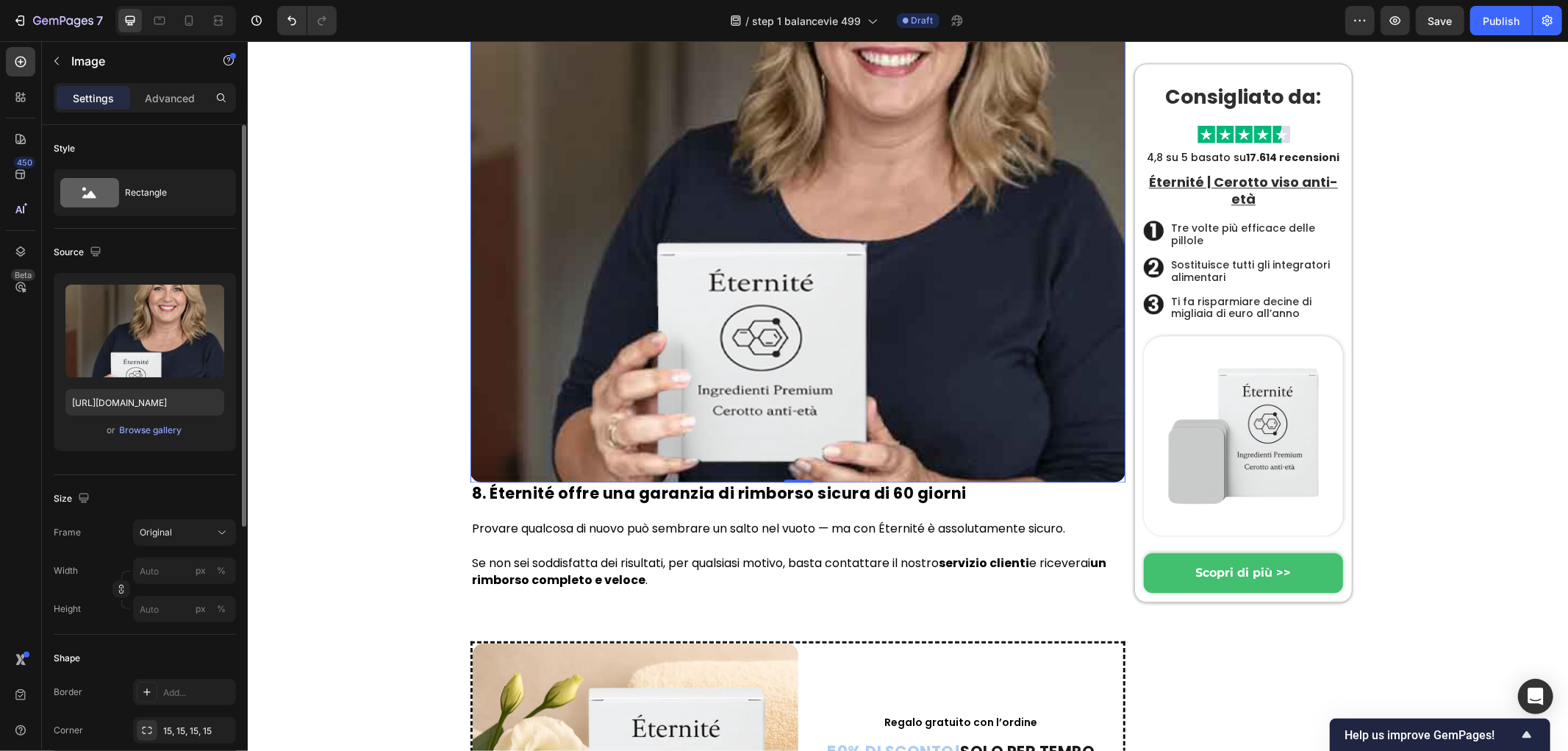
click at [769, 421] on img at bounding box center [797, 153] width 655 height 655
click at [152, 295] on label at bounding box center [145, 330] width 159 height 92
click at [152, 342] on input "file" at bounding box center [145, 355] width 101 height 25
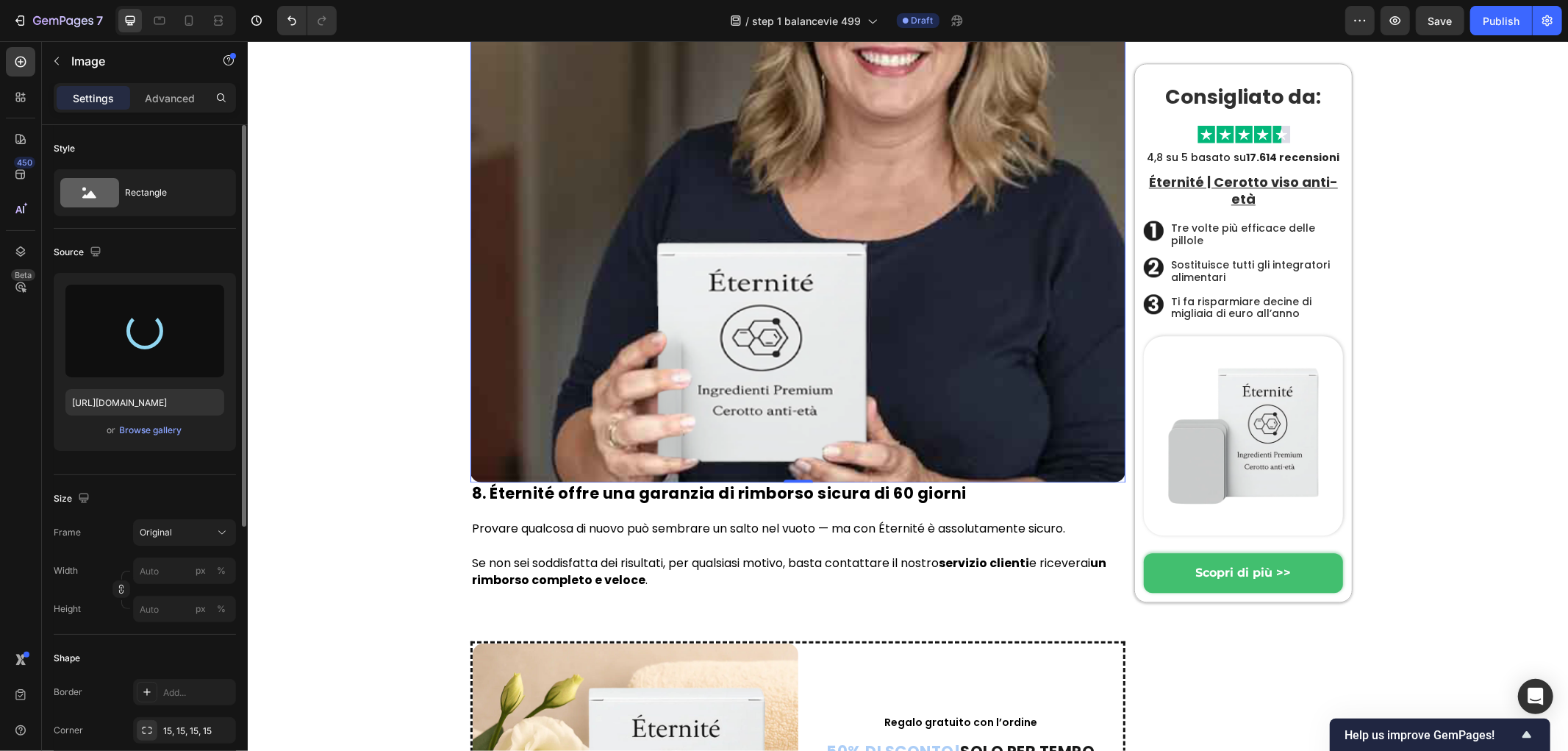
type input "https://cdn.shopify.com/s/files/1/0657/6783/3683/files/gempages_578032762192134…"
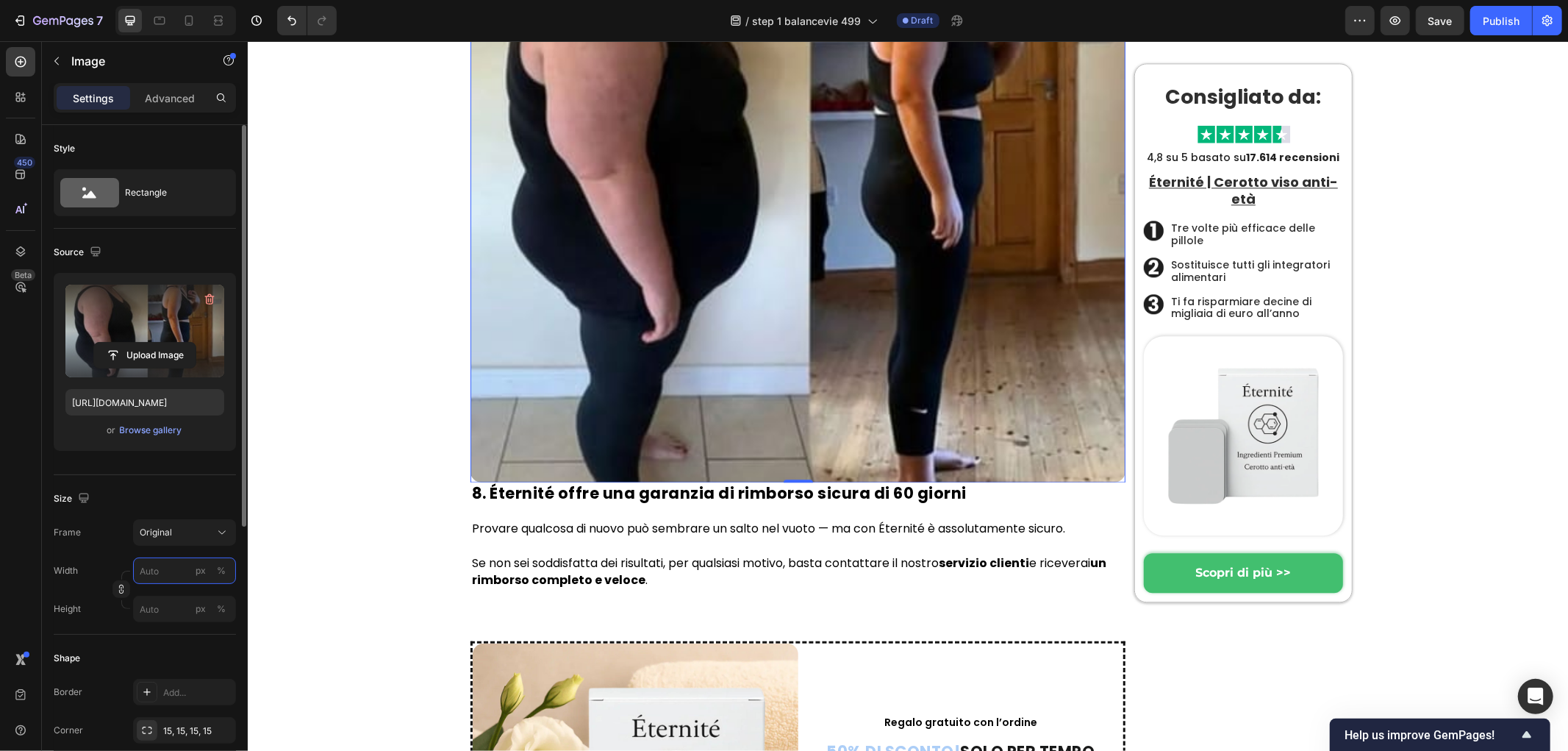
click at [157, 570] on input "px %" at bounding box center [184, 570] width 103 height 26
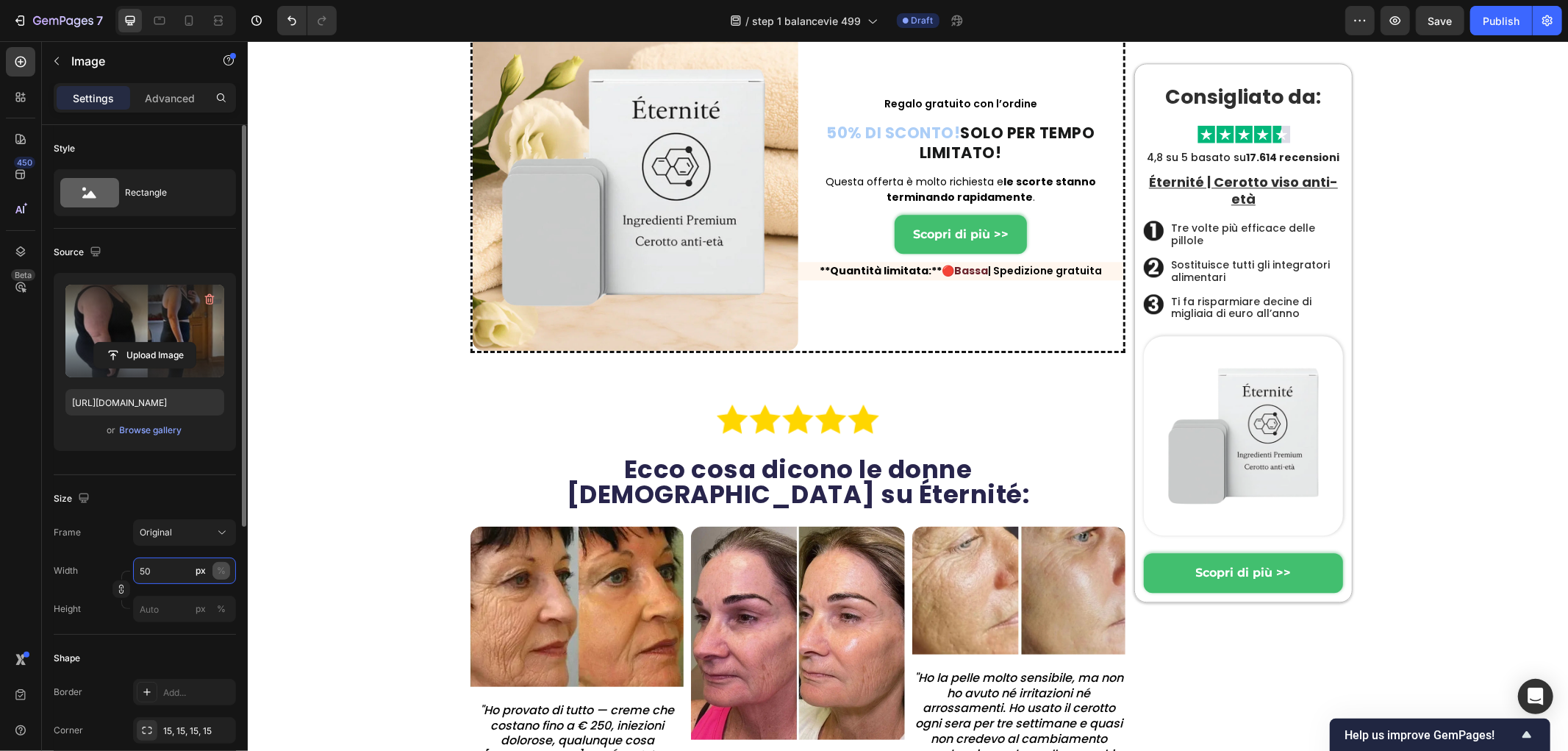
type input "50"
click at [216, 566] on button "%" at bounding box center [221, 571] width 17 height 17
click at [220, 568] on div "%" at bounding box center [220, 570] width 9 height 13
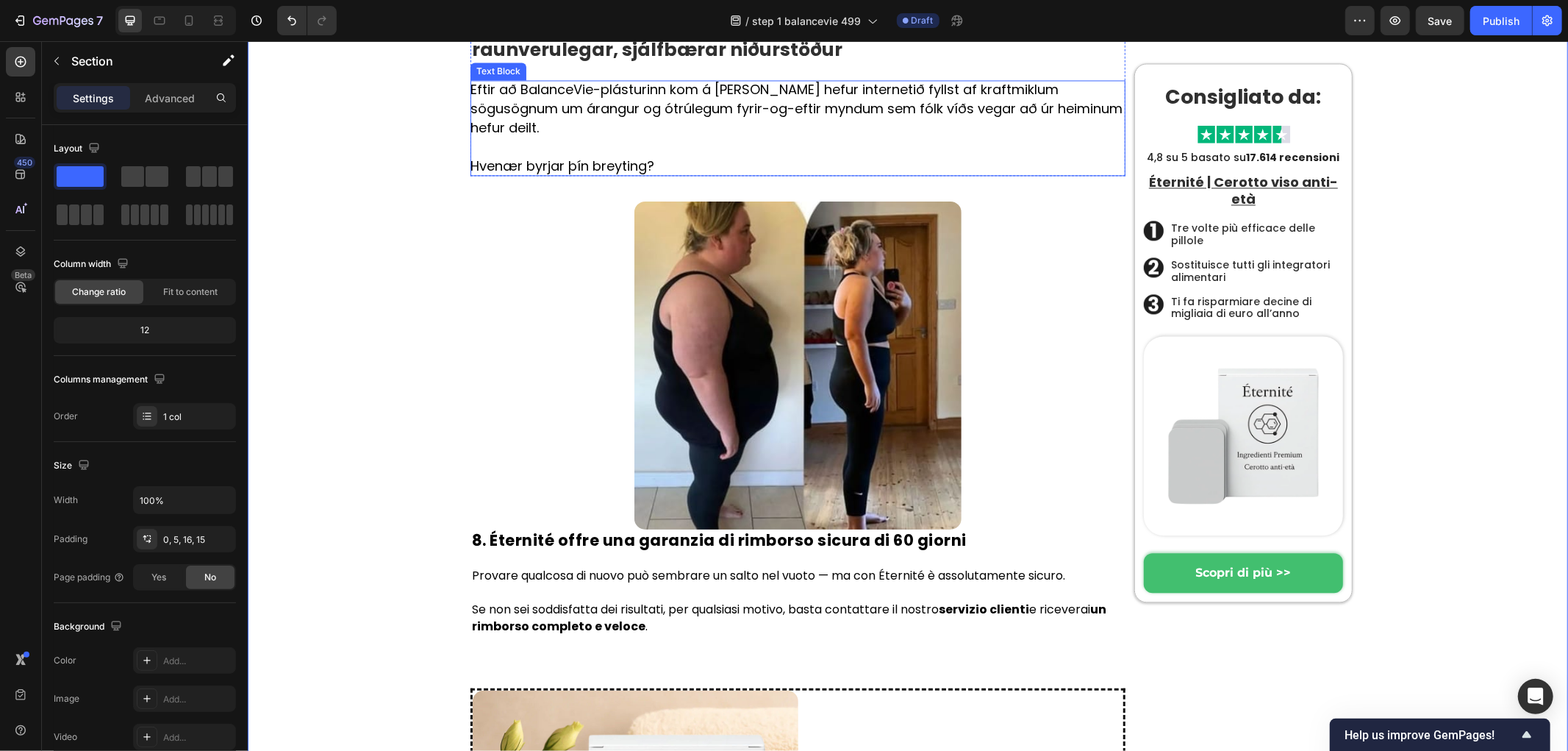
scroll to position [7253, 0]
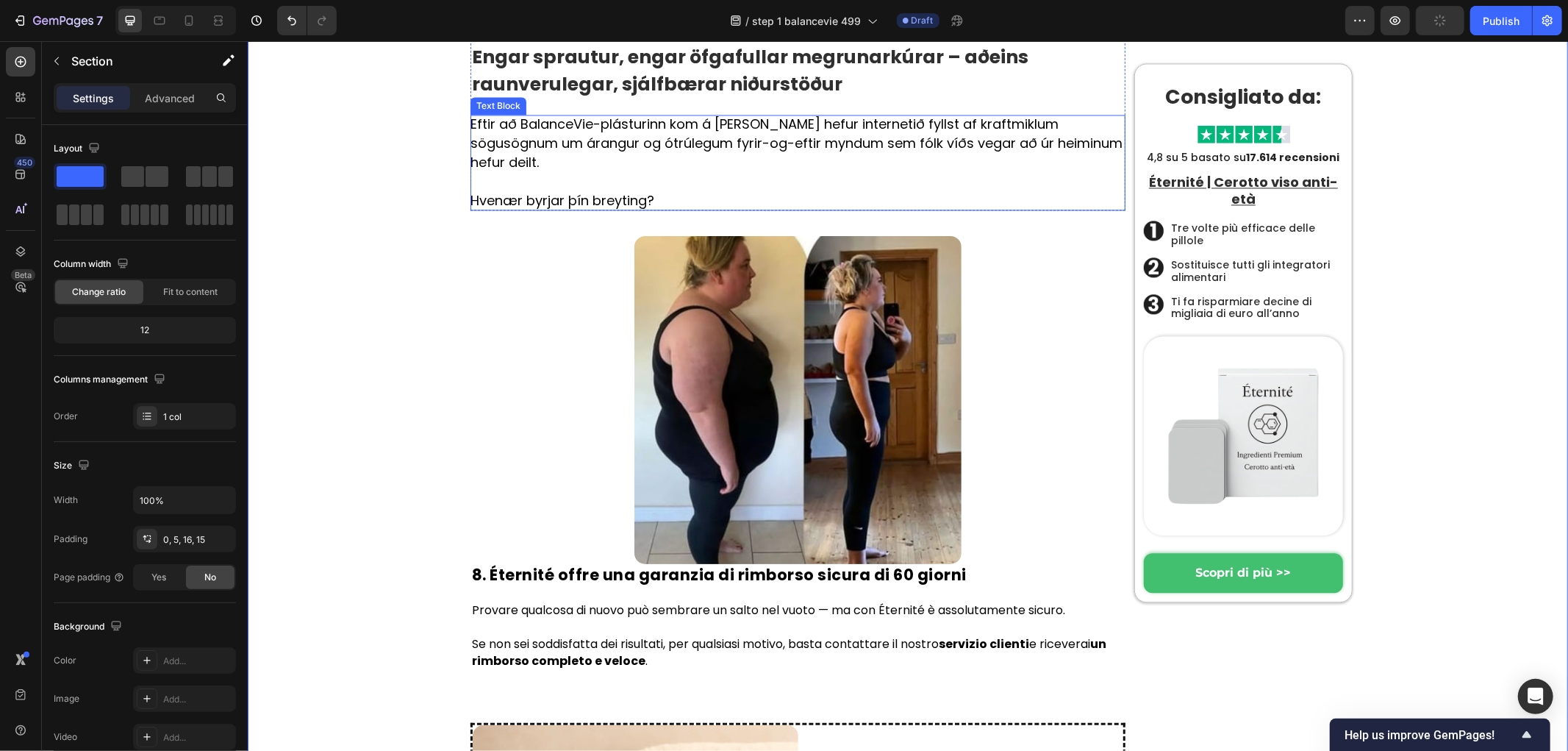
drag, startPoint x: 755, startPoint y: 542, endPoint x: 623, endPoint y: 509, distance: 136.1
click at [756, 542] on img at bounding box center [797, 399] width 328 height 328
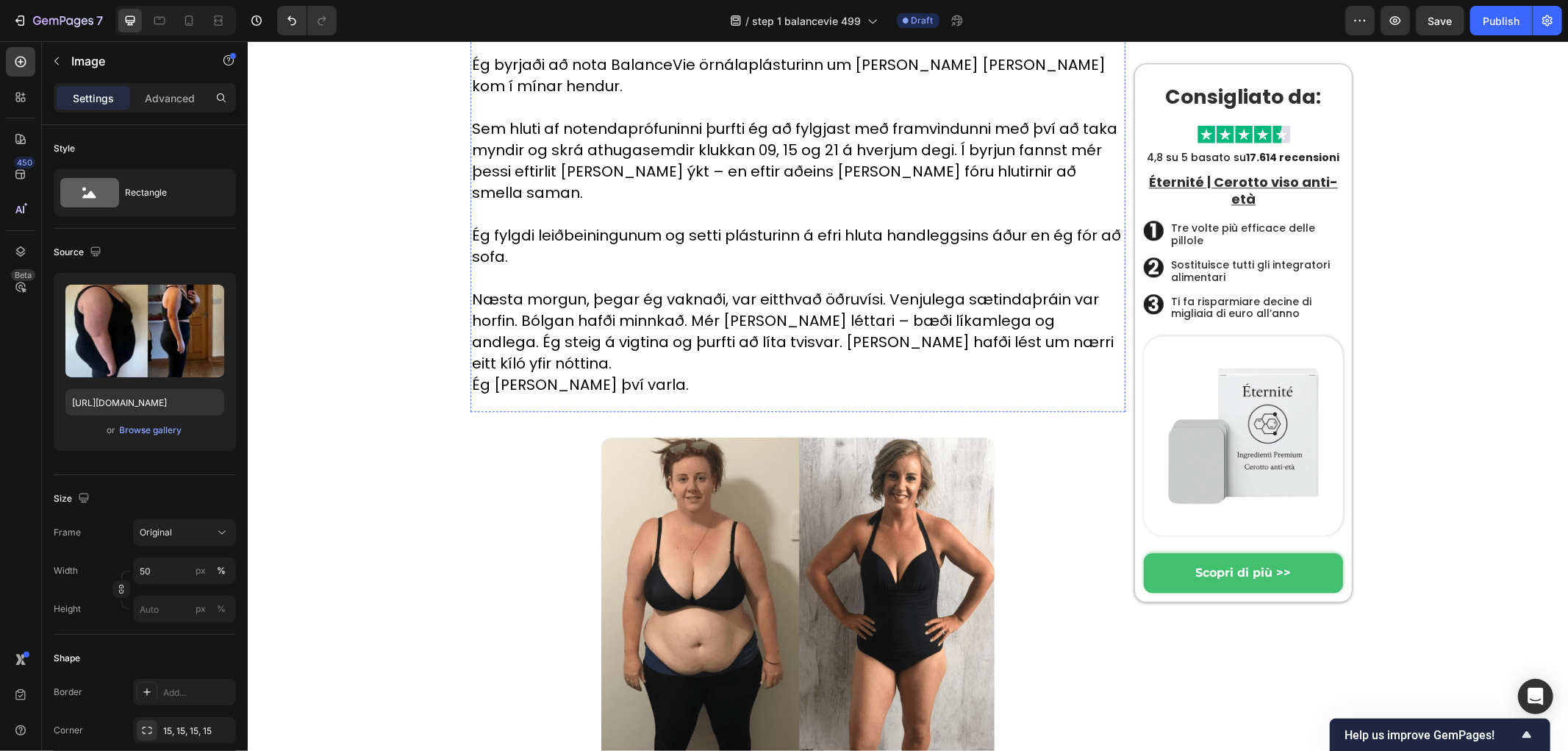
scroll to position [3005, 0]
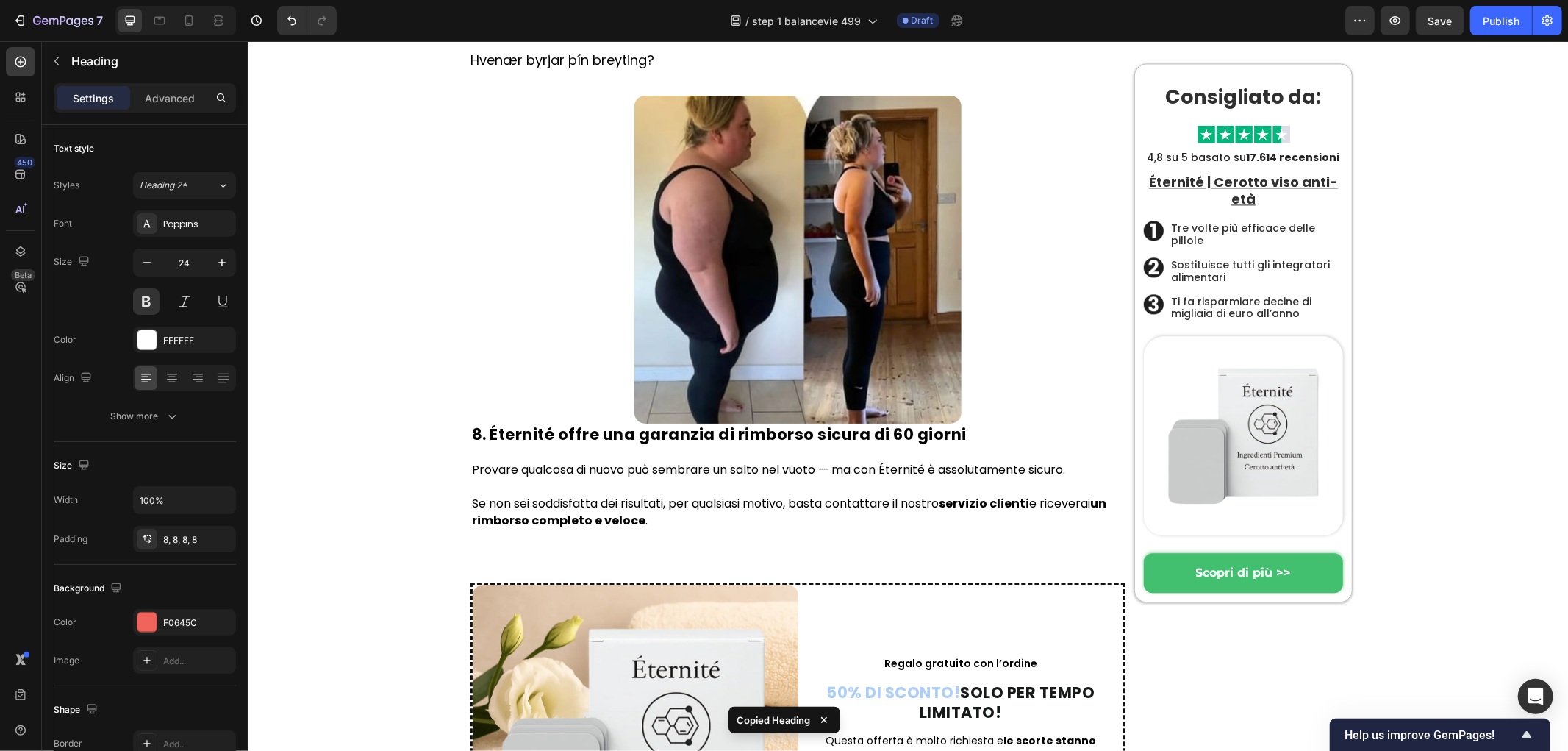
scroll to position [7580, 0]
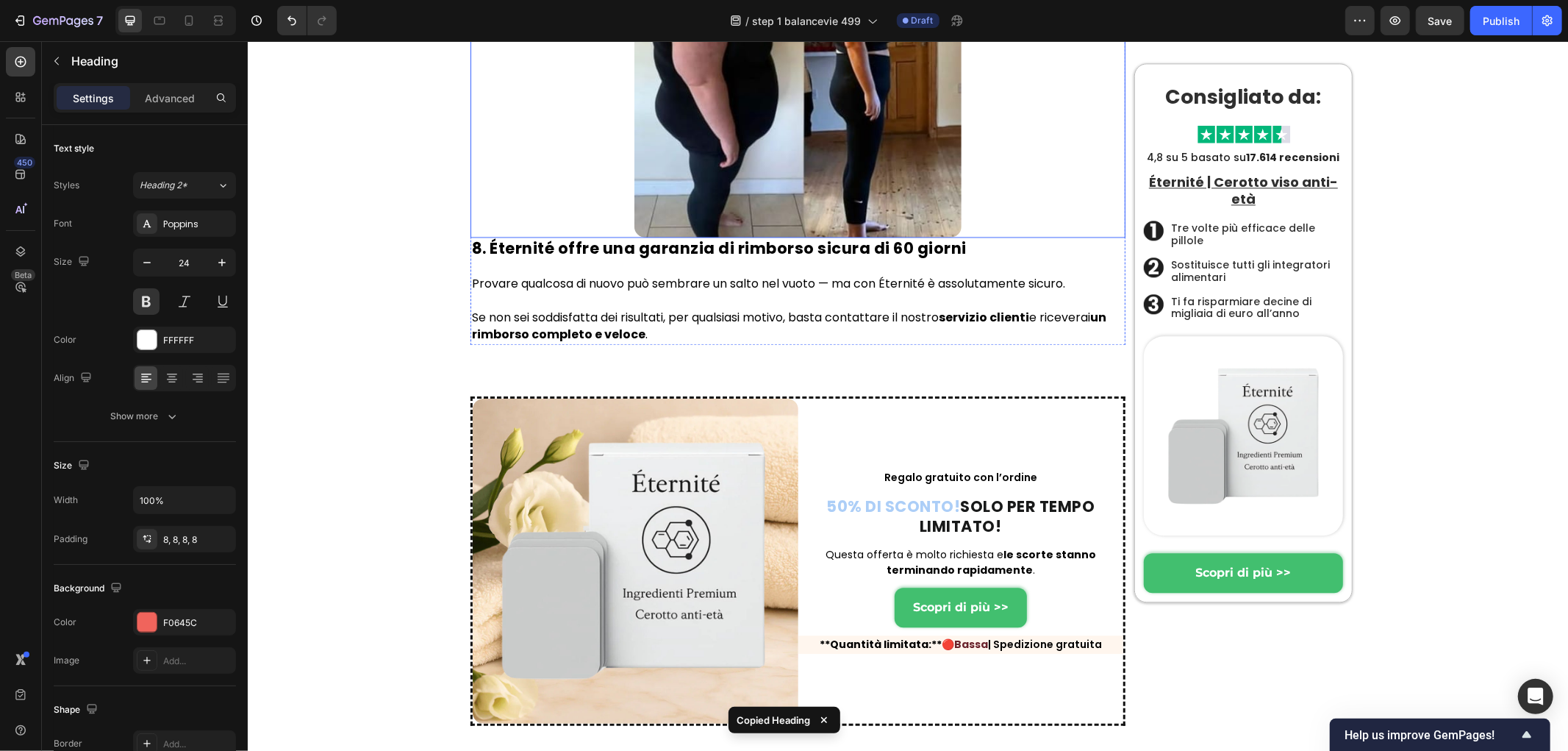
click at [858, 237] on img at bounding box center [797, 73] width 328 height 328
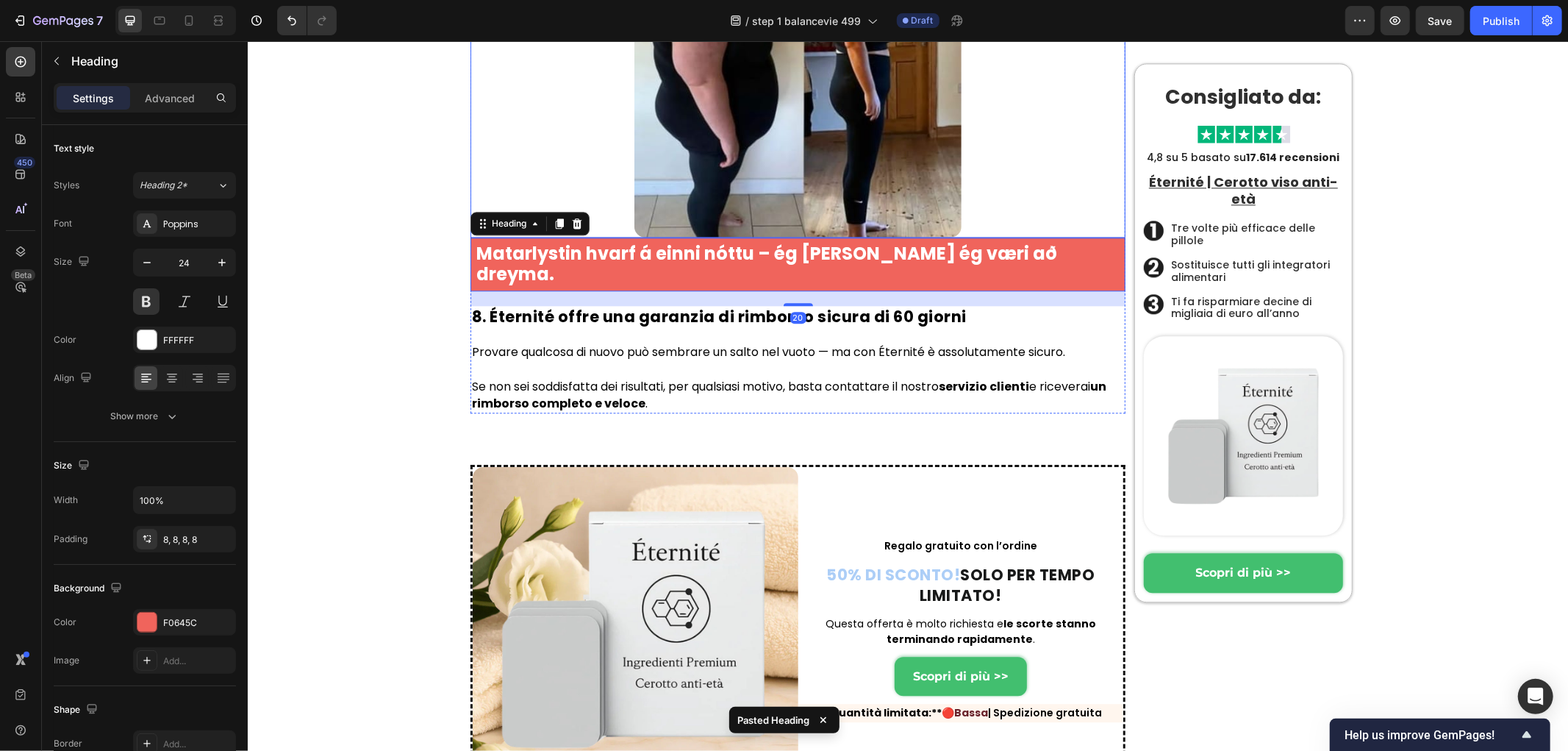
click at [817, 237] on img at bounding box center [797, 73] width 328 height 328
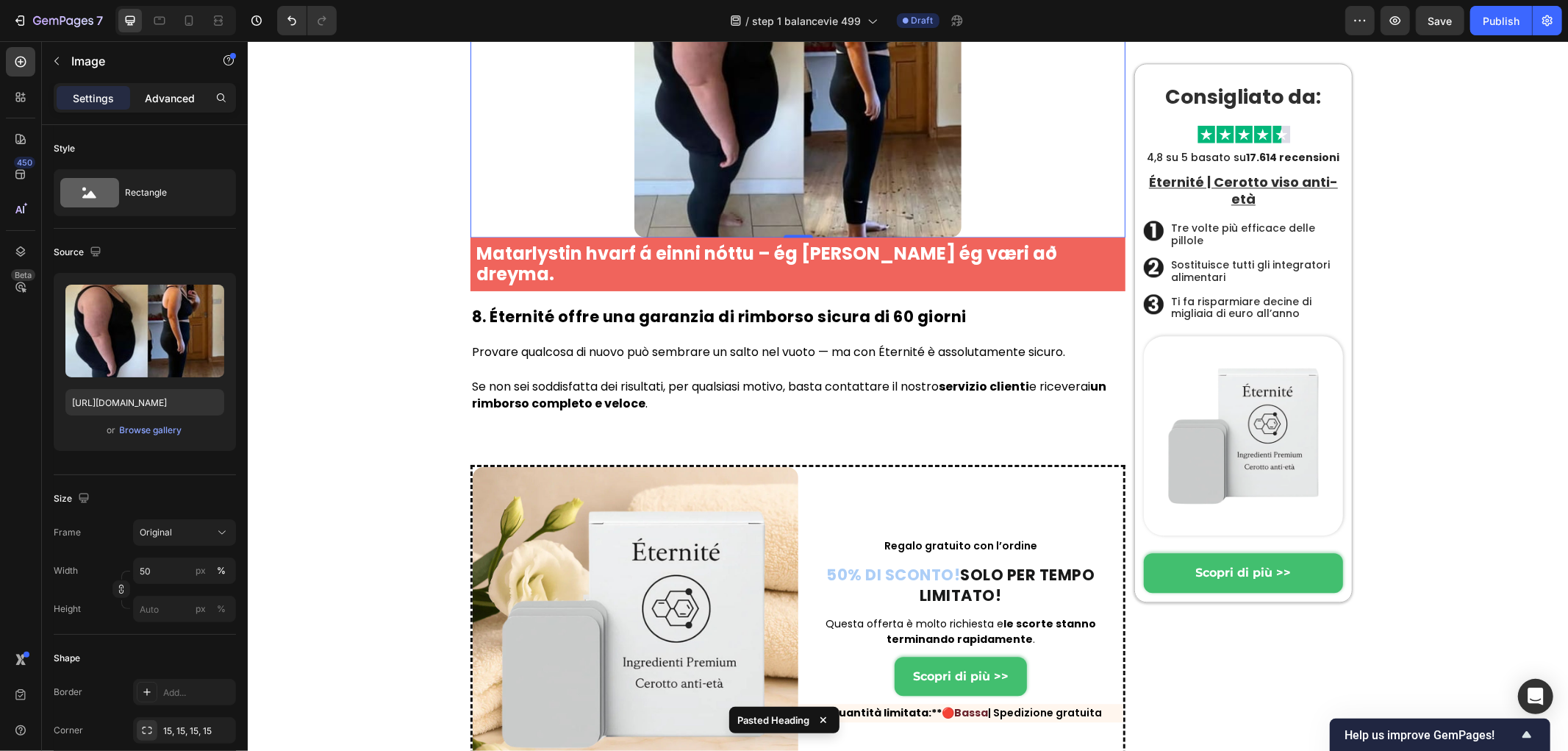
click at [176, 105] on p "Advanced" at bounding box center [169, 98] width 50 height 16
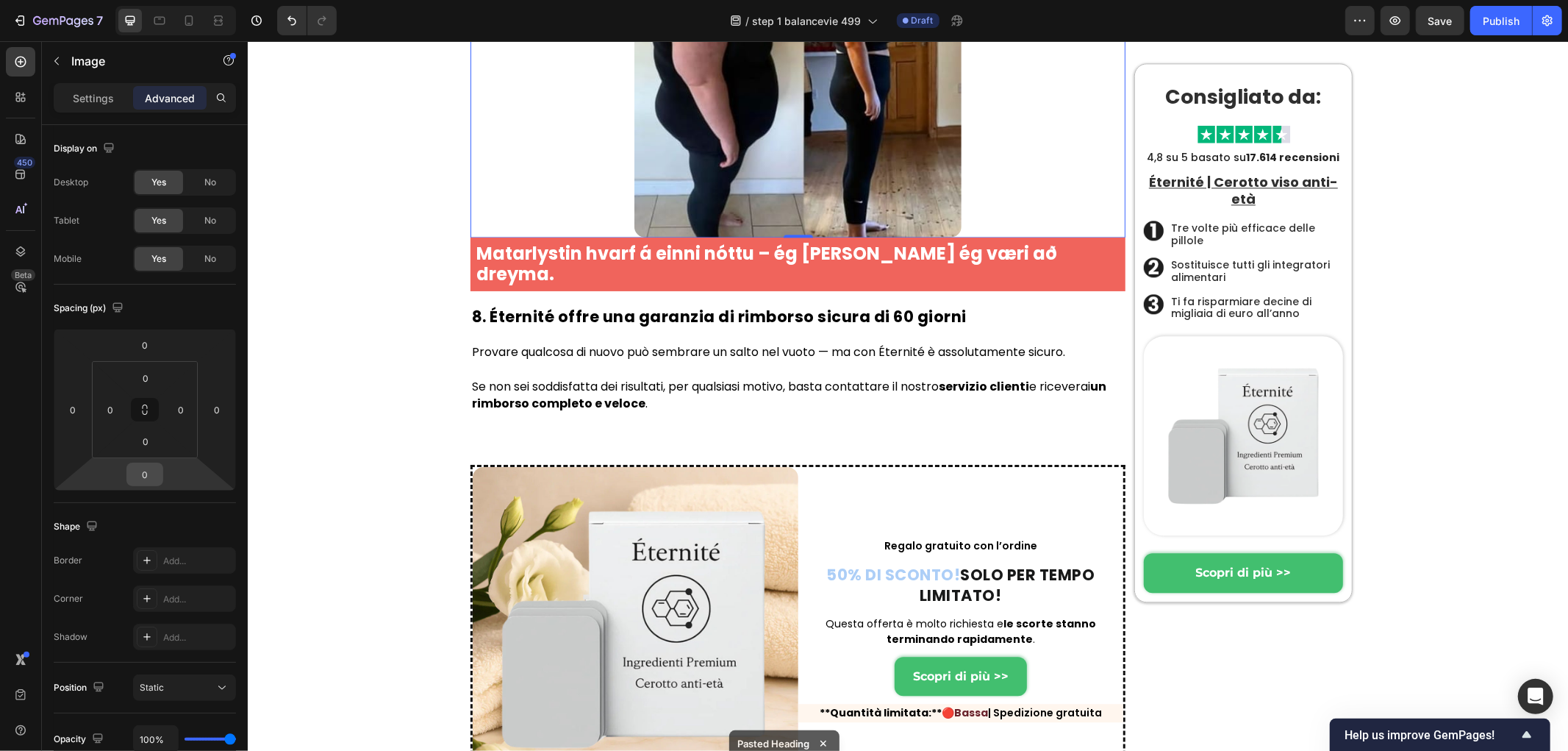
click at [106, 0] on html "7 Version history / step 1 balancevie 499 Draft Preview Save Publish 450 Beta S…" at bounding box center [784, 0] width 1568 height 0
click at [143, 475] on input "0" at bounding box center [145, 474] width 29 height 22
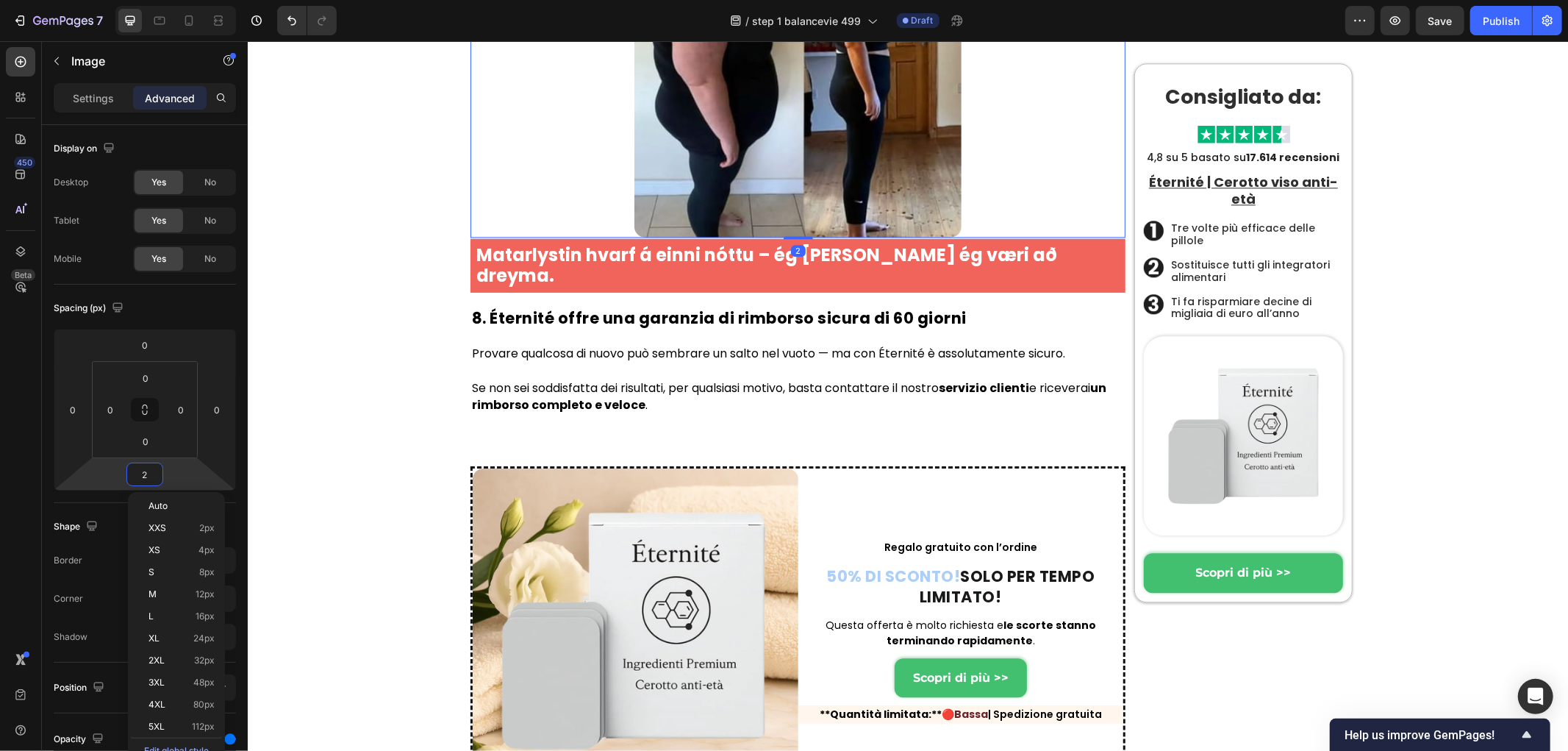
type input "20"
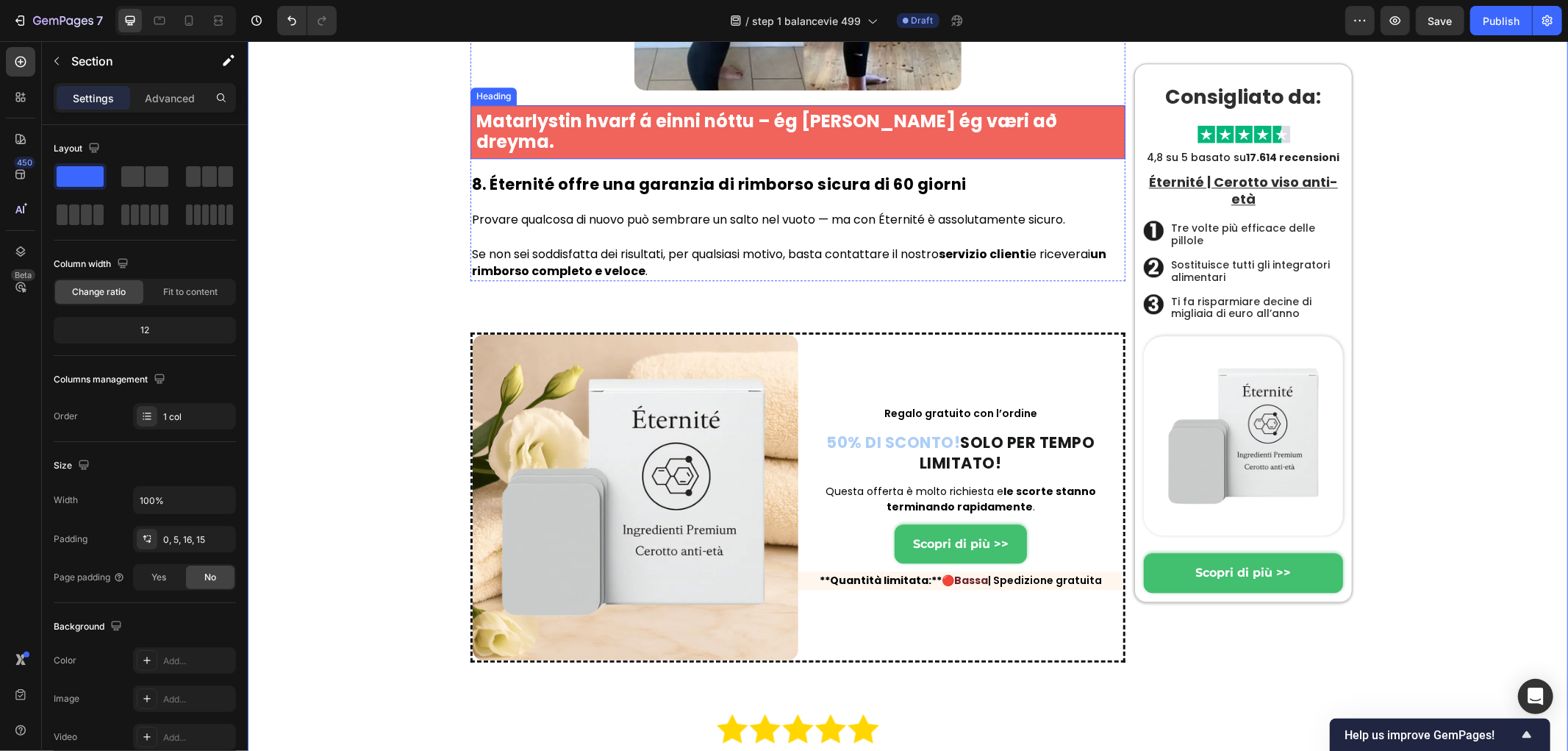
scroll to position [7825, 0]
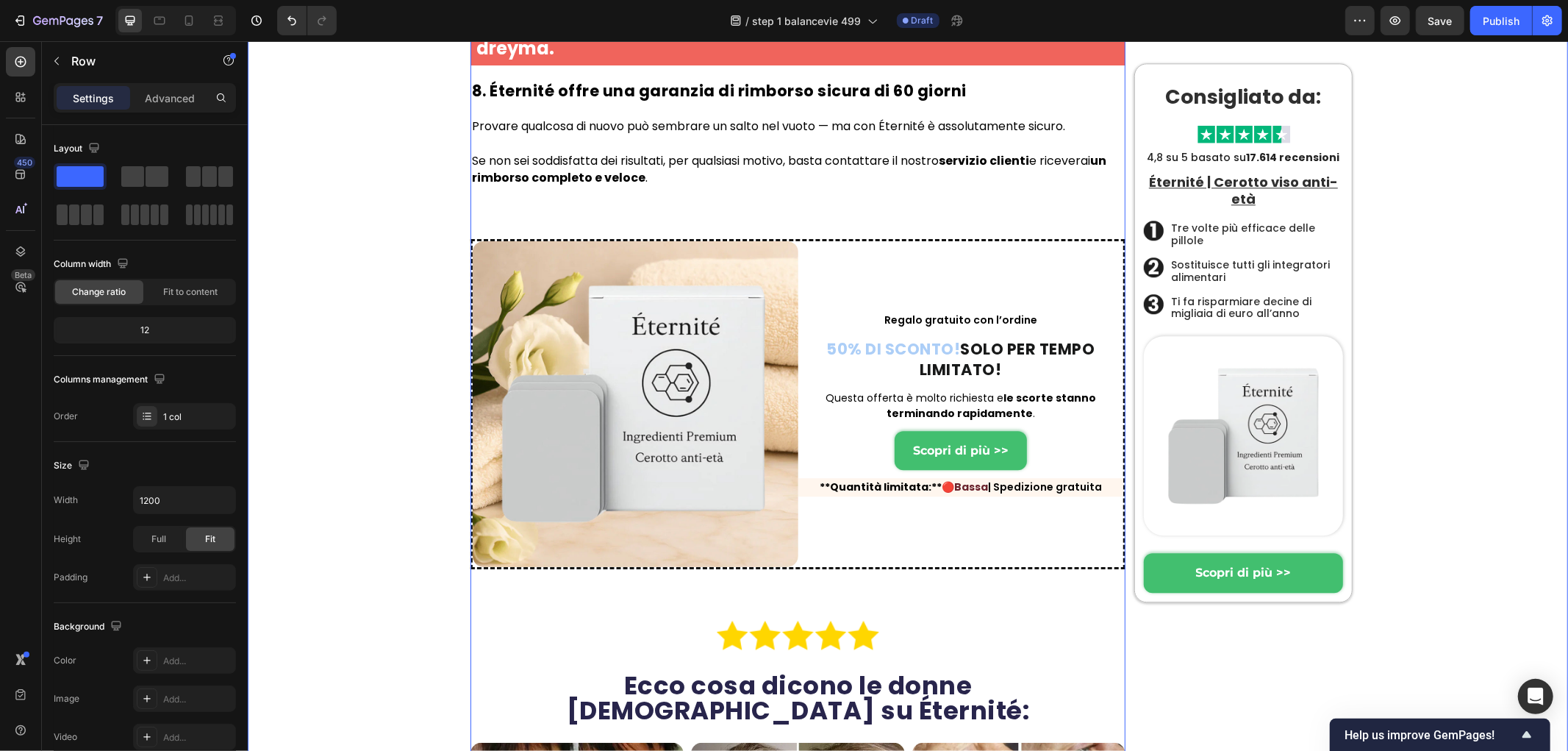
scroll to position [7662, 0]
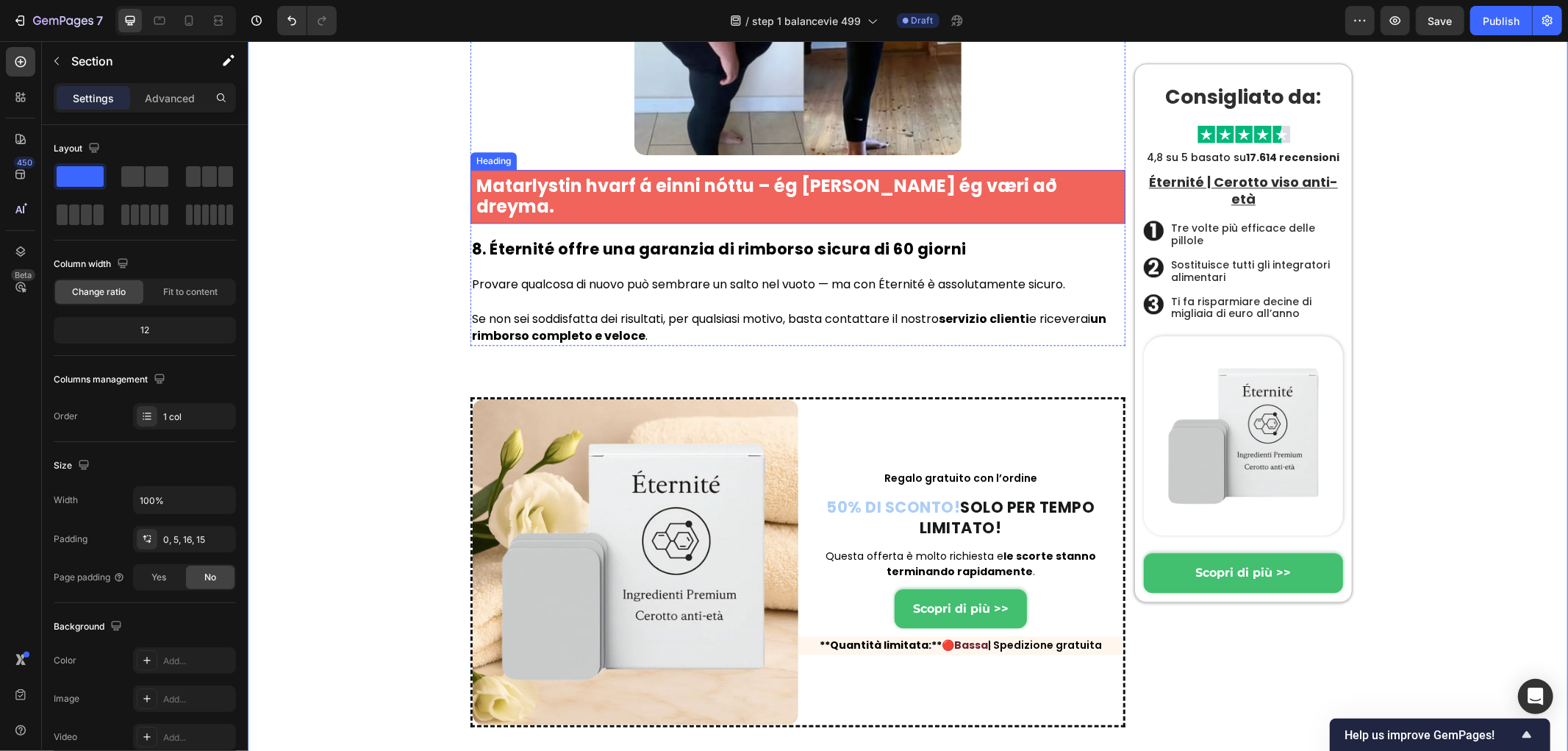
click at [739, 218] on strong "Matarlystin hvarf á einni nóttu – ég [PERSON_NAME] ég væri að dreyma." at bounding box center [766, 196] width 581 height 46
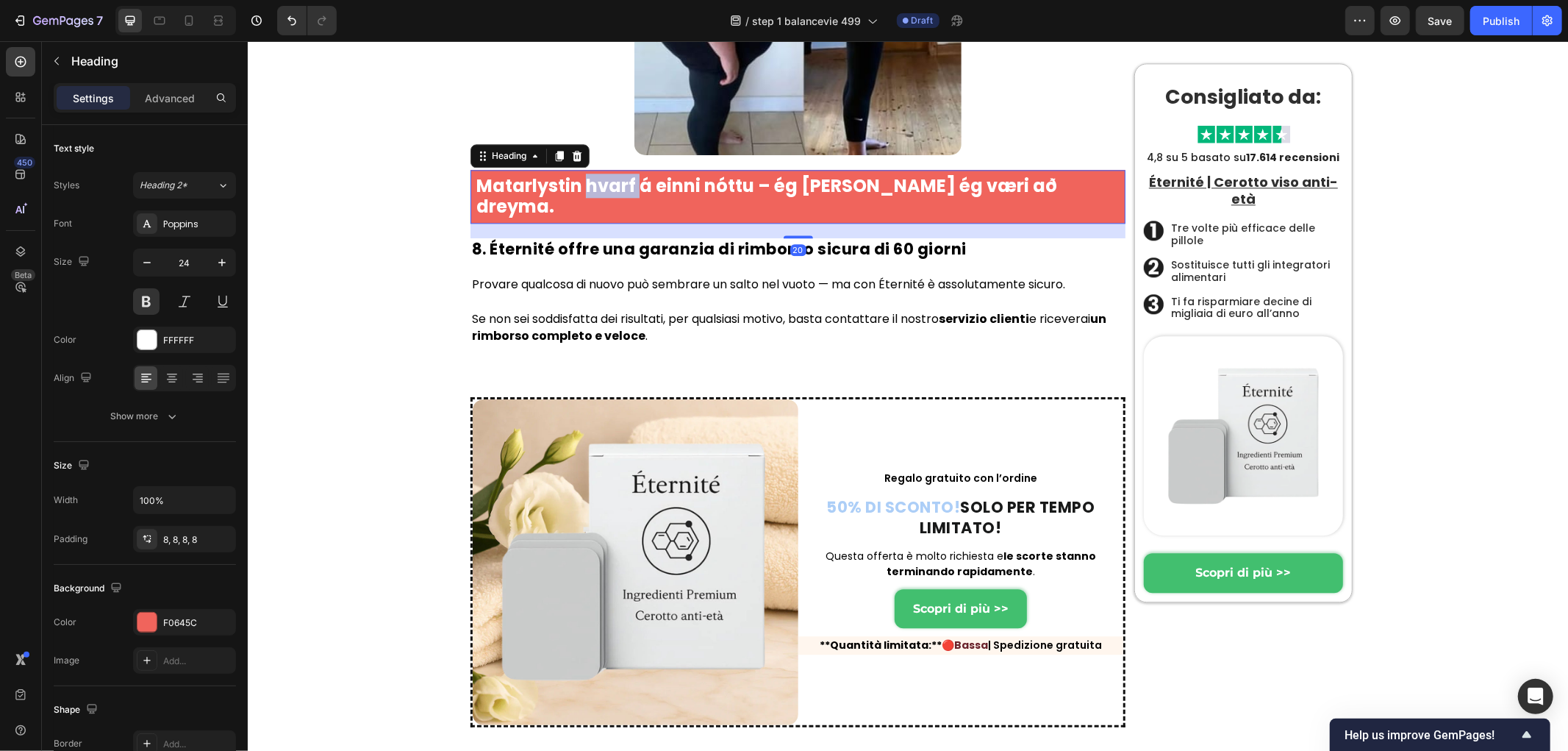
click at [621, 218] on strong "Matarlystin hvarf á einni nóttu – ég [PERSON_NAME] ég væri að dreyma." at bounding box center [766, 196] width 581 height 46
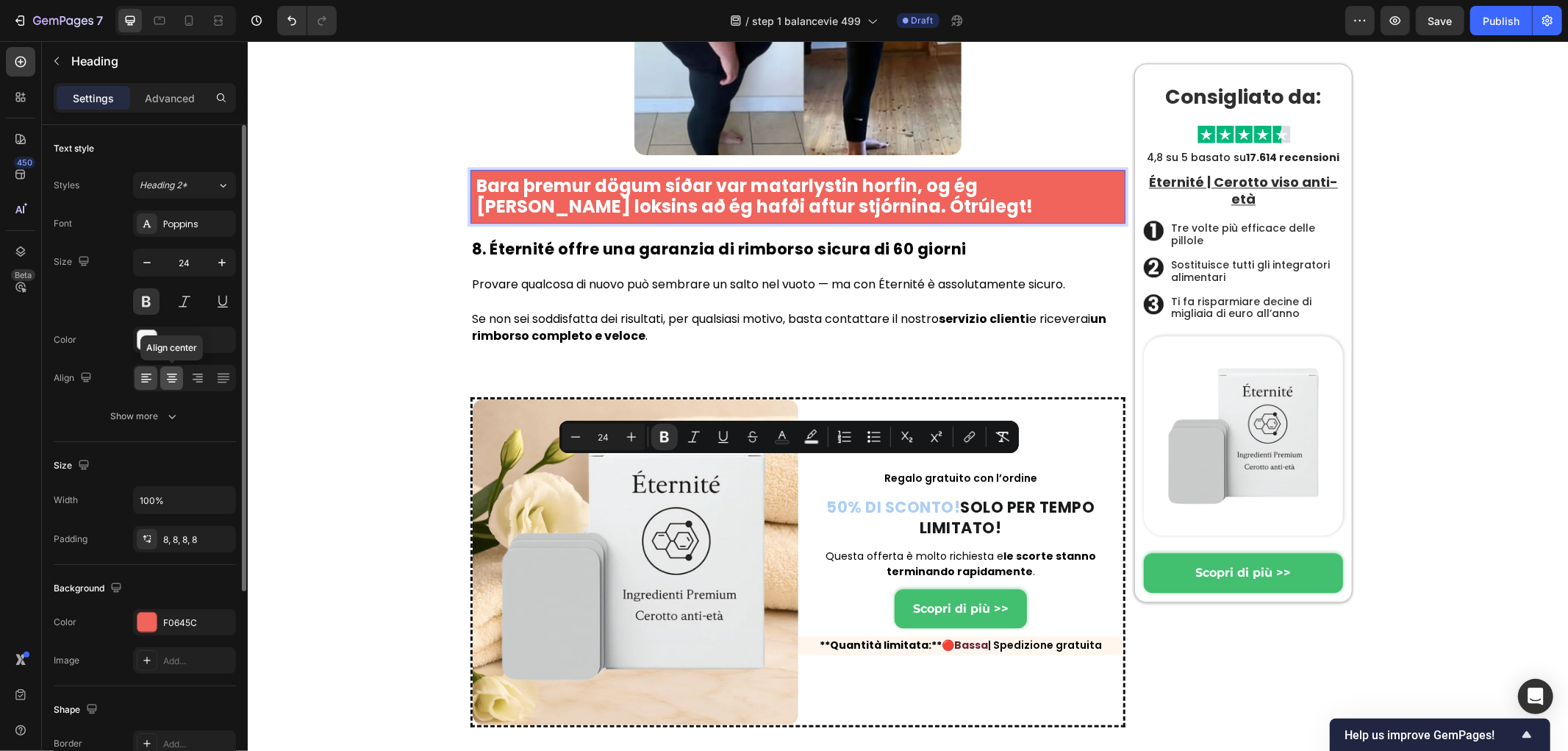
click at [178, 383] on icon at bounding box center [172, 378] width 15 height 15
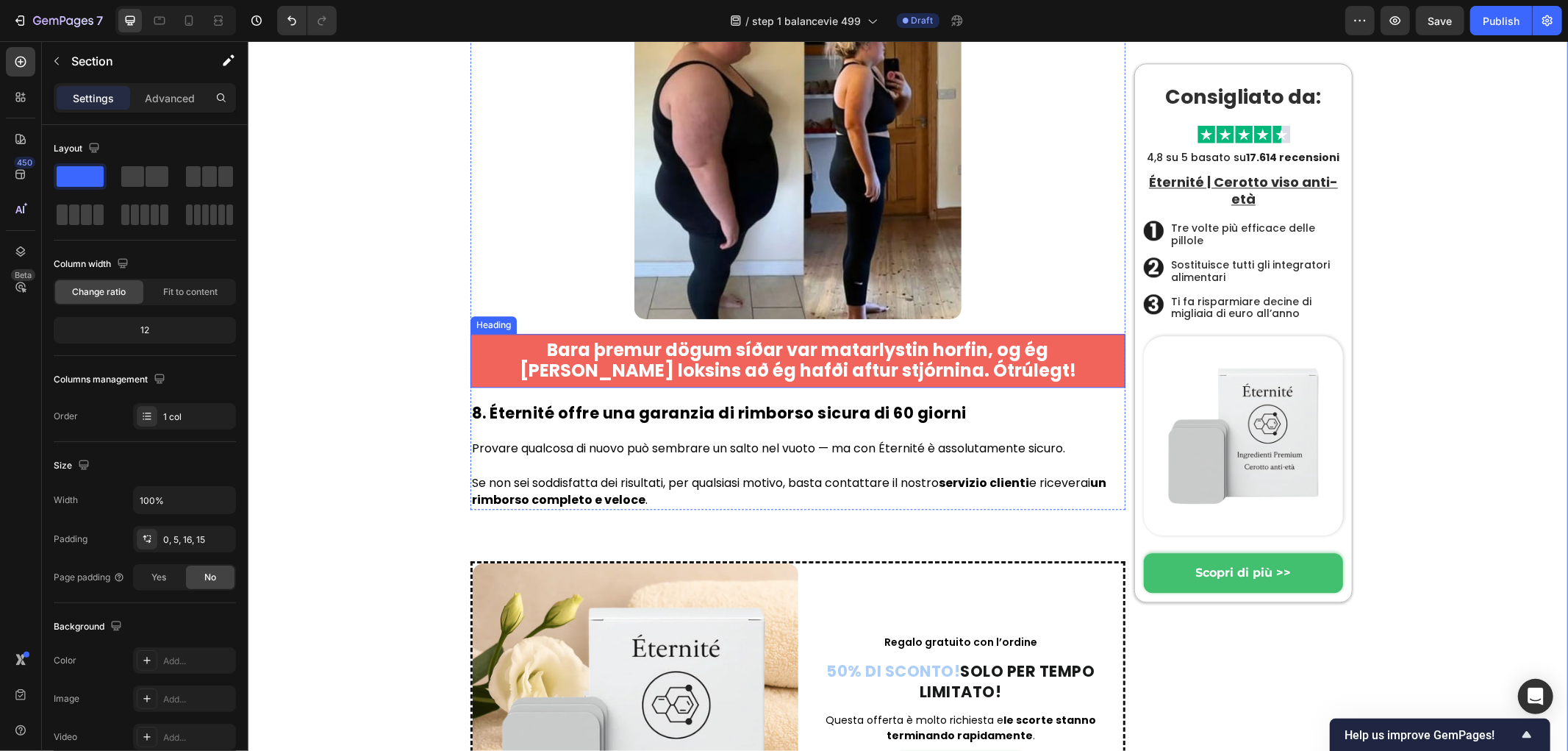
click at [790, 319] on img at bounding box center [797, 154] width 328 height 328
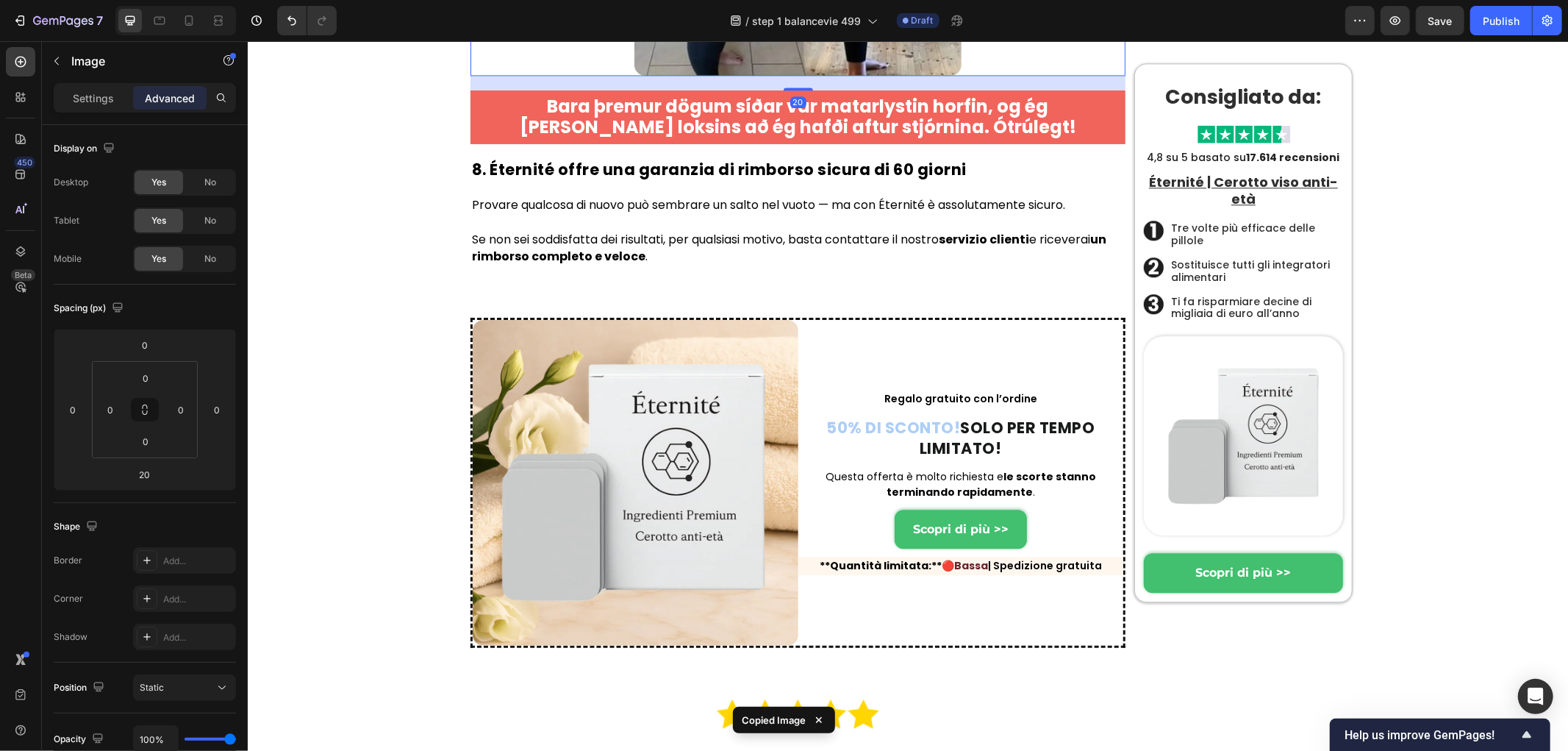
scroll to position [7744, 0]
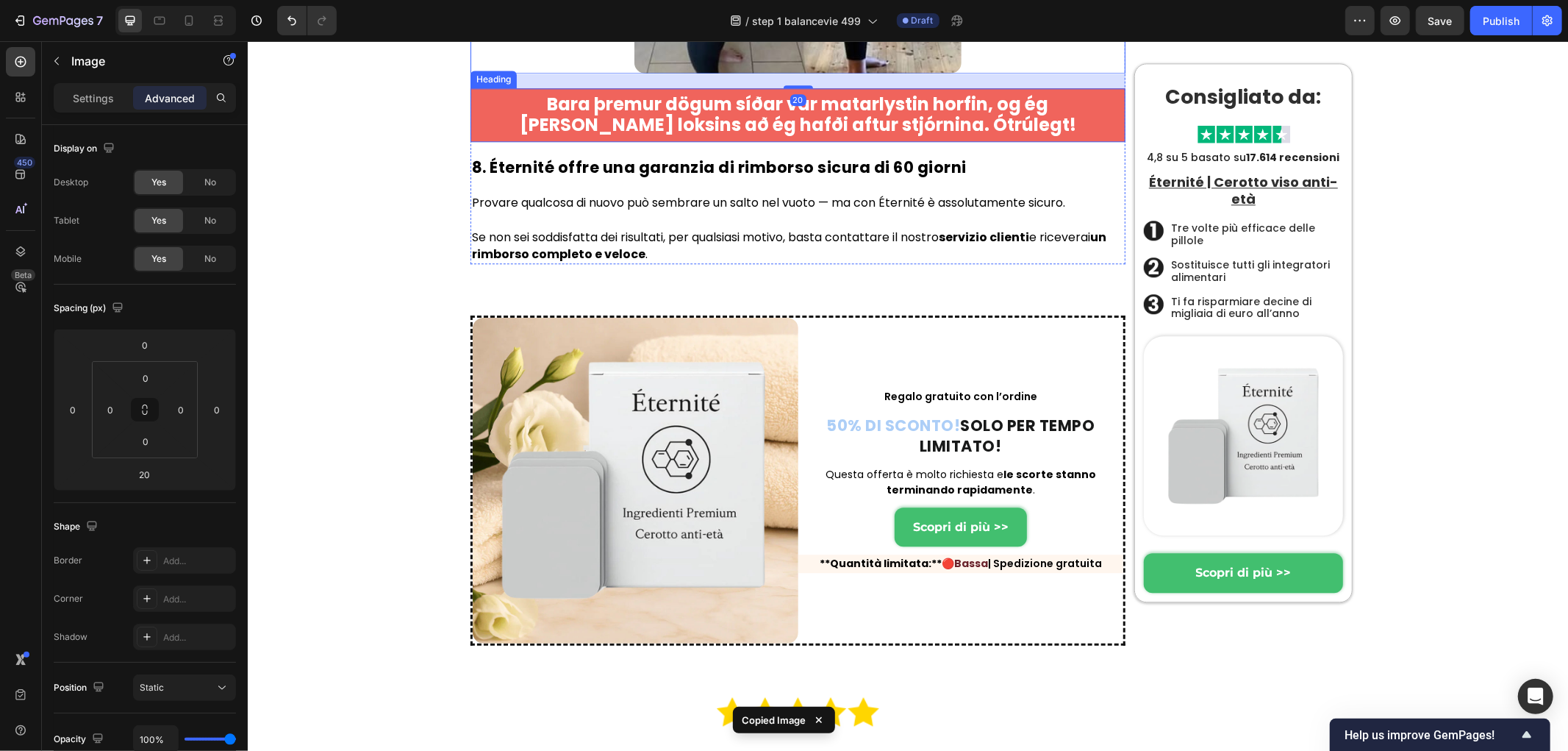
click at [1020, 136] on p "⁠⁠⁠⁠⁠⁠⁠ Bara þremur dögum síðar var matarlystin horfin, og ég fann loksins að é…" at bounding box center [797, 115] width 643 height 43
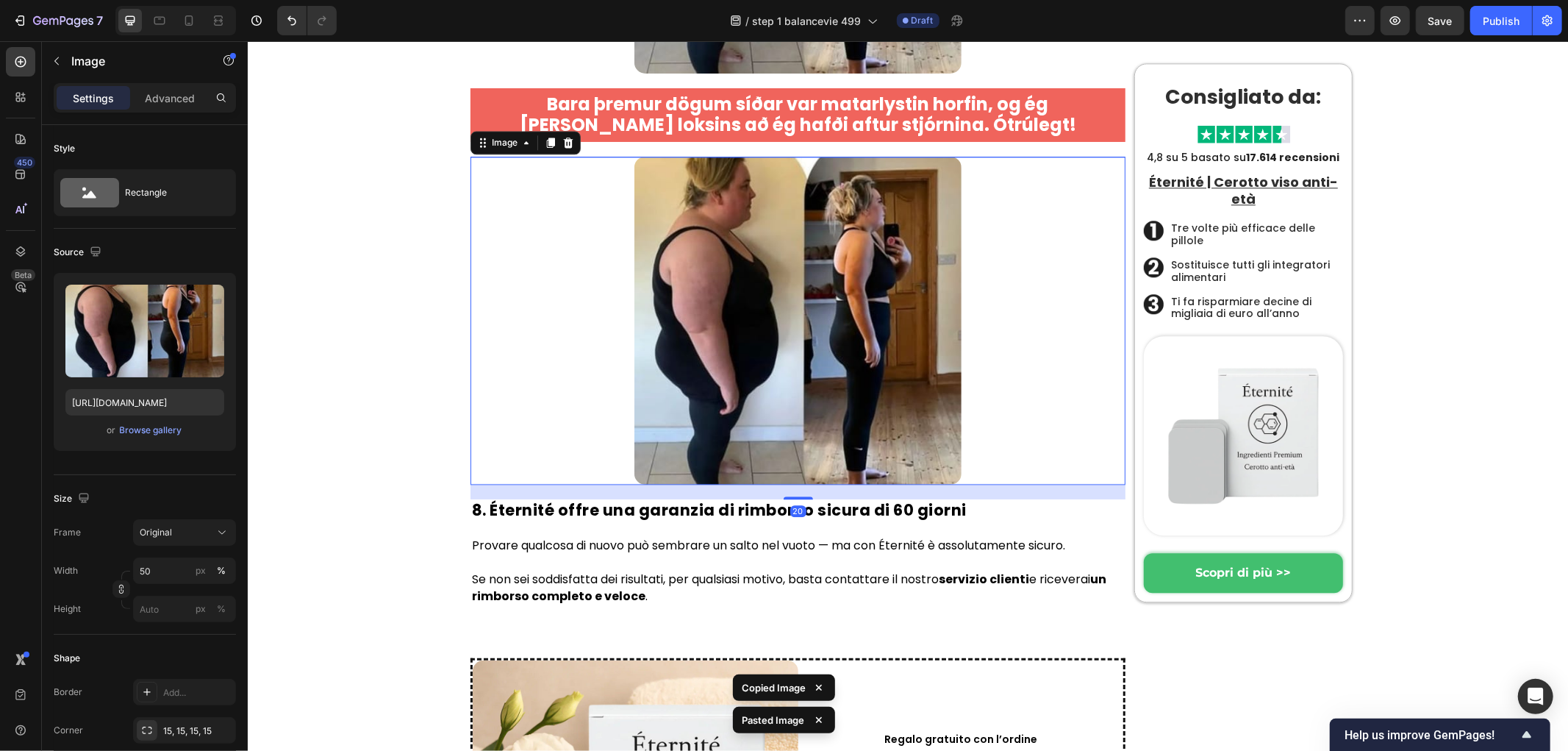
drag, startPoint x: 318, startPoint y: 429, endPoint x: 547, endPoint y: 510, distance: 242.9
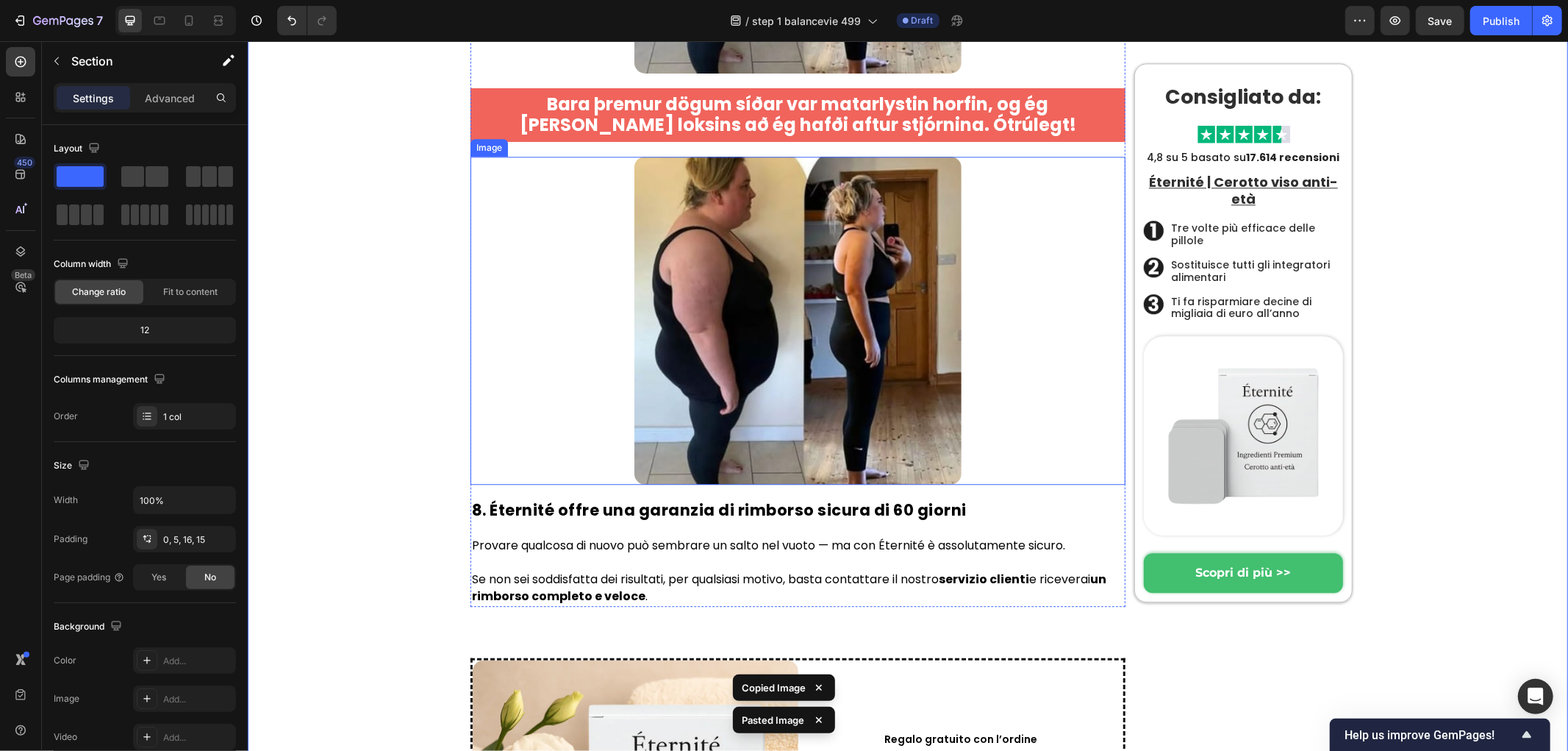
click at [793, 484] on img at bounding box center [797, 319] width 328 height 328
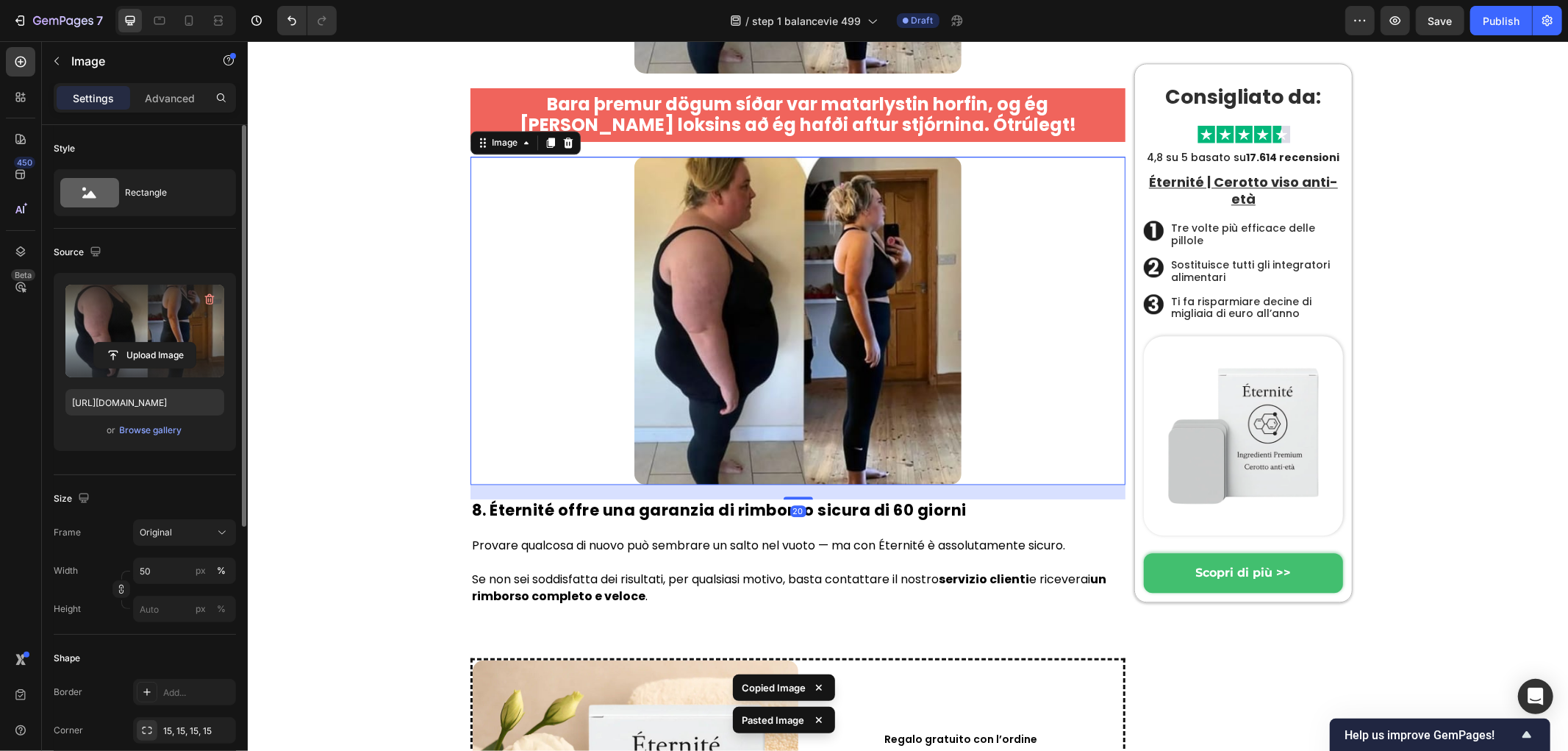
click at [163, 312] on label at bounding box center [145, 330] width 159 height 92
click at [163, 342] on input "file" at bounding box center [145, 355] width 101 height 25
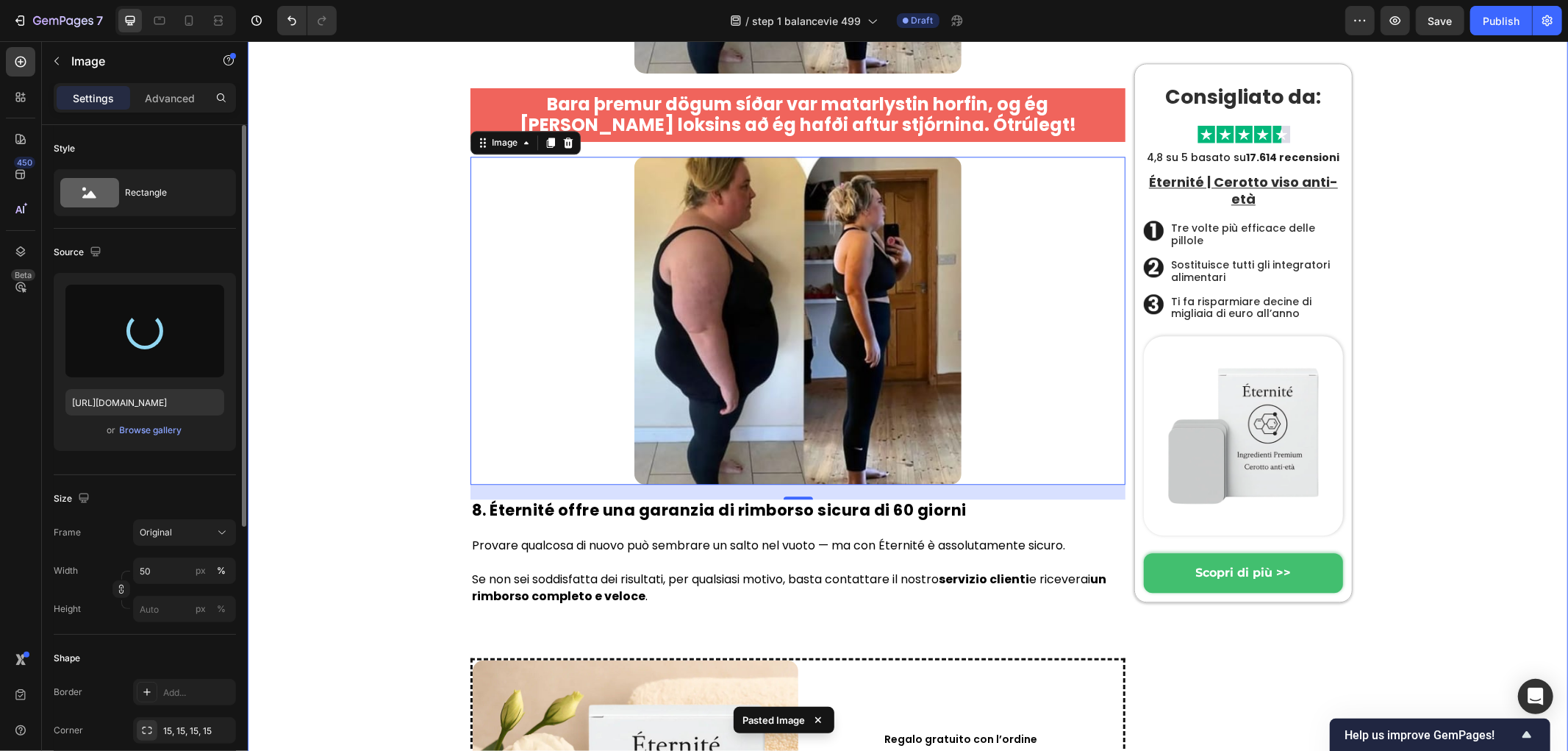
type input "https://cdn.shopify.com/s/files/1/0657/6783/3683/files/gempages_578032762192134…"
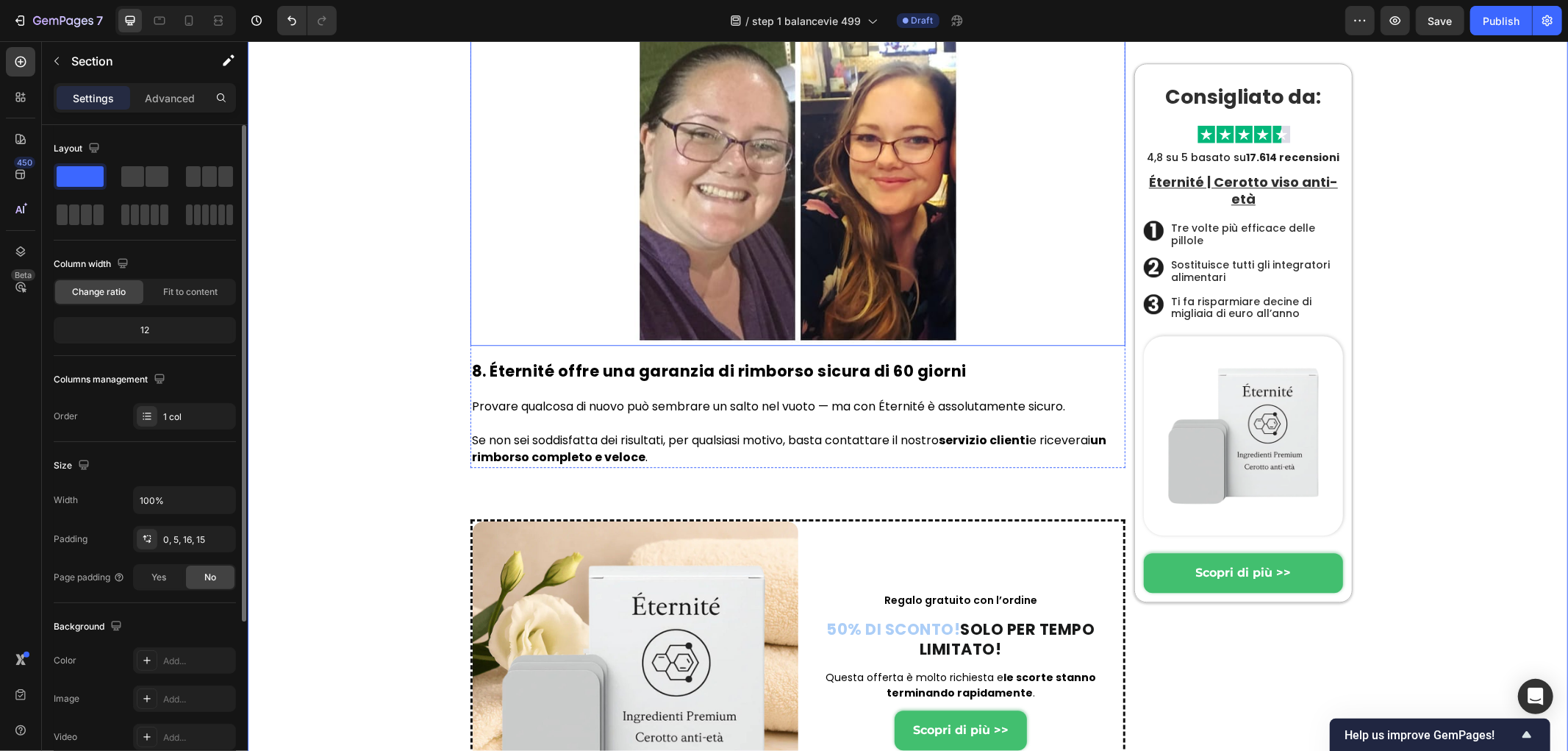
scroll to position [7988, 0]
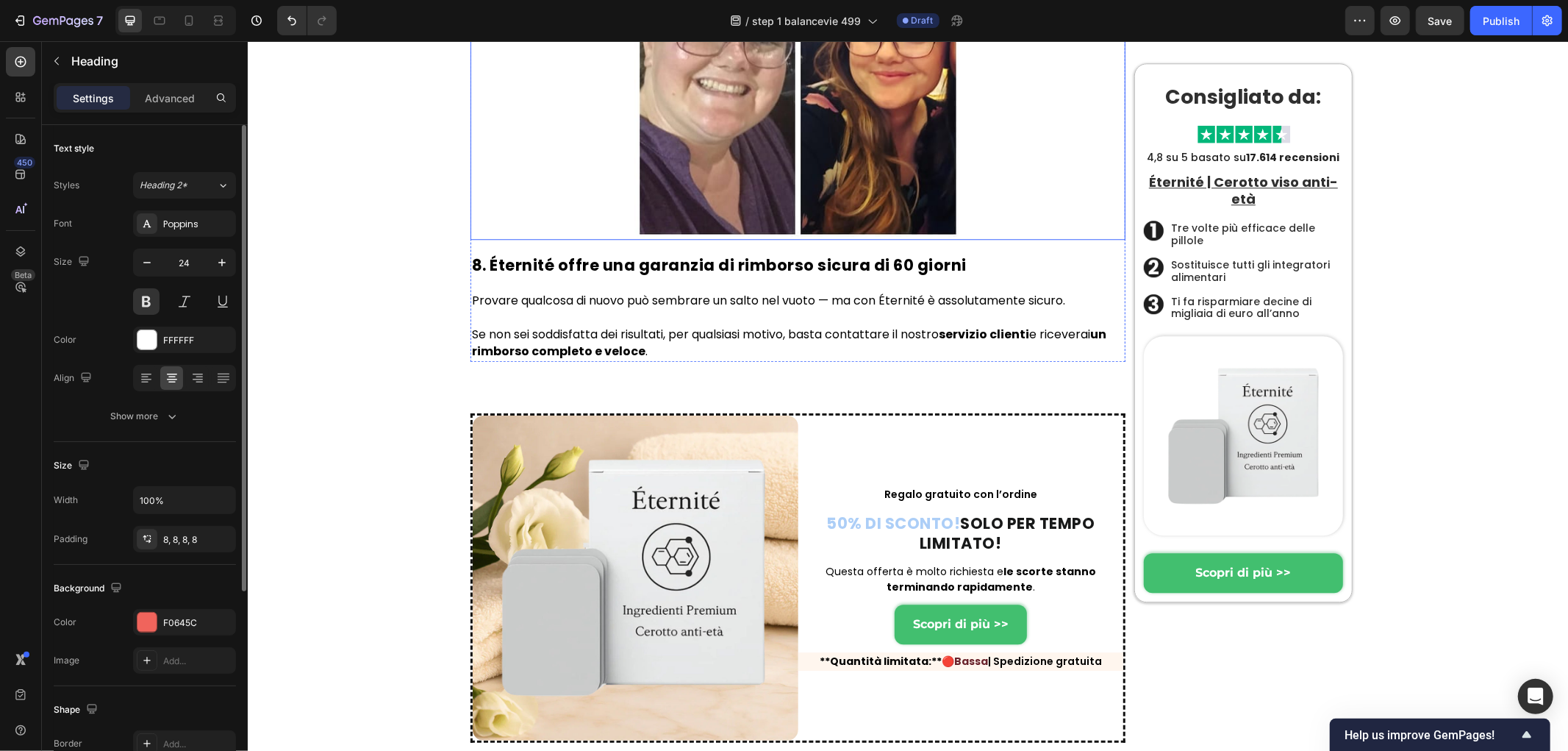
click at [812, 239] on img at bounding box center [797, 74] width 328 height 328
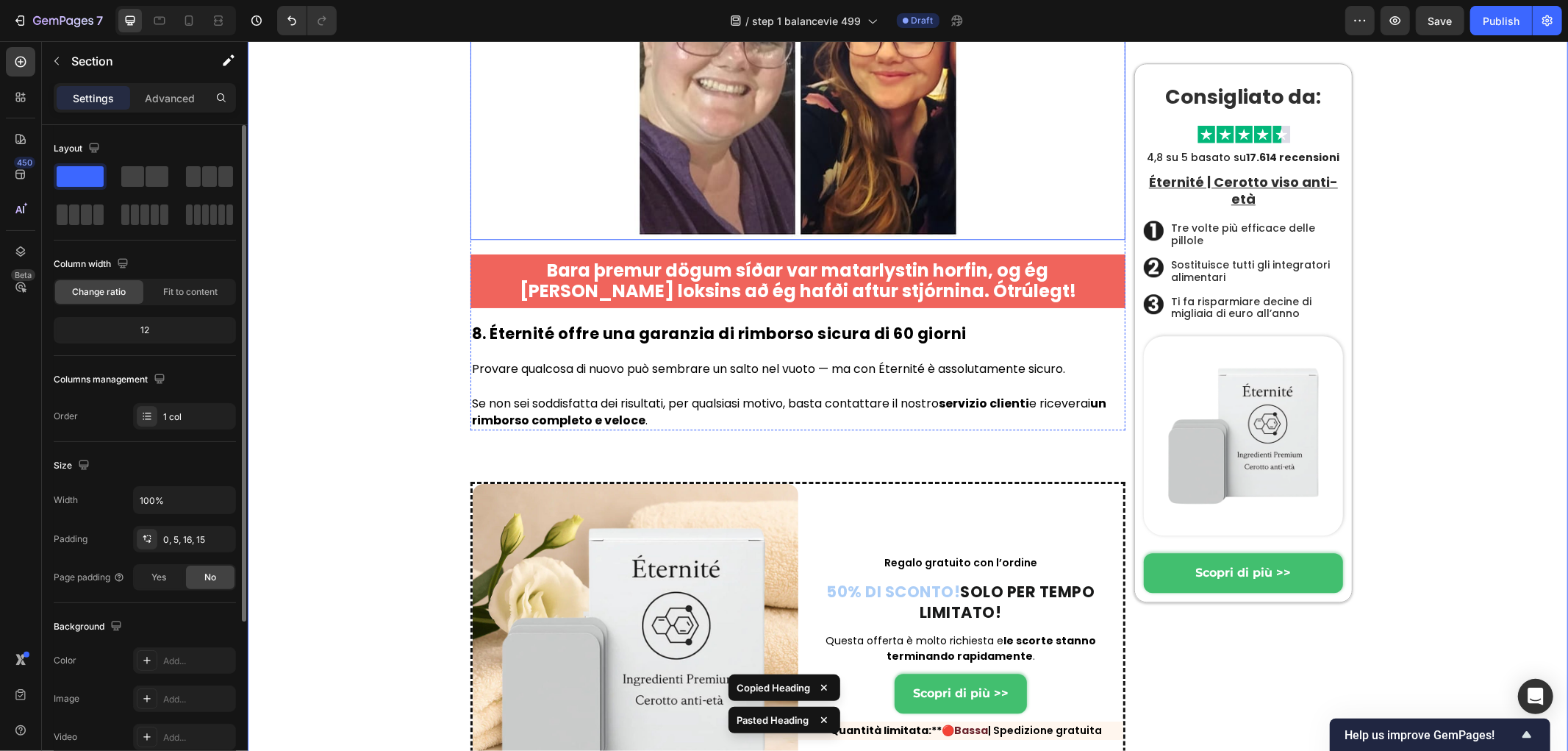
click at [771, 239] on img at bounding box center [797, 74] width 328 height 328
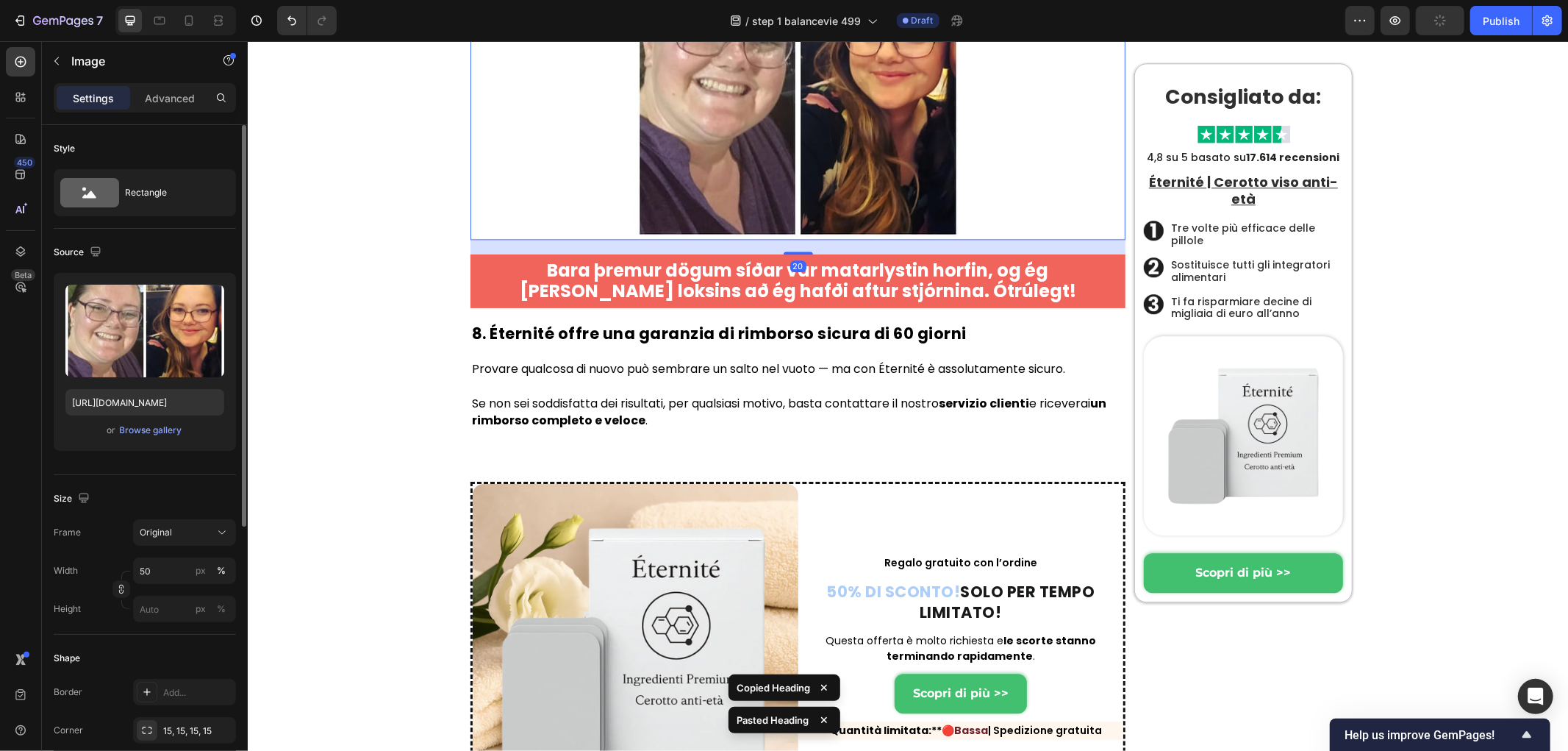
click at [837, 239] on img at bounding box center [797, 74] width 328 height 328
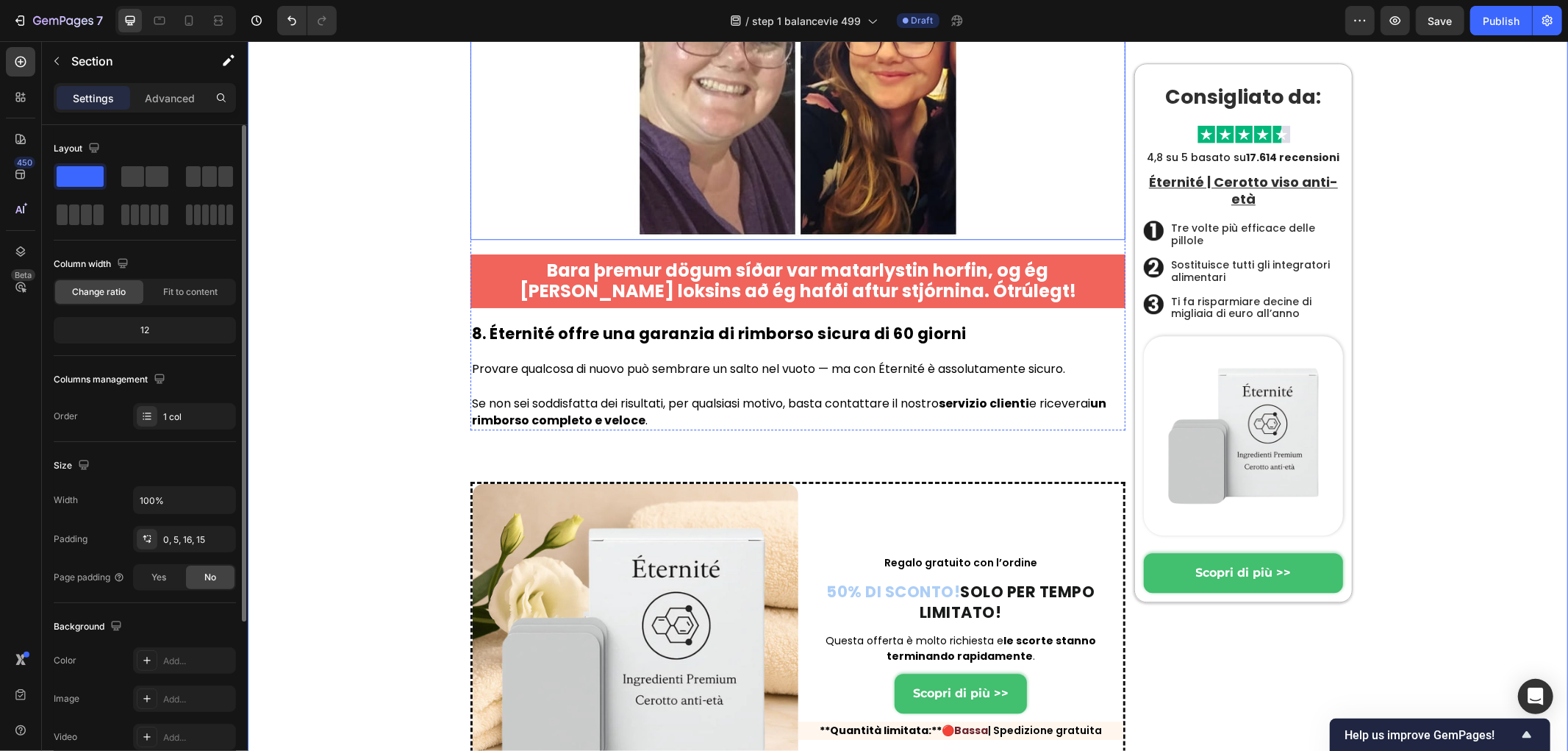
click at [767, 303] on strong "Bara þremur dögum síðar var matarlystin horfin, og ég [PERSON_NAME] loksins að …" at bounding box center [797, 281] width 556 height 46
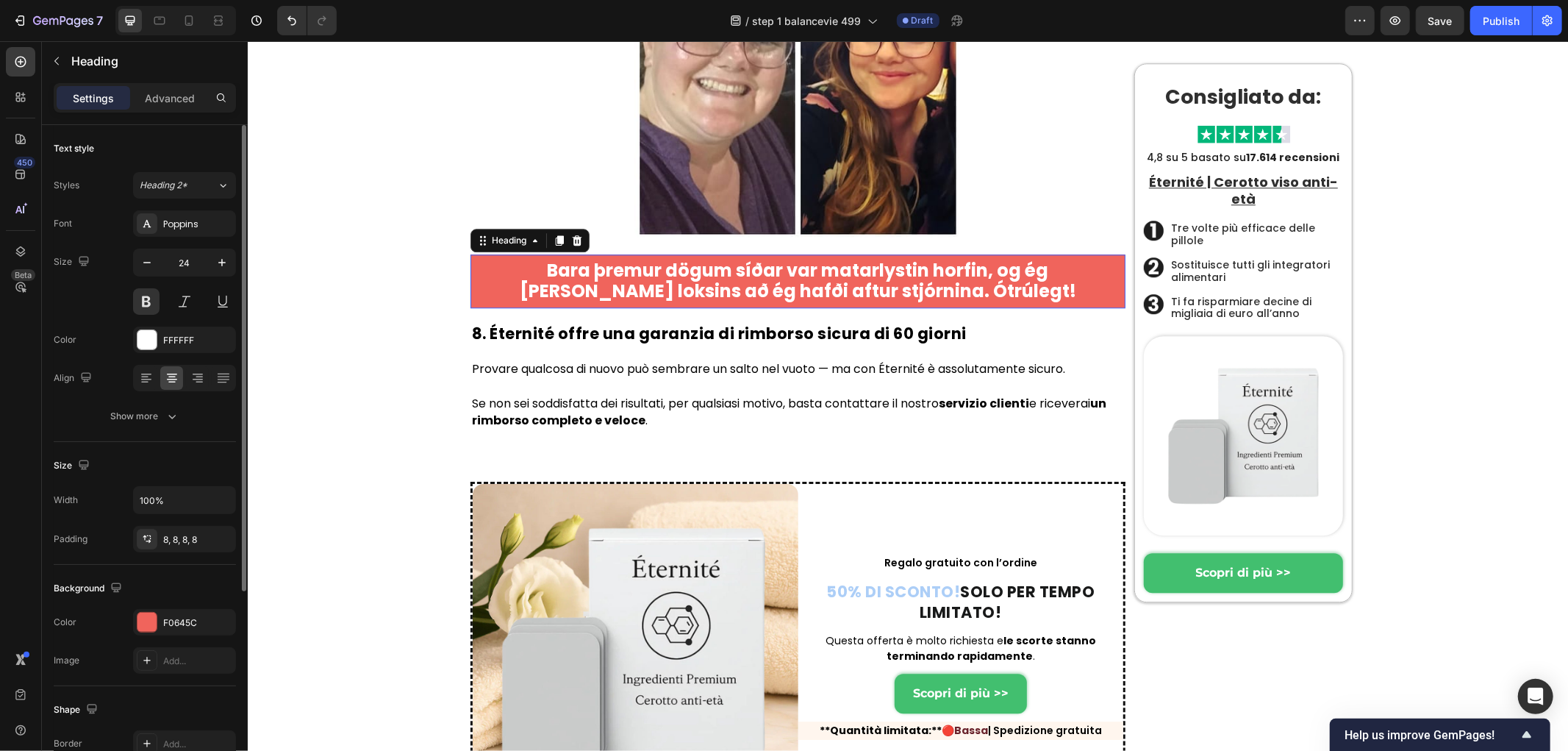
click at [767, 303] on strong "Bara þremur dögum síðar var matarlystin horfin, og ég [PERSON_NAME] loksins að …" at bounding box center [797, 281] width 556 height 46
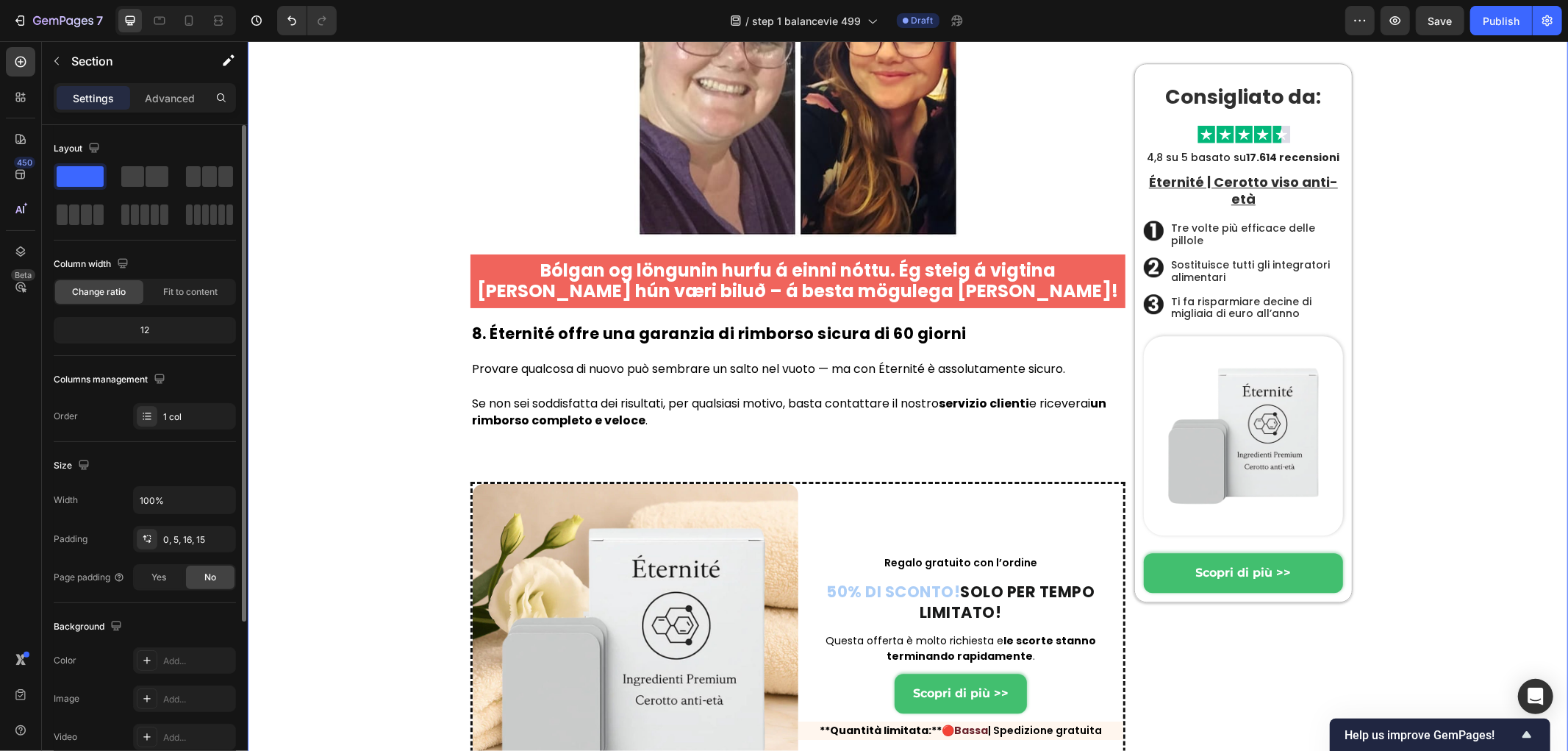
click at [733, 239] on img at bounding box center [797, 74] width 328 height 328
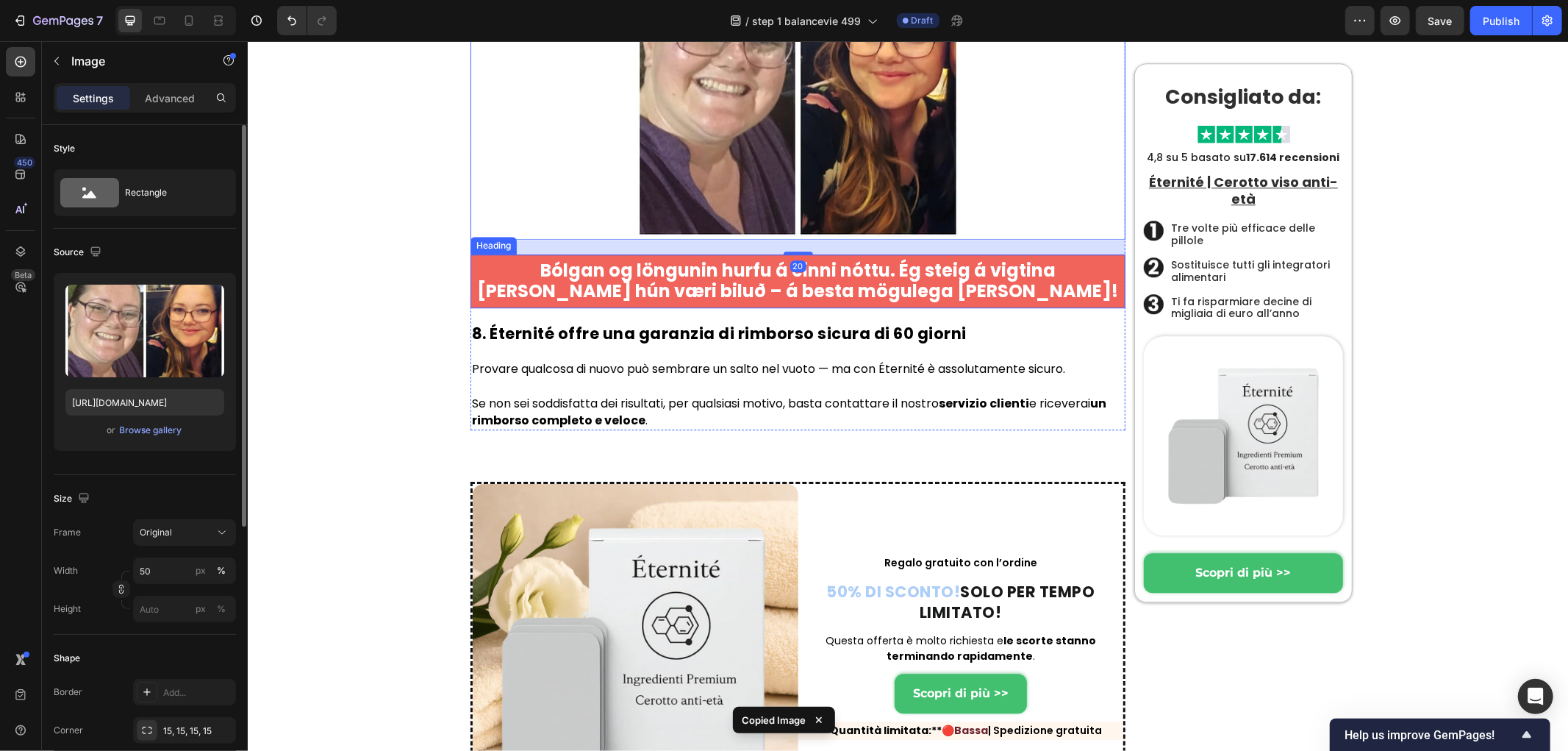
click at [674, 303] on strong "Bólgan og löngunin hurfu á einni nóttu. Ég steig á vigtina [PERSON_NAME] hún væ…" at bounding box center [797, 281] width 641 height 46
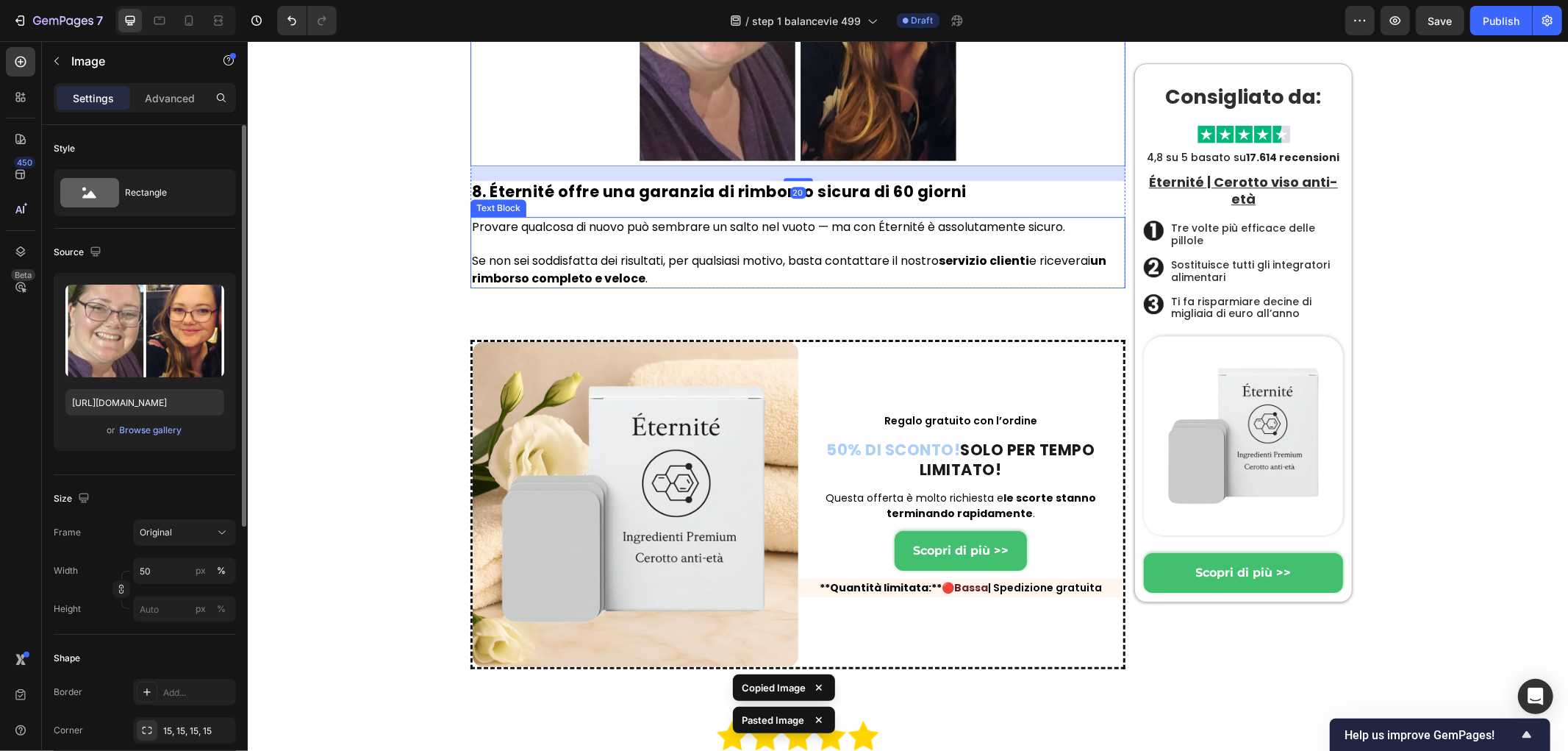
scroll to position [8504, 0]
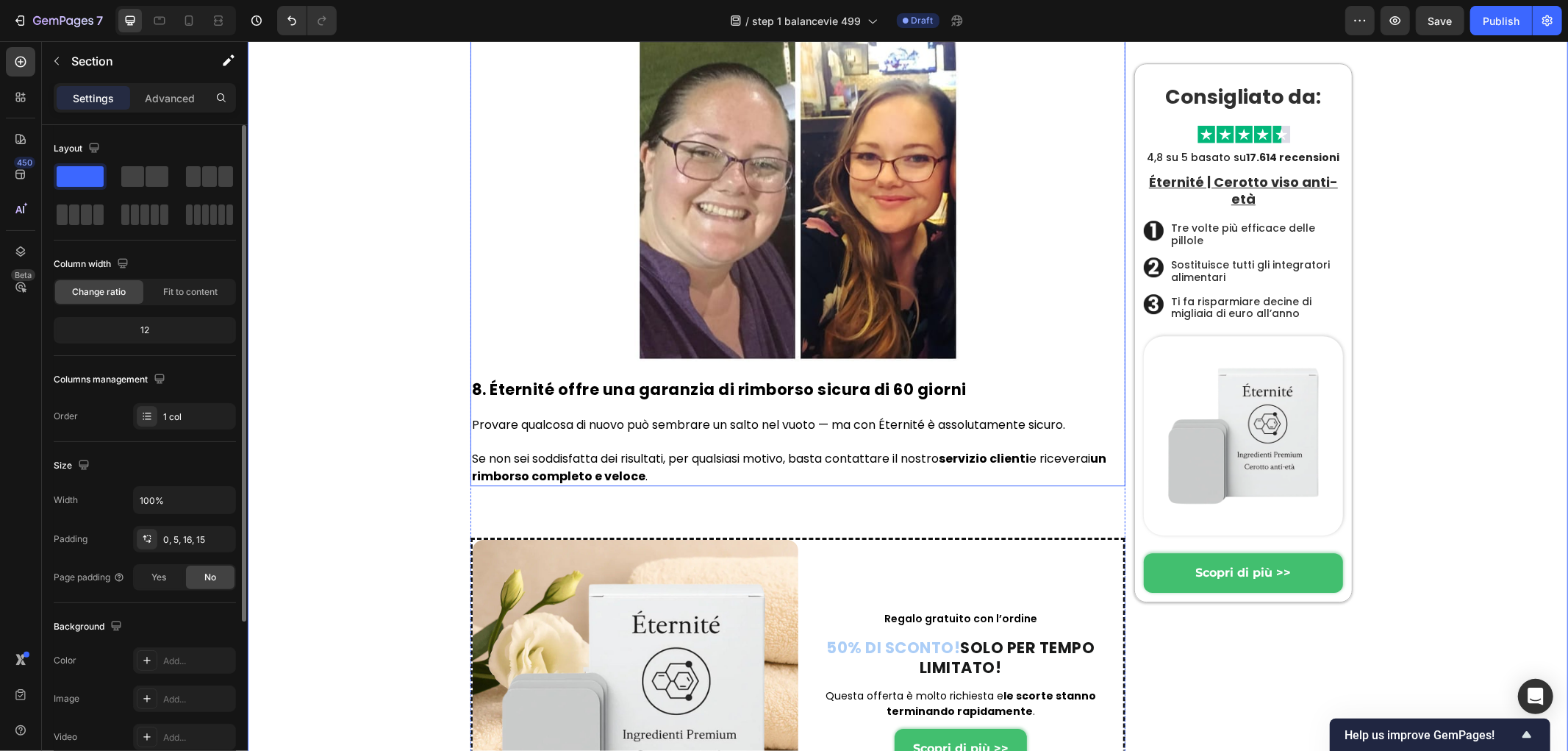
scroll to position [8260, 0]
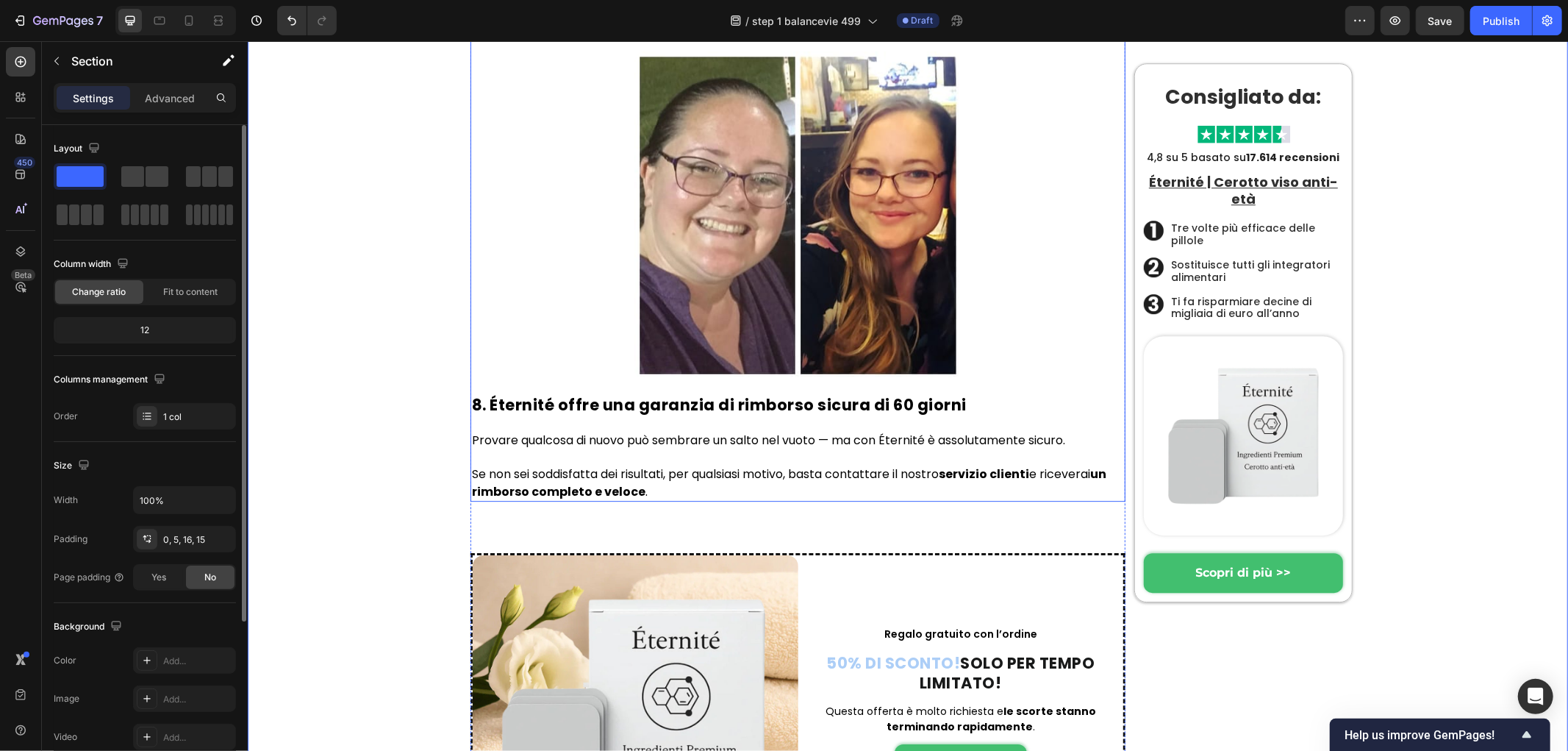
click at [886, 379] on img at bounding box center [797, 214] width 328 height 328
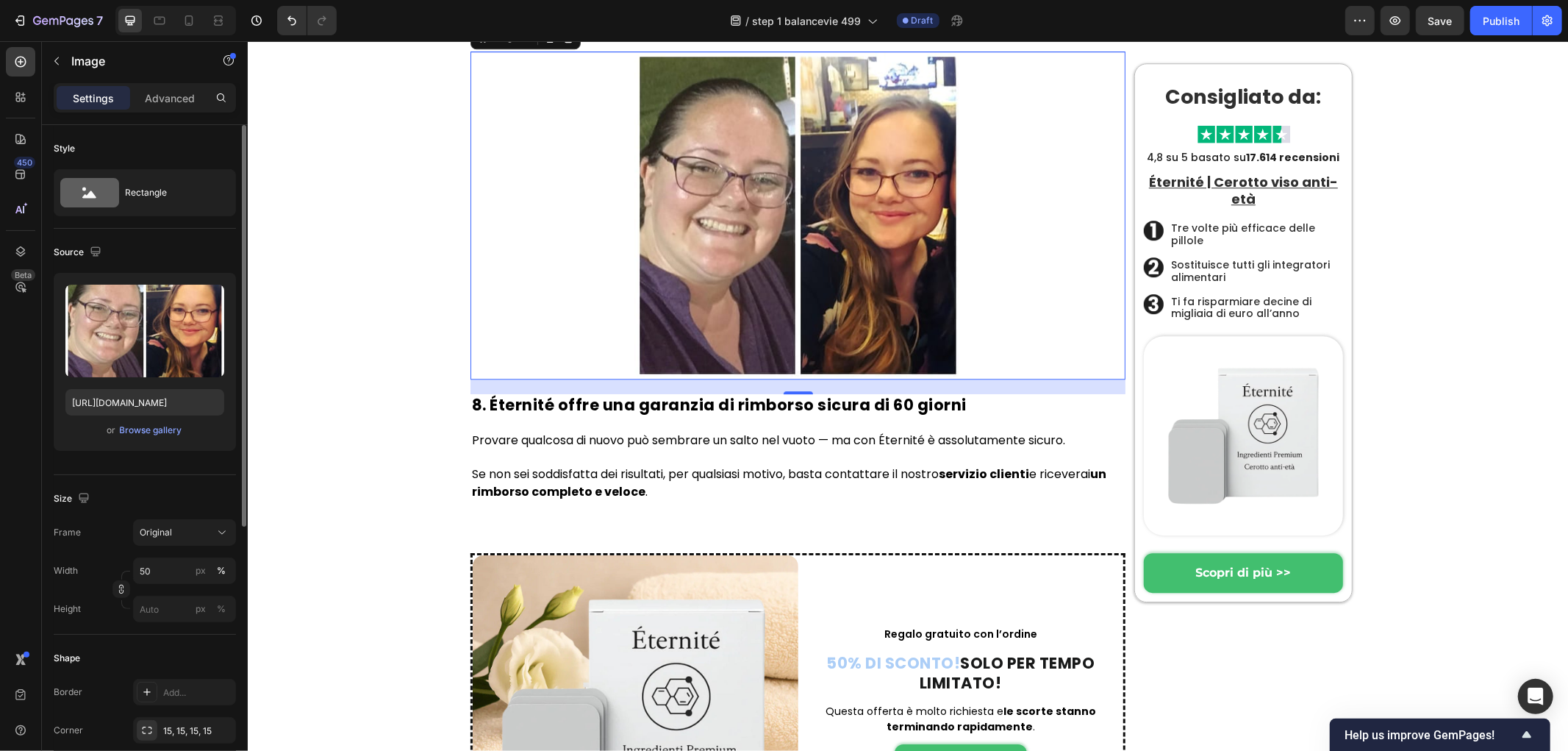
click at [744, 379] on img at bounding box center [797, 214] width 328 height 328
click at [119, 292] on label at bounding box center [145, 330] width 159 height 92
click at [119, 342] on input "file" at bounding box center [145, 355] width 101 height 25
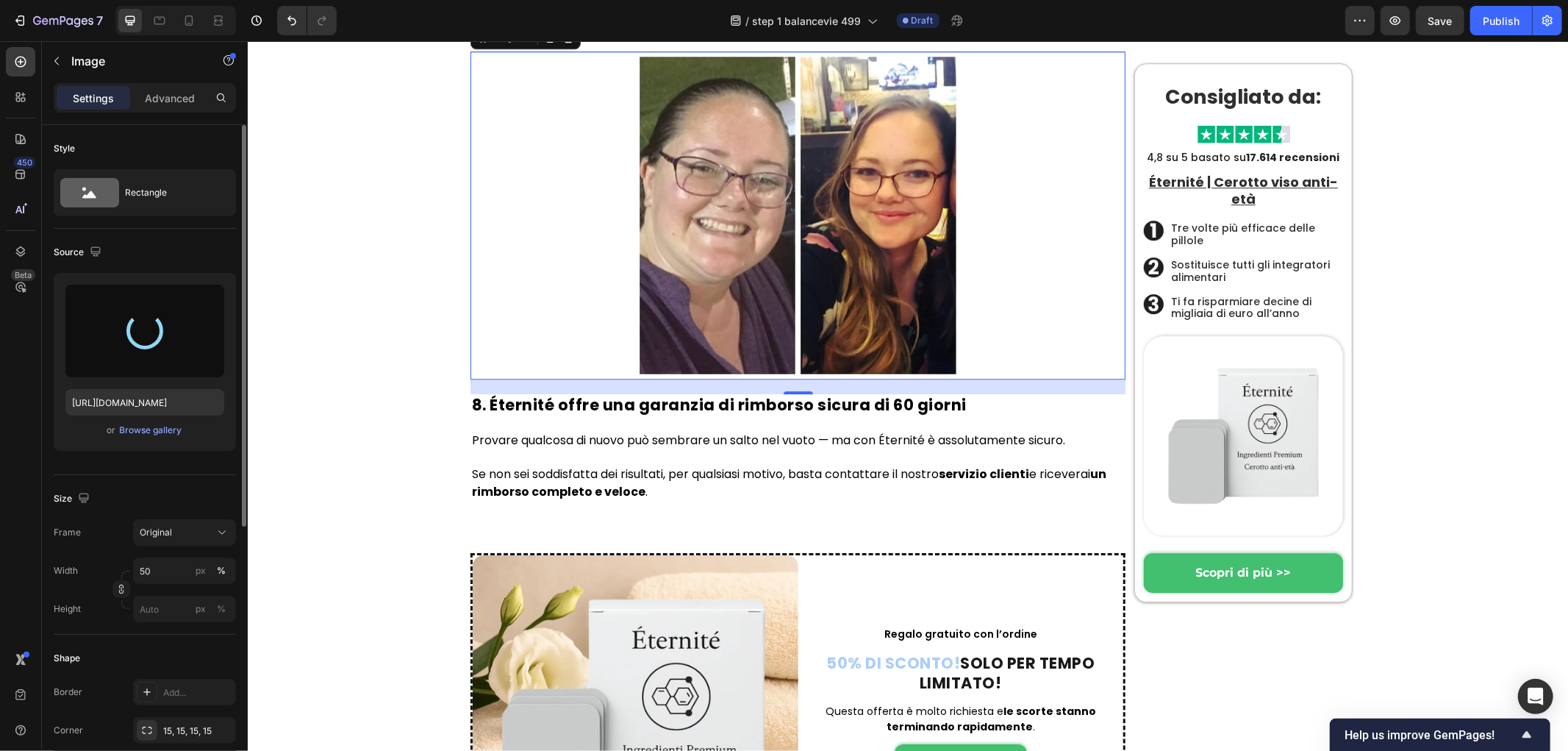
type input "https://cdn.shopify.com/s/files/1/0657/6783/3683/files/gempages_578032762192134…"
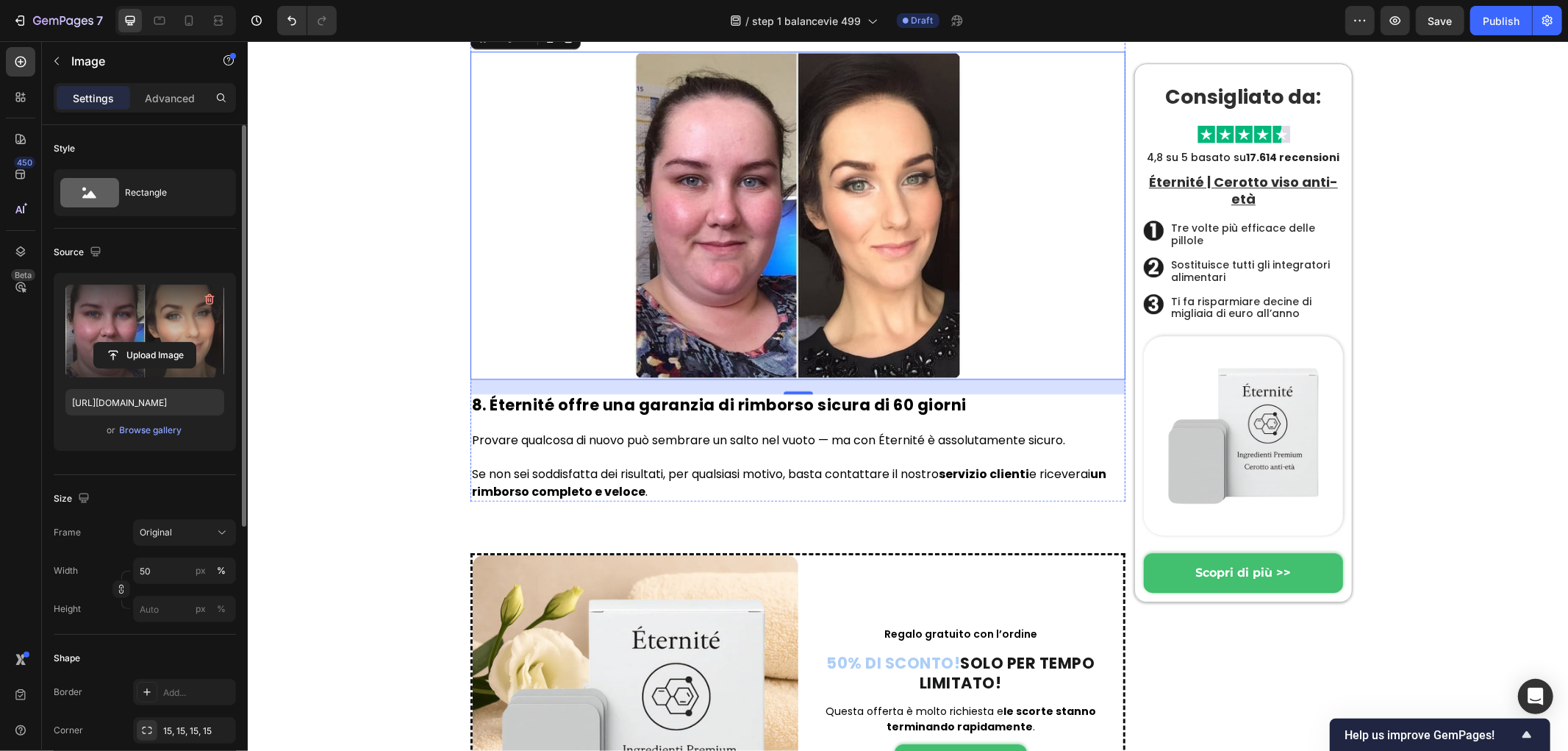
click at [1052, 31] on p "⁠⁠⁠⁠⁠⁠⁠ Bólgan og löngunin hurfu á einni nóttu. Ég steig á vigtina og hélt hún …" at bounding box center [797, 9] width 643 height 43
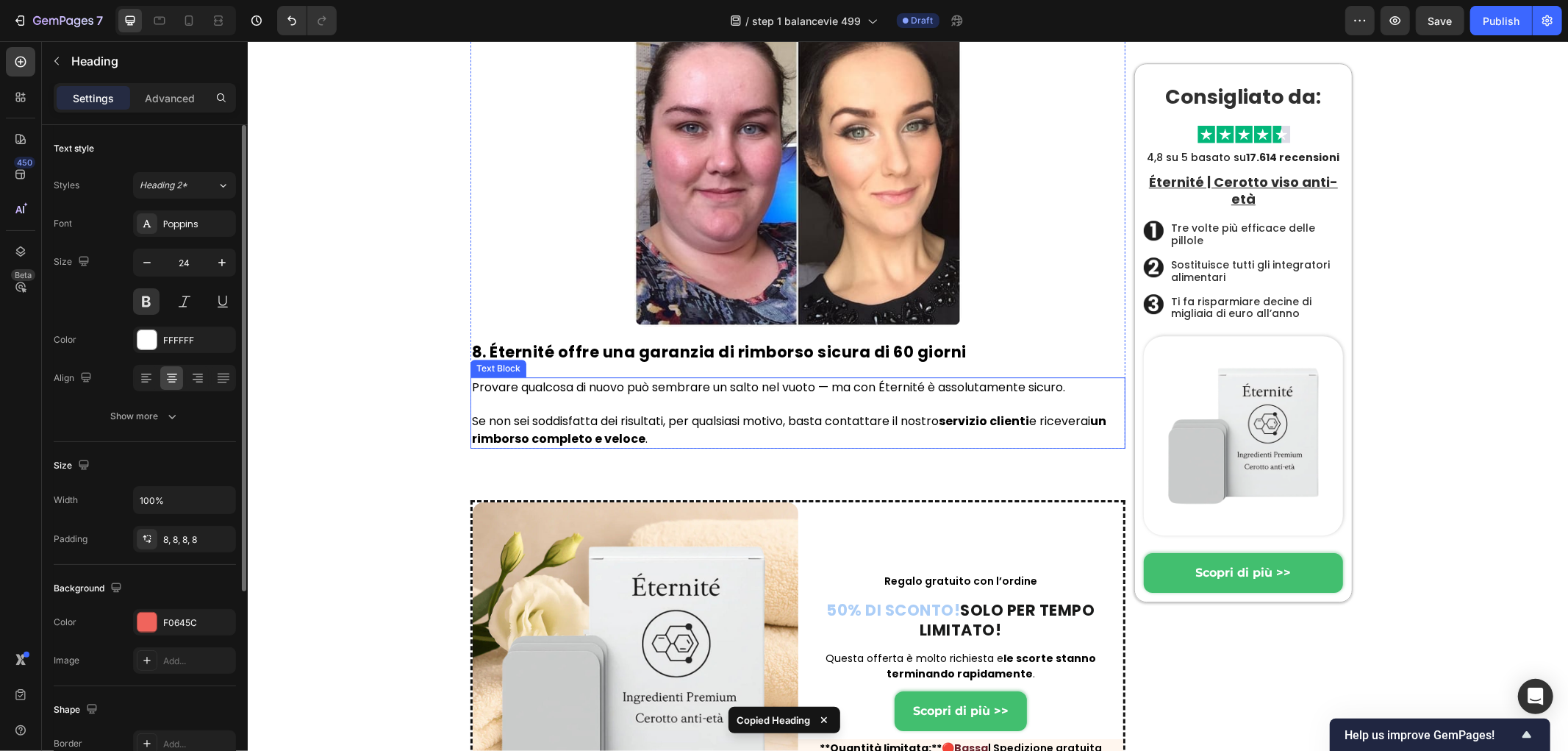
scroll to position [8504, 0]
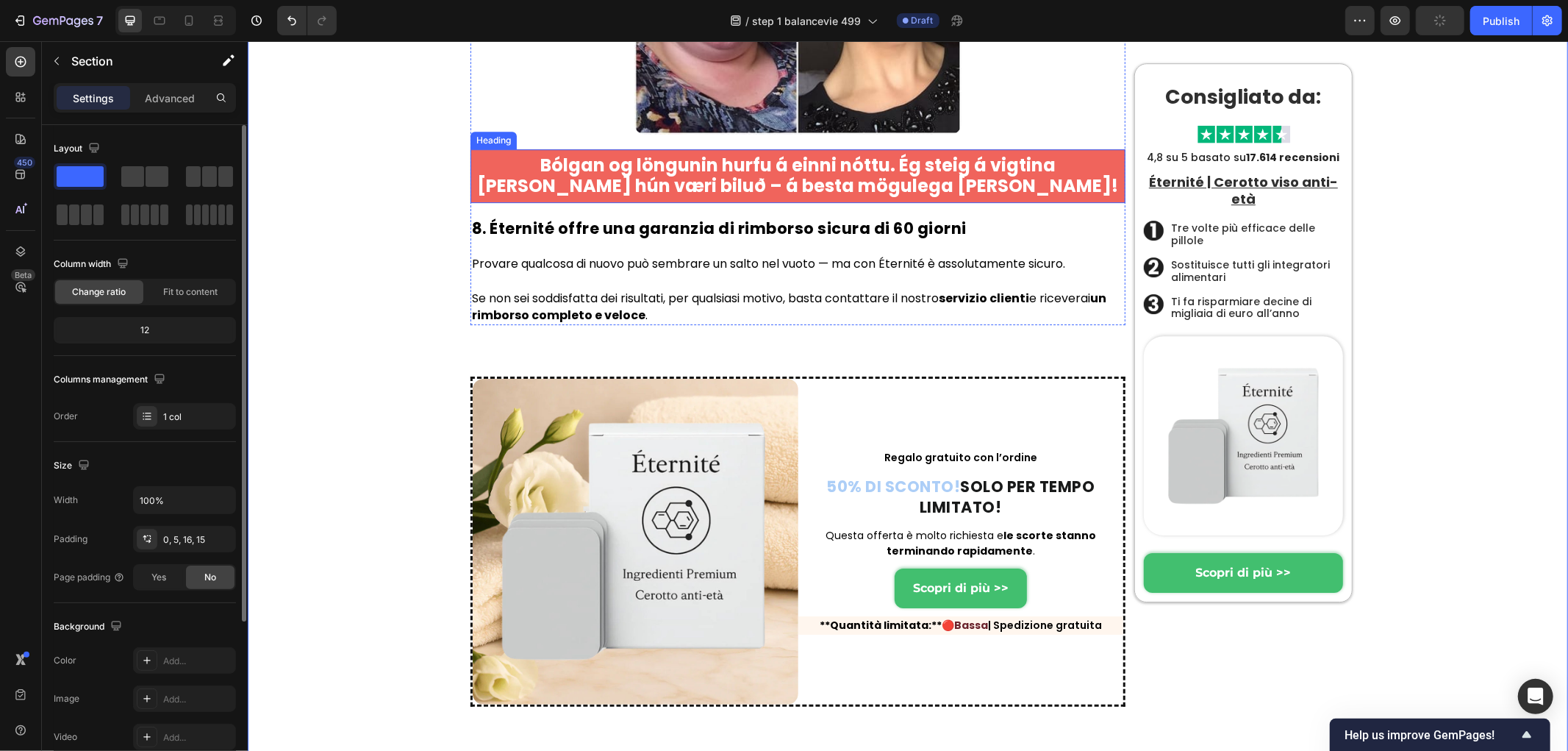
click at [714, 198] on strong "Bólgan og löngunin hurfu á einni nóttu. Ég steig á vigtina [PERSON_NAME] hún væ…" at bounding box center [797, 175] width 641 height 46
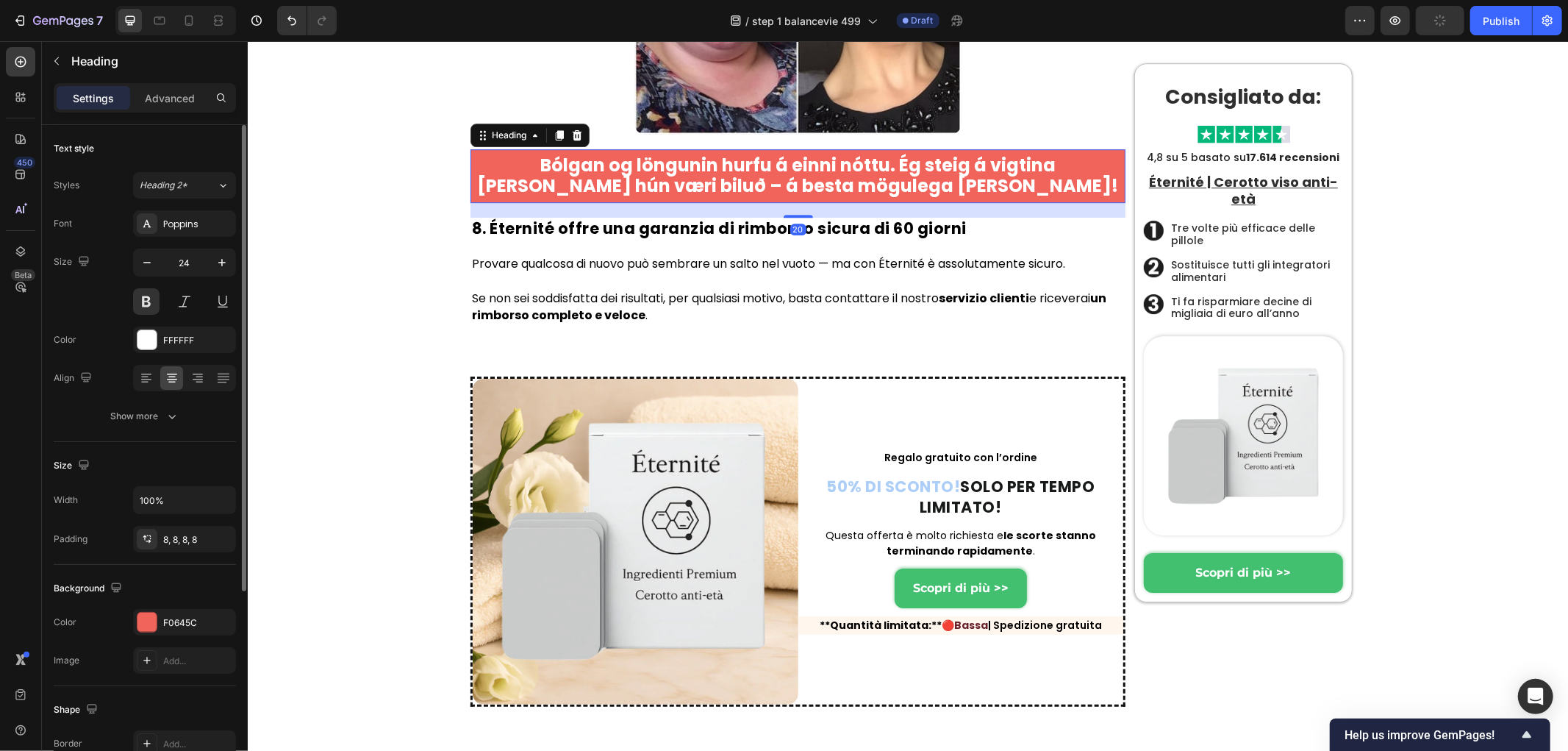
click at [715, 198] on strong "Bólgan og löngunin hurfu á einni nóttu. Ég steig á vigtina [PERSON_NAME] hún væ…" at bounding box center [797, 175] width 641 height 46
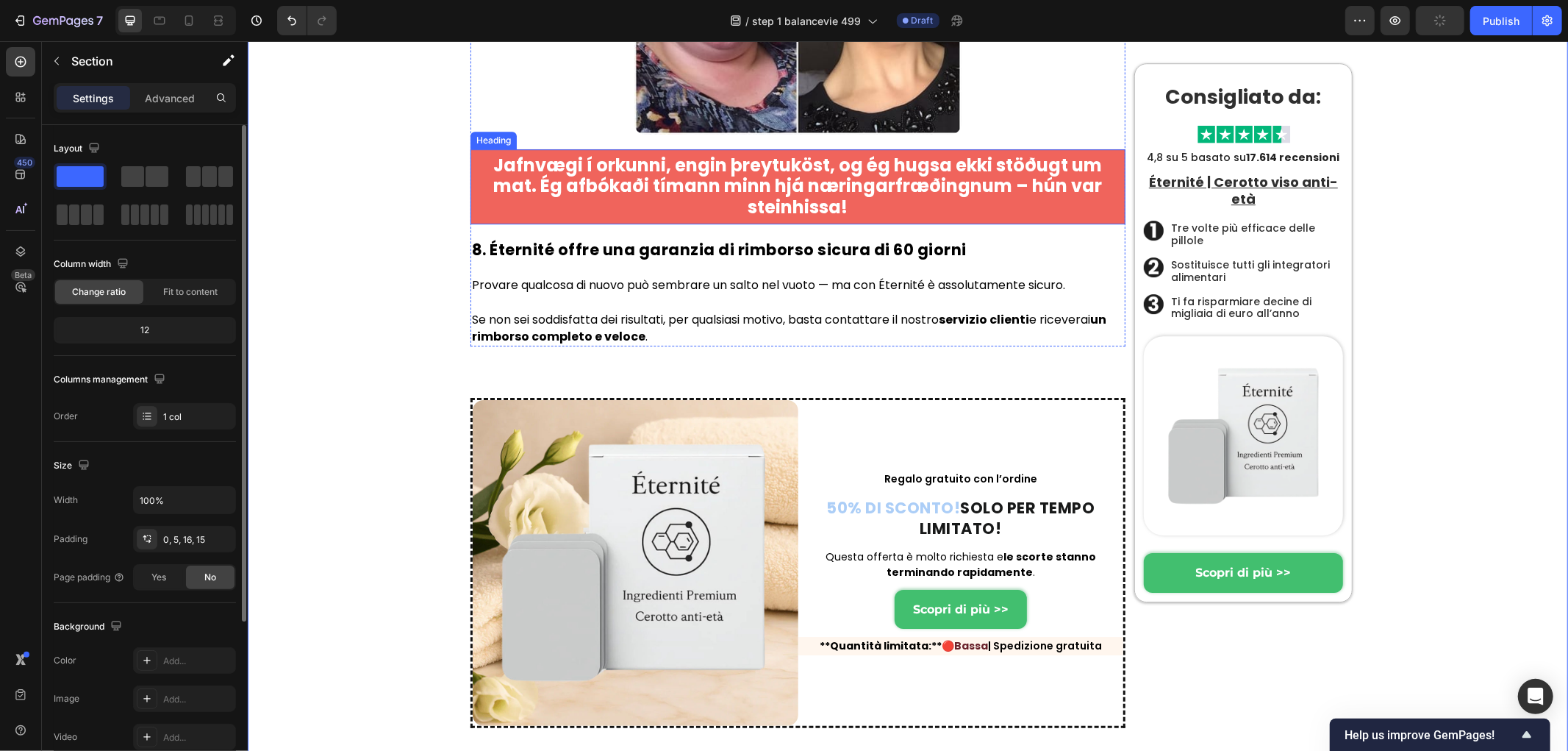
click at [1025, 219] on strong "Jafnvægi í orkunni, engin þreytuköst, og ég hugsa ekki stöðugt um mat. Ég afbók…" at bounding box center [797, 186] width 609 height 67
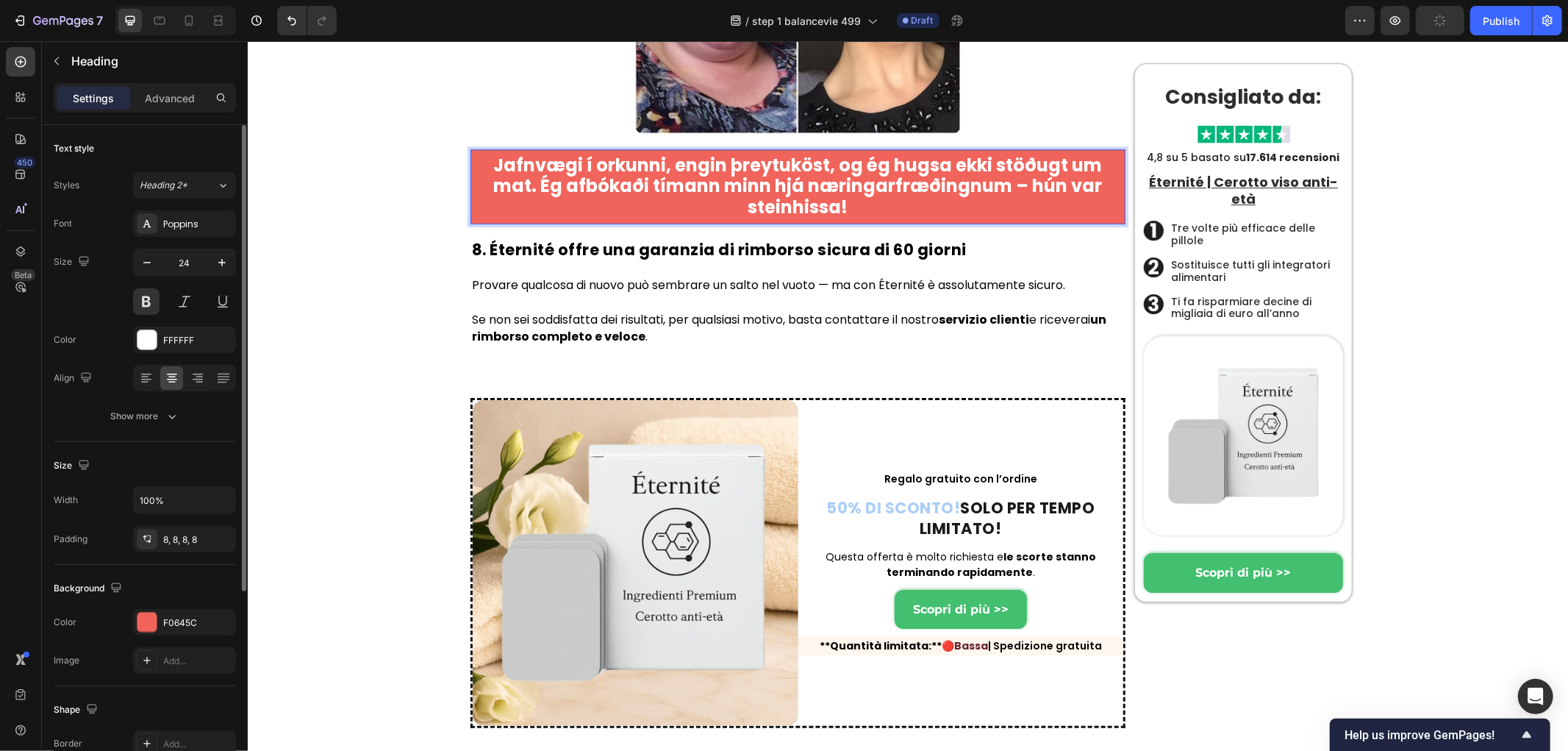
click at [1021, 219] on strong "Jafnvægi í orkunni, engin þreytuköst, og ég hugsa ekki stöðugt um mat. Ég afbók…" at bounding box center [797, 186] width 609 height 67
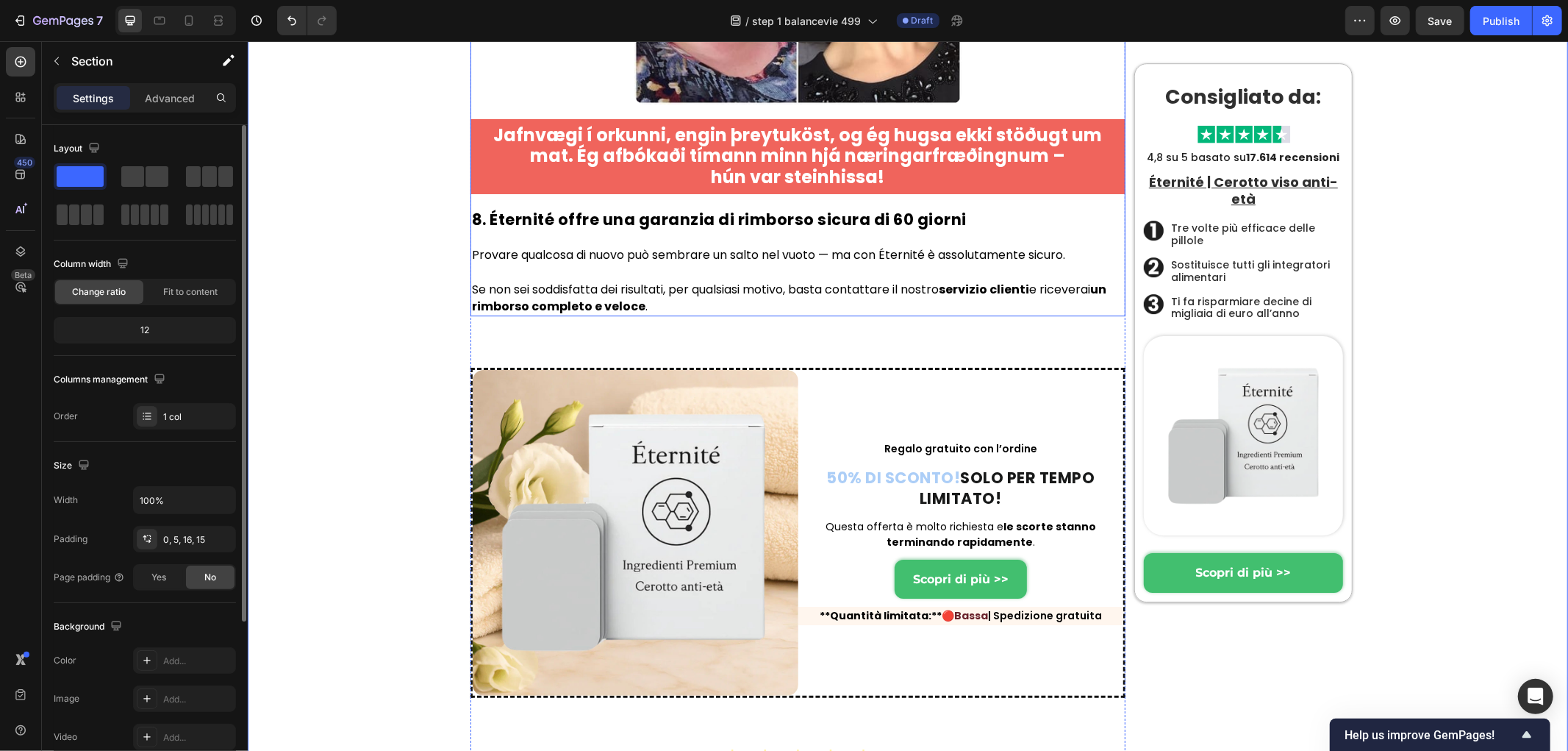
scroll to position [8587, 0]
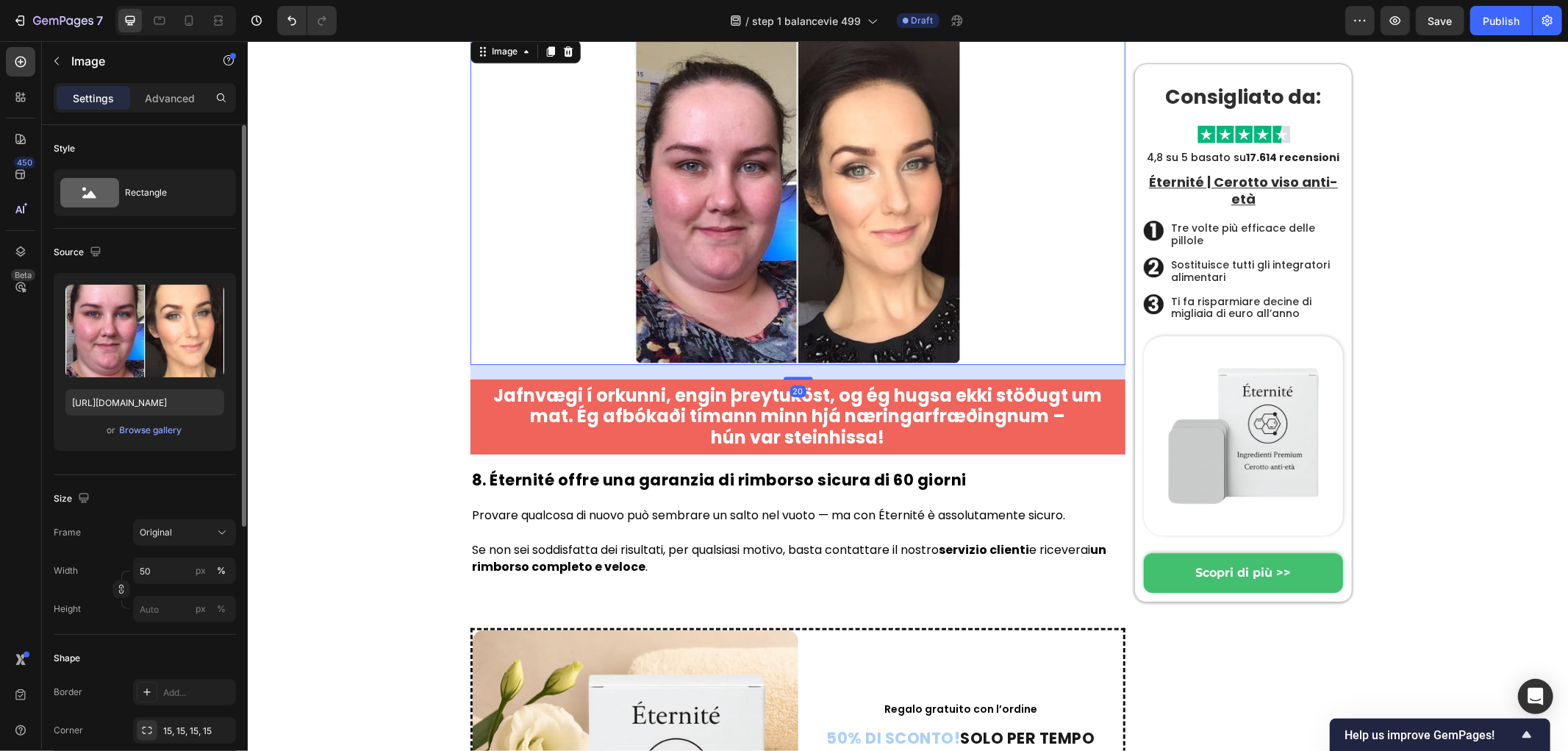
scroll to position [8342, 0]
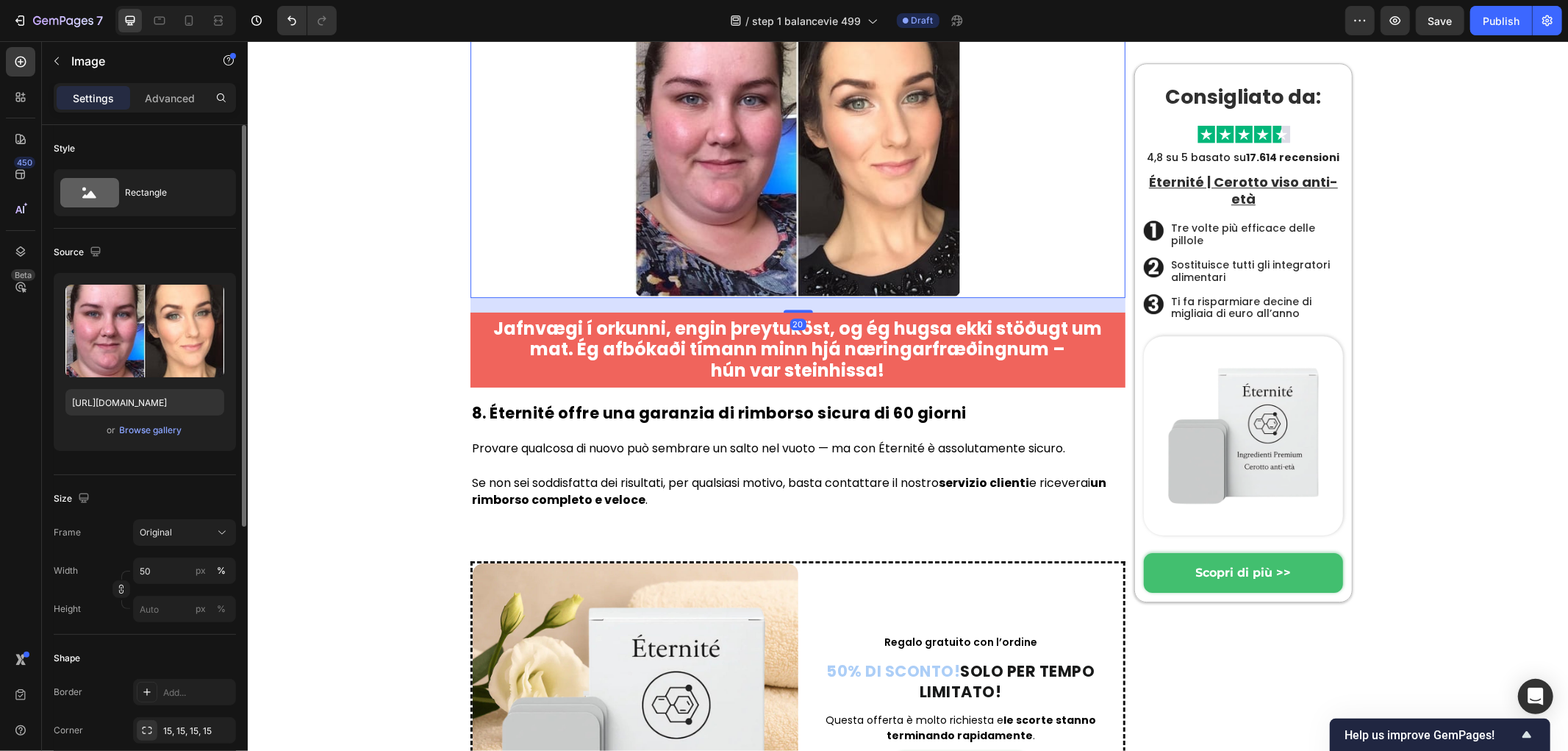
click at [792, 297] on img at bounding box center [797, 133] width 328 height 328
click at [888, 381] on p "⁠⁠⁠⁠⁠⁠⁠ Jafnvægi í orkunni, engin þreytuköst, og ég hugsa ekki stöðugt um mat. …" at bounding box center [797, 349] width 643 height 63
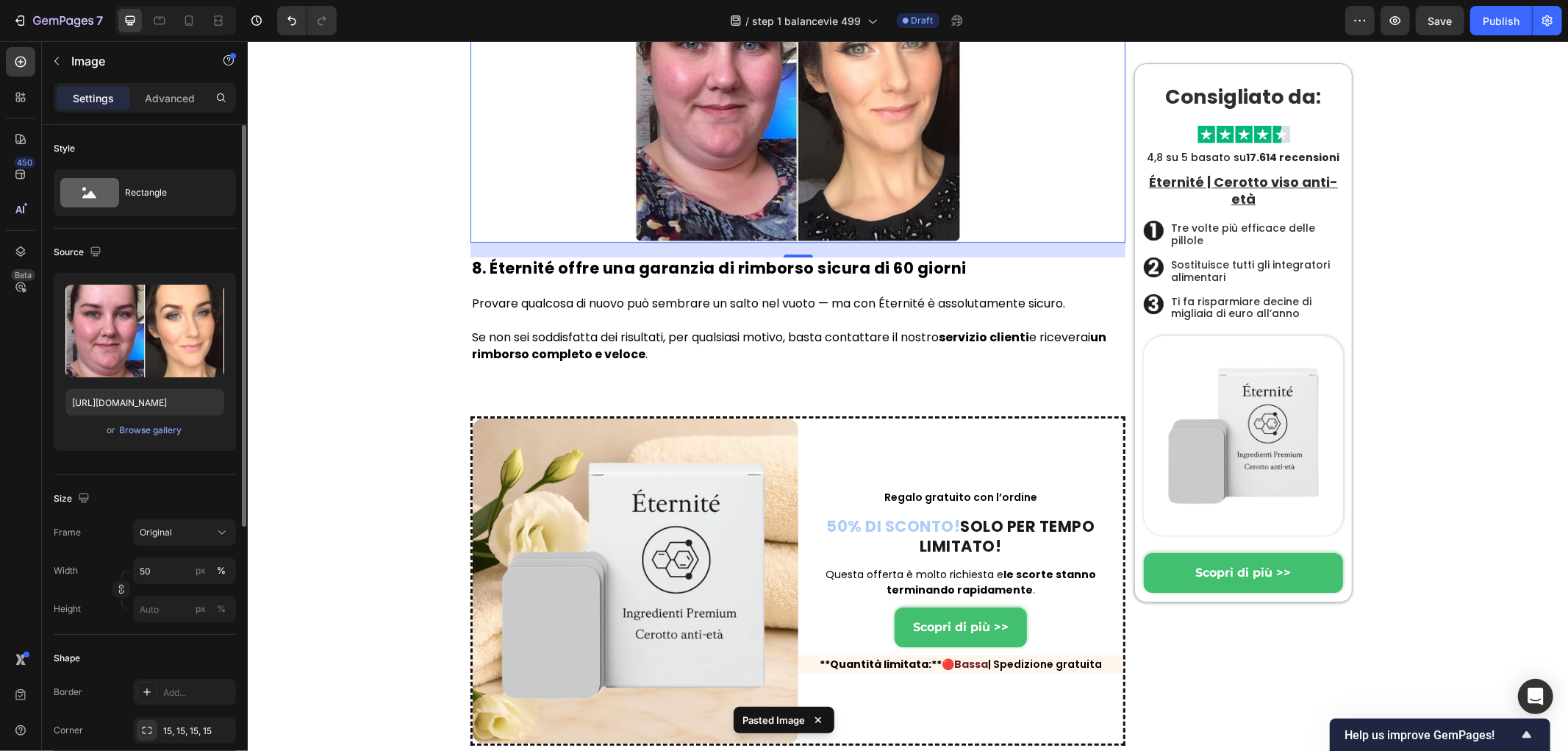
scroll to position [8610, 0]
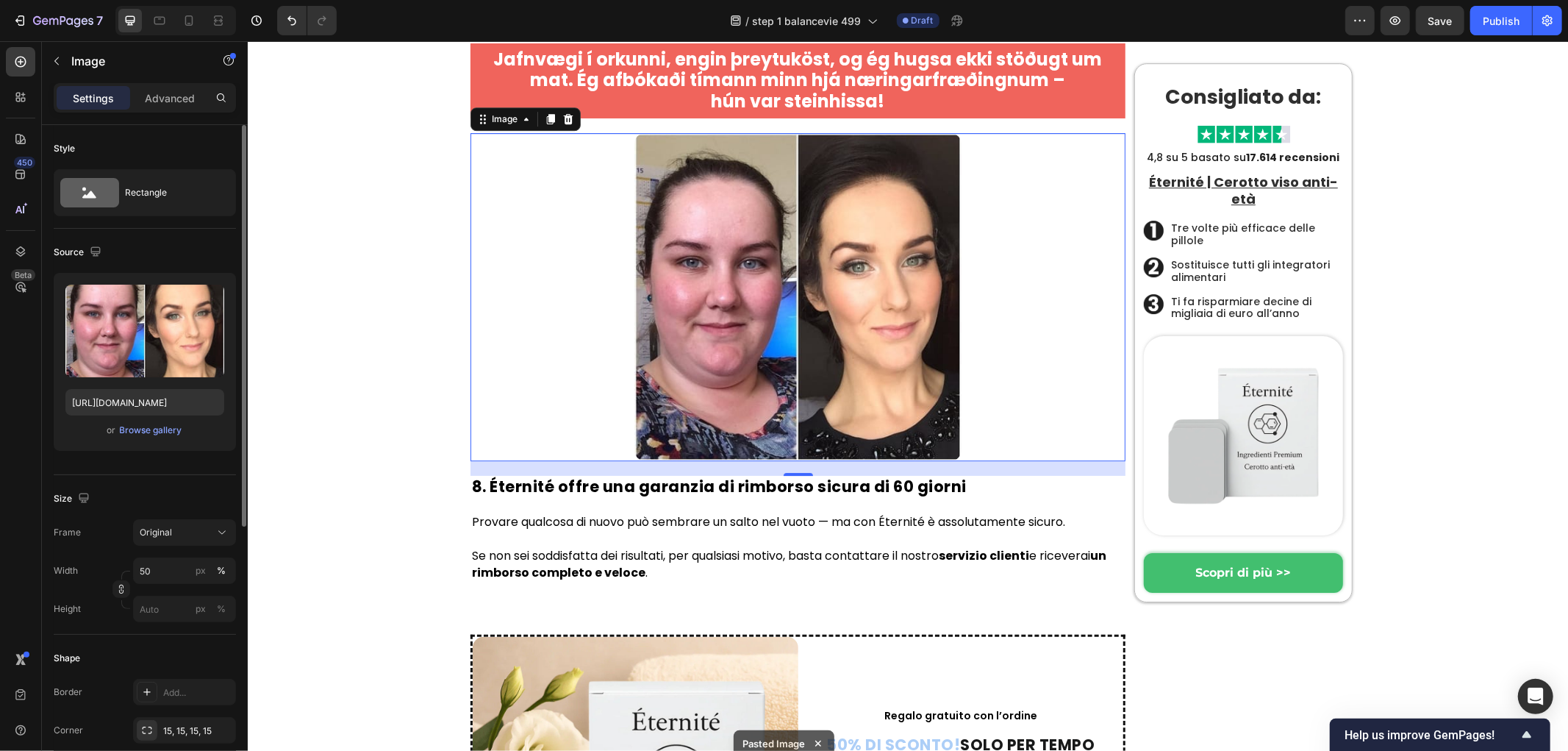
click at [759, 460] on img at bounding box center [797, 296] width 328 height 328
click at [106, 252] on div "Source" at bounding box center [145, 252] width 183 height 24
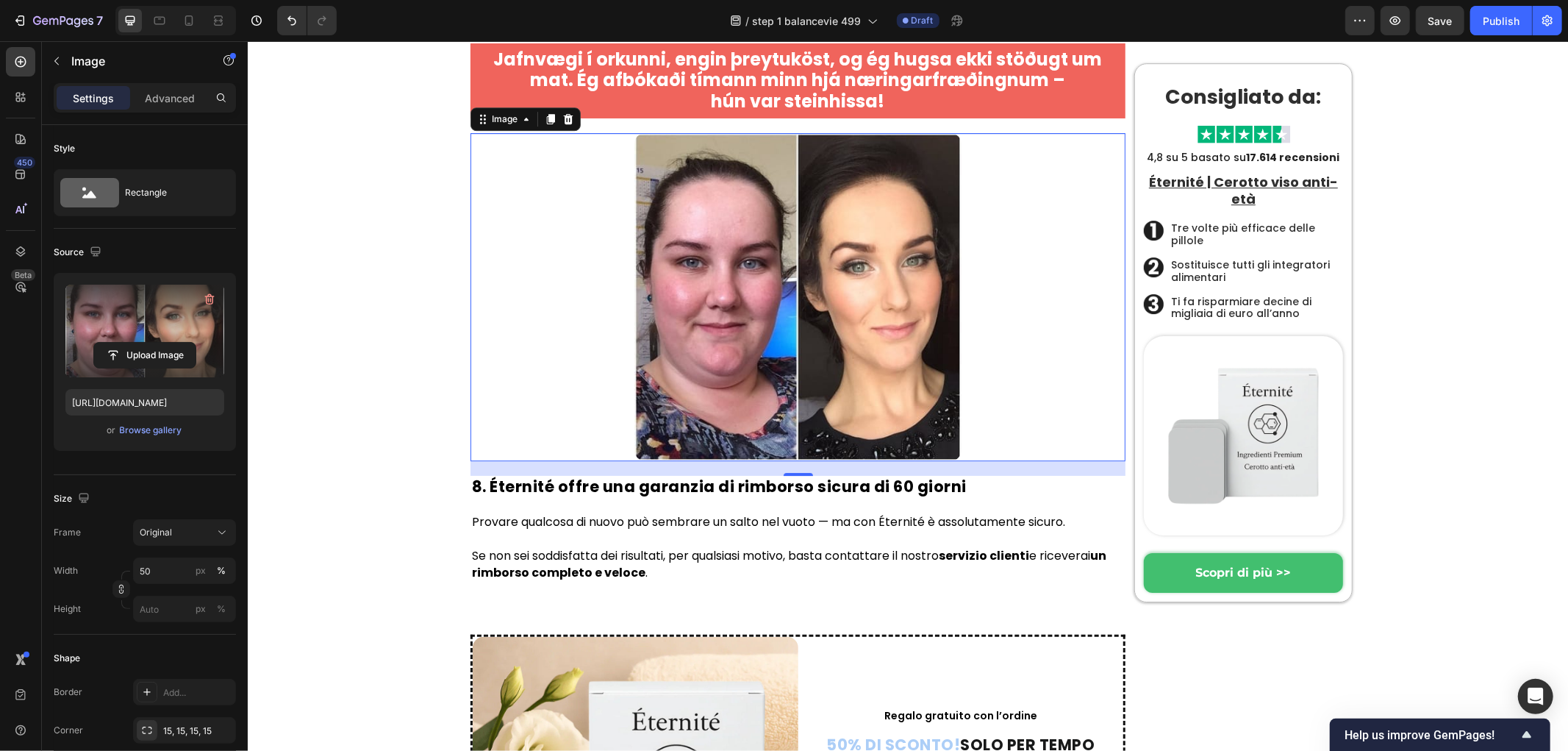
click at [123, 307] on label at bounding box center [145, 330] width 159 height 92
click at [123, 342] on input "file" at bounding box center [145, 355] width 101 height 25
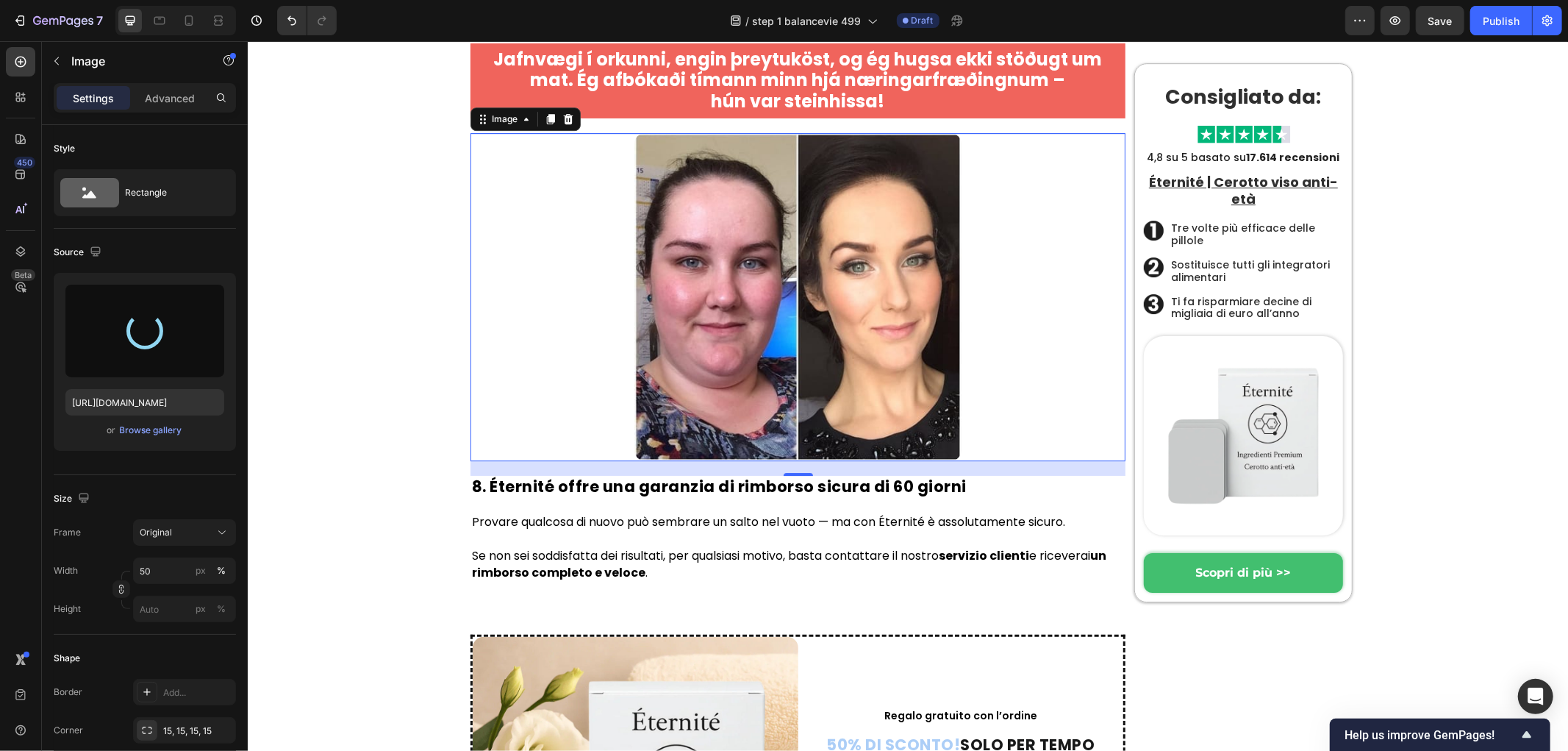
type input "https://cdn.shopify.com/s/files/1/0657/6783/3683/files/gempages_578032762192134…"
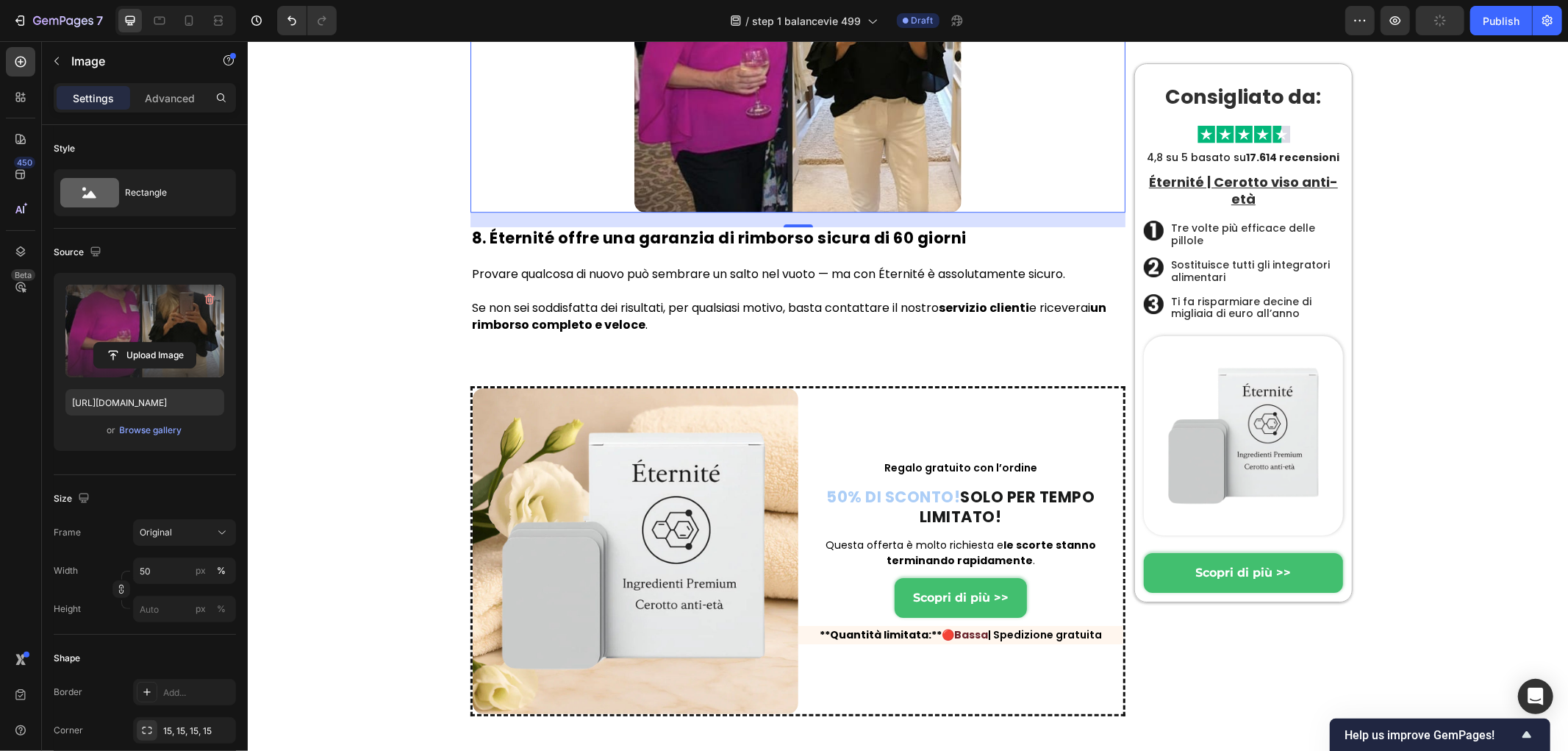
scroll to position [8855, 0]
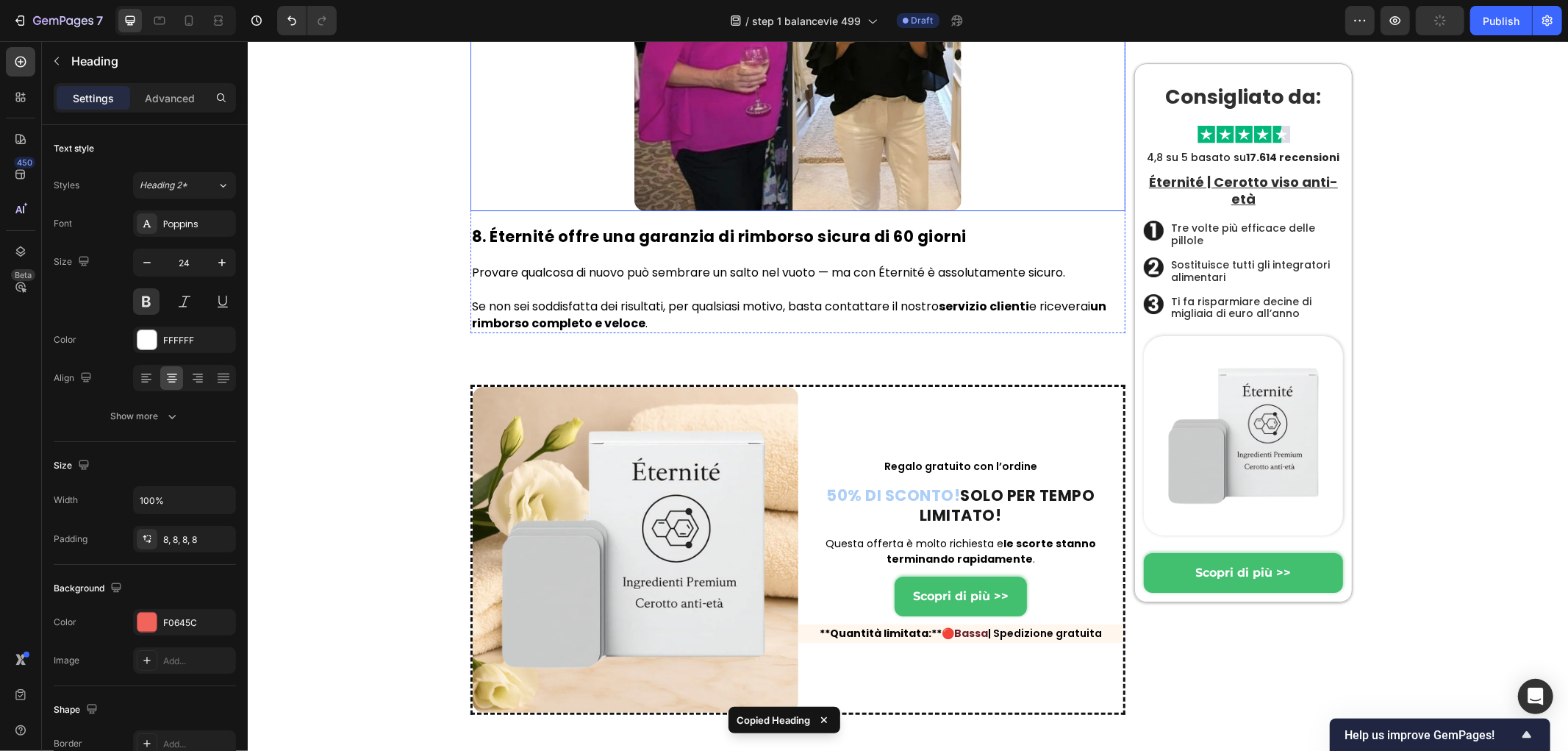
click at [1009, 210] on div at bounding box center [797, 49] width 655 height 323
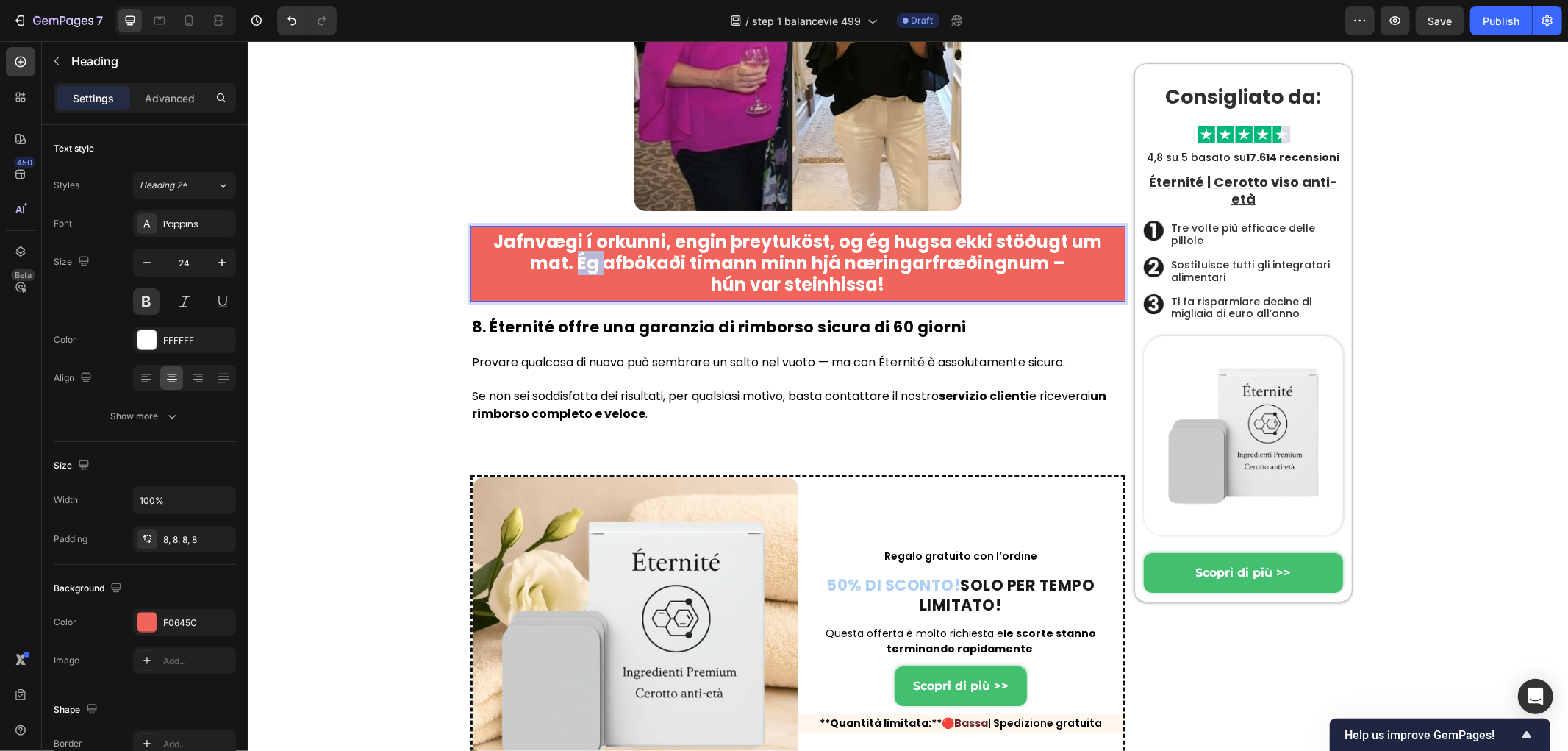
click at [584, 274] on strong "Jafnvægi í orkunni, engin þreytuköst, og ég hugsa ekki stöðugt um mat. Ég afbók…" at bounding box center [797, 251] width 609 height 46
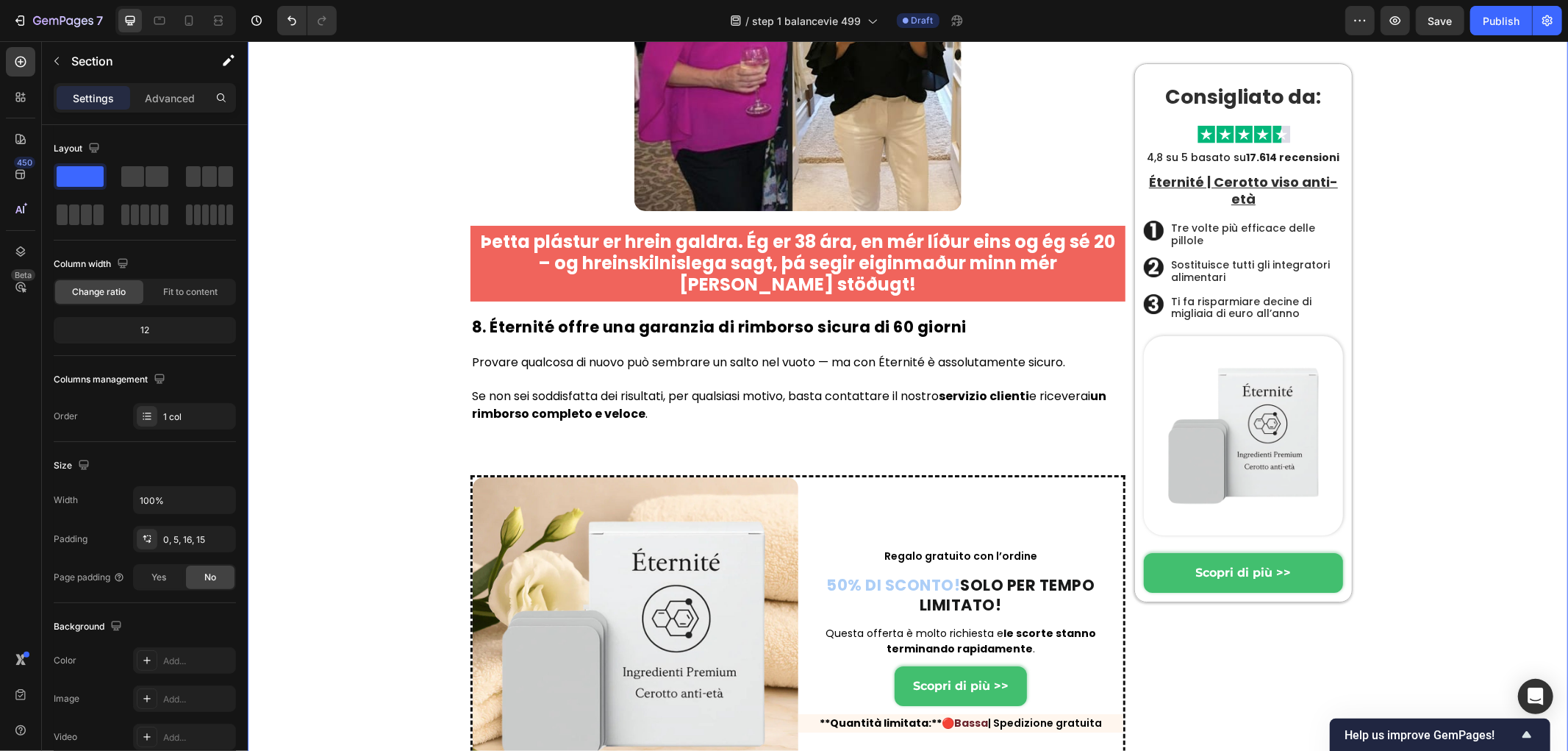
drag, startPoint x: 443, startPoint y: 451, endPoint x: 575, endPoint y: 534, distance: 155.9
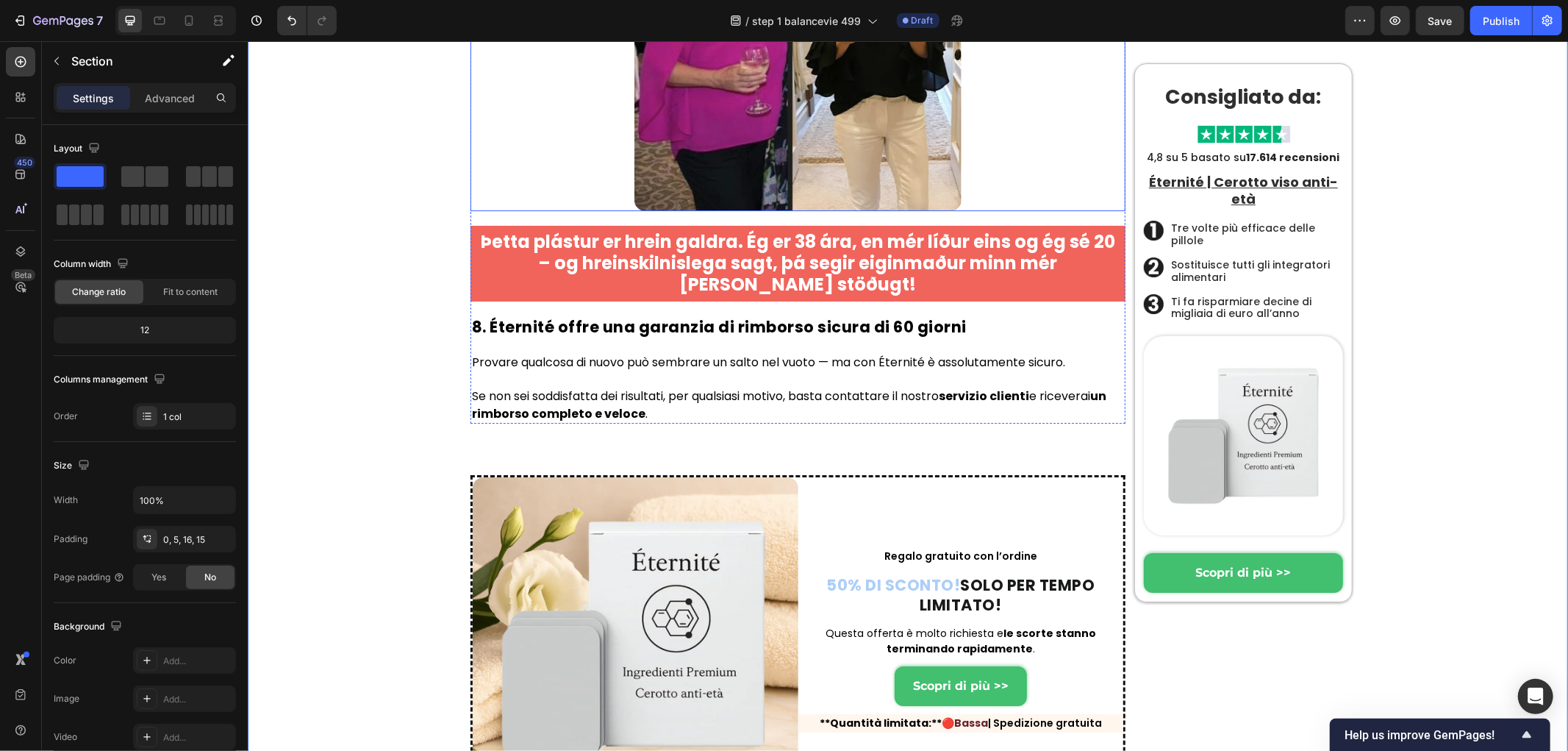
click at [741, 210] on img at bounding box center [797, 49] width 328 height 323
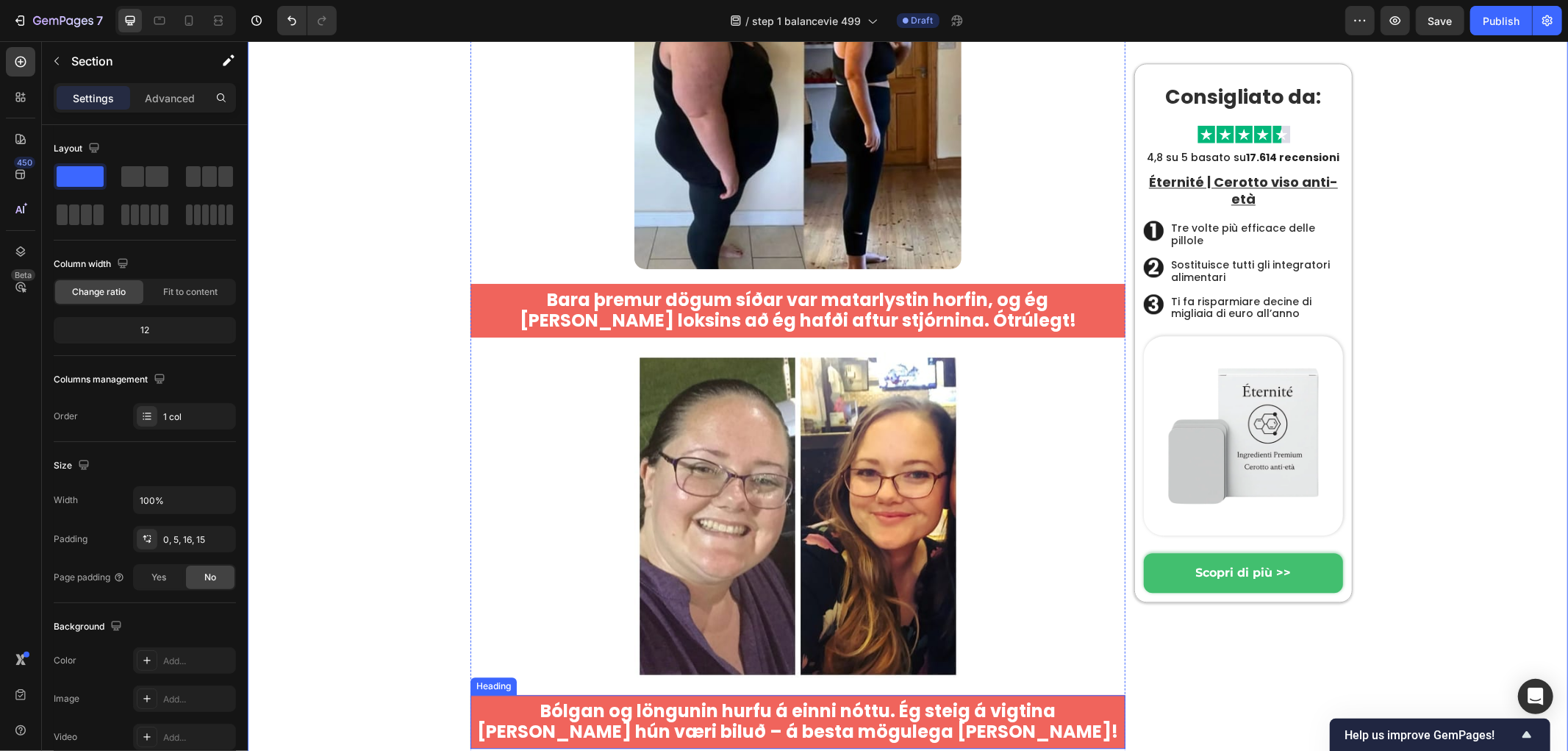
scroll to position [7303, 0]
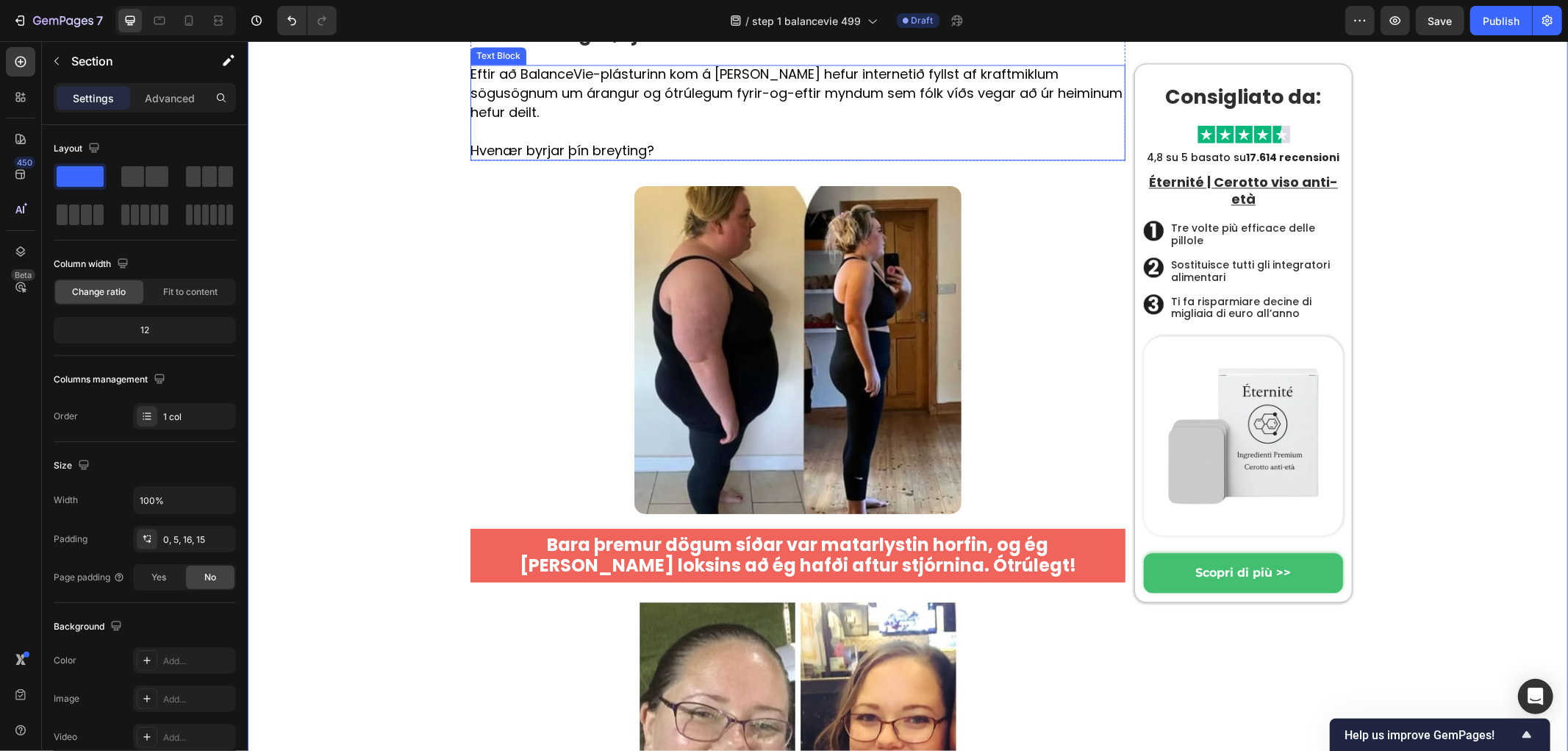
click at [591, 121] on p "Eftir að BalanceVie-plásturinn kom á [PERSON_NAME] hefur internetið fyllst af k…" at bounding box center [797, 92] width 655 height 58
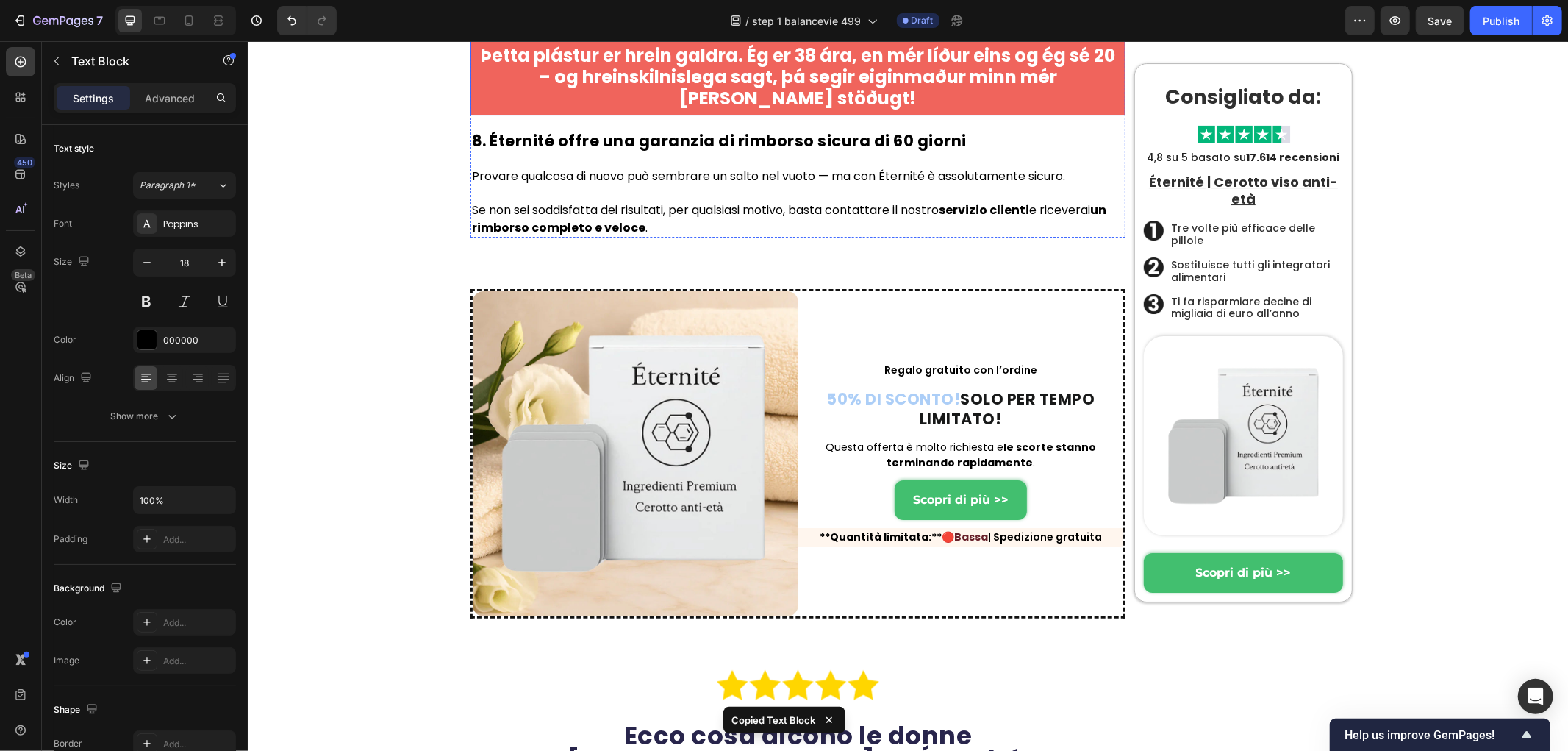
scroll to position [8937, 0]
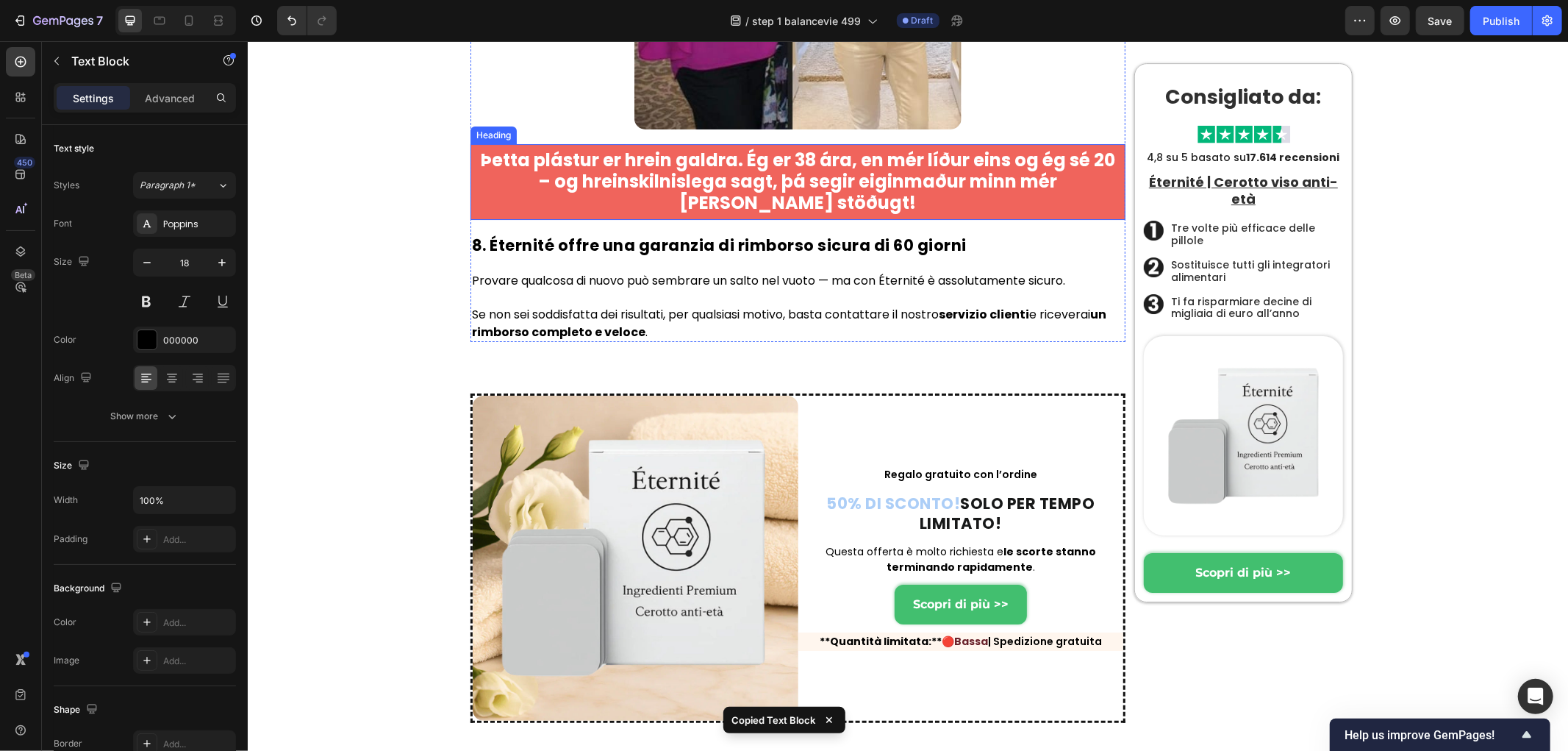
click at [480, 214] on strong "Þetta plástur er hrein galdra. Ég er 38 ára, en mér líður eins og ég sé 20 – og…" at bounding box center [797, 180] width 635 height 67
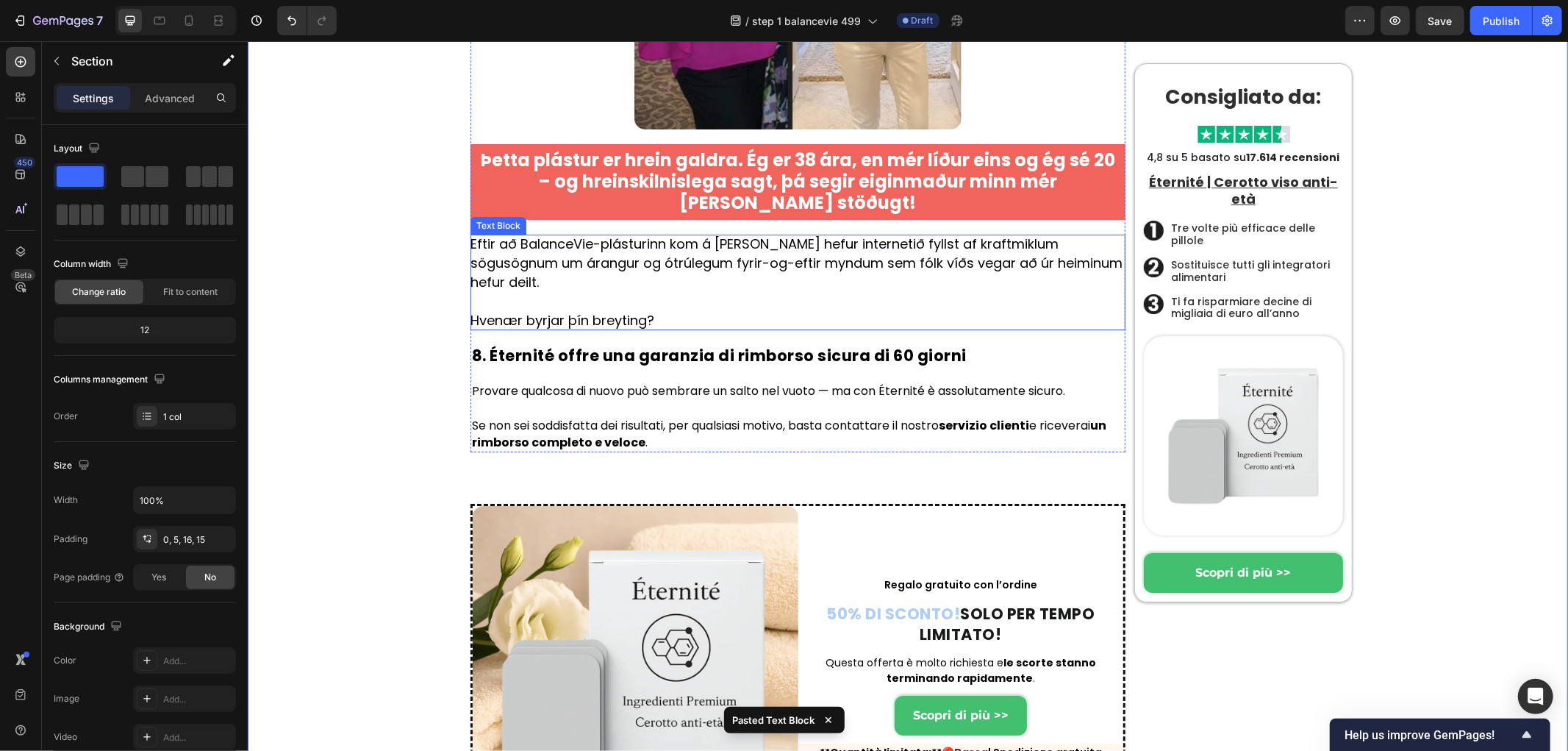
click at [655, 311] on p at bounding box center [797, 300] width 655 height 19
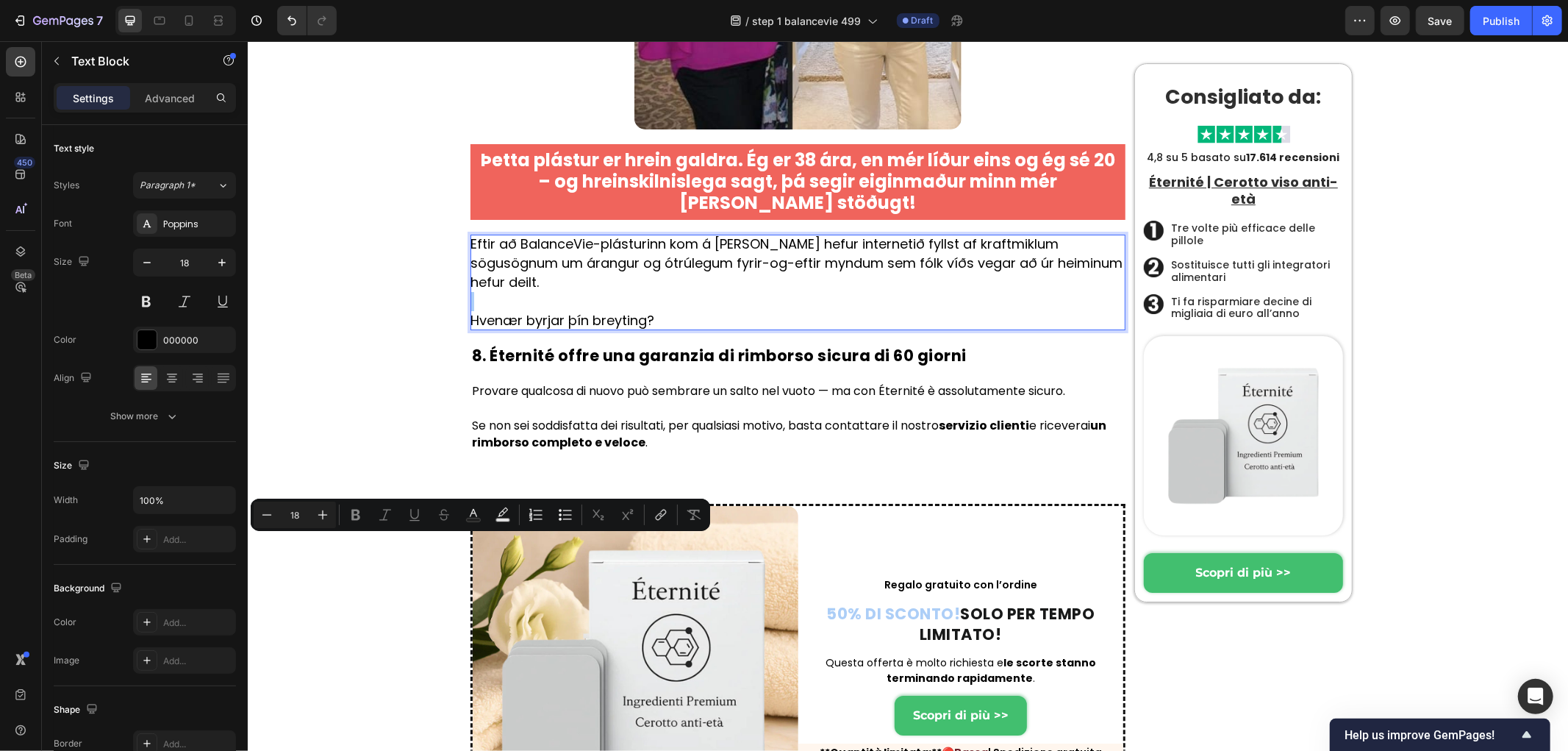
click at [542, 516] on button "Numbered List" at bounding box center [535, 514] width 26 height 26
type input "18"
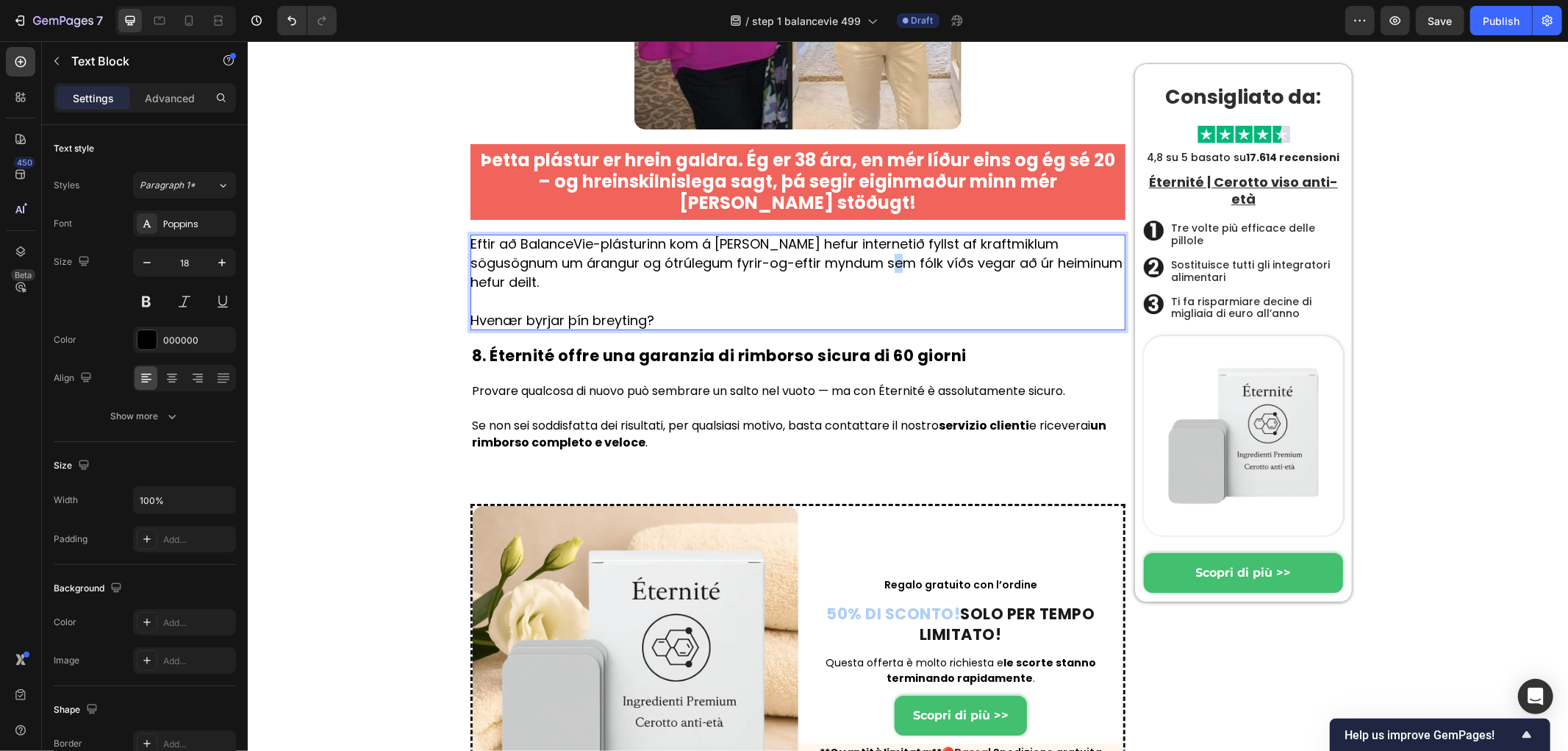
click at [822, 291] on p "Eftir að BalanceVie-plásturinn kom á [PERSON_NAME] hefur internetið fyllst af k…" at bounding box center [797, 262] width 655 height 58
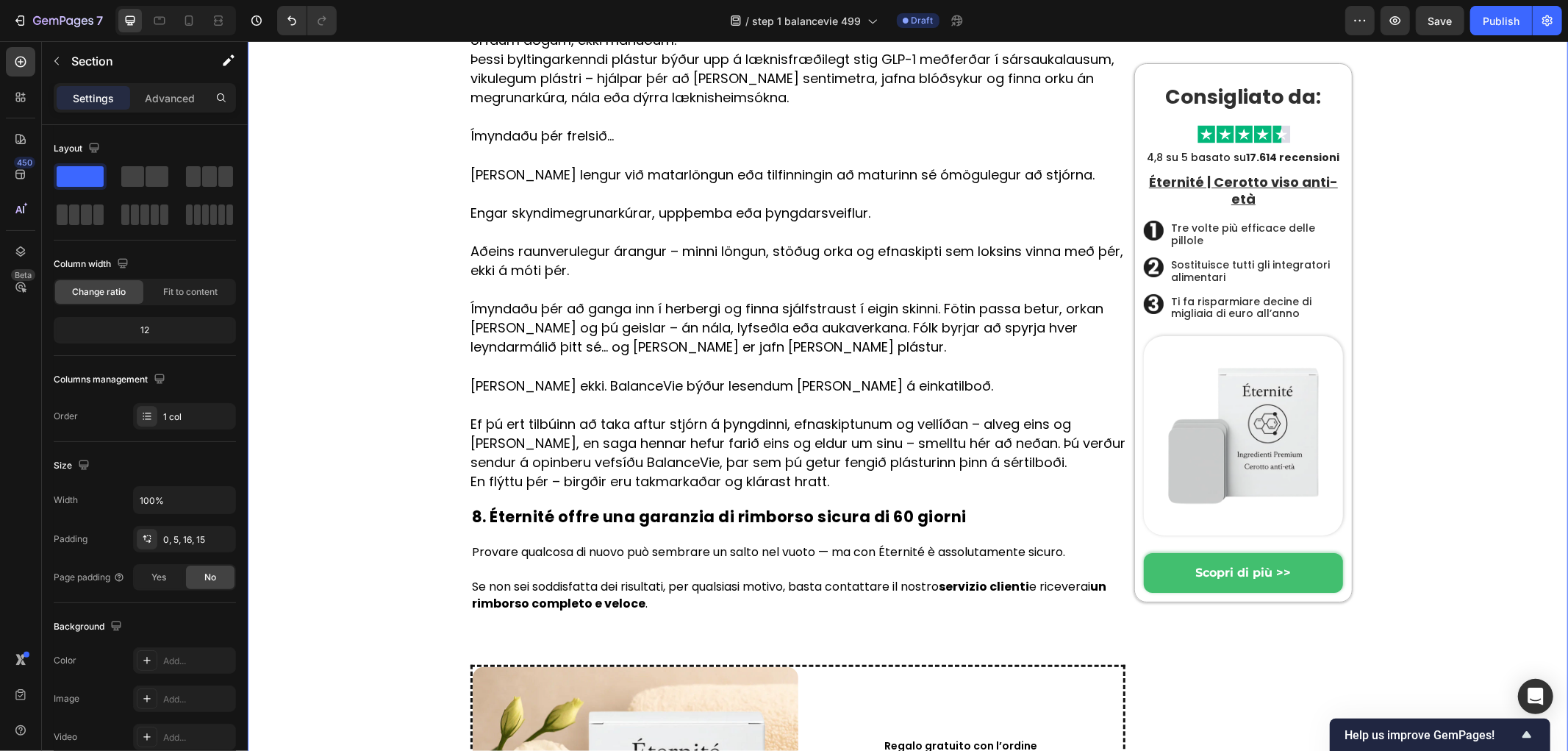
click at [673, 107] on p "Þessi byltingarkenndi plástur býður upp á læknisfræðilegt stig GLP-1 meðferðar …" at bounding box center [797, 77] width 655 height 58
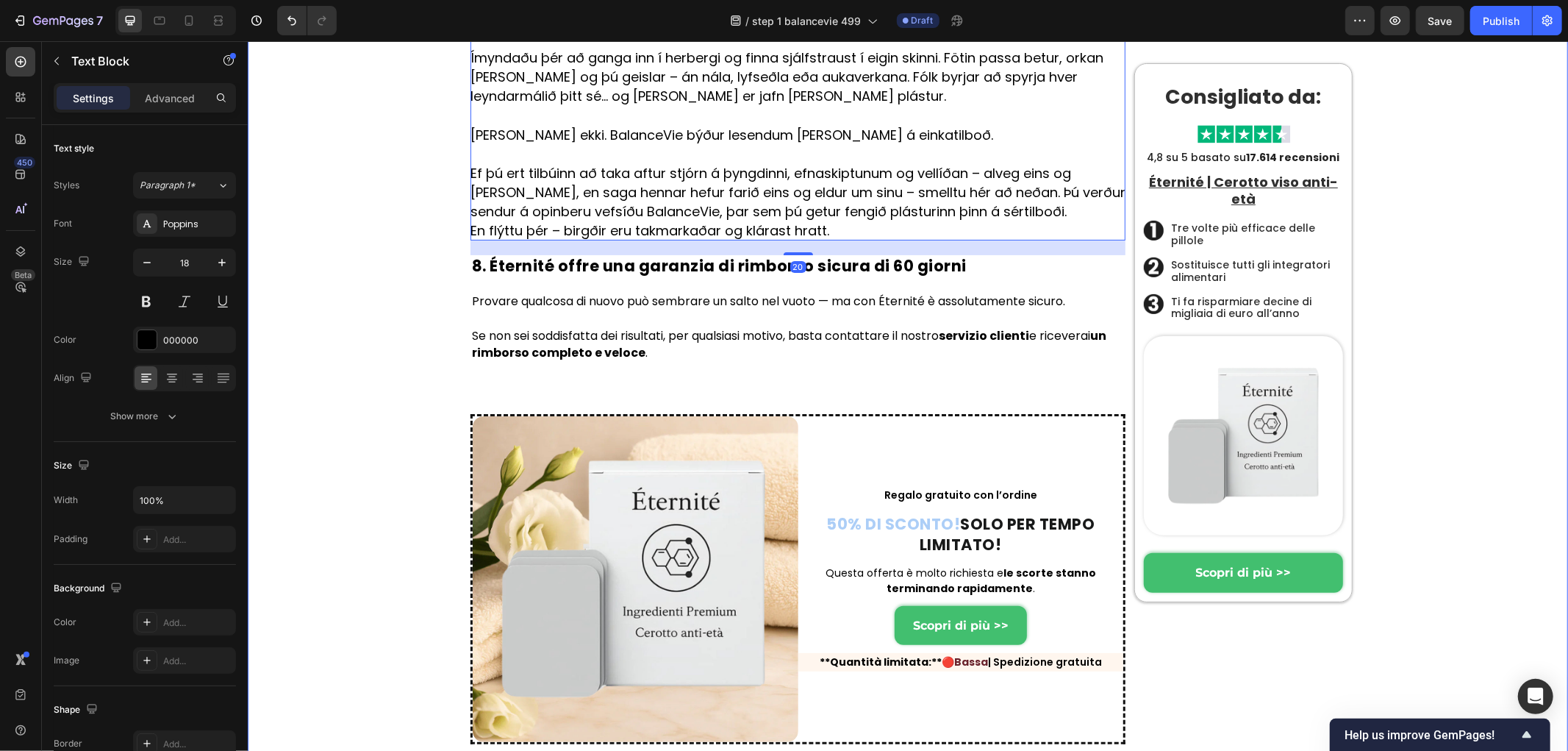
scroll to position [9780, 0]
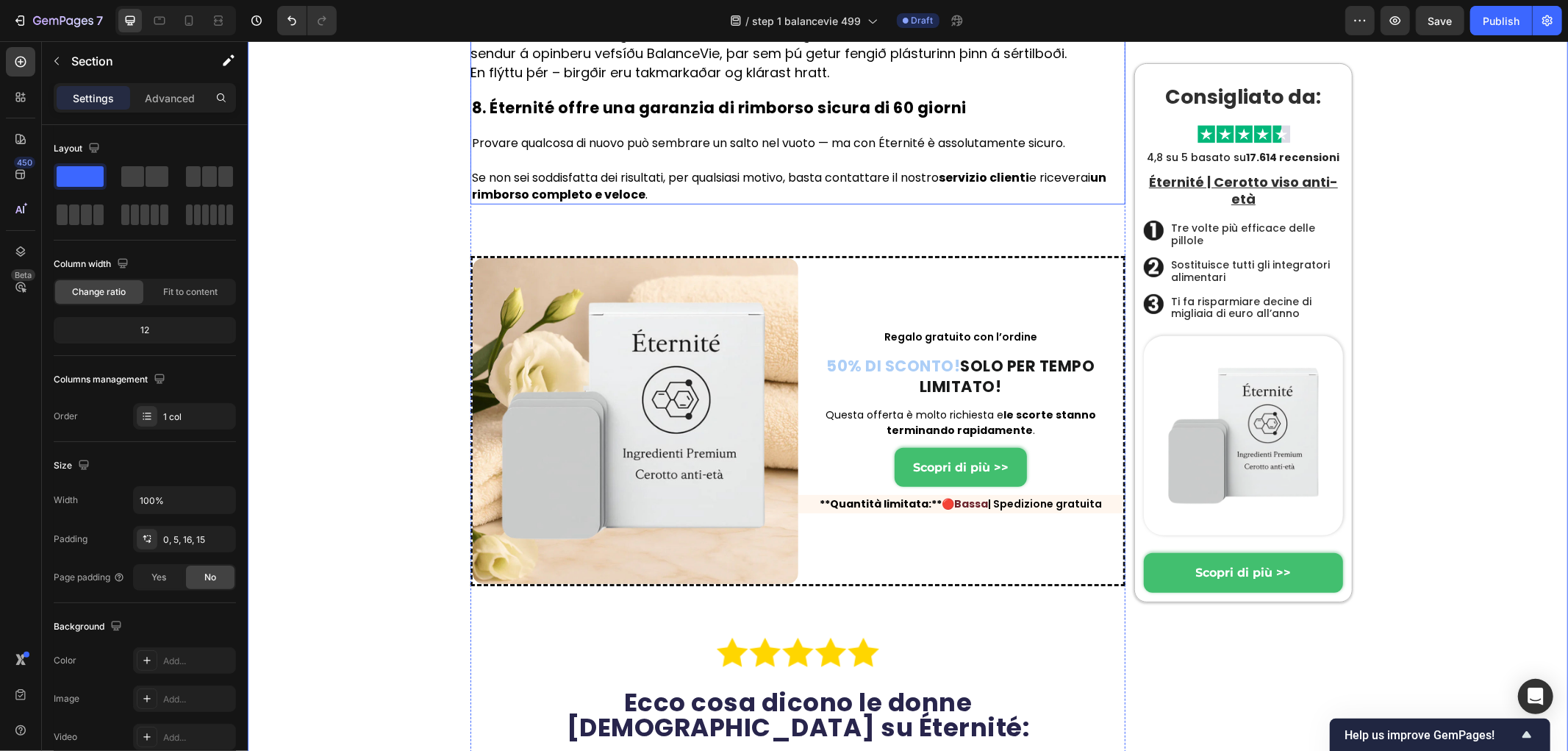
click at [573, 118] on h2 "8. Éternité offre una garanzia di rimborso sicura di 60 giorni" at bounding box center [797, 107] width 655 height 21
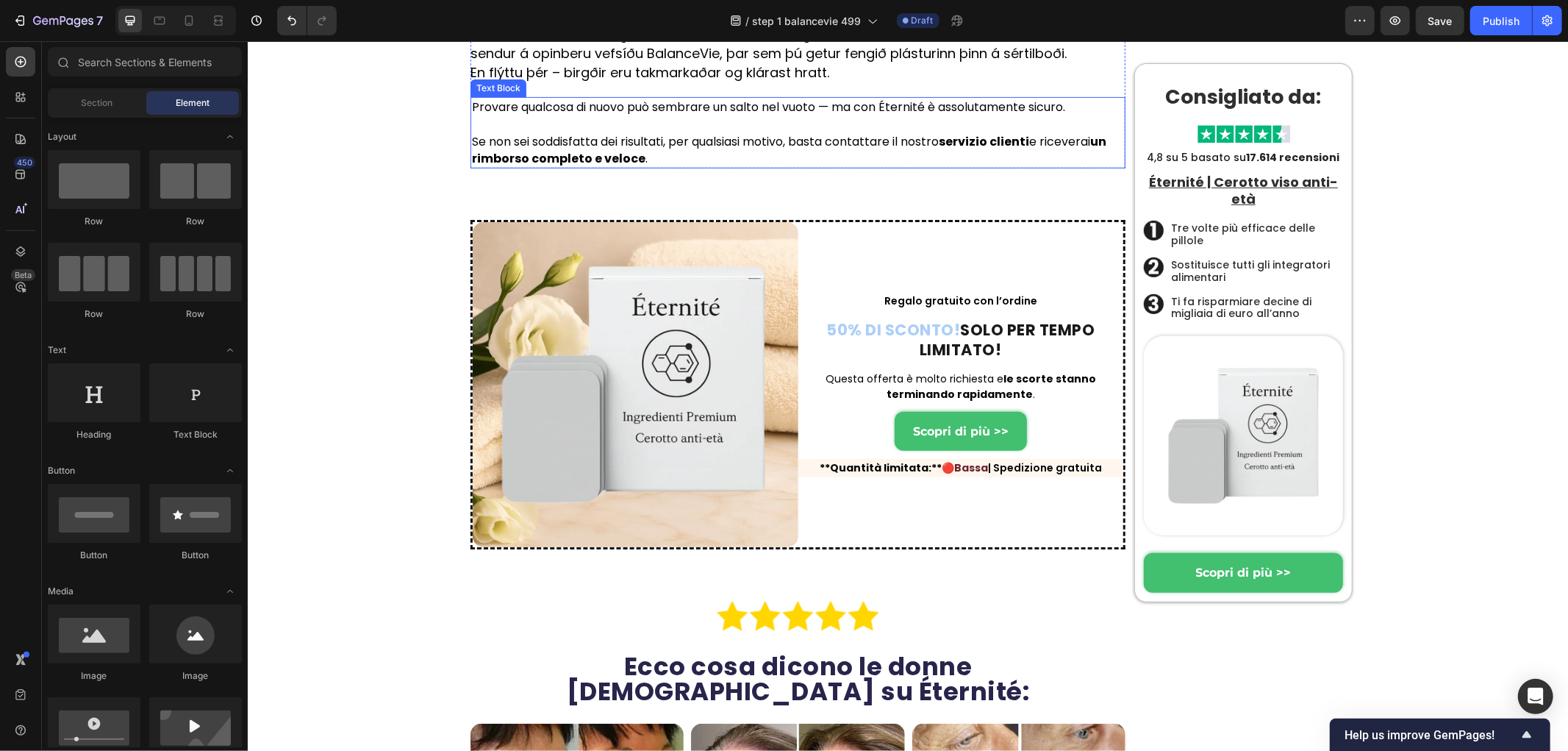
drag, startPoint x: 575, startPoint y: 358, endPoint x: 574, endPoint y: 387, distance: 29.0
click at [576, 115] on p "Provare qualcosa di nuovo può sembrare un salto nel vuoto — ma con Éternité è a…" at bounding box center [797, 106] width 652 height 17
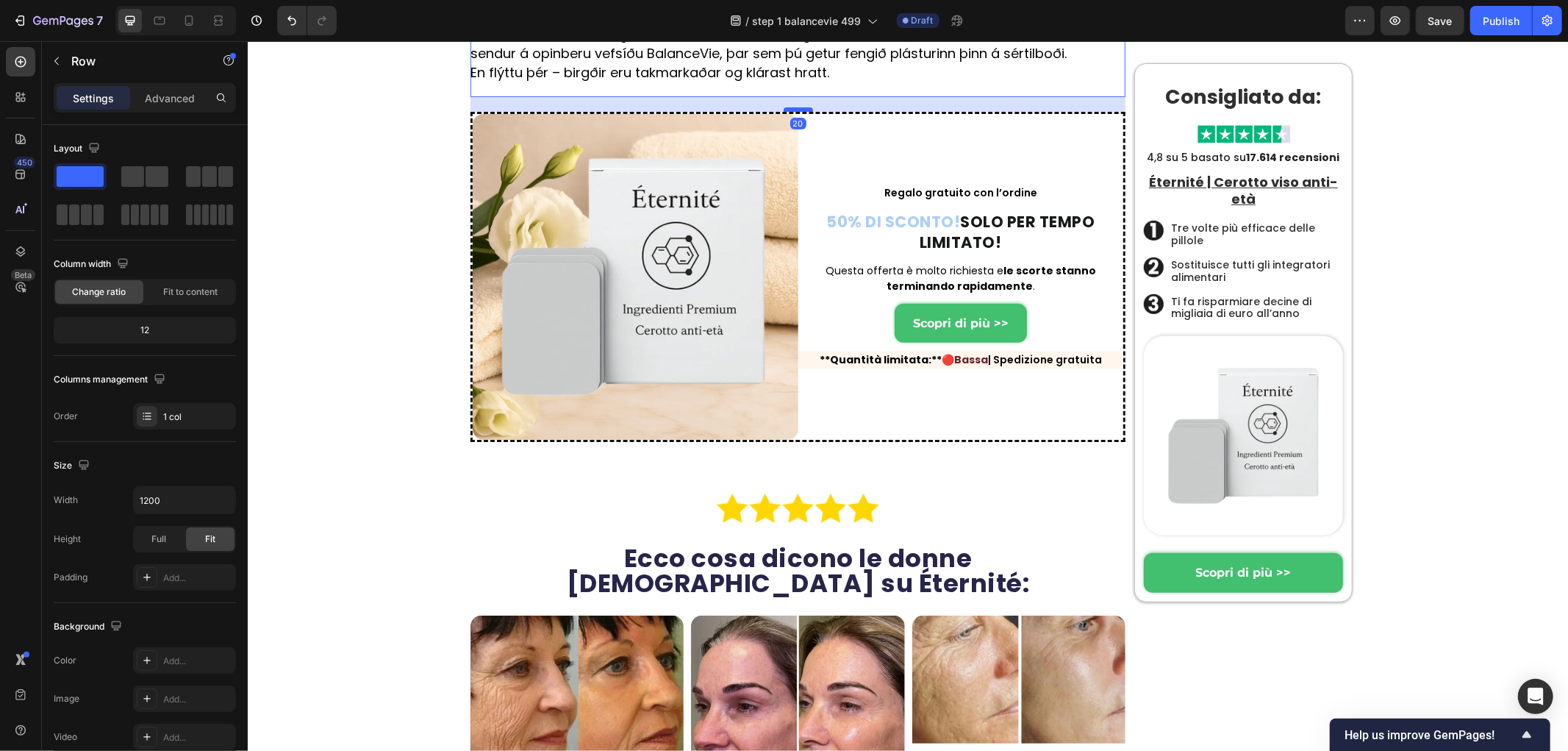
drag, startPoint x: 784, startPoint y: 391, endPoint x: 795, endPoint y: 353, distance: 39.6
click at [795, 111] on div at bounding box center [797, 109] width 29 height 5
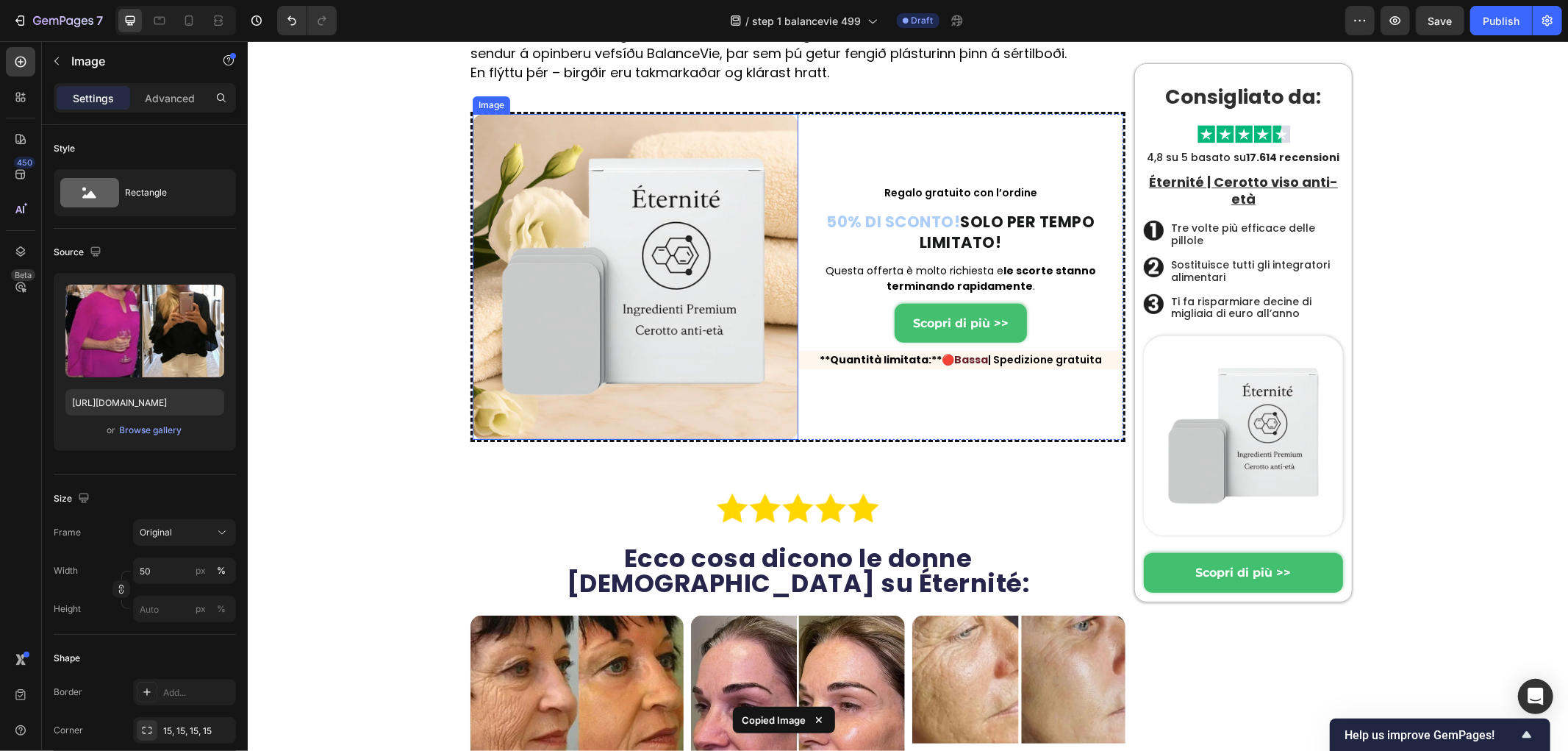
scroll to position [9697, 0]
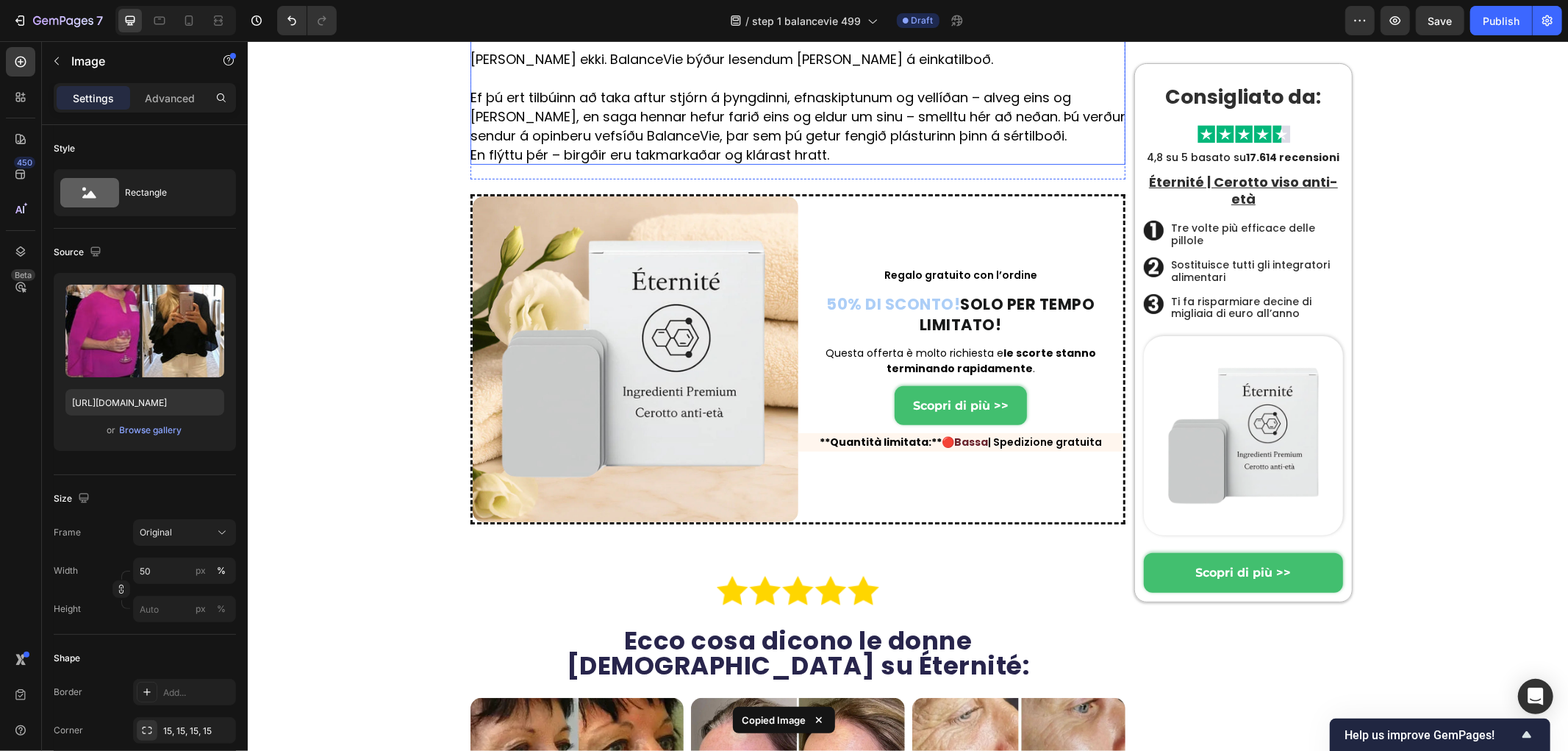
click at [676, 145] on p "Ef þú ert tilbúinn að taka aftur stjórn á þyngdinni, efnaskiptunum og vellíðan …" at bounding box center [797, 116] width 655 height 58
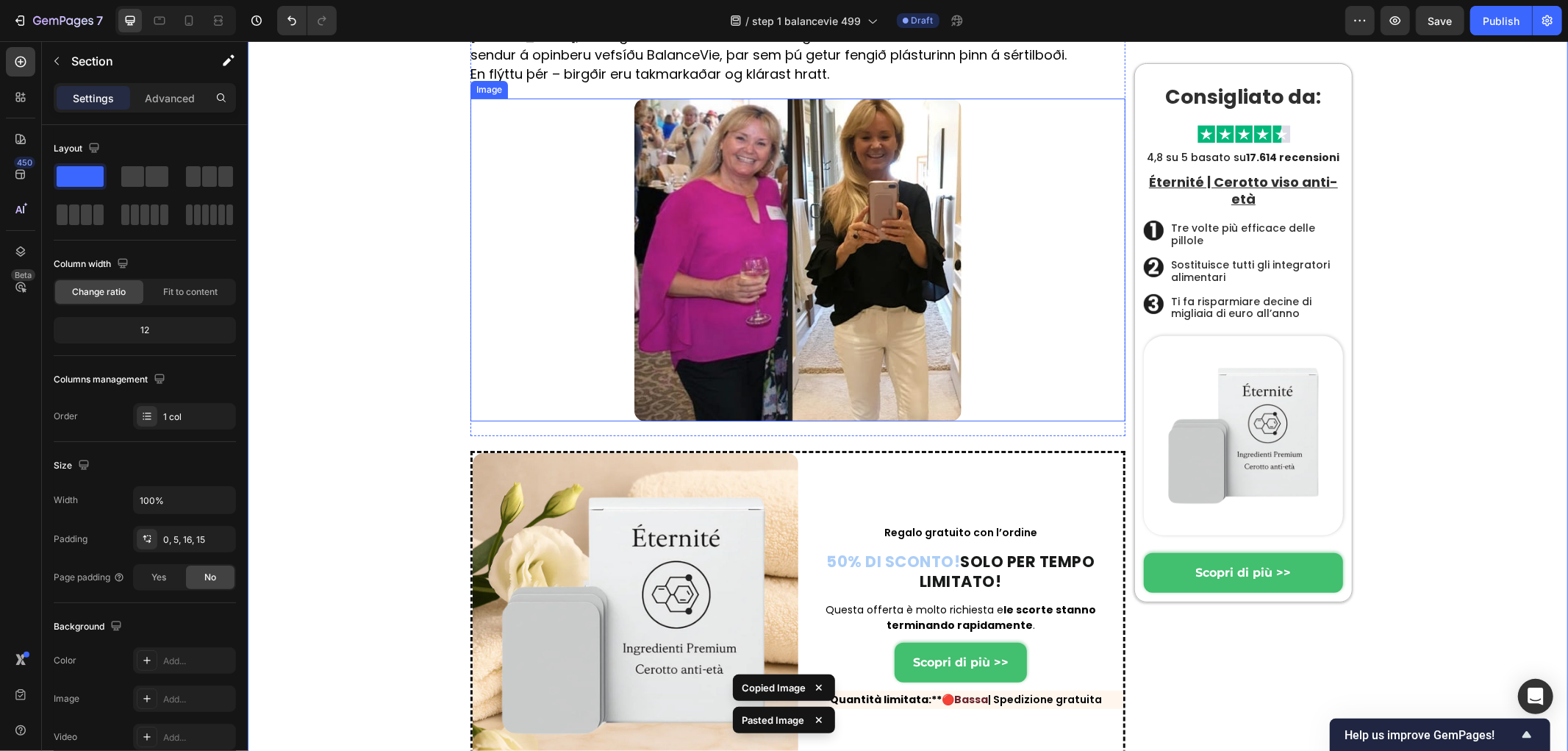
scroll to position [9943, 0]
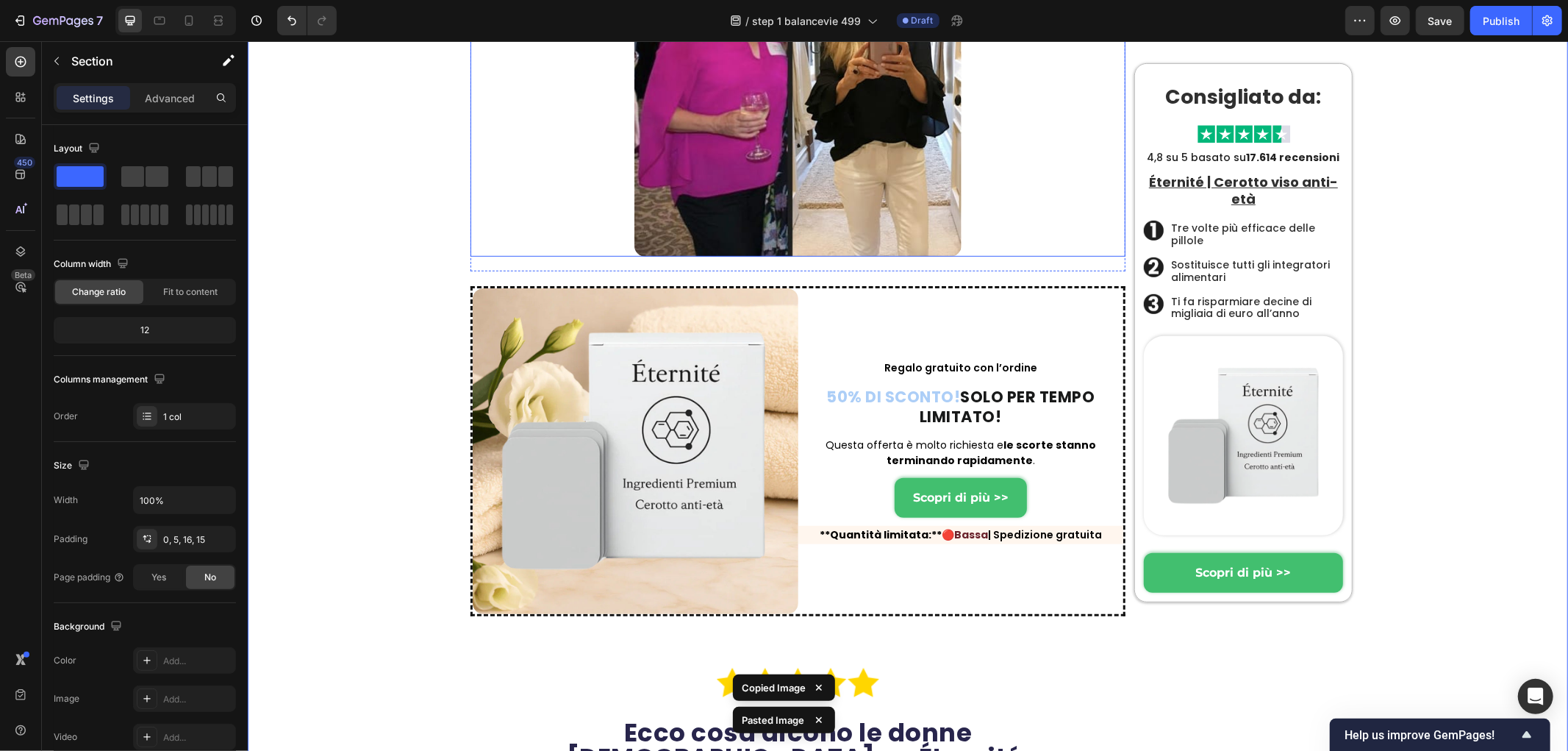
click at [769, 256] on img at bounding box center [797, 94] width 328 height 323
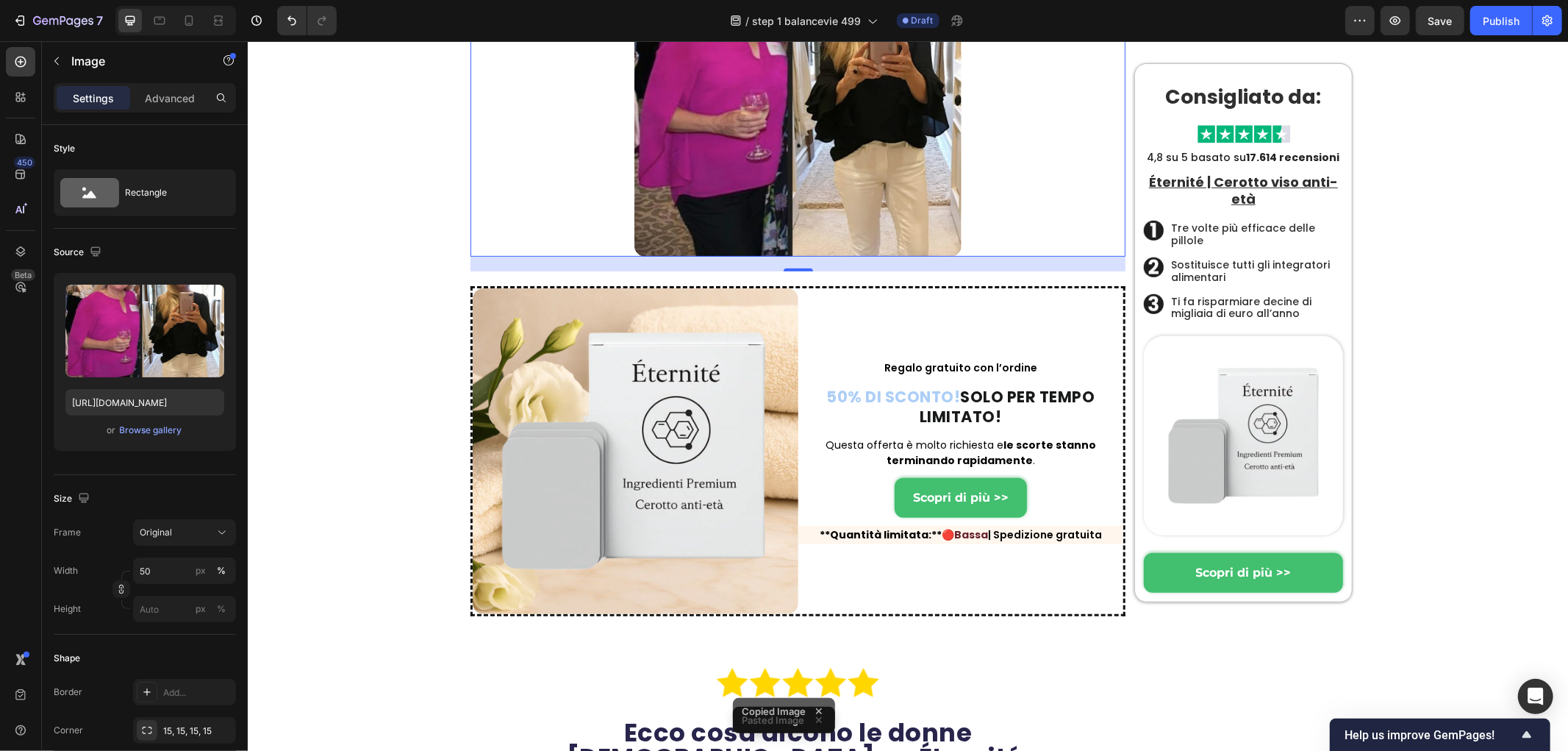
click at [765, 256] on img at bounding box center [797, 94] width 328 height 323
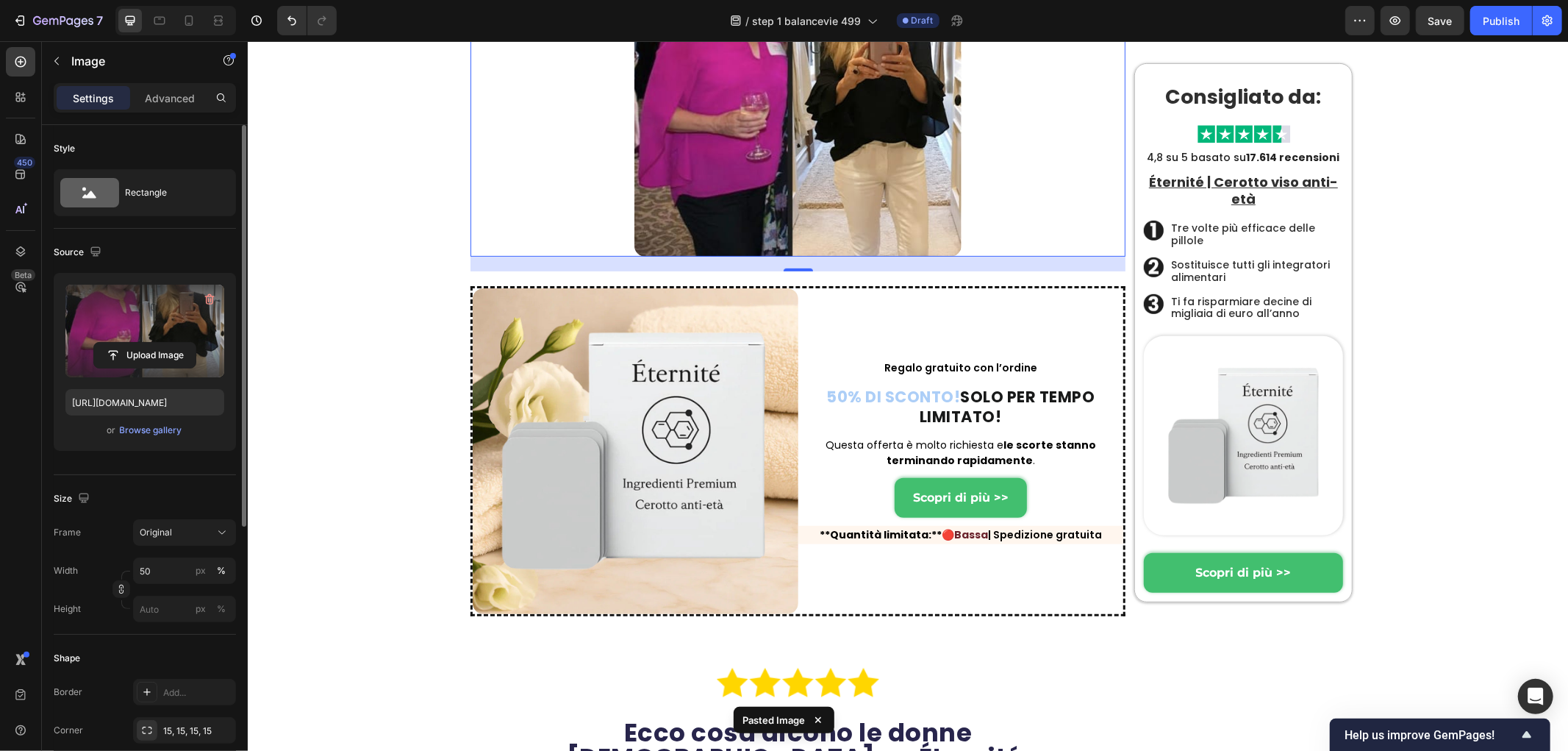
click at [194, 305] on label at bounding box center [145, 330] width 159 height 92
click at [194, 342] on input "file" at bounding box center [145, 355] width 101 height 25
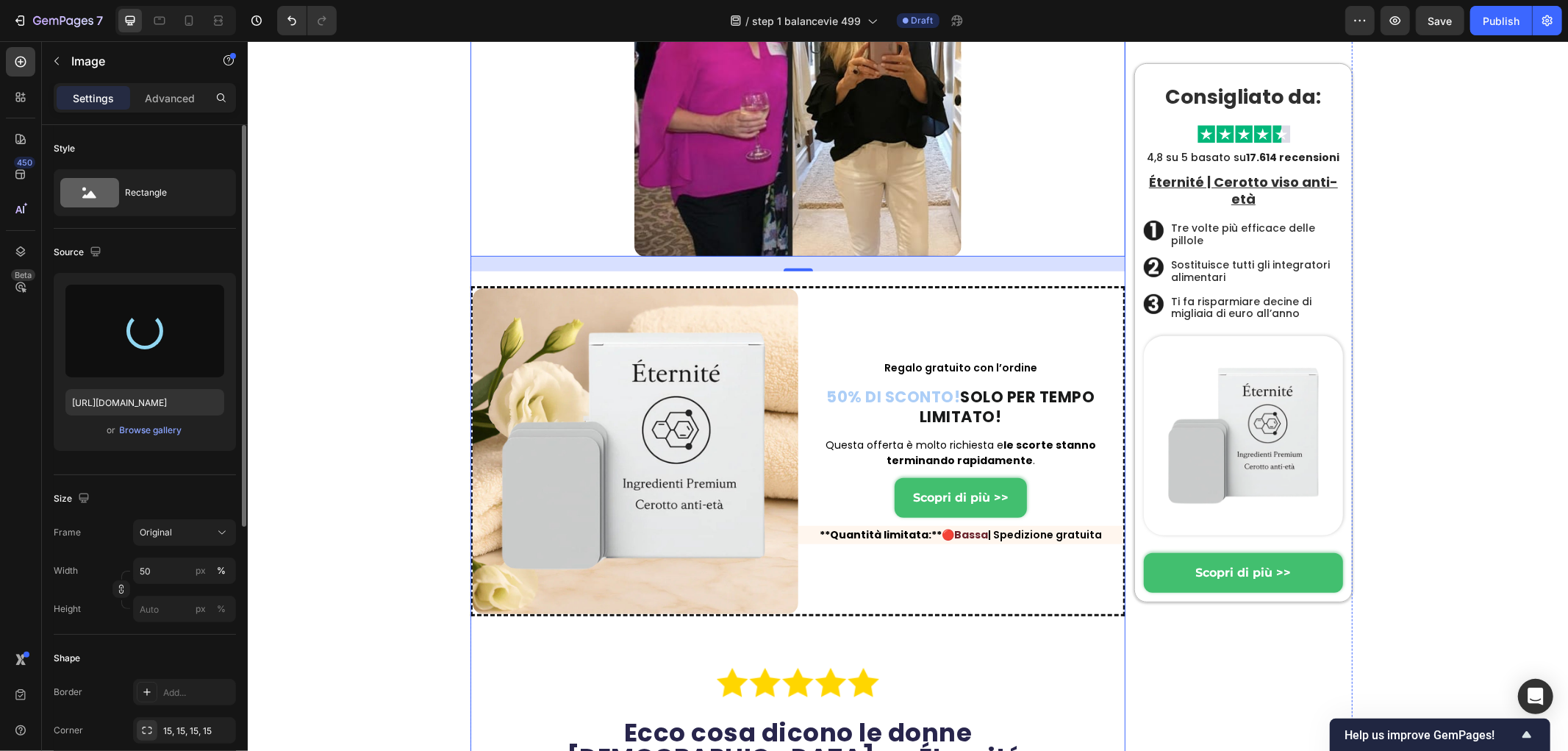
type input "https://cdn.shopify.com/s/files/1/0657/6783/3683/files/gempages_578032762192134…"
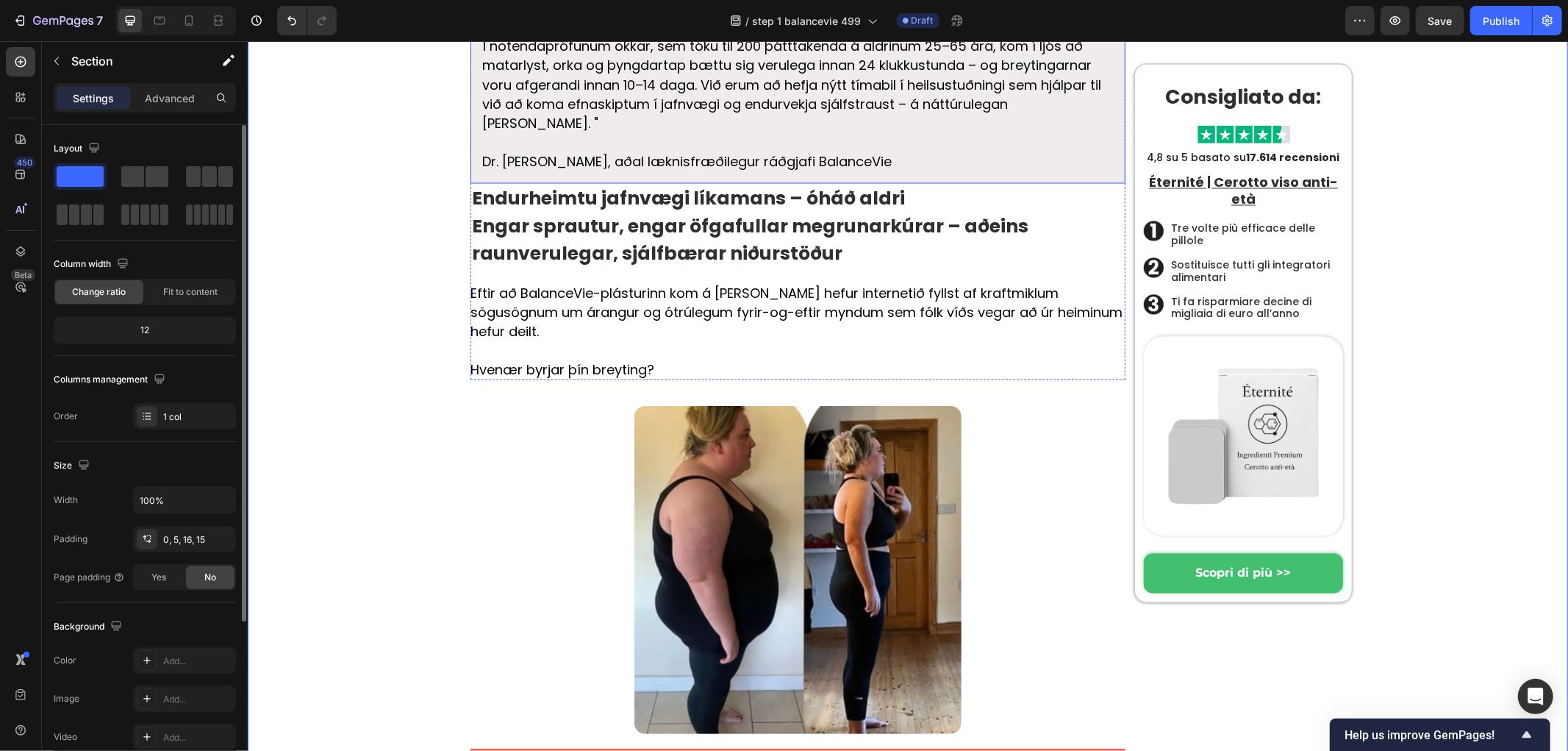
click at [645, 211] on strong "Endurheimtu jafnvægi líkamans – óháð aldri" at bounding box center [688, 198] width 433 height 26
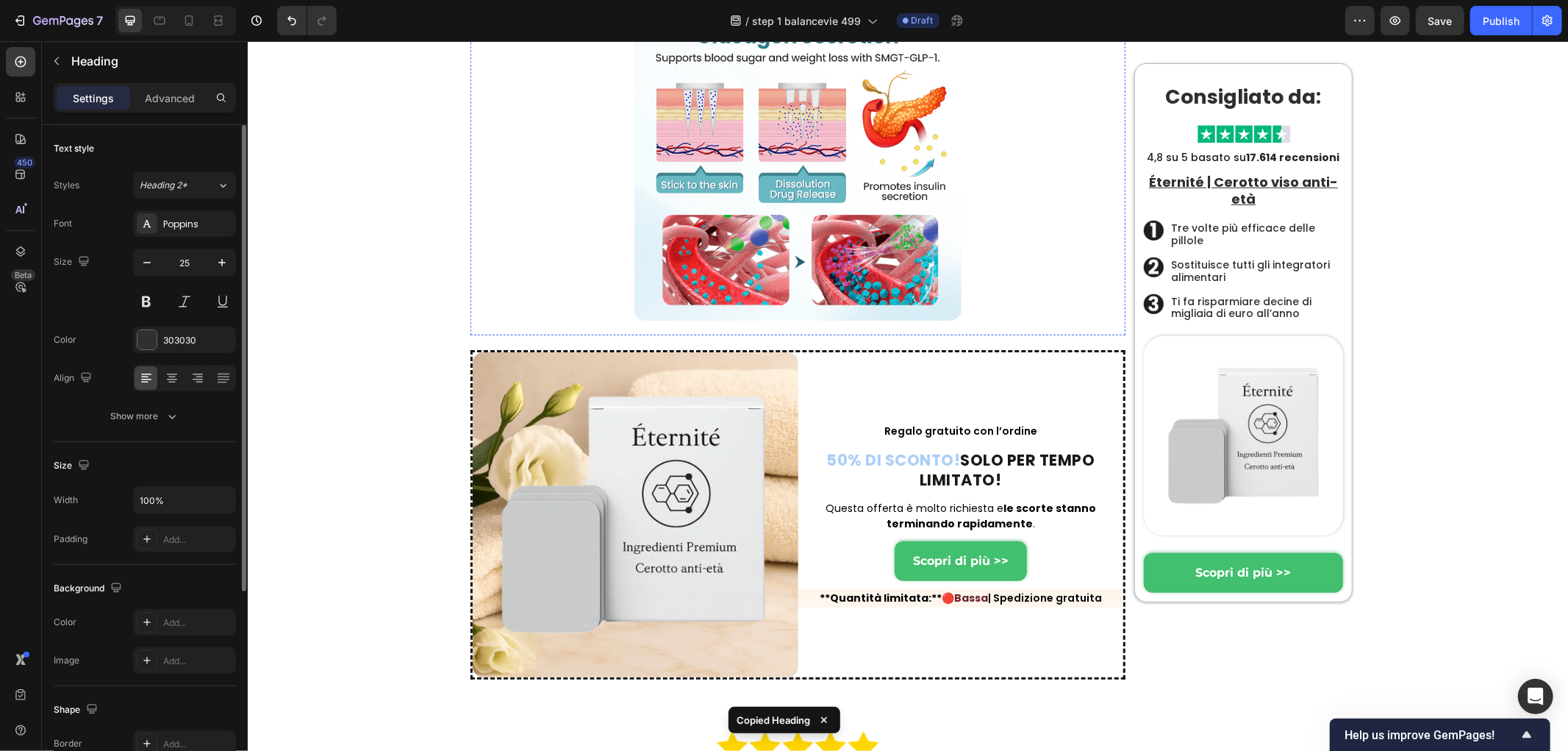
scroll to position [10025, 0]
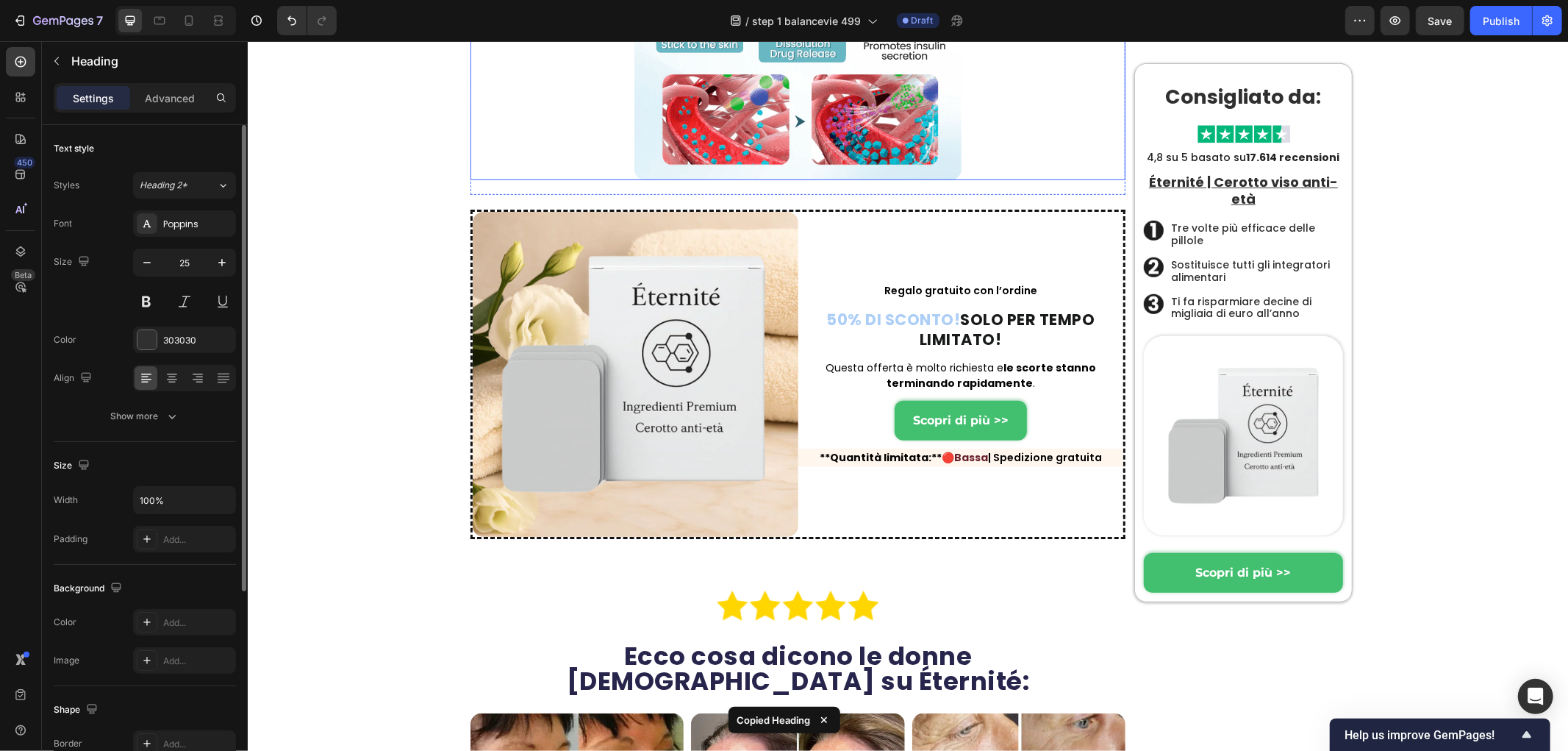
click at [733, 179] on img at bounding box center [797, 15] width 328 height 328
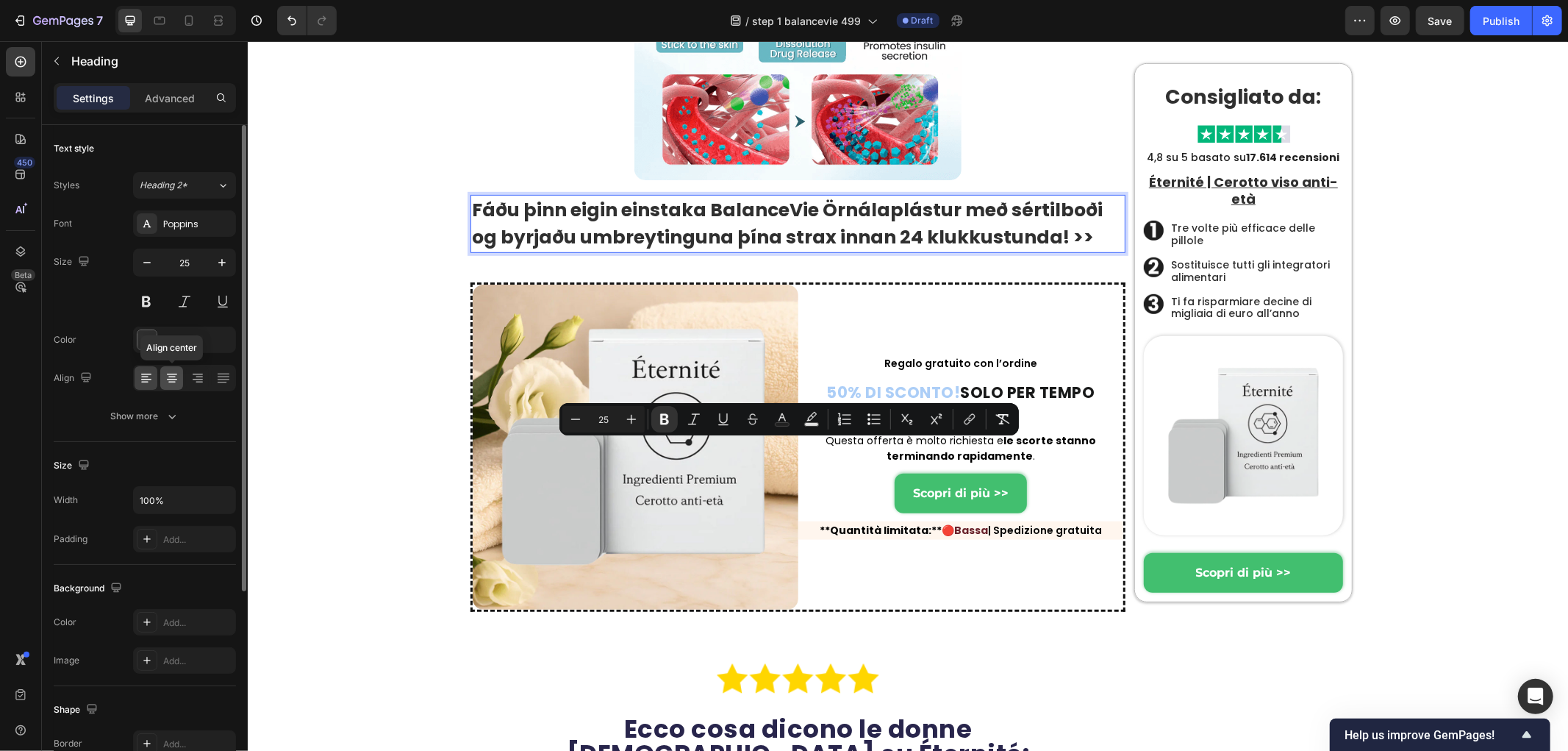
click at [172, 383] on icon at bounding box center [172, 383] width 7 height 2
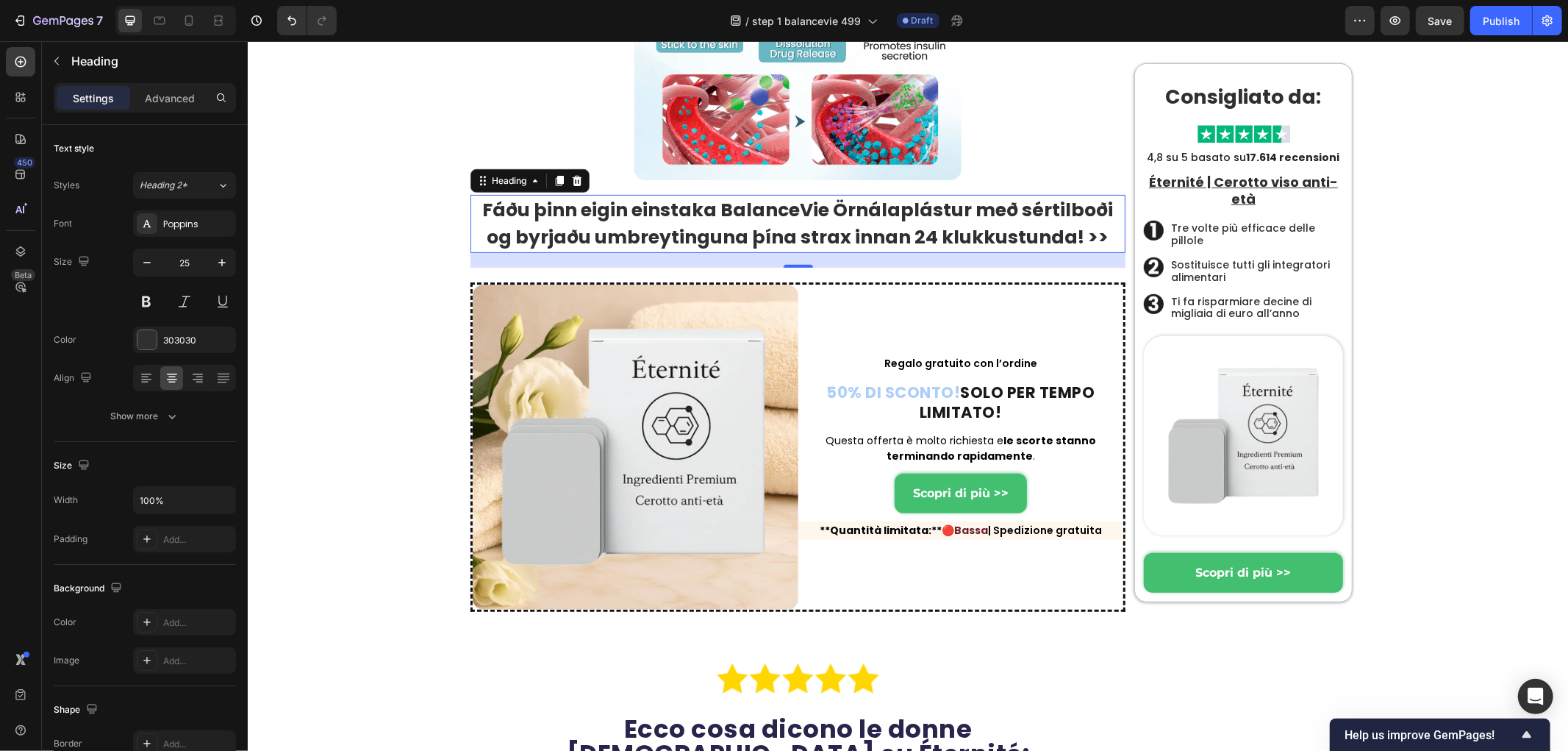
click at [722, 250] on strong "Fáðu þinn eigin einstaka BalanceVie Örnálaplástur með sértilboði og byrjaðu umb…" at bounding box center [797, 223] width 631 height 54
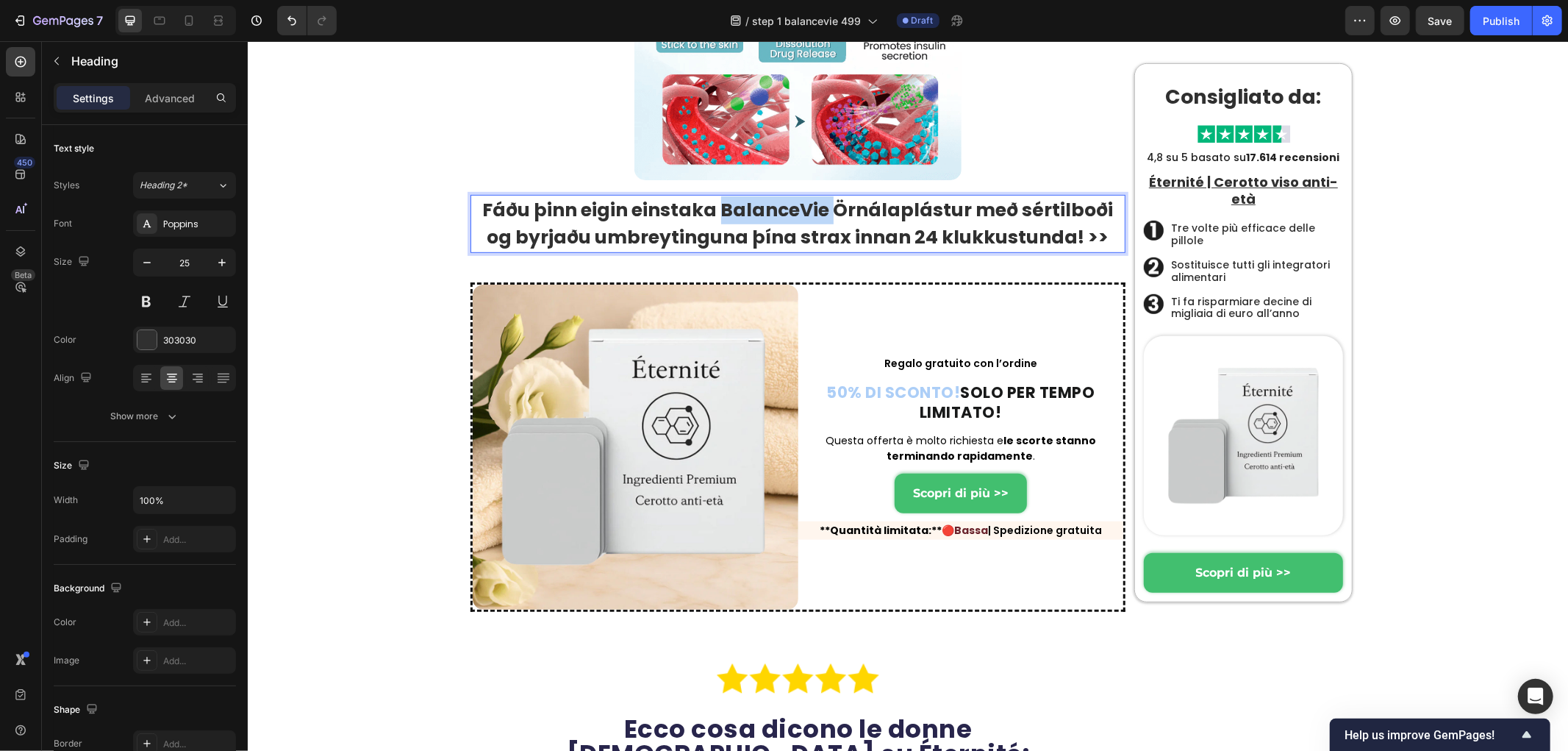
click at [722, 250] on strong "Fáðu þinn eigin einstaka BalanceVie Örnálaplástur með sértilboði og byrjaðu umb…" at bounding box center [797, 223] width 631 height 54
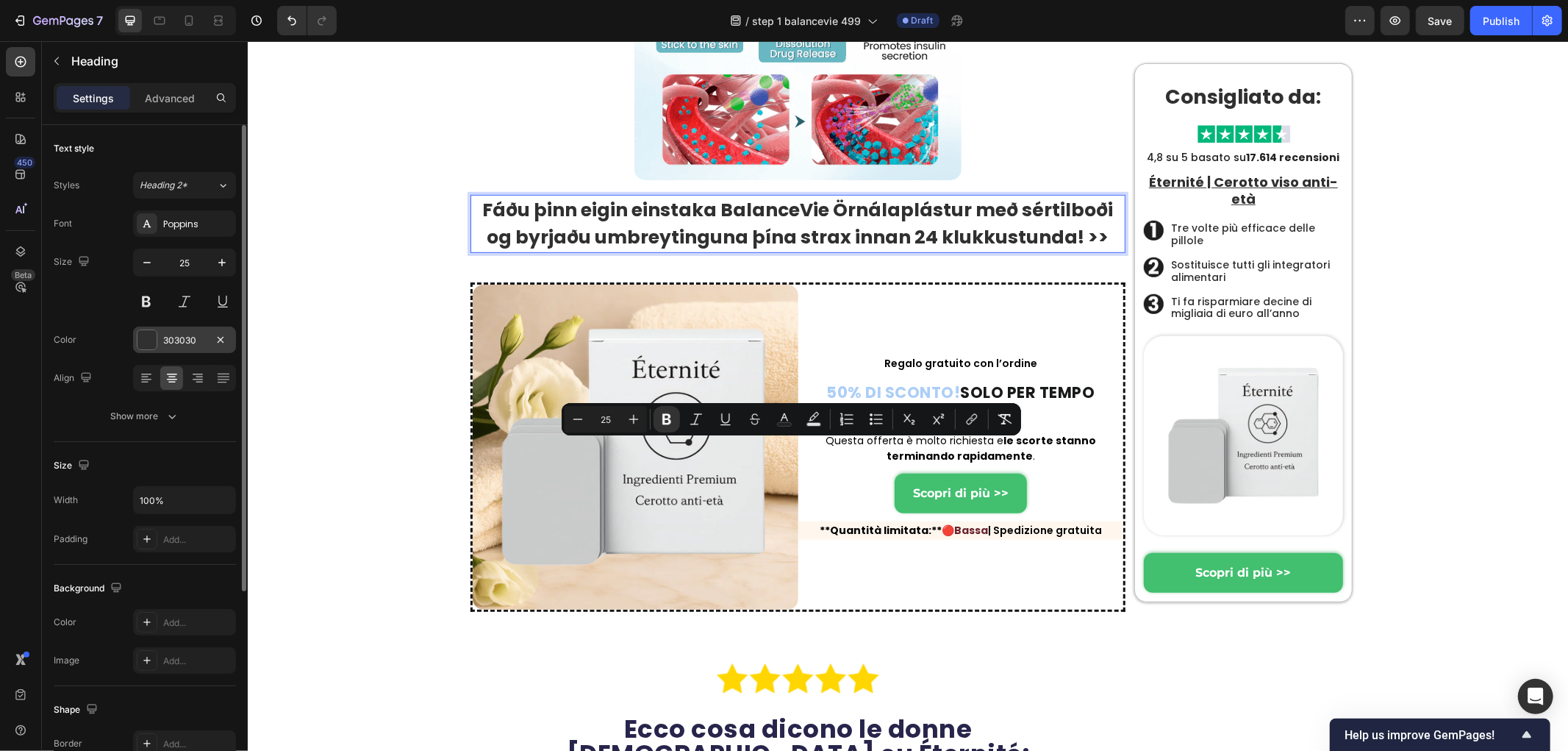
click at [153, 339] on div at bounding box center [147, 340] width 19 height 19
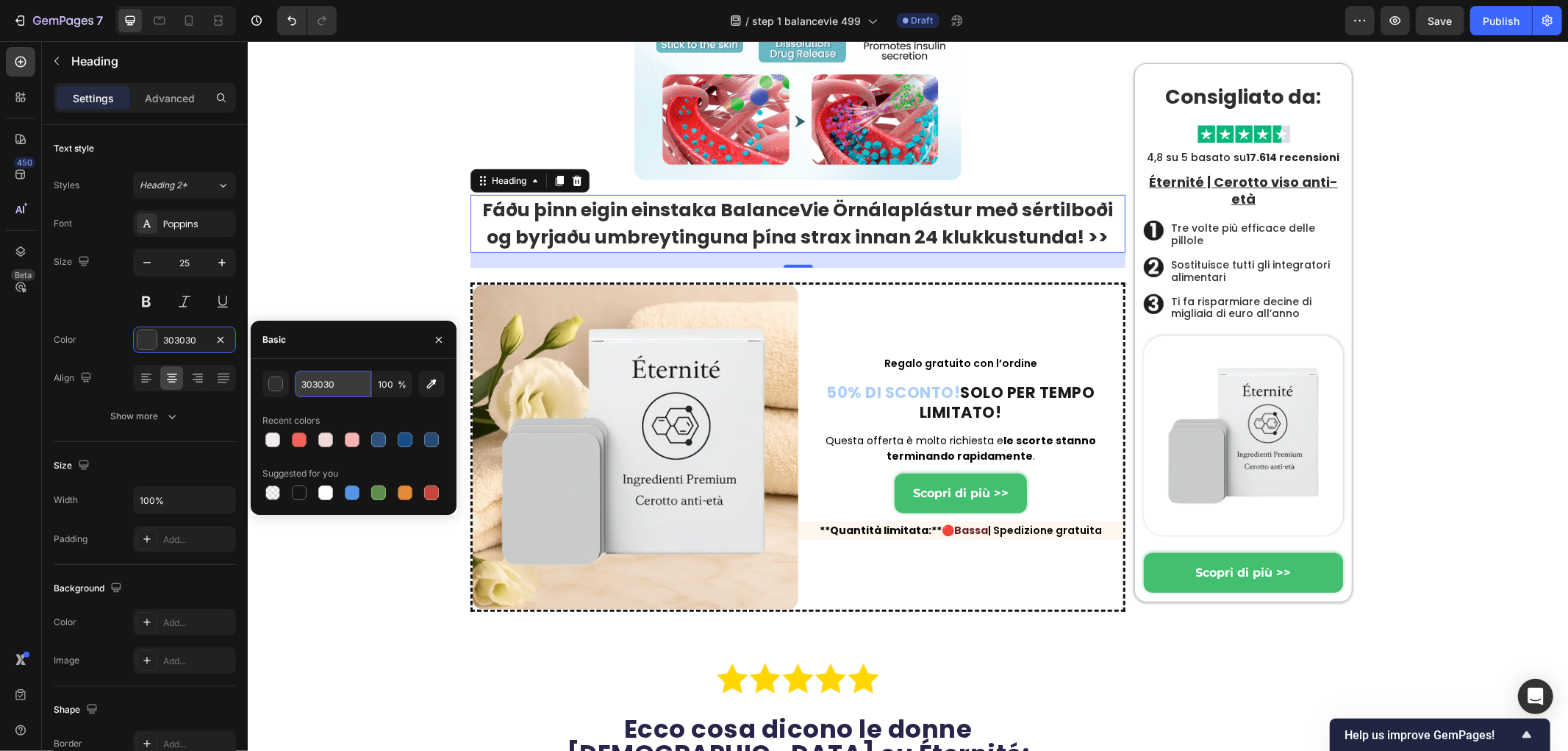
click at [332, 385] on input "303030" at bounding box center [333, 383] width 77 height 26
paste input "#4A90E2"
type input "#4A90E2"
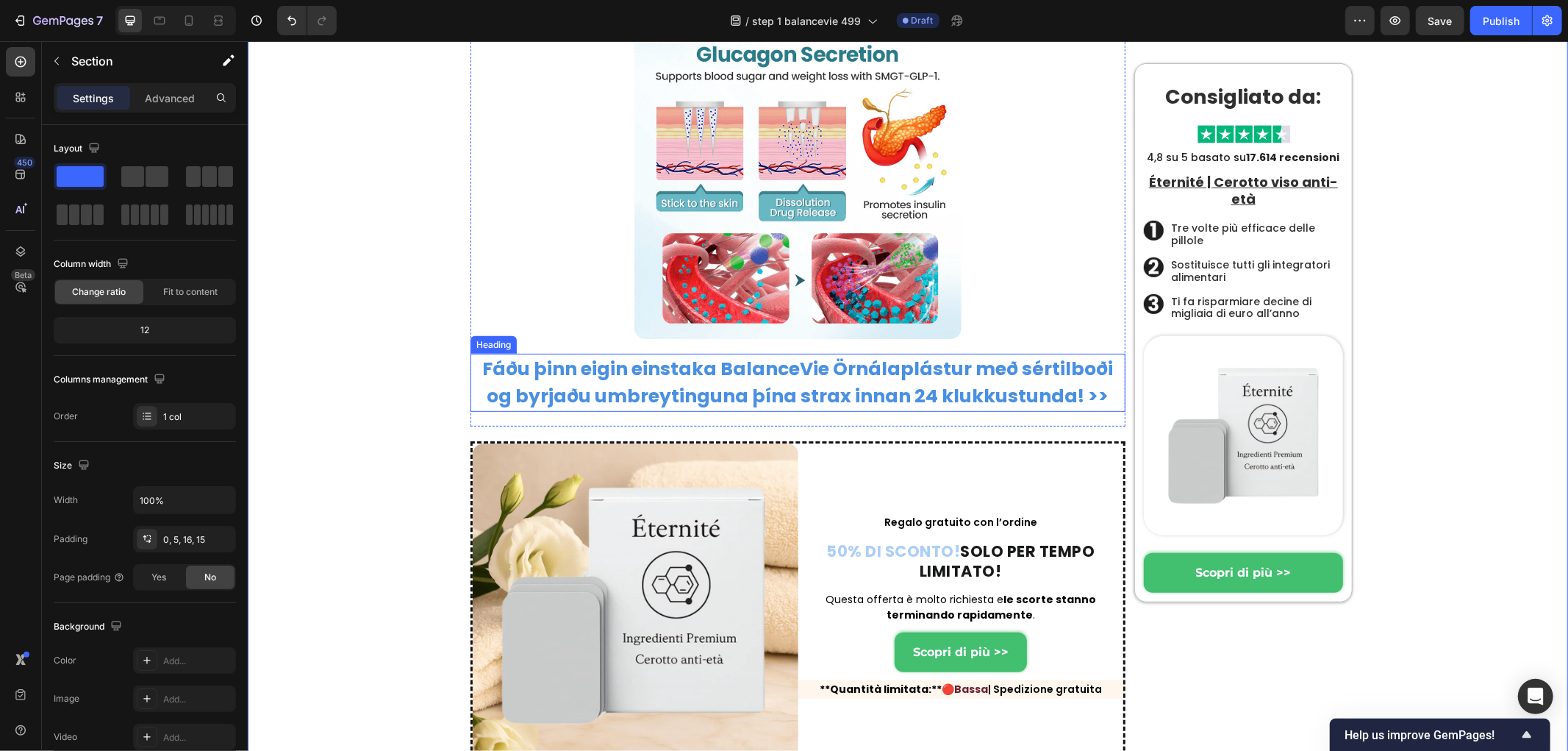
scroll to position [9862, 0]
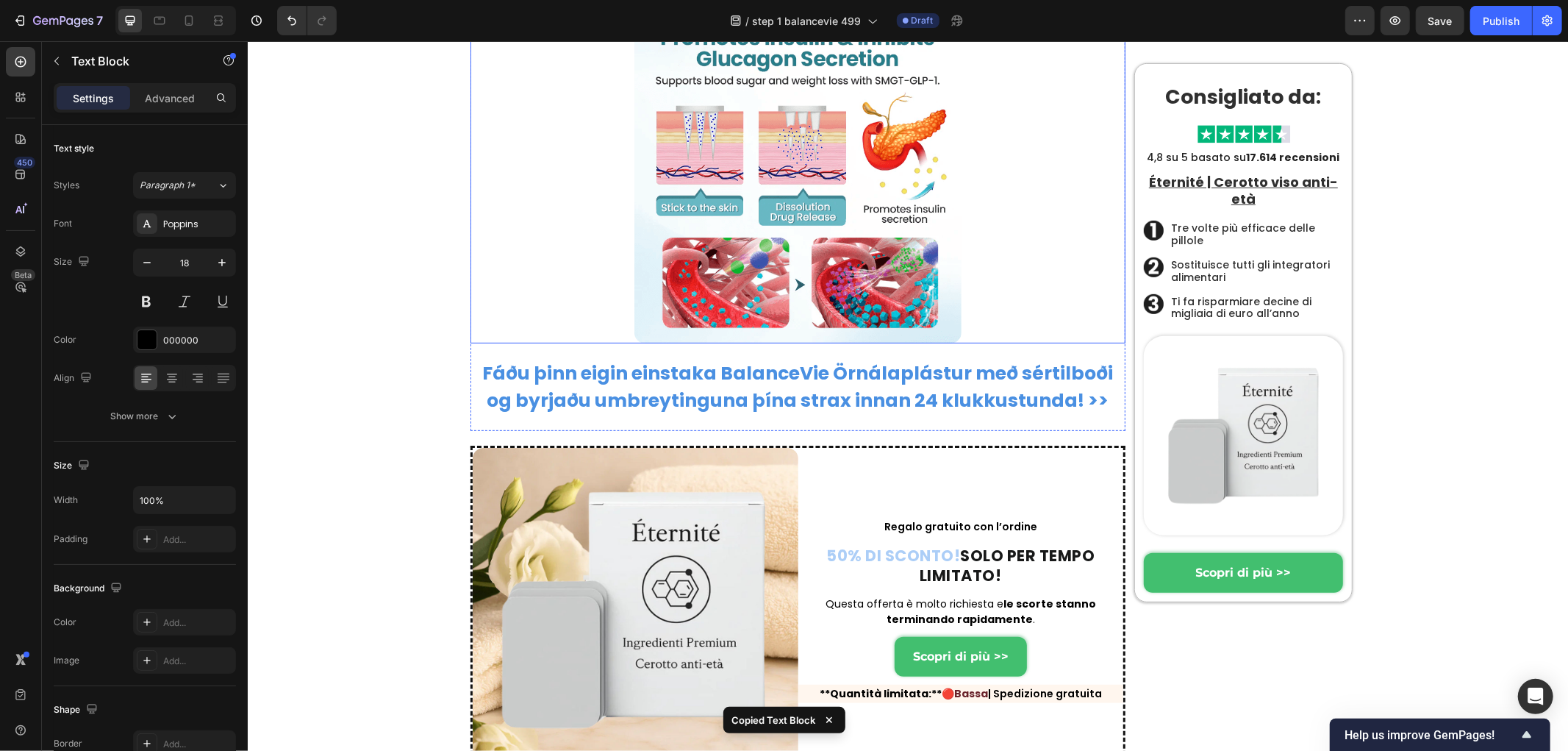
click at [744, 413] on strong "Fáðu þinn eigin einstaka BalanceVie Örnálaplástur með sértilboði og byrjaðu umb…" at bounding box center [797, 387] width 631 height 54
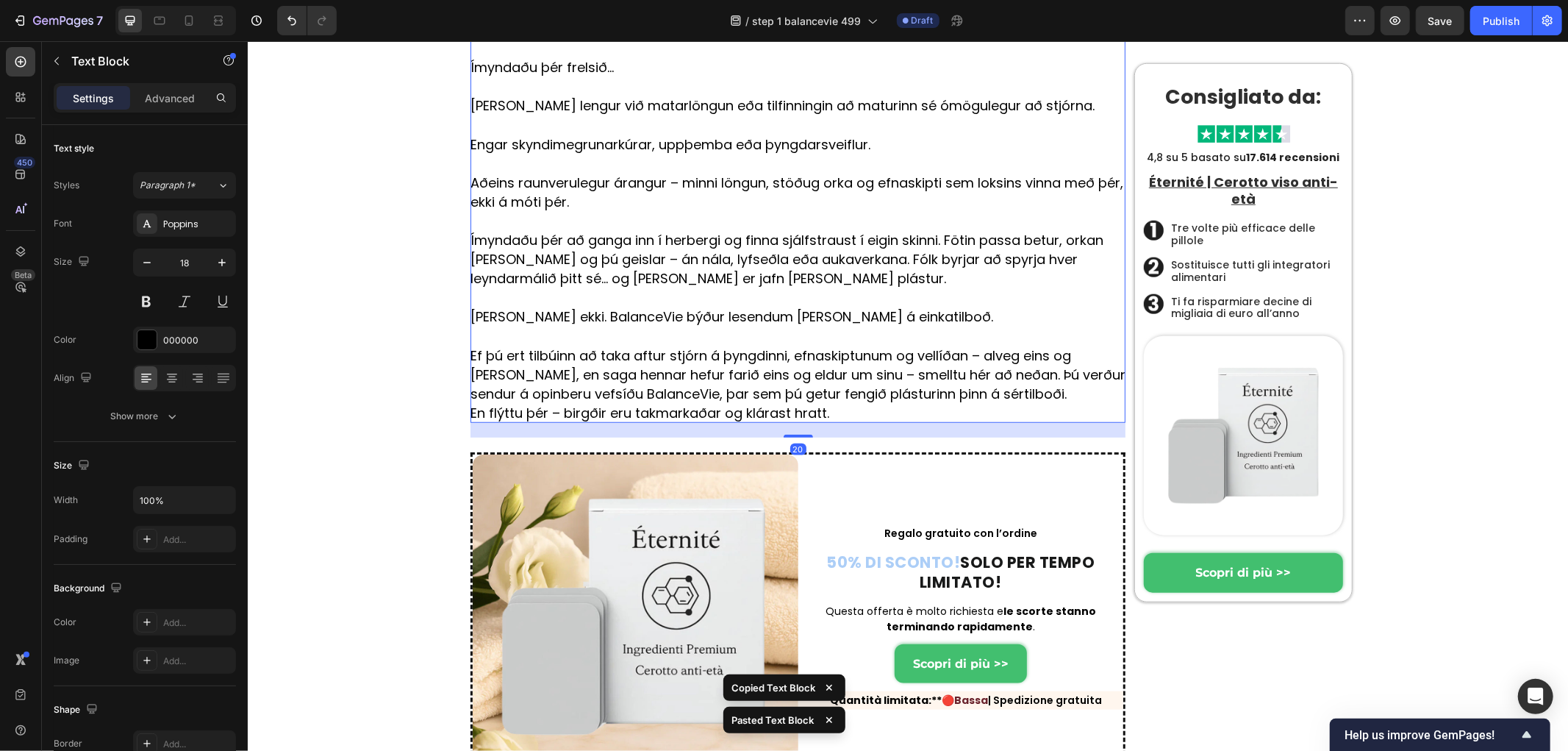
scroll to position [10592, 0]
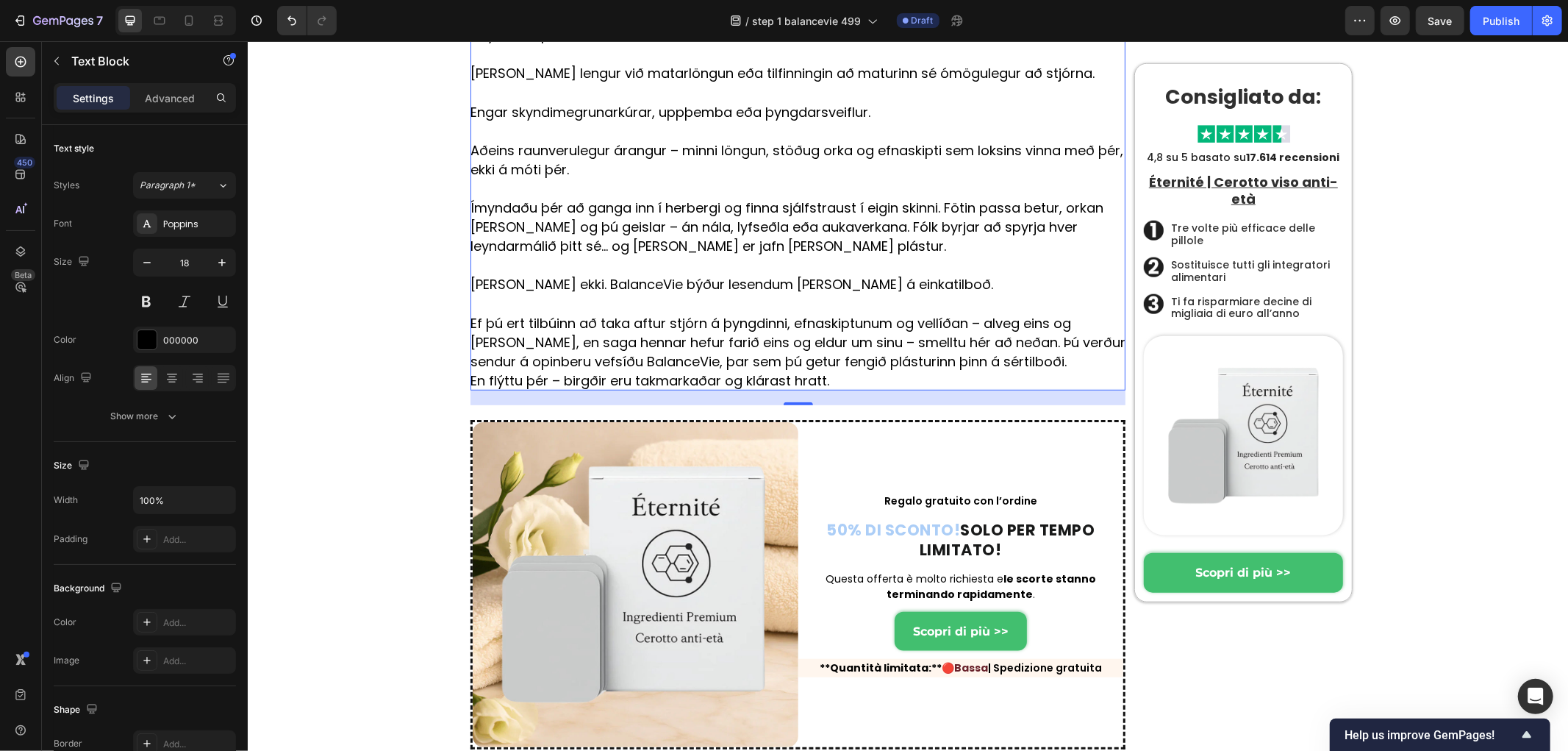
click at [731, 371] on p "Ef þú ert tilbúinn að taka aftur stjórn á þyngdinni, efnaskiptunum og vellíðan …" at bounding box center [797, 342] width 655 height 58
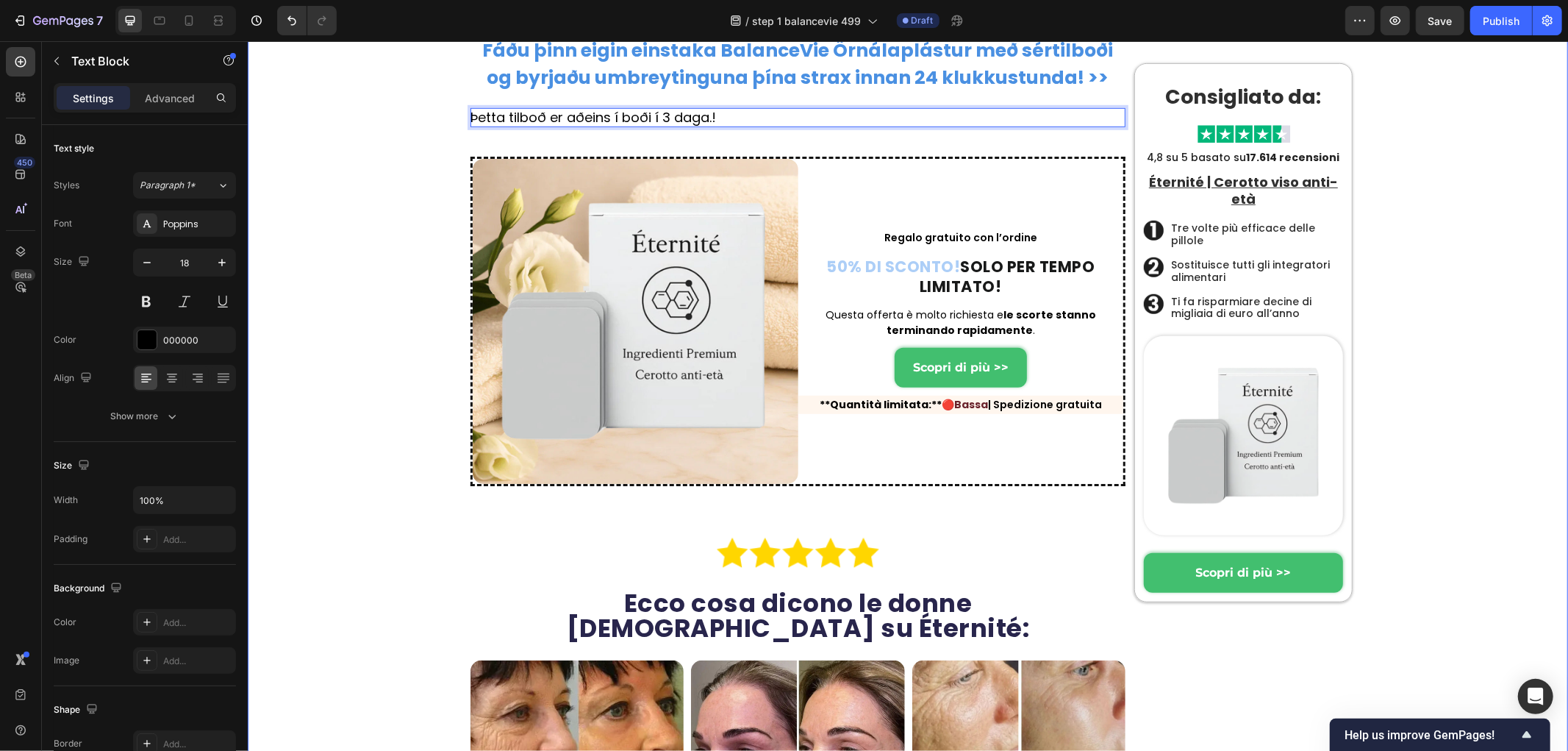
scroll to position [10155, 0]
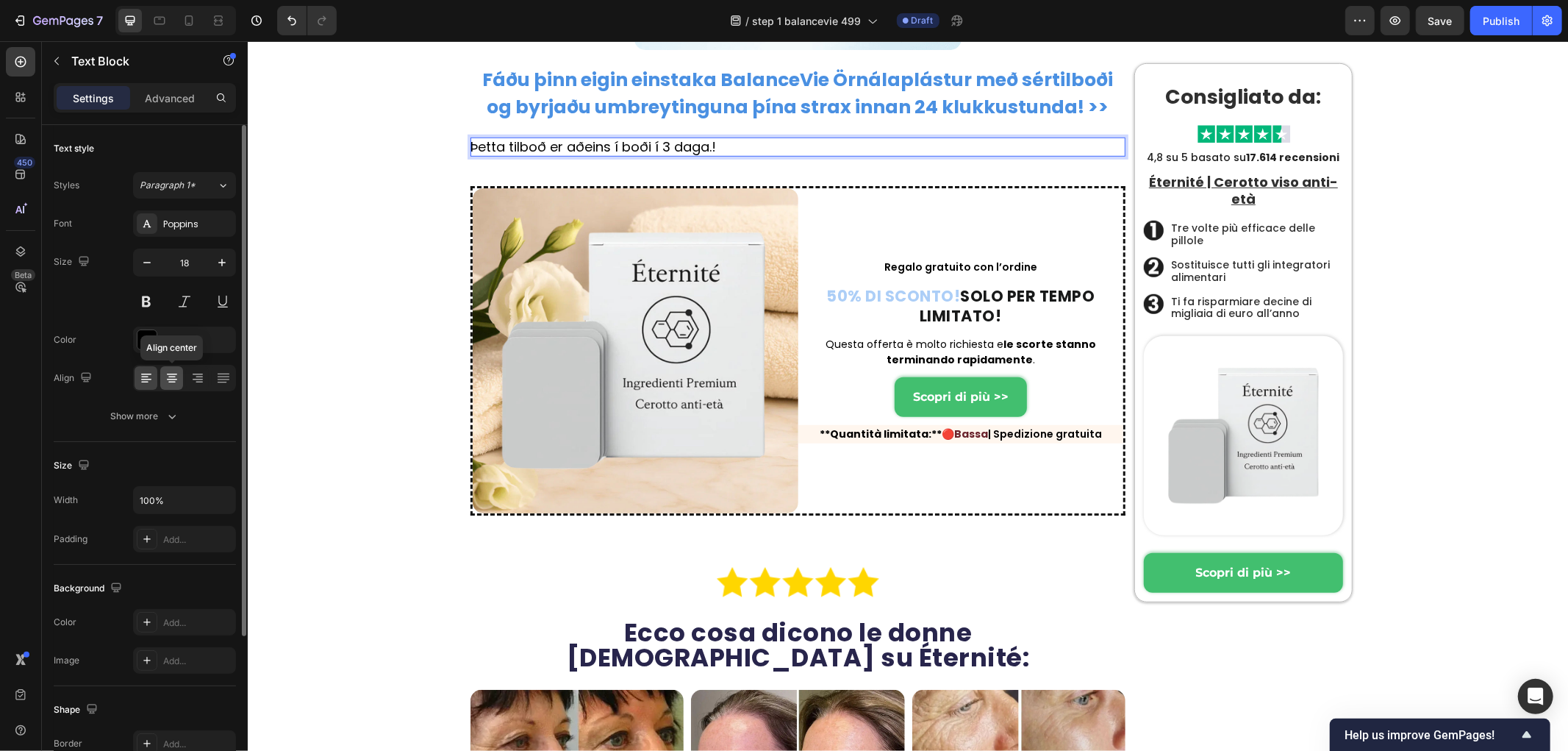
click at [174, 380] on icon at bounding box center [172, 378] width 15 height 15
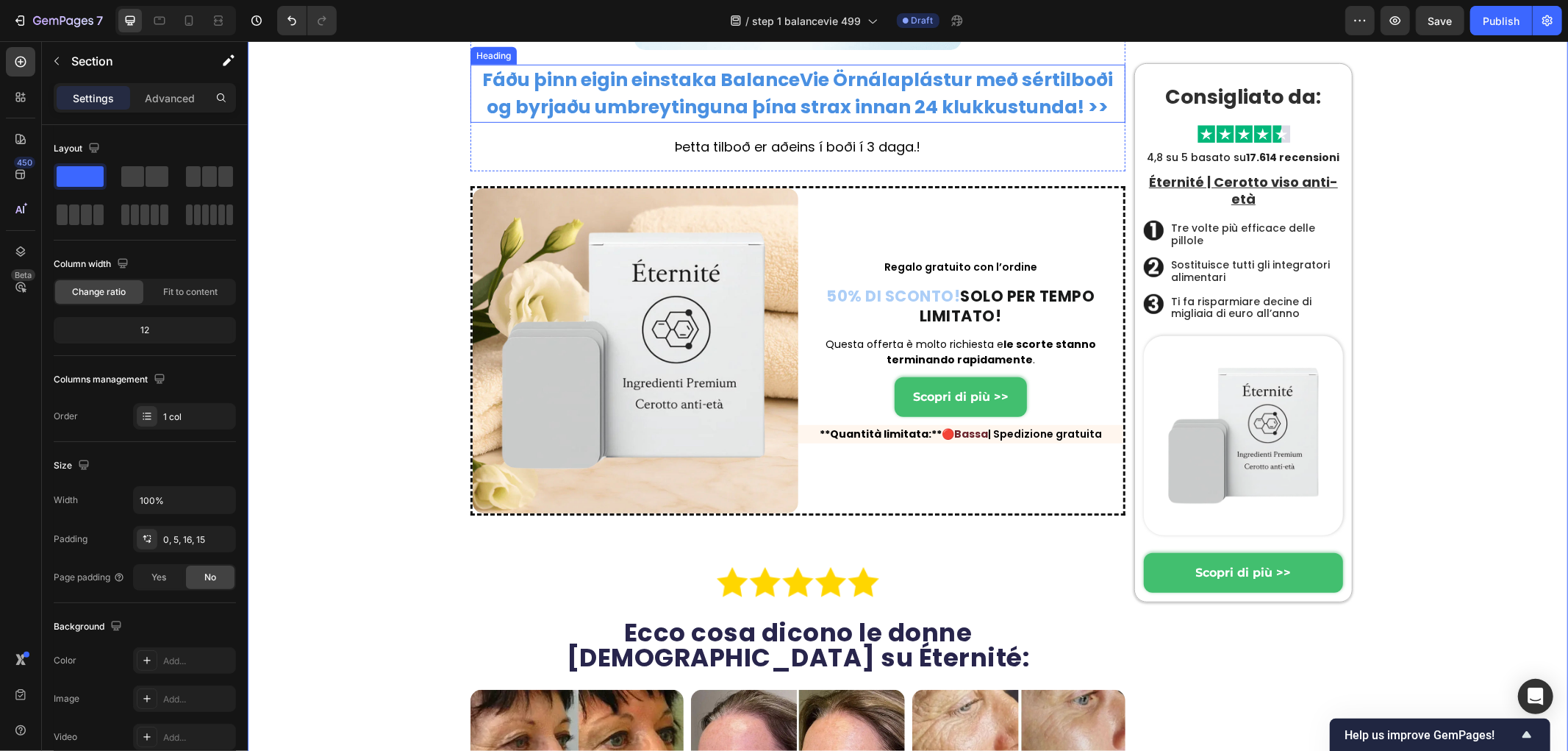
click at [768, 156] on p "Þetta tilboð er aðeins í boði í 3 daga.!" at bounding box center [797, 146] width 655 height 19
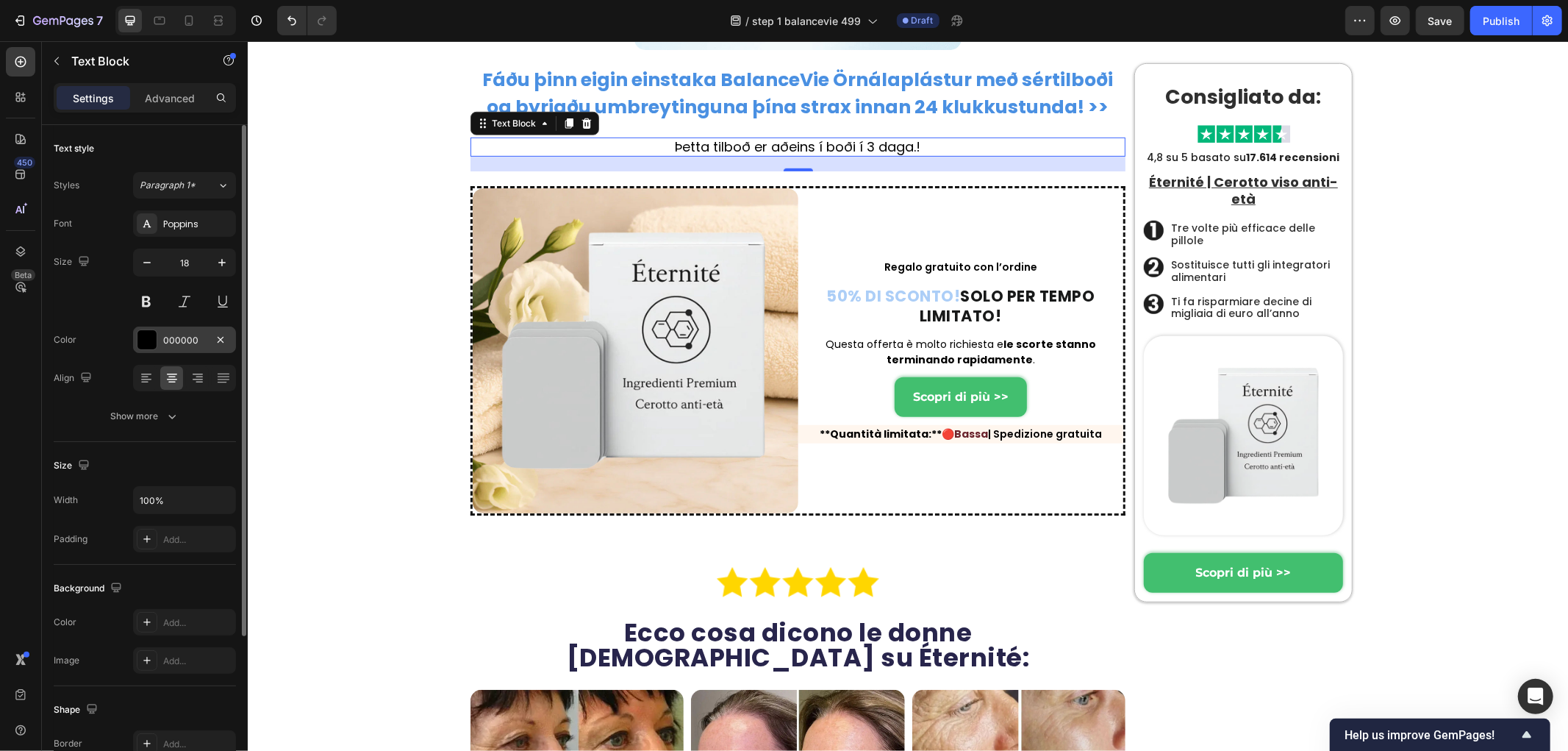
click at [152, 342] on div at bounding box center [147, 340] width 19 height 19
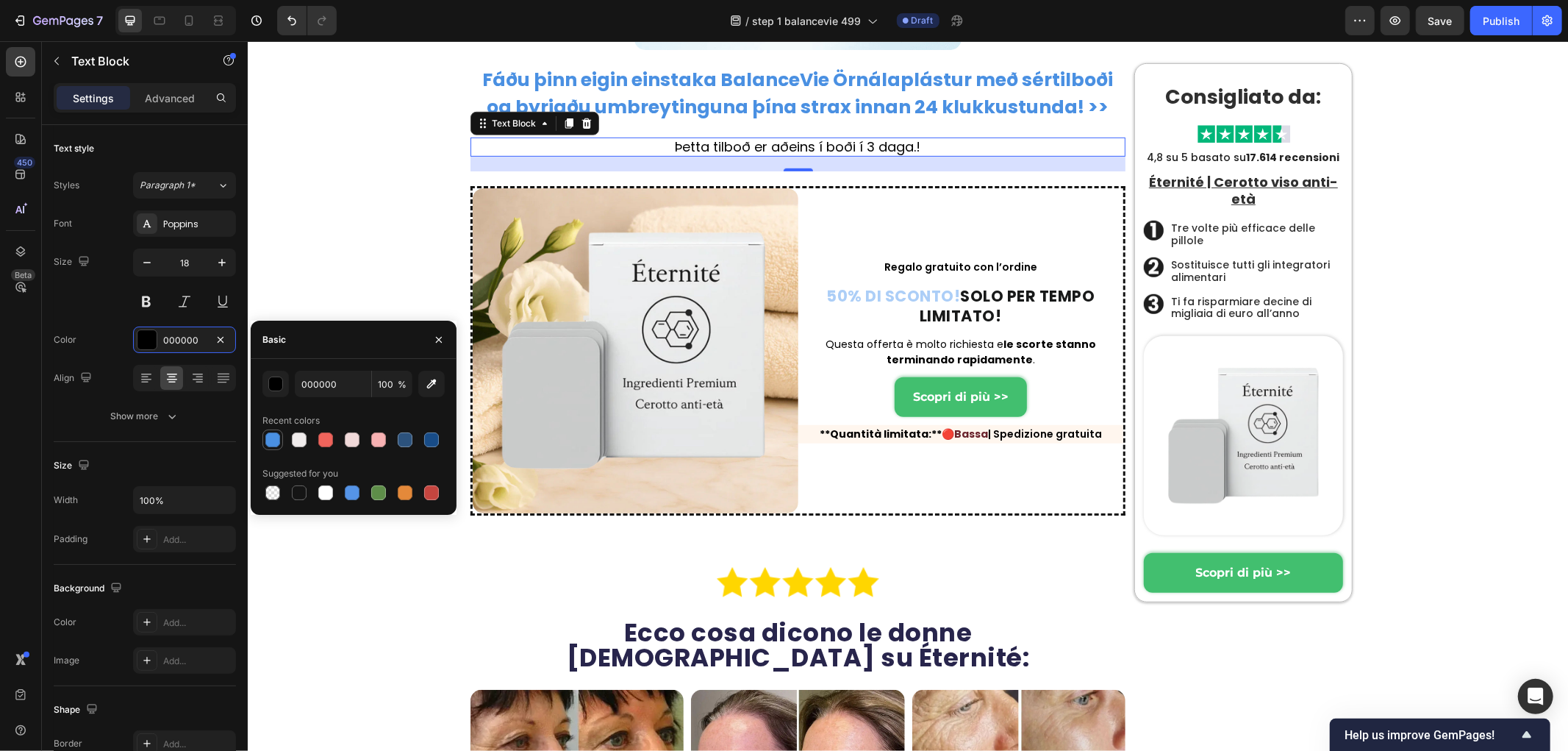
click at [264, 442] on div at bounding box center [273, 440] width 17 height 17
type input "4A90E2"
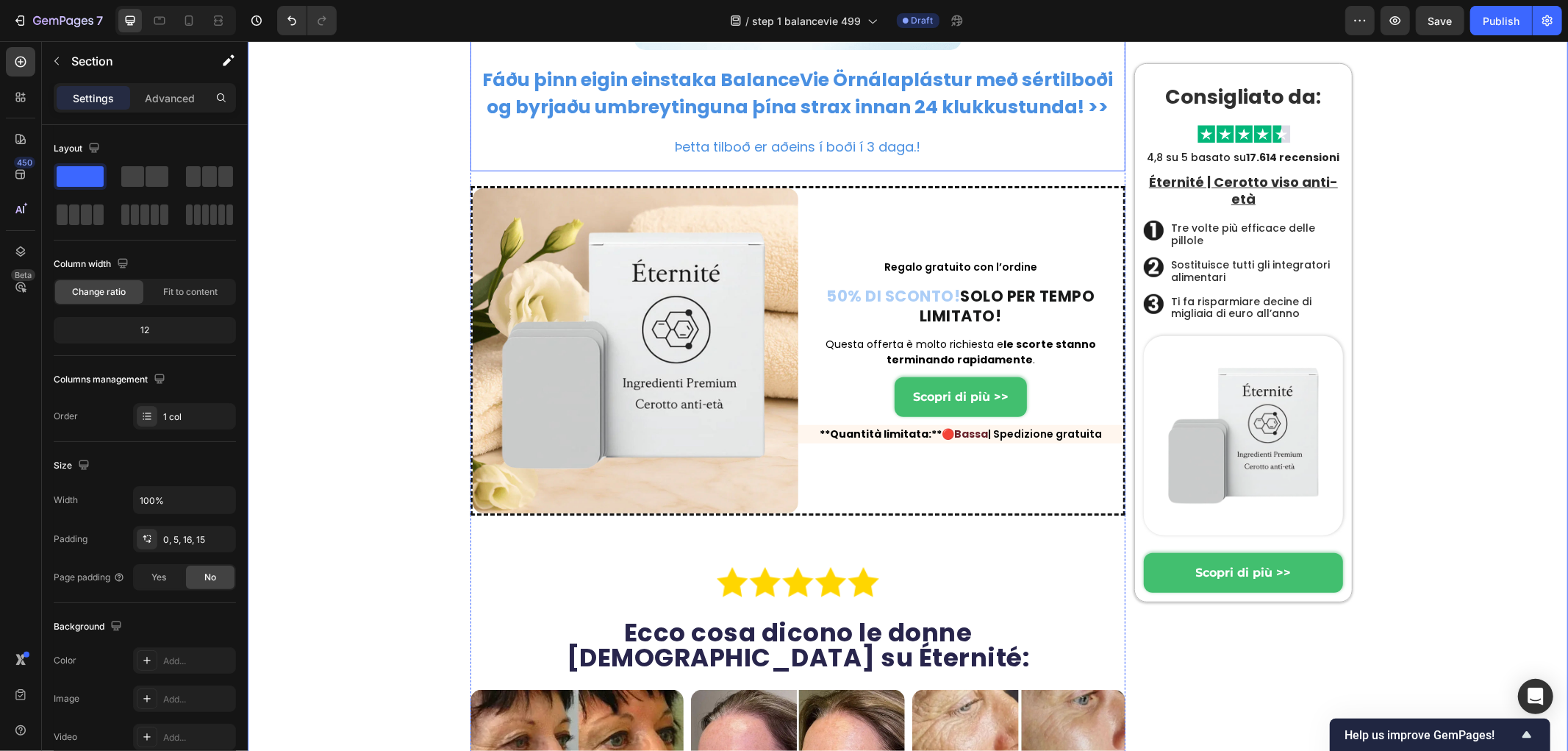
click at [908, 156] on p "Þetta tilboð er aðeins í boði í 3 daga.!" at bounding box center [797, 146] width 655 height 19
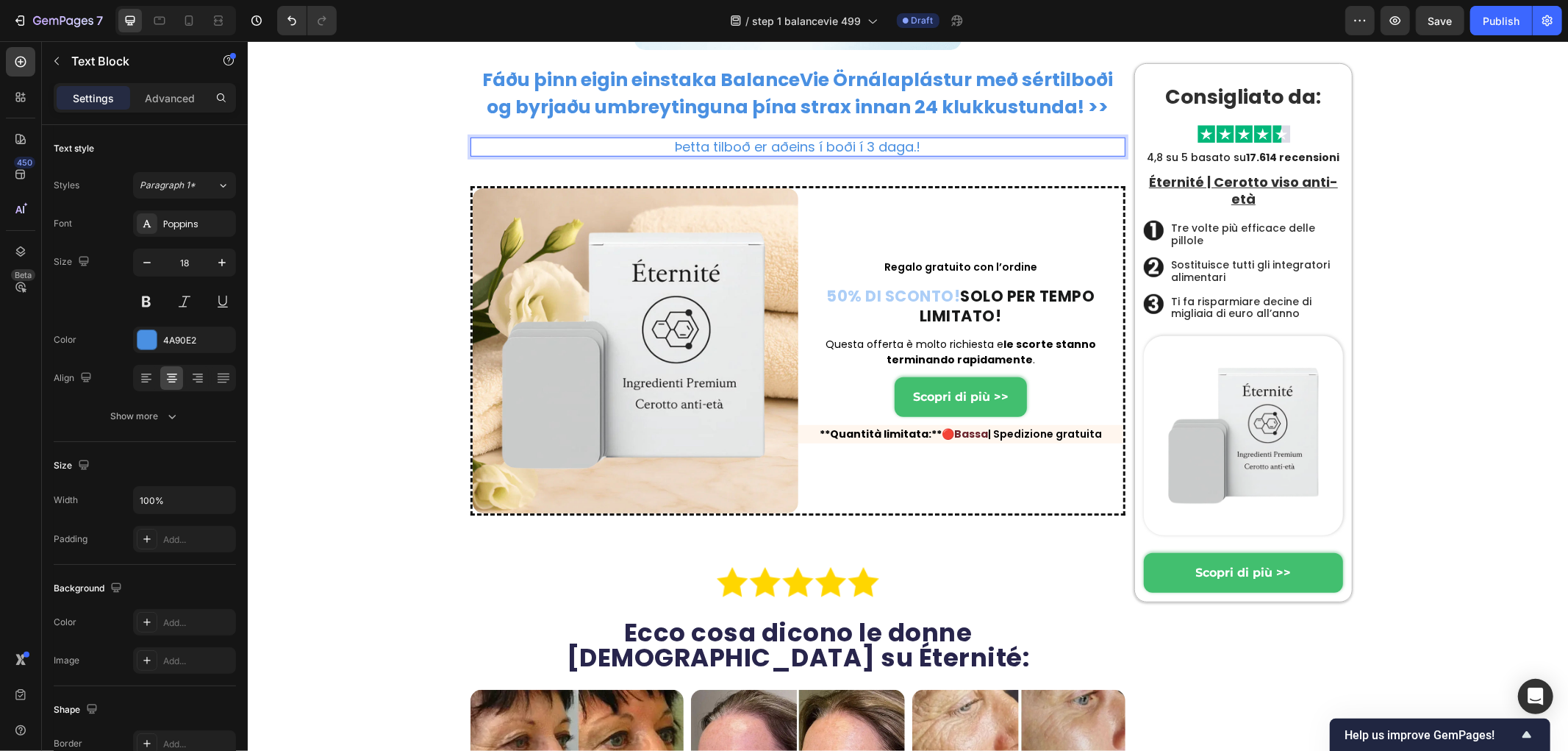
click at [914, 156] on p "Þetta tilboð er aðeins í boði í 3 daga.!" at bounding box center [797, 146] width 655 height 19
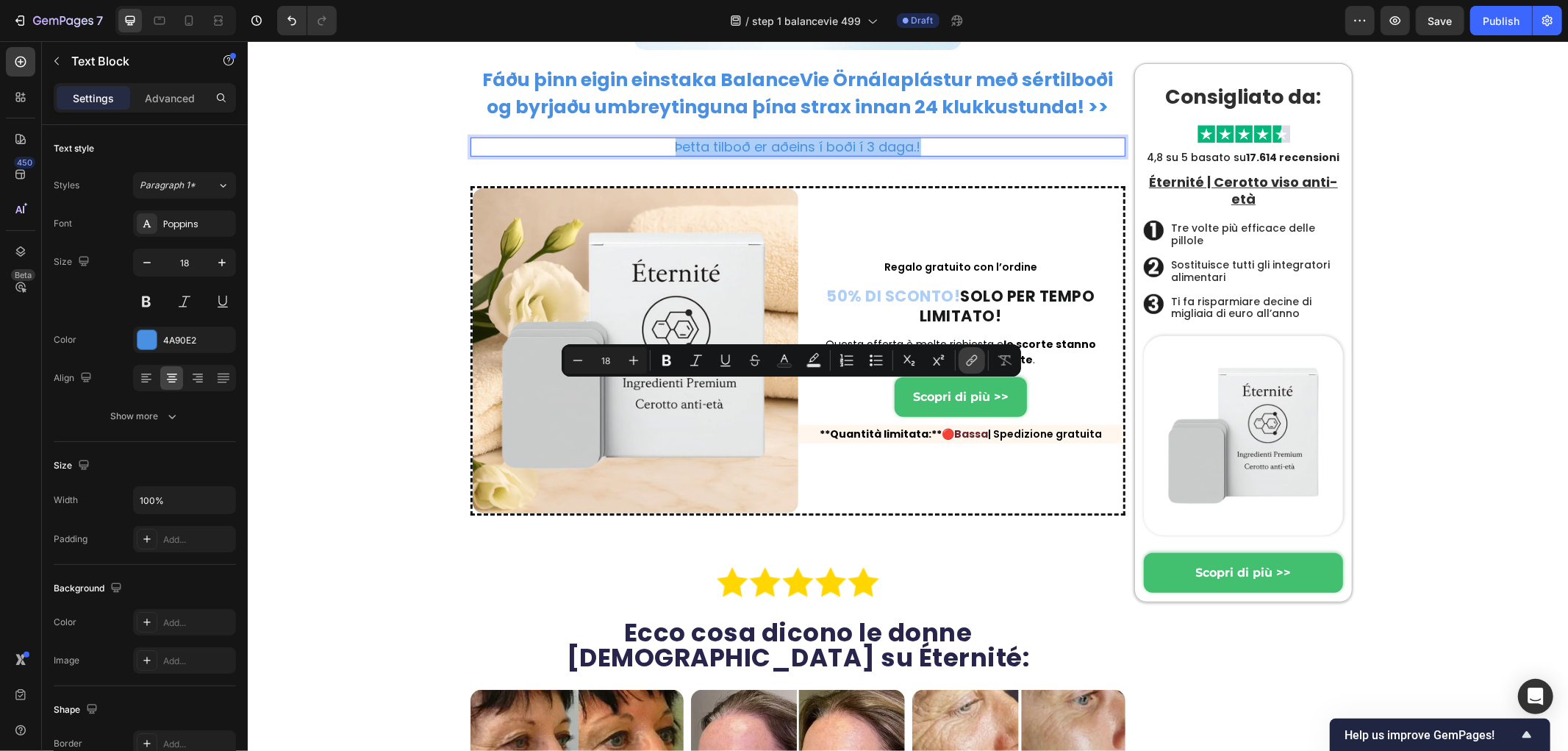
click at [971, 358] on icon "Editor contextual toolbar" at bounding box center [971, 360] width 15 height 15
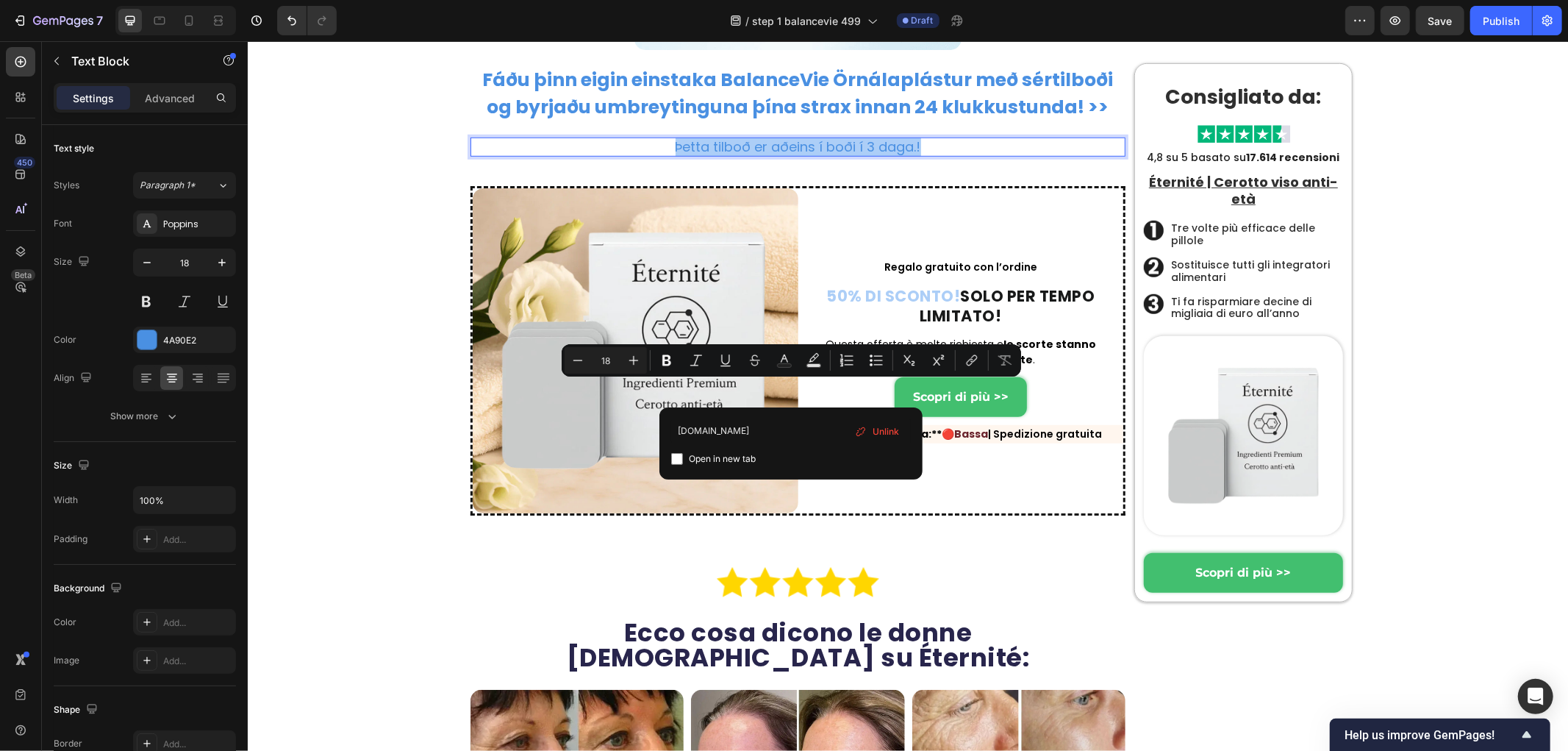
type input "[DOMAIN_NAME]"
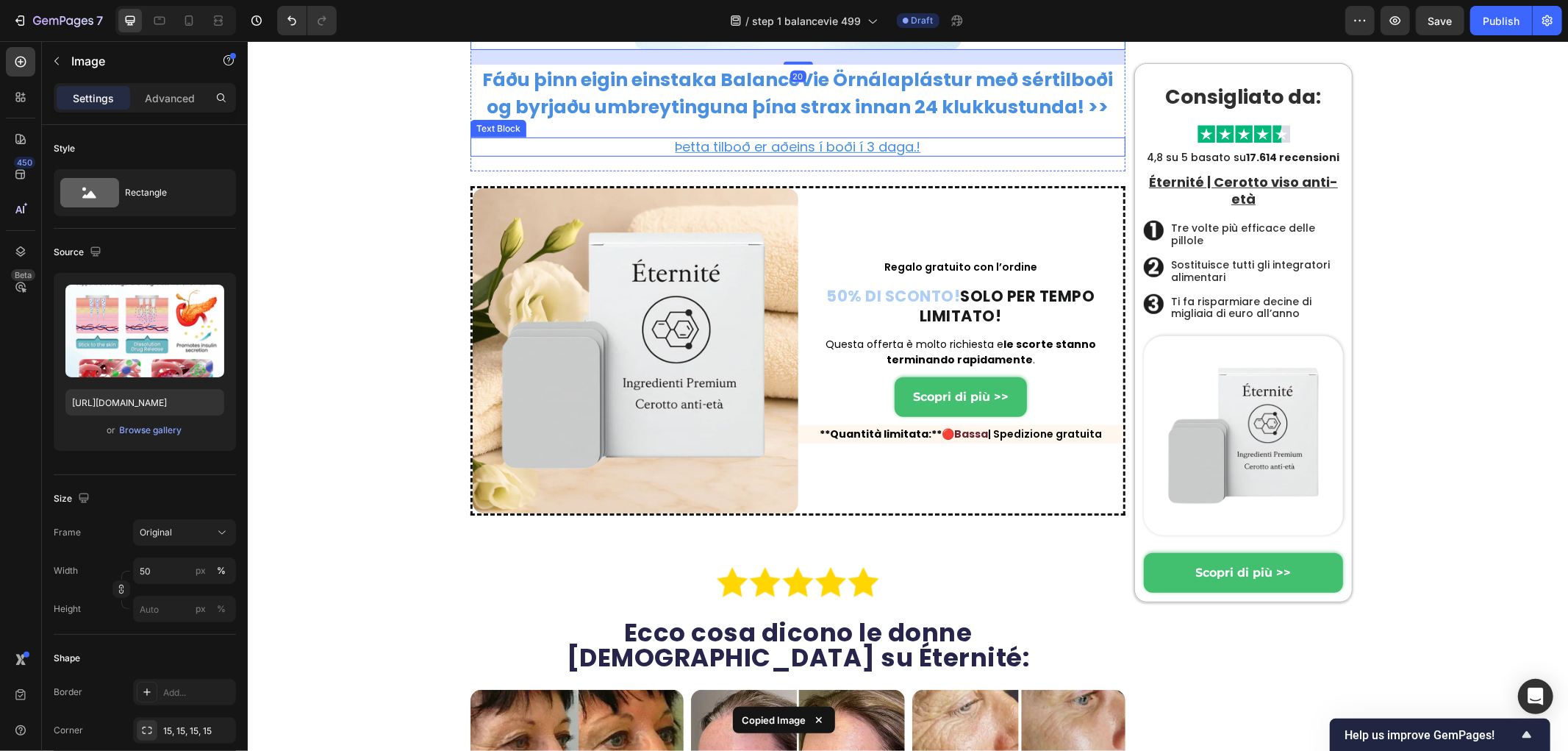
click at [976, 156] on p "Þetta tilboð er aðeins í boði í 3 daga.!" at bounding box center [797, 146] width 655 height 19
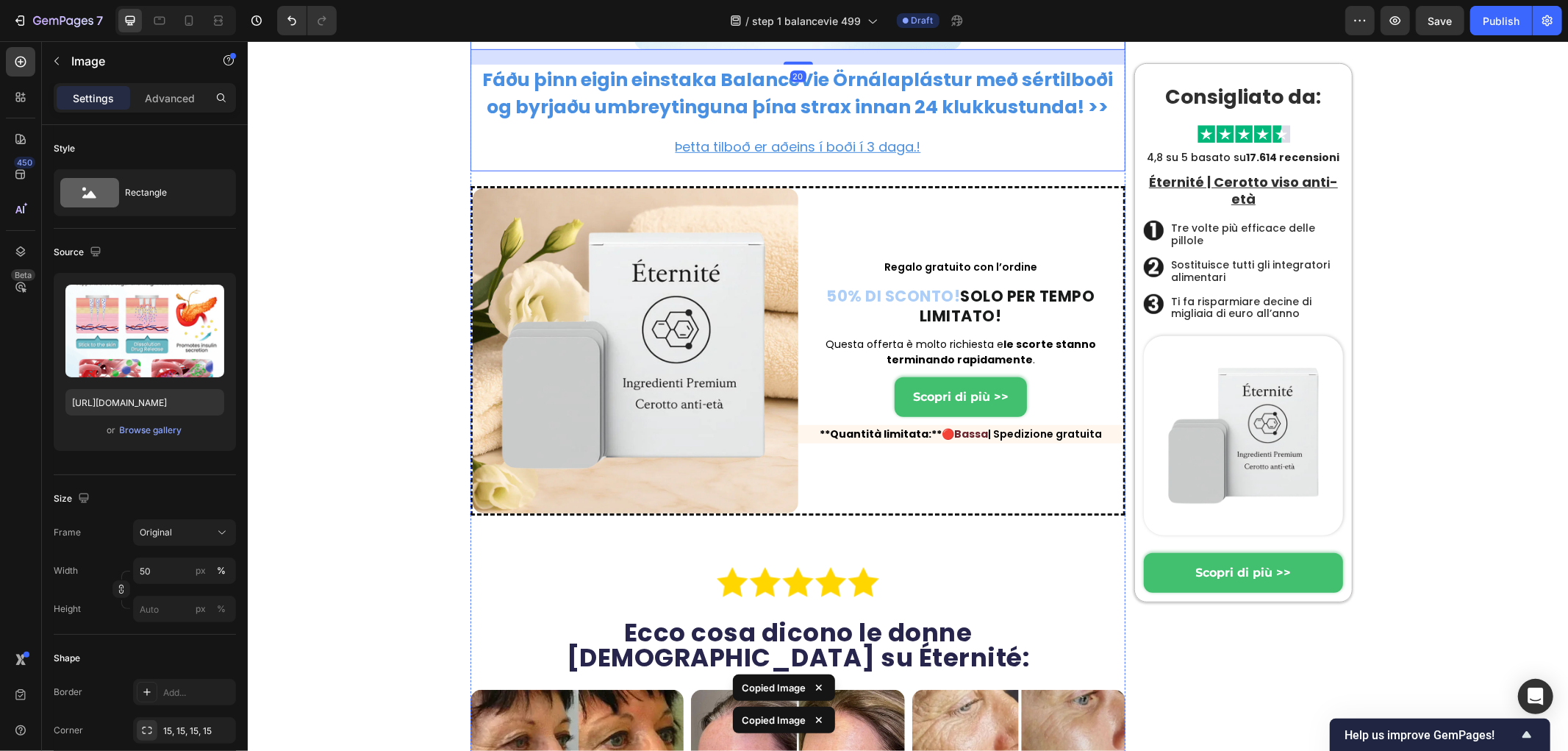
click at [938, 156] on p "Þetta tilboð er aðeins í boði í 3 daga.!" at bounding box center [797, 146] width 655 height 19
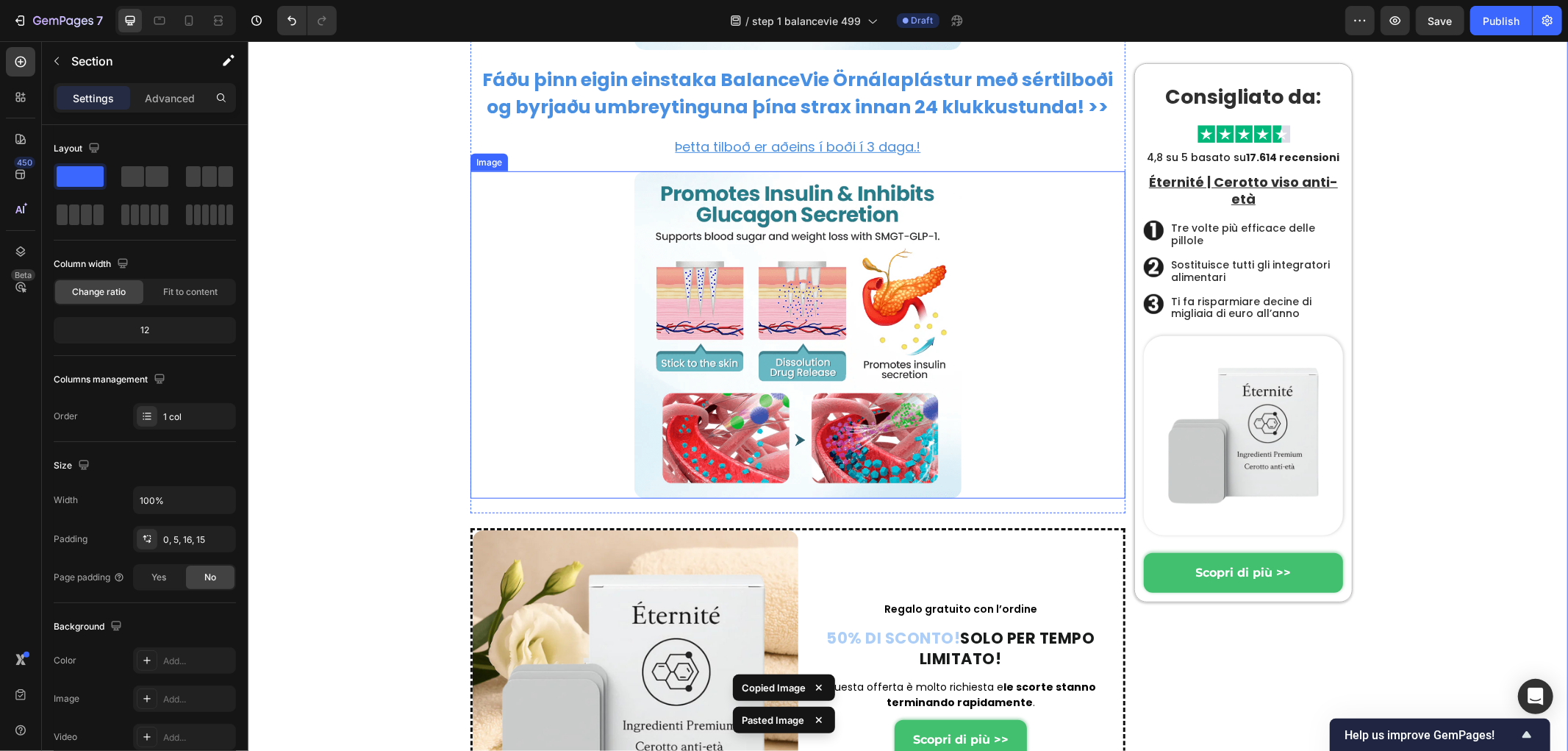
scroll to position [10399, 0]
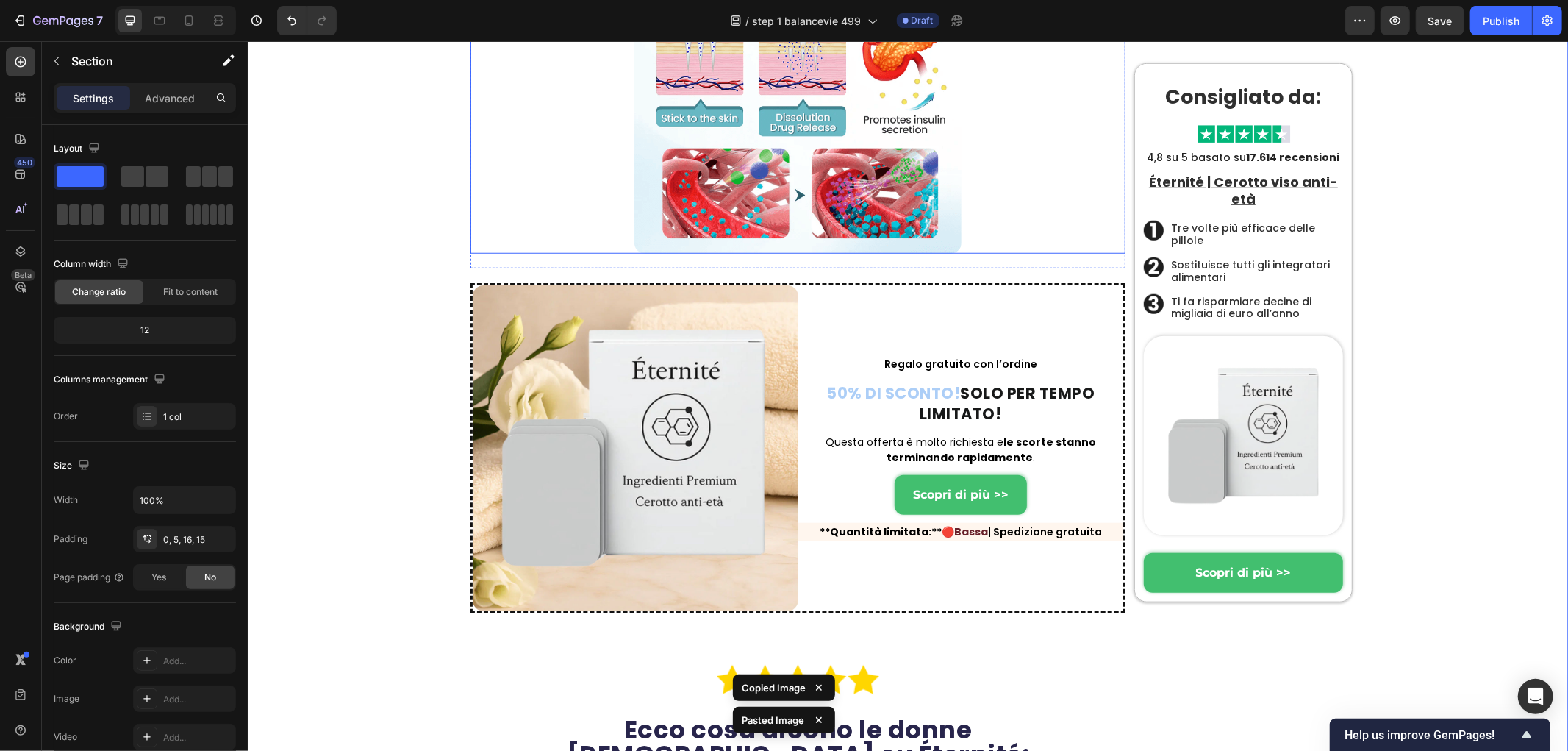
click at [756, 254] on img at bounding box center [797, 89] width 328 height 328
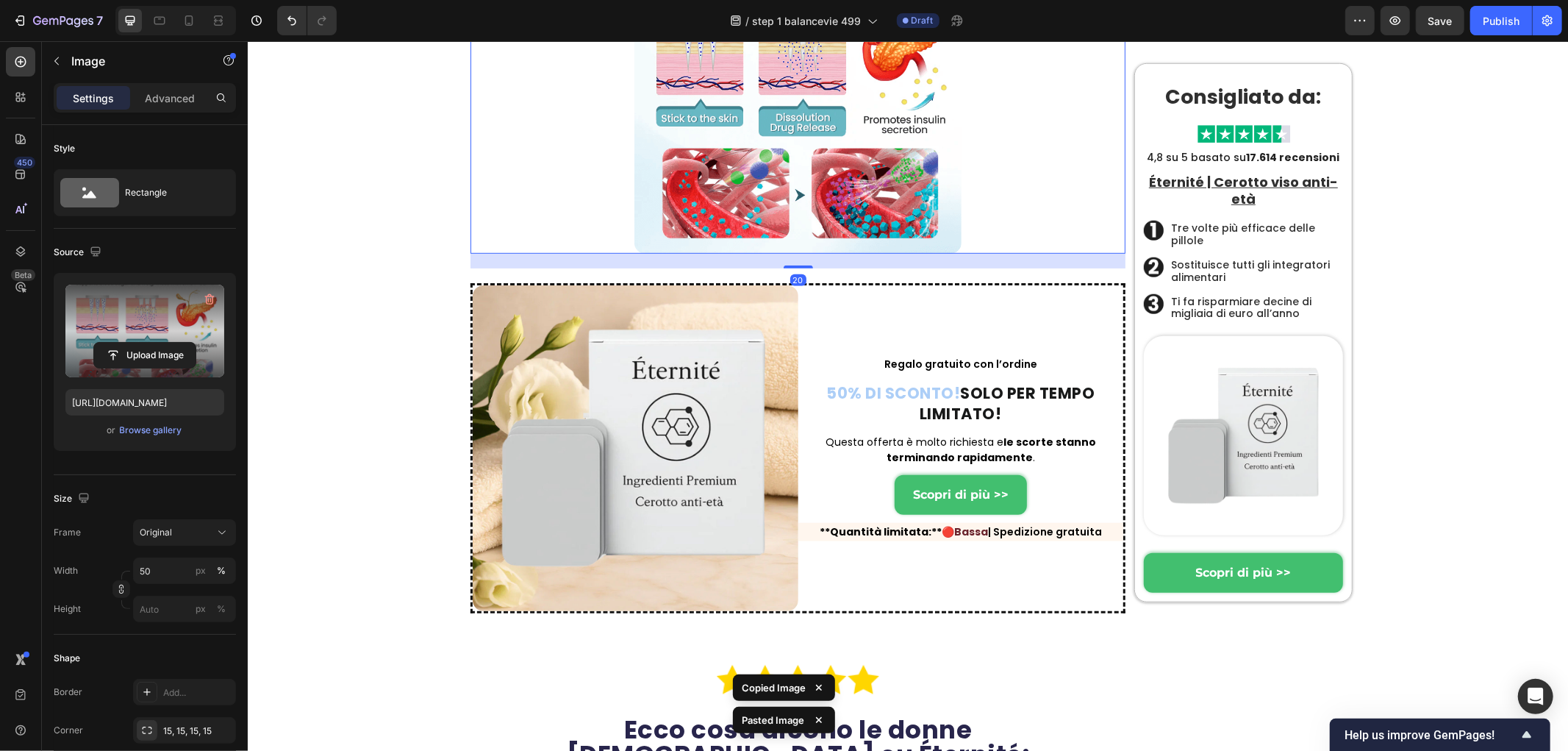
click at [149, 332] on label at bounding box center [145, 330] width 159 height 92
click at [149, 342] on input "file" at bounding box center [145, 355] width 101 height 25
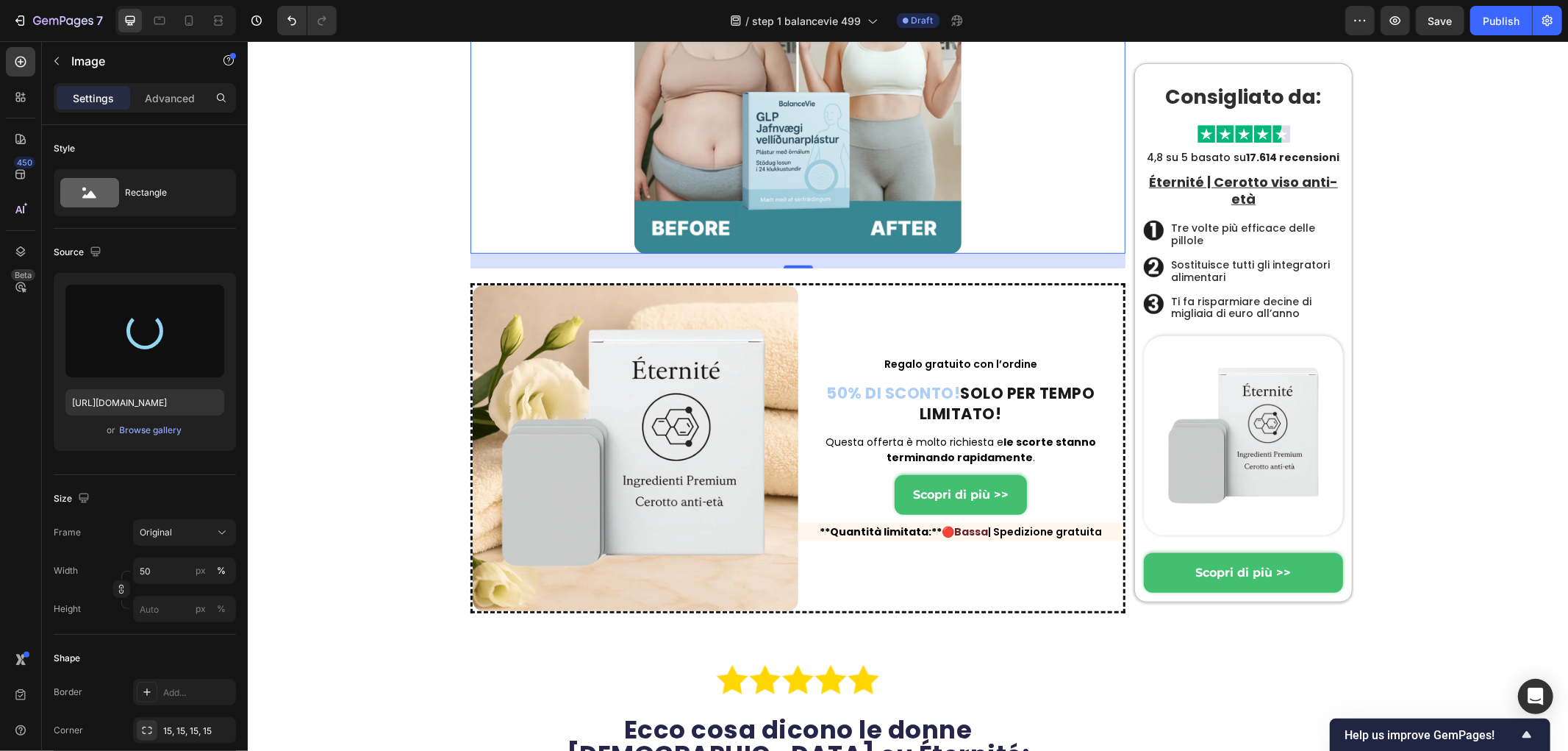
type input "https://cdn.shopify.com/s/files/1/0657/6783/3683/files/gempages_578032762192134…"
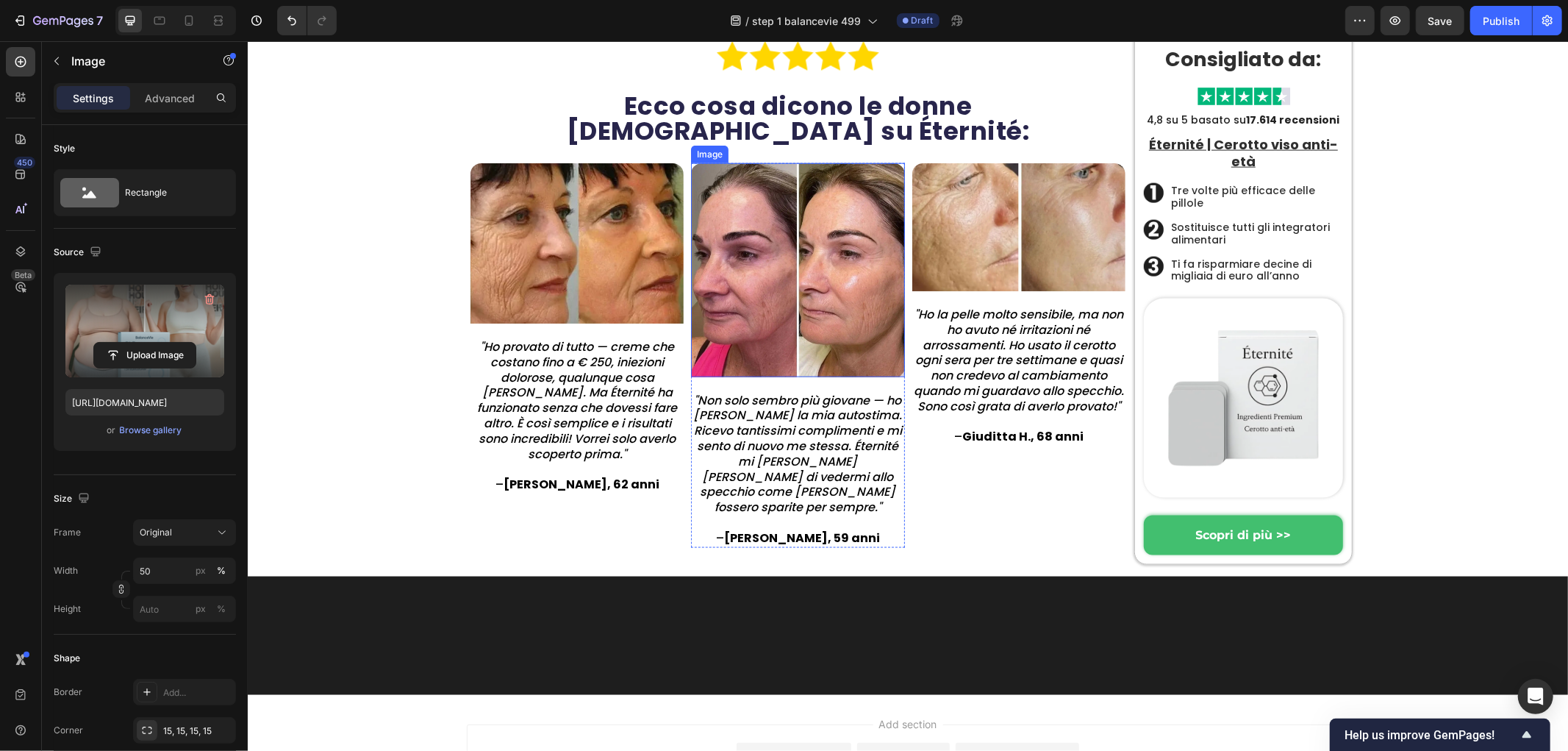
scroll to position [11348, 0]
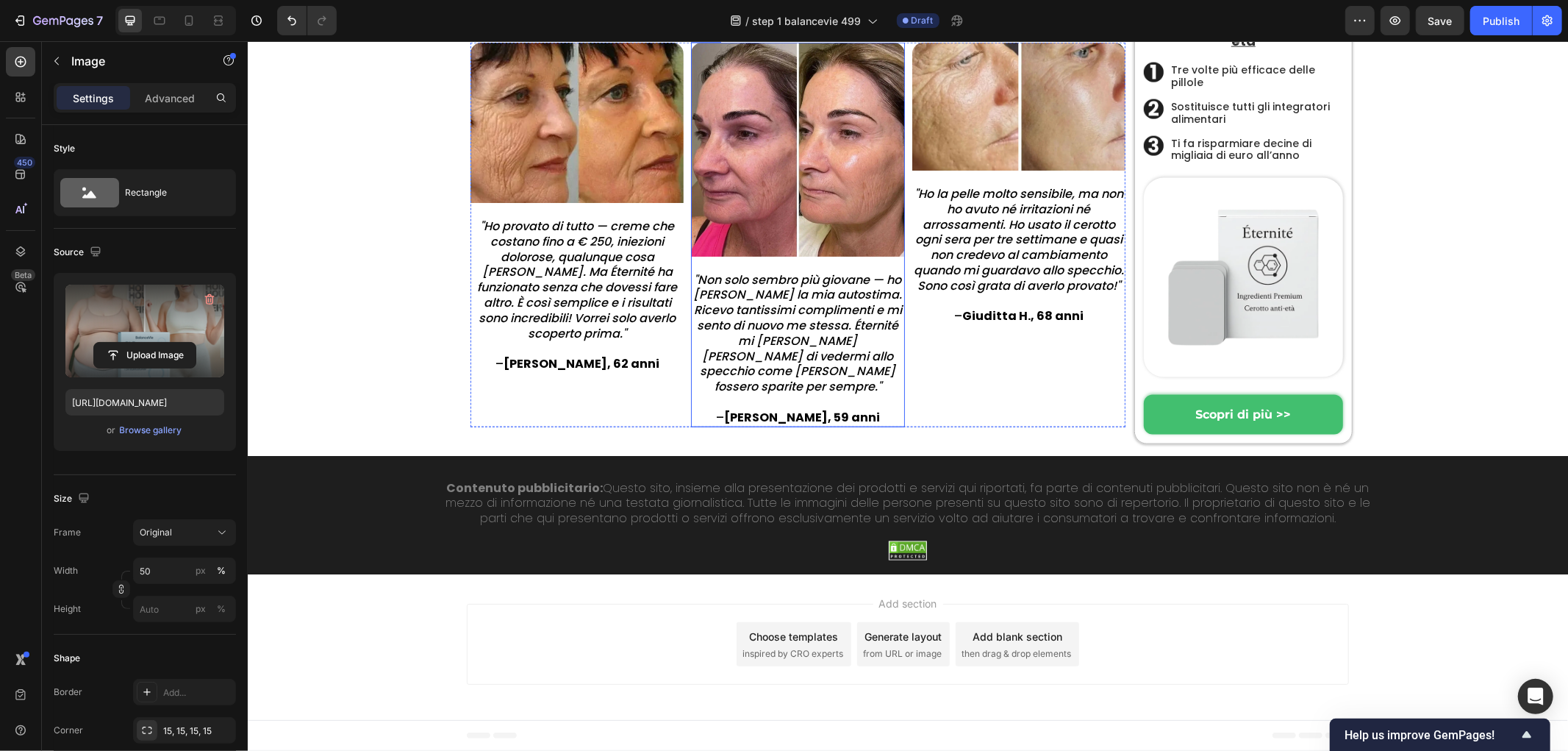
click at [1206, 523] on p "Contenuto pubblicitario: Questo sito, insieme alla presentazione dei prodotti e…" at bounding box center [907, 503] width 950 height 46
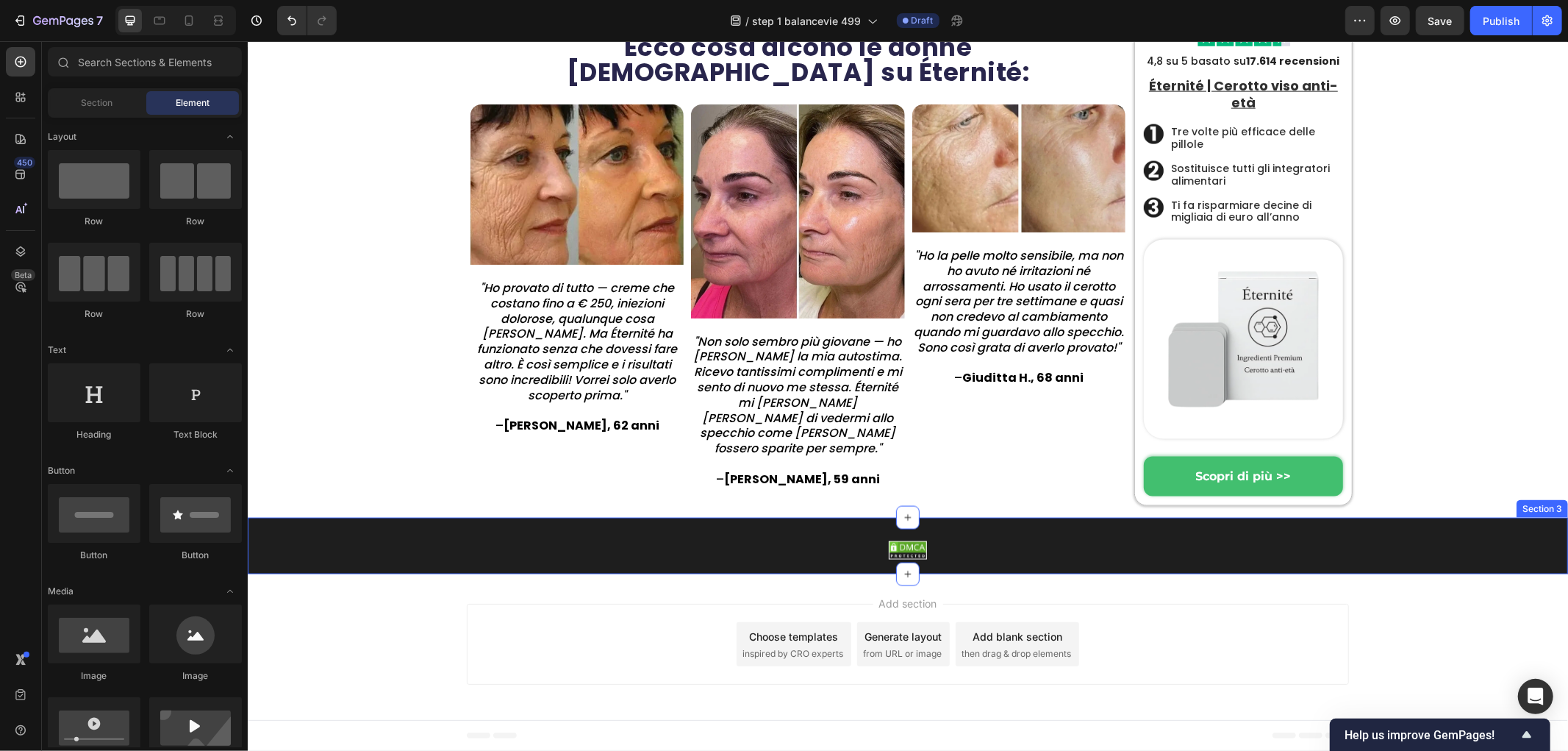
click at [1427, 533] on div "Image Section 3" at bounding box center [907, 545] width 1321 height 58
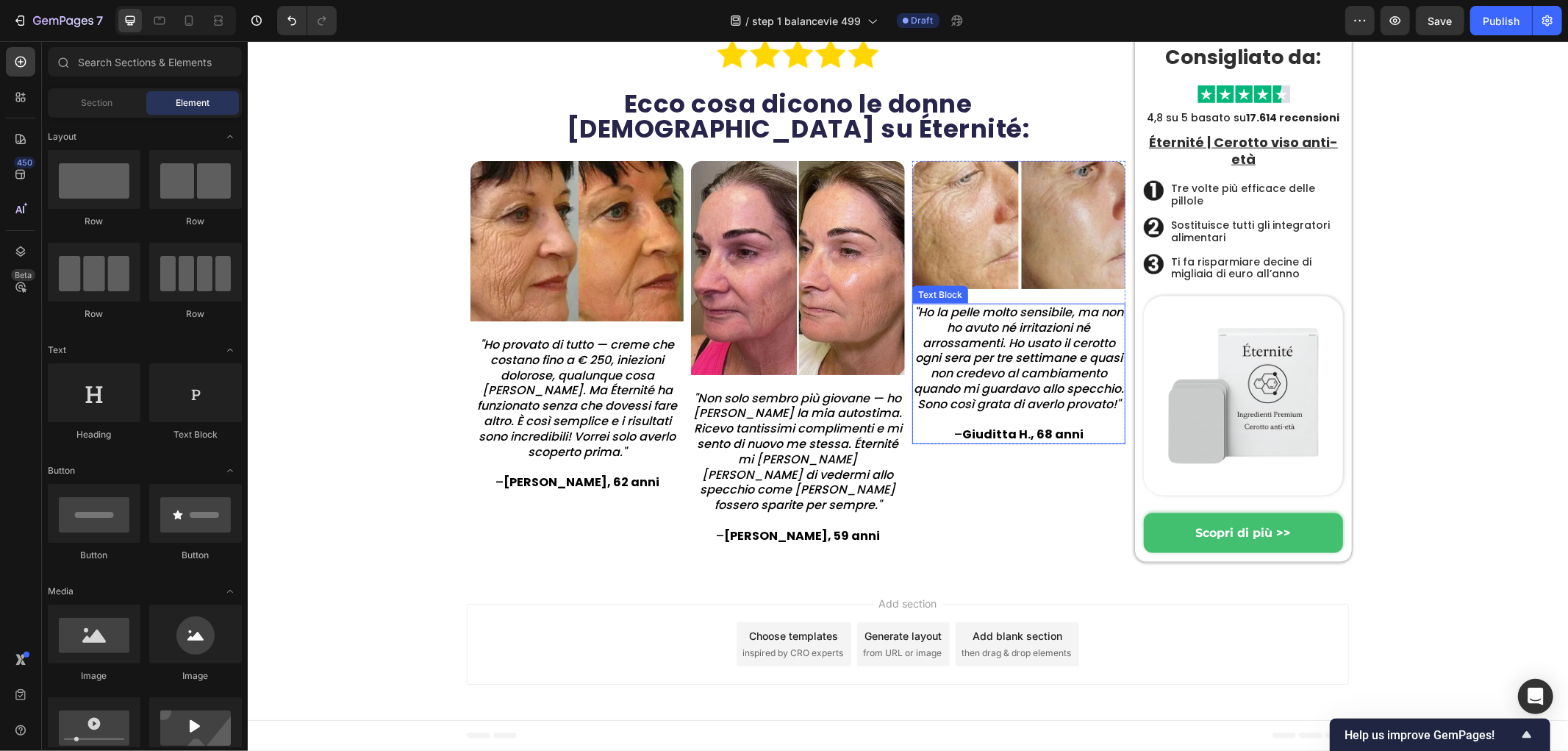
scroll to position [11148, 0]
click at [1003, 544] on div "Image "Ho la pelle molto sensibile, ma non ho avuto né irritazioni né arrossame…" at bounding box center [1018, 353] width 213 height 384
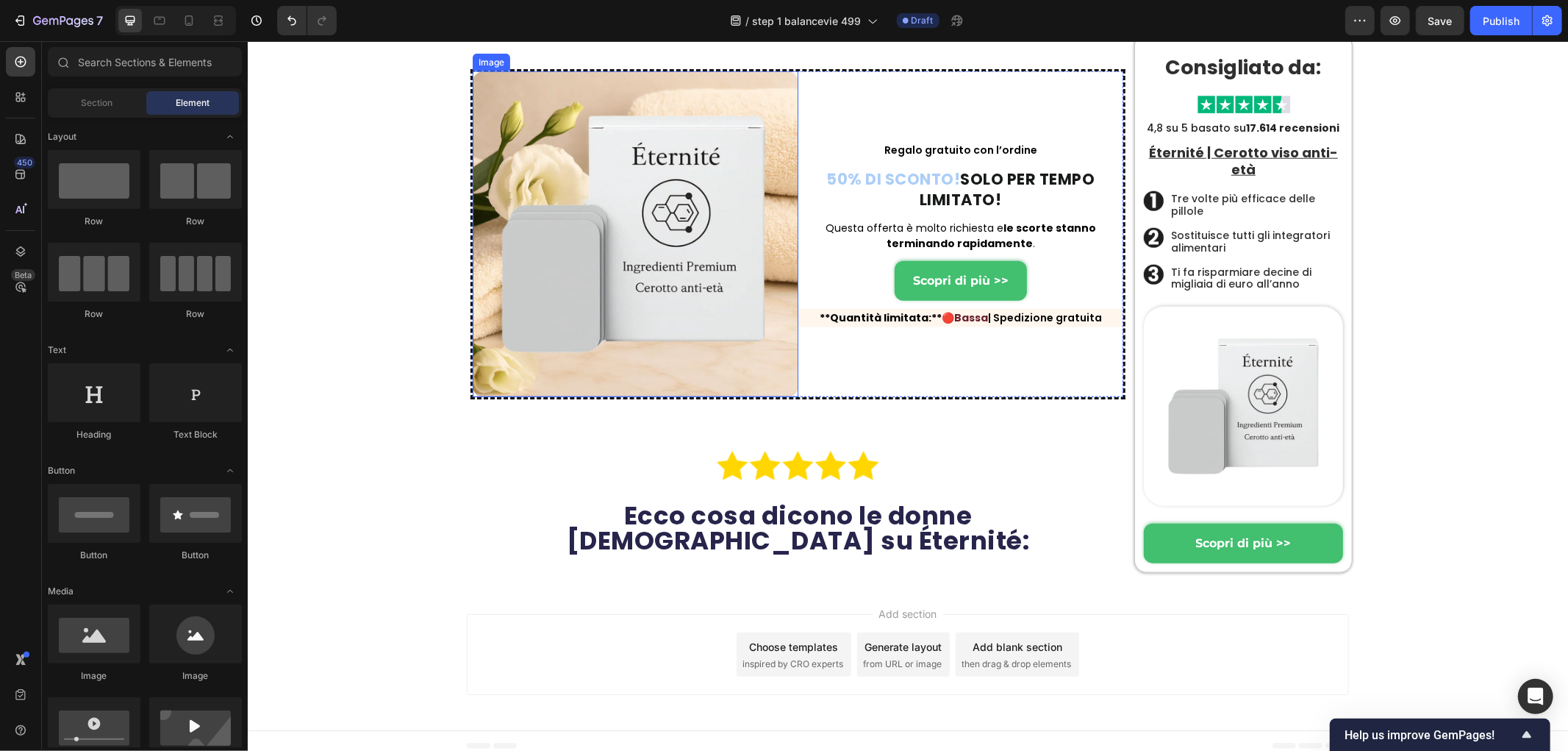
scroll to position [10599, 0]
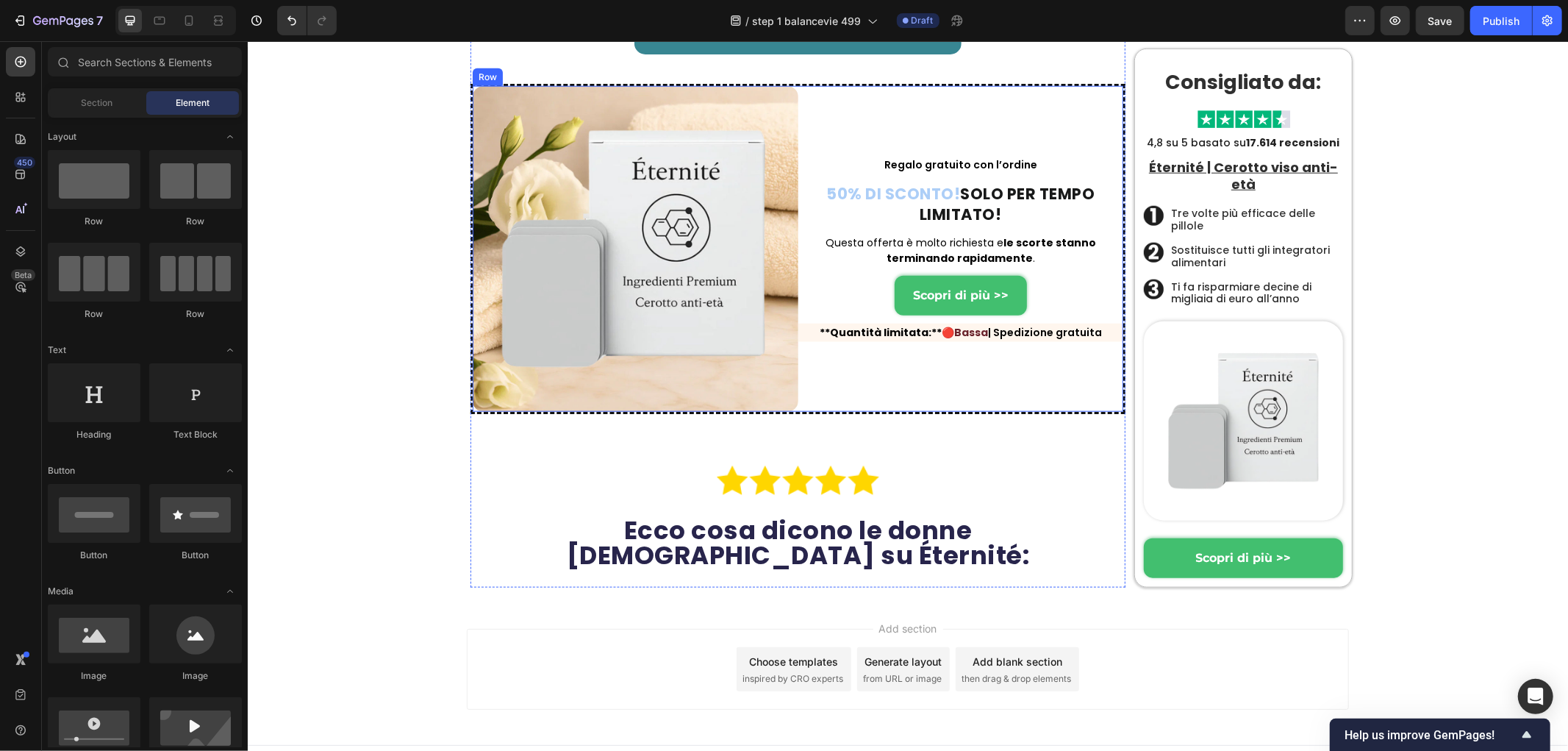
click at [938, 411] on div "Regalo gratuito con l’ordine Text Block 50% DI SCONTO! SOLO PER TEMPO LIMITATO!…" at bounding box center [960, 248] width 326 height 326
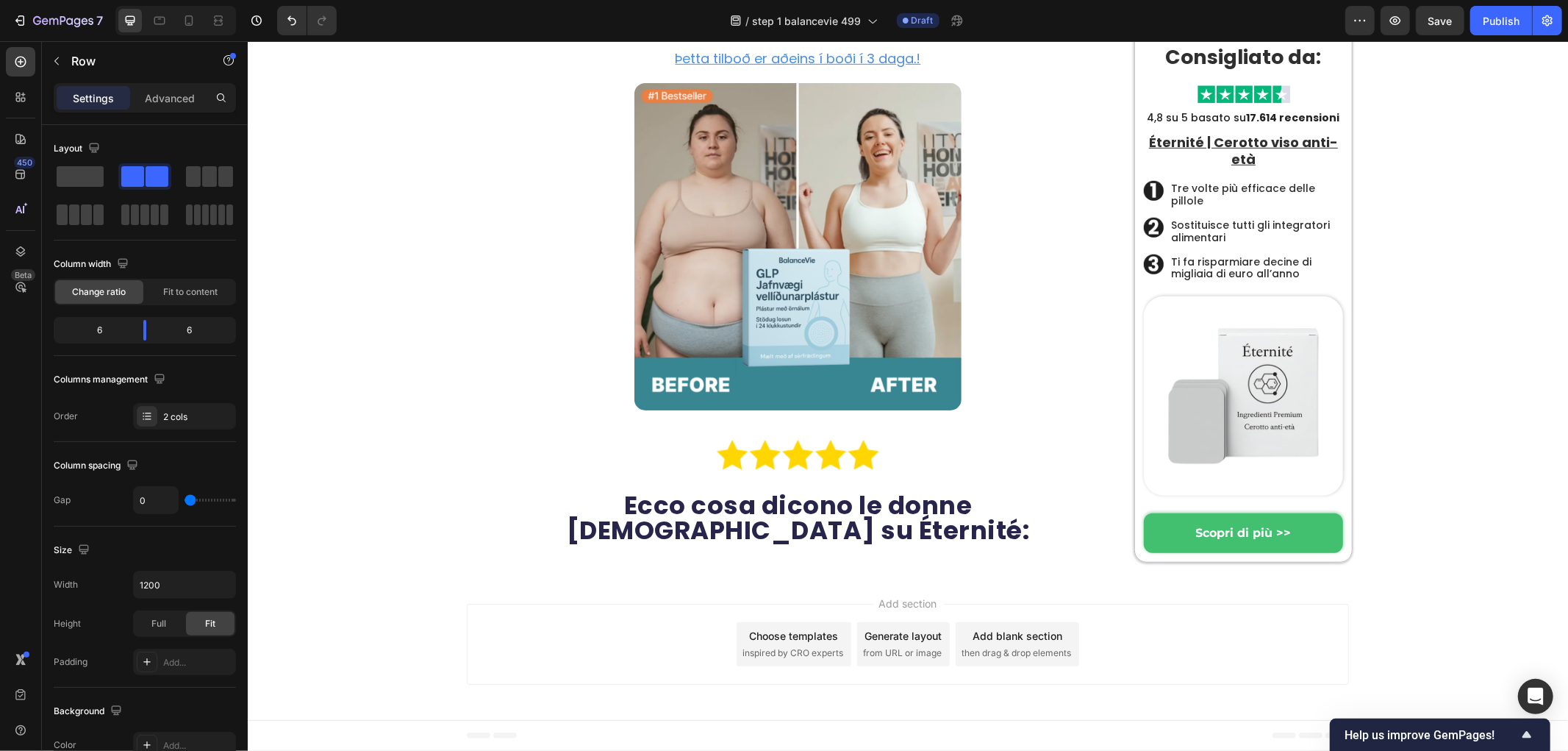
scroll to position [10463, 0]
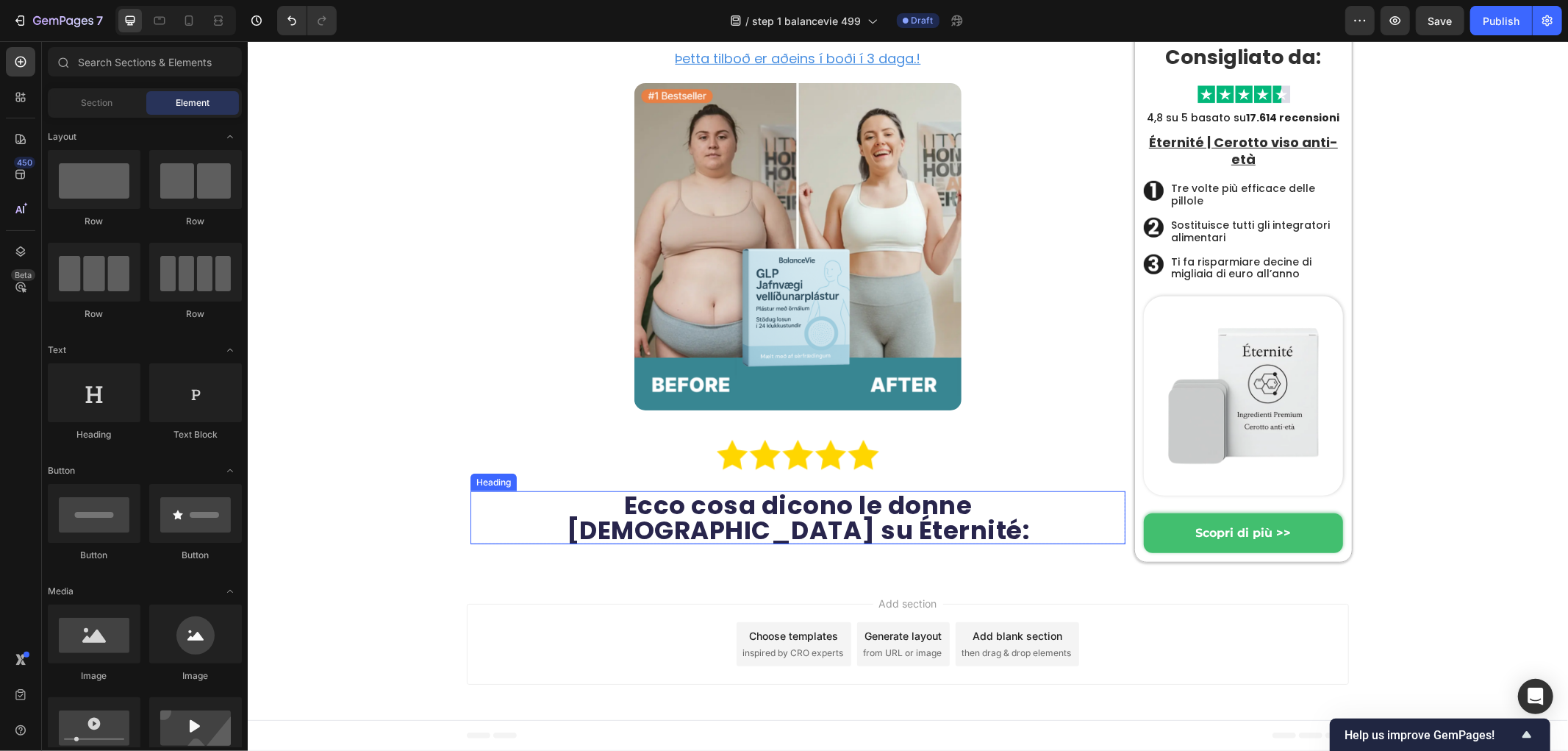
click at [910, 502] on div "Image Row Ecco cosa dicono le donne italiane su Éternité: Heading Row" at bounding box center [797, 500] width 655 height 123
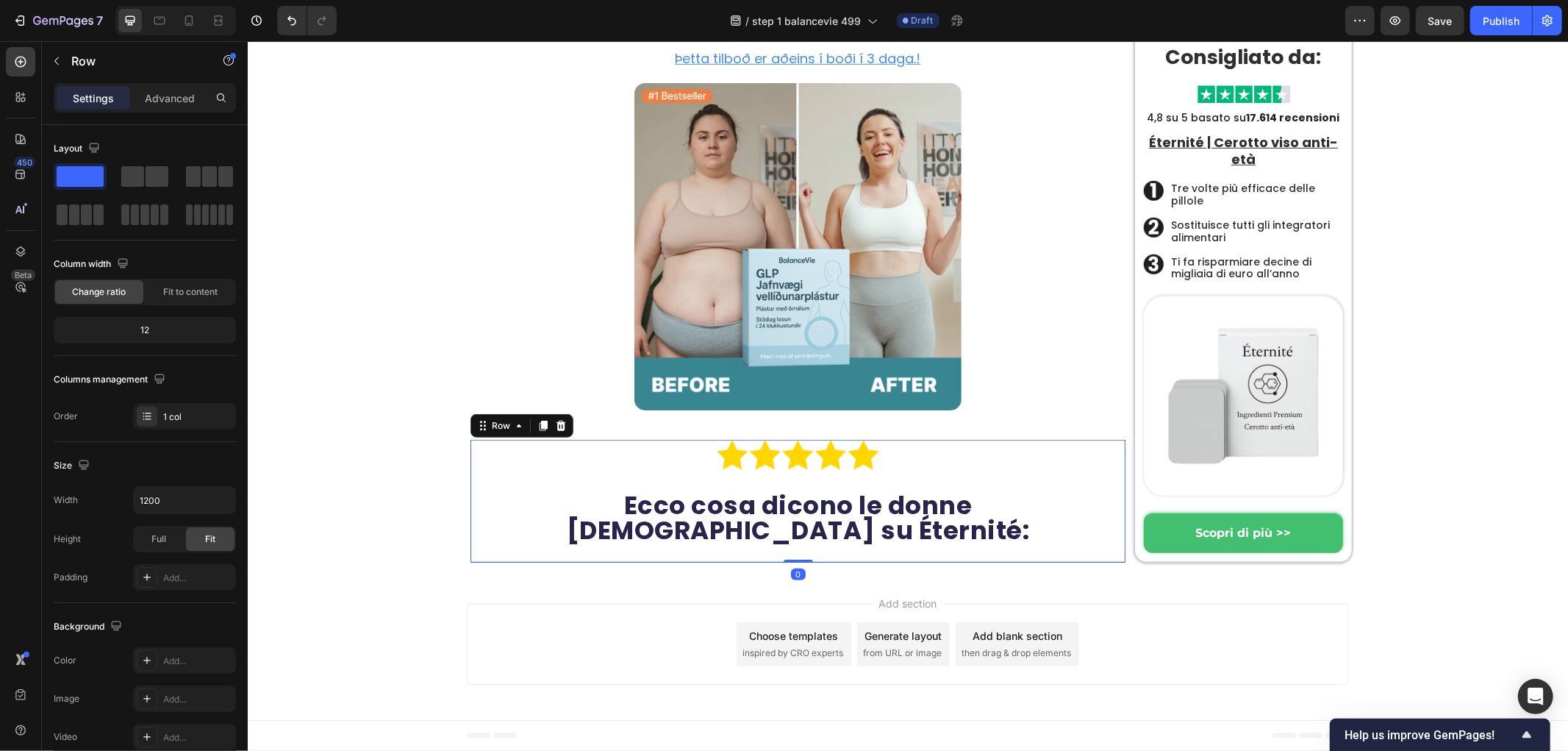
scroll to position [10410, 0]
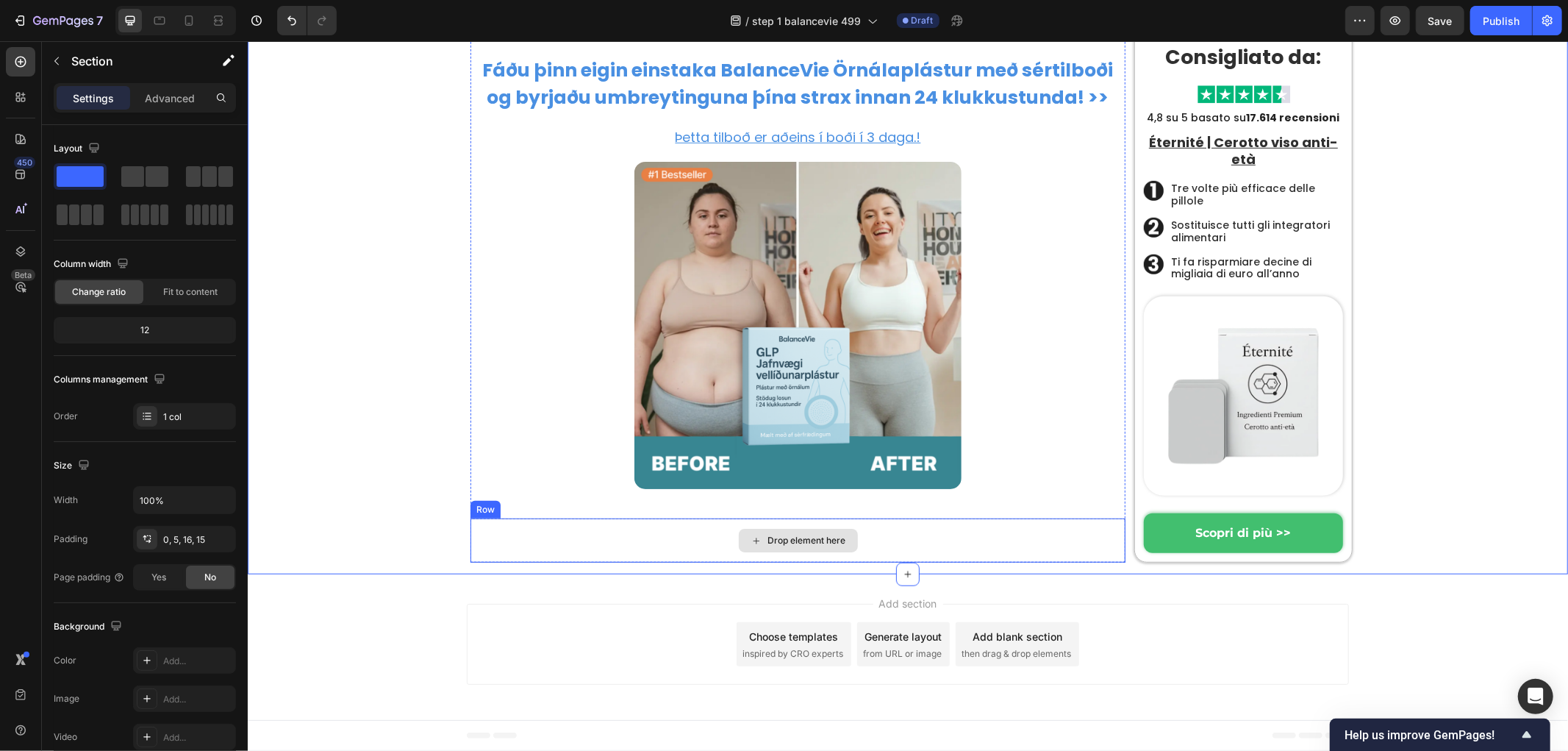
click at [1009, 539] on div "Drop element here" at bounding box center [797, 540] width 655 height 44
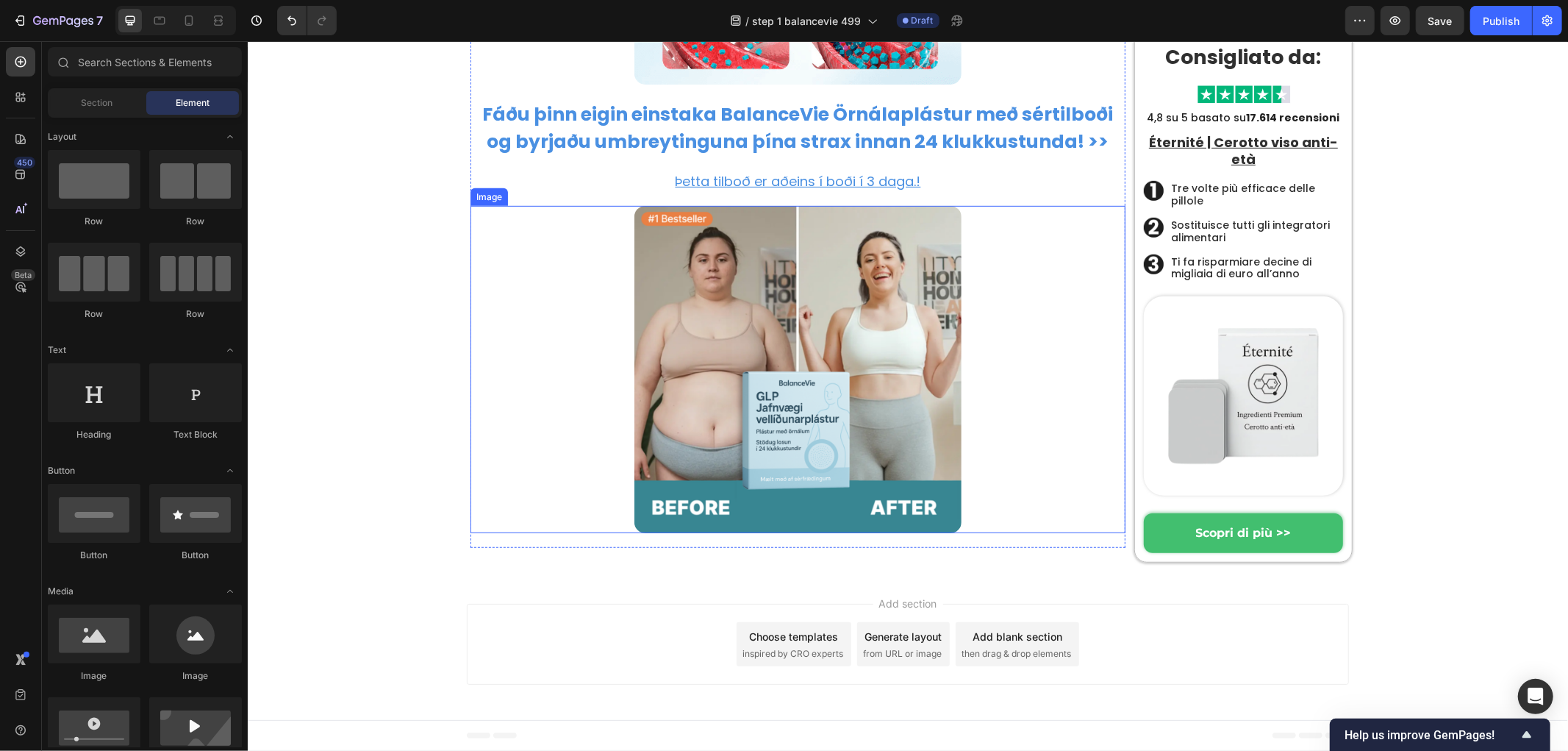
scroll to position [10365, 0]
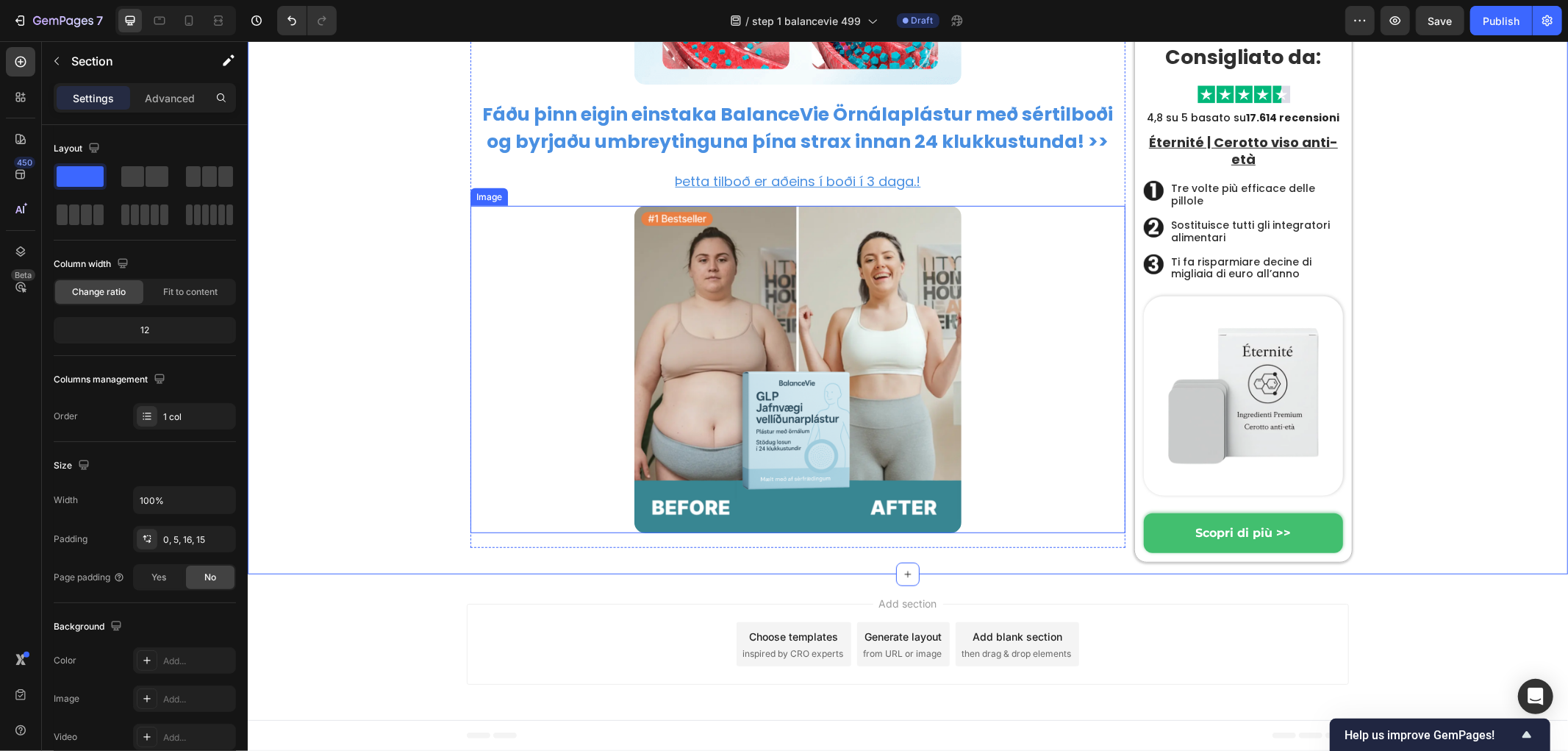
click at [469, 404] on div at bounding box center [797, 369] width 655 height 328
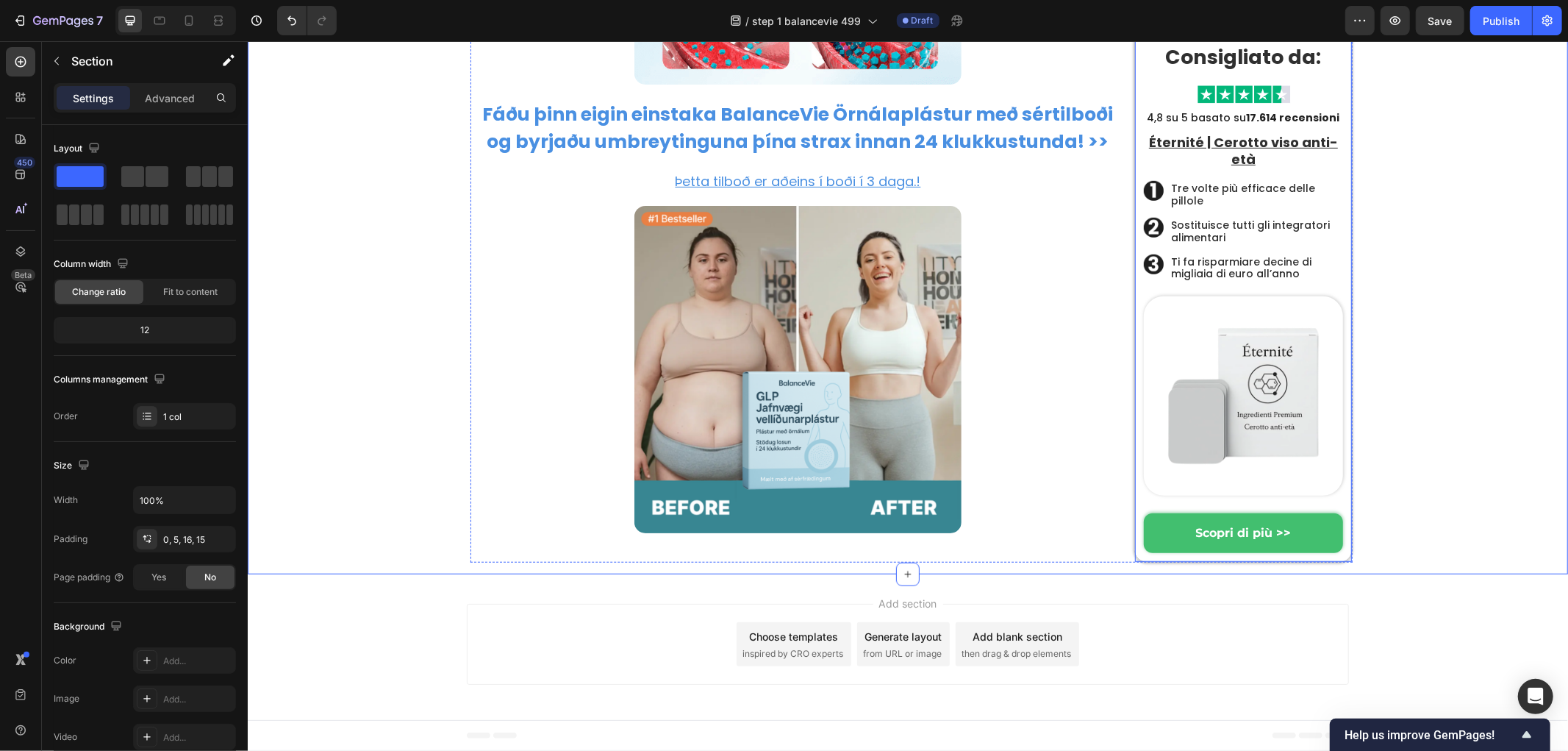
click at [1336, 288] on div "Consigliato da: Heading Image Row 4,8 su 5 basato su 17.614 recensioni Heading …" at bounding box center [1242, 292] width 218 height 539
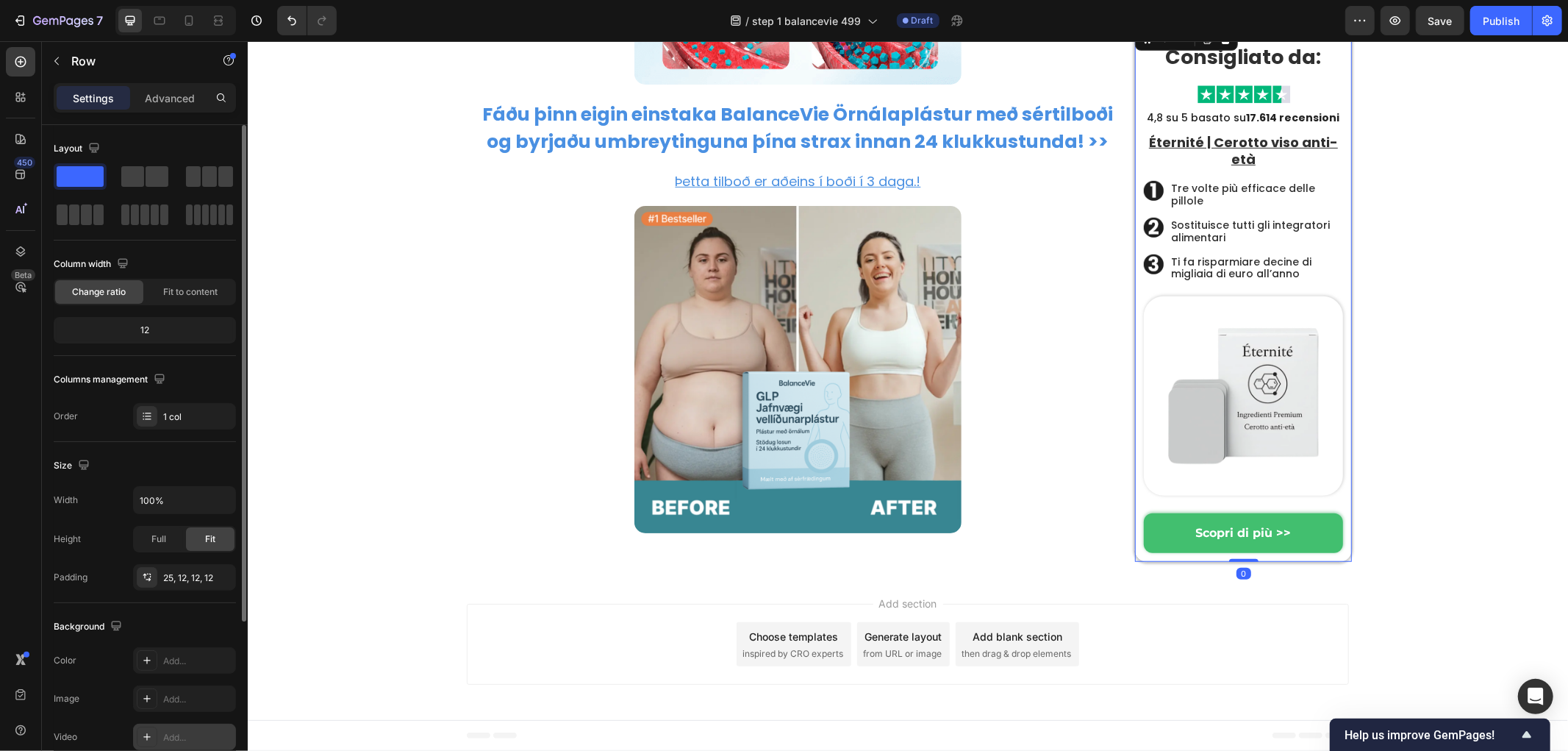
scroll to position [229, 0]
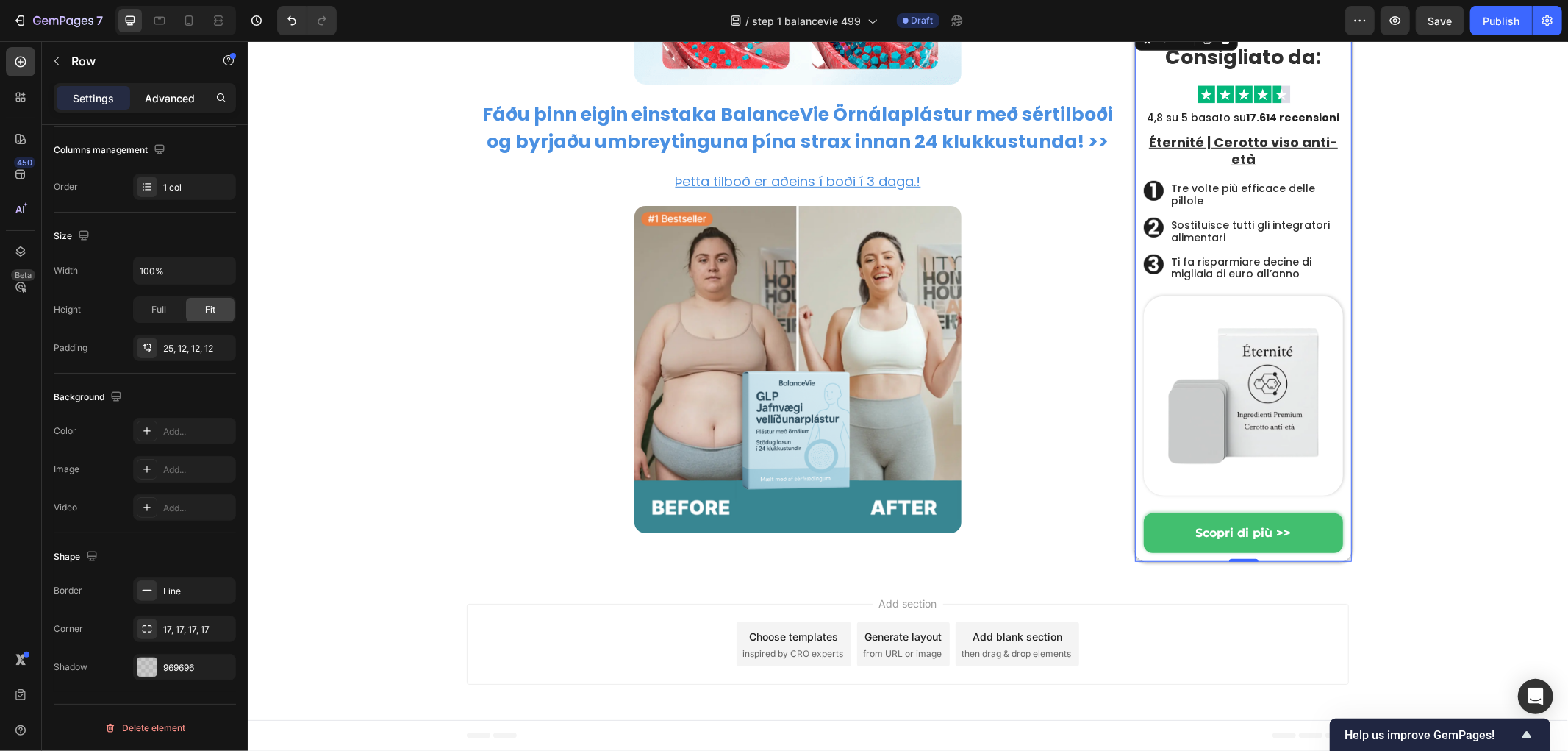
click at [185, 90] on p "Advanced" at bounding box center [169, 98] width 50 height 16
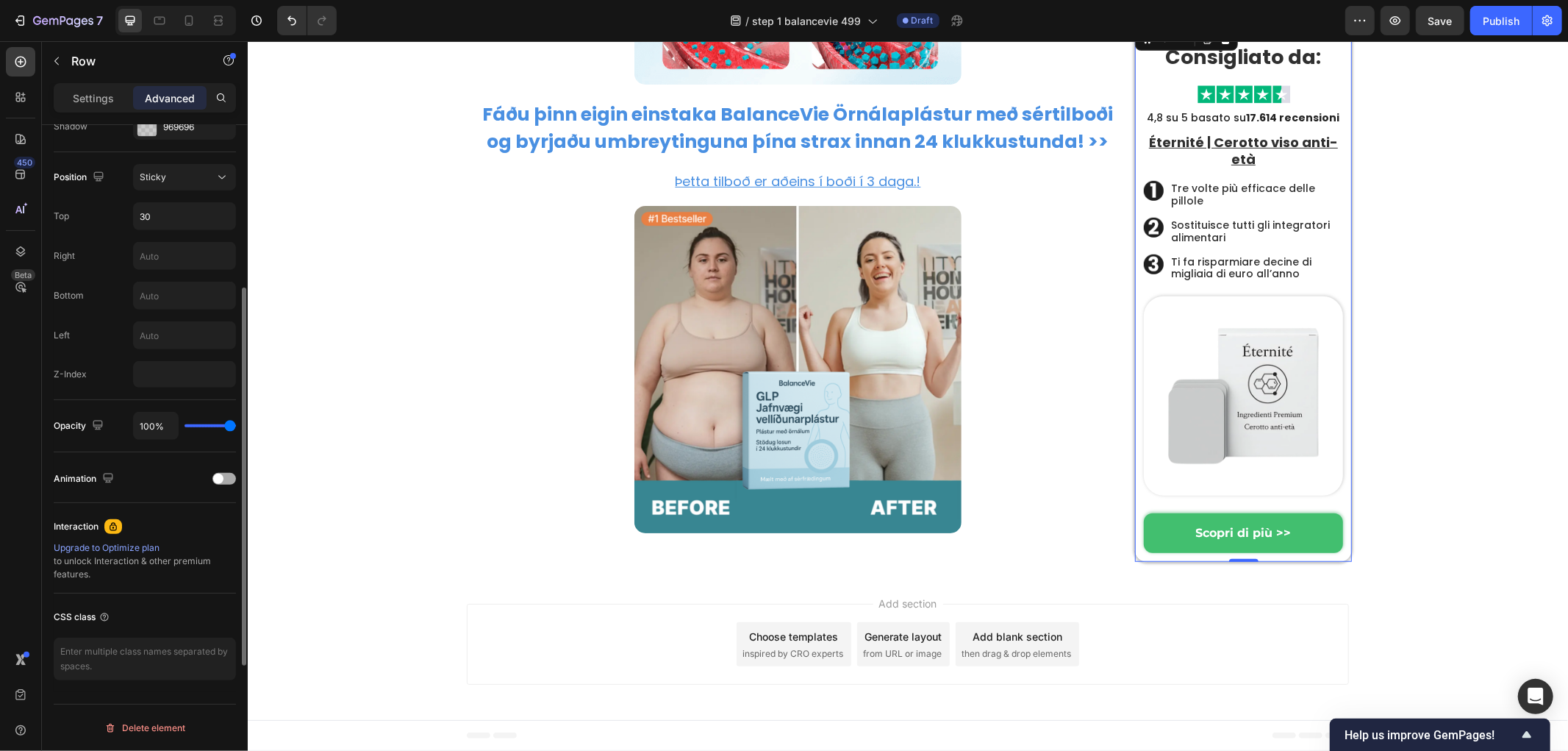
scroll to position [348, 0]
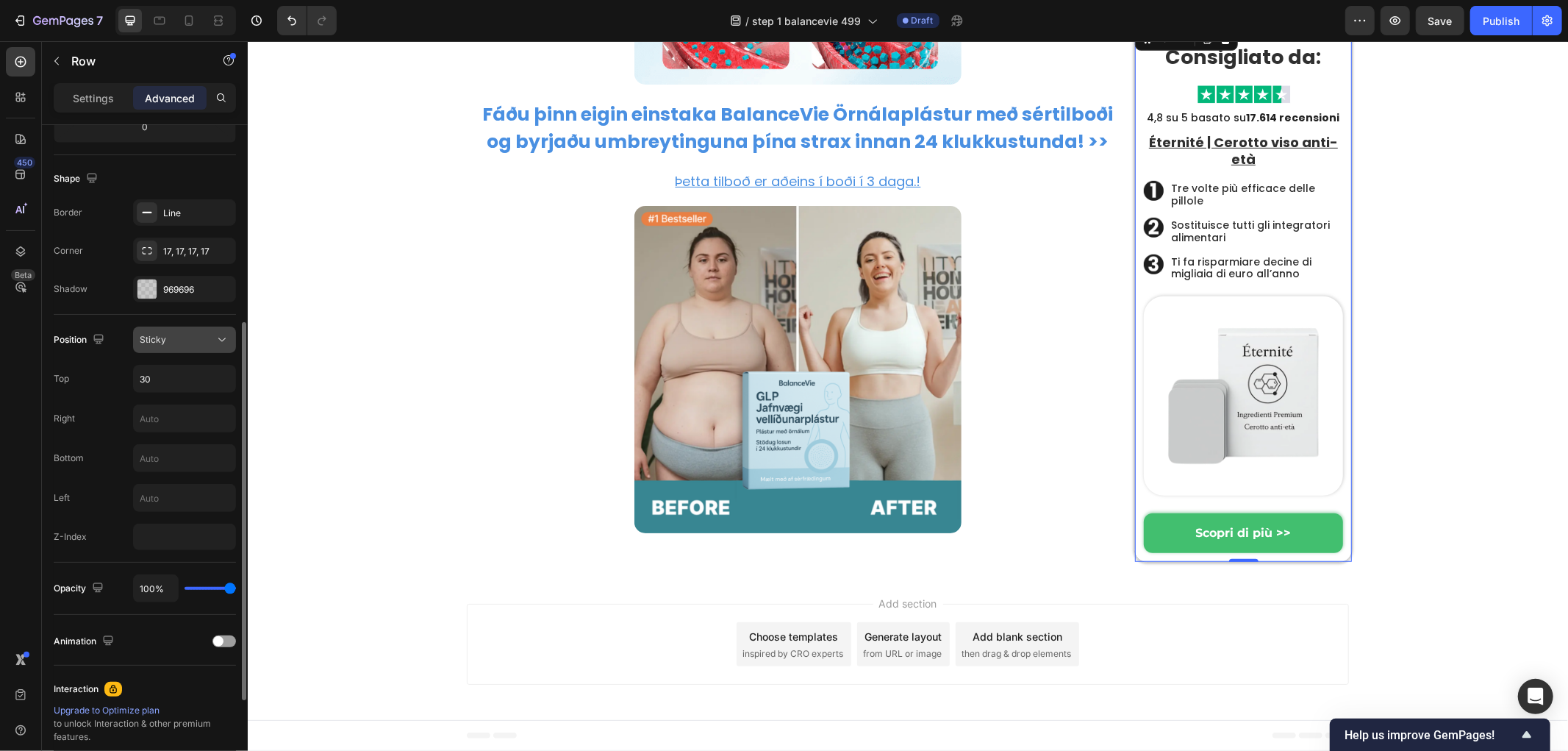
click at [211, 340] on div "Sticky" at bounding box center [177, 339] width 75 height 13
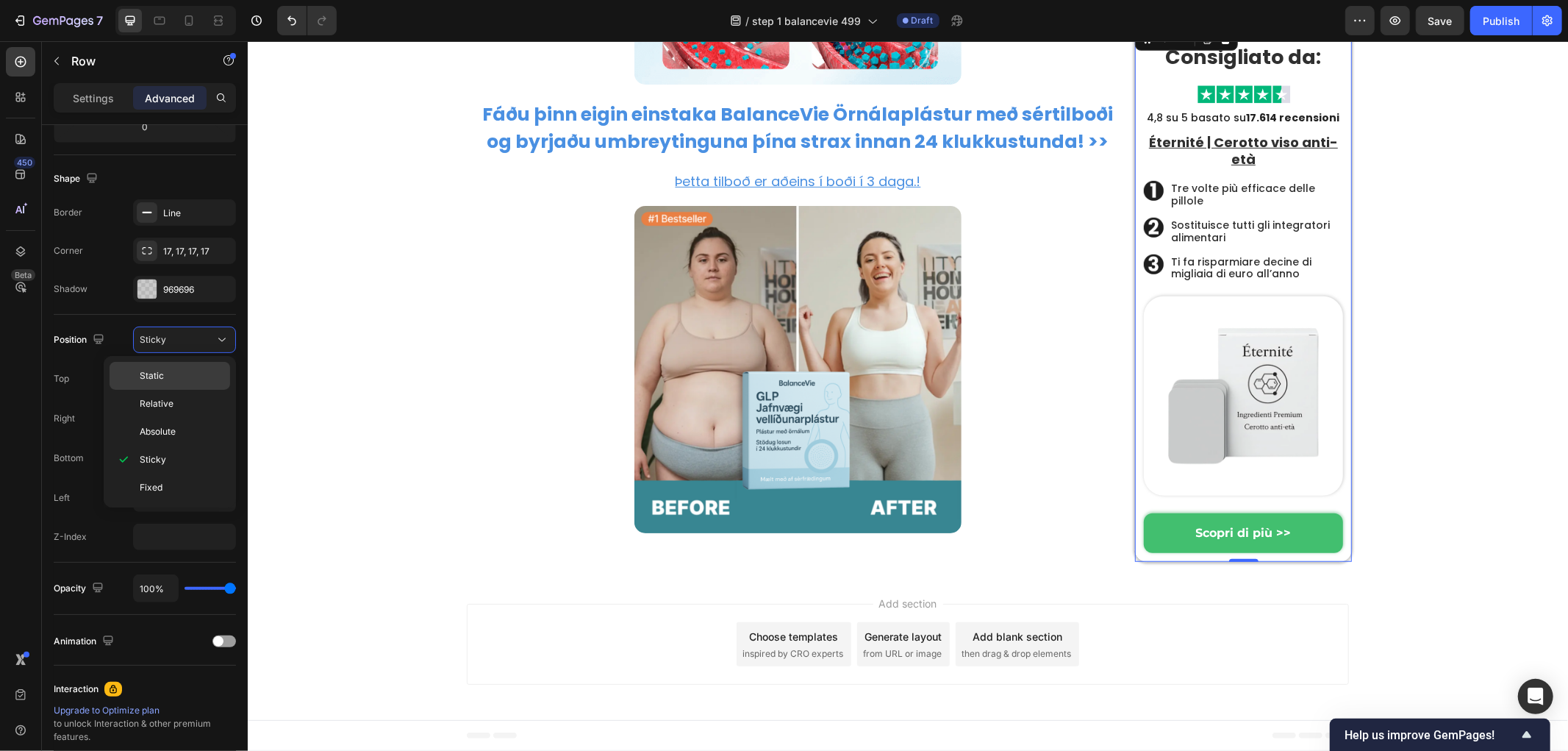
click at [164, 376] on p "Static" at bounding box center [182, 376] width 84 height 13
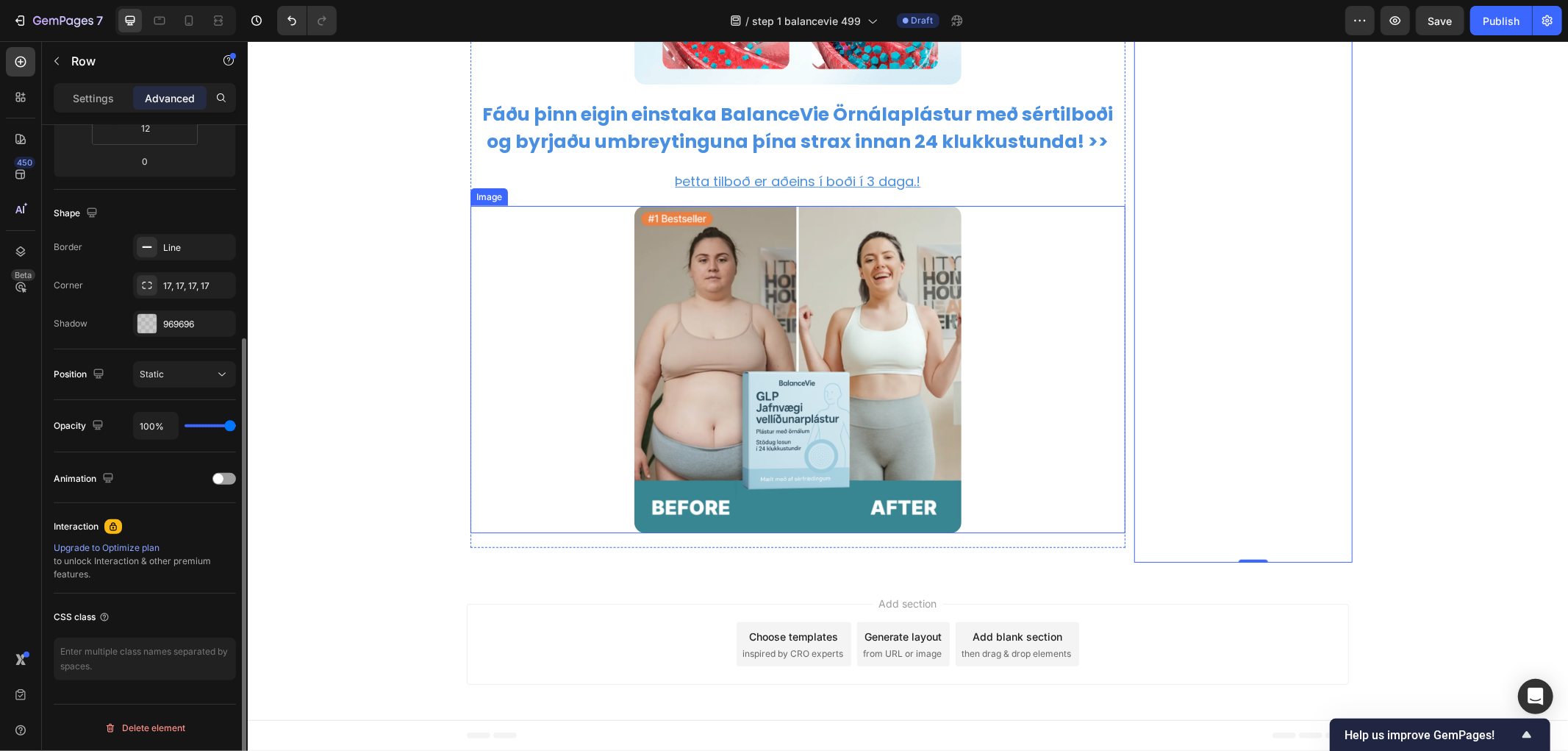
click at [477, 342] on div at bounding box center [797, 369] width 655 height 328
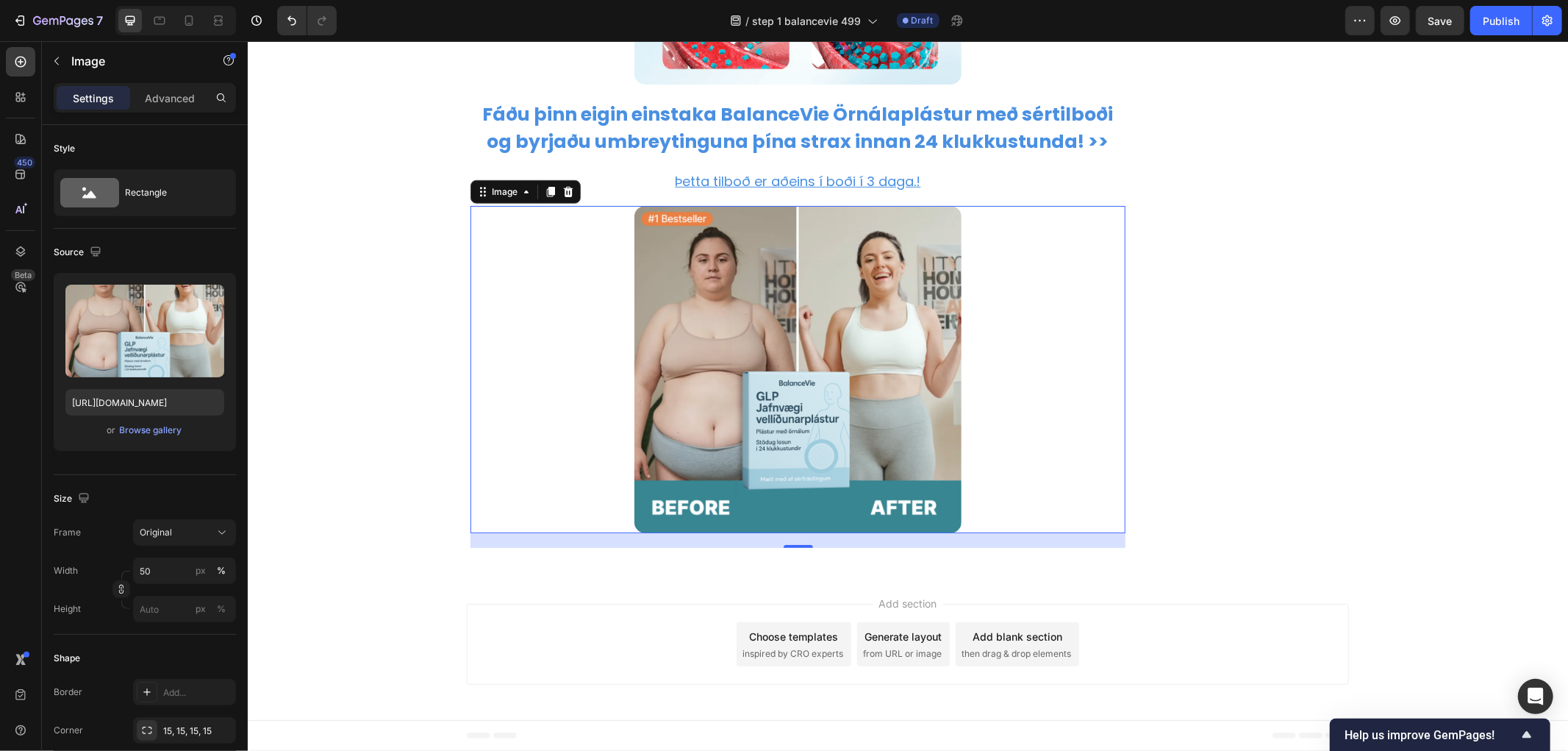
scroll to position [10365, 0]
click at [421, 591] on div "Add section Choose templates inspired by CRO experts Generate layout from URL o…" at bounding box center [907, 647] width 1321 height 145
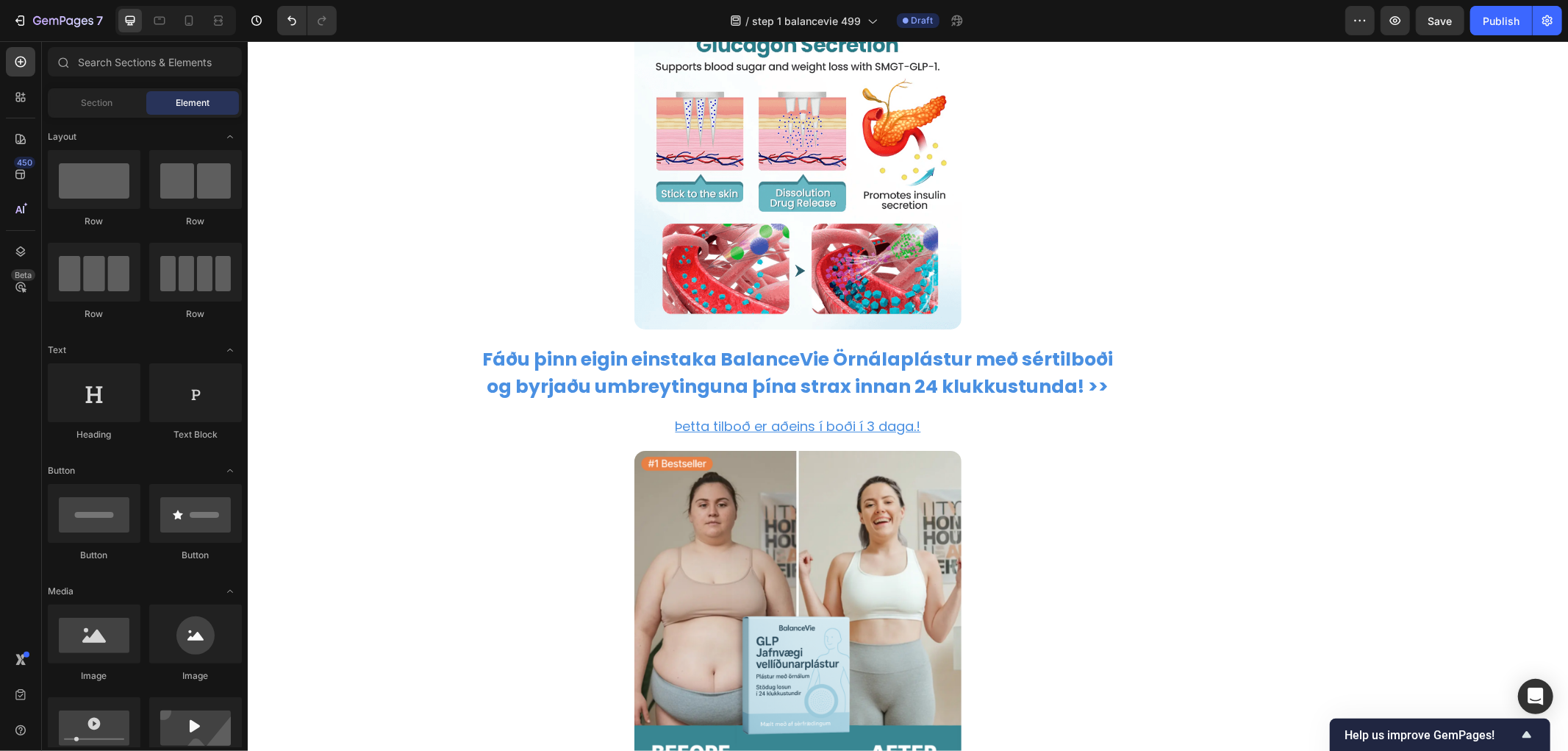
scroll to position [9957, 0]
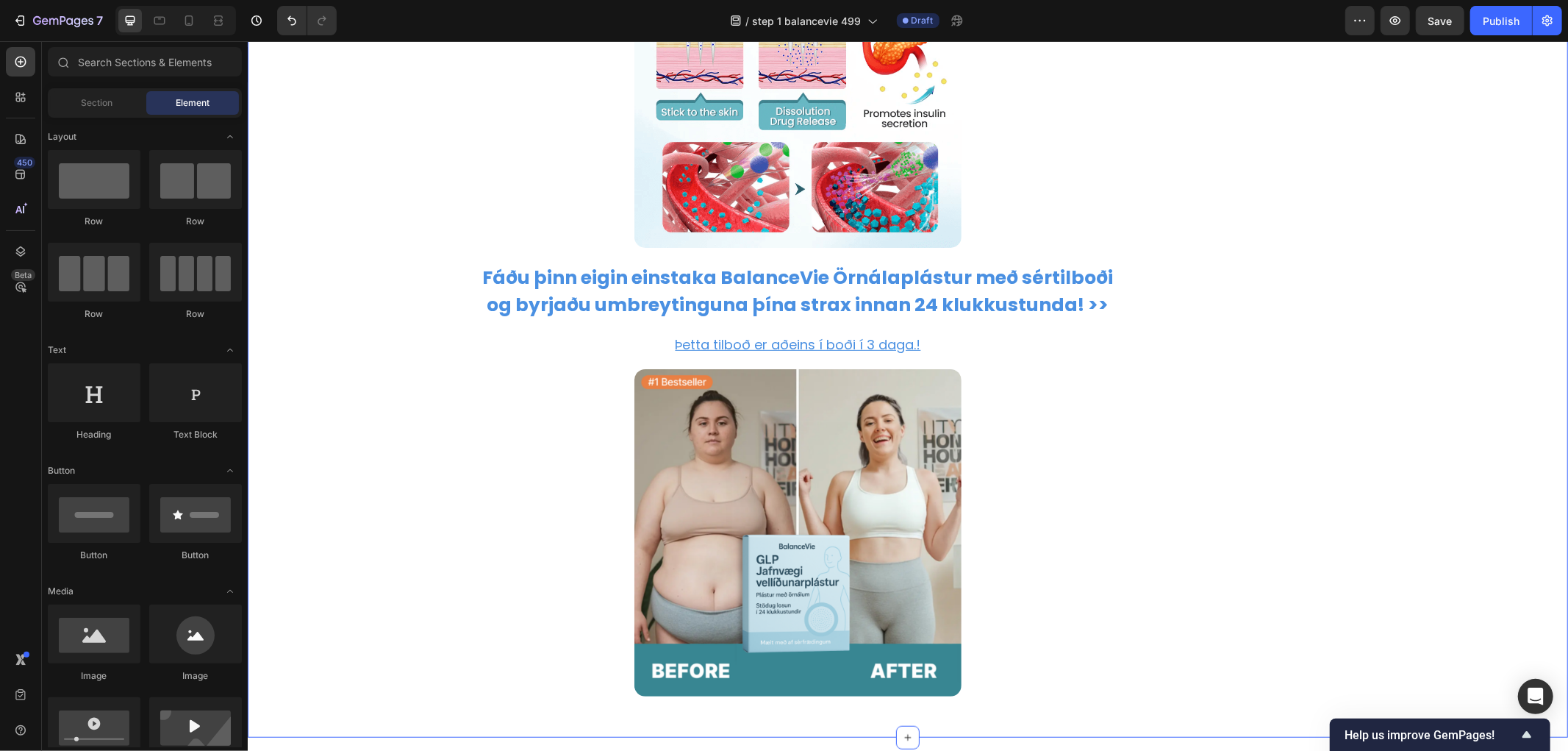
click at [542, 318] on strong "Fáðu þinn eigin einstaka BalanceVie Örnálaplástur með sértilboði og byrjaðu umb…" at bounding box center [797, 291] width 631 height 54
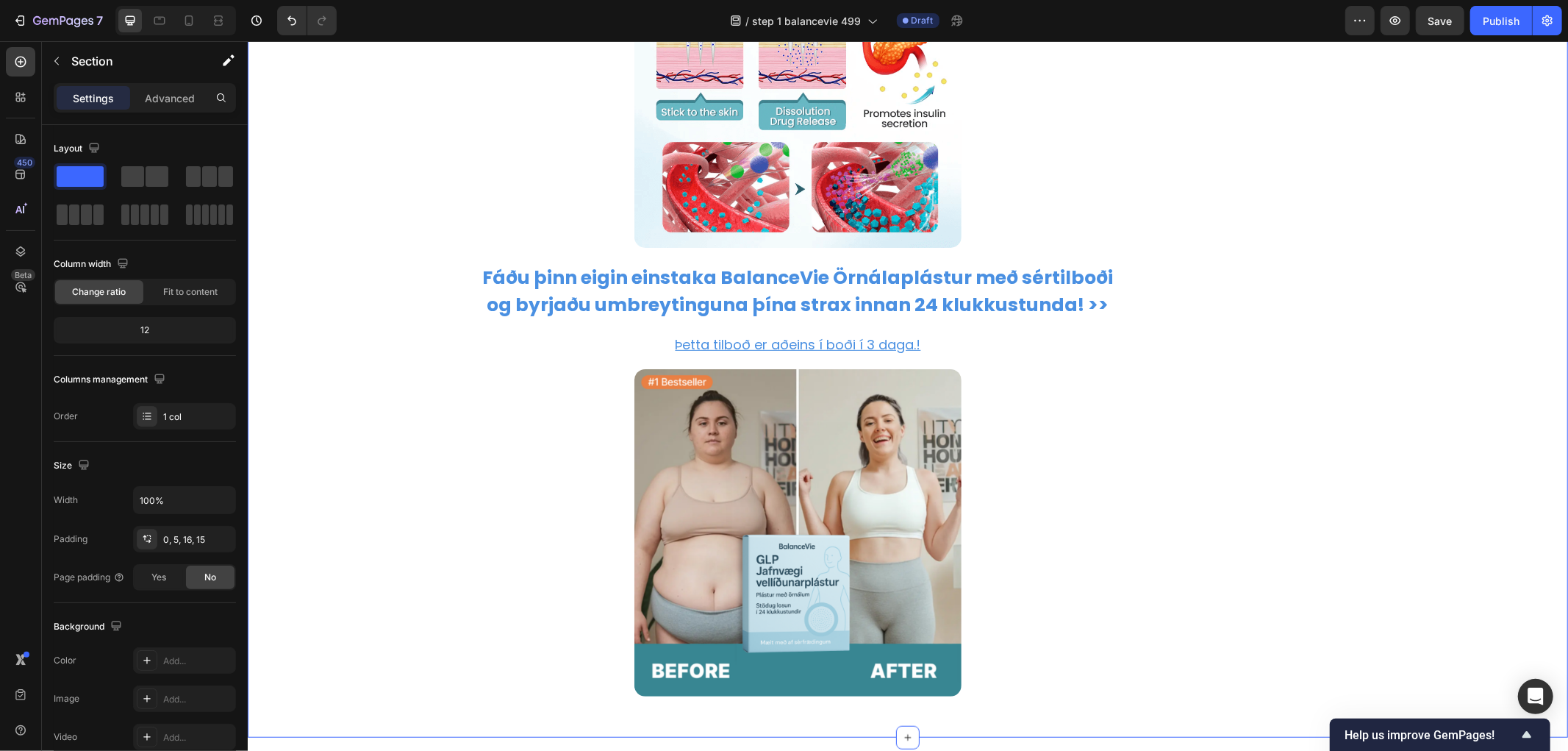
click at [560, 318] on strong "Fáðu þinn eigin einstaka BalanceVie Örnálaplástur með sértilboði og byrjaðu umb…" at bounding box center [797, 291] width 631 height 54
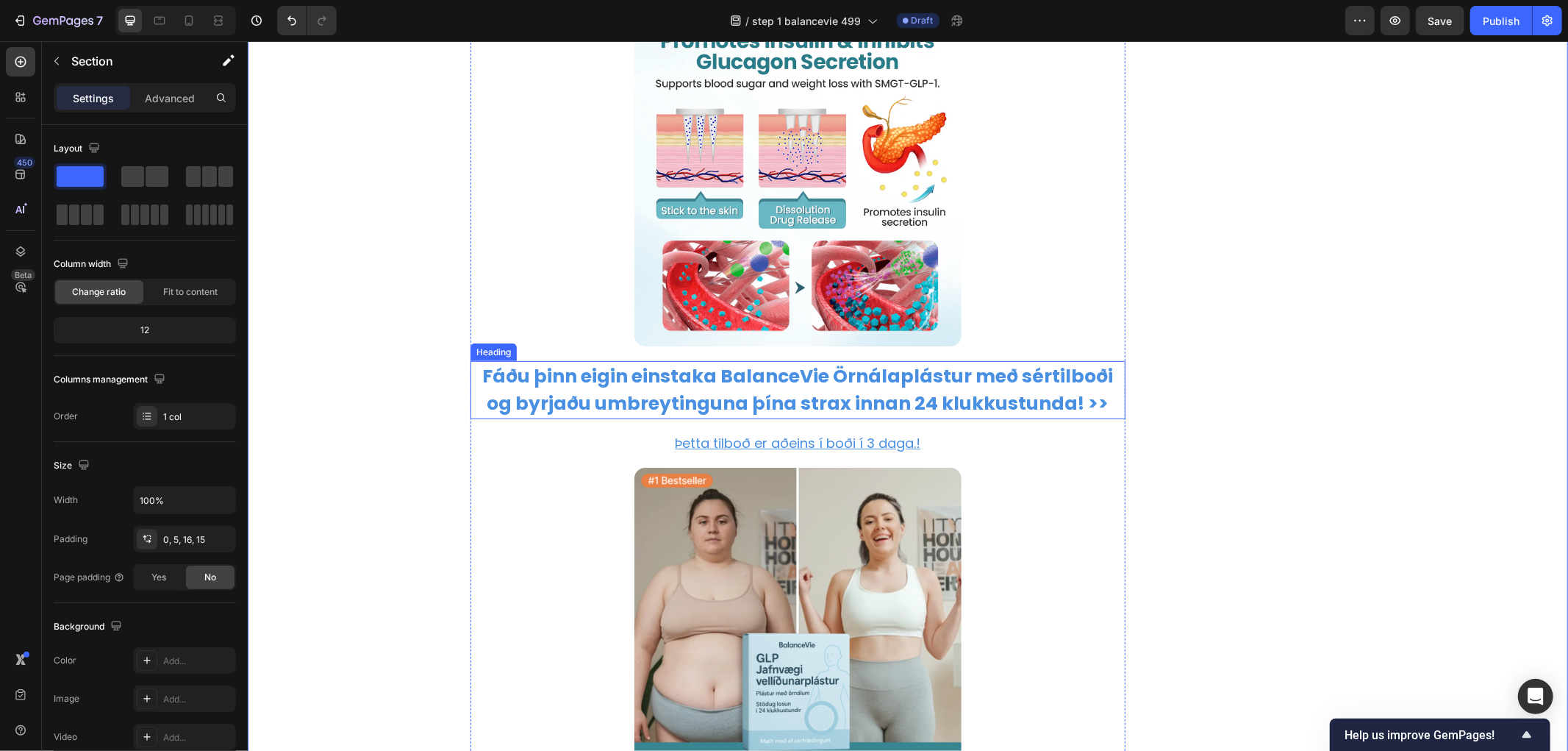
scroll to position [9712, 0]
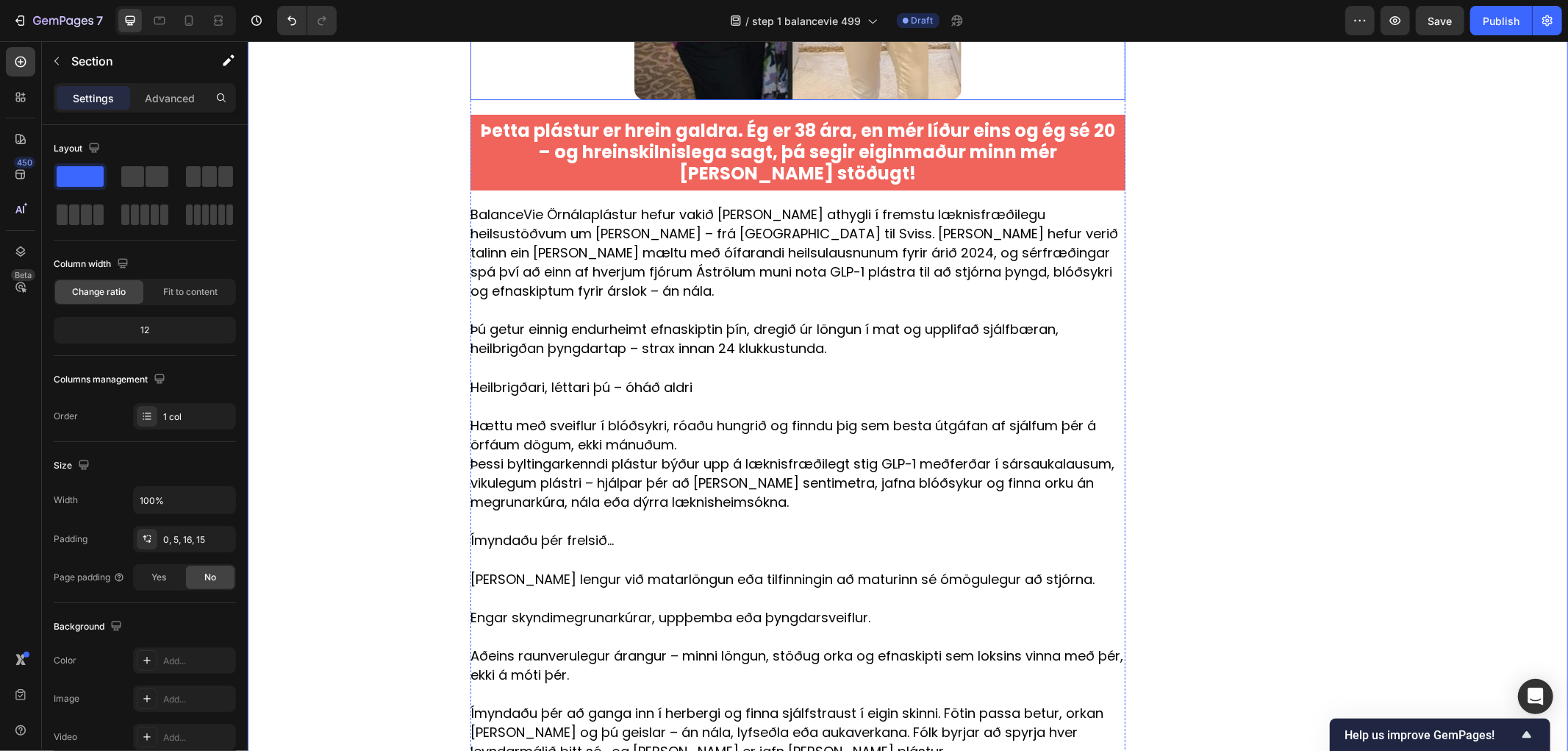
scroll to position [8813, 0]
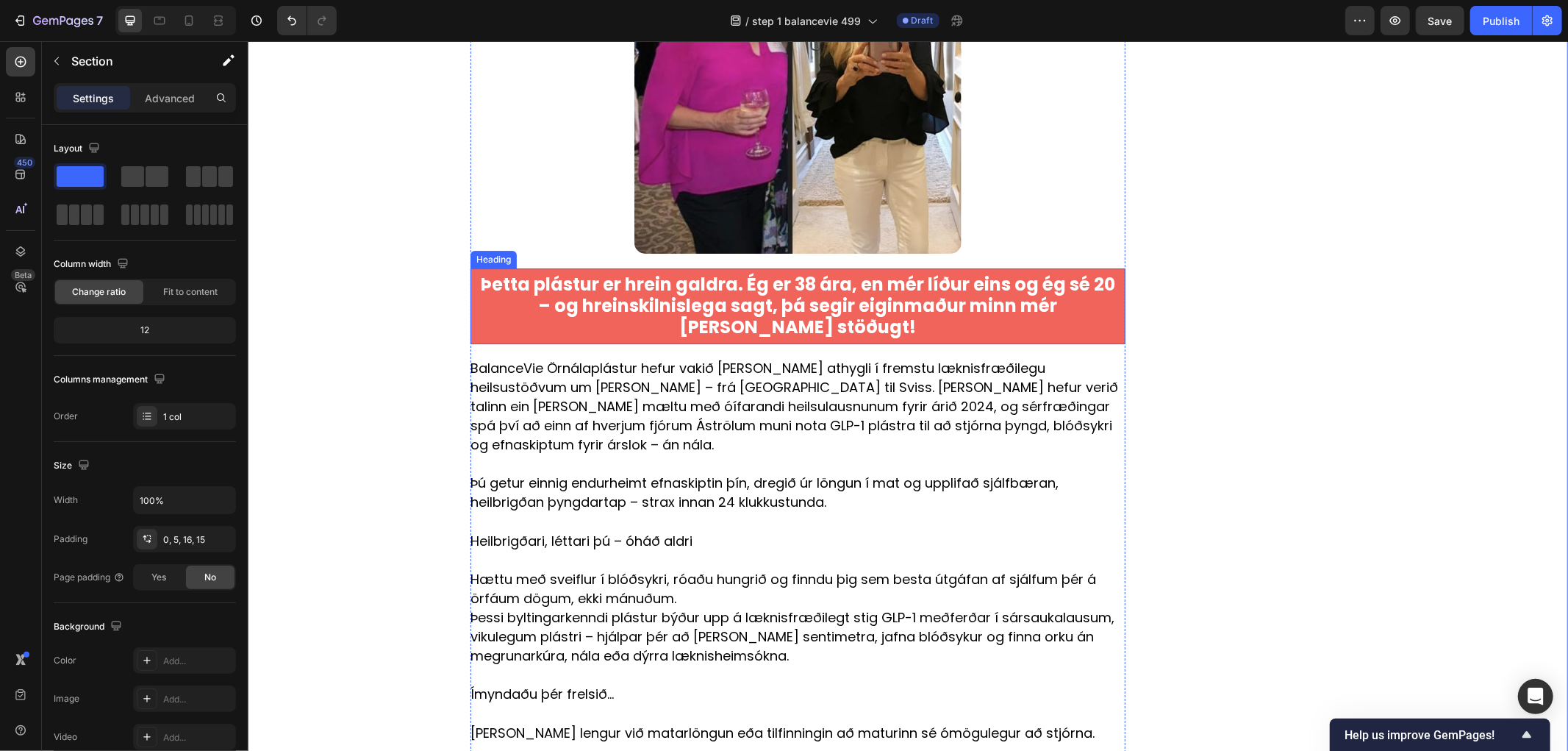
click at [1010, 338] on strong "Þetta plástur er hrein galdra. Ég er 38 ára, en mér líður eins og ég sé 20 – og…" at bounding box center [797, 304] width 635 height 67
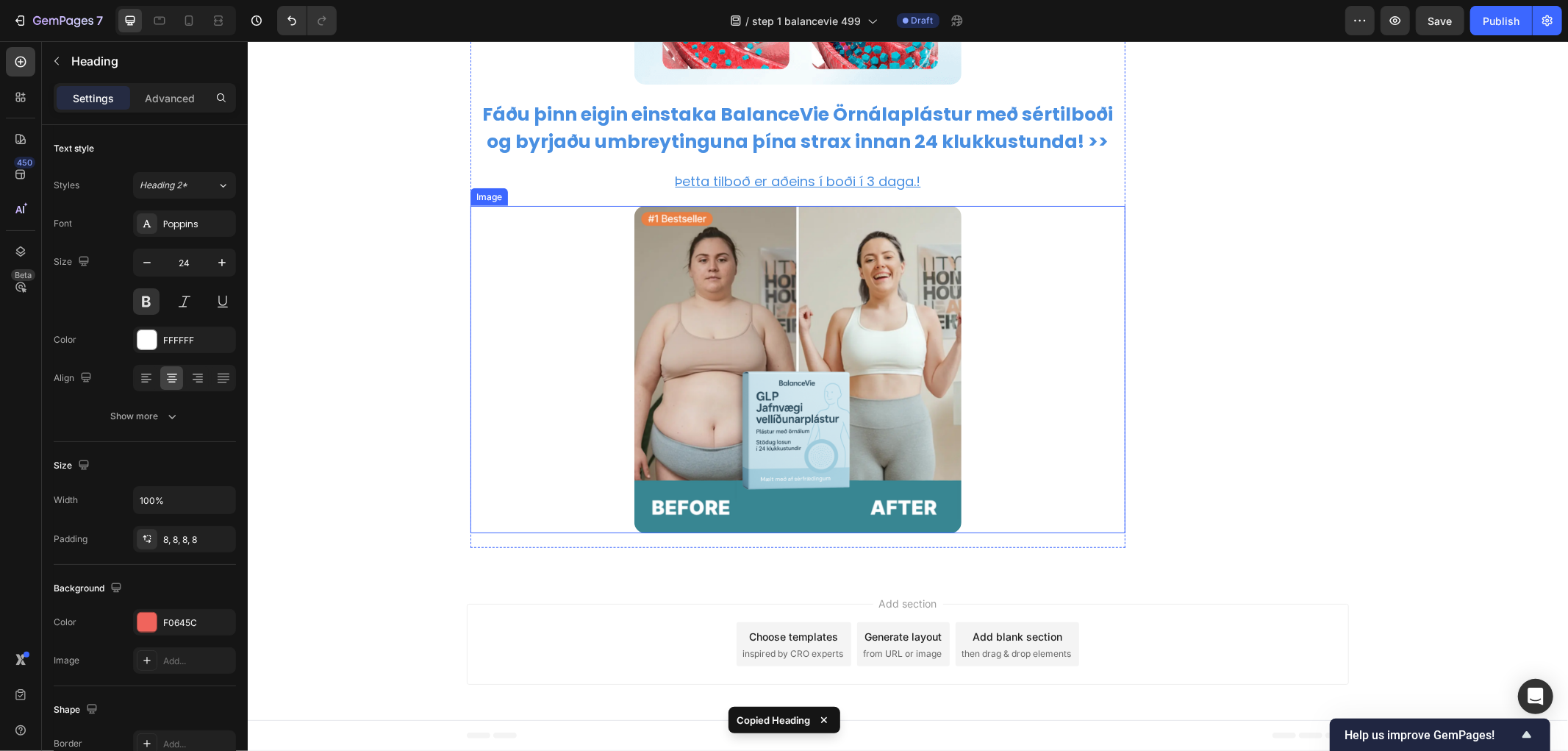
scroll to position [10365, 0]
click at [815, 444] on img at bounding box center [797, 369] width 328 height 328
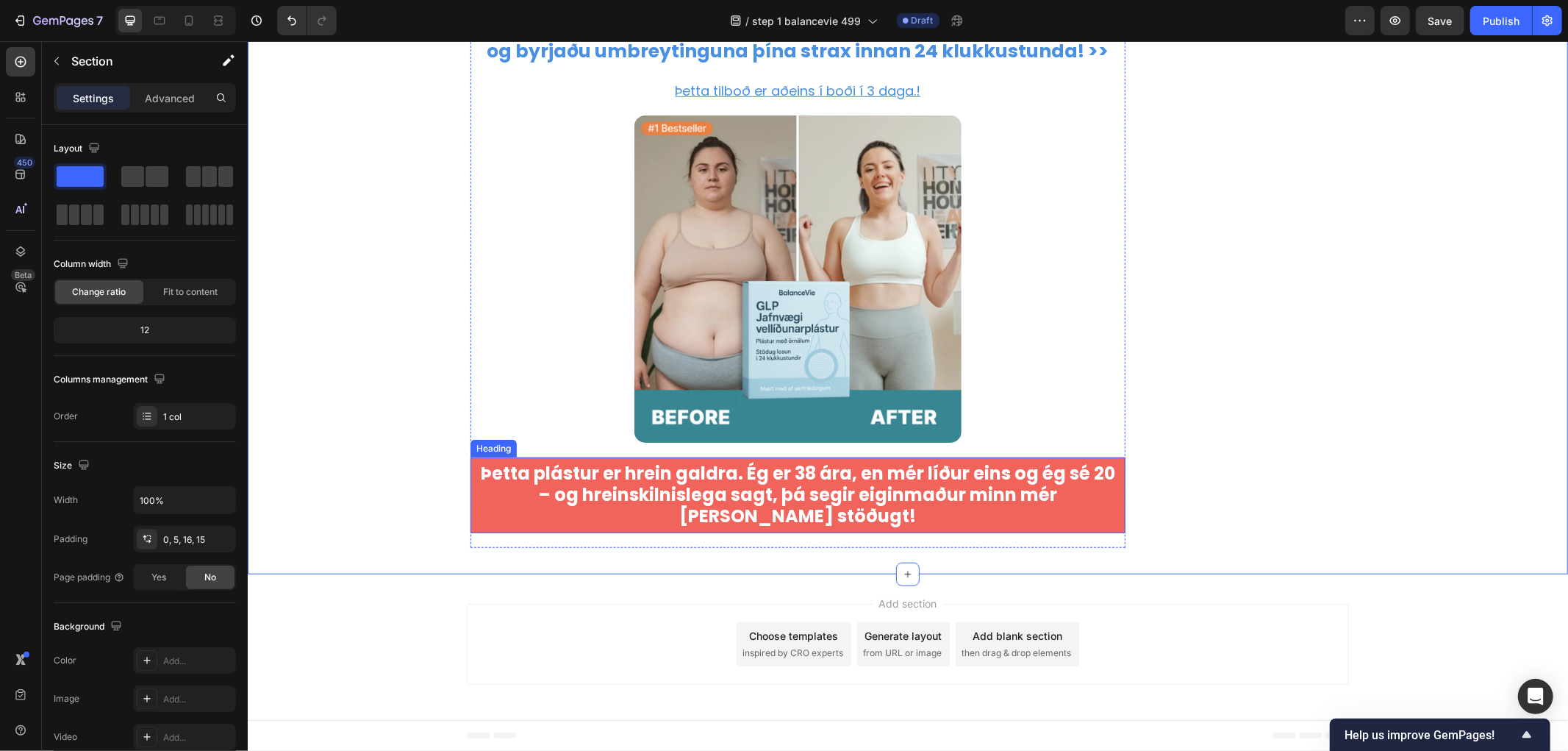
click at [782, 527] on strong "Þetta plástur er hrein galdra. Ég er 38 ára, en mér líður eins og ég sé 20 – og…" at bounding box center [797, 493] width 635 height 67
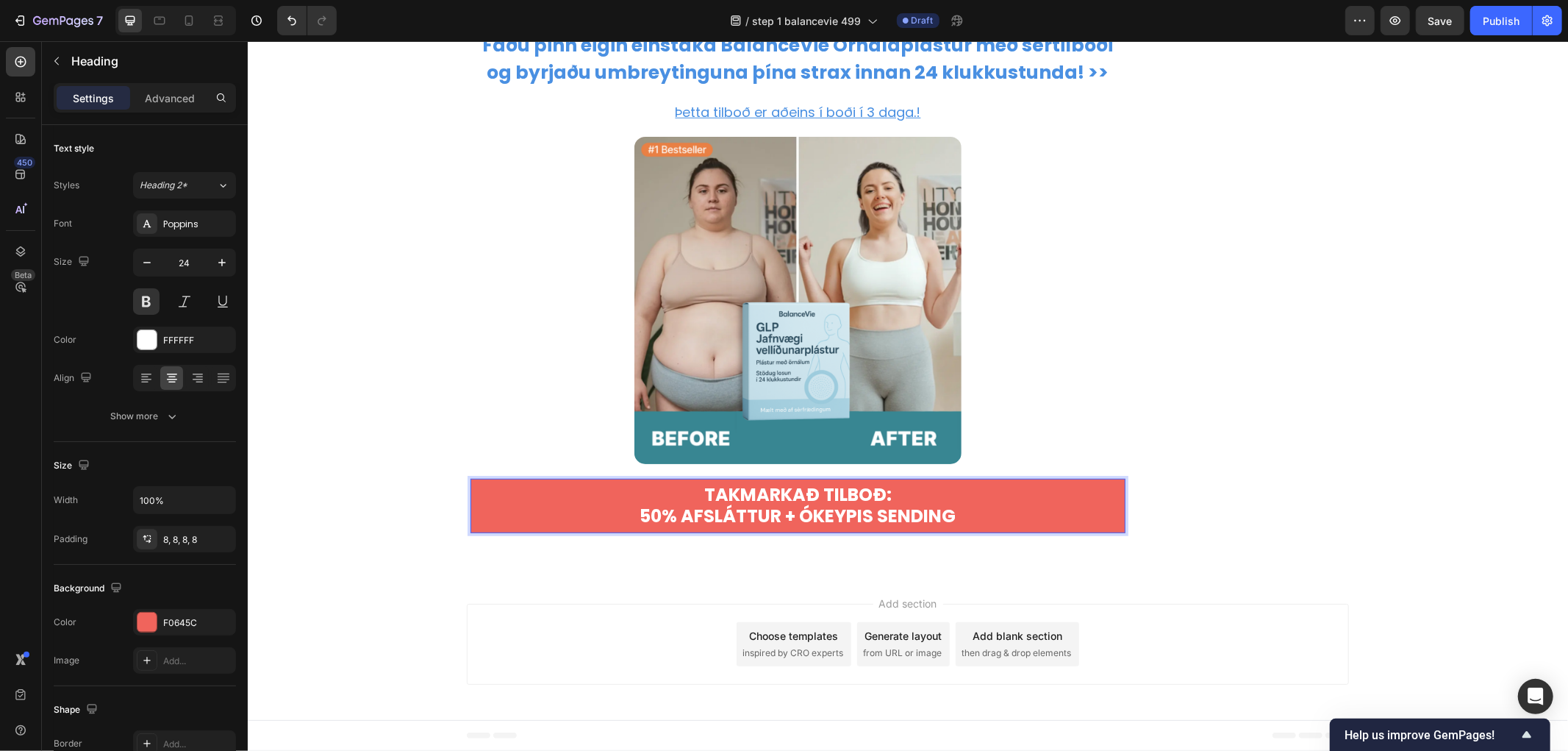
click at [739, 505] on p "TAKMARKAÐ TILBOÐ:" at bounding box center [797, 494] width 643 height 21
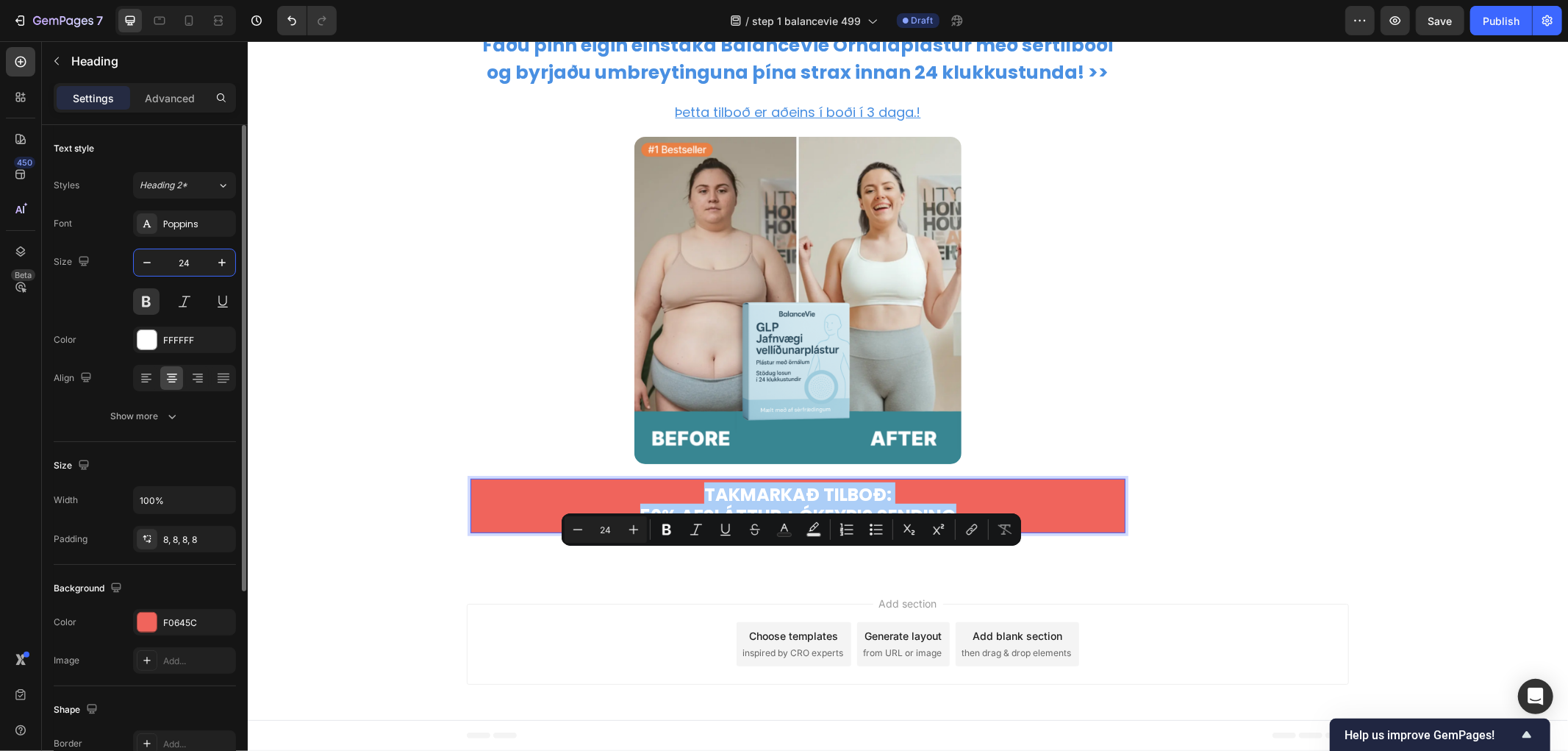
click at [194, 261] on input "24" at bounding box center [184, 262] width 48 height 26
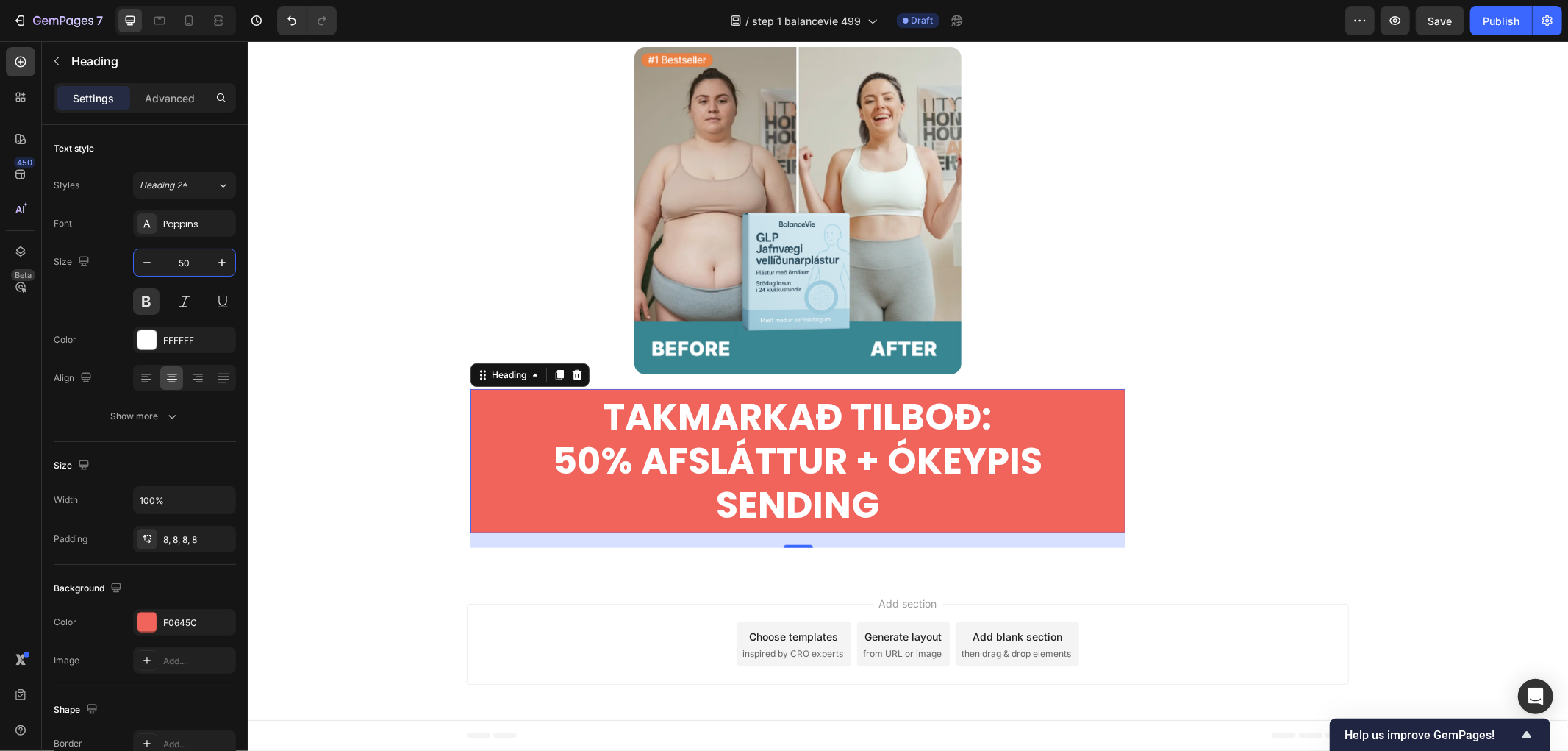
click at [729, 532] on h1 "TAKMARKAÐ TILBOÐ: 50% AFSLÁTTUR + ÓKEYPIS SENDING" at bounding box center [797, 460] width 655 height 144
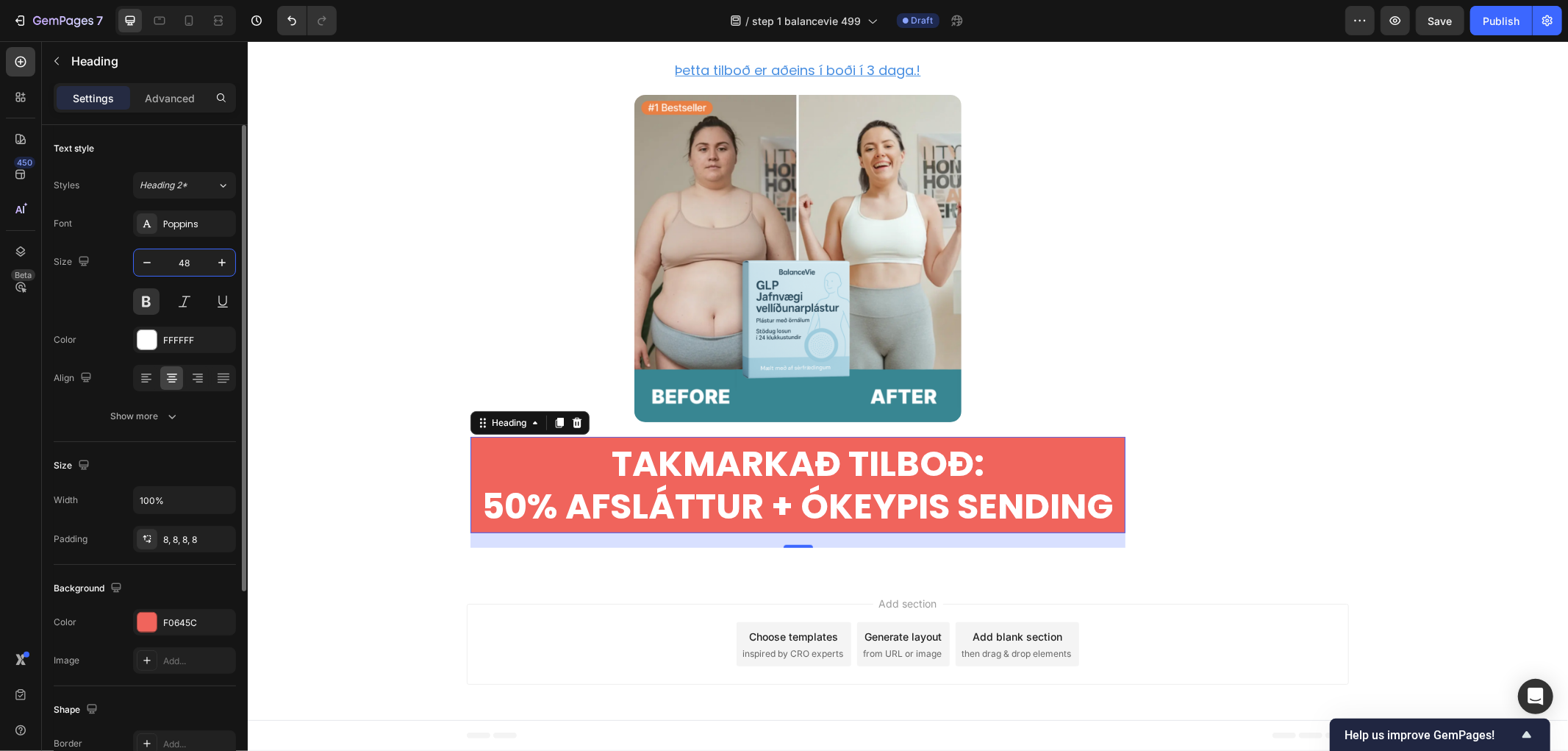
type input "48"
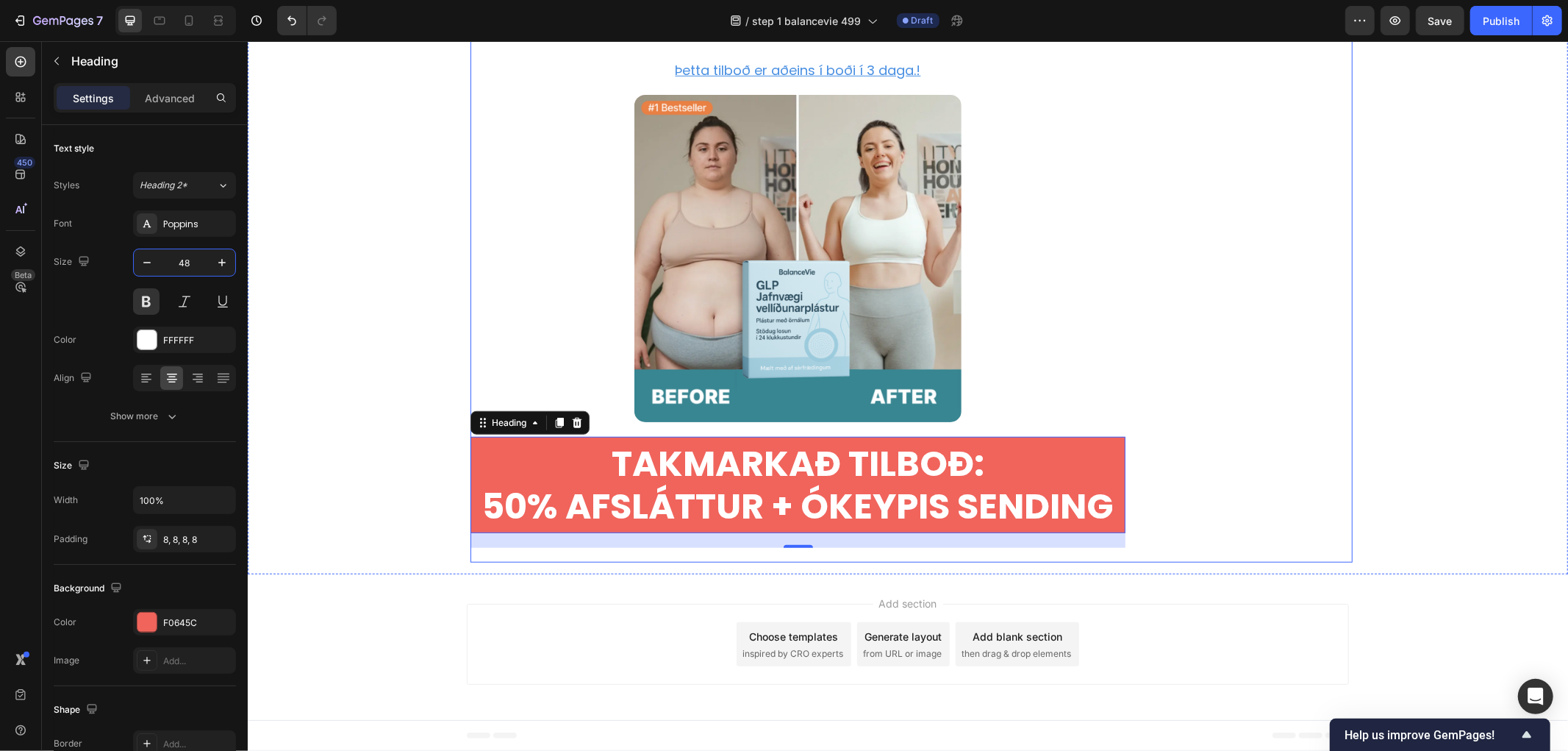
click at [1081, 532] on h1 "TAKMARKAÐ TILBOÐ: 50% AFSLÁTTUR + ÓKEYPIS SENDING" at bounding box center [797, 485] width 655 height 96
click at [521, 526] on p "TAKMARKAÐ TILBOÐ: 50% AFSLÁTTUR + ÓKEYPIS SENDING" at bounding box center [797, 484] width 643 height 85
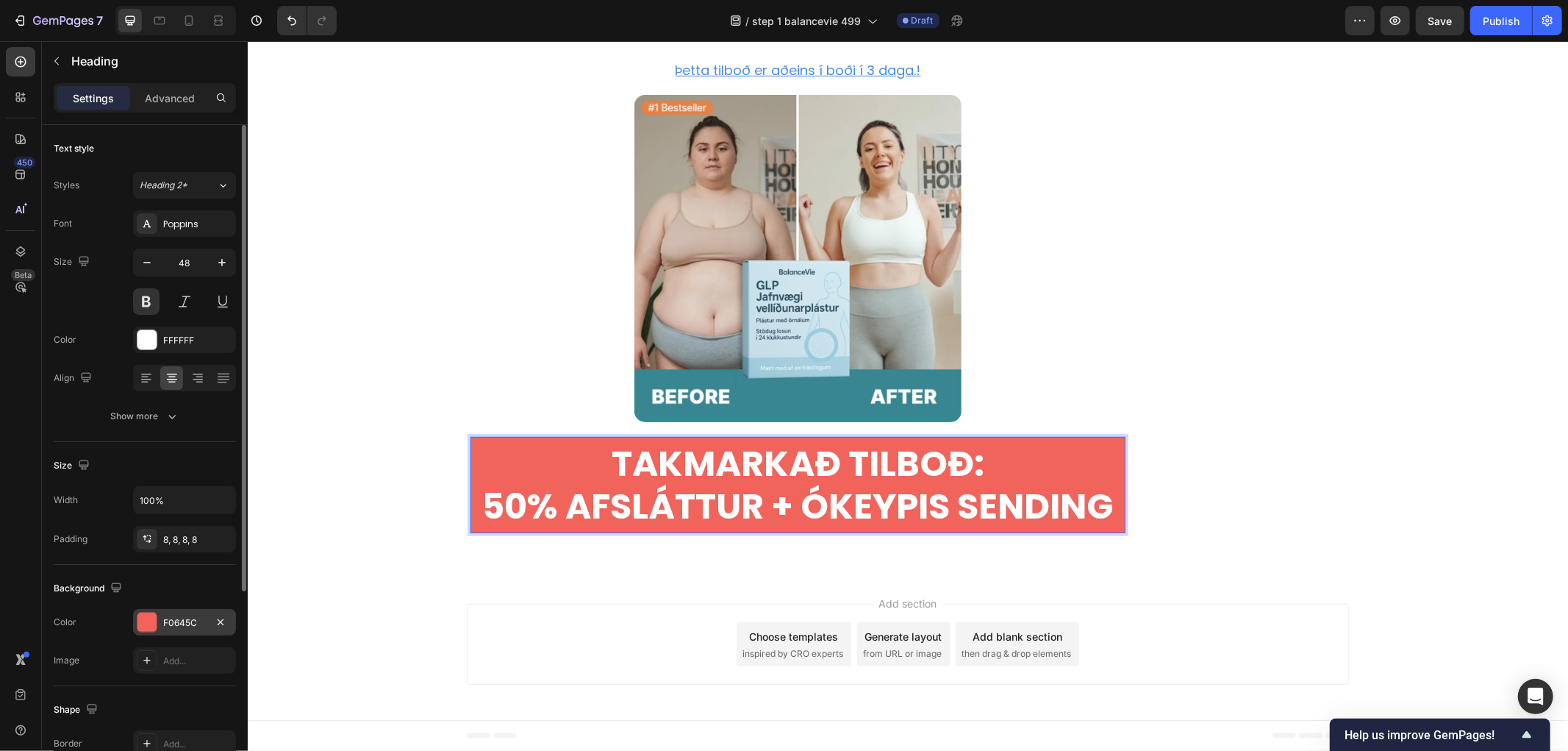
click at [142, 621] on div at bounding box center [147, 622] width 19 height 19
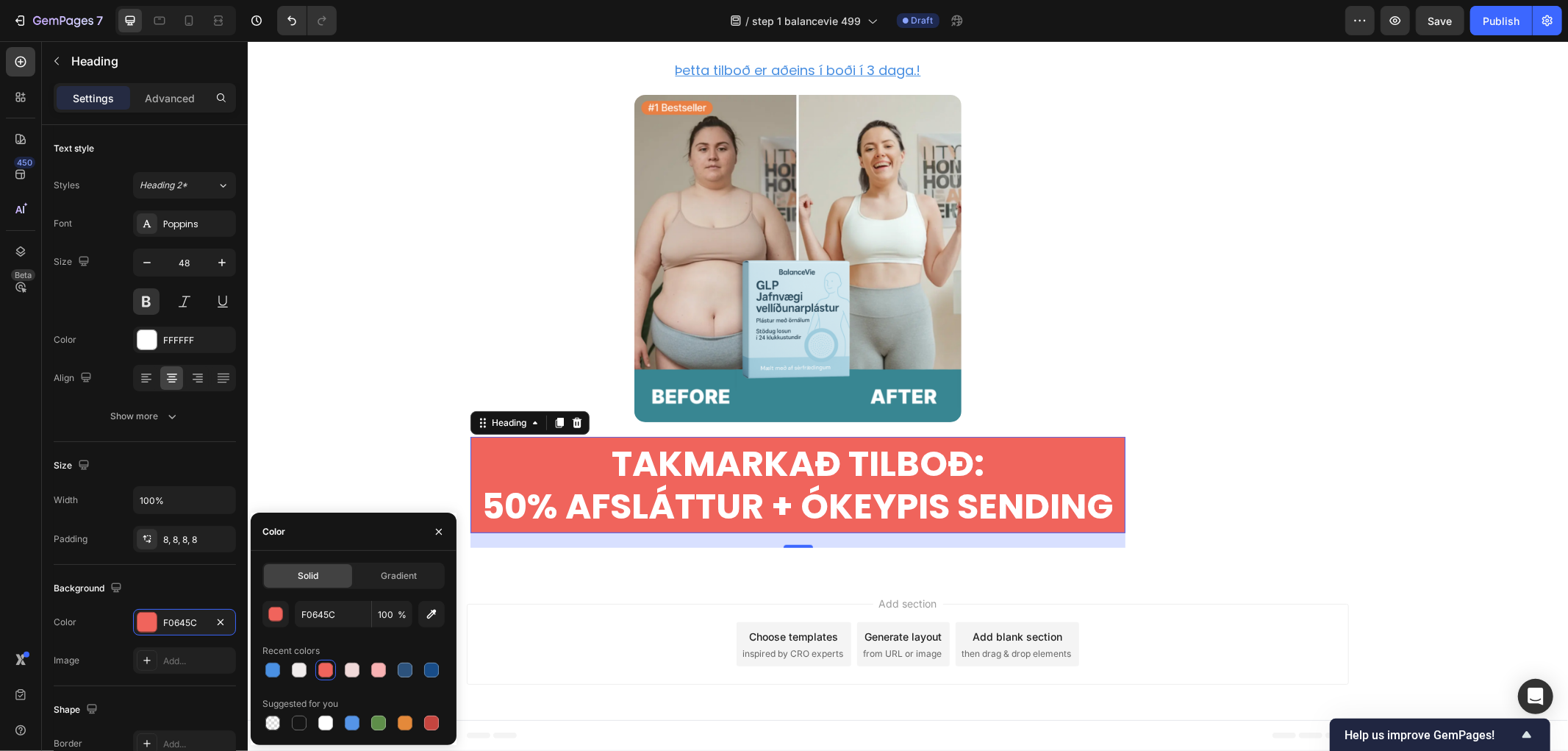
click at [1105, 422] on div at bounding box center [797, 258] width 655 height 328
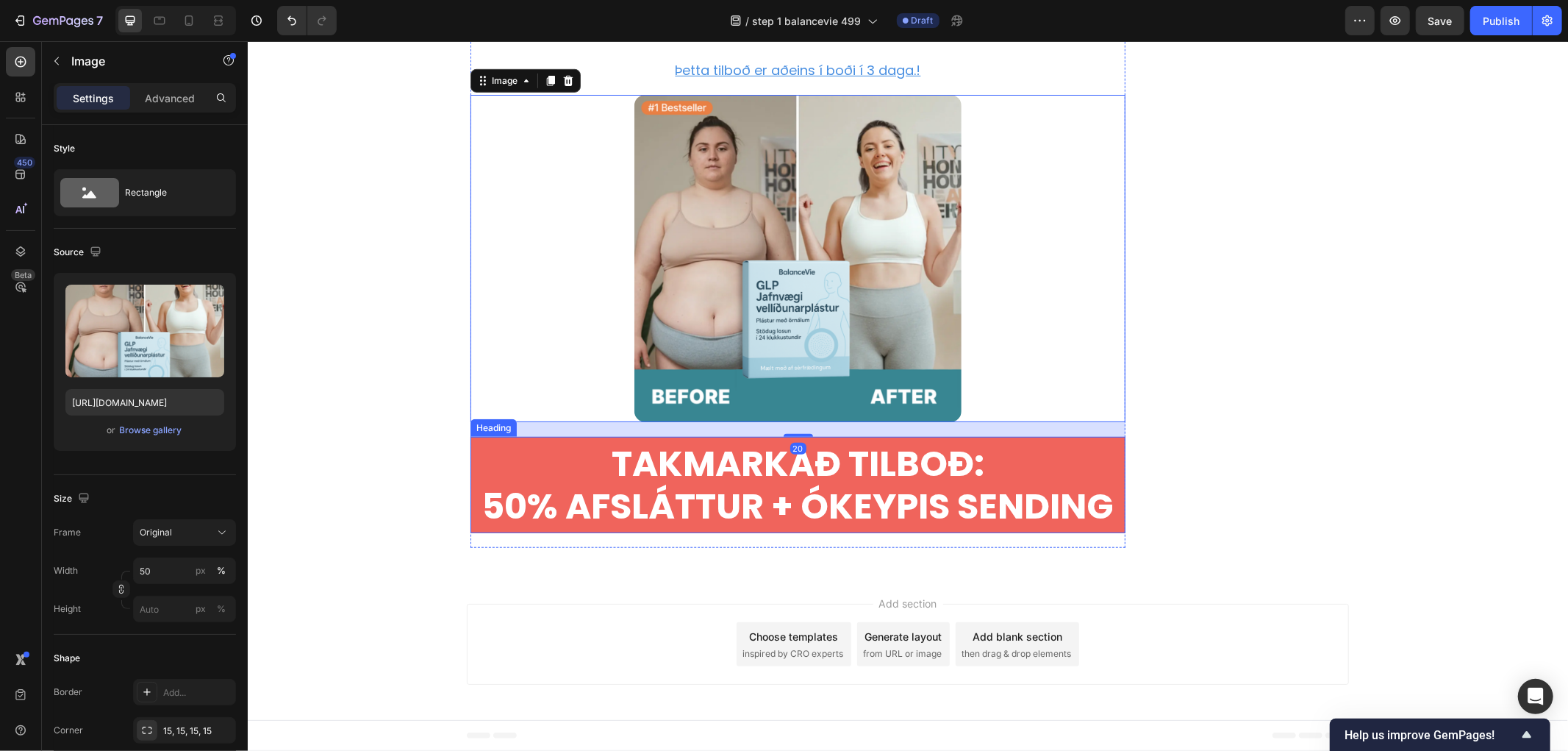
click at [501, 526] on p "TAKMARKAÐ TILBOÐ: 50% AFSLÁTTUR + ÓKEYPIS SENDING" at bounding box center [797, 484] width 643 height 85
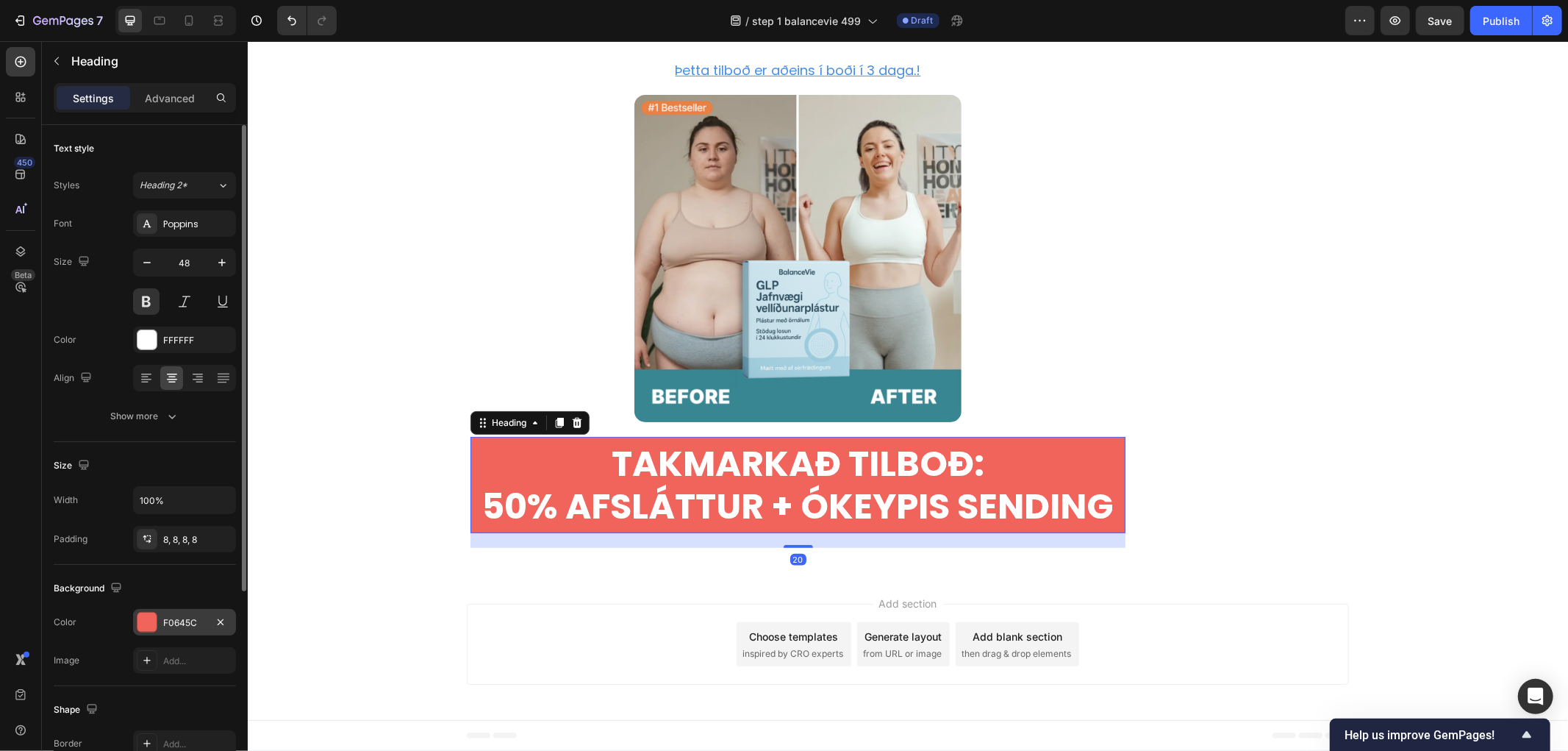
click at [153, 618] on div at bounding box center [147, 622] width 19 height 19
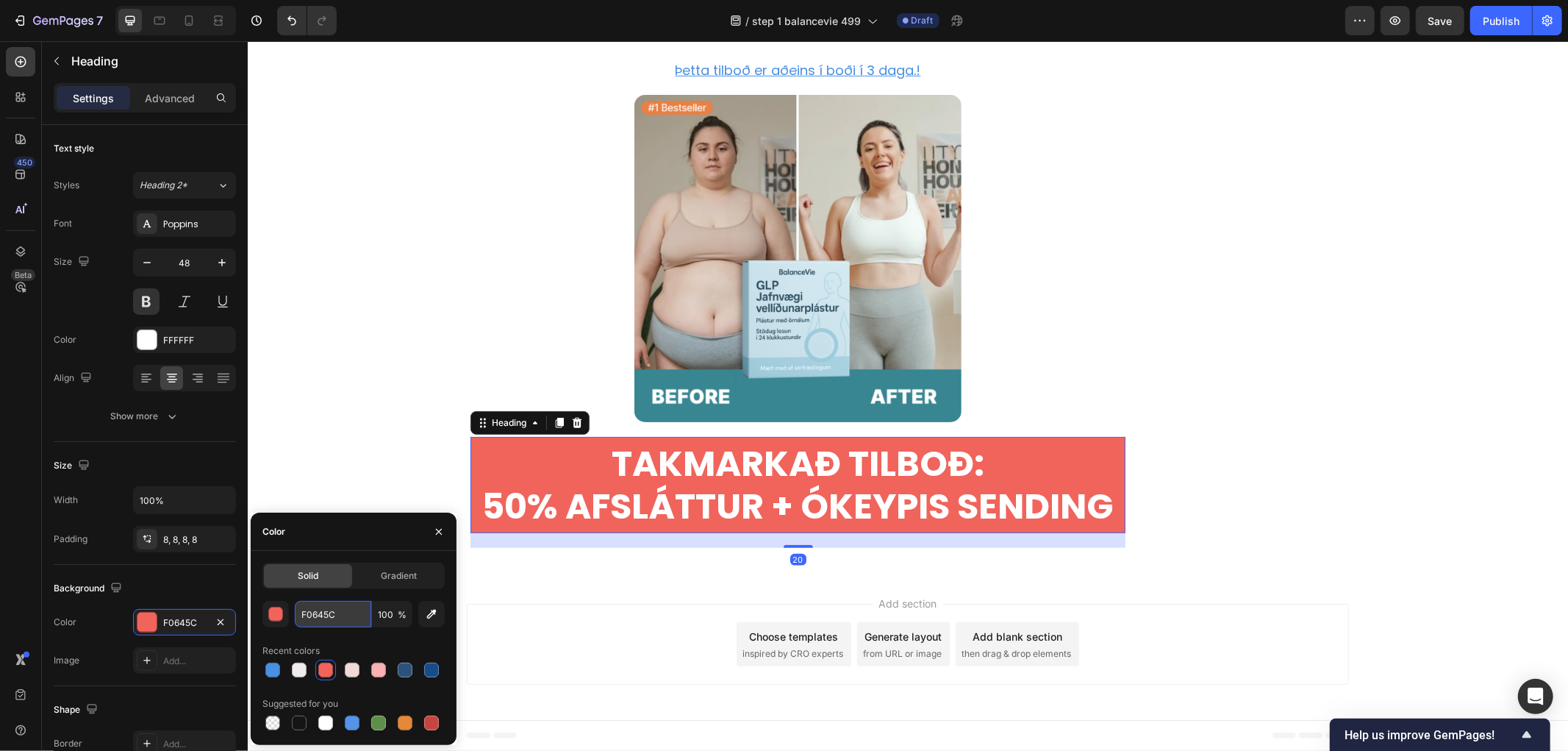
click at [338, 613] on input "F0645C" at bounding box center [333, 613] width 77 height 26
paste input "#FFFCD"
type input "#FFFCDC"
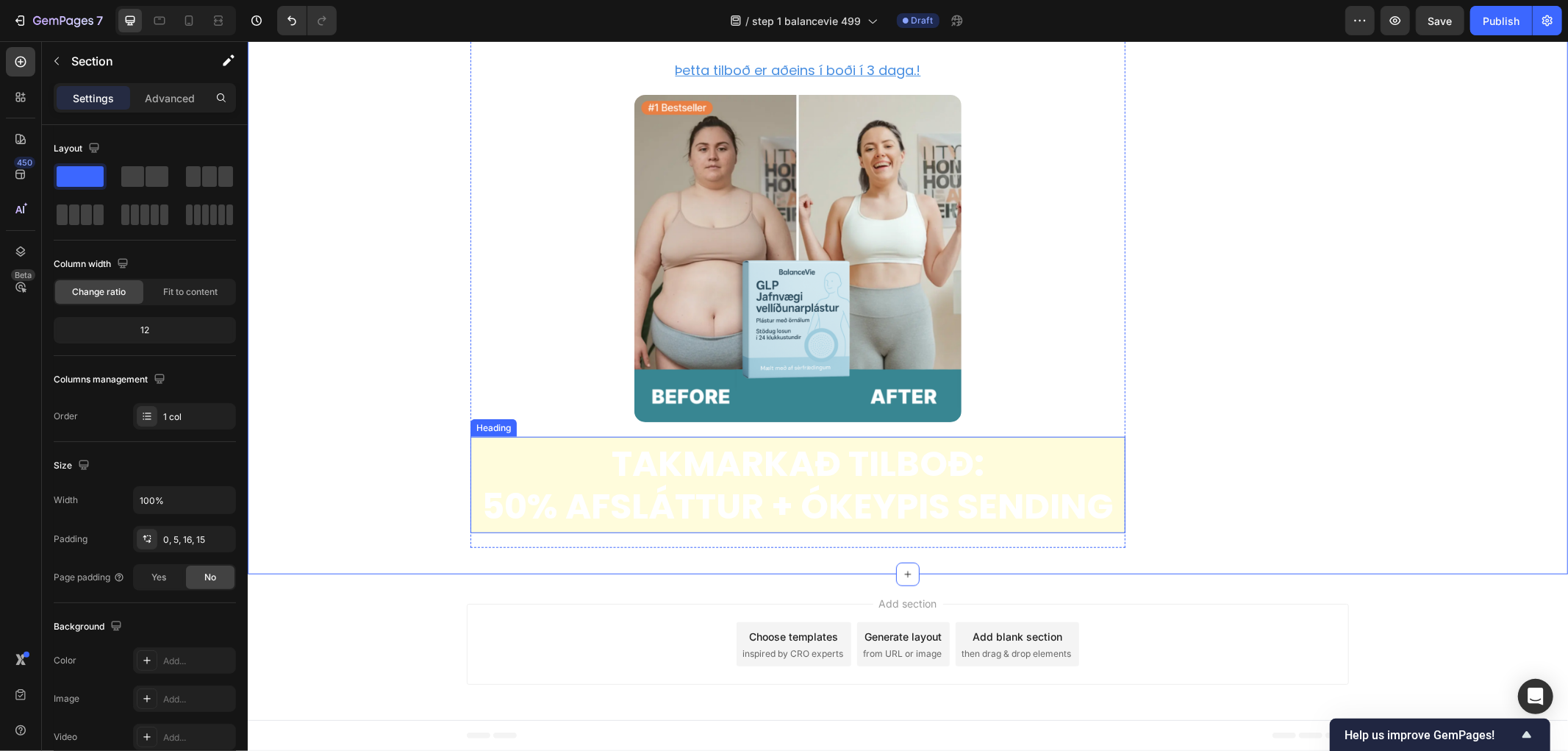
click at [645, 526] on p "TAKMARKAÐ TILBOÐ: 50% AFSLÁTTUR + ÓKEYPIS SENDING" at bounding box center [797, 484] width 643 height 85
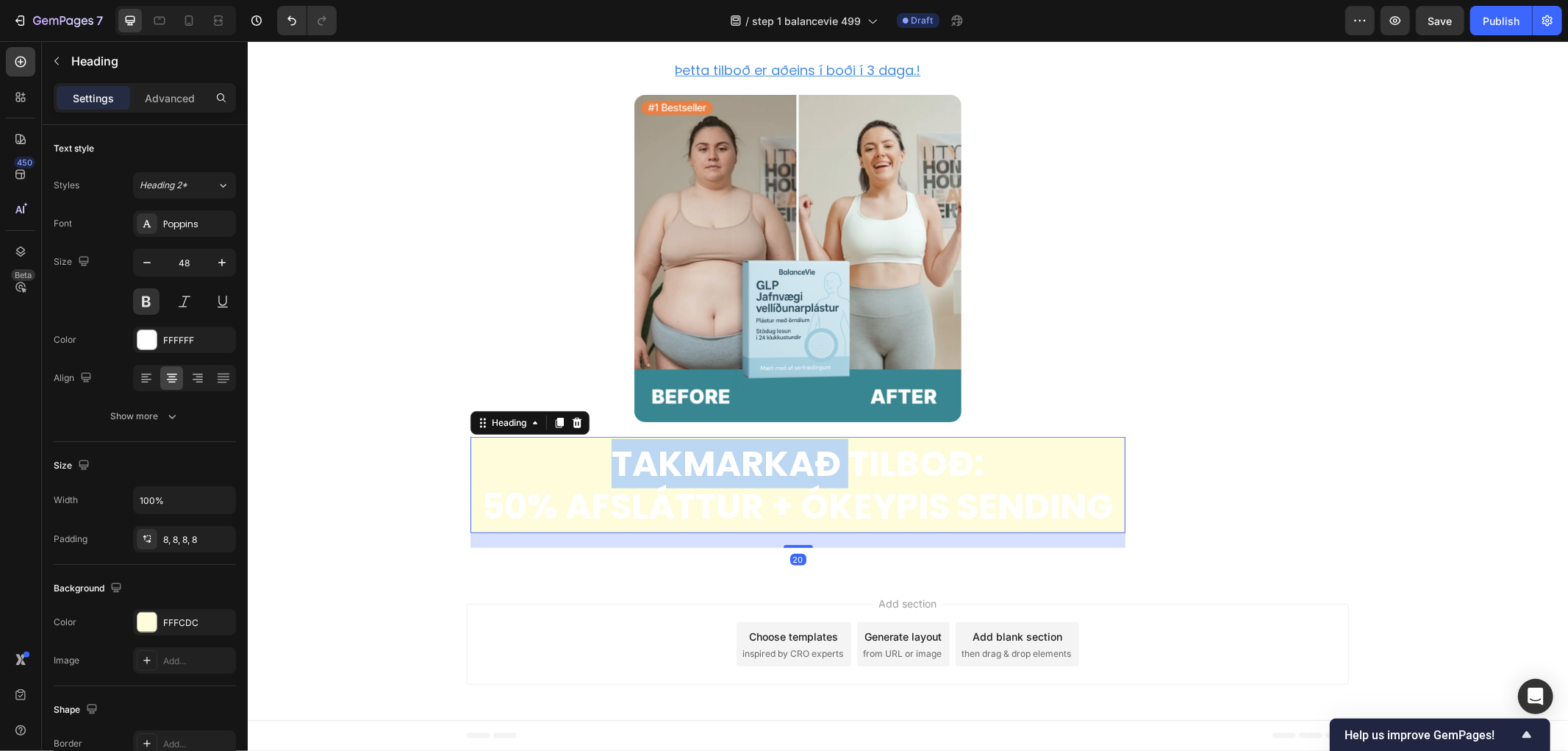
click at [650, 526] on p "TAKMARKAÐ TILBOÐ: 50% AFSLÁTTUR + ÓKEYPIS SENDING" at bounding box center [797, 484] width 643 height 85
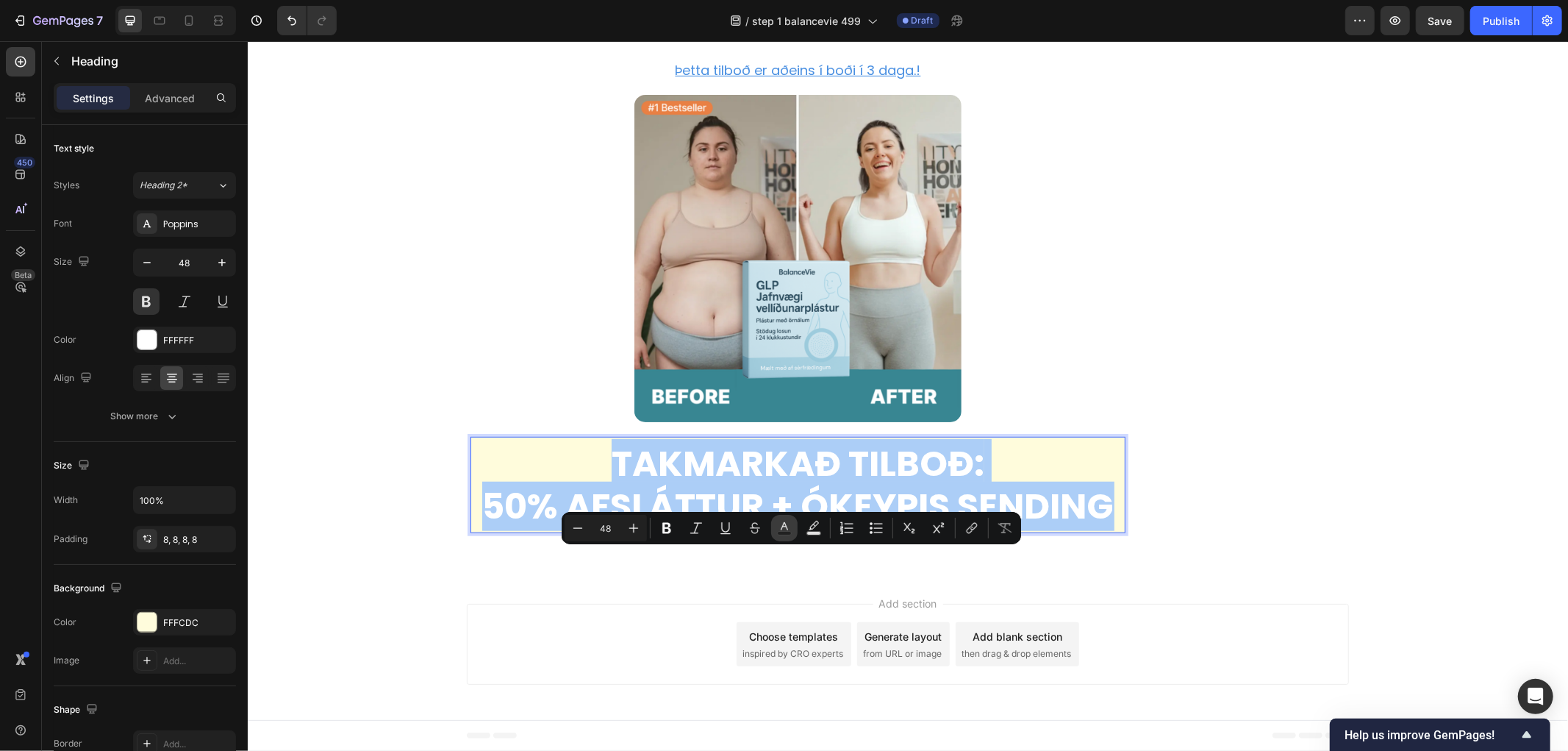
click at [786, 528] on icon "Editor contextual toolbar" at bounding box center [784, 526] width 7 height 8
type input "FFFFFF"
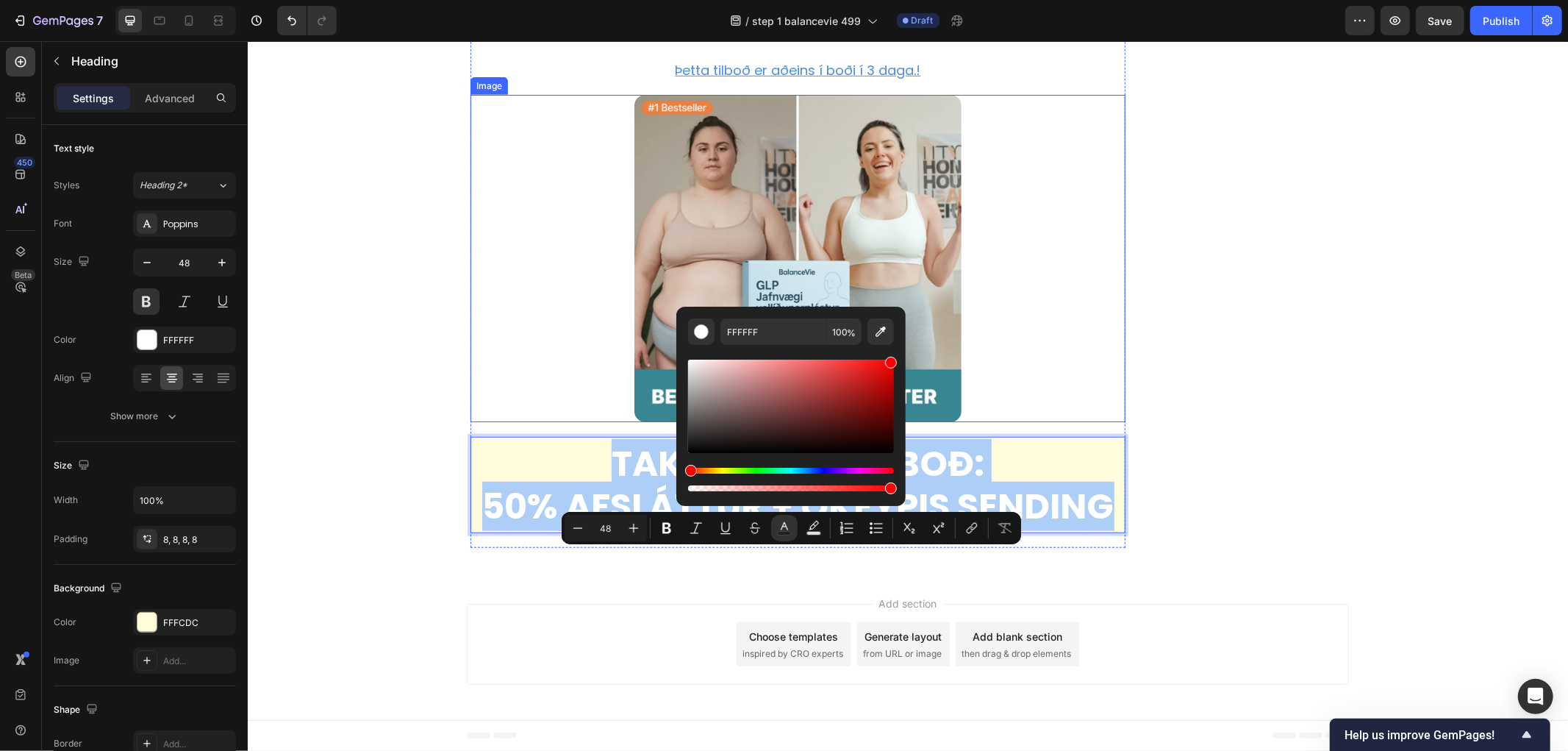
drag, startPoint x: 1097, startPoint y: 447, endPoint x: 910, endPoint y: 329, distance: 221.1
type input "FF0000"
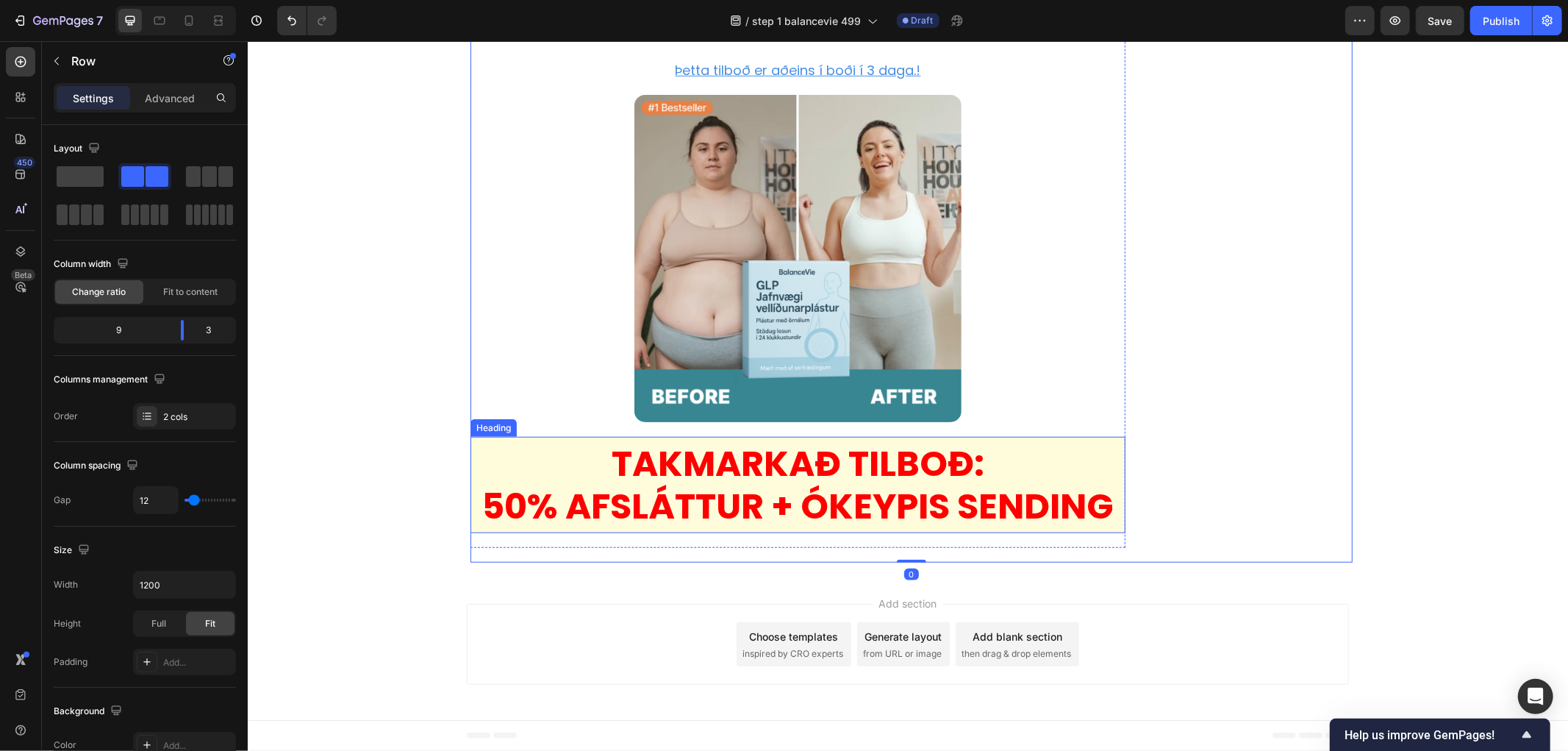
click at [861, 530] on span "50% AFSLÁTTUR + ÓKEYPIS SENDING" at bounding box center [797, 505] width 632 height 49
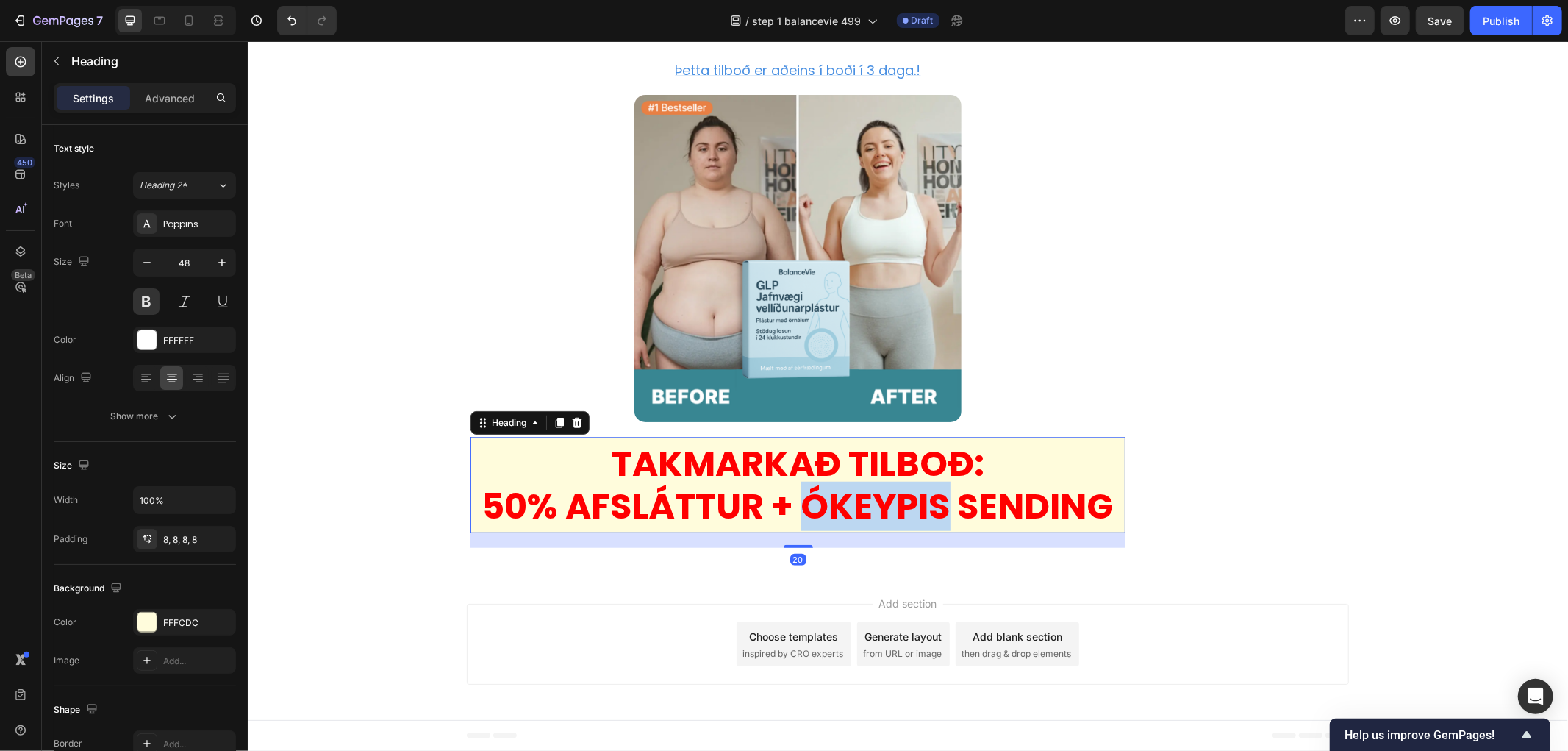
click at [859, 530] on span "50% AFSLÁTTUR + ÓKEYPIS SENDING" at bounding box center [797, 505] width 632 height 49
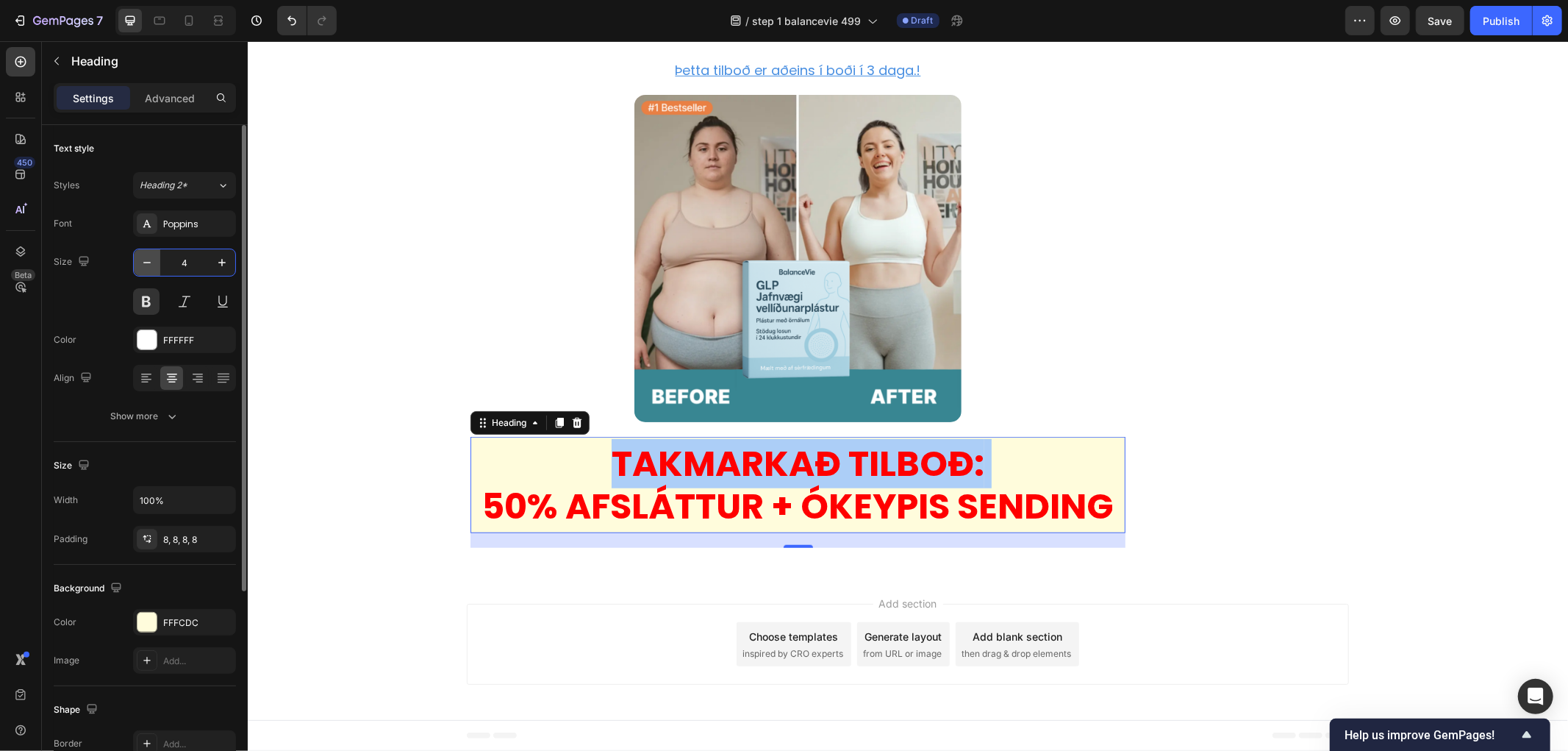
type input "40"
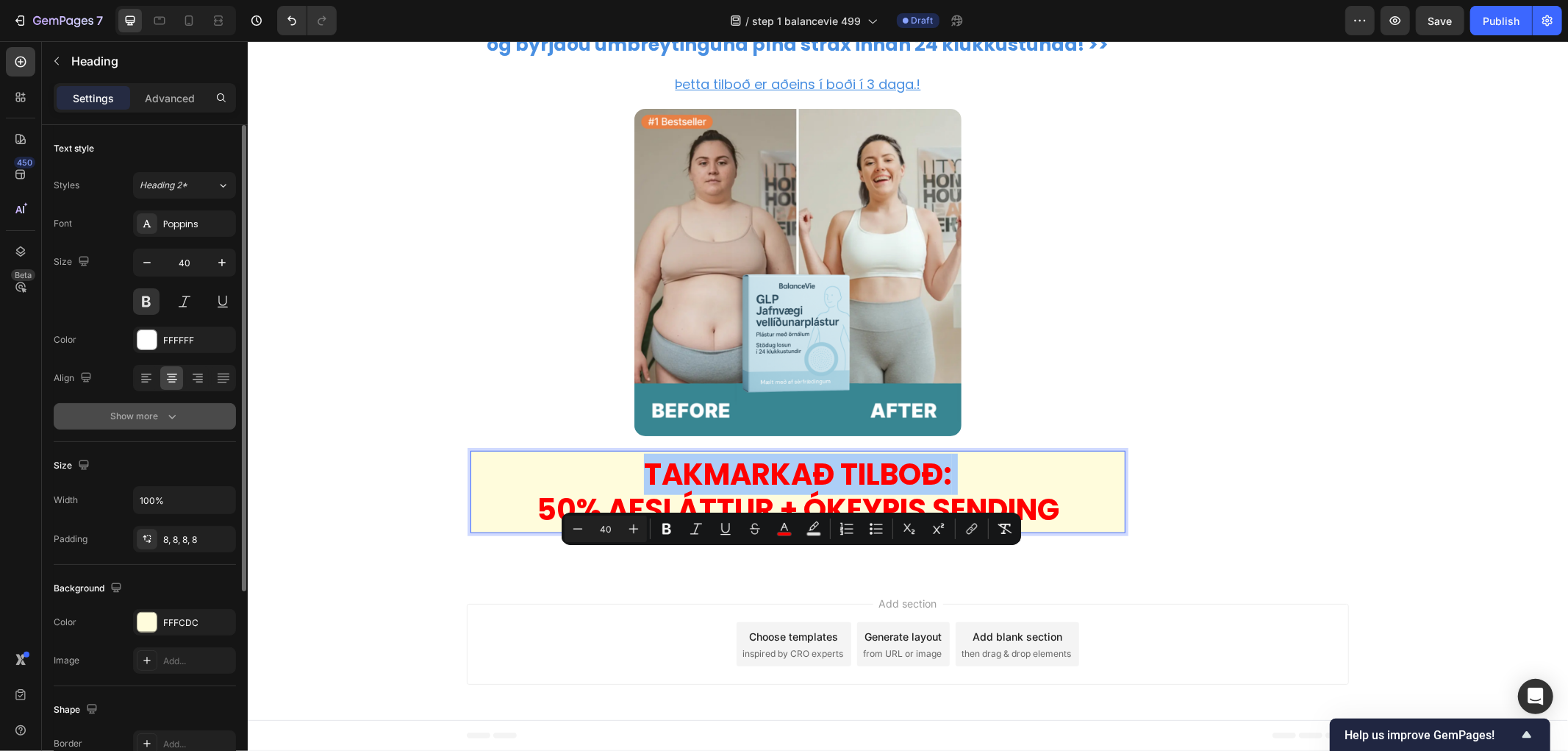
click at [142, 423] on button "Show more" at bounding box center [145, 416] width 183 height 26
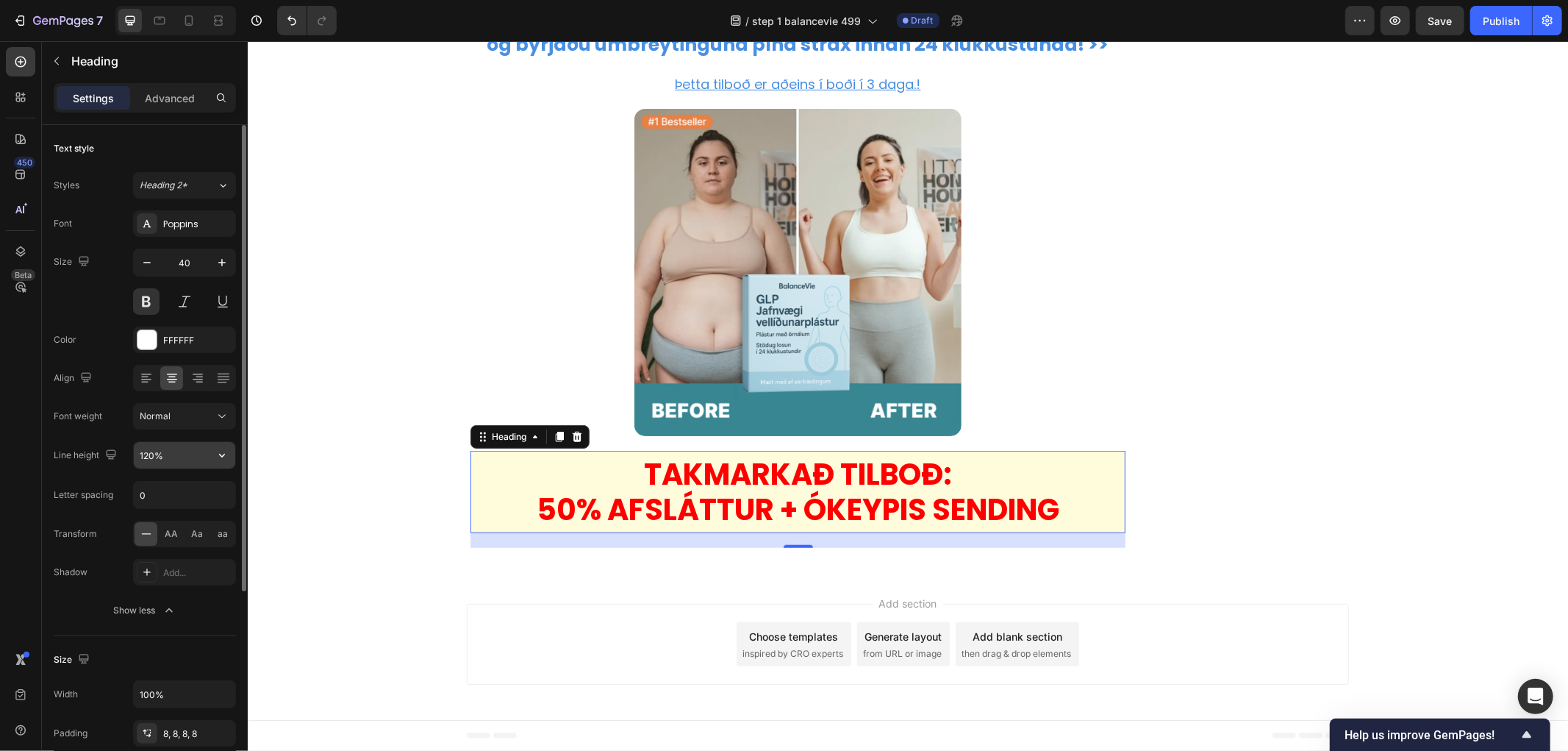
click at [185, 458] on input "120%" at bounding box center [184, 455] width 101 height 26
click at [226, 458] on icon "button" at bounding box center [222, 455] width 15 height 15
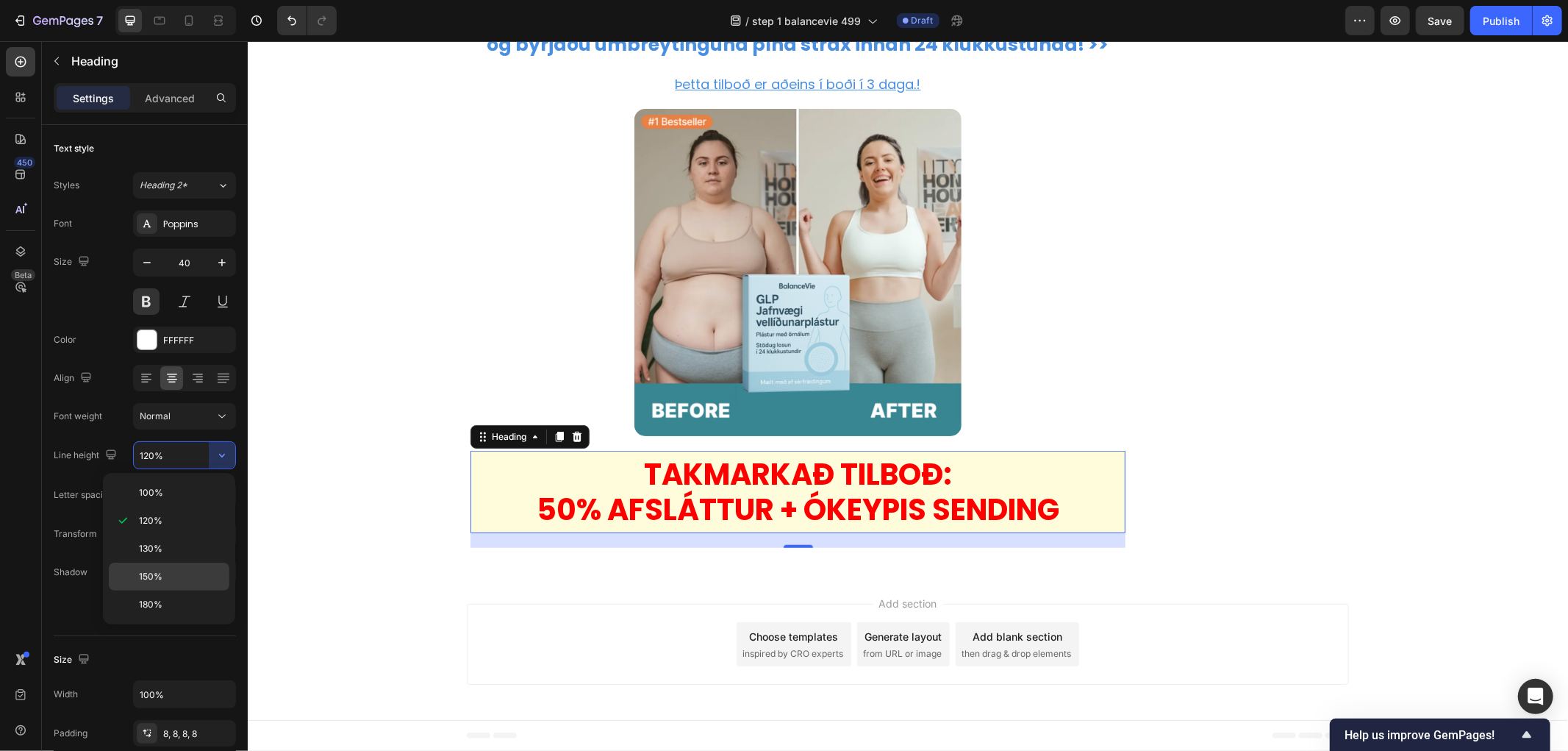
click at [169, 569] on div "150%" at bounding box center [169, 576] width 121 height 28
type input "150%"
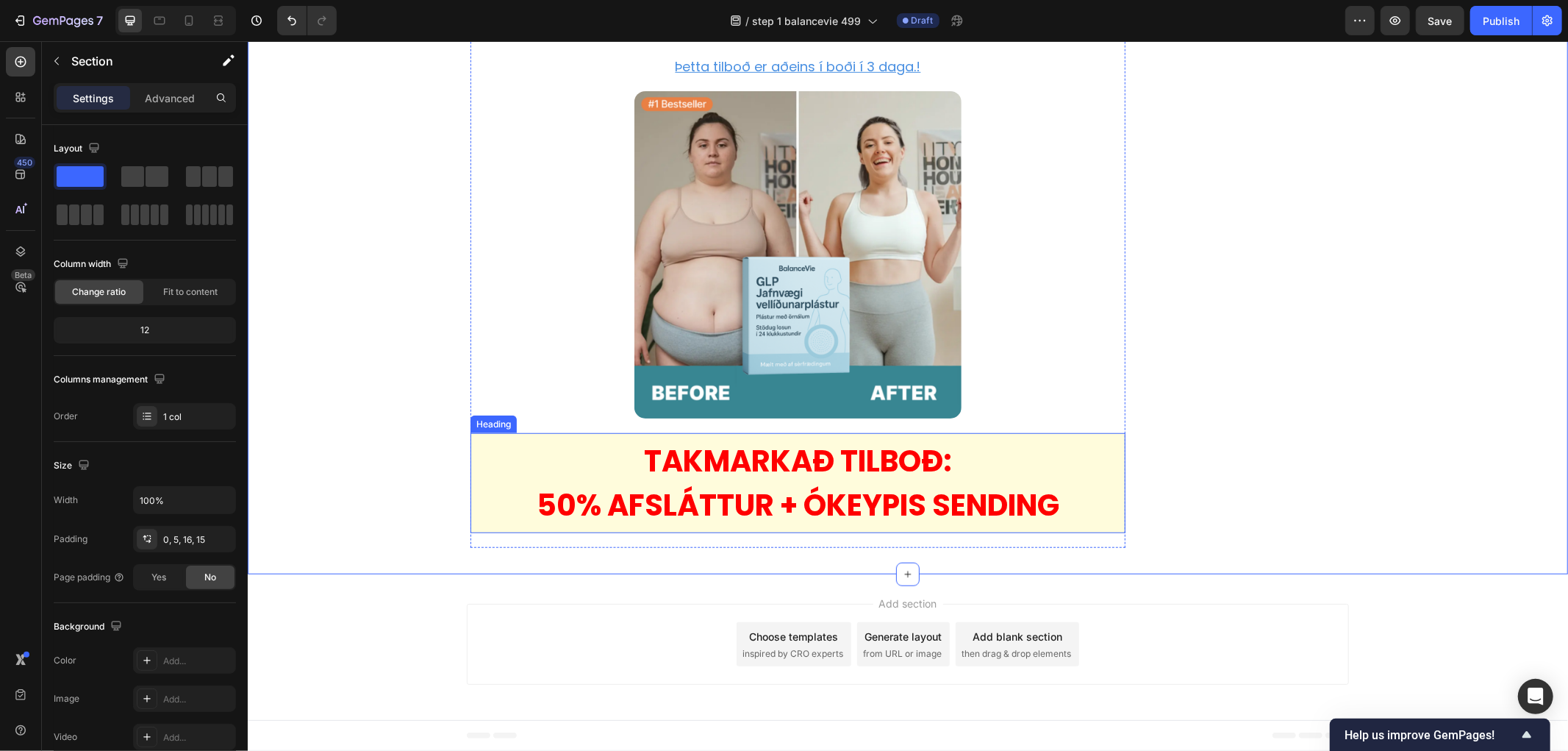
click at [858, 526] on p "⁠⁠⁠⁠⁠⁠⁠ TAKMARKAÐ TILBOÐ: 50% AFSLÁTTUR + ÓKEYPIS SENDING" at bounding box center [797, 482] width 643 height 89
click at [854, 481] on span "TAKMARKAÐ TILBOÐ:" at bounding box center [797, 460] width 308 height 41
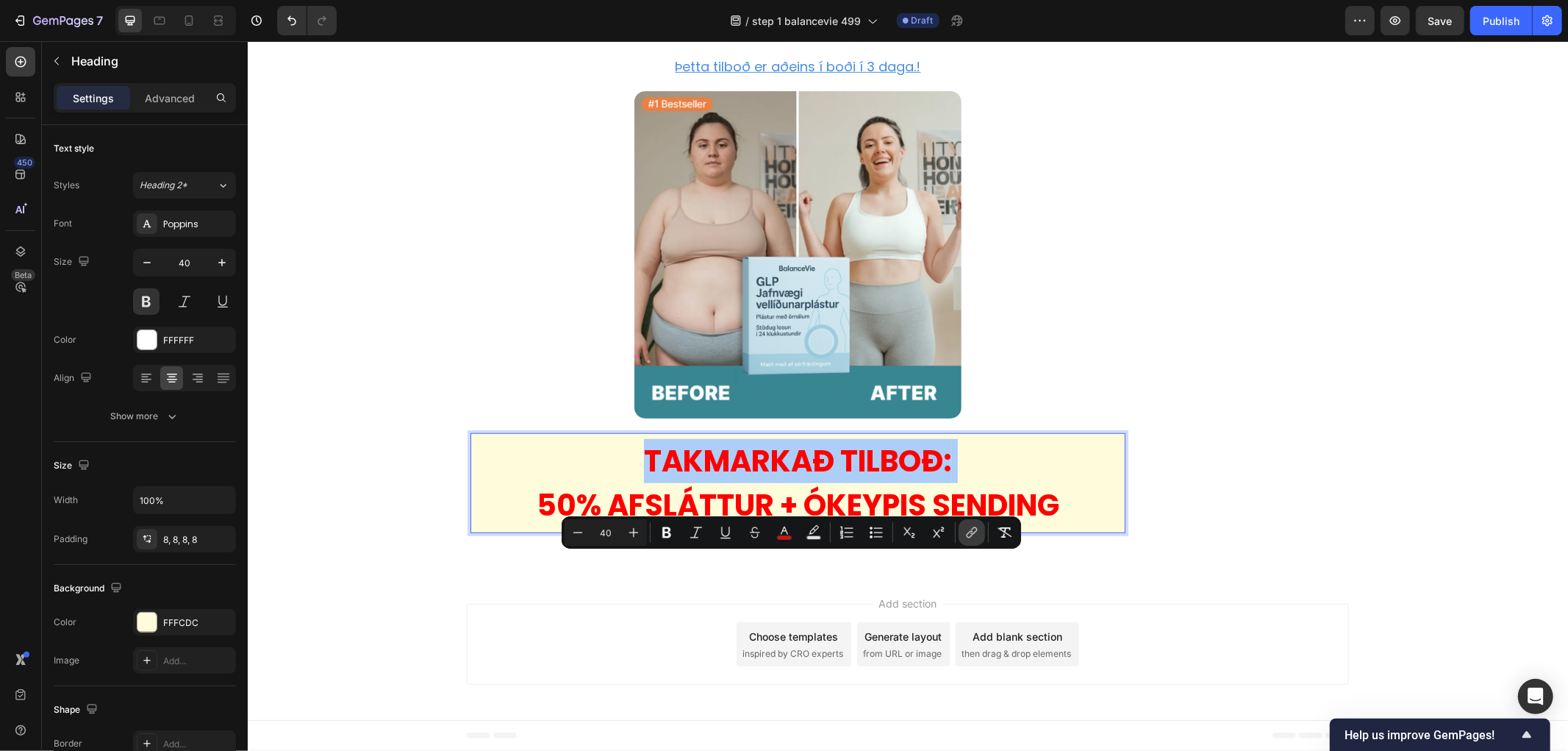
click at [968, 531] on icon "Editor contextual toolbar" at bounding box center [971, 532] width 15 height 15
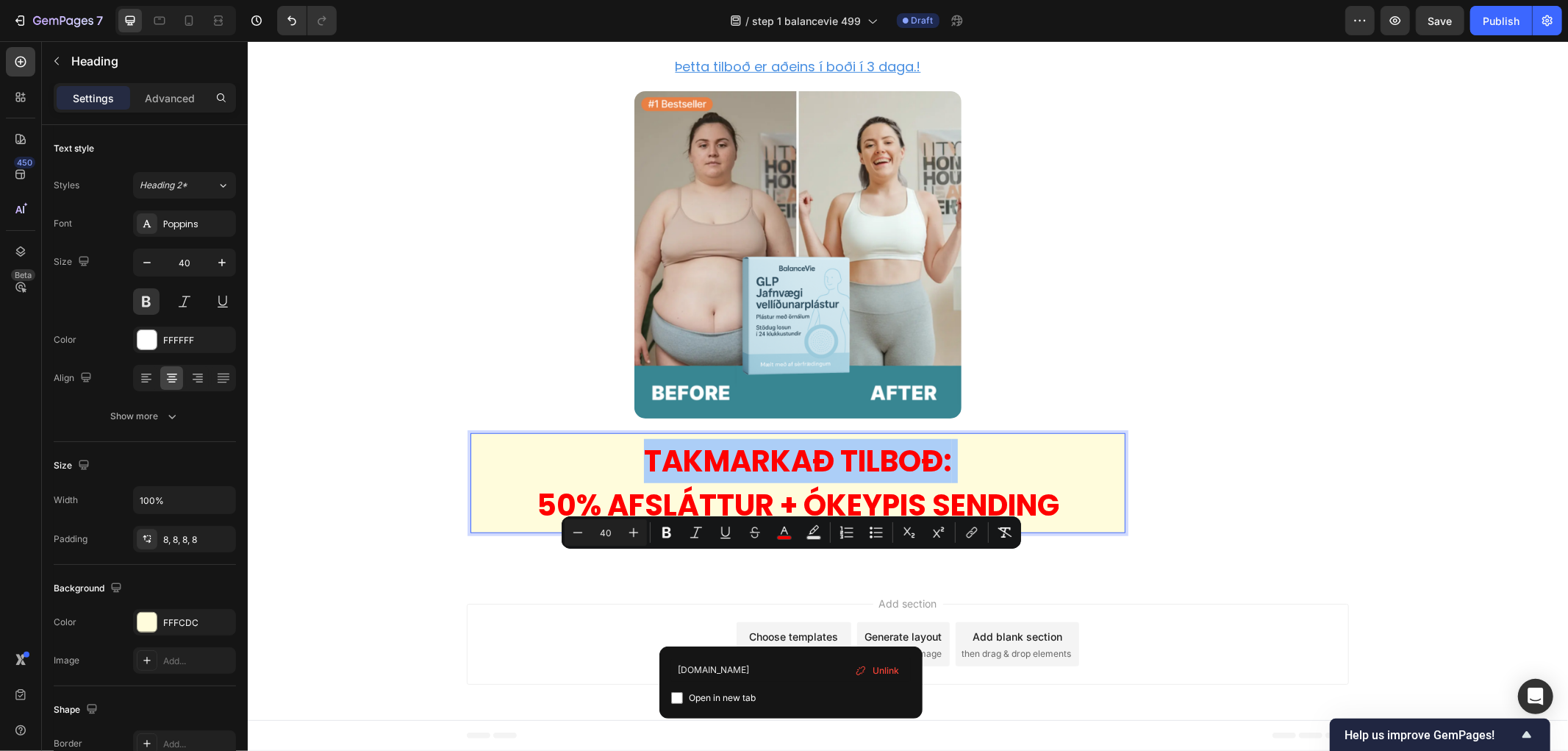
type input "[DOMAIN_NAME]"
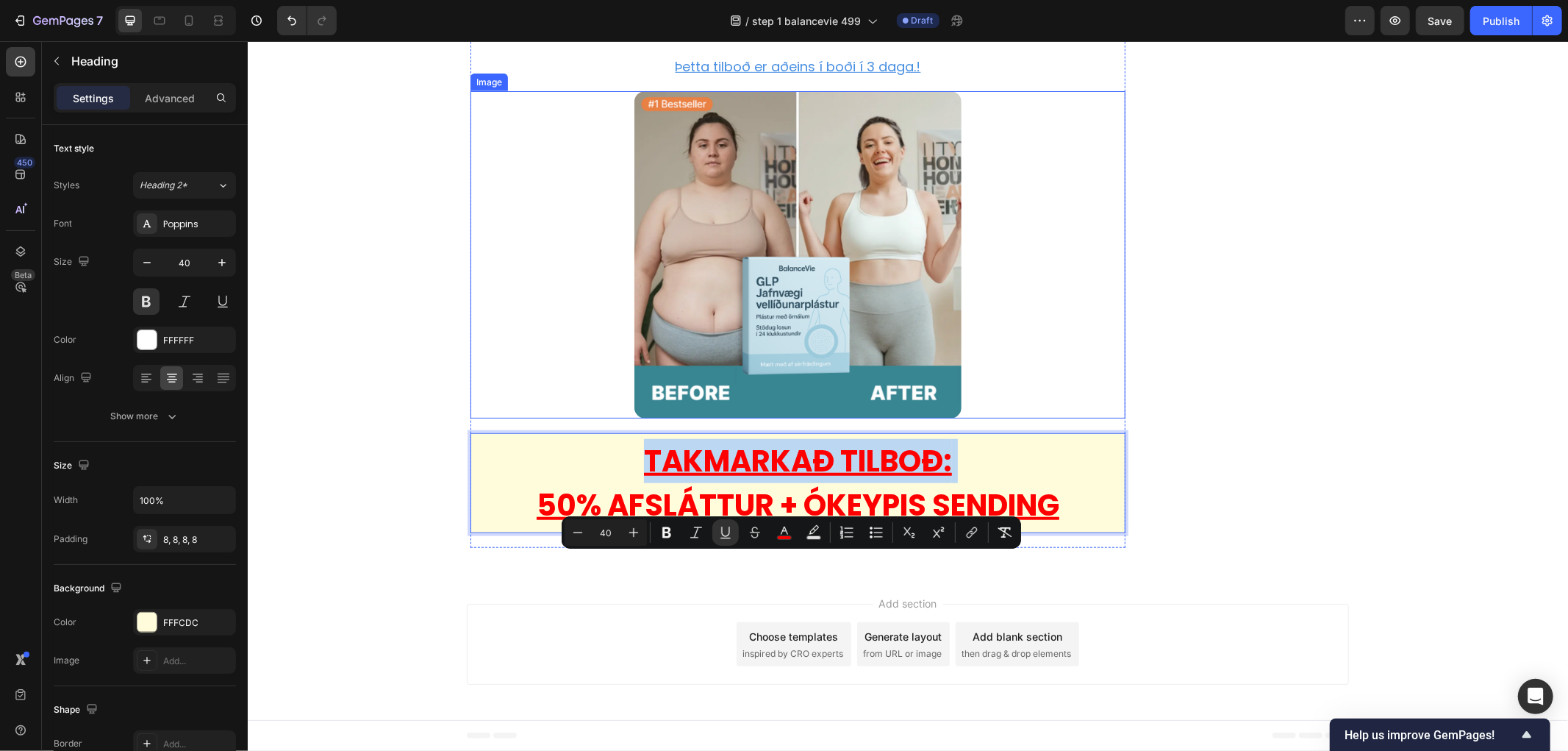
click at [501, 418] on div at bounding box center [797, 254] width 655 height 328
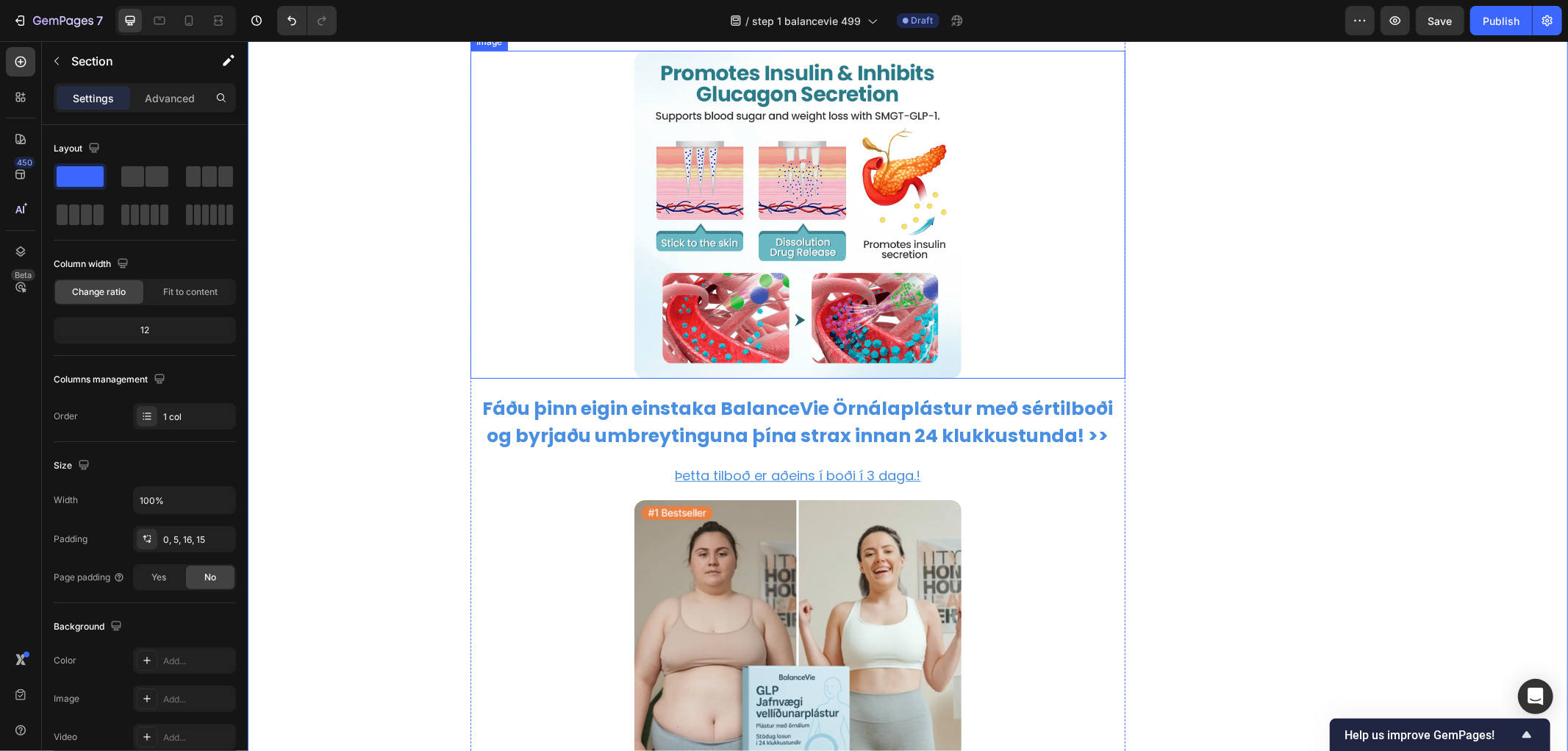
scroll to position [9793, 0]
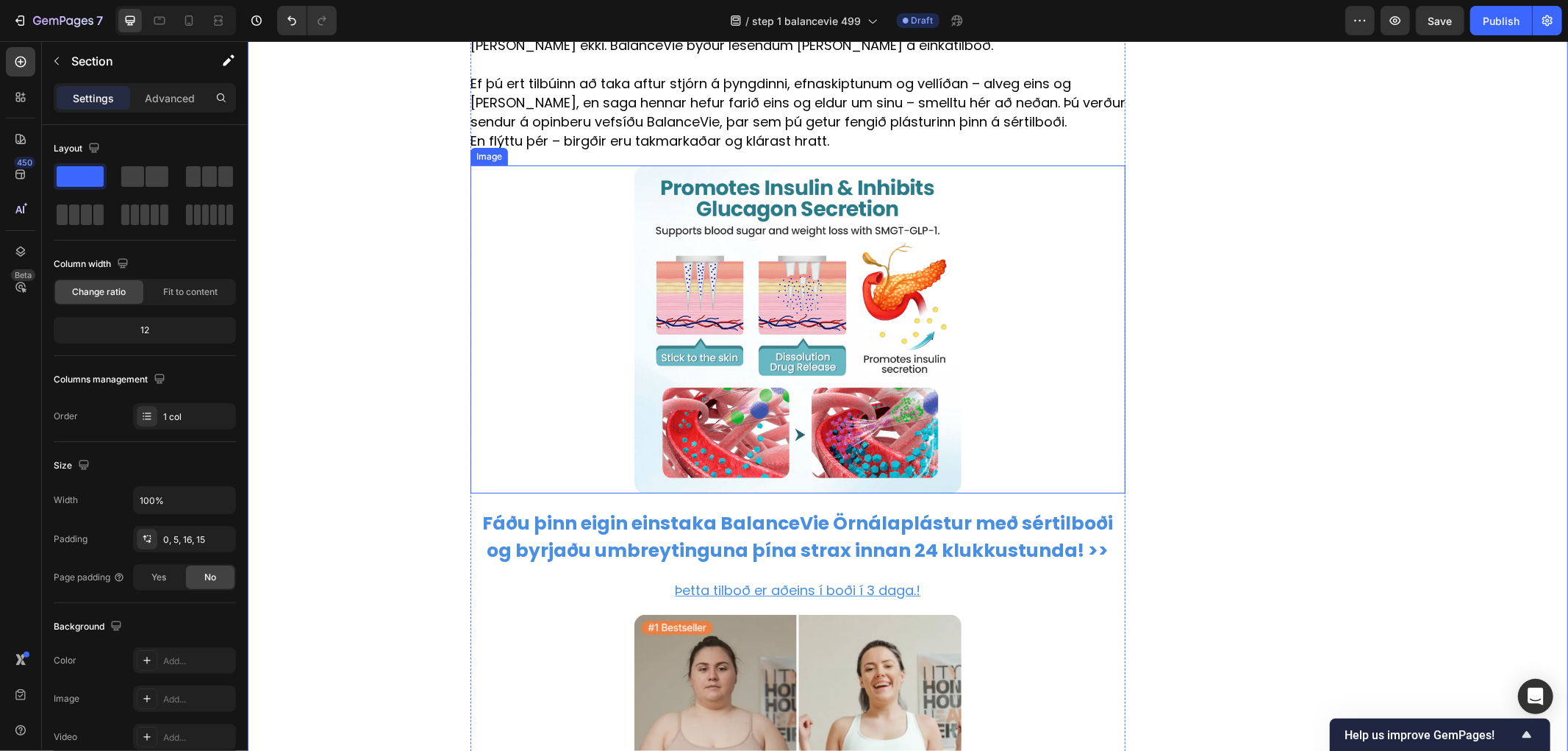
click at [673, 131] on p "Ef þú ert tilbúinn að taka aftur stjórn á þyngdinni, efnaskiptunum og vellíðan …" at bounding box center [797, 102] width 655 height 58
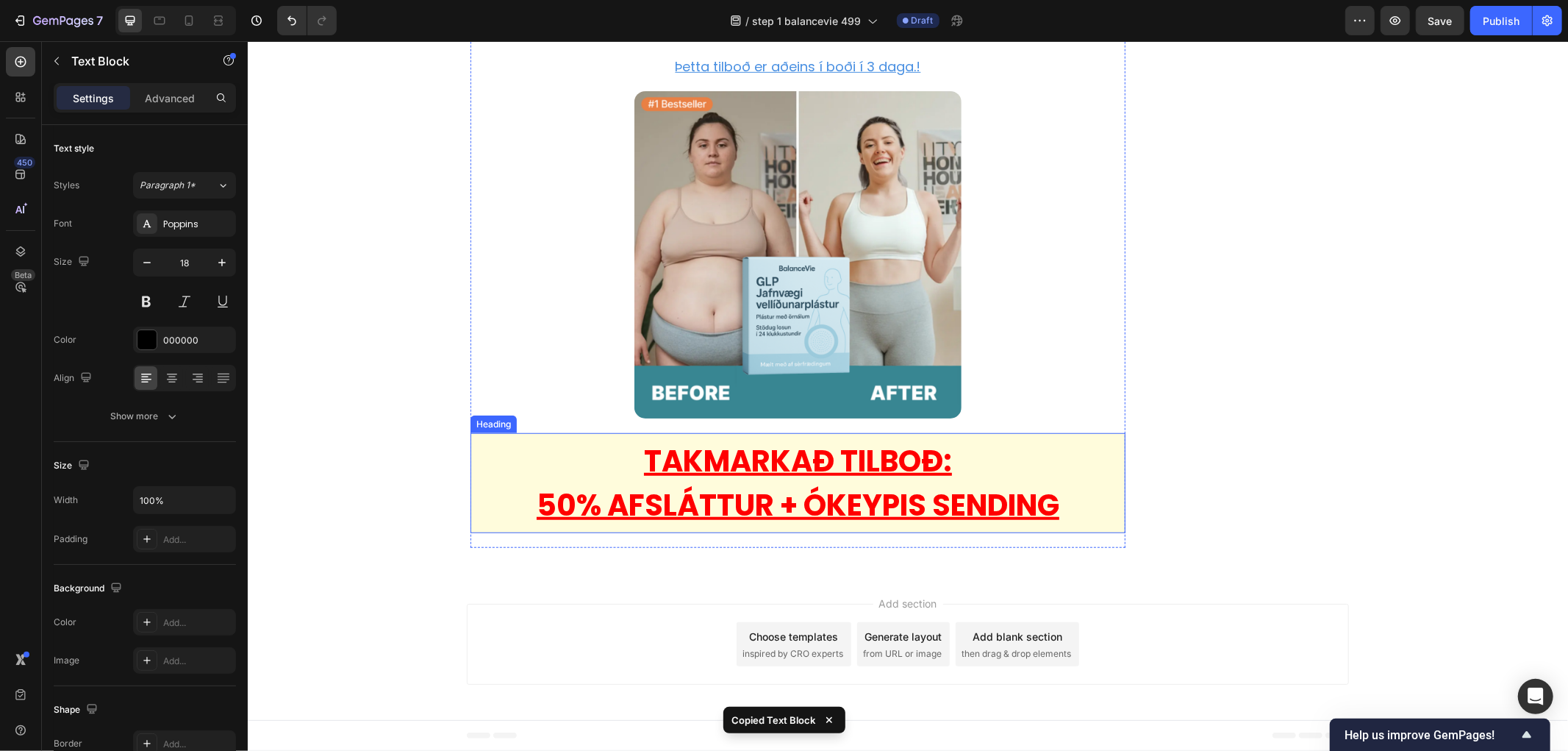
scroll to position [10481, 0]
click at [1078, 474] on p "⁠⁠⁠⁠⁠⁠⁠ TAKMARKAÐ TILBOÐ: 50% AFSLÁTTUR + ÓKEYPIS SENDING" at bounding box center [797, 482] width 643 height 89
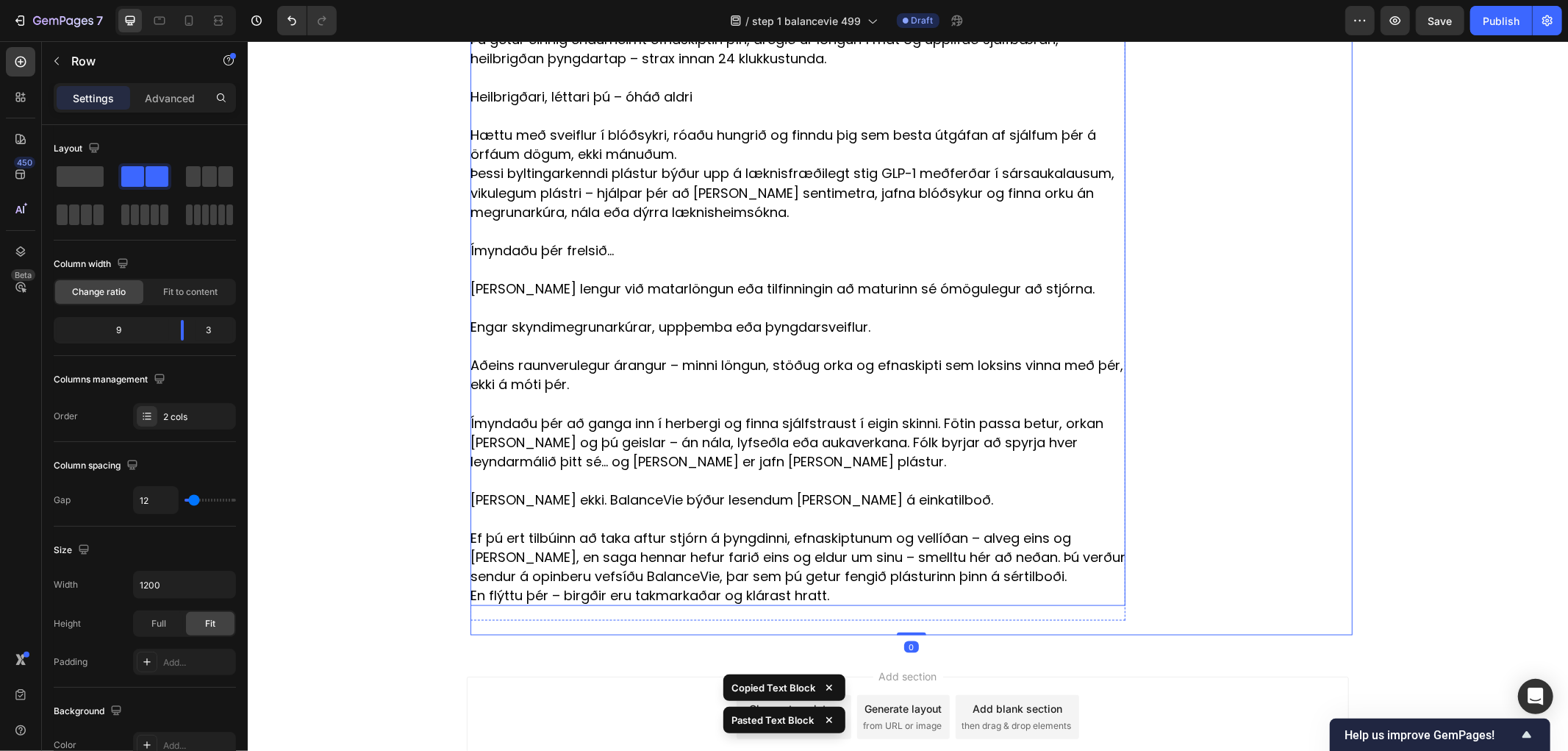
scroll to position [10773, 0]
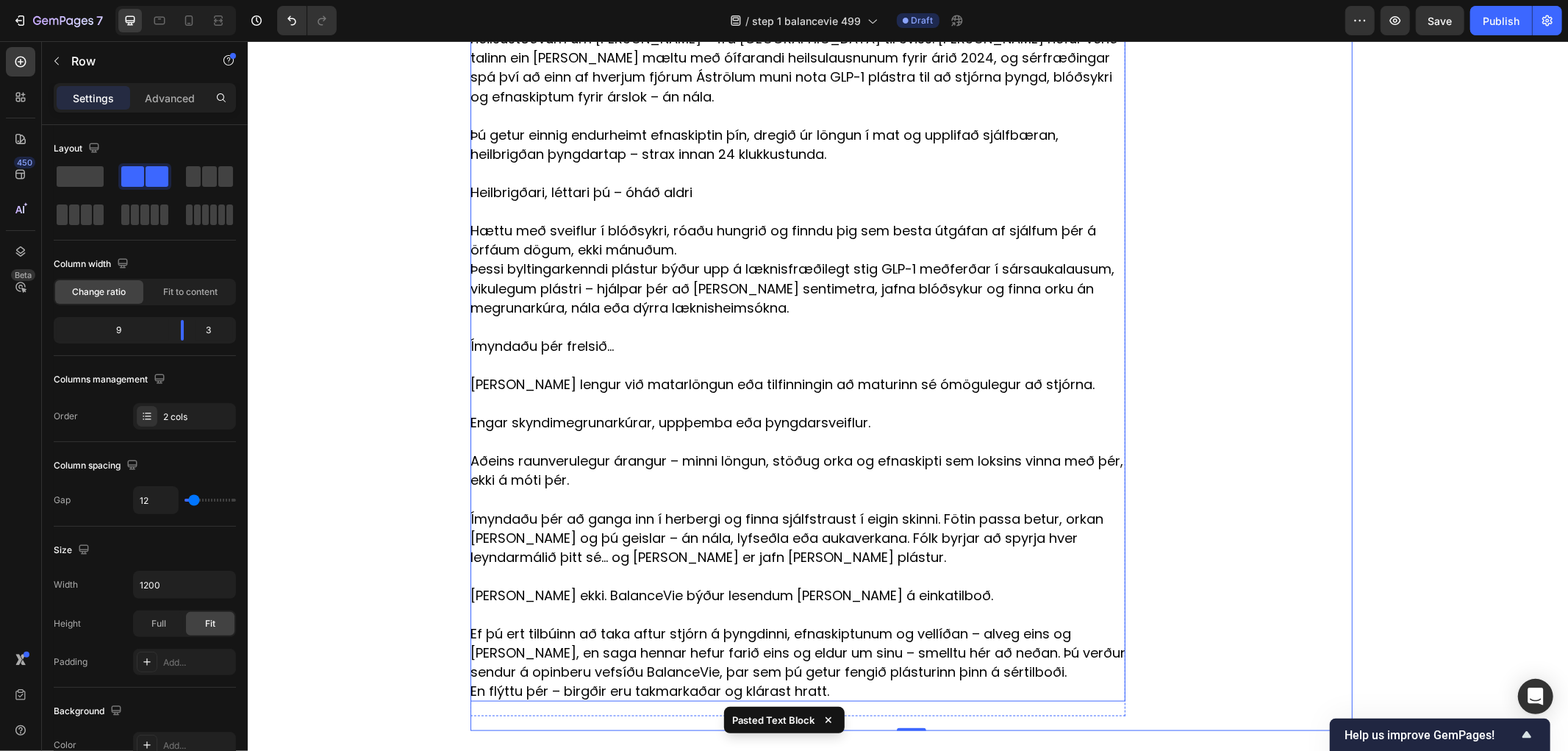
click at [721, 202] on p "Heilbrigðari, léttari þú – óháð aldri" at bounding box center [797, 192] width 655 height 19
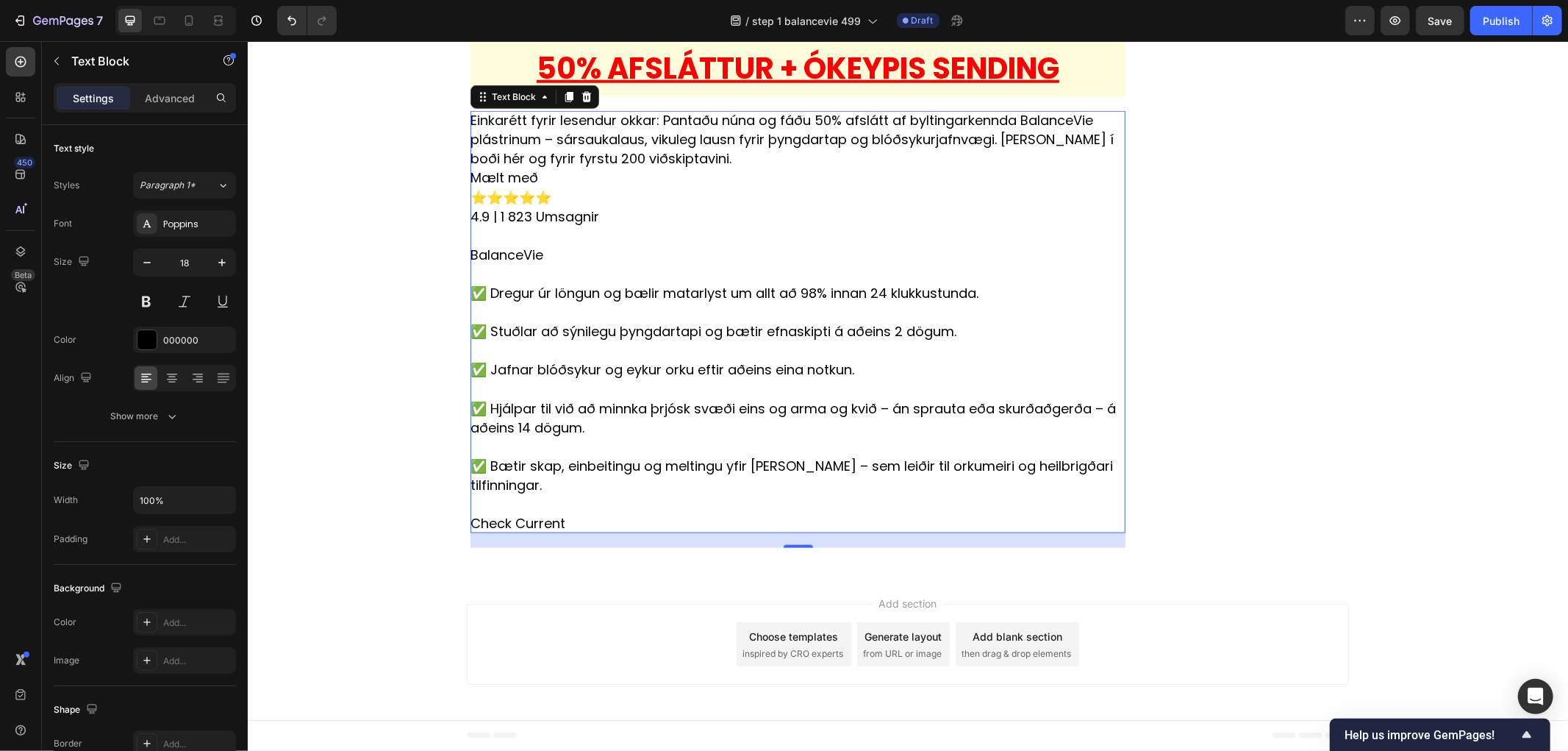
click at [710, 168] on p "Einkarétt fyrir lesendur okkar: Pantaðu núna og fáðu 50% afslátt af byltingarke…" at bounding box center [797, 139] width 655 height 58
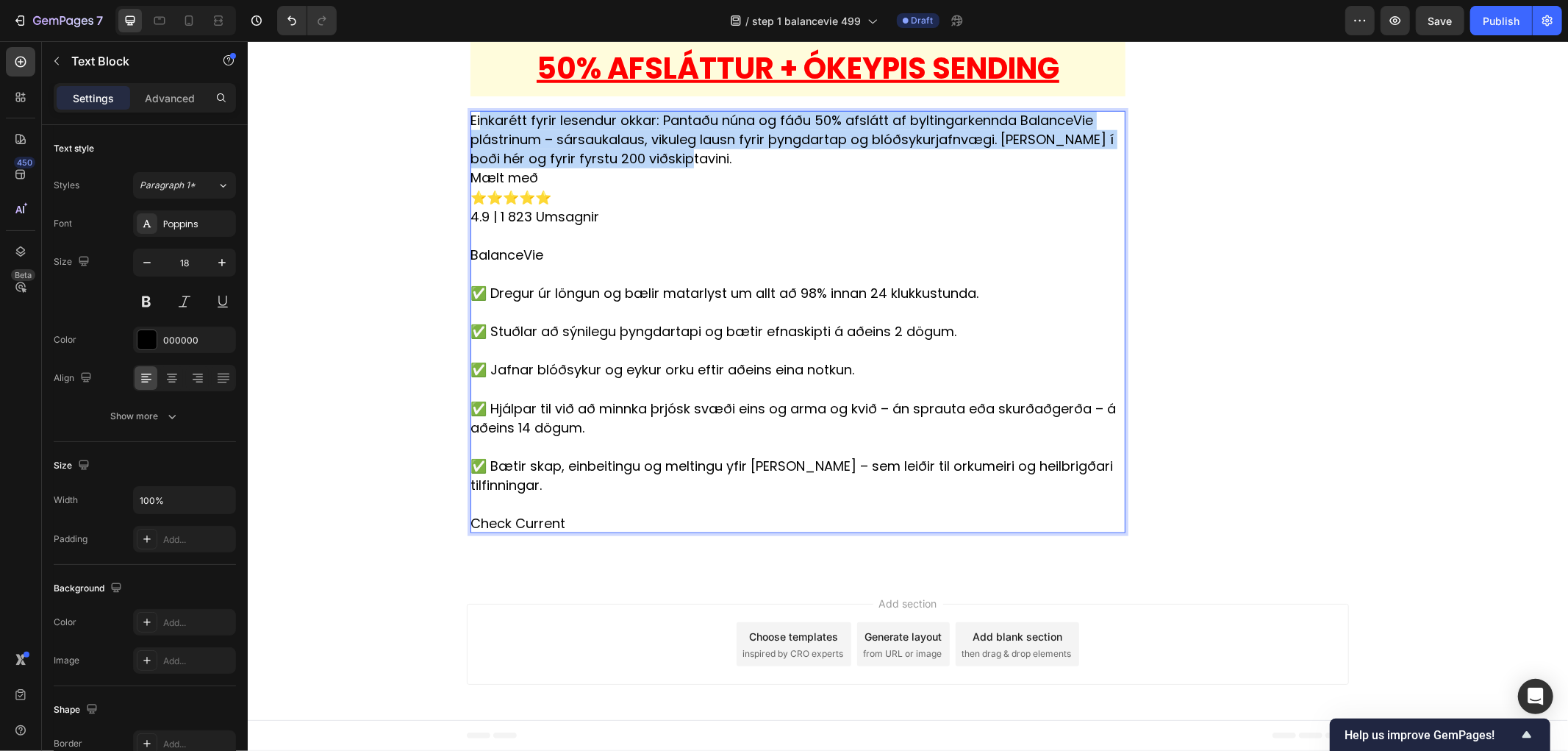
drag, startPoint x: 702, startPoint y: 306, endPoint x: 472, endPoint y: 273, distance: 232.4
click at [472, 168] on p "Einkarétt fyrir lesendur okkar: Pantaðu núna og fáðu 50% afslátt af byltingarke…" at bounding box center [797, 139] width 655 height 58
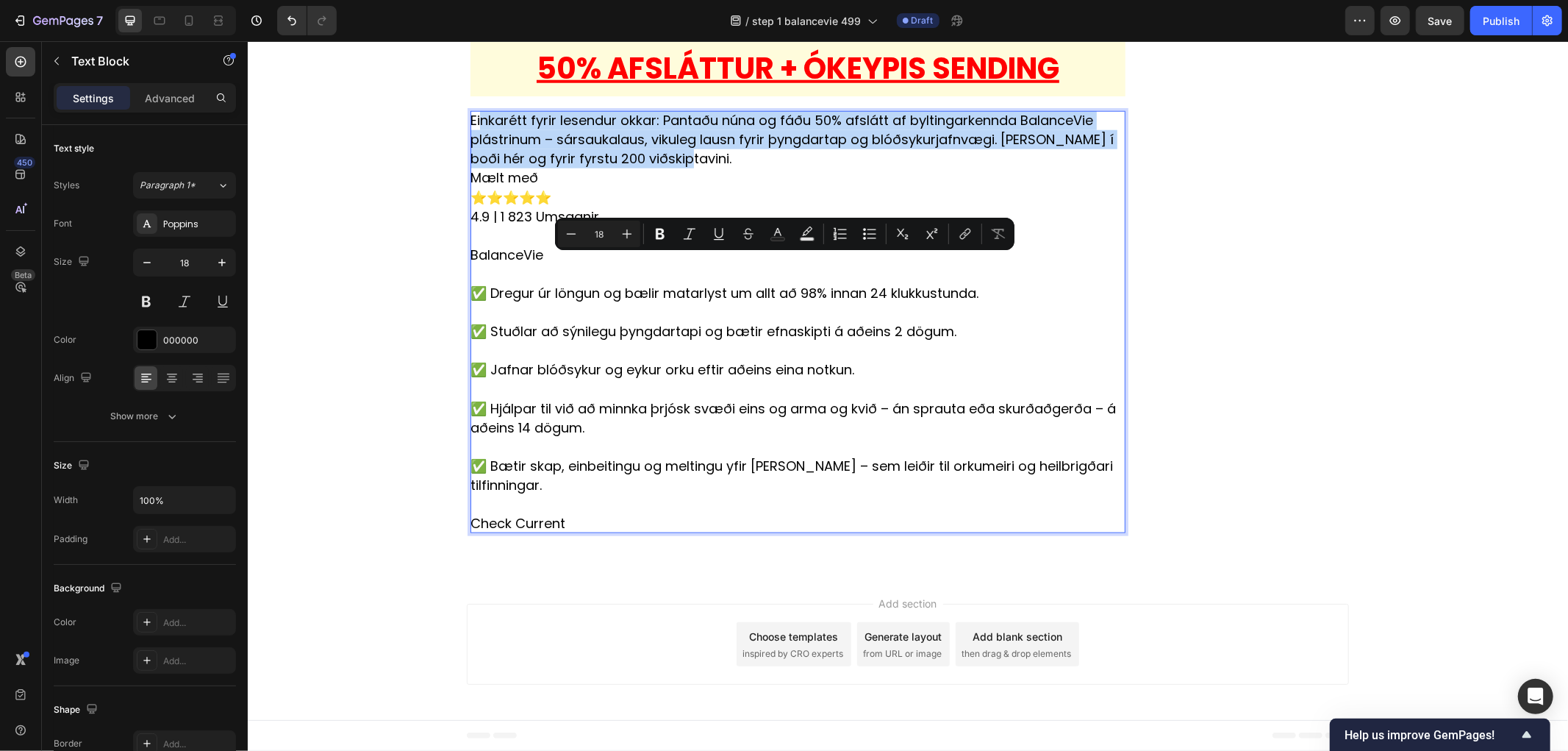
click at [704, 206] on p "Mælt með ⭐⭐⭐⭐⭐" at bounding box center [797, 187] width 655 height 38
drag, startPoint x: 698, startPoint y: 303, endPoint x: 450, endPoint y: 259, distance: 251.9
copy p "Einkarétt fyrir lesendur okkar: Pantaðu núna og fáðu 50% afslátt af byltingarke…"
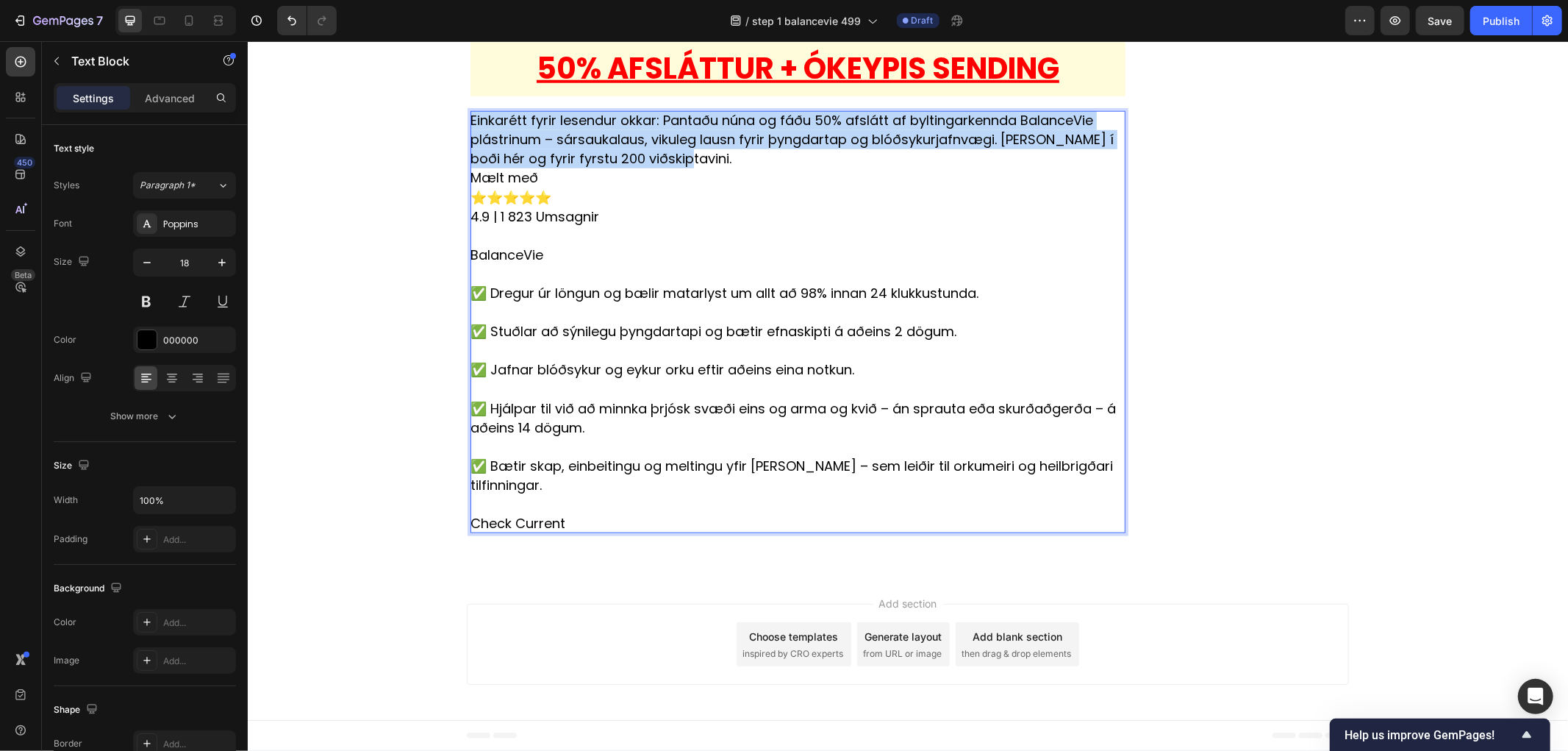
click at [657, 503] on div "Einkarétt fyrir lesendur okkar: Pantaðu núna og fáðu 50% afslátt af byltingarke…" at bounding box center [797, 322] width 655 height 422
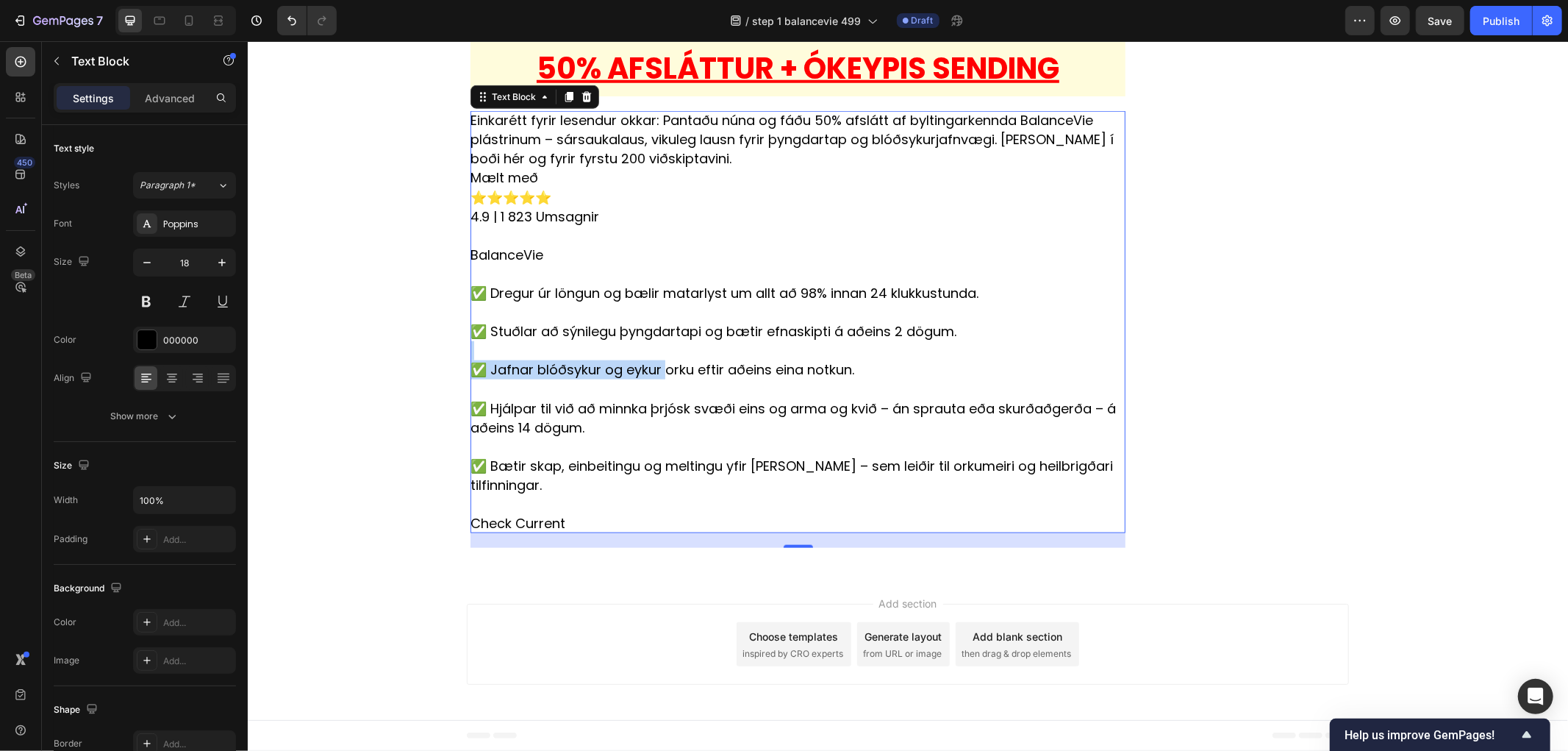
click at [657, 360] on p "Rich Text Editor. Editing area: main" at bounding box center [797, 350] width 655 height 19
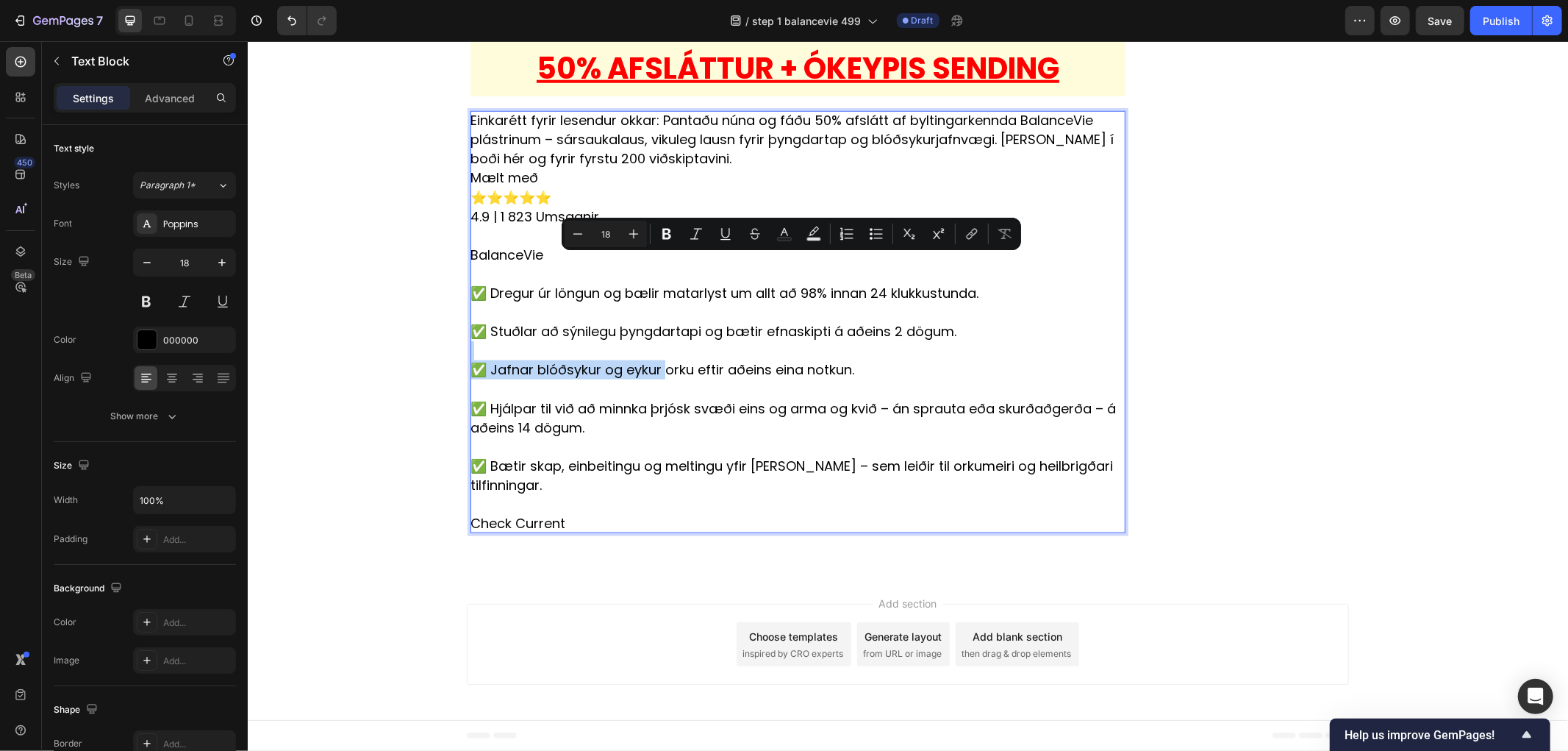
click at [620, 206] on p "Mælt með ⭐⭐⭐⭐⭐" at bounding box center [797, 187] width 655 height 38
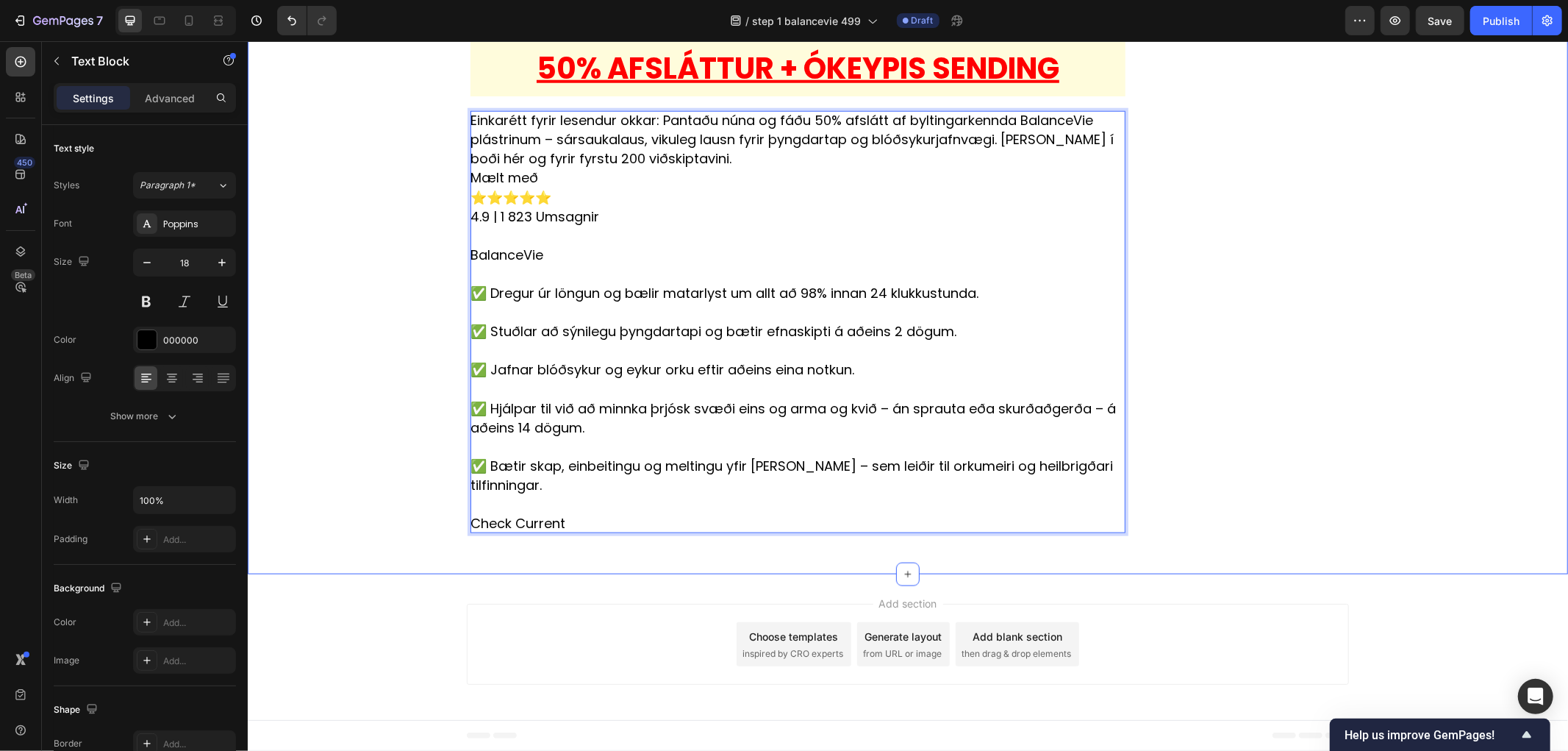
drag, startPoint x: 472, startPoint y: 320, endPoint x: 1076, endPoint y: 689, distance: 707.8
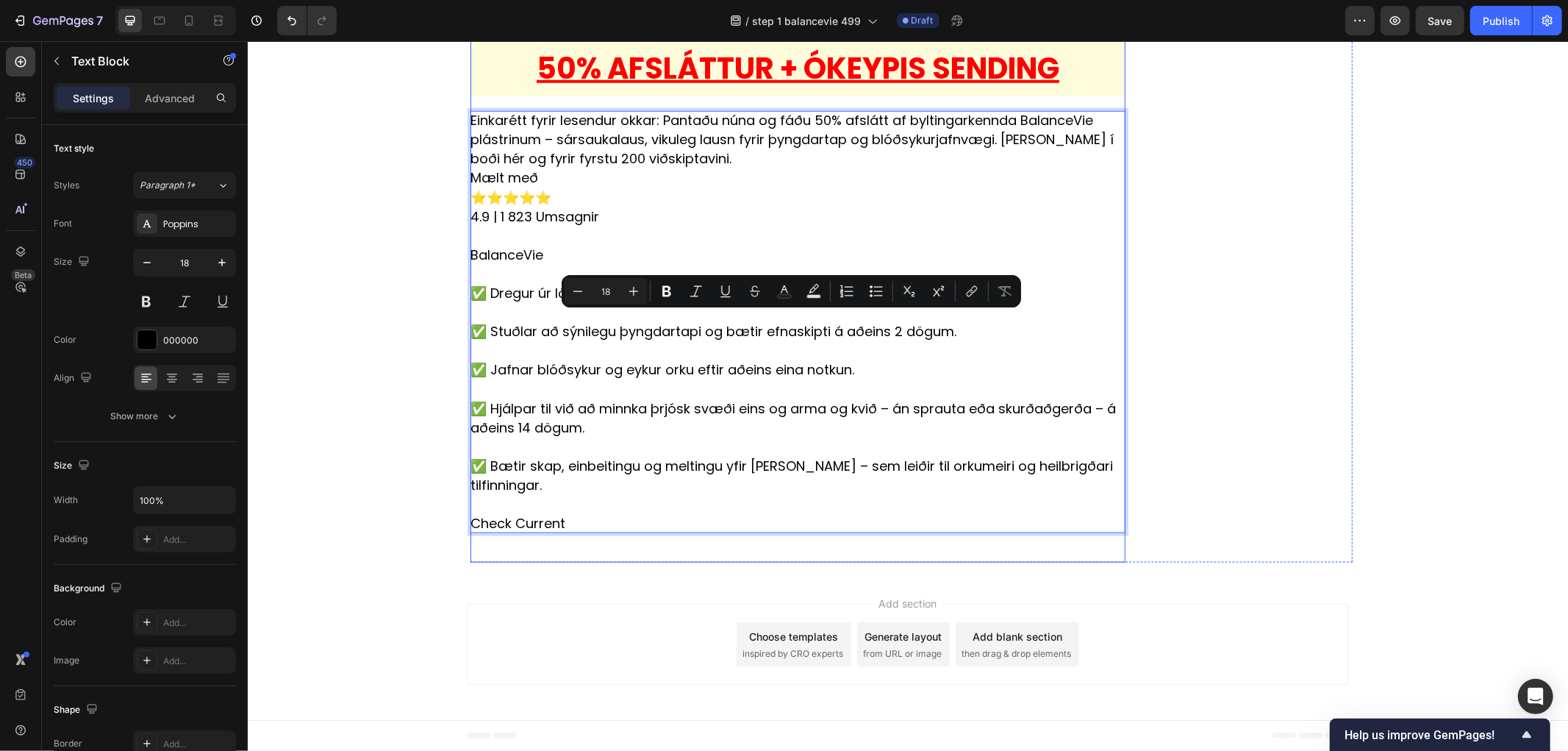
scroll to position [10572, 0]
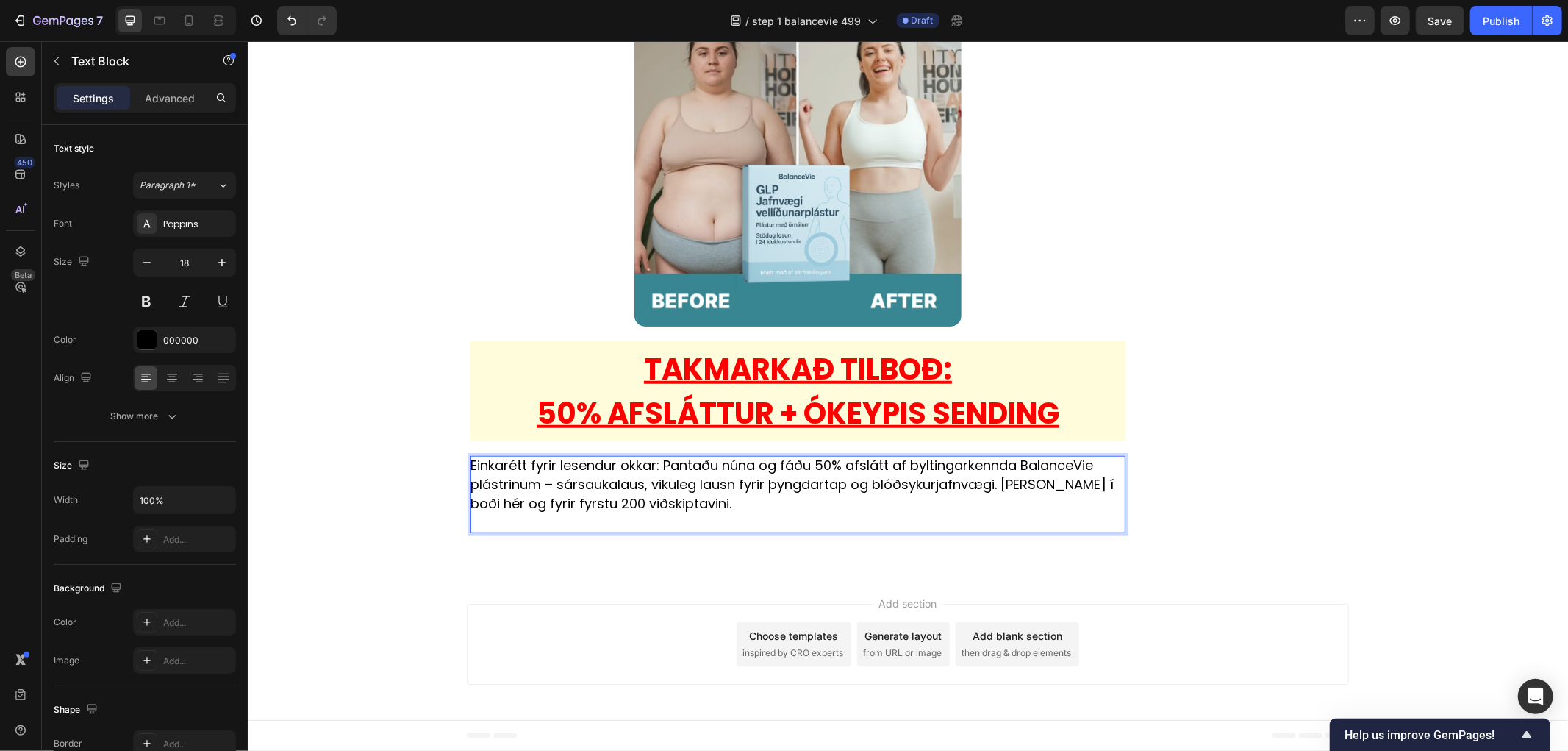
click at [643, 487] on p "Einkarétt fyrir lesendur okkar: Pantaðu núna og fáðu 50% afslátt af byltingarke…" at bounding box center [797, 484] width 655 height 58
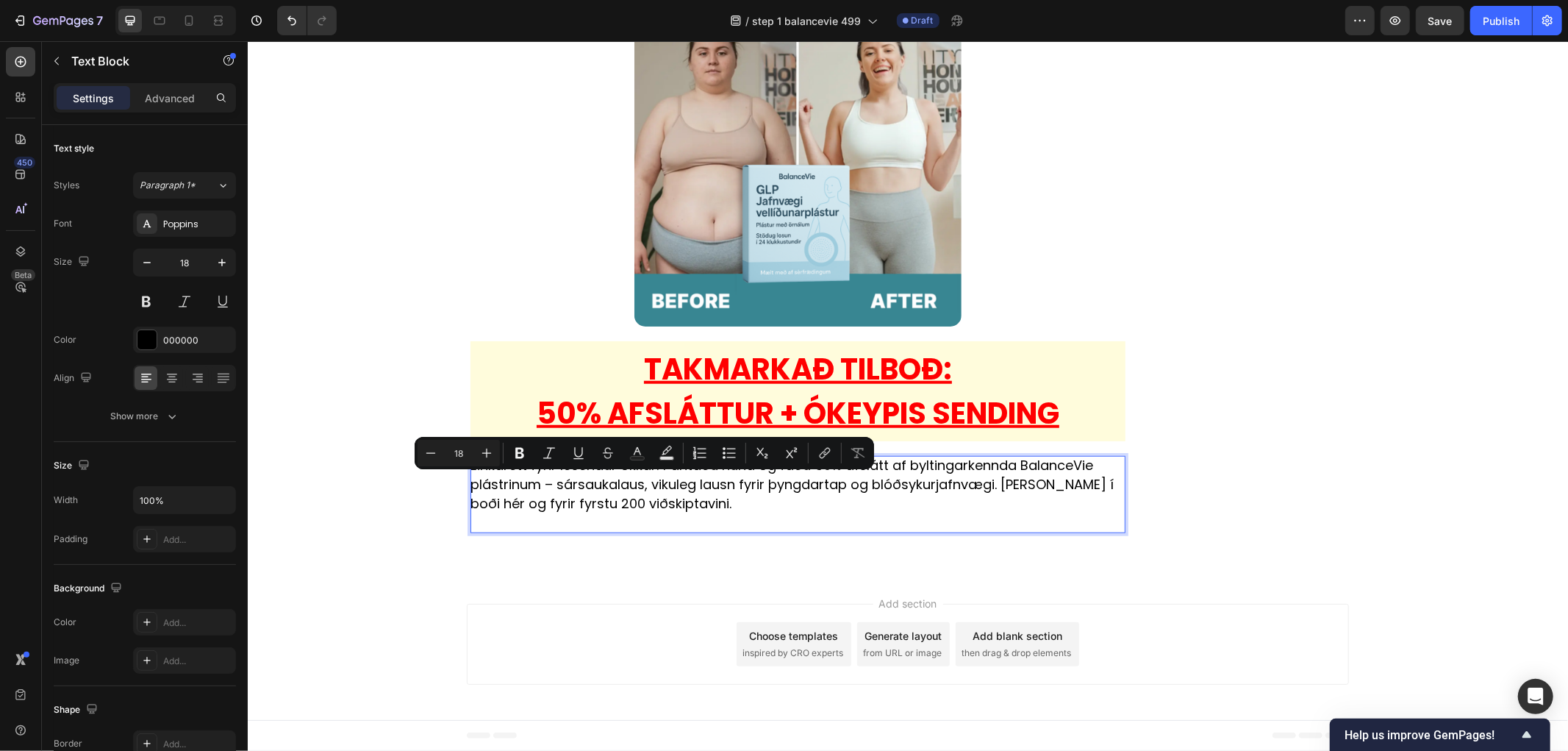
click at [553, 515] on p "Rich Text Editor. Editing area: main" at bounding box center [797, 522] width 655 height 19
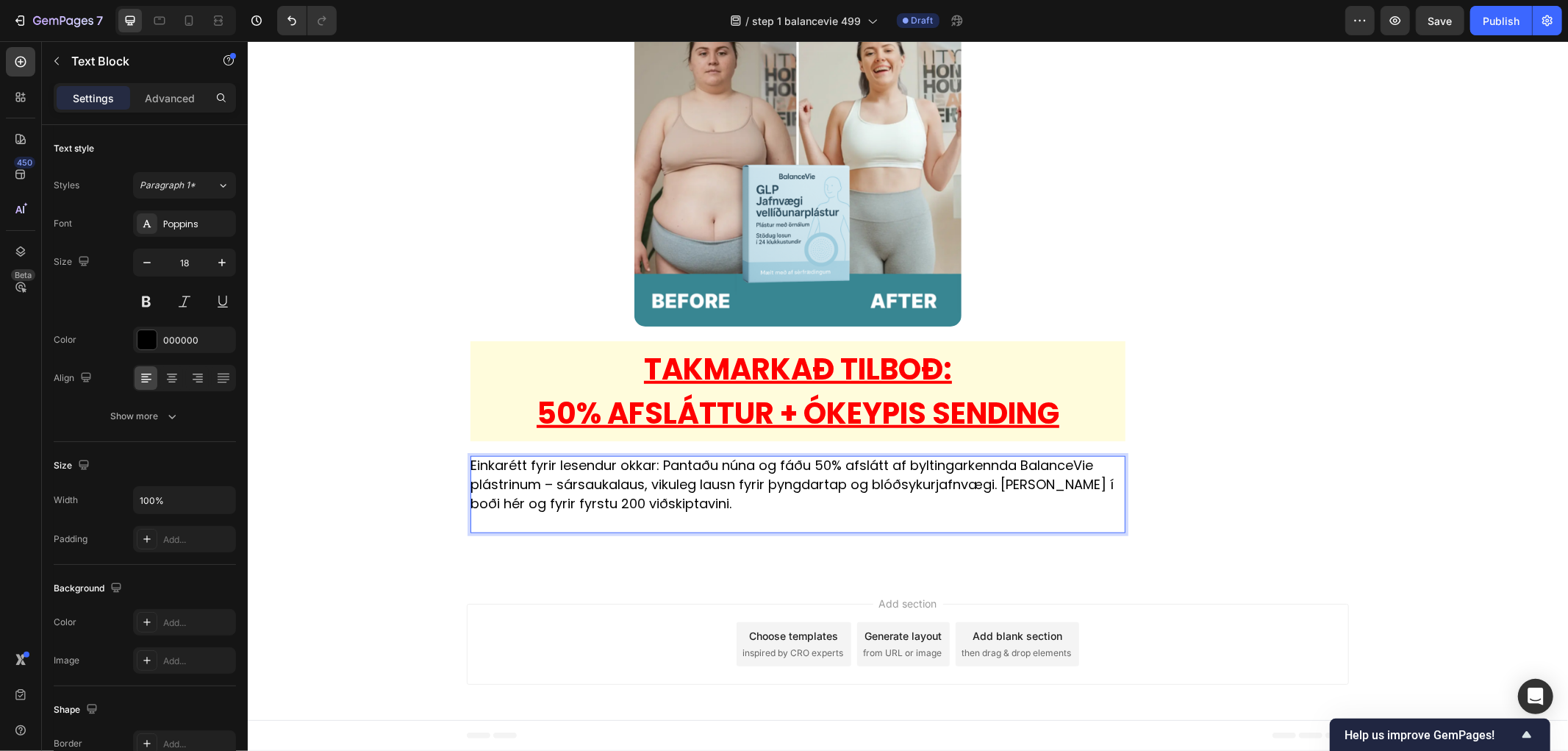
click at [556, 523] on p "Rich Text Editor. Editing area: main" at bounding box center [797, 522] width 655 height 19
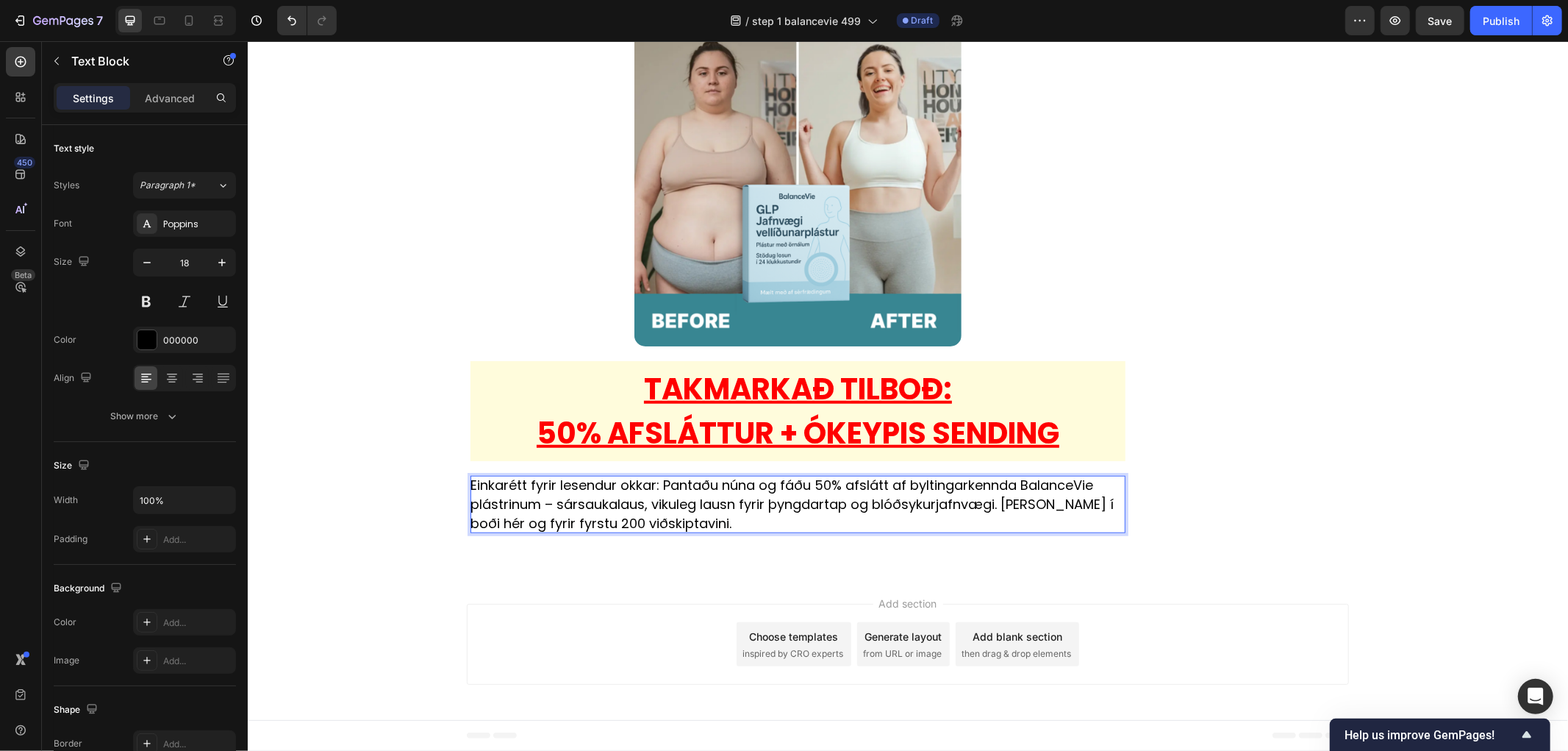
scroll to position [10553, 0]
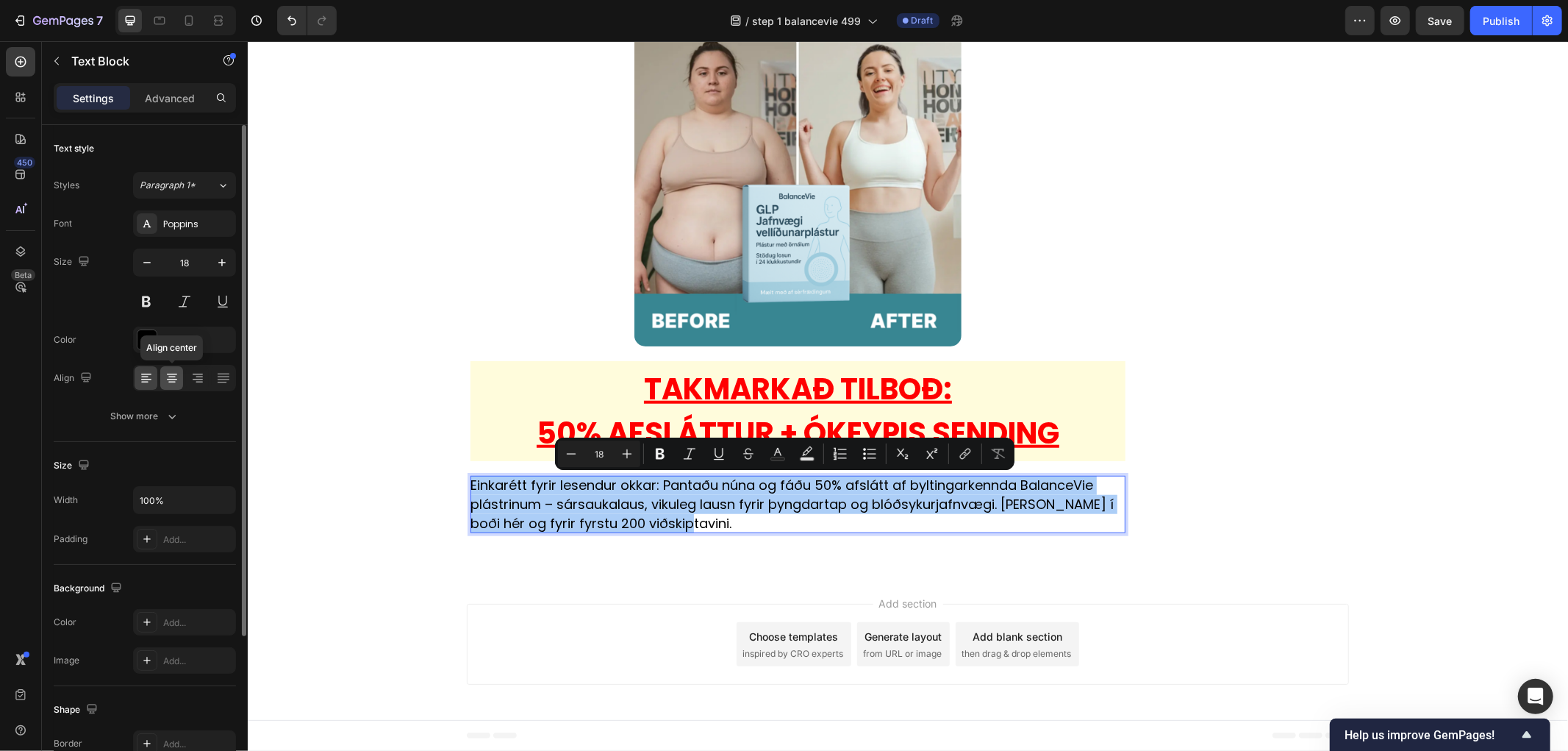
click at [172, 377] on icon at bounding box center [172, 378] width 15 height 15
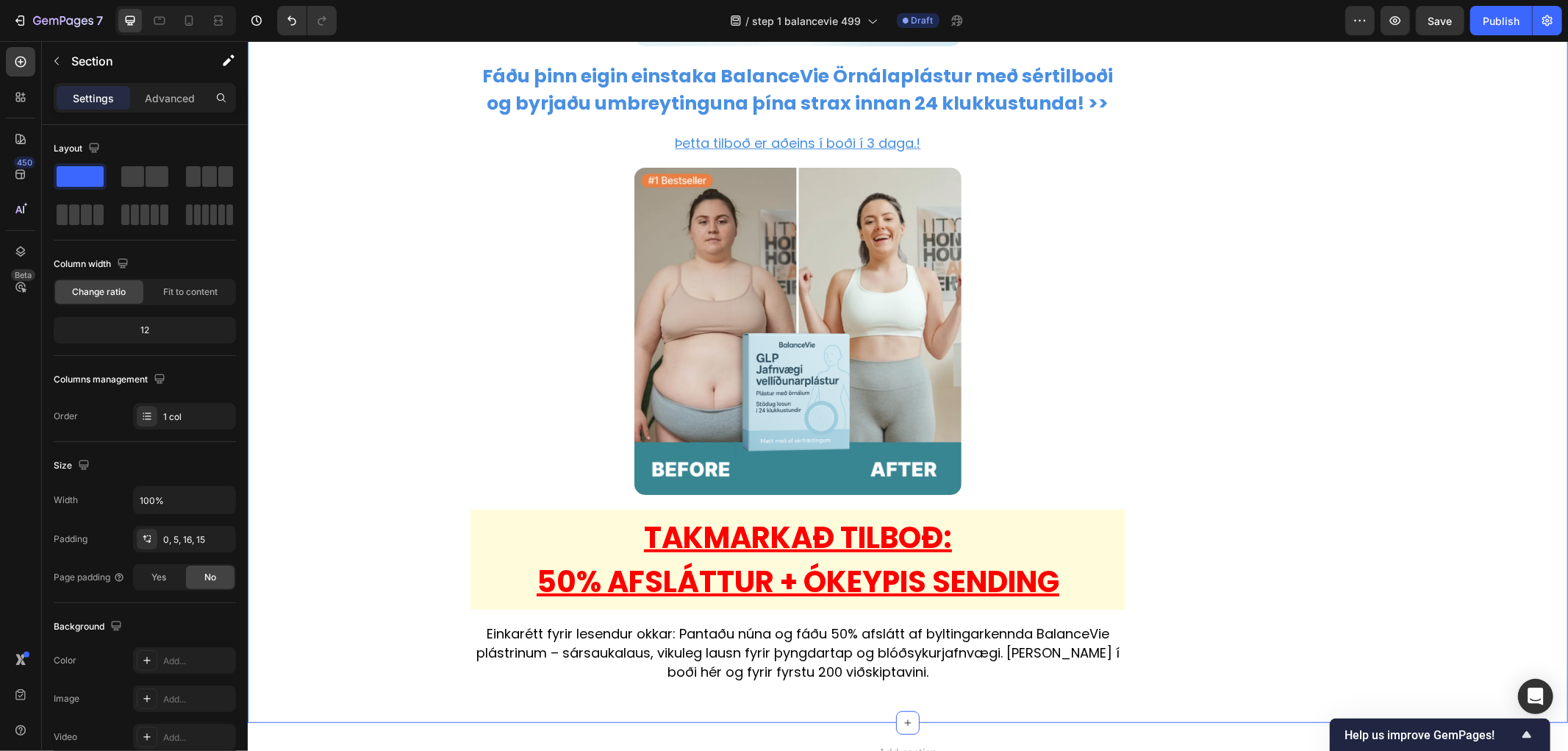
scroll to position [9980, 0]
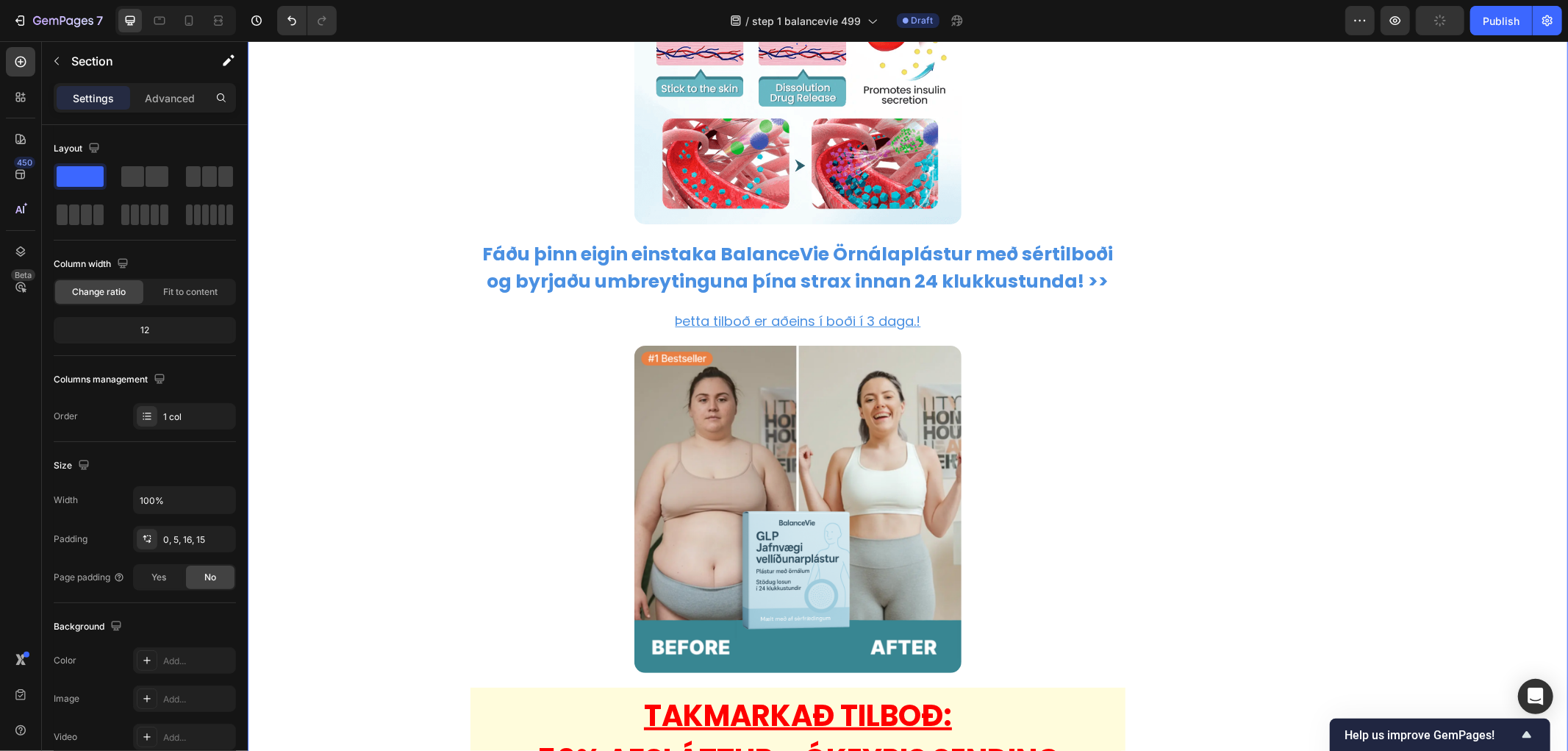
click at [1431, 24] on span "Save" at bounding box center [1440, 21] width 24 height 13
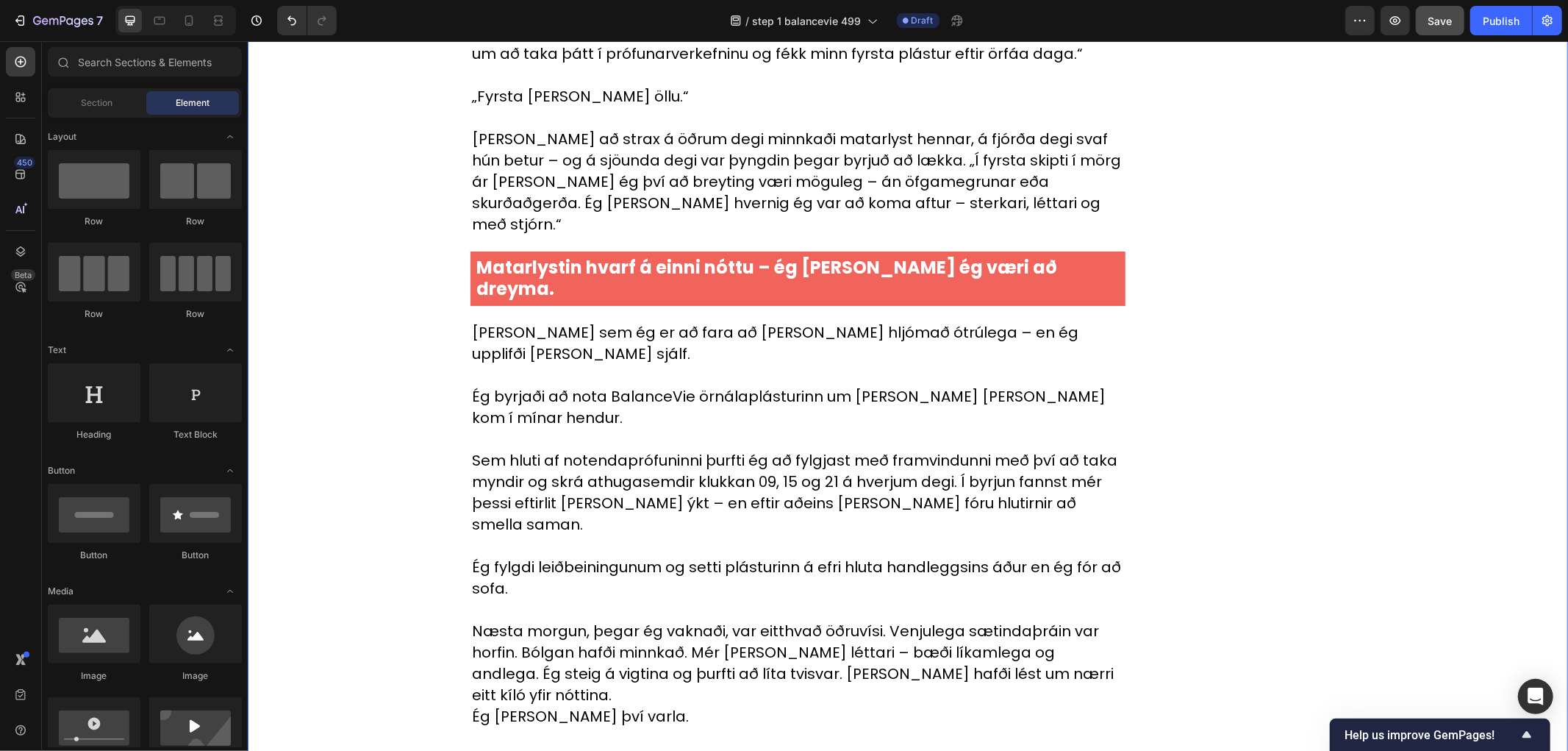
scroll to position [0, 0]
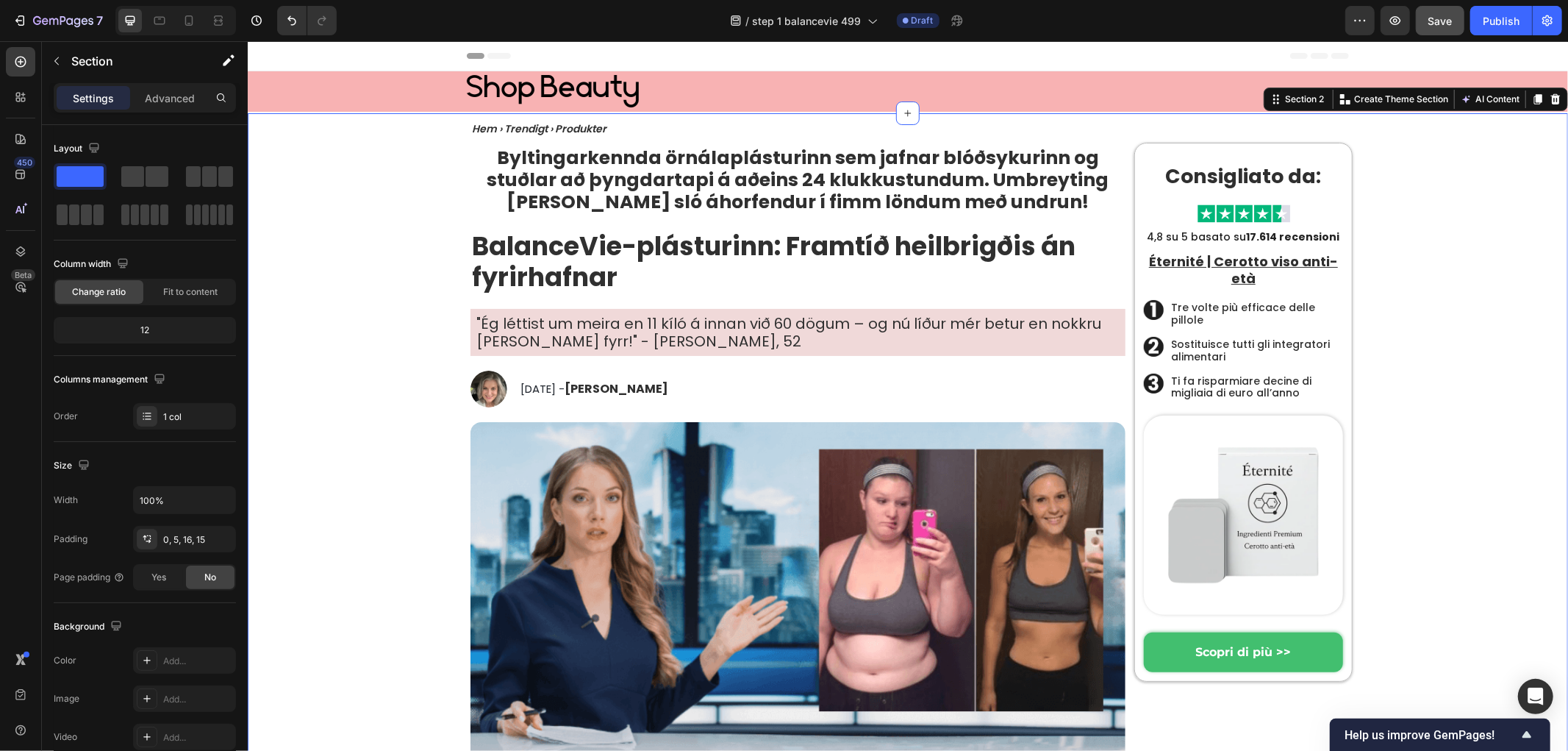
click at [1185, 173] on h2 "Consigliato da:" at bounding box center [1242, 175] width 199 height 28
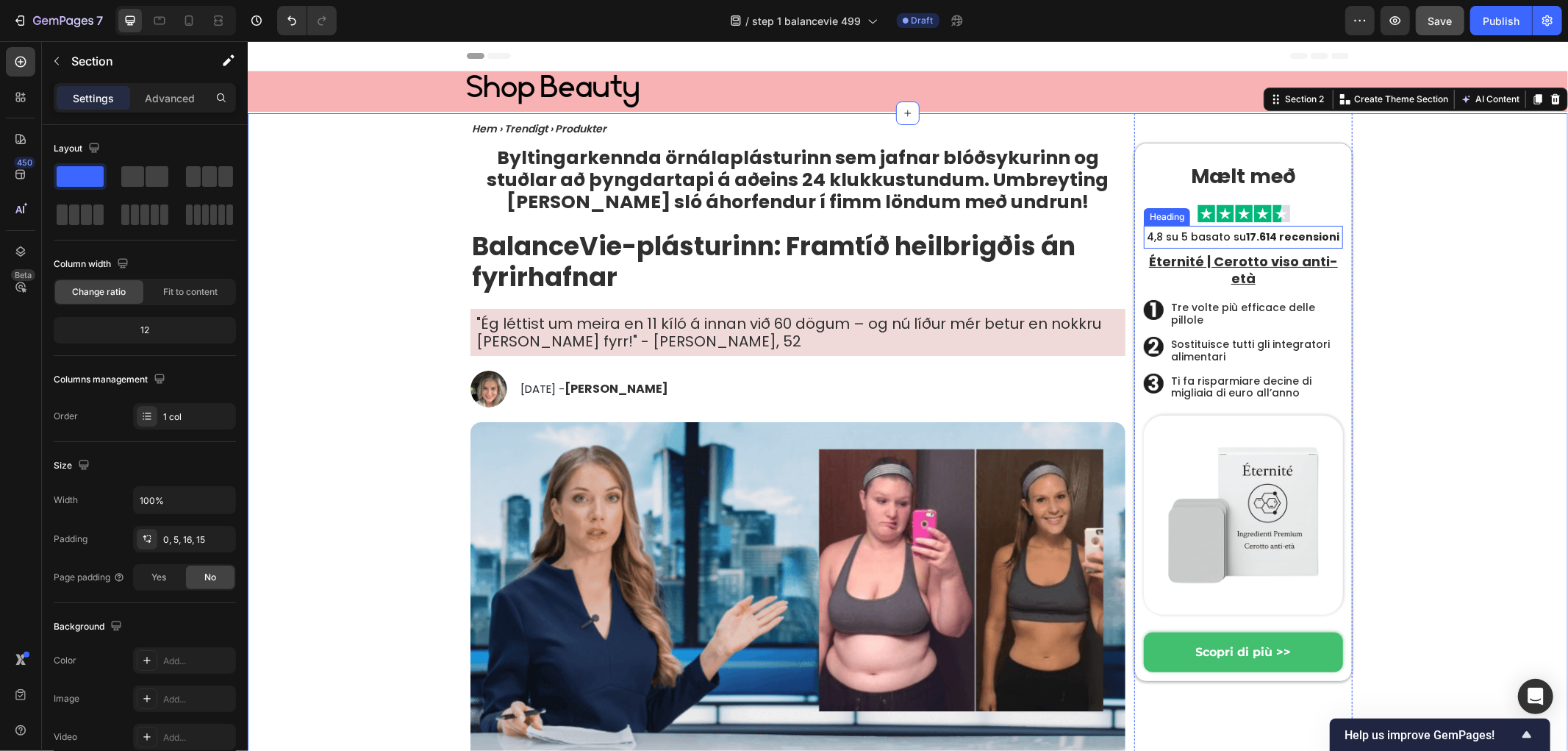
click at [1233, 222] on img at bounding box center [1243, 213] width 100 height 25
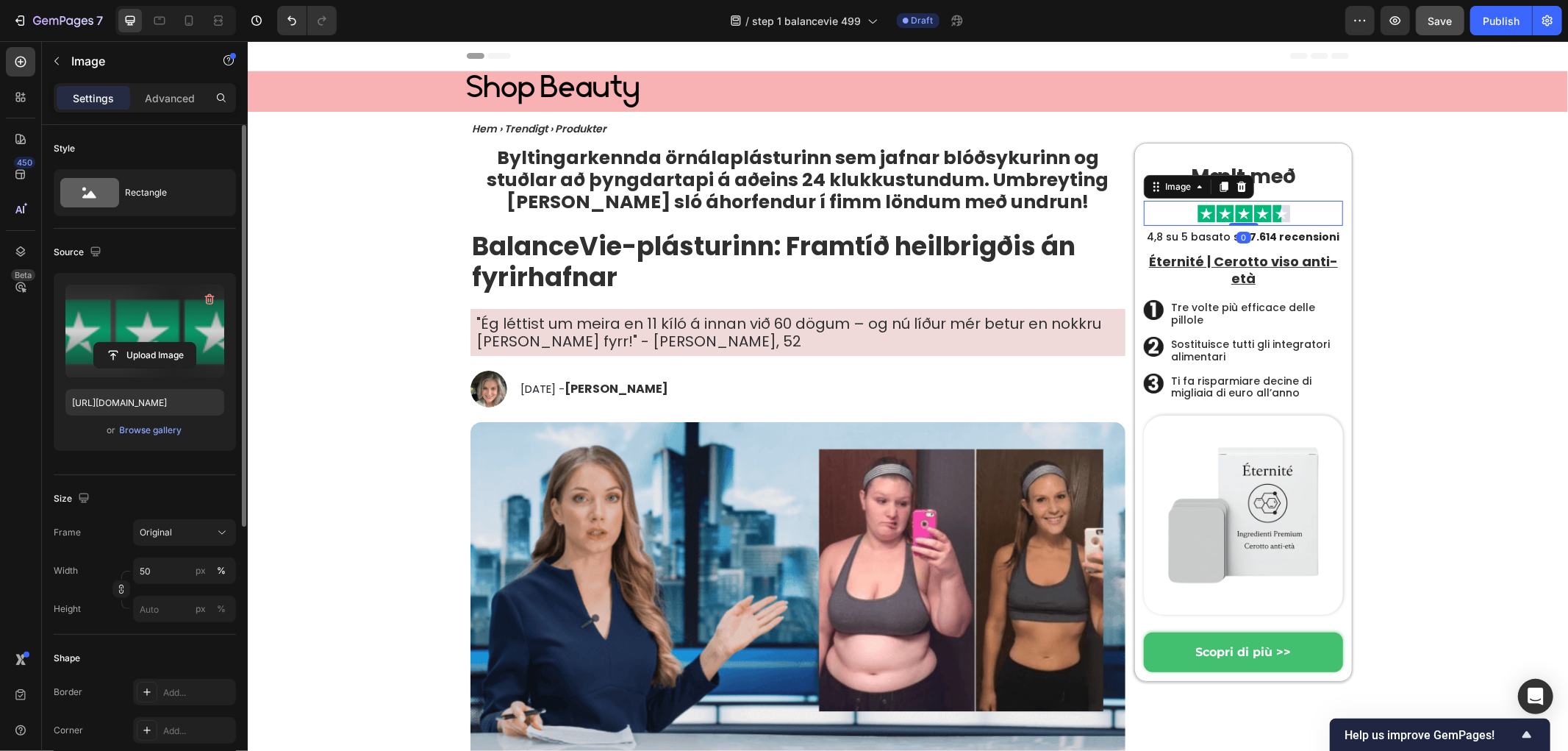
click at [187, 311] on label at bounding box center [145, 330] width 159 height 92
click at [187, 342] on input "file" at bounding box center [145, 355] width 101 height 25
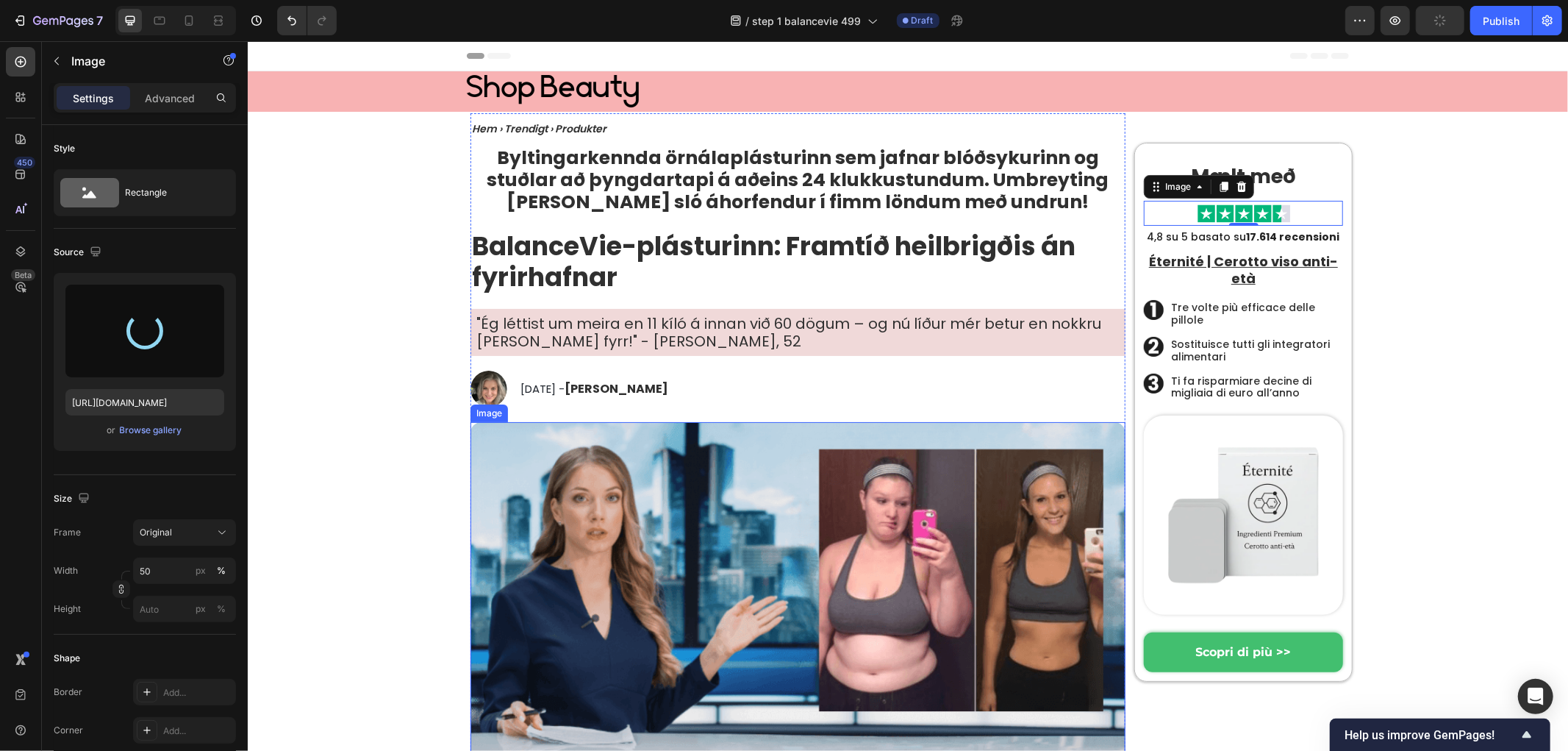
type input "[URL][DOMAIN_NAME]"
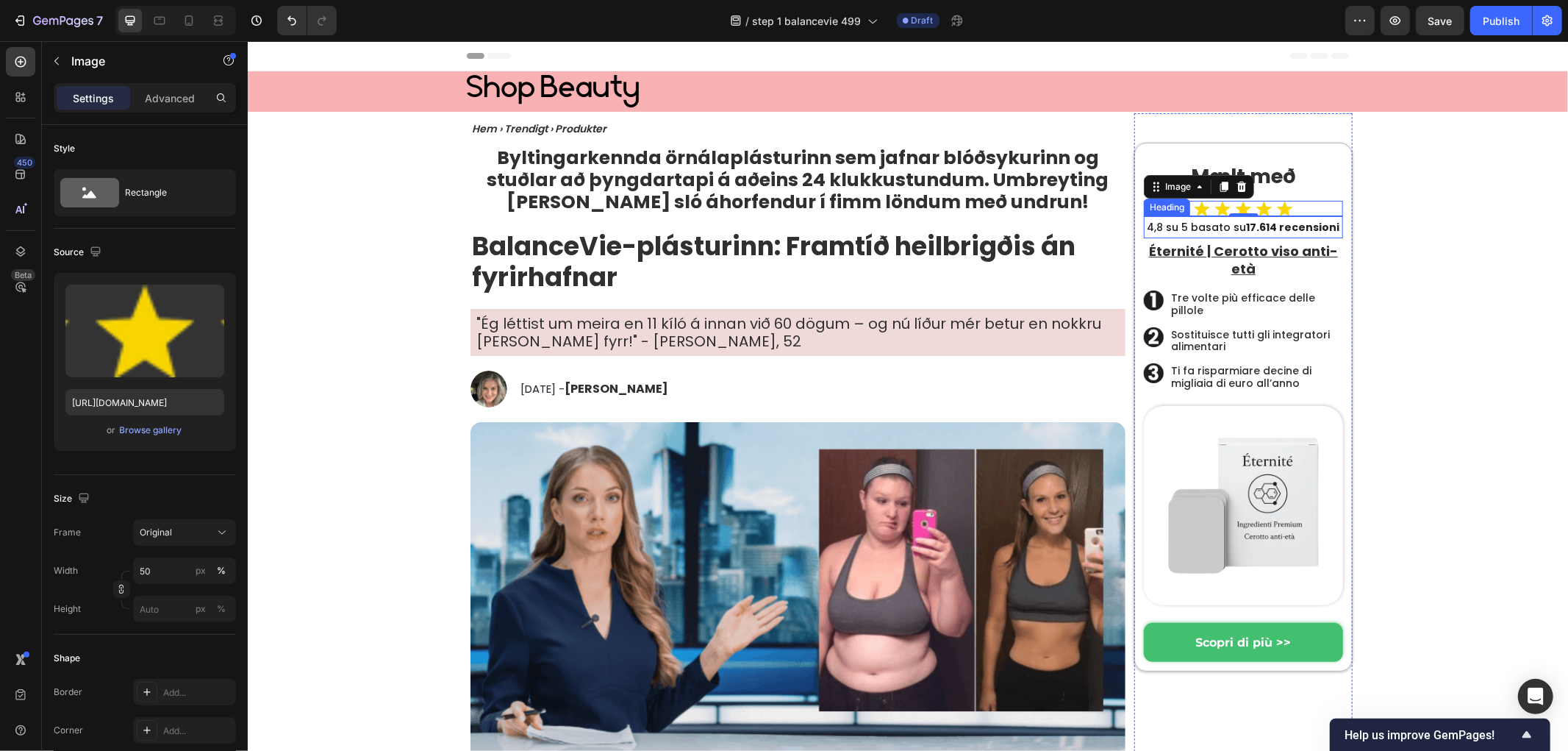
click at [1254, 227] on strong "17.614 recensioni" at bounding box center [1293, 226] width 93 height 15
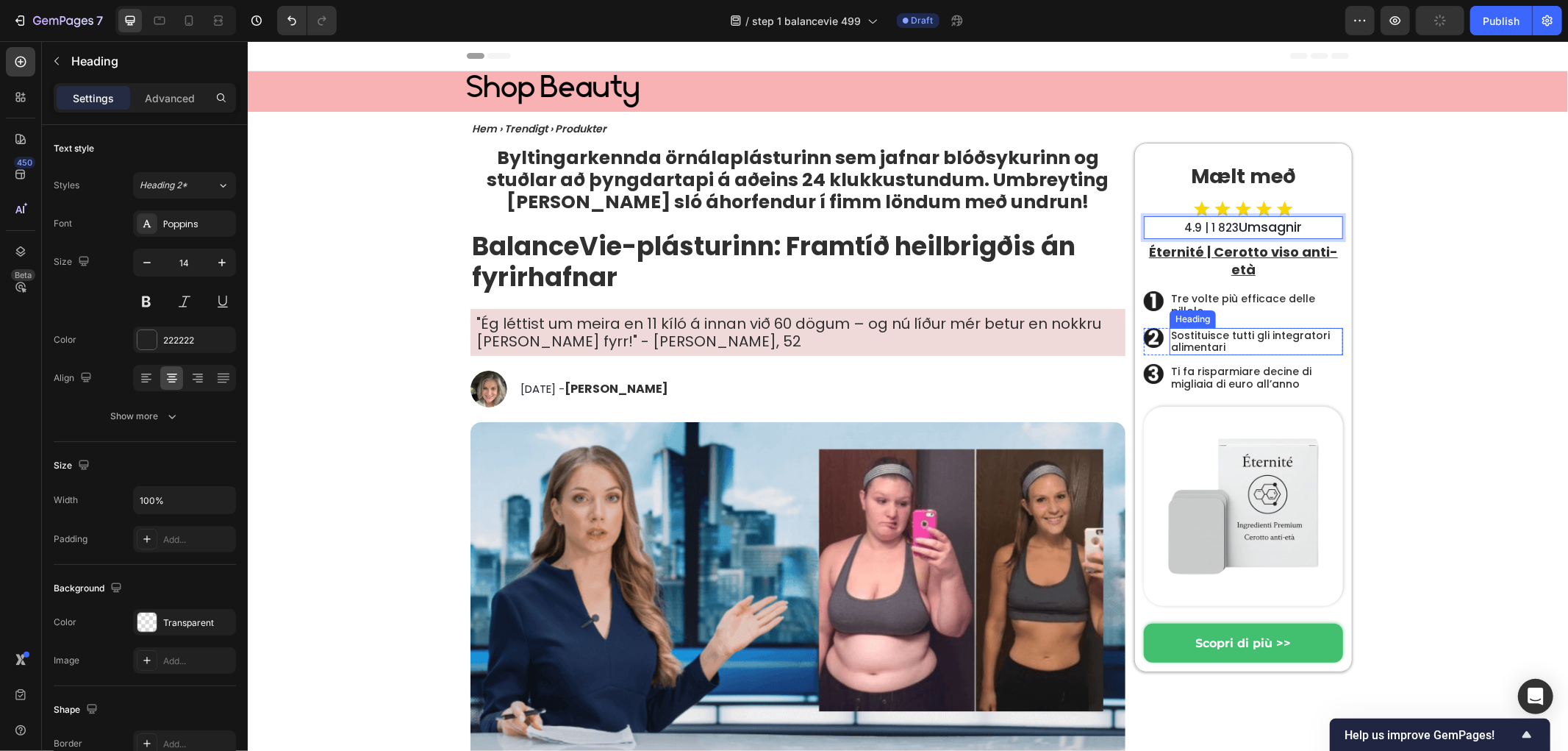
click at [1223, 251] on u "Éternité | Cerotto viso anti-età" at bounding box center [1242, 259] width 189 height 36
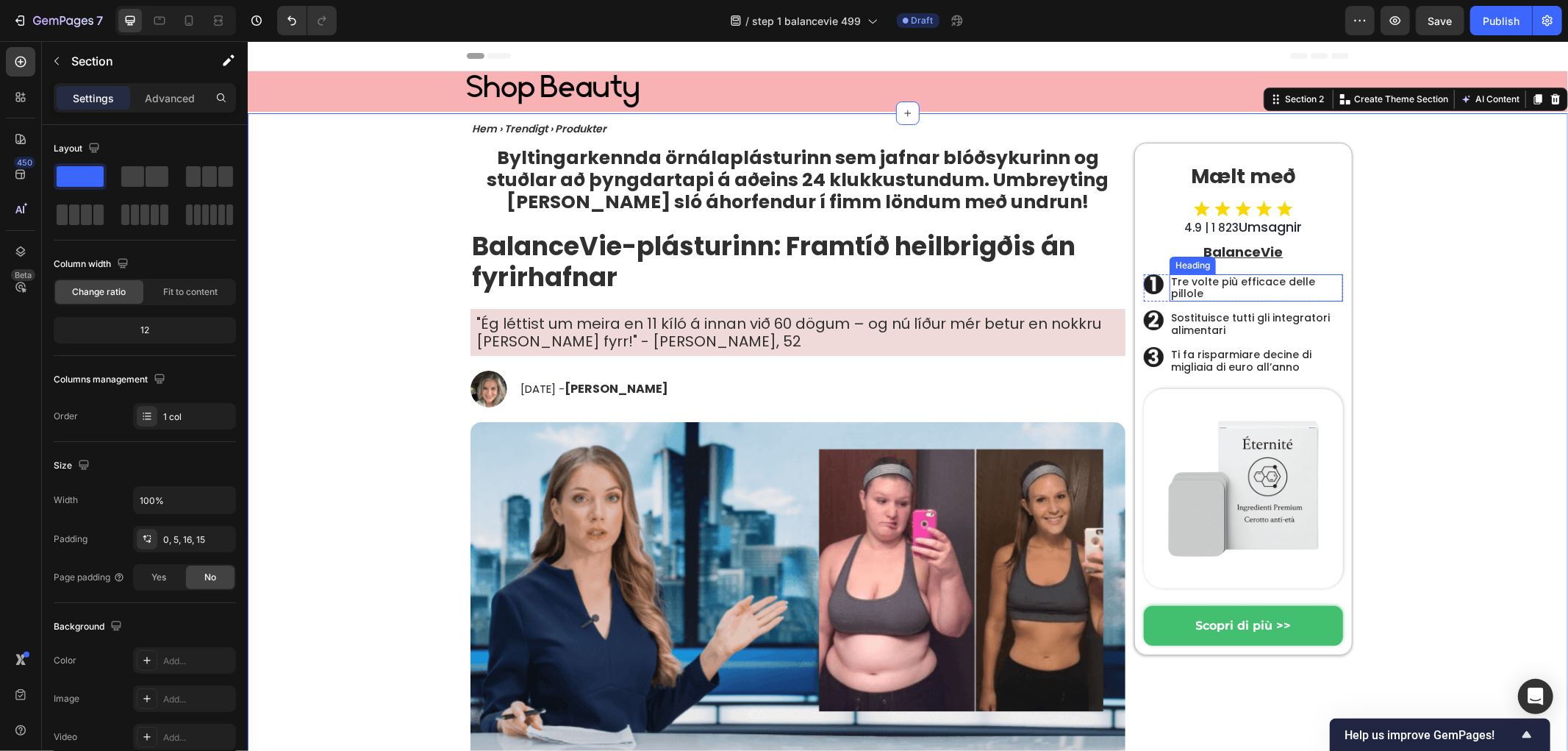
click at [1216, 281] on h2 "Tre volte più efficace delle pillole" at bounding box center [1256, 287] width 174 height 28
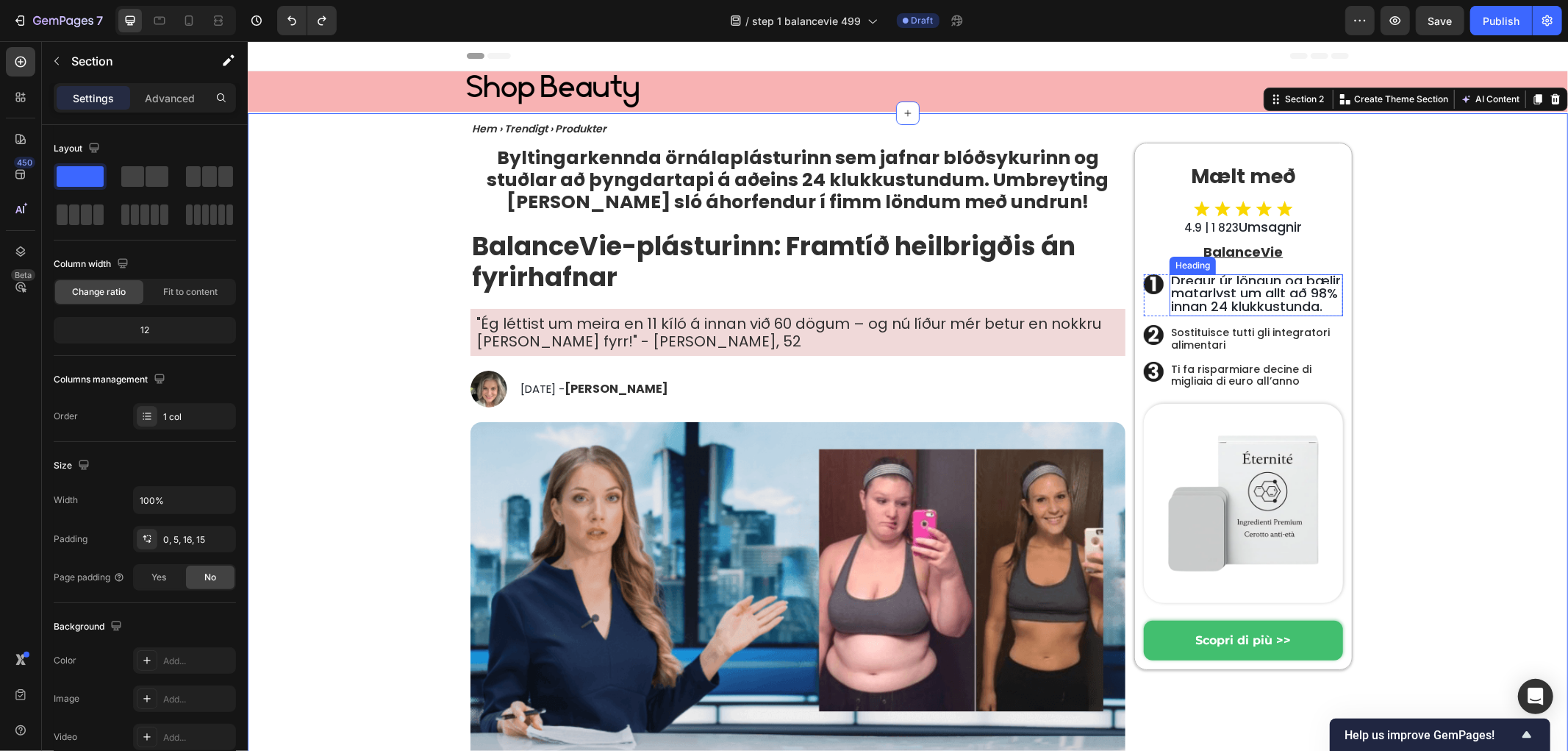
click at [1204, 291] on span "Dregur úr löngun og bælir matarlyst um allt að 98% innan 24 klukkustunda." at bounding box center [1255, 292] width 170 height 45
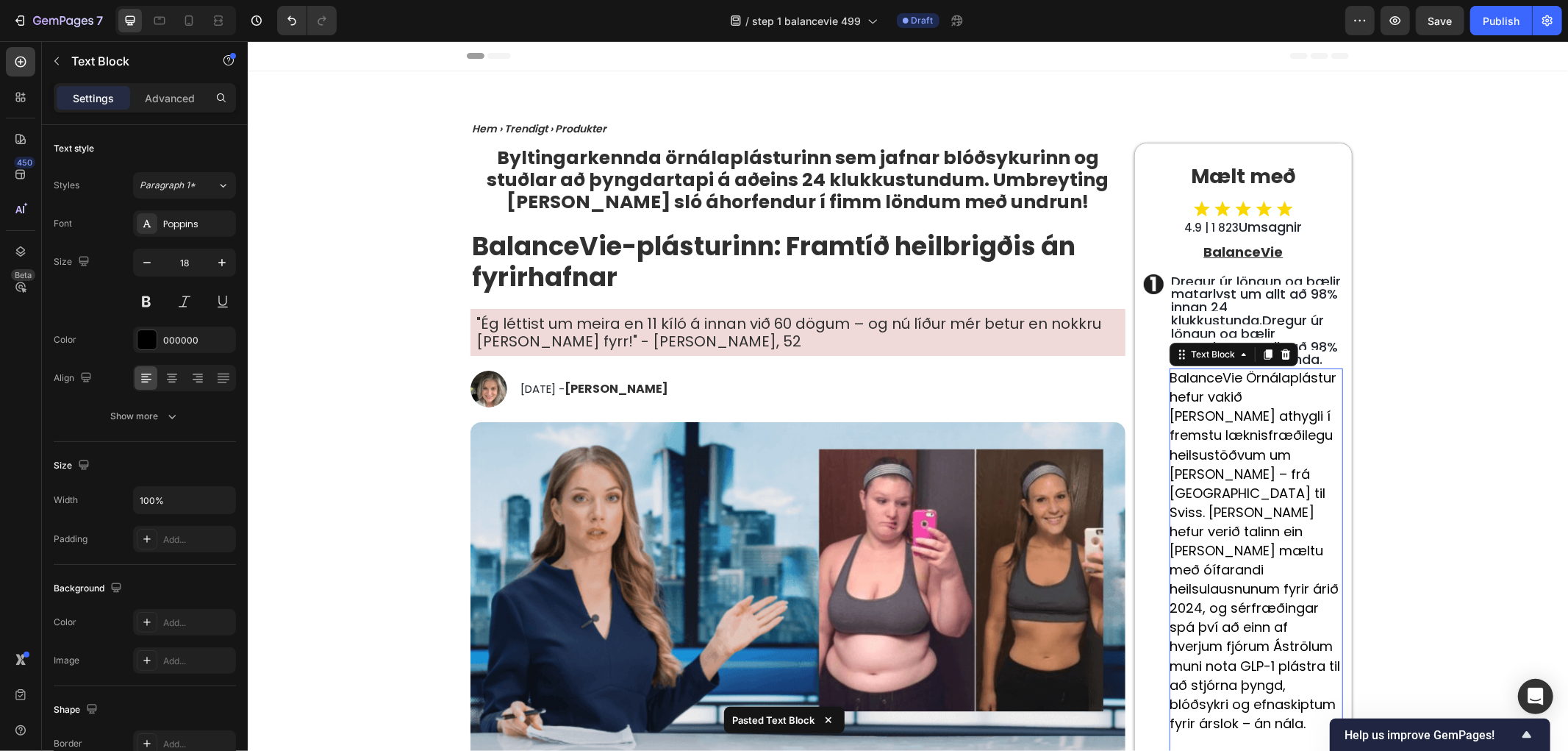
scroll to position [270, 0]
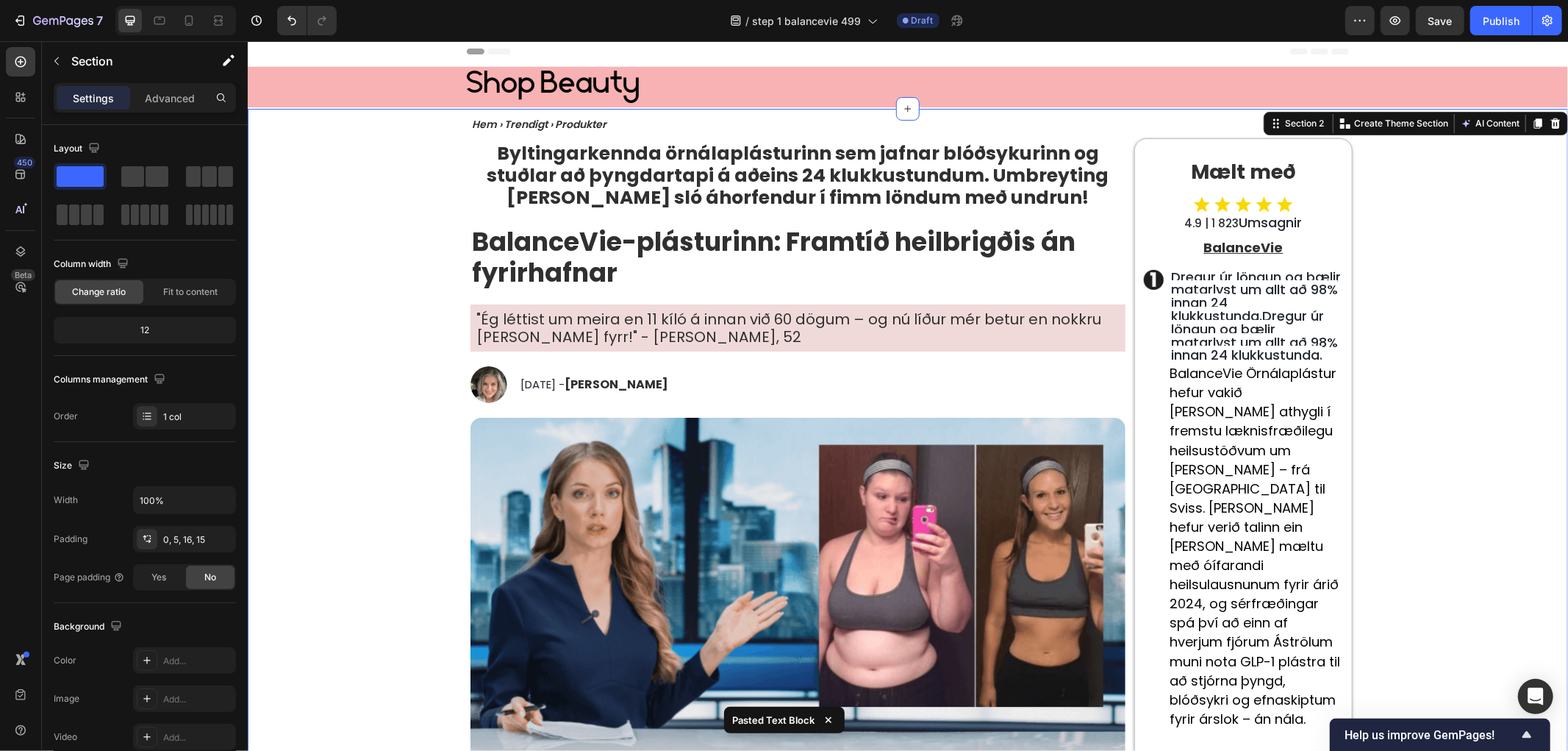
scroll to position [0, 0]
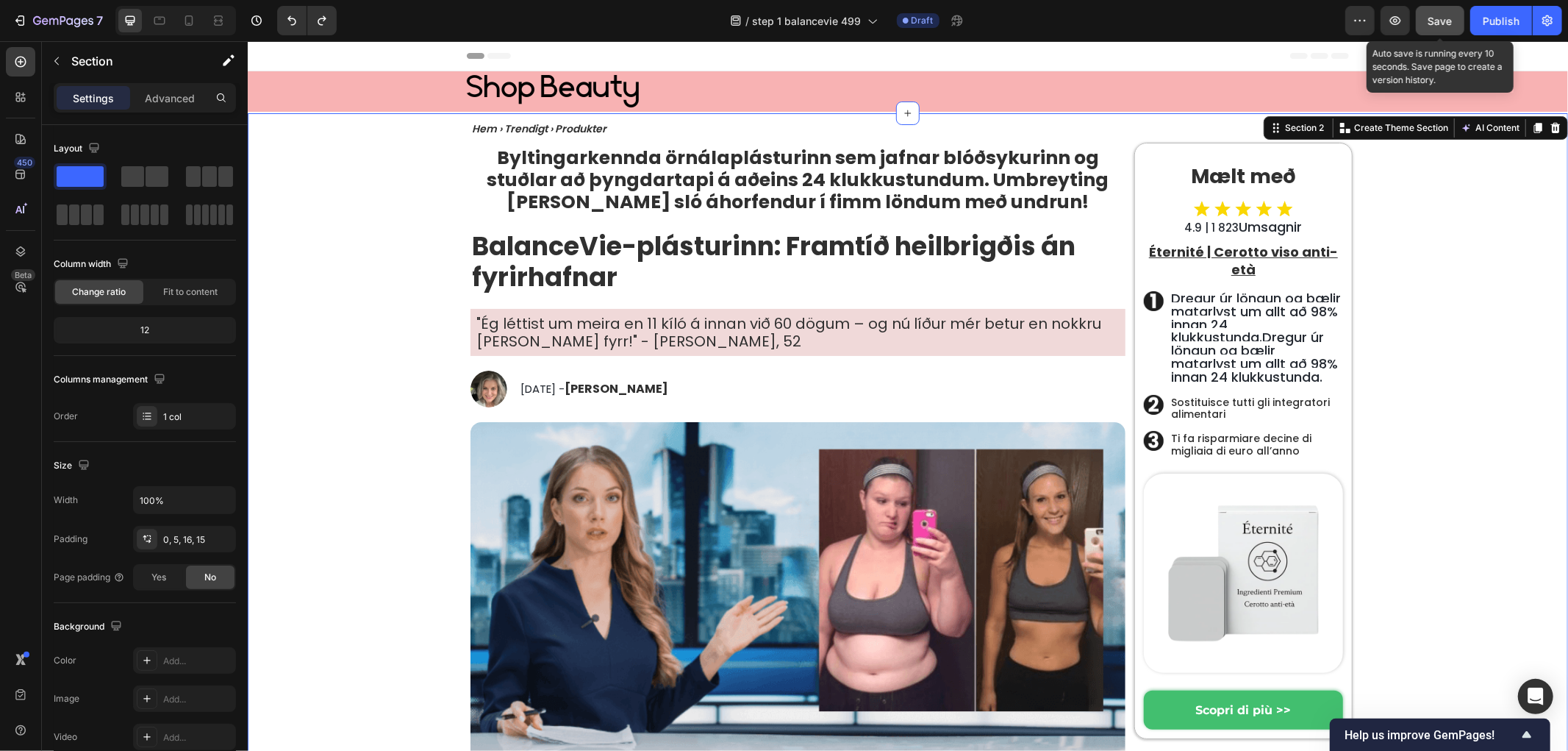
click at [1441, 26] on div "Save" at bounding box center [1440, 21] width 24 height 16
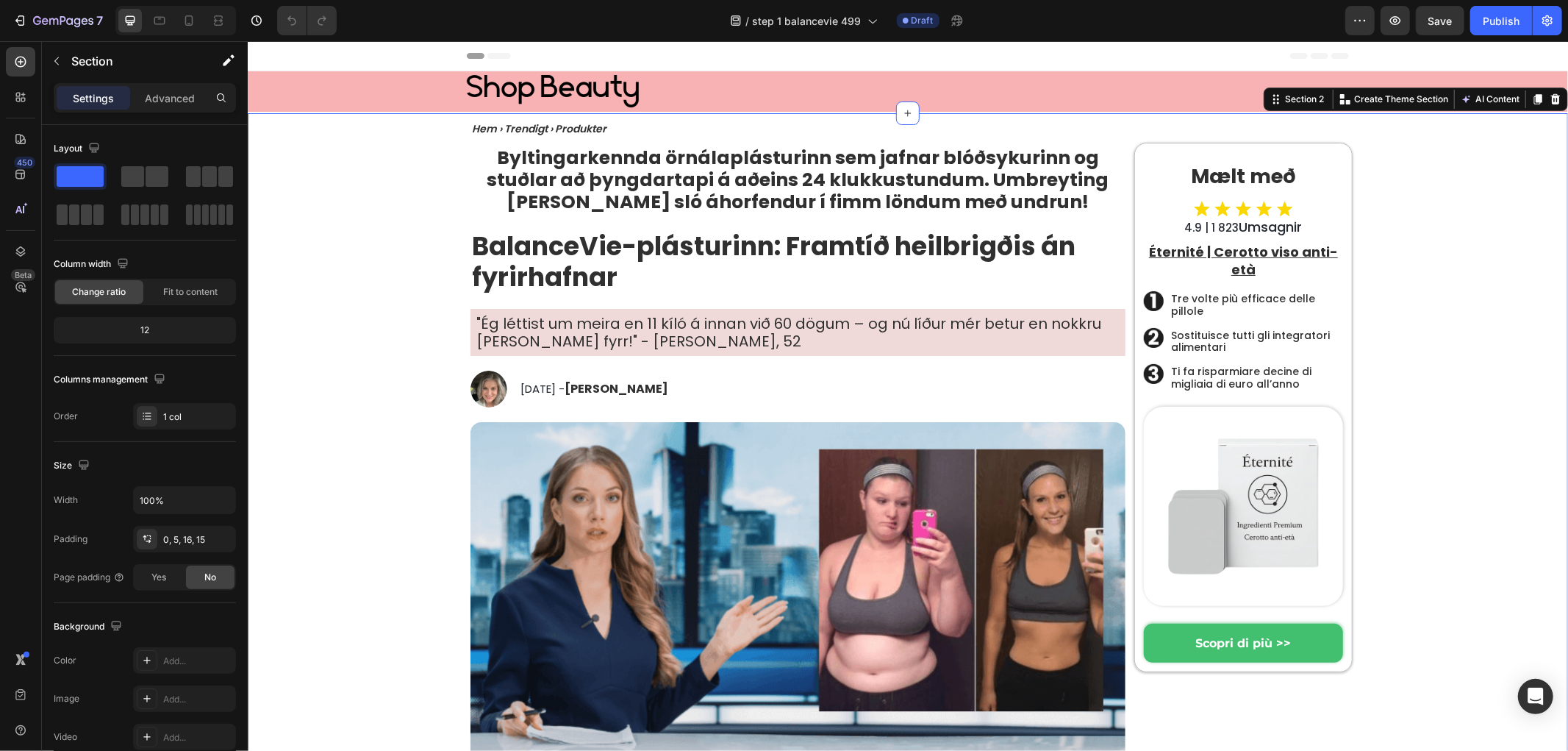
click at [1211, 293] on h2 "Tre volte più efficace delle pillole" at bounding box center [1256, 304] width 174 height 28
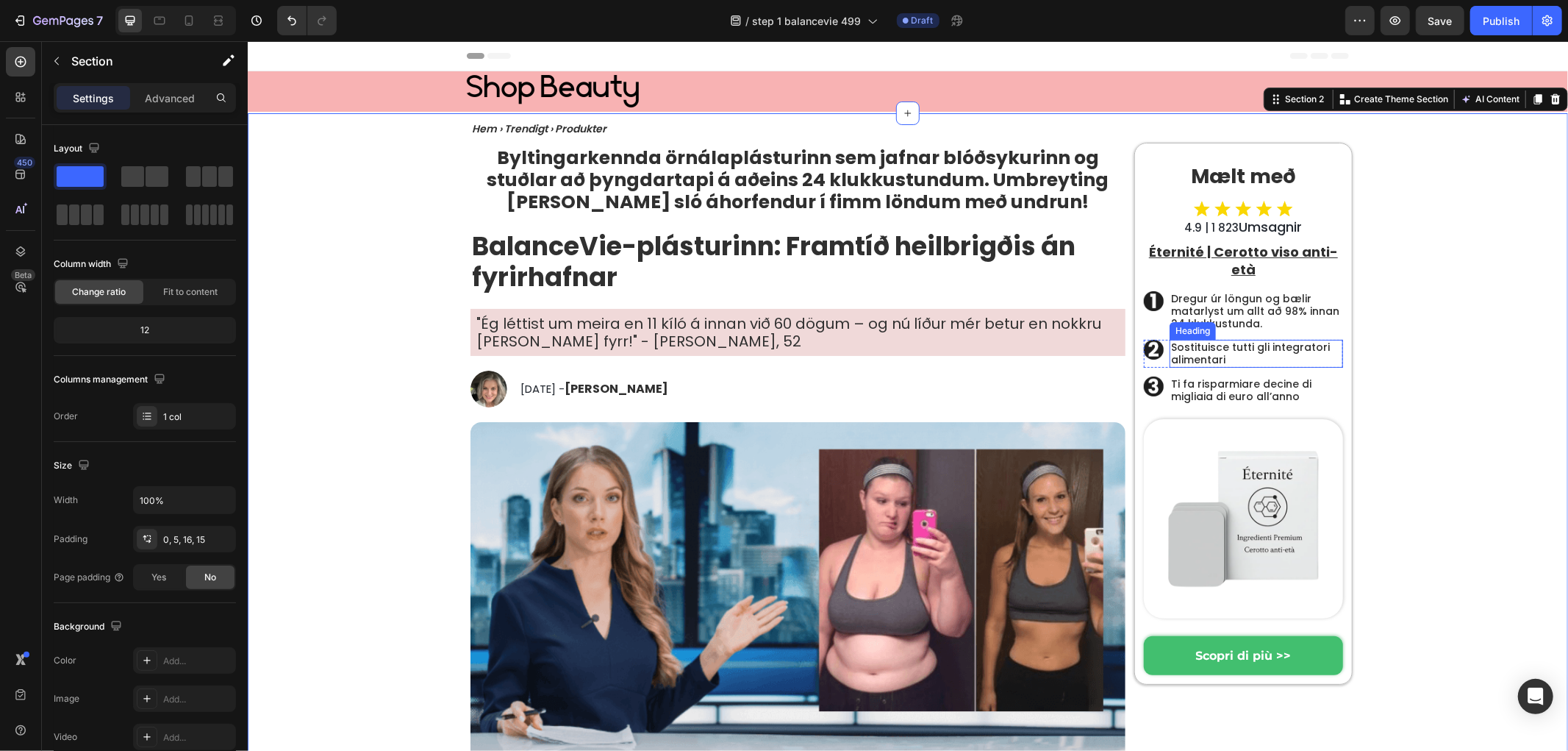
click at [1194, 355] on h2 "Sostituisce tutti gli integratori alimentari" at bounding box center [1256, 353] width 174 height 28
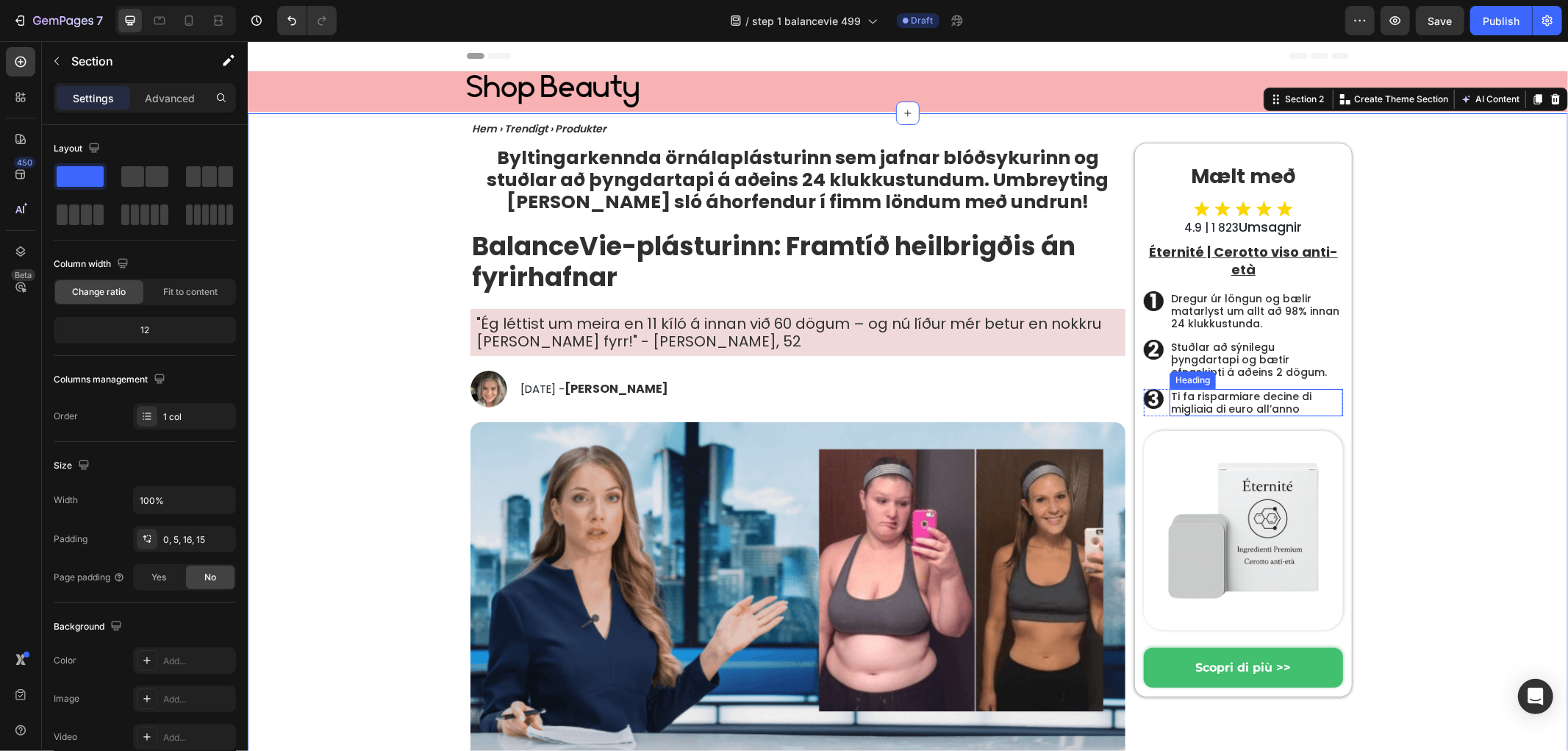
click at [1187, 398] on h2 "Ti fa risparmiare decine di migliaia di euro all’anno" at bounding box center [1256, 402] width 174 height 28
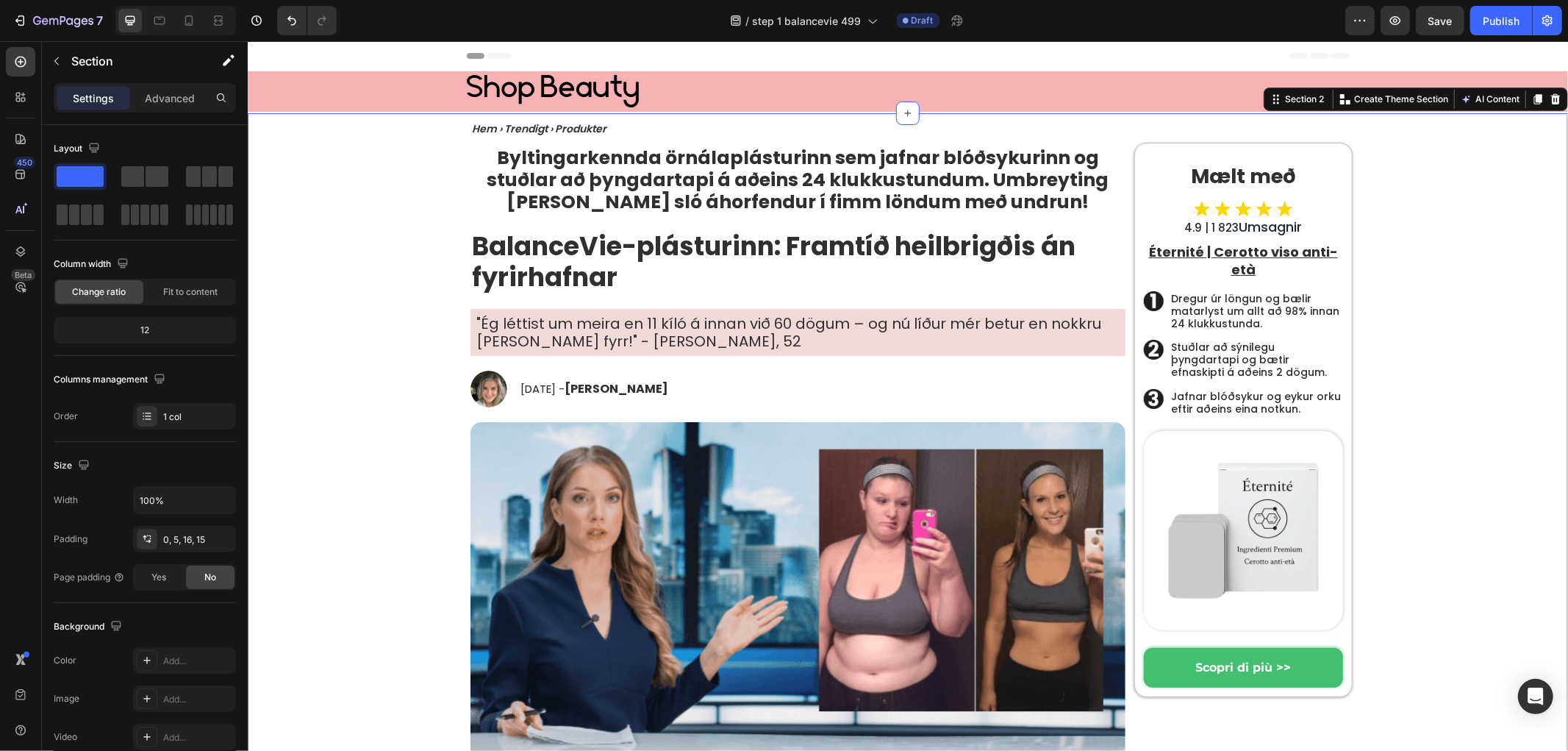
click at [1311, 412] on p "Jafnar blóðsykur og eykur orku eftir aðeins eina notkun." at bounding box center [1256, 402] width 171 height 25
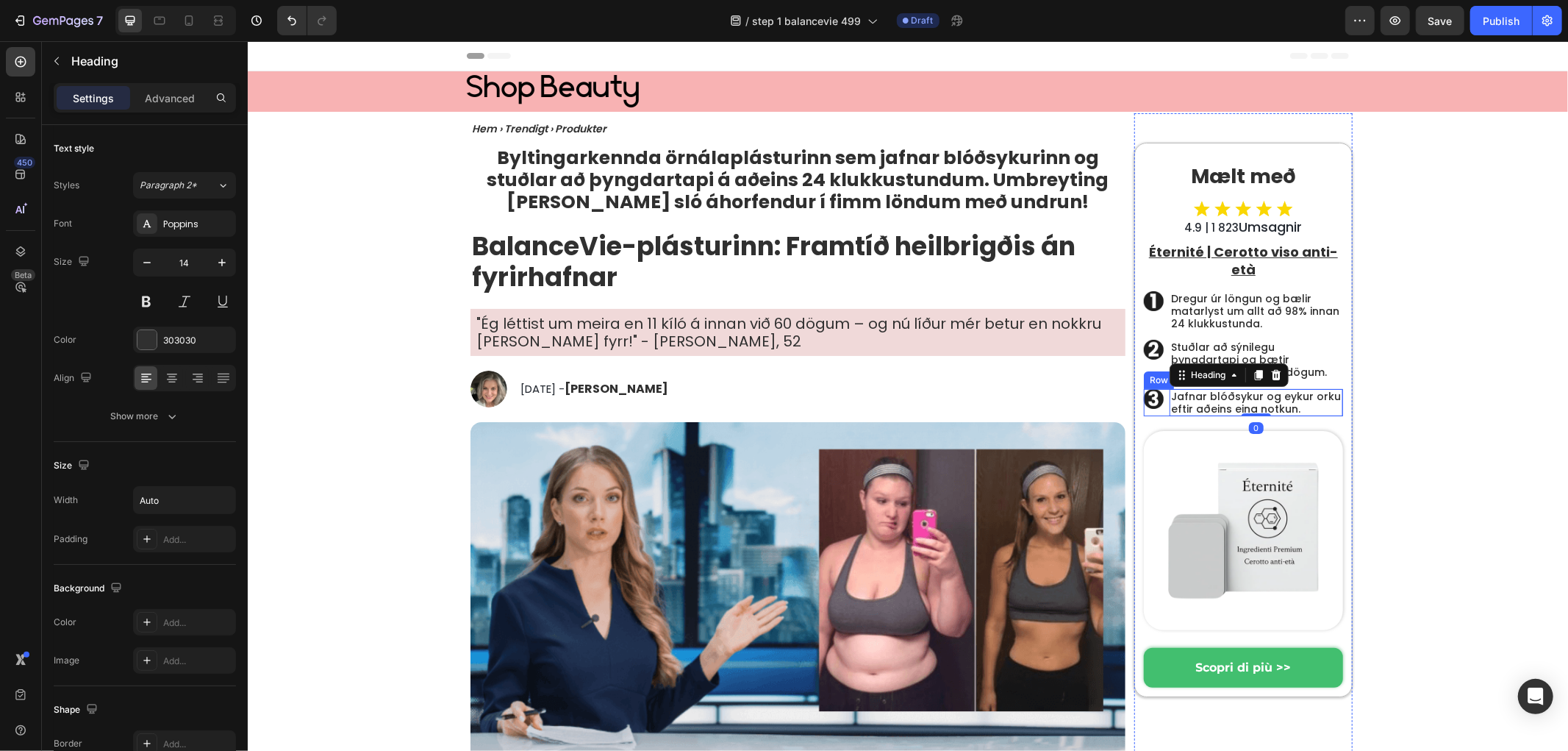
click at [1146, 413] on div "Image" at bounding box center [1152, 402] width 20 height 28
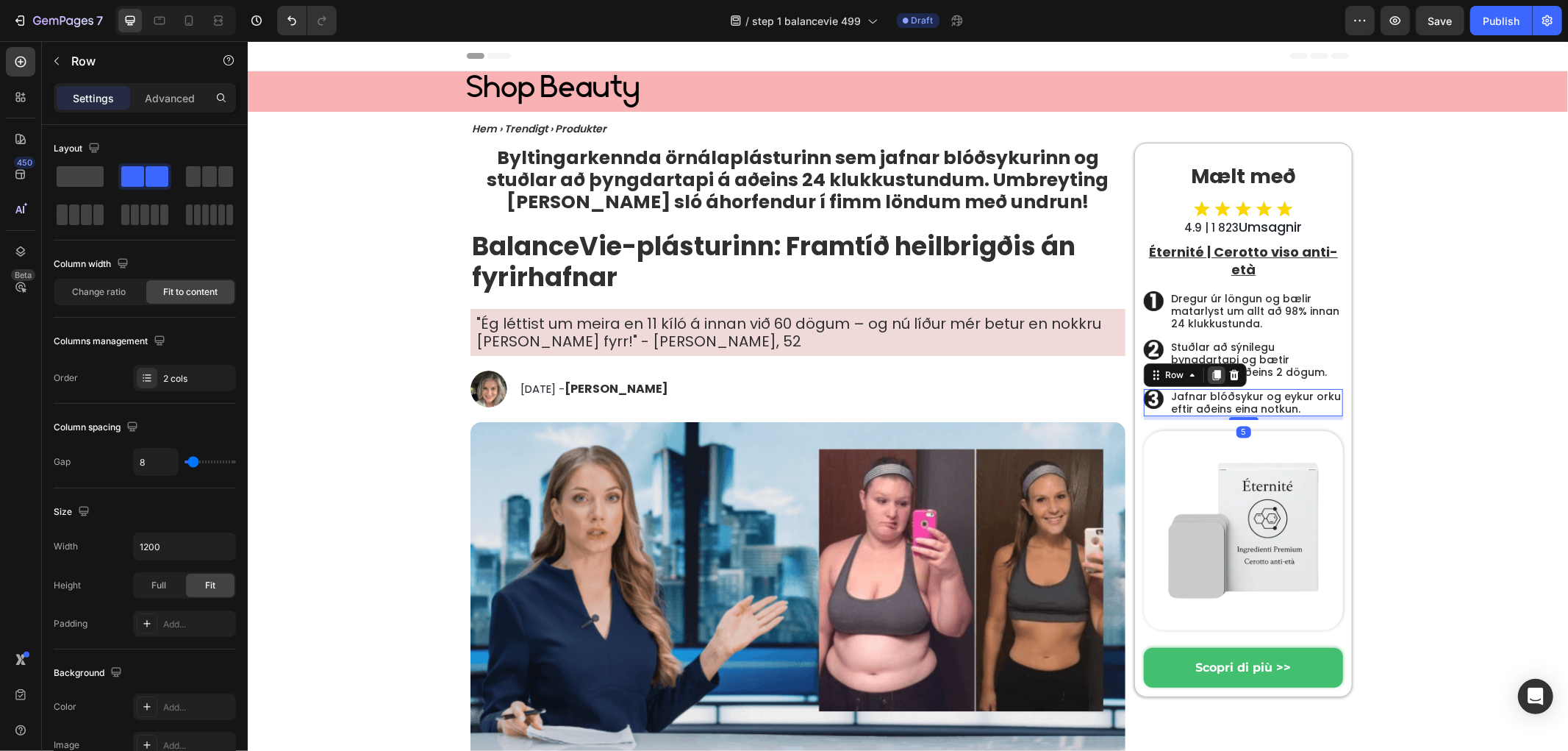
click at [1210, 372] on icon at bounding box center [1216, 374] width 12 height 12
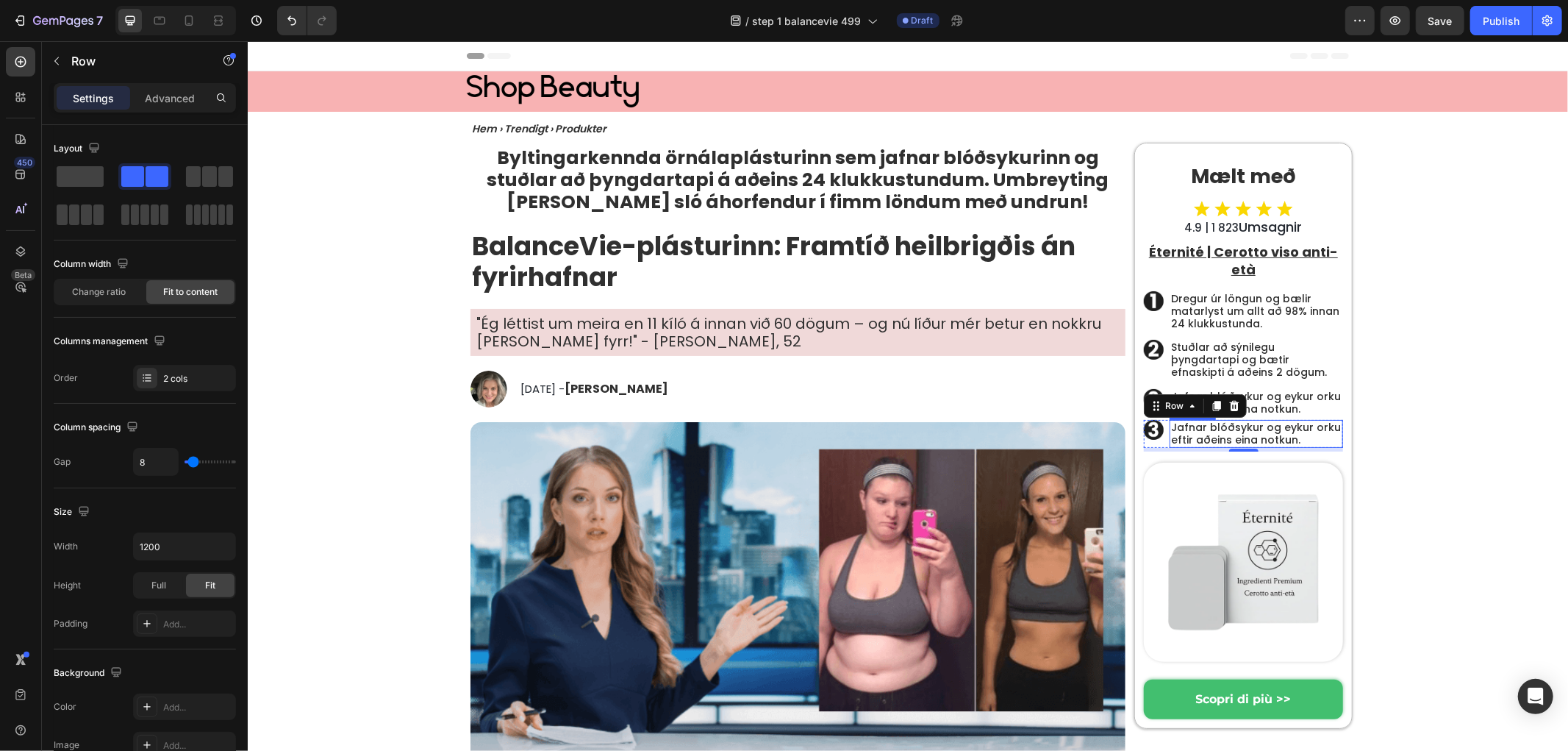
click at [1222, 427] on h2 "Jafnar blóðsykur og eykur orku eftir aðeins eina notkun." at bounding box center [1256, 432] width 174 height 28
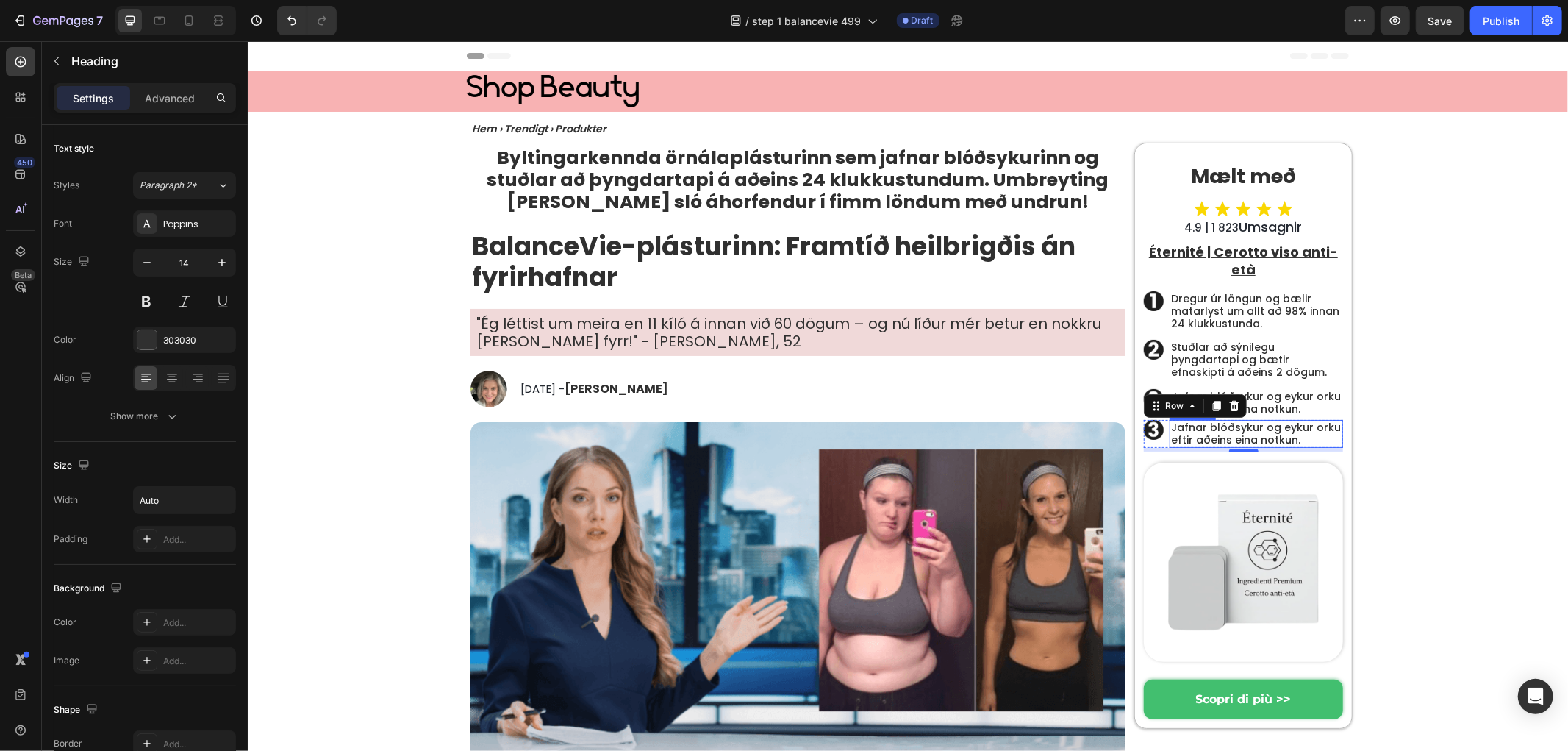
click at [1222, 427] on h2 "Jafnar blóðsykur og eykur orku eftir aðeins eina notkun." at bounding box center [1256, 432] width 174 height 28
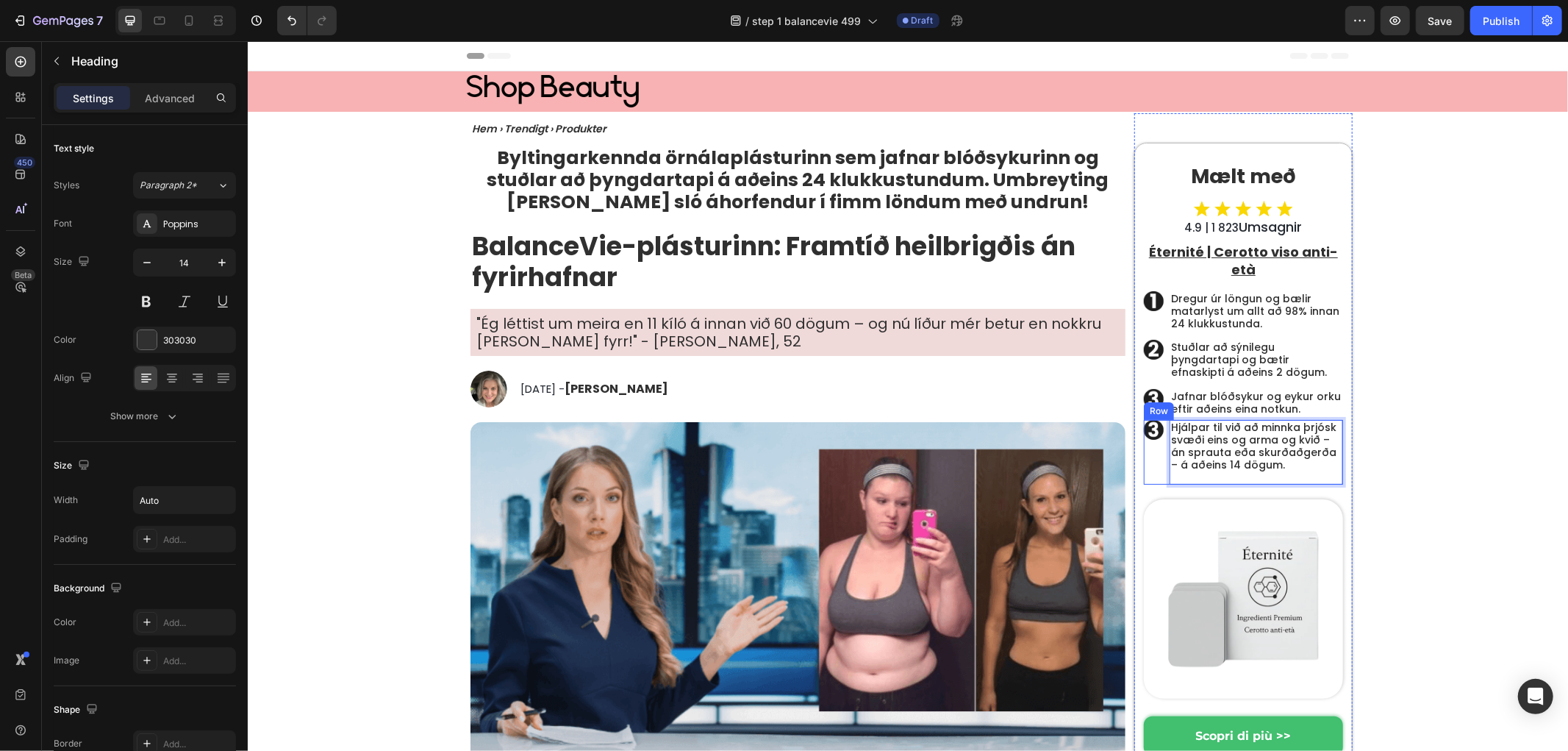
click at [1145, 471] on div "Image" at bounding box center [1152, 451] width 20 height 65
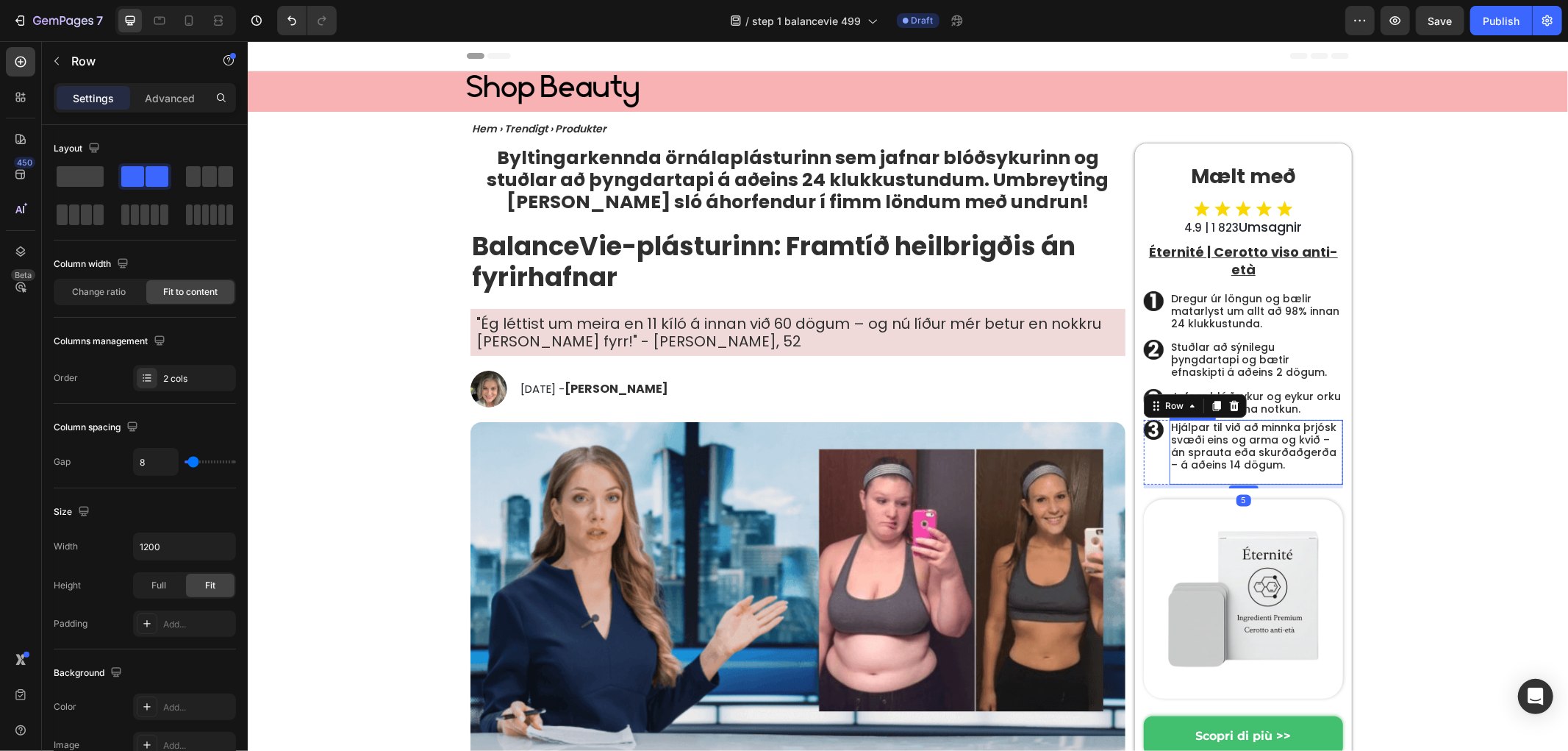
click at [1246, 466] on p "Hjálpar til við að minnka þrjósk svæði eins og arma og kvið – án sprauta eða sk…" at bounding box center [1256, 451] width 171 height 62
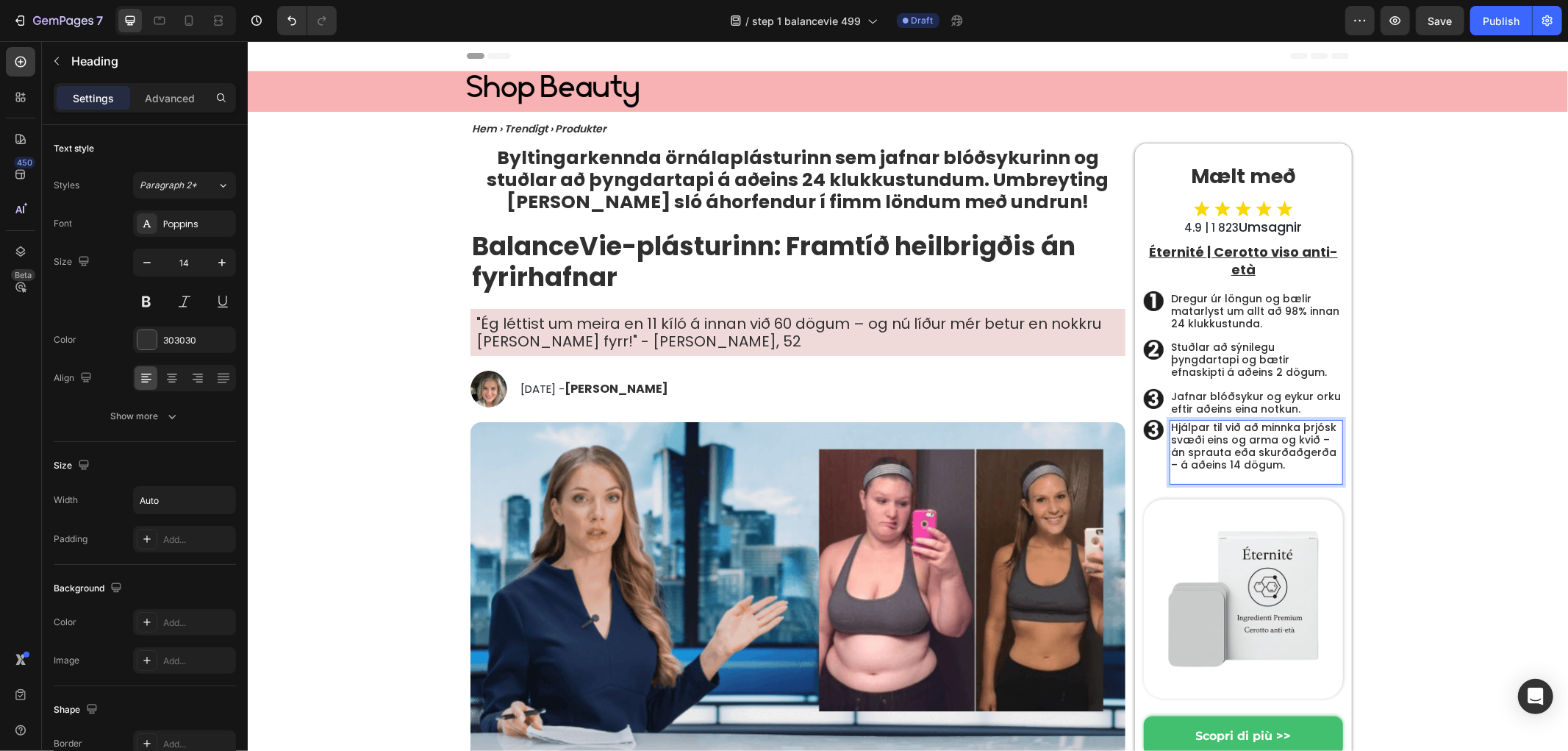
click at [1189, 474] on p "Hjálpar til við að minnka þrjósk svæði eins og arma og kvið – án sprauta eða sk…" at bounding box center [1256, 451] width 171 height 62
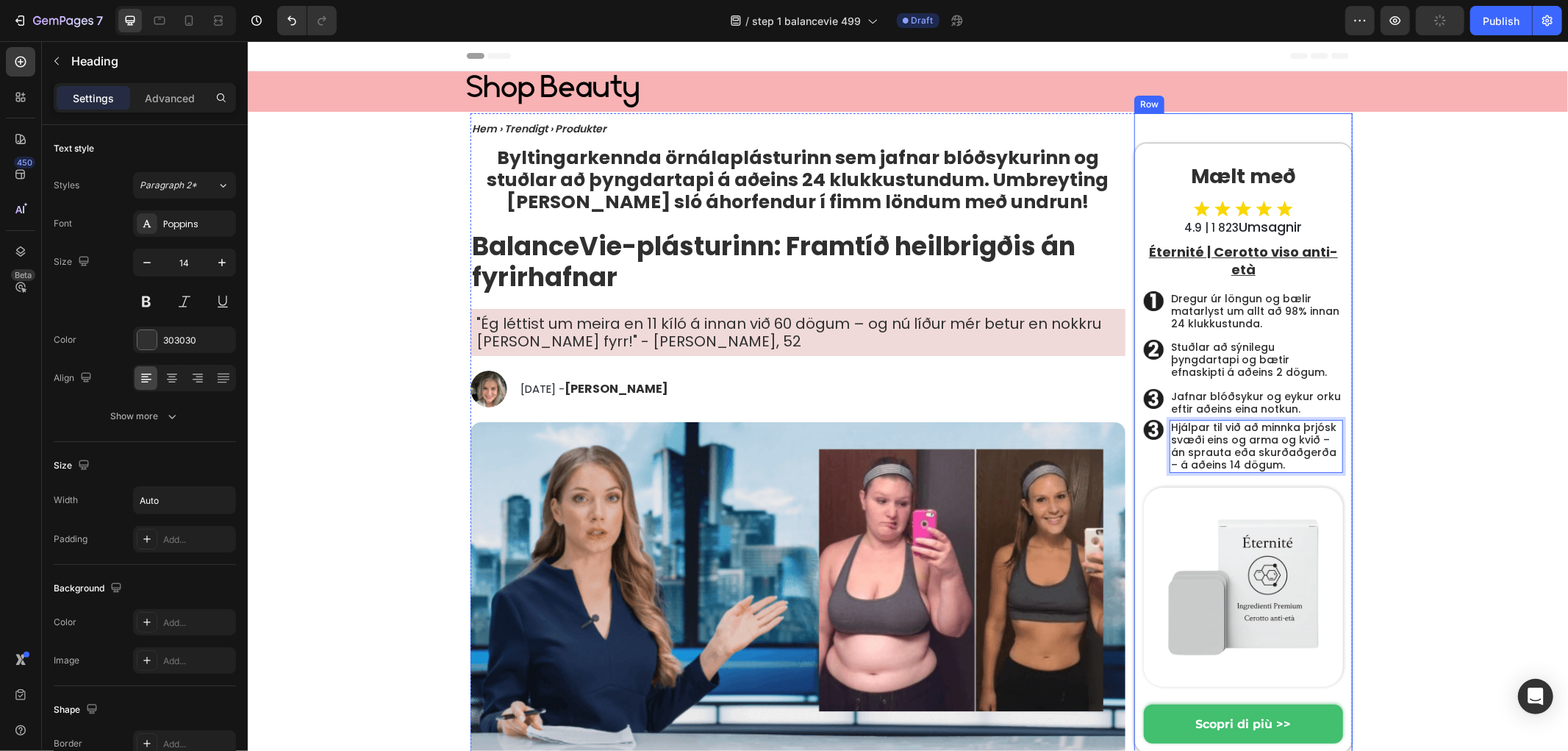
click at [1150, 466] on div "Image" at bounding box center [1152, 445] width 20 height 52
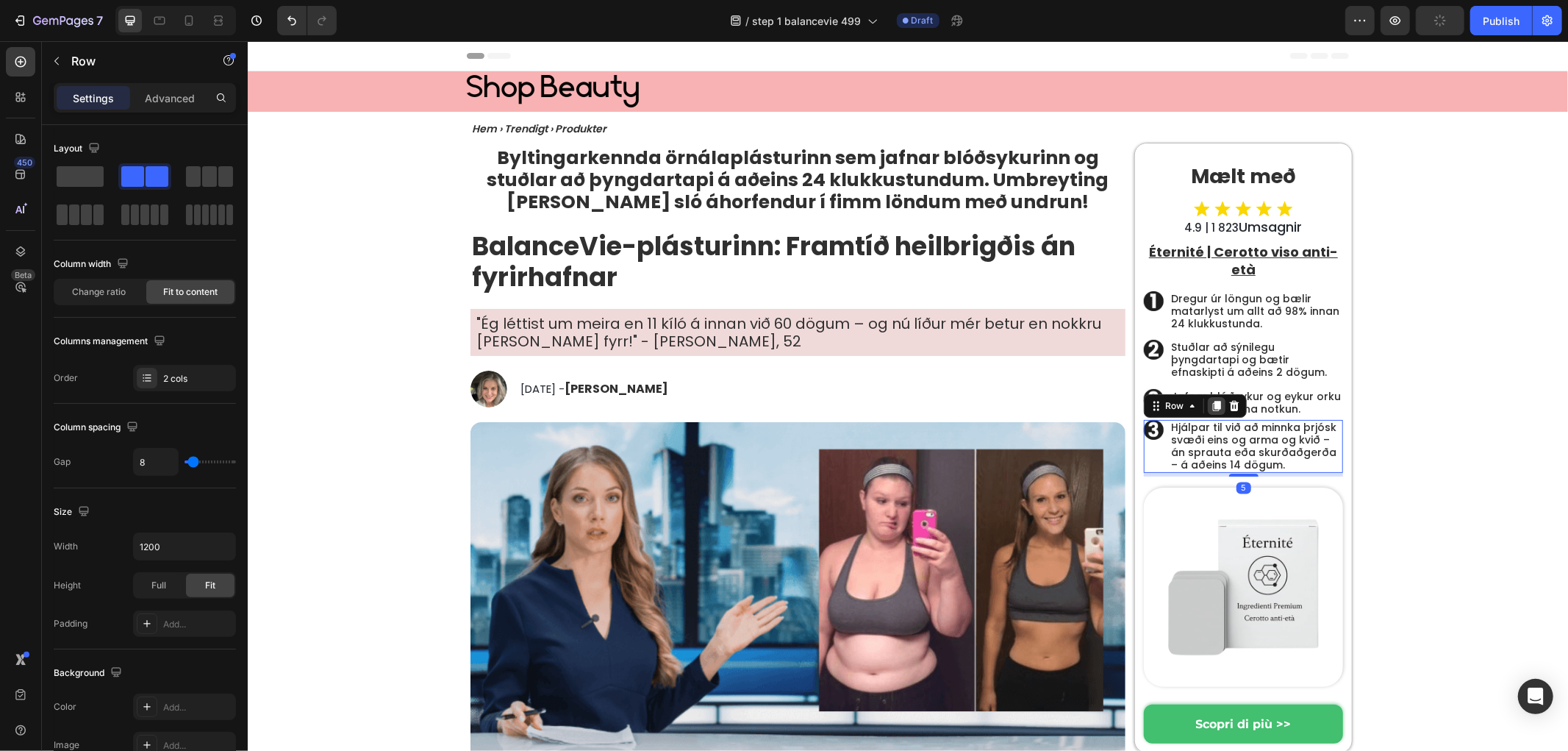
click at [1212, 406] on icon at bounding box center [1216, 406] width 8 height 10
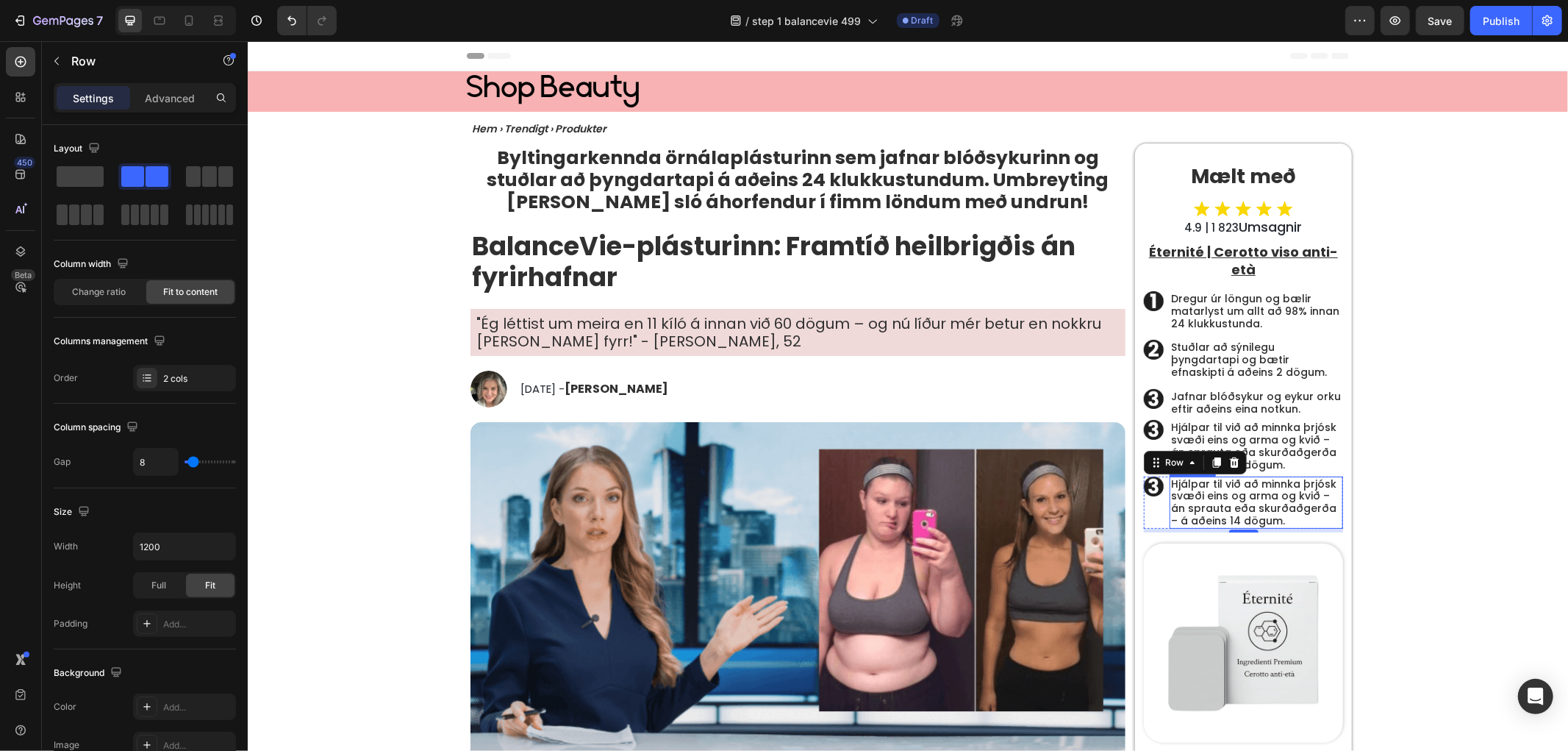
click at [1197, 483] on h2 "Hjálpar til við að minnka þrjósk svæði eins og arma og kvið – án sprauta eða sk…" at bounding box center [1256, 502] width 174 height 52
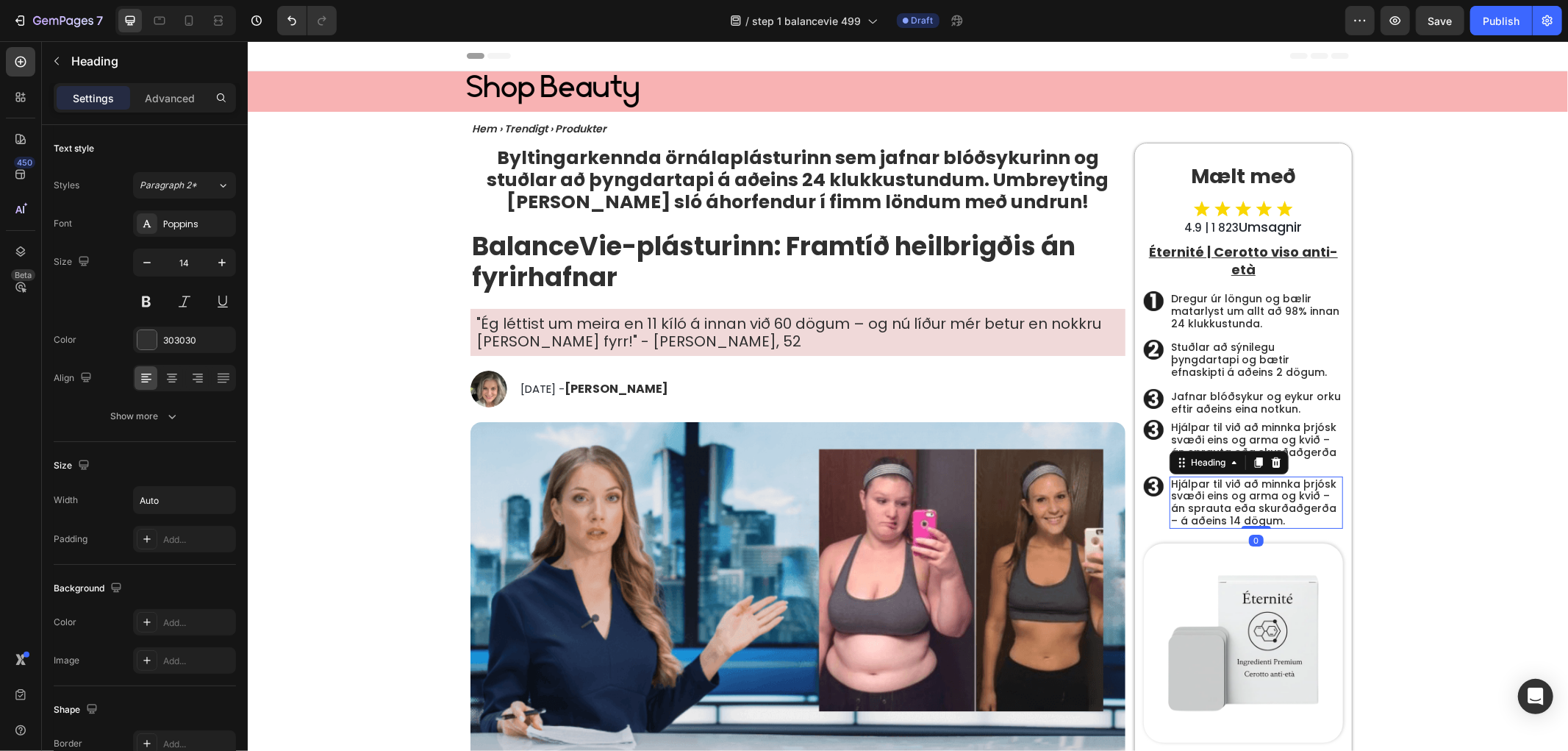
click at [1197, 483] on h2 "Hjálpar til við að minnka þrjósk svæði eins og arma og kvið – án sprauta eða sk…" at bounding box center [1256, 502] width 174 height 52
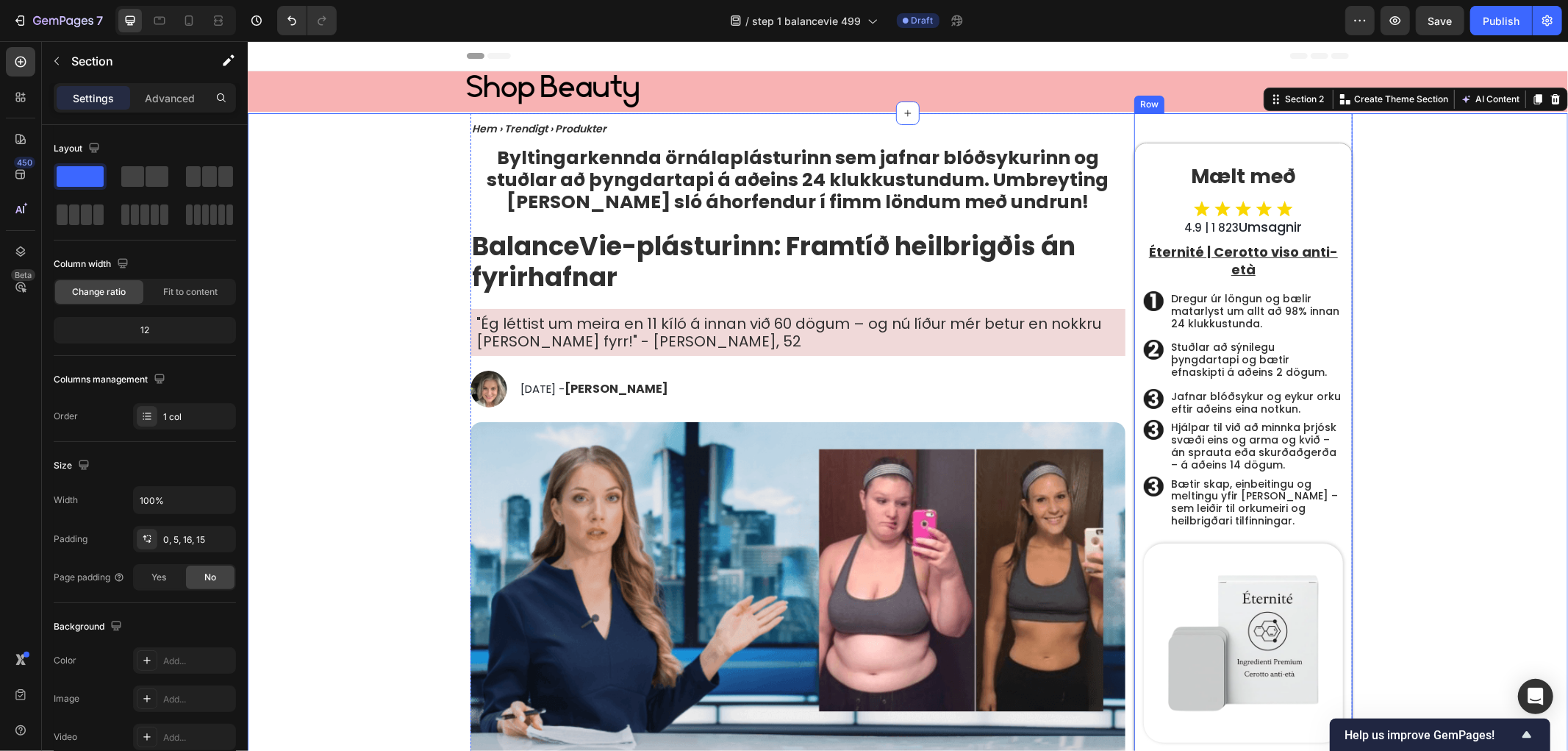
click at [1146, 300] on img at bounding box center [1152, 300] width 20 height 20
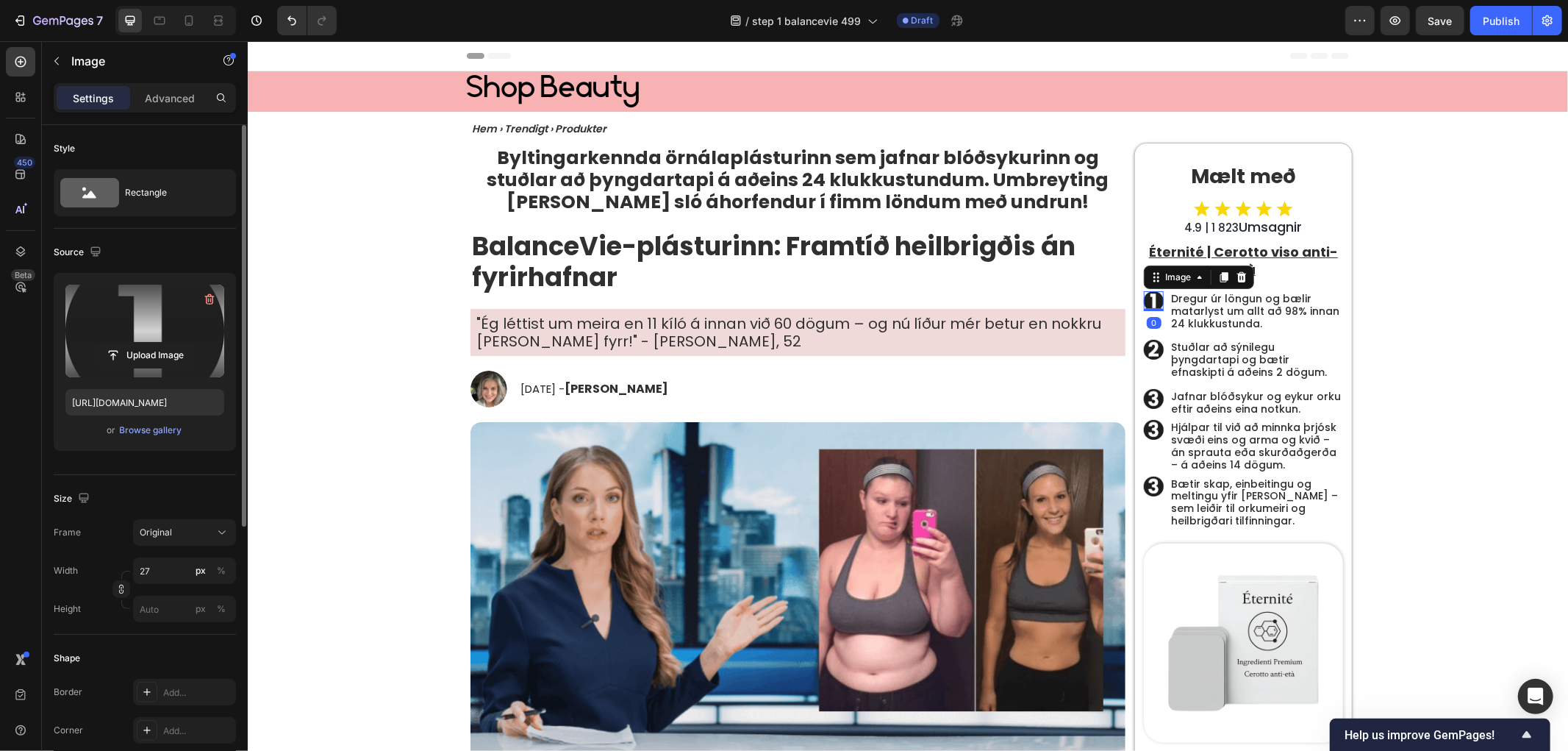
click at [145, 318] on label at bounding box center [145, 330] width 159 height 92
click at [145, 342] on input "file" at bounding box center [145, 355] width 101 height 25
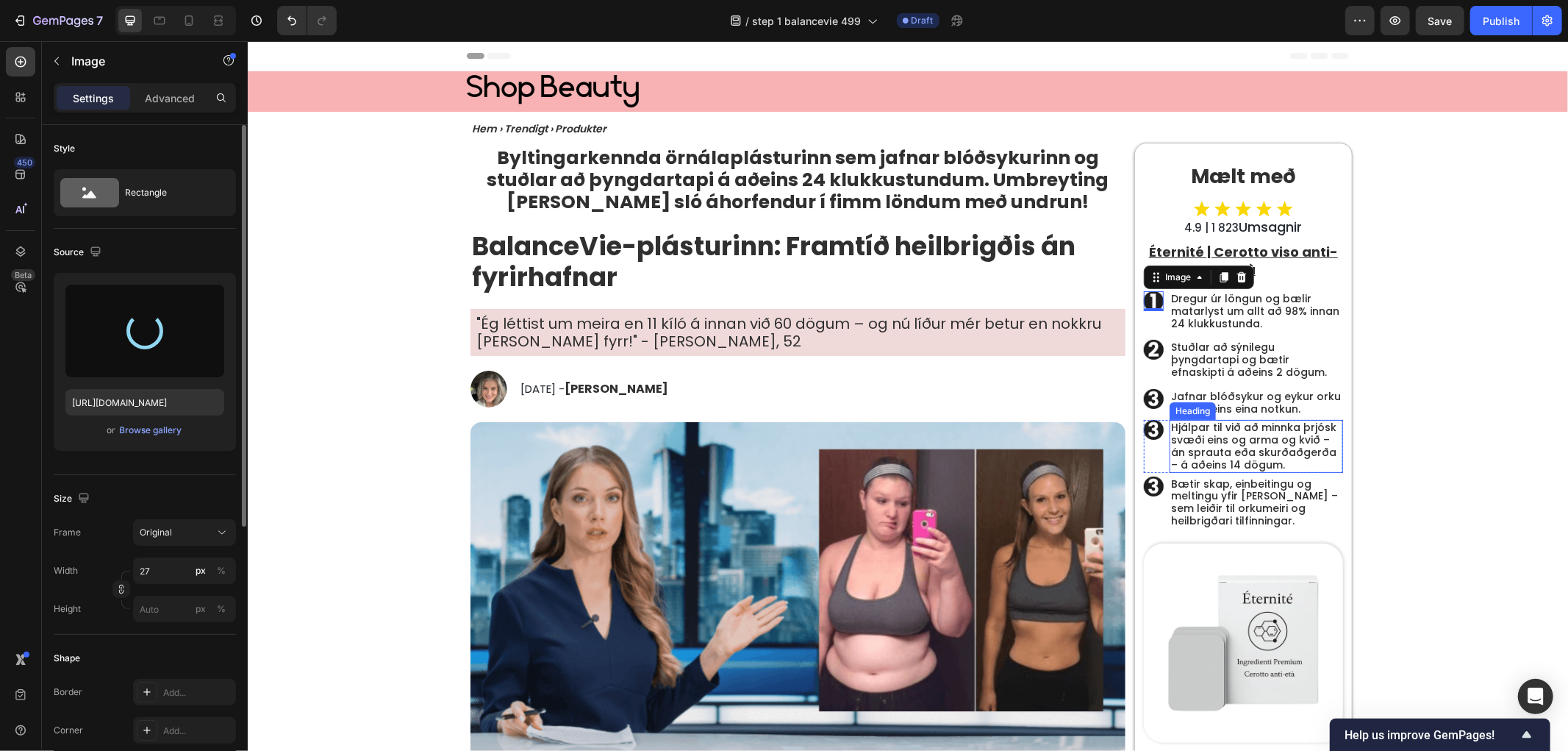
type input "[URL][DOMAIN_NAME]"
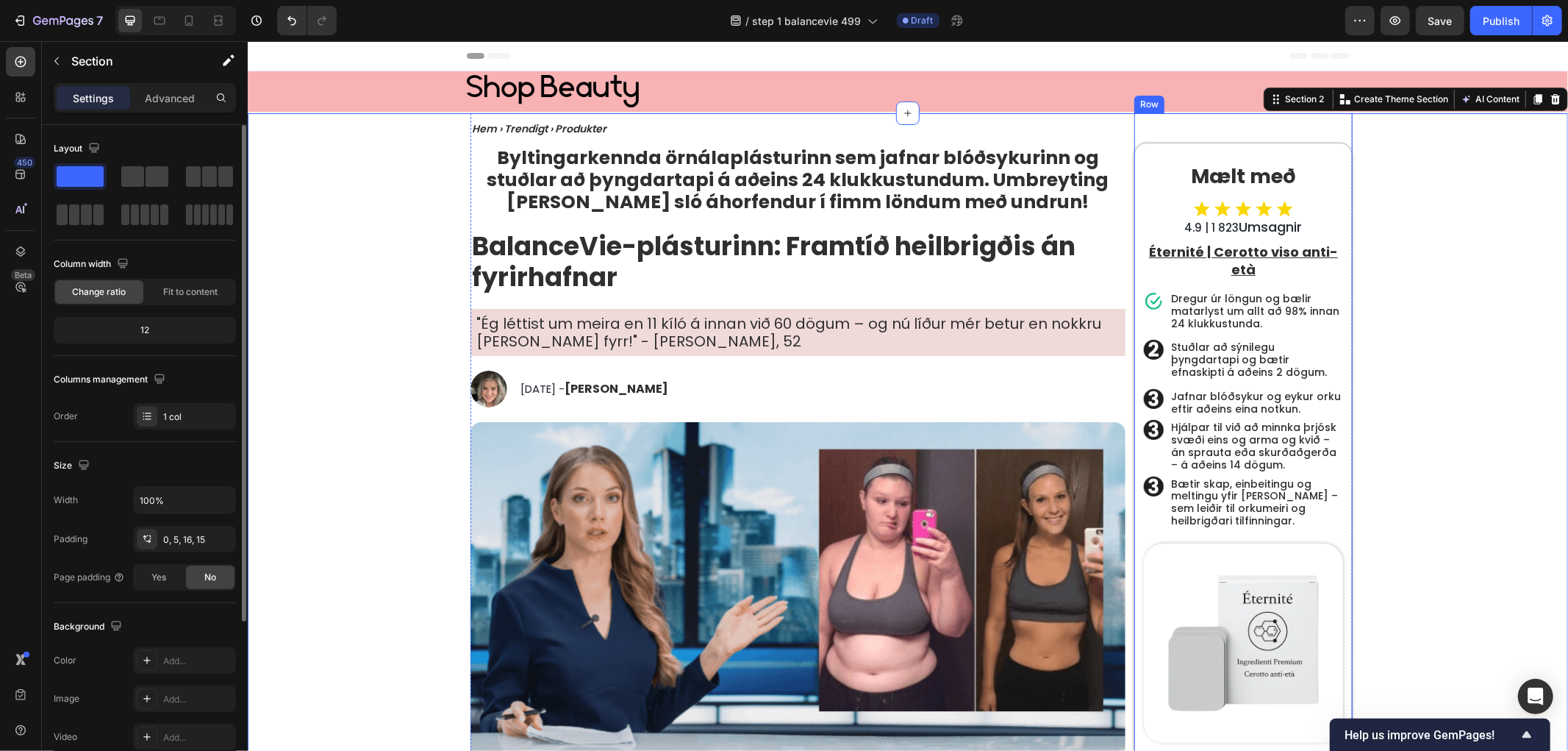
click at [1148, 295] on img at bounding box center [1152, 300] width 20 height 20
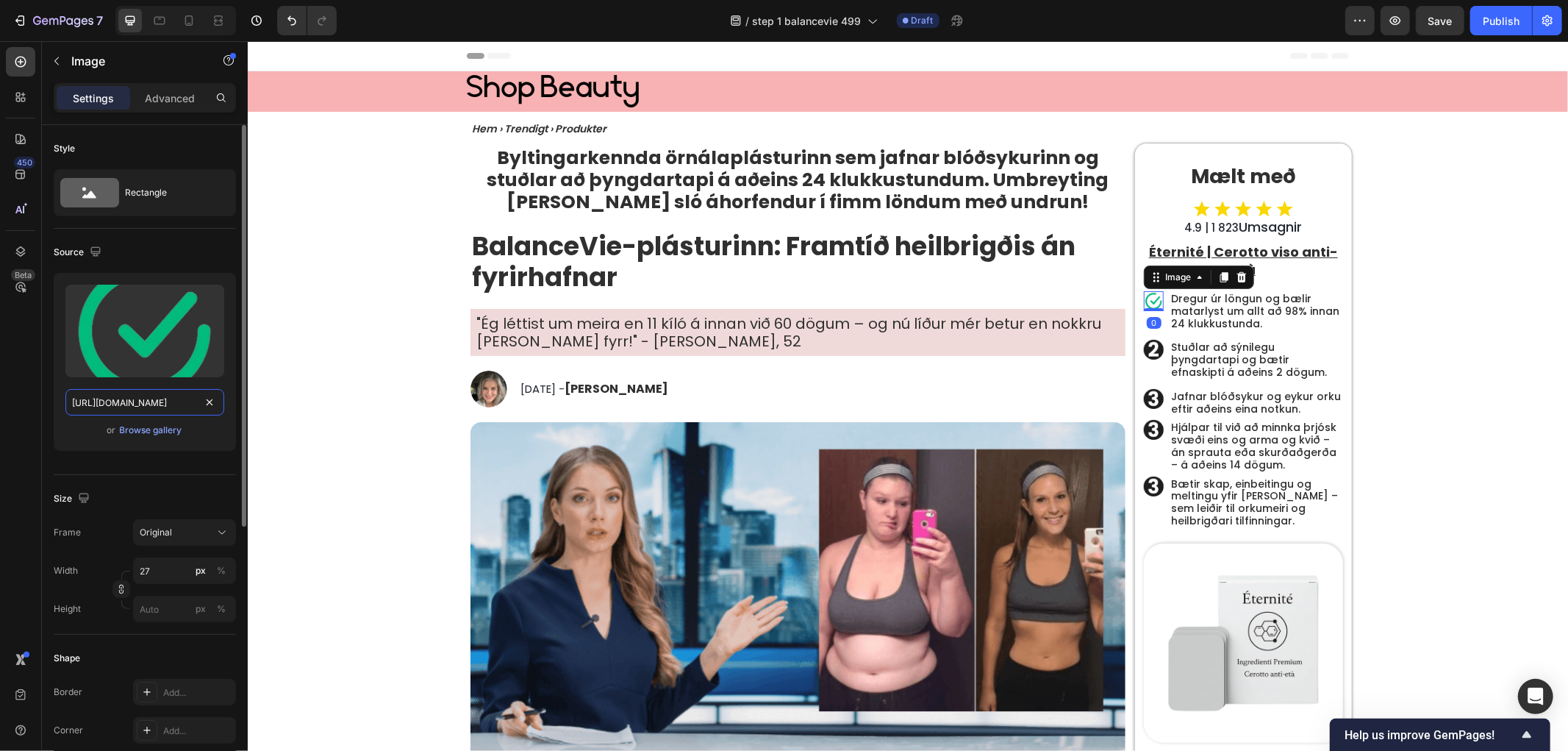
click at [172, 400] on input "[URL][DOMAIN_NAME]" at bounding box center [145, 402] width 159 height 26
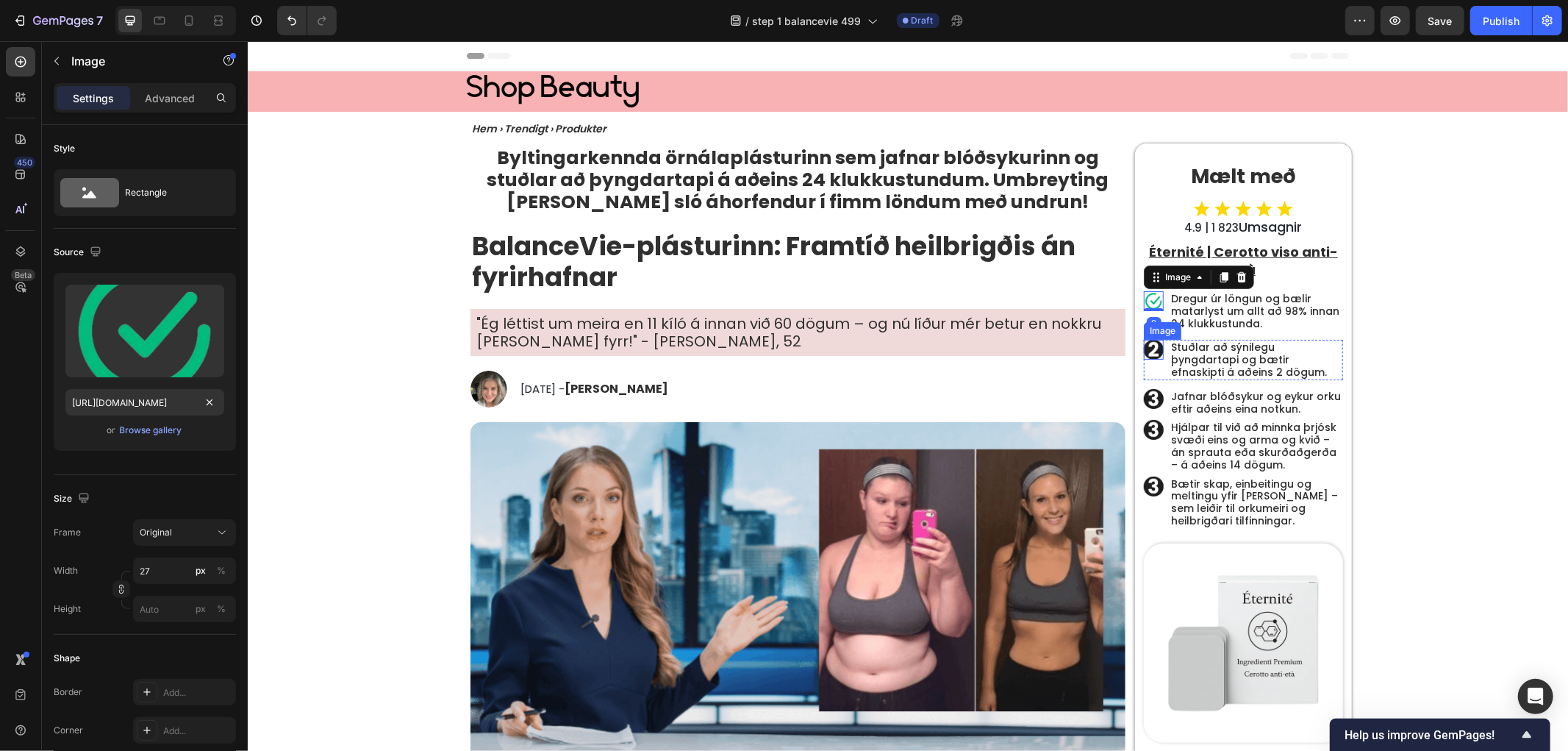
click at [1145, 356] on img at bounding box center [1152, 349] width 20 height 20
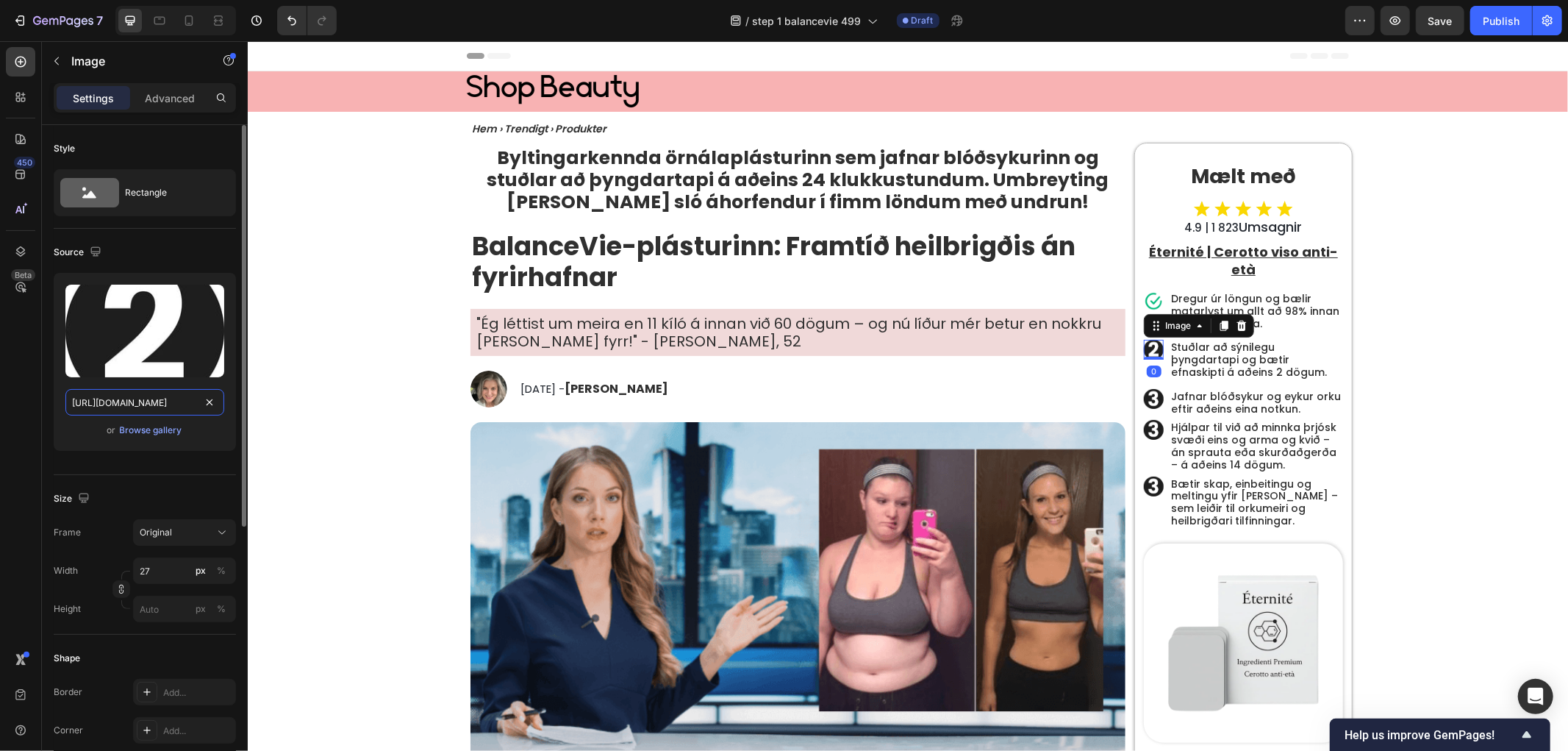
click at [169, 407] on input "[URL][DOMAIN_NAME]" at bounding box center [145, 402] width 159 height 26
paste input "f07f62fa-1697-4f09-af96-f1162a520c47.png"
type input "[URL][DOMAIN_NAME]"
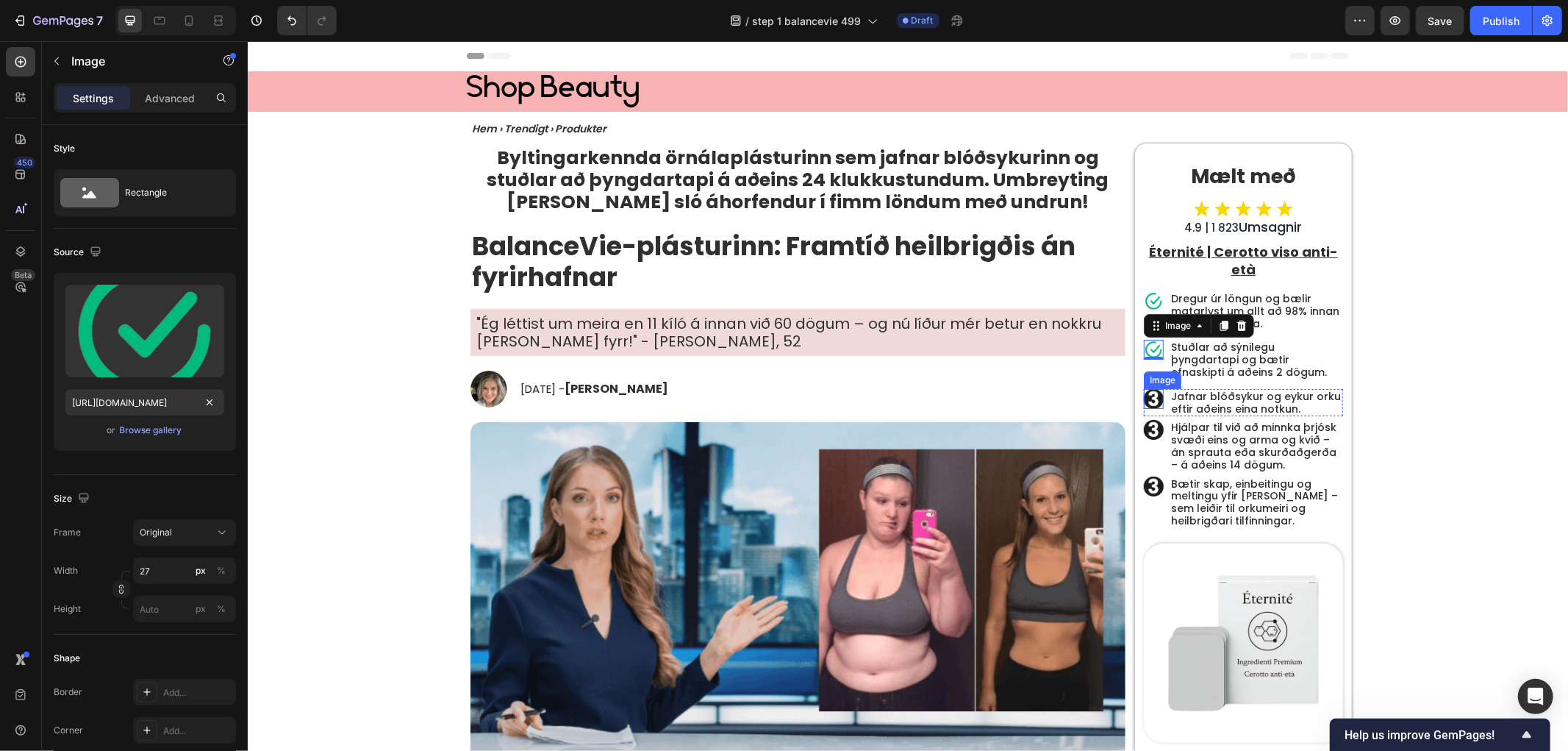
click at [1144, 398] on img at bounding box center [1152, 398] width 20 height 20
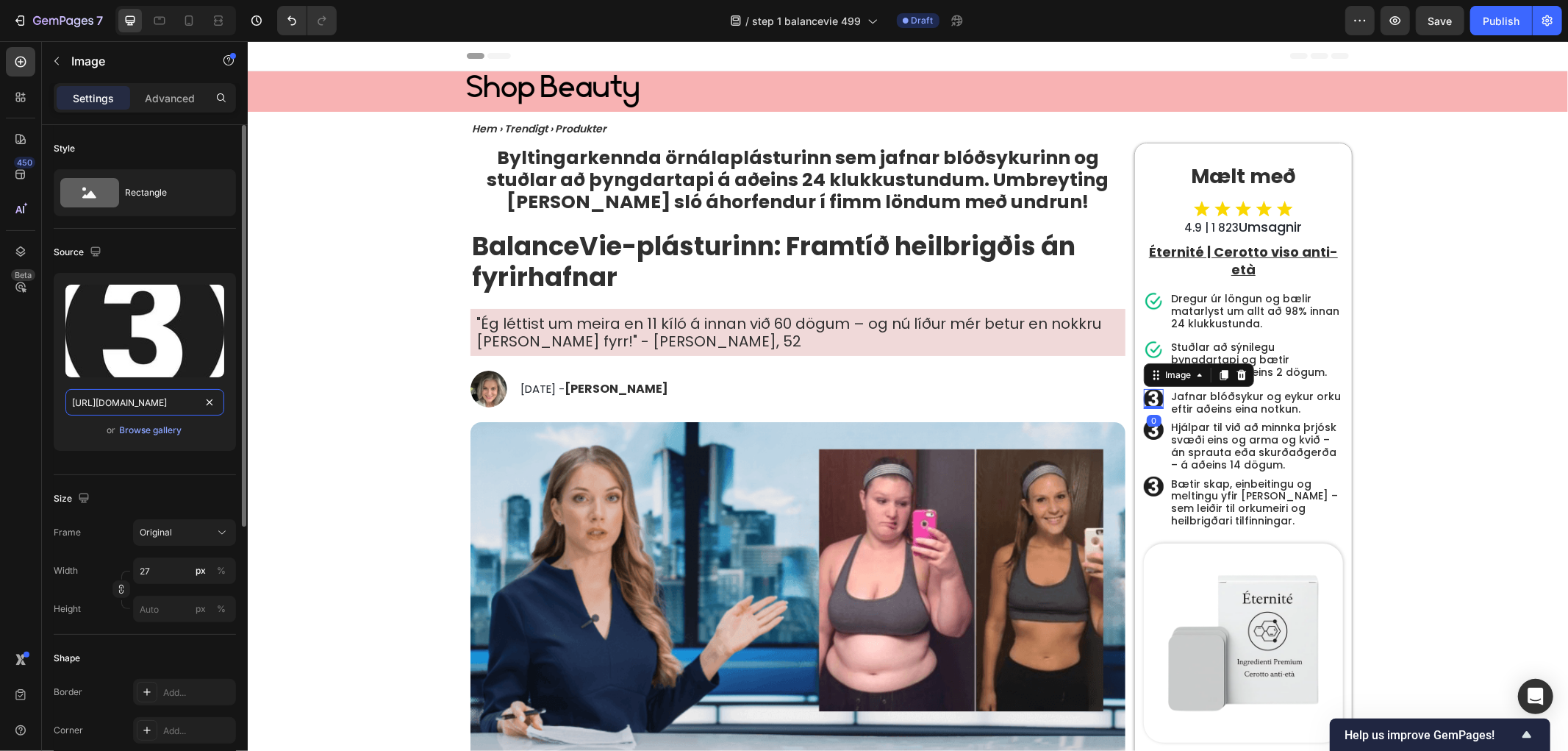
click at [183, 394] on input "[URL][DOMAIN_NAME]" at bounding box center [145, 402] width 159 height 26
paste input "f07f62fa-1697-4f09-af96-f1162a520c47.png"
type input "[URL][DOMAIN_NAME]"
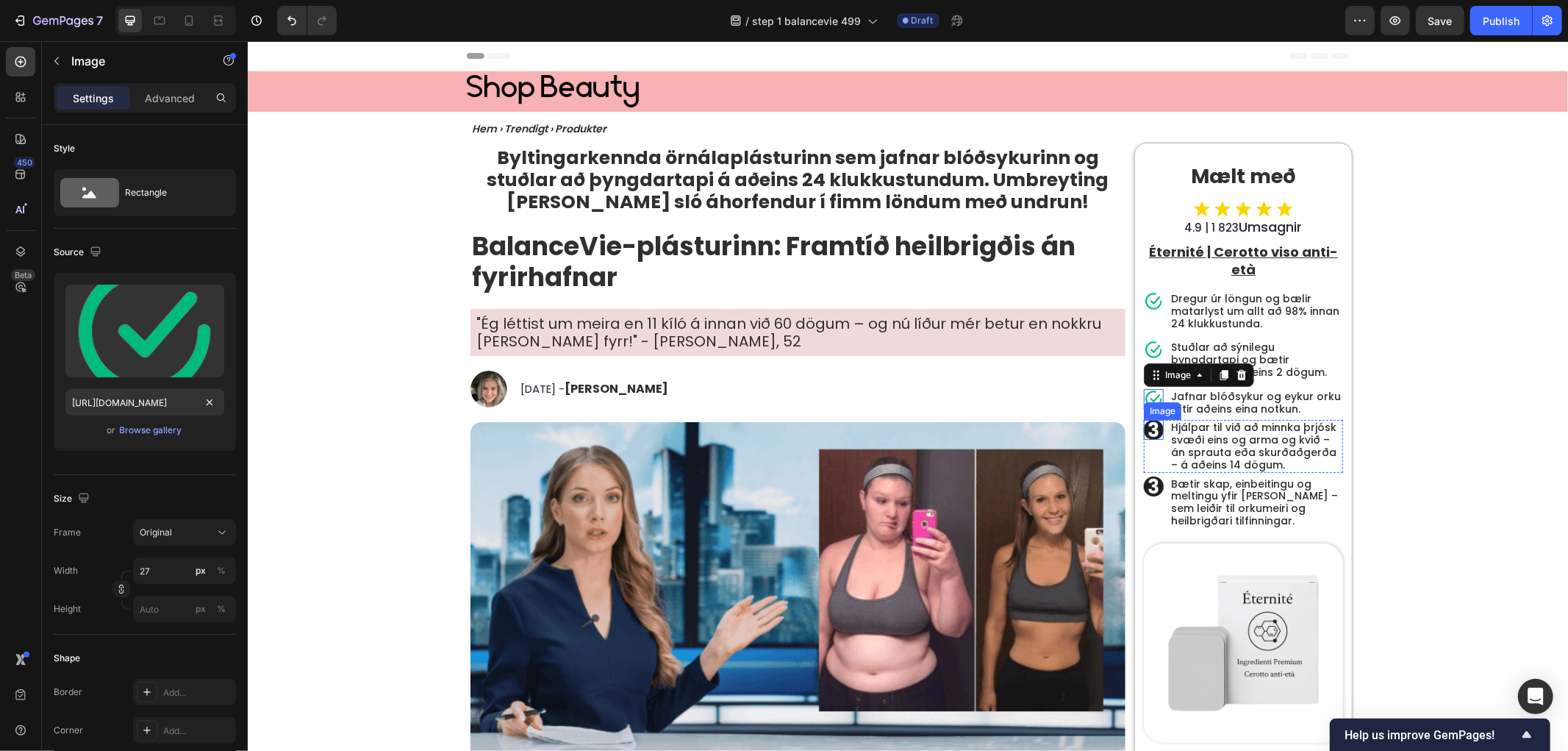
click at [1143, 427] on img at bounding box center [1152, 428] width 20 height 20
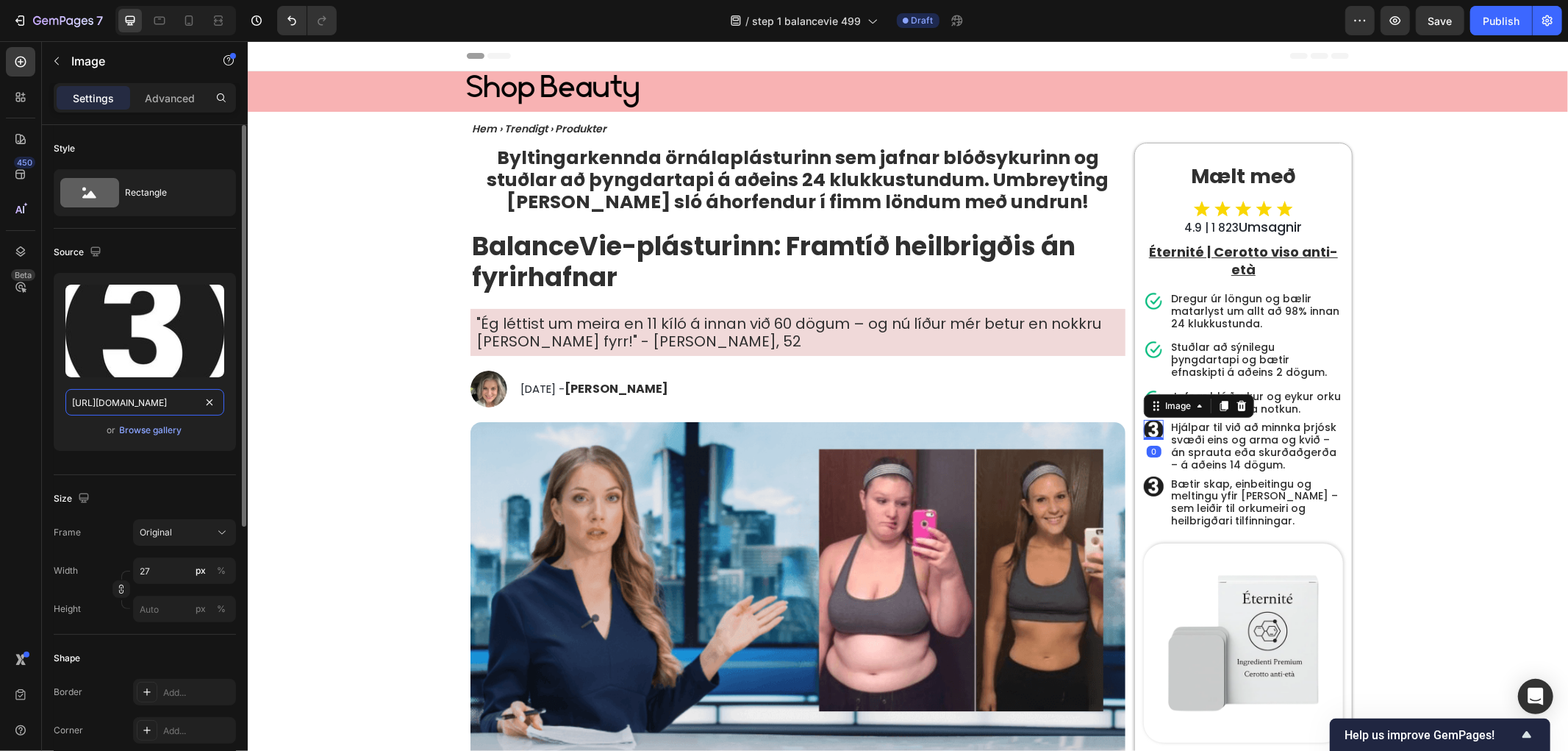
click at [177, 399] on input "[URL][DOMAIN_NAME]" at bounding box center [145, 402] width 159 height 26
paste input "f07f62fa-1697-4f09-af96-f1162a520c47.png"
type input "[URL][DOMAIN_NAME]"
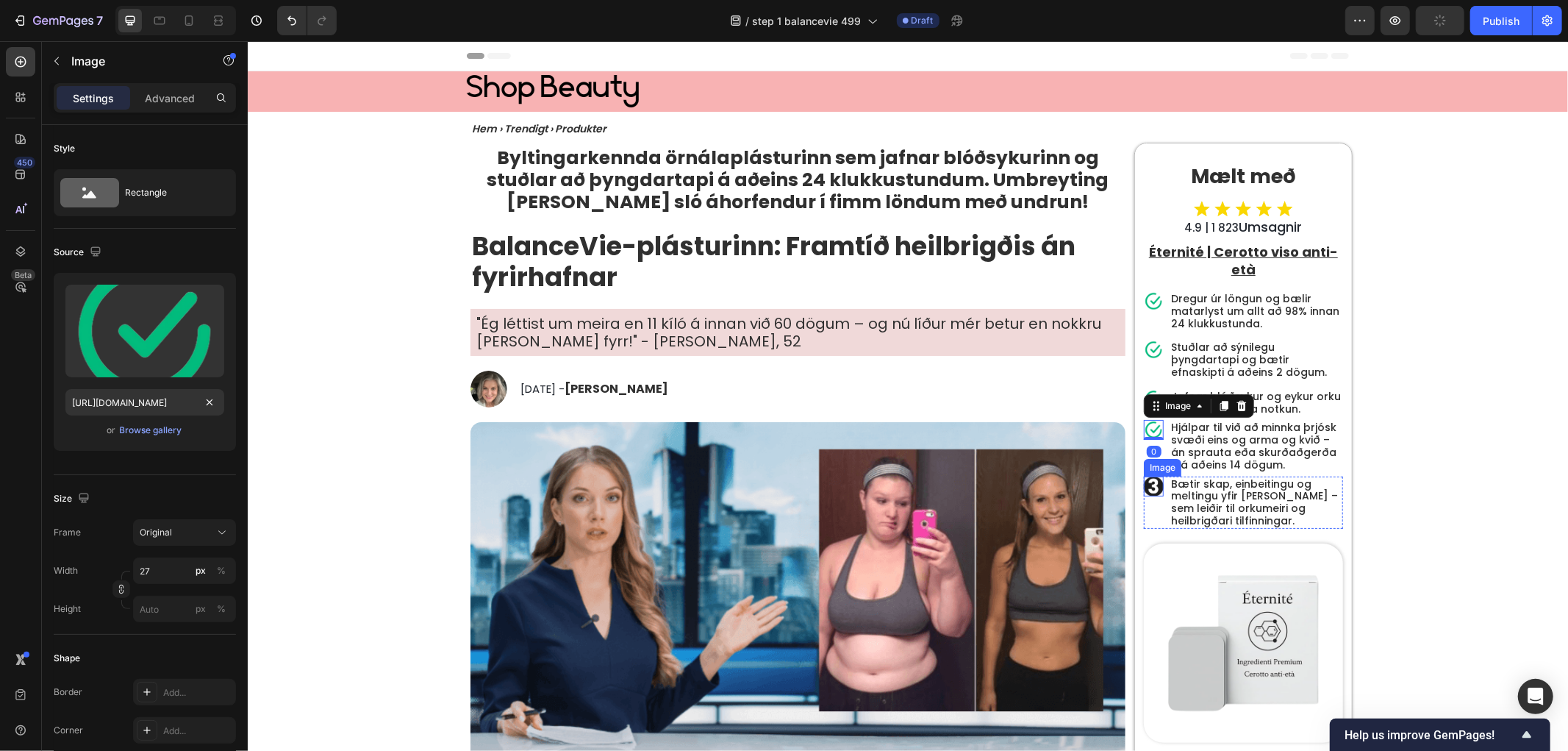
click at [1150, 488] on img at bounding box center [1152, 485] width 20 height 20
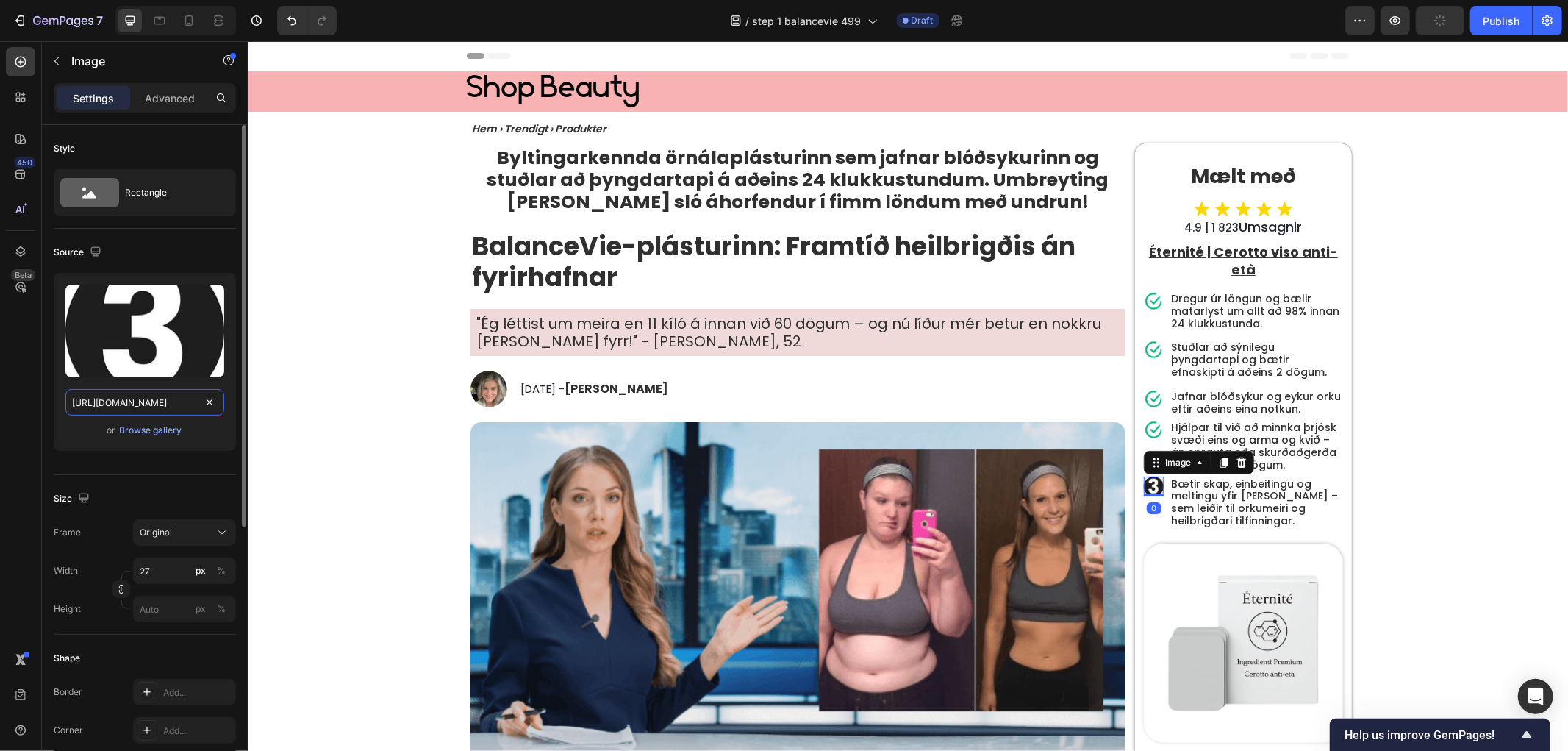
click at [159, 401] on input "[URL][DOMAIN_NAME]" at bounding box center [145, 402] width 159 height 26
paste input "f07f62fa-1697-4f09-af96-f1162a520c47.png"
type input "[URL][DOMAIN_NAME]"
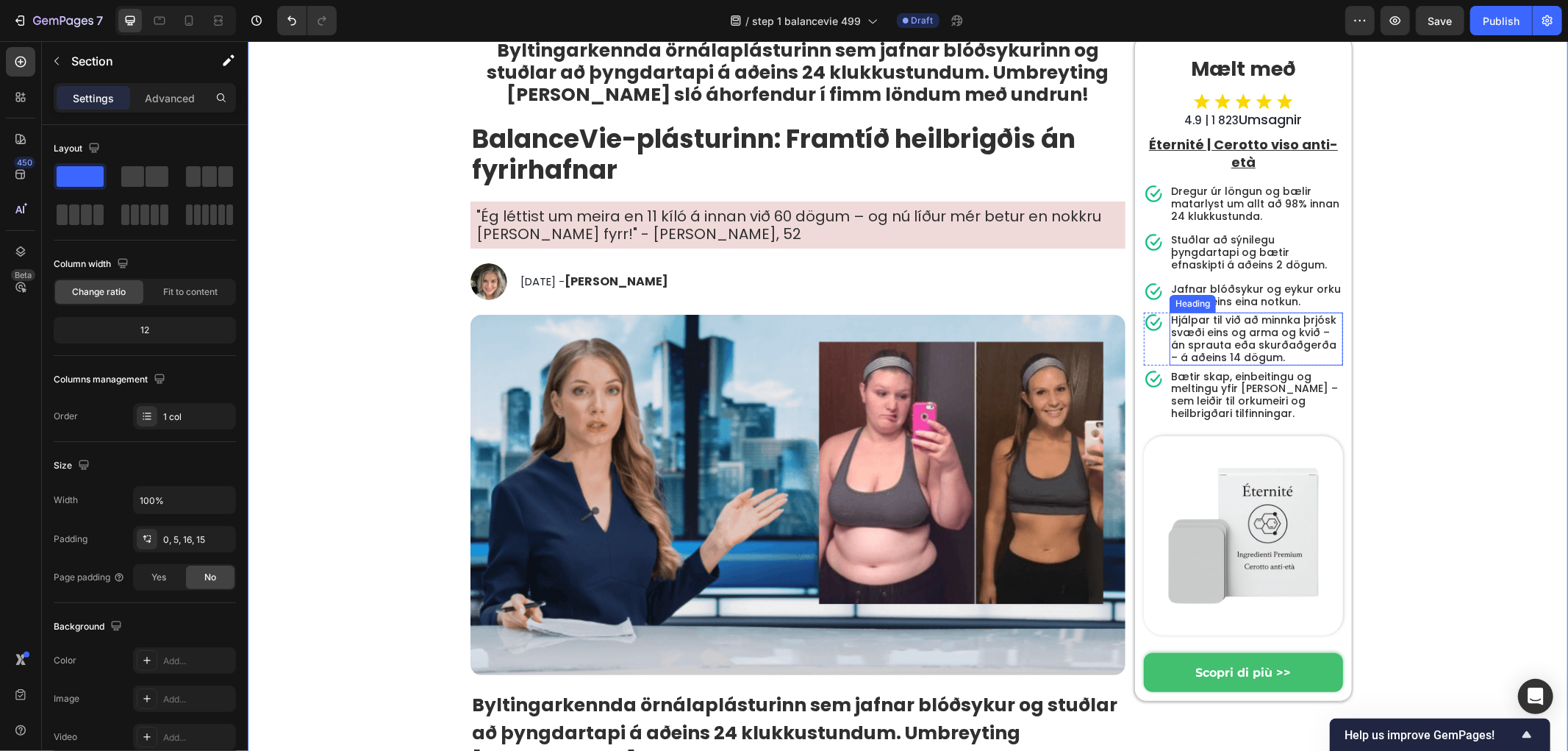
scroll to position [0, 0]
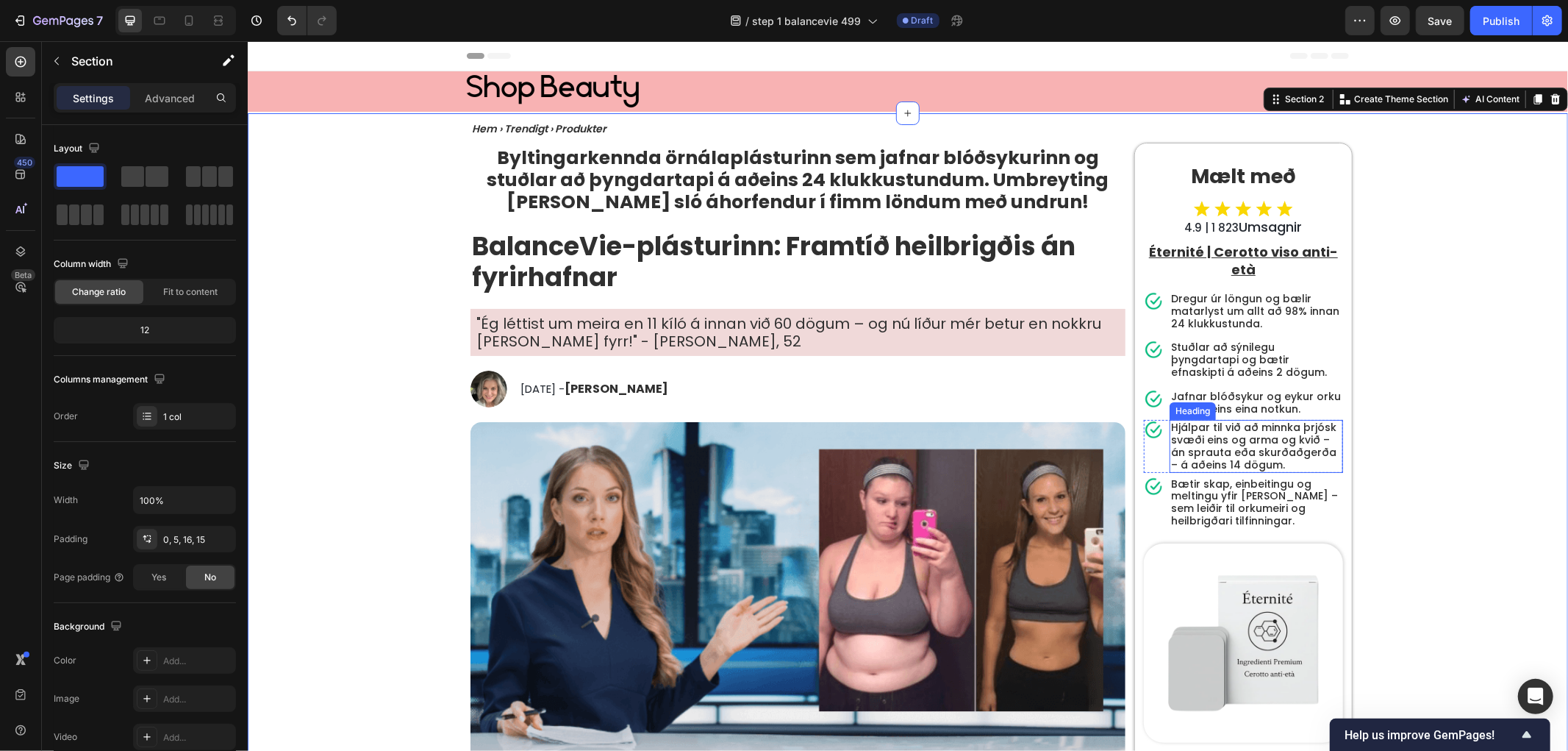
click at [1240, 258] on u "Éternité | Cerotto viso anti-età" at bounding box center [1242, 259] width 189 height 36
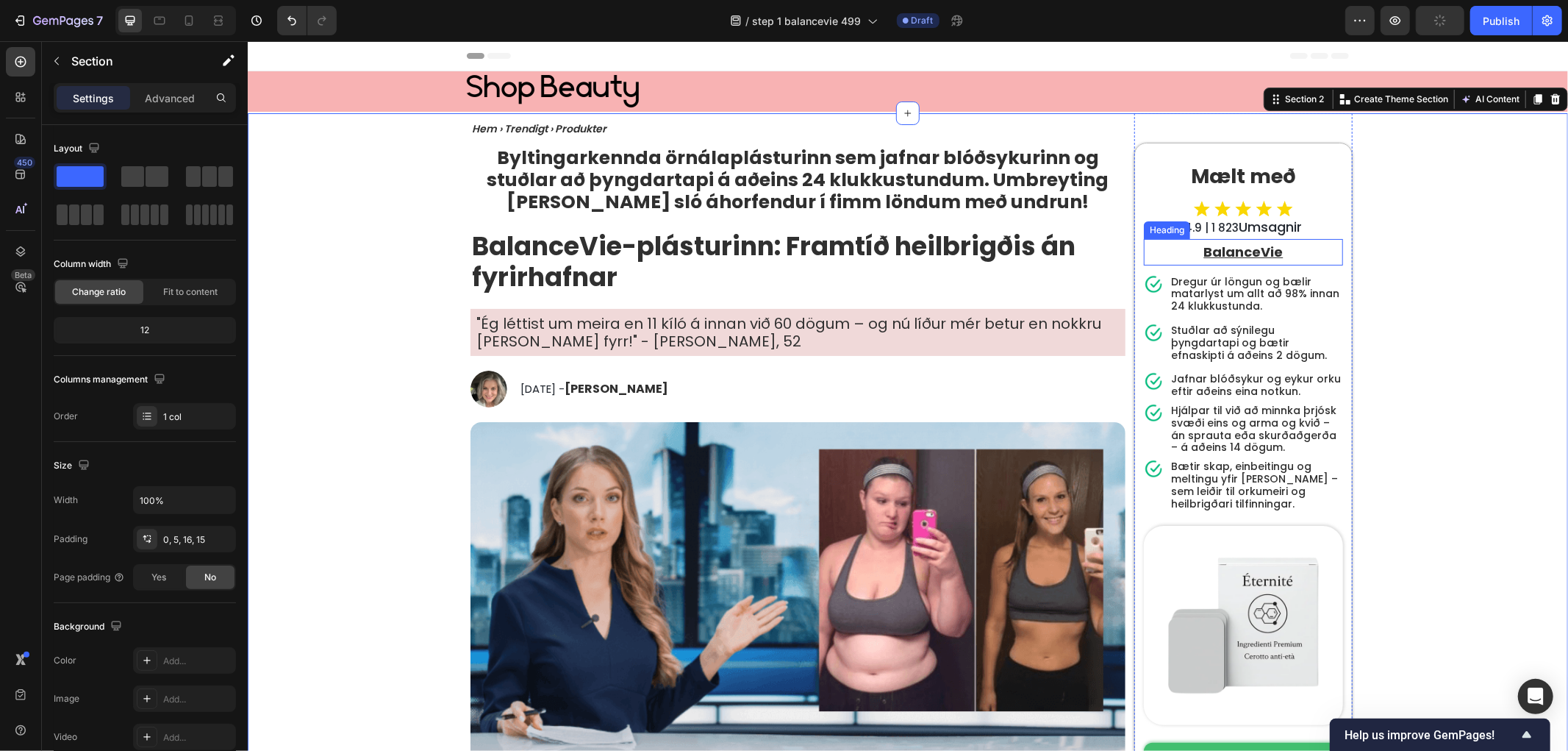
click at [1263, 247] on u "BalanceVie" at bounding box center [1243, 251] width 79 height 18
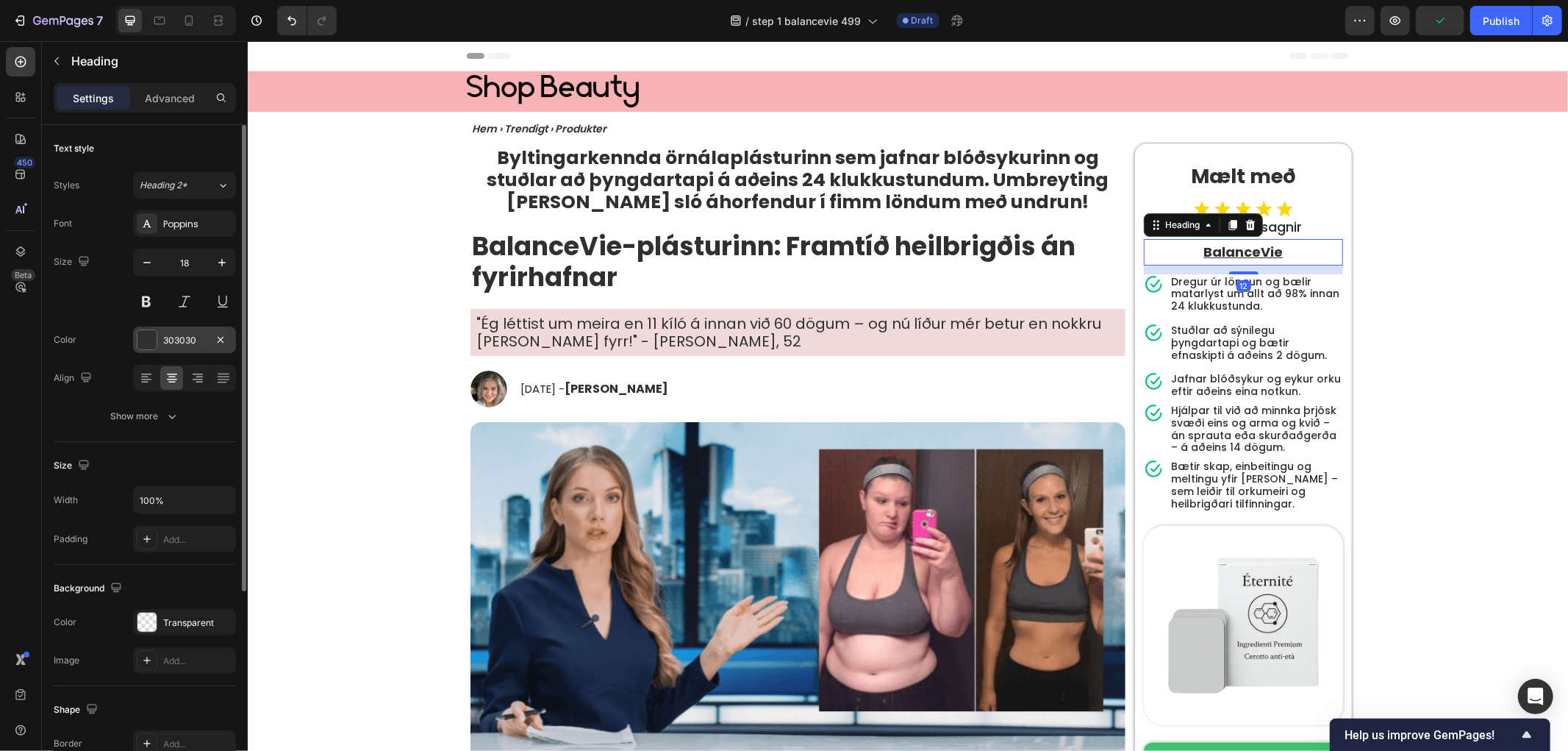
click at [141, 342] on div at bounding box center [147, 340] width 19 height 19
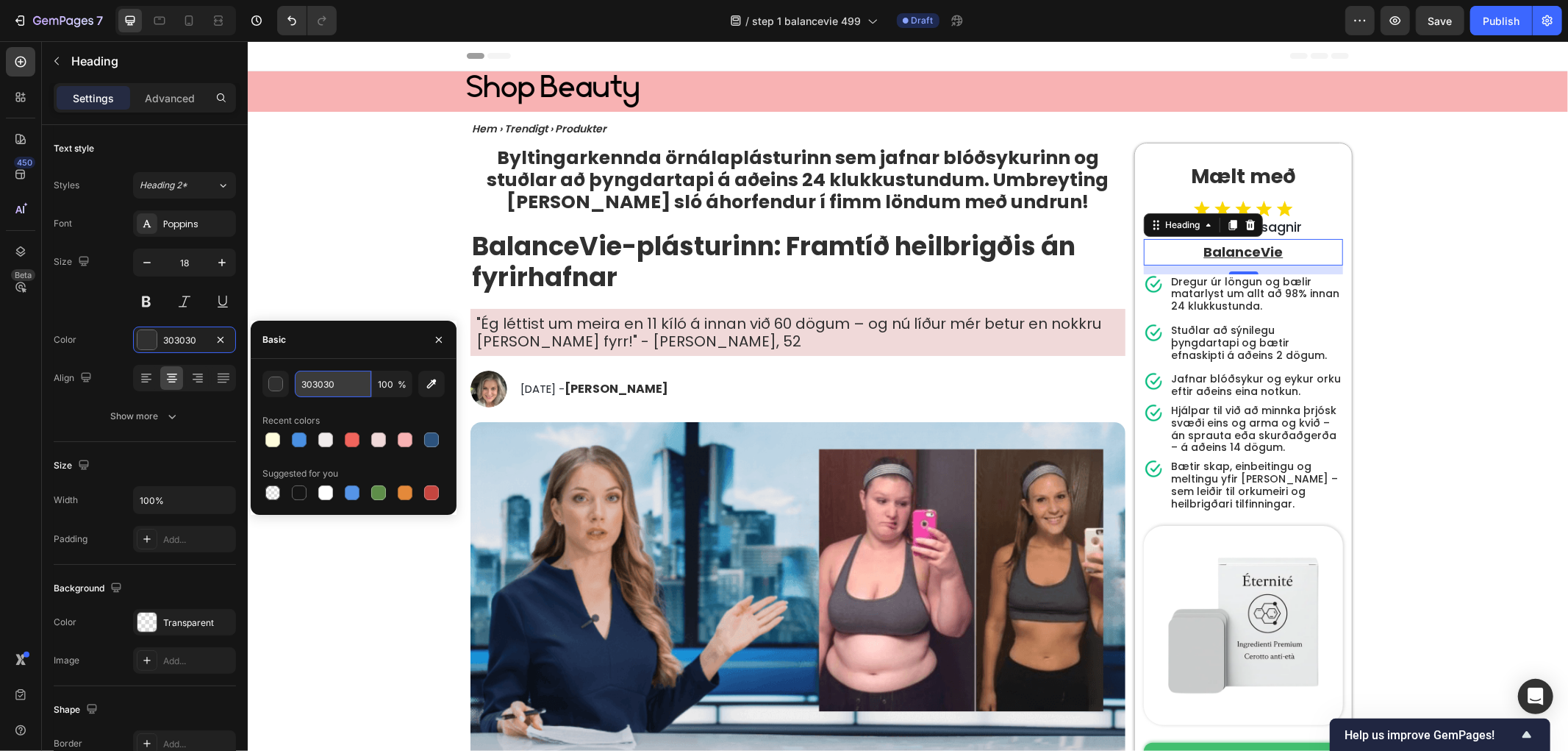
click at [320, 377] on input "303030" at bounding box center [333, 383] width 77 height 26
paste input "599c1"
type input "3599c1"
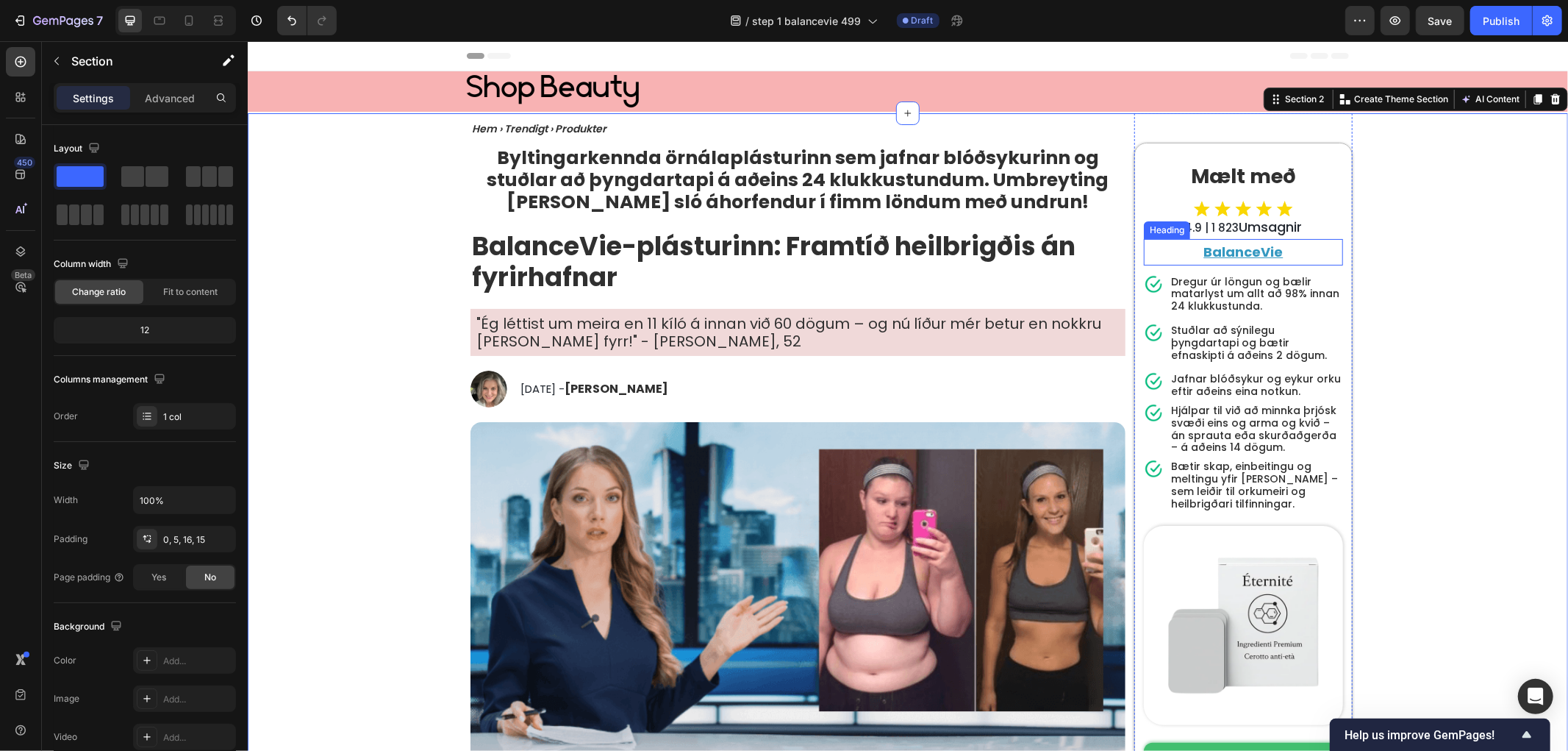
click at [1251, 247] on u "BalanceVie" at bounding box center [1243, 251] width 79 height 18
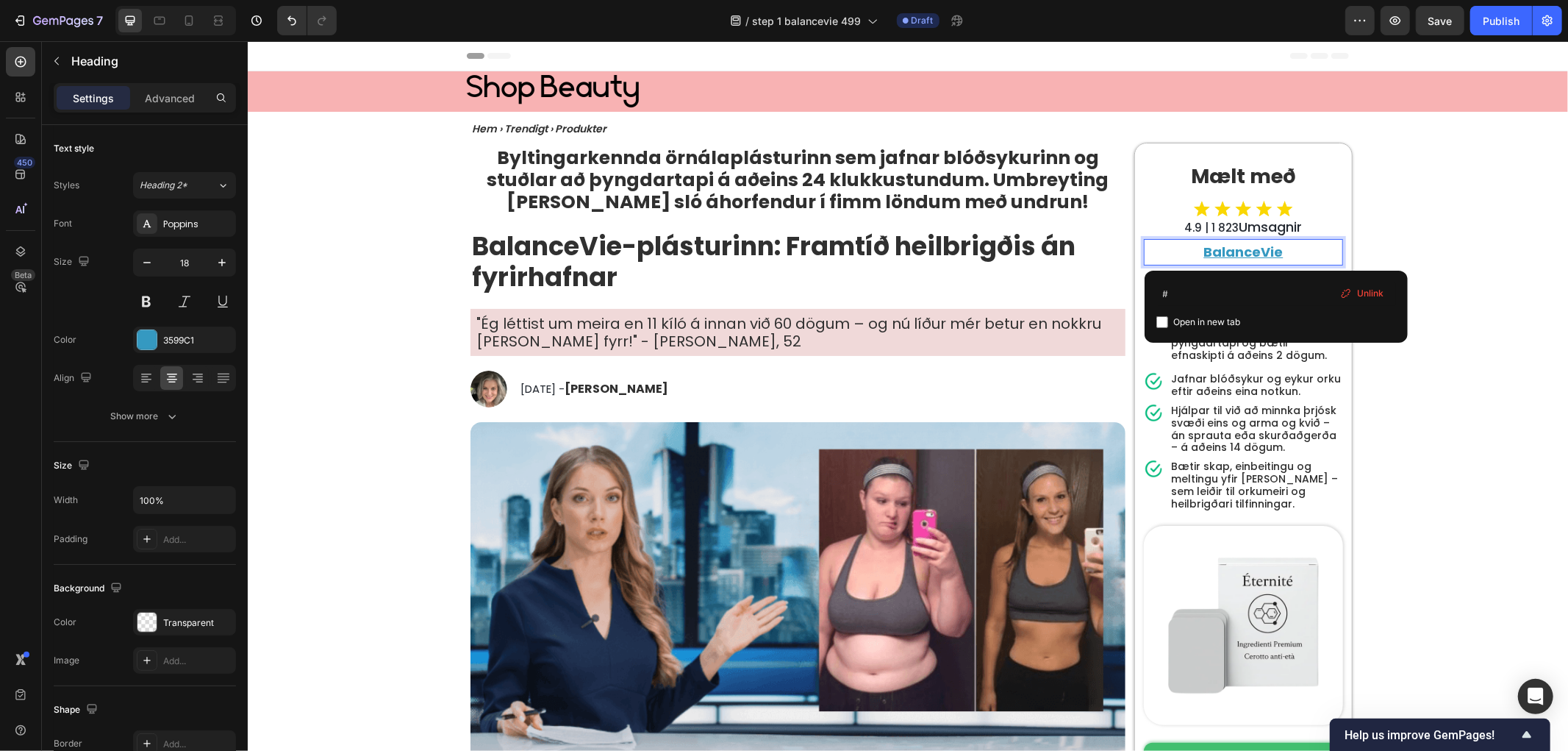
click at [1363, 289] on span "Unlink" at bounding box center [1370, 293] width 26 height 13
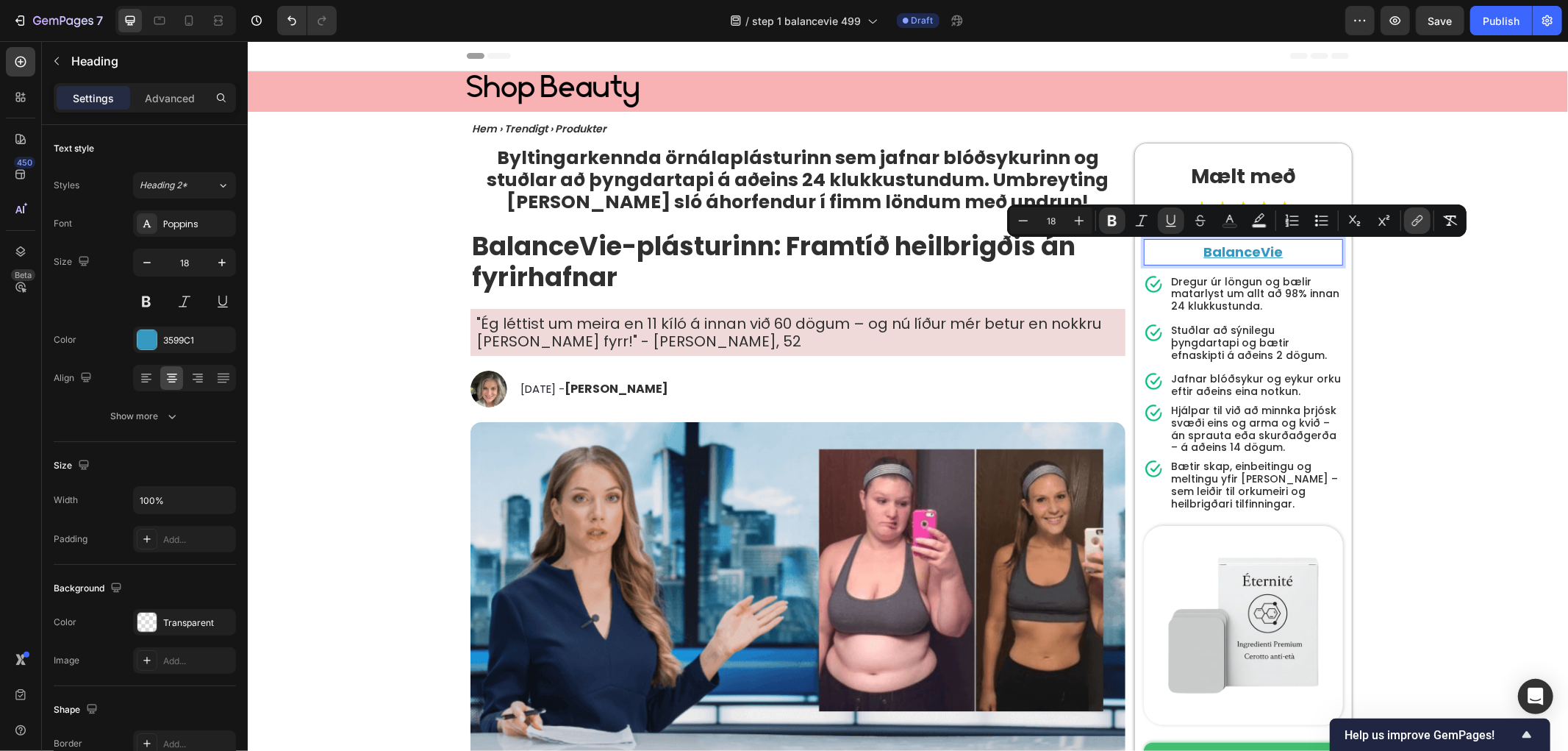
click at [1407, 217] on button "link" at bounding box center [1417, 220] width 26 height 26
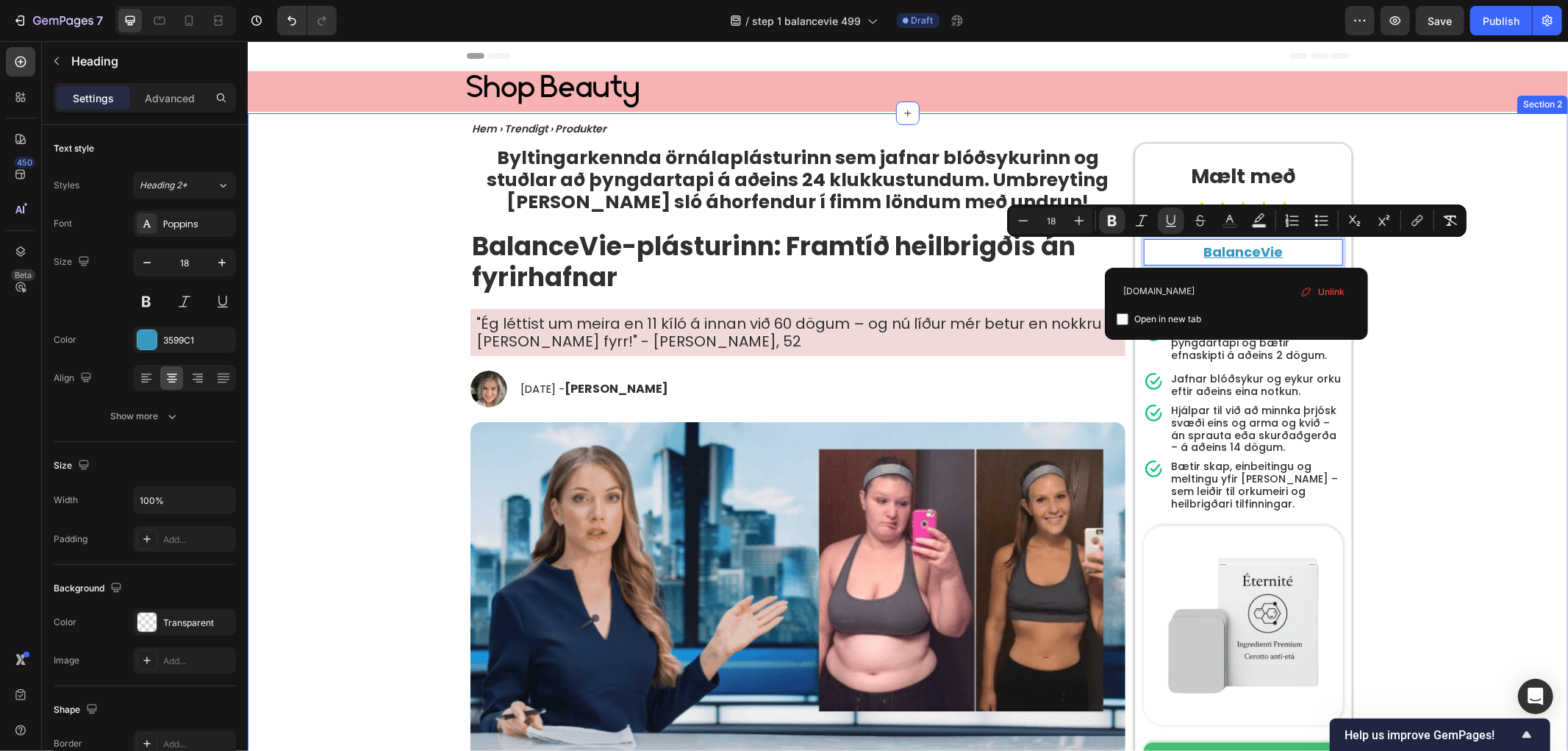
type input "[DOMAIN_NAME]"
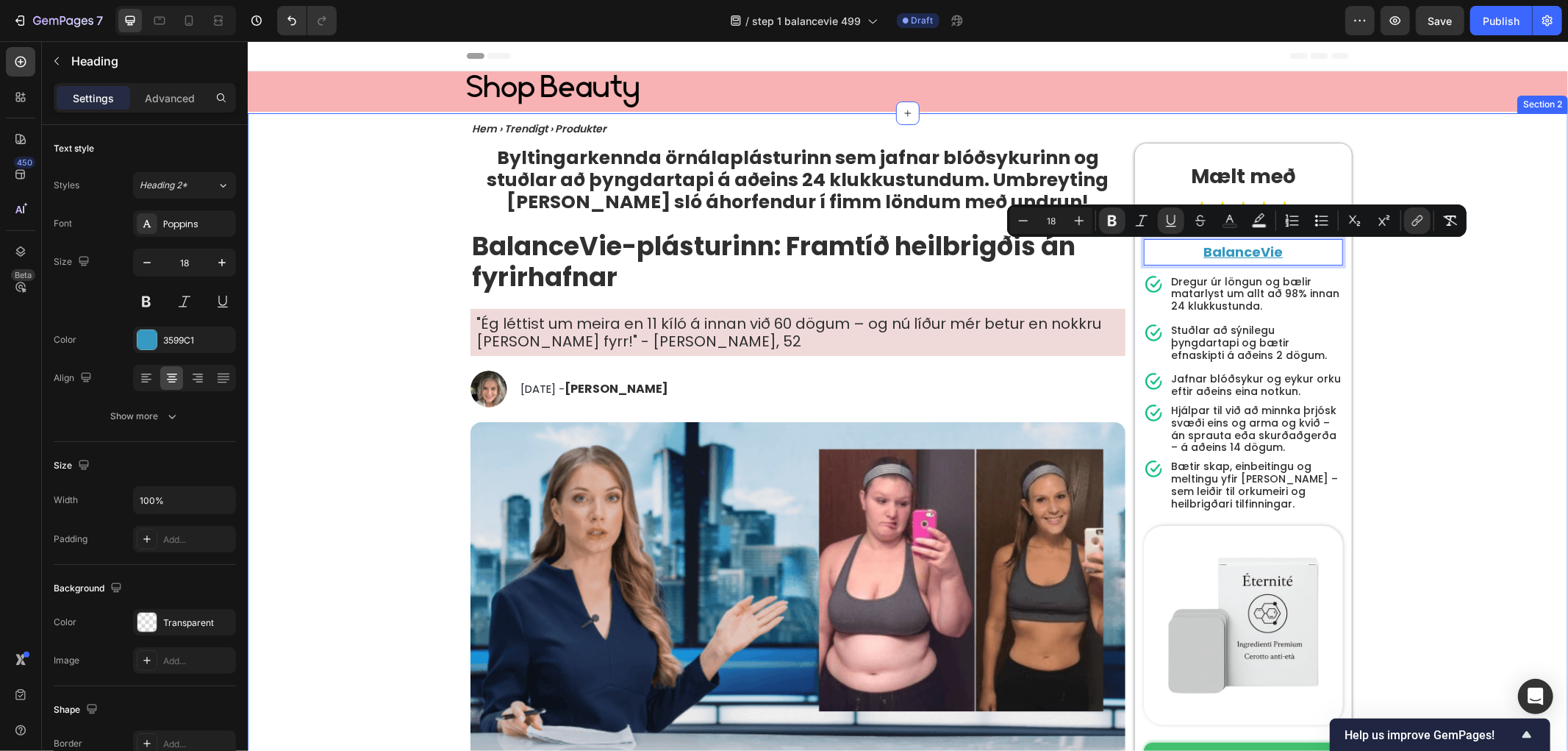
drag, startPoint x: 1396, startPoint y: 289, endPoint x: 1404, endPoint y: 288, distance: 8.1
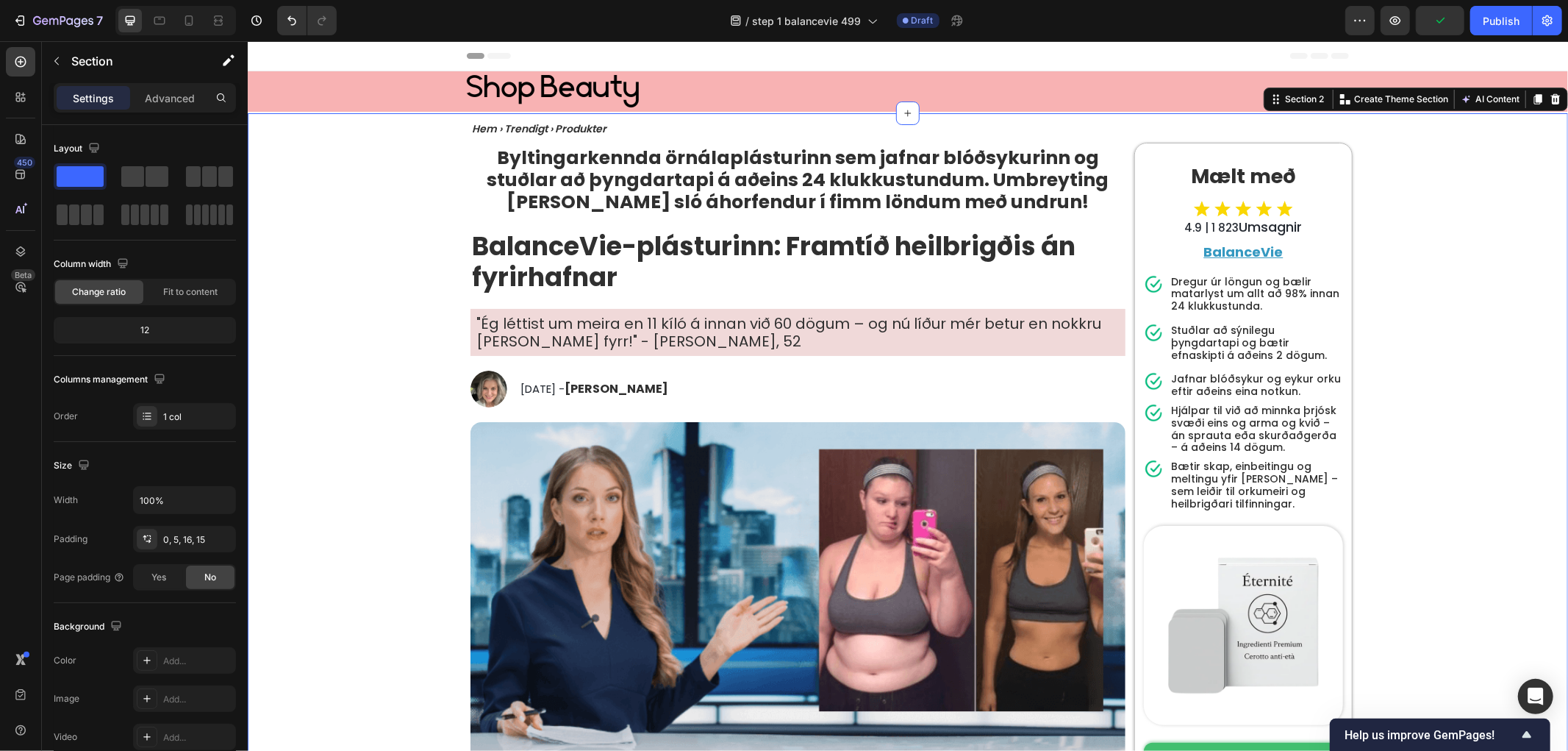
scroll to position [163, 0]
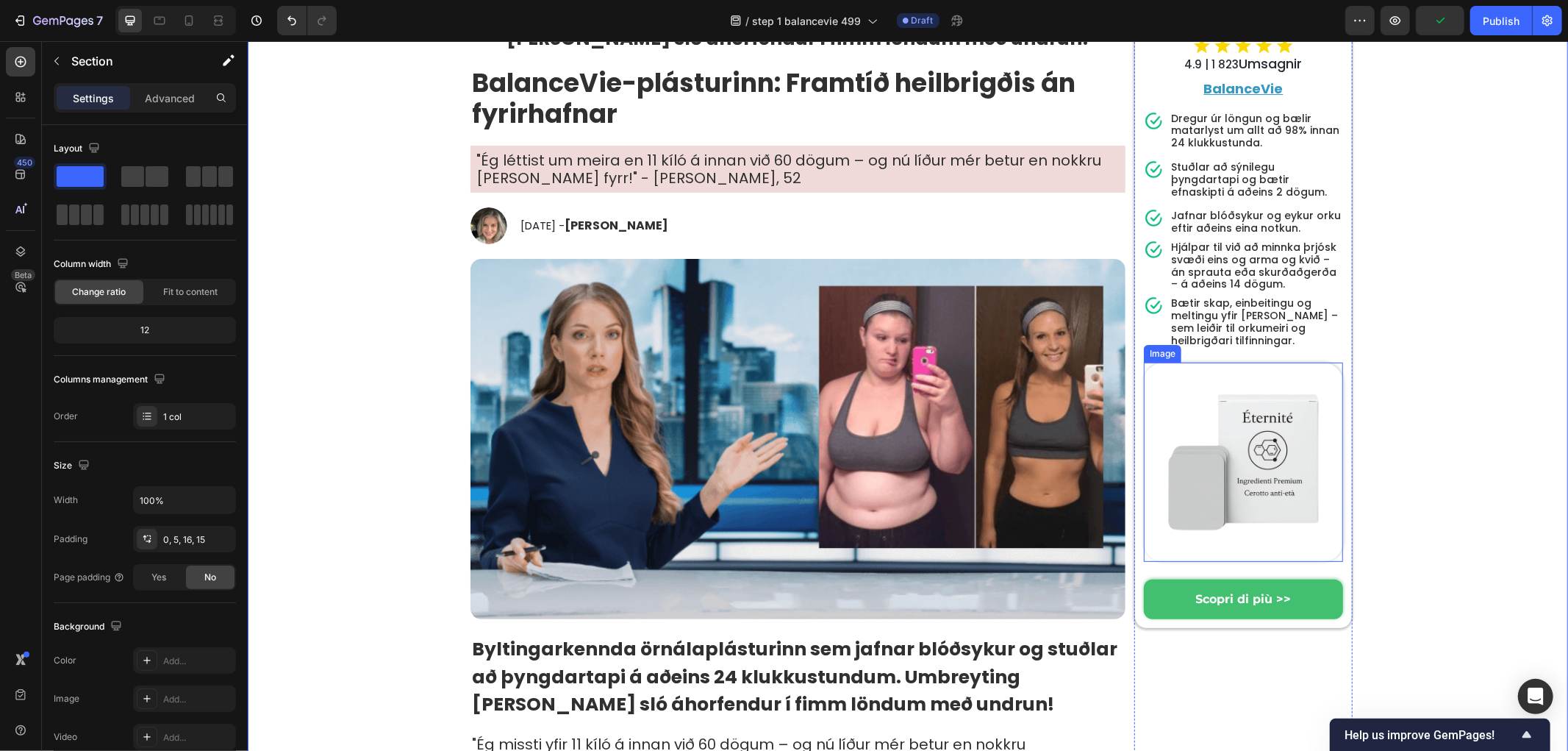
click at [1285, 406] on img at bounding box center [1242, 462] width 199 height 199
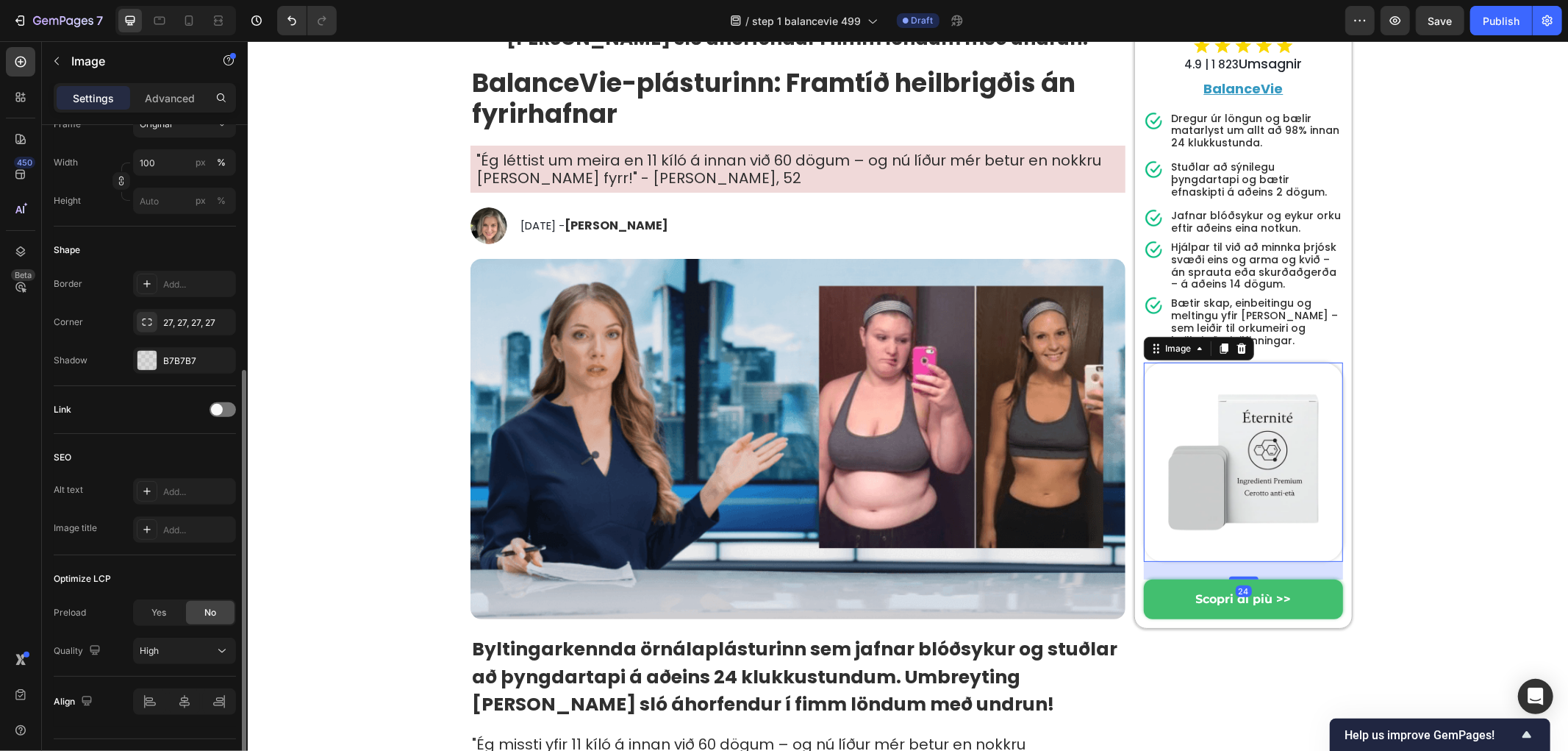
scroll to position [443, 0]
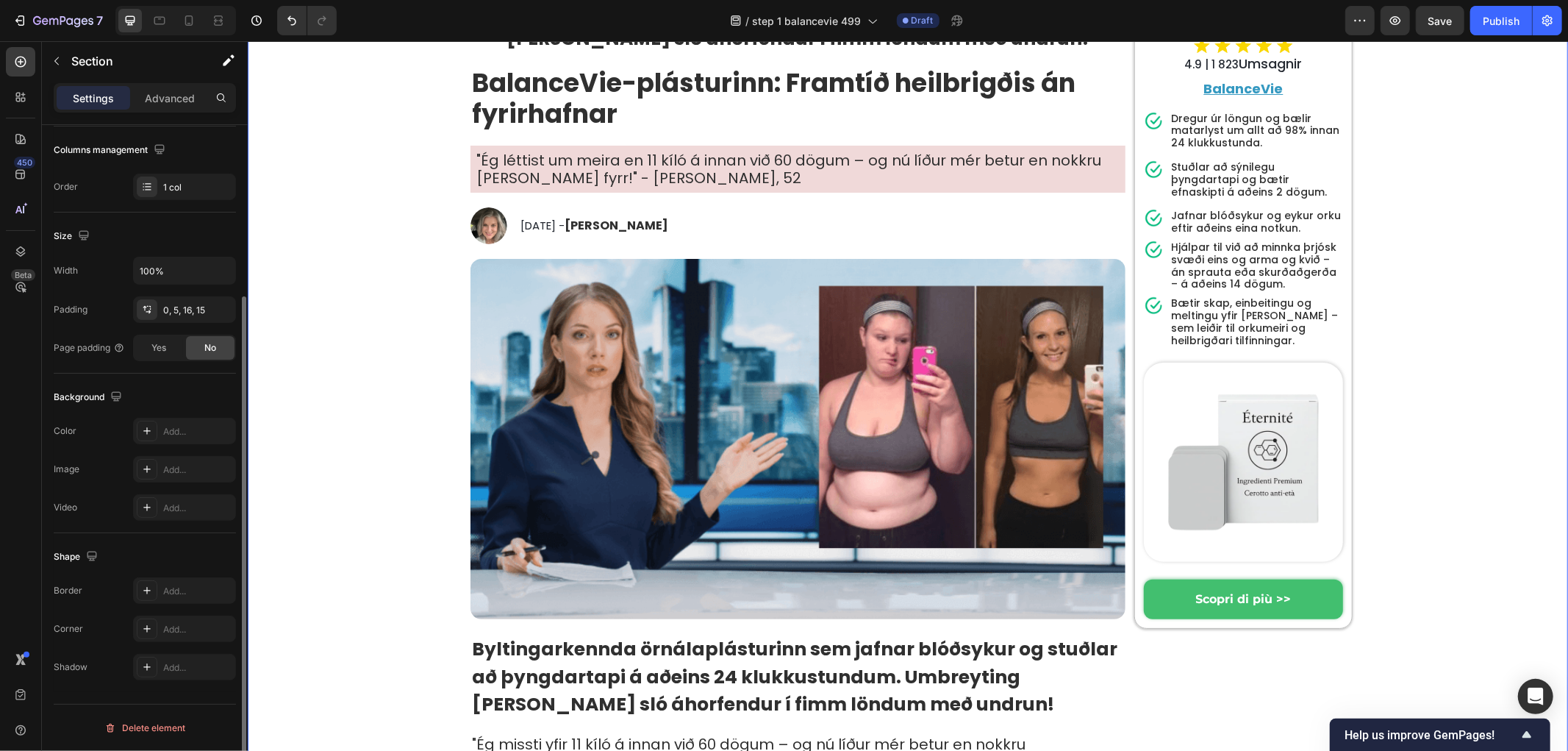
scroll to position [0, 0]
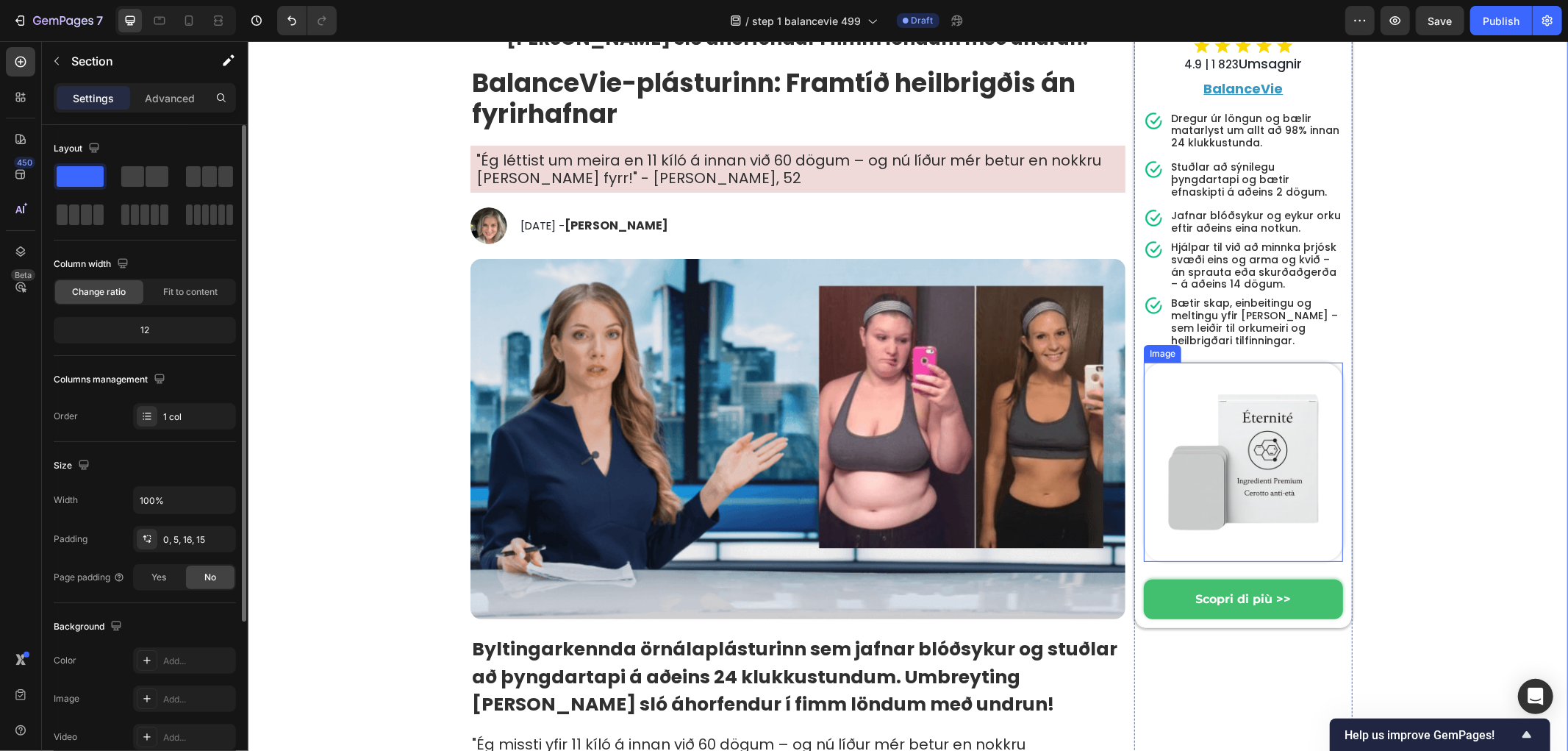
click at [1168, 368] on img at bounding box center [1242, 462] width 199 height 199
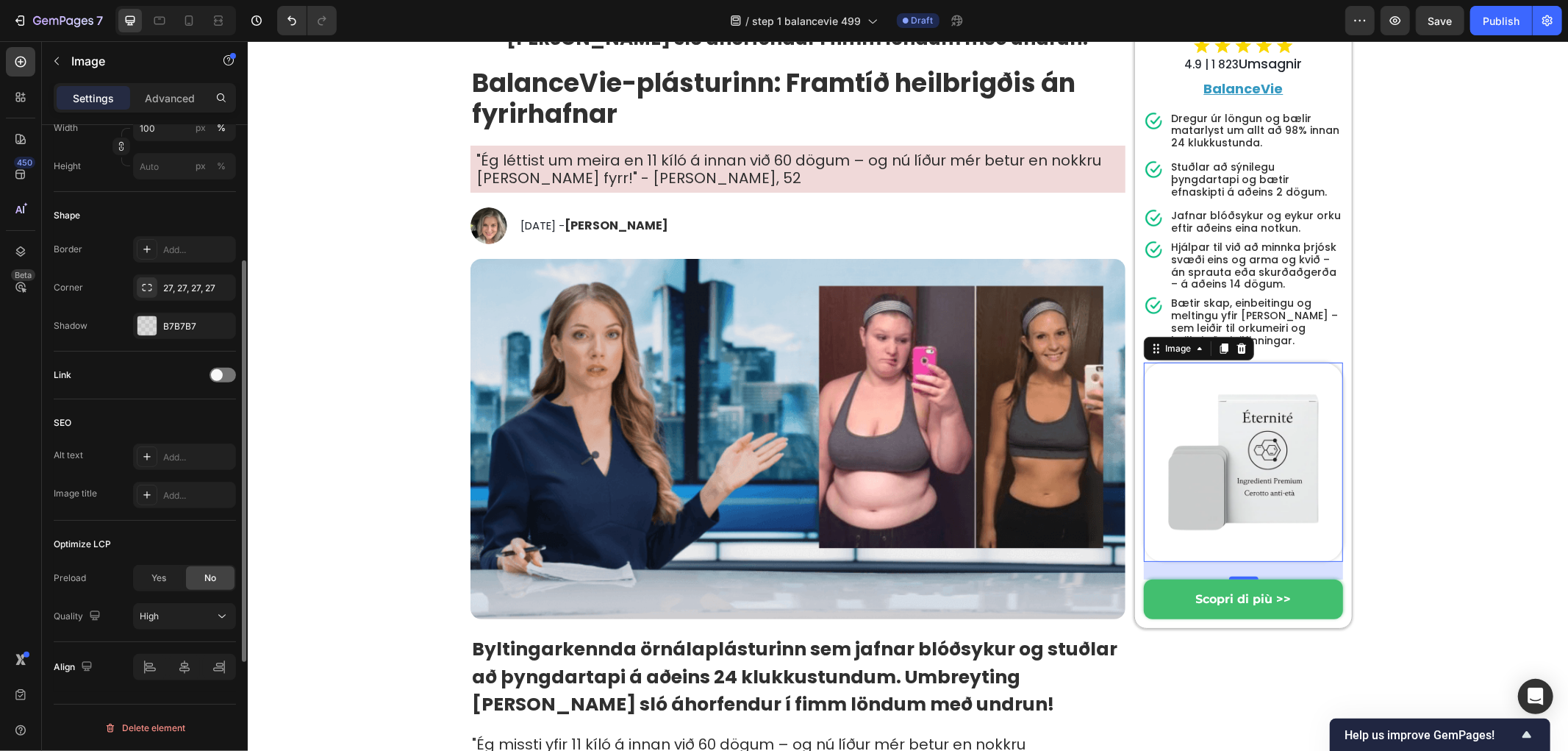
scroll to position [279, 0]
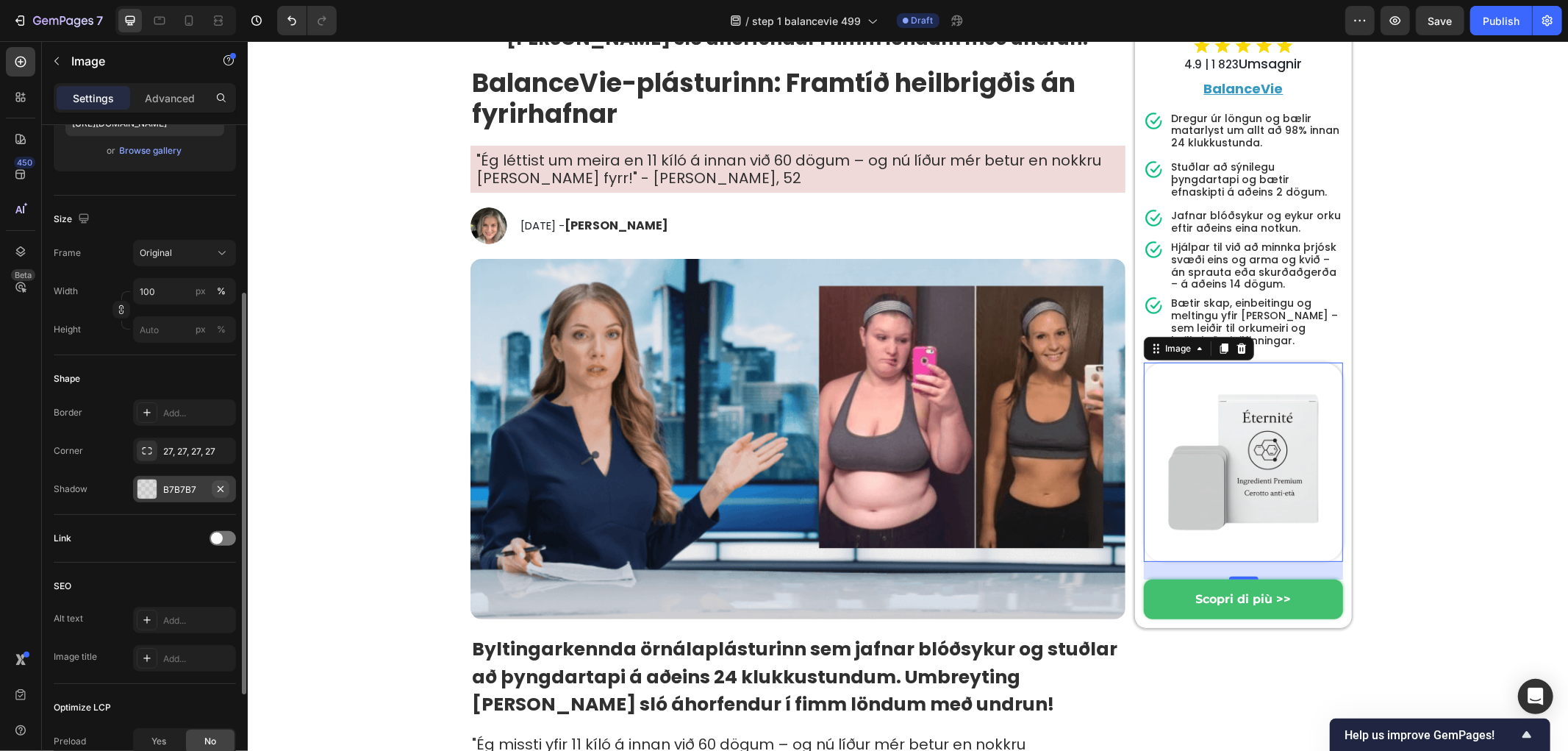
click at [218, 484] on icon "button" at bounding box center [220, 489] width 12 height 12
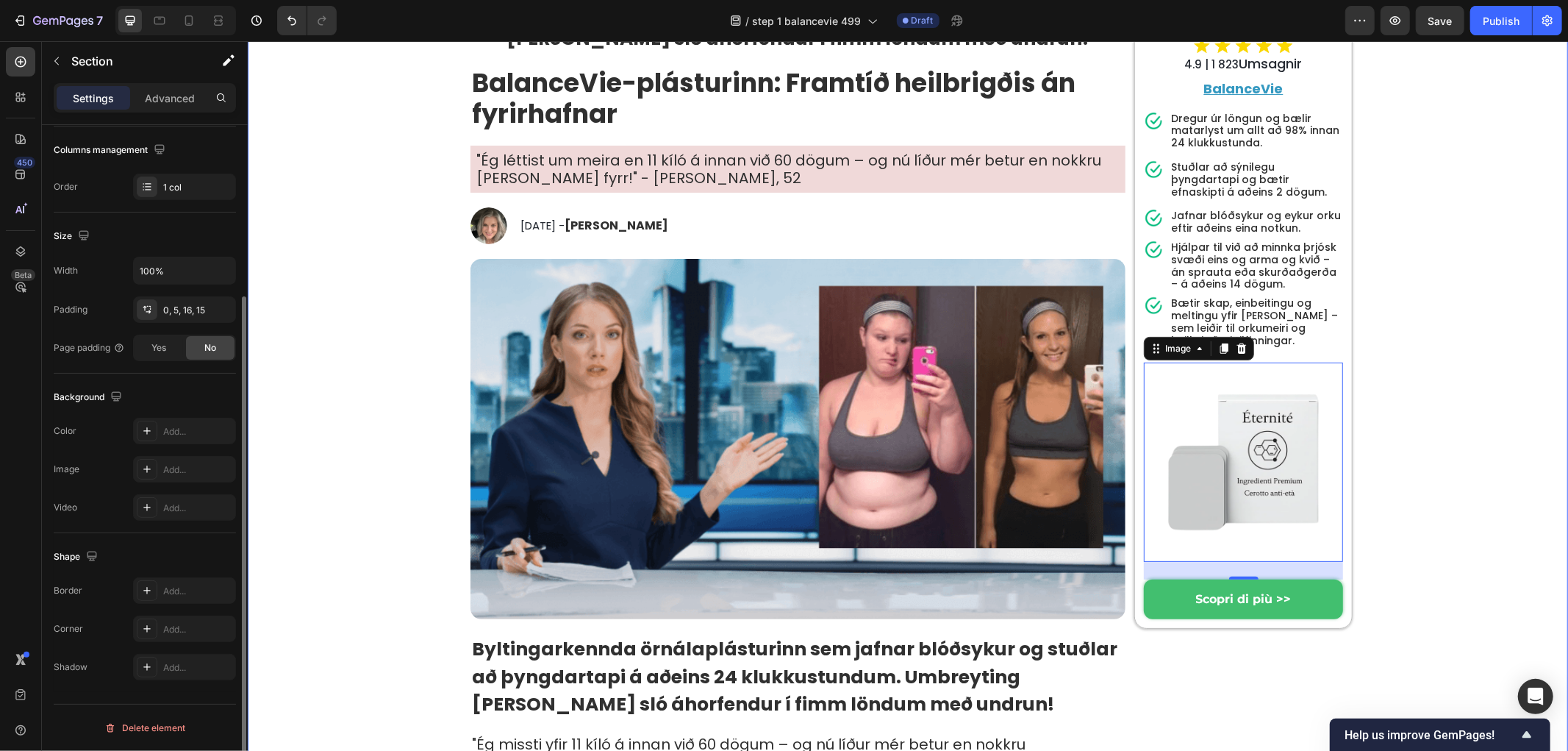
scroll to position [0, 0]
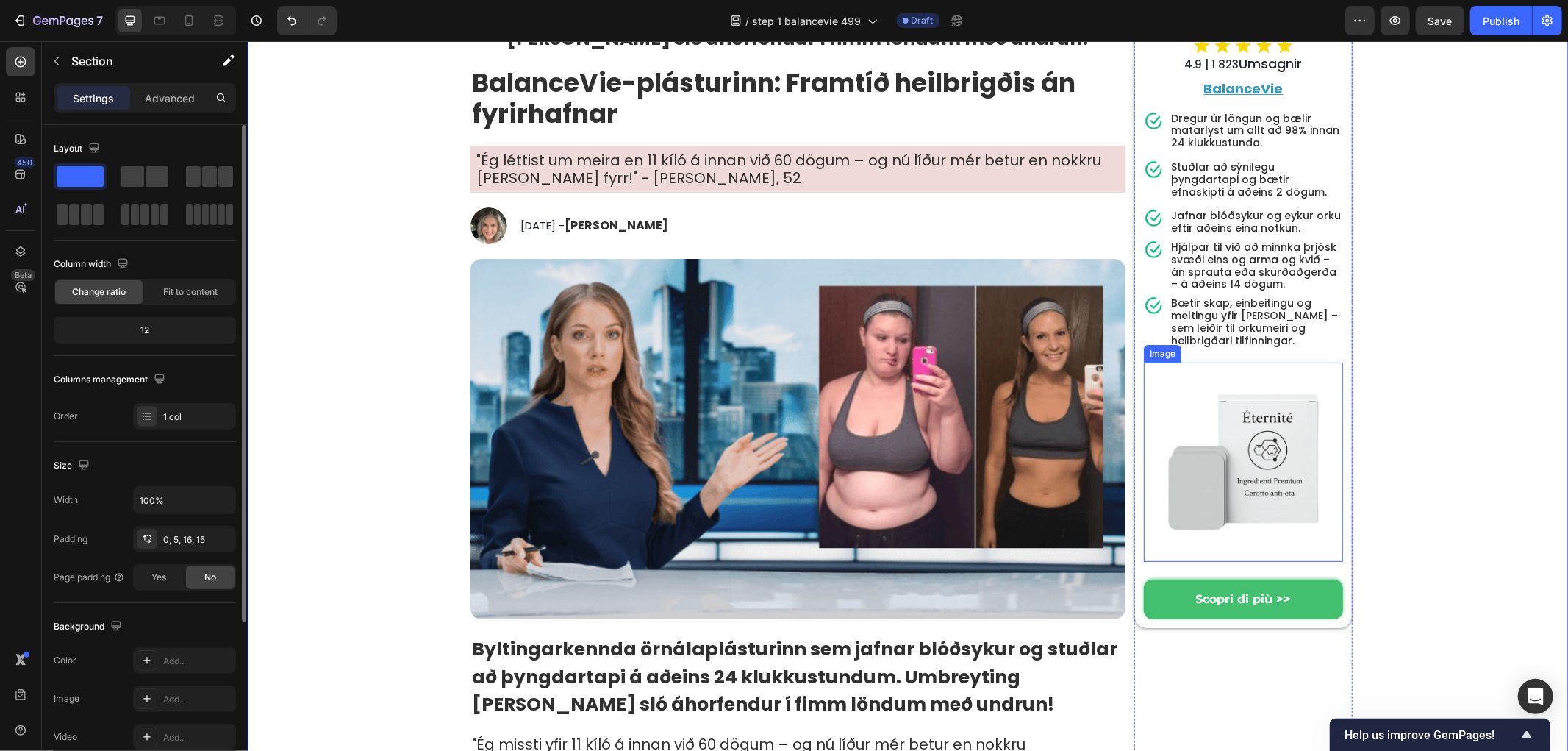
click at [1193, 379] on img at bounding box center [1242, 462] width 199 height 199
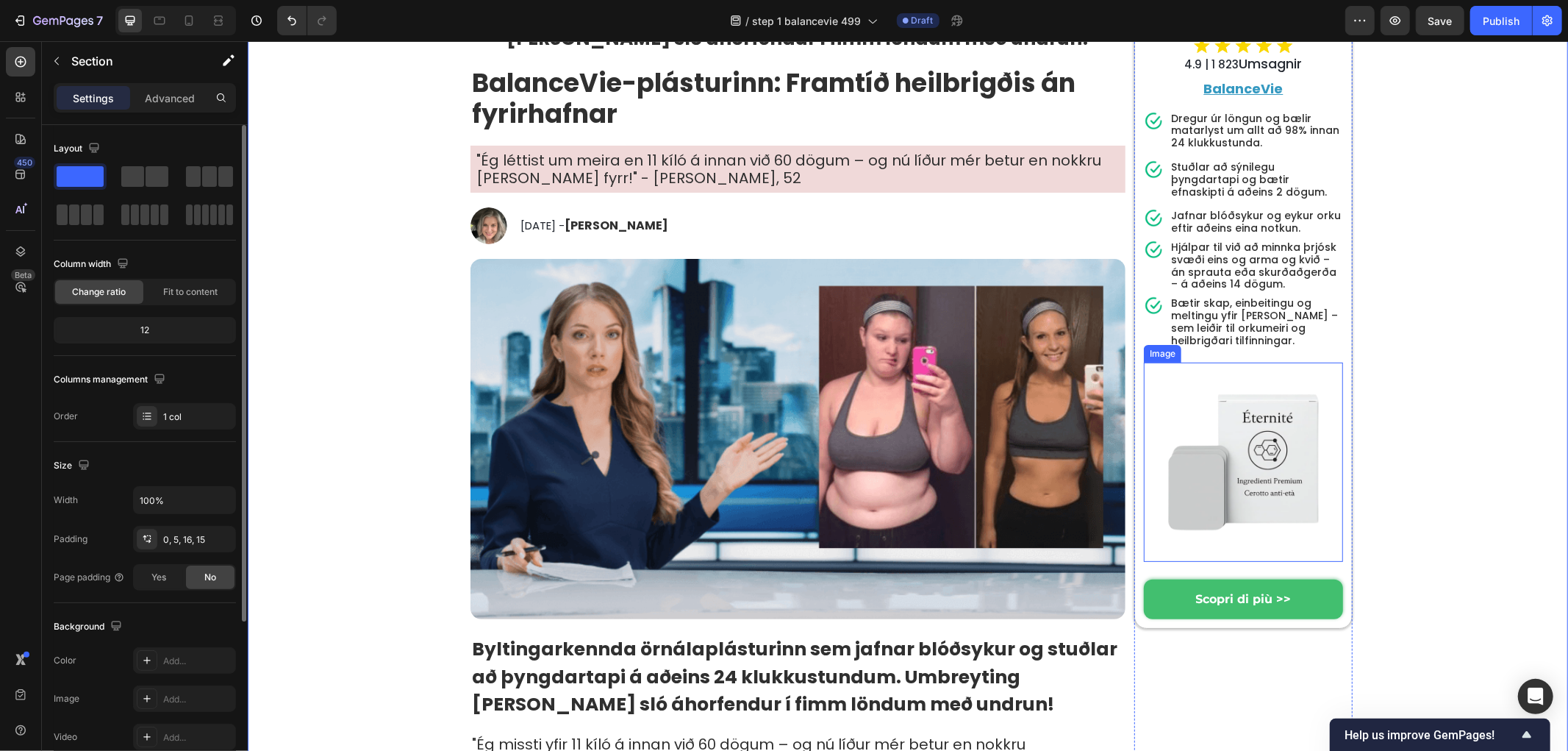
click at [1255, 458] on img at bounding box center [1242, 462] width 199 height 199
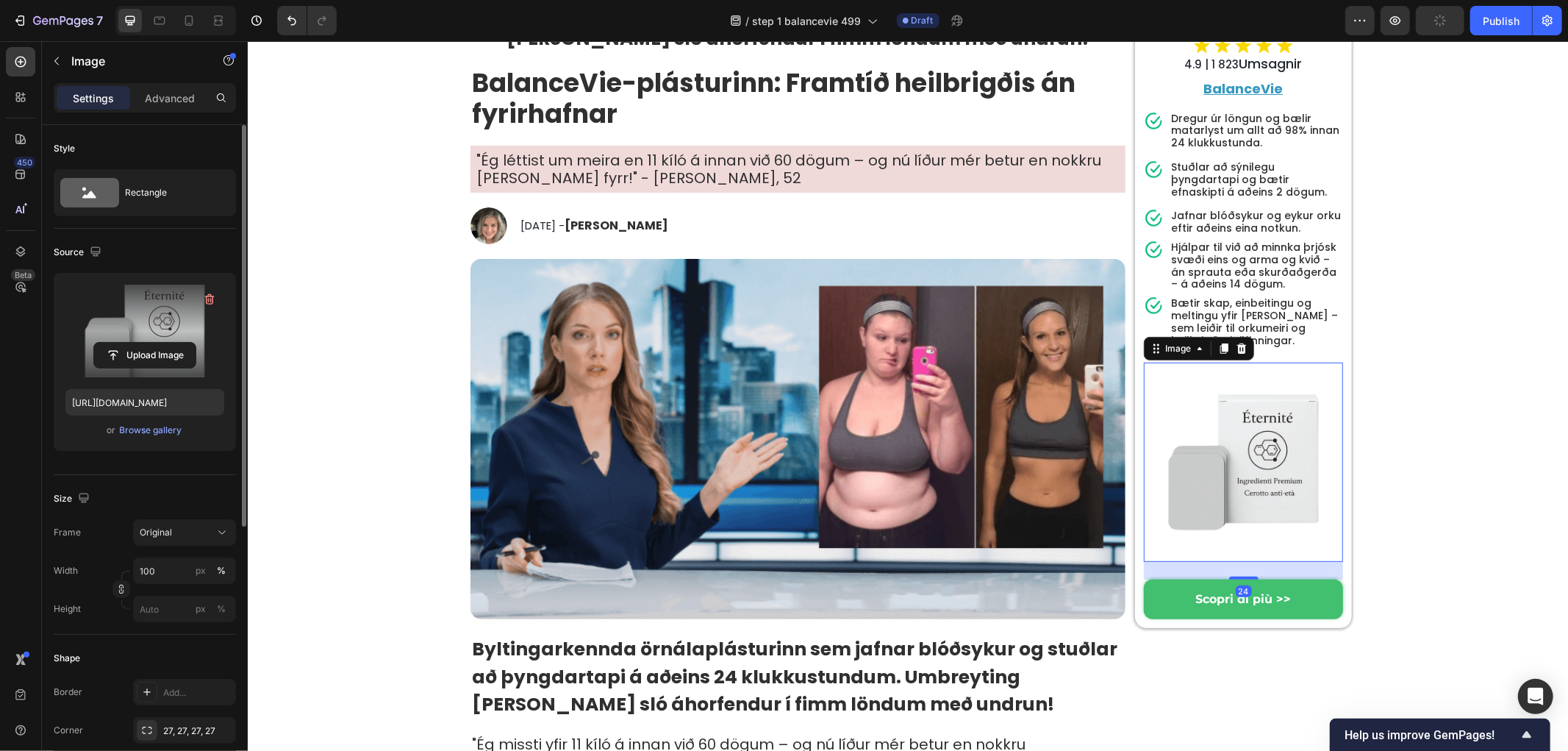
click at [149, 329] on label at bounding box center [145, 330] width 159 height 92
click at [149, 342] on input "file" at bounding box center [145, 355] width 101 height 25
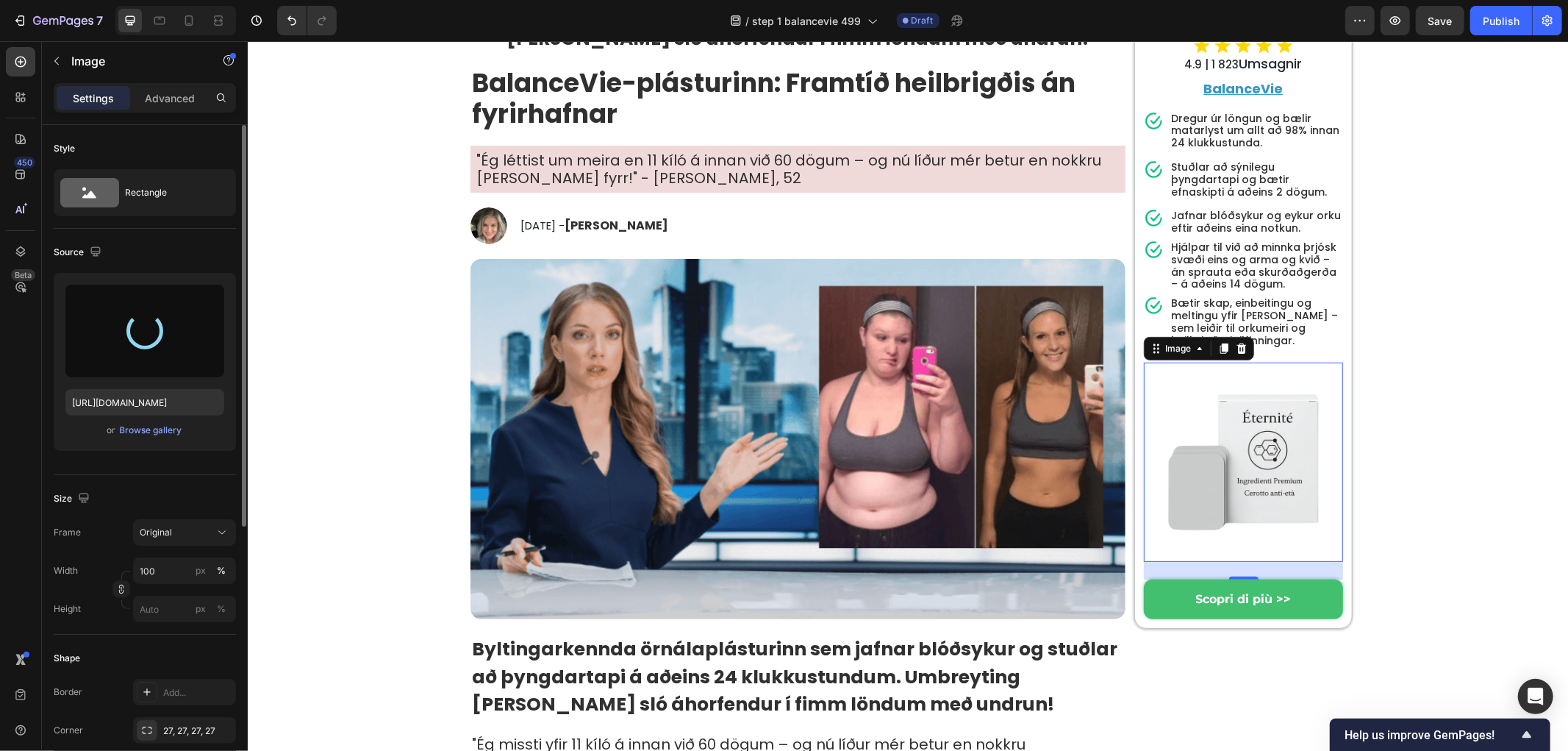
type input "[URL][DOMAIN_NAME]"
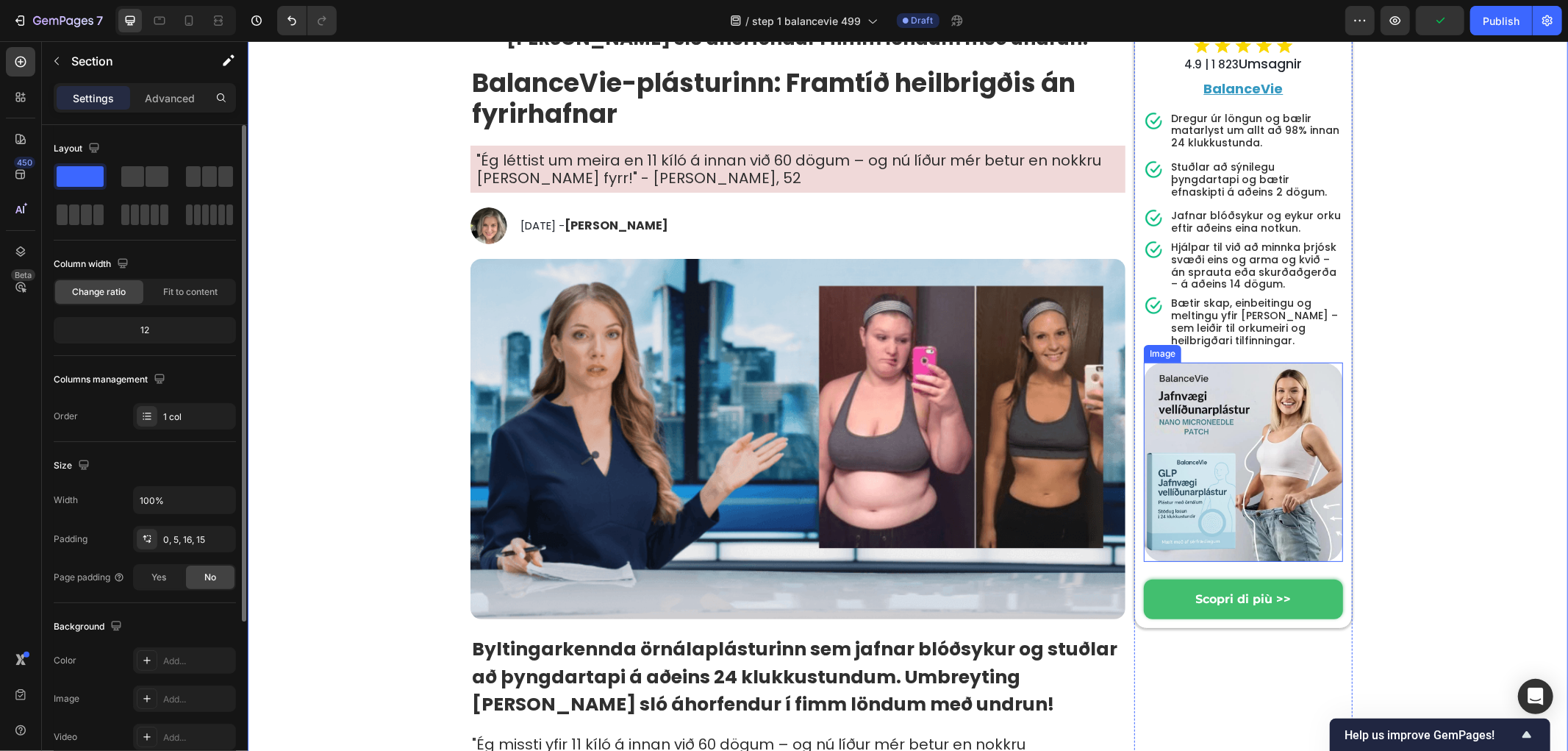
click at [1259, 441] on img at bounding box center [1242, 462] width 199 height 199
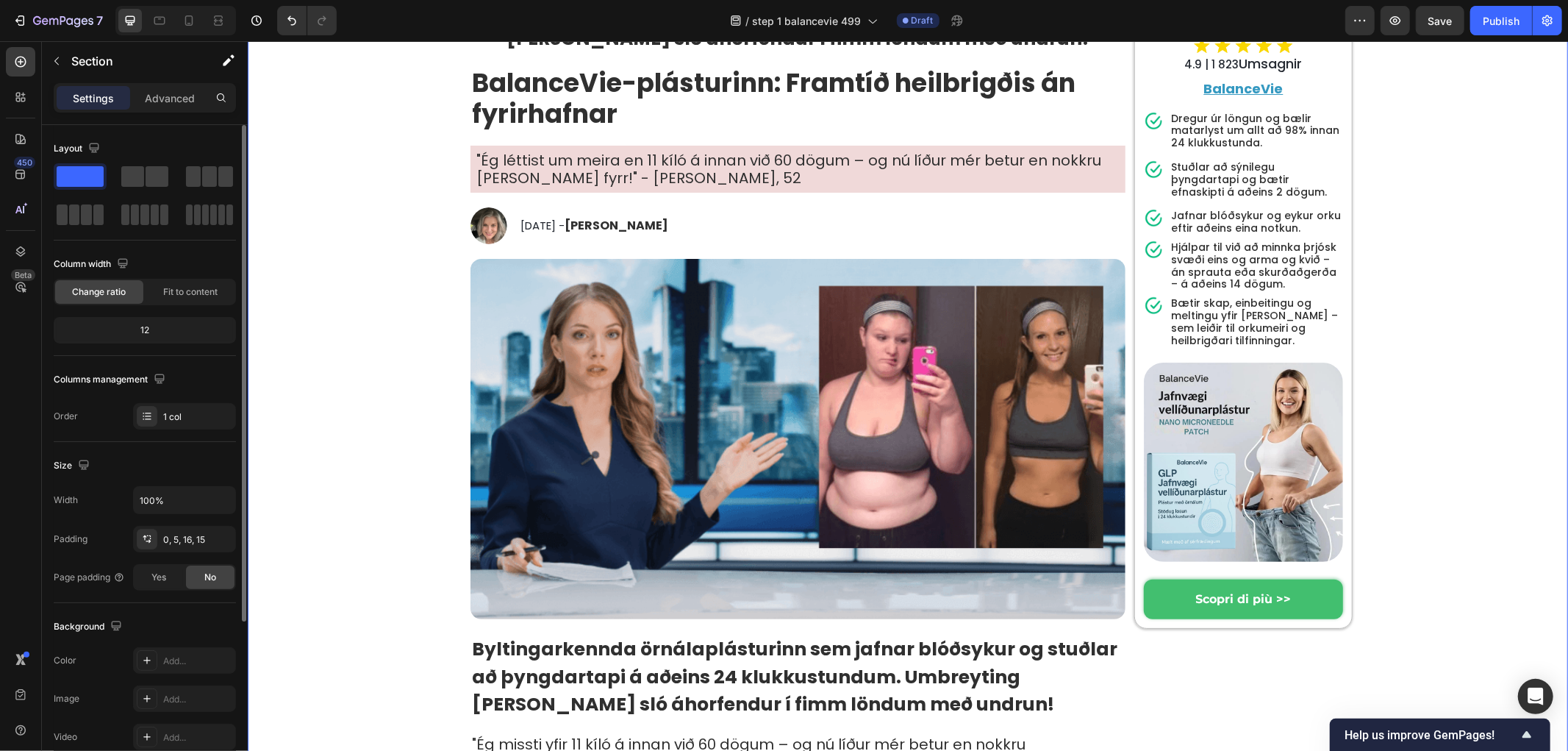
click at [1133, 384] on div "Mælt með Heading Image Row 4.9 | 1 823 Umsagnir Heading ⁠⁠⁠⁠⁠⁠⁠ BalanceVie Head…" at bounding box center [1242, 303] width 218 height 649
click at [1217, 408] on img at bounding box center [1242, 462] width 199 height 199
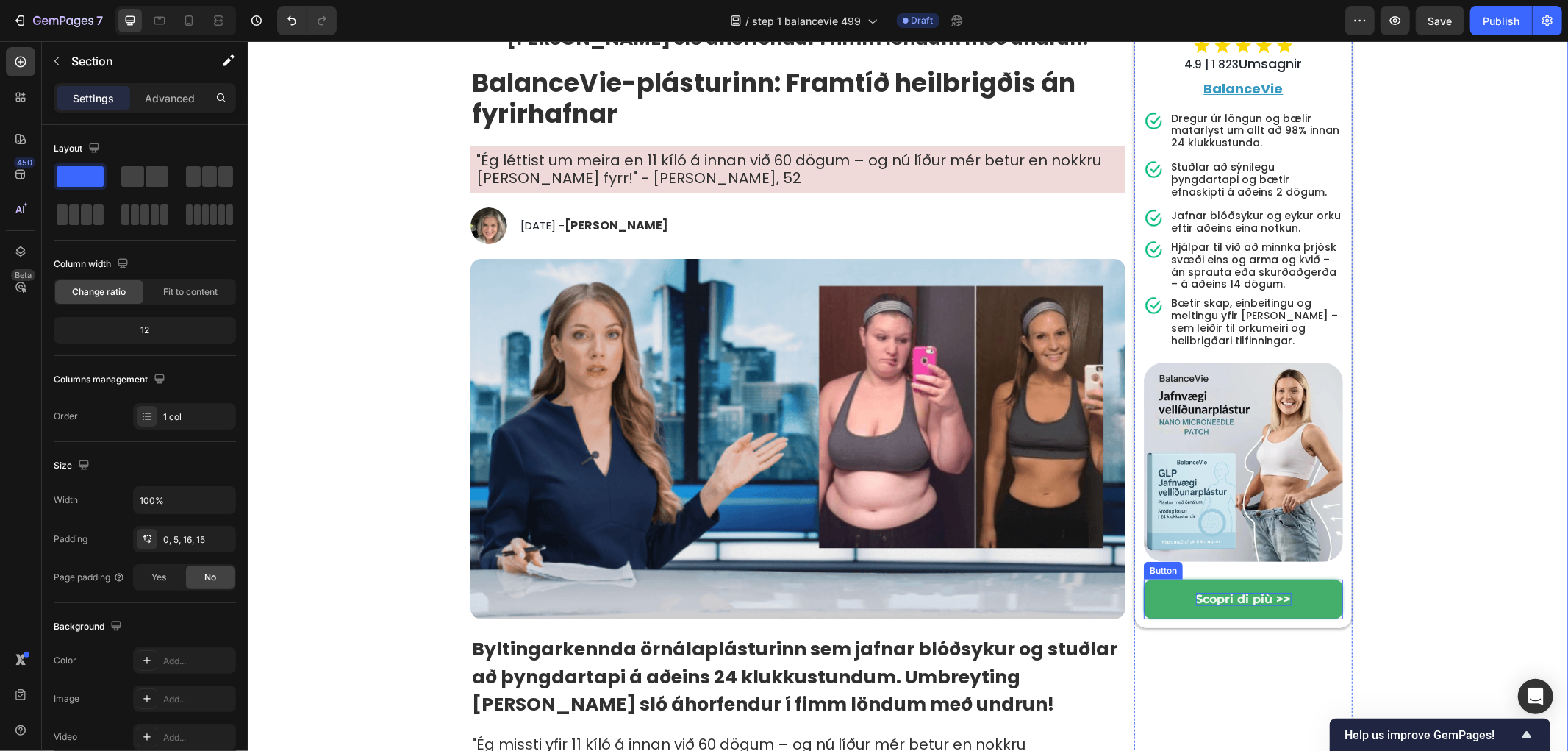
click at [1253, 592] on strong "Scopri di più >>" at bounding box center [1242, 598] width 96 height 14
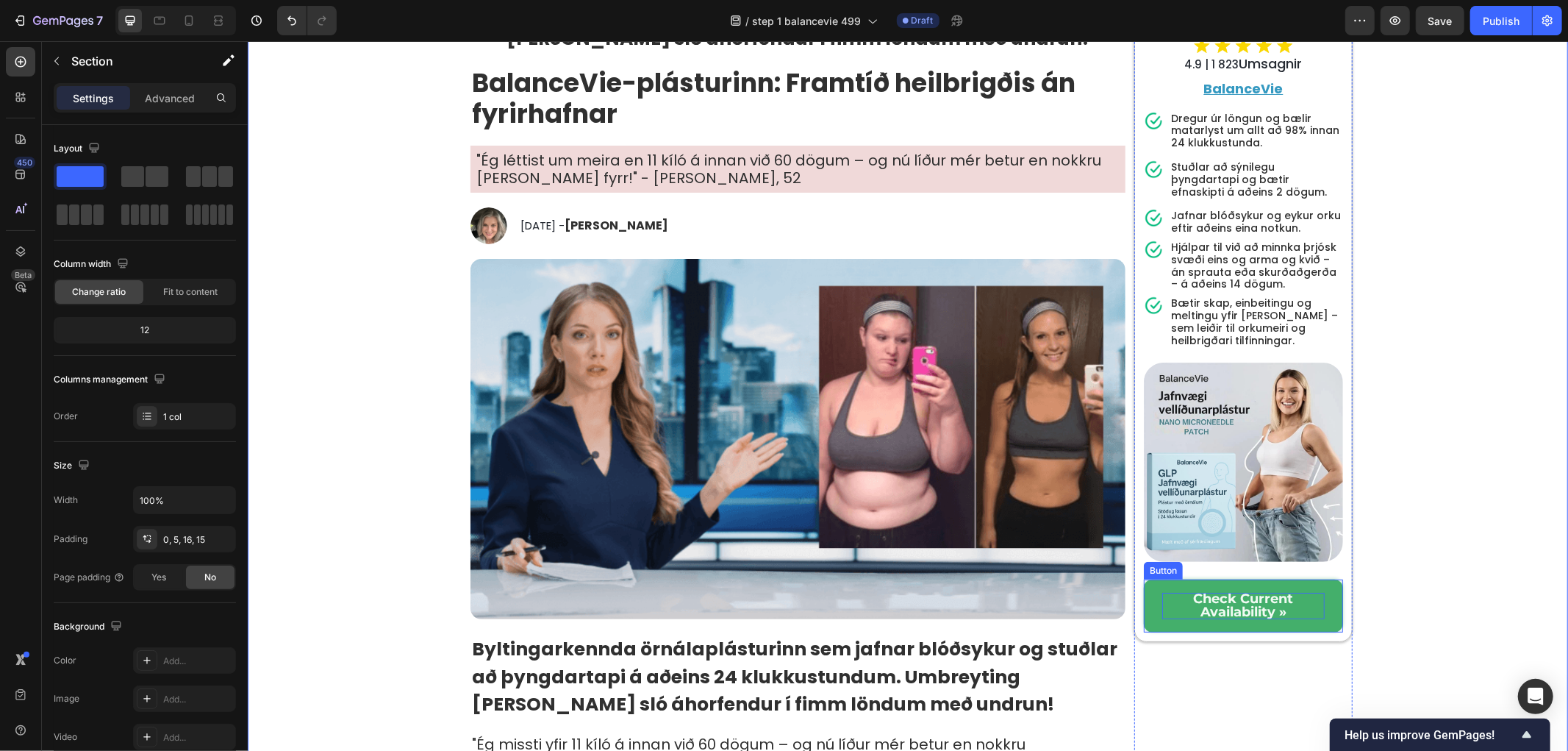
click at [1304, 603] on p "Check Current Availability »" at bounding box center [1243, 605] width 163 height 26
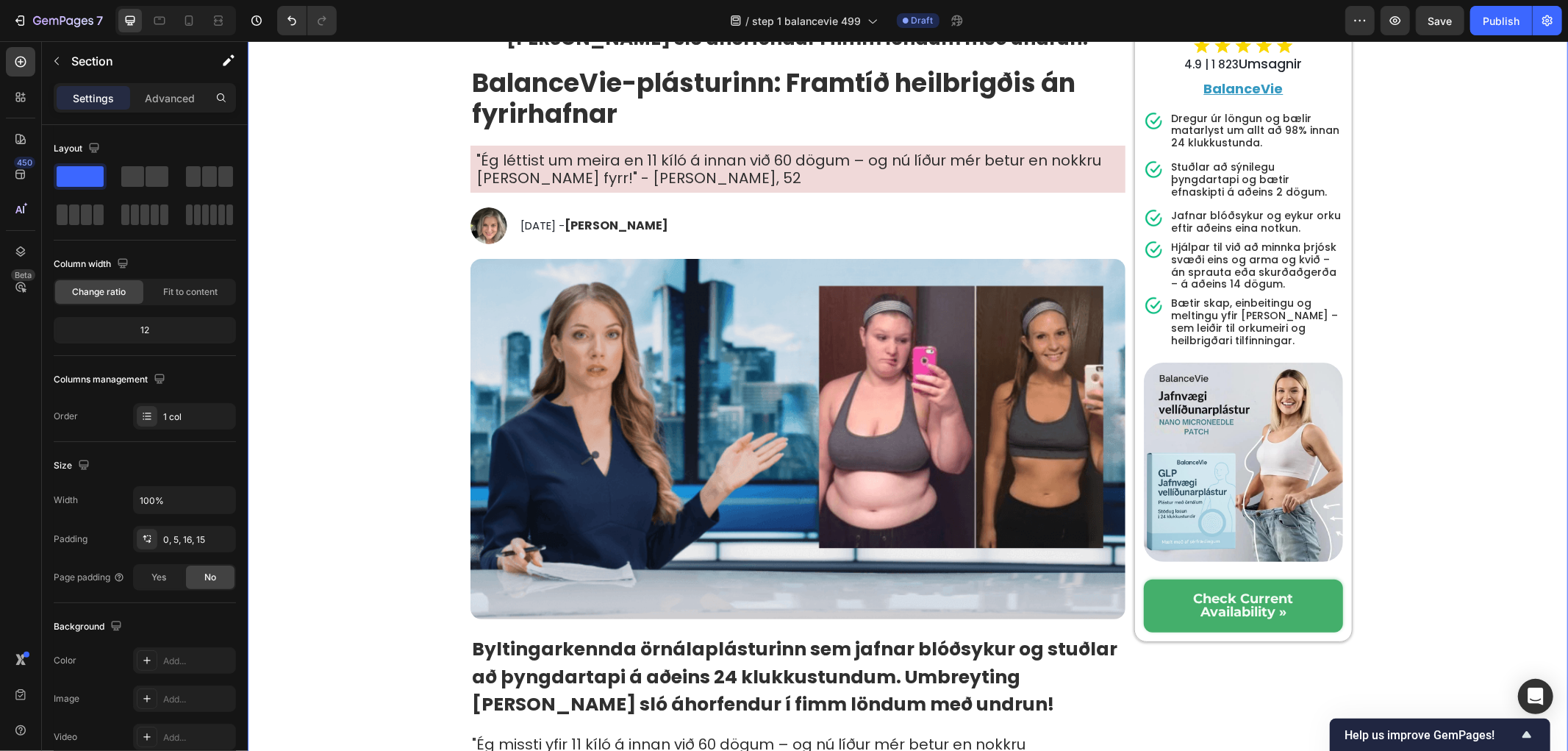
click at [1329, 601] on link "Check Current Availability »" at bounding box center [1242, 605] width 199 height 52
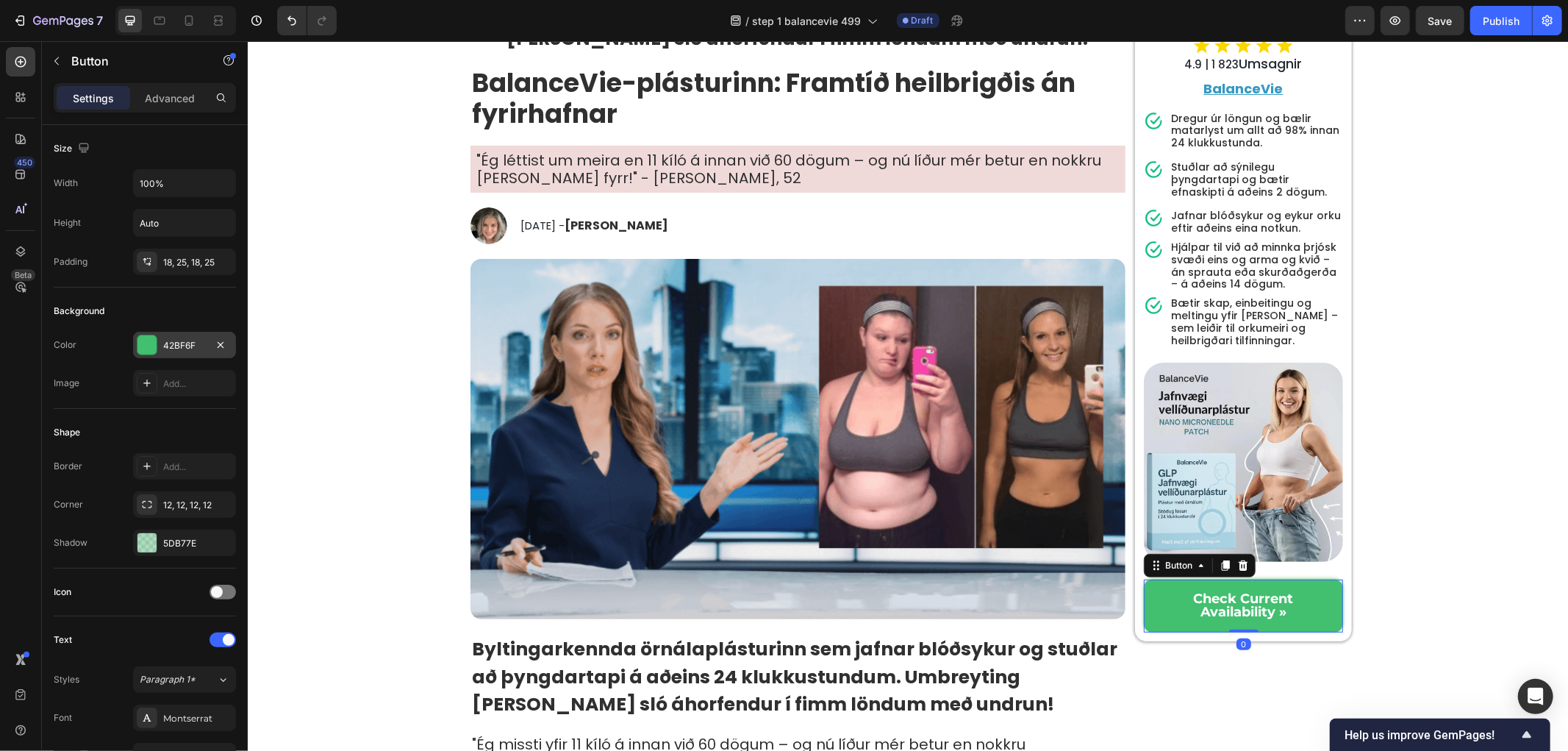
click at [153, 349] on div at bounding box center [147, 345] width 19 height 19
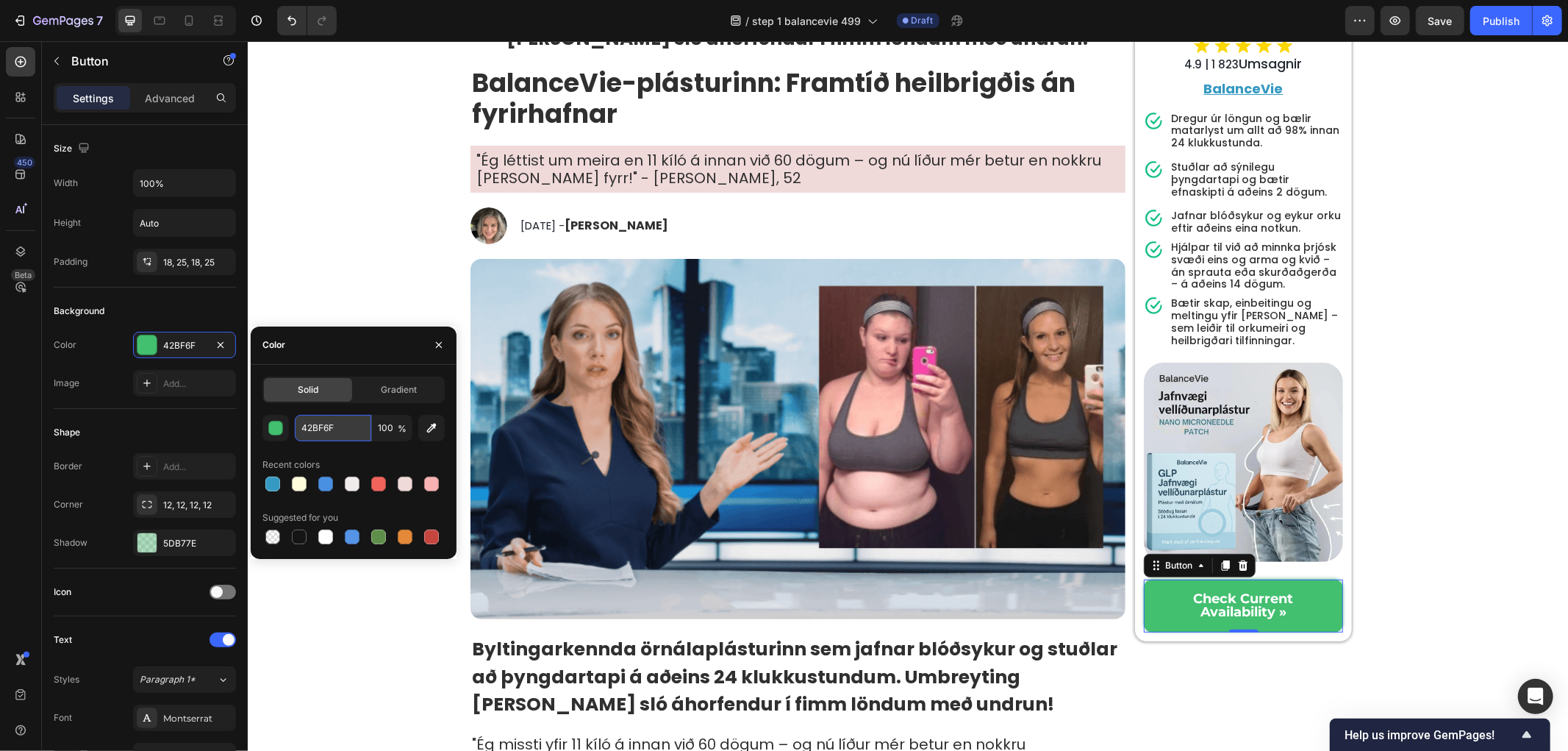
click at [334, 426] on input "42BF6F" at bounding box center [333, 428] width 77 height 26
paste input "#069206"
type input "#069206"
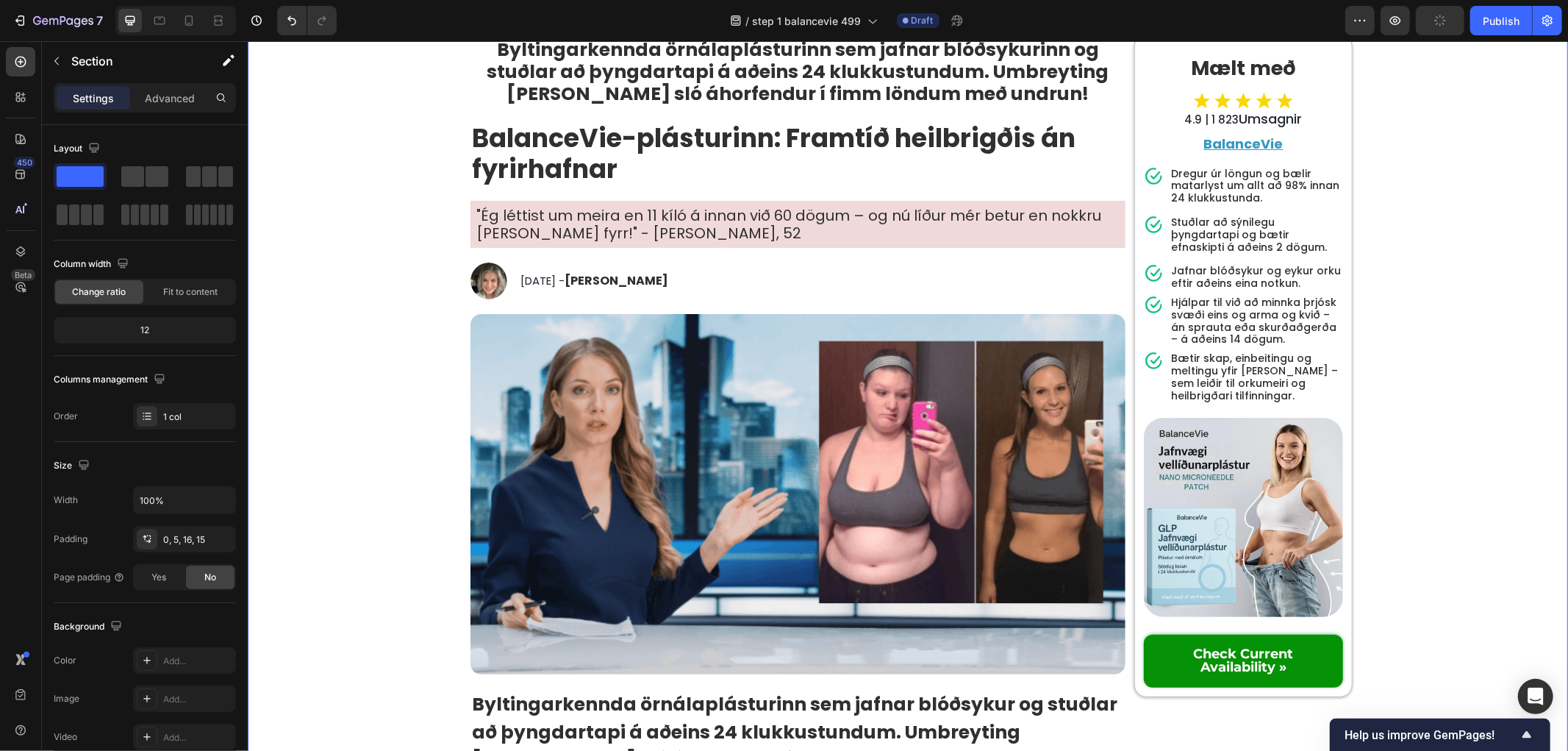
scroll to position [245, 0]
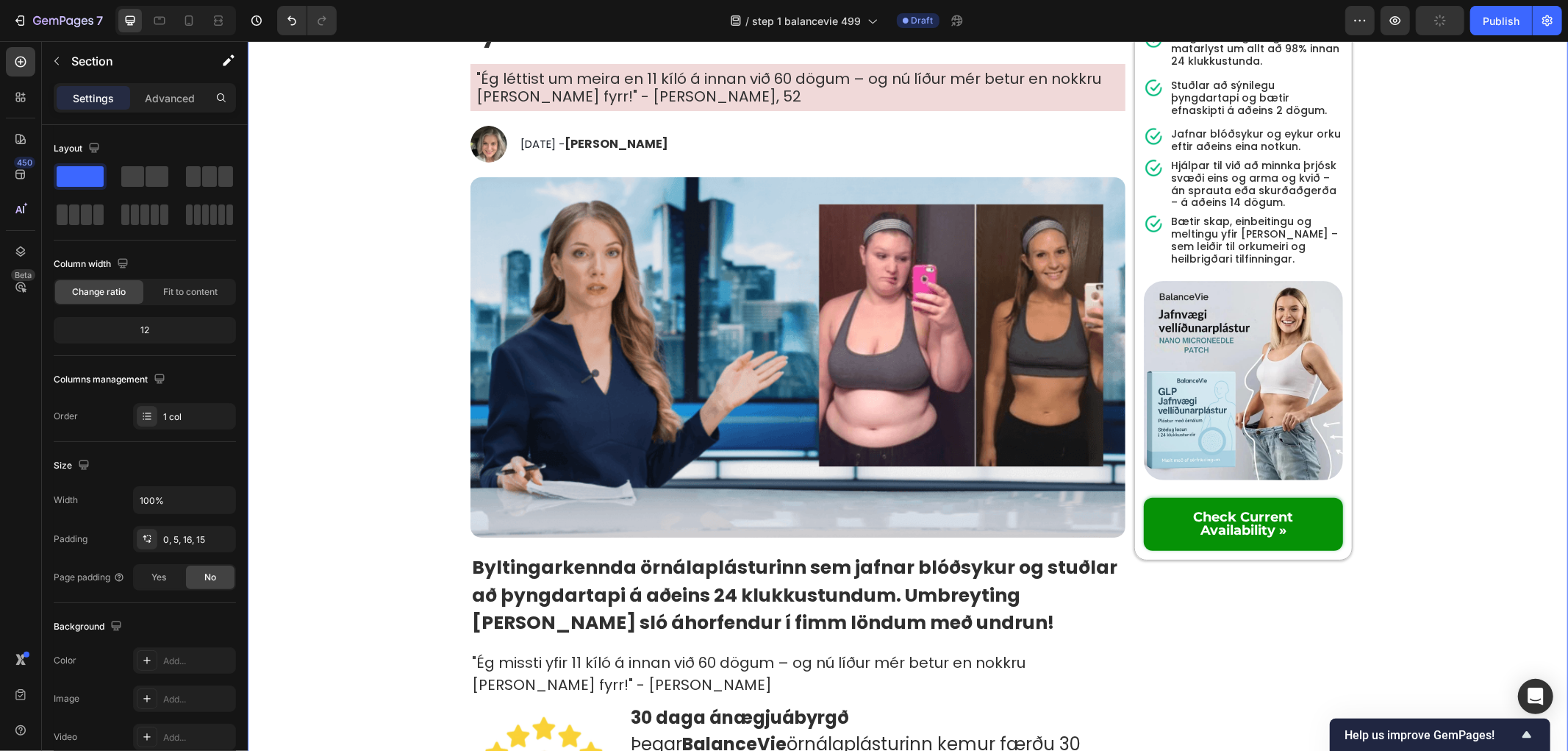
click at [1337, 269] on div "Mælt með Heading Image Row 4.9 | 1 823 Umsagnir Heading ⁠⁠⁠⁠⁠⁠⁠ BalanceVie Head…" at bounding box center [1242, 228] width 218 height 662
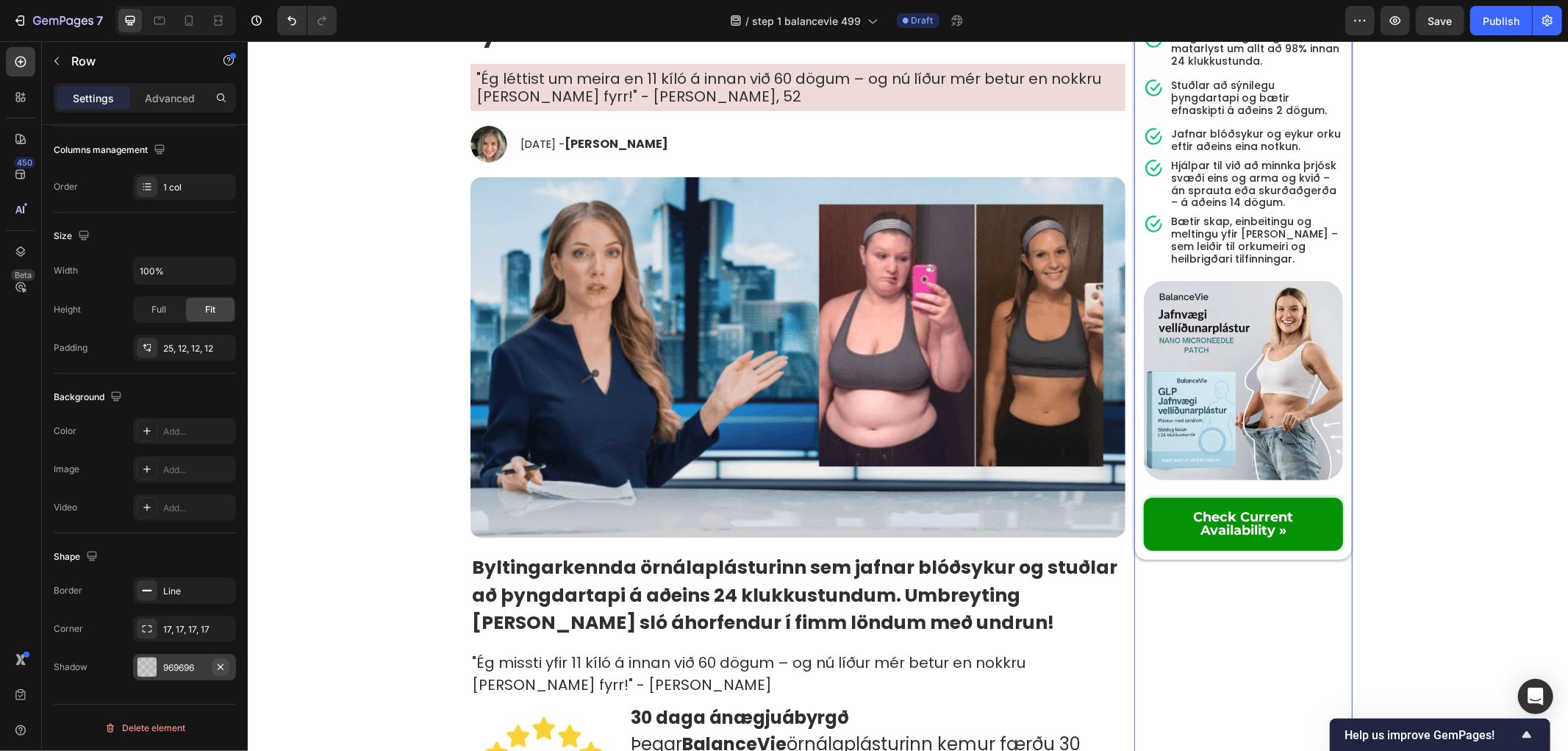
click at [223, 665] on icon "button" at bounding box center [220, 666] width 12 height 12
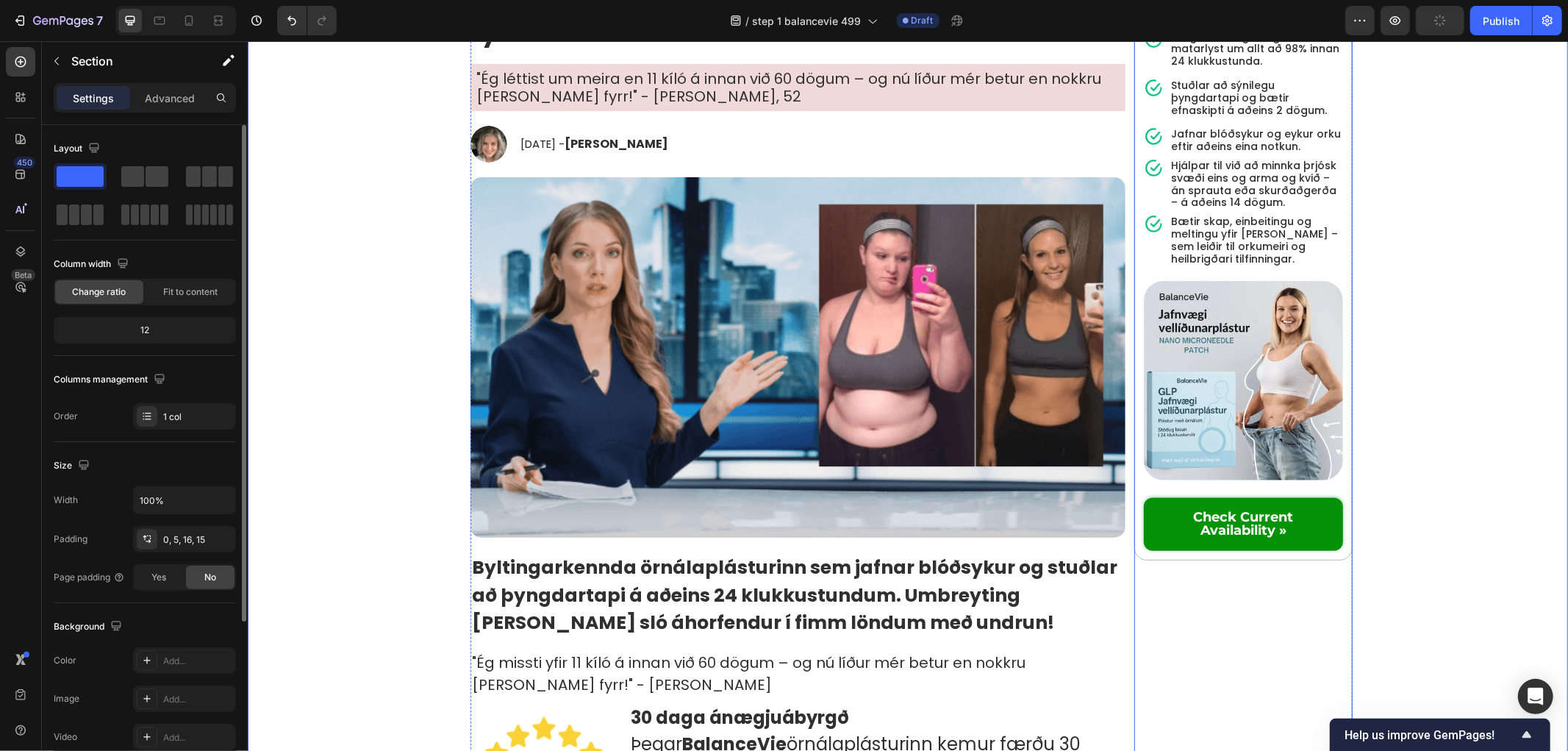
click at [1292, 555] on div "Mælt með Heading Image Row 4.9 | 1 823 Umsagnir Heading ⁠⁠⁠⁠⁠⁠⁠ BalanceVie Head…" at bounding box center [1242, 228] width 218 height 662
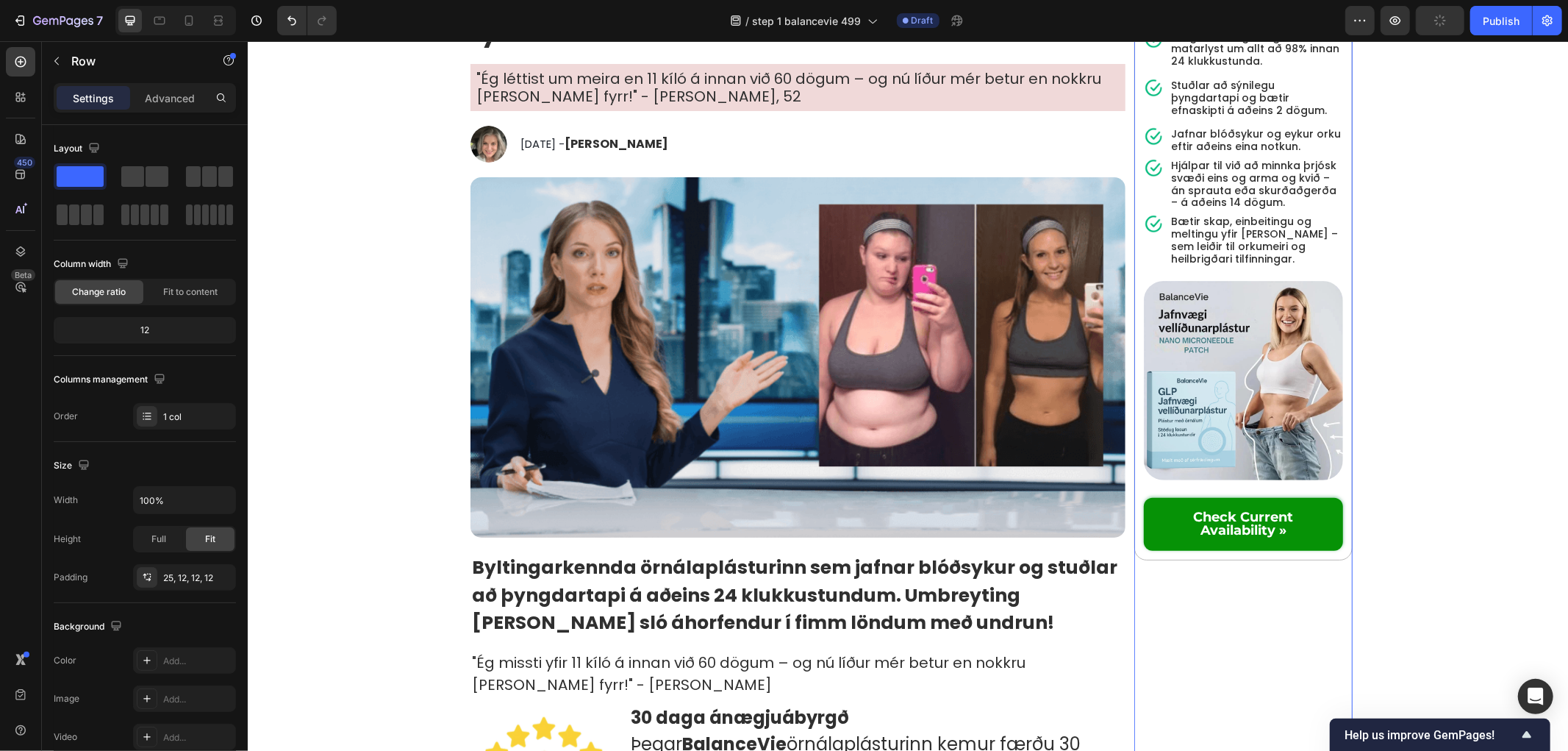
scroll to position [229, 0]
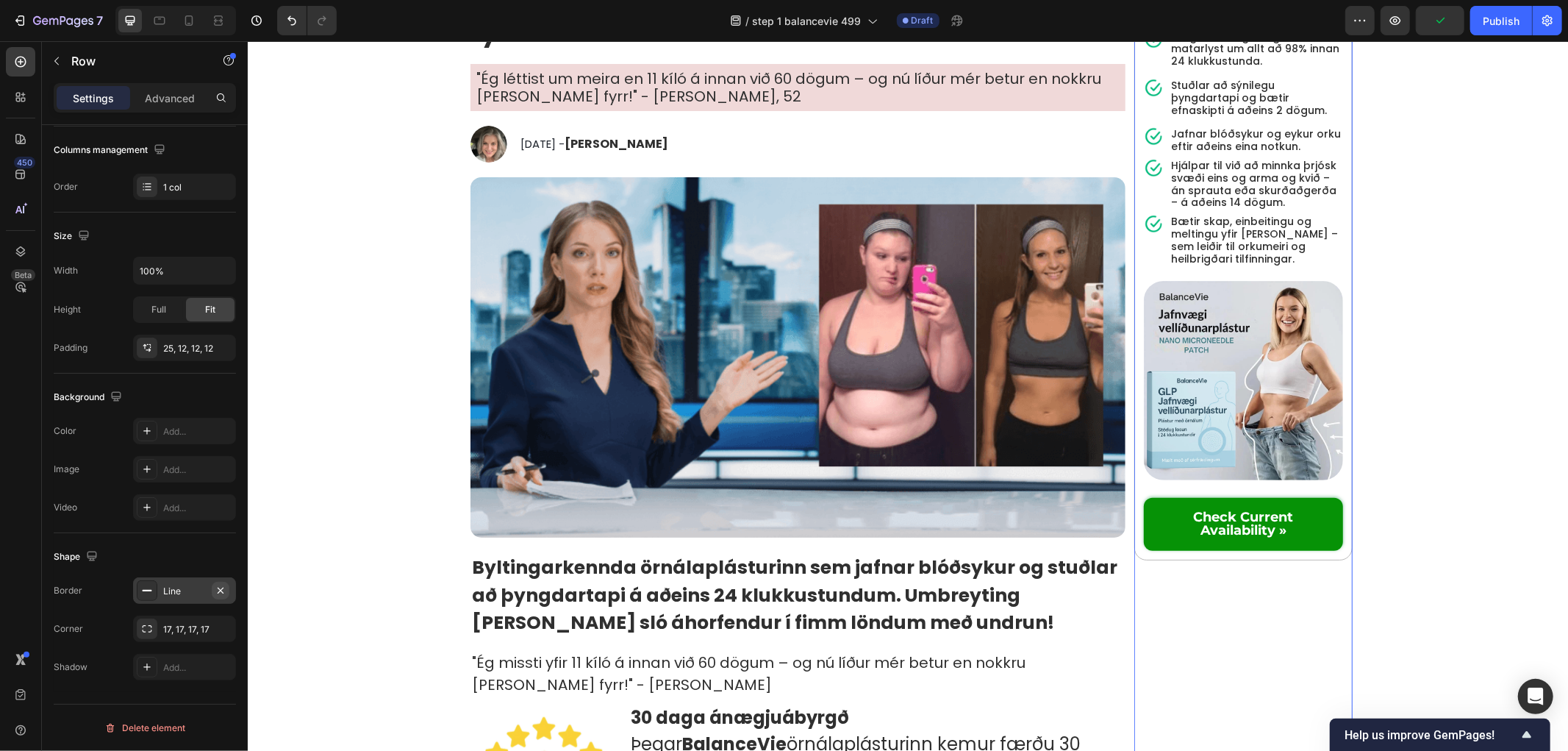
click at [221, 591] on icon "button" at bounding box center [220, 589] width 6 height 6
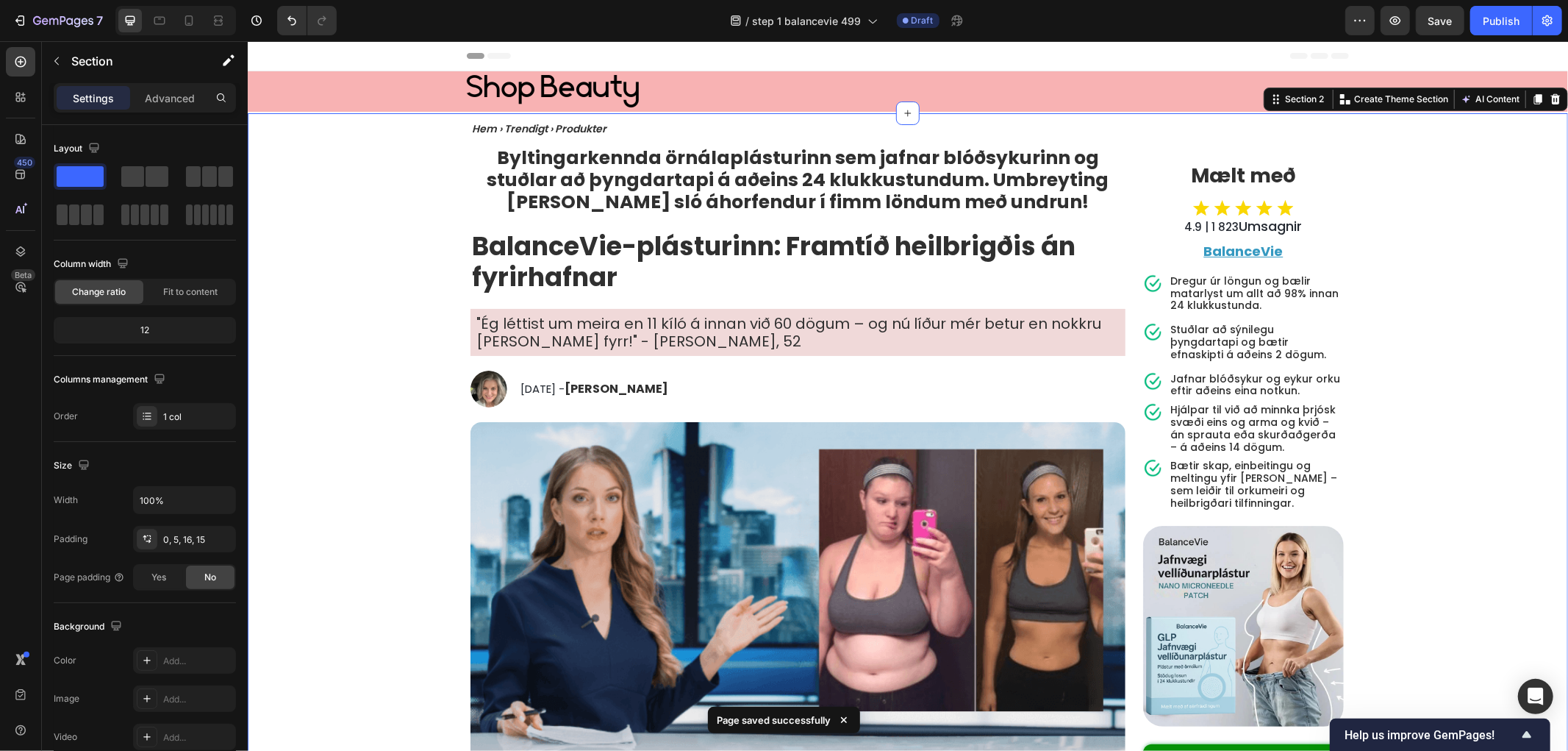
click at [168, 26] on div at bounding box center [160, 21] width 24 height 24
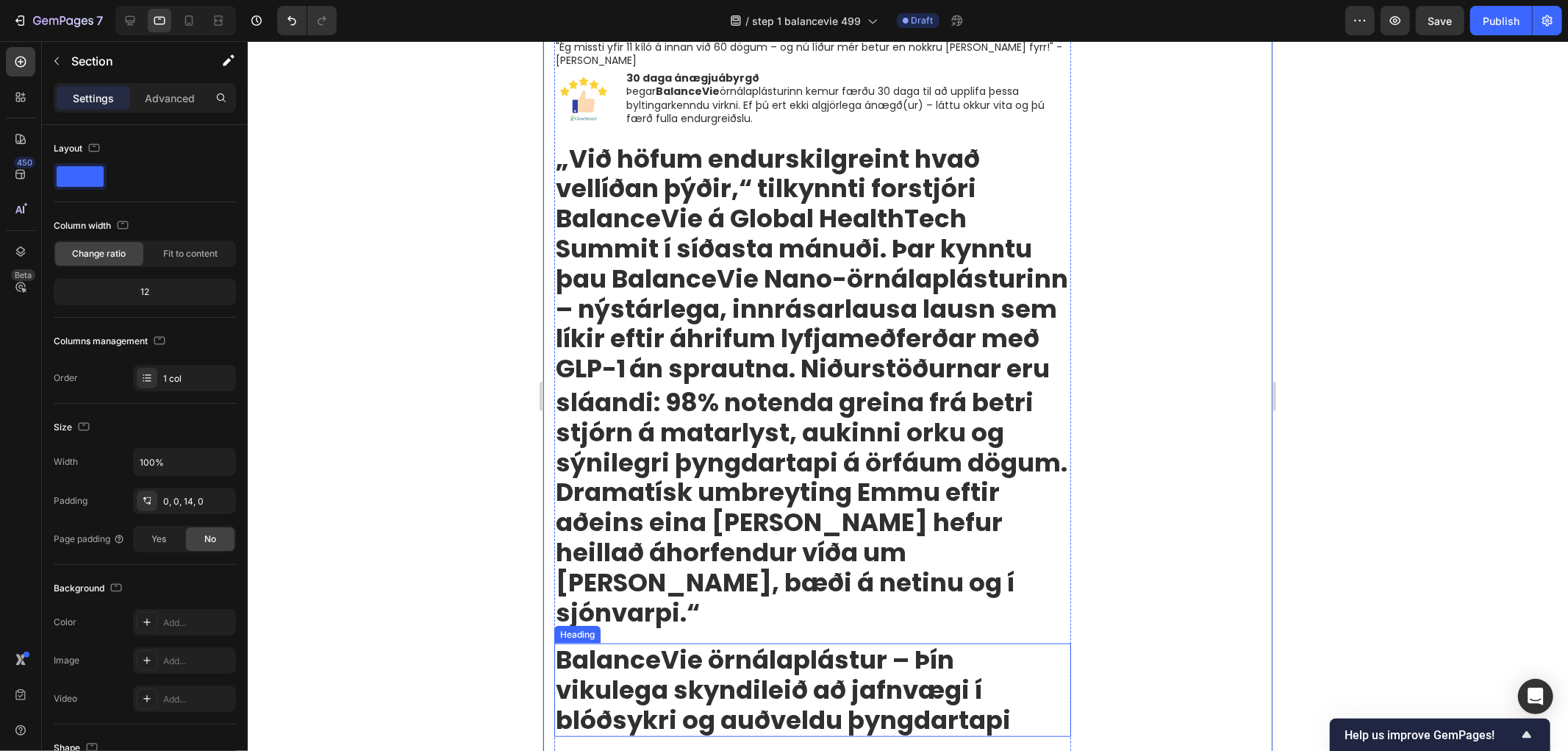
scroll to position [919, 0]
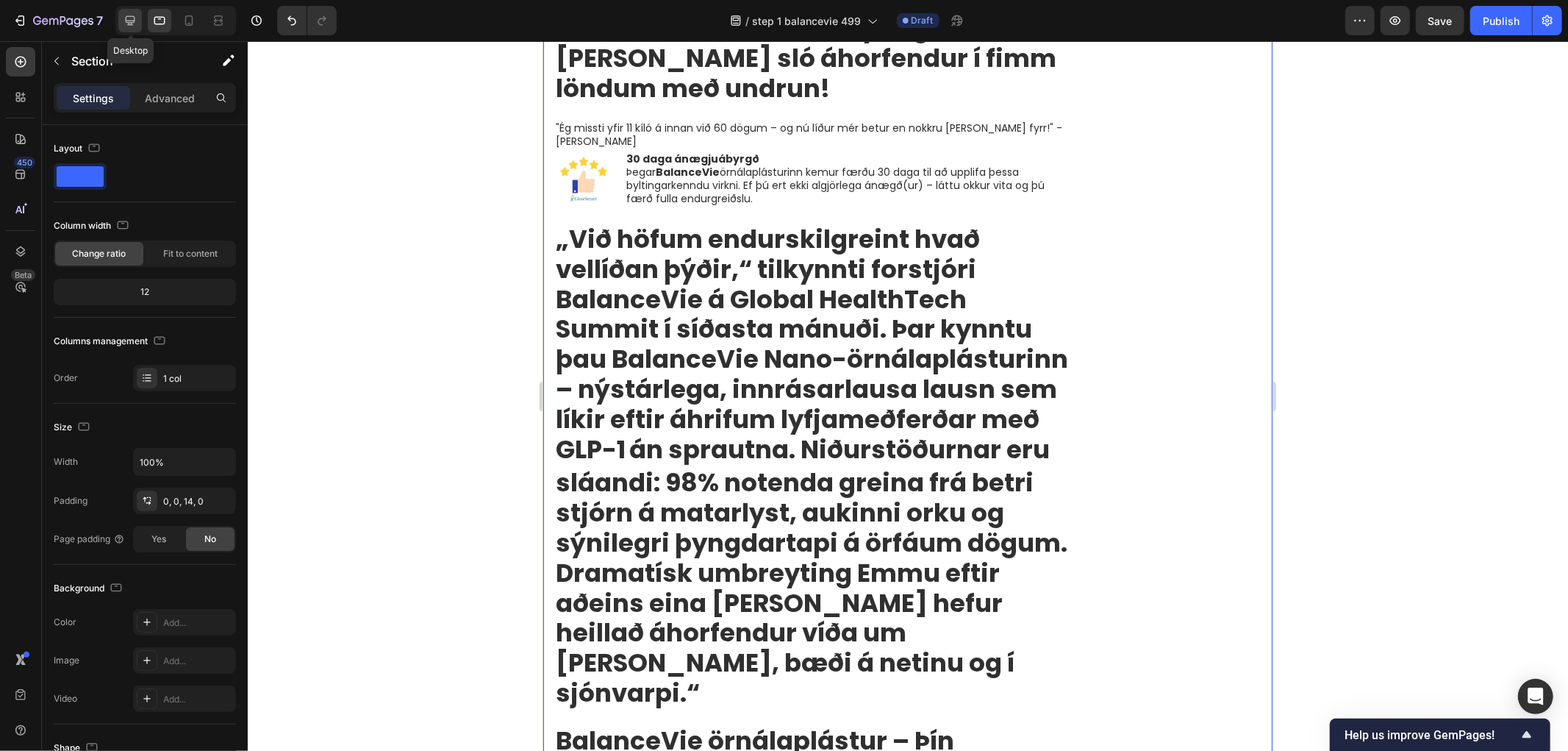
click at [129, 25] on icon at bounding box center [130, 21] width 9 height 9
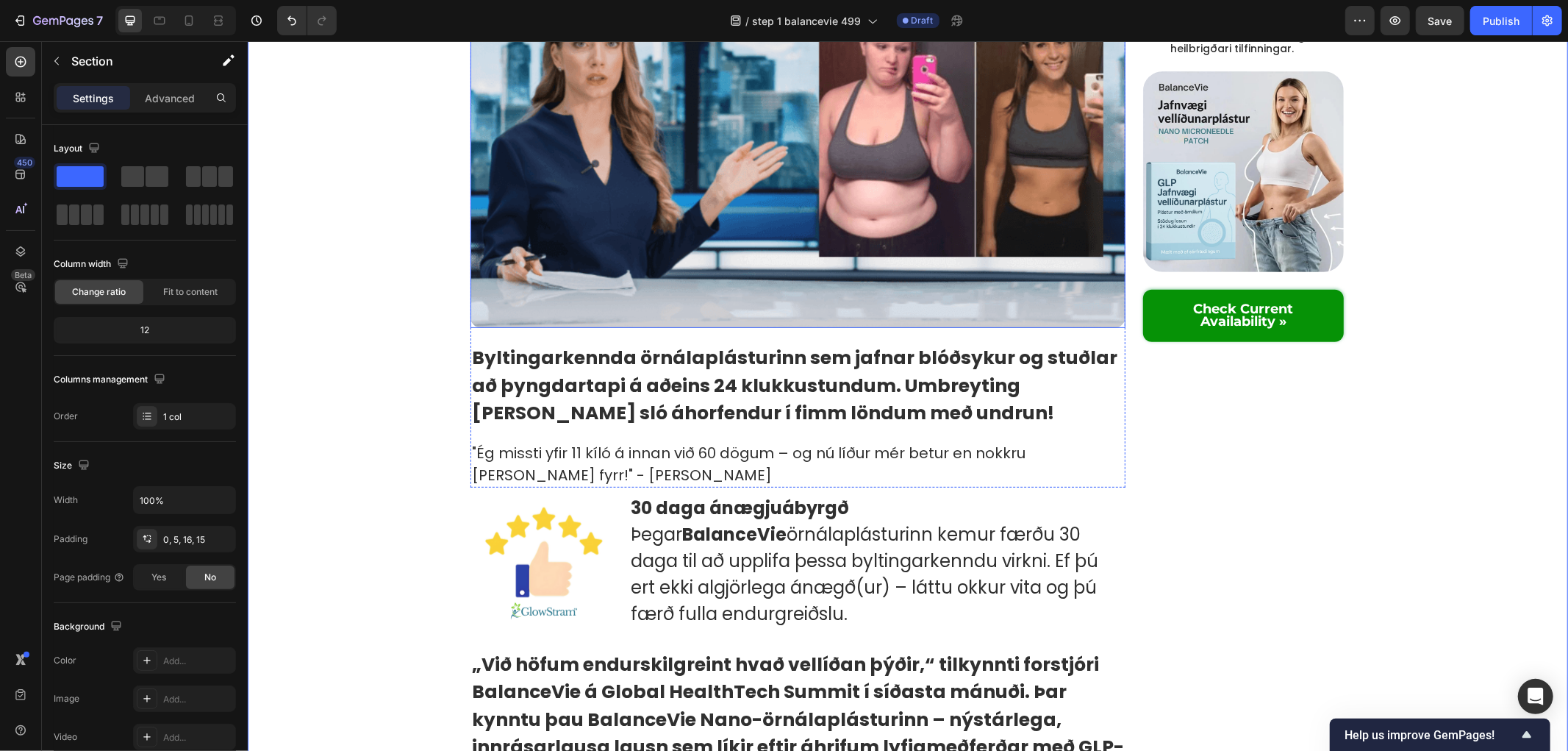
scroll to position [655, 0]
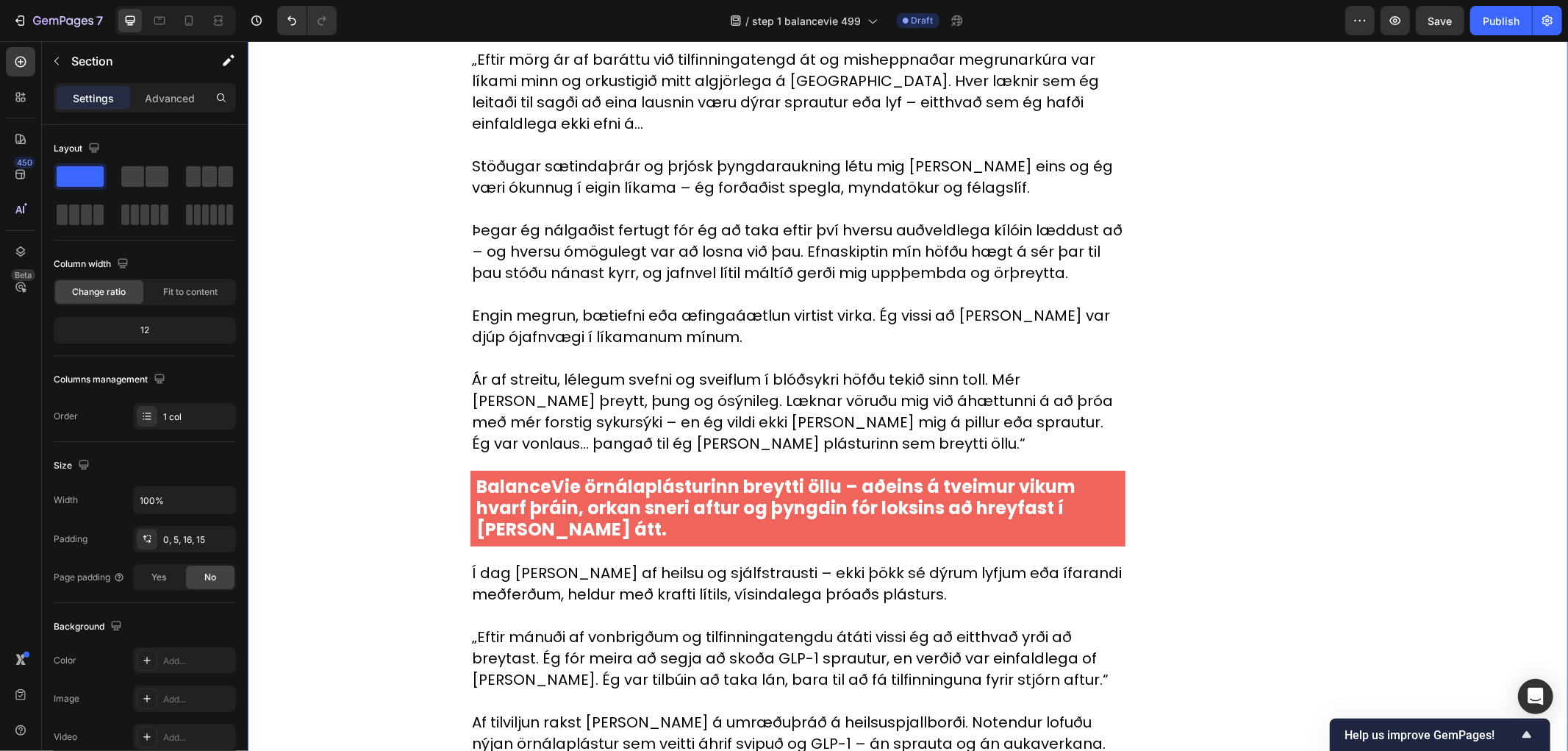
scroll to position [2534, 0]
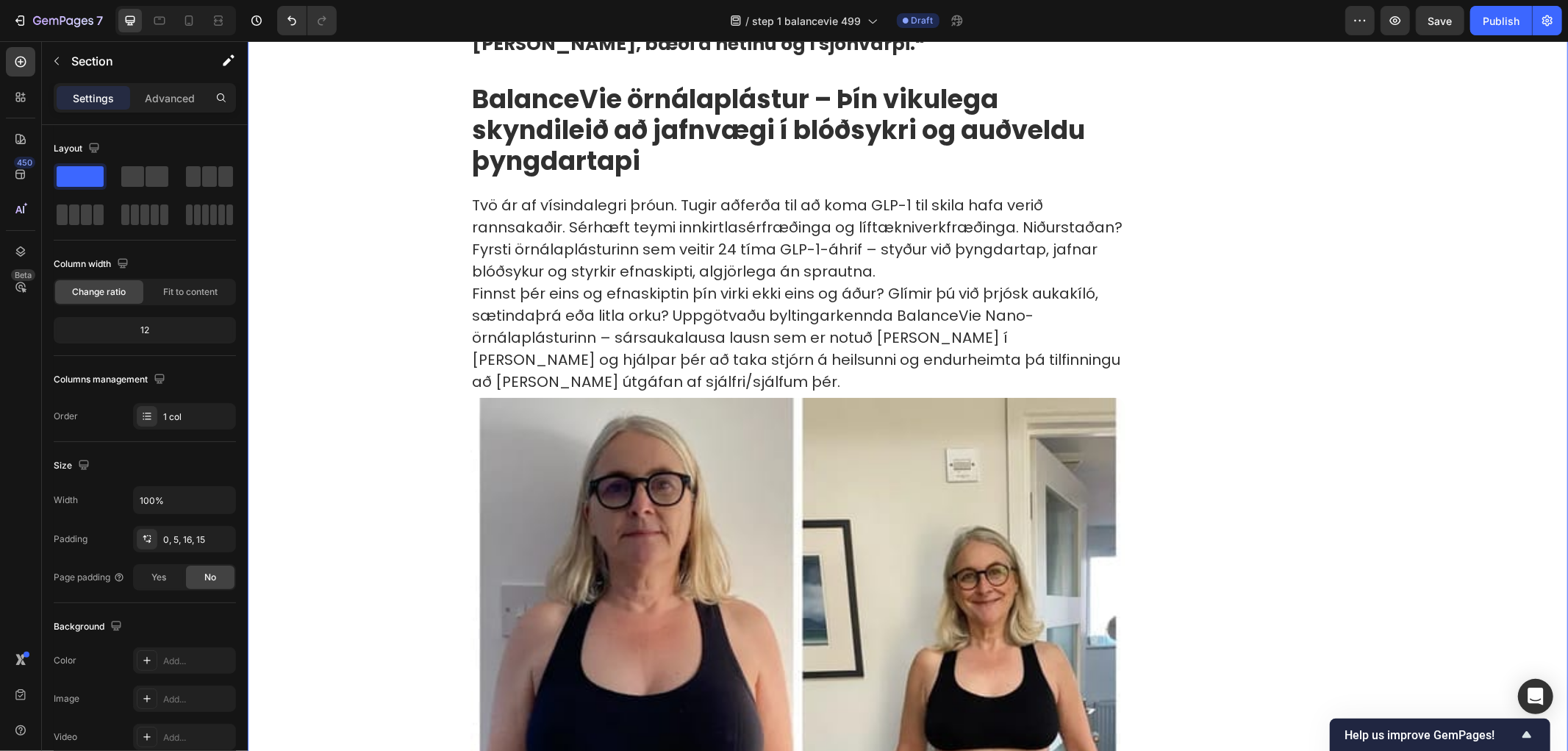
scroll to position [1307, 0]
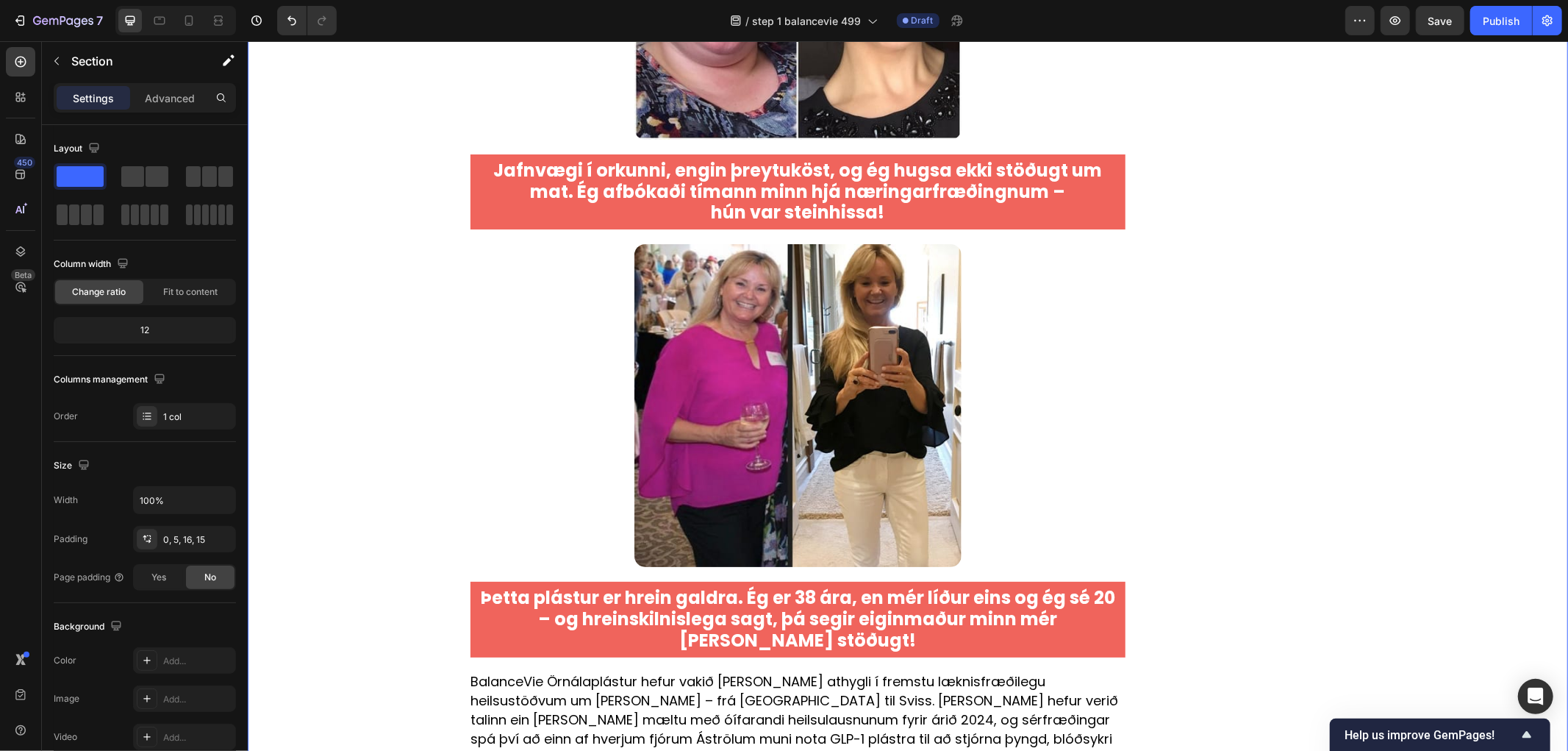
scroll to position [7271, 0]
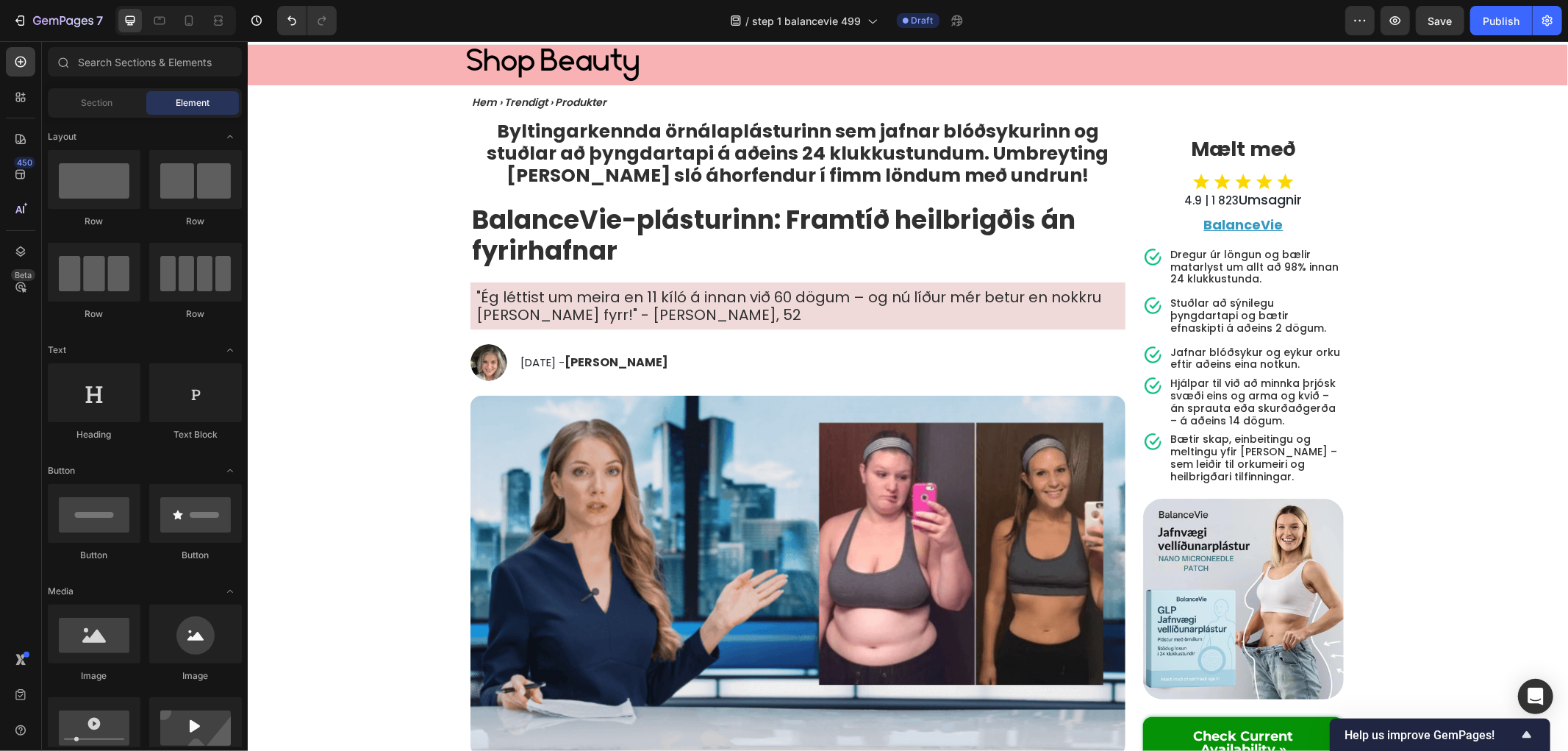
scroll to position [0, 0]
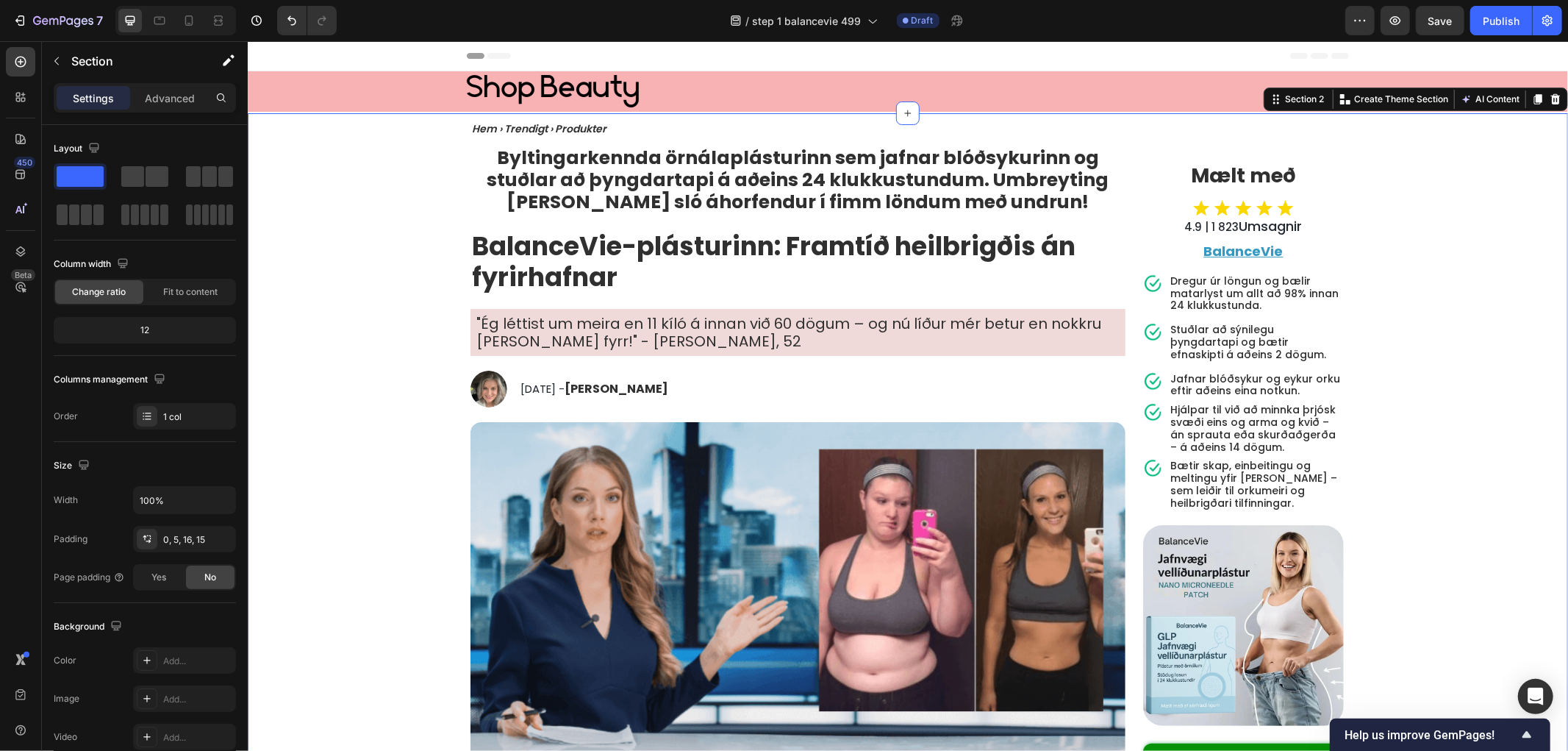
click at [554, 77] on img at bounding box center [552, 91] width 172 height 33
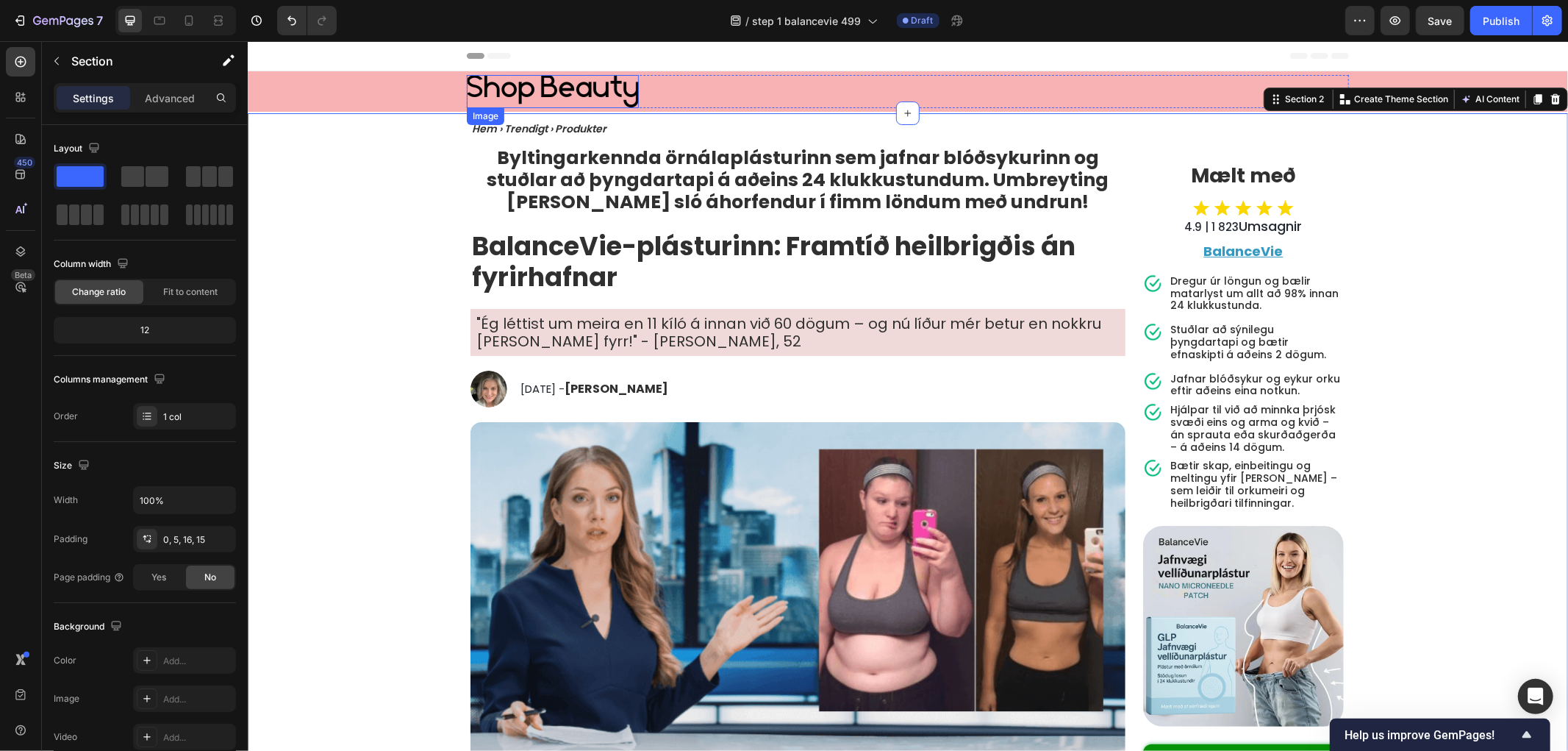
click at [564, 74] on img at bounding box center [552, 91] width 172 height 33
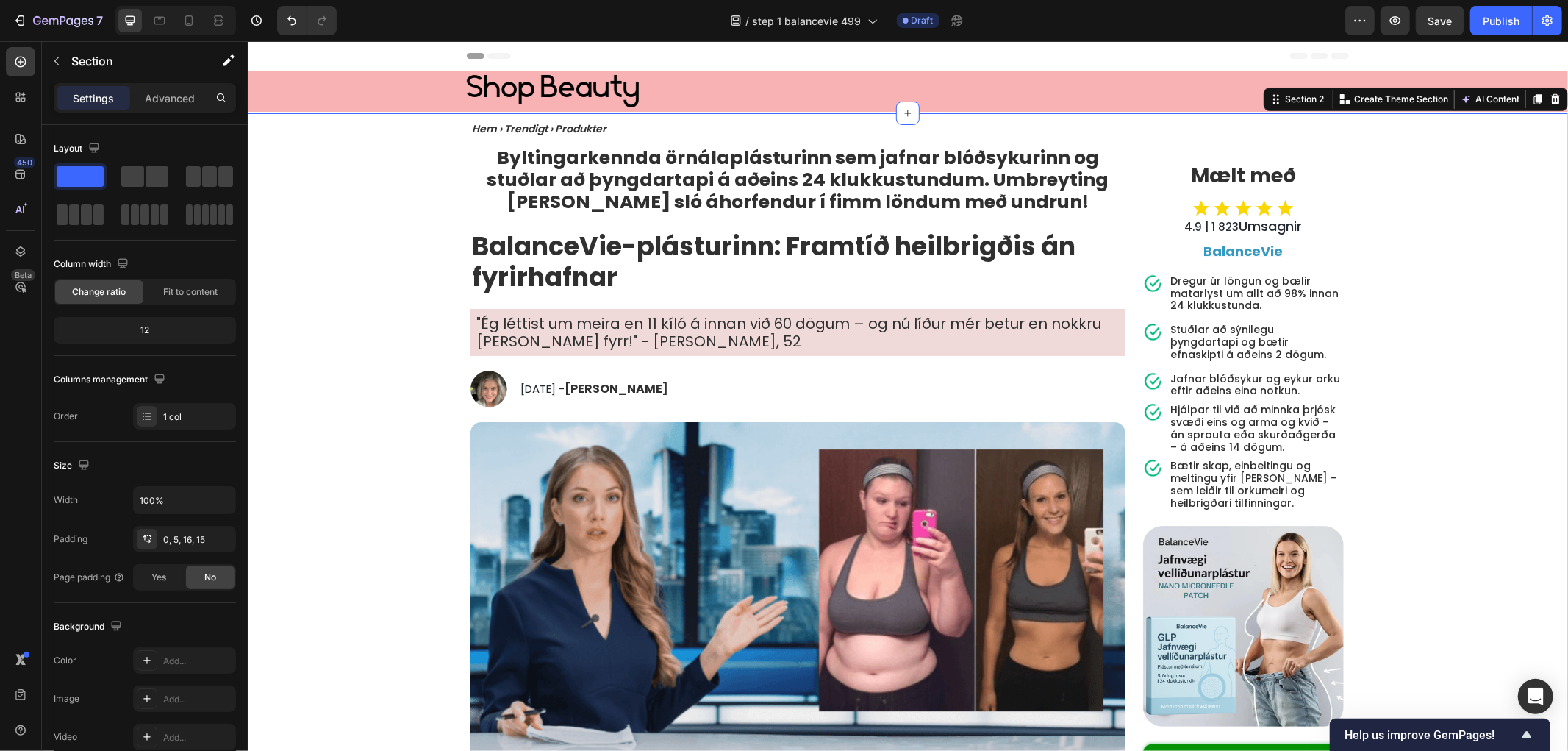
drag, startPoint x: 336, startPoint y: 302, endPoint x: 350, endPoint y: 301, distance: 14.0
drag, startPoint x: 378, startPoint y: 358, endPoint x: 379, endPoint y: 342, distance: 16.0
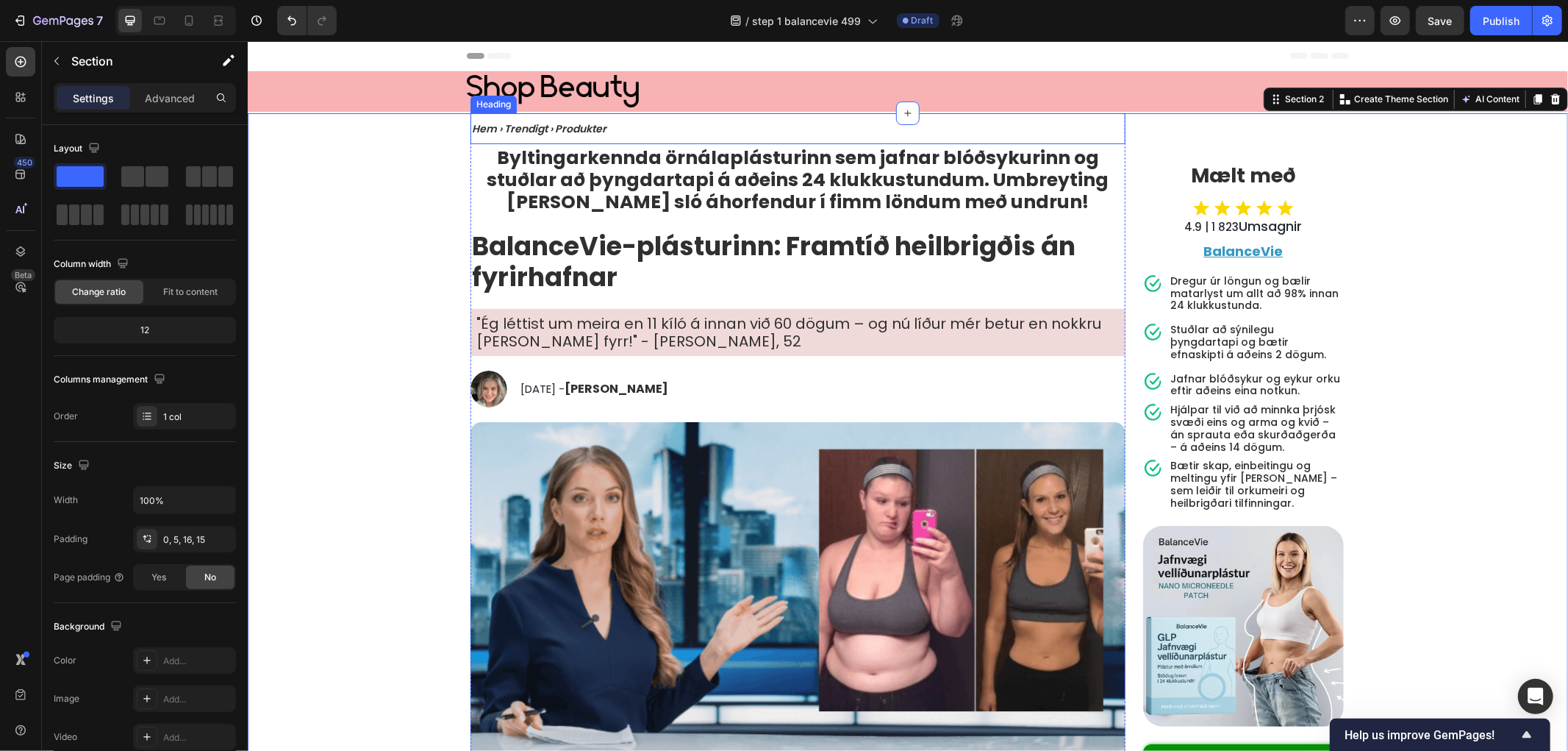
click at [518, 126] on icon "Hem › Trendigt › Produkter" at bounding box center [538, 128] width 134 height 15
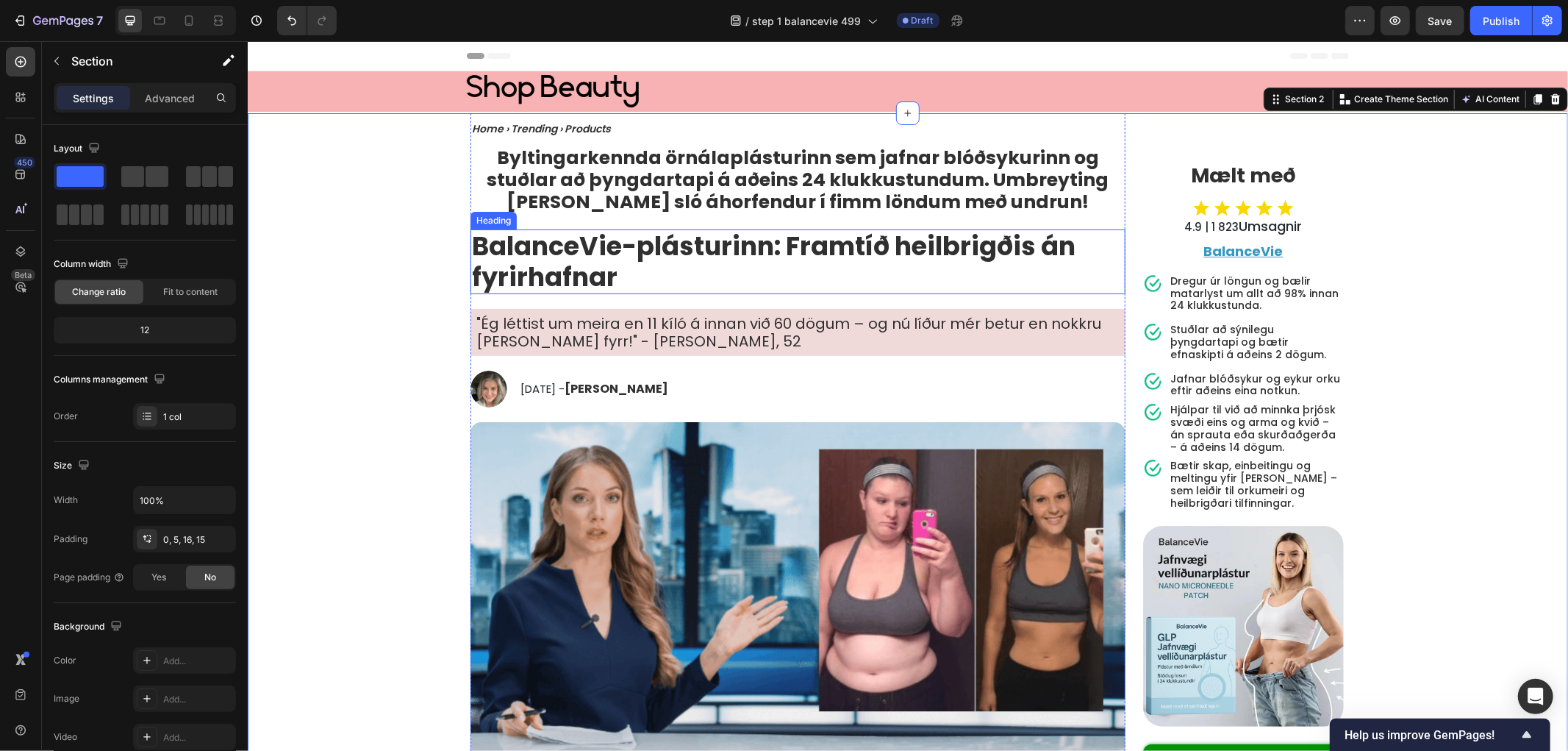
click at [768, 179] on strong "Byltingarkennda örnálaplásturinn sem jafnar blóðsykurinn og stuðlar að þyngdart…" at bounding box center [797, 179] width 622 height 70
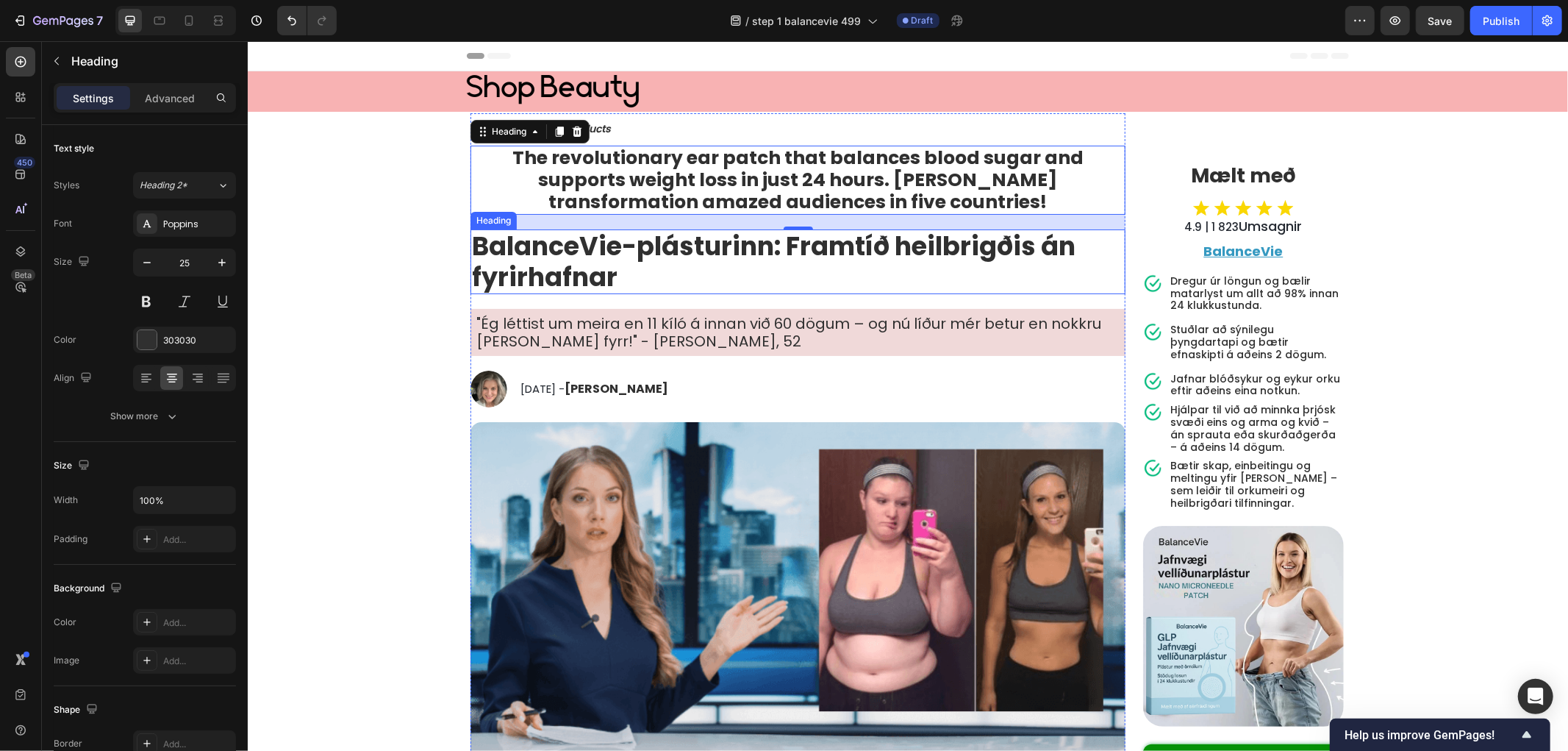
click at [738, 262] on h1 "BalanceVie-plásturinn: Framtíð heilbrigðis án fyrirhafnar" at bounding box center [797, 261] width 655 height 65
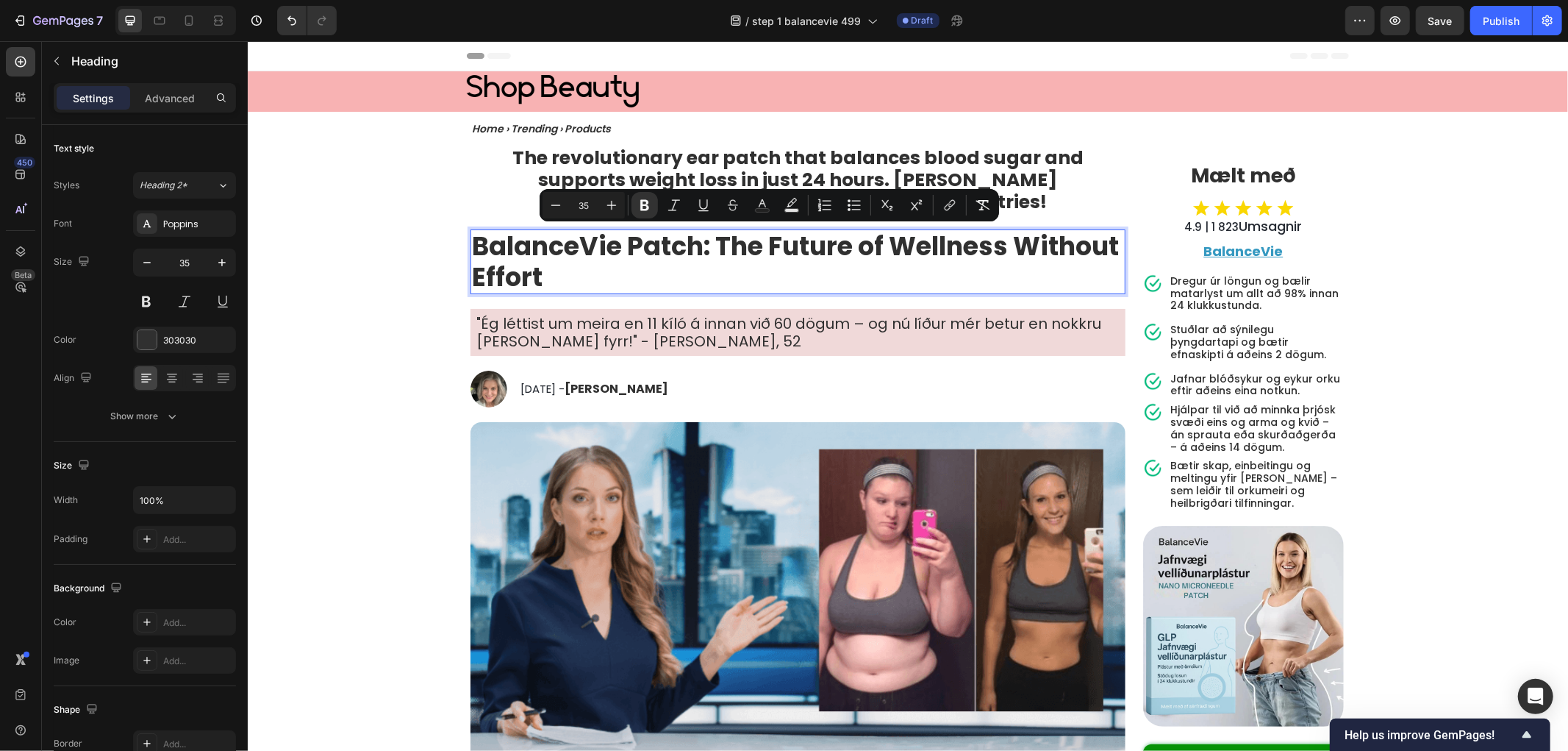
scroll to position [1, 0]
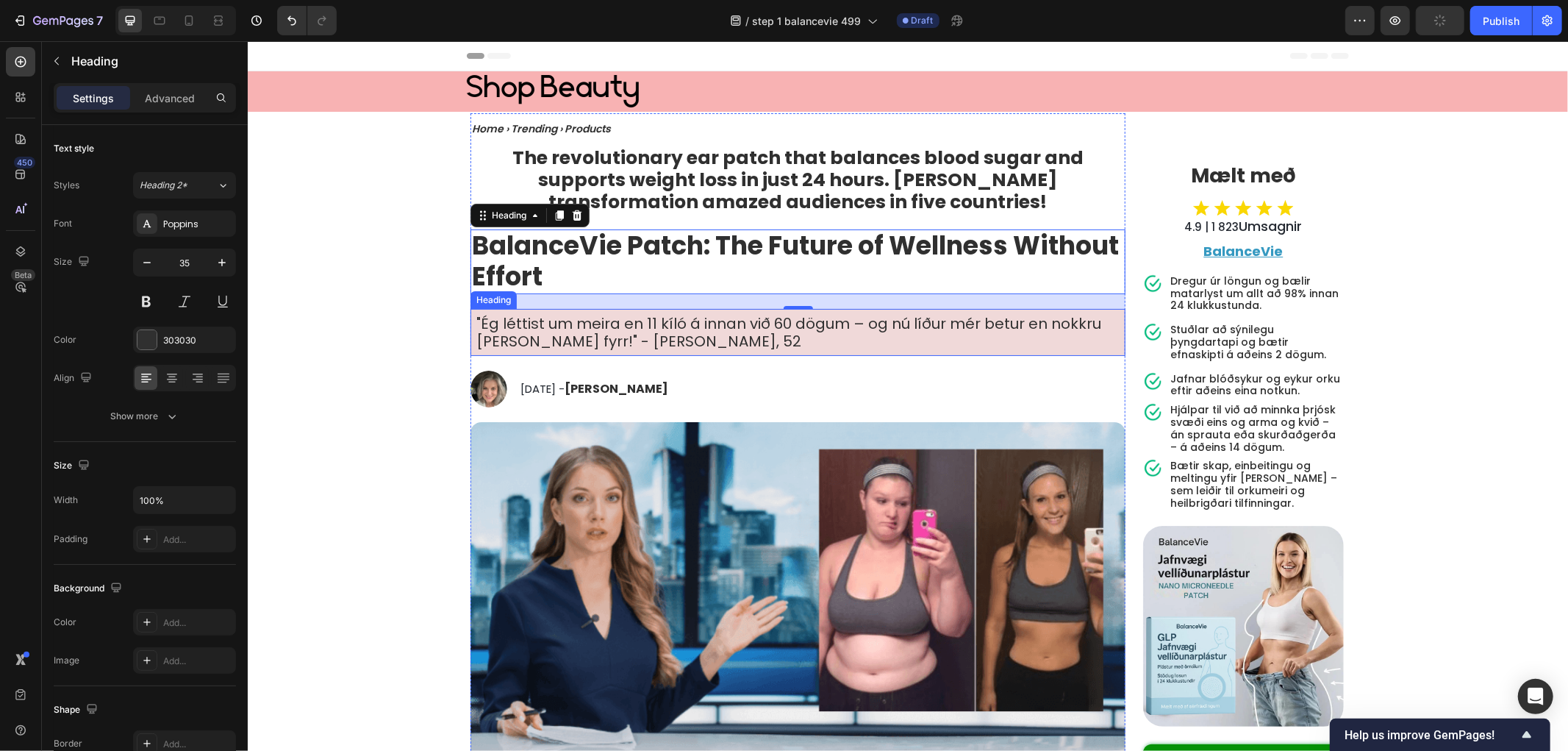
click at [549, 330] on h1 ""Ég léttist um meira en 11 kíló á innan við 60 dögum – og nú líður mér betur en…" at bounding box center [797, 332] width 655 height 47
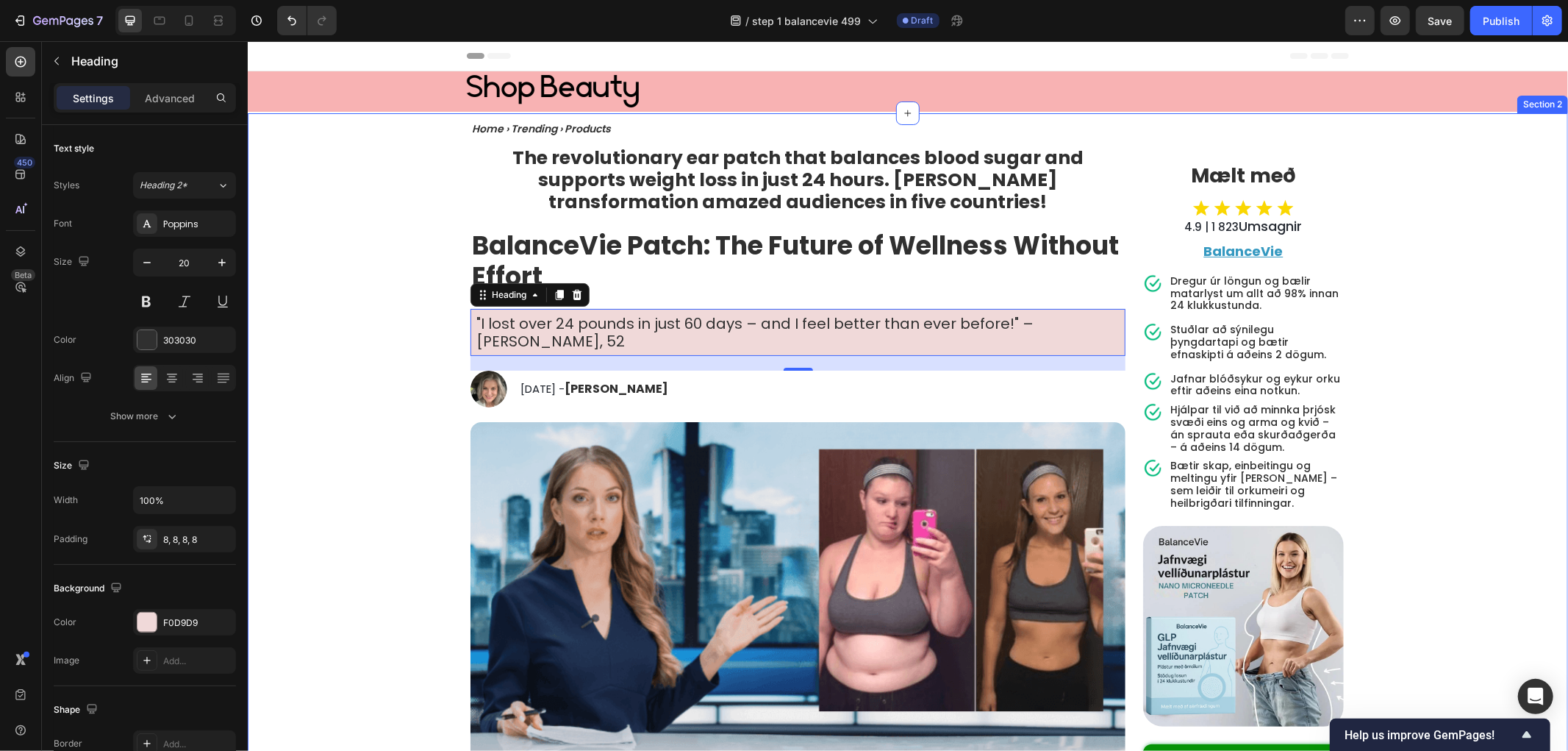
drag, startPoint x: 387, startPoint y: 364, endPoint x: 318, endPoint y: 382, distance: 71.3
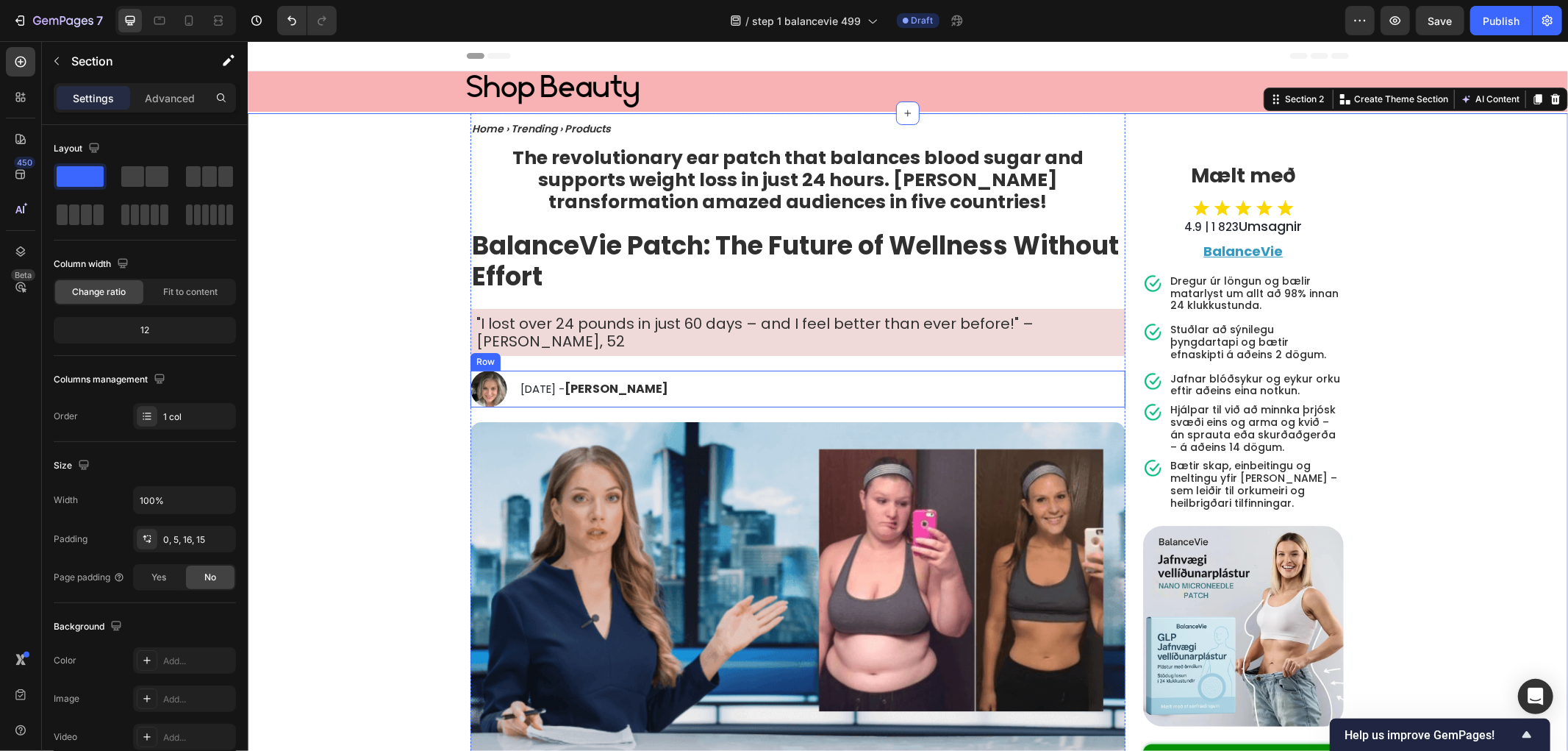
click at [564, 380] on span "[DATE] -" at bounding box center [542, 388] width 44 height 16
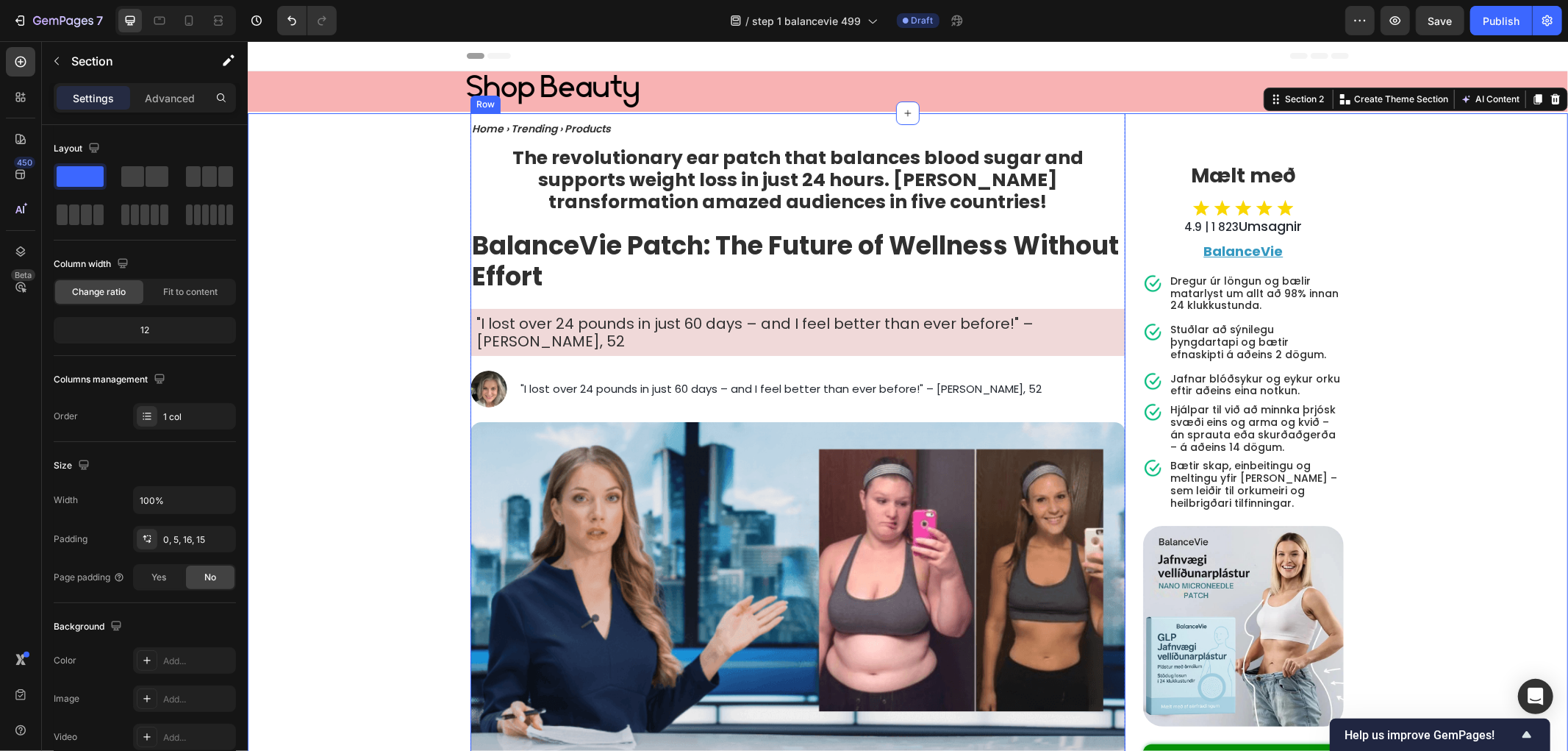
click at [665, 380] on span ""I lost over 24 pounds in just 60 days – and I feel better than ever before!" –…" at bounding box center [780, 388] width 521 height 16
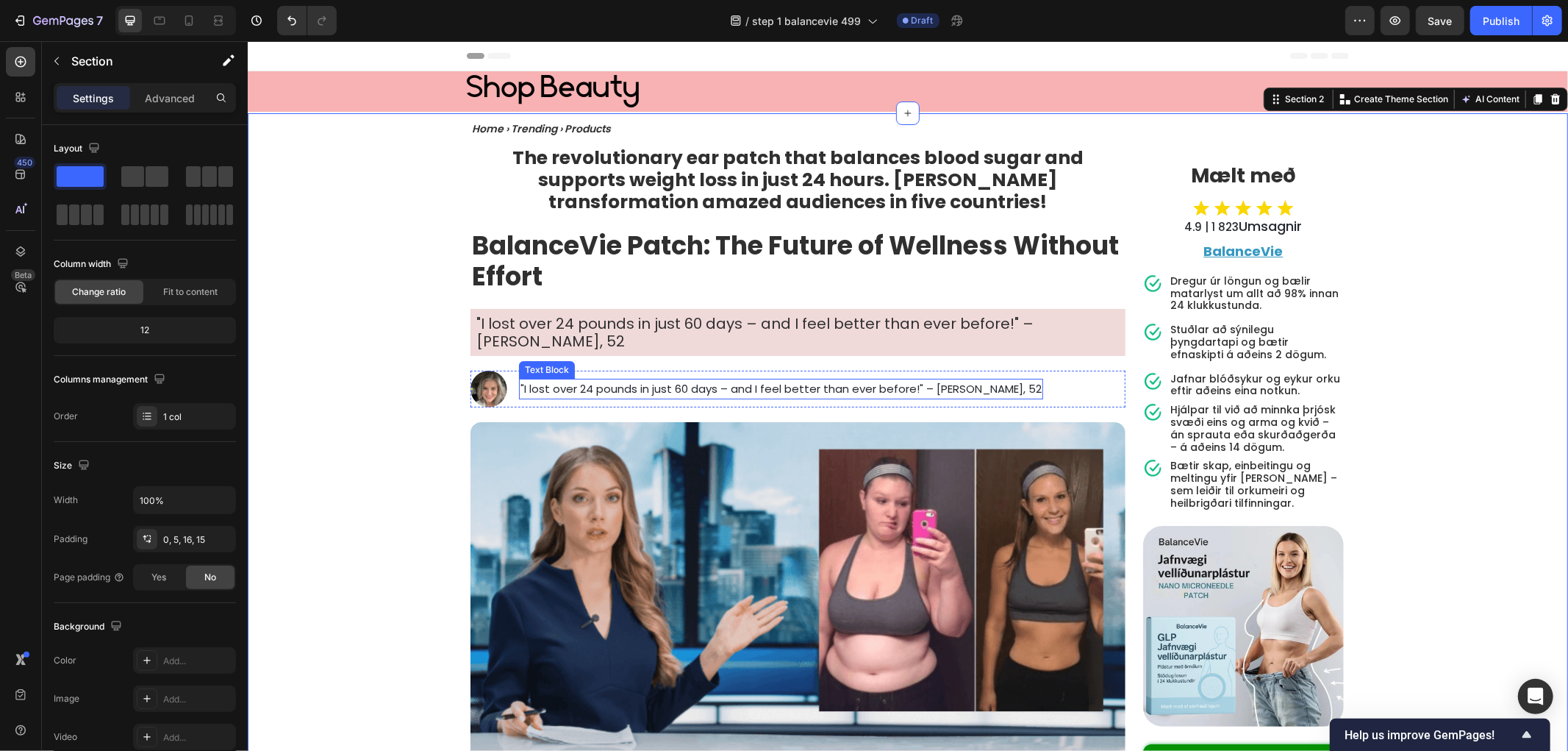
click at [681, 380] on span ""I lost over 24 pounds in just 60 days – and I feel better than ever before!" –…" at bounding box center [780, 388] width 521 height 16
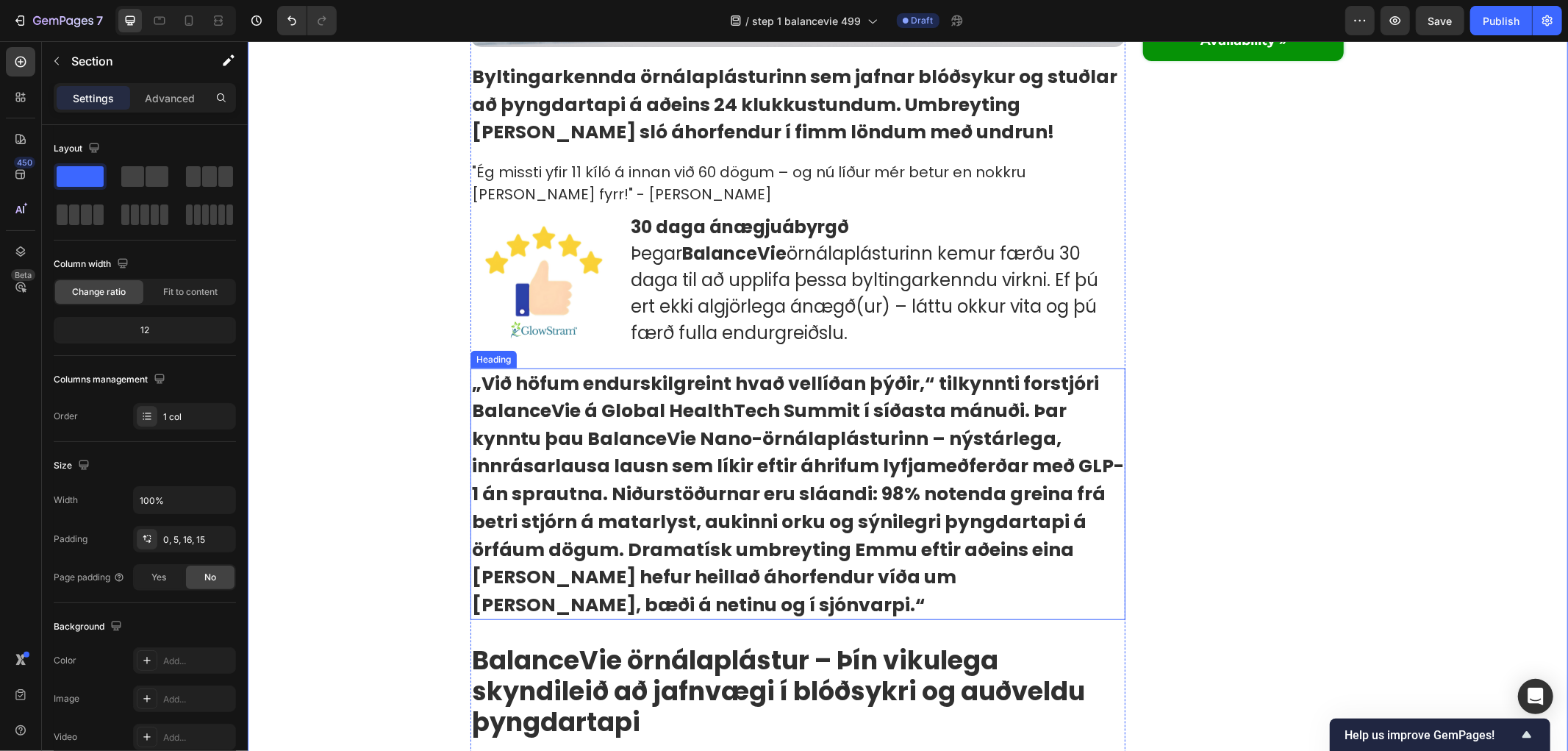
scroll to position [653, 0]
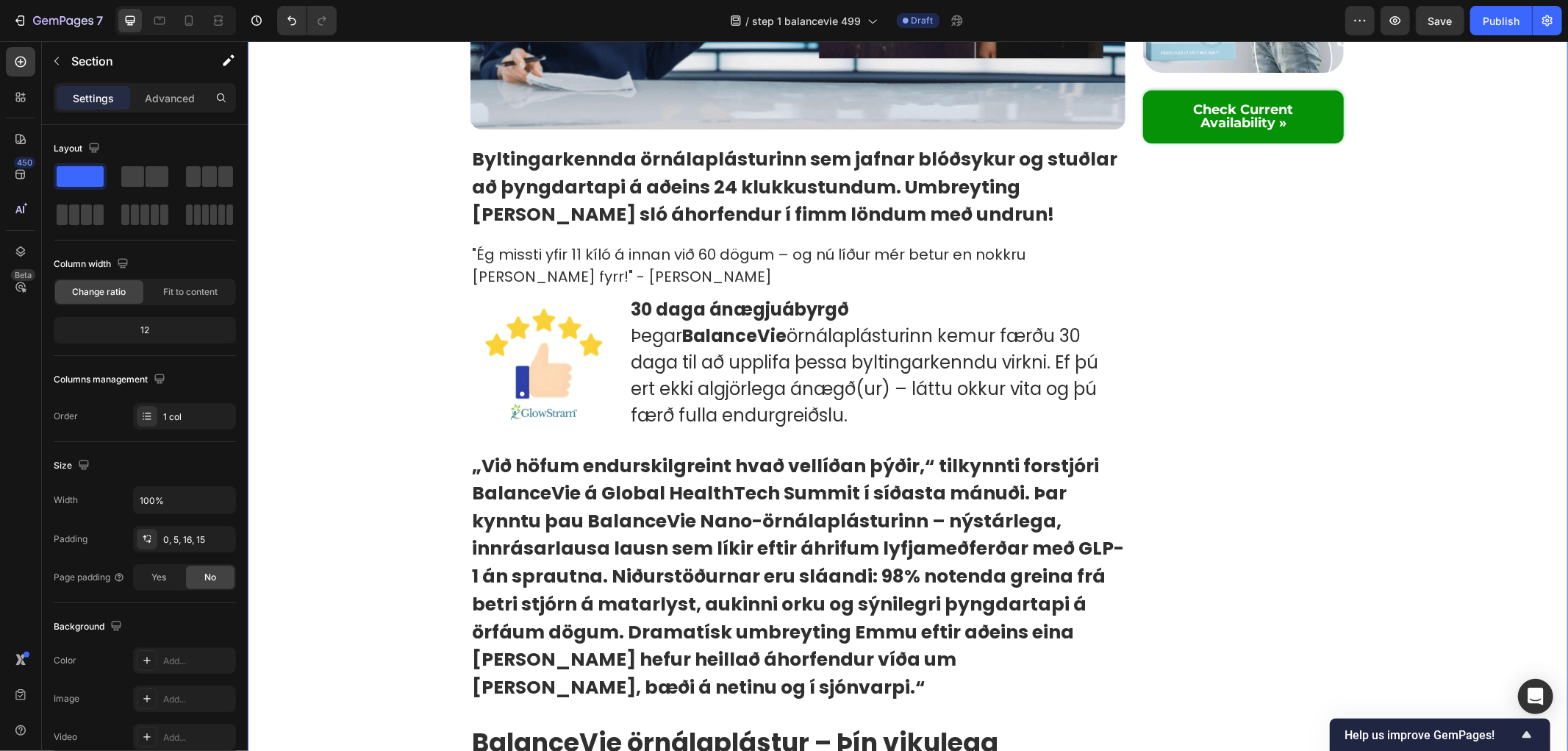
drag, startPoint x: 314, startPoint y: 392, endPoint x: 315, endPoint y: 425, distance: 33.0
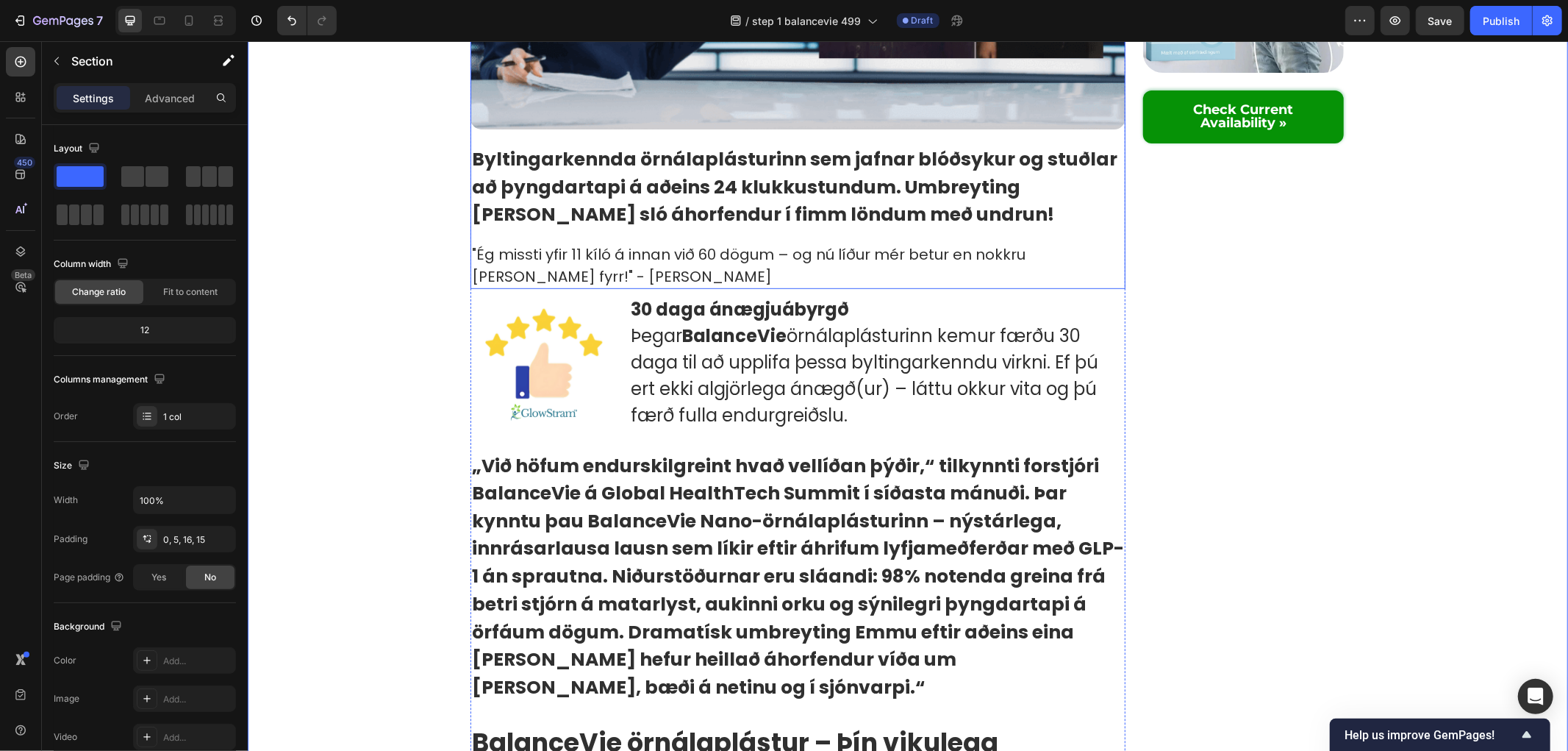
click at [665, 179] on strong "Byltingarkennda örnálaplásturinn sem jafnar blóðsykur og stuðlar að þyngdartapi…" at bounding box center [793, 186] width 646 height 81
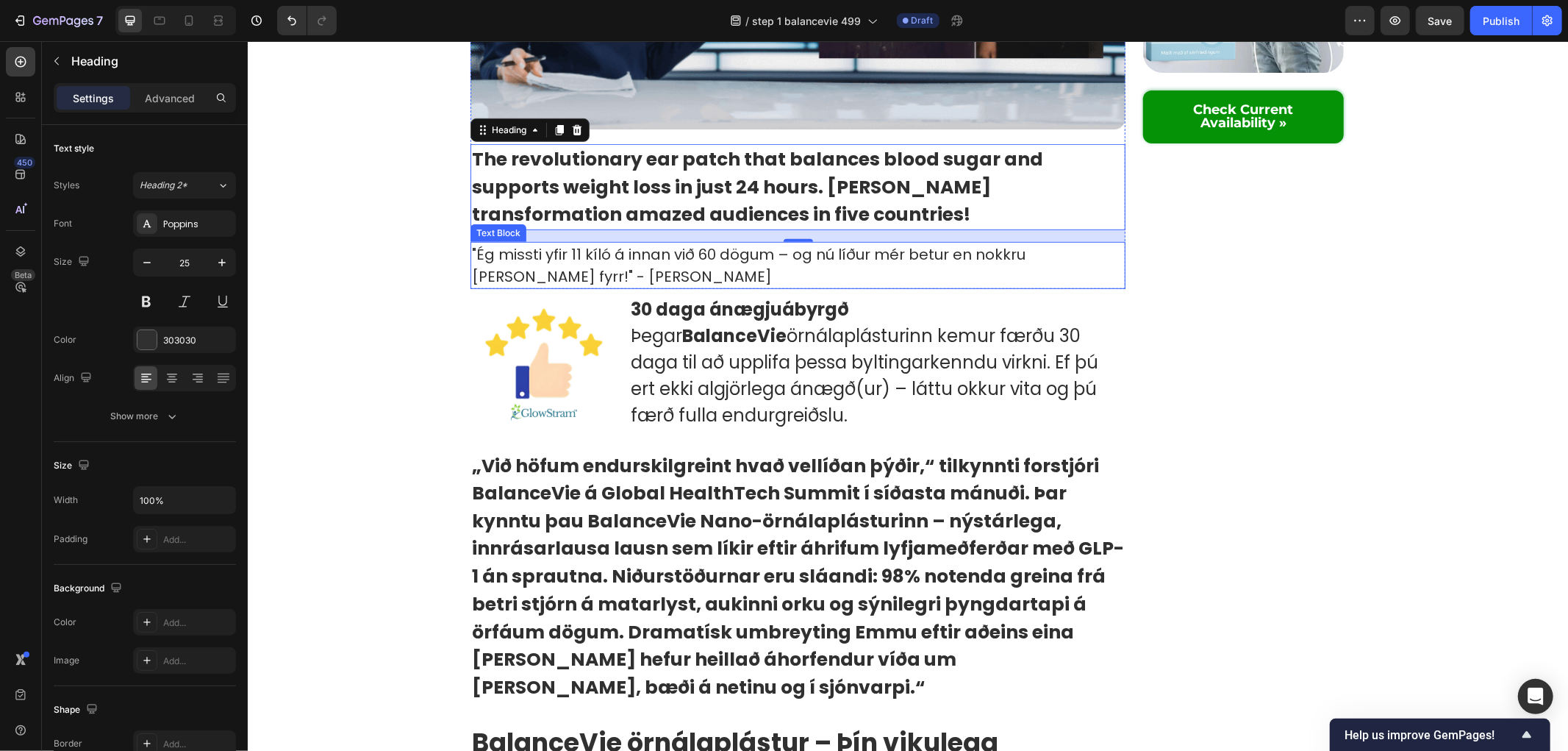
click at [752, 247] on p ""Ég missti yfir 11 kíló á innan við 60 dögum – og nú líður mér betur en nokkru …" at bounding box center [797, 265] width 652 height 44
click at [751, 247] on p ""Ég missti yfir 11 kíló á innan við 60 dögum – og nú líður mér betur en nokkru …" at bounding box center [797, 265] width 652 height 44
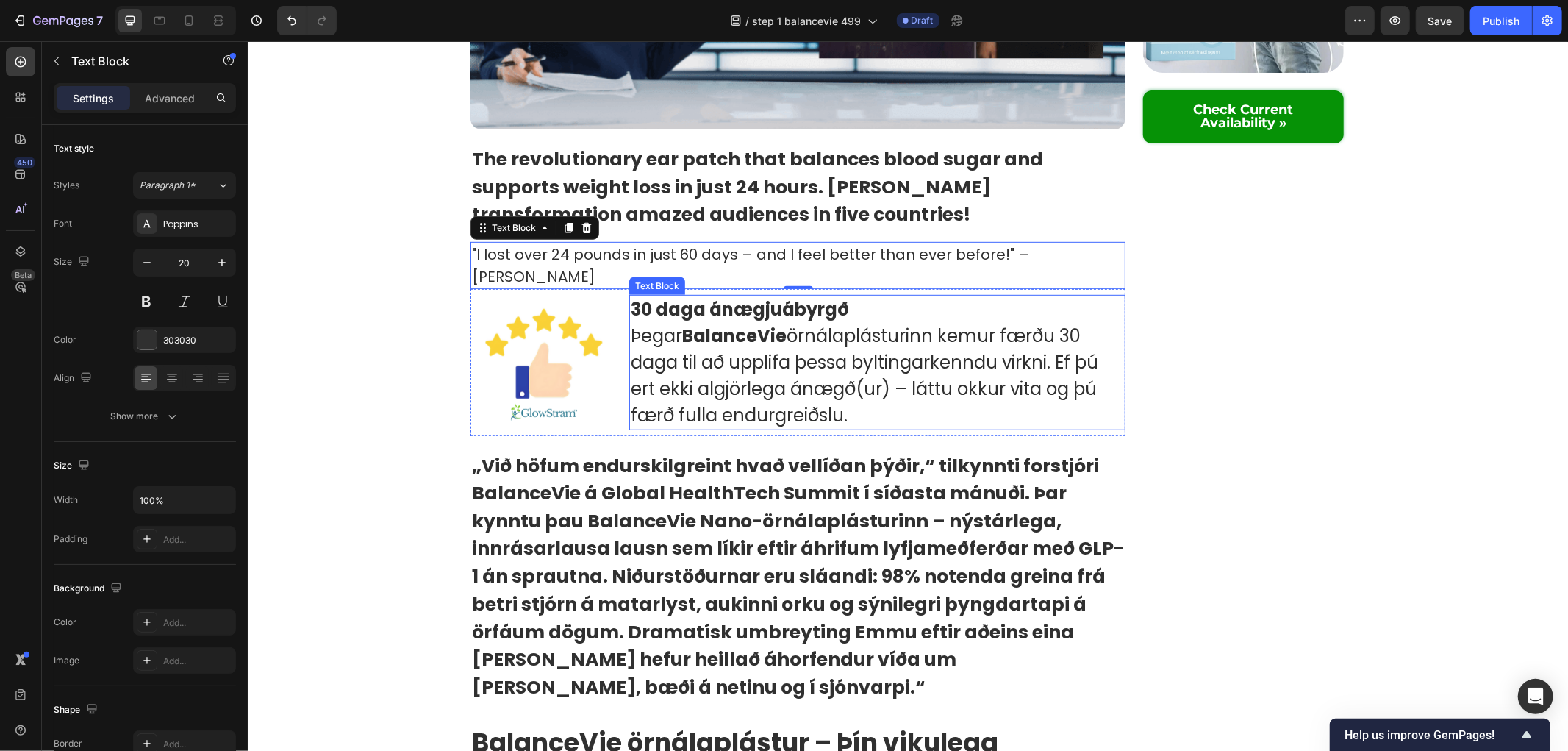
click at [795, 328] on p "Þegar BalanceVie örnálaplásturinn kemur færðu 30 daga til að upplifa þessa bylt…" at bounding box center [876, 375] width 493 height 106
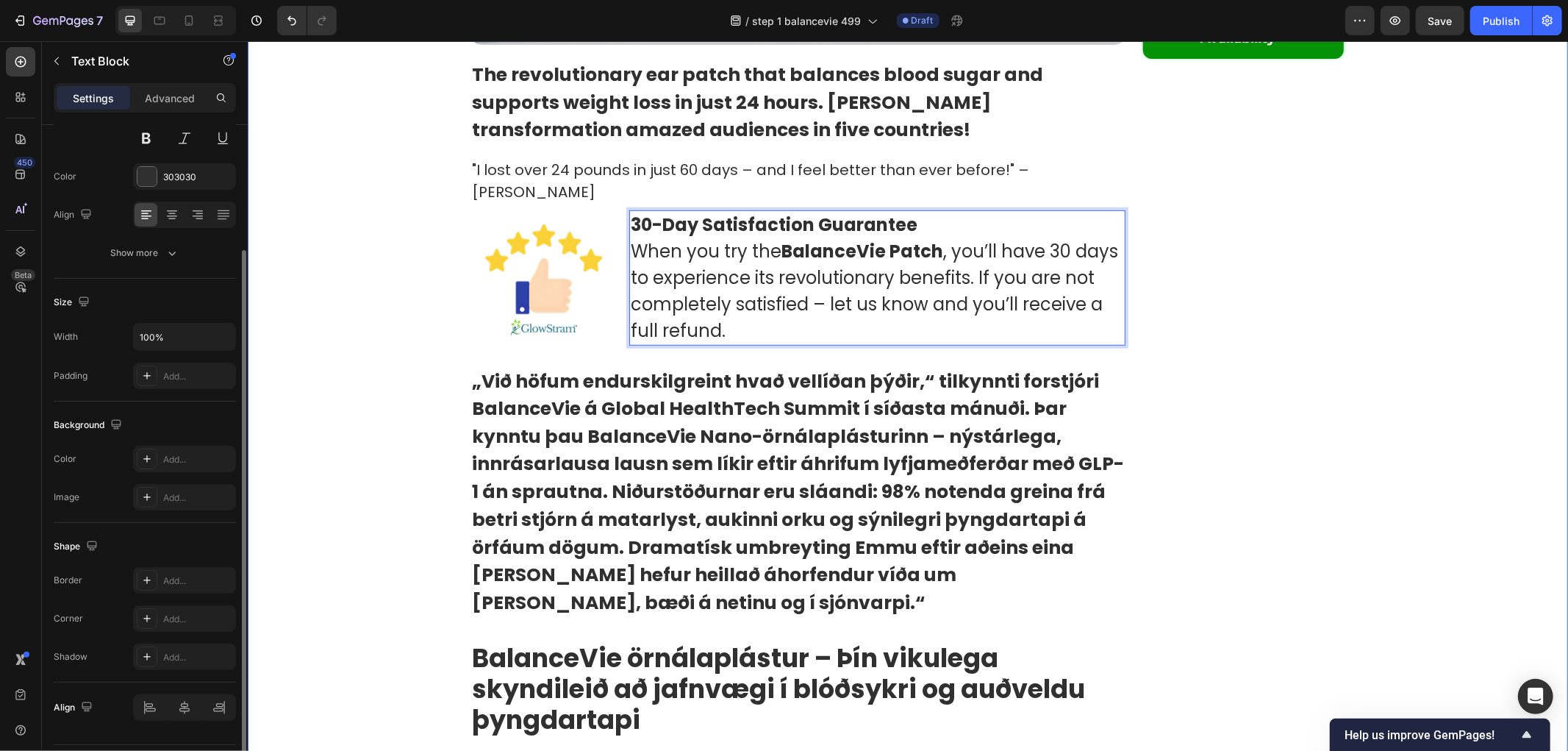
scroll to position [817, 0]
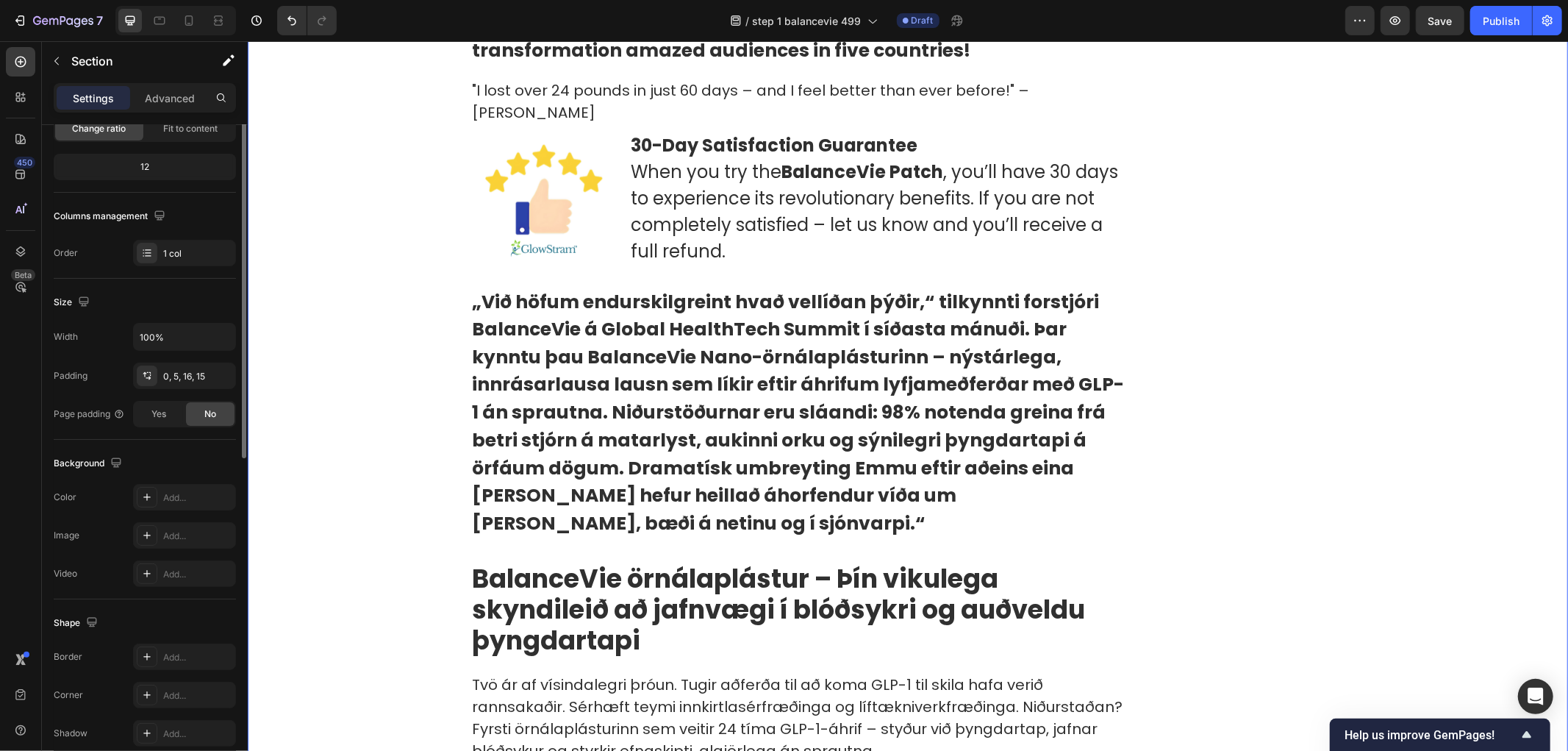
scroll to position [0, 0]
